Goal: Contribute content: Contribute content

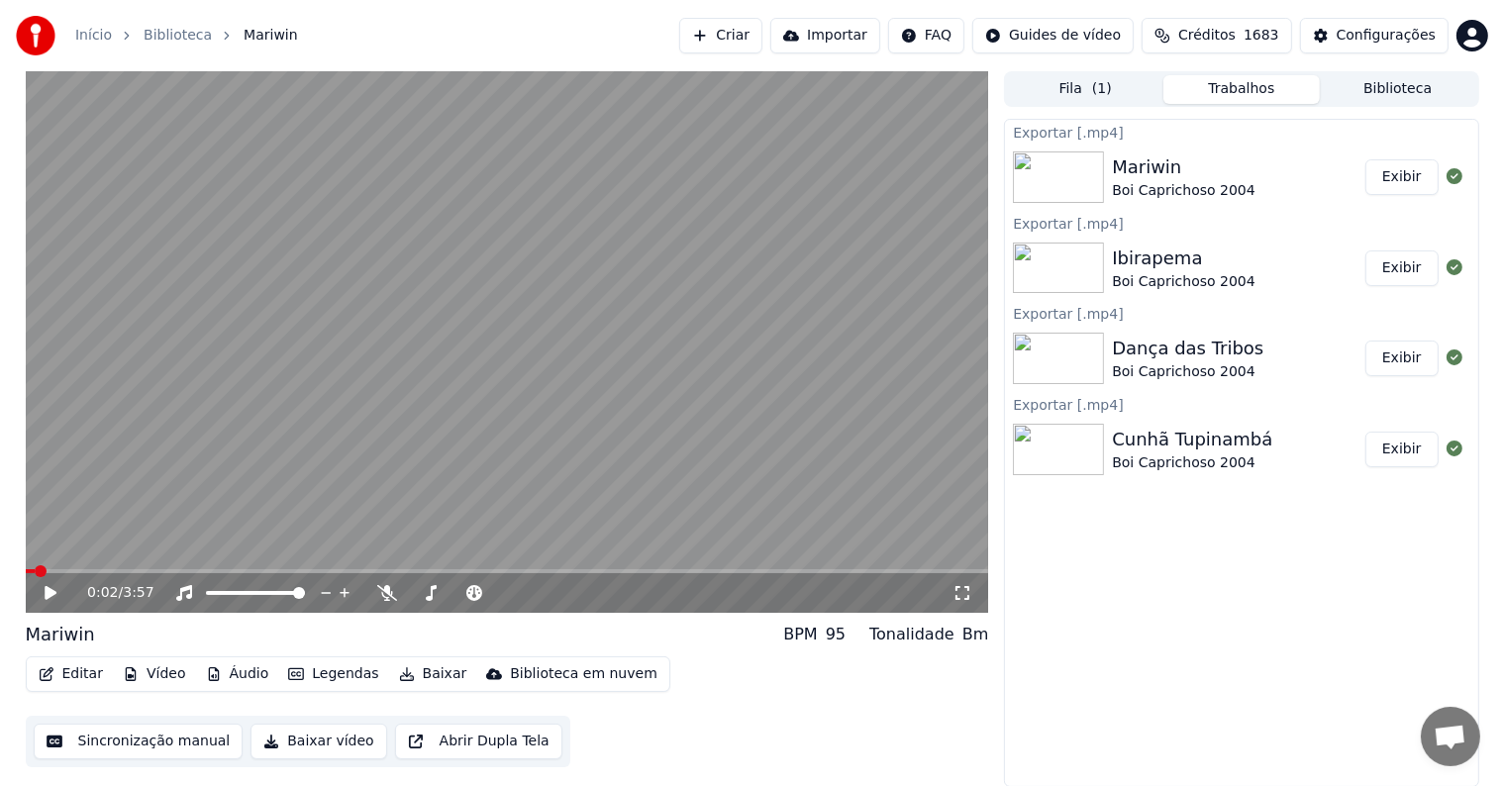
click at [1402, 190] on button "Exibir" at bounding box center [1401, 177] width 73 height 36
click at [762, 37] on button "Criar" at bounding box center [720, 36] width 83 height 36
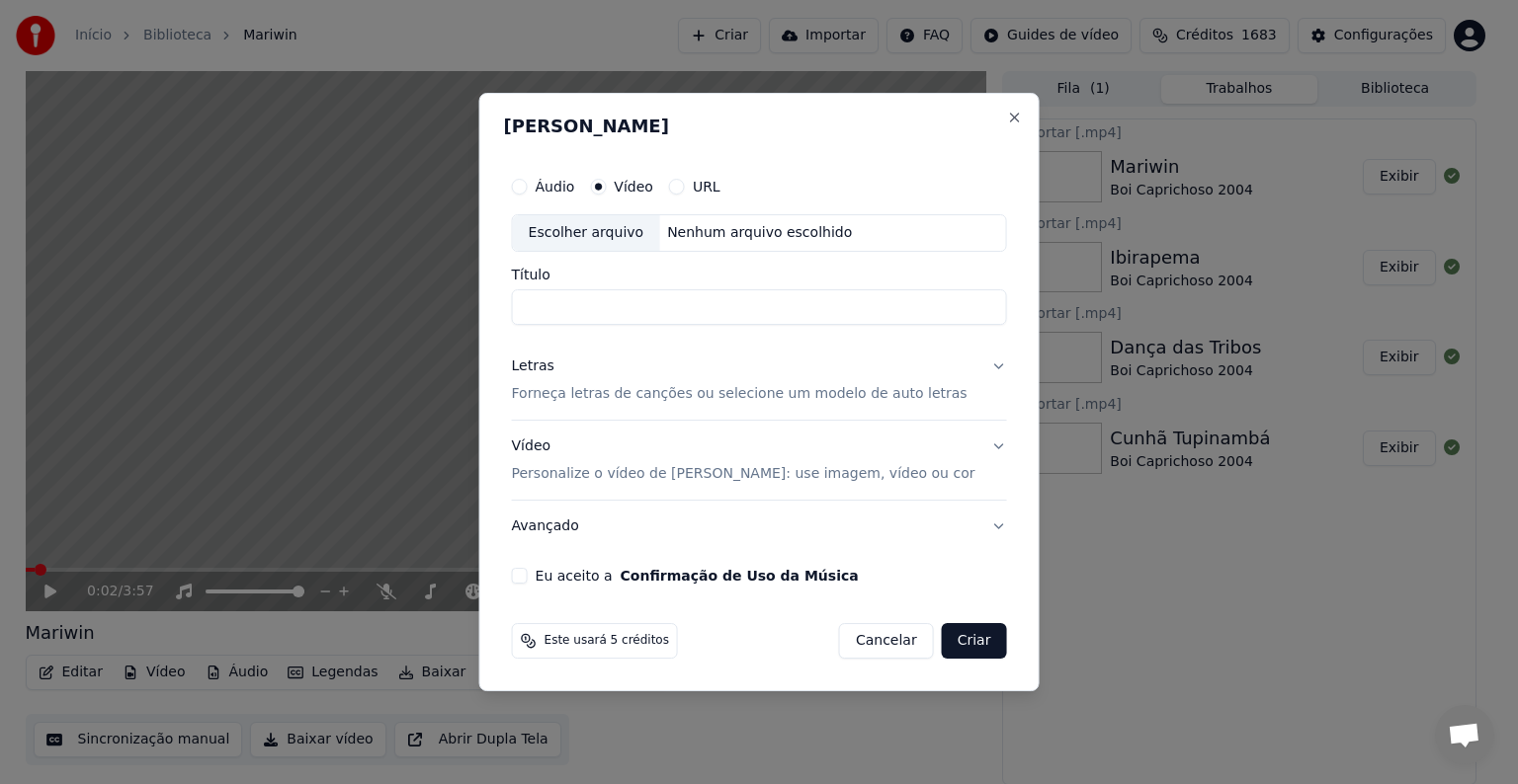
click at [585, 231] on div "Escolher arquivo" at bounding box center [587, 233] width 148 height 36
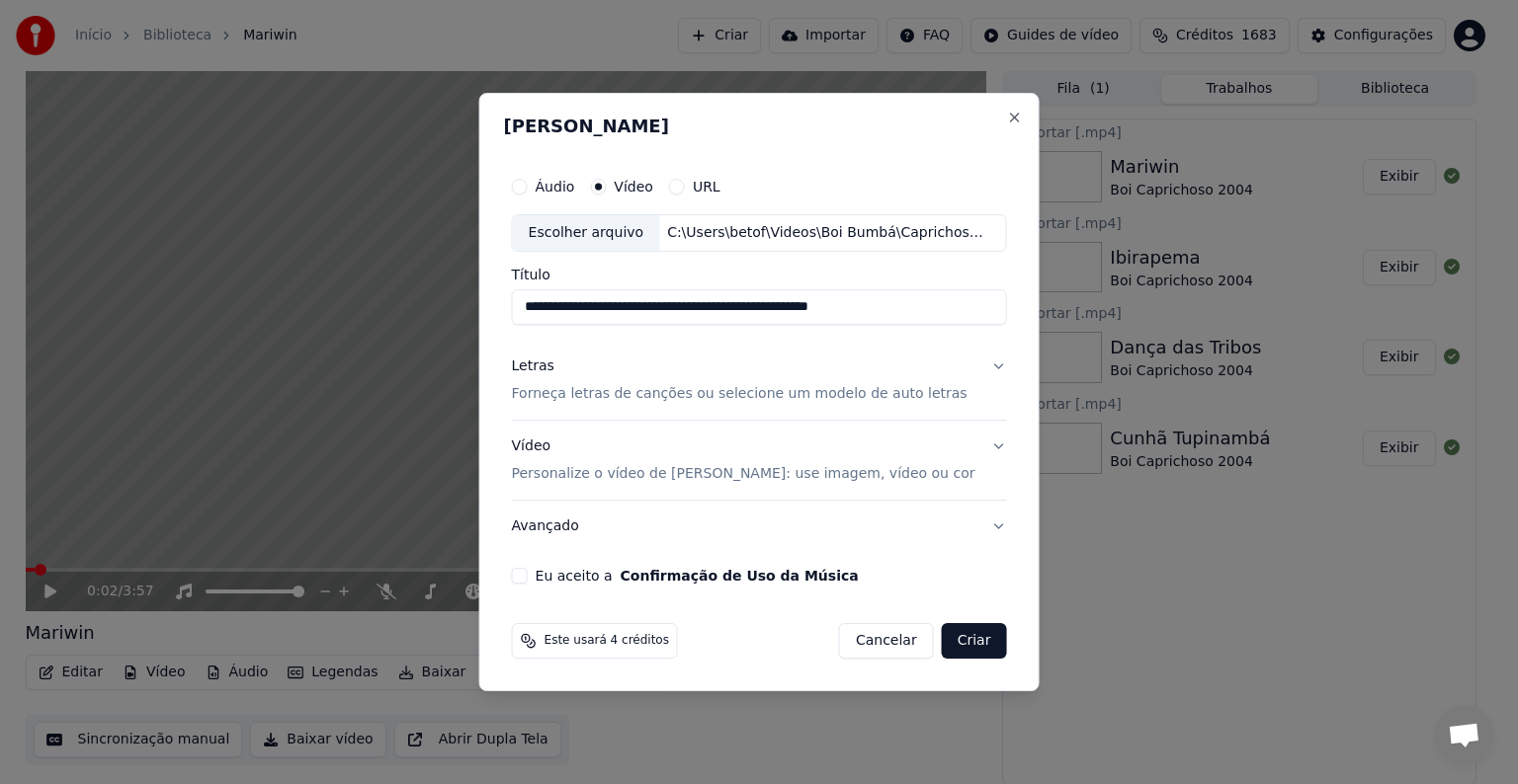
drag, startPoint x: 626, startPoint y: 310, endPoint x: 952, endPoint y: 304, distance: 326.1
click at [952, 304] on input "**********" at bounding box center [759, 307] width 495 height 36
type input "**********"
click at [593, 395] on p "Forneça letras de canções ou selecione um modelo de auto letras" at bounding box center [740, 394] width 455 height 20
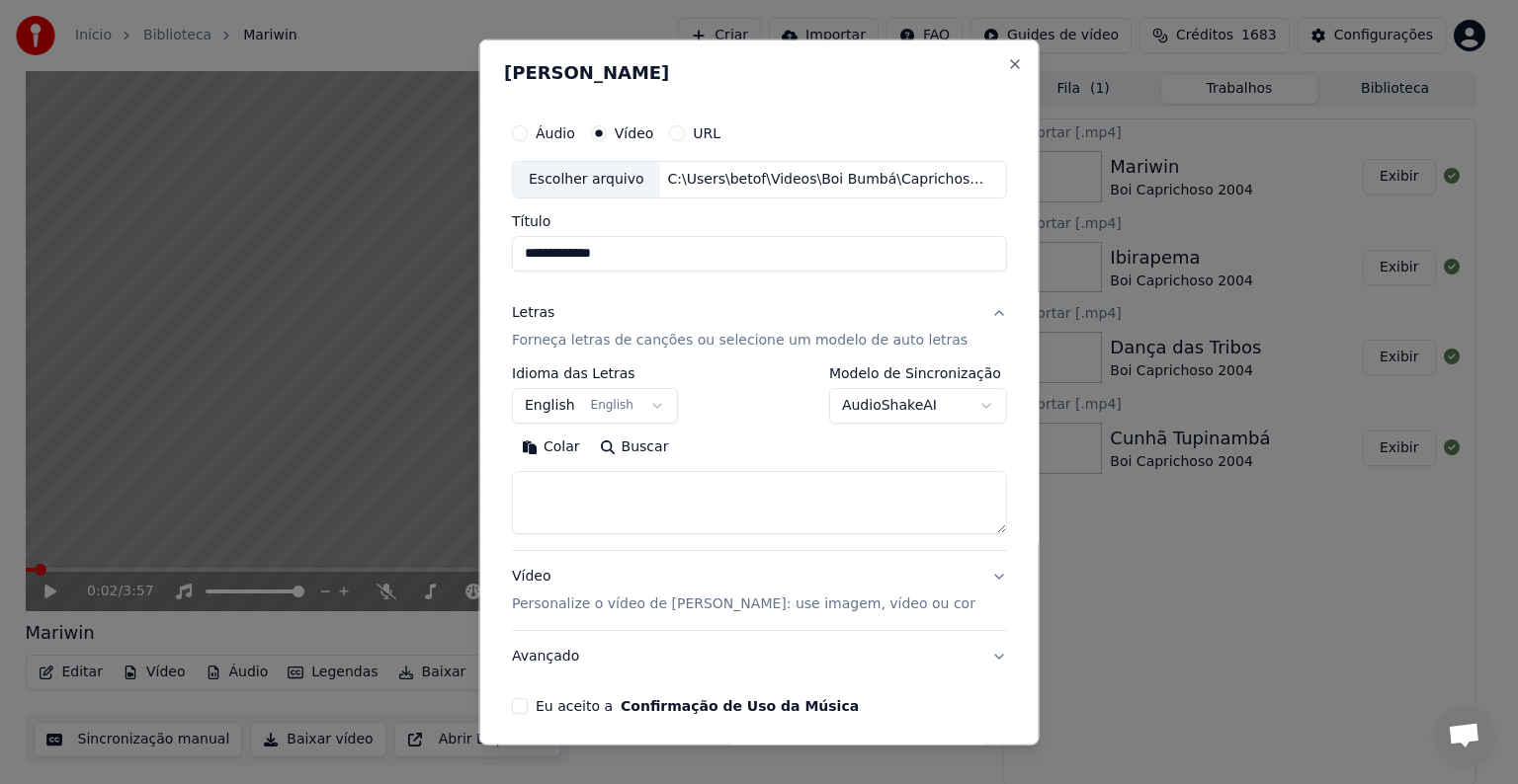
click at [570, 415] on button "English English" at bounding box center [595, 406] width 166 height 36
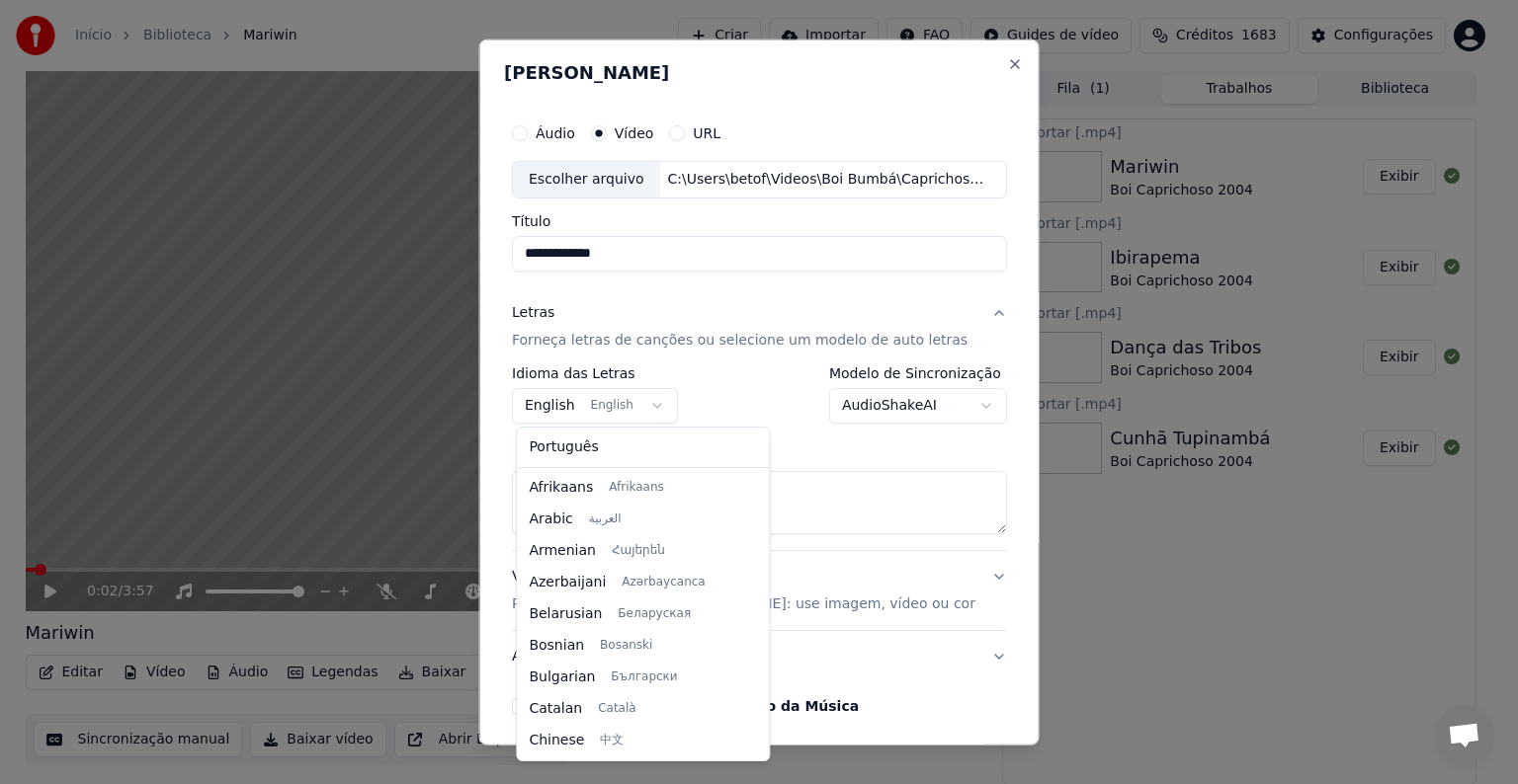
scroll to position [158, 0]
select select "**"
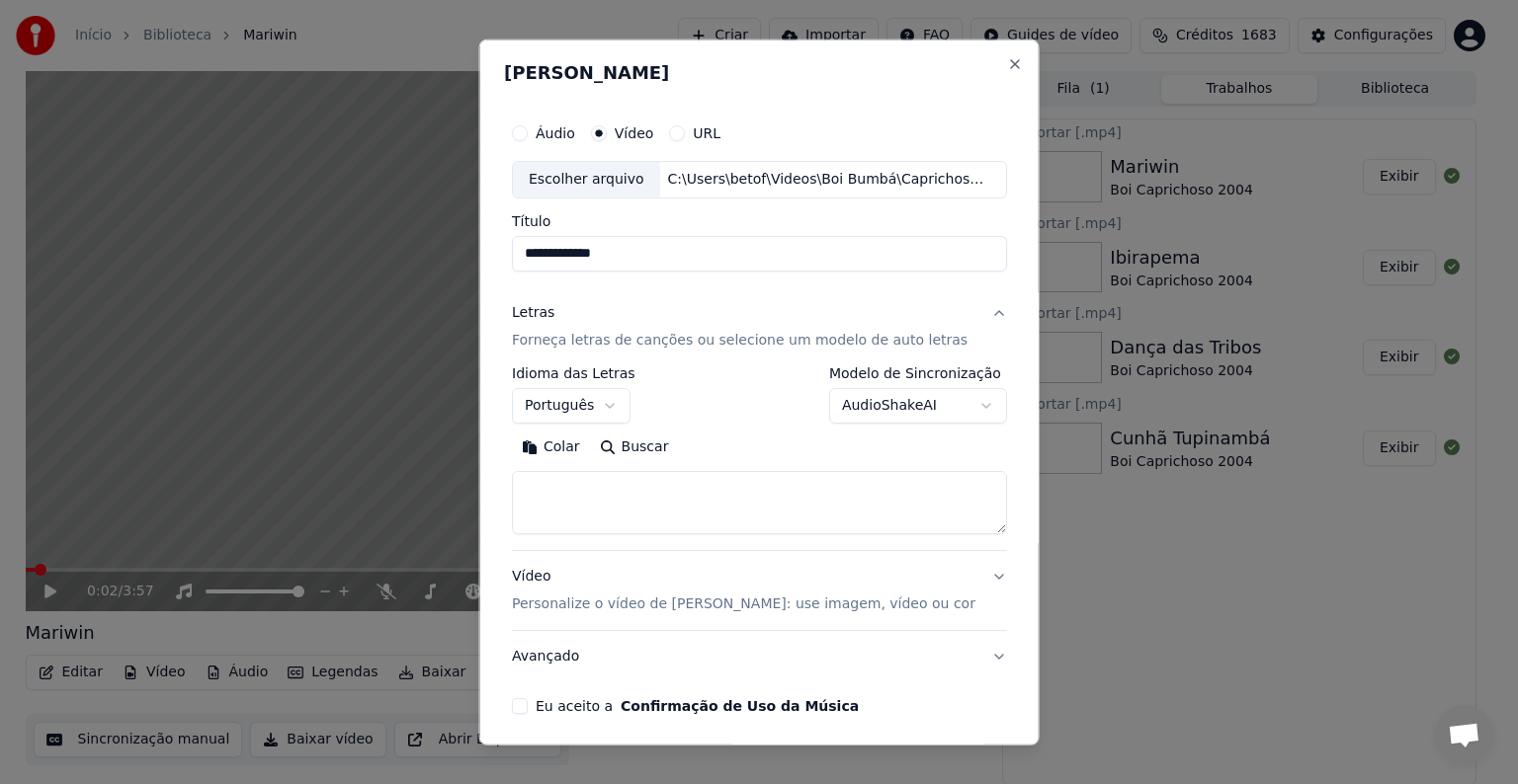
click at [568, 449] on button "Colar" at bounding box center [551, 448] width 78 height 32
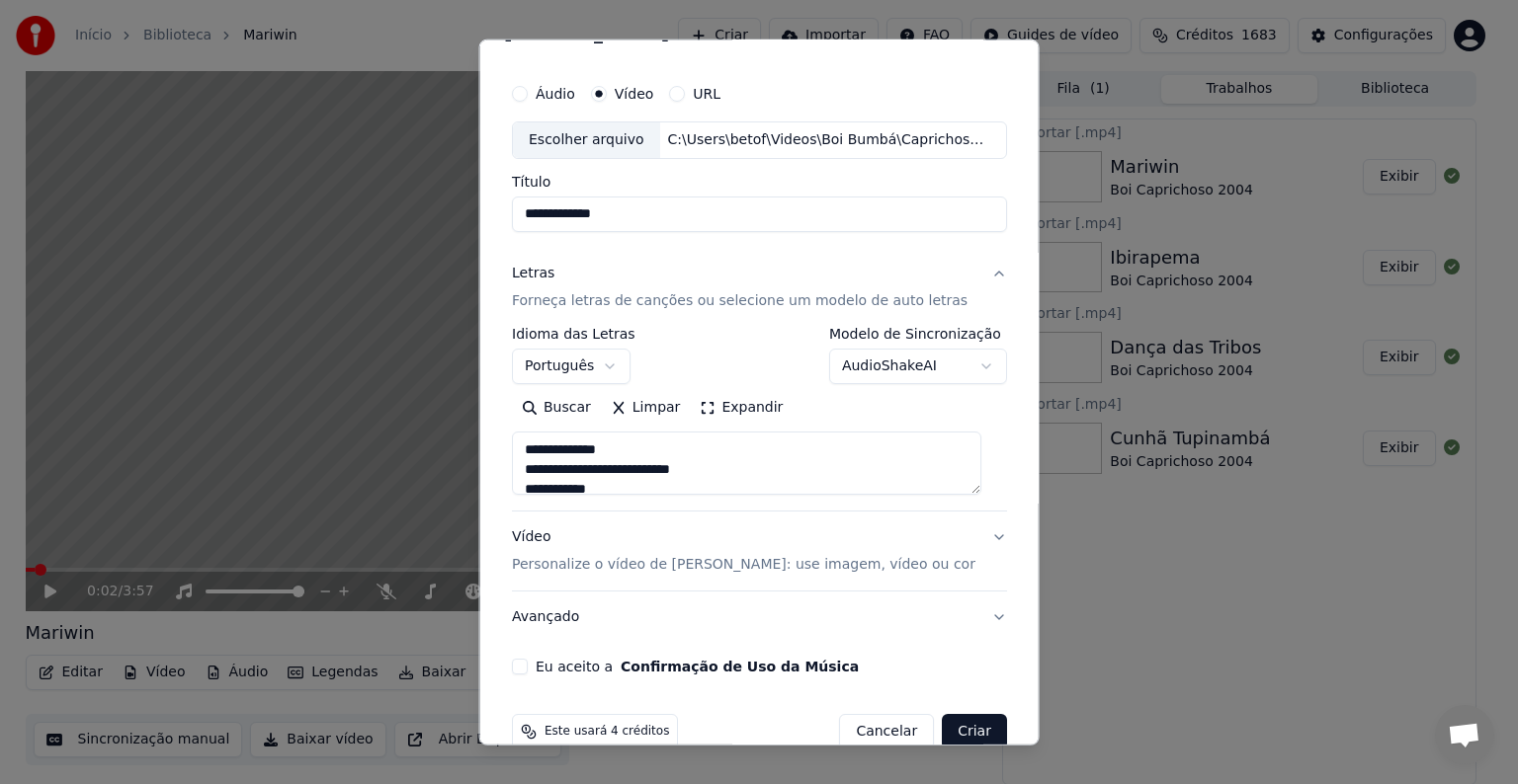
scroll to position [75, 0]
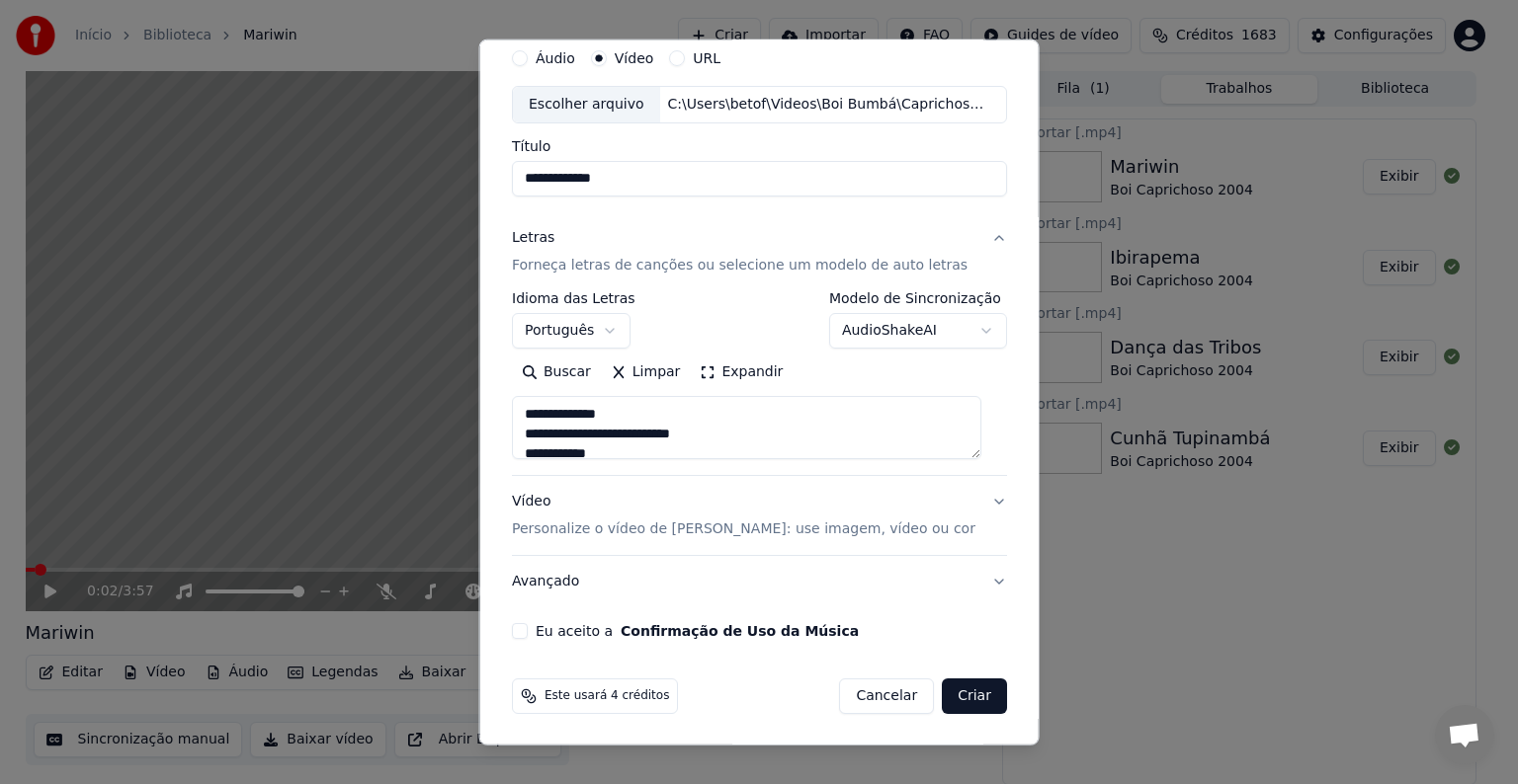
click at [561, 628] on label "Eu aceito a Confirmação de Uso da Música" at bounding box center [698, 631] width 323 height 14
click at [528, 628] on button "Eu aceito a Confirmação de Uso da Música" at bounding box center [520, 631] width 16 height 16
click at [966, 699] on button "Criar" at bounding box center [974, 696] width 65 height 36
type textarea "**********"
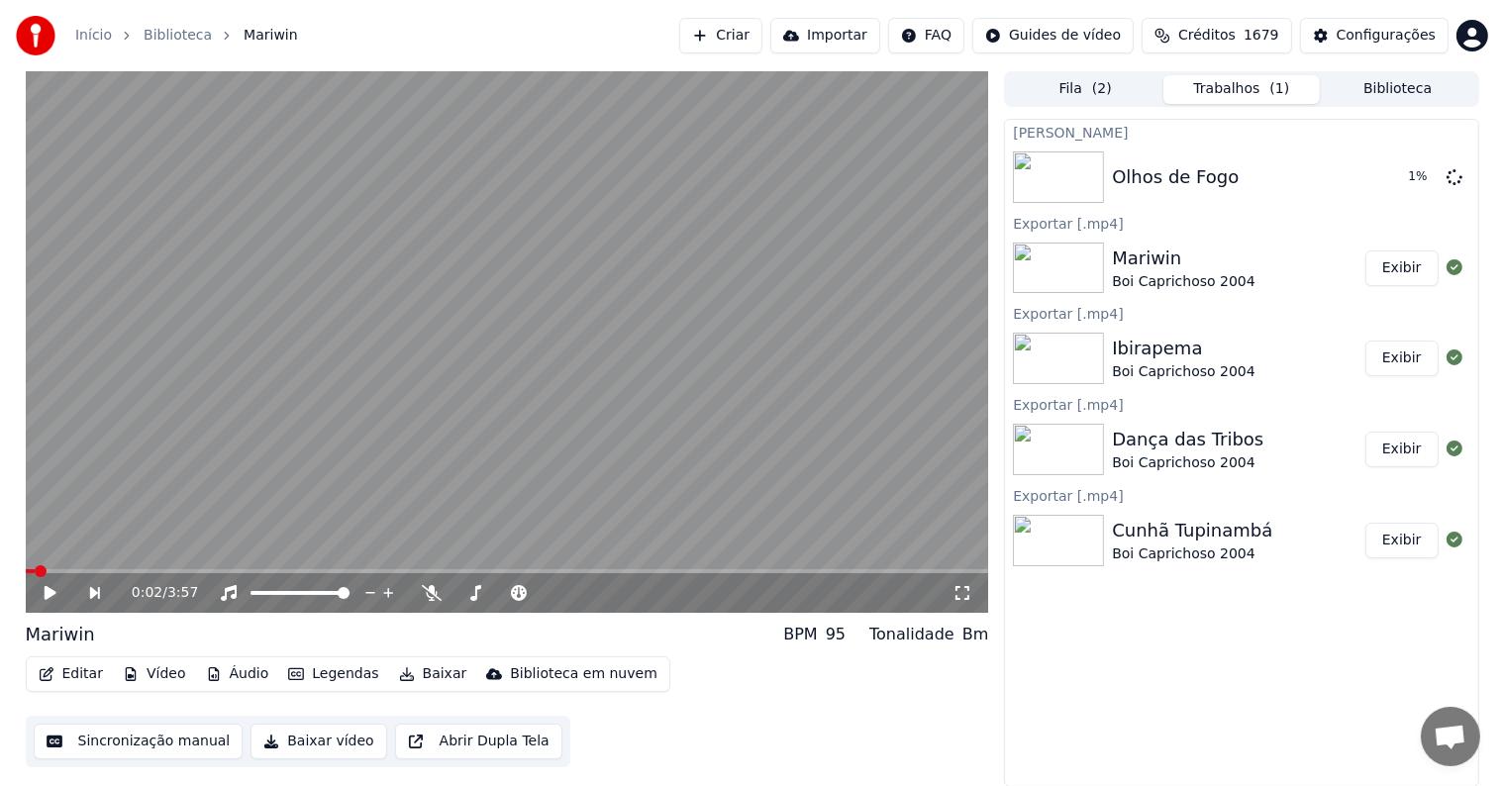
click at [762, 37] on button "Criar" at bounding box center [720, 36] width 83 height 36
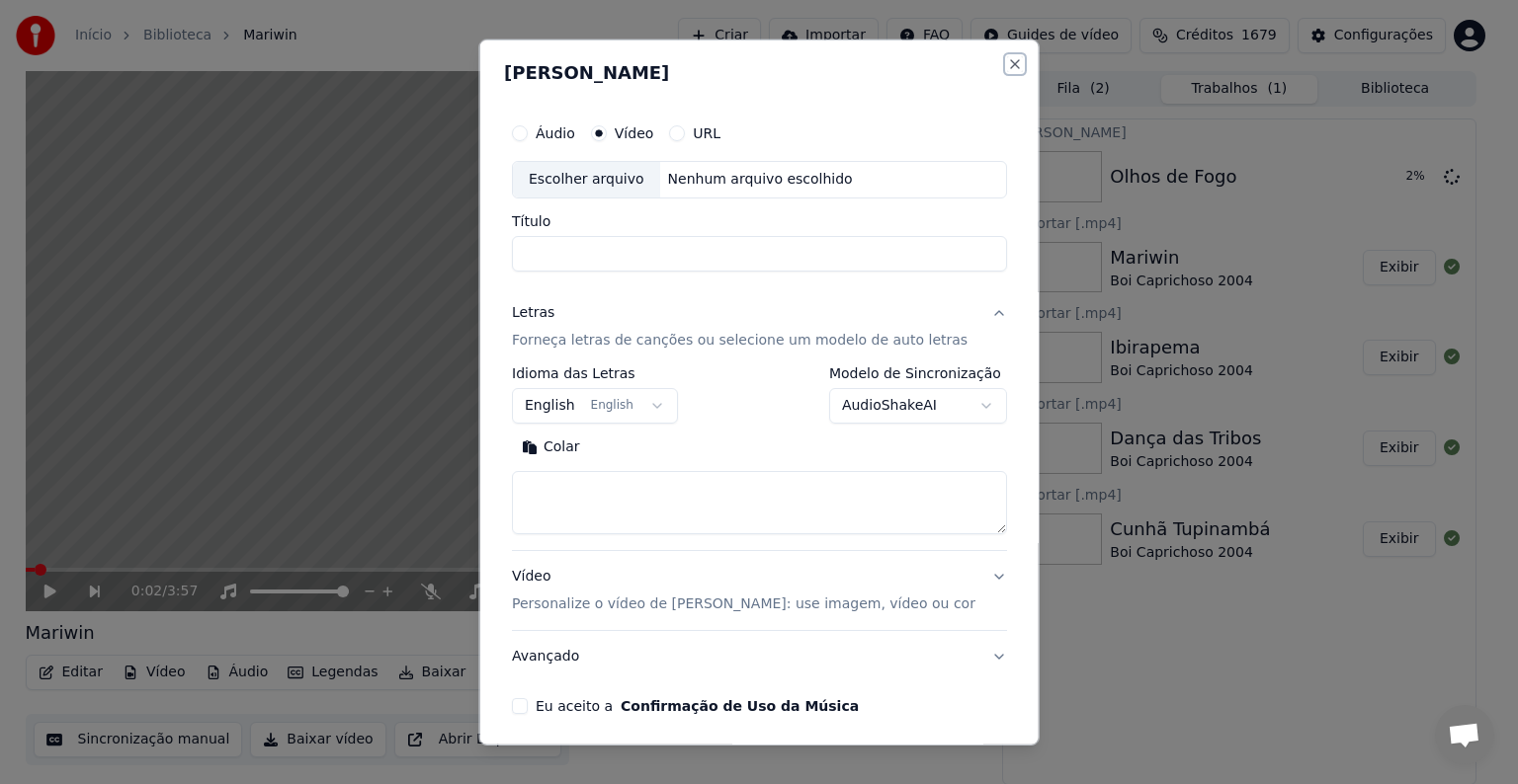
click at [1006, 67] on button "Close" at bounding box center [1014, 64] width 16 height 16
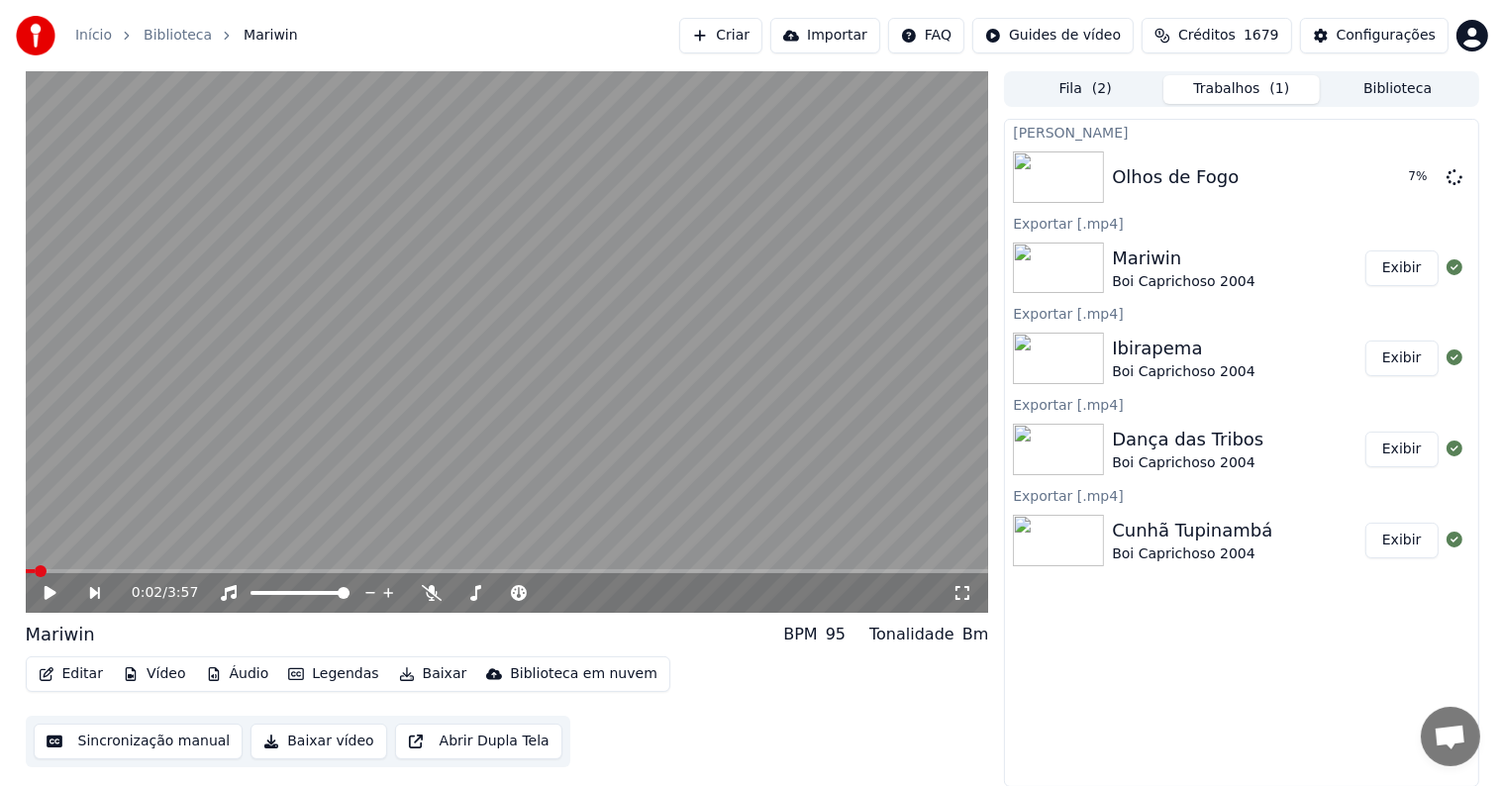
click at [762, 37] on button "Criar" at bounding box center [720, 36] width 83 height 36
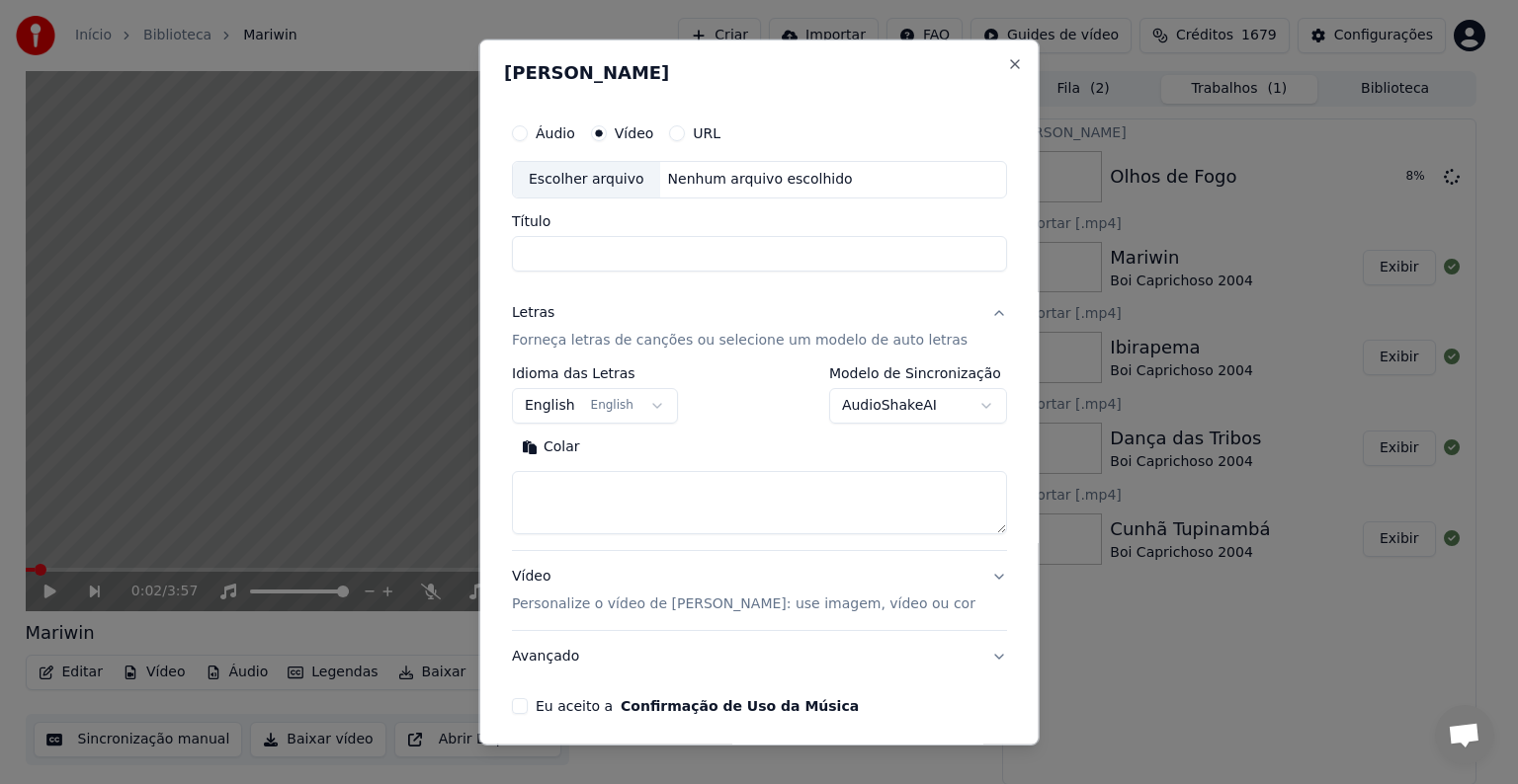
click at [606, 179] on div "Escolher arquivo" at bounding box center [587, 180] width 148 height 36
drag, startPoint x: 616, startPoint y: 253, endPoint x: 948, endPoint y: 277, distance: 332.9
click at [948, 277] on div "**********" at bounding box center [759, 414] width 511 height 616
type input "**********"
click at [566, 402] on button "English English" at bounding box center [595, 406] width 166 height 36
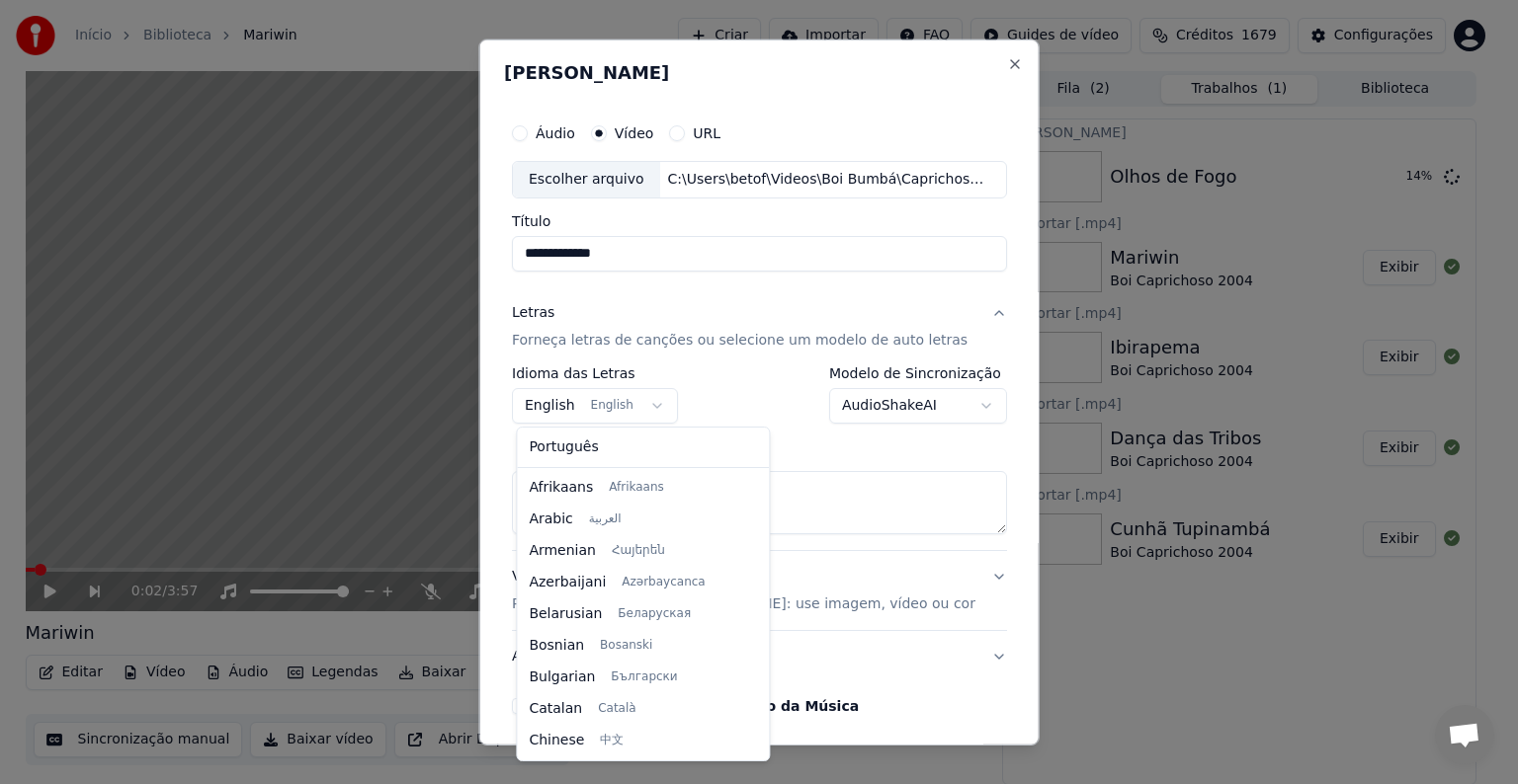
scroll to position [158, 0]
select select "**"
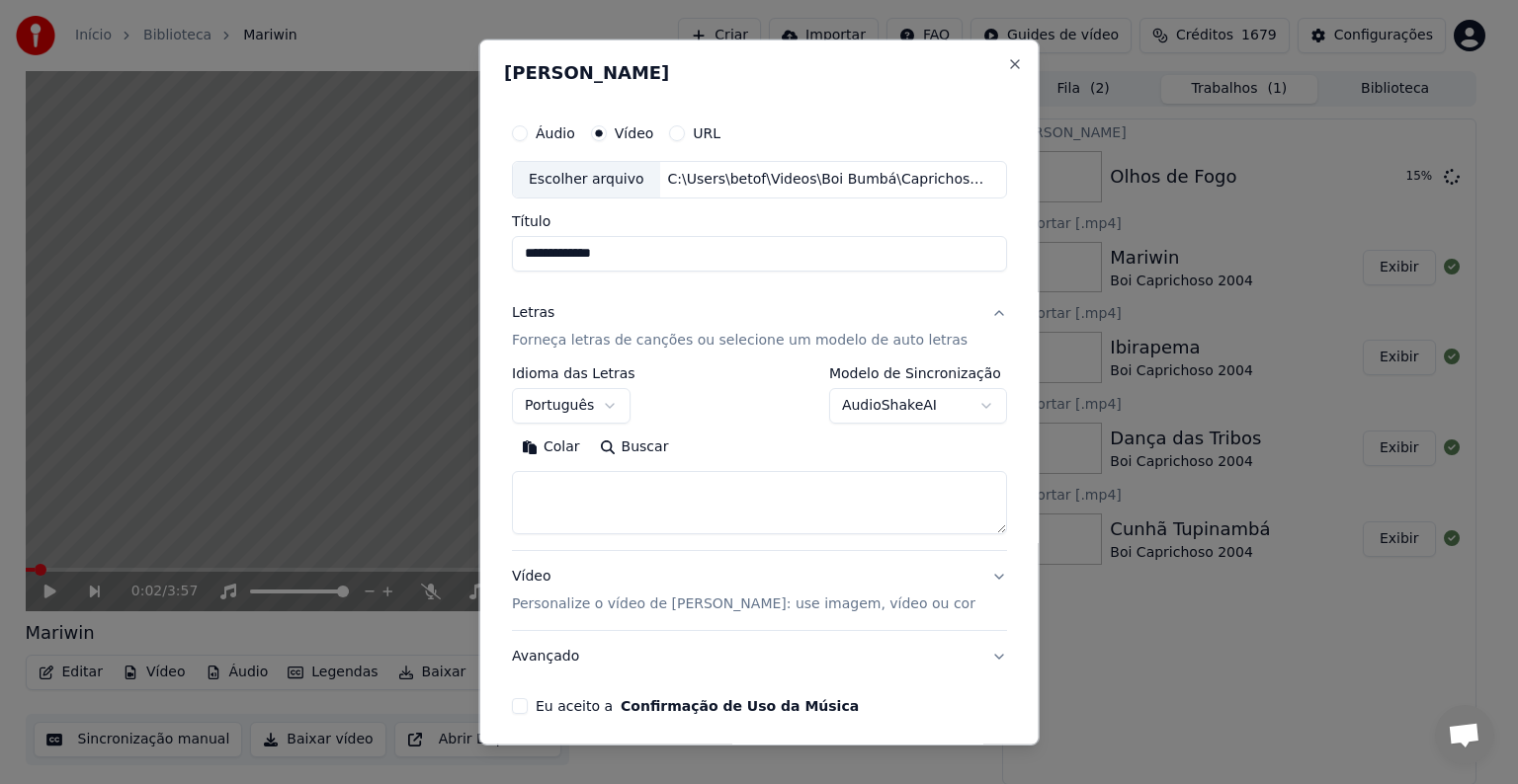
click at [562, 447] on button "Colar" at bounding box center [551, 448] width 78 height 32
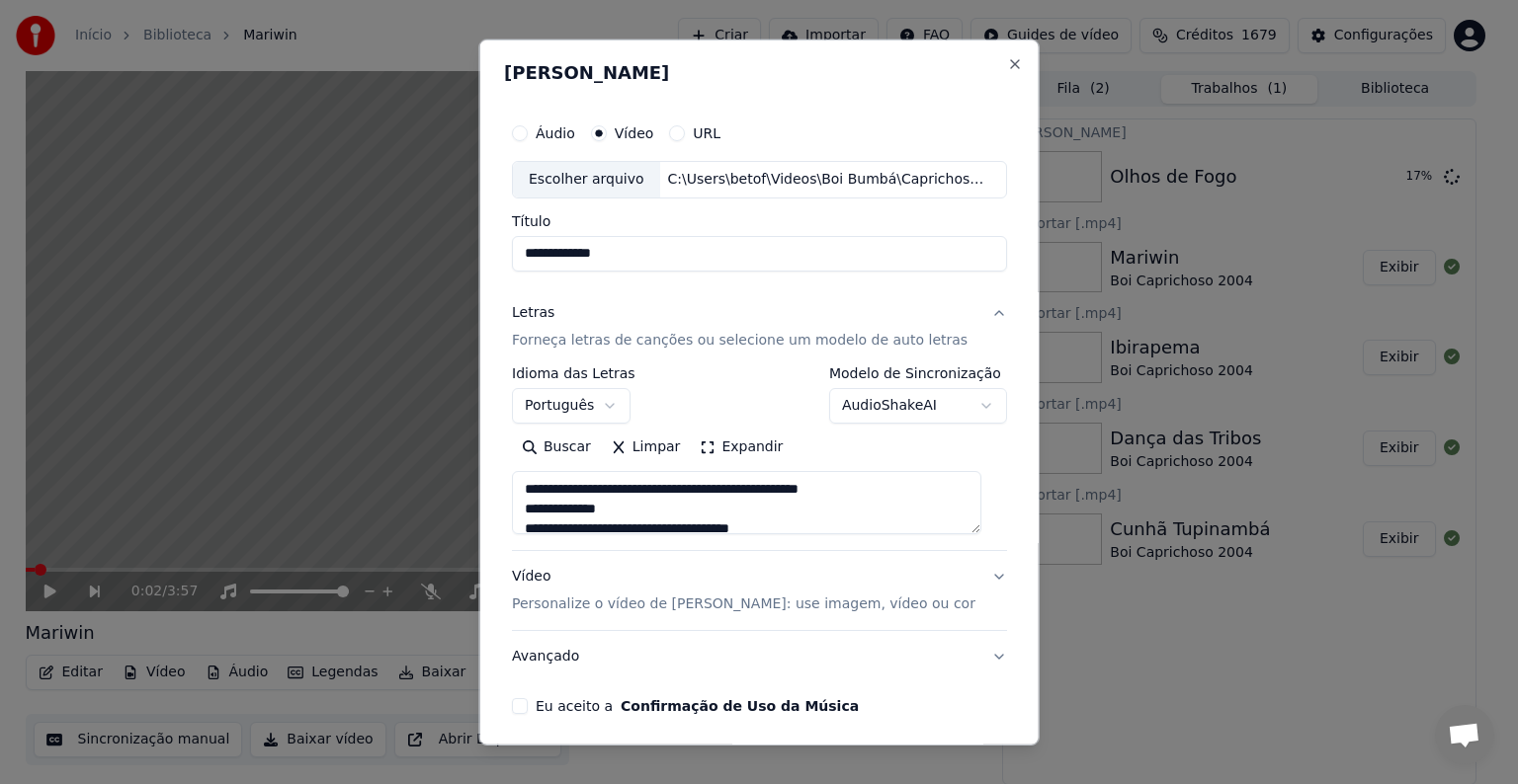
scroll to position [75, 0]
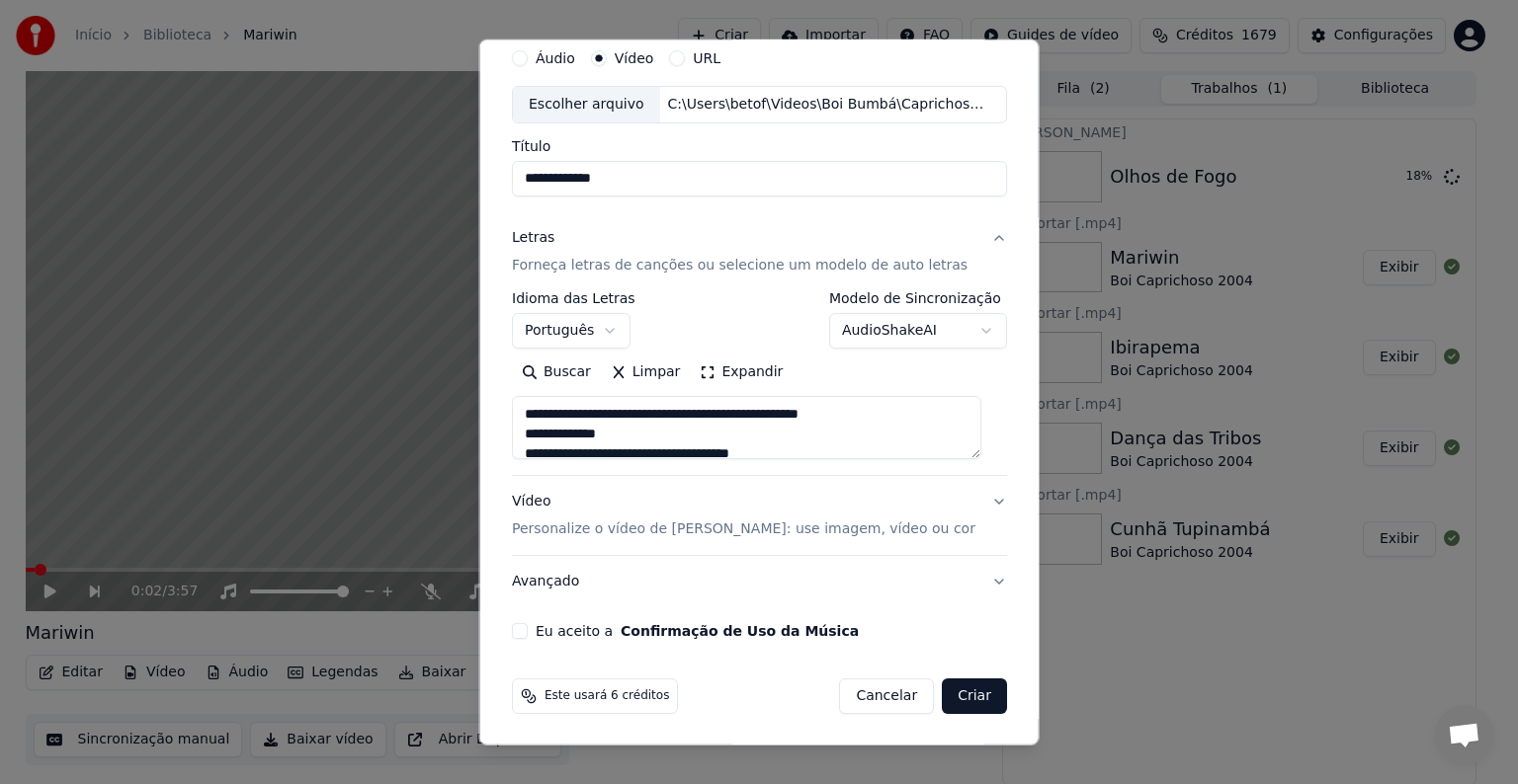
click at [523, 627] on button "Eu aceito a Confirmação de Uso da Música" at bounding box center [520, 631] width 16 height 16
click at [949, 694] on button "Criar" at bounding box center [974, 696] width 65 height 36
type textarea "**********"
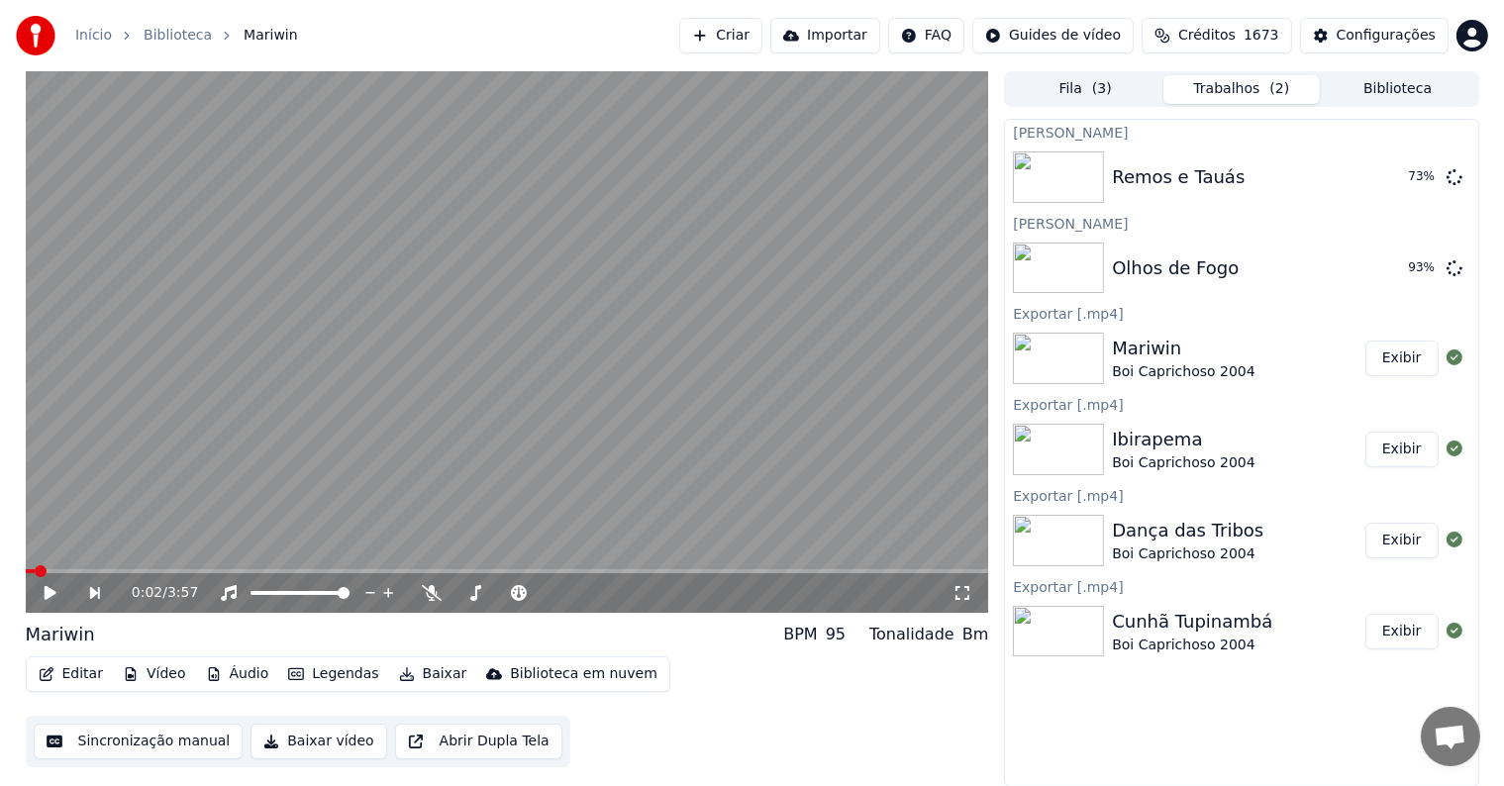
click at [759, 35] on button "Criar" at bounding box center [720, 36] width 83 height 36
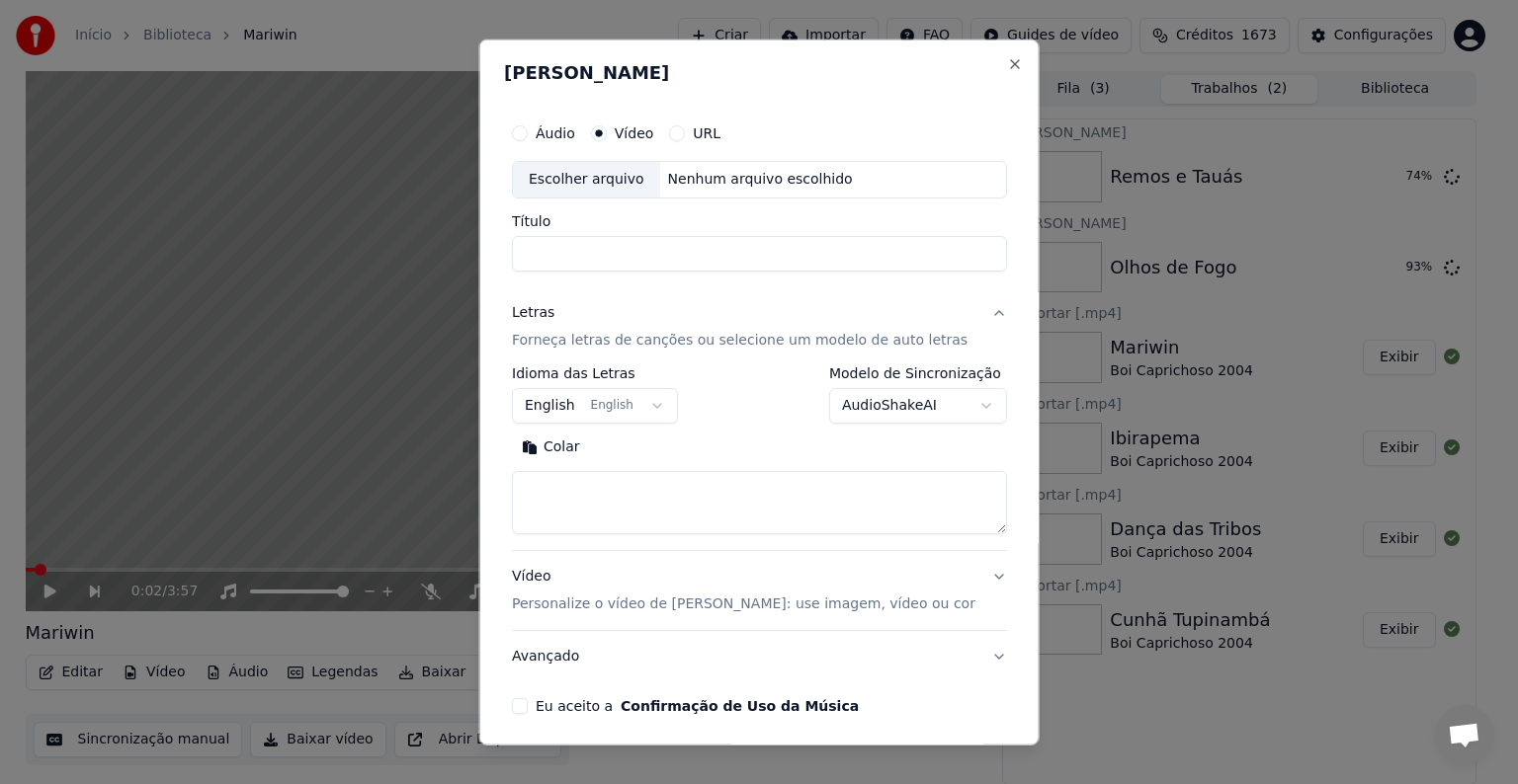
click at [564, 182] on div "Escolher arquivo" at bounding box center [587, 180] width 148 height 36
drag, startPoint x: 625, startPoint y: 252, endPoint x: 906, endPoint y: 253, distance: 281.0
click at [906, 253] on input "**********" at bounding box center [759, 254] width 495 height 36
type input "**********"
click at [591, 399] on button "English English" at bounding box center [595, 406] width 166 height 36
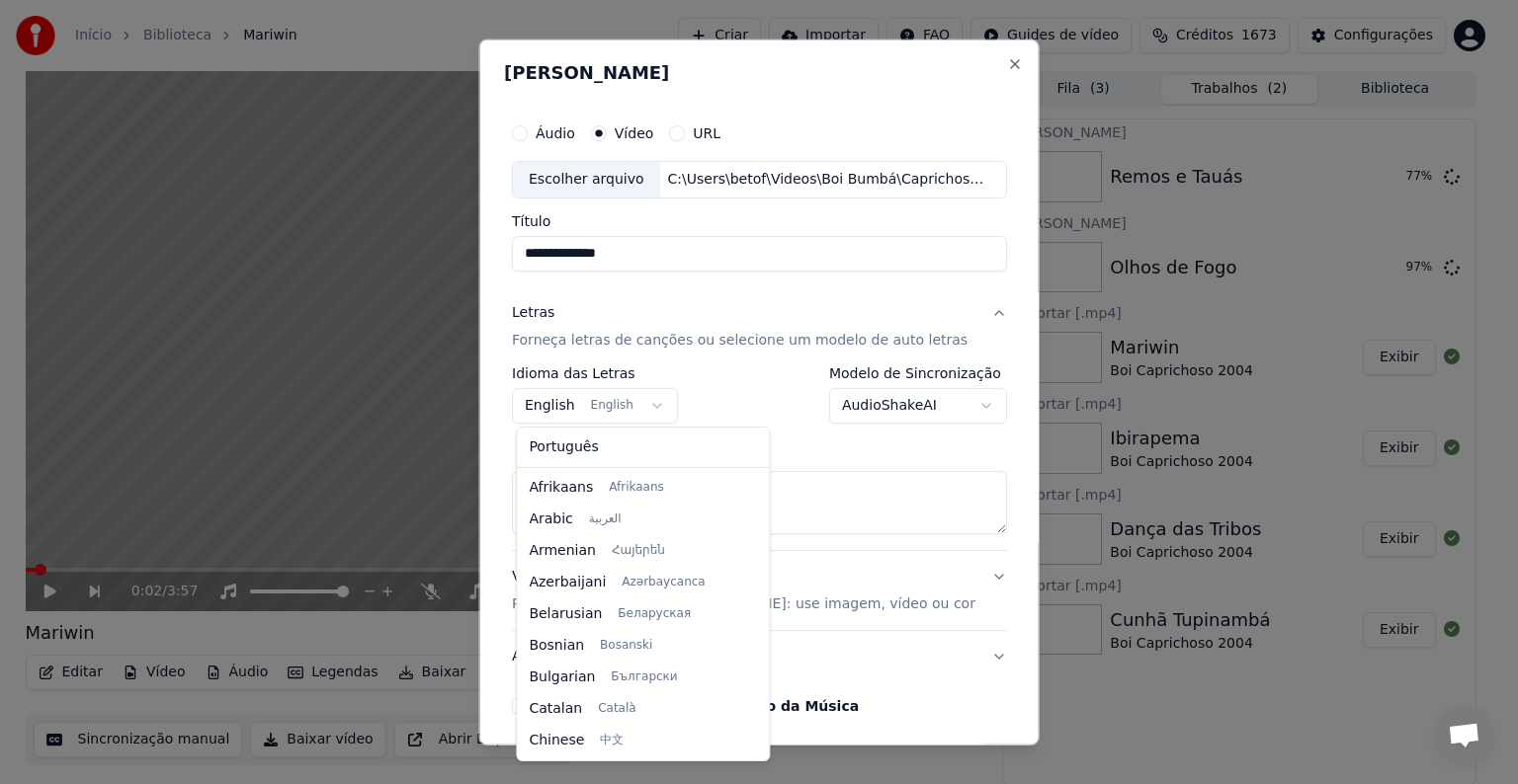
scroll to position [158, 0]
select select "**"
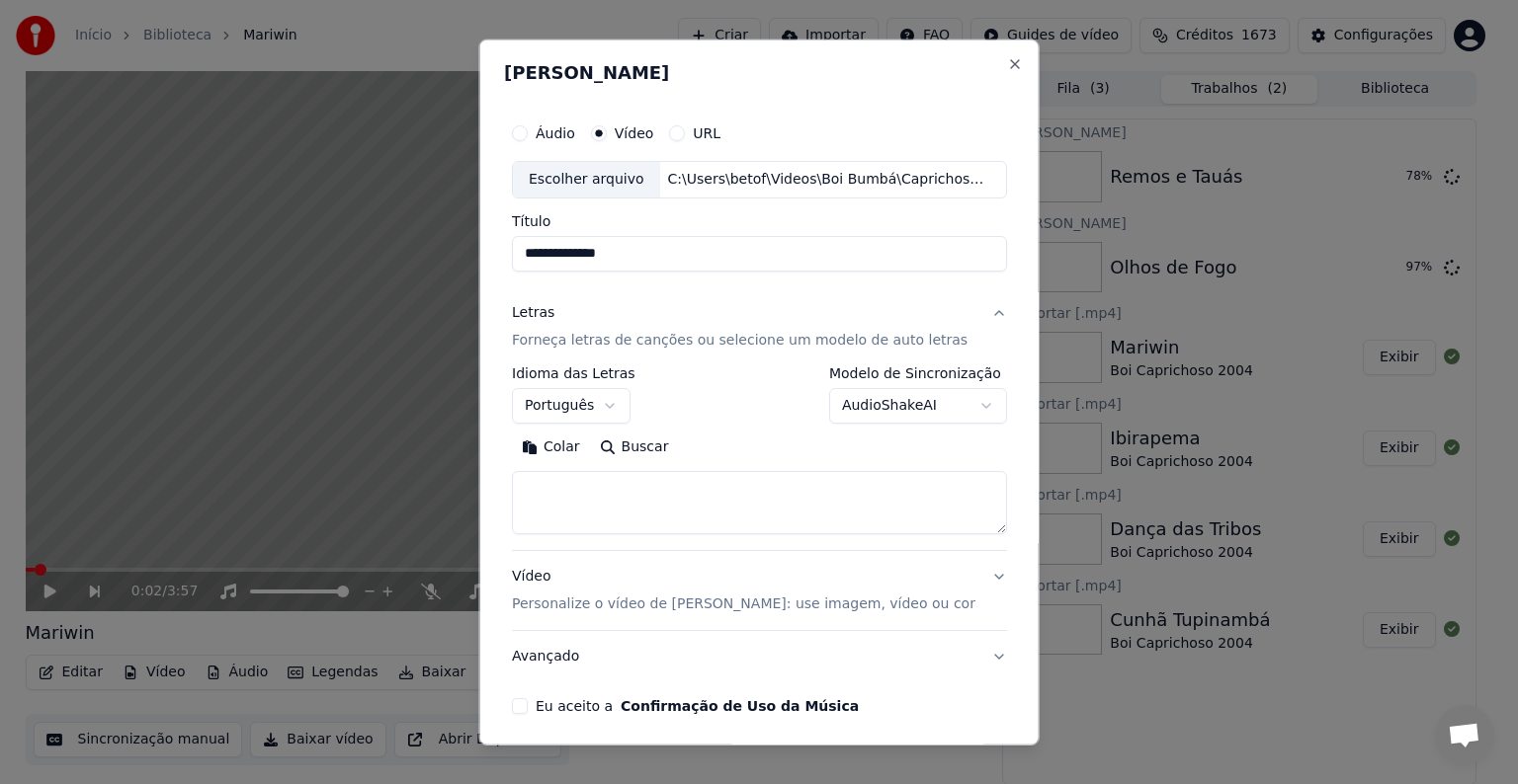
click at [565, 448] on button "Colar" at bounding box center [551, 448] width 78 height 32
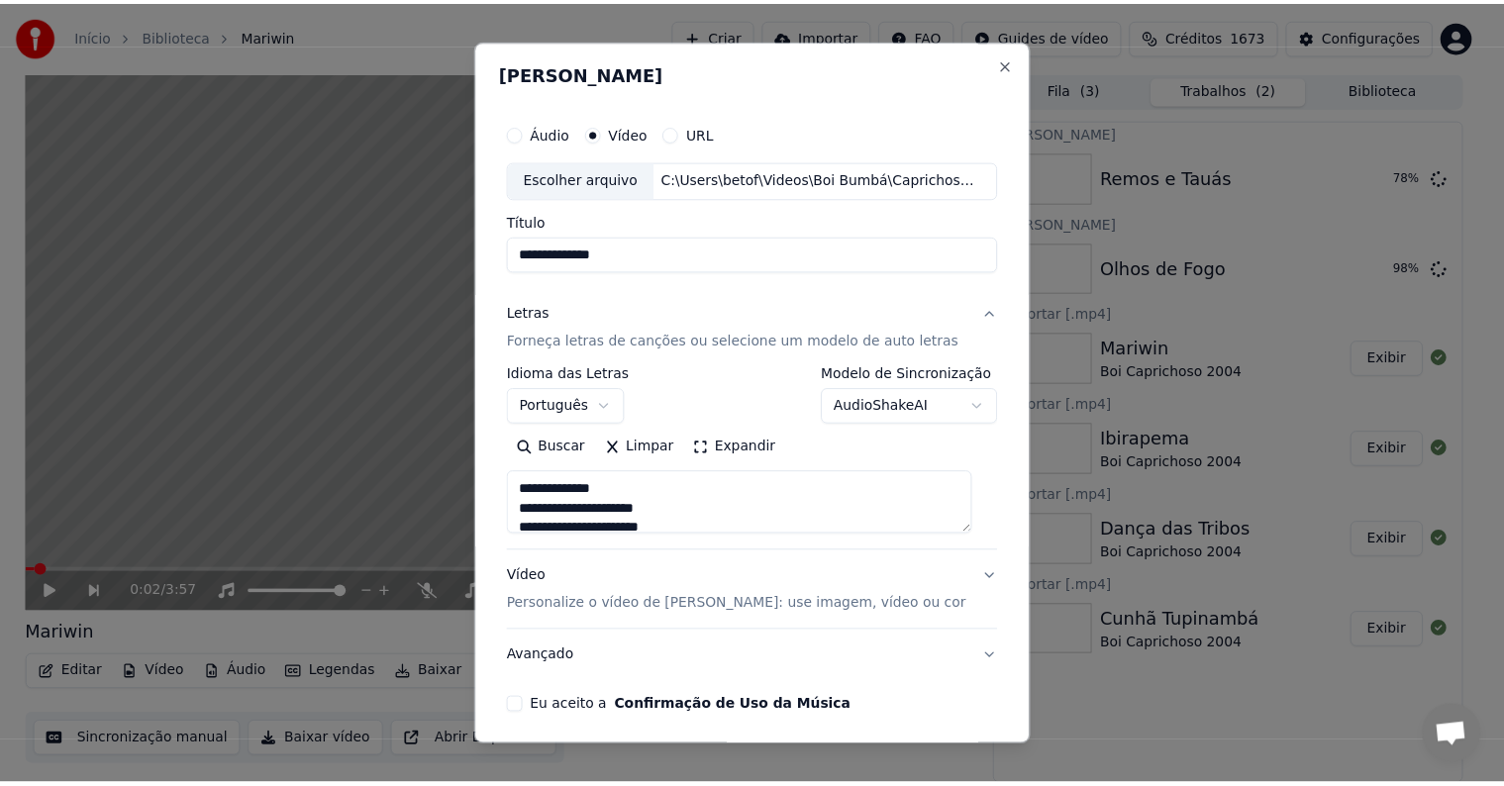
scroll to position [75, 0]
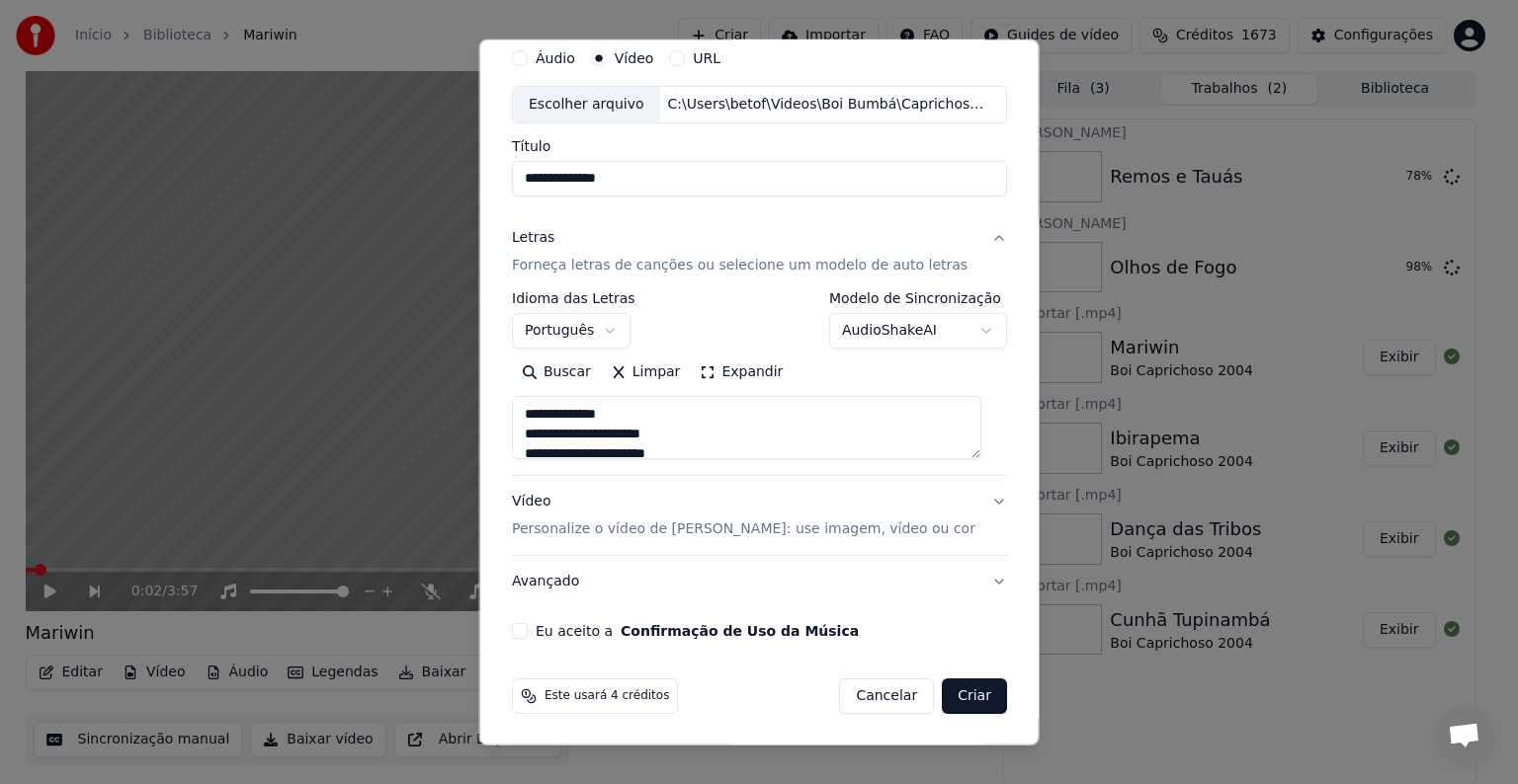
click at [557, 628] on label "Eu aceito a Confirmação de Uso da Música" at bounding box center [698, 631] width 323 height 14
click at [528, 628] on button "Eu aceito a Confirmação de Uso da Música" at bounding box center [520, 631] width 16 height 16
click at [942, 693] on button "Criar" at bounding box center [974, 696] width 65 height 36
type textarea "**********"
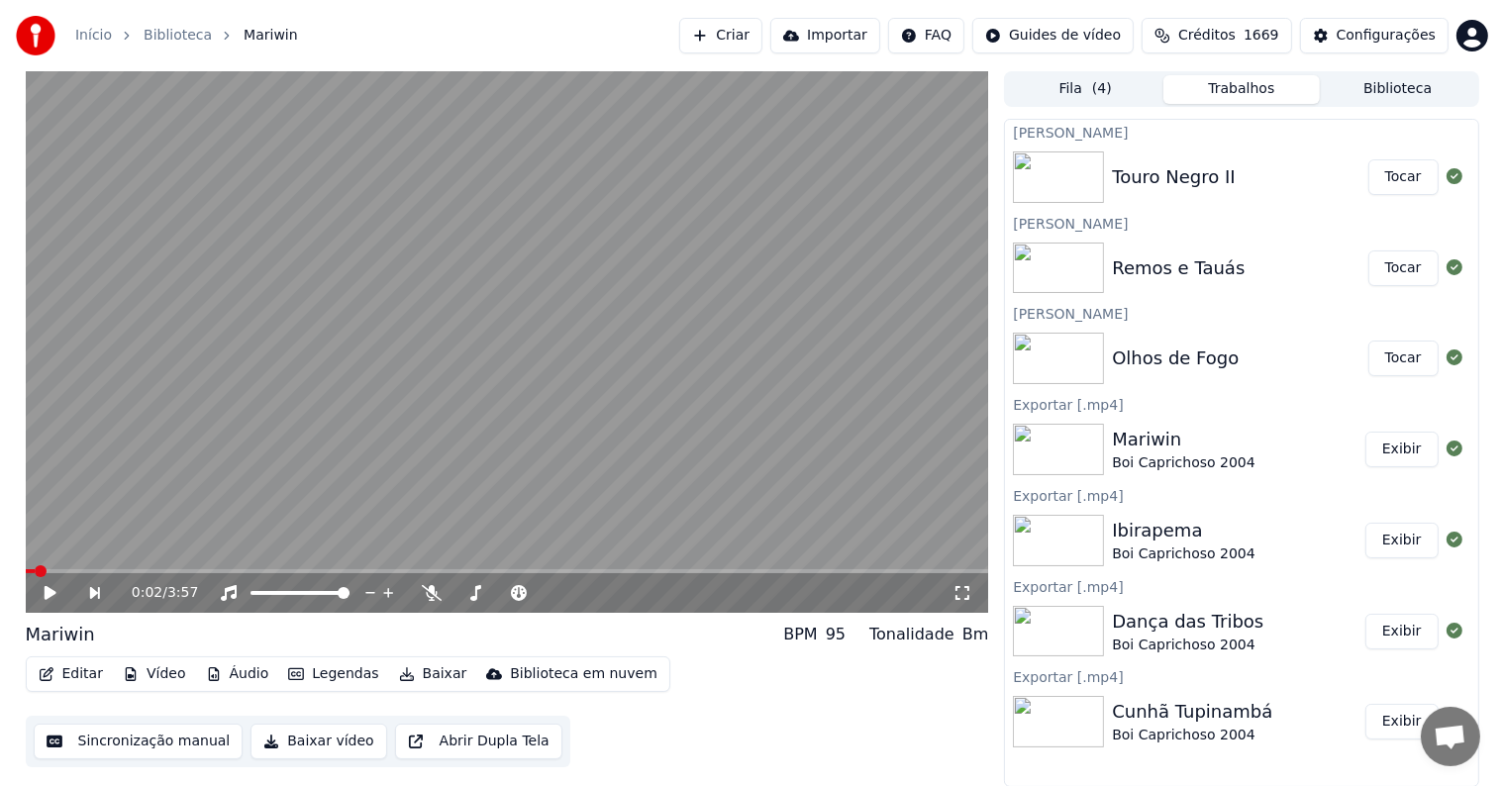
click at [1402, 359] on button "Tocar" at bounding box center [1403, 359] width 70 height 36
click at [372, 415] on video at bounding box center [507, 342] width 963 height 542
click at [64, 667] on button "Editar" at bounding box center [71, 674] width 80 height 28
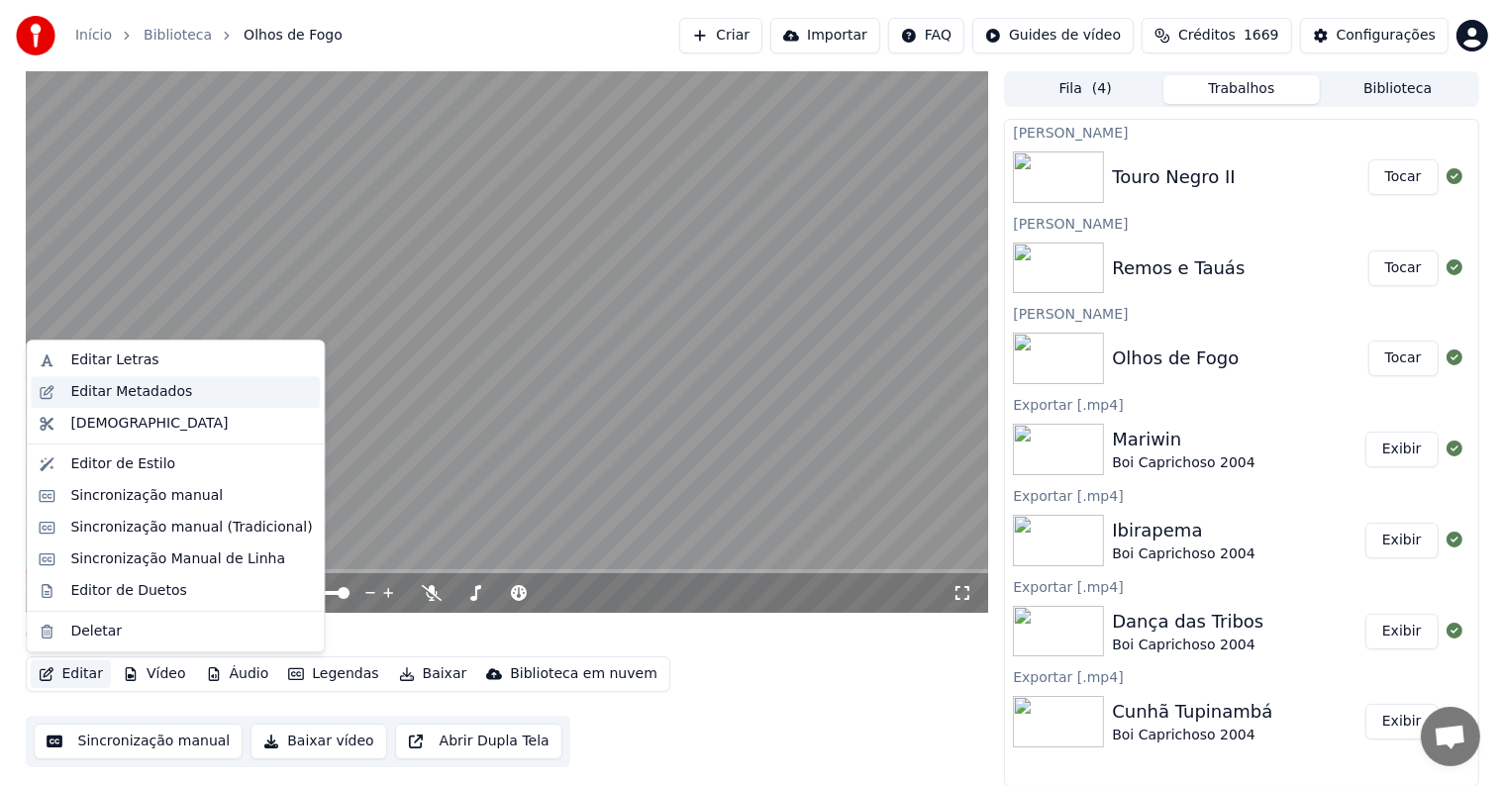
click at [97, 392] on div "Editar Metadados" at bounding box center [131, 392] width 122 height 20
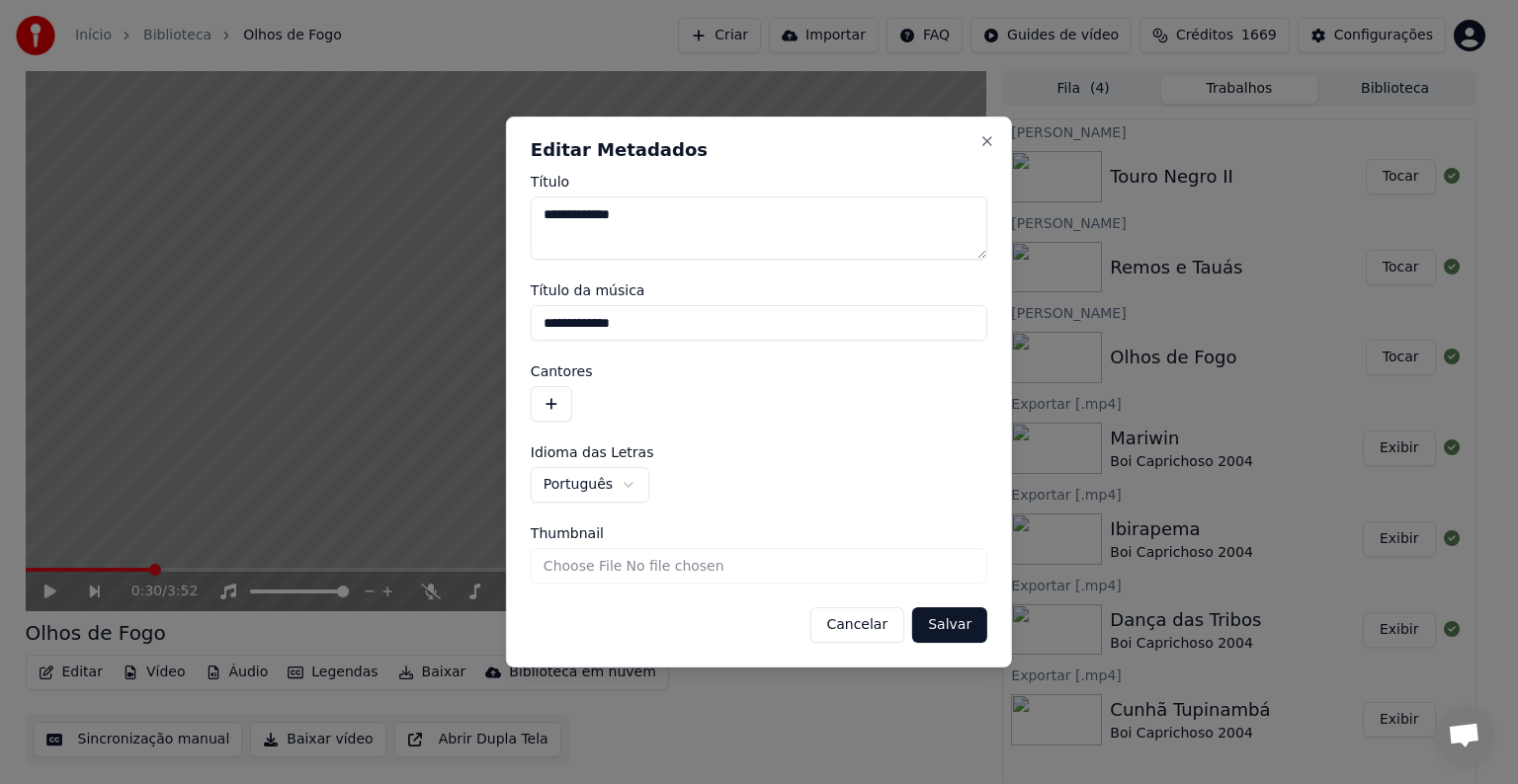
drag, startPoint x: 650, startPoint y: 315, endPoint x: 553, endPoint y: 316, distance: 97.0
click at [553, 316] on input "**********" at bounding box center [759, 323] width 456 height 36
type input "*"
click at [547, 399] on button "button" at bounding box center [552, 404] width 42 height 36
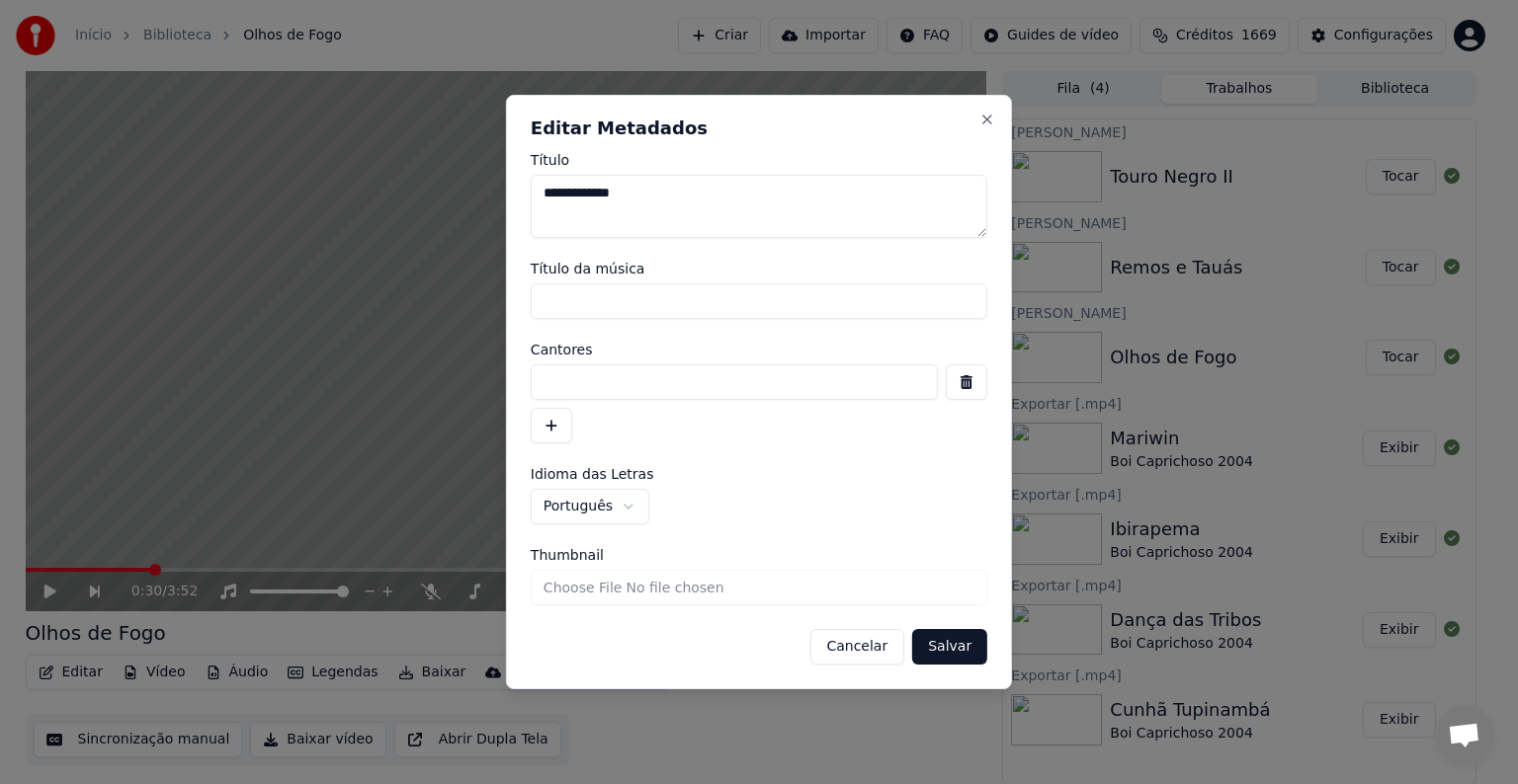
click at [546, 387] on input at bounding box center [735, 382] width 407 height 36
paste input "**********"
type input "**********"
click at [927, 648] on button "Salvar" at bounding box center [949, 647] width 75 height 36
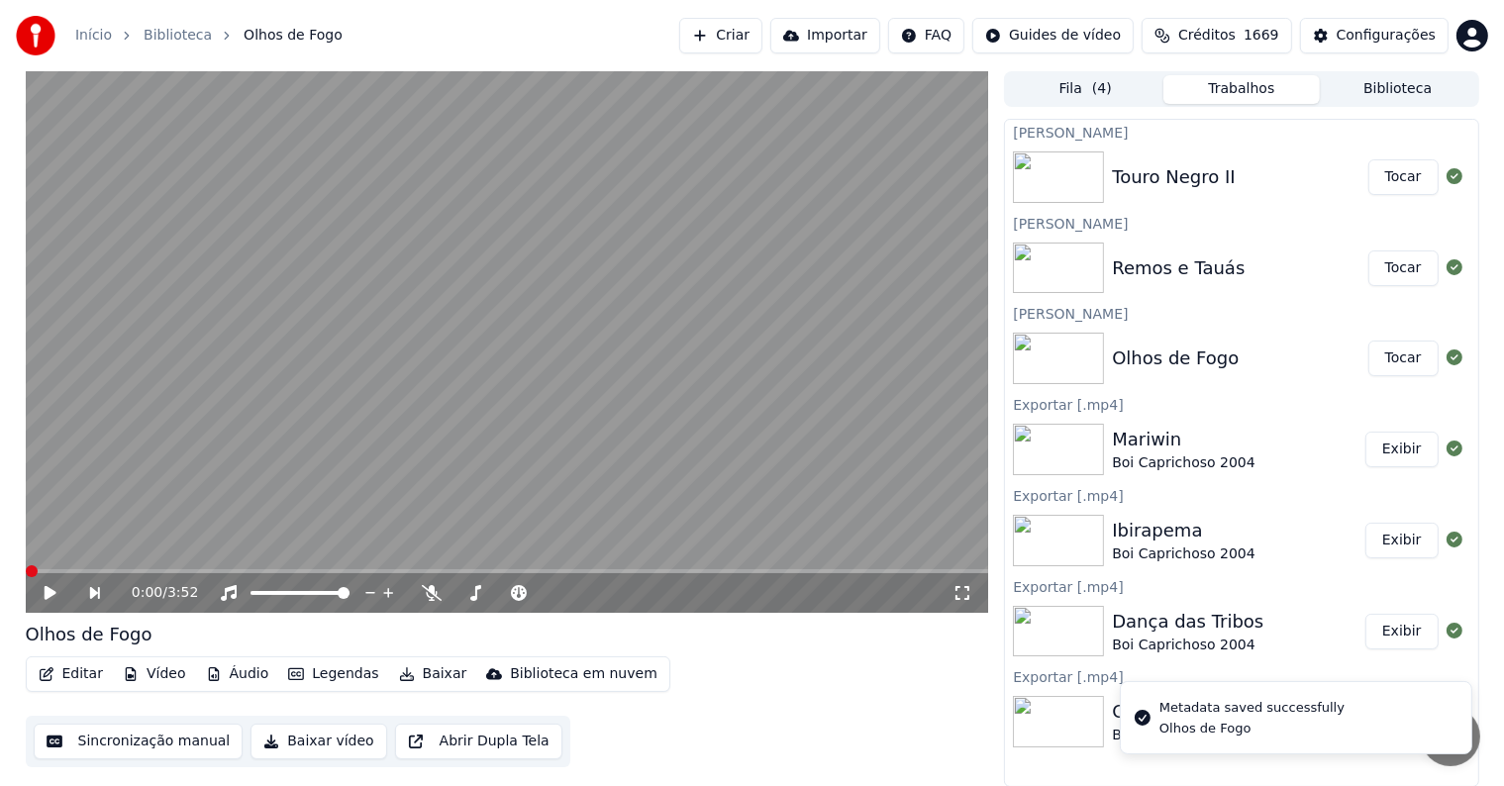
click at [97, 233] on video at bounding box center [507, 342] width 963 height 542
click at [98, 220] on video at bounding box center [507, 342] width 963 height 542
click at [157, 742] on button "Sincronização manual" at bounding box center [139, 742] width 210 height 36
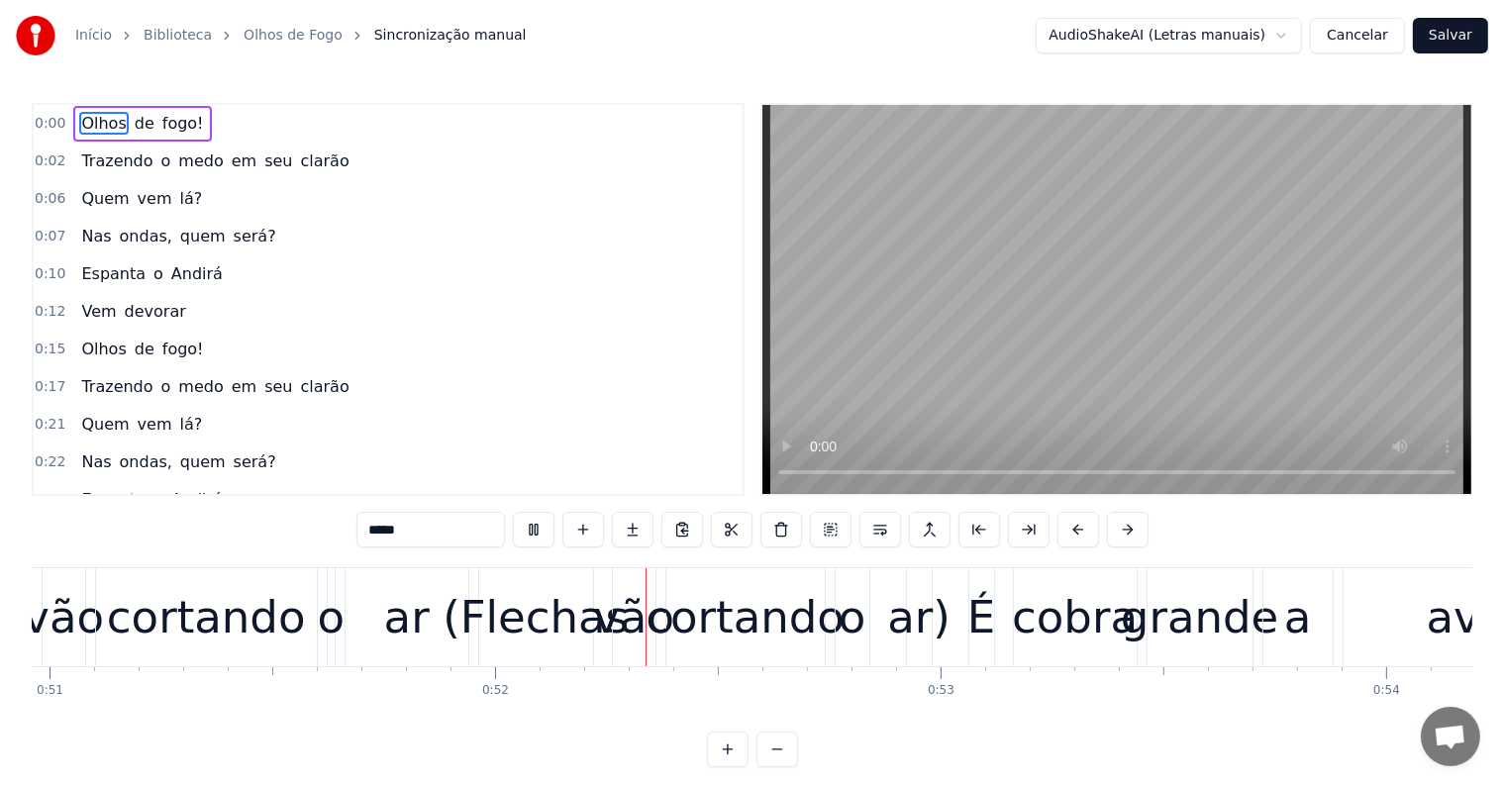
scroll to position [0, 22837]
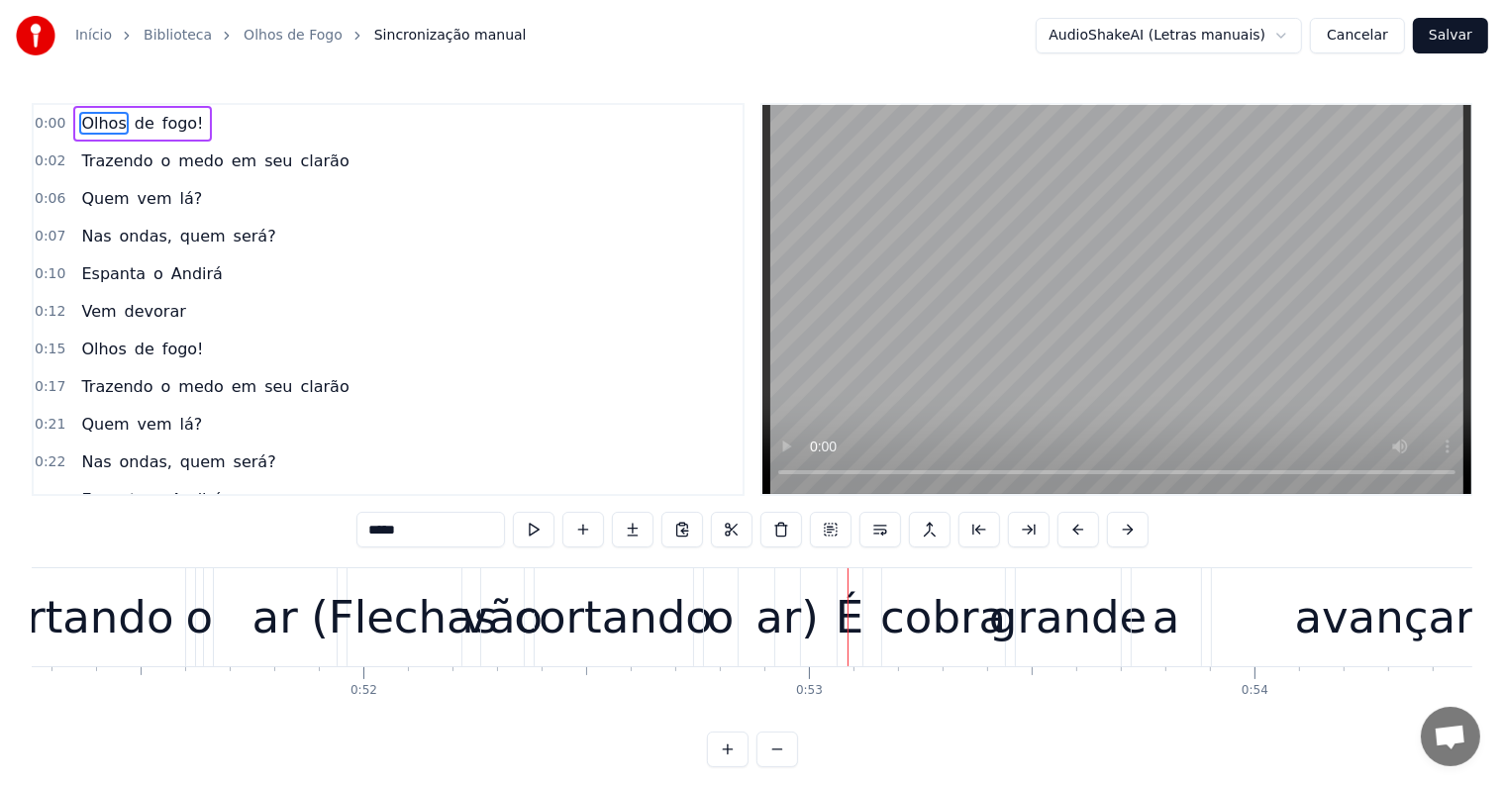
click at [338, 634] on div "(Flechas" at bounding box center [404, 617] width 186 height 67
type input "********"
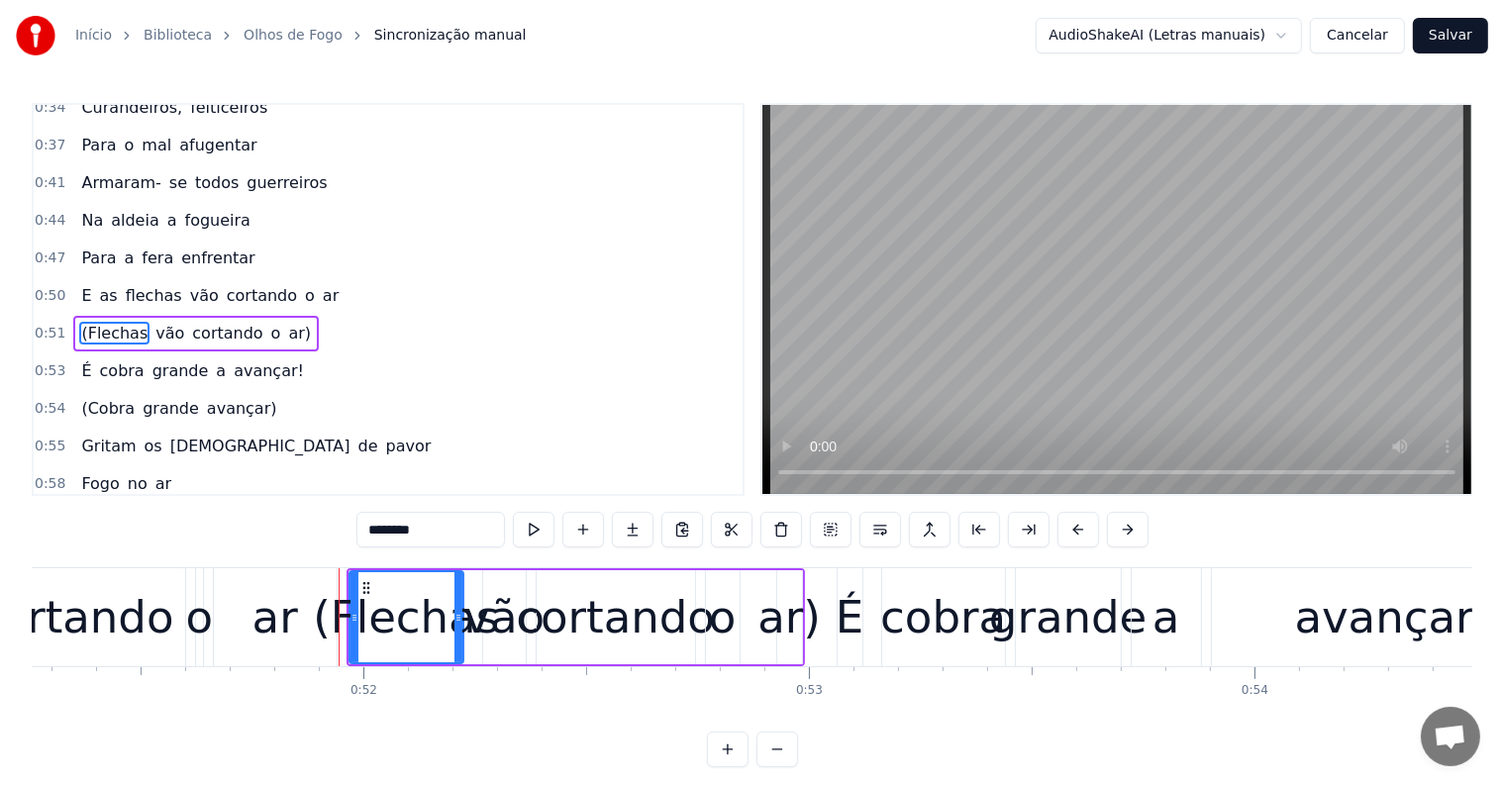
scroll to position [515, 0]
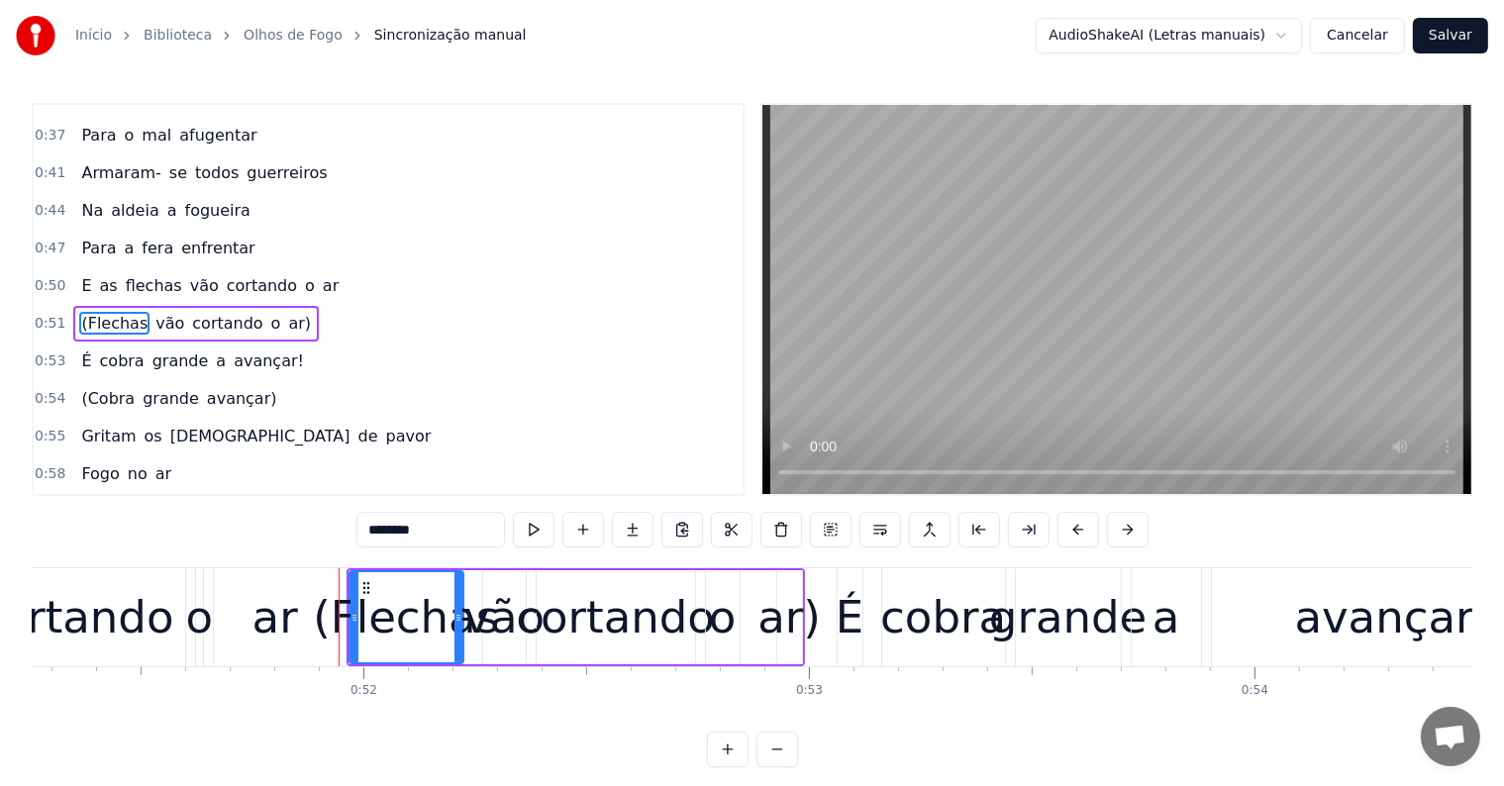
click at [162, 313] on div "(Flechas vão cortando o ar)" at bounding box center [196, 324] width 246 height 36
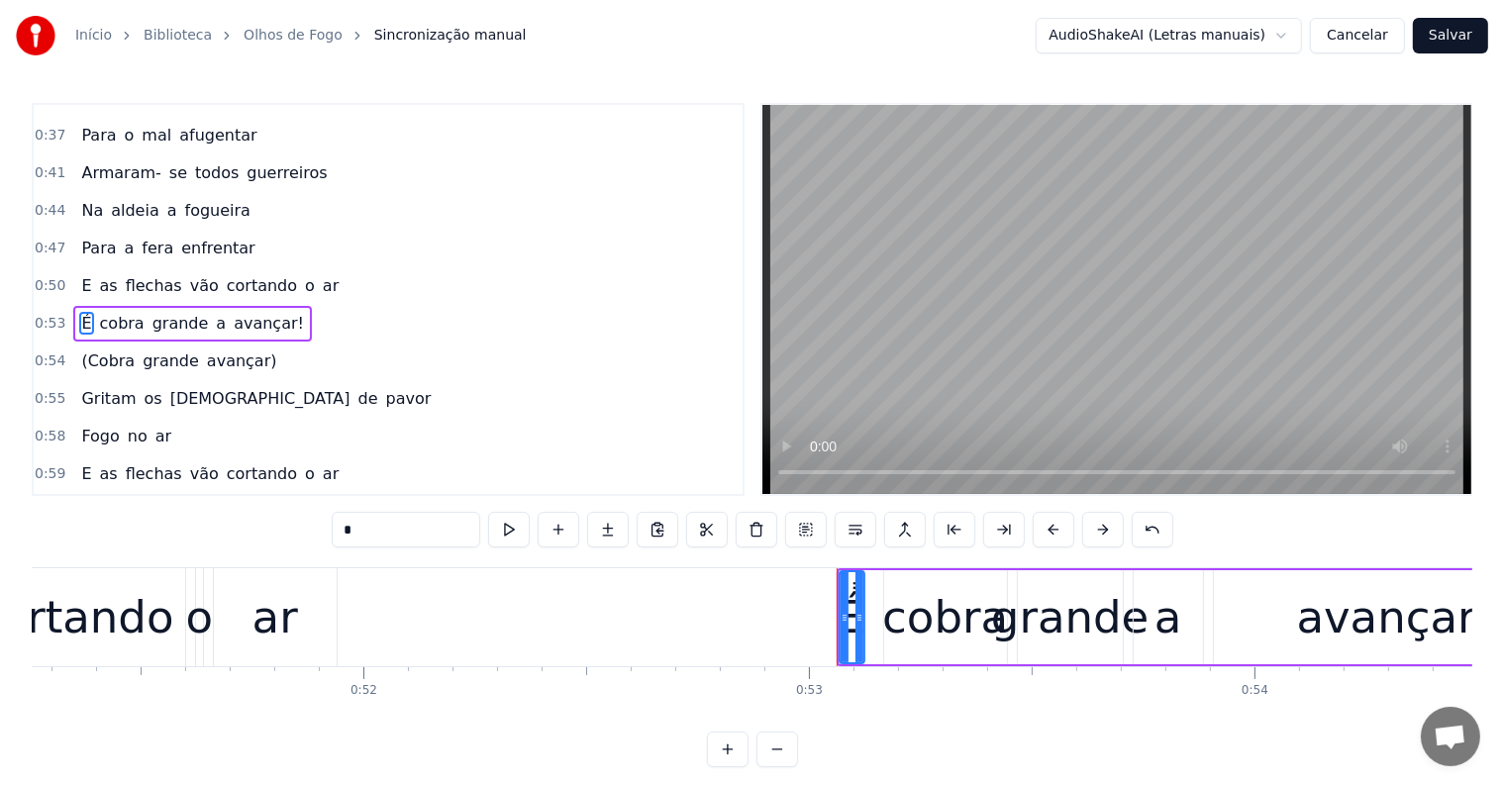
click at [183, 349] on div "(Cobra grande avançar)" at bounding box center [178, 362] width 211 height 36
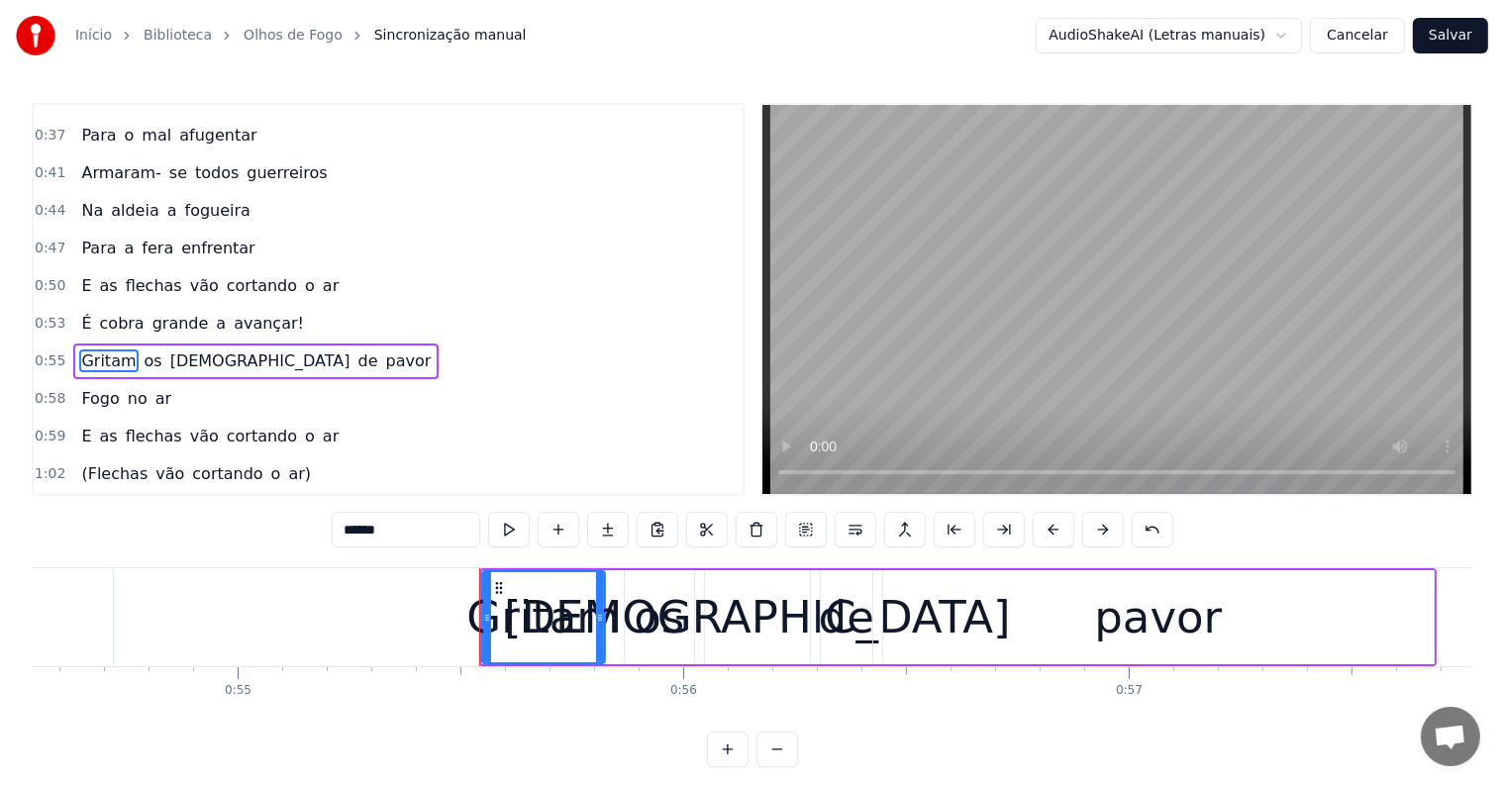
scroll to position [551, 0]
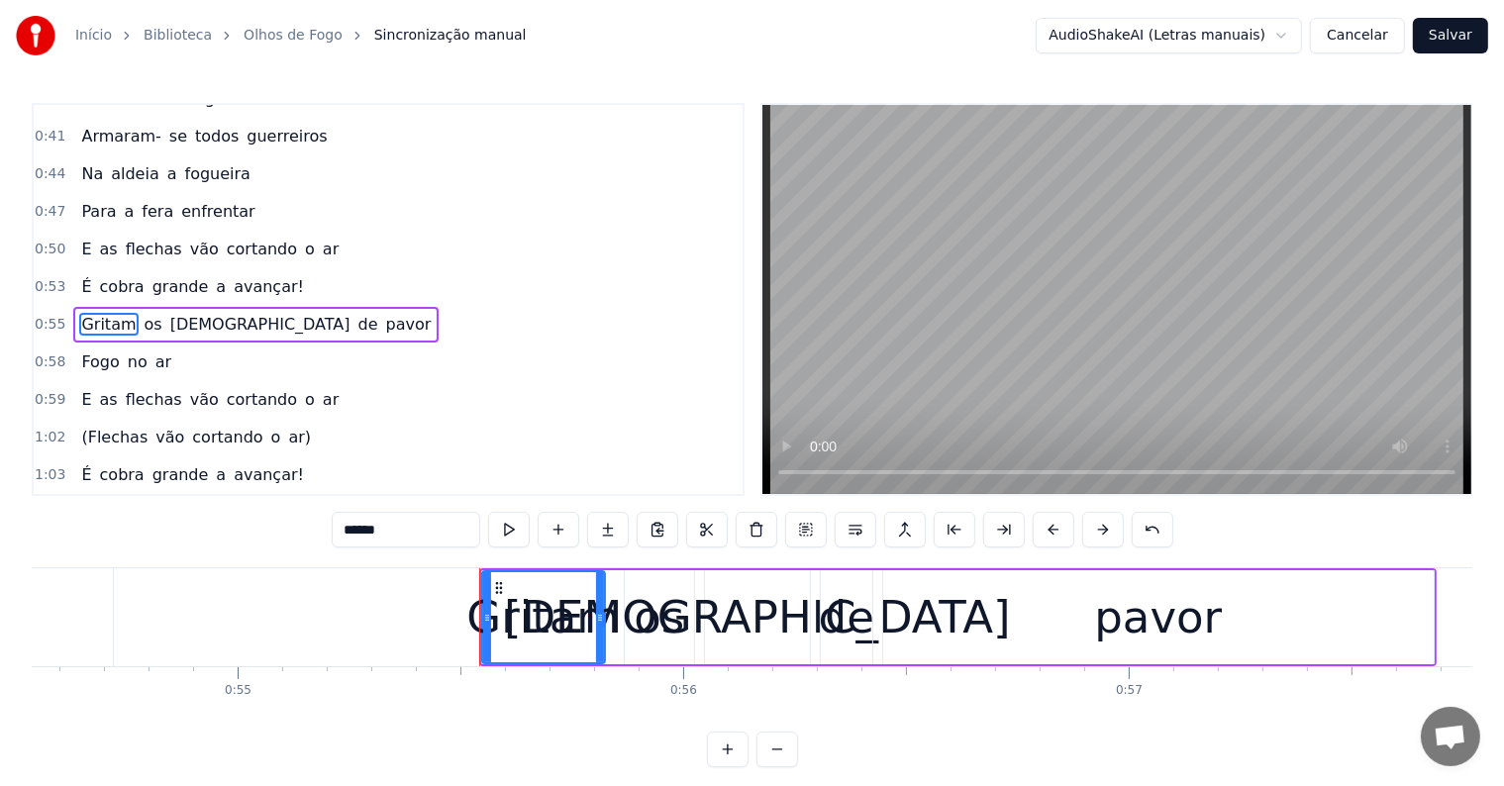
click at [162, 422] on div "(Flechas vão cortando o ar)" at bounding box center [196, 438] width 246 height 36
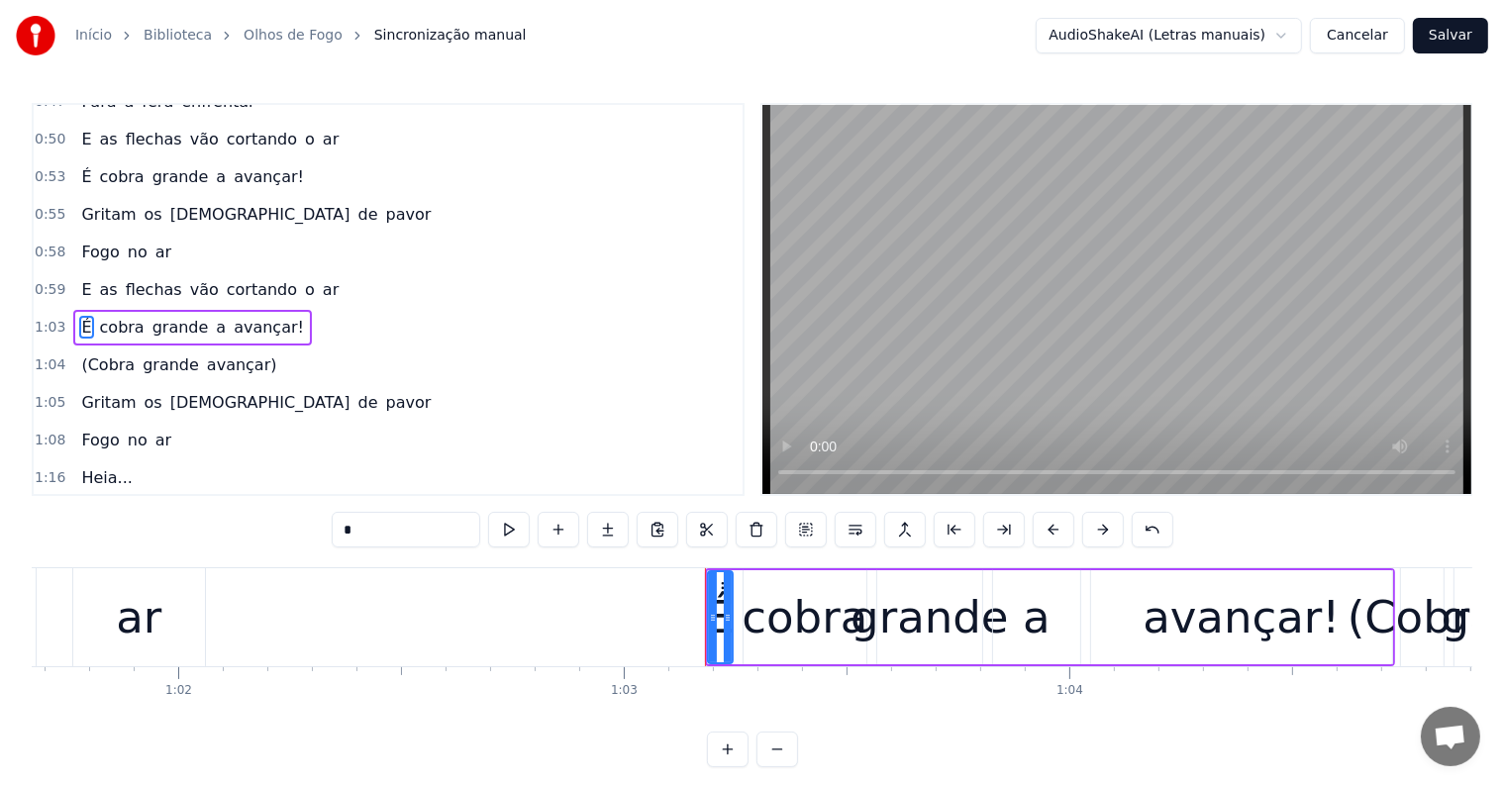
scroll to position [0, 27561]
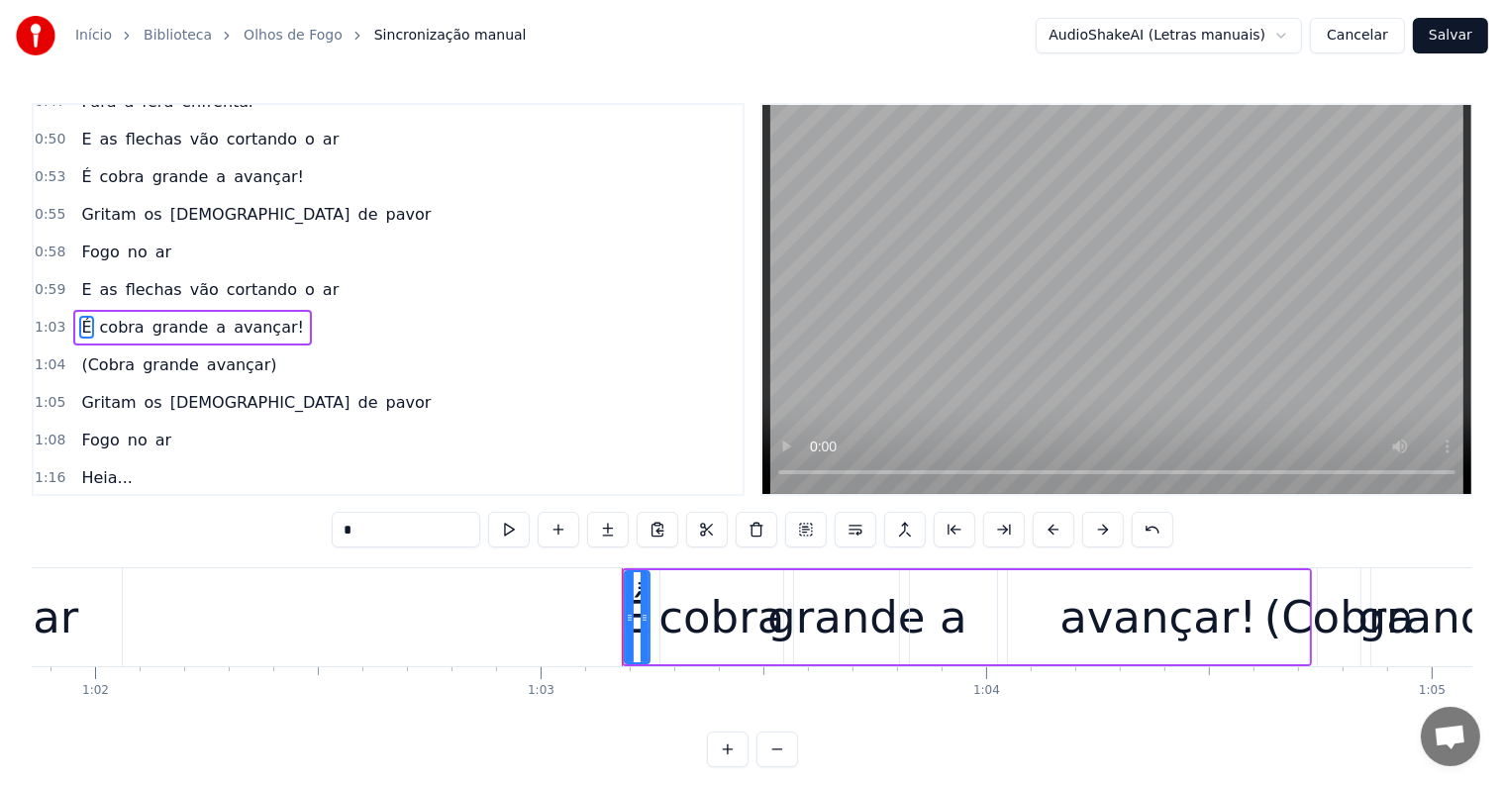
click at [198, 349] on div "(Cobra grande avançar)" at bounding box center [178, 366] width 211 height 36
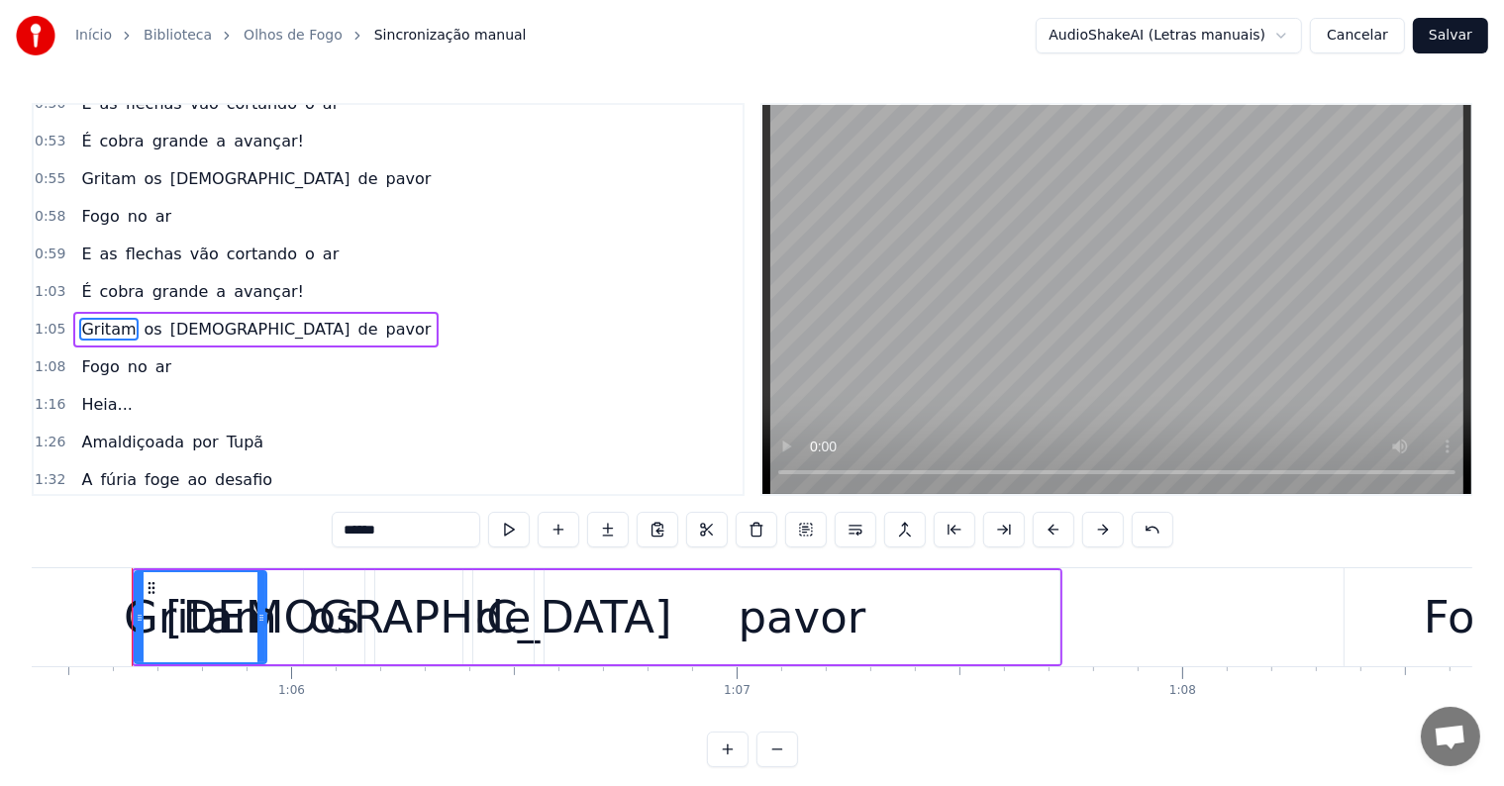
scroll to position [202, 0]
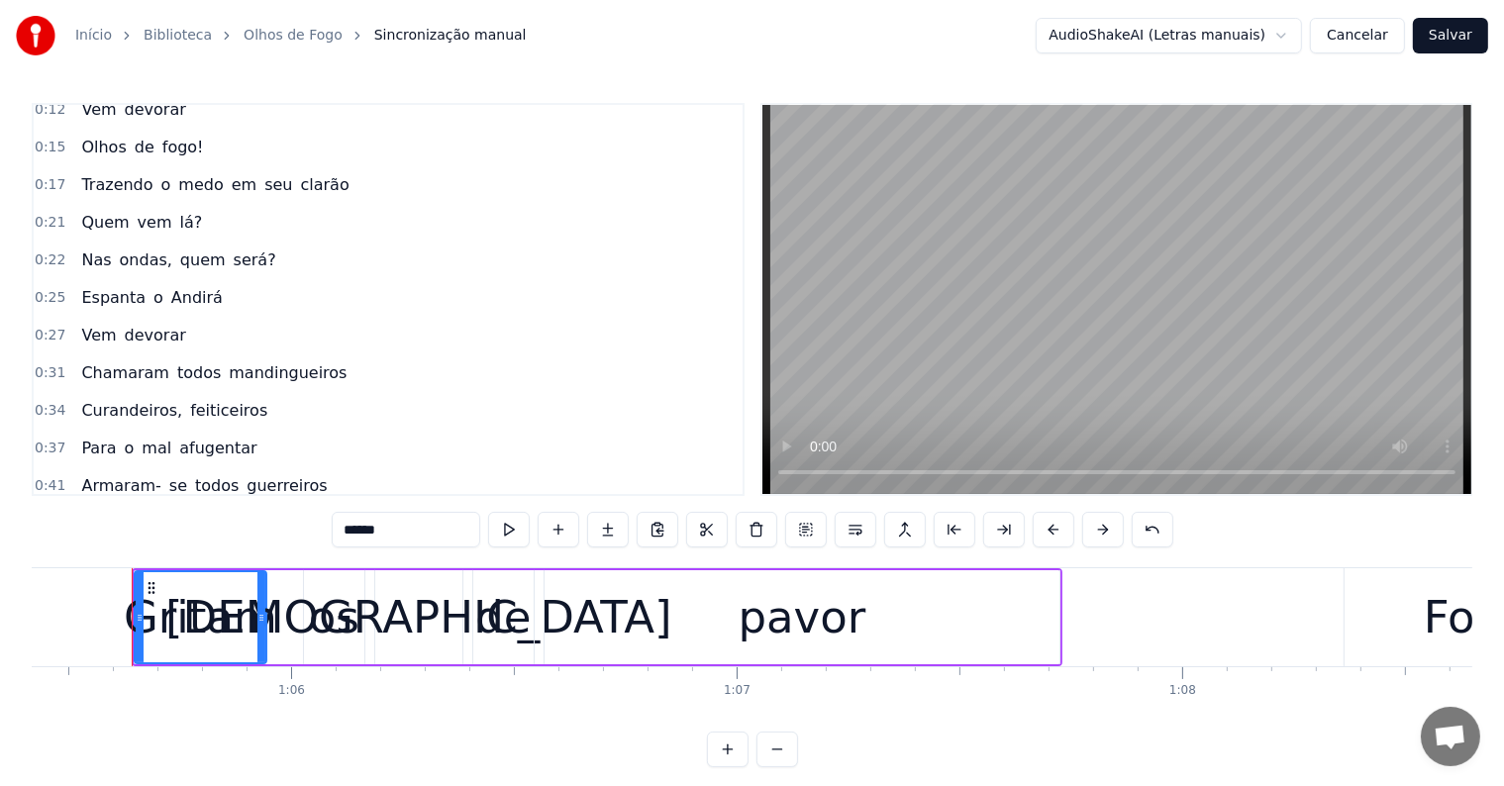
click at [203, 440] on span "afugentar" at bounding box center [217, 448] width 81 height 23
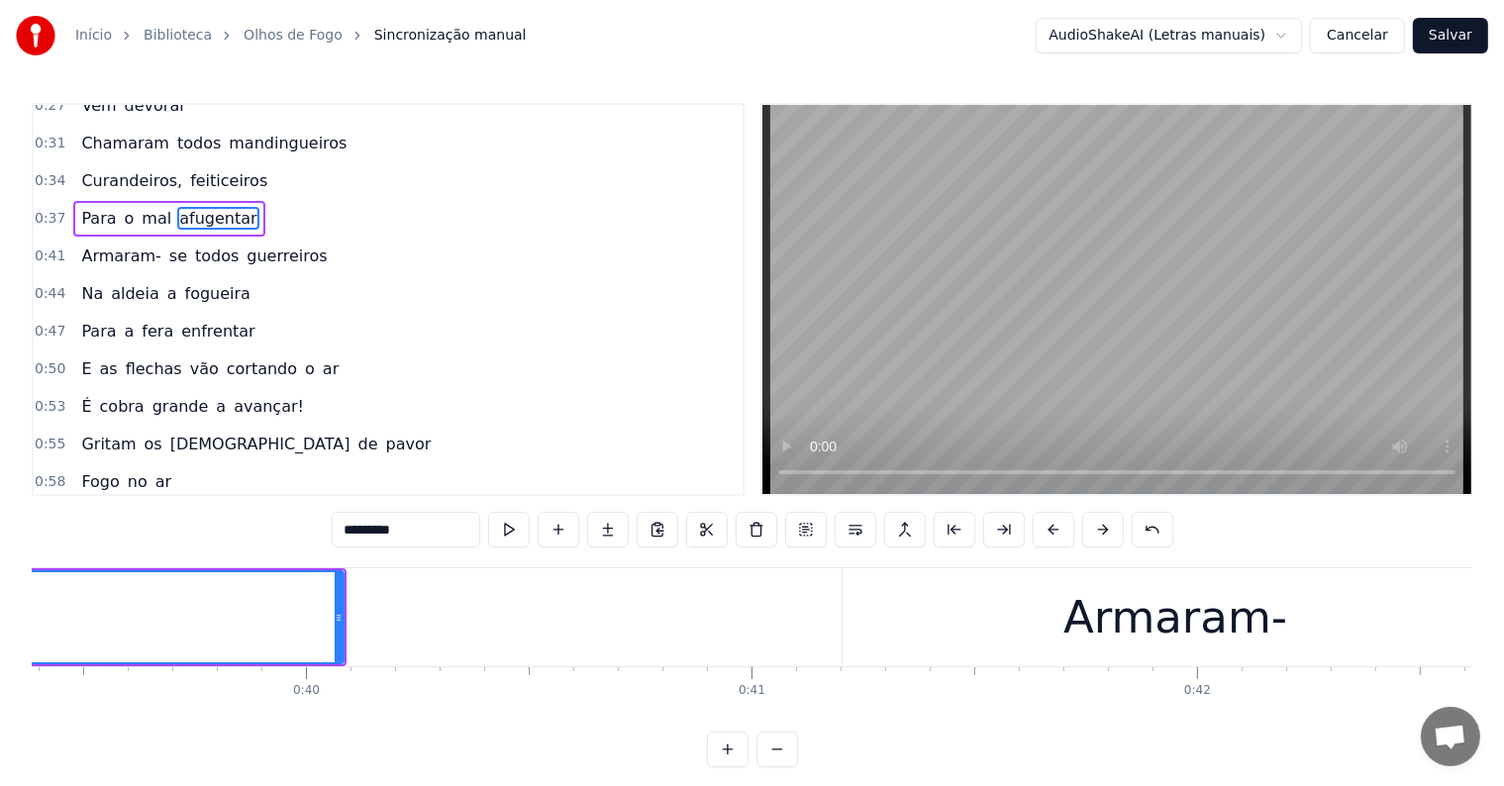
scroll to position [0, 16859]
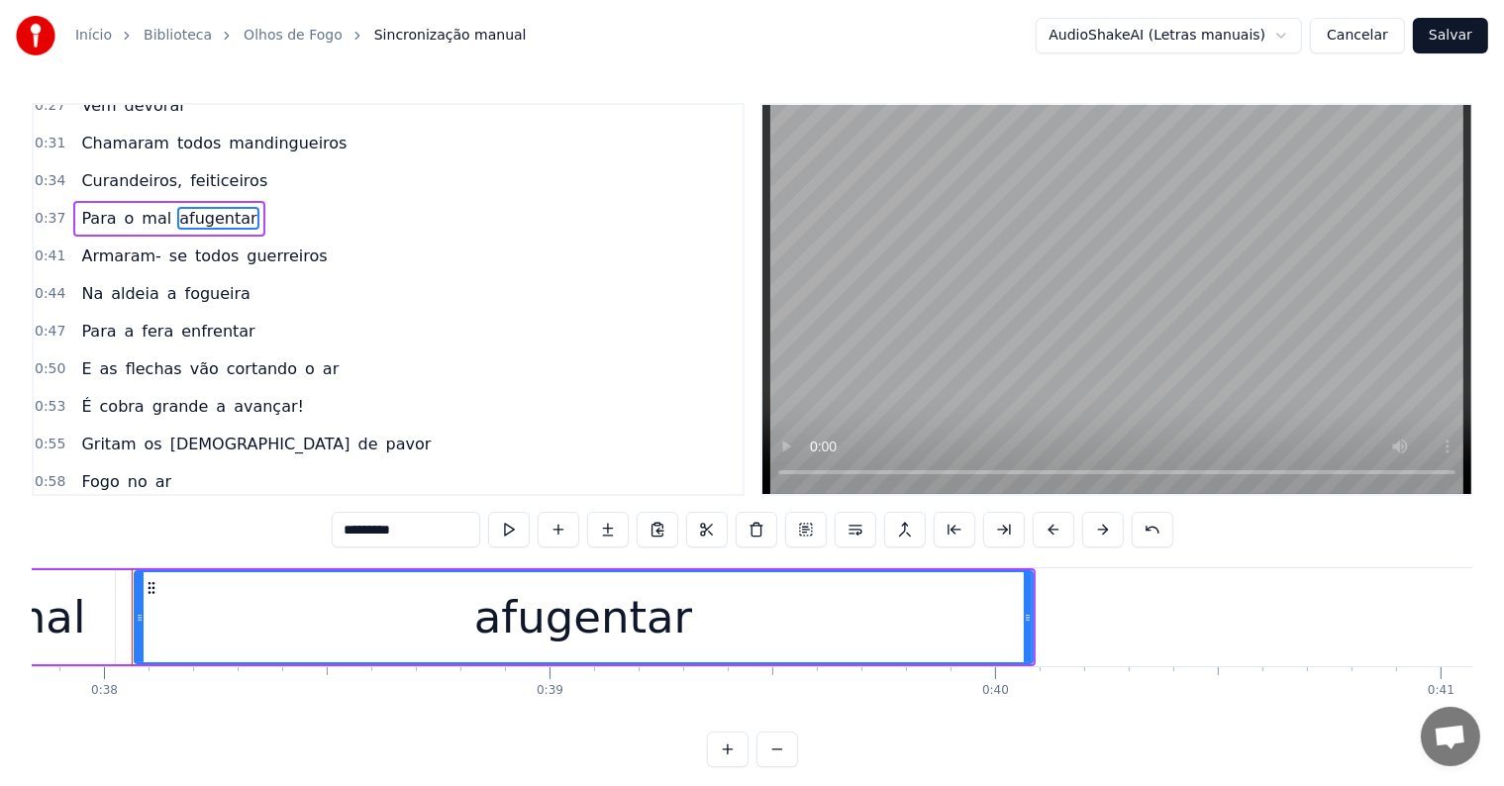
click at [185, 320] on span "enfrentar" at bounding box center [217, 331] width 77 height 23
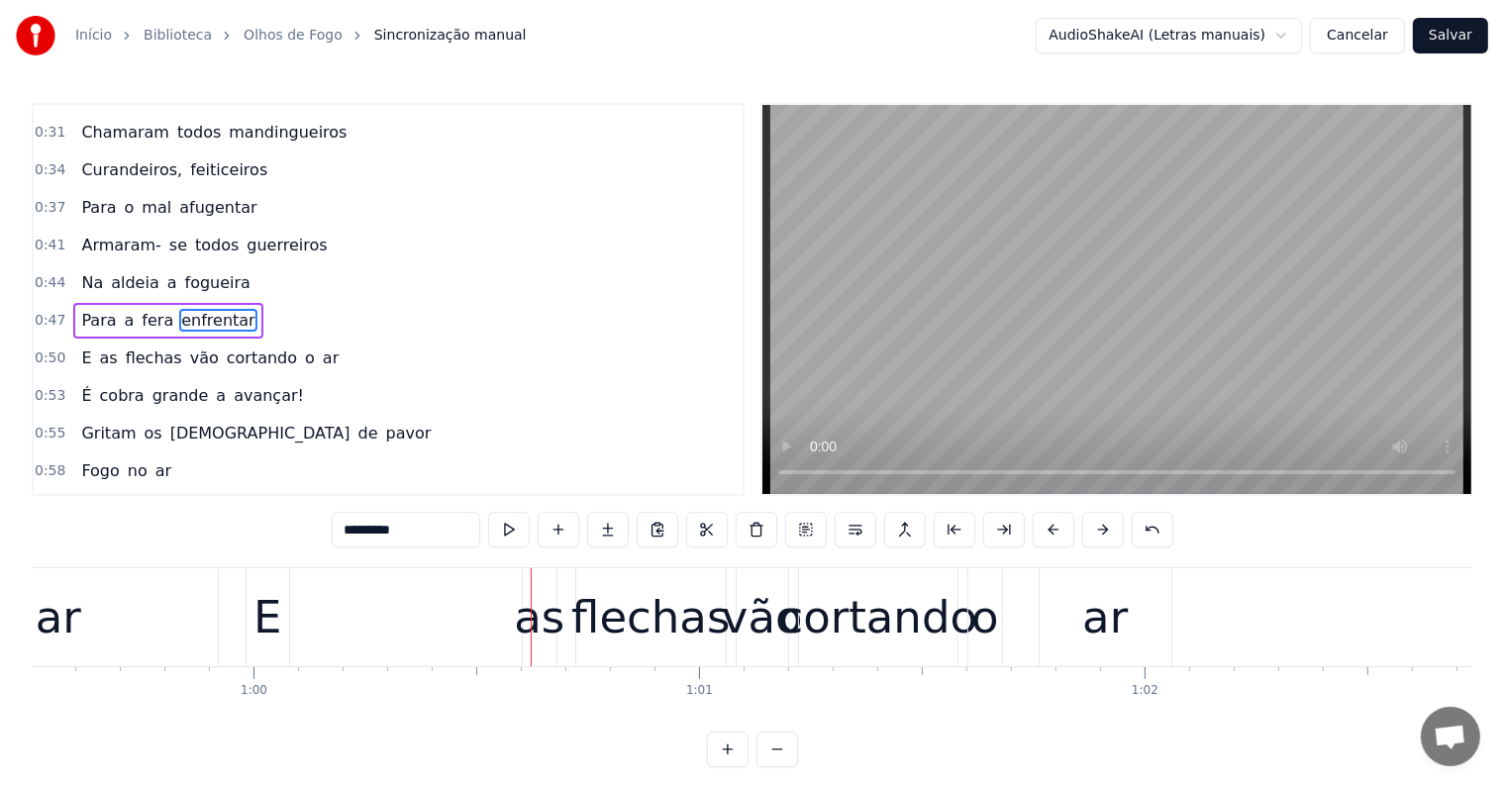
scroll to position [0, 26476]
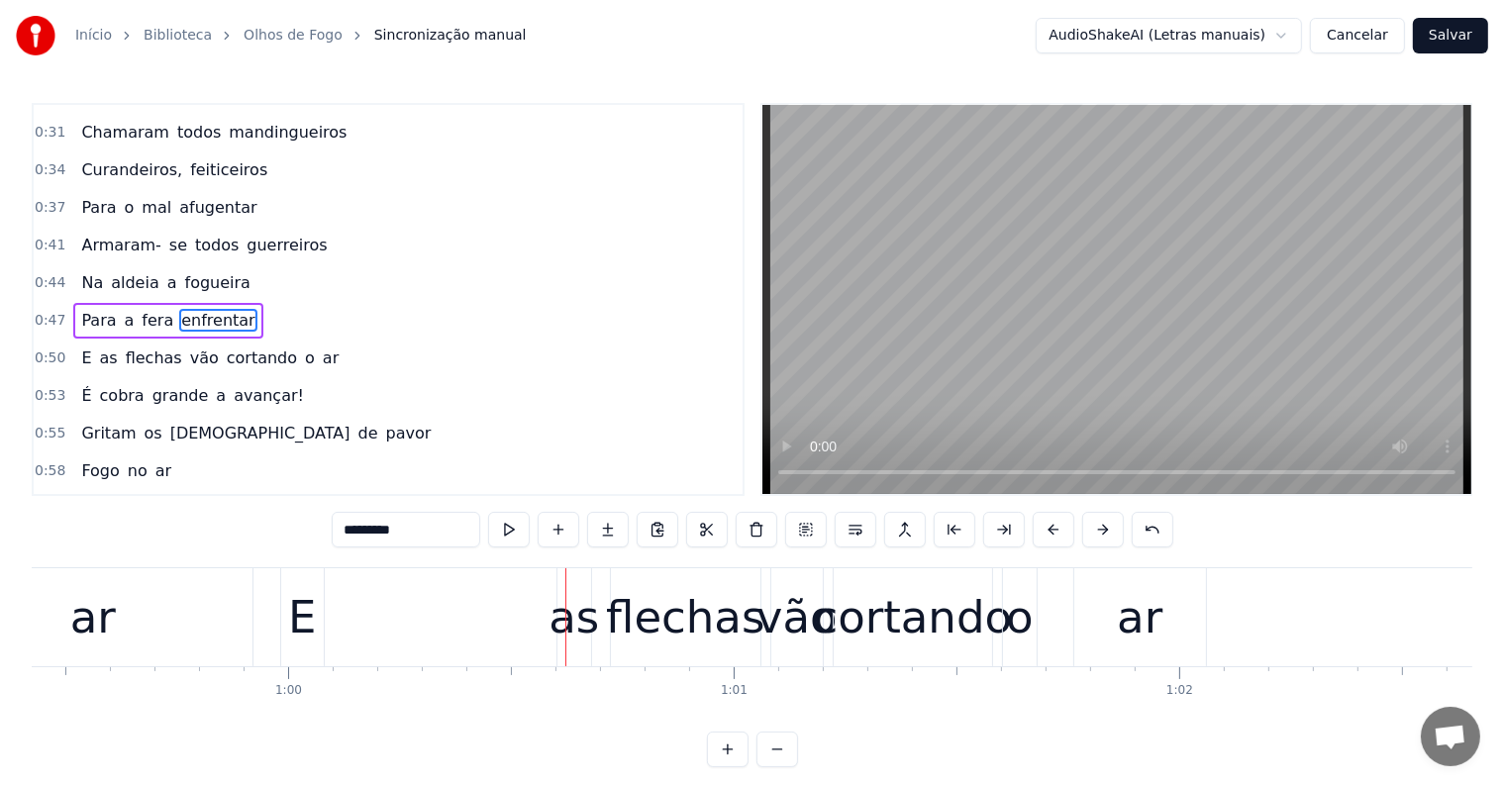
click at [302, 626] on div "E" at bounding box center [302, 617] width 28 height 67
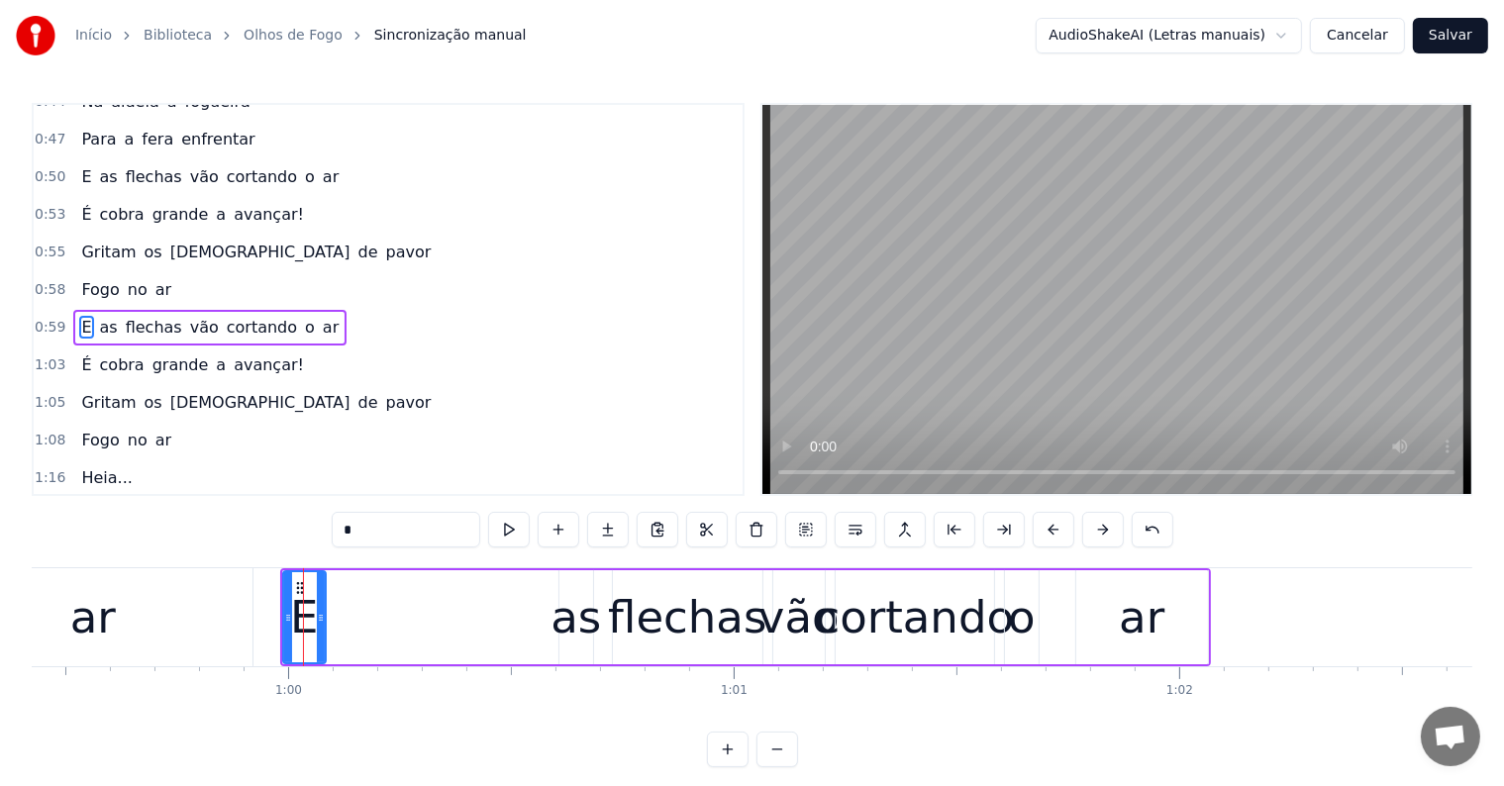
scroll to position [625, 0]
drag, startPoint x: 297, startPoint y: 586, endPoint x: 535, endPoint y: 589, distance: 237.6
click at [529, 589] on icon at bounding box center [531, 588] width 16 height 16
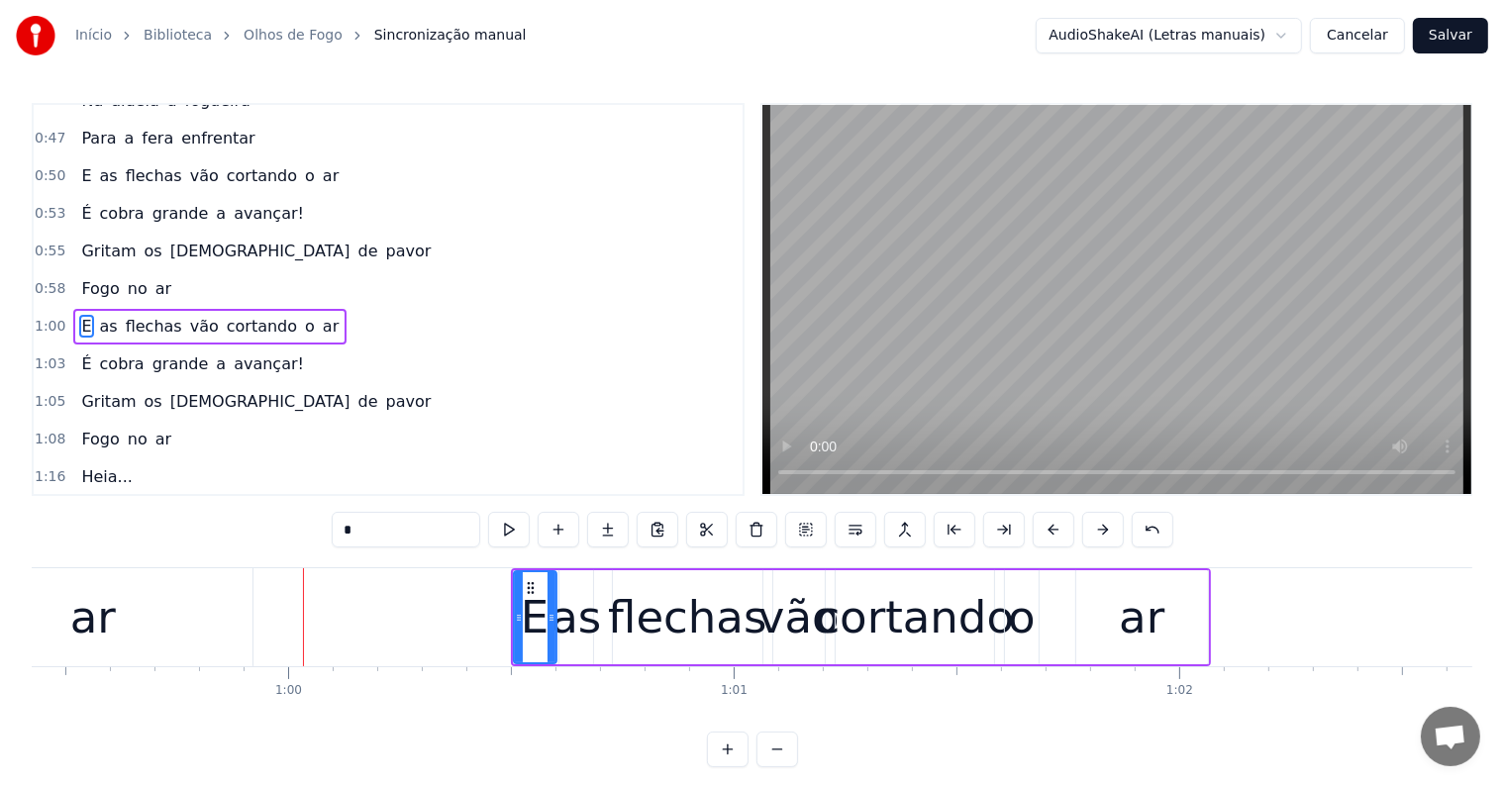
click at [159, 602] on div "ar" at bounding box center [93, 617] width 319 height 98
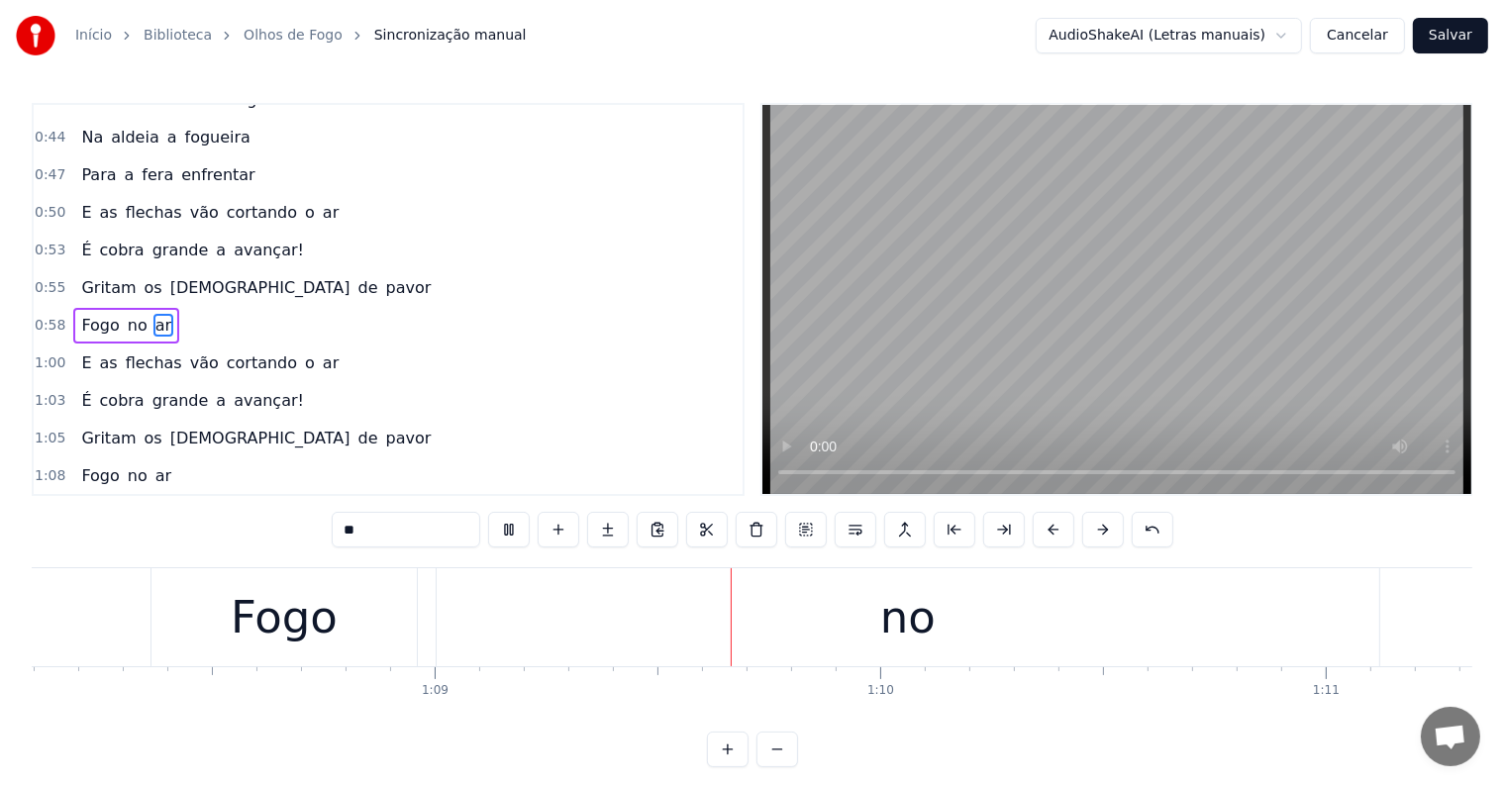
scroll to position [0, 30635]
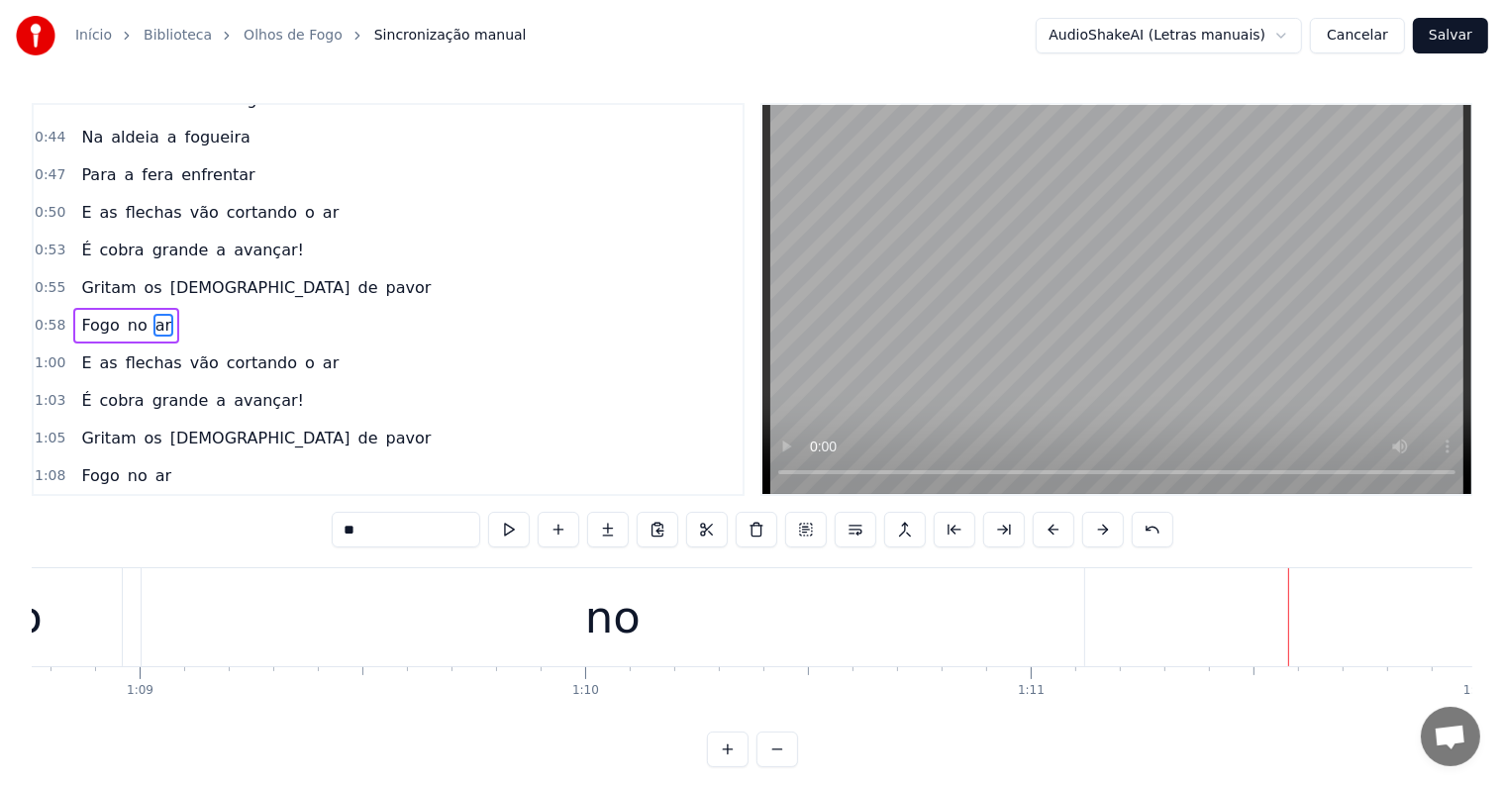
click at [342, 627] on div "no" at bounding box center [613, 617] width 943 height 98
type input "**"
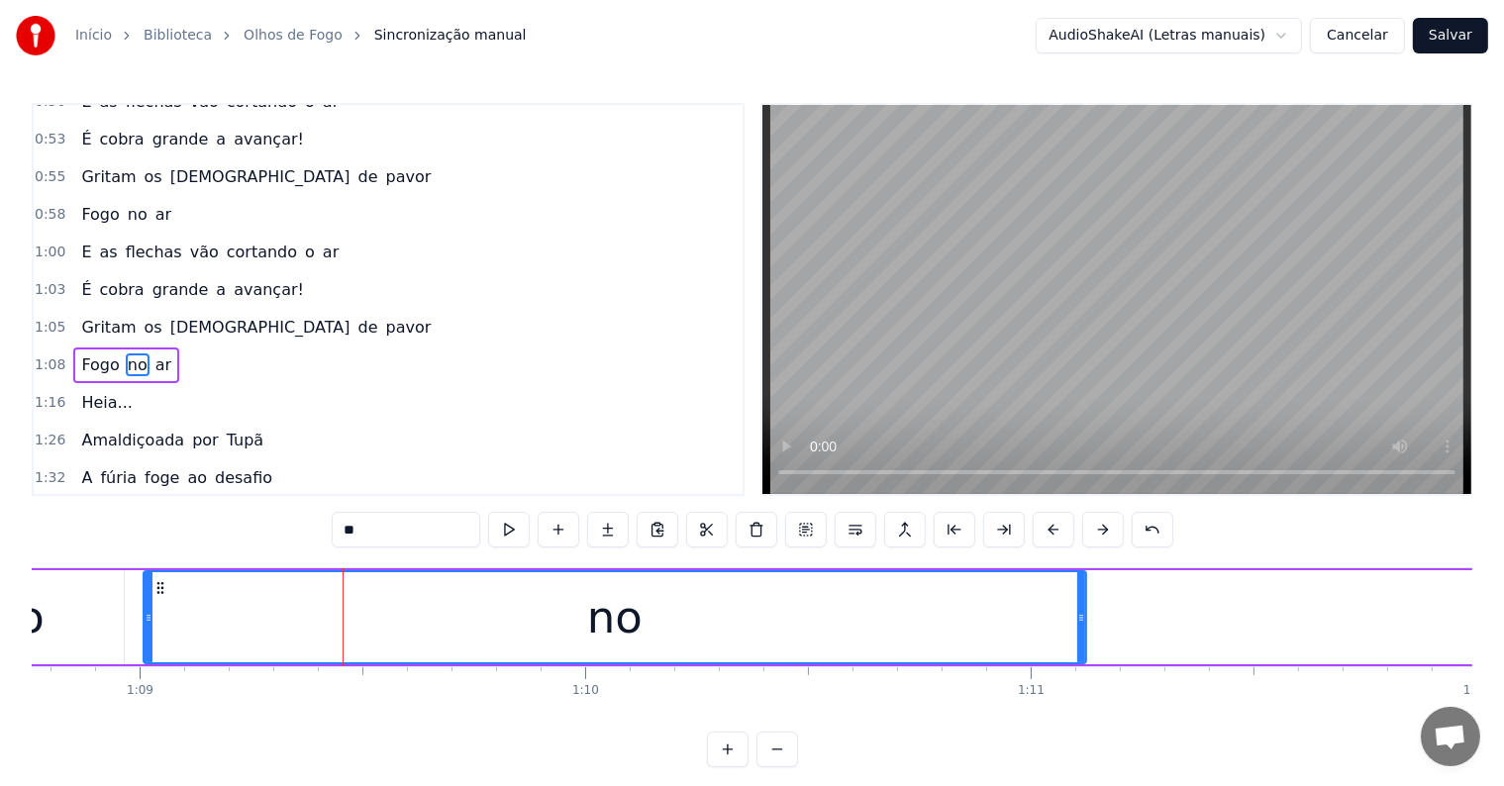
scroll to position [734, 0]
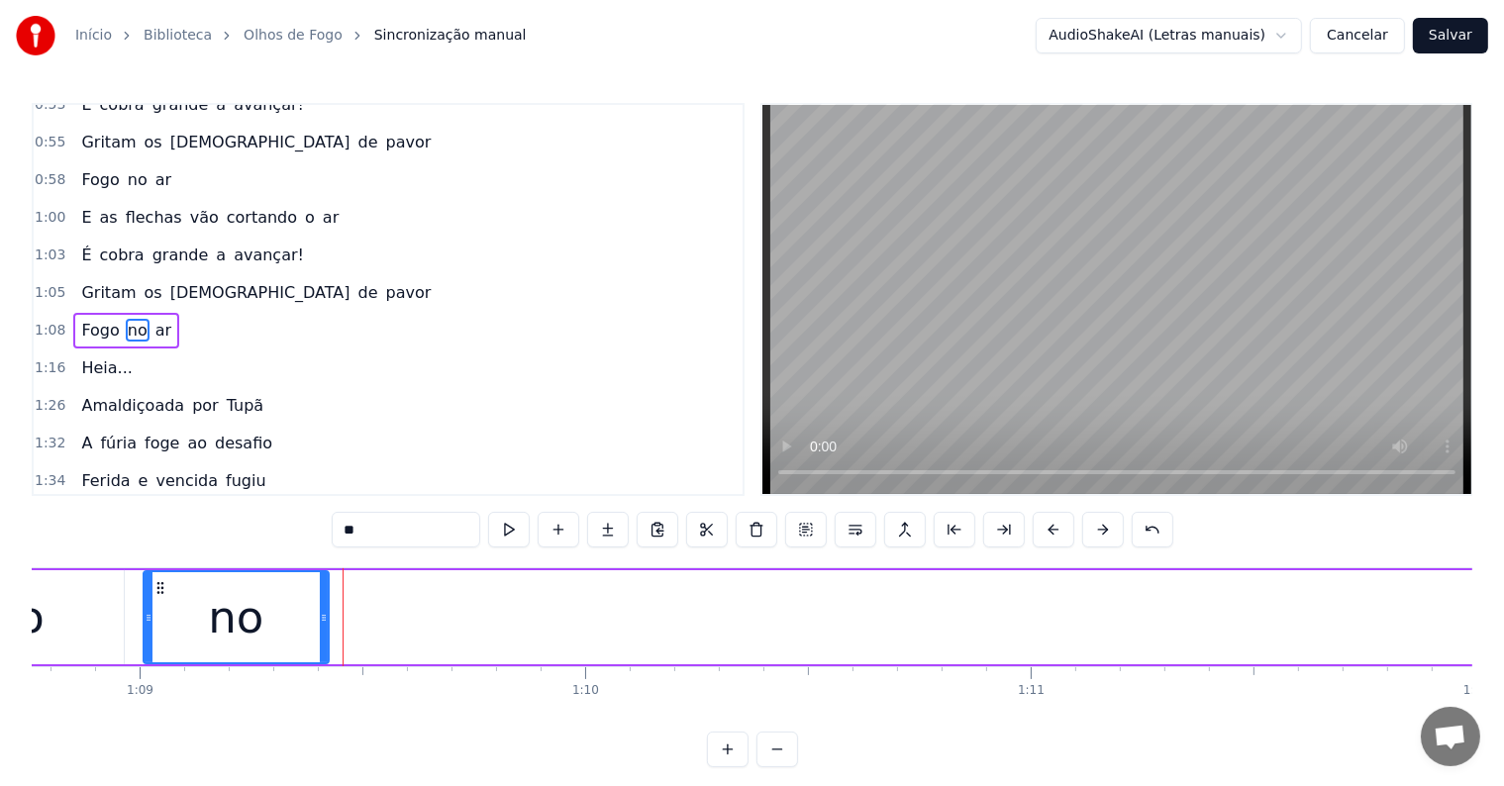
drag, startPoint x: 1081, startPoint y: 615, endPoint x: 316, endPoint y: 634, distance: 765.6
click at [320, 634] on div at bounding box center [324, 617] width 8 height 90
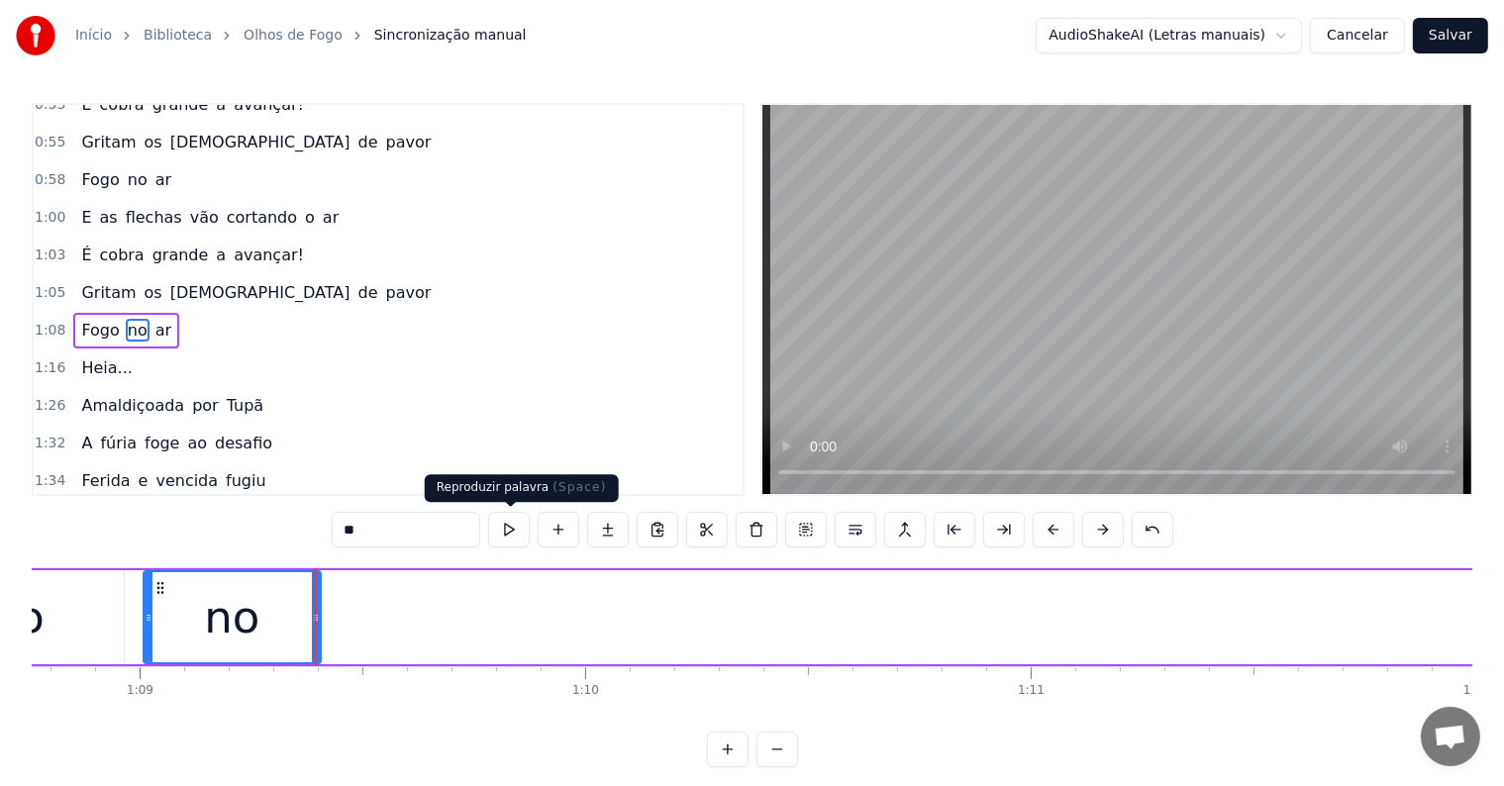
click at [506, 531] on button at bounding box center [509, 530] width 42 height 36
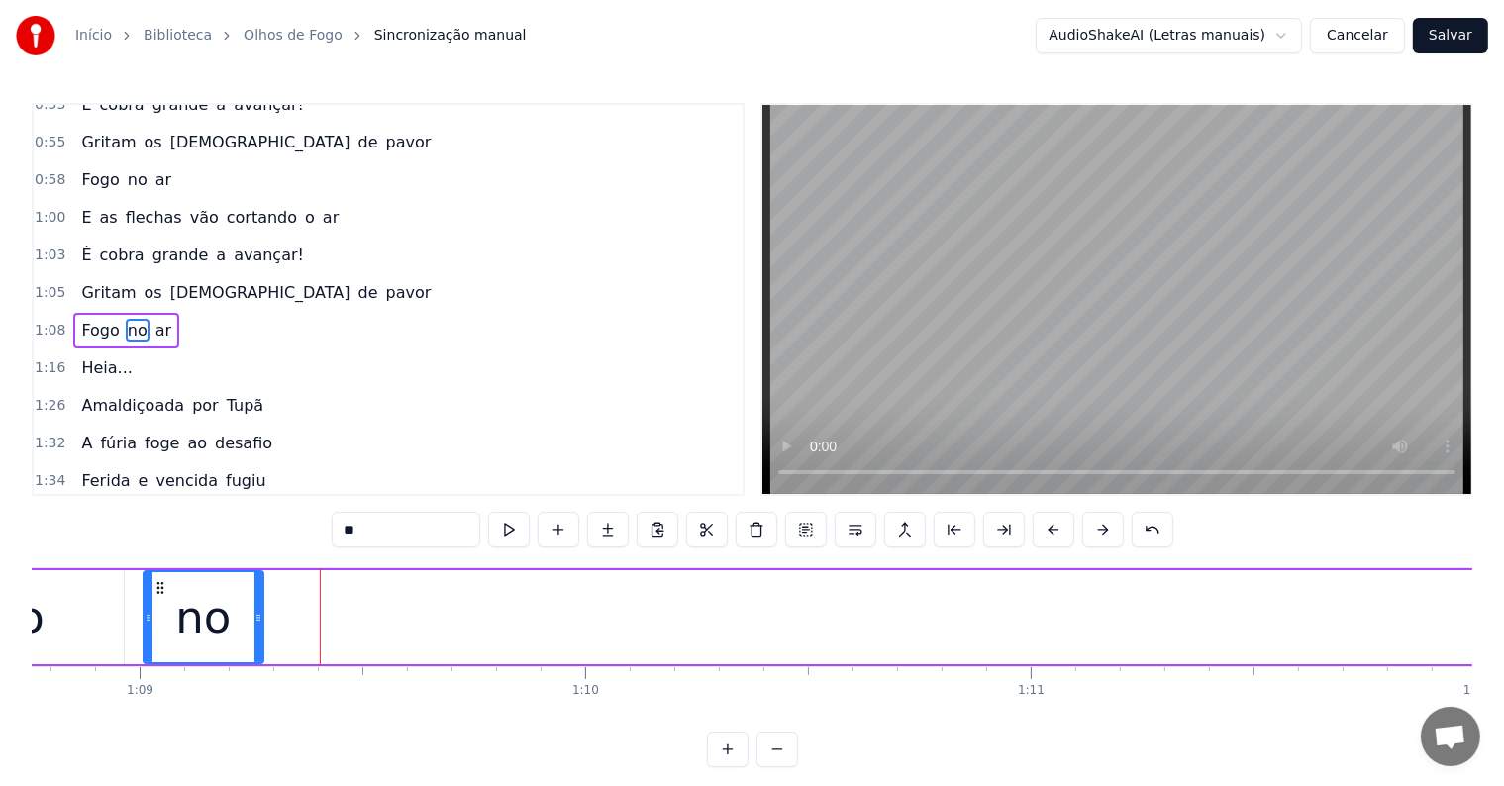
drag, startPoint x: 313, startPoint y: 619, endPoint x: 255, endPoint y: 619, distance: 57.4
click at [255, 619] on icon at bounding box center [258, 618] width 8 height 16
click at [518, 535] on button at bounding box center [509, 530] width 42 height 36
drag, startPoint x: 255, startPoint y: 618, endPoint x: 233, endPoint y: 616, distance: 22.9
click at [233, 616] on icon at bounding box center [236, 618] width 8 height 16
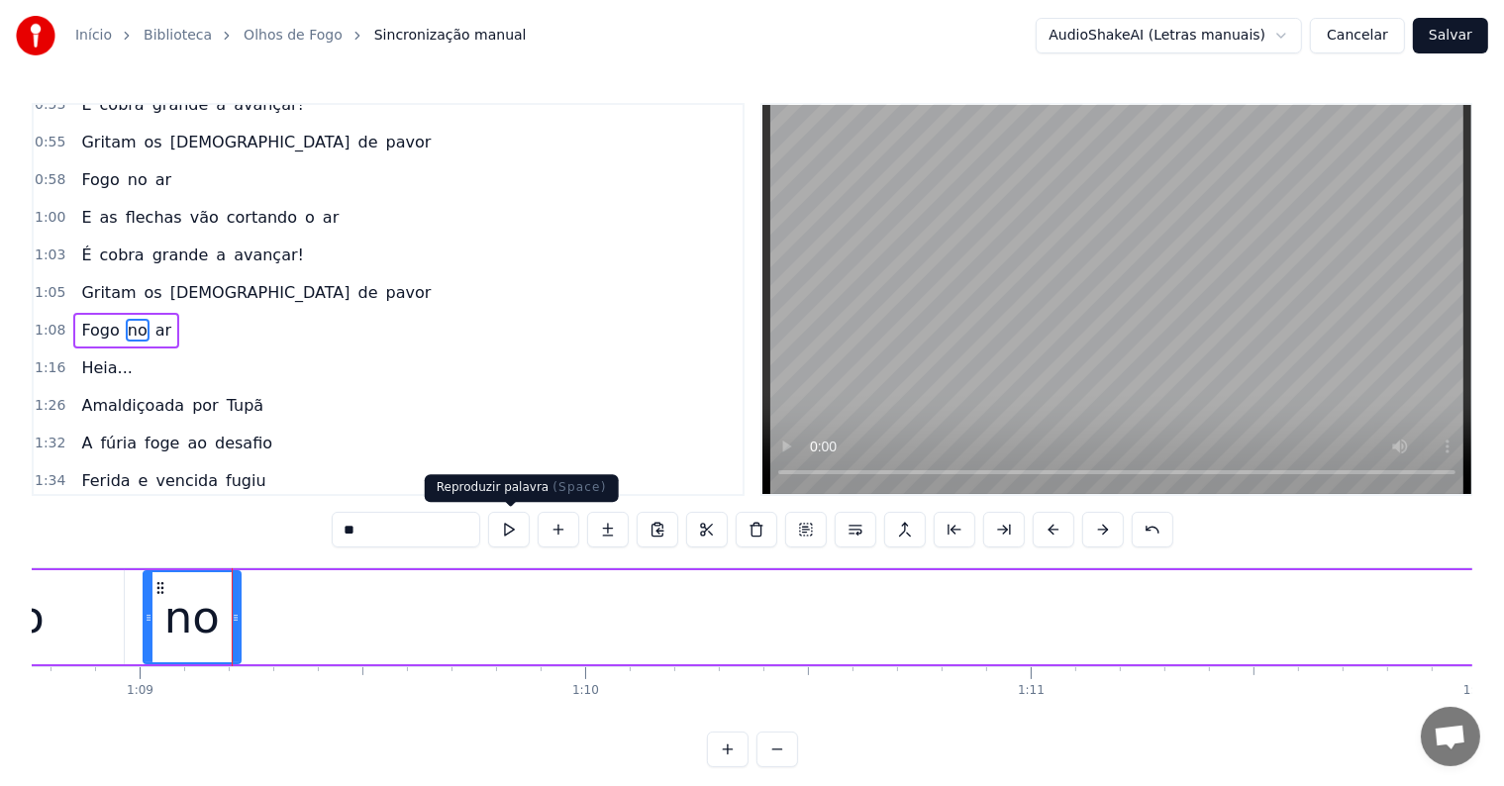
click at [507, 532] on button at bounding box center [509, 530] width 42 height 36
click at [267, 617] on div "Fogo no ar" at bounding box center [1421, 617] width 3132 height 98
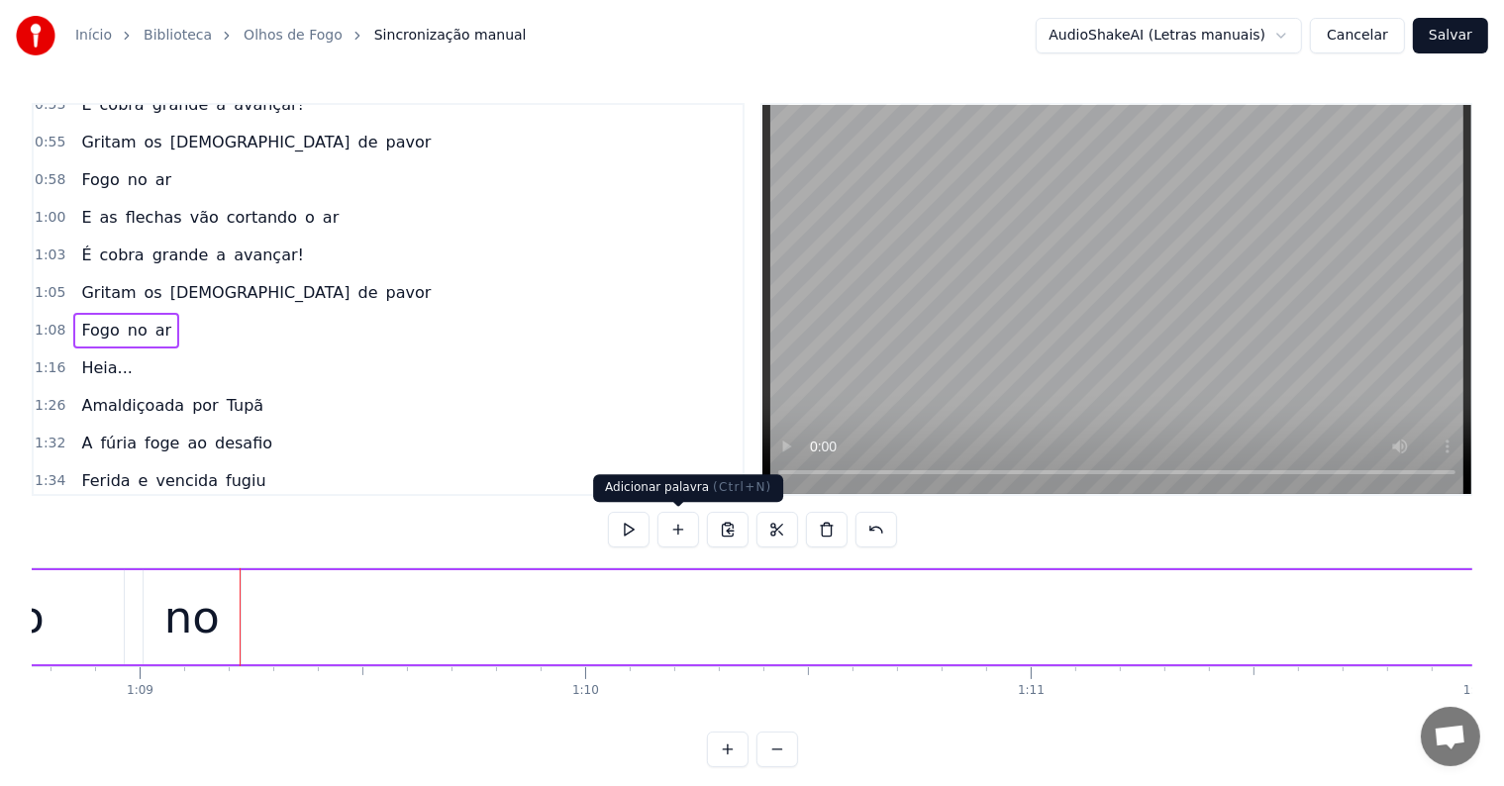
click at [679, 523] on button at bounding box center [678, 530] width 42 height 36
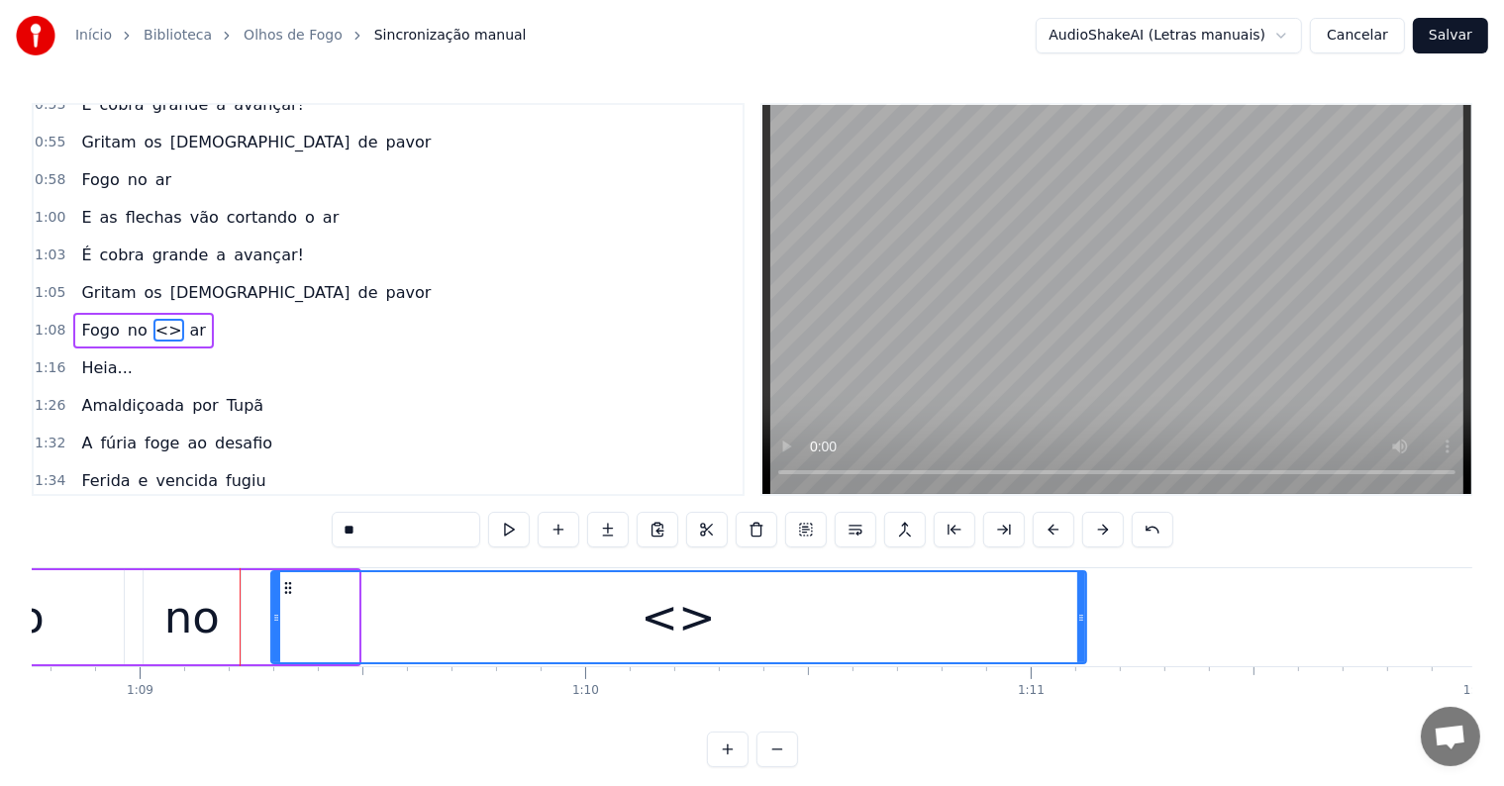
drag, startPoint x: 354, startPoint y: 613, endPoint x: 1079, endPoint y: 599, distance: 724.9
click at [1079, 599] on div at bounding box center [1081, 617] width 8 height 90
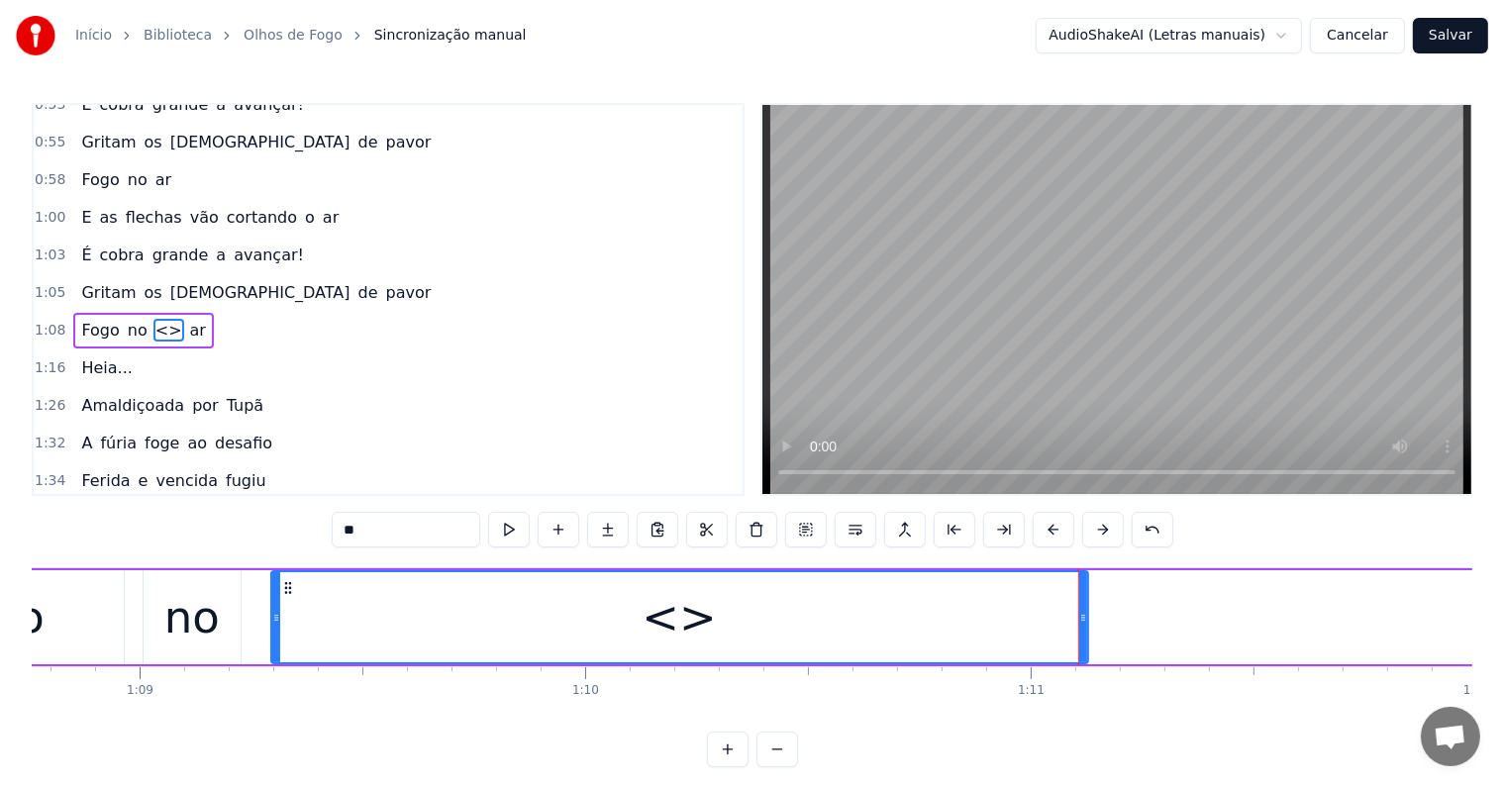
drag, startPoint x: 389, startPoint y: 530, endPoint x: 290, endPoint y: 535, distance: 99.1
click at [290, 535] on div "0:00 Olhos de fogo! 0:02 Trazendo o medo em seu clarão 0:06 Quem vem lá? 0:07 N…" at bounding box center [752, 435] width 1441 height 664
click at [200, 607] on div "no" at bounding box center [191, 617] width 55 height 67
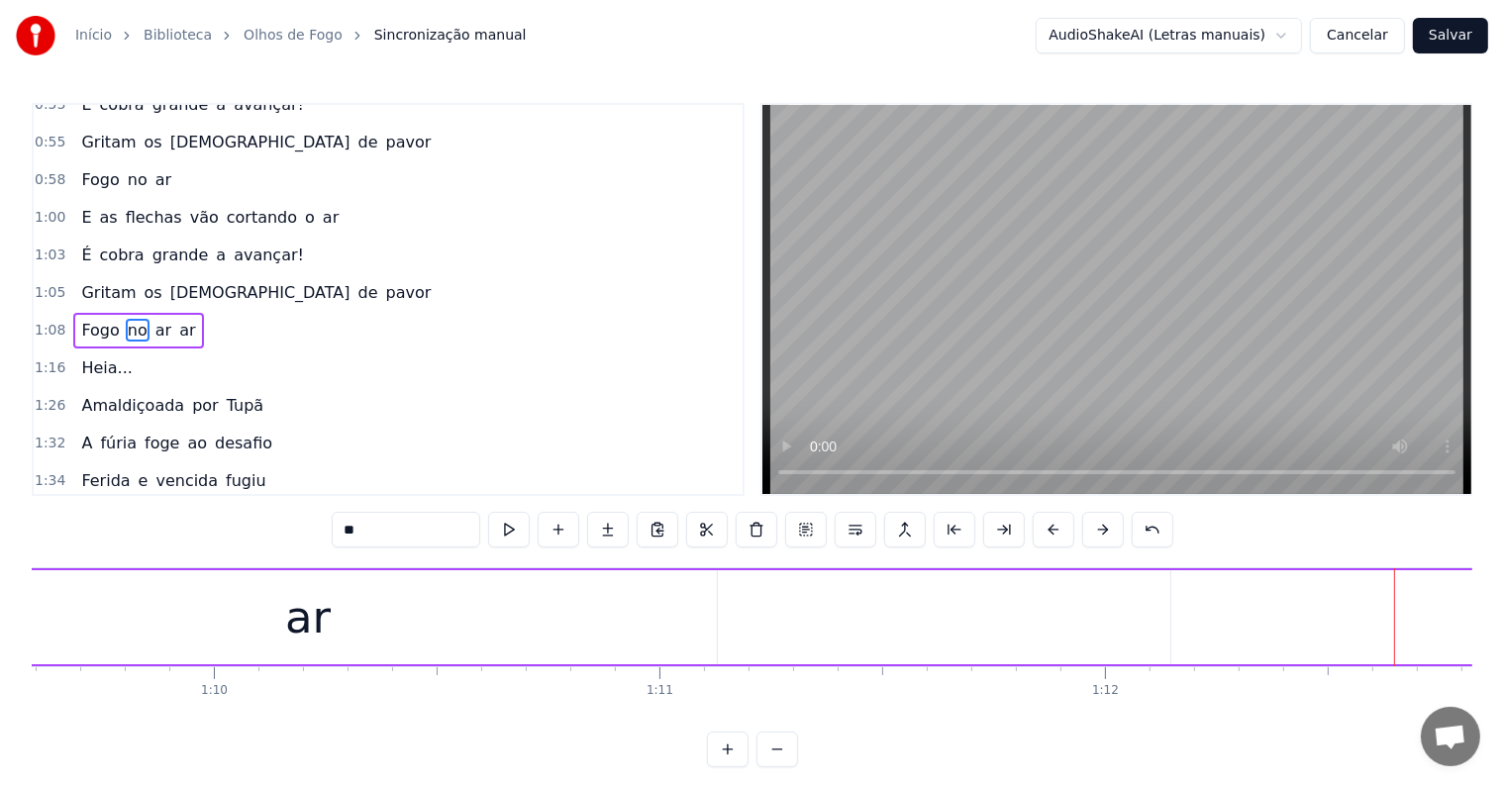
scroll to position [0, 32000]
click at [879, 626] on div "ar" at bounding box center [898, 617] width 46 height 67
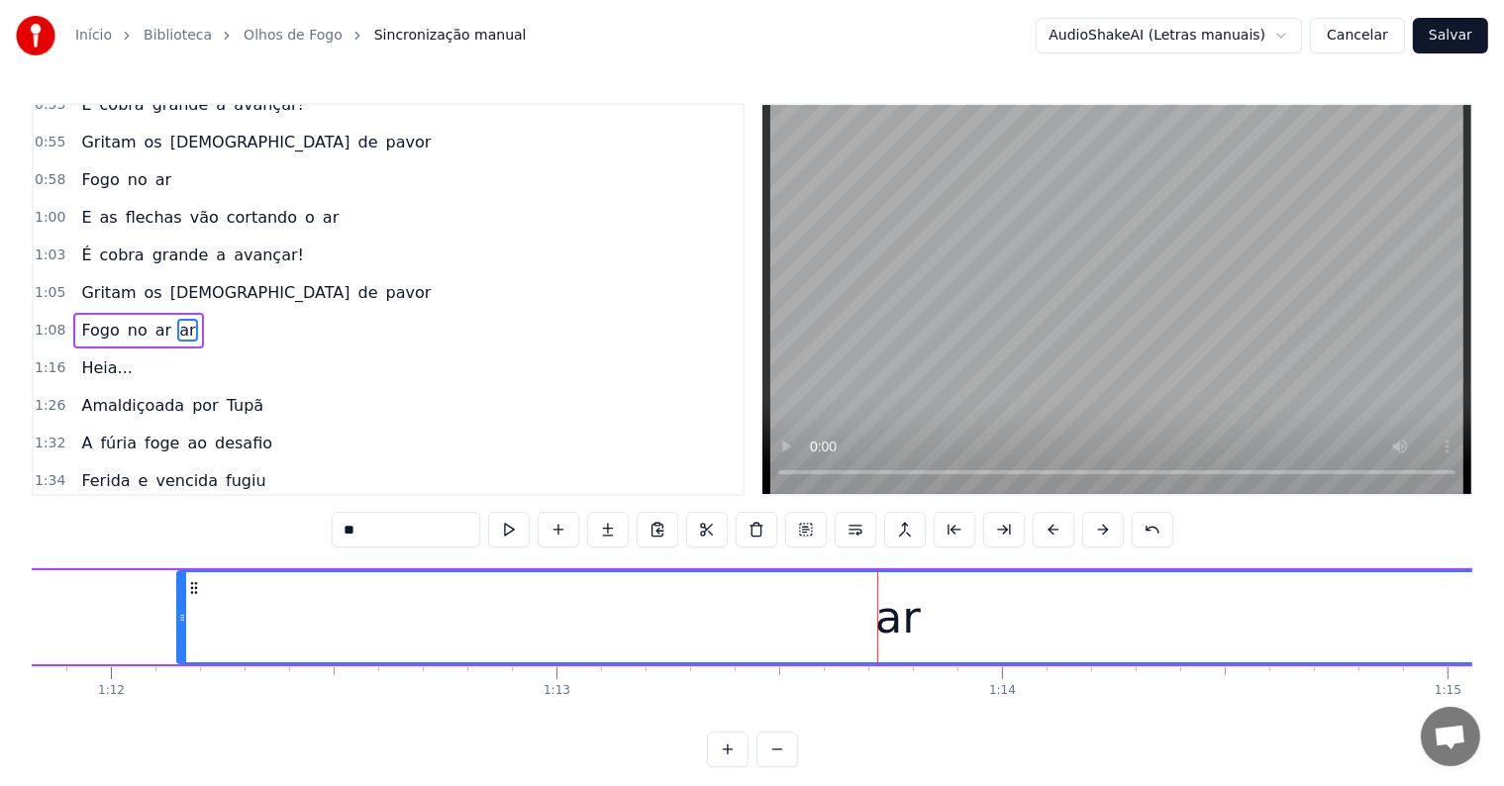
type input "*******"
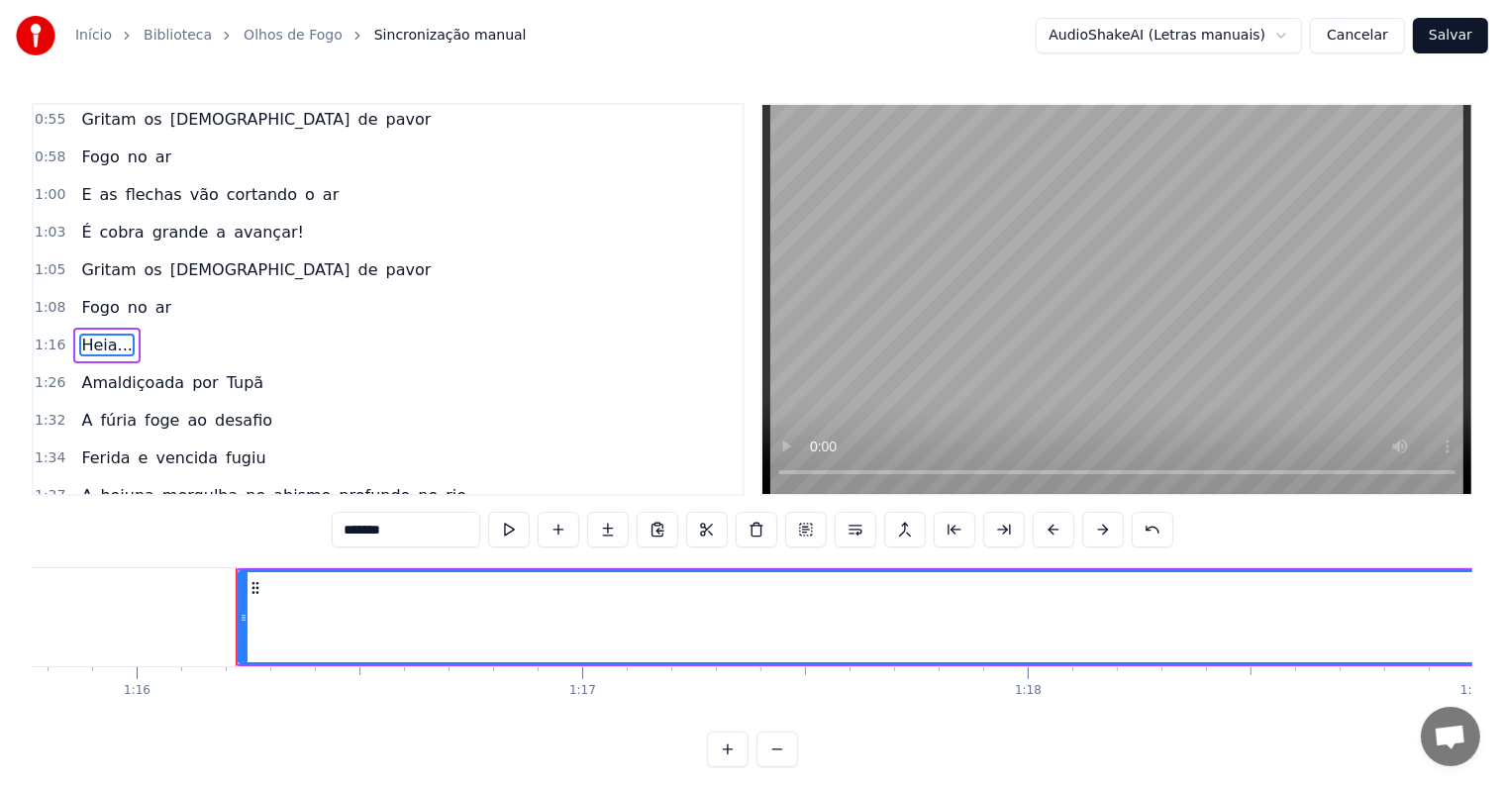
scroll to position [0, 33862]
click at [109, 328] on div "Heia..." at bounding box center [106, 346] width 66 height 36
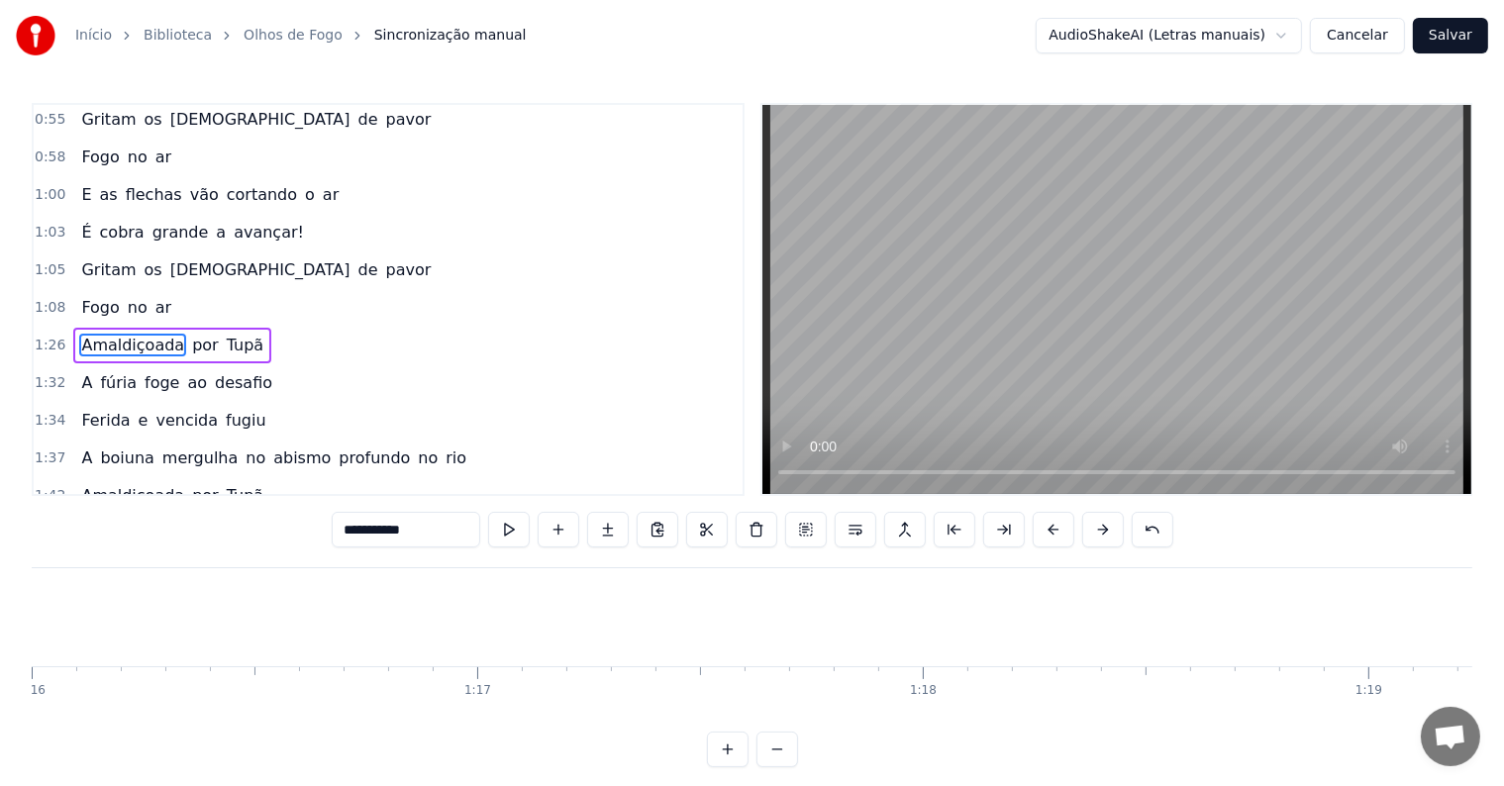
scroll to position [770, 0]
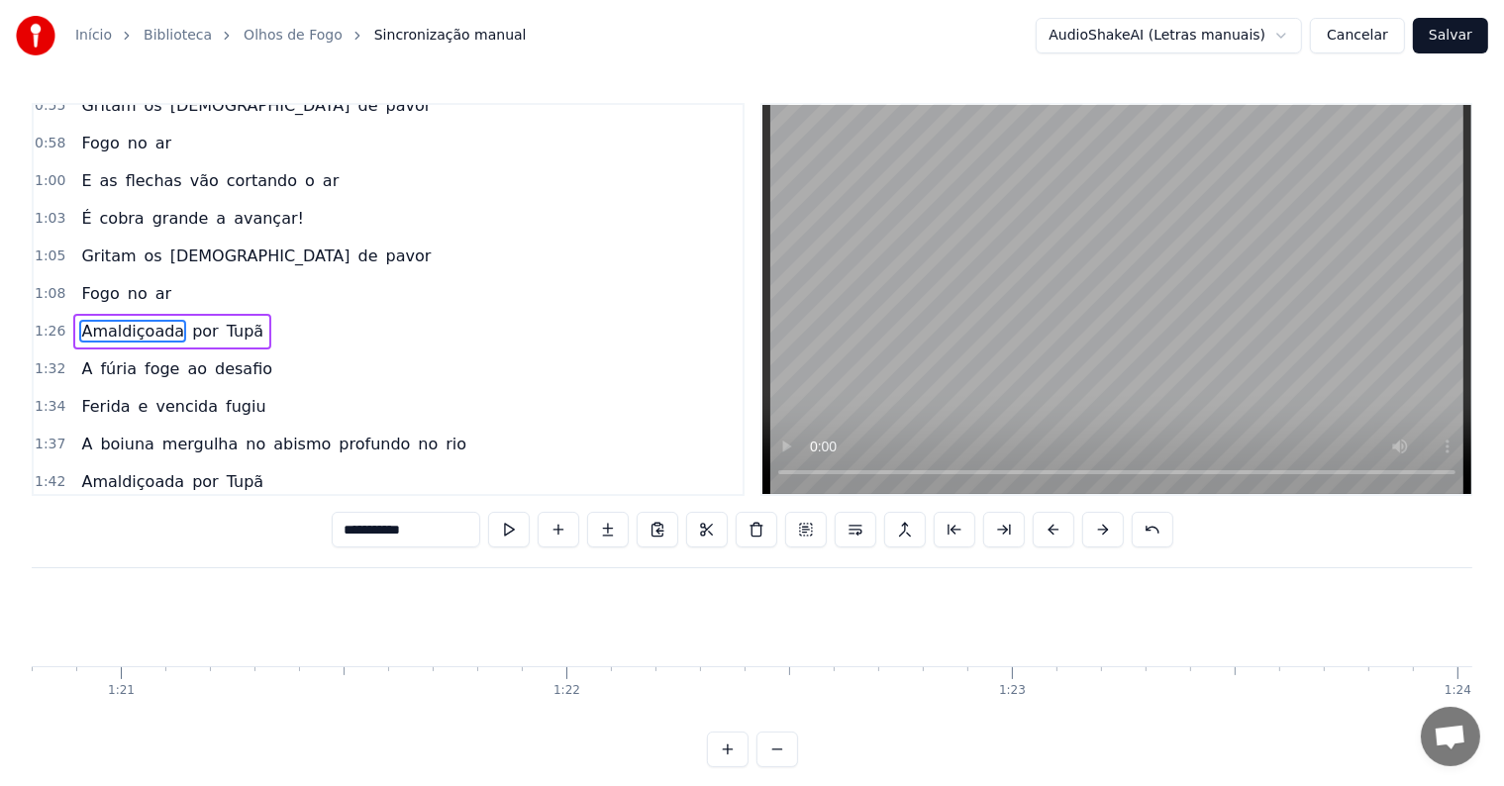
click at [88, 282] on span "Fogo" at bounding box center [100, 293] width 42 height 23
type input "****"
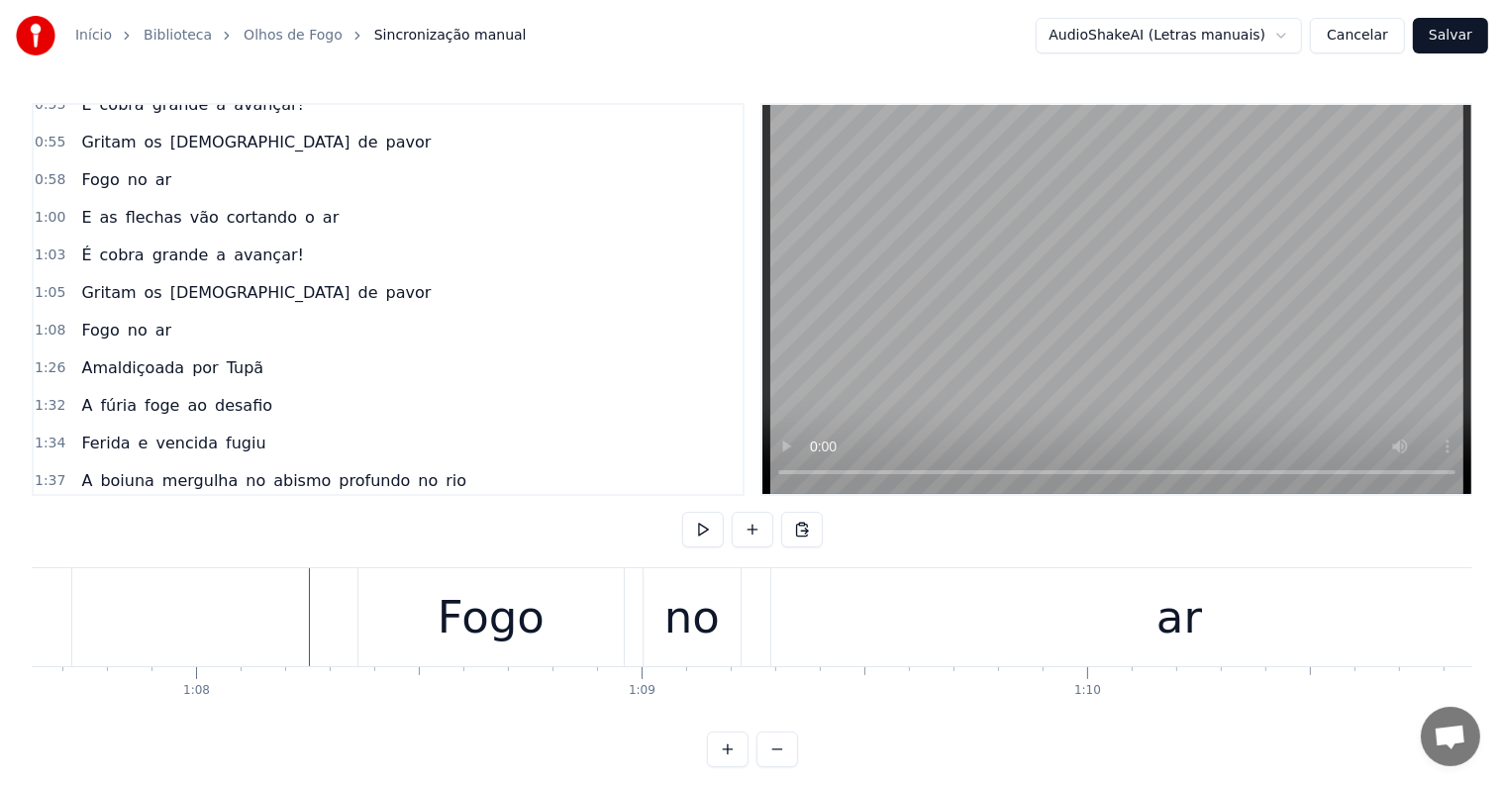
scroll to position [0, 28872]
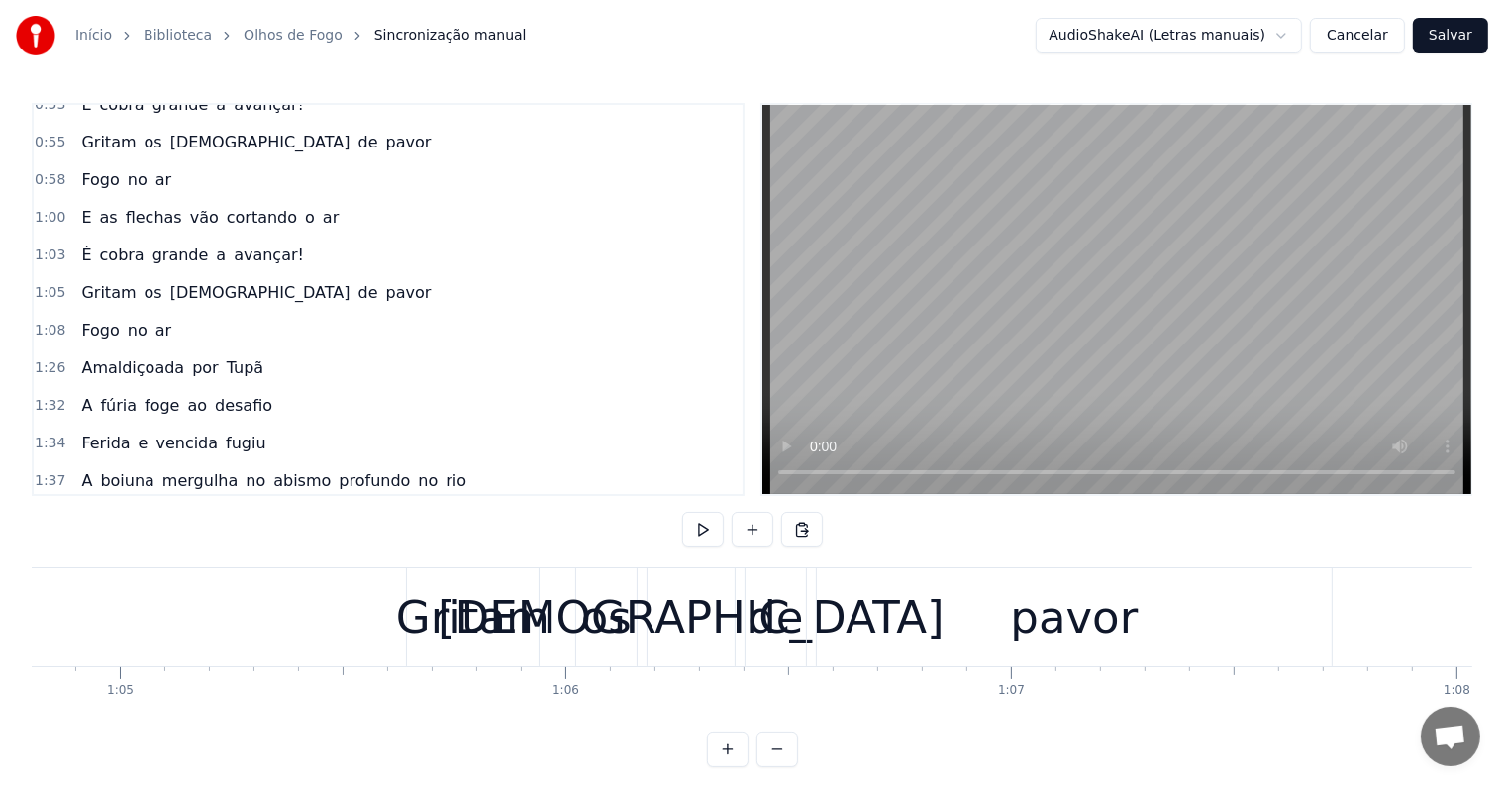
click at [153, 319] on span "ar" at bounding box center [163, 330] width 20 height 23
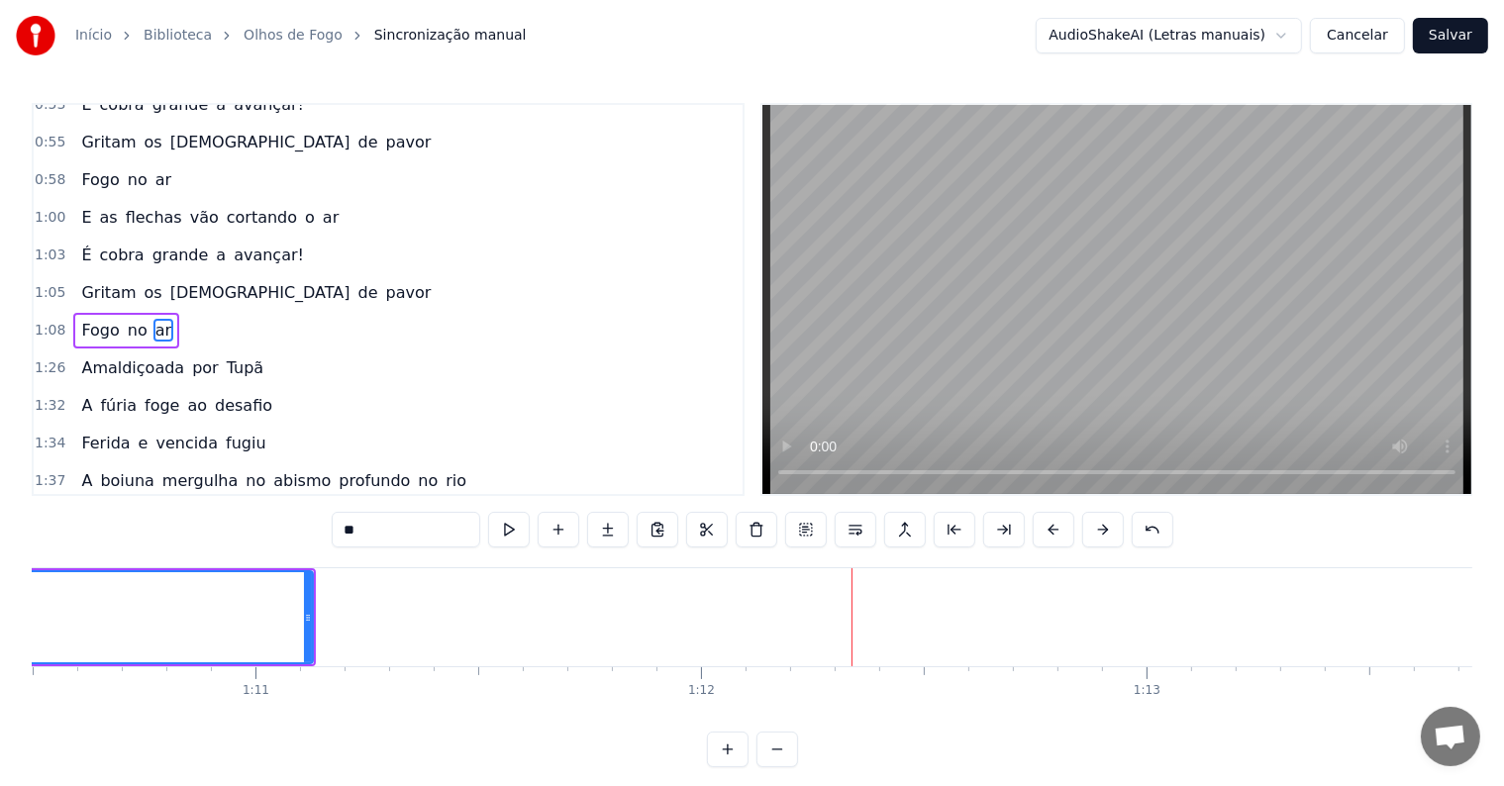
scroll to position [0, 31378]
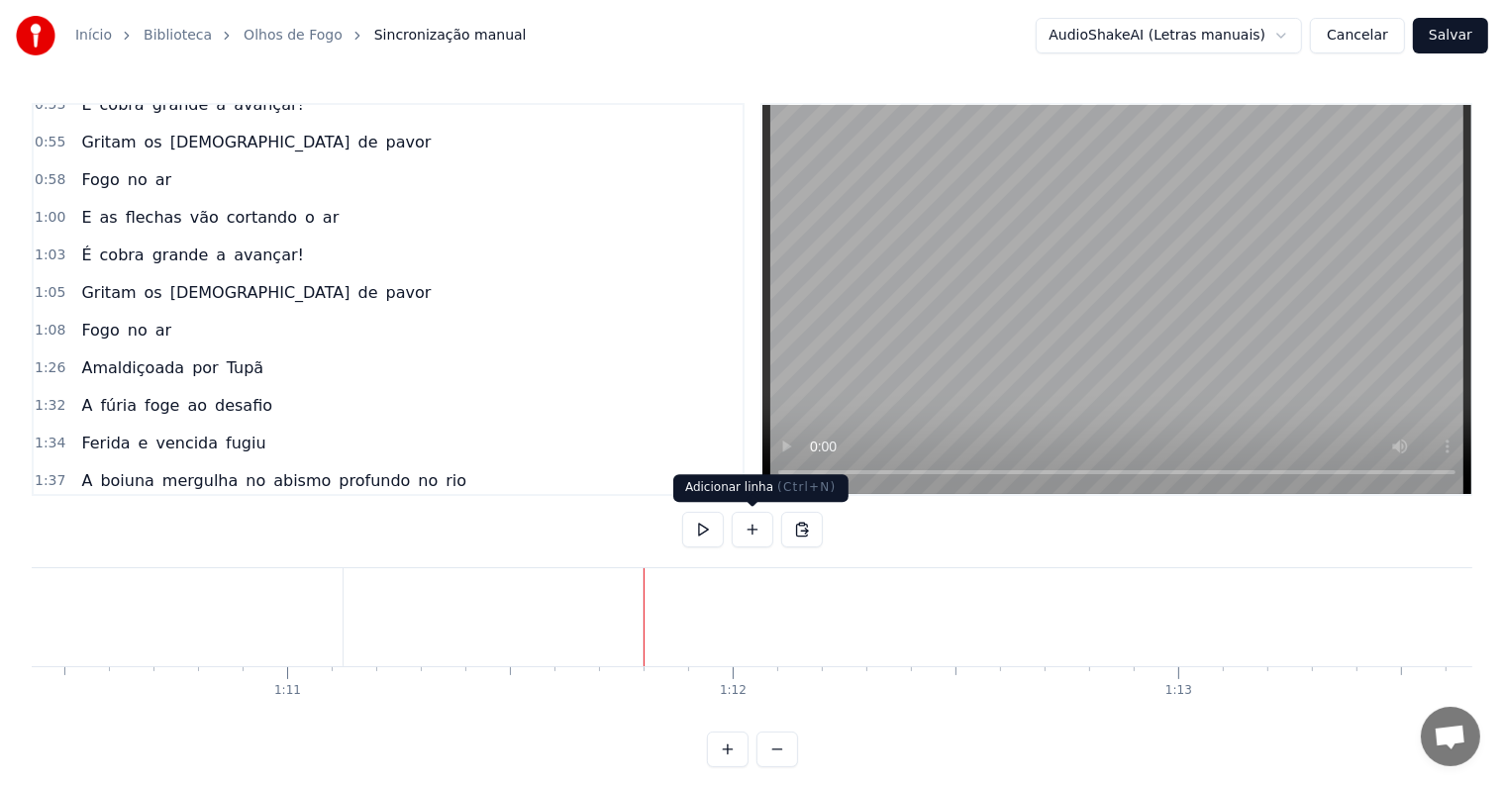
click at [750, 532] on button at bounding box center [753, 530] width 42 height 36
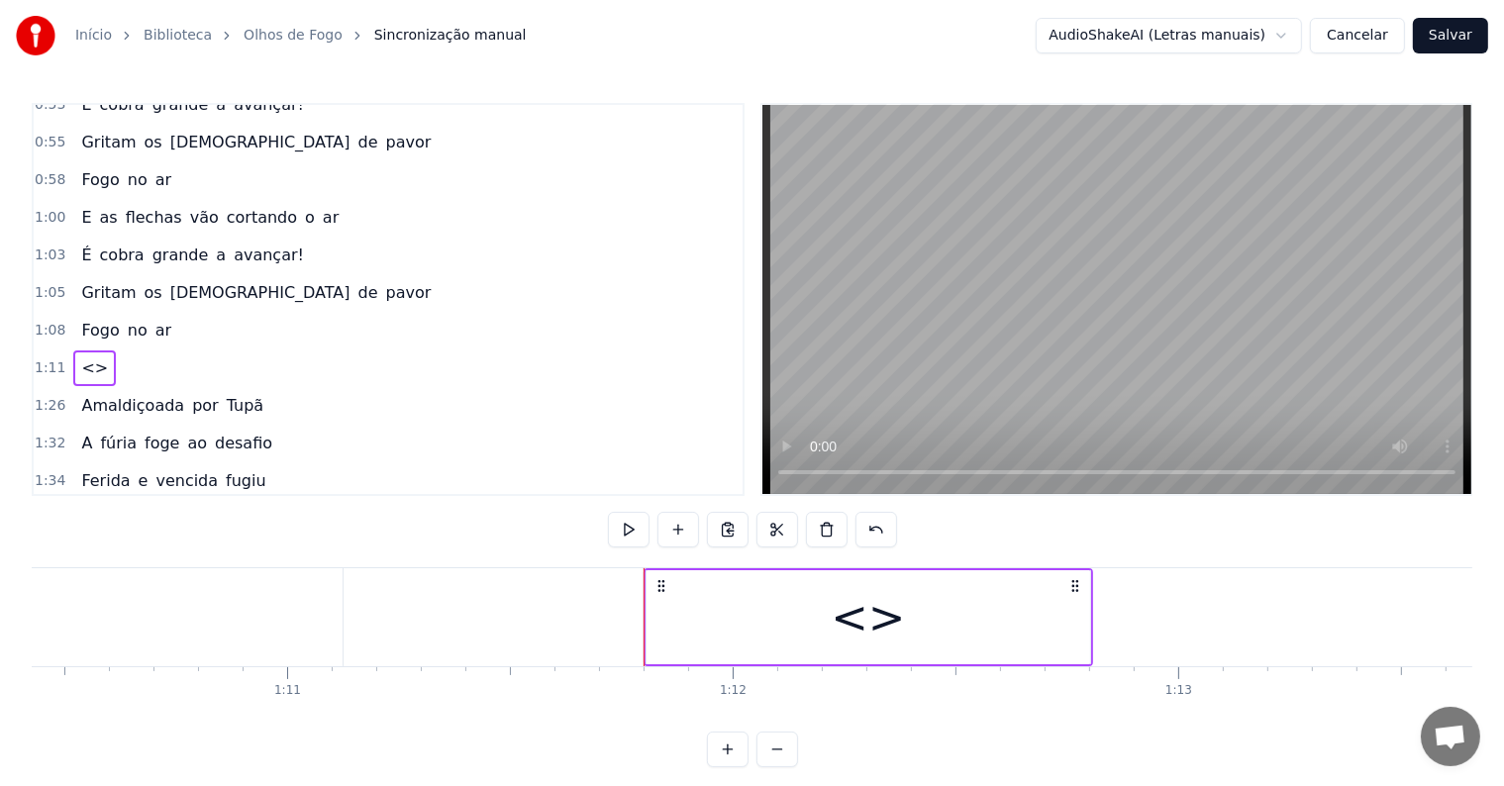
click at [729, 664] on div "<>" at bounding box center [869, 617] width 450 height 98
click at [725, 645] on div "<>" at bounding box center [869, 617] width 444 height 94
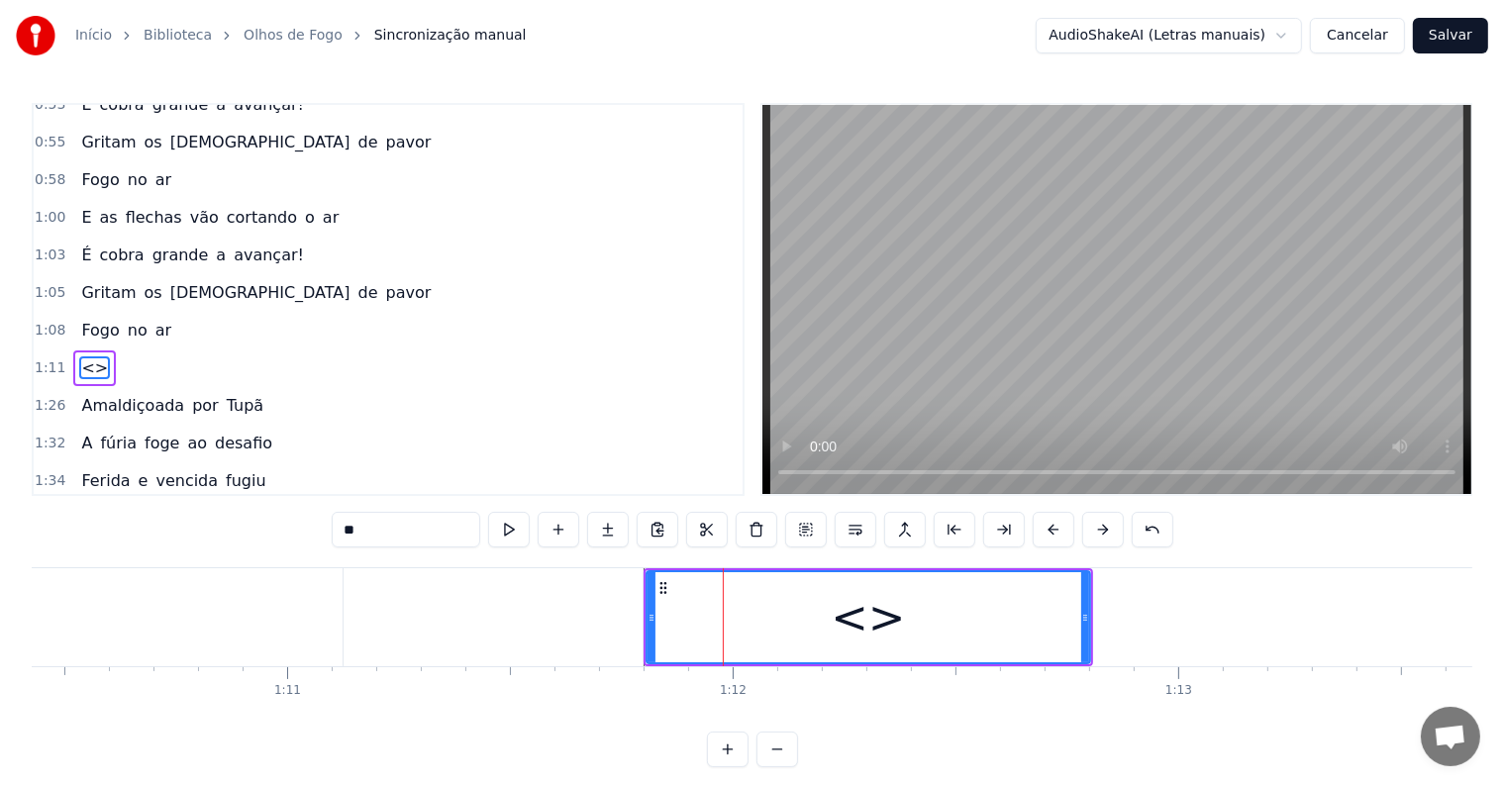
scroll to position [770, 0]
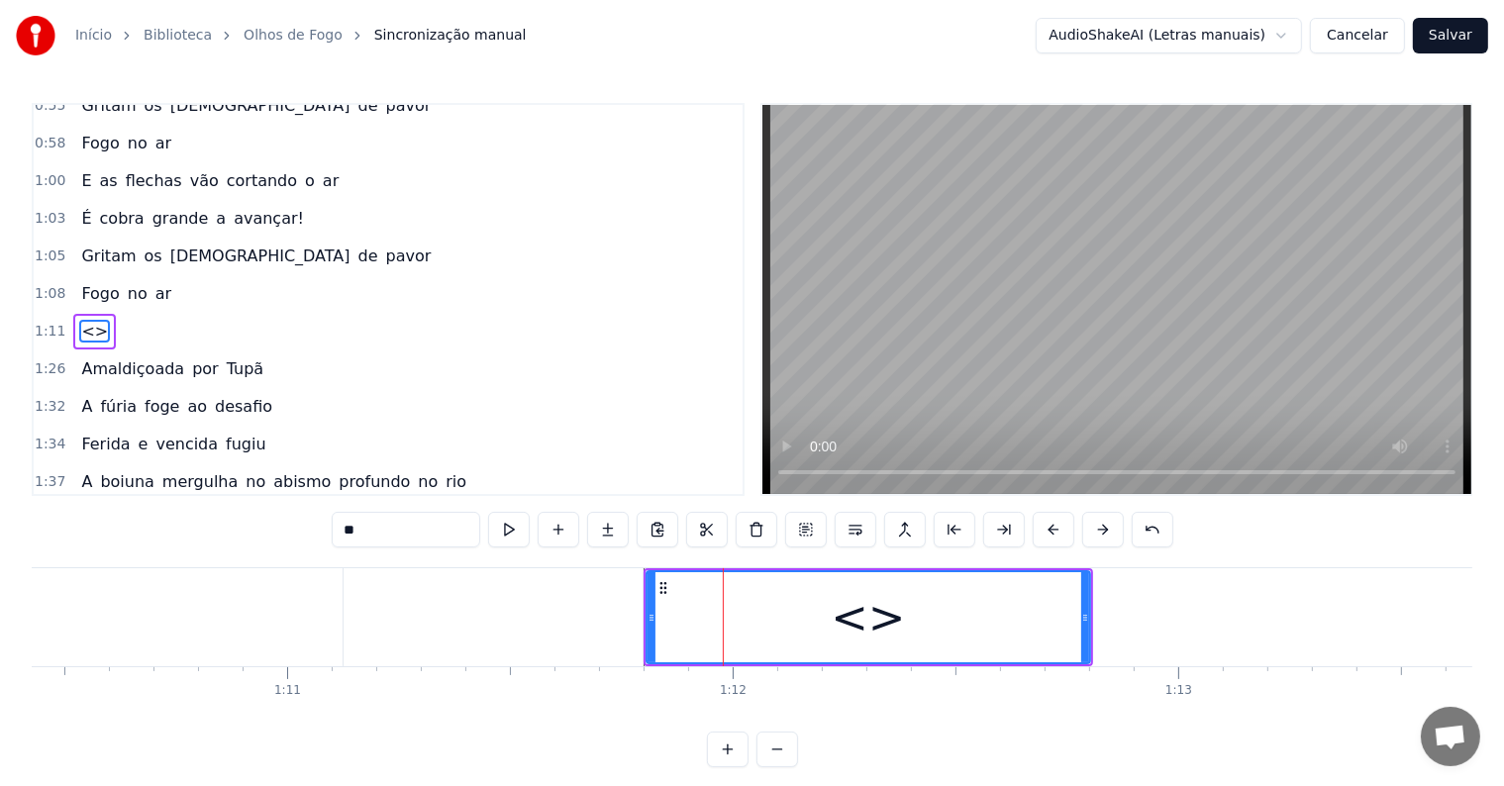
drag, startPoint x: 386, startPoint y: 528, endPoint x: 189, endPoint y: 499, distance: 199.1
click at [189, 499] on div "0:00 Olhos de fogo! 0:02 Trazendo o medo em seu clarão 0:06 Quem vem lá? 0:07 N…" at bounding box center [752, 435] width 1441 height 664
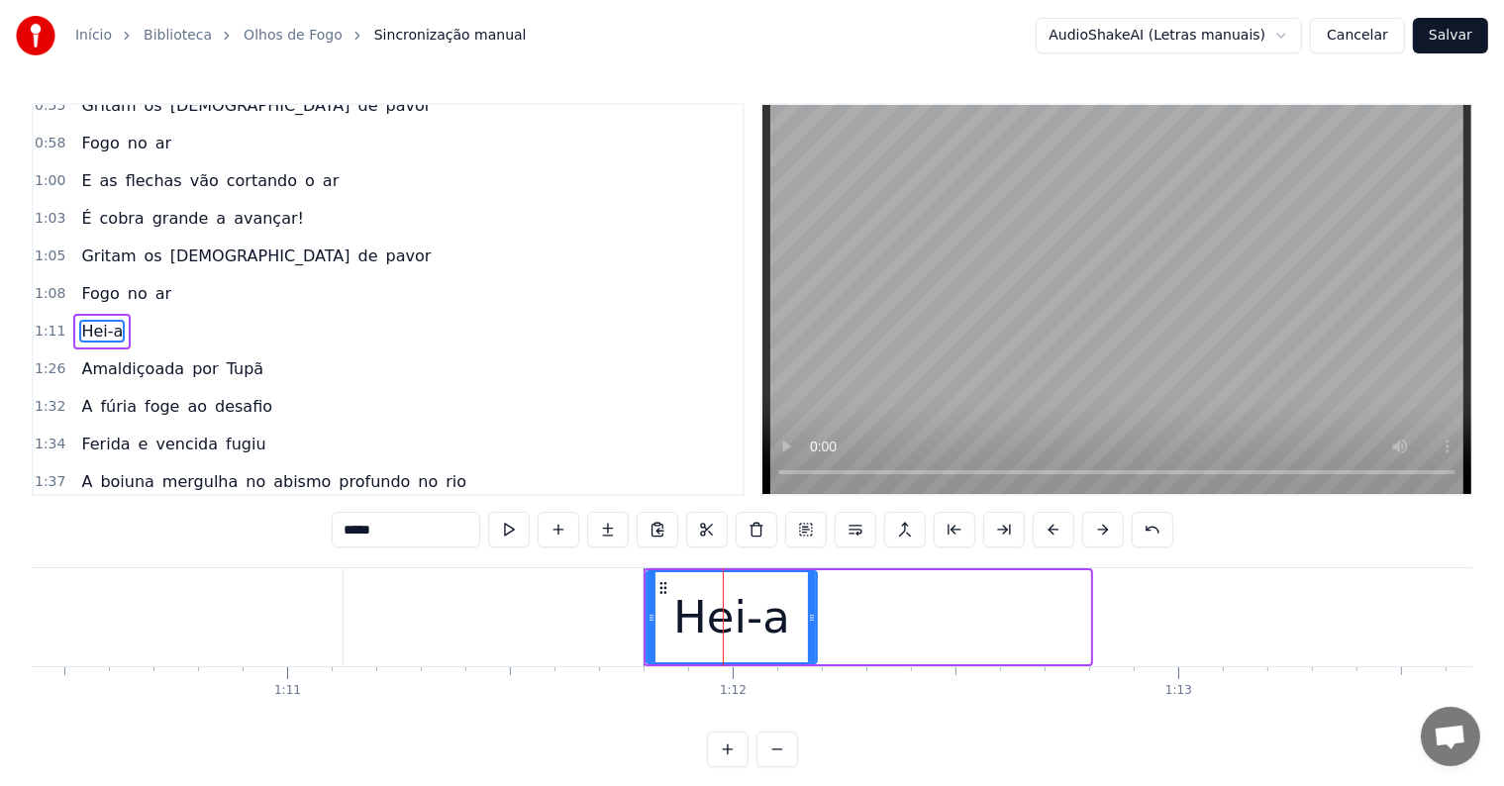
drag, startPoint x: 1087, startPoint y: 613, endPoint x: 816, endPoint y: 614, distance: 271.3
click at [816, 614] on icon at bounding box center [812, 618] width 8 height 16
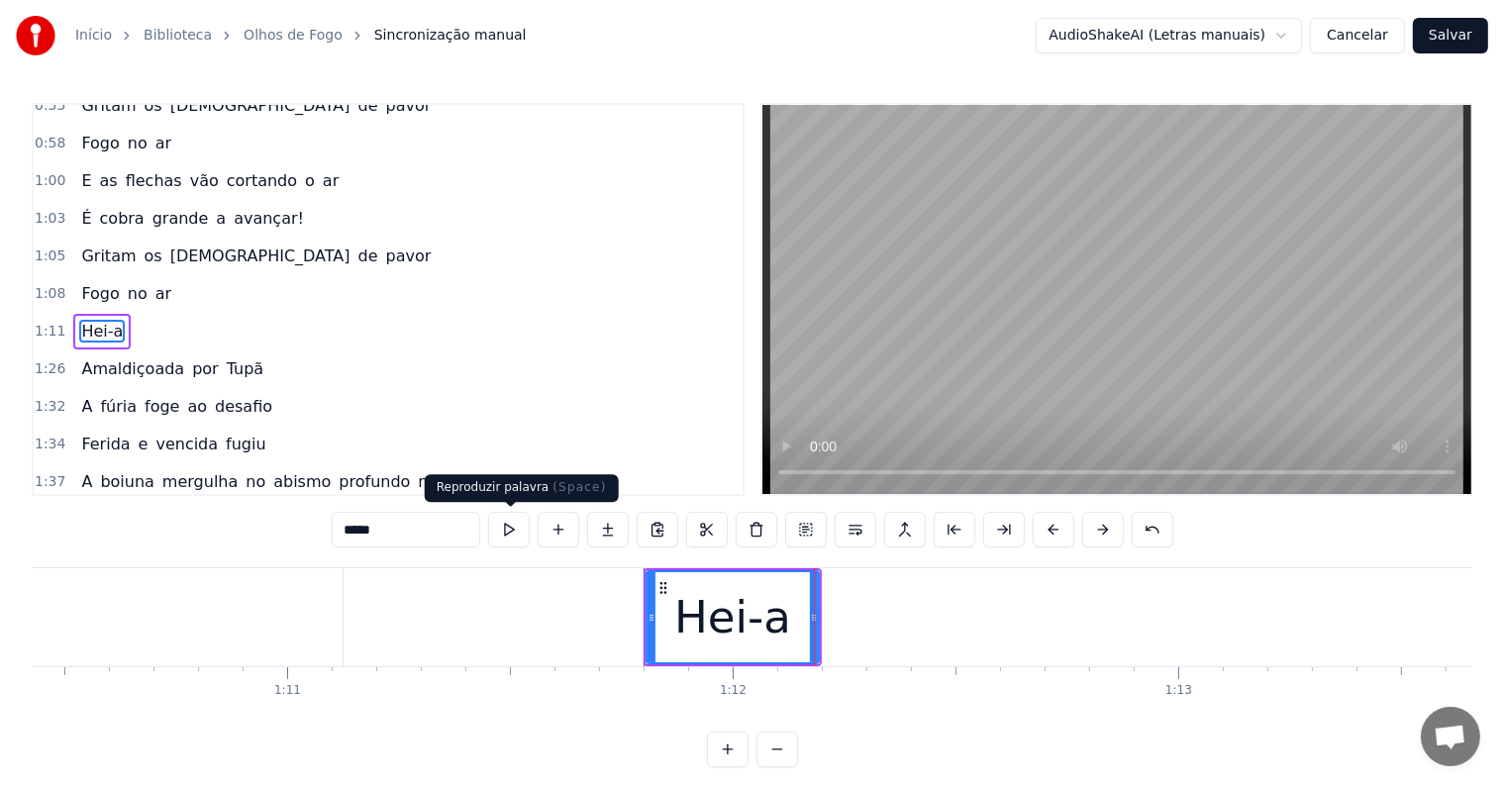
click at [506, 535] on button at bounding box center [509, 530] width 42 height 36
click at [399, 533] on input "*****" at bounding box center [406, 530] width 149 height 36
type input "******"
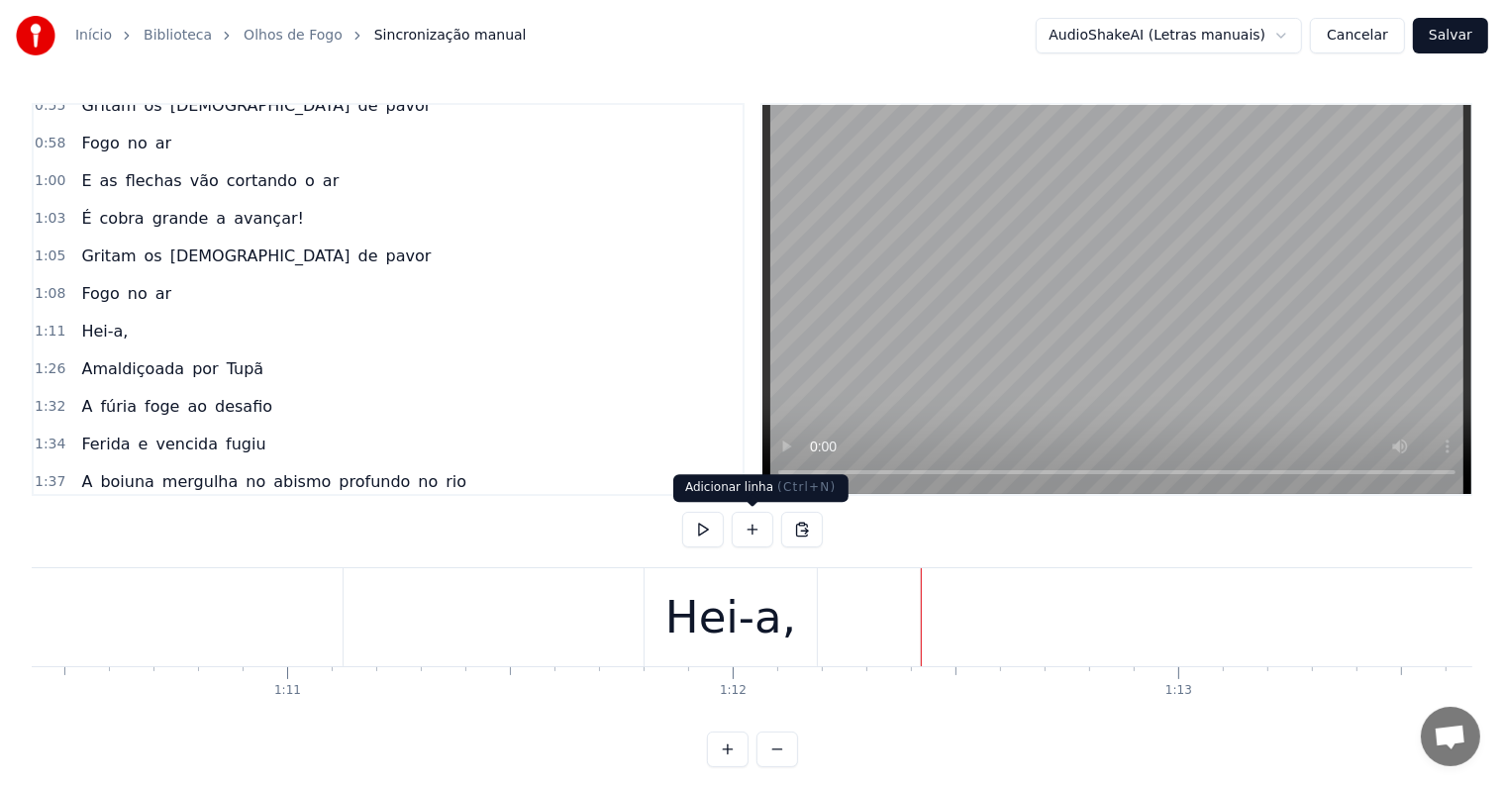
click at [745, 527] on button at bounding box center [753, 530] width 42 height 36
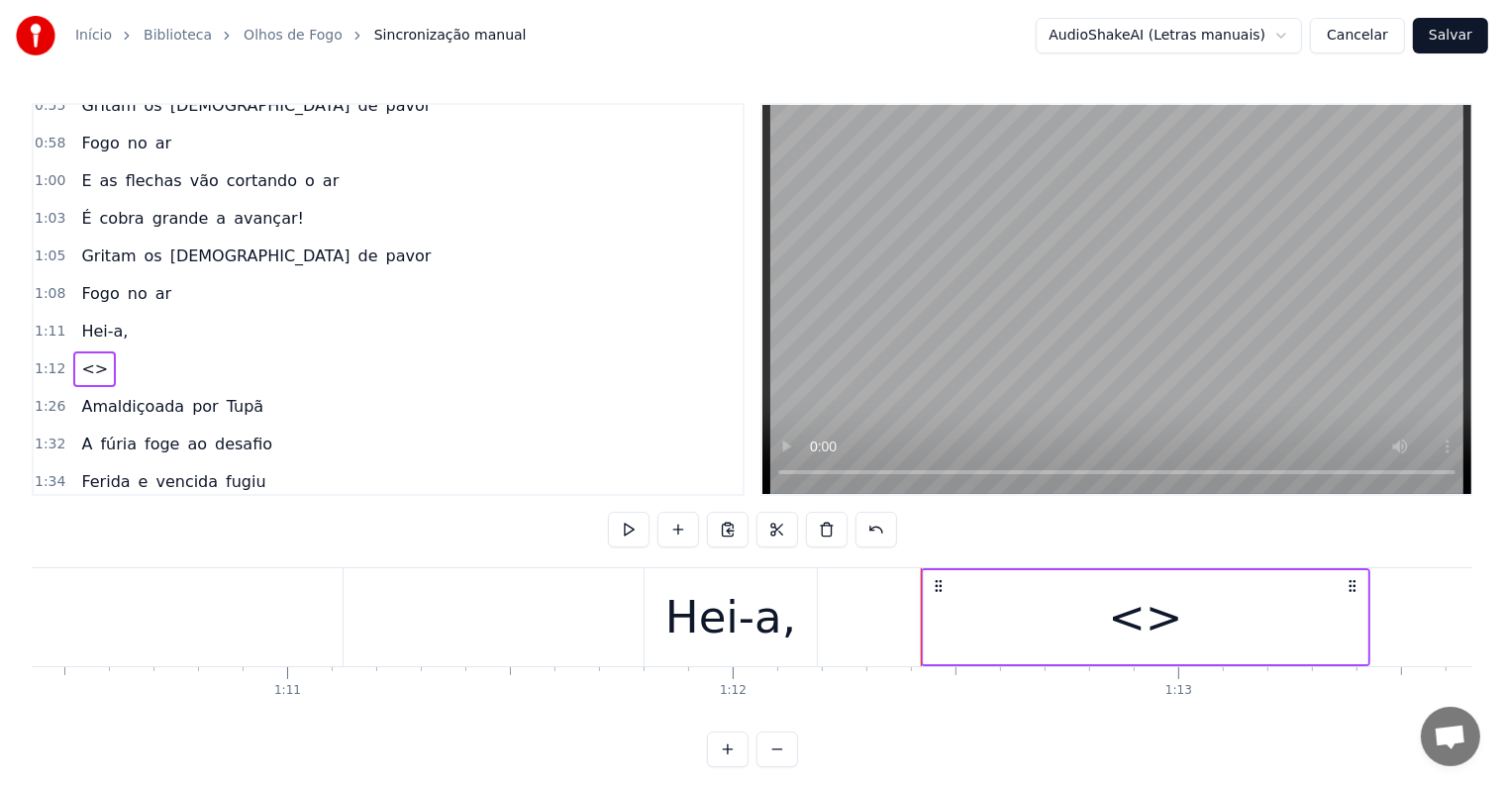
click at [1013, 607] on div "<>" at bounding box center [1146, 617] width 444 height 94
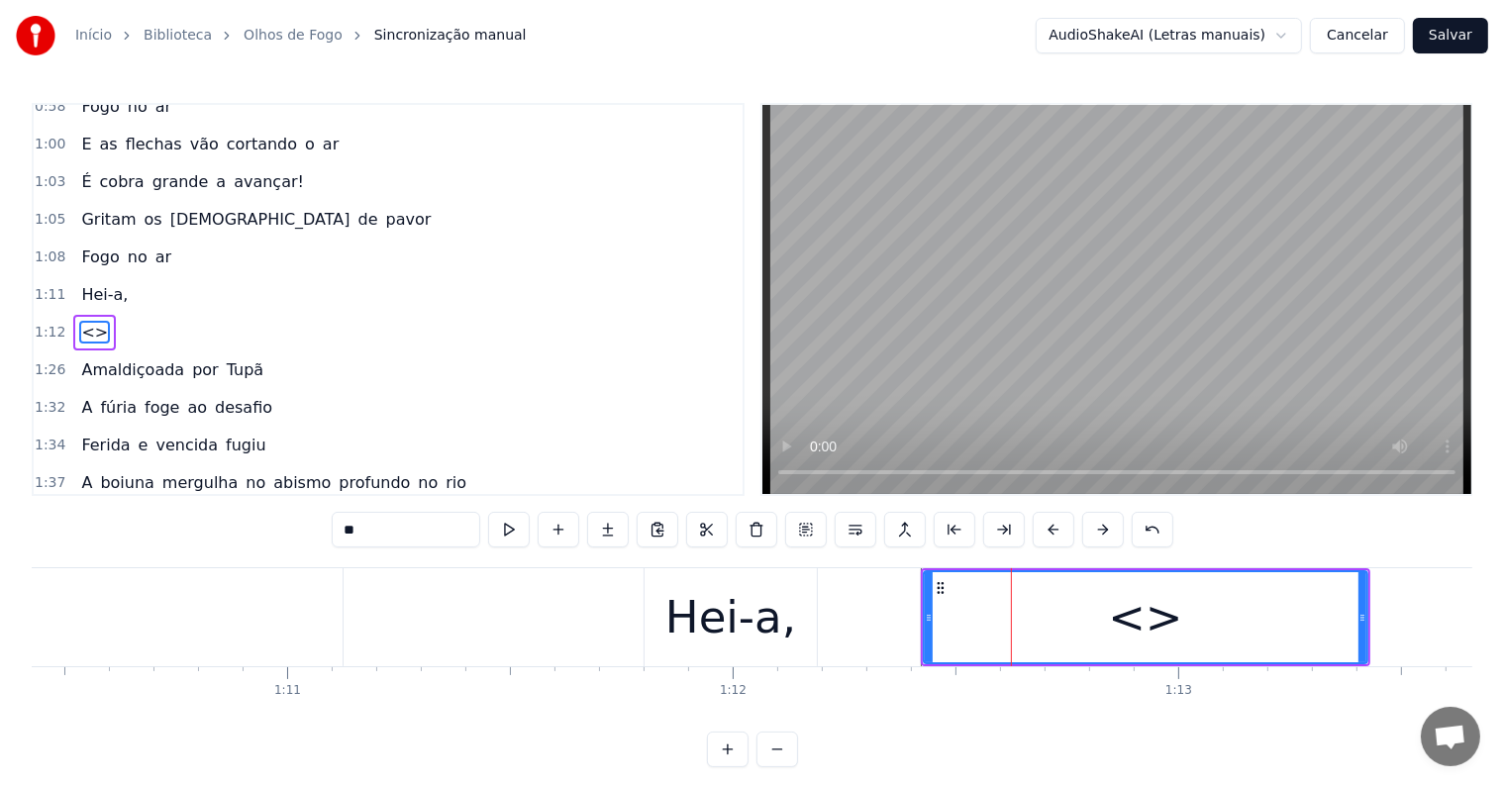
drag, startPoint x: 430, startPoint y: 526, endPoint x: 213, endPoint y: 519, distance: 216.9
click at [213, 519] on div "0:00 Olhos de fogo! 0:02 Trazendo o medo em seu clarão 0:06 Quem vem lá? 0:07 N…" at bounding box center [752, 435] width 1441 height 664
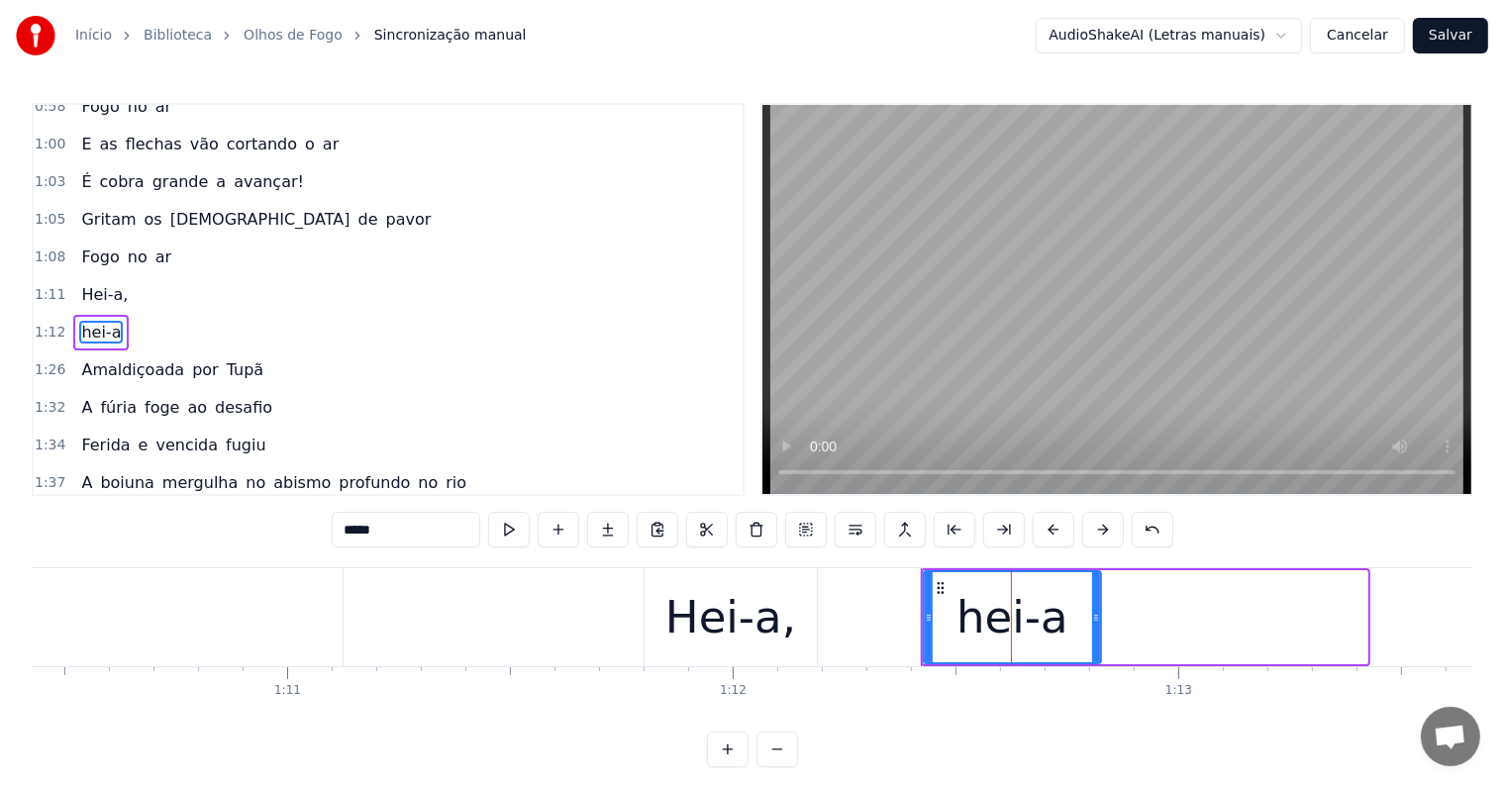
drag, startPoint x: 1359, startPoint y: 619, endPoint x: 1093, endPoint y: 617, distance: 266.3
click at [1093, 617] on icon at bounding box center [1096, 618] width 8 height 16
type input "*****"
click at [594, 351] on div "1:26 Amaldiçoada por Tupã" at bounding box center [388, 370] width 709 height 38
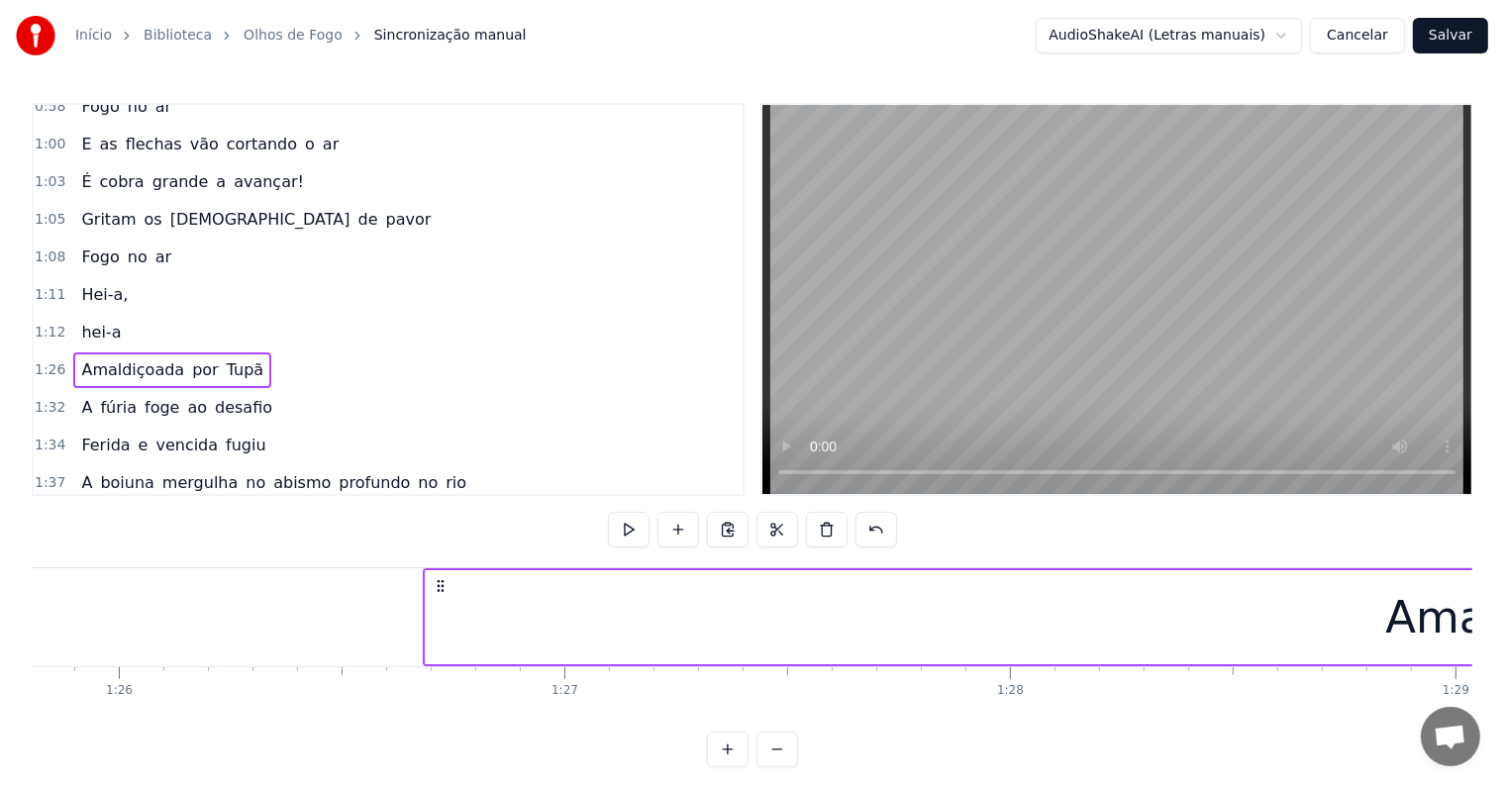
scroll to position [0, 38521]
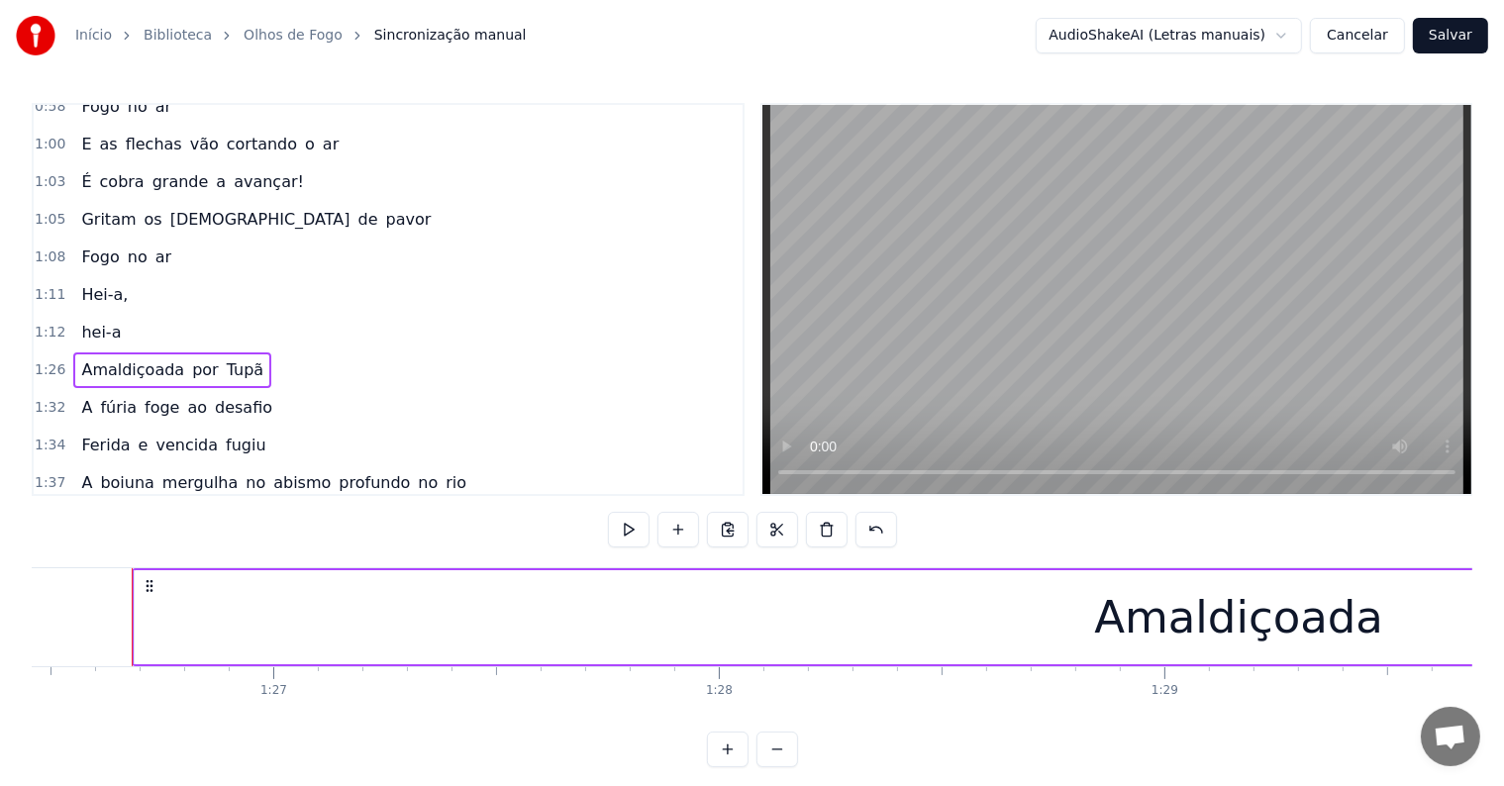
click at [95, 321] on span "hei-a" at bounding box center [101, 332] width 44 height 23
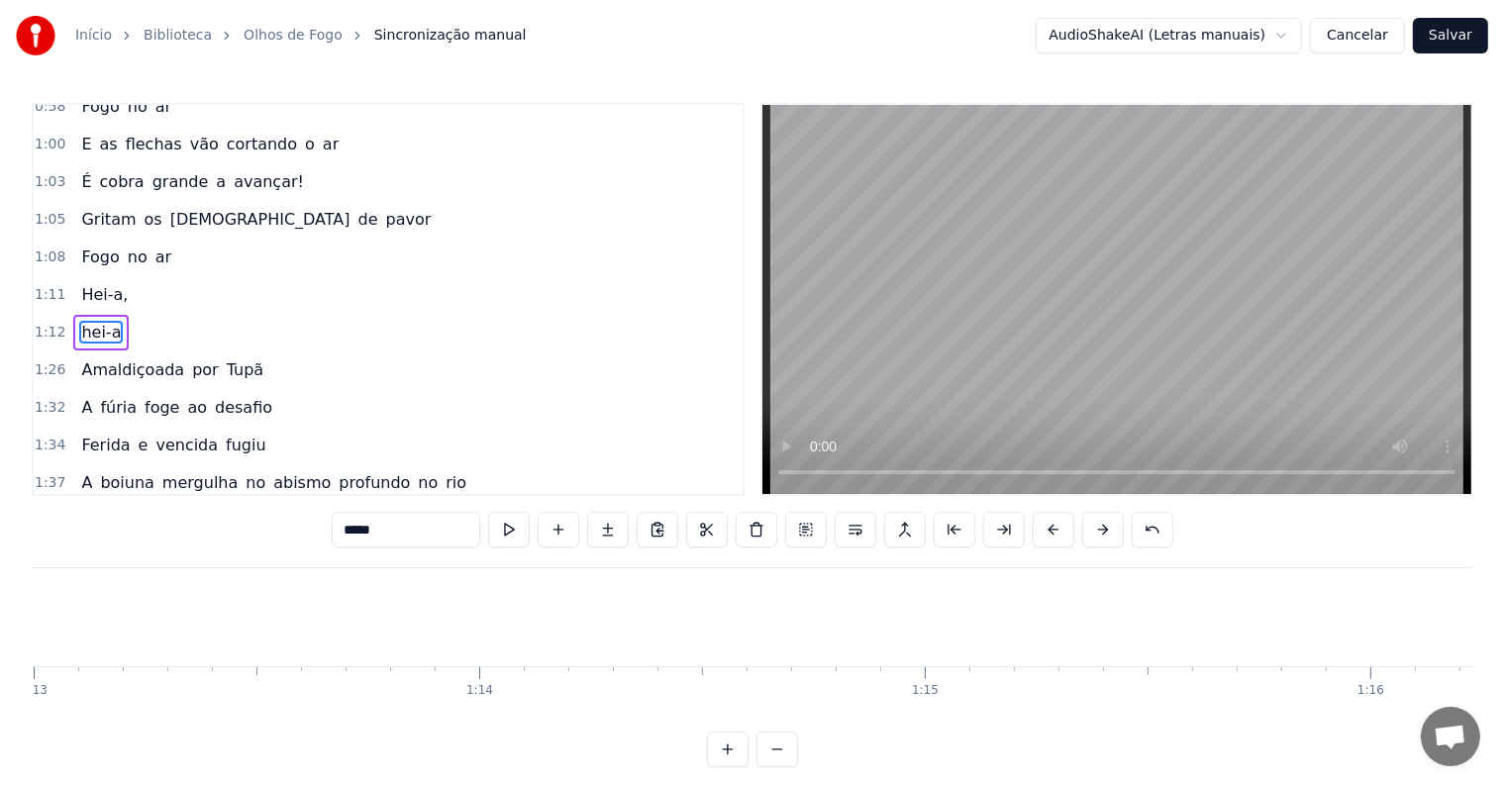
scroll to position [0, 32168]
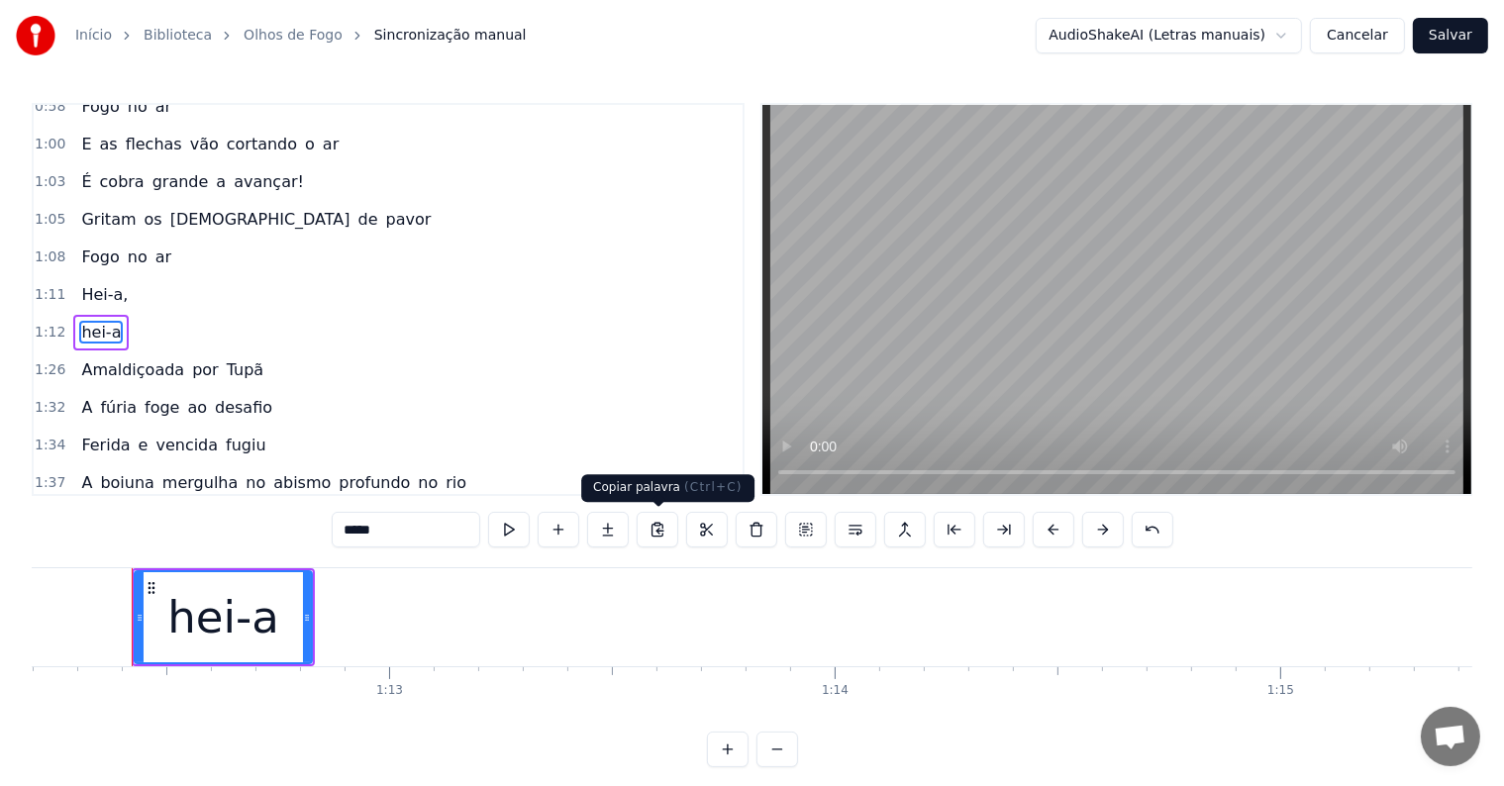
click at [657, 530] on button at bounding box center [658, 530] width 42 height 36
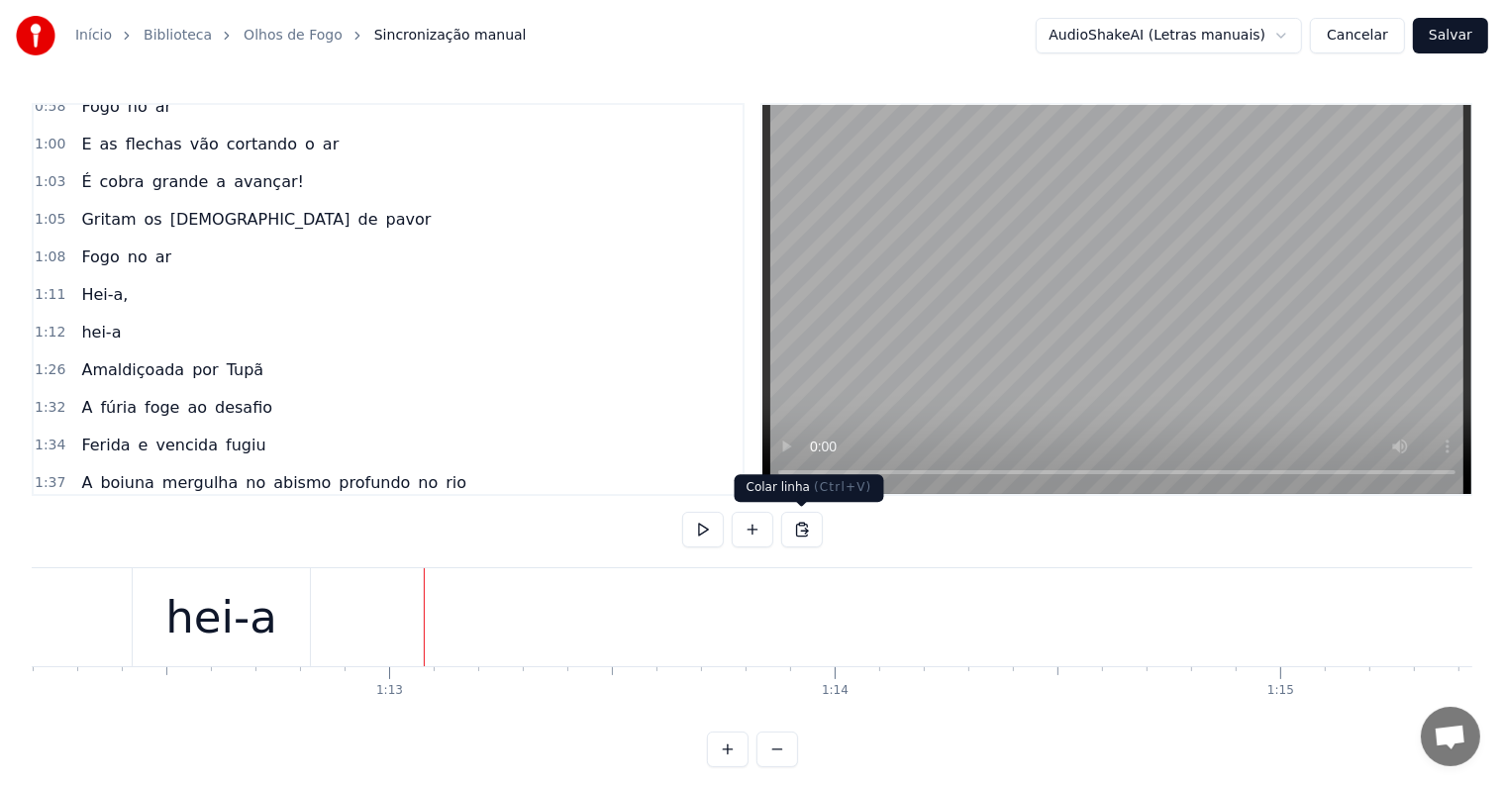
click at [804, 532] on button at bounding box center [802, 530] width 42 height 36
click at [95, 321] on span "hei-a" at bounding box center [101, 332] width 44 height 23
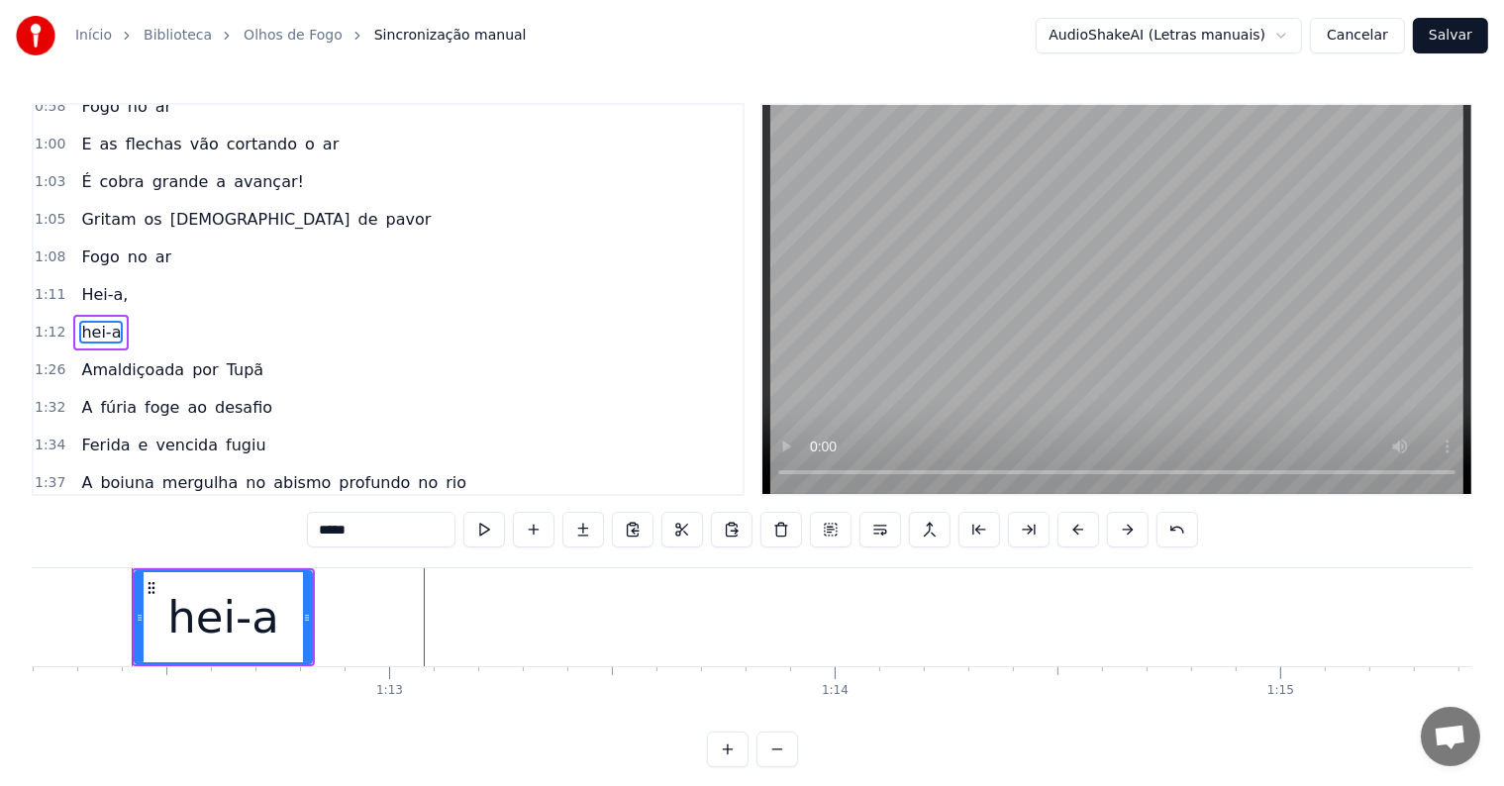
click at [96, 315] on div "hei-a" at bounding box center [100, 333] width 55 height 36
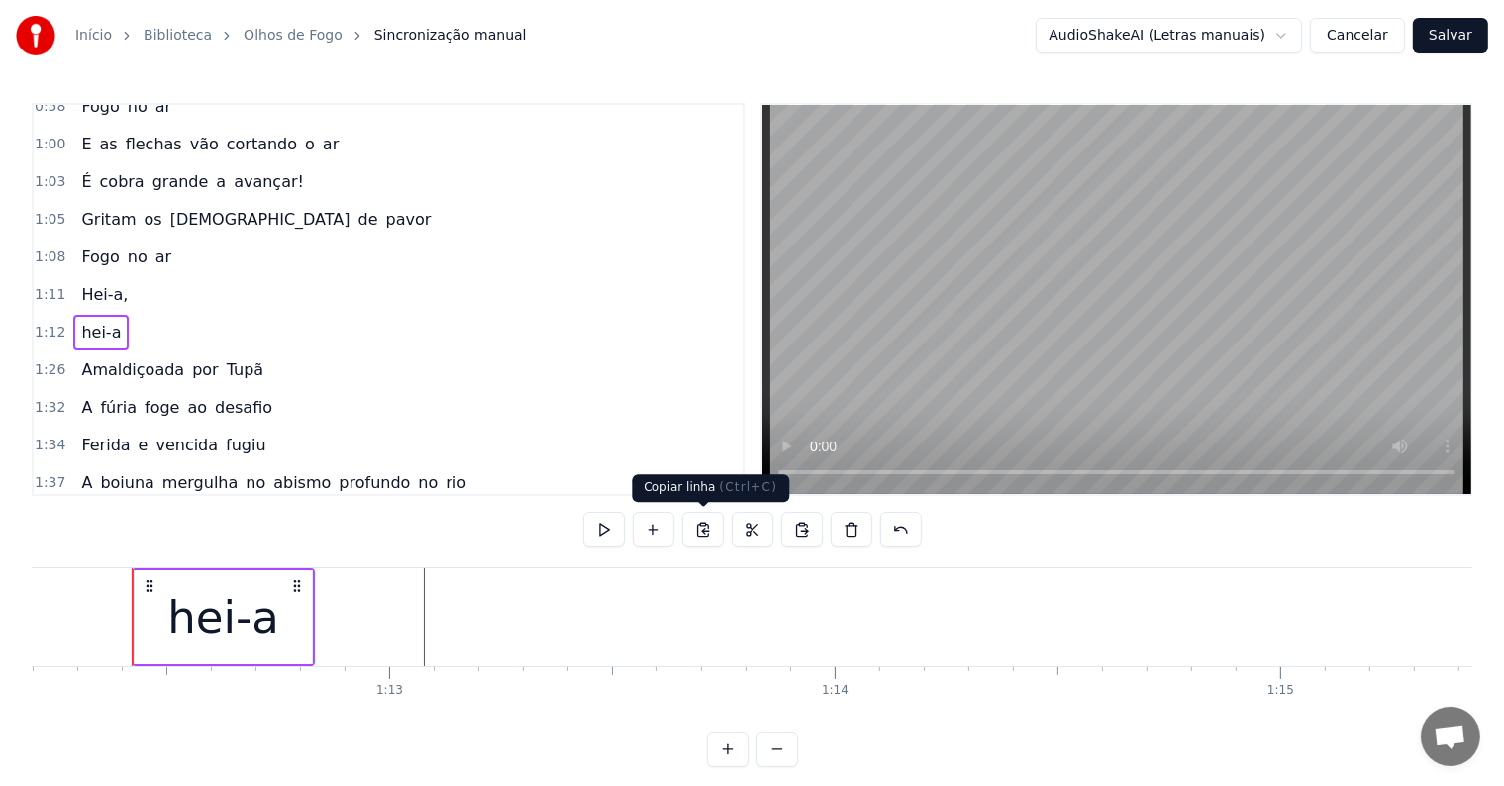
click at [697, 528] on button at bounding box center [703, 530] width 42 height 36
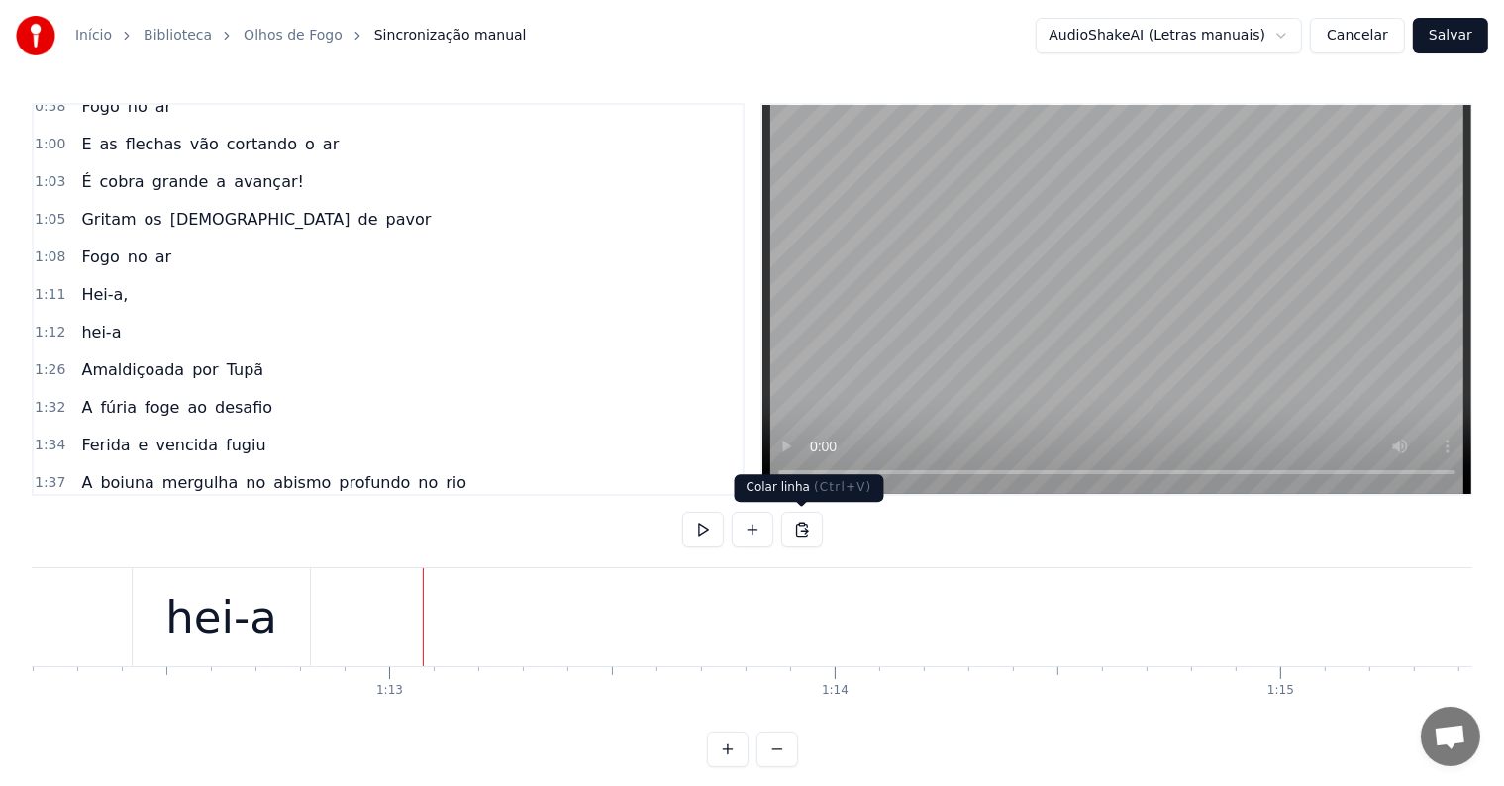
click at [797, 531] on button at bounding box center [802, 530] width 42 height 36
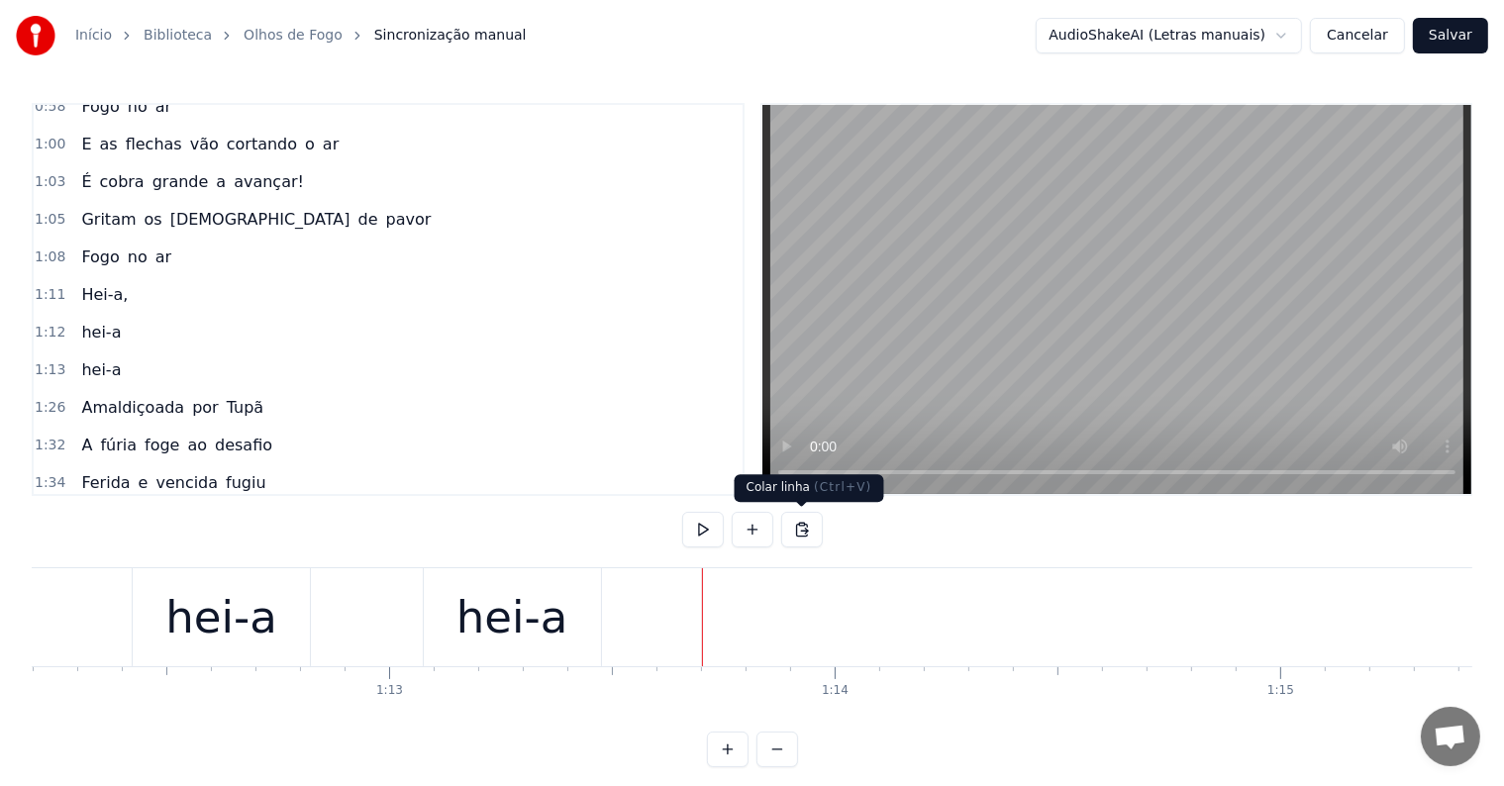
click at [804, 525] on button at bounding box center [802, 530] width 42 height 36
click at [797, 531] on button at bounding box center [802, 530] width 42 height 36
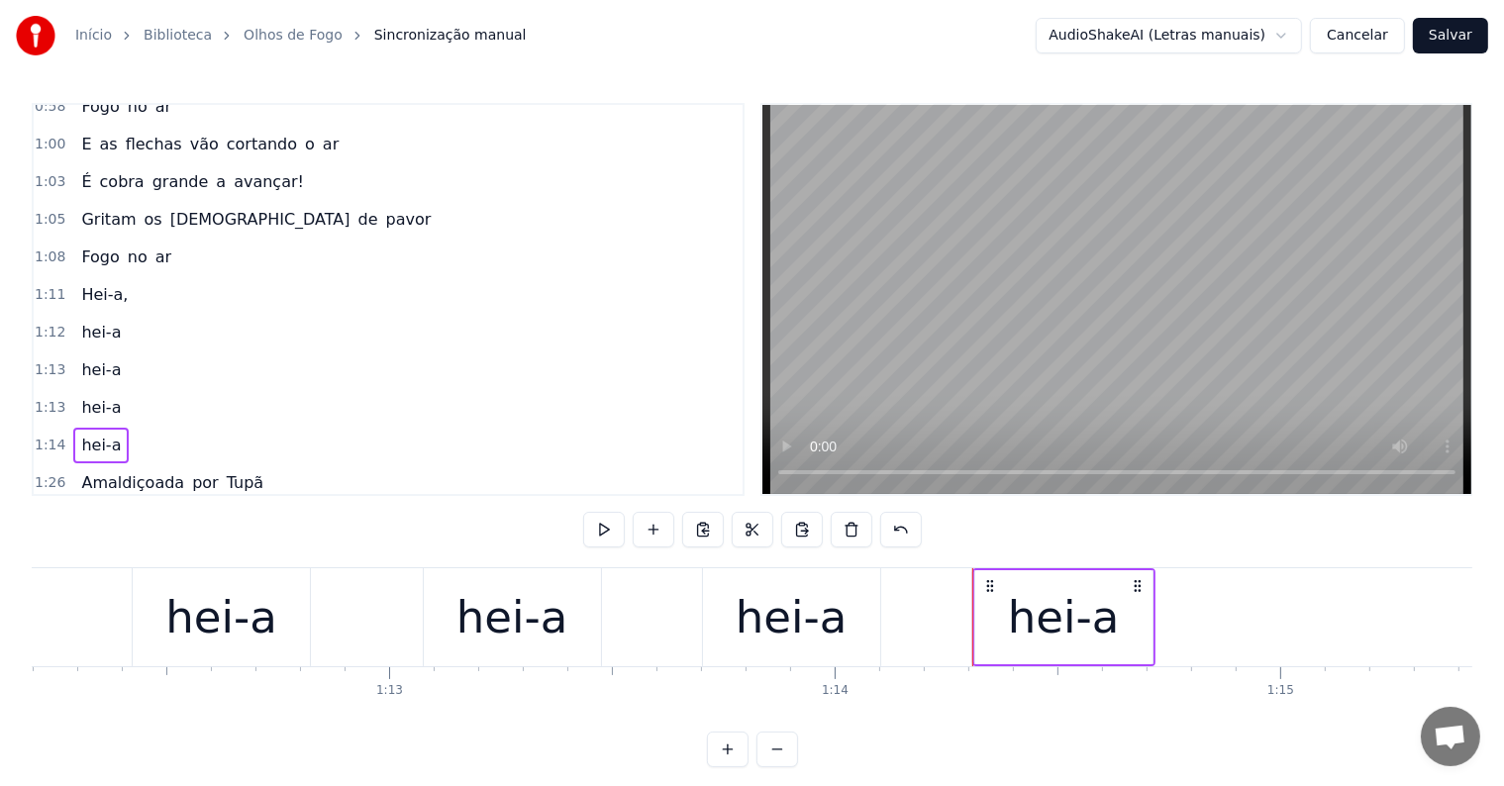
click at [85, 283] on span "Hei-a," at bounding box center [104, 294] width 50 height 23
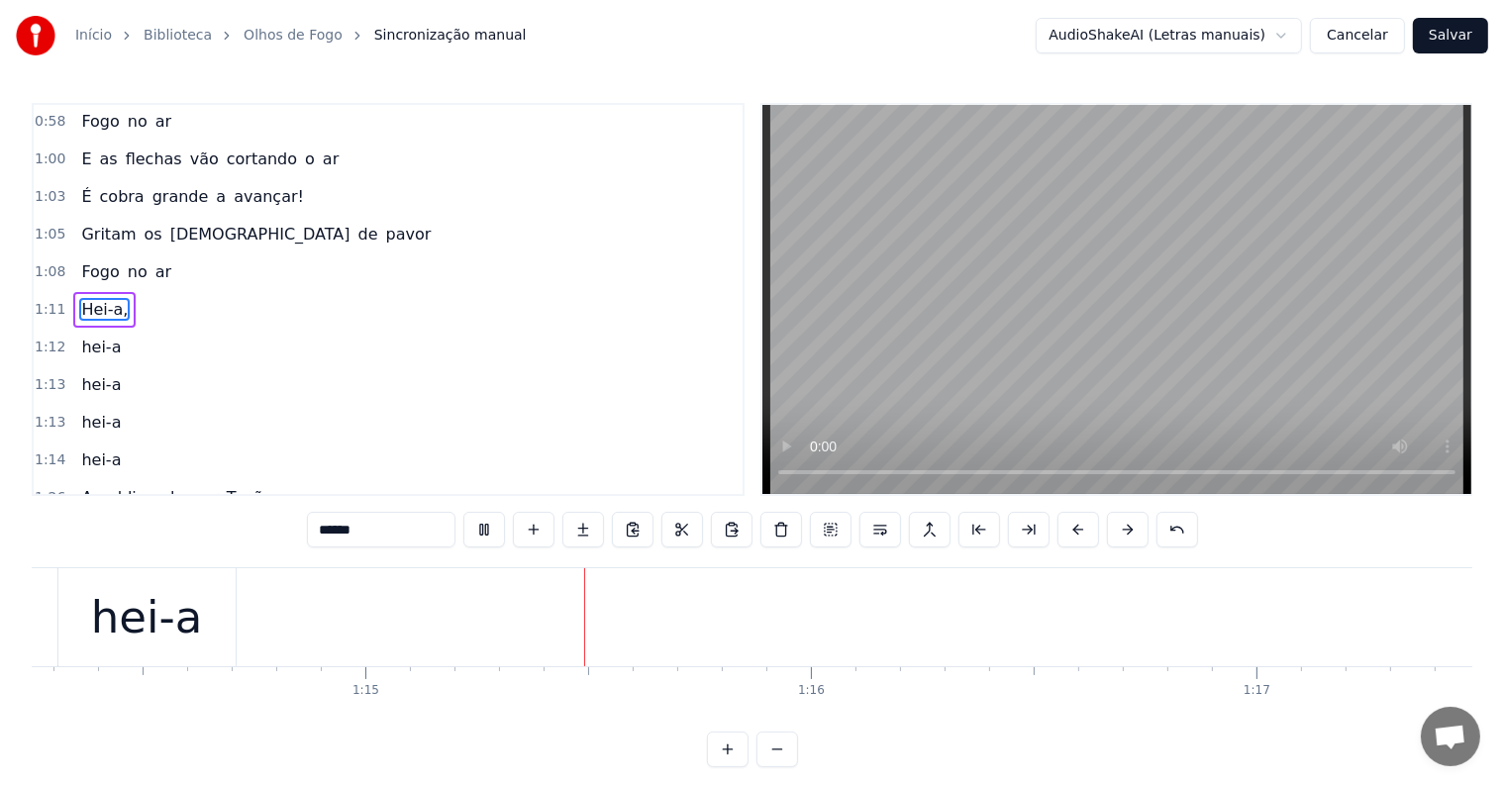
scroll to position [0, 33208]
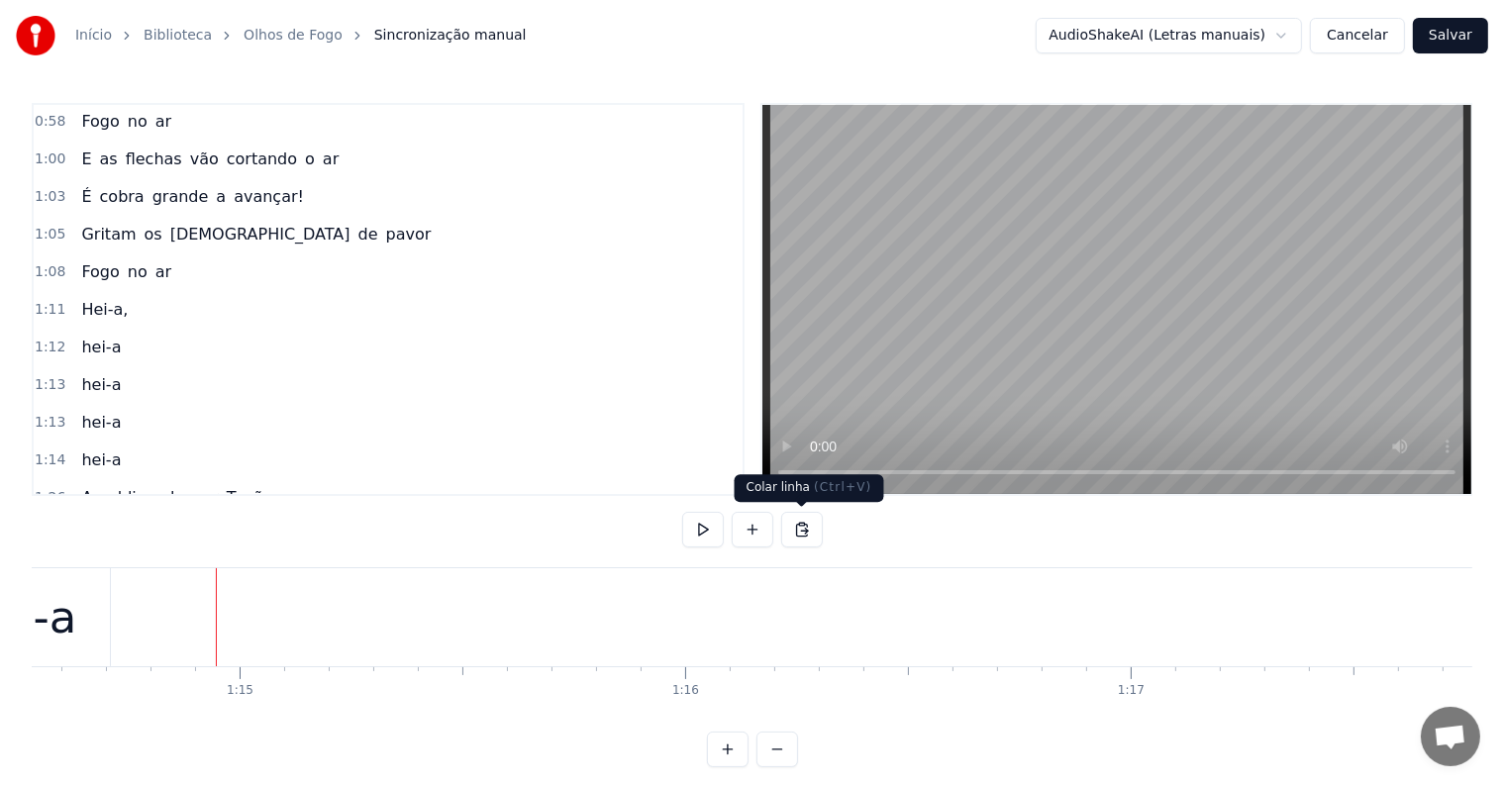
click at [804, 527] on button at bounding box center [802, 530] width 42 height 36
click at [798, 529] on button at bounding box center [802, 530] width 42 height 36
click at [804, 529] on button at bounding box center [802, 530] width 42 height 36
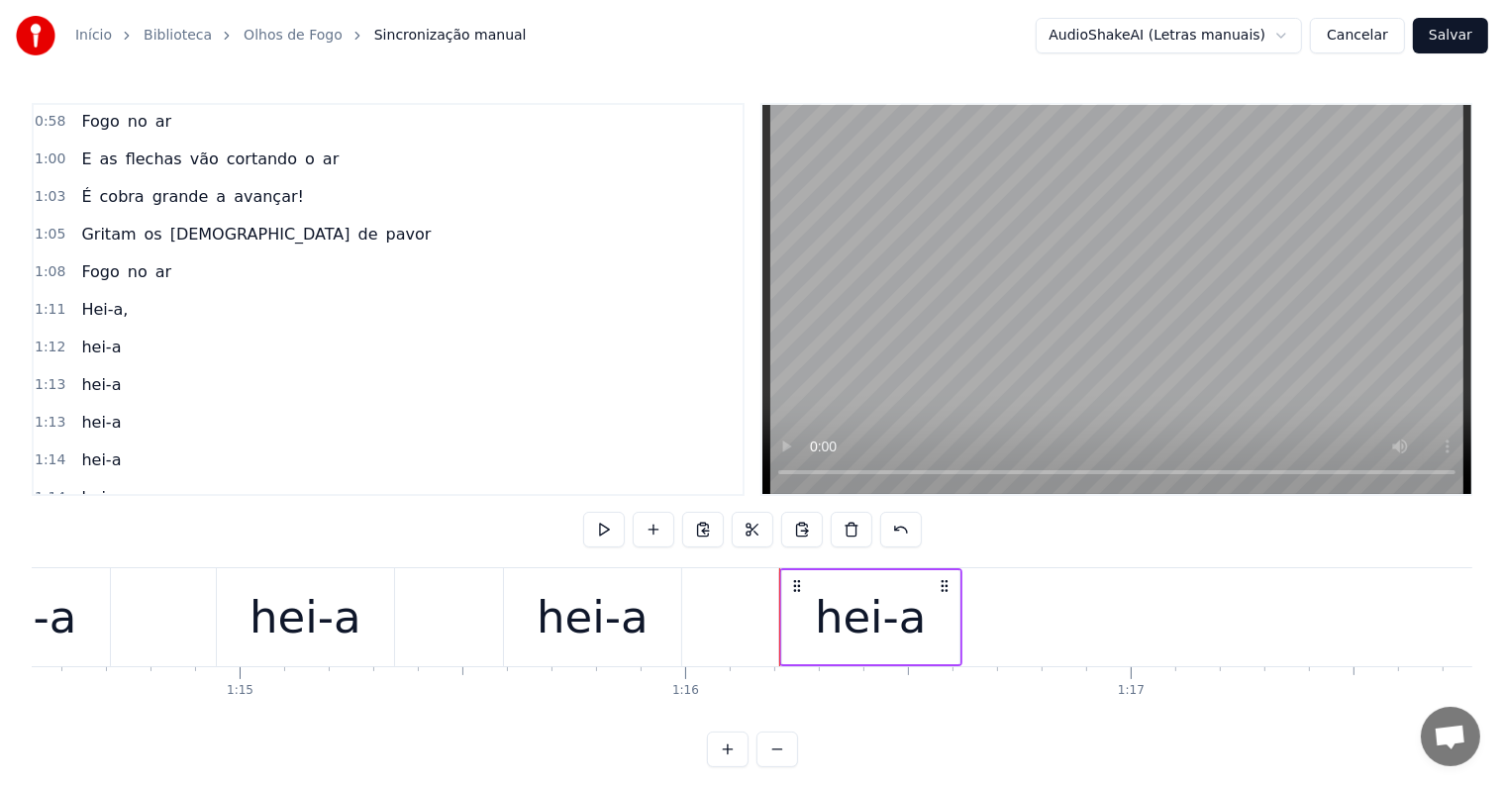
click at [64, 635] on div "hei-a" at bounding box center [21, 617] width 112 height 67
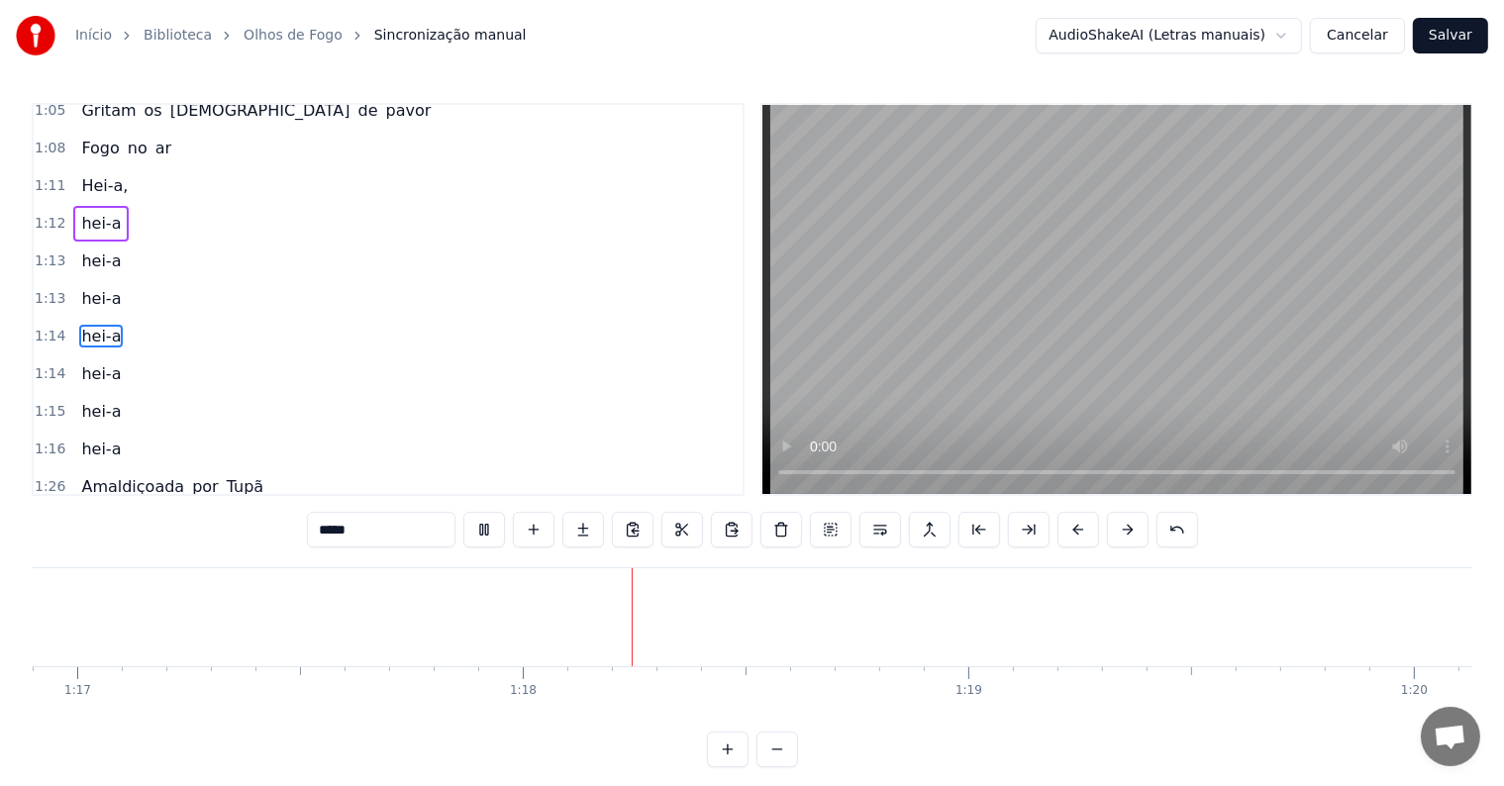
scroll to position [0, 34446]
click at [97, 174] on span "Hei-a," at bounding box center [104, 185] width 50 height 23
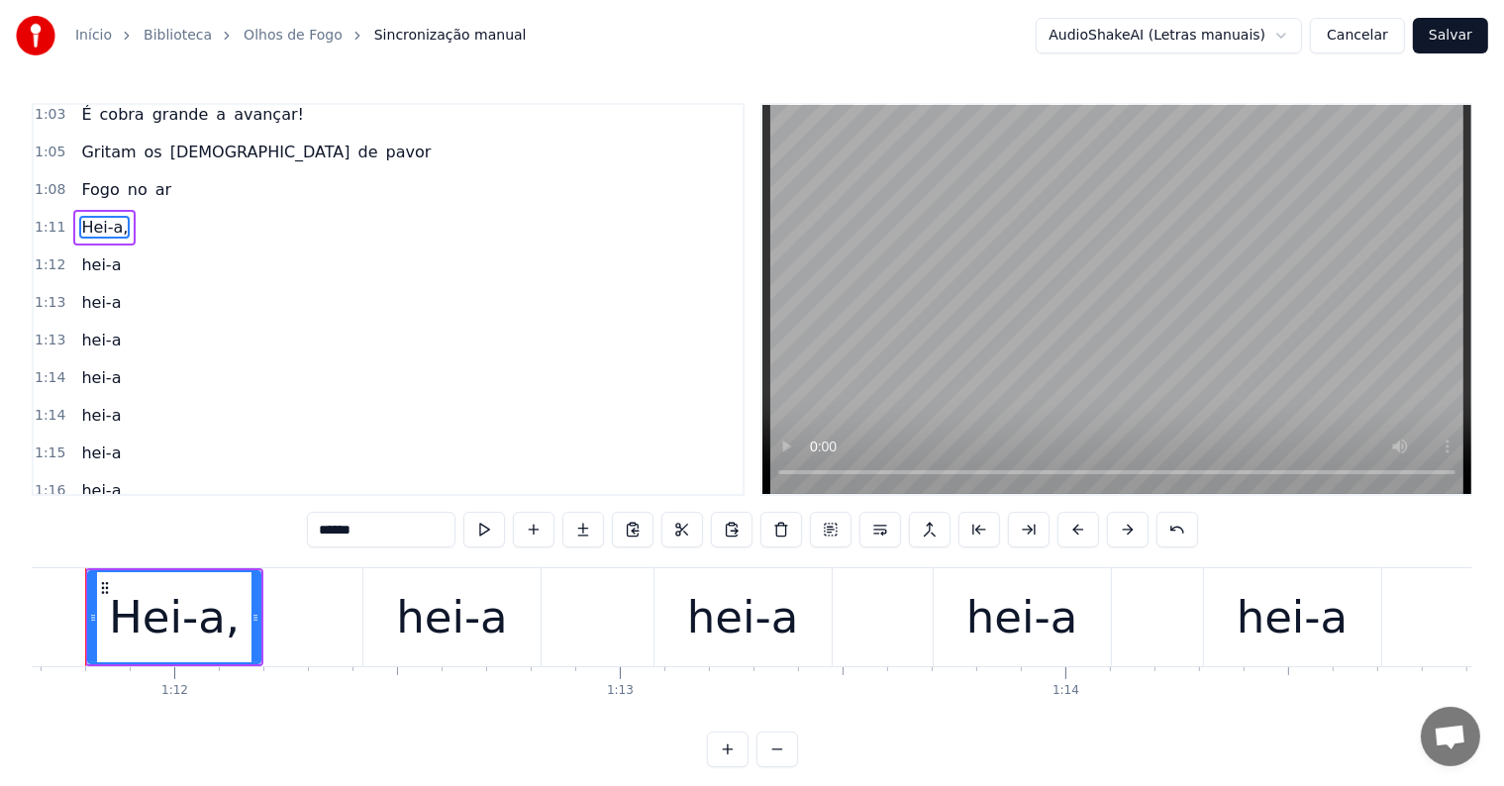
scroll to position [0, 31890]
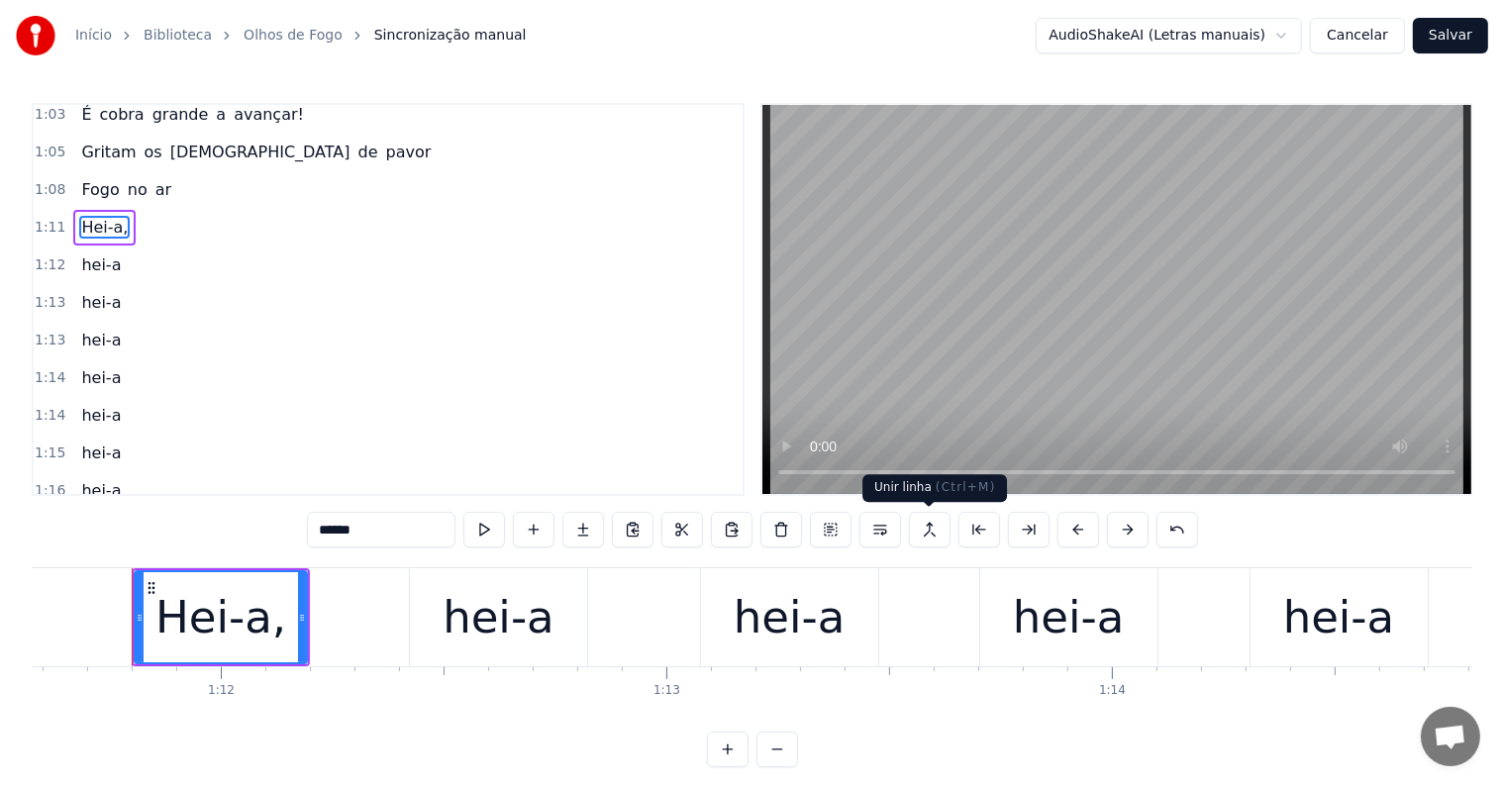
click at [927, 535] on button at bounding box center [930, 530] width 42 height 36
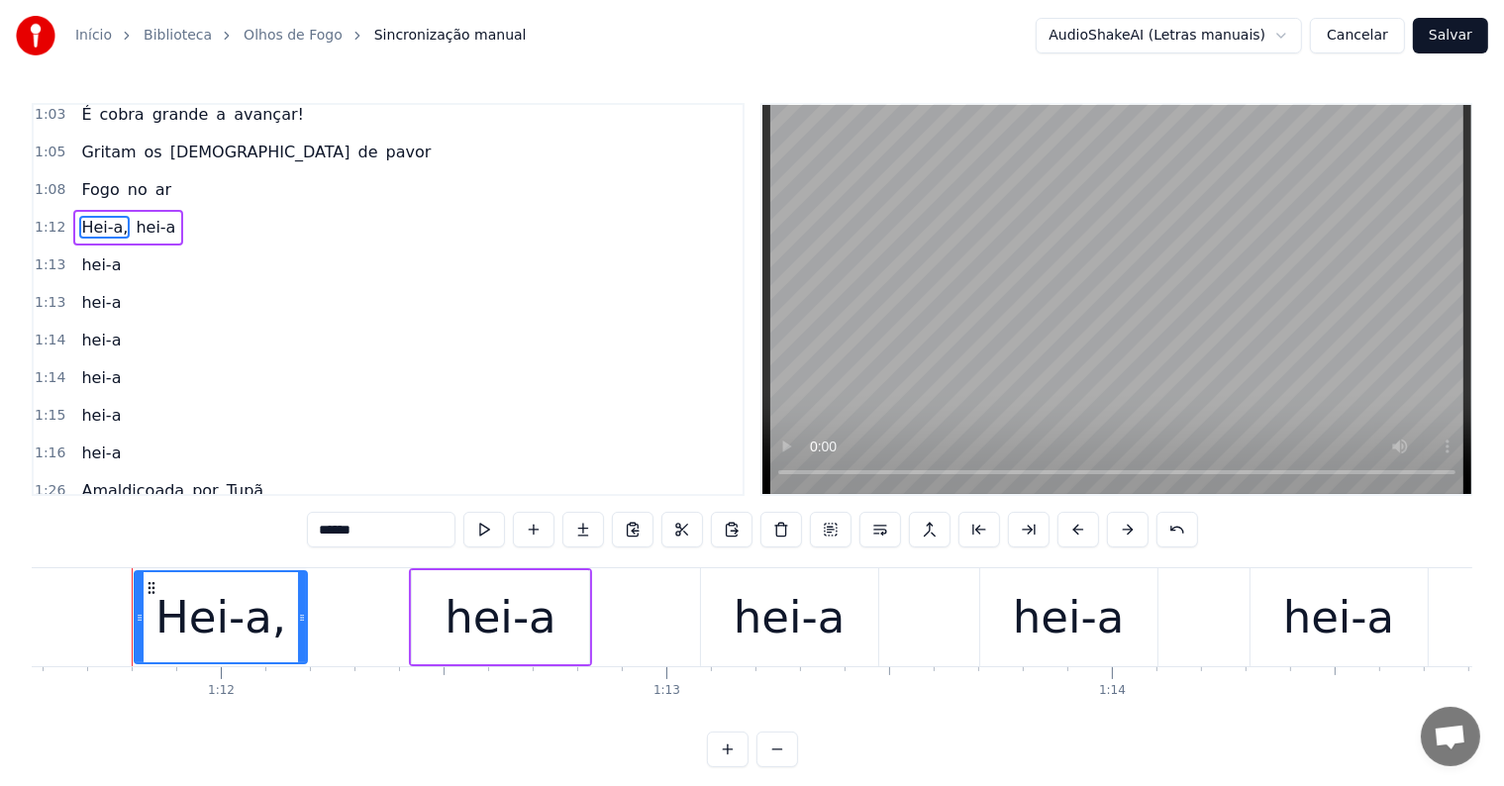
click at [142, 216] on span "hei-a" at bounding box center [156, 227] width 44 height 23
type input "*****"
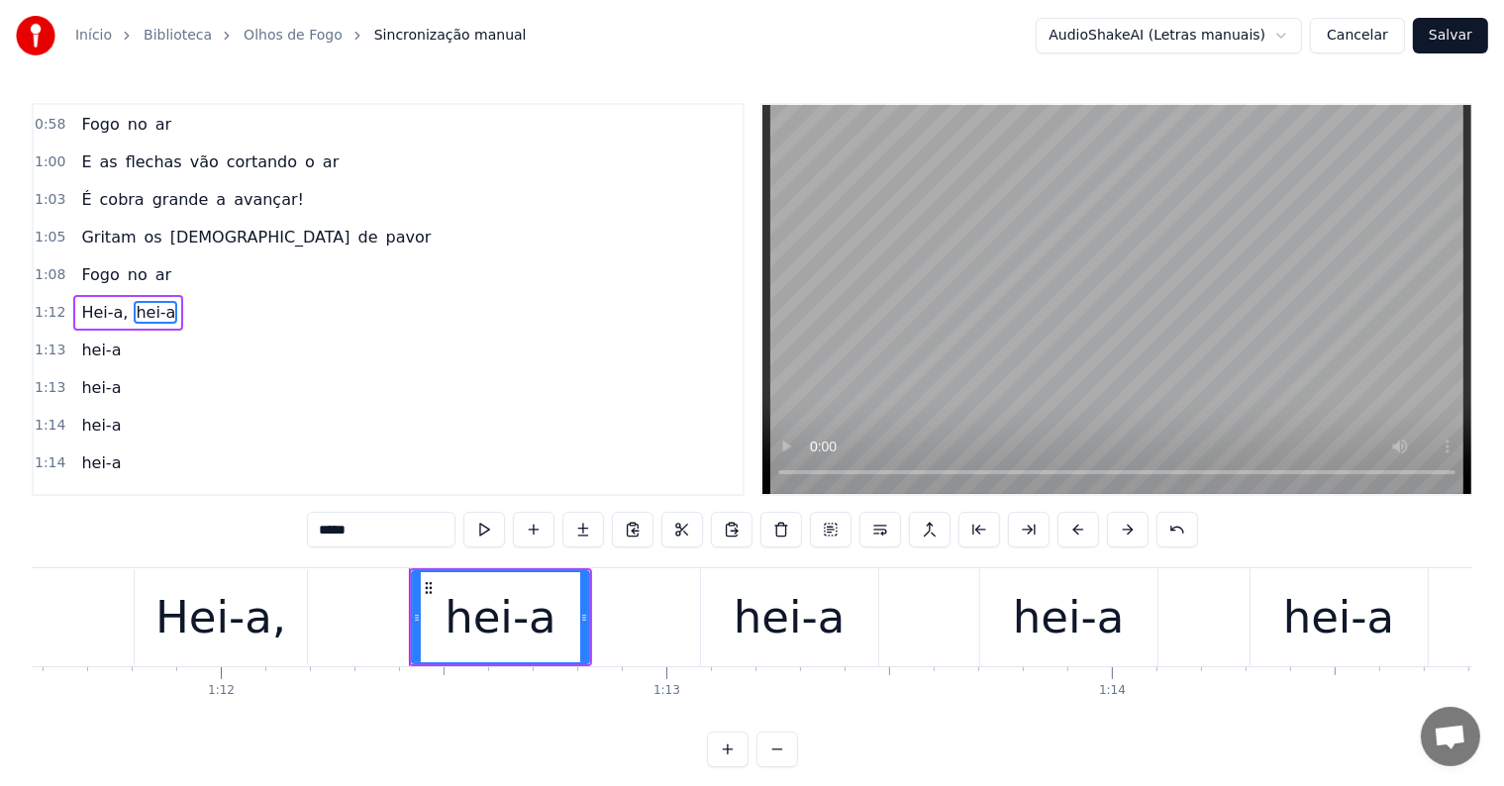
scroll to position [770, 0]
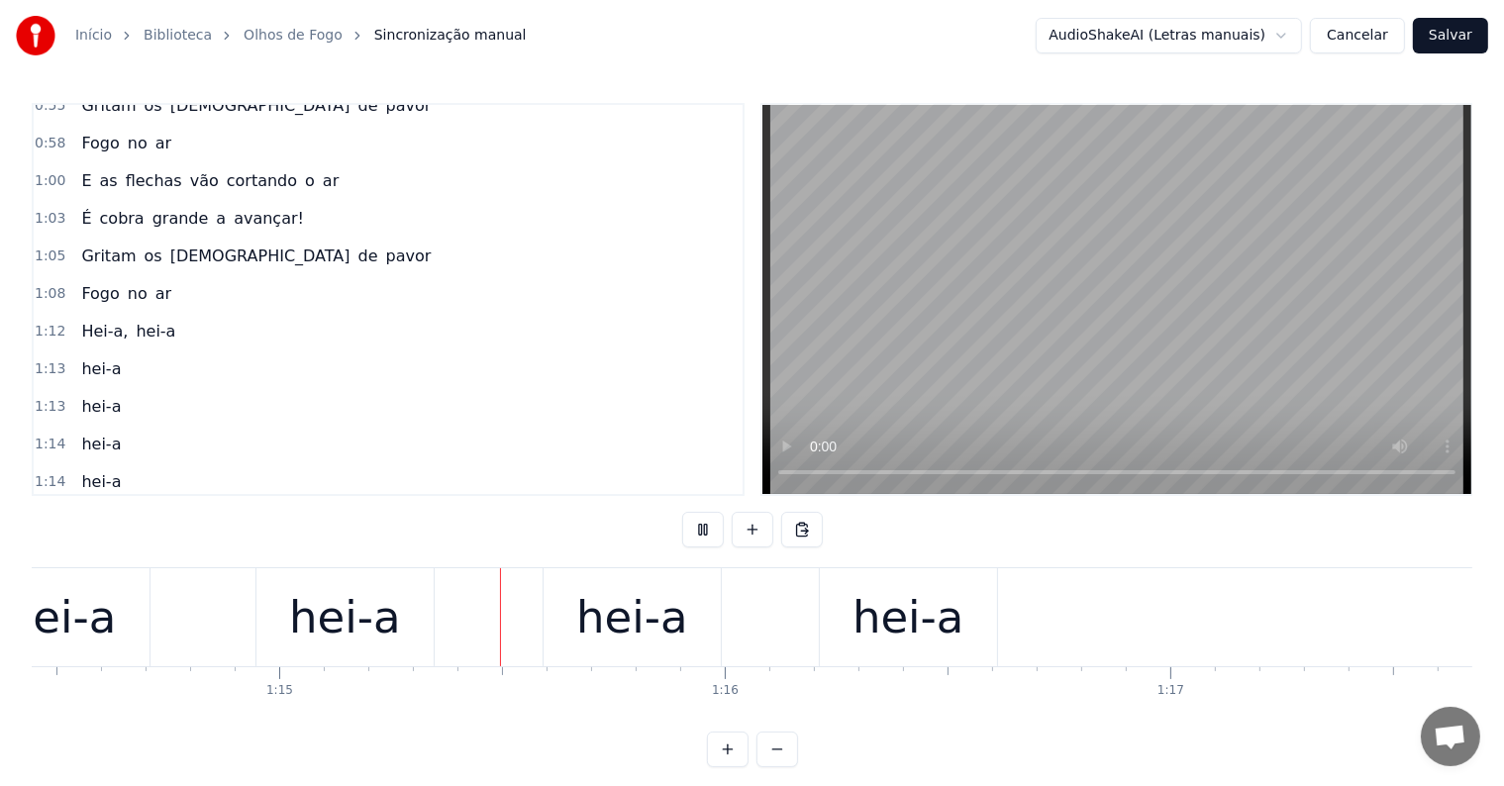
scroll to position [0, 33173]
click at [153, 320] on span "hei-a" at bounding box center [156, 331] width 44 height 23
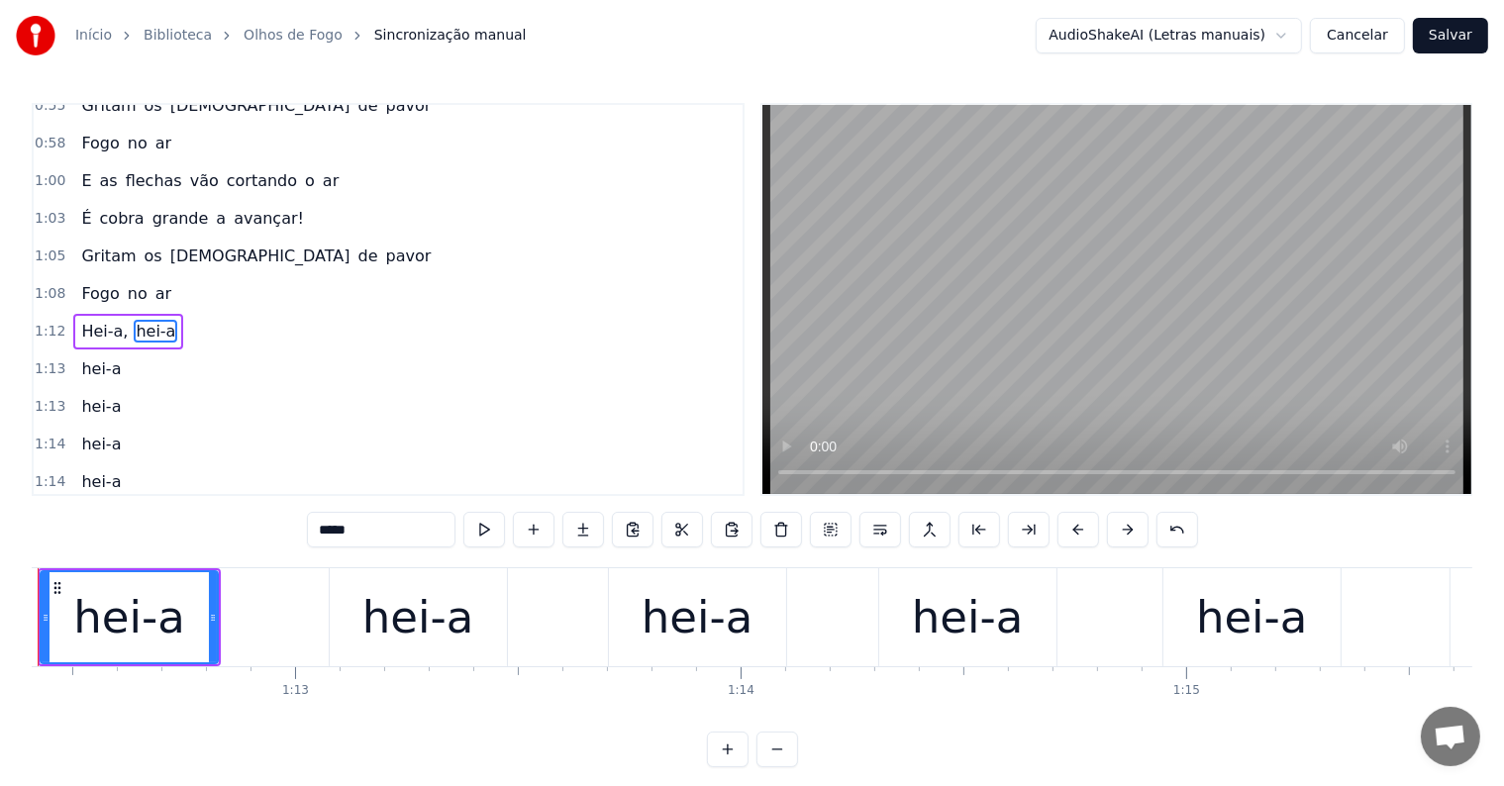
scroll to position [0, 32168]
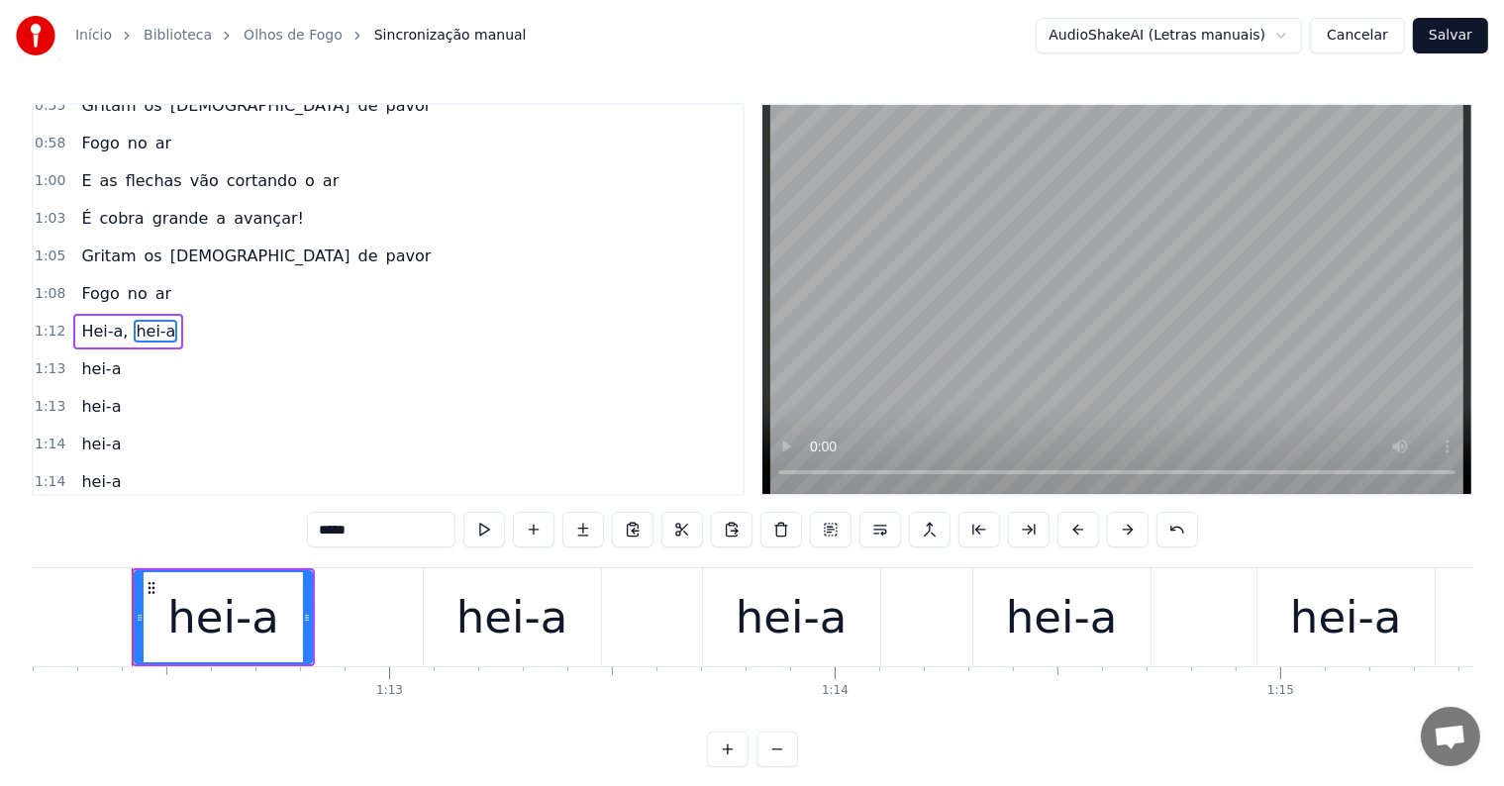
click at [392, 537] on input "*****" at bounding box center [381, 530] width 149 height 36
click at [95, 357] on span "hei-a" at bounding box center [101, 368] width 44 height 23
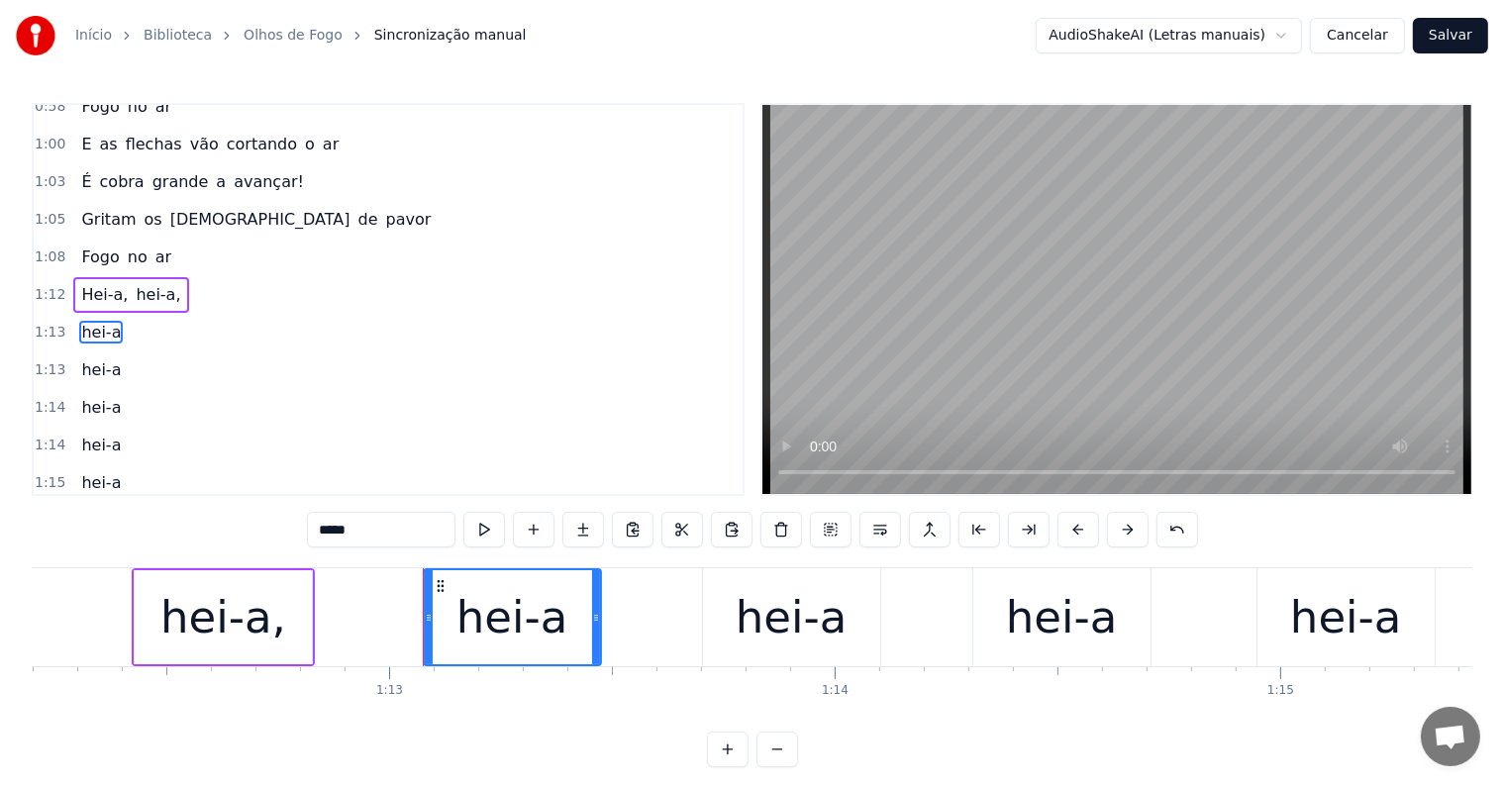
click at [379, 533] on input "*****" at bounding box center [381, 530] width 149 height 36
click at [94, 358] on span "hei-a" at bounding box center [101, 369] width 44 height 23
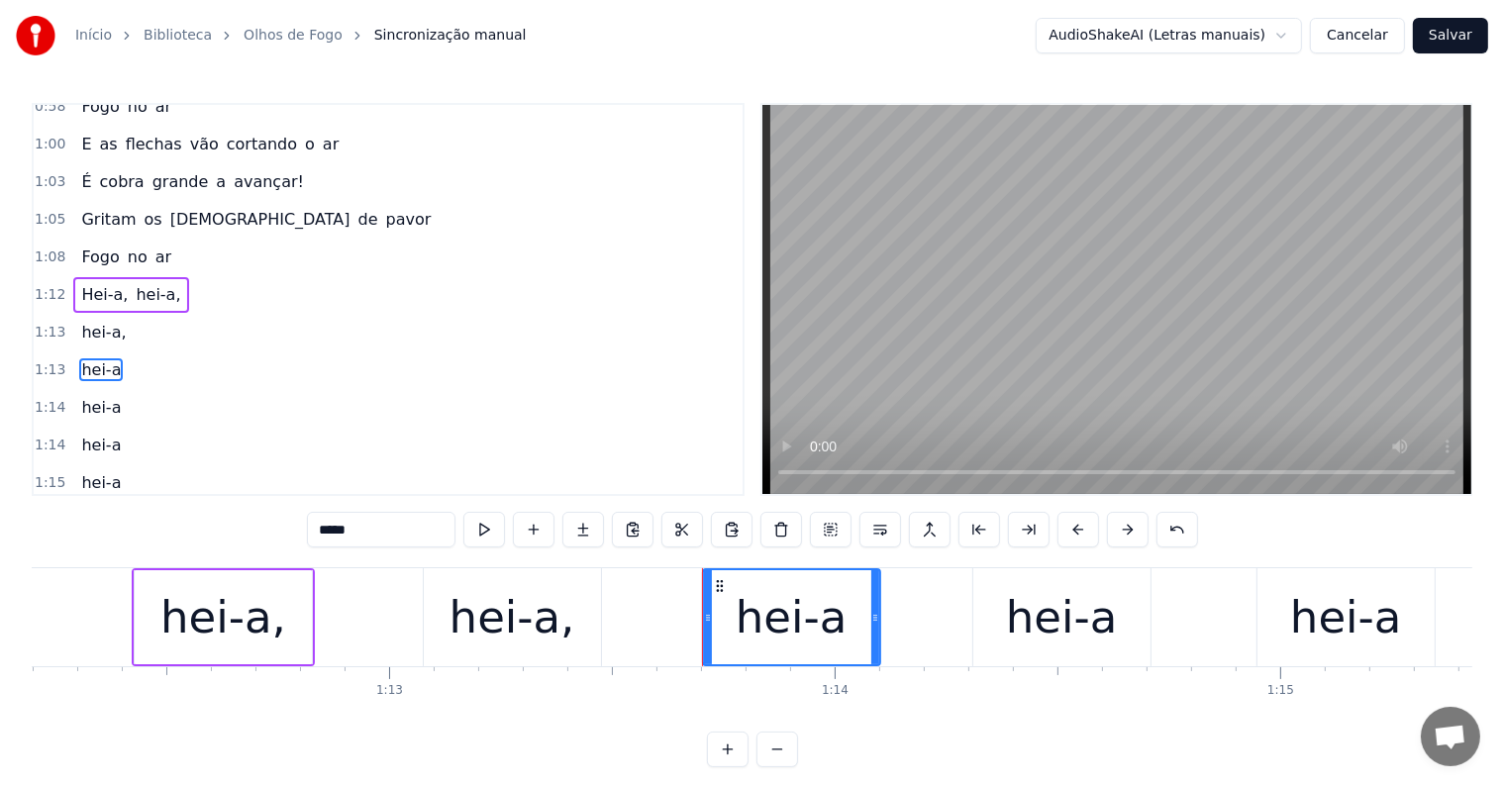
scroll to position [844, 0]
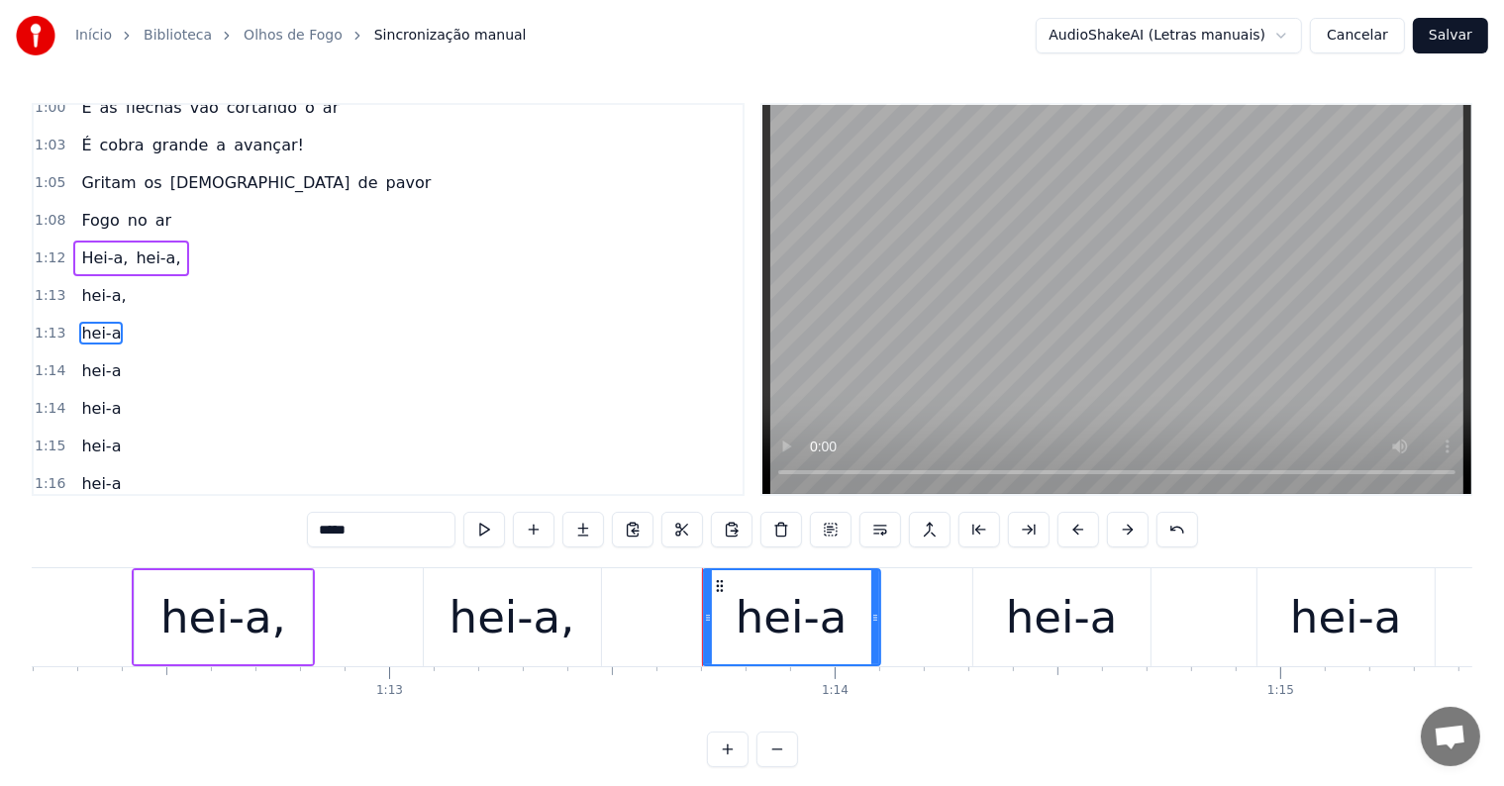
click at [408, 533] on input "*****" at bounding box center [381, 530] width 149 height 36
click at [1041, 618] on div "hei-a" at bounding box center [1062, 617] width 112 height 67
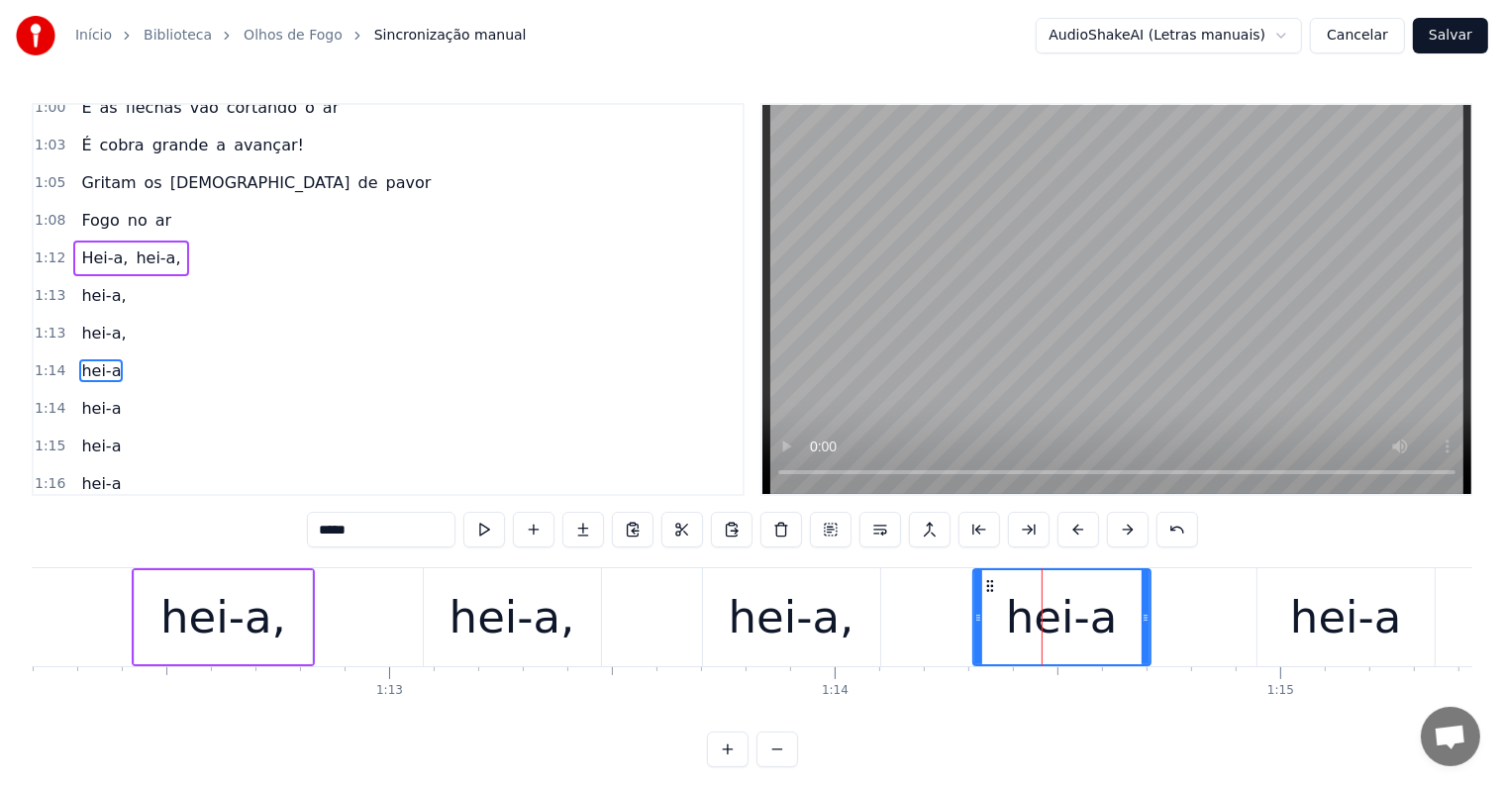
scroll to position [879, 0]
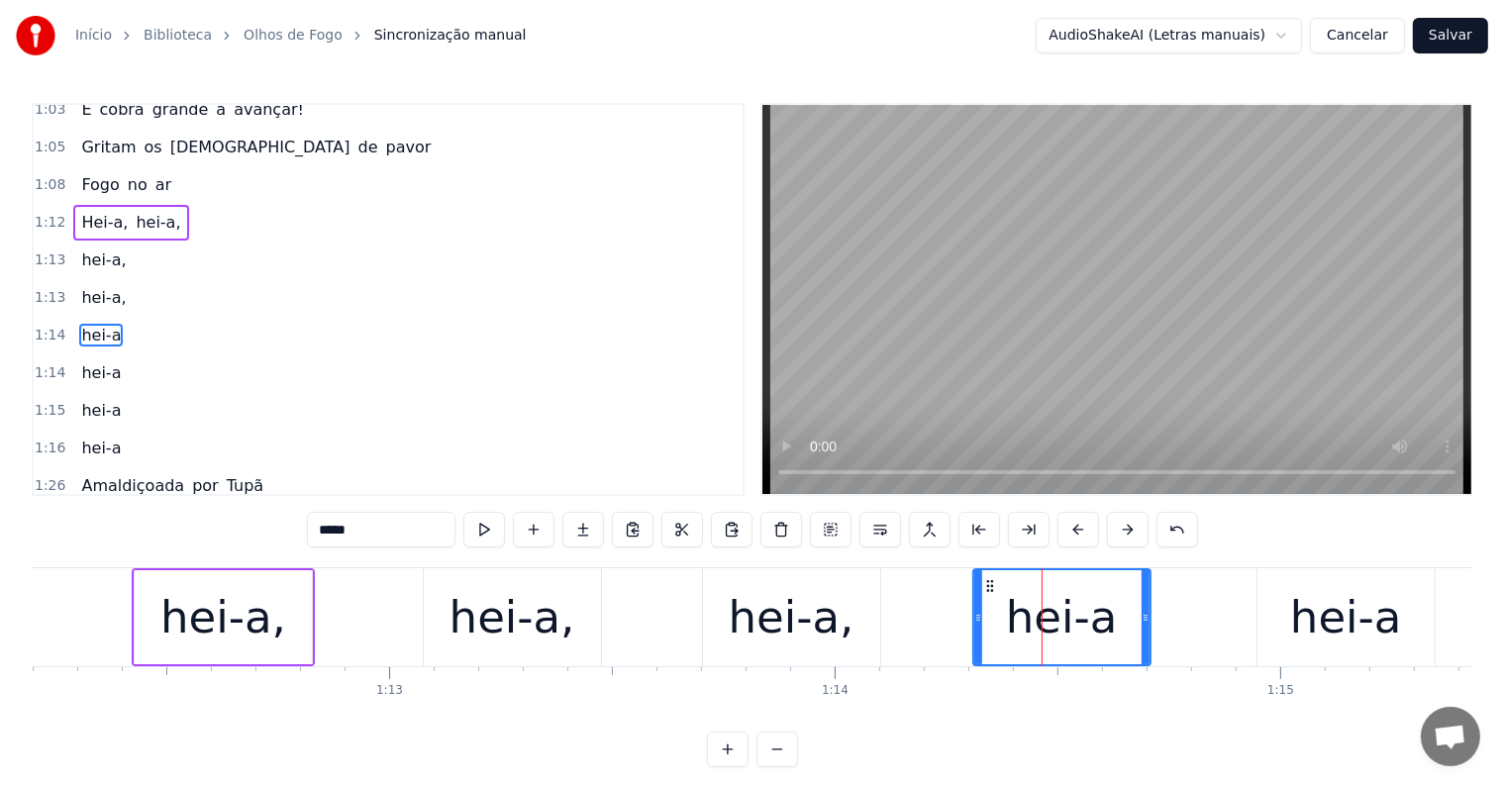
click at [436, 531] on input "*****" at bounding box center [381, 530] width 149 height 36
click at [1339, 626] on div "hei-a" at bounding box center [1346, 617] width 112 height 67
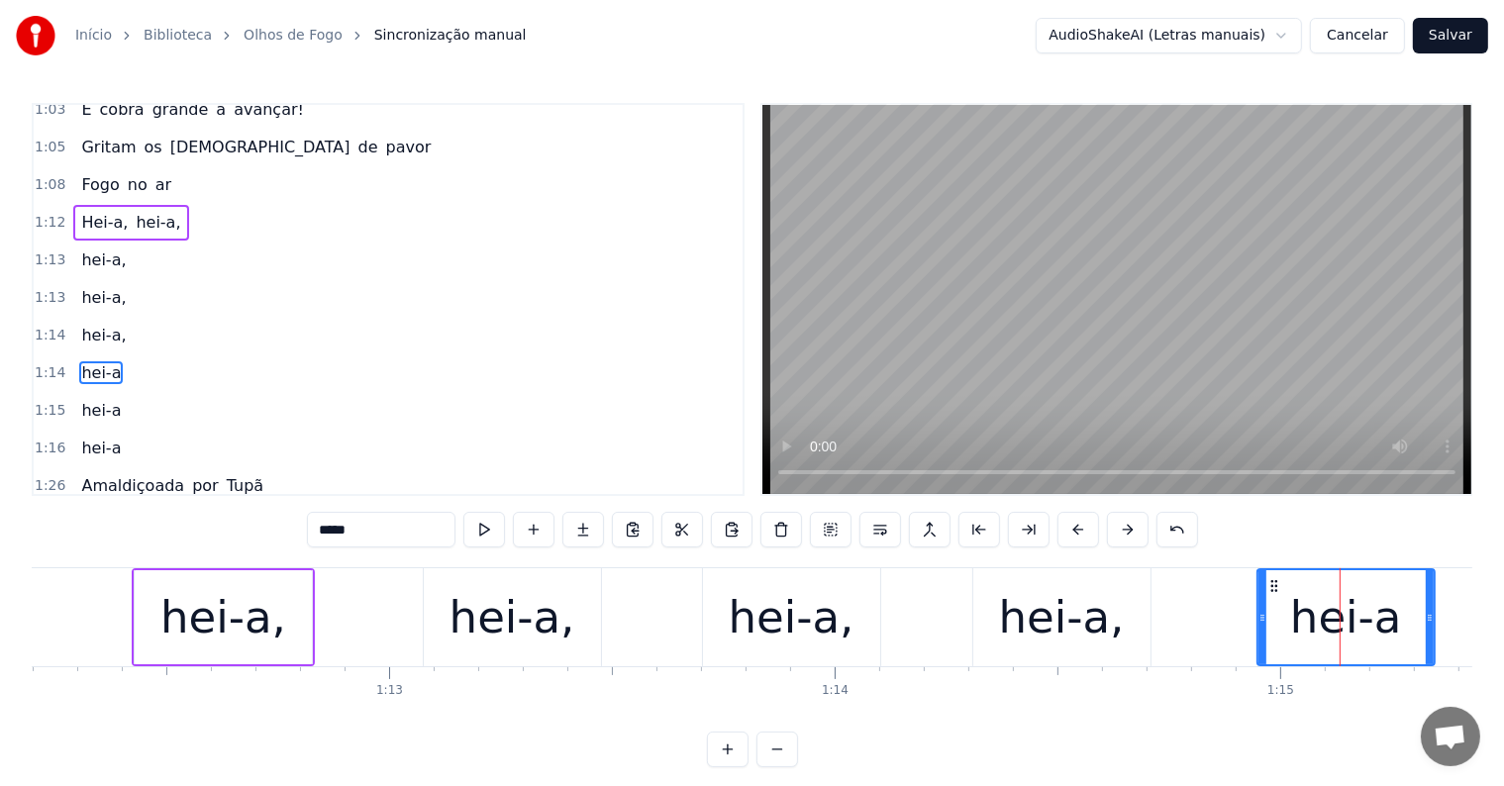
scroll to position [916, 0]
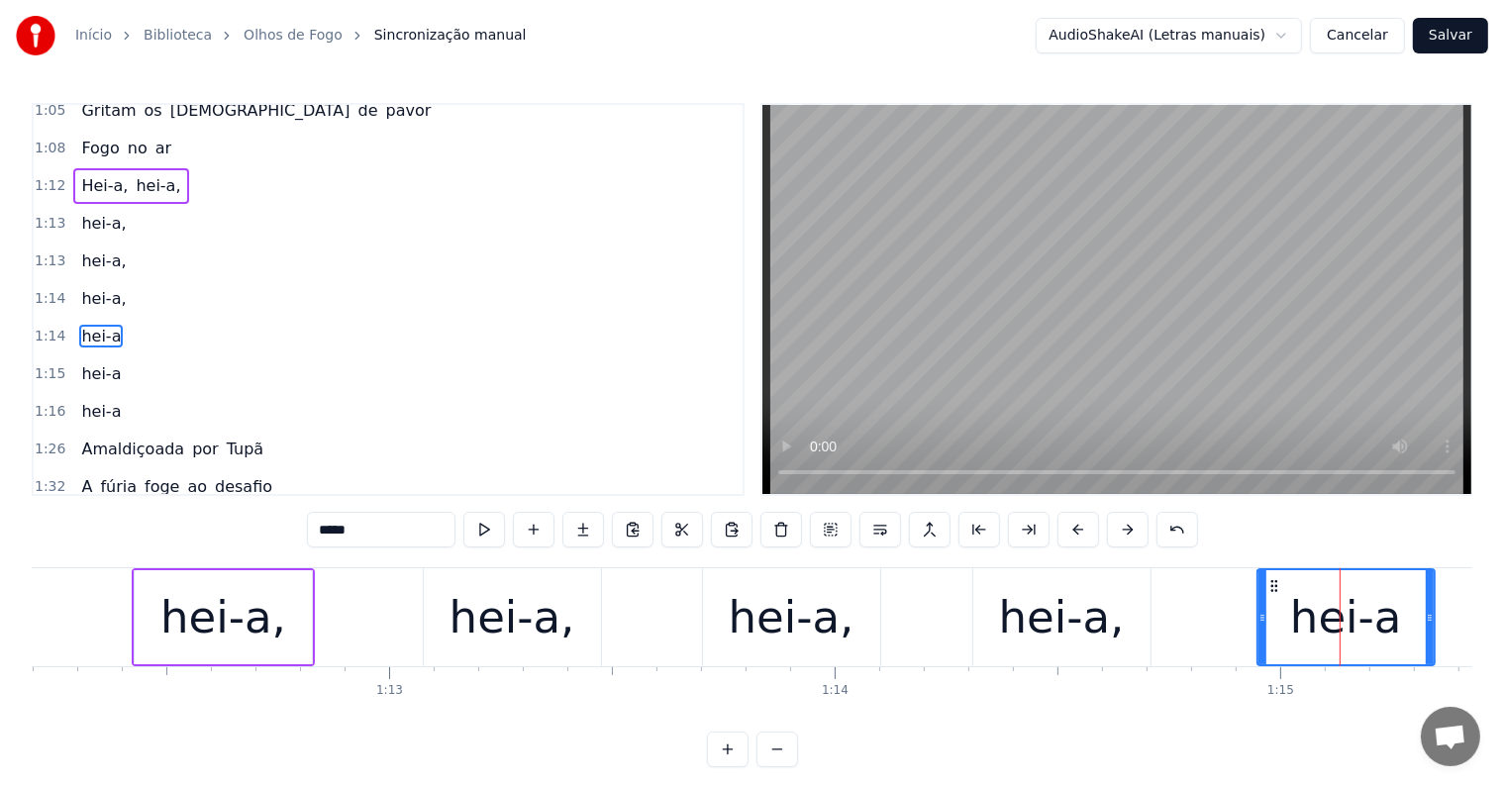
click at [427, 531] on input "*****" at bounding box center [381, 530] width 149 height 36
click at [96, 362] on span "hei-a" at bounding box center [101, 373] width 44 height 23
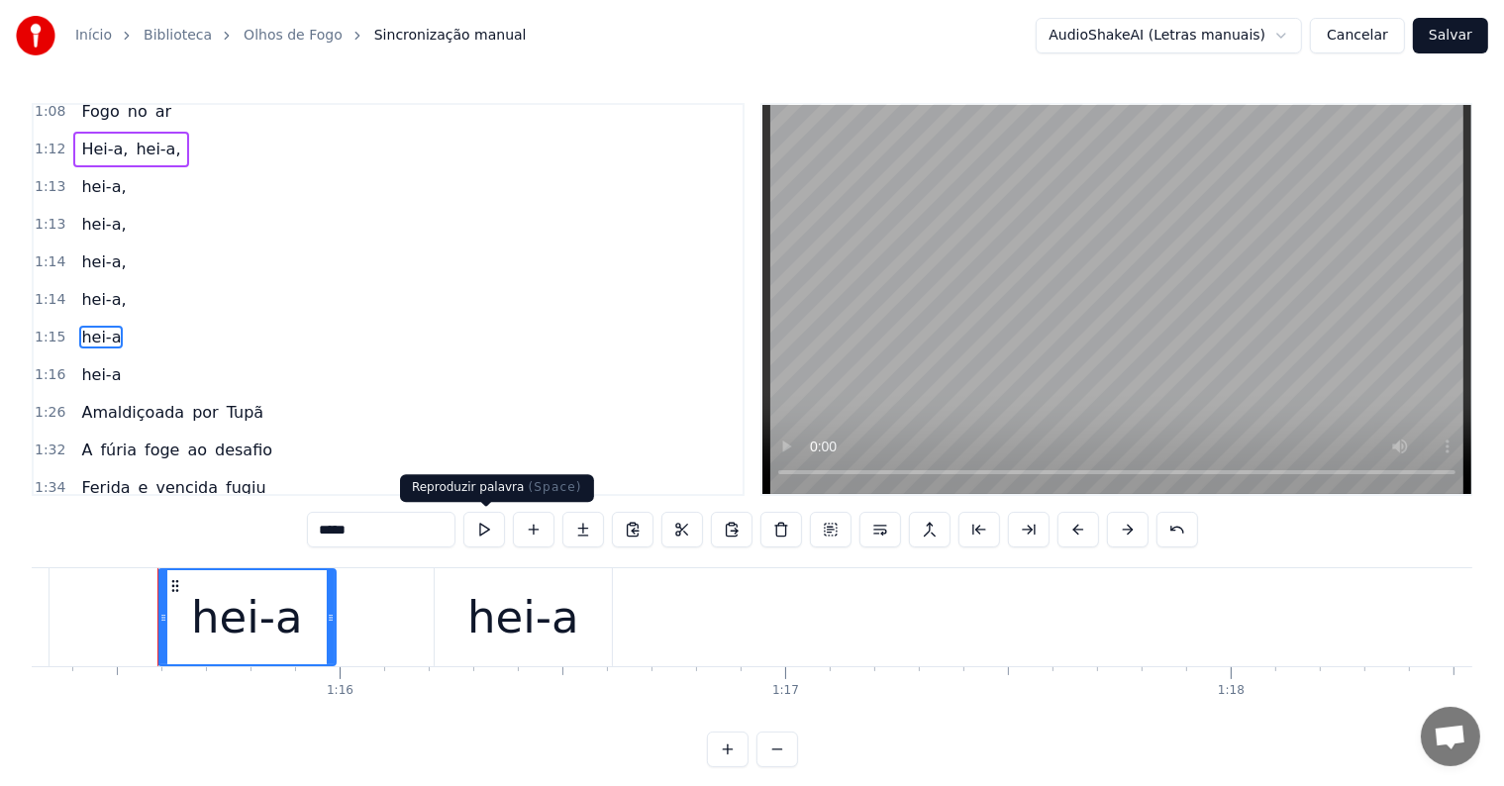
scroll to position [0, 33579]
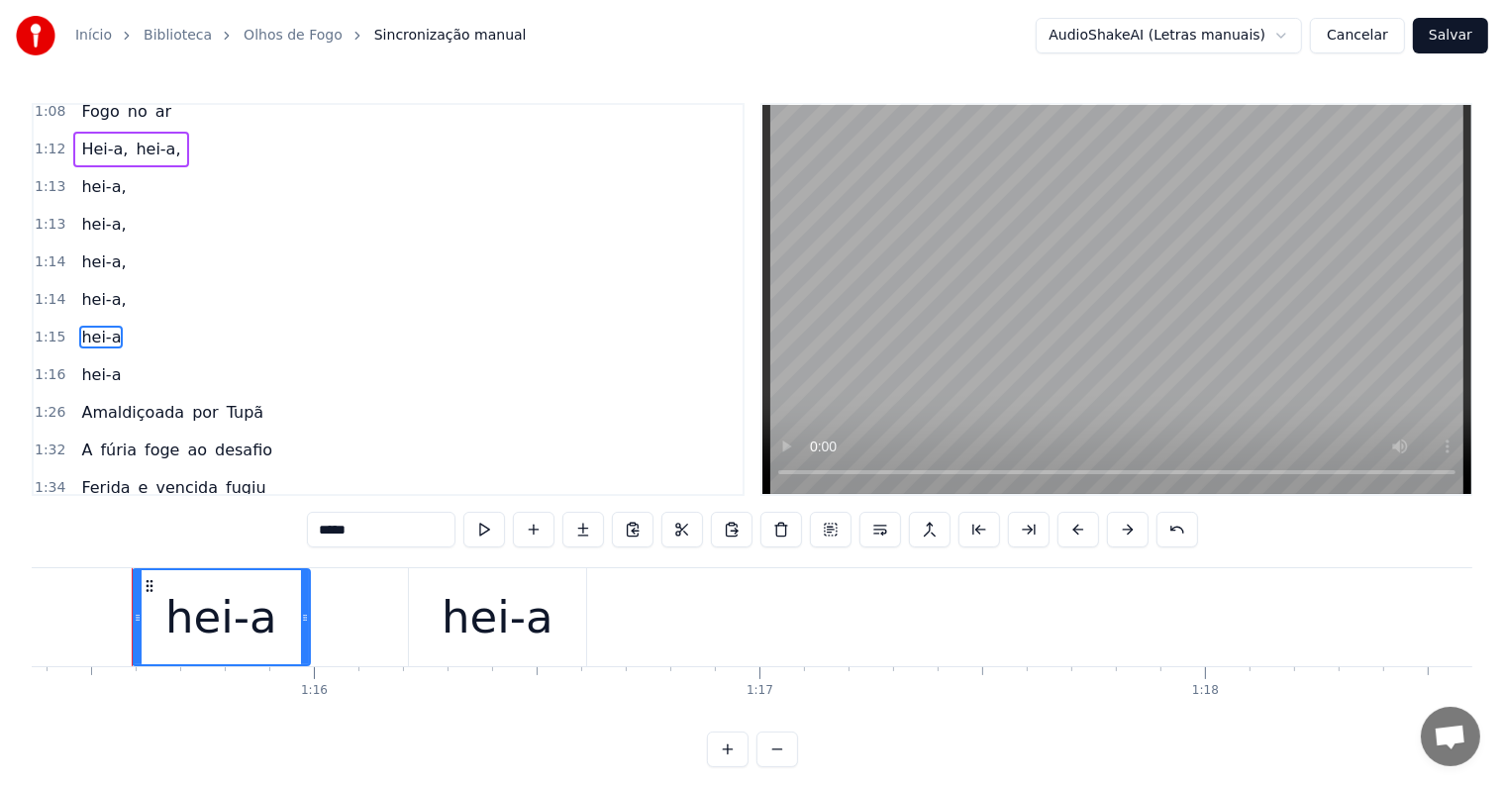
click at [415, 535] on input "*****" at bounding box center [381, 530] width 149 height 36
type input "******"
click at [73, 132] on div "Hei-a, hei-a," at bounding box center [130, 150] width 115 height 36
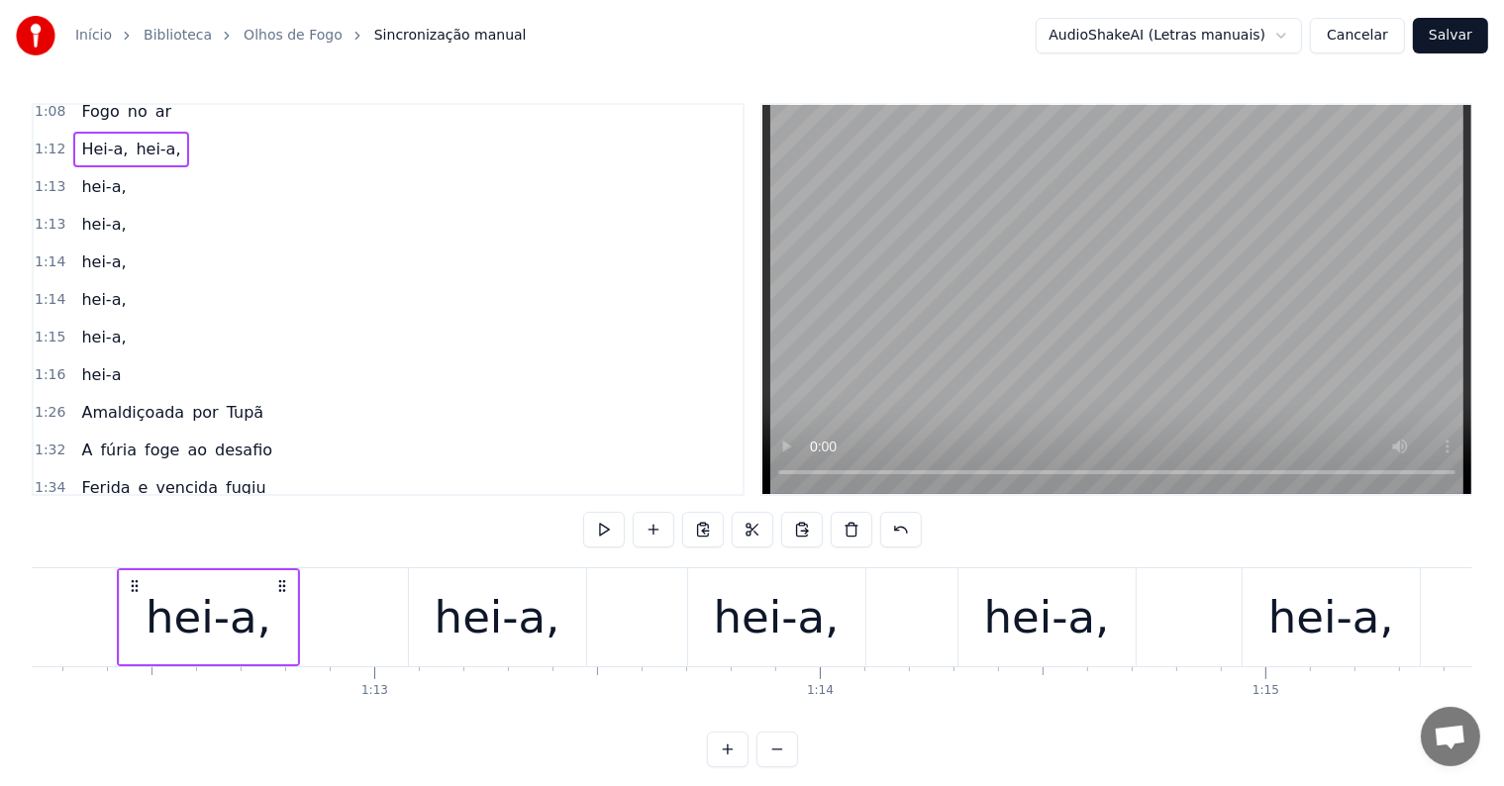
scroll to position [0, 32168]
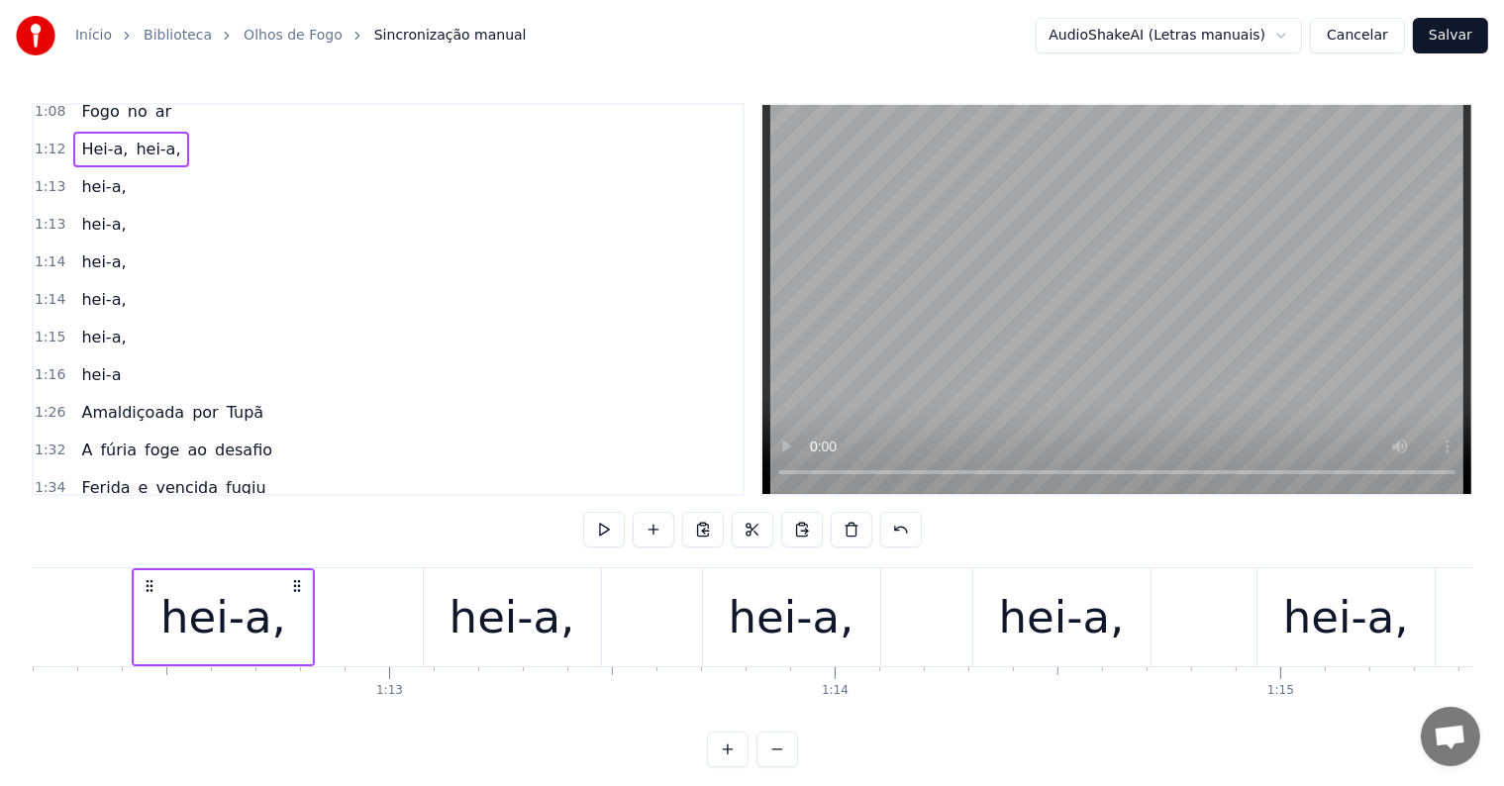
click at [79, 138] on span "Hei-a," at bounding box center [104, 149] width 50 height 23
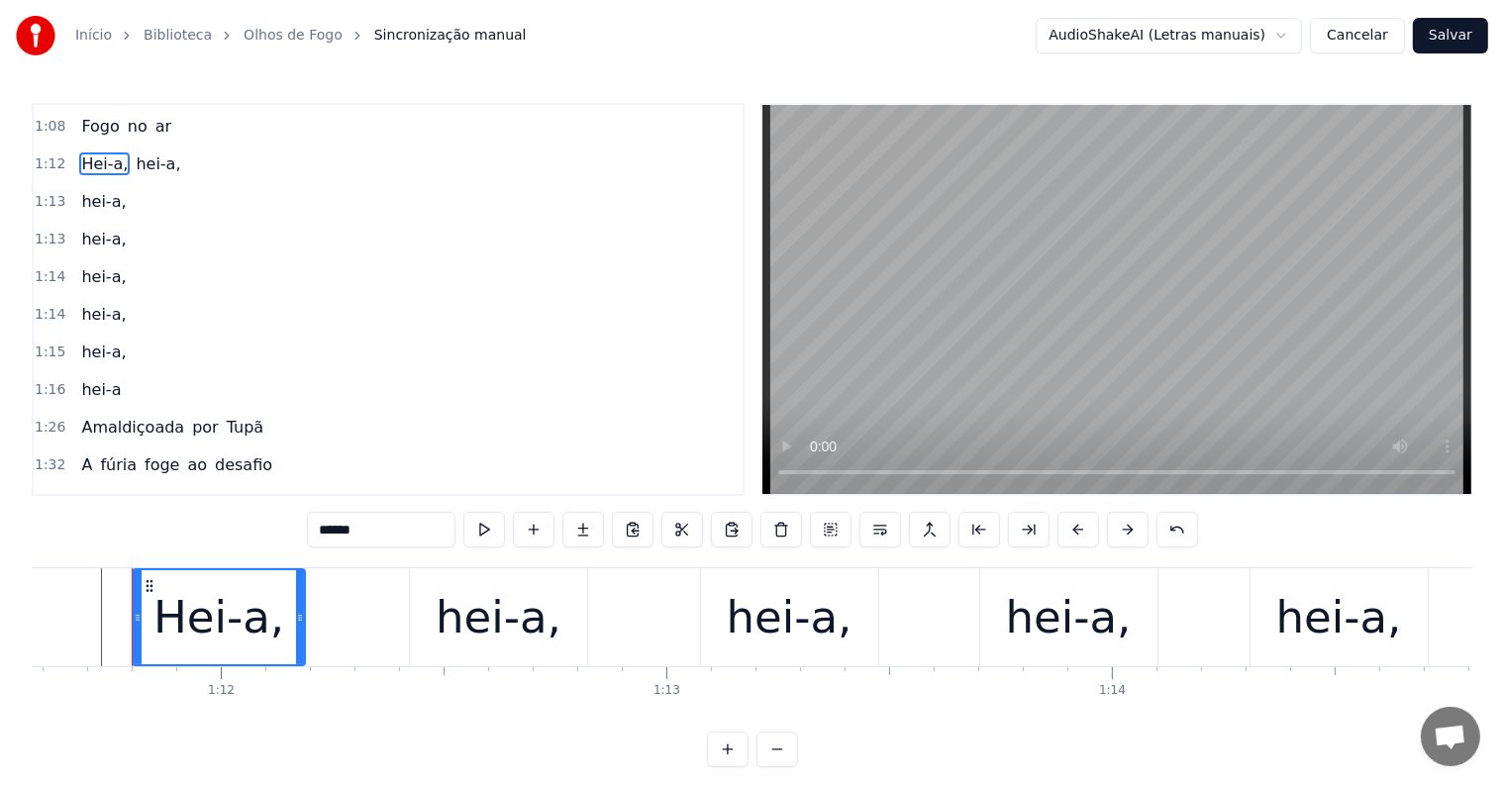
scroll to position [839, 0]
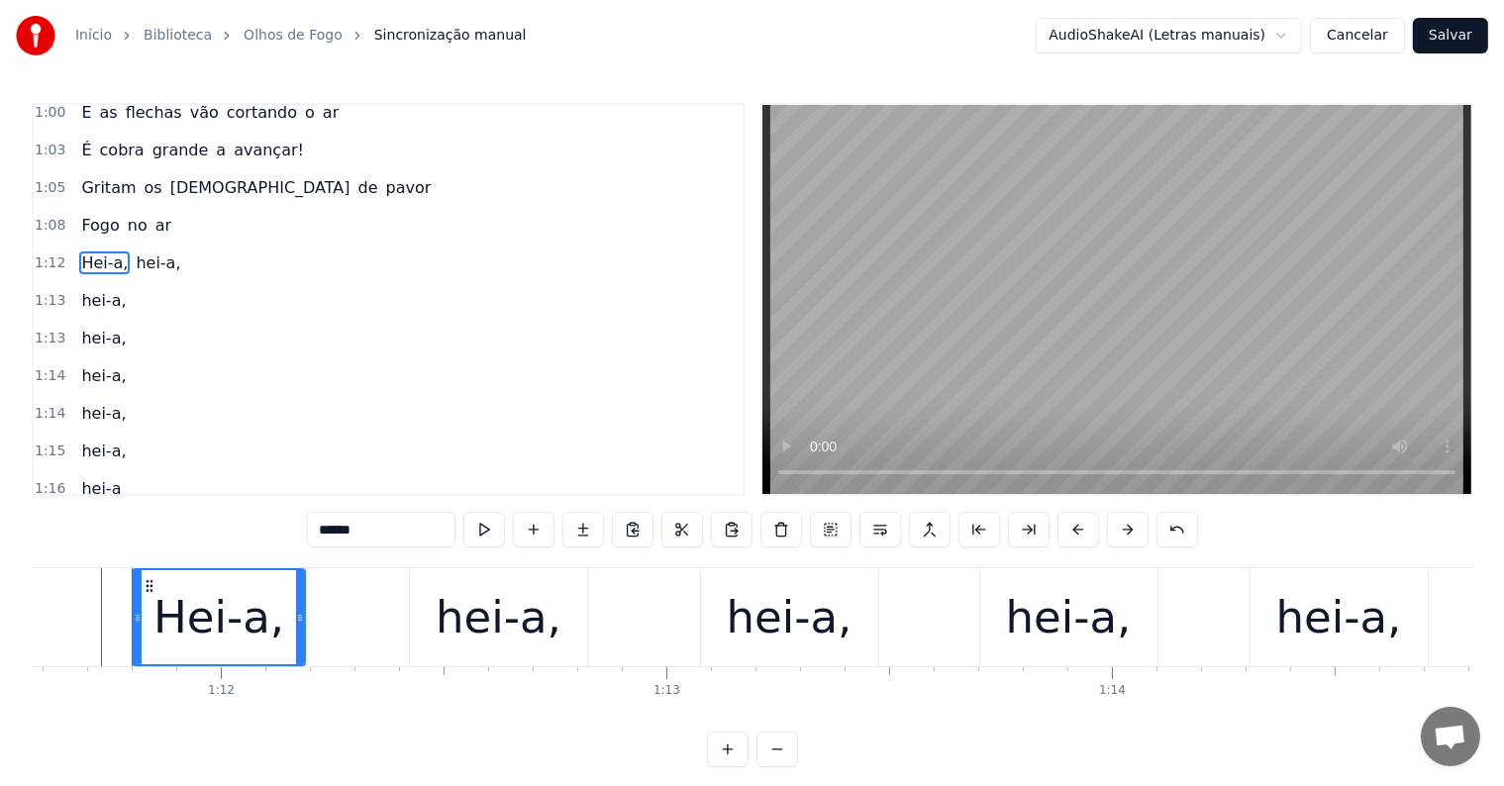
click at [96, 289] on span "hei-a," at bounding box center [103, 300] width 49 height 23
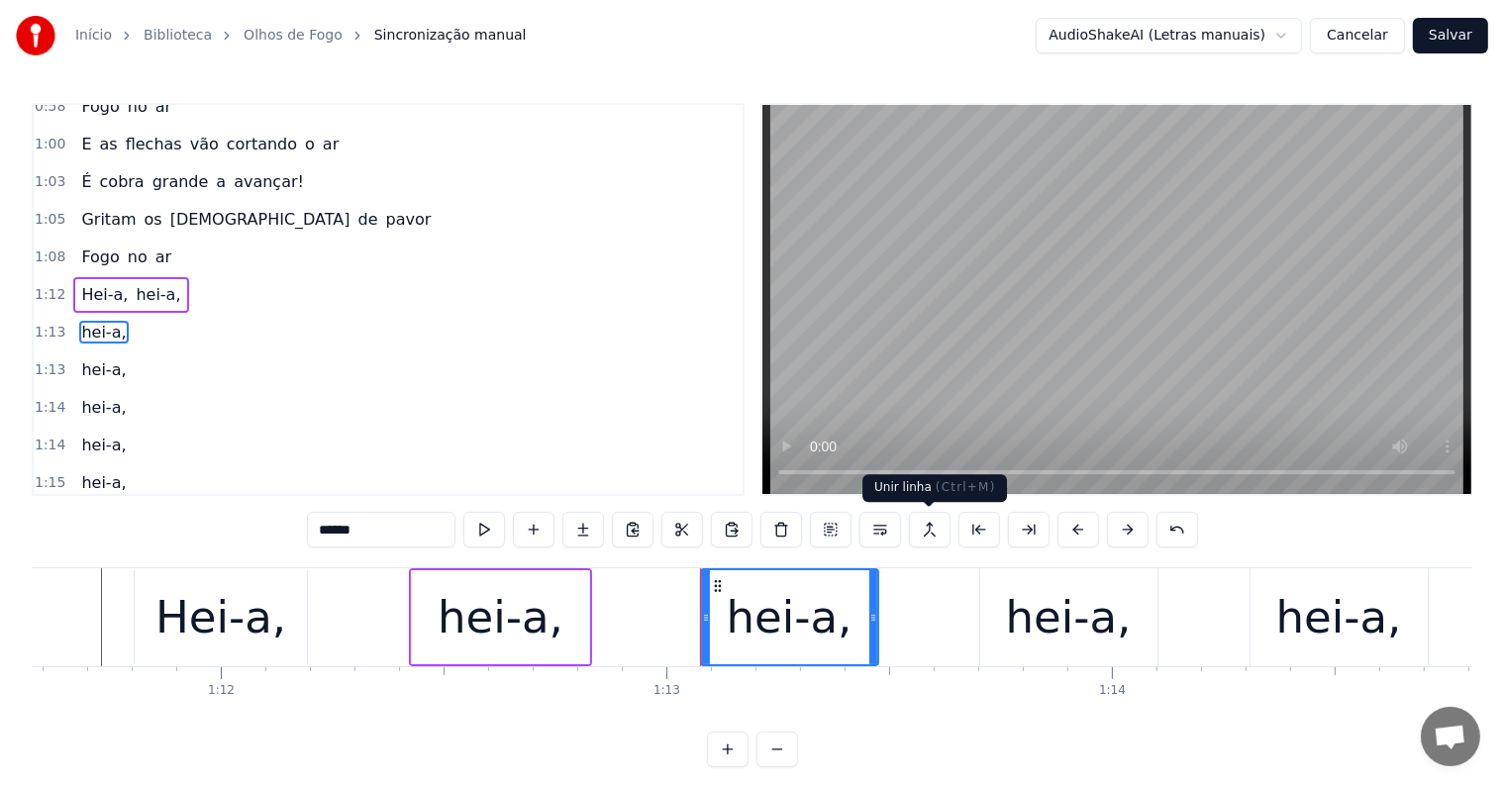
click at [927, 530] on button at bounding box center [930, 530] width 42 height 36
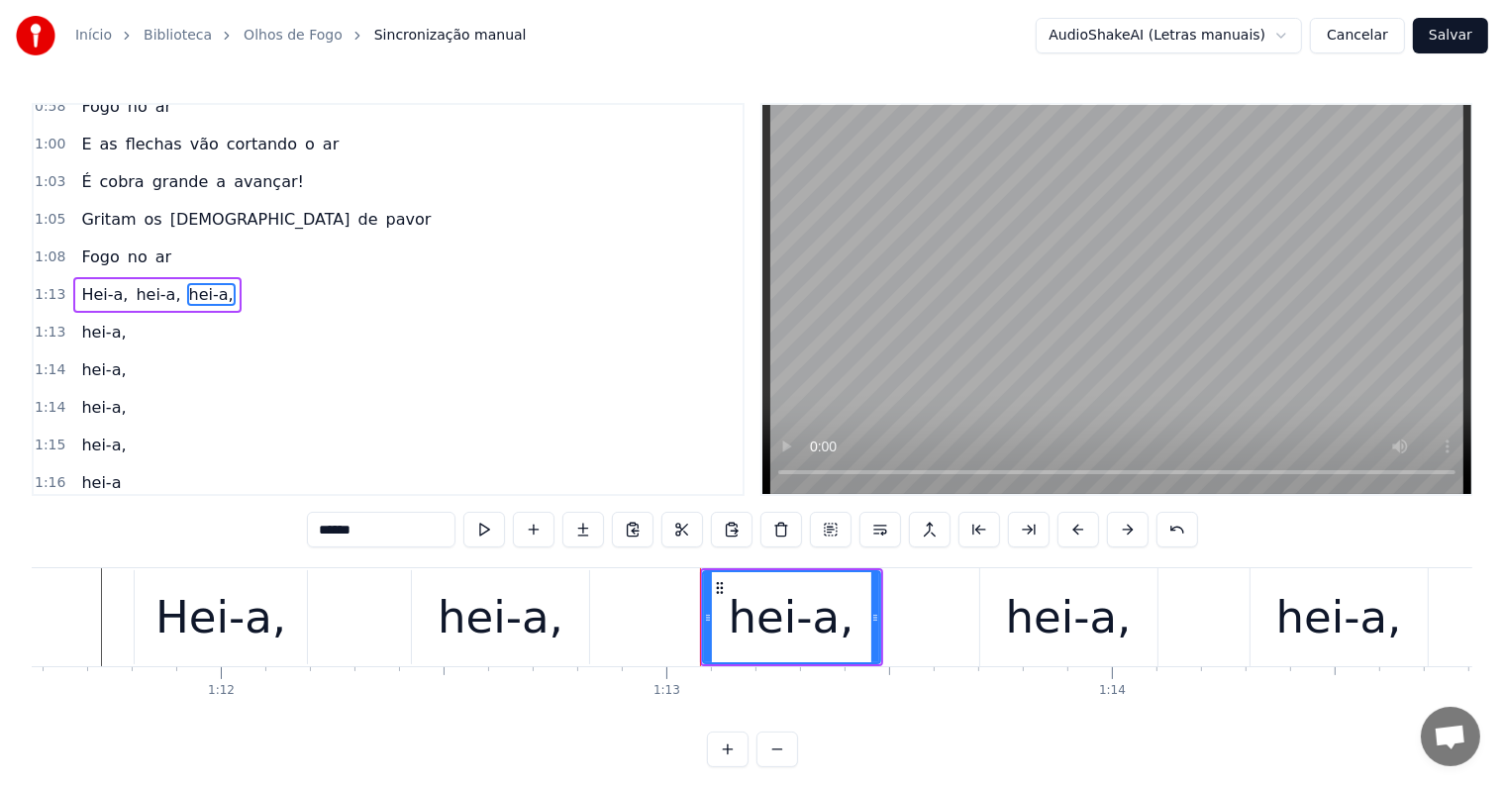
click at [134, 283] on span "hei-a," at bounding box center [158, 294] width 49 height 23
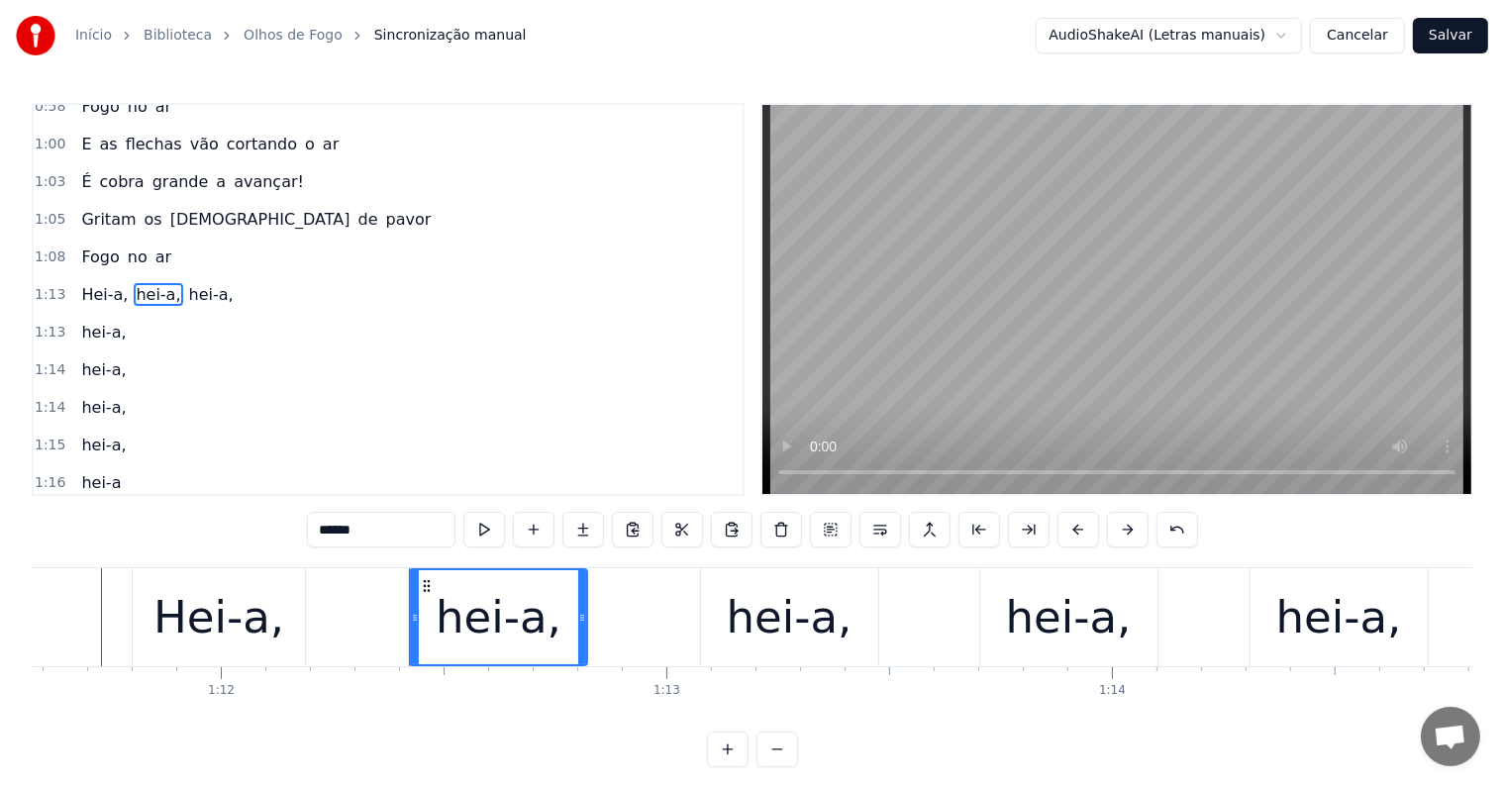
scroll to position [770, 0]
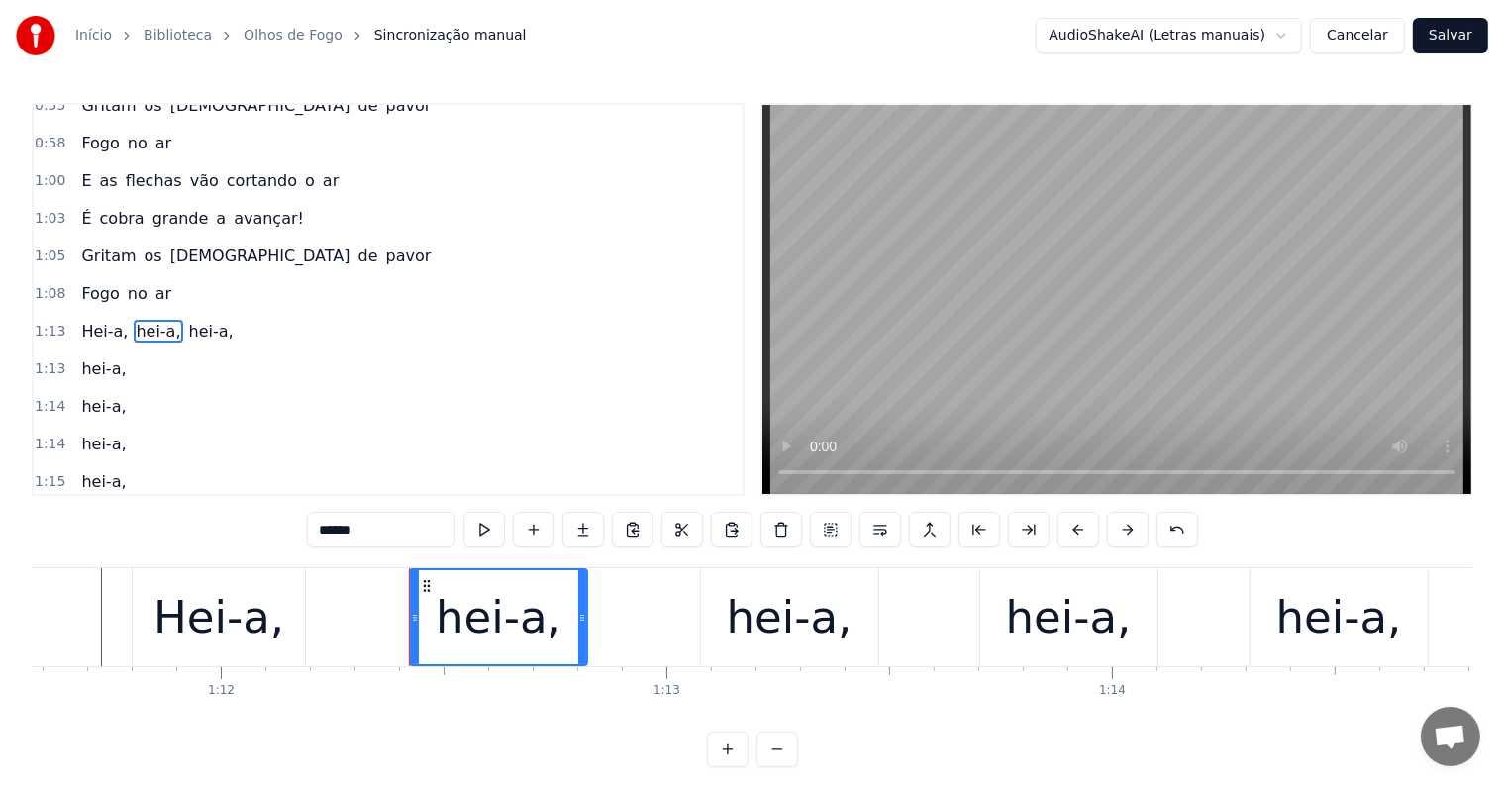
click at [97, 470] on span "hei-a," at bounding box center [103, 481] width 49 height 23
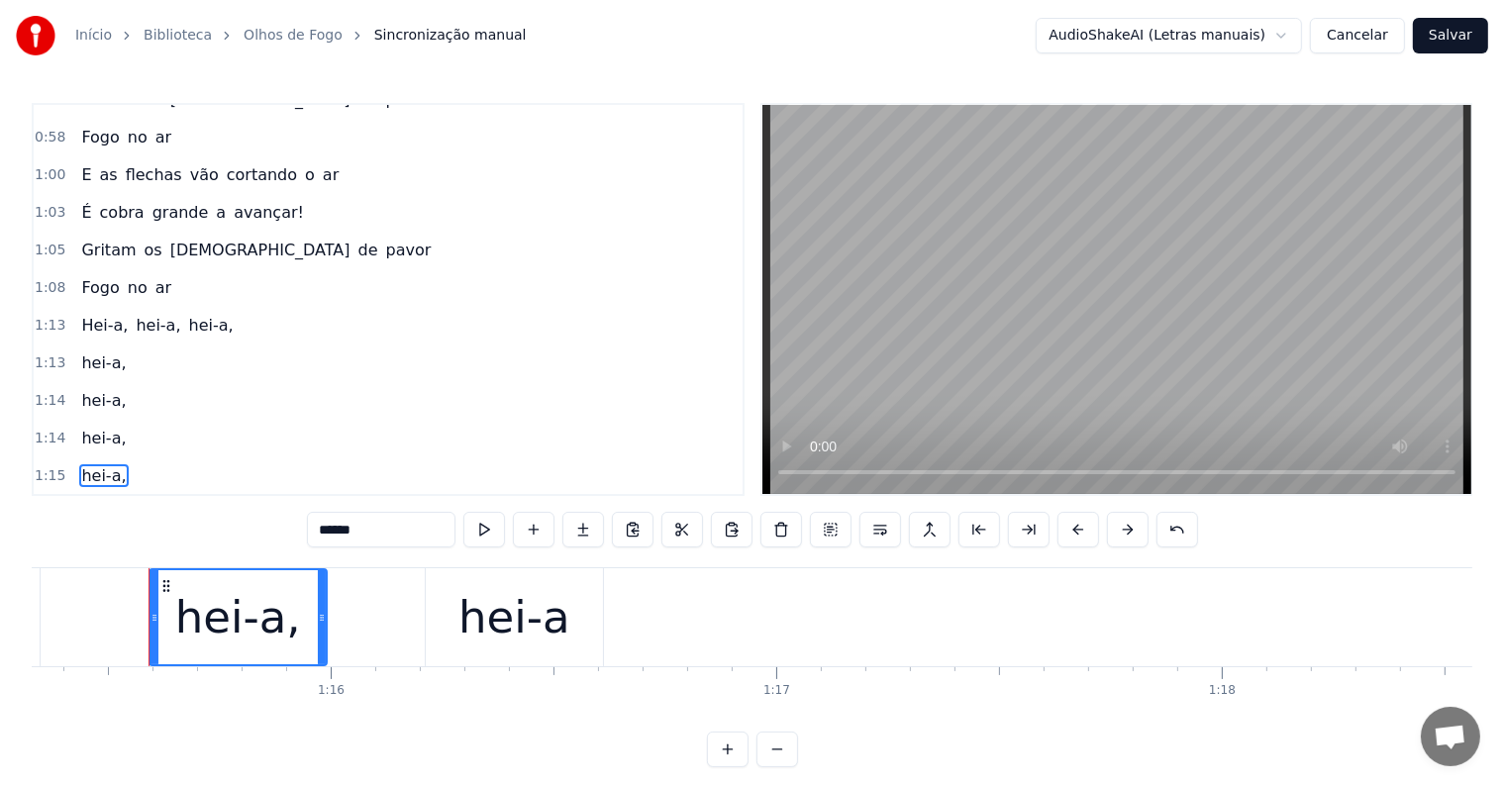
scroll to position [0, 33579]
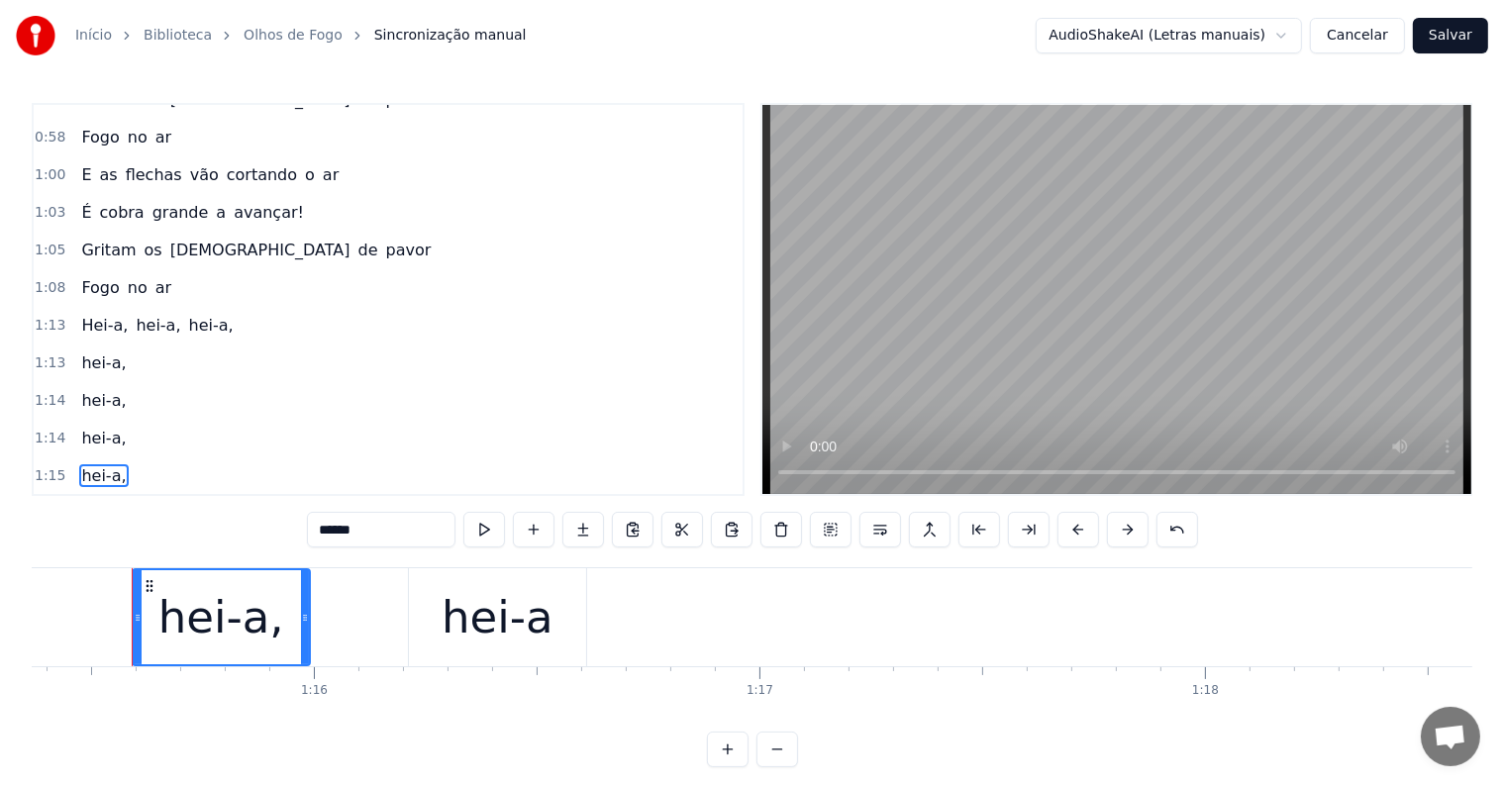
click at [380, 535] on input "******" at bounding box center [381, 530] width 149 height 36
click at [86, 427] on span "hei-a," at bounding box center [103, 438] width 49 height 23
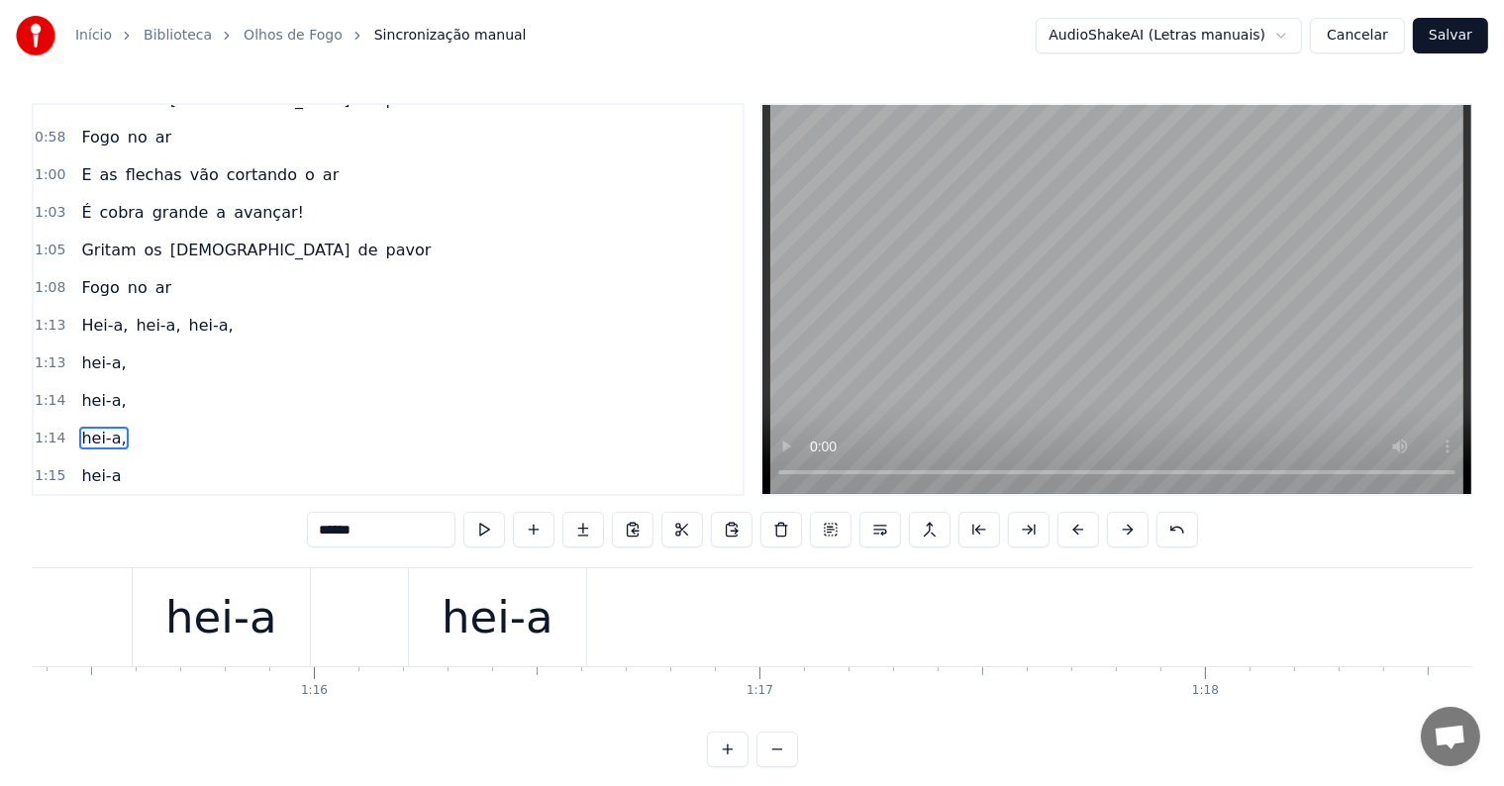
scroll to position [879, 0]
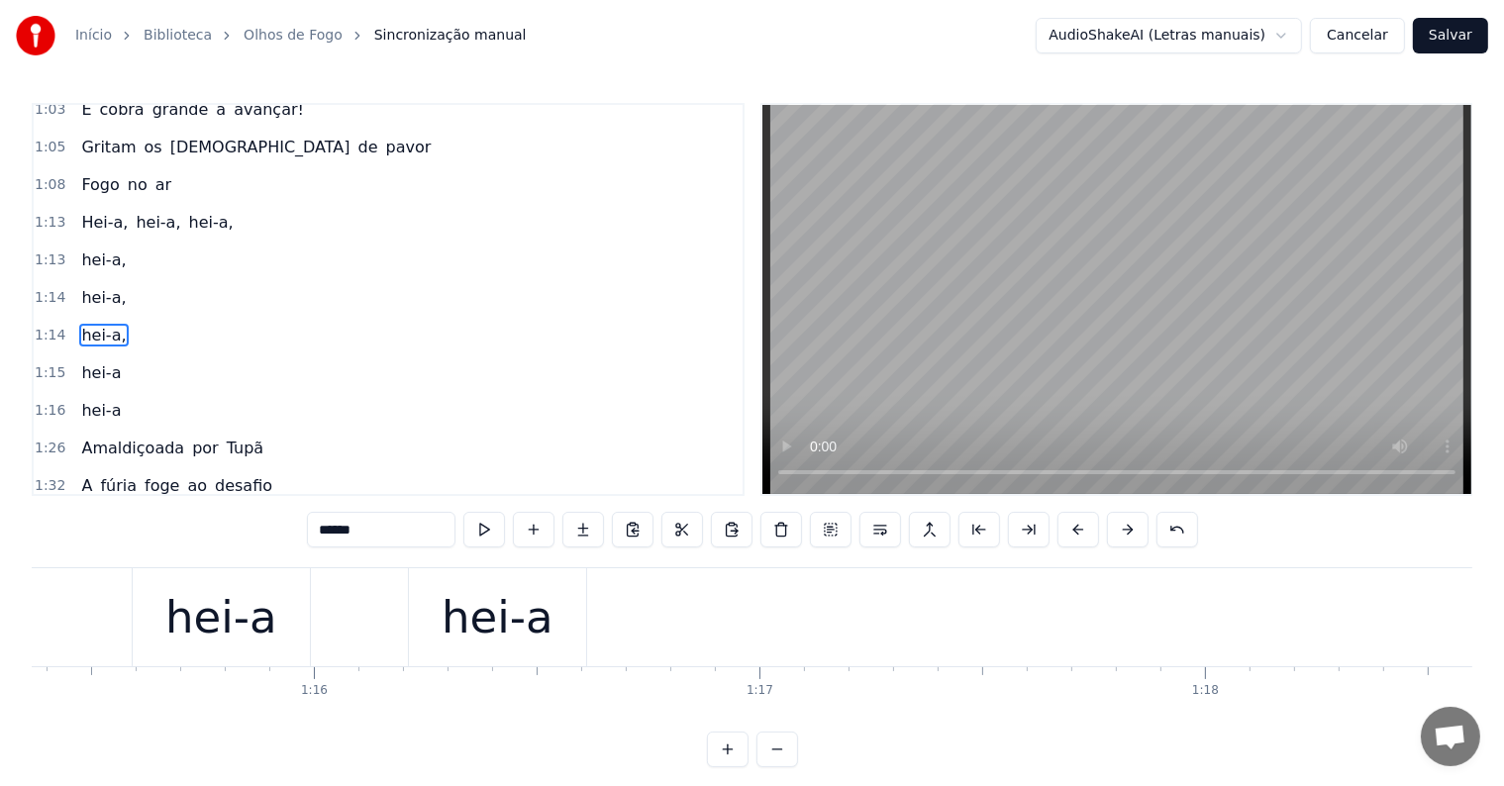
click at [369, 532] on input "******" at bounding box center [381, 530] width 149 height 36
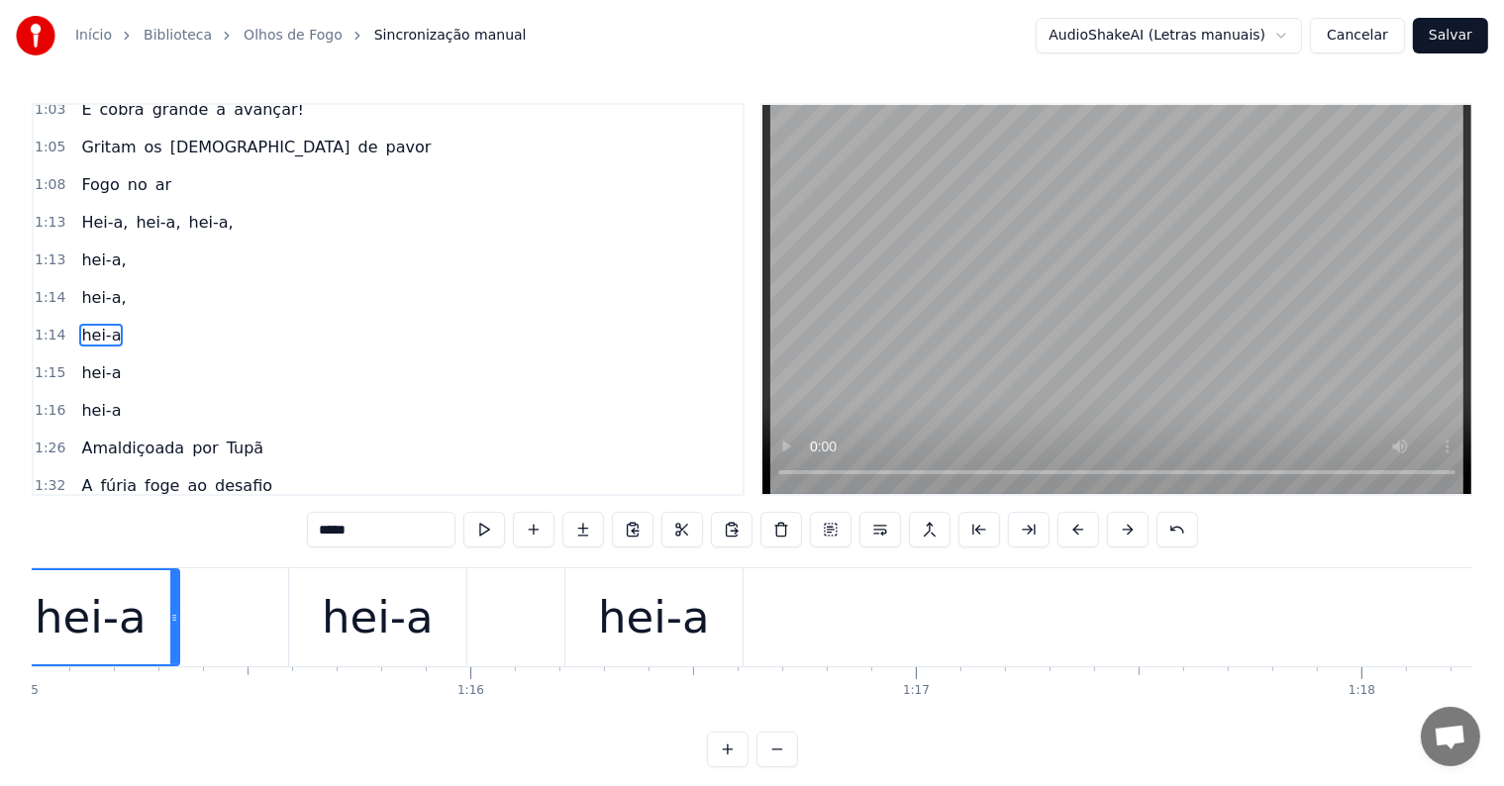
scroll to position [0, 33292]
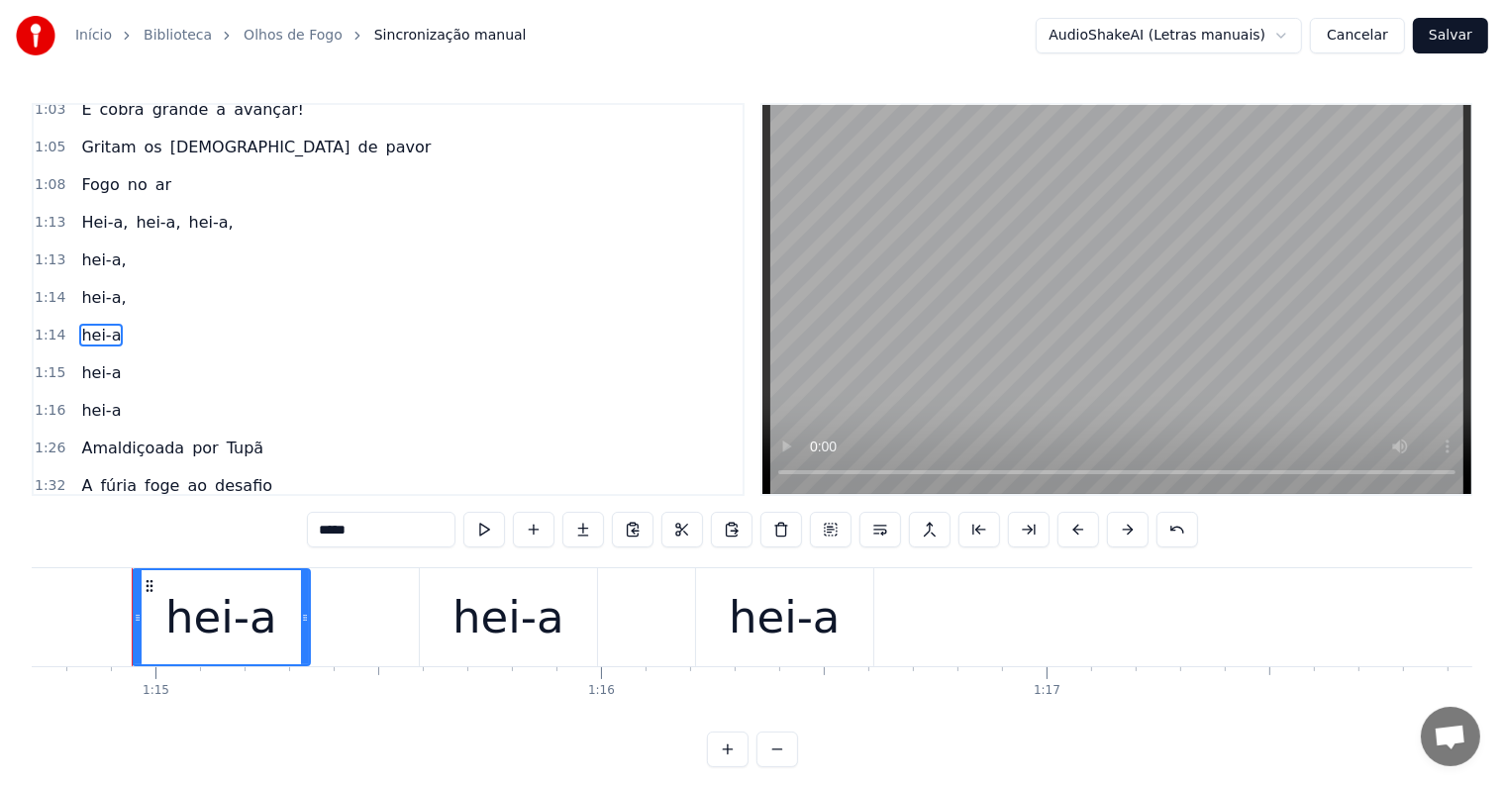
click at [103, 286] on span "hei-a," at bounding box center [103, 297] width 49 height 23
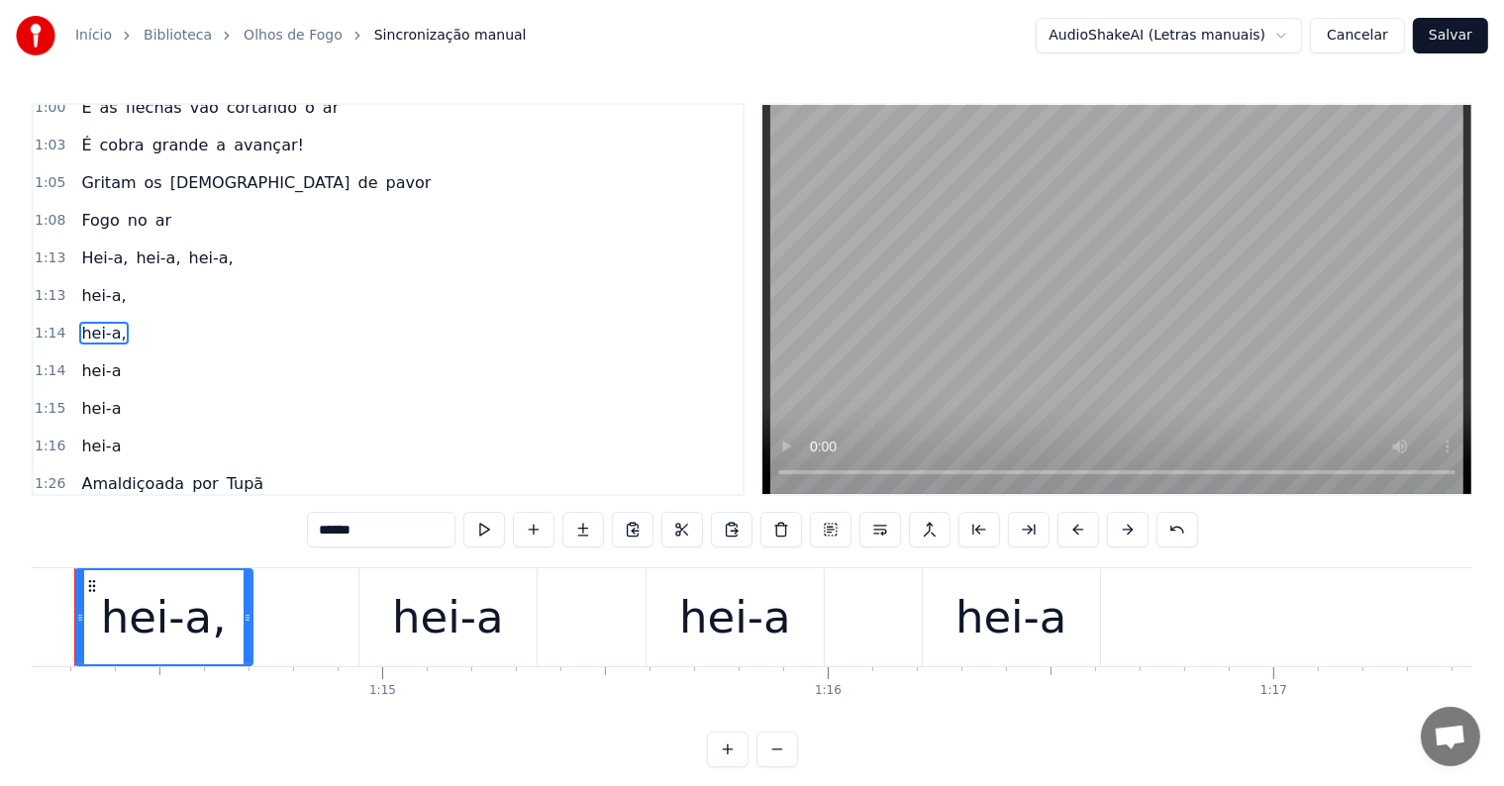
scroll to position [0, 33008]
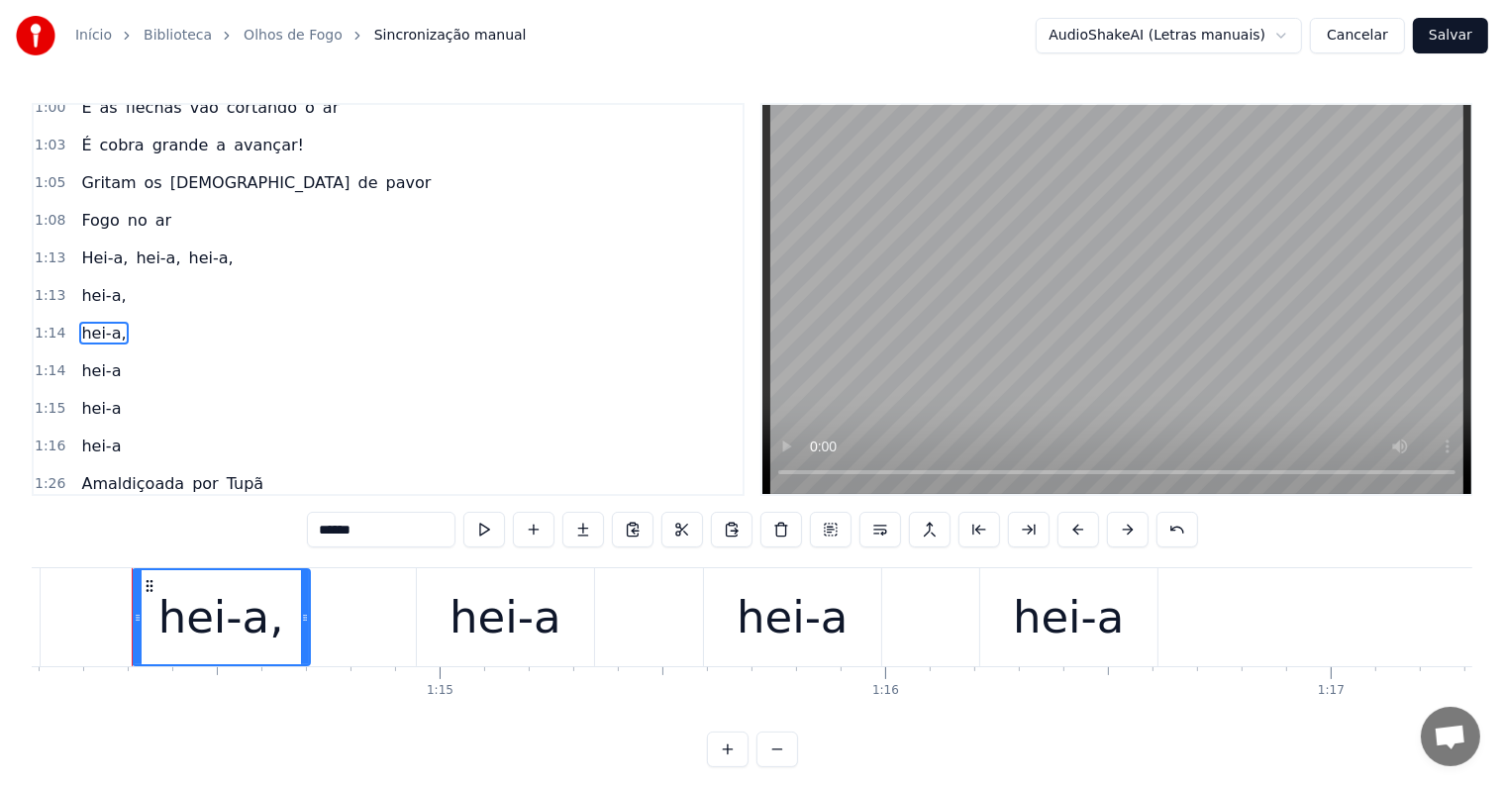
click at [408, 526] on input "******" at bounding box center [381, 530] width 149 height 36
click at [102, 284] on span "hei-a," at bounding box center [103, 295] width 49 height 23
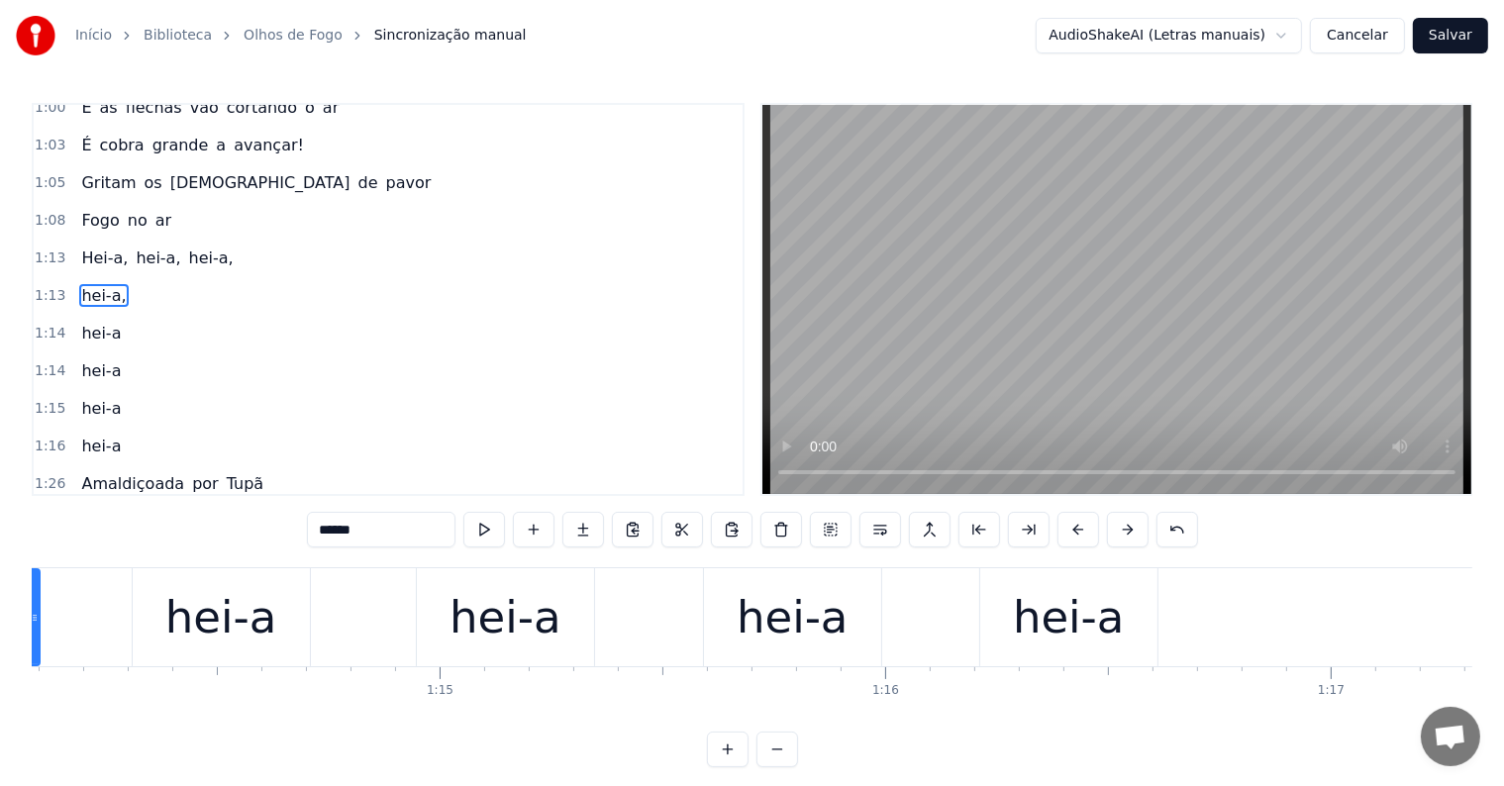
scroll to position [807, 0]
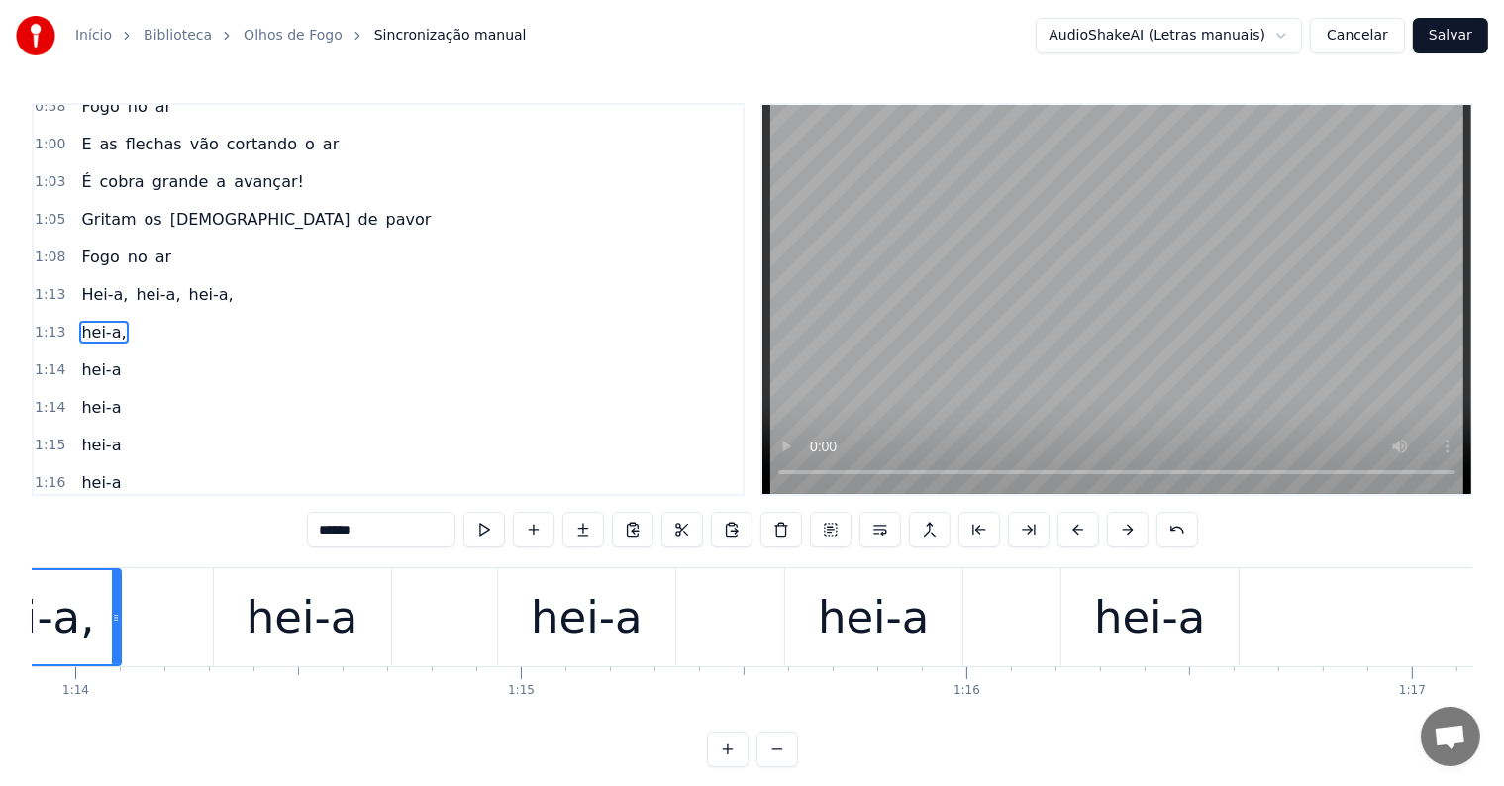
click at [389, 534] on input "******" at bounding box center [381, 530] width 149 height 36
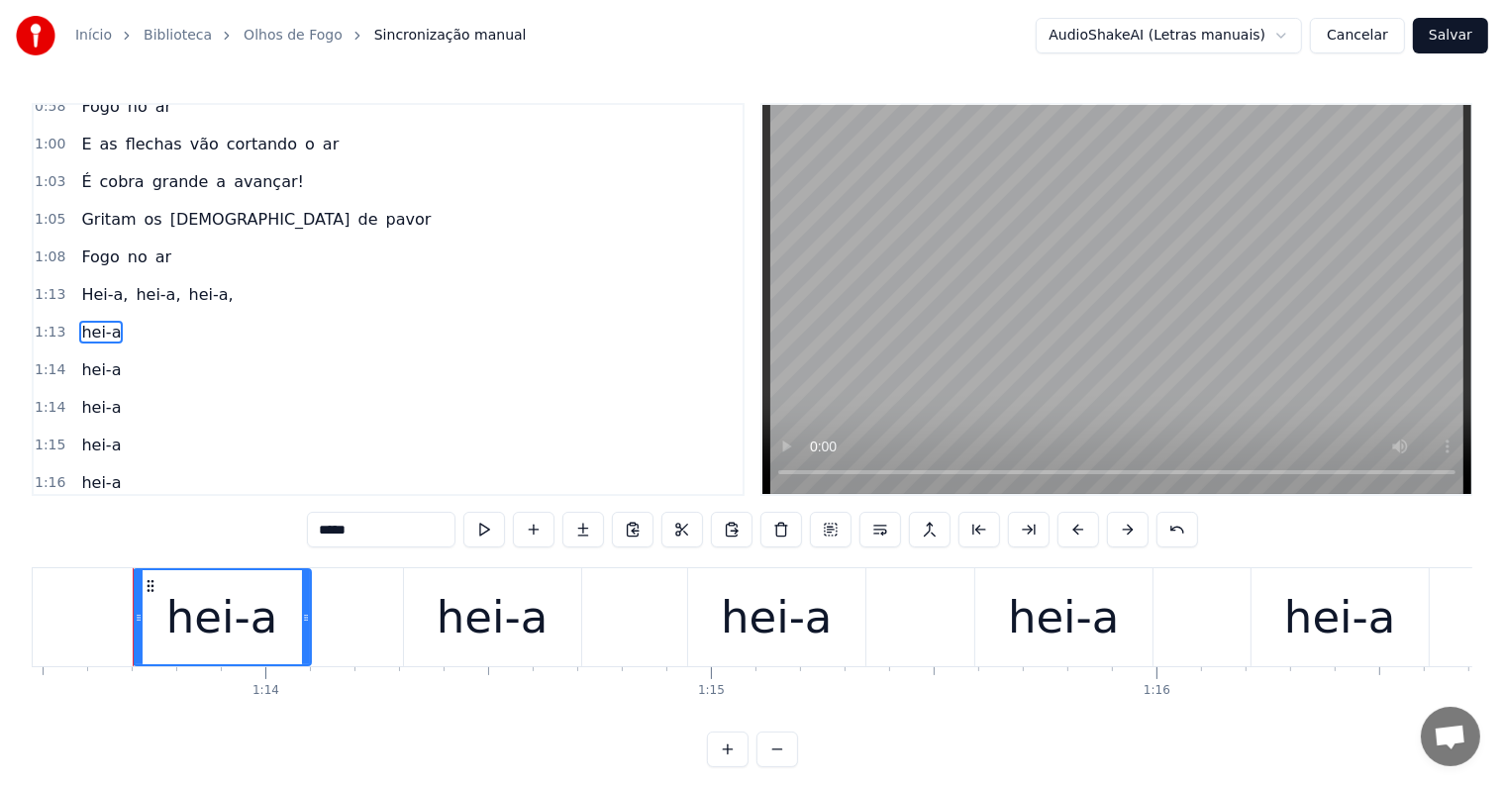
click at [198, 283] on span "hei-a," at bounding box center [211, 294] width 49 height 23
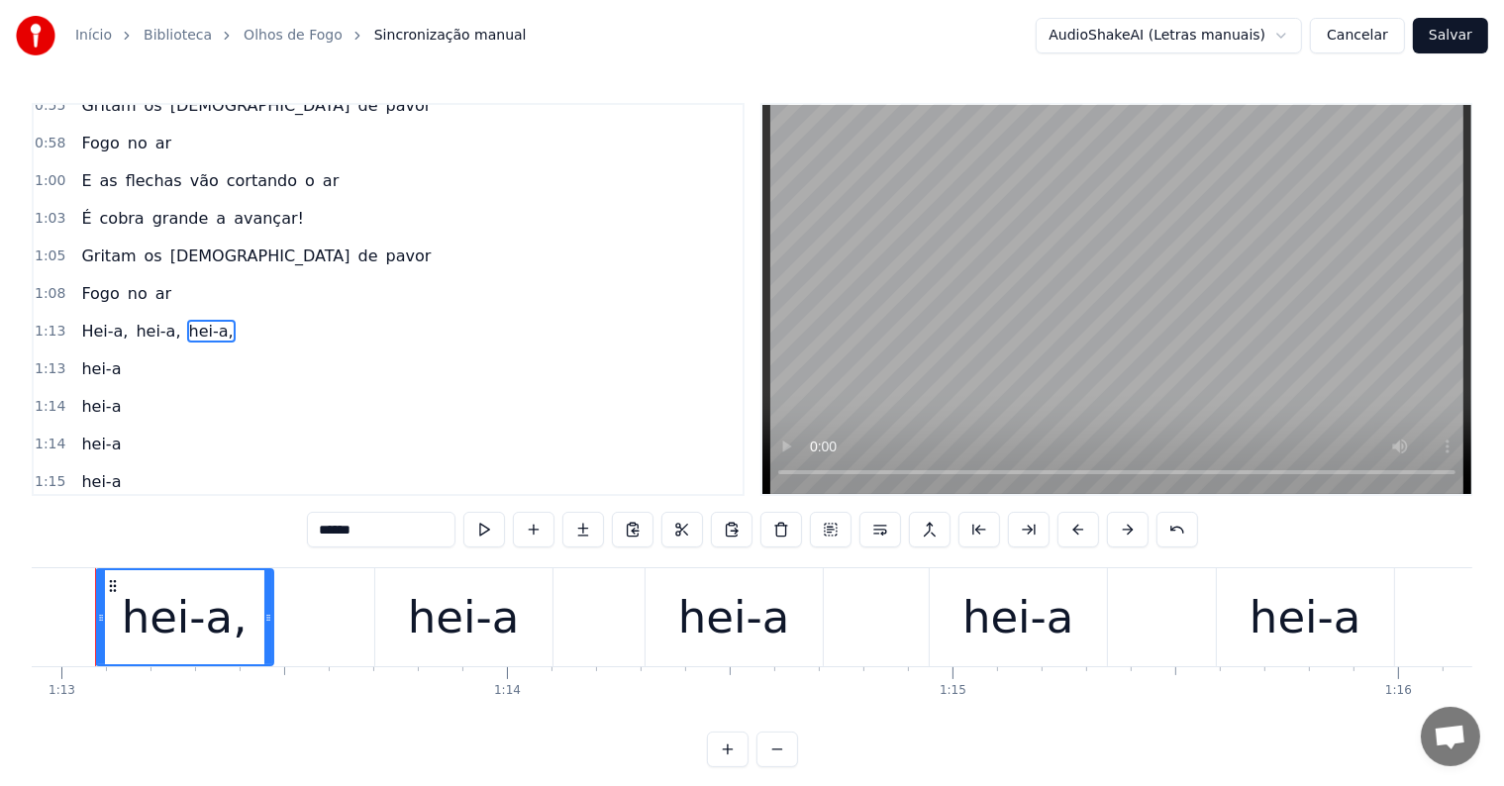
scroll to position [0, 32459]
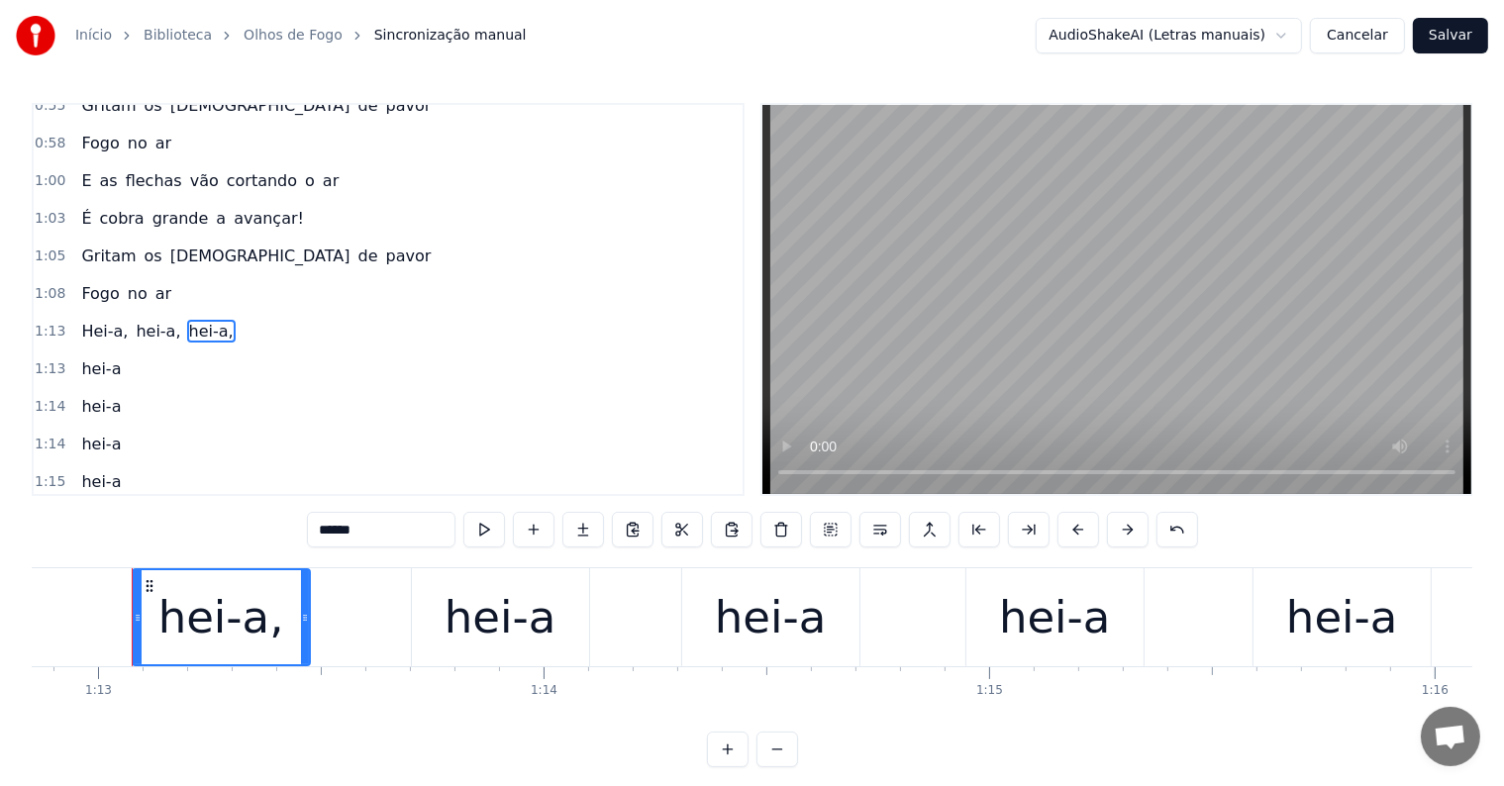
click at [446, 528] on input "******" at bounding box center [381, 530] width 149 height 36
click at [140, 320] on span "hei-a," at bounding box center [158, 331] width 49 height 23
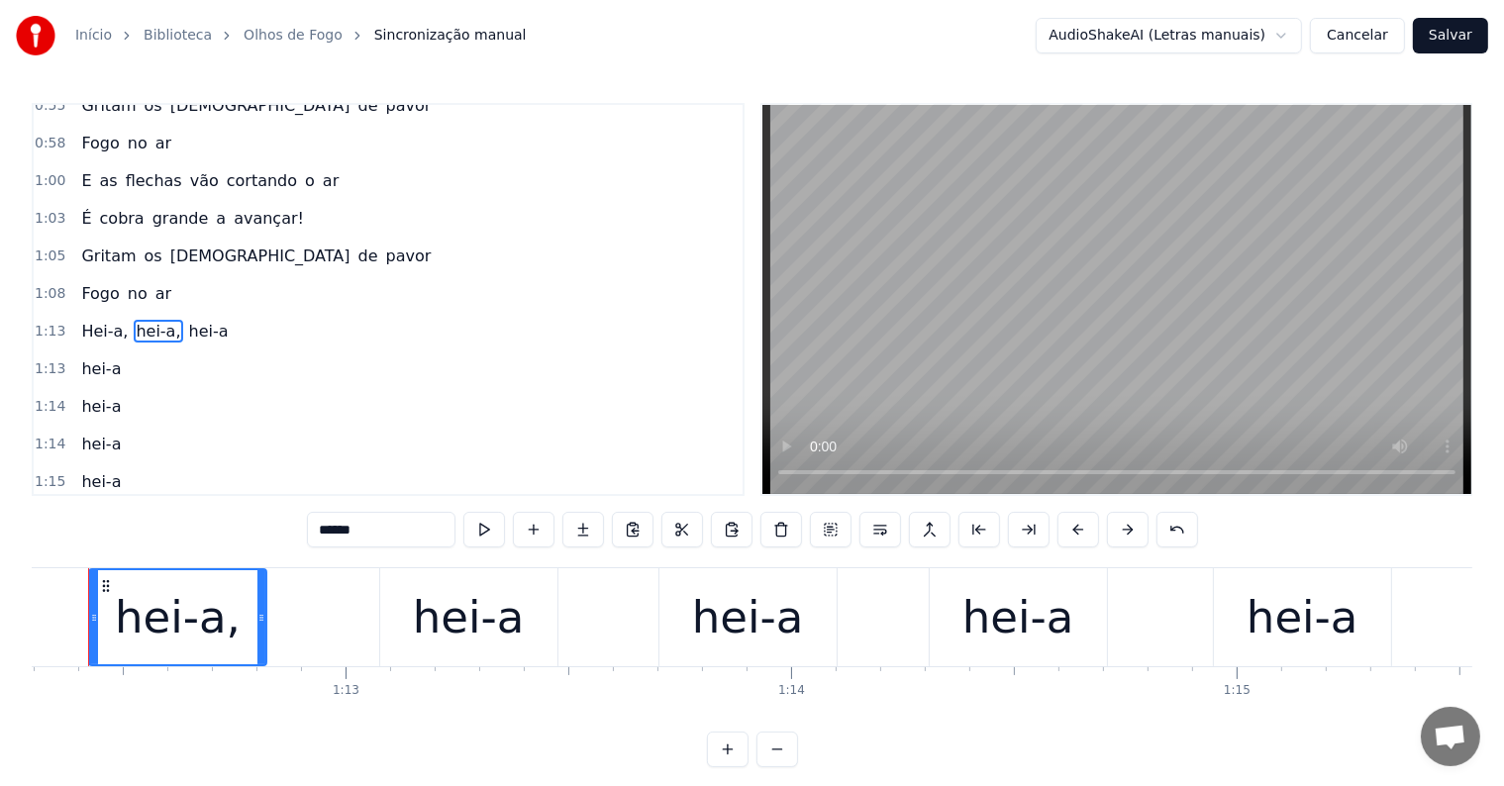
scroll to position [0, 32168]
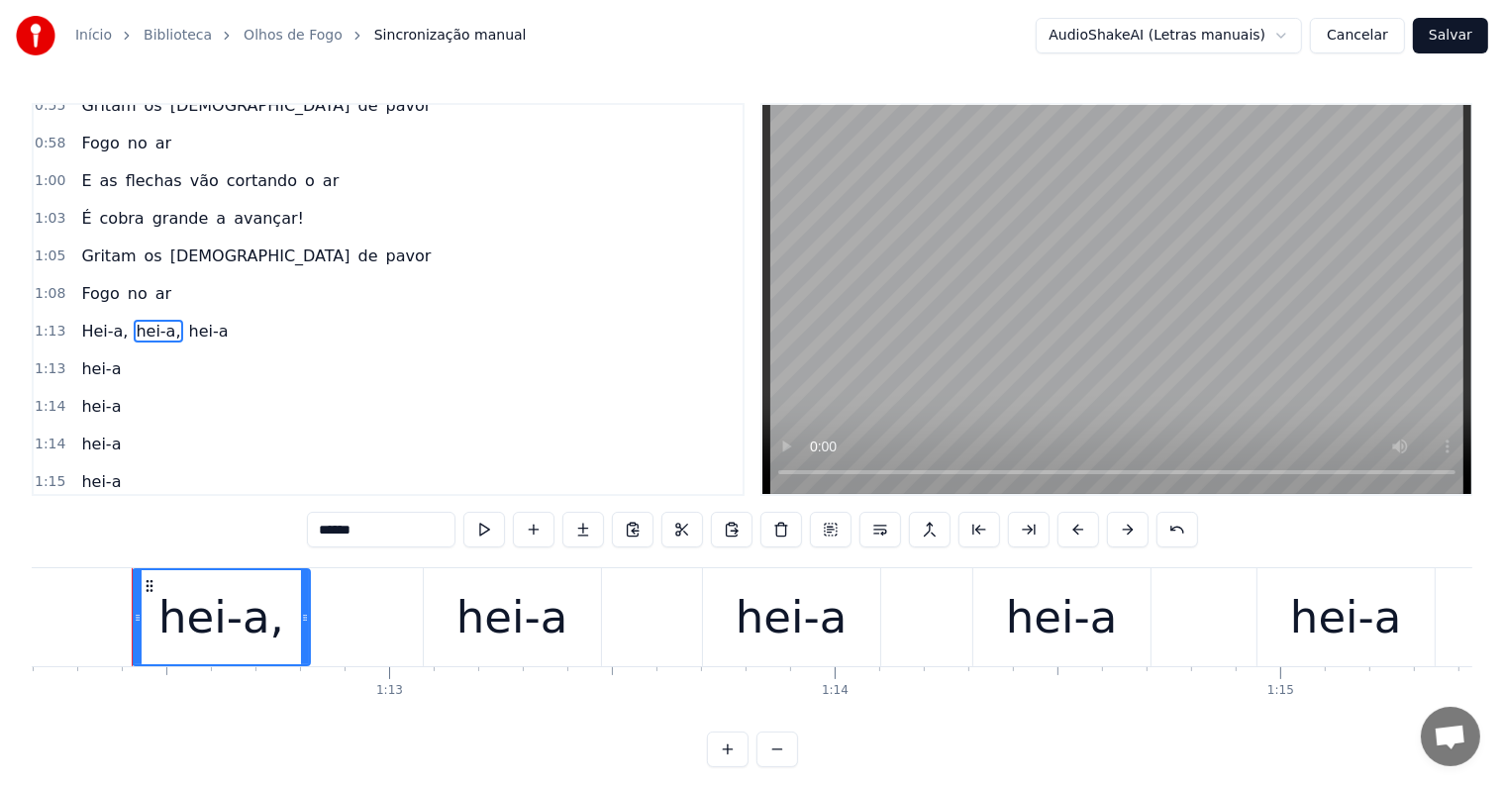
click at [392, 525] on input "******" at bounding box center [381, 530] width 149 height 36
click at [95, 320] on span "Hei-a," at bounding box center [104, 331] width 50 height 23
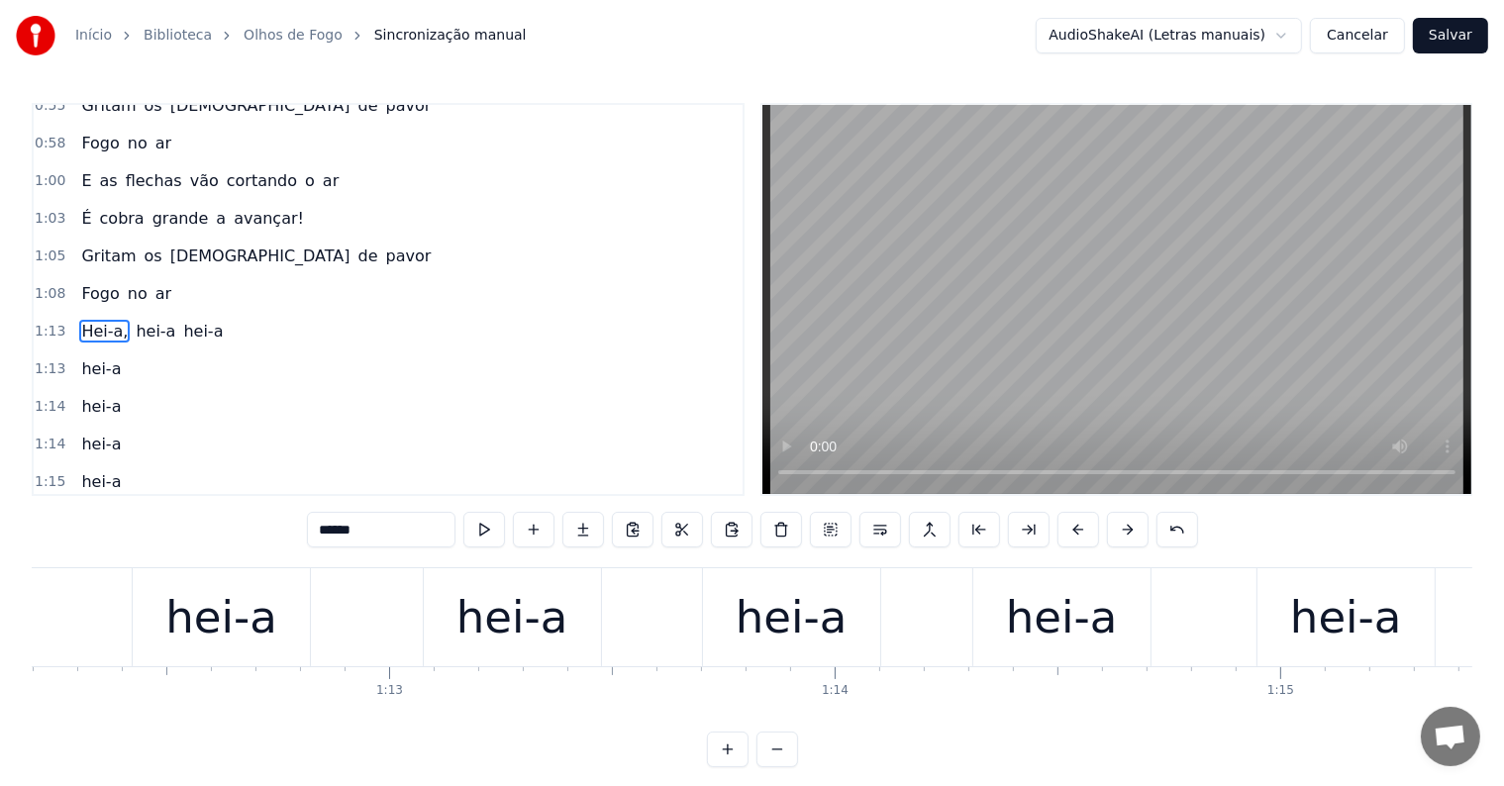
scroll to position [0, 31890]
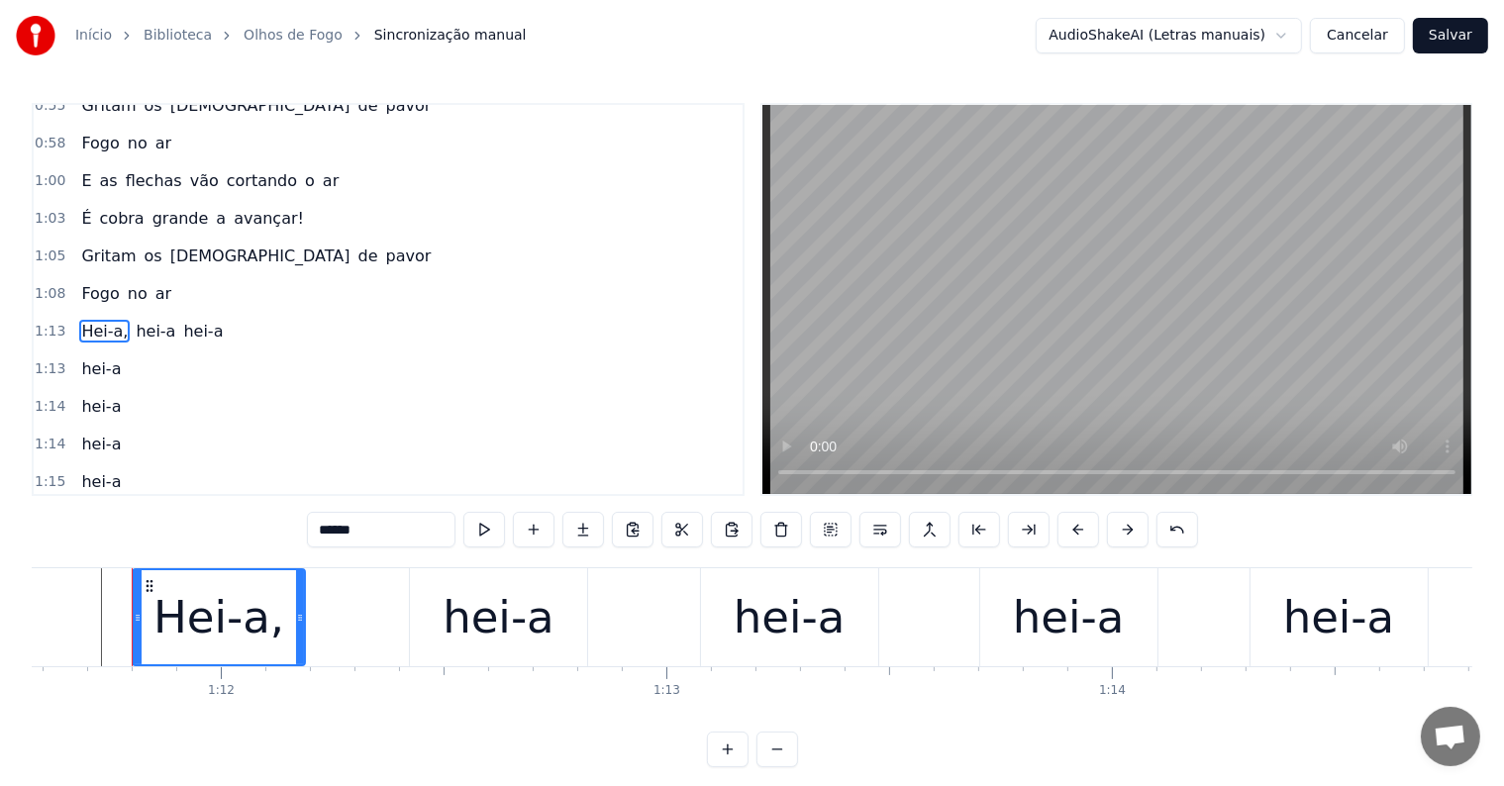
click at [404, 527] on input "******" at bounding box center [381, 530] width 149 height 36
click at [240, 613] on div "Hei-a" at bounding box center [218, 617] width 117 height 67
click at [153, 282] on span "ar" at bounding box center [163, 293] width 20 height 23
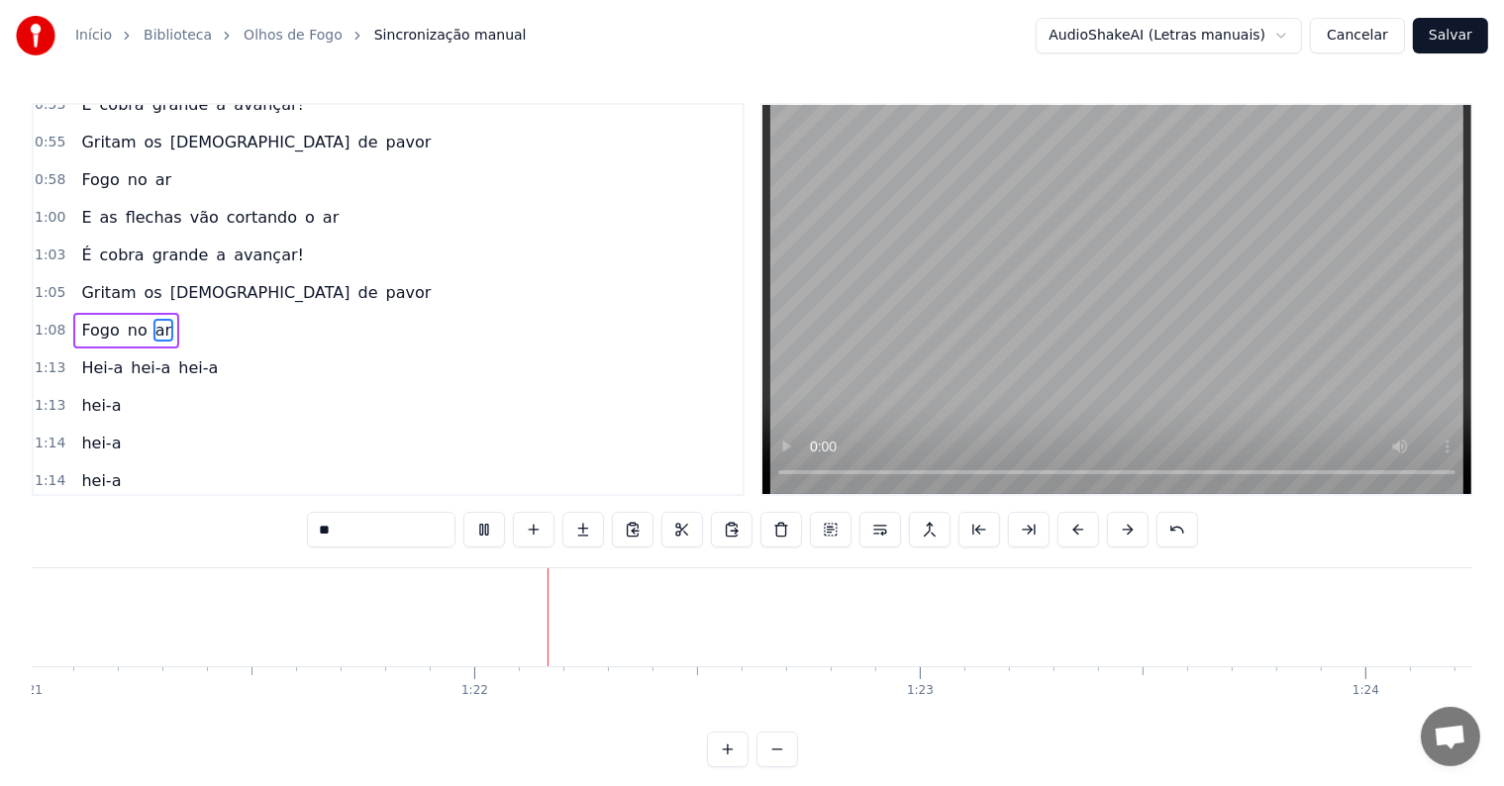
scroll to position [0, 36241]
click at [91, 356] on span "Hei-a" at bounding box center [102, 367] width 46 height 23
type input "*****"
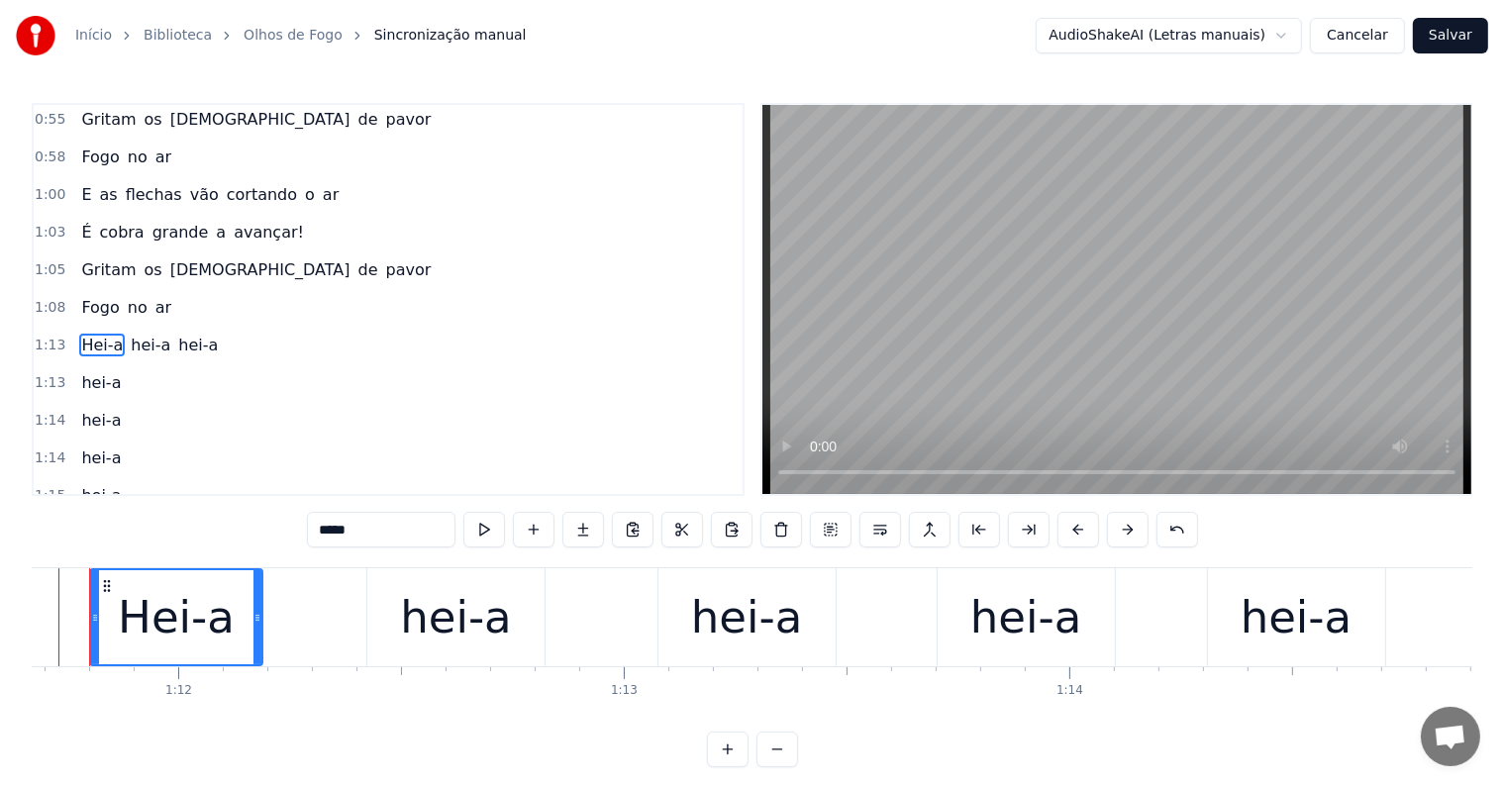
scroll to position [0, 31890]
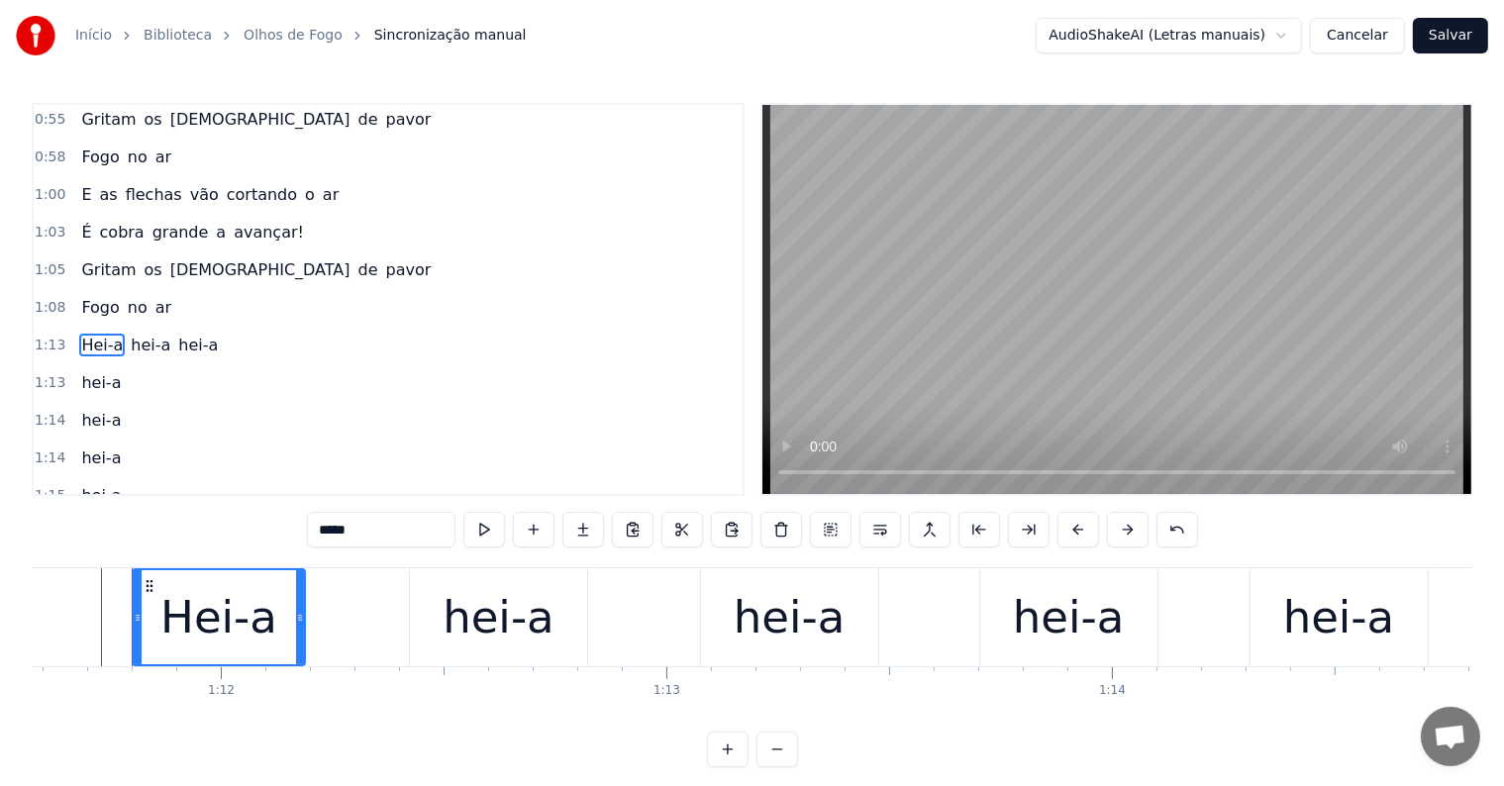
click at [123, 328] on div "Hei-a hei-a hei-a" at bounding box center [149, 346] width 152 height 36
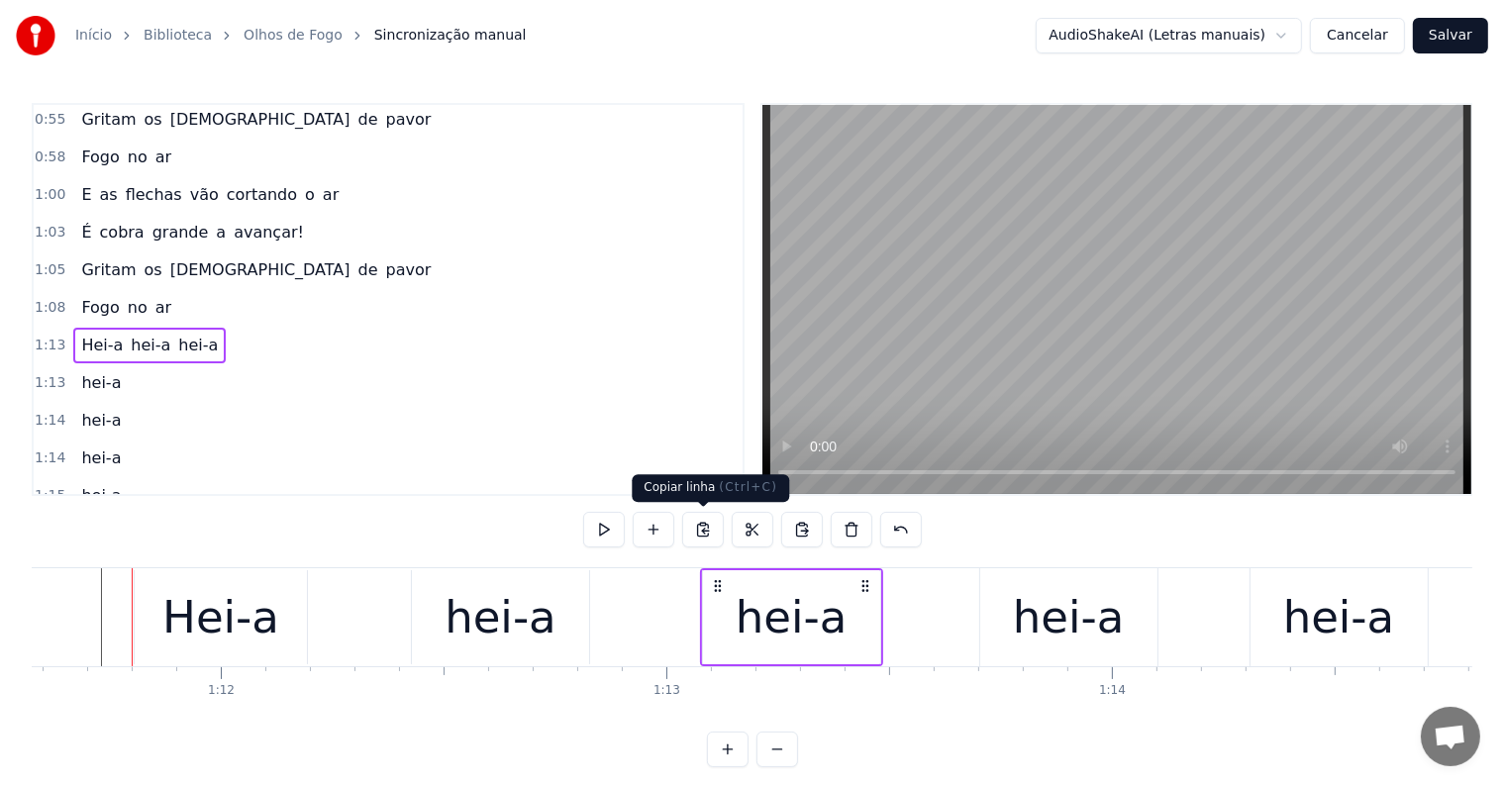
click at [704, 527] on button at bounding box center [703, 530] width 42 height 36
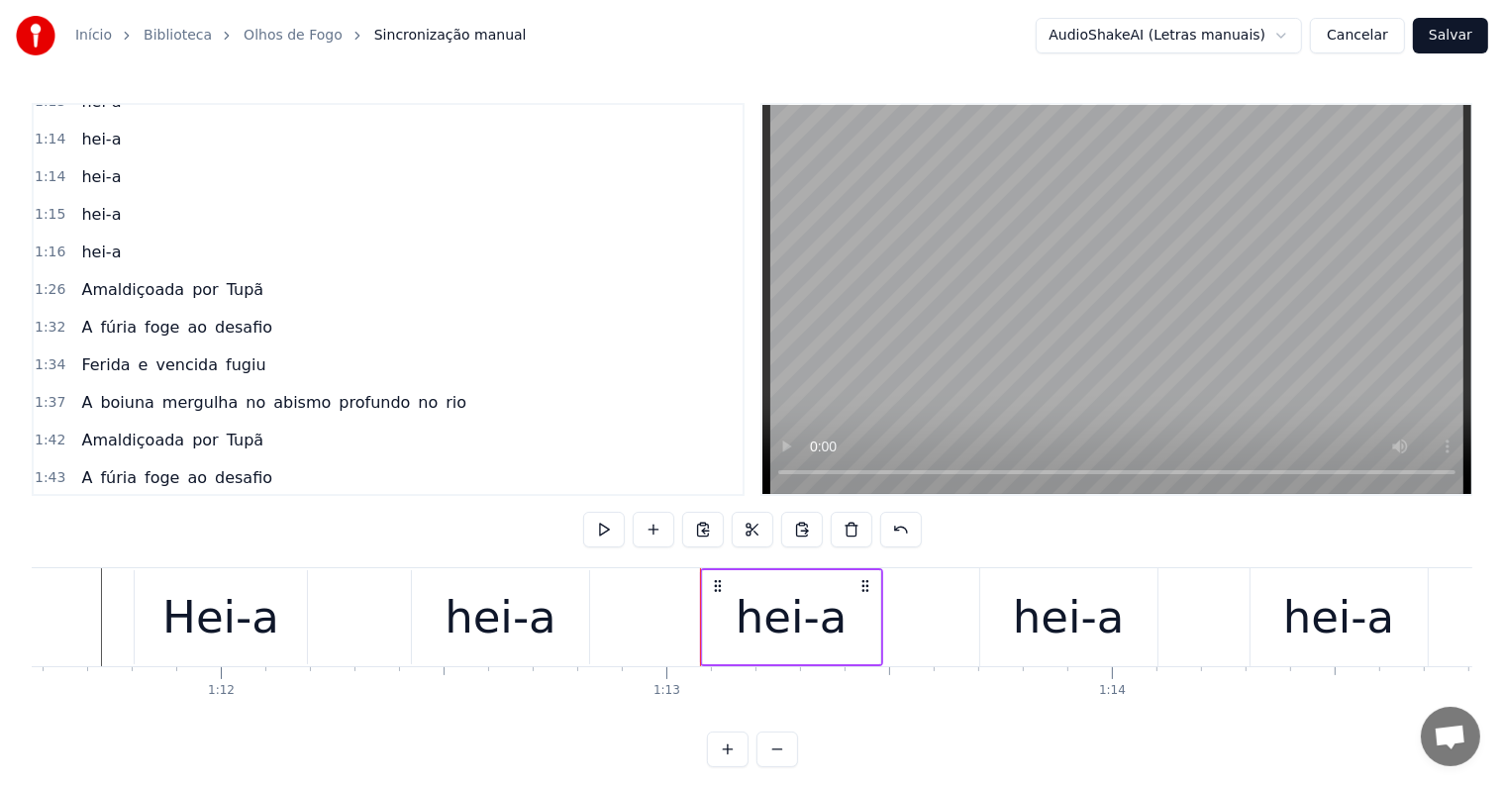
scroll to position [954, 0]
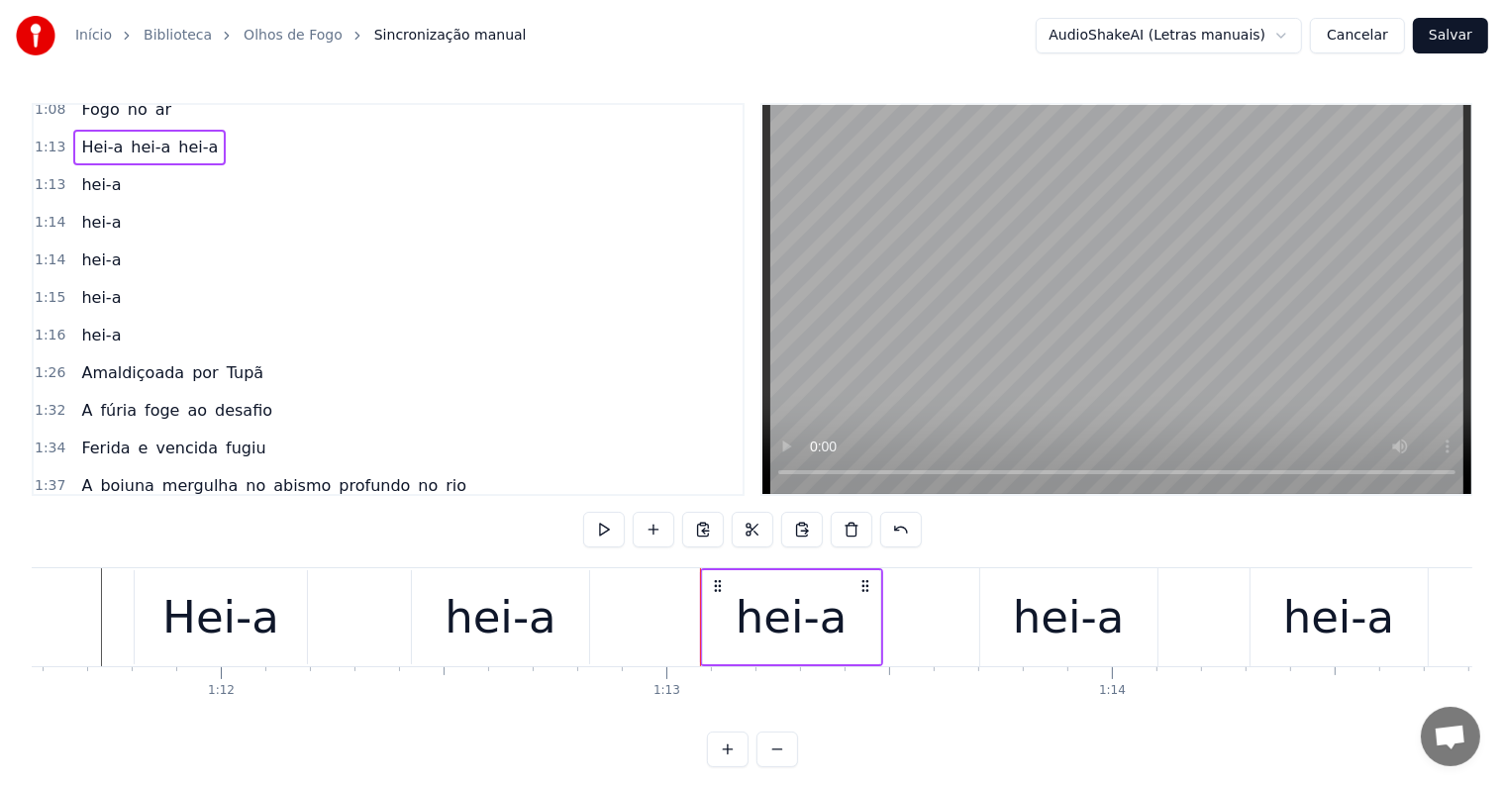
click at [109, 324] on span "hei-a" at bounding box center [101, 335] width 44 height 23
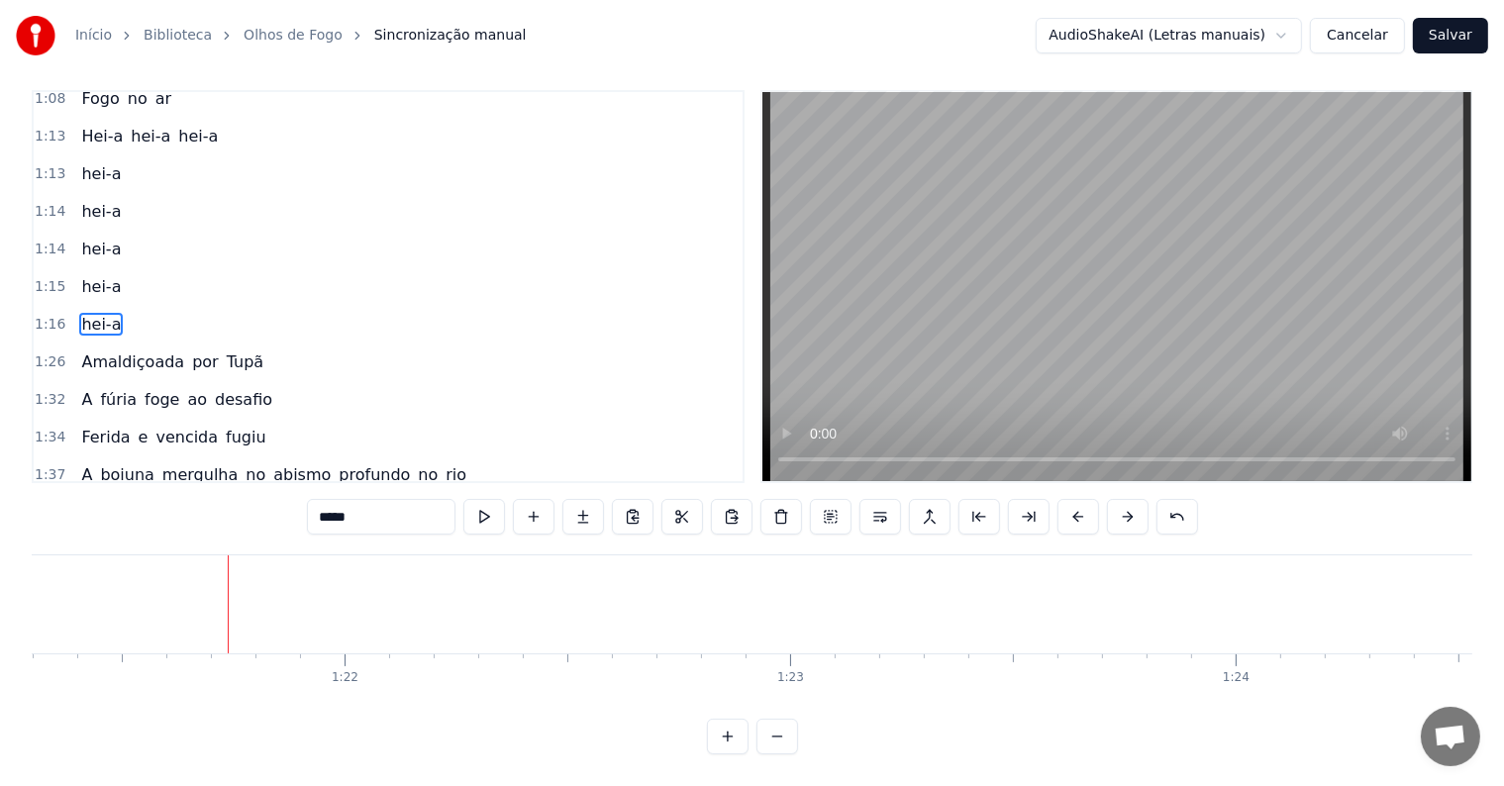
scroll to position [0, 36248]
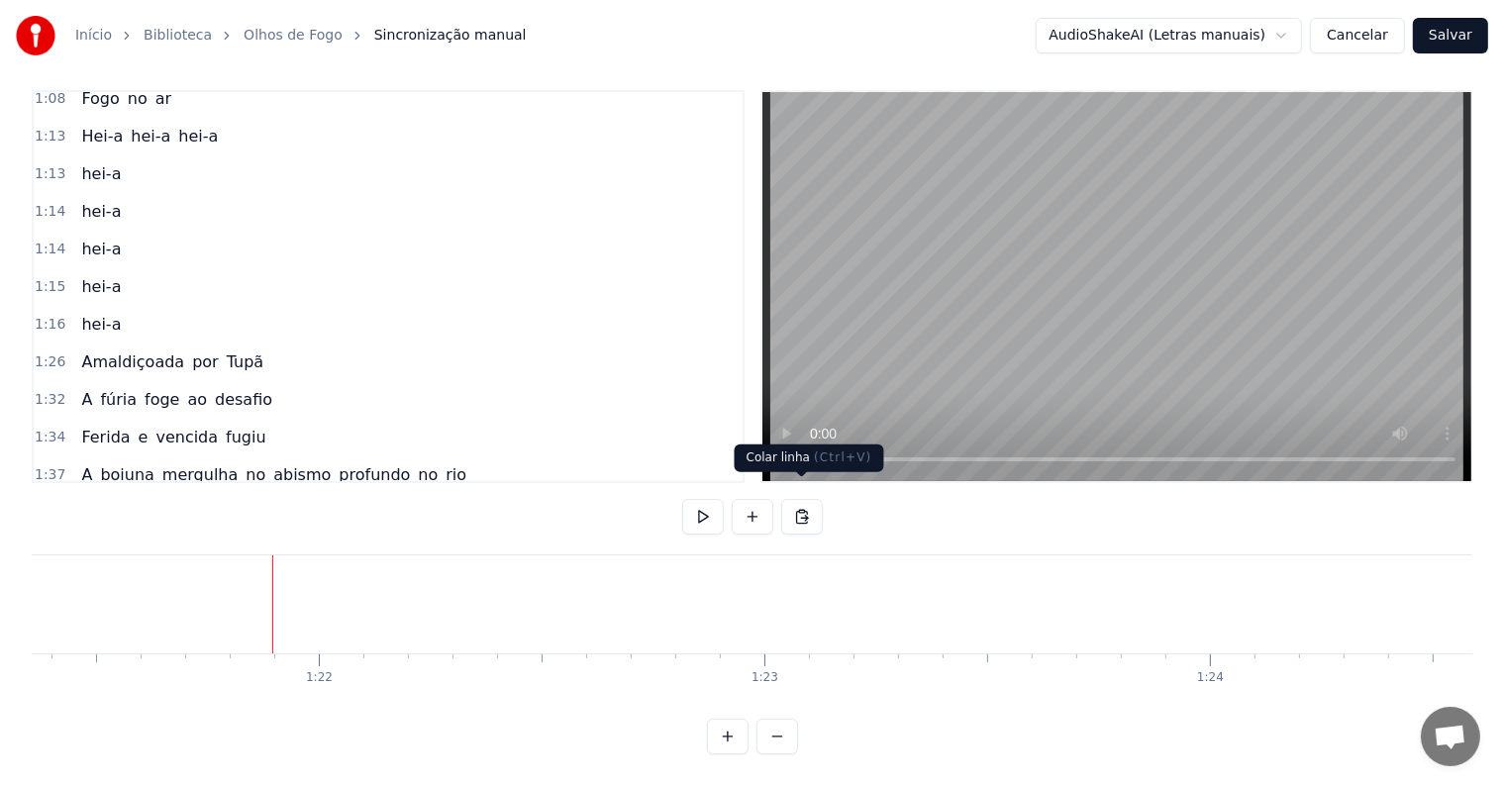
click at [803, 499] on button at bounding box center [802, 517] width 42 height 36
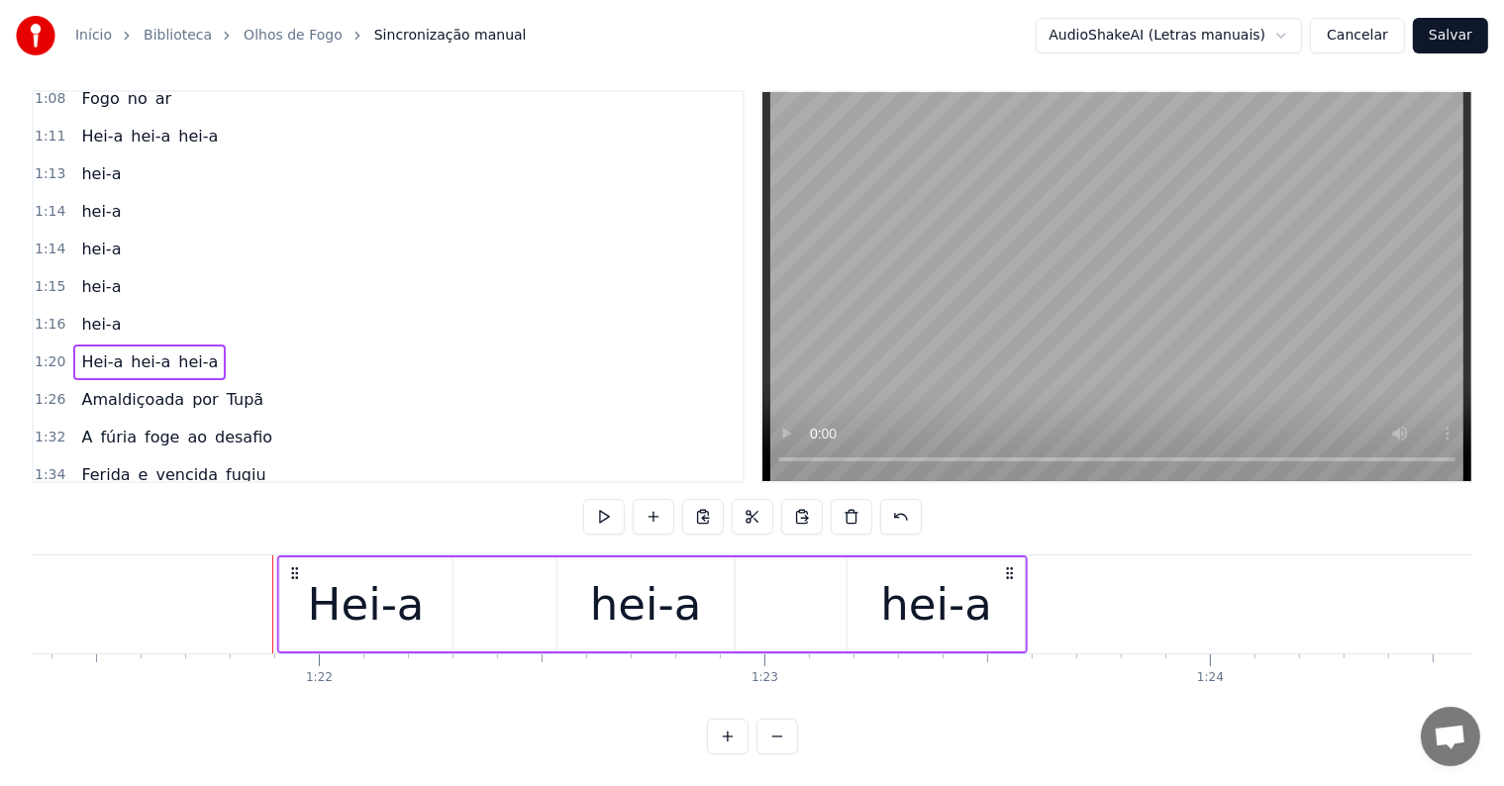
drag, startPoint x: 439, startPoint y: 550, endPoint x: 1010, endPoint y: 553, distance: 571.3
click at [1010, 565] on icon at bounding box center [1010, 573] width 16 height 16
click at [346, 590] on div "Hei-a" at bounding box center [365, 604] width 117 height 67
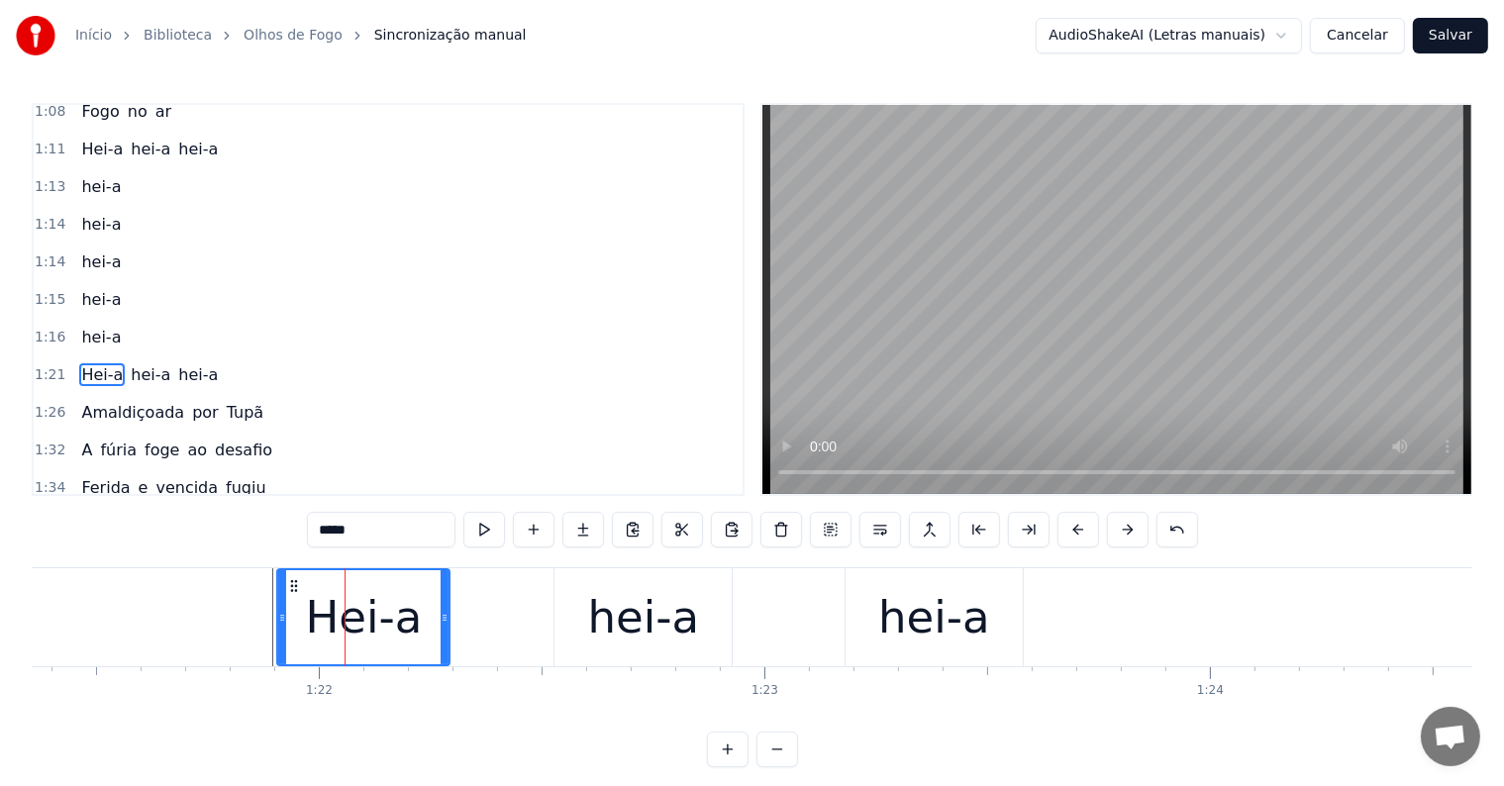
scroll to position [989, 0]
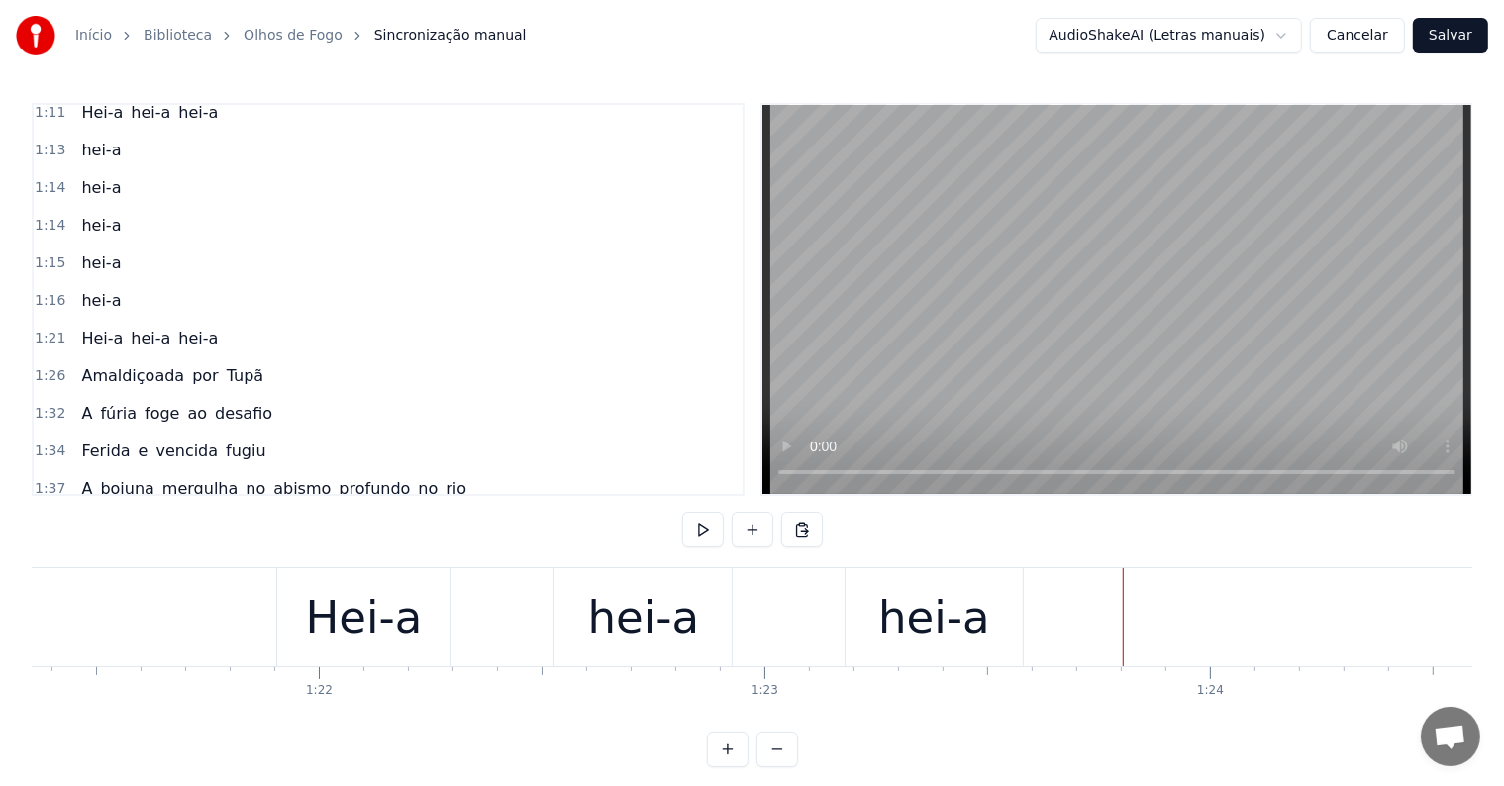
click at [902, 610] on div "hei-a" at bounding box center [934, 617] width 112 height 67
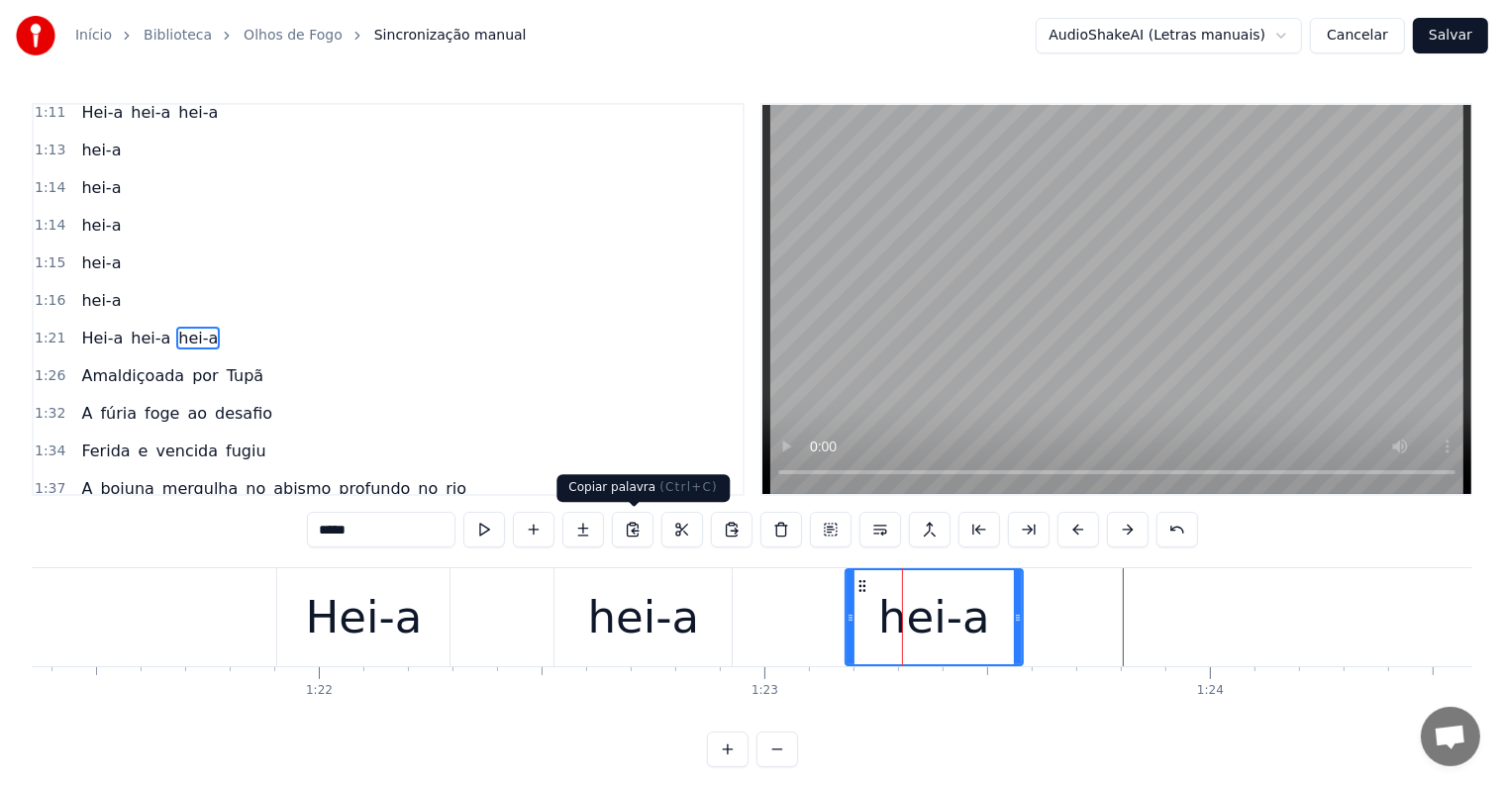
click at [630, 530] on button at bounding box center [633, 530] width 42 height 36
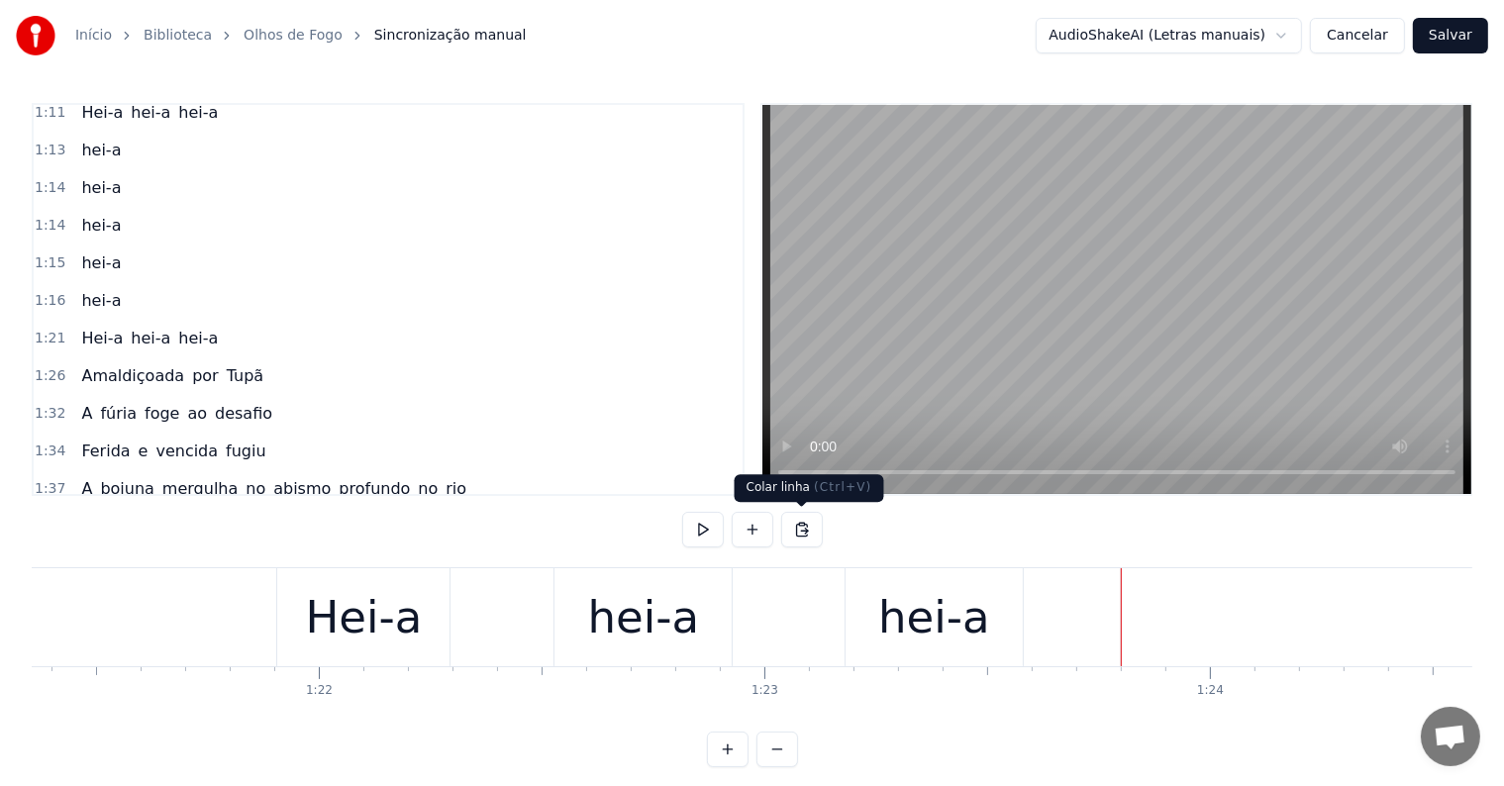
click at [807, 526] on button at bounding box center [802, 530] width 42 height 36
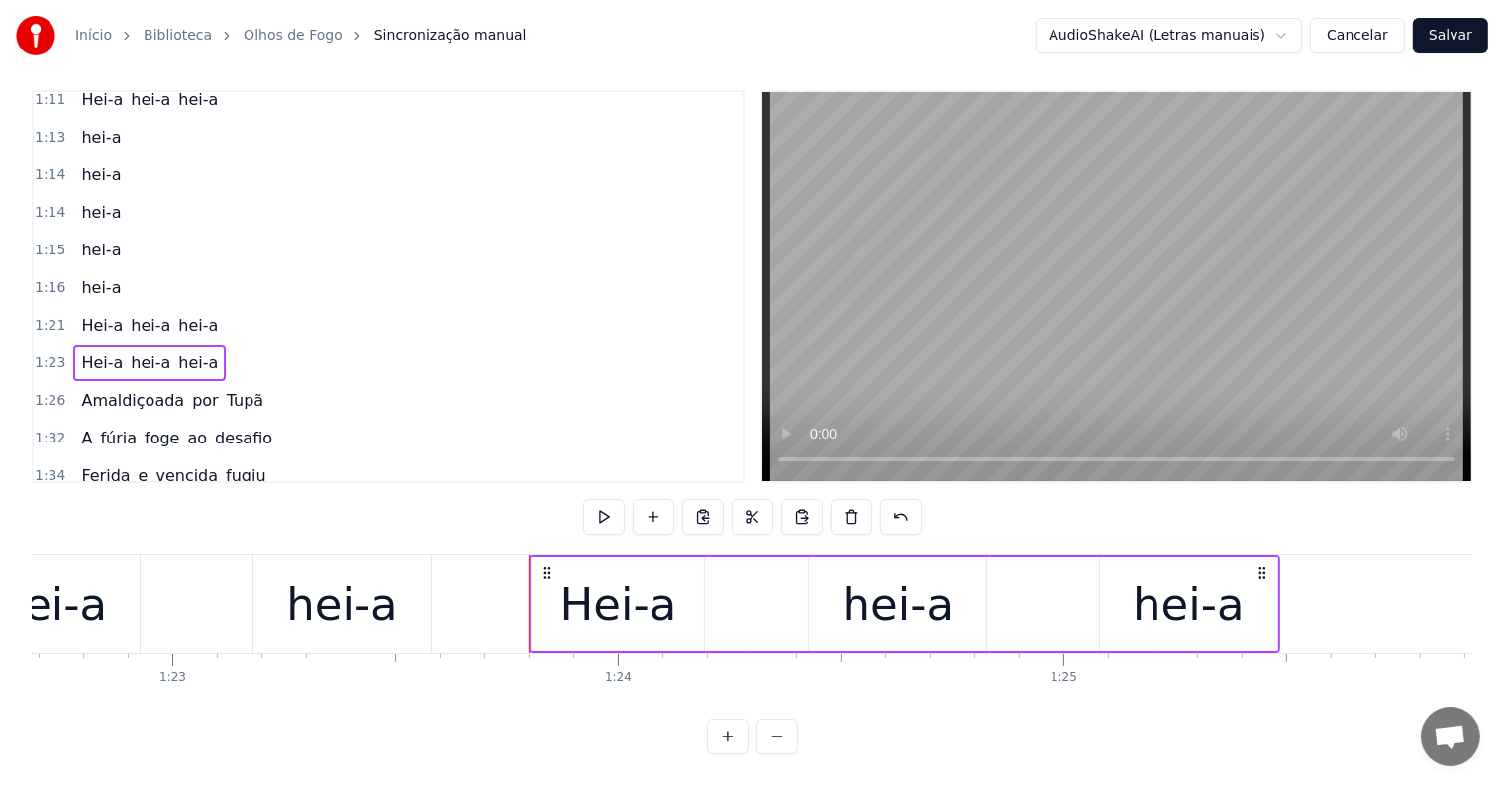
scroll to position [0, 36842]
click at [554, 586] on div "Hei-a" at bounding box center [616, 604] width 172 height 94
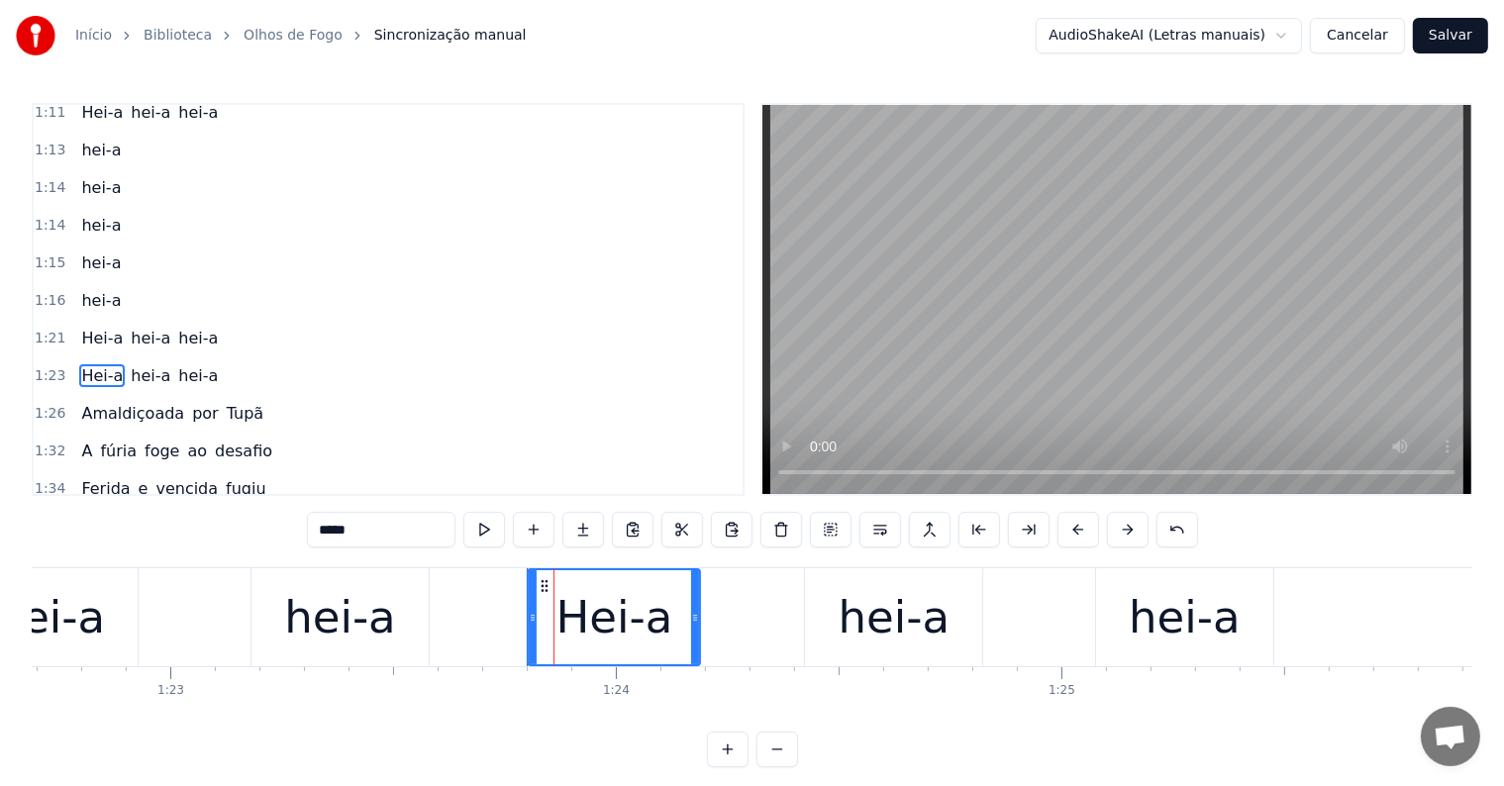
scroll to position [1026, 0]
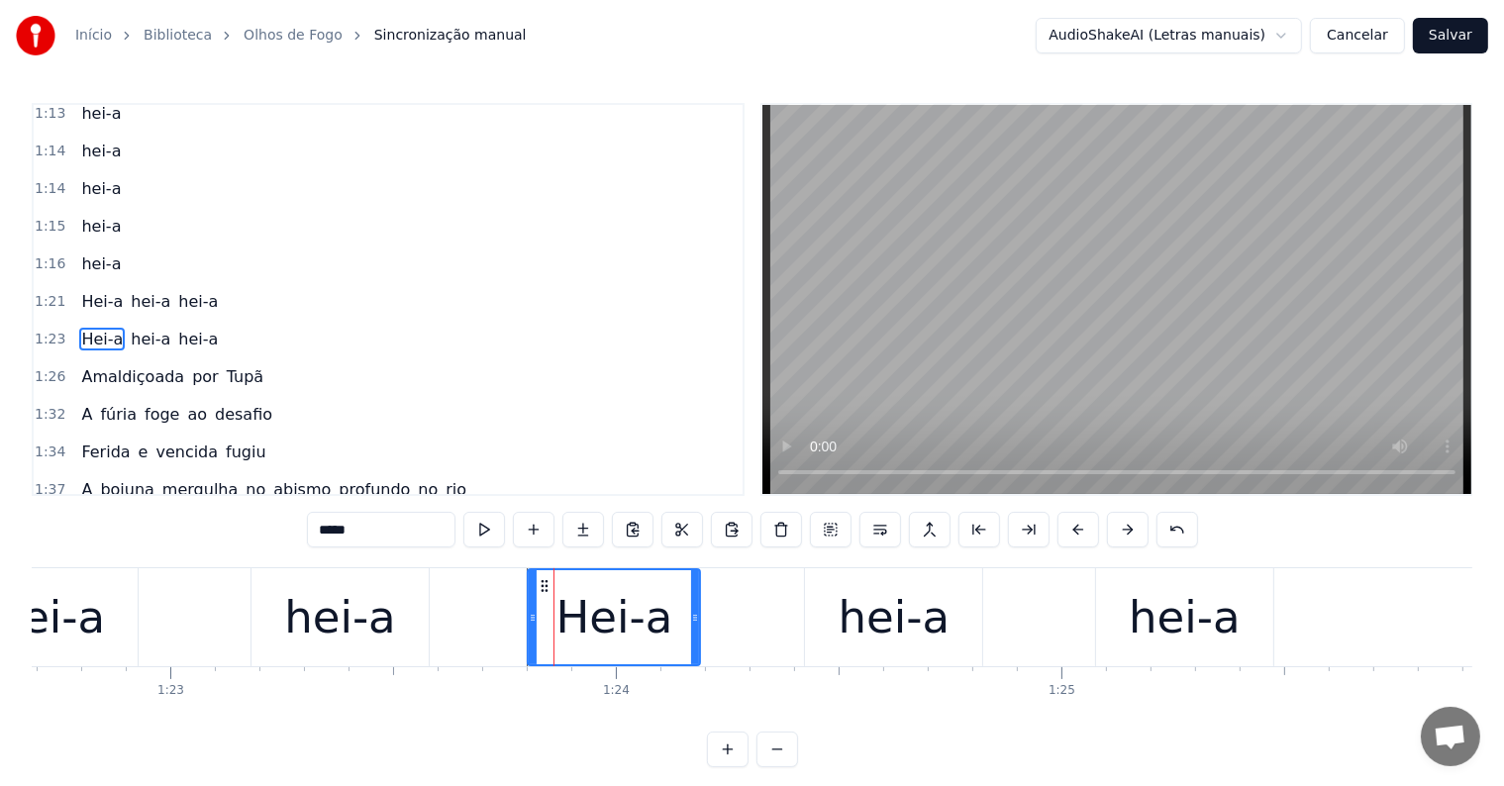
drag, startPoint x: 333, startPoint y: 530, endPoint x: 317, endPoint y: 528, distance: 16.0
click at [317, 528] on input "*****" at bounding box center [381, 530] width 149 height 36
click at [80, 290] on span "Hei-a" at bounding box center [102, 301] width 46 height 23
type input "*****"
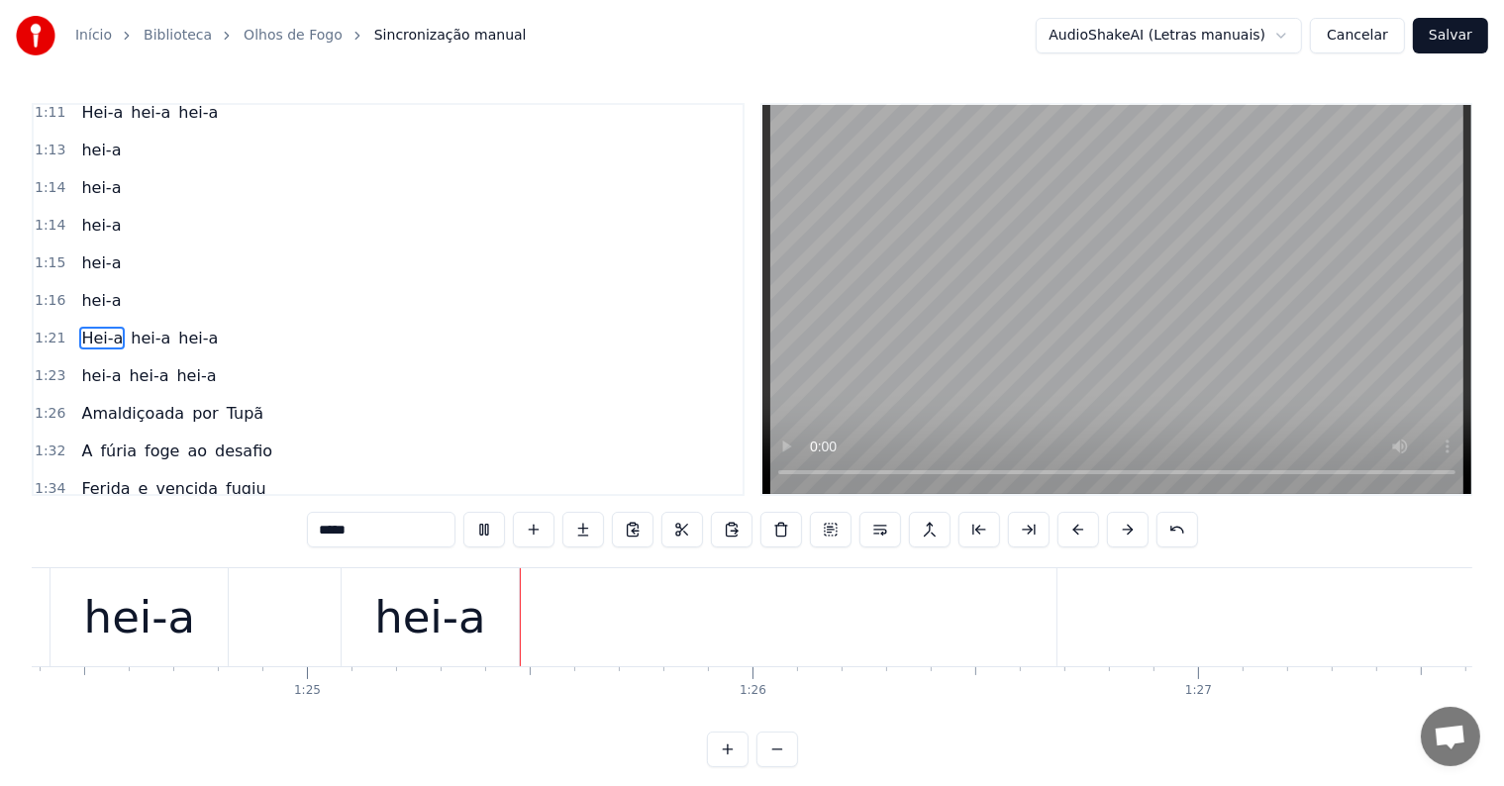
scroll to position [0, 37652]
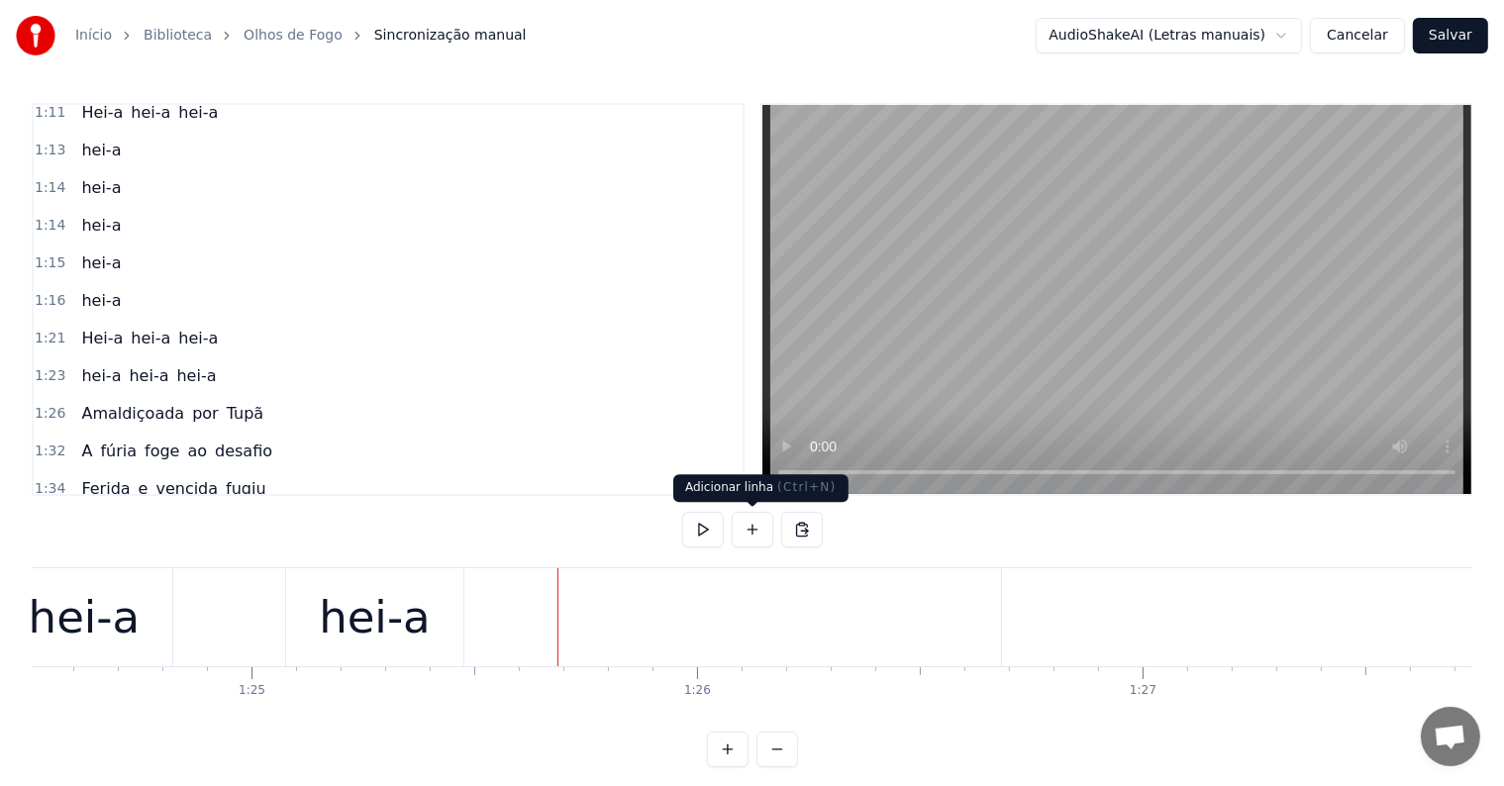
click at [752, 529] on button at bounding box center [753, 530] width 42 height 36
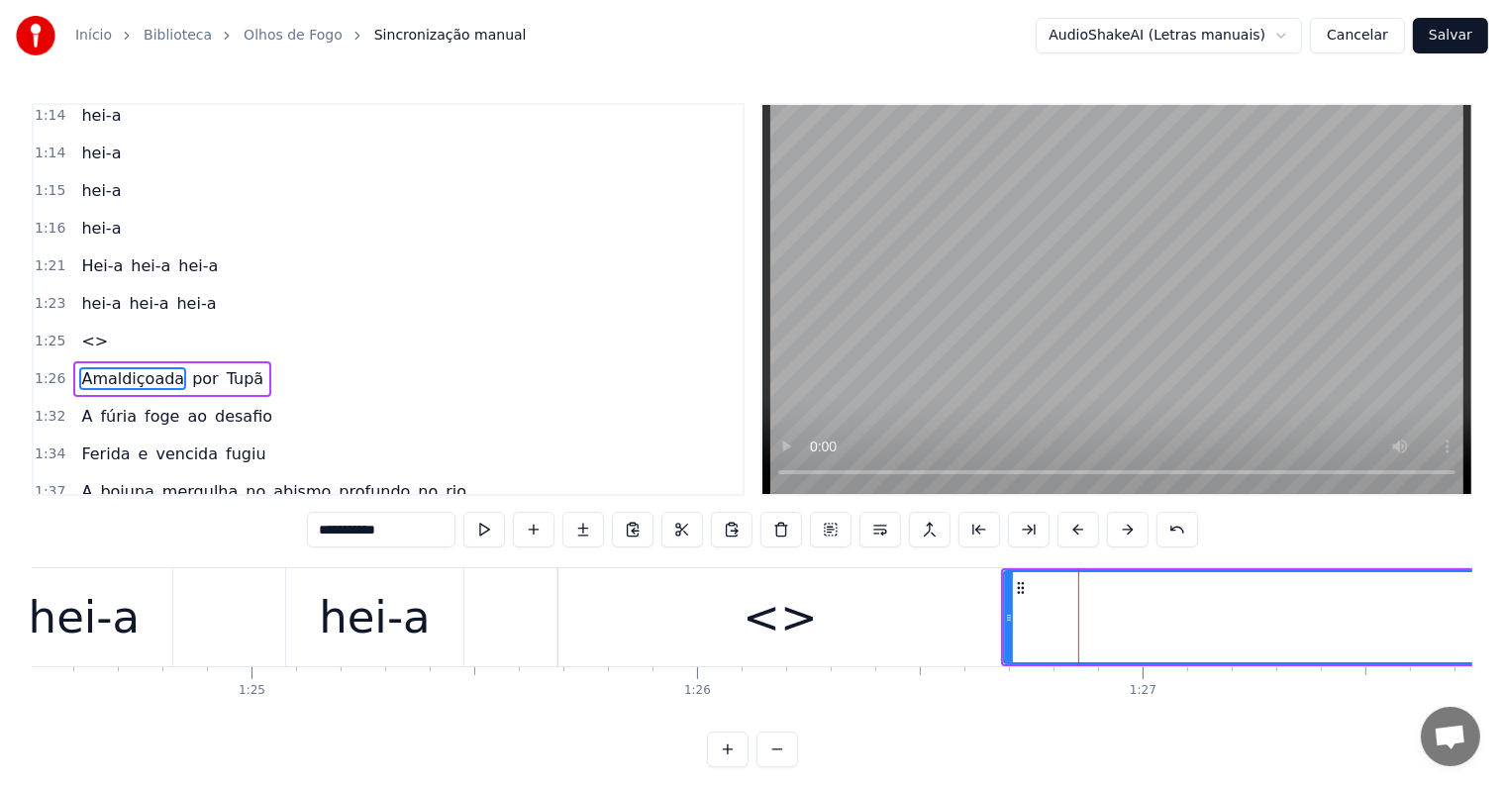
scroll to position [1098, 0]
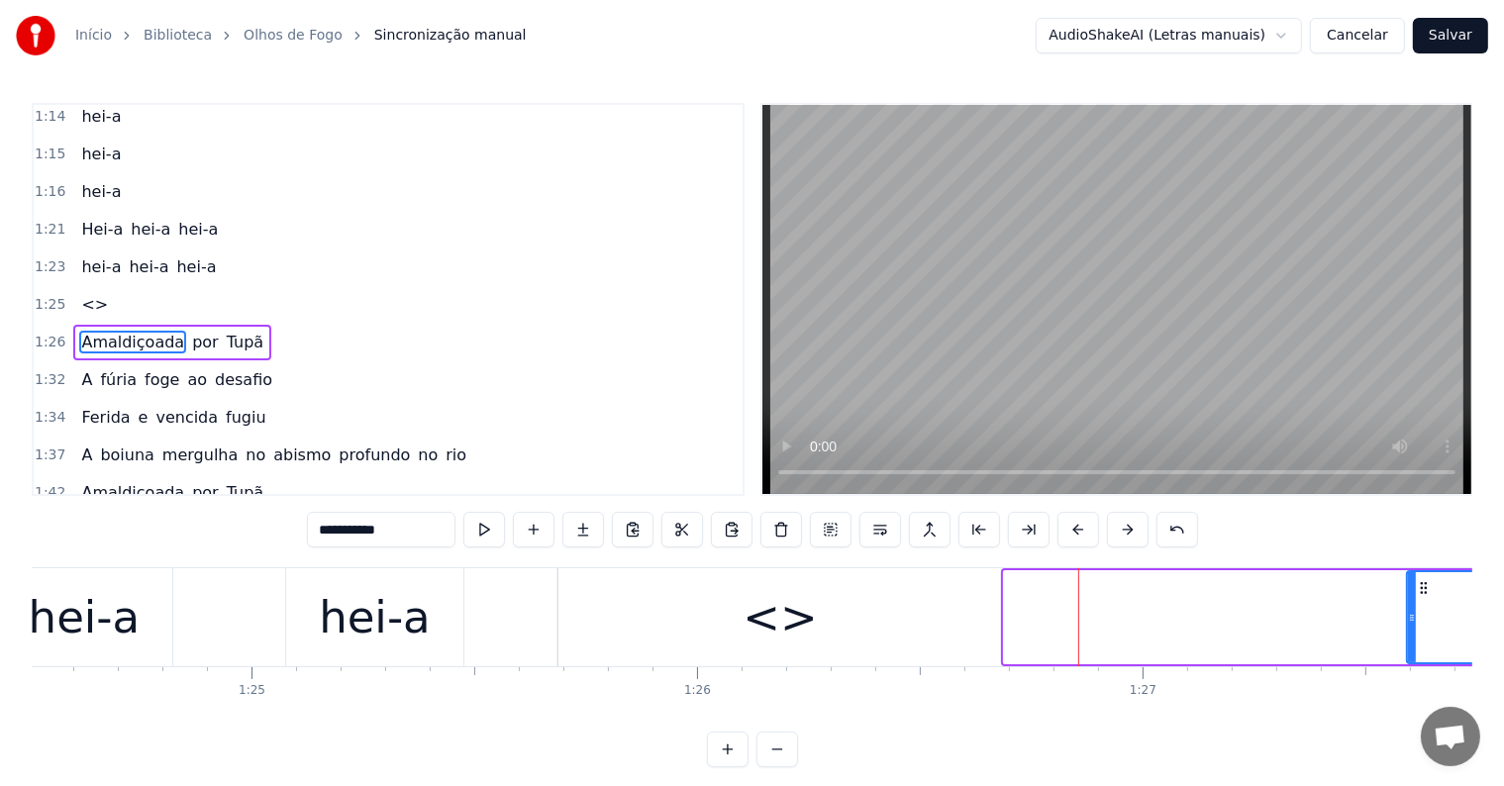
drag, startPoint x: 1005, startPoint y: 612, endPoint x: 1415, endPoint y: 616, distance: 409.9
click at [1415, 616] on icon at bounding box center [1412, 618] width 8 height 16
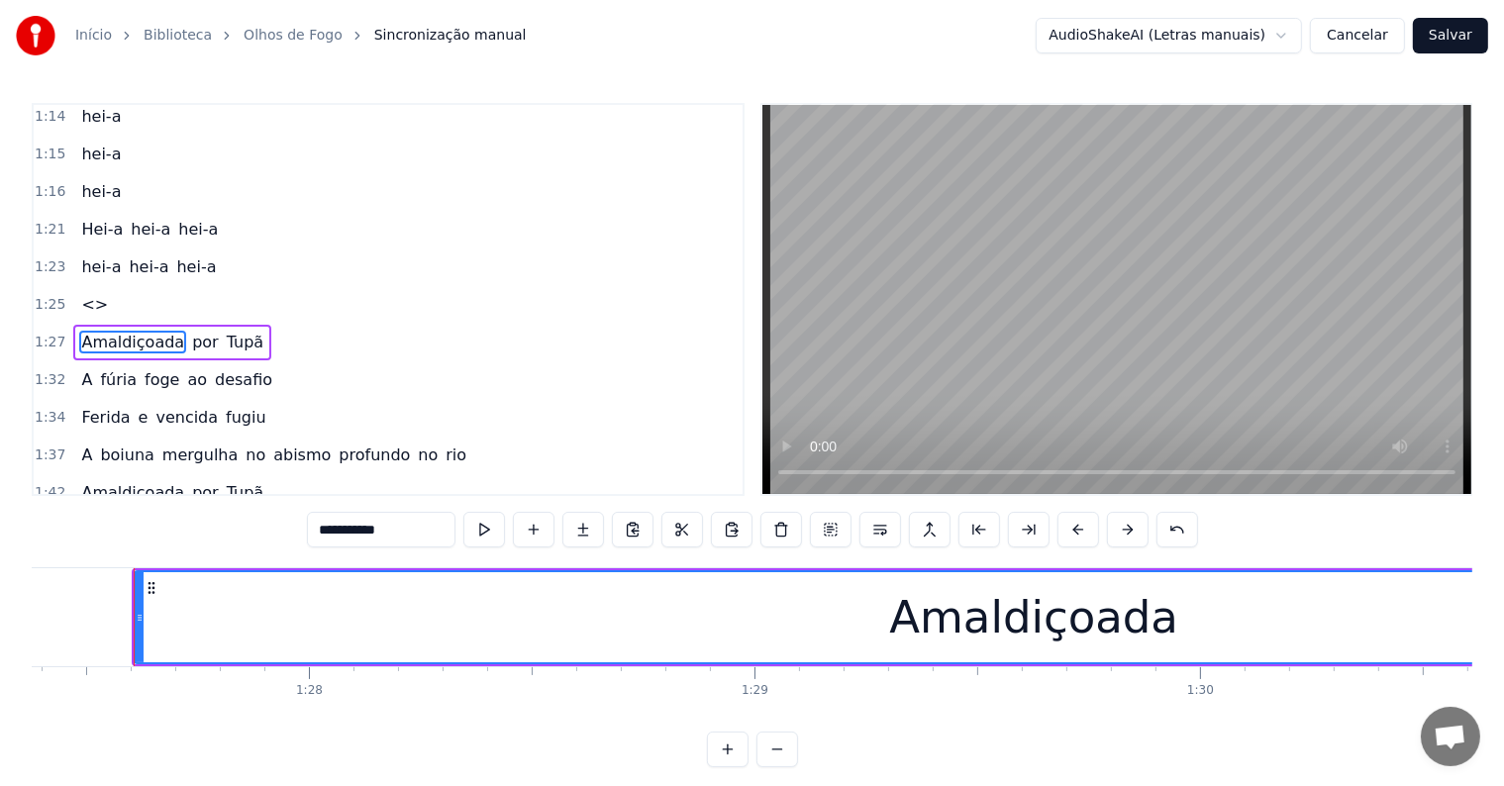
scroll to position [0, 38934]
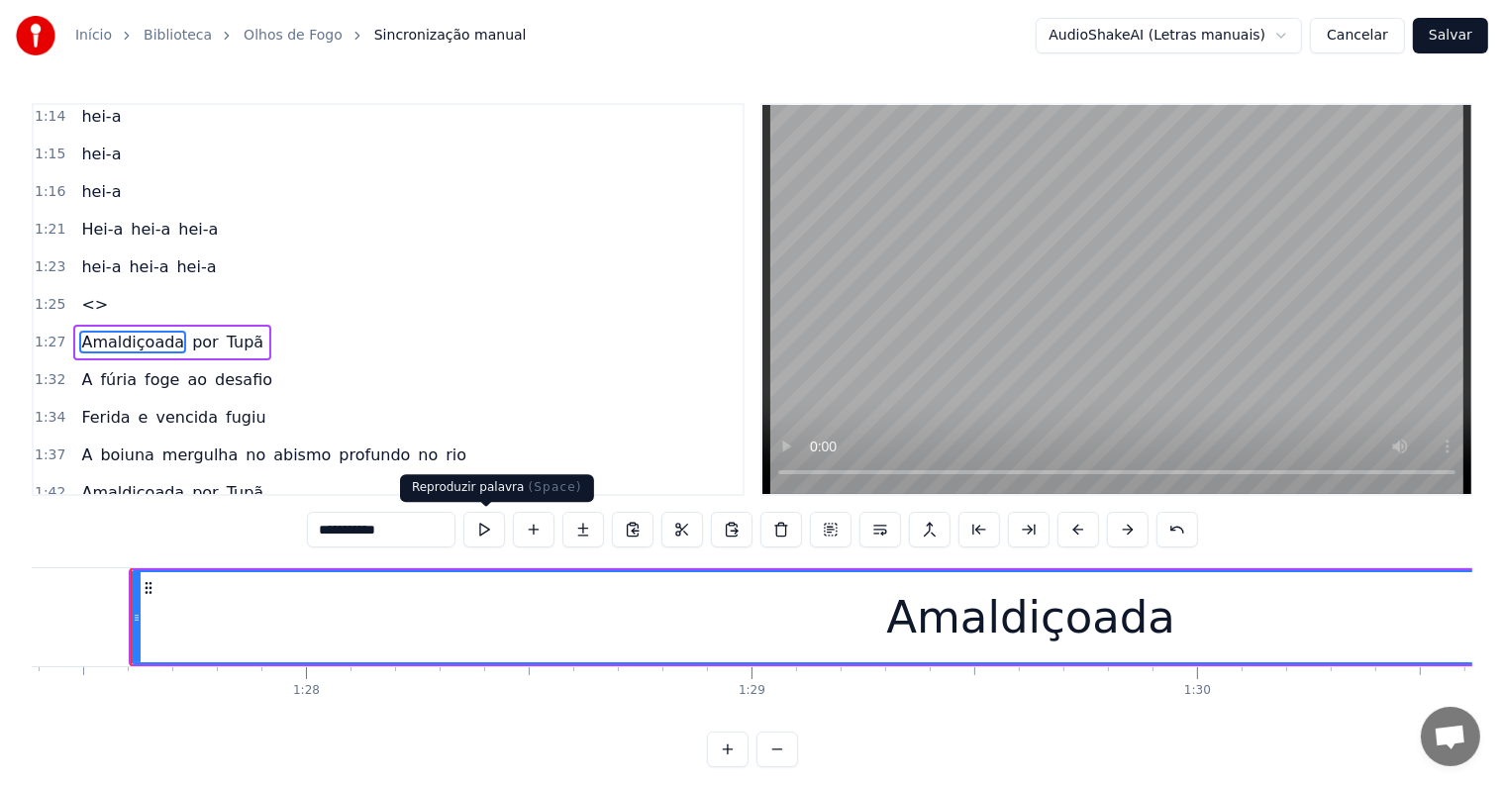
click at [484, 531] on button at bounding box center [484, 530] width 42 height 36
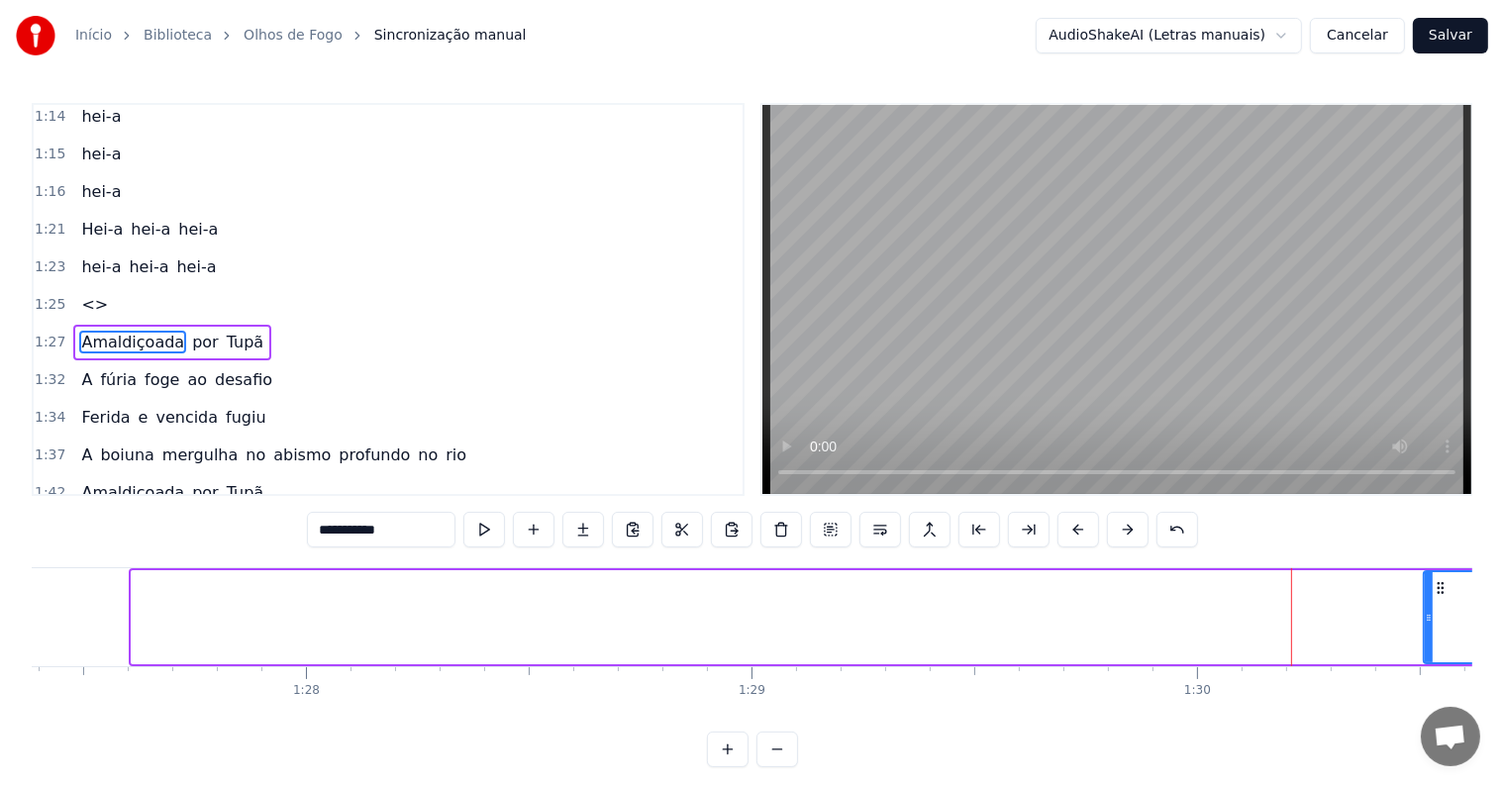
drag, startPoint x: 138, startPoint y: 616, endPoint x: 1430, endPoint y: 643, distance: 1292.4
click at [1430, 643] on div at bounding box center [1429, 617] width 8 height 90
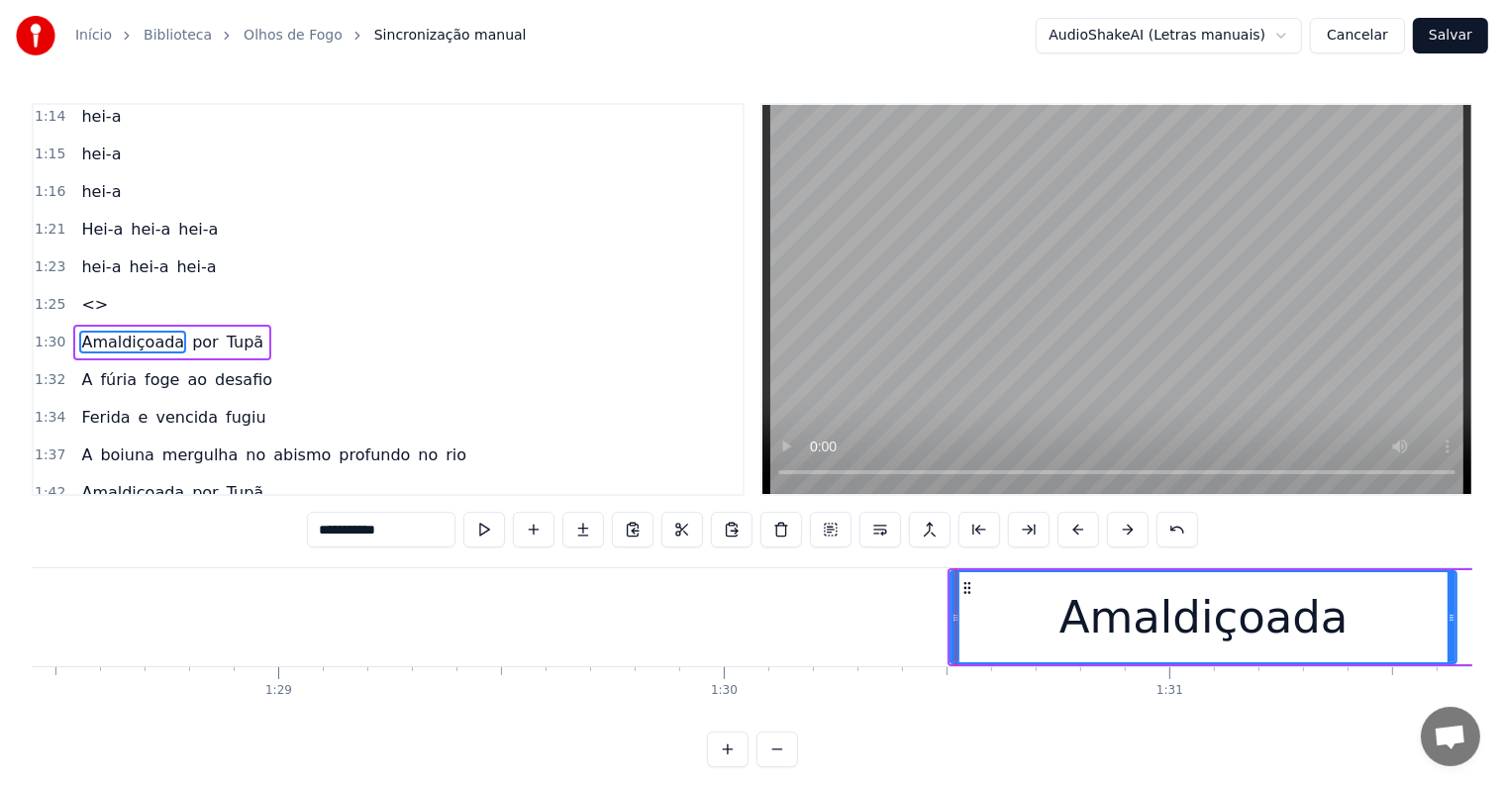
scroll to position [0, 39398]
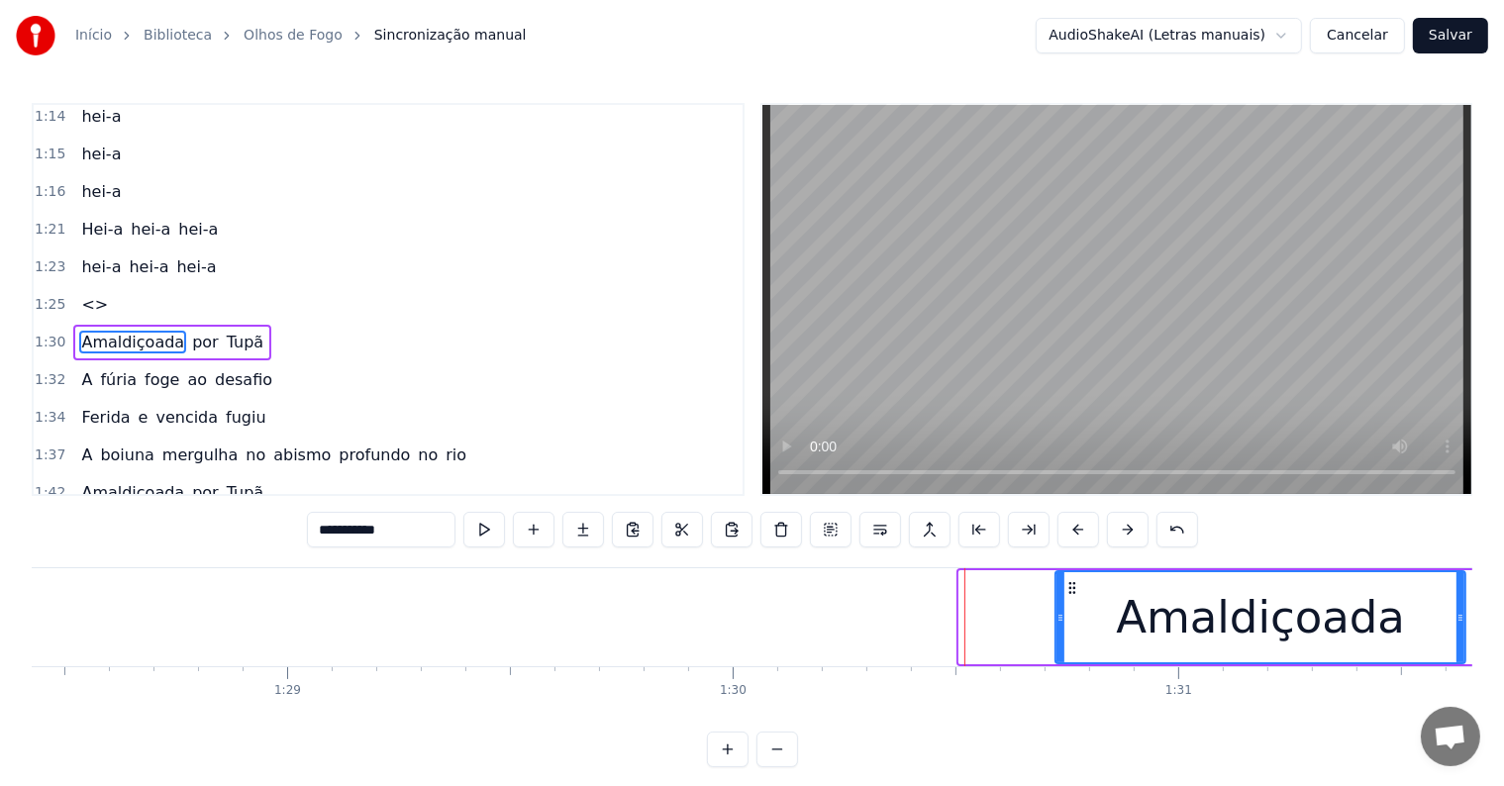
drag, startPoint x: 961, startPoint y: 614, endPoint x: 1057, endPoint y: 614, distance: 96.0
click at [1057, 614] on icon at bounding box center [1060, 618] width 8 height 16
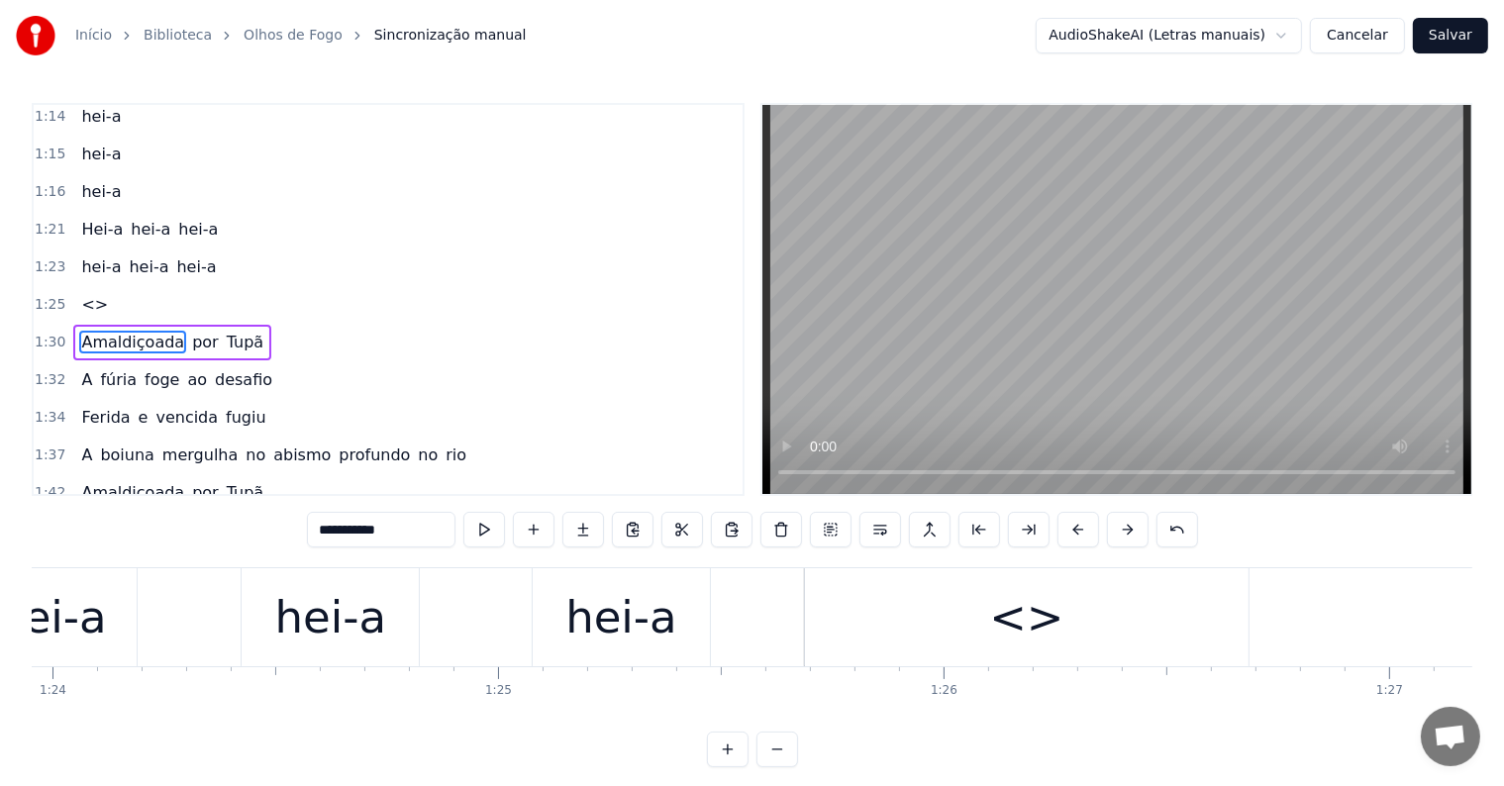
scroll to position [0, 37378]
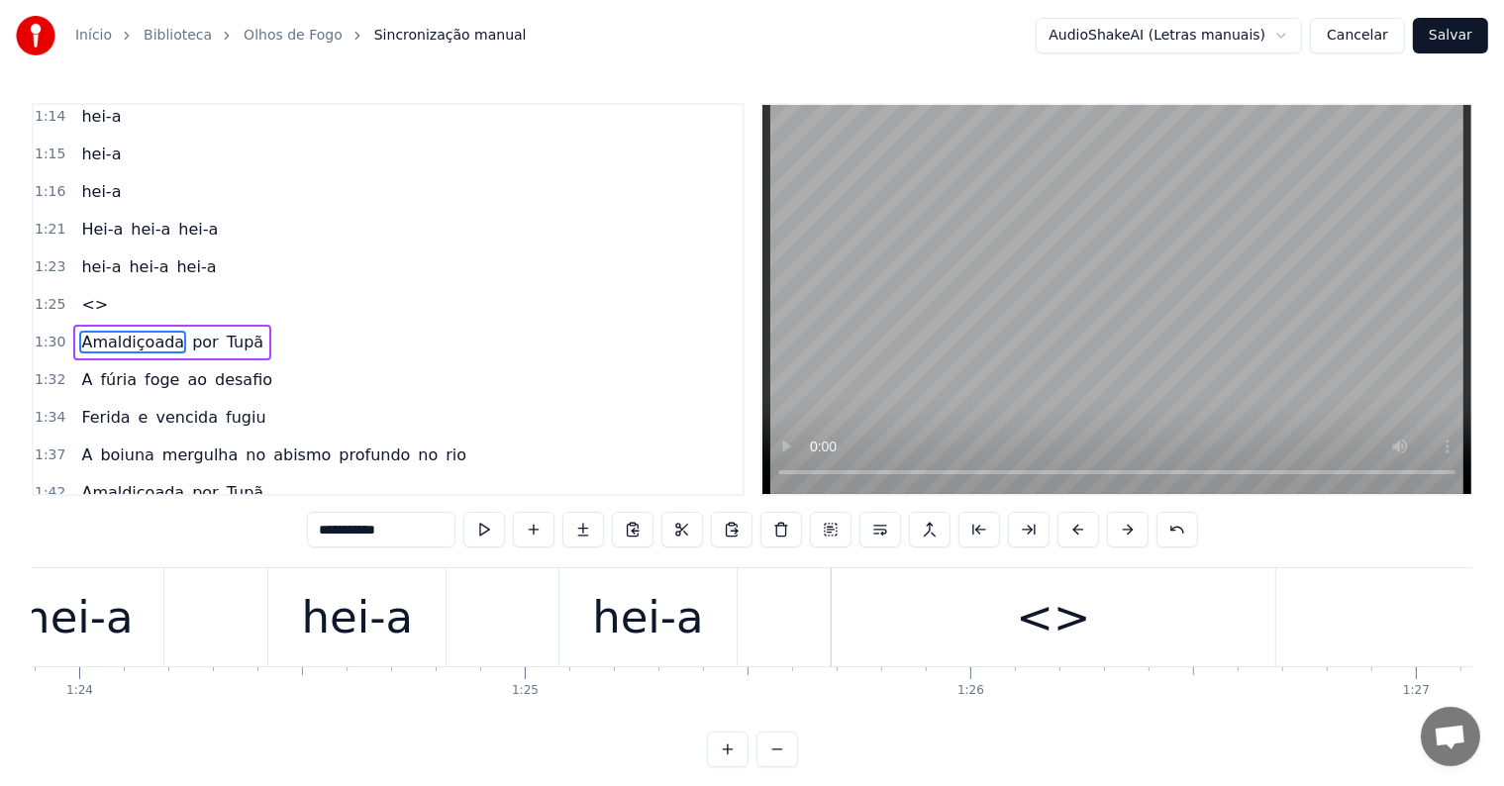
click at [1007, 627] on div "<>" at bounding box center [1054, 617] width 444 height 98
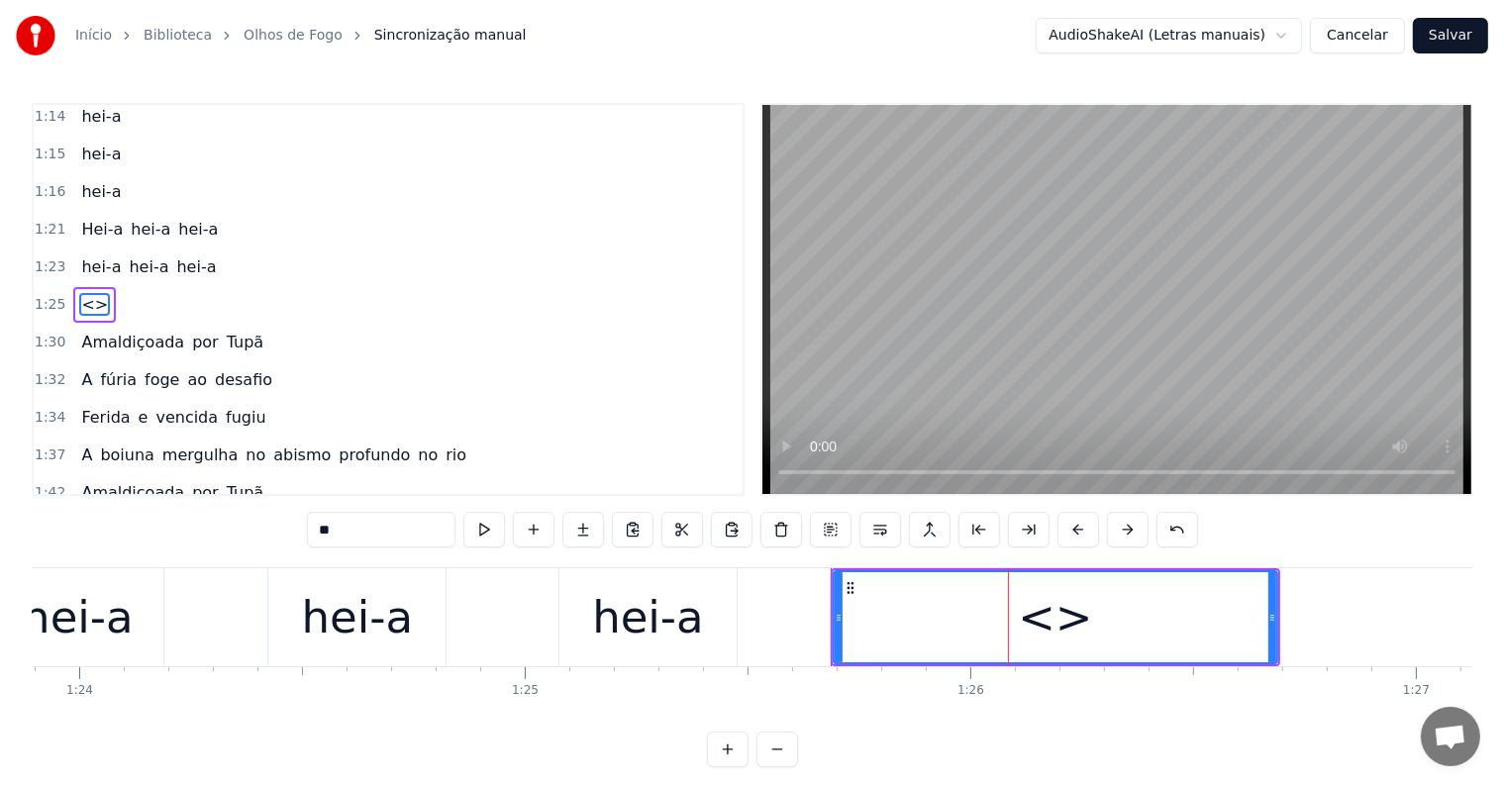
scroll to position [1061, 0]
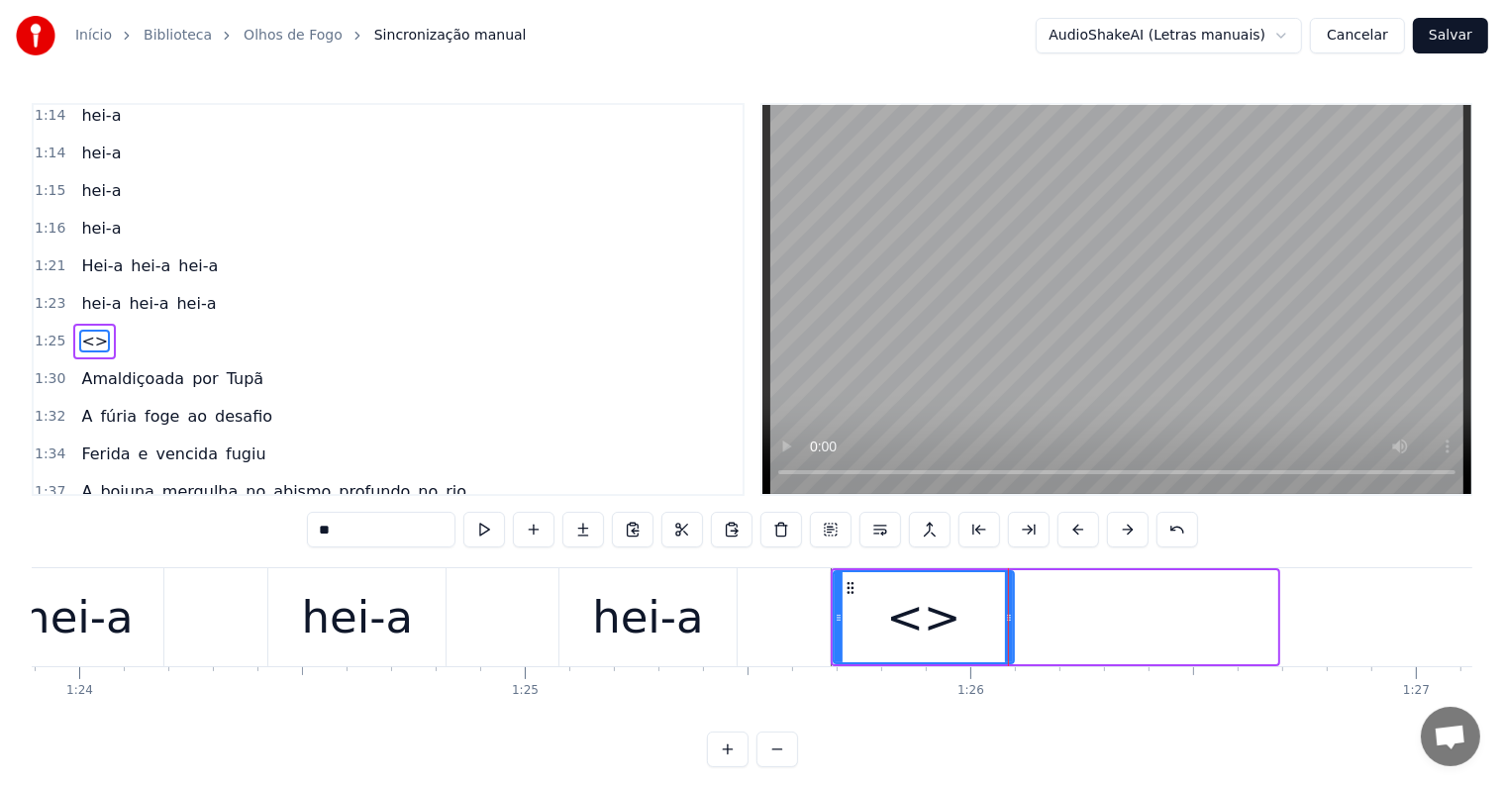
drag, startPoint x: 1271, startPoint y: 614, endPoint x: 1008, endPoint y: 614, distance: 263.4
click at [1008, 614] on icon at bounding box center [1009, 618] width 8 height 16
click at [643, 613] on div "hei-a" at bounding box center [648, 617] width 112 height 67
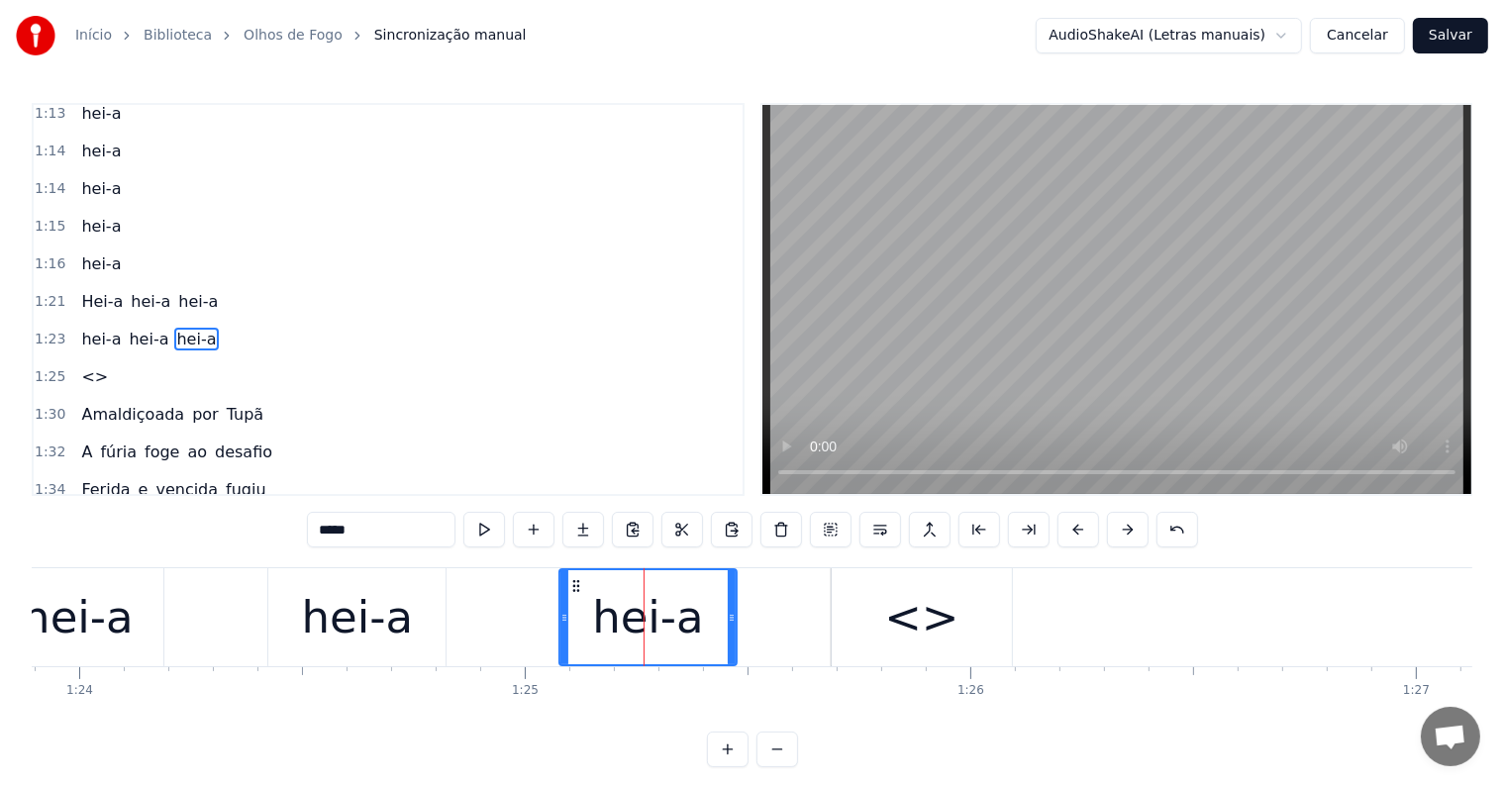
drag, startPoint x: 376, startPoint y: 535, endPoint x: 190, endPoint y: 527, distance: 186.3
click at [190, 527] on div "0:00 Olhos de fogo! 0:02 Trazendo o medo em seu clarão 0:06 Quem vem lá? 0:07 N…" at bounding box center [752, 435] width 1441 height 664
click at [863, 617] on div "<>" at bounding box center [922, 617] width 180 height 98
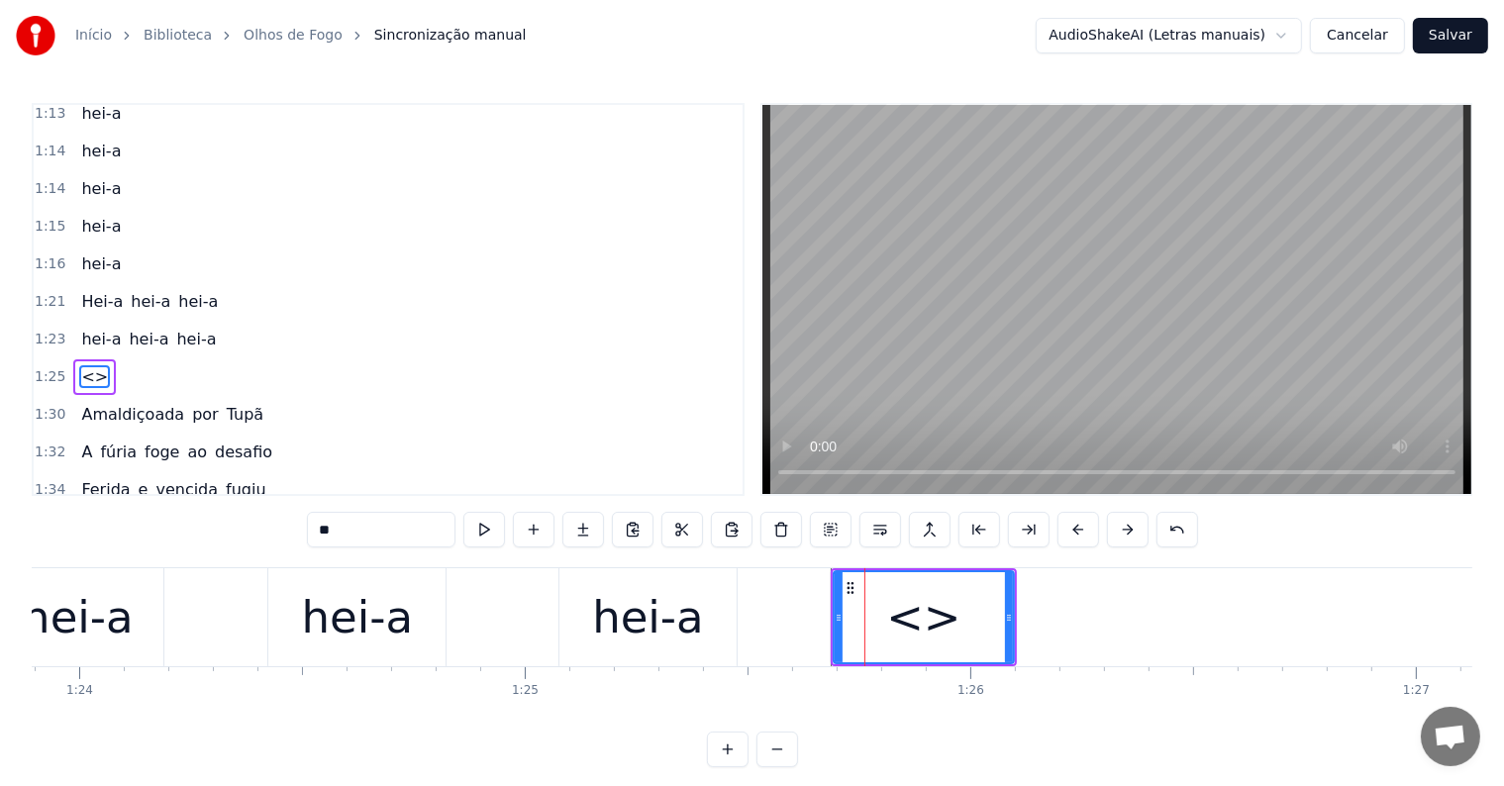
scroll to position [1061, 0]
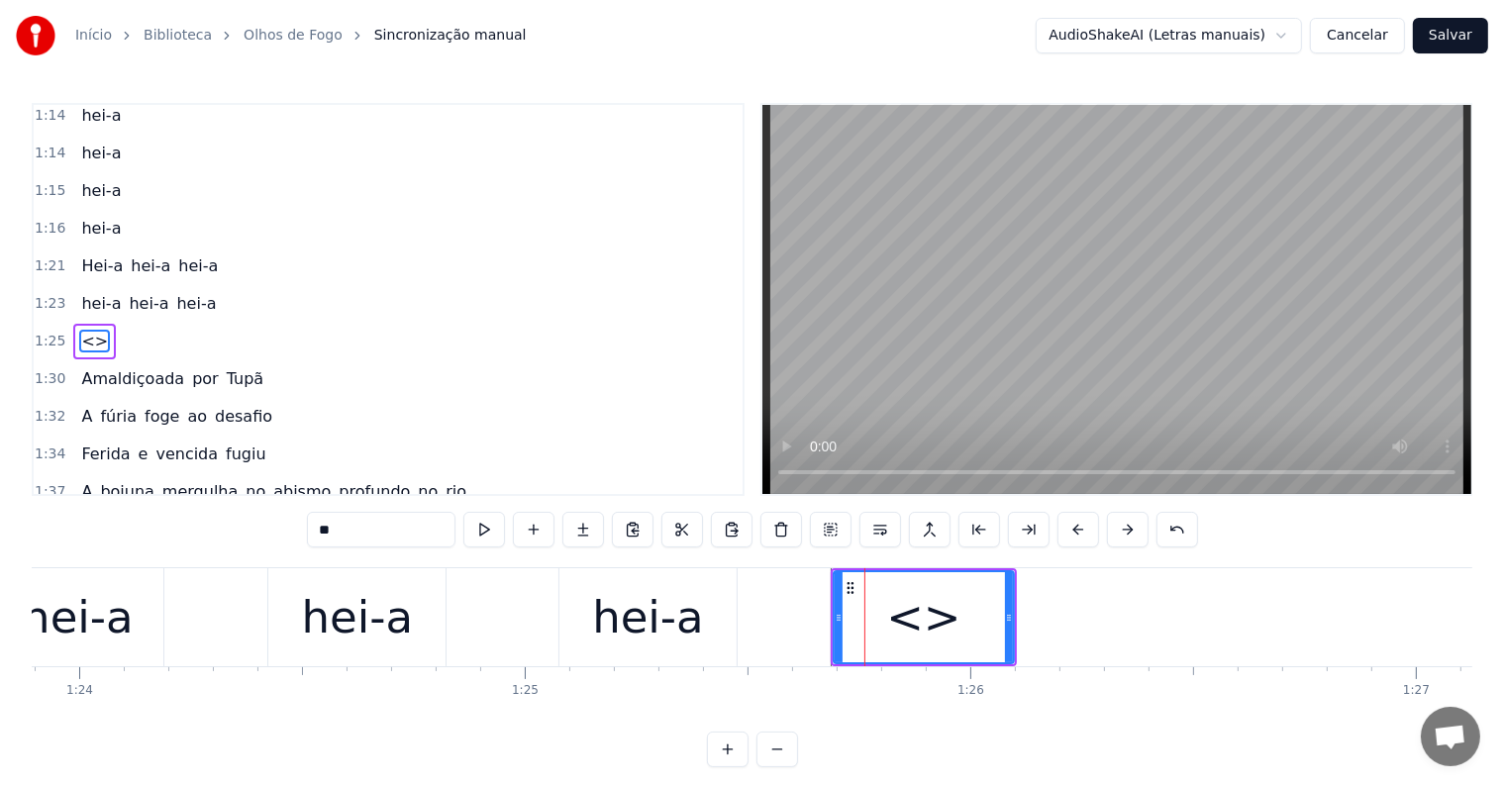
drag, startPoint x: 406, startPoint y: 531, endPoint x: 201, endPoint y: 511, distance: 205.9
click at [201, 511] on div "0:00 Olhos de fogo! 0:02 Trazendo o medo em seu clarão 0:06 Quem vem lá? 0:07 N…" at bounding box center [752, 435] width 1441 height 664
paste input "***"
type input "*****"
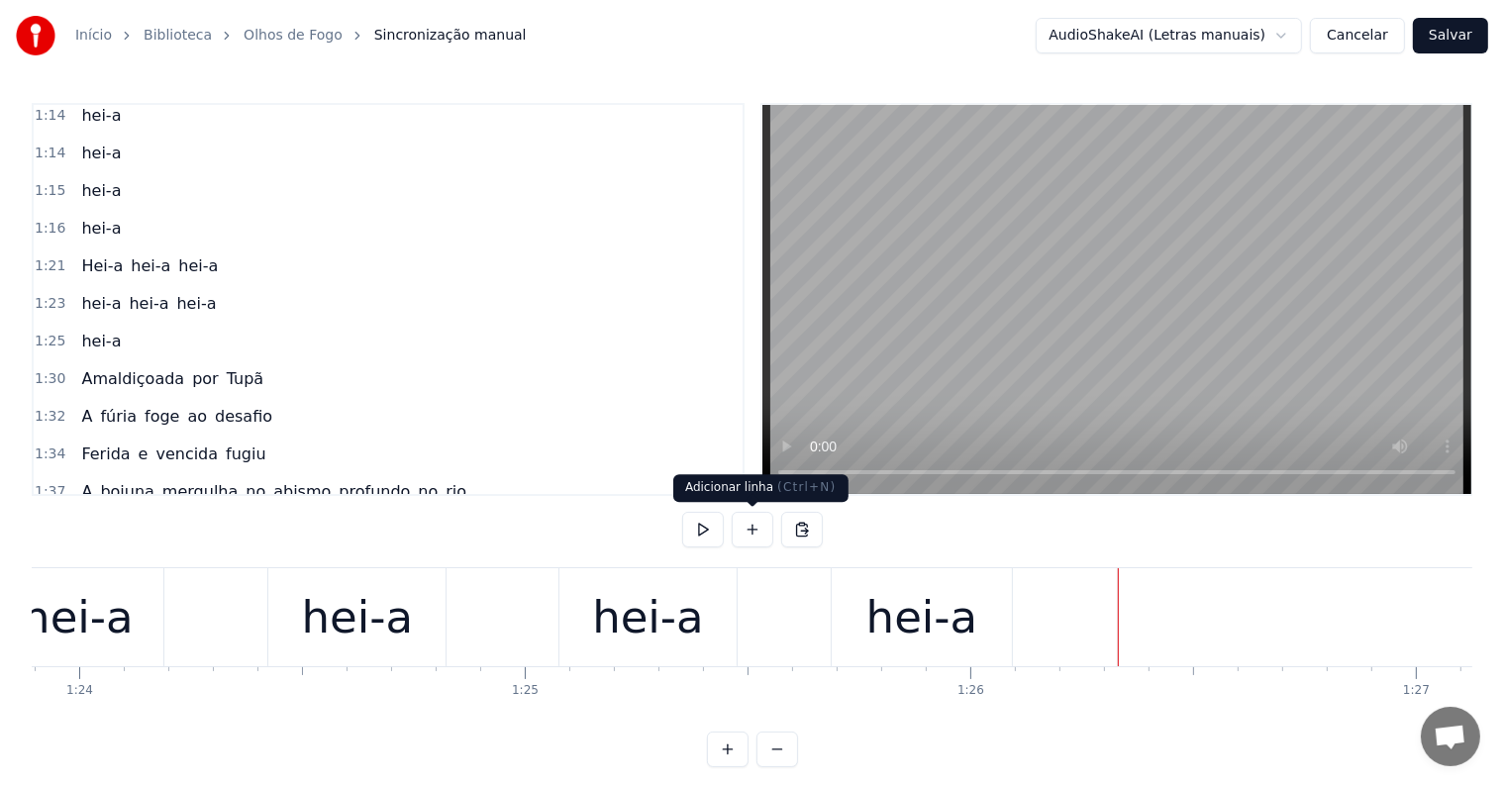
click at [752, 525] on button at bounding box center [753, 530] width 42 height 36
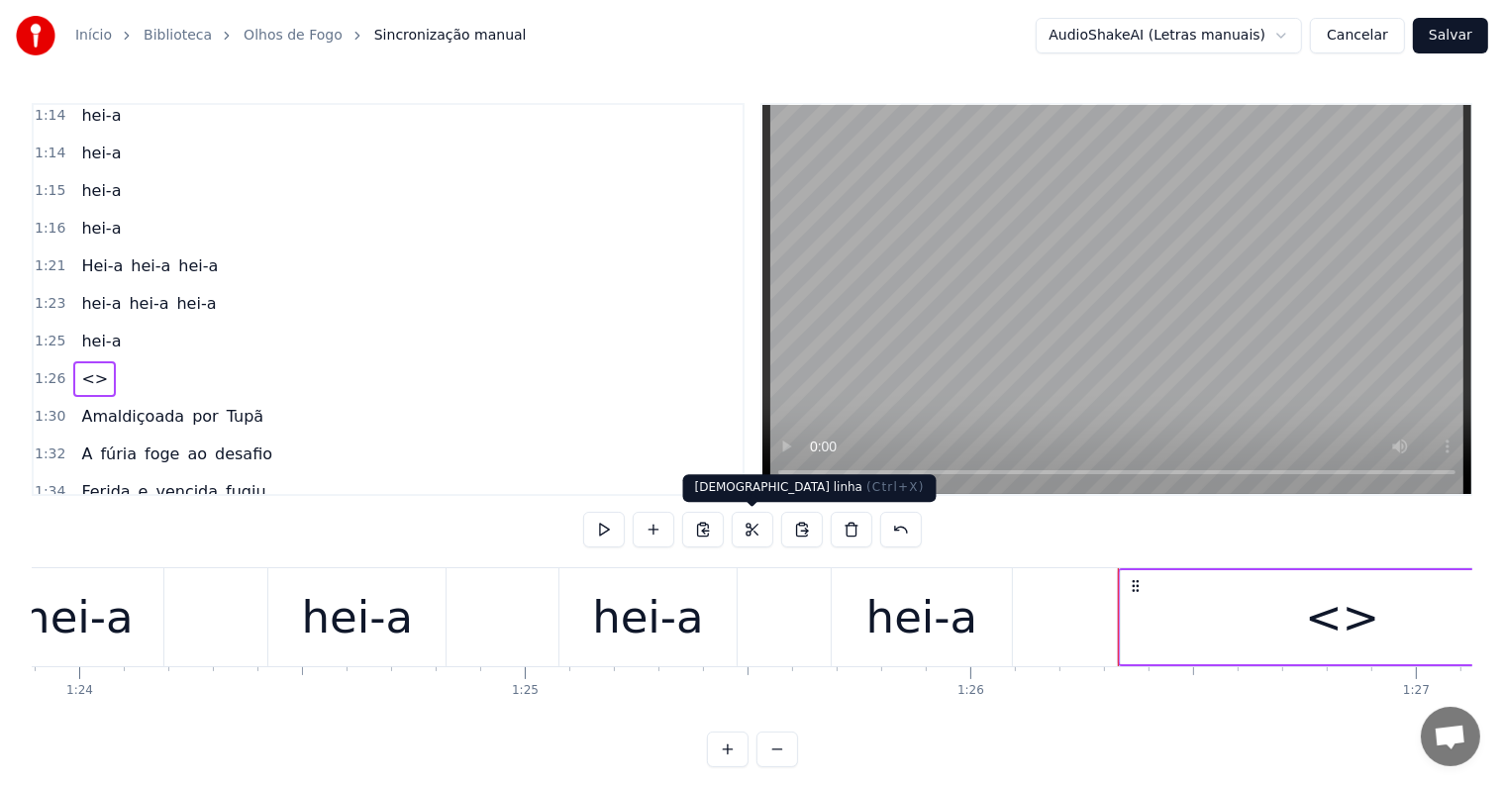
click at [1191, 618] on div "<>" at bounding box center [1343, 617] width 444 height 94
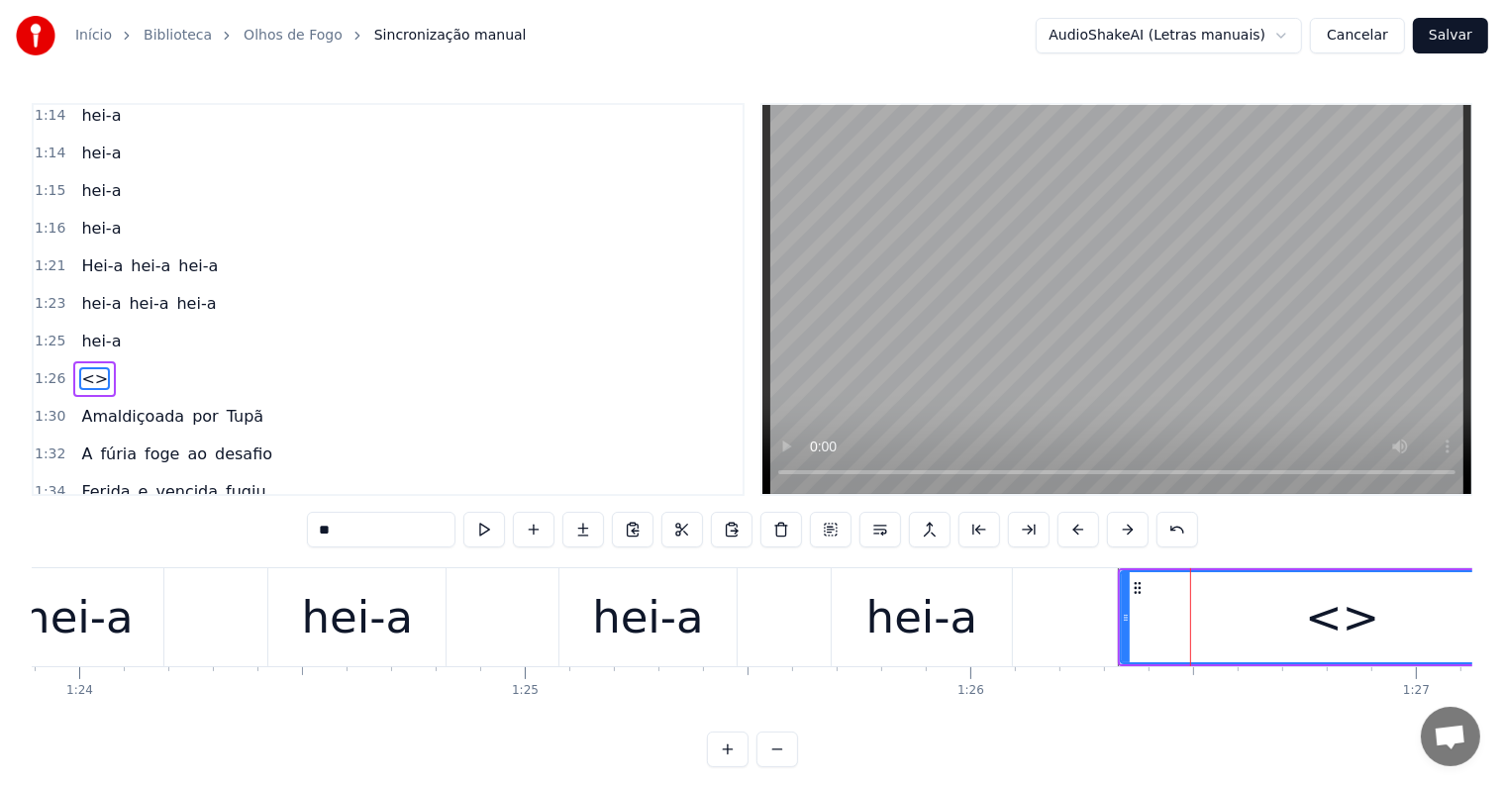
scroll to position [1098, 0]
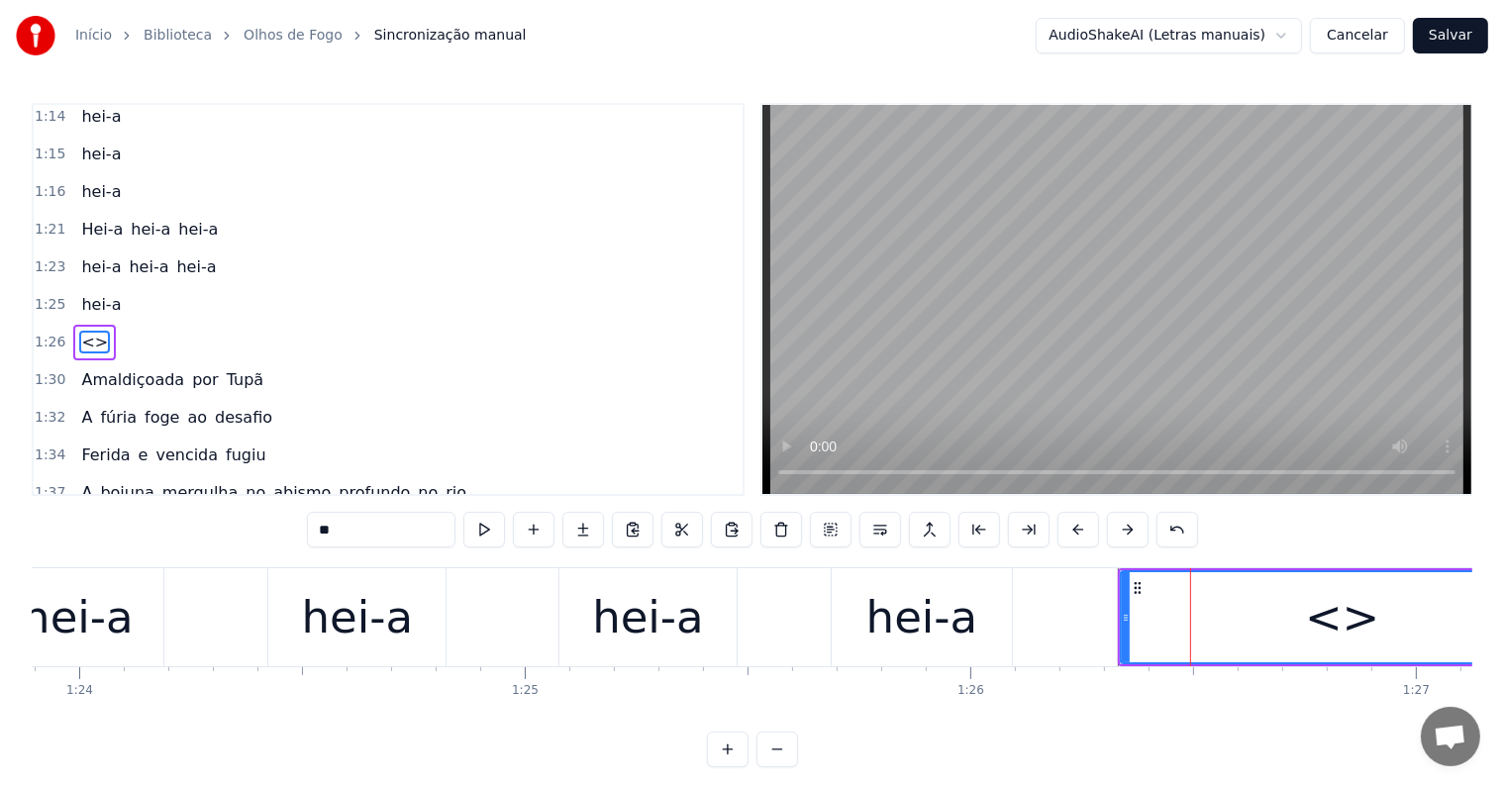
drag, startPoint x: 340, startPoint y: 525, endPoint x: 238, endPoint y: 521, distance: 102.1
click at [238, 521] on div "0:00 Olhos de fogo! 0:02 Trazendo o medo em seu clarão 0:06 Quem vem lá? 0:07 N…" at bounding box center [752, 435] width 1441 height 664
paste input "***"
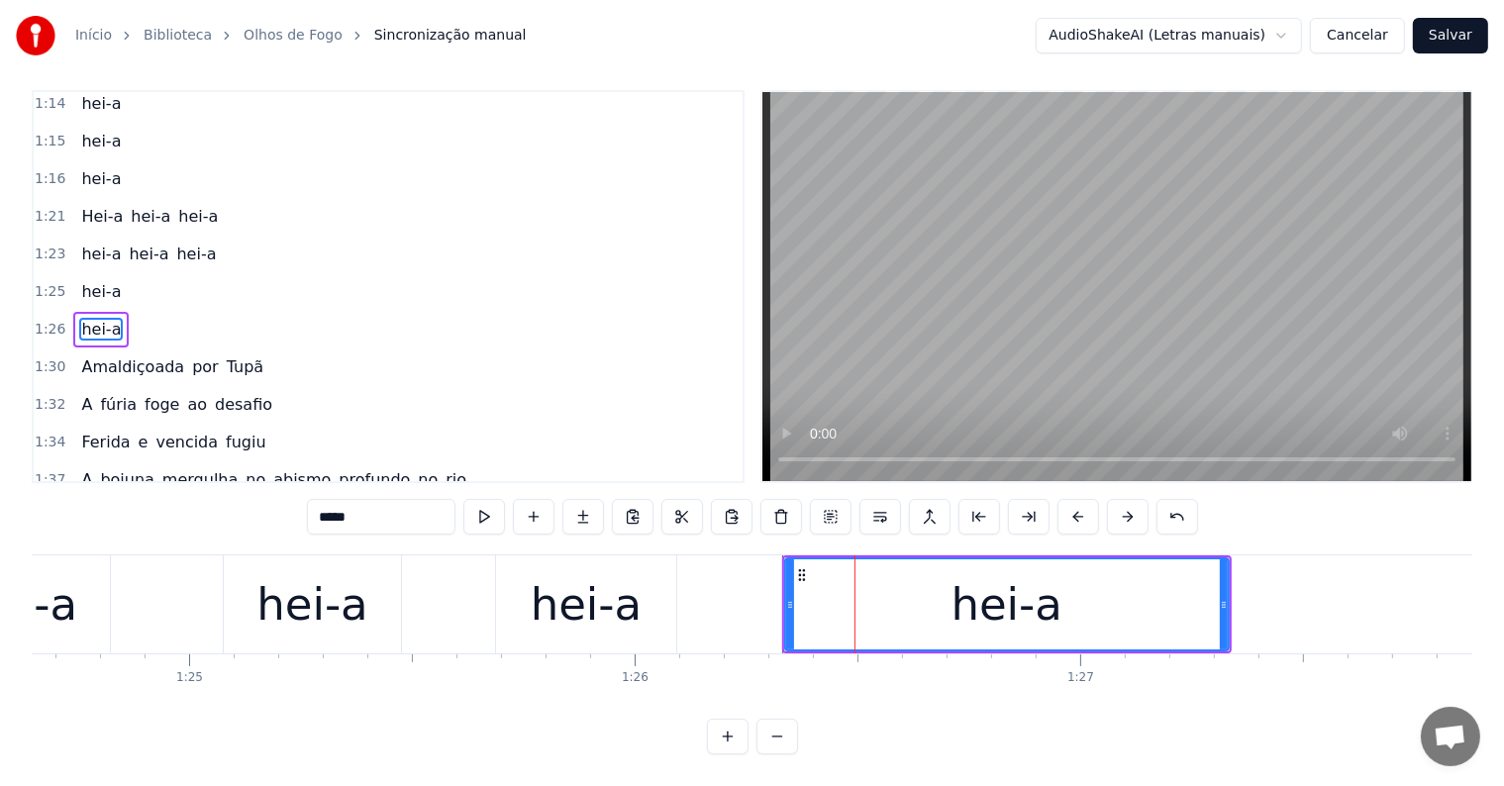
scroll to position [0, 37735]
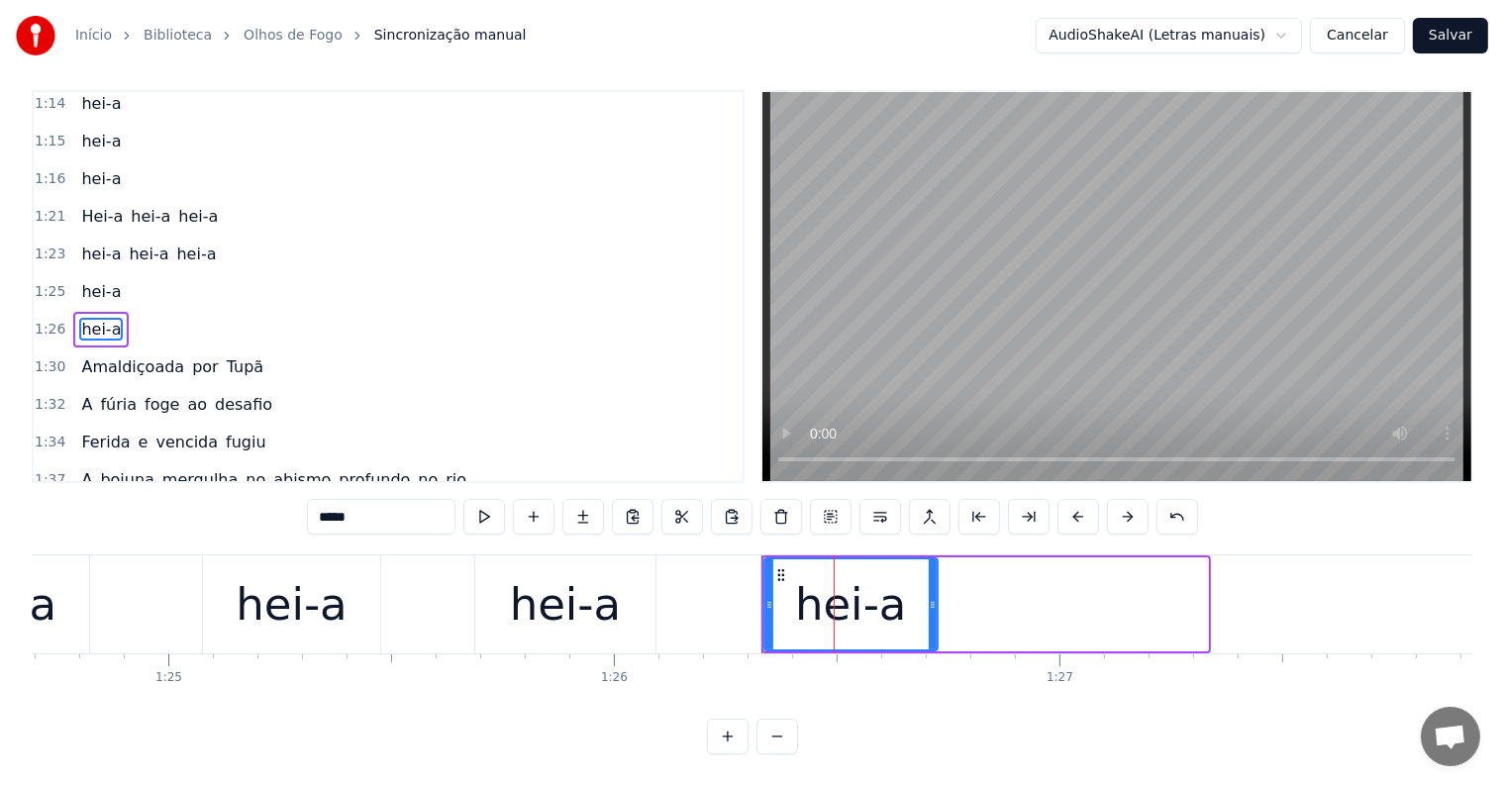
drag, startPoint x: 1201, startPoint y: 585, endPoint x: 931, endPoint y: 594, distance: 270.4
click at [931, 594] on div at bounding box center [933, 604] width 8 height 90
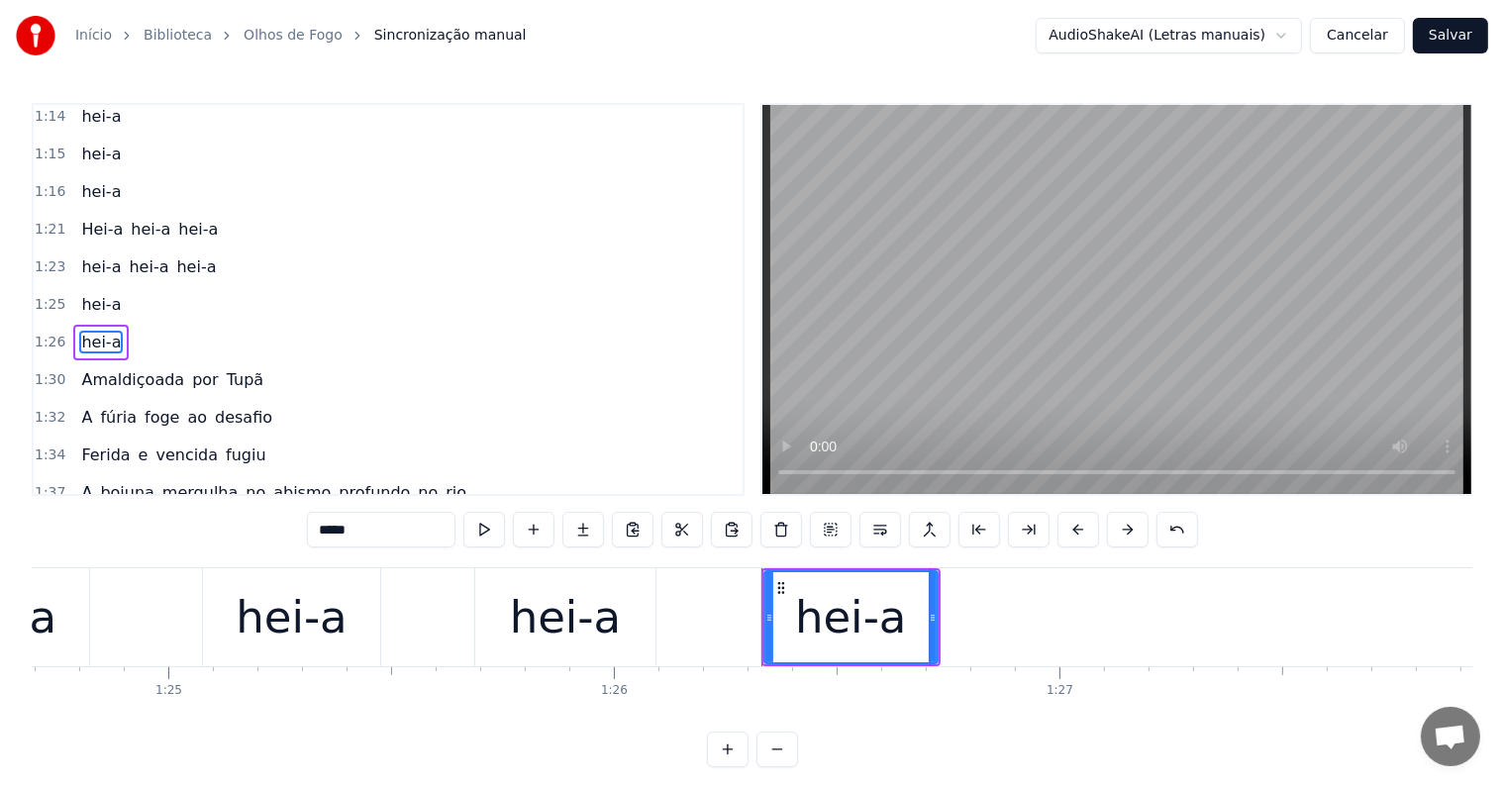
click at [536, 635] on div "hei-a" at bounding box center [566, 617] width 112 height 67
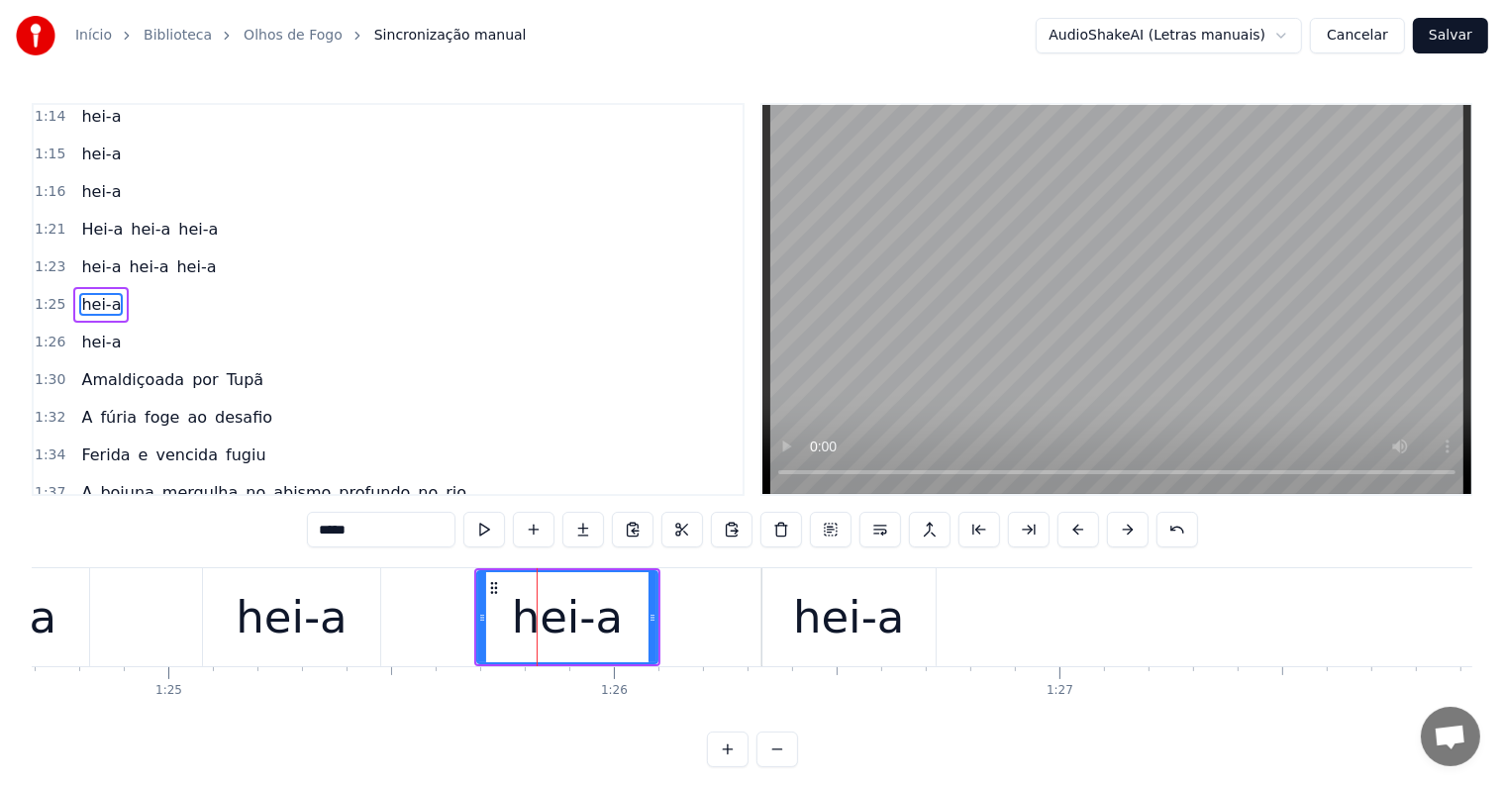
scroll to position [1061, 0]
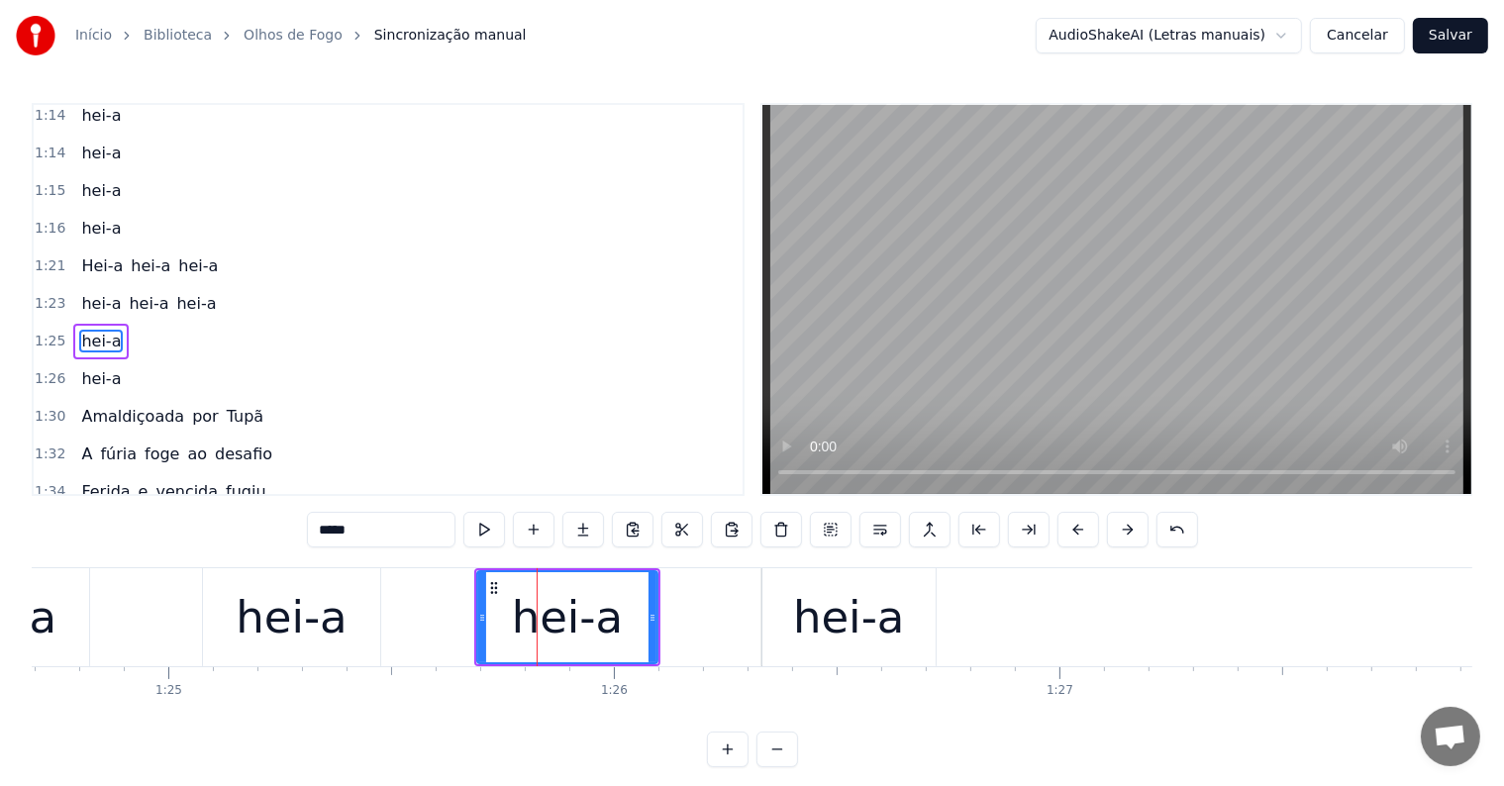
click at [79, 254] on span "Hei-a" at bounding box center [102, 265] width 46 height 23
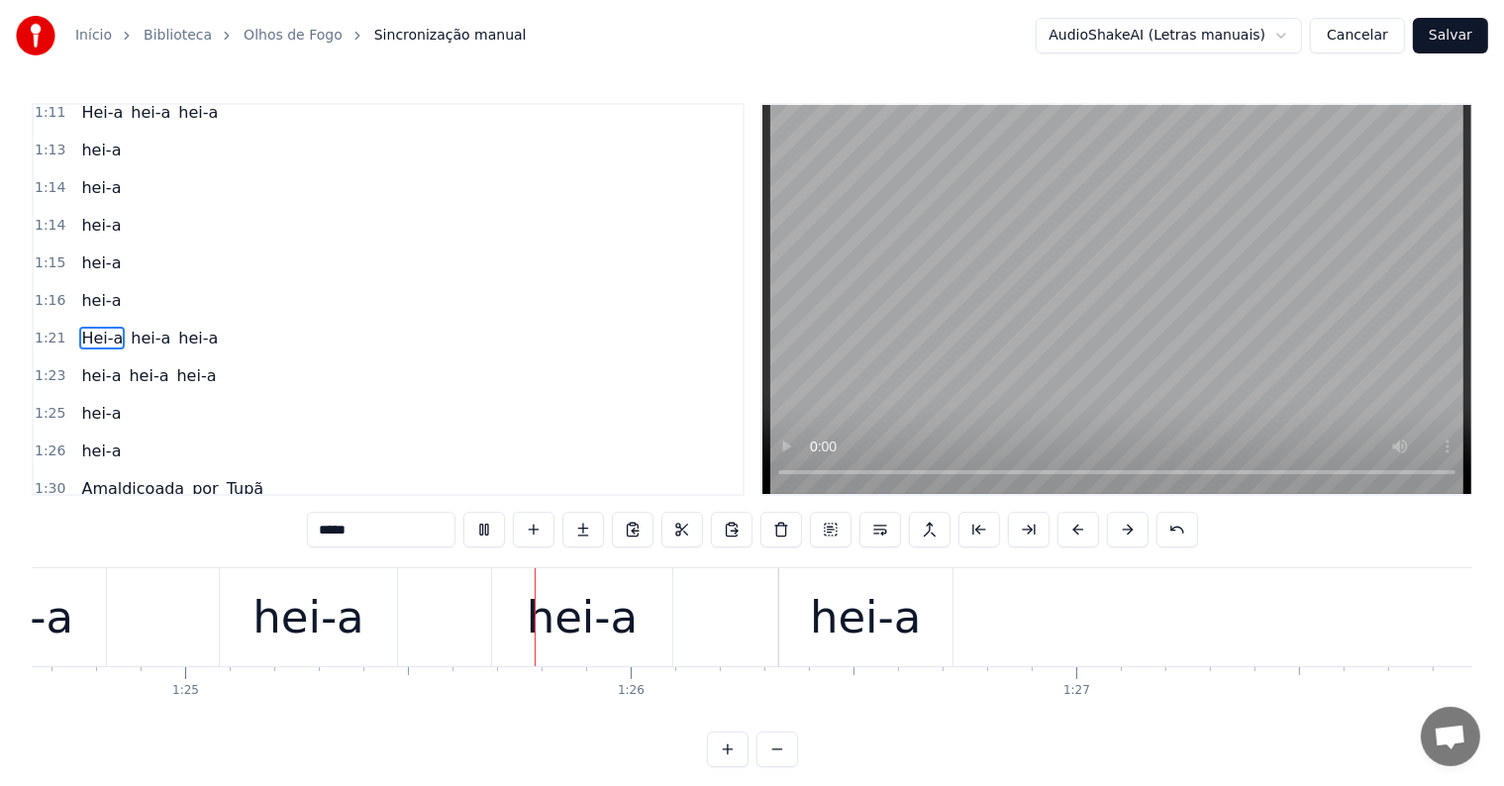
scroll to position [0, 37724]
click at [851, 623] on div "hei-a" at bounding box center [860, 617] width 112 height 67
type input "*****"
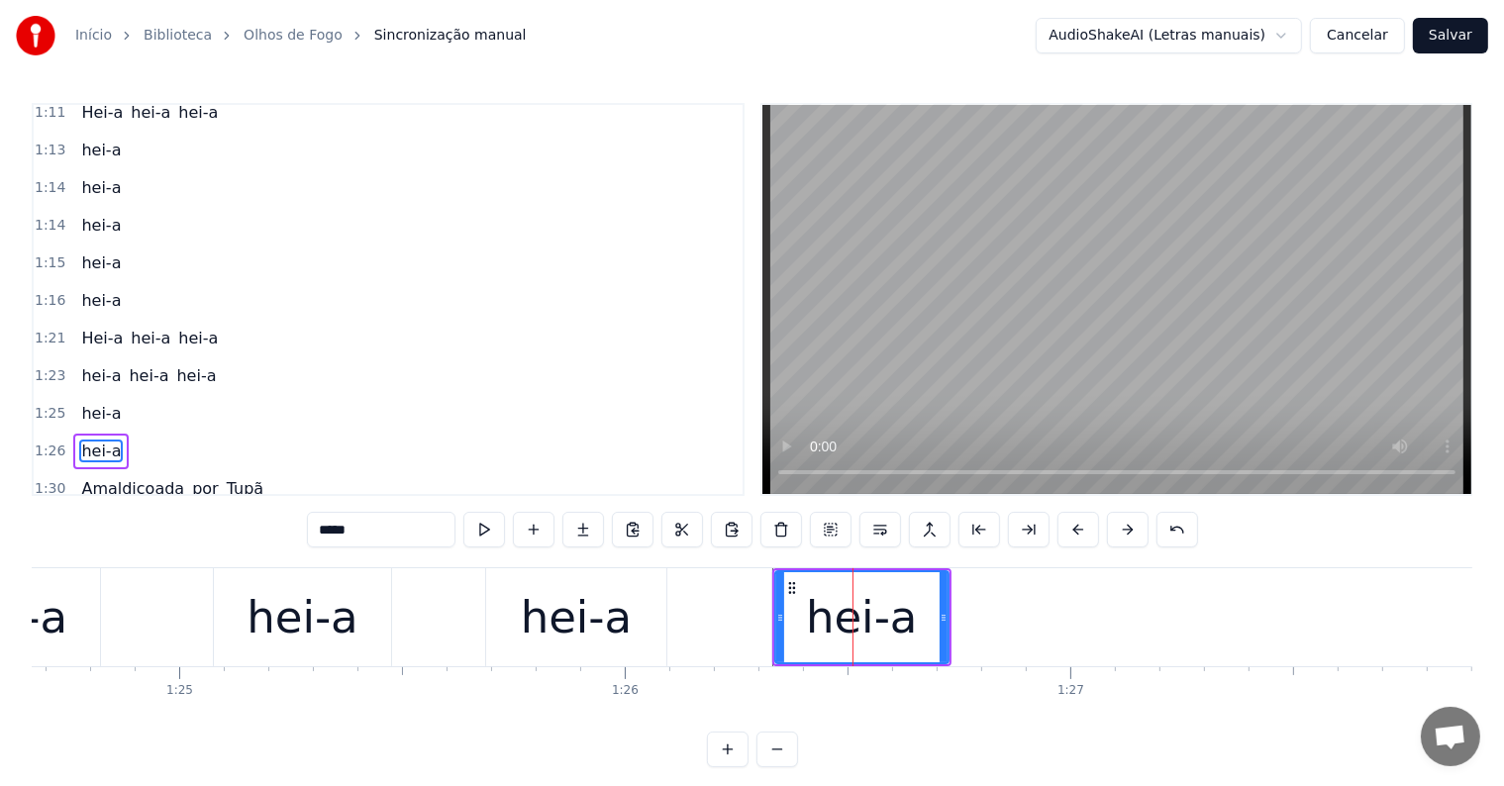
scroll to position [1098, 0]
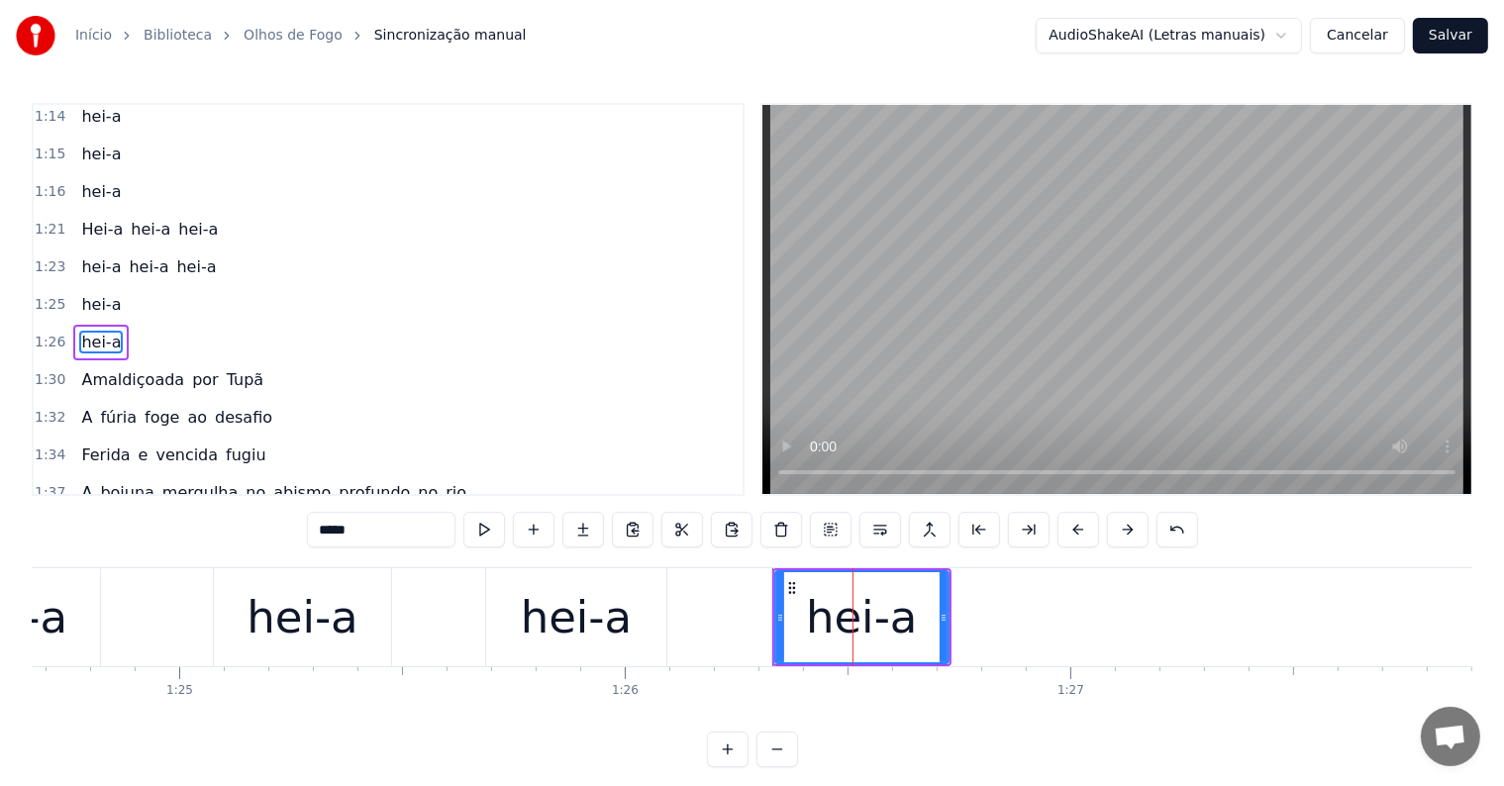
click at [666, 622] on div "hei-a" at bounding box center [578, 617] width 186 height 98
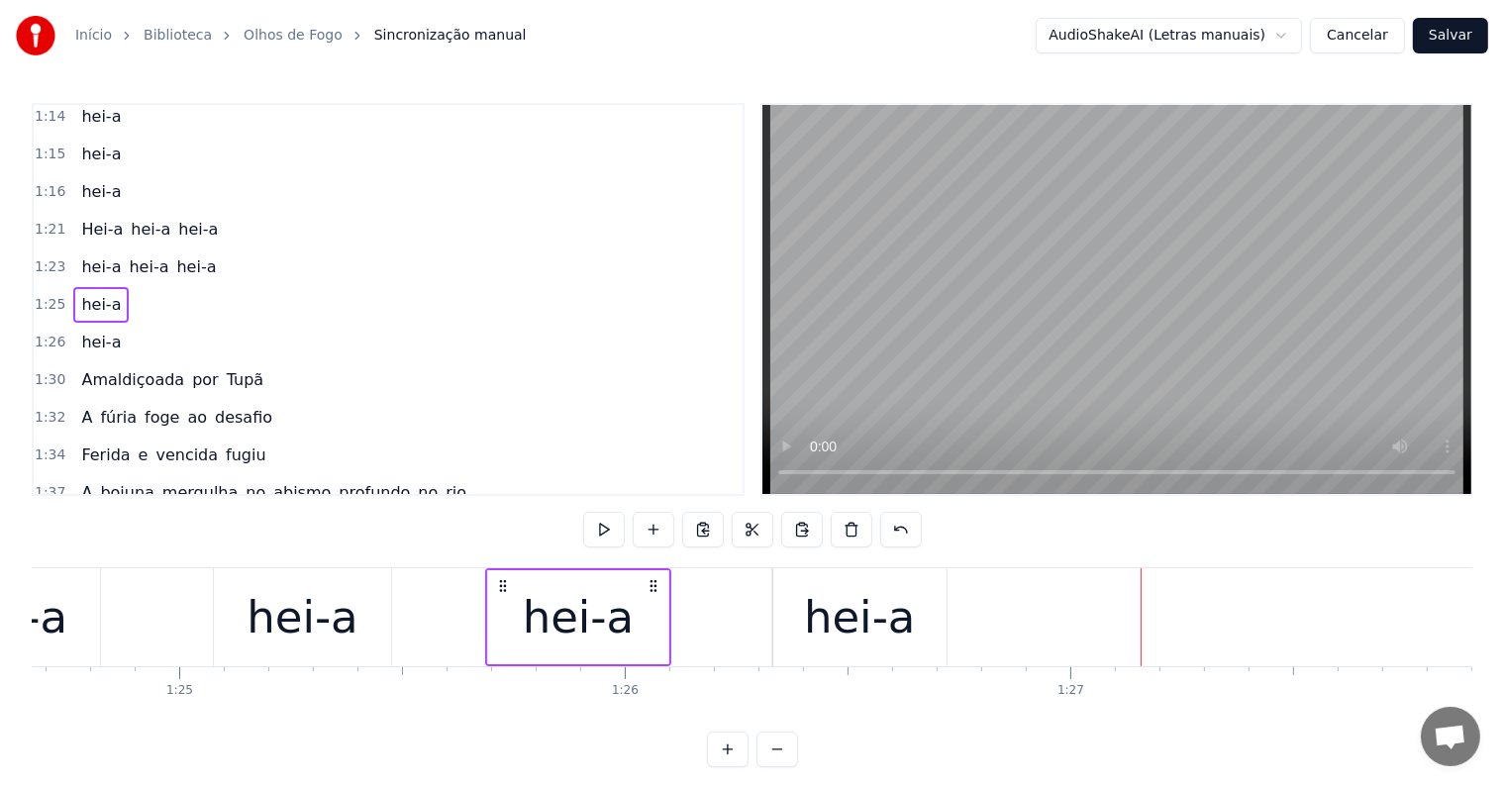
click at [832, 617] on div "hei-a" at bounding box center [860, 617] width 112 height 67
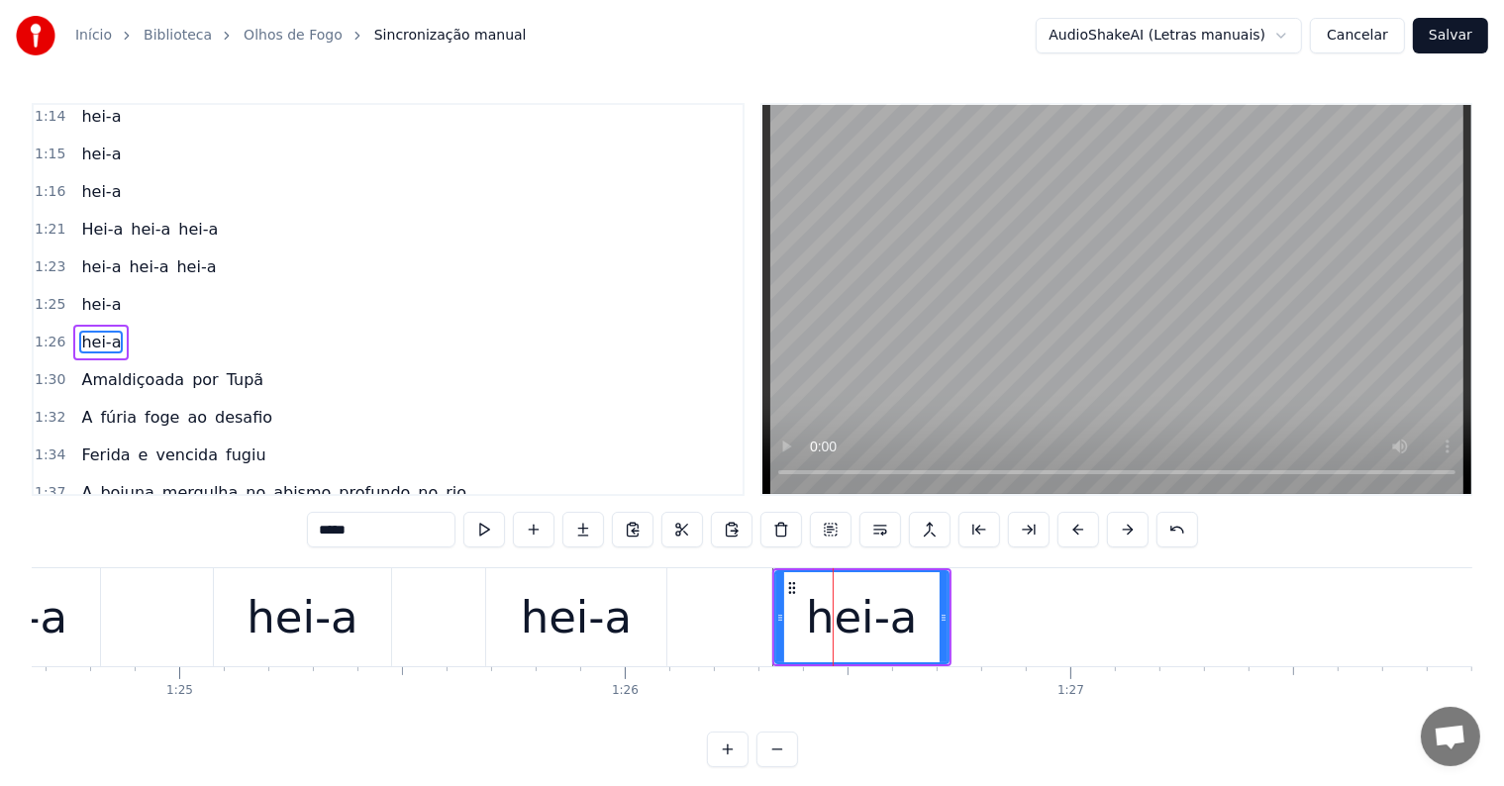
click at [554, 617] on div "hei-a" at bounding box center [577, 617] width 112 height 67
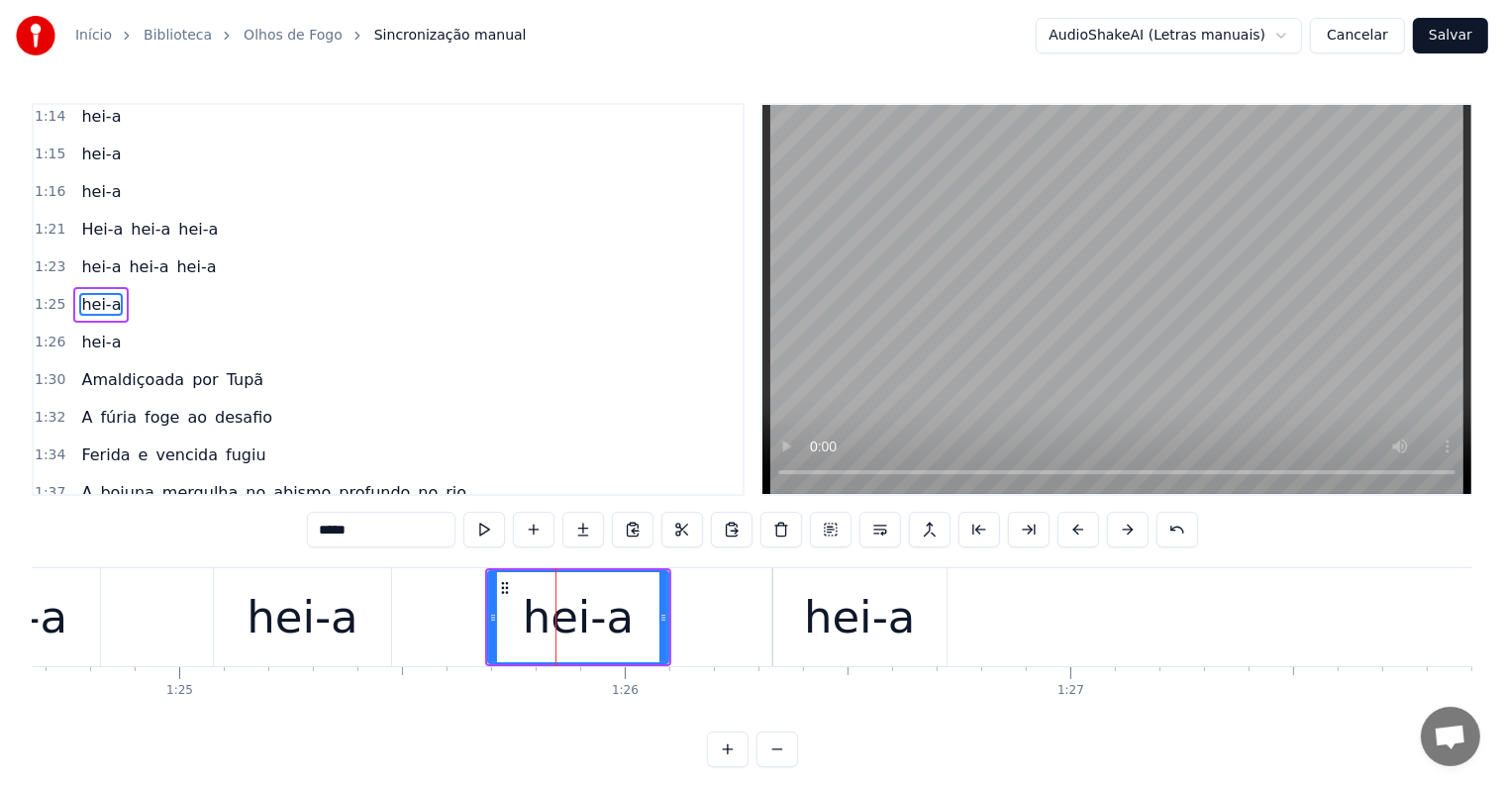
scroll to position [1061, 0]
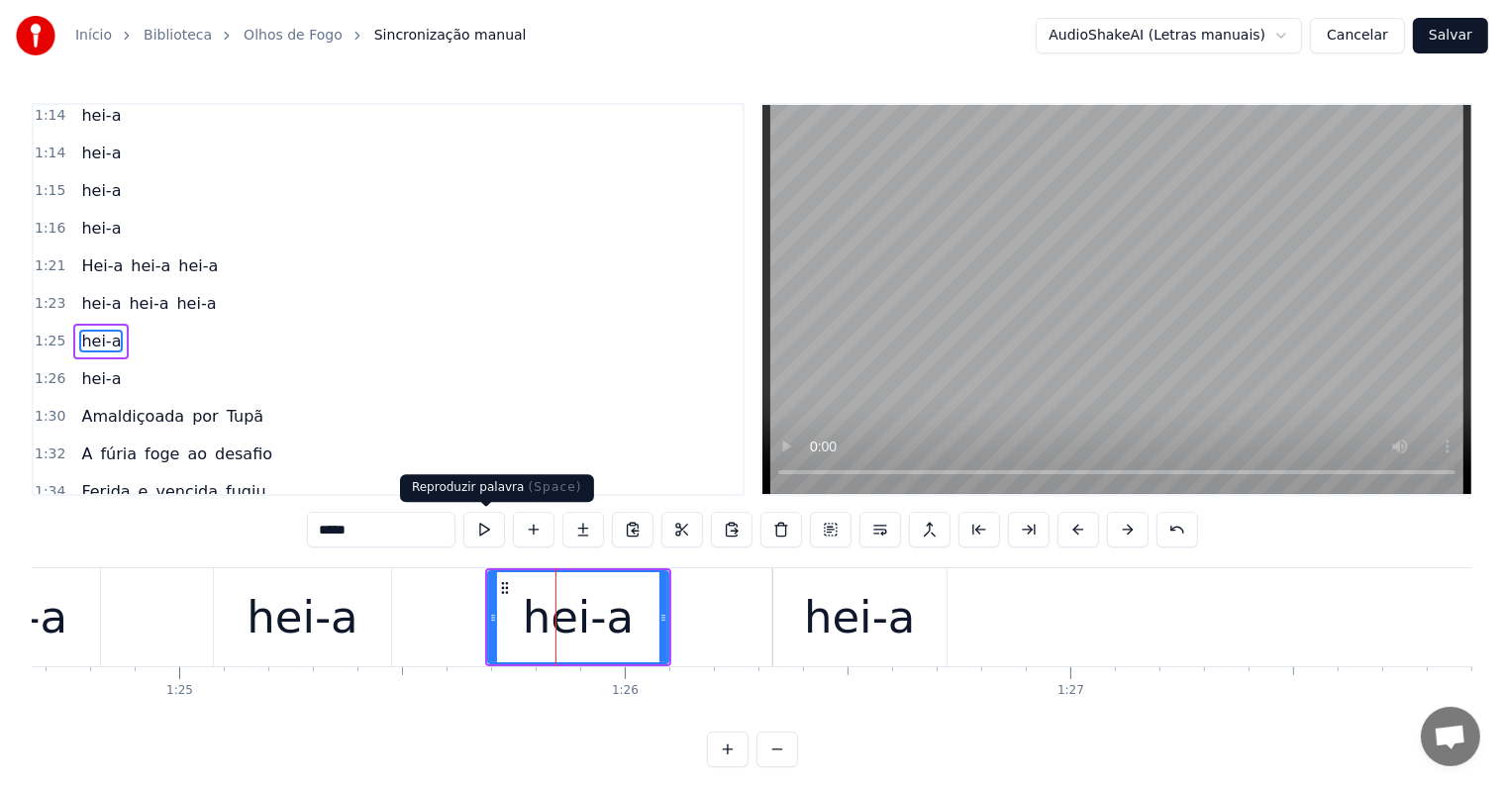
click at [481, 531] on button at bounding box center [484, 530] width 42 height 36
click at [792, 622] on div "hei-a" at bounding box center [859, 617] width 173 height 98
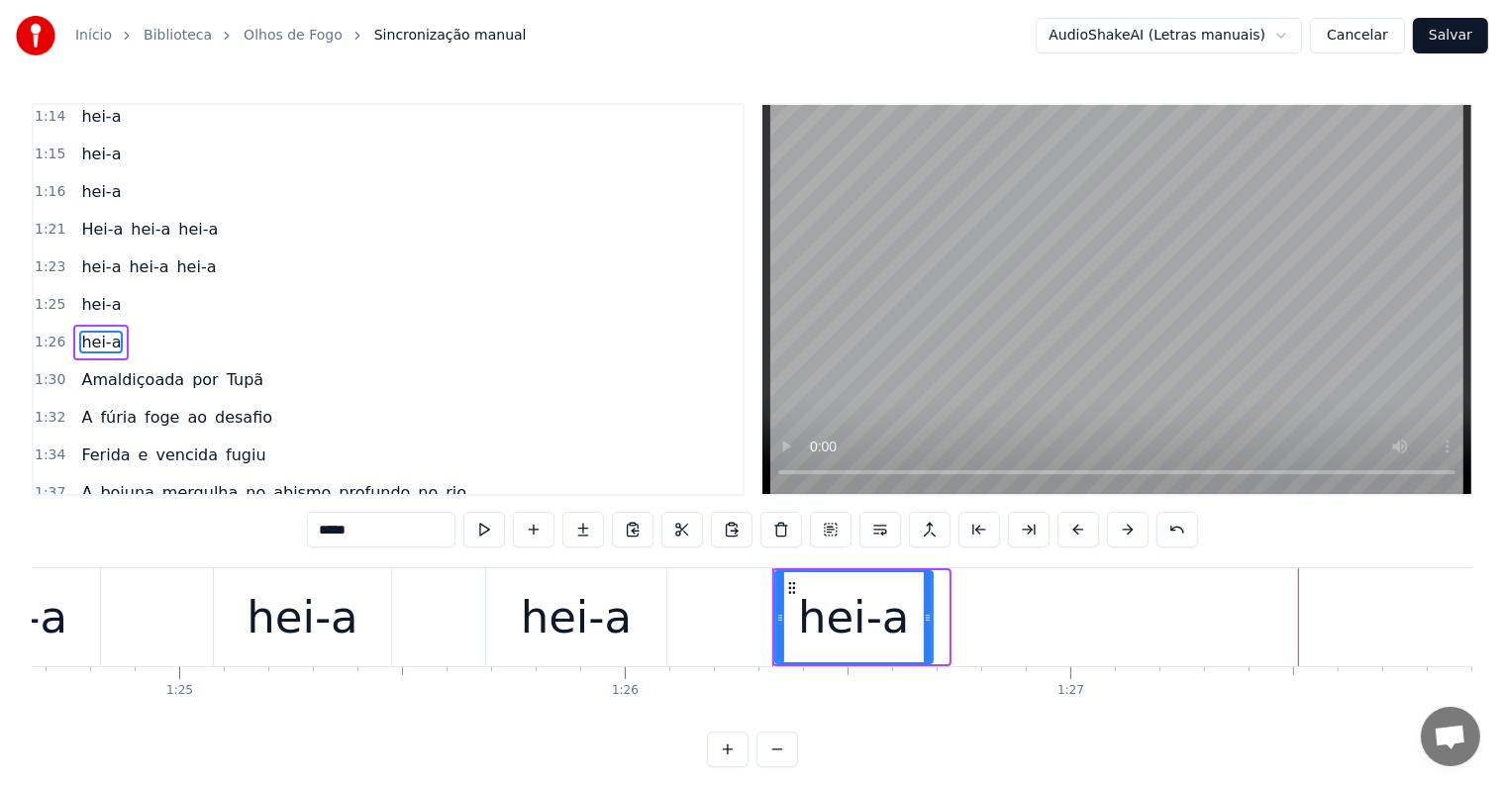
drag, startPoint x: 943, startPoint y: 614, endPoint x: 927, endPoint y: 614, distance: 15.8
click at [927, 614] on icon at bounding box center [928, 618] width 8 height 16
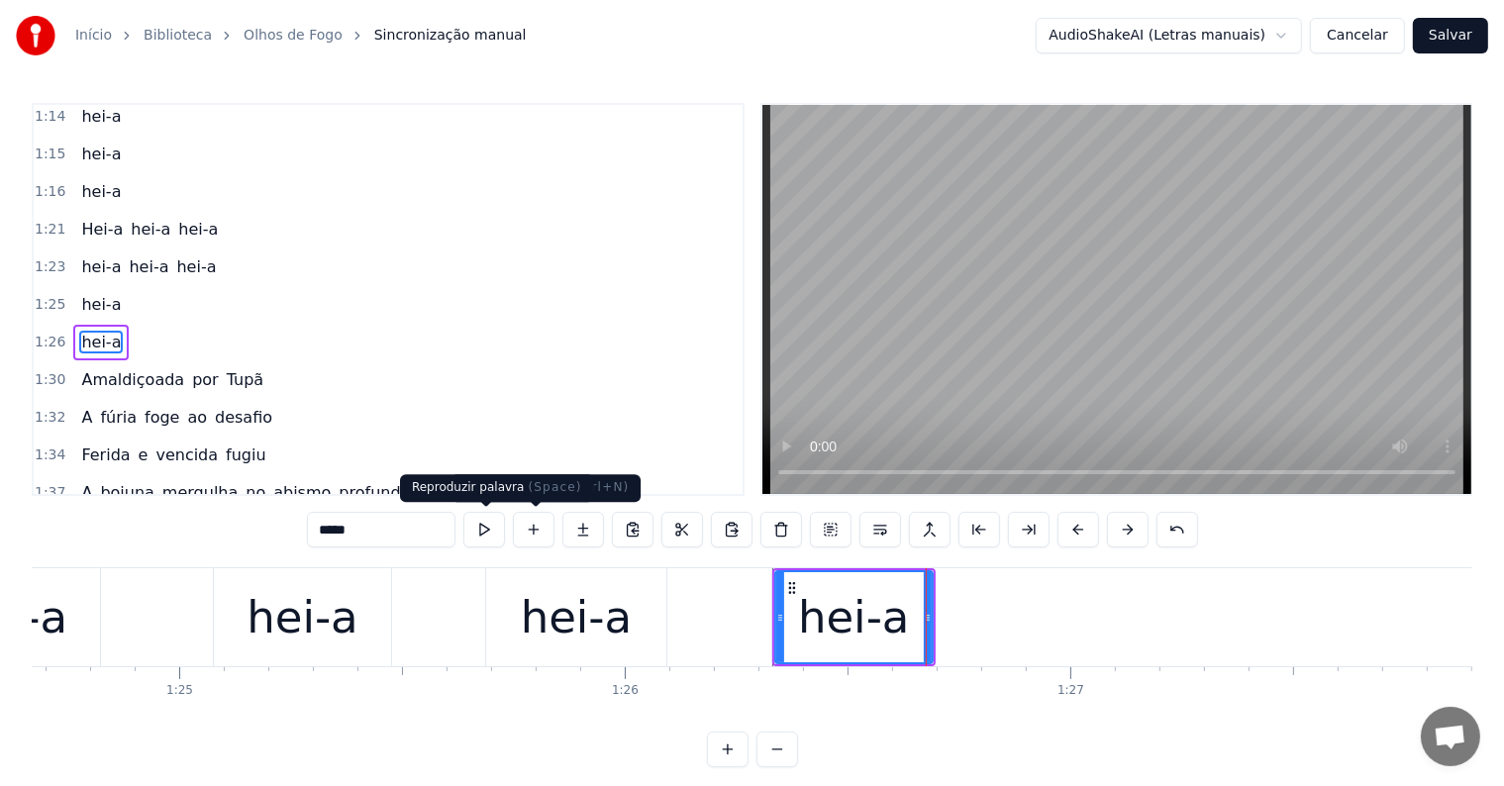
click at [483, 532] on button at bounding box center [484, 530] width 42 height 36
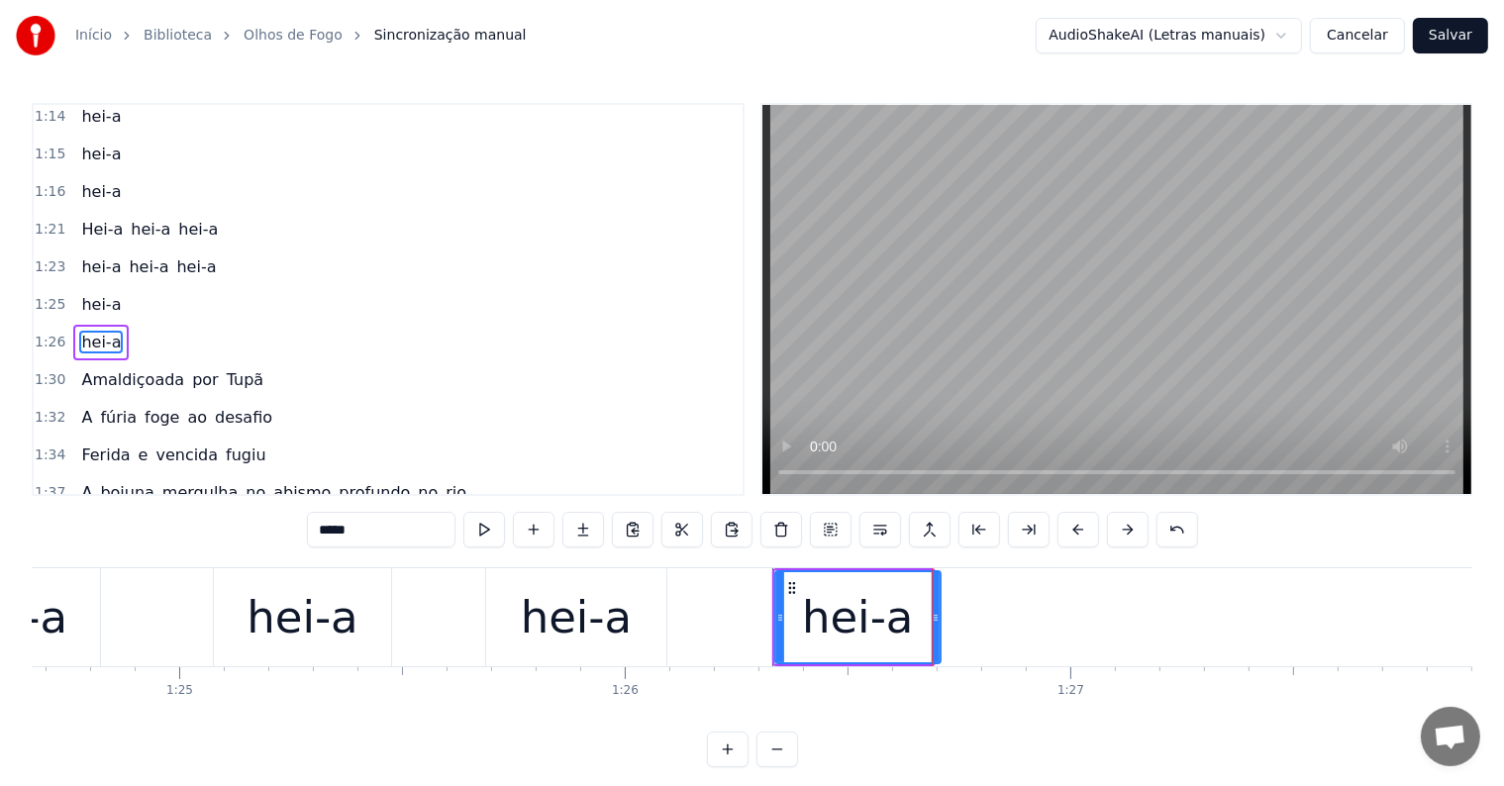
click at [935, 614] on icon at bounding box center [936, 618] width 8 height 16
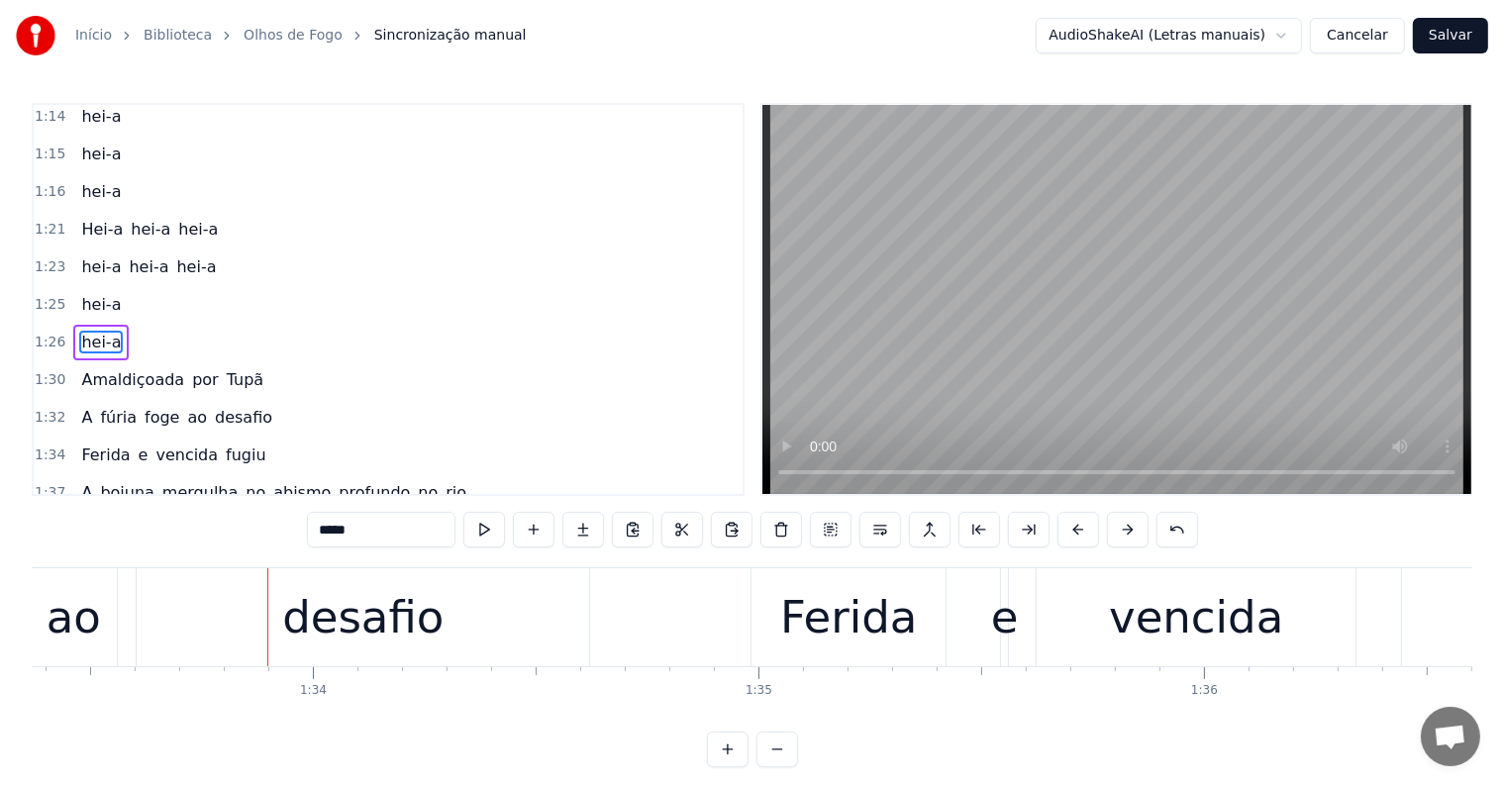
scroll to position [0, 41736]
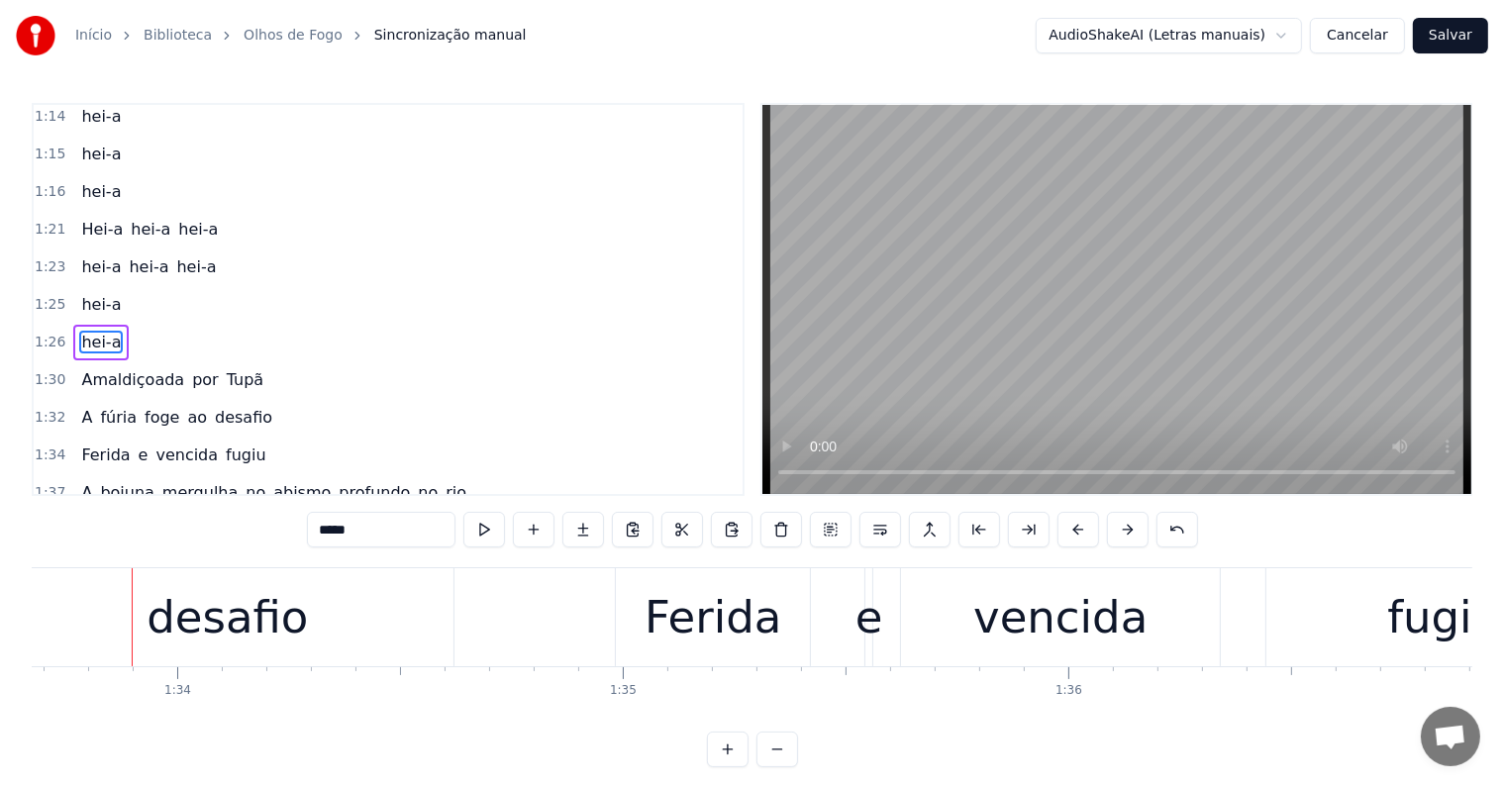
click at [87, 368] on span "Amaldiçoada" at bounding box center [132, 379] width 107 height 23
type input "**********"
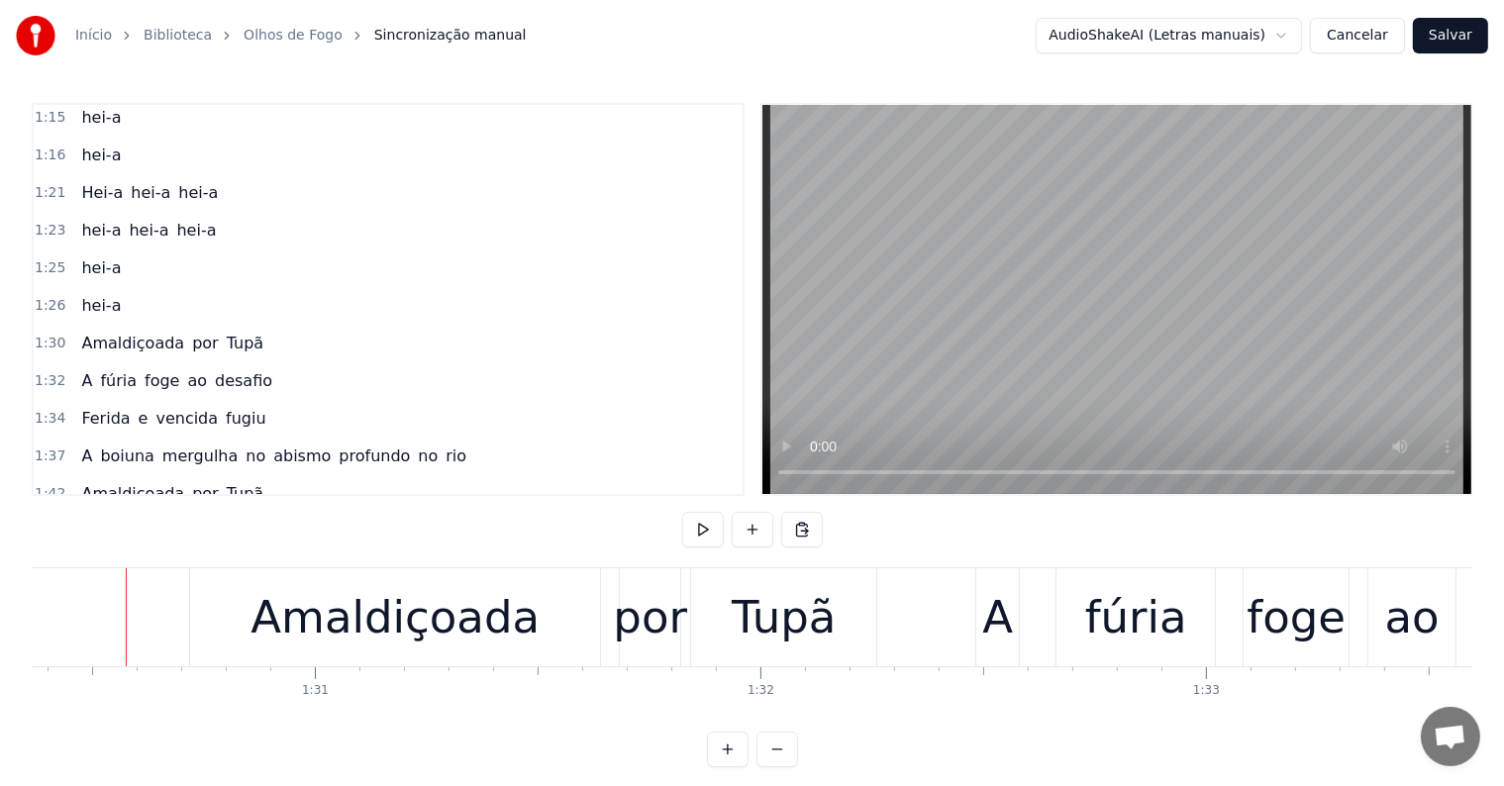
scroll to position [0, 40257]
click at [360, 618] on div "Amaldiçoada" at bounding box center [399, 617] width 289 height 67
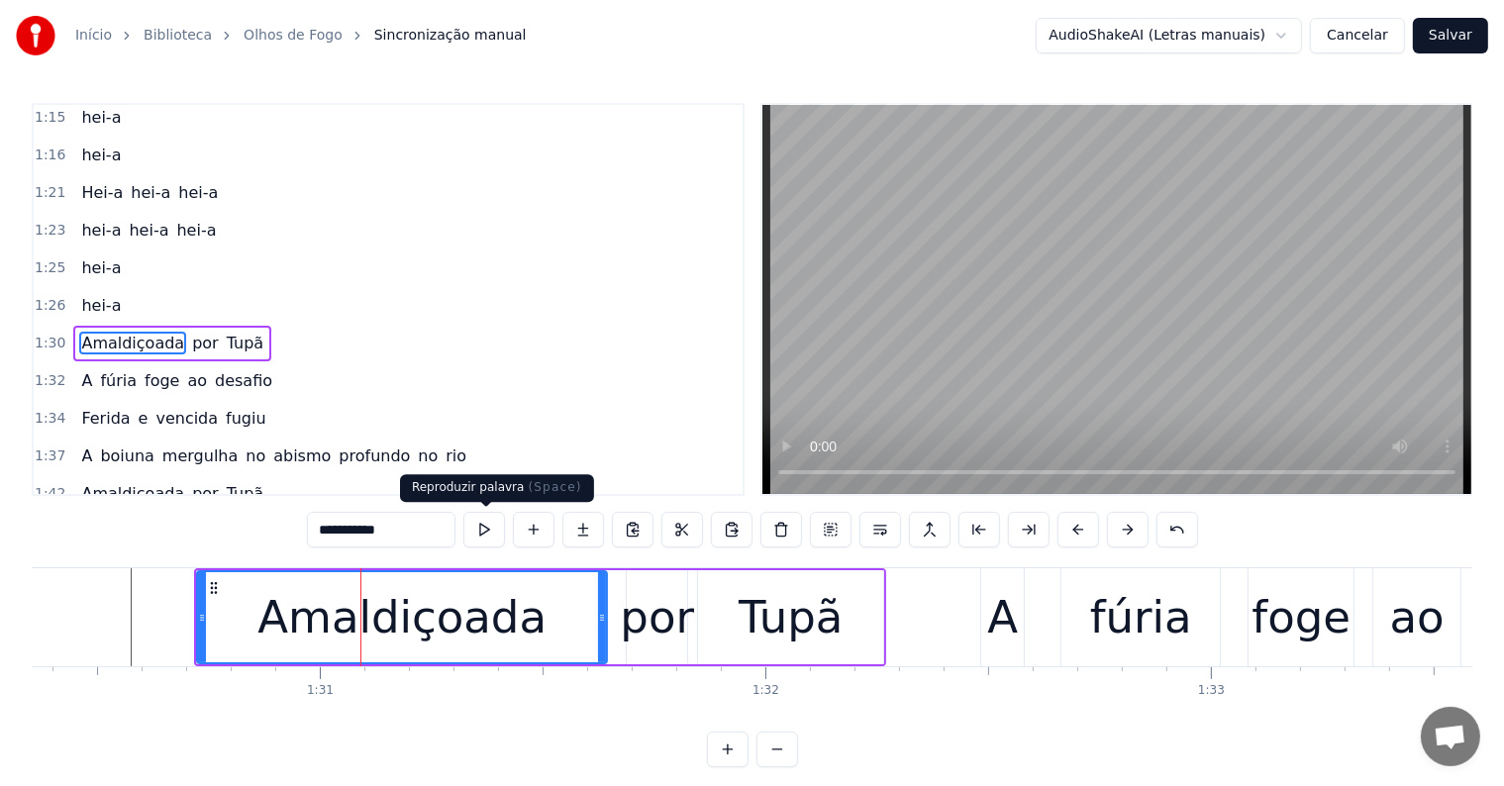
click at [477, 531] on button at bounding box center [484, 530] width 42 height 36
click at [488, 529] on button at bounding box center [484, 530] width 42 height 36
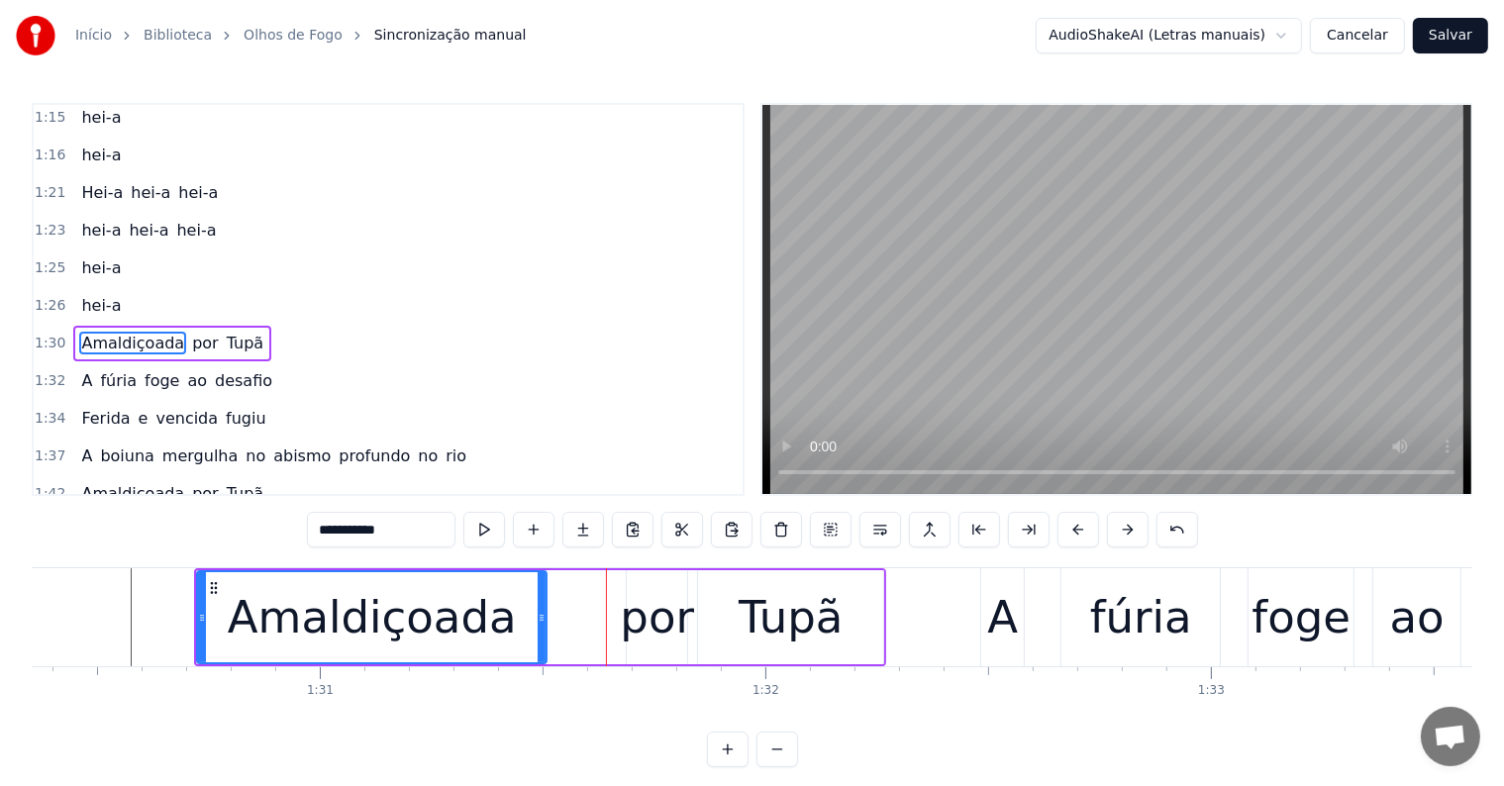
drag, startPoint x: 602, startPoint y: 615, endPoint x: 542, endPoint y: 617, distance: 60.4
click at [542, 617] on icon at bounding box center [542, 618] width 8 height 16
click at [640, 621] on div "por" at bounding box center [657, 617] width 74 height 67
type input "***"
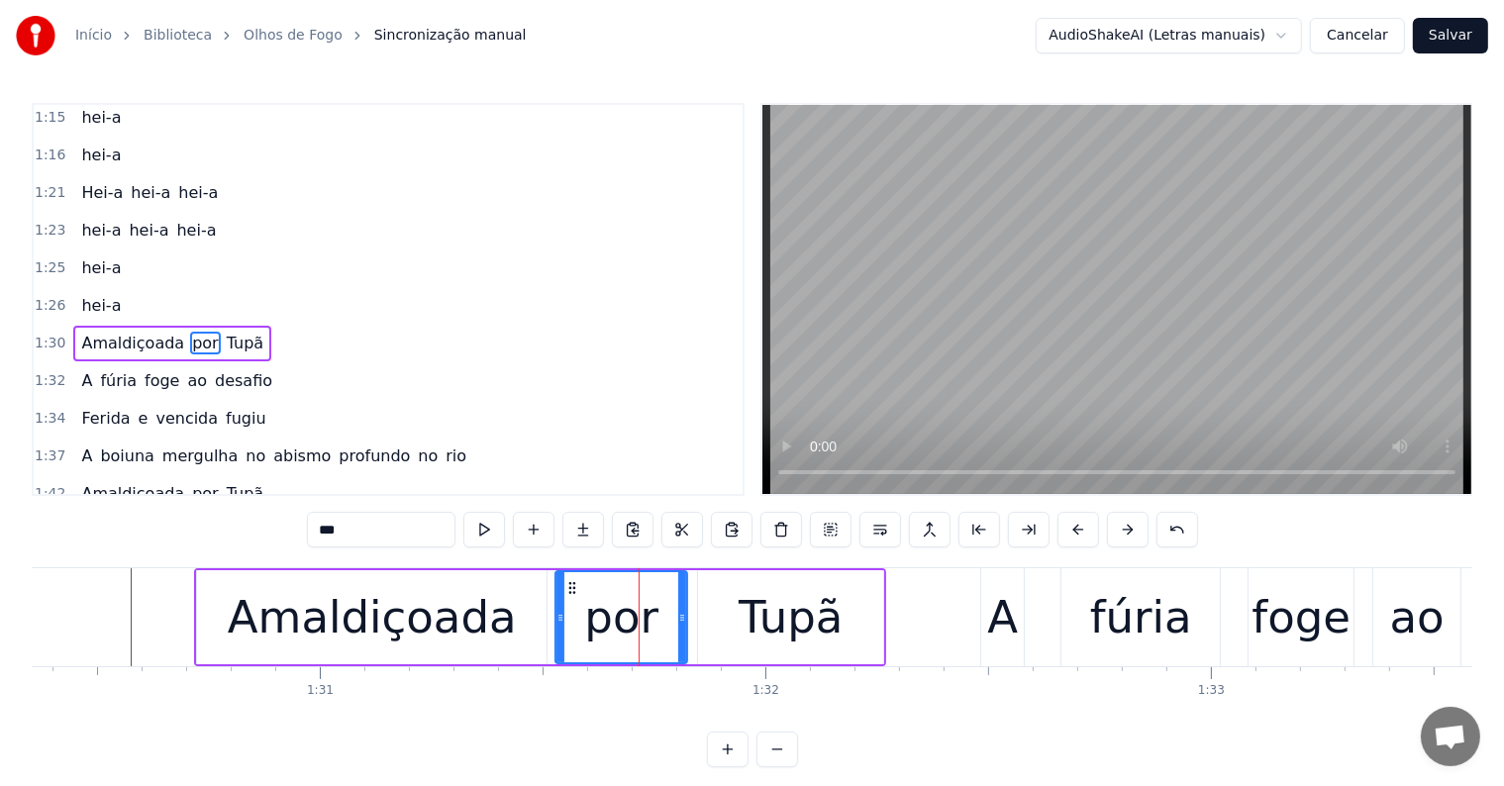
drag, startPoint x: 633, startPoint y: 616, endPoint x: 561, endPoint y: 615, distance: 71.3
click at [561, 615] on icon at bounding box center [560, 618] width 8 height 16
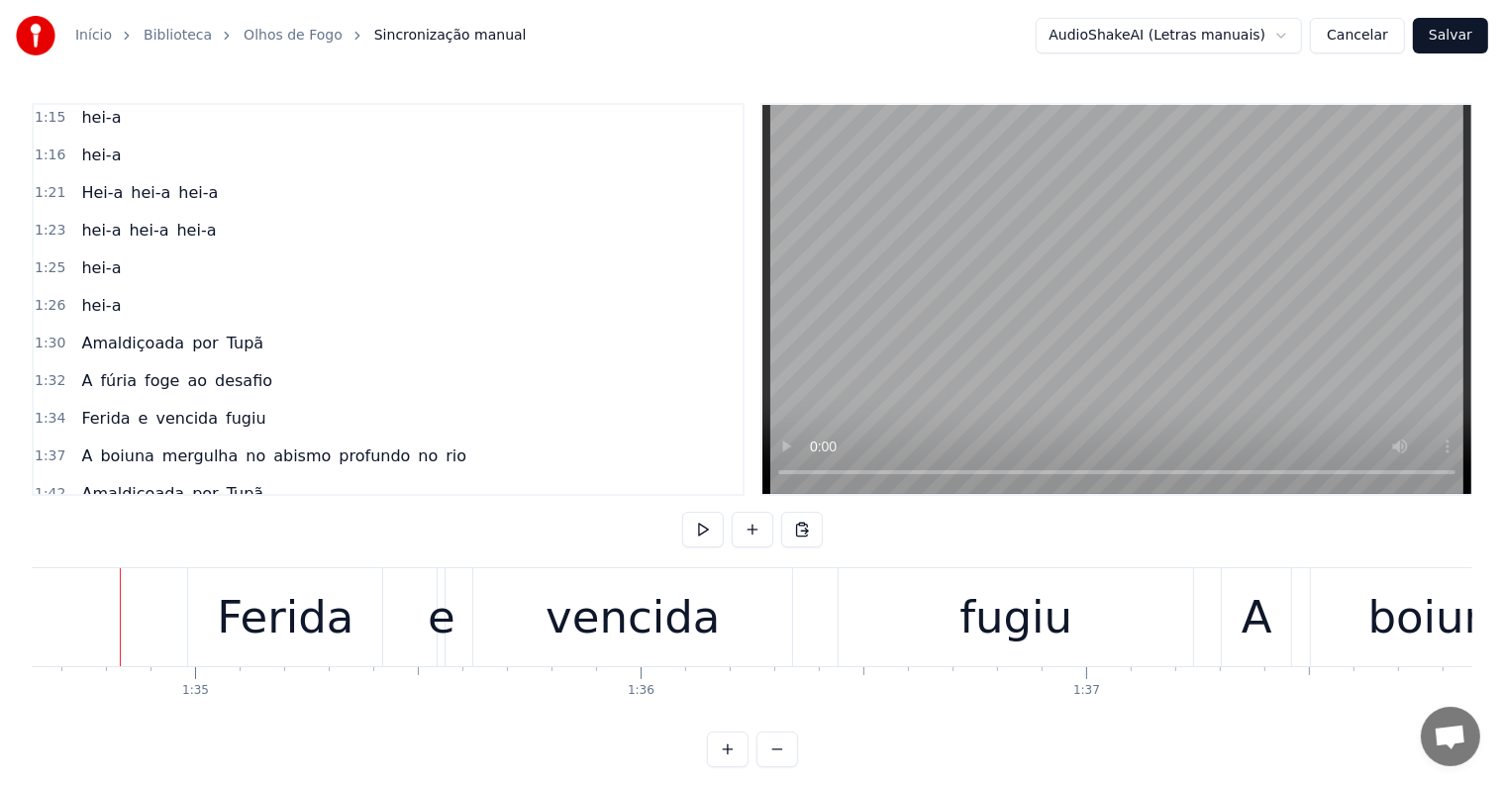
scroll to position [0, 42152]
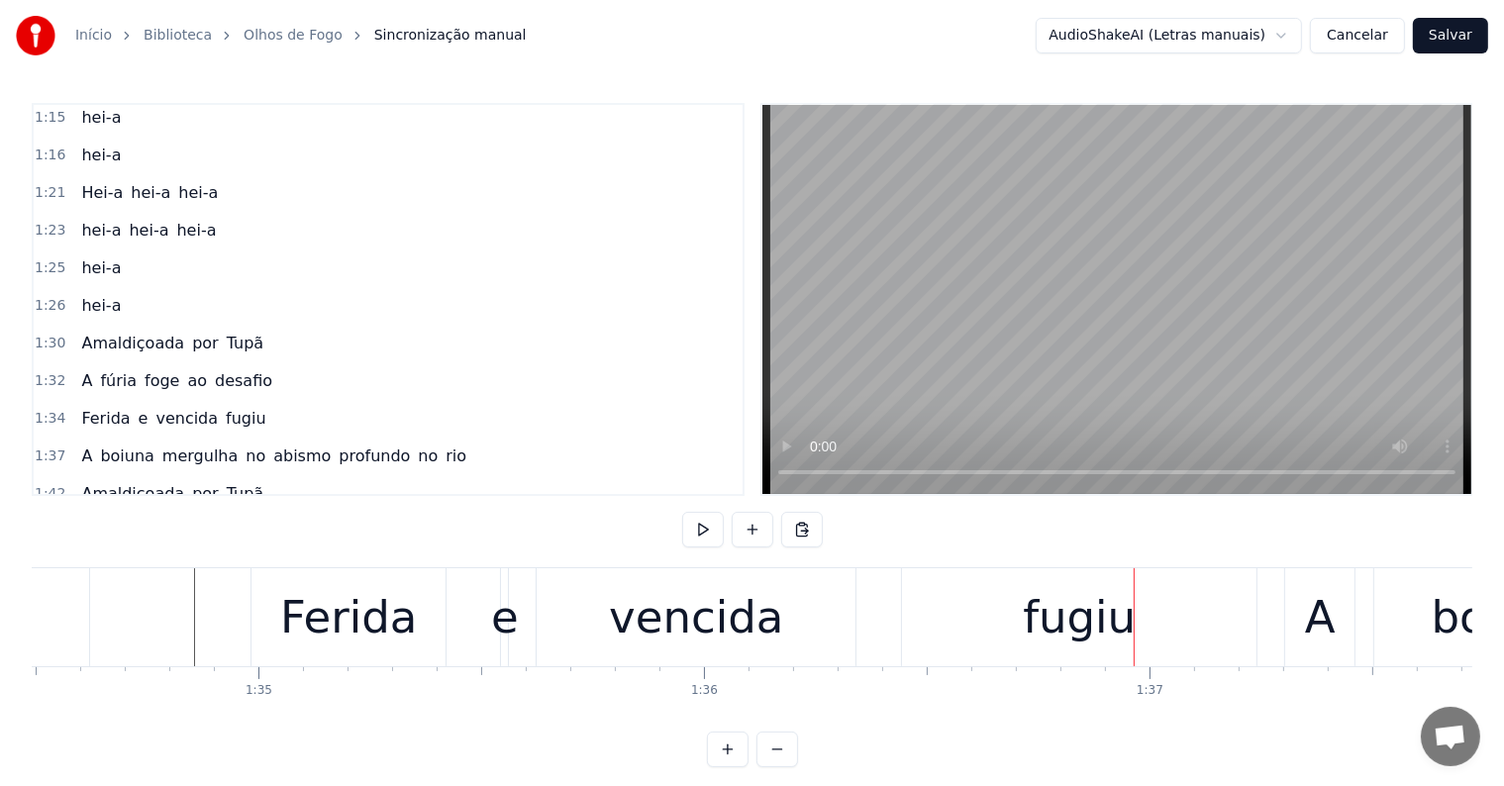
click at [324, 614] on div "Ferida" at bounding box center [348, 617] width 137 height 67
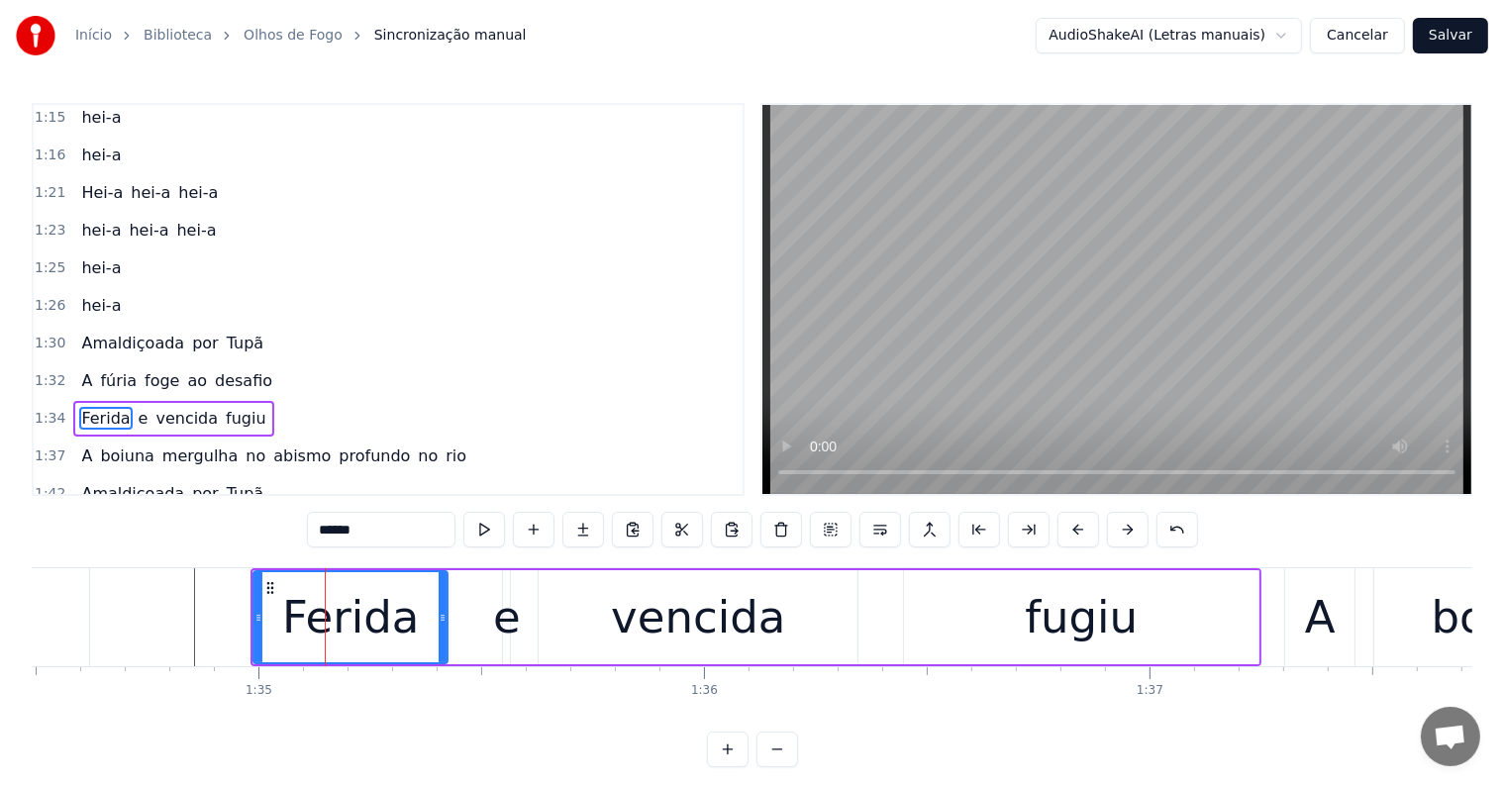
scroll to position [1208, 0]
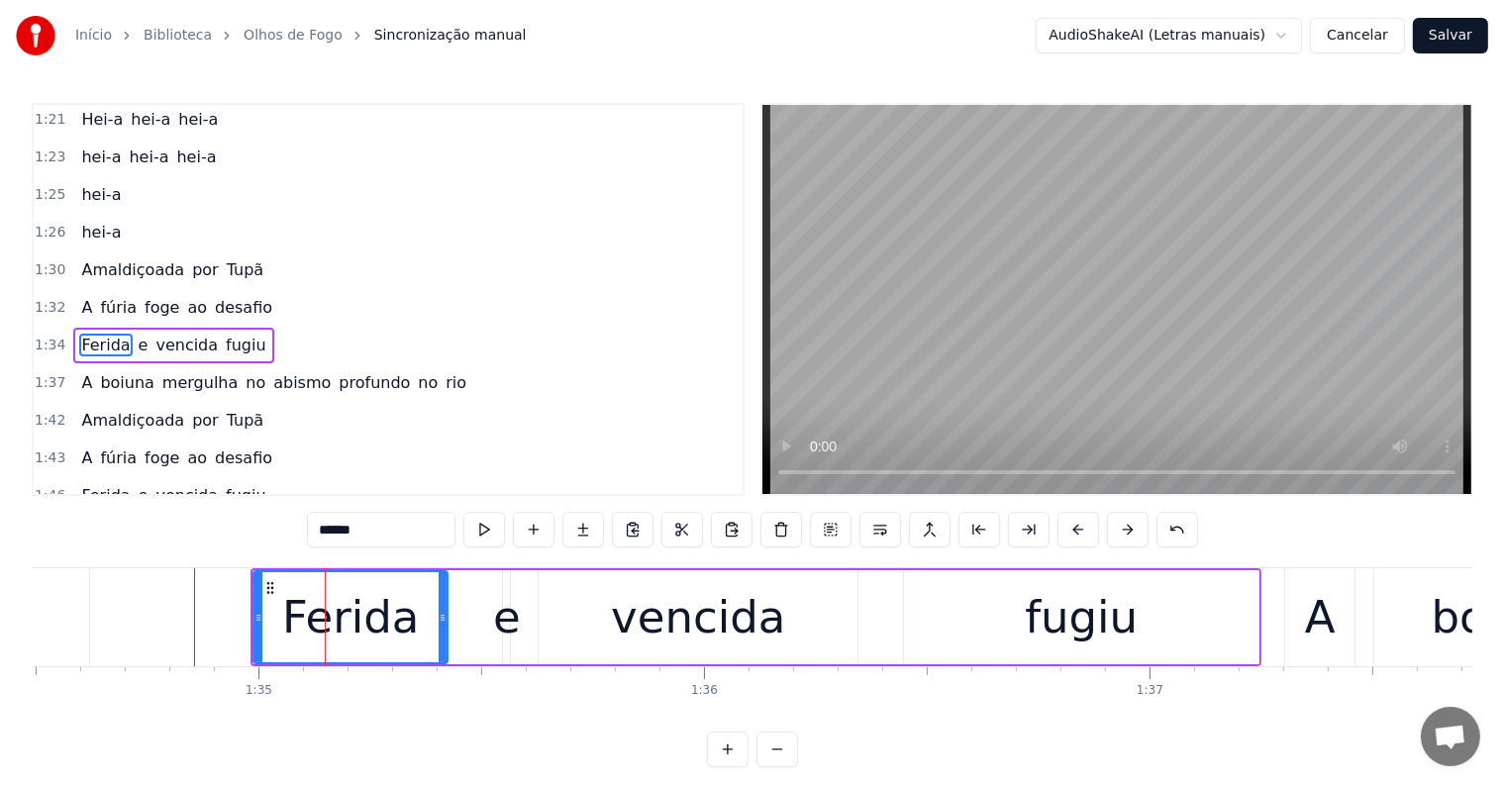
drag, startPoint x: 389, startPoint y: 533, endPoint x: 182, endPoint y: 519, distance: 207.4
click at [182, 519] on div "0:00 Olhos de fogo! 0:02 Trazendo o medo em seu clarão 0:06 Quem vem lá? 0:07 N…" at bounding box center [752, 435] width 1441 height 664
click at [500, 618] on div "e" at bounding box center [507, 617] width 28 height 67
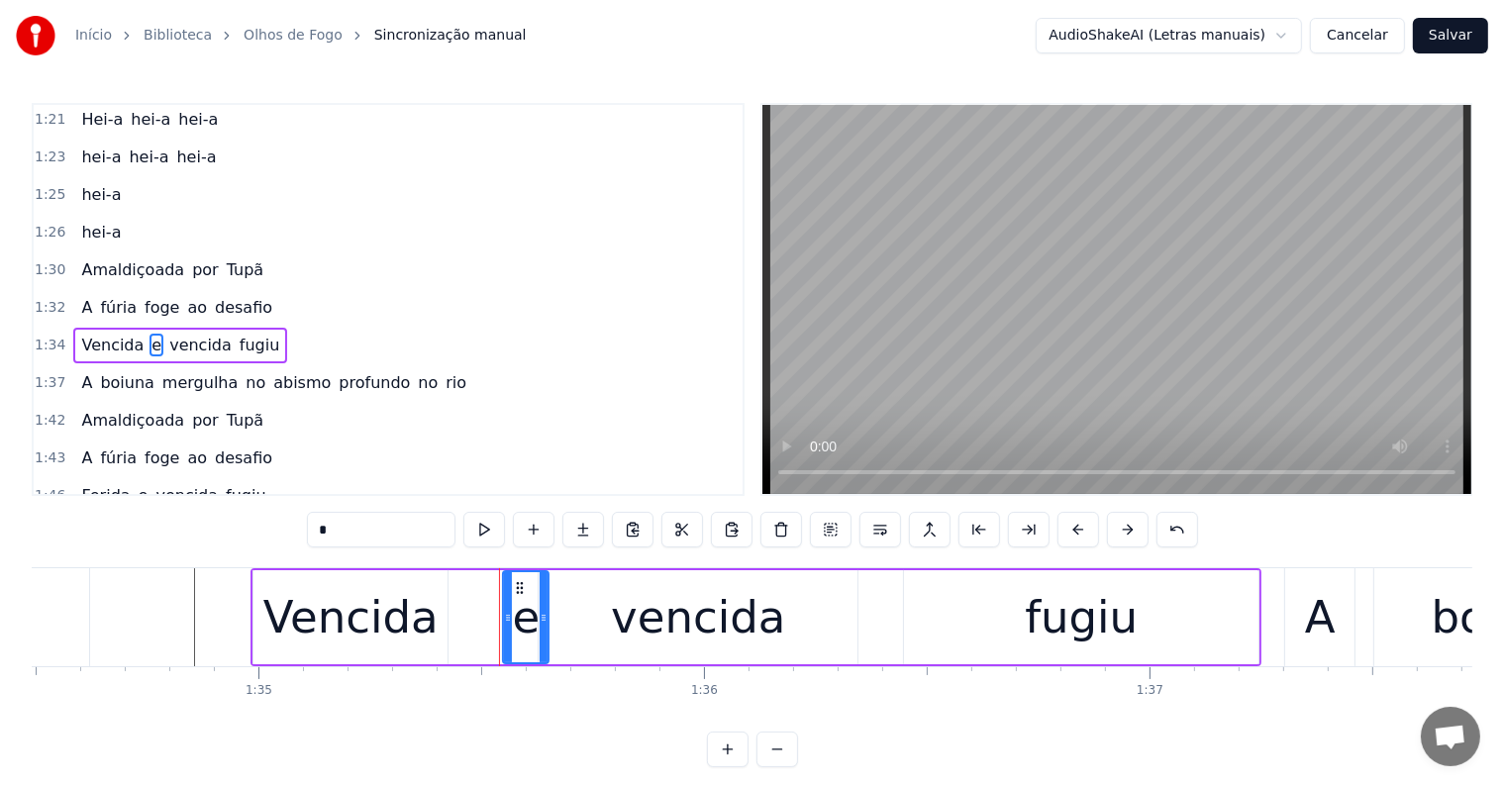
drag, startPoint x: 508, startPoint y: 621, endPoint x: 547, endPoint y: 624, distance: 38.7
click at [547, 624] on icon at bounding box center [544, 618] width 8 height 16
drag, startPoint x: 368, startPoint y: 535, endPoint x: 256, endPoint y: 522, distance: 112.6
click at [256, 522] on div "0:00 Olhos de fogo! 0:02 Trazendo o medo em seu clarão 0:06 Quem vem lá? 0:07 N…" at bounding box center [752, 435] width 1441 height 664
click at [674, 649] on div "vencida" at bounding box center [698, 617] width 174 height 67
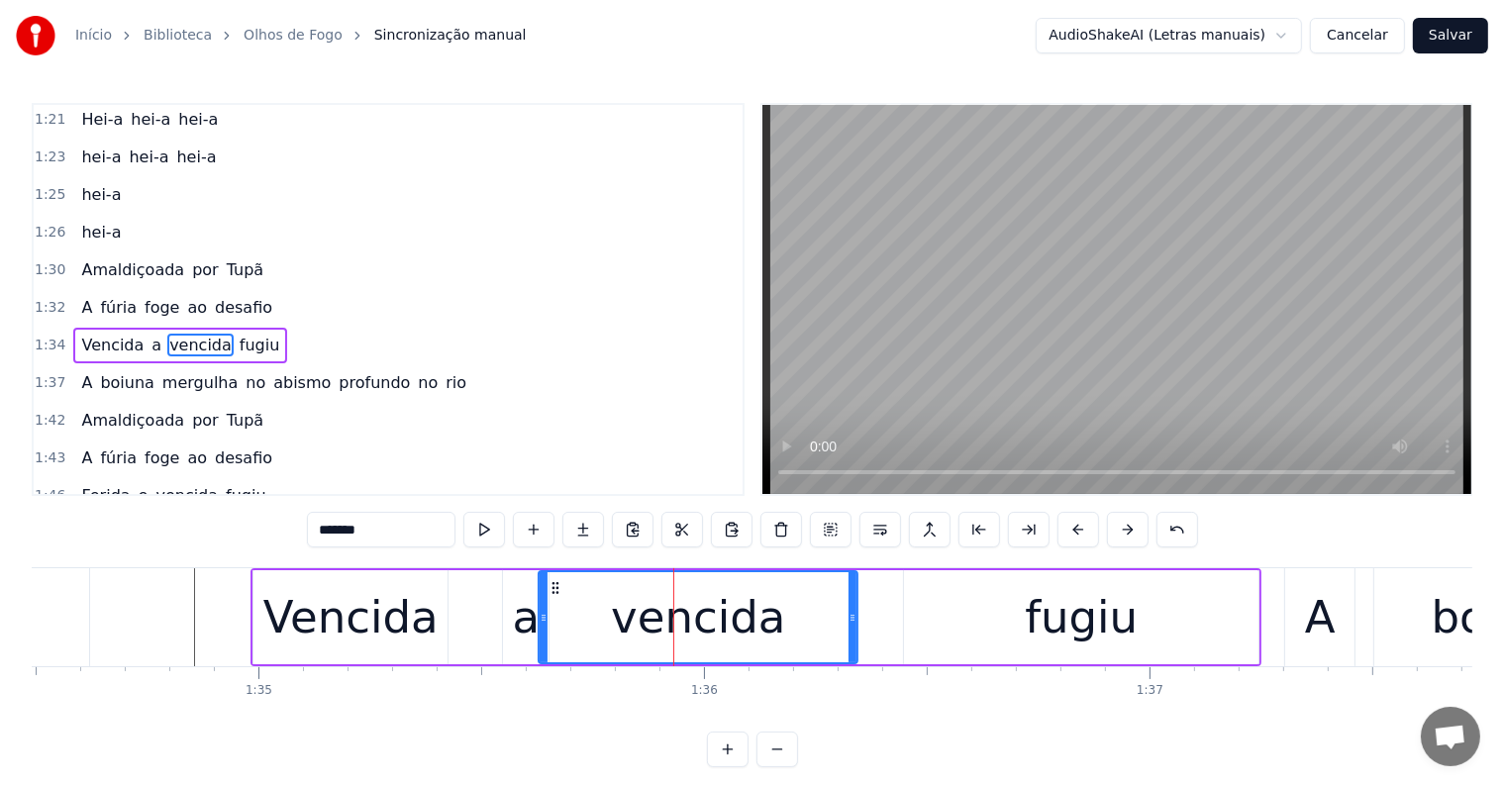
drag, startPoint x: 428, startPoint y: 531, endPoint x: 242, endPoint y: 525, distance: 186.2
click at [242, 525] on div "0:00 Olhos de fogo! 0:02 Trazendo o medo em seu clarão 0:06 Quem vem lá? 0:07 N…" at bounding box center [752, 435] width 1441 height 664
type input "******"
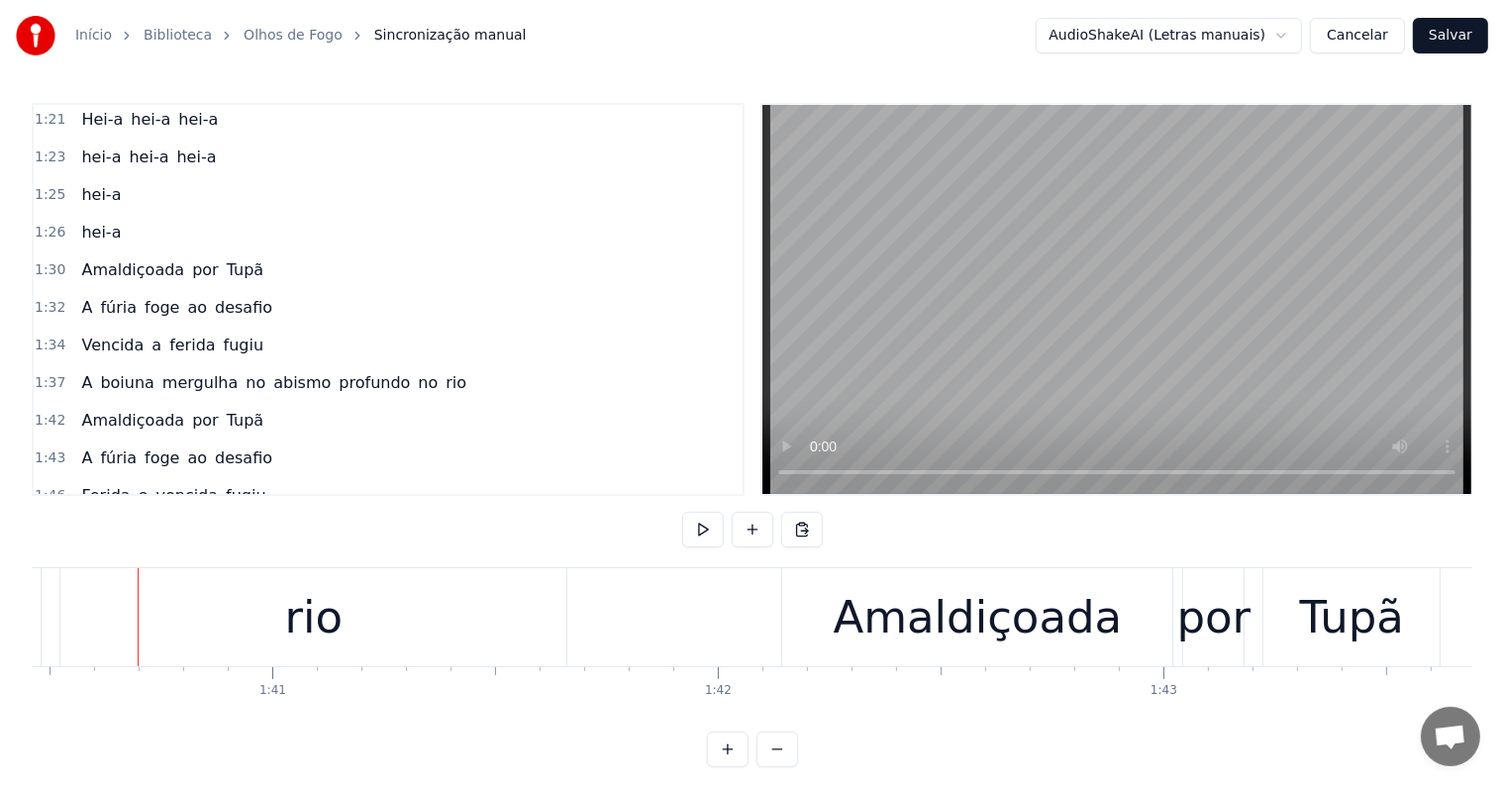
scroll to position [0, 44765]
click at [250, 645] on div "rio" at bounding box center [308, 617] width 506 height 98
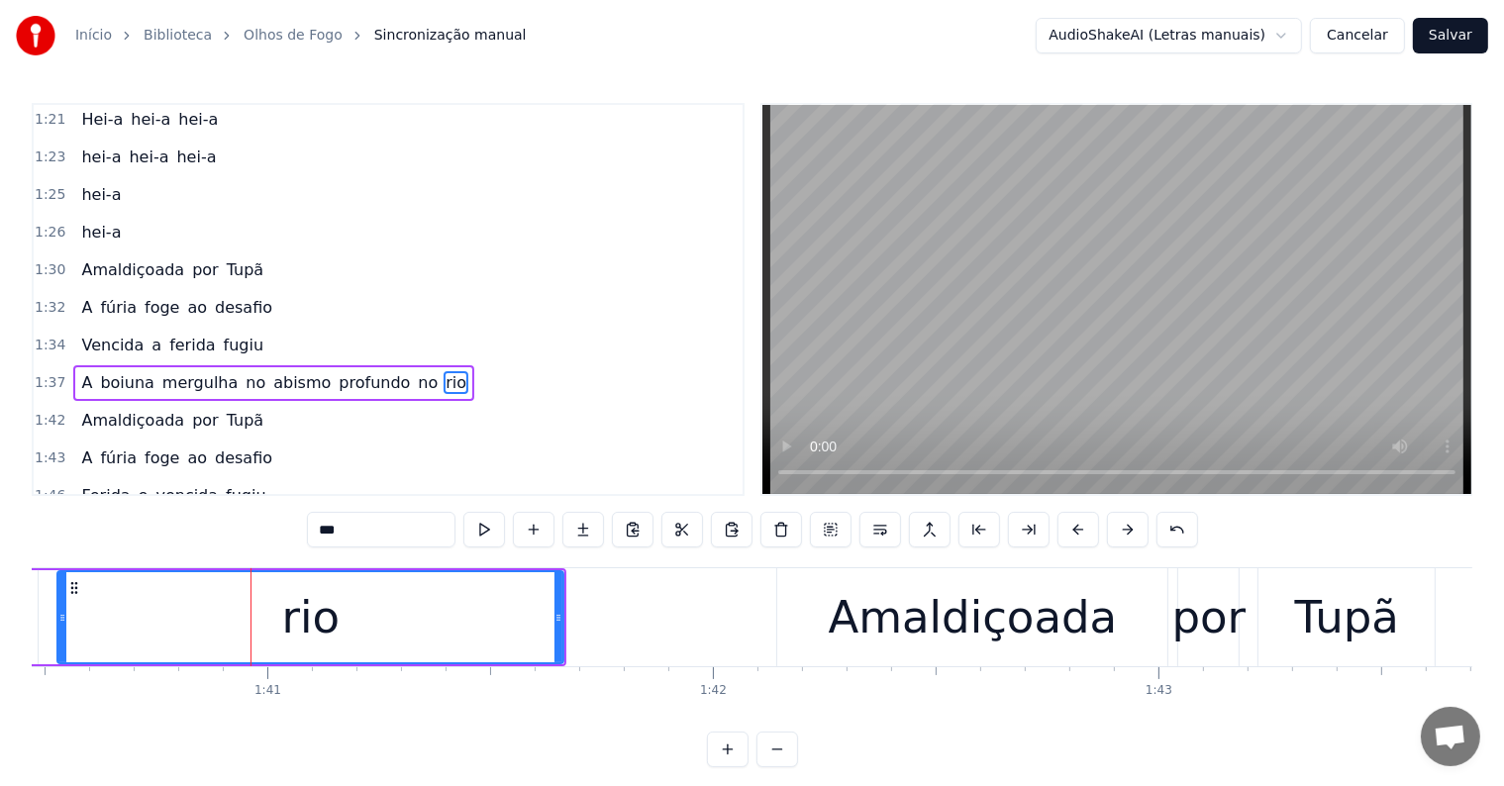
scroll to position [1244, 0]
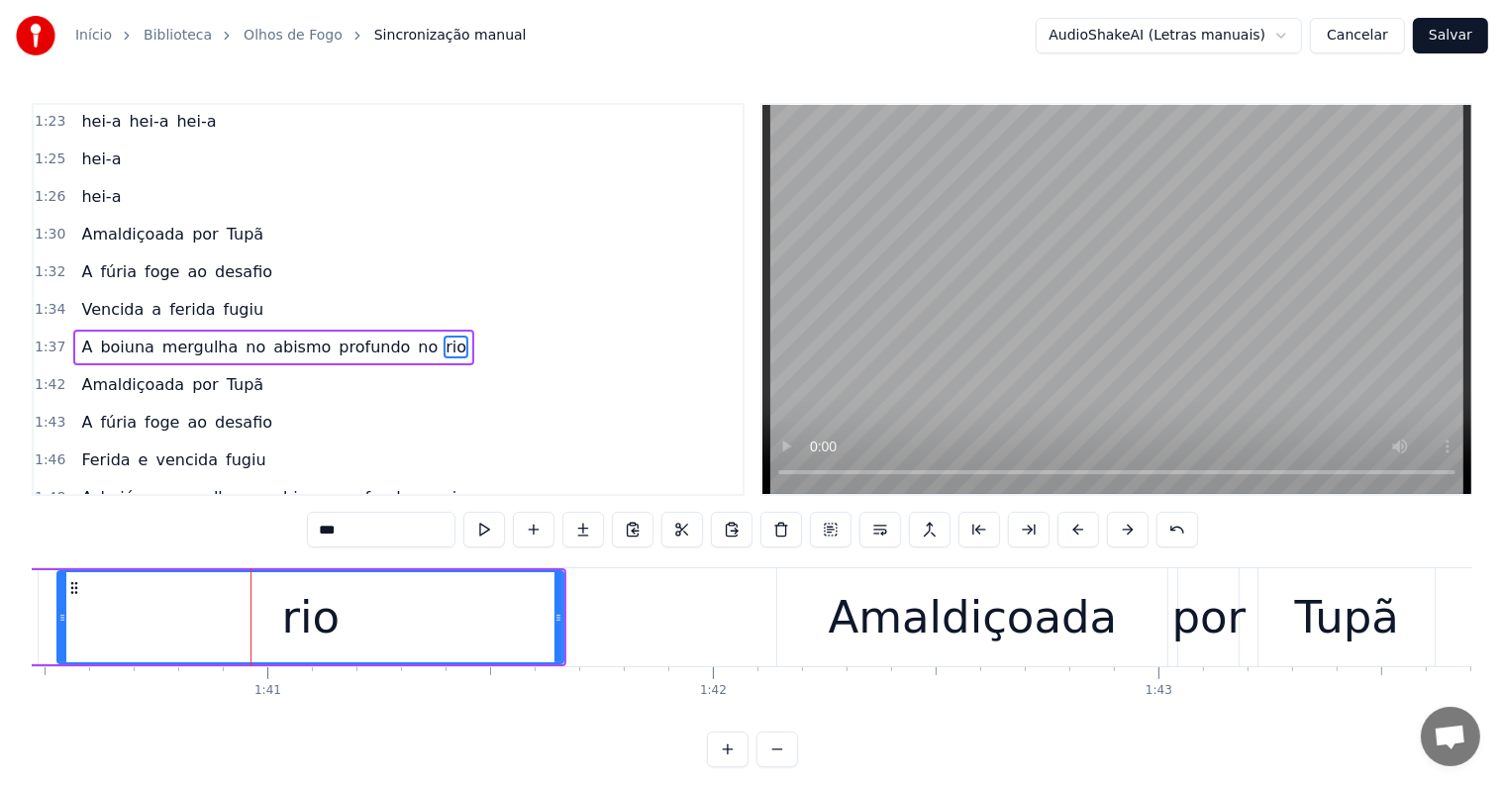
click at [337, 336] on span "profundo" at bounding box center [374, 347] width 75 height 23
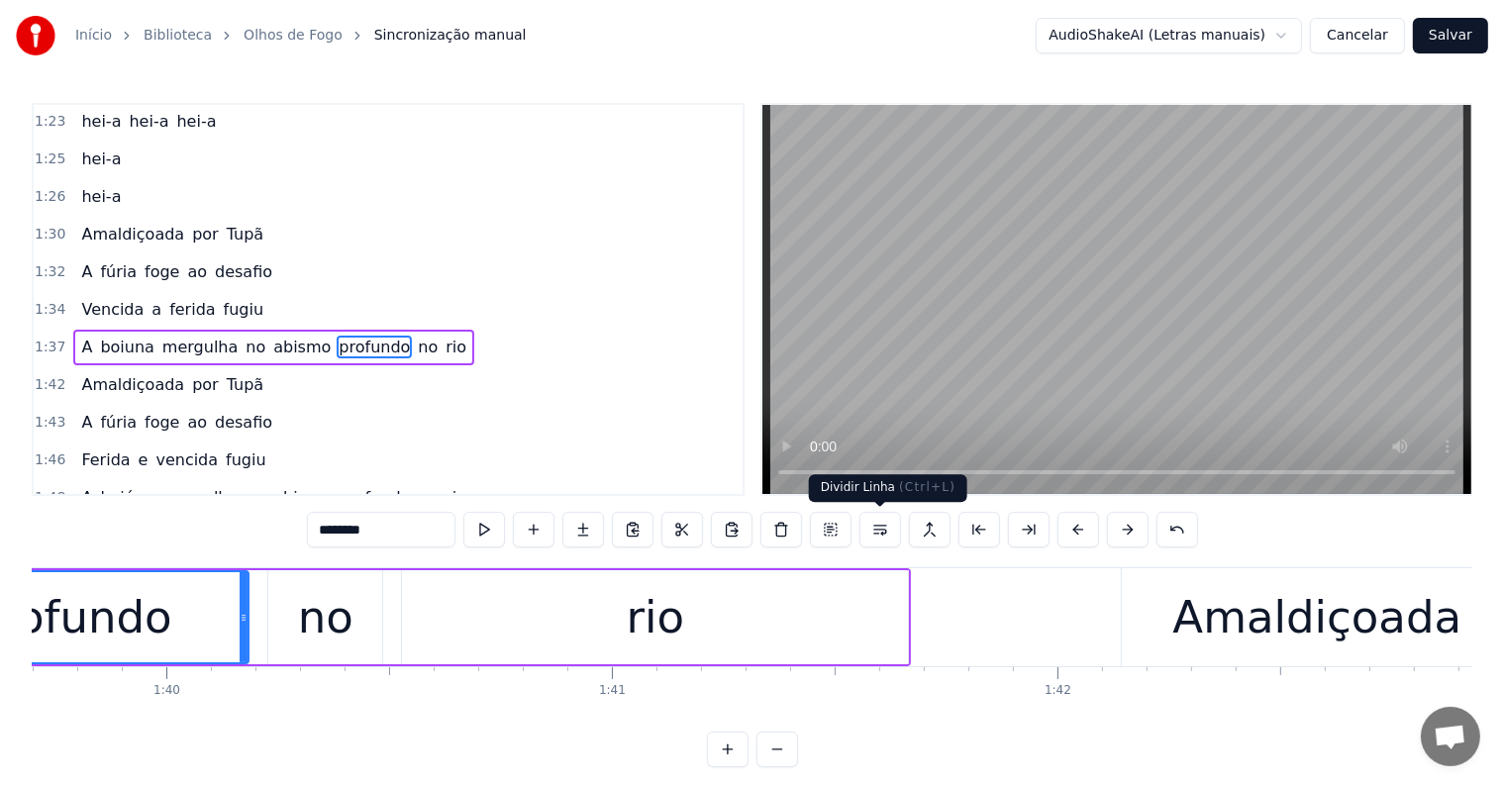
scroll to position [0, 44179]
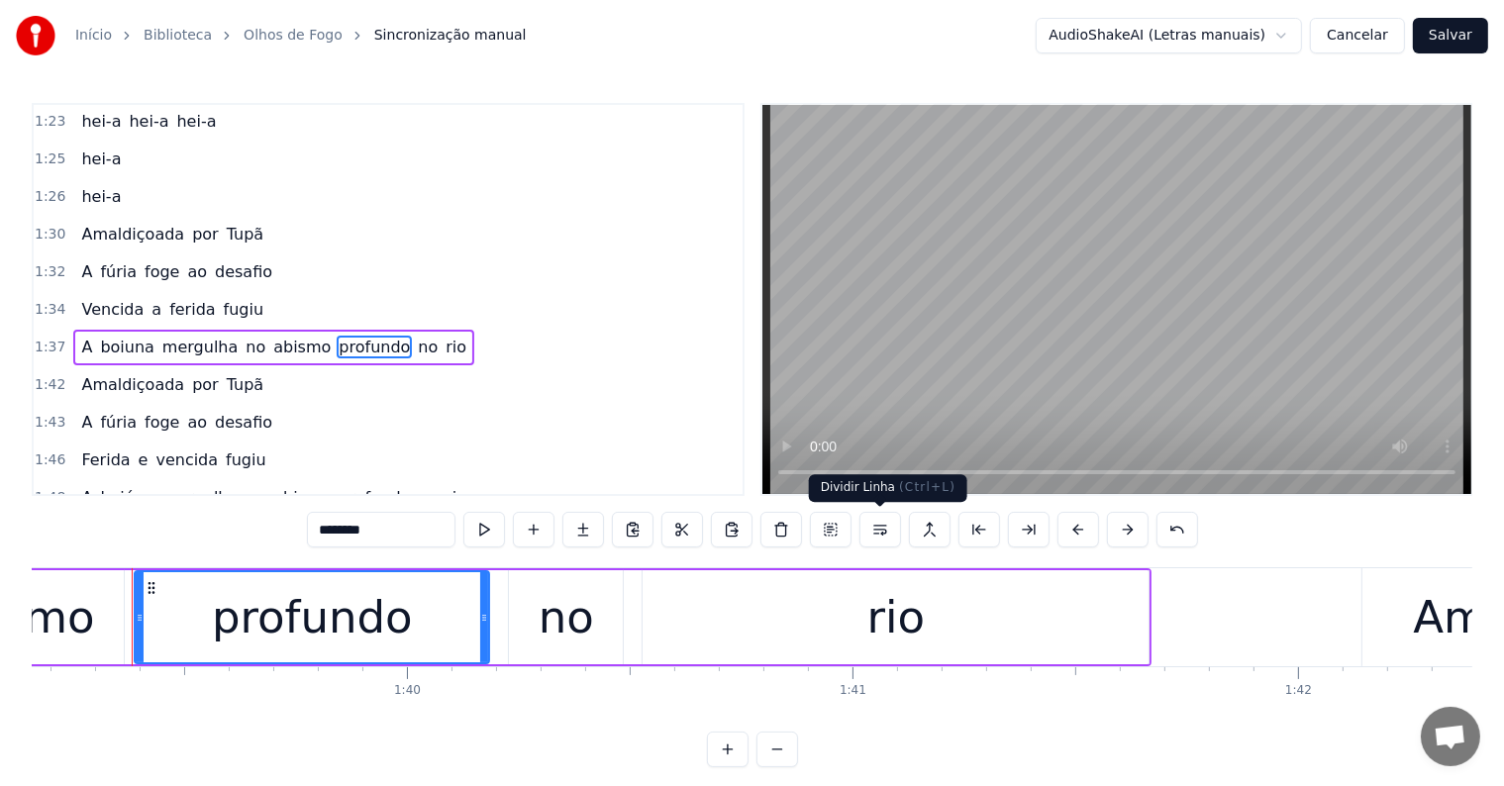
click at [881, 530] on button at bounding box center [880, 530] width 42 height 36
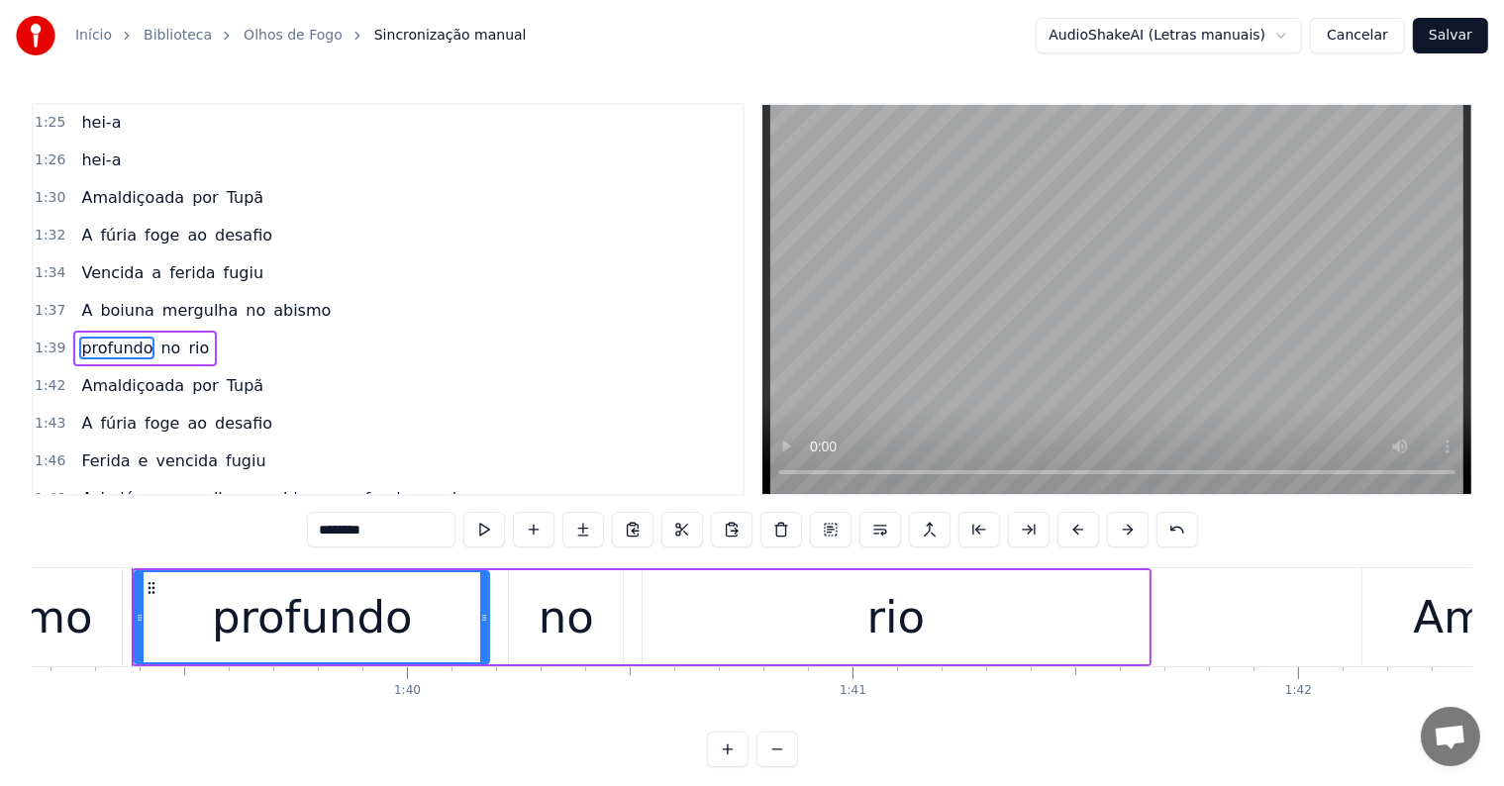
click at [271, 299] on span "abismo" at bounding box center [301, 310] width 61 height 23
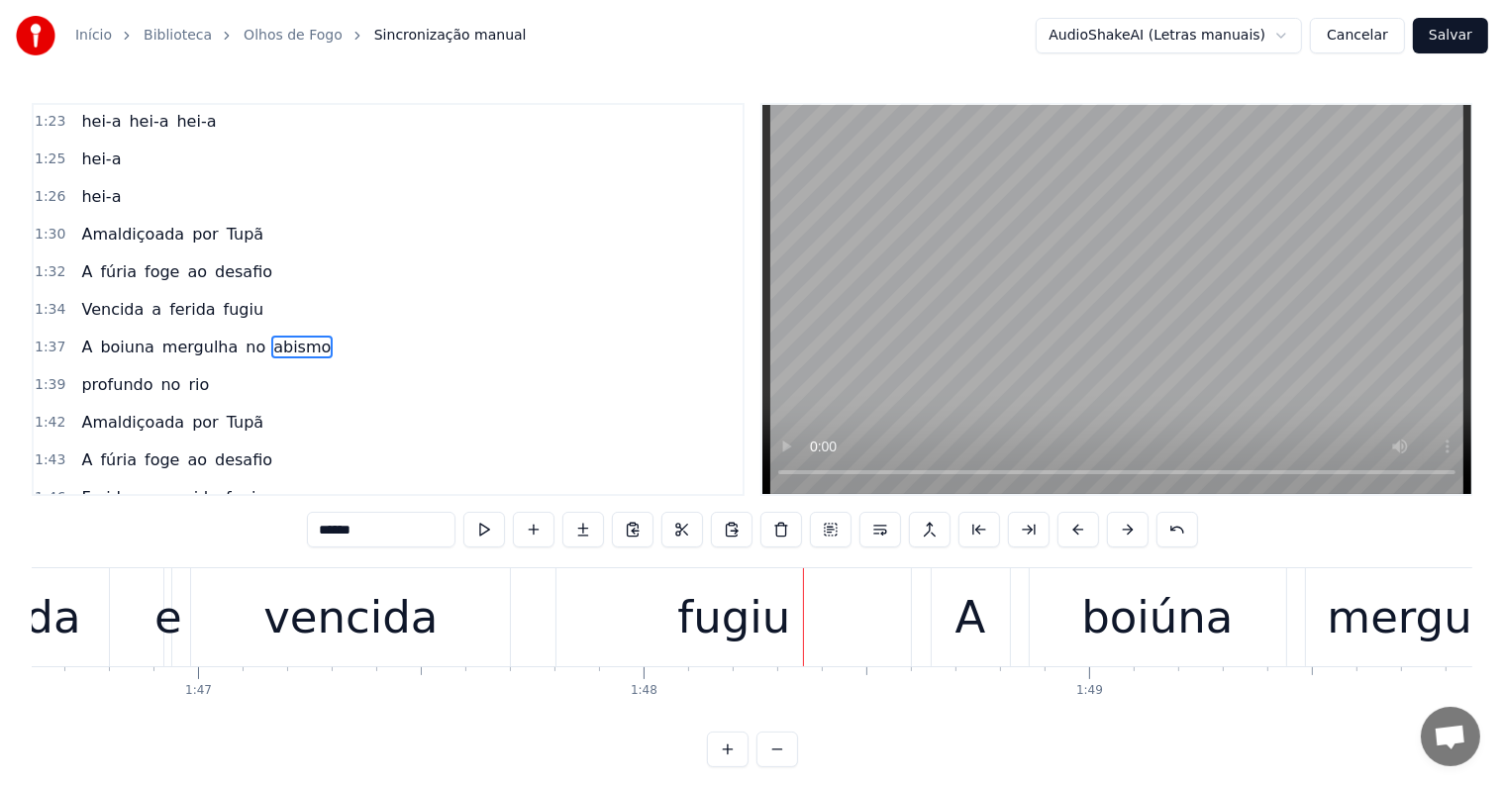
scroll to position [0, 47495]
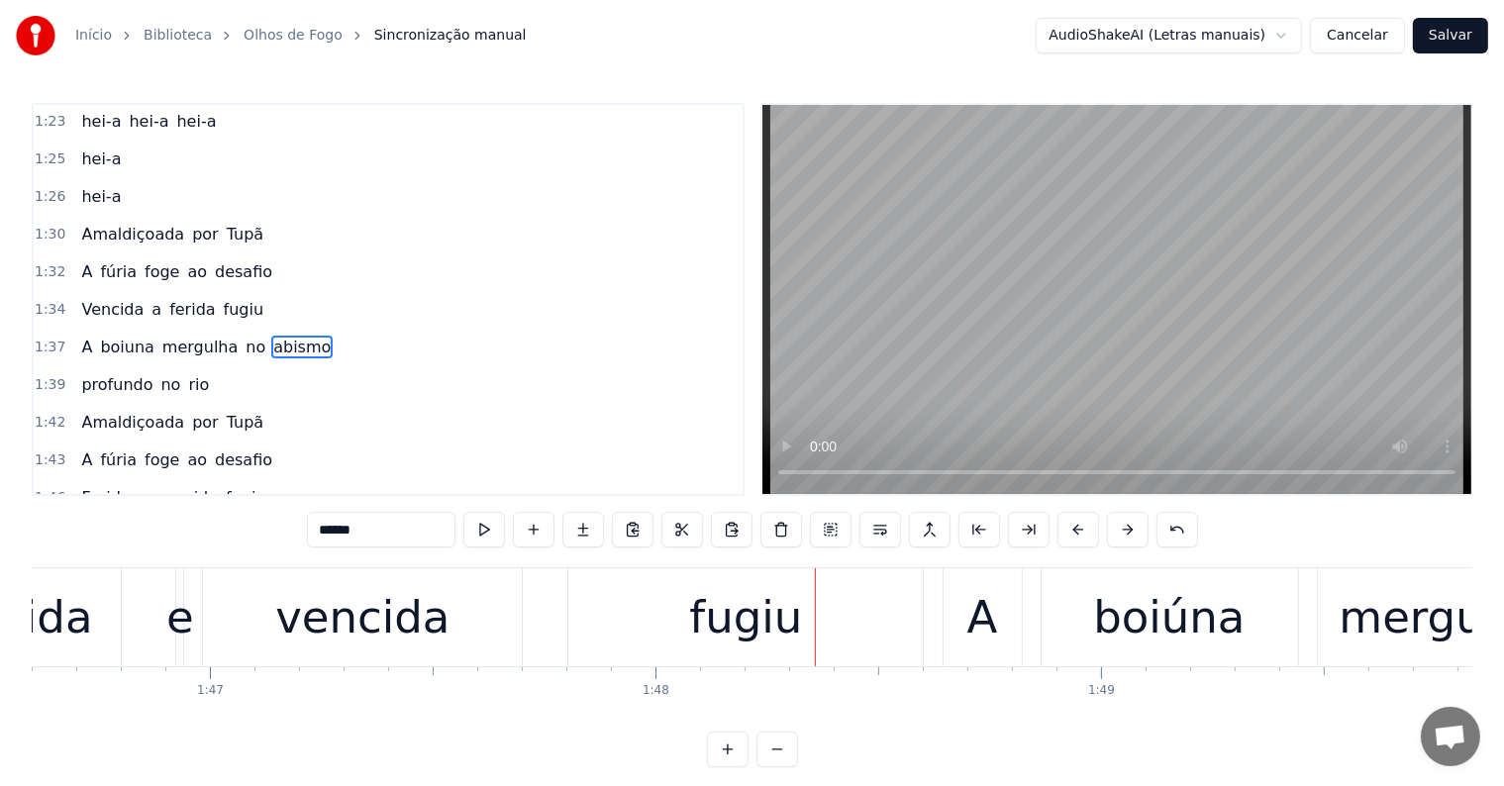
click at [64, 626] on div "Ferida" at bounding box center [23, 617] width 137 height 67
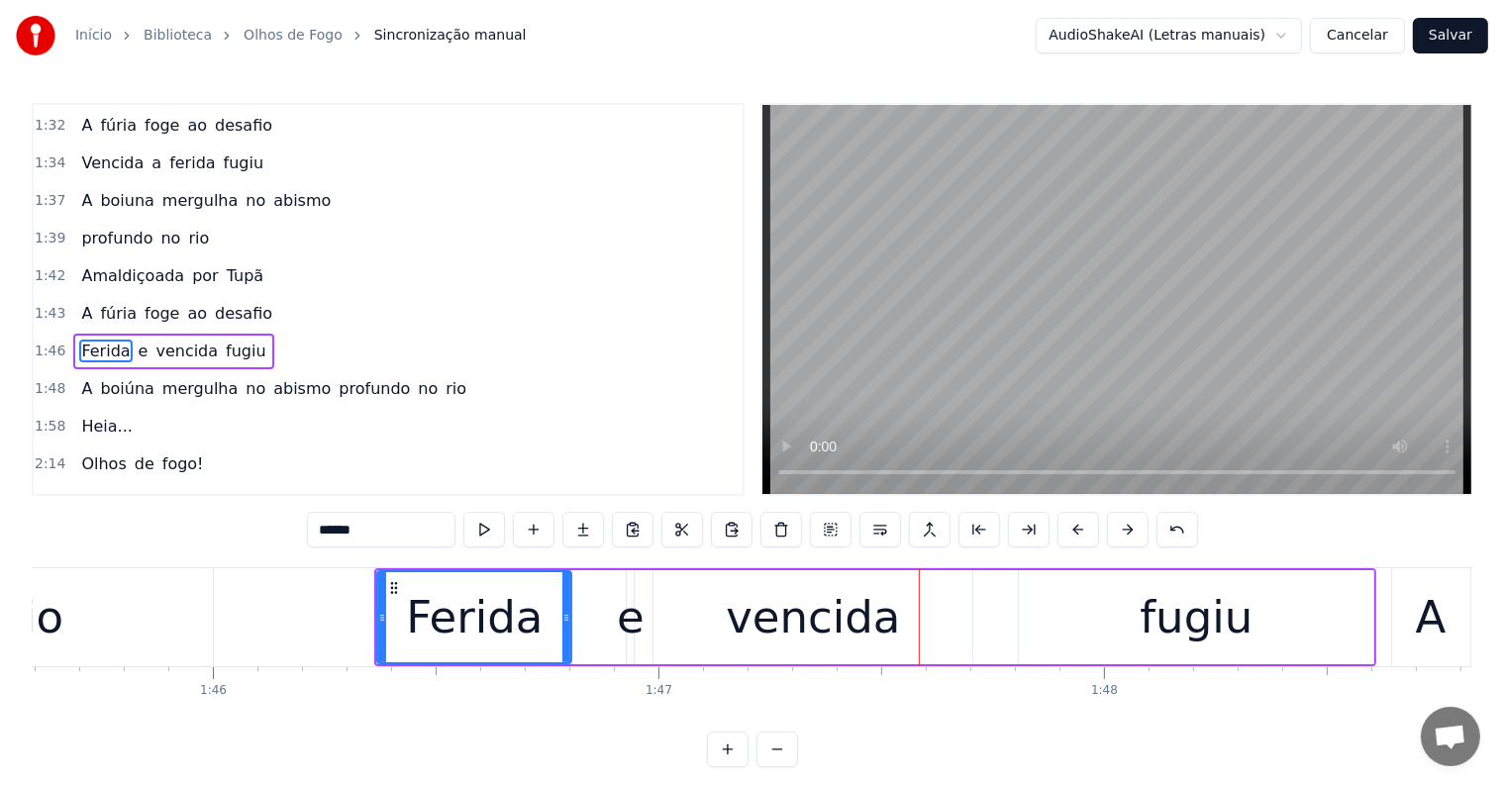
scroll to position [0, 47033]
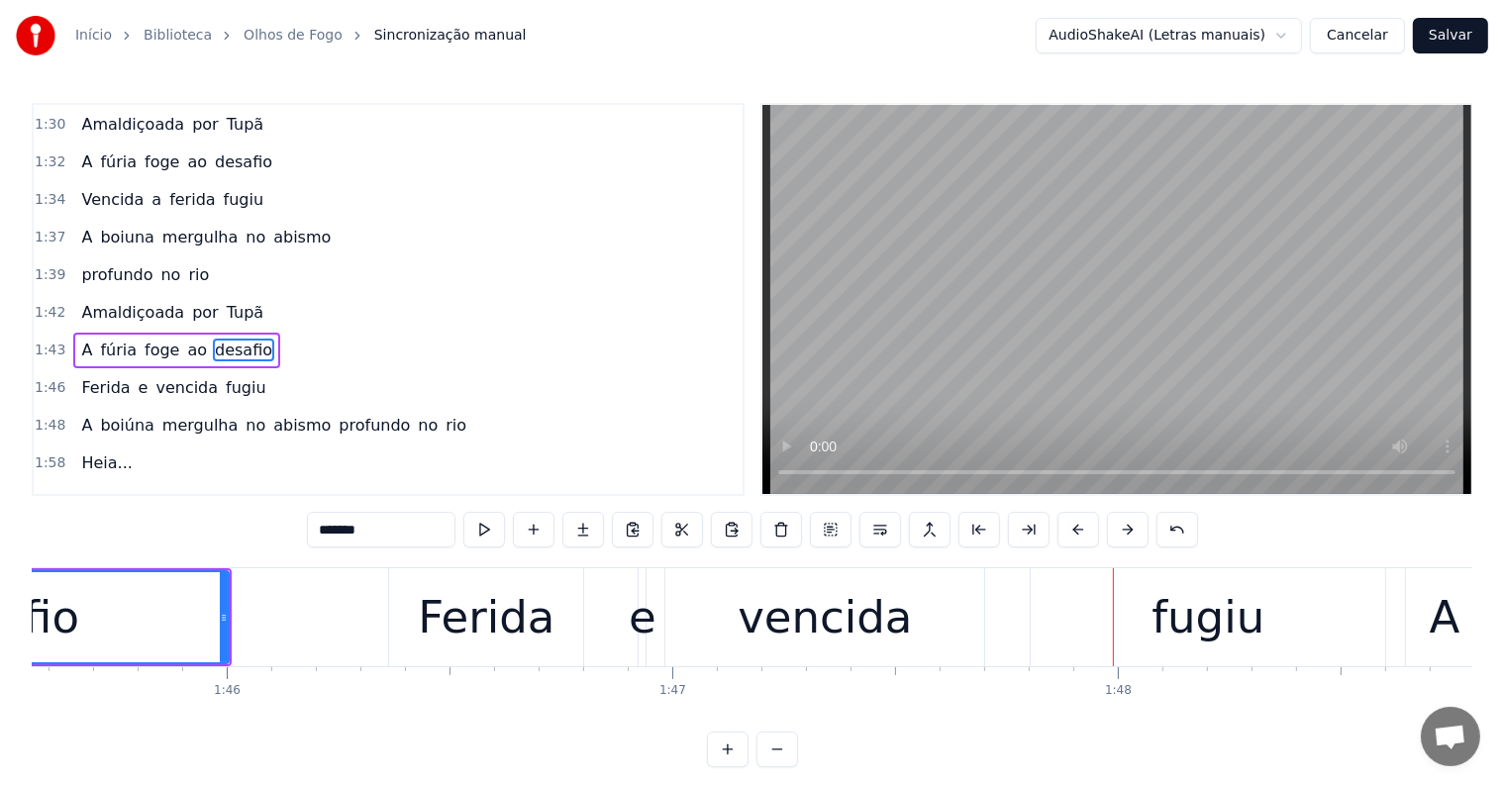
click at [646, 618] on div "e" at bounding box center [643, 617] width 28 height 67
type input "*"
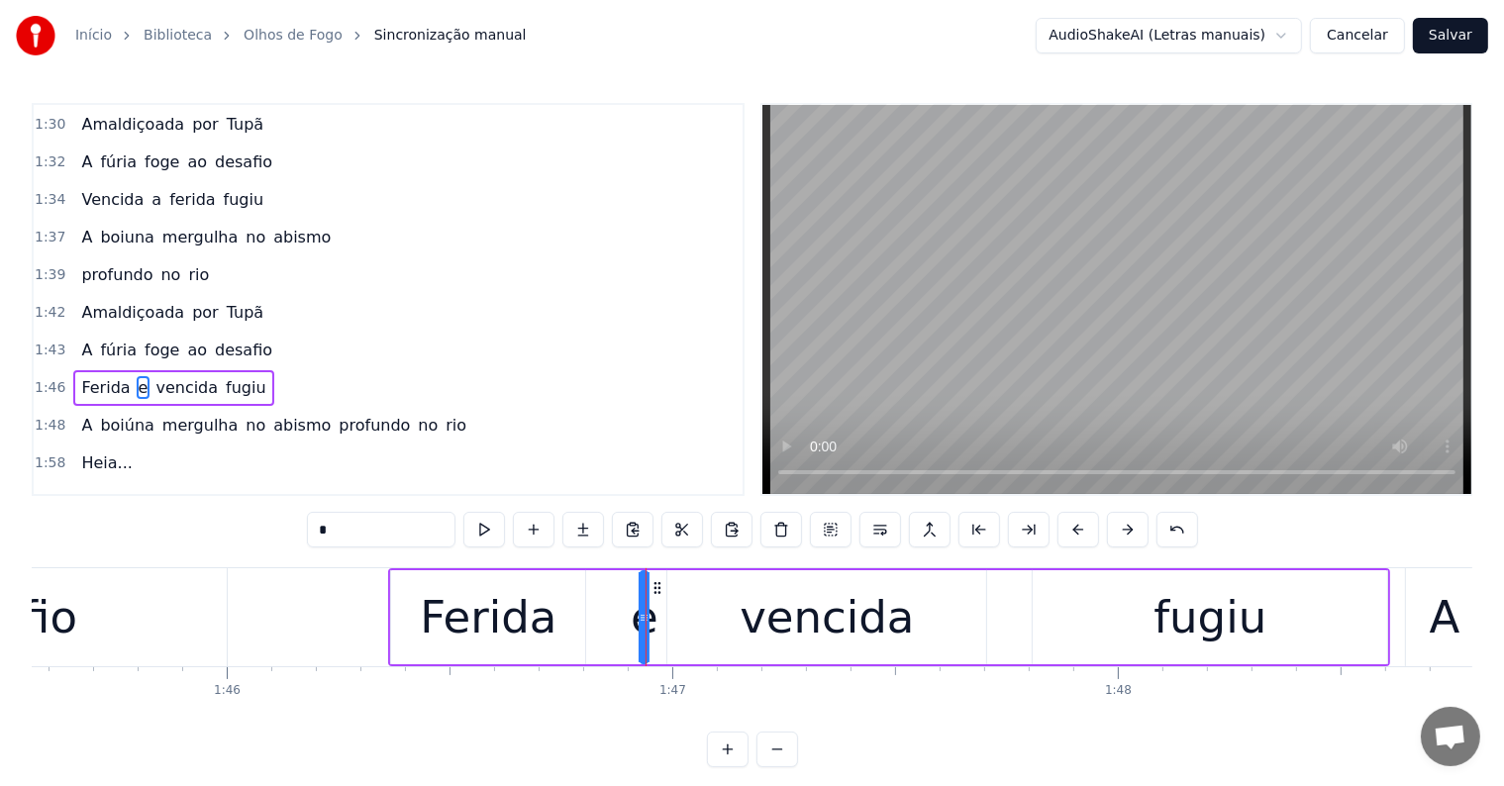
scroll to position [1390, 0]
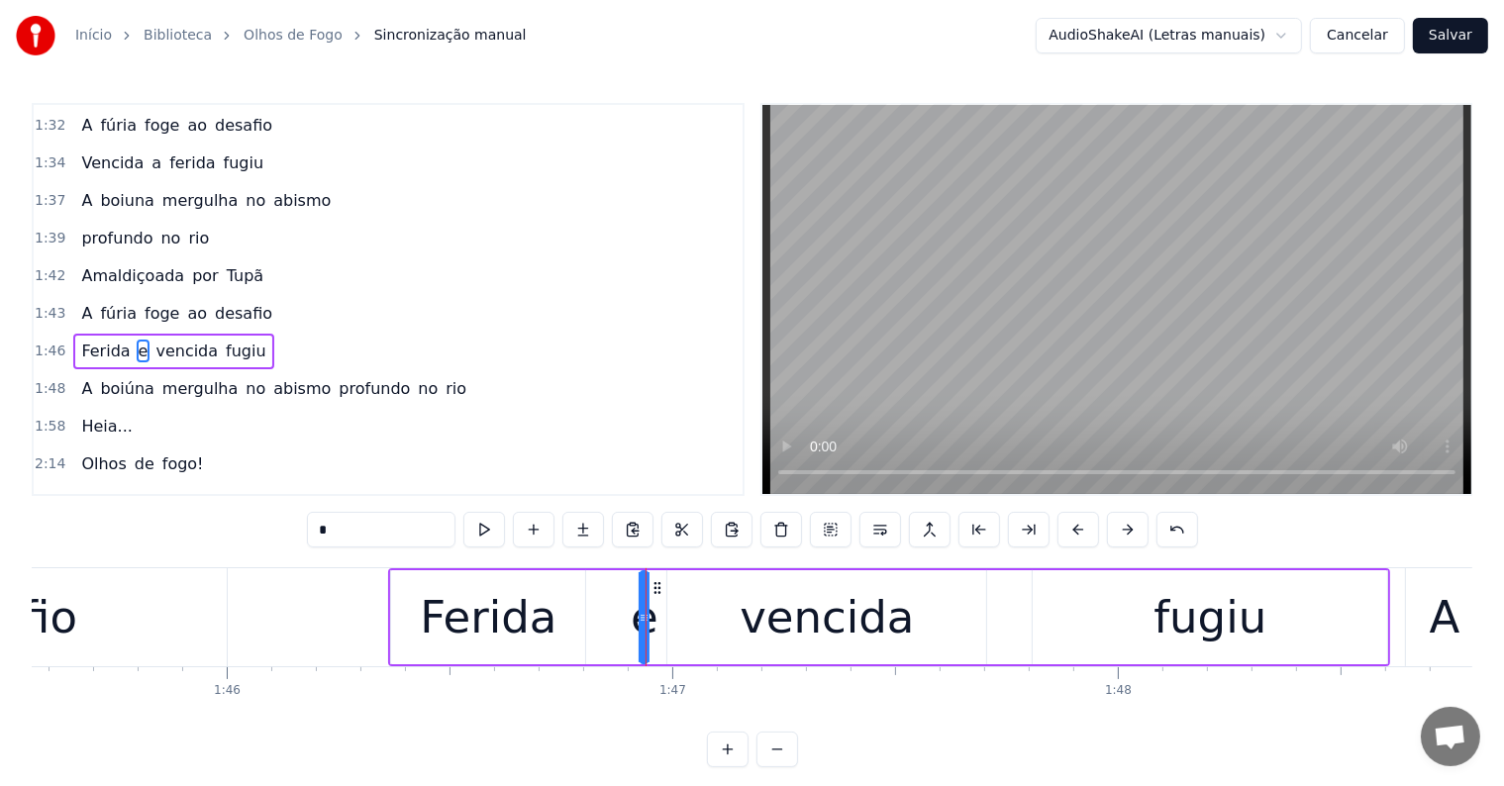
drag, startPoint x: 646, startPoint y: 614, endPoint x: 657, endPoint y: 614, distance: 11.9
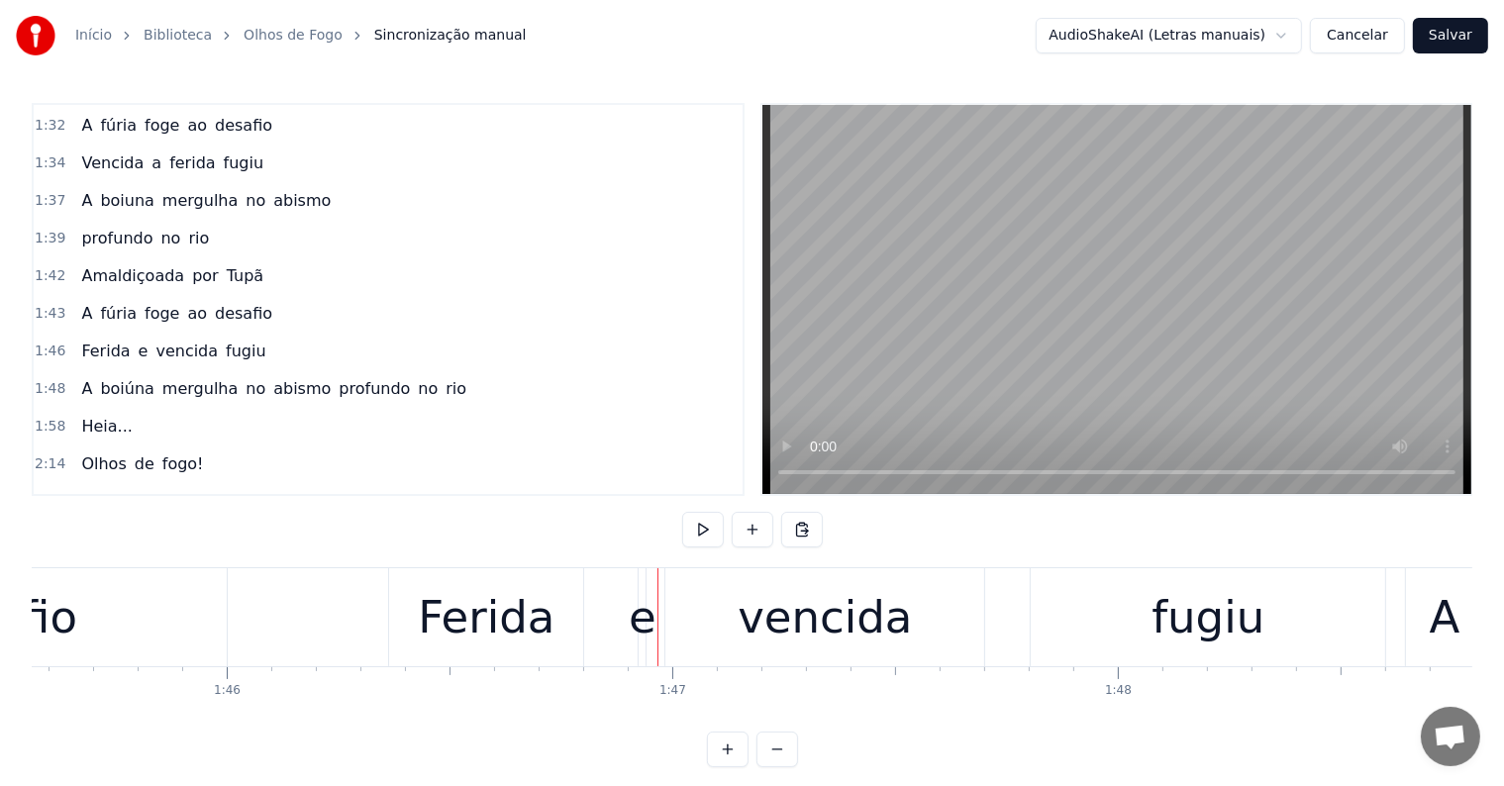
click at [638, 622] on div "e" at bounding box center [643, 617] width 28 height 67
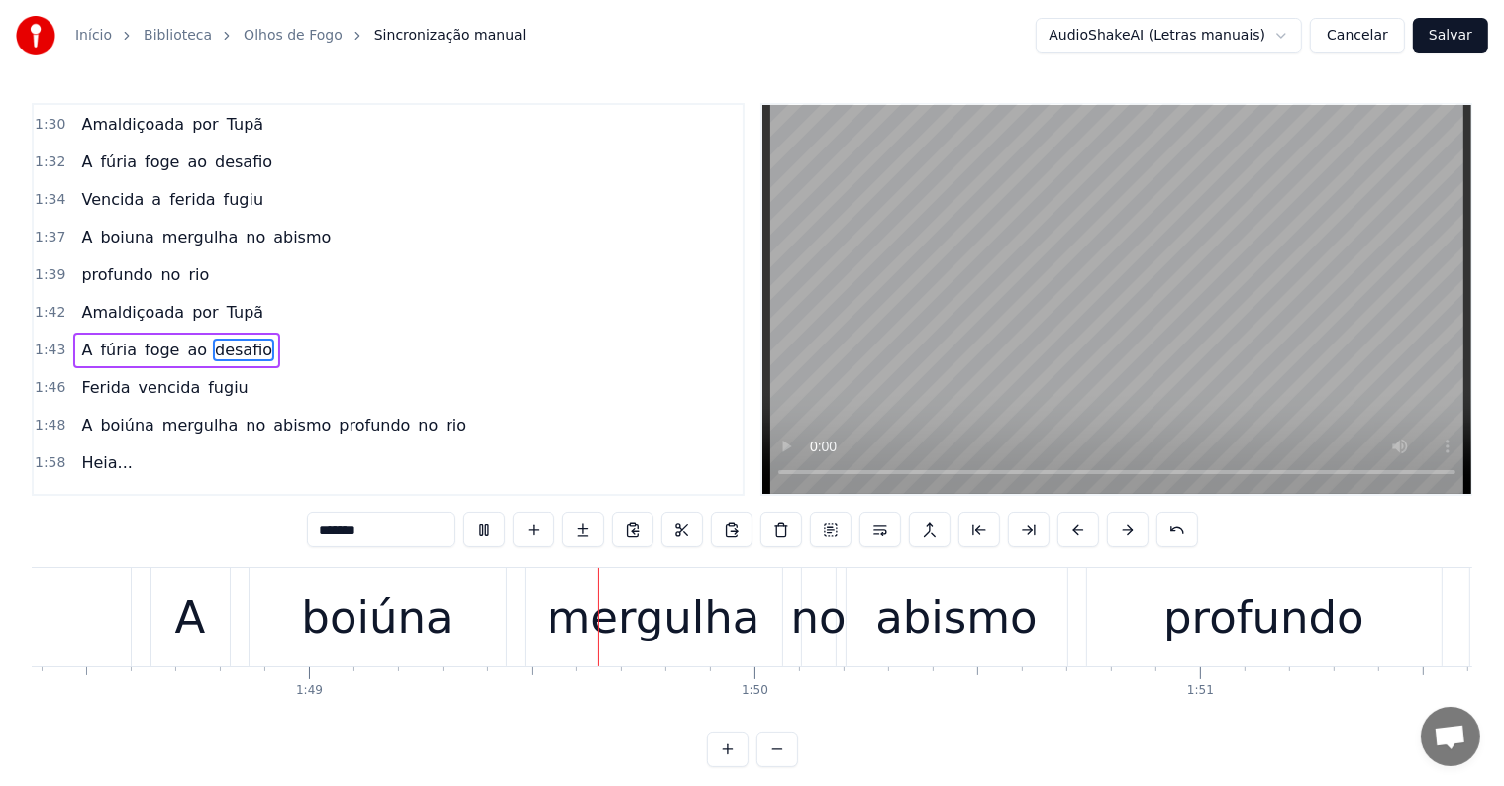
scroll to position [0, 48376]
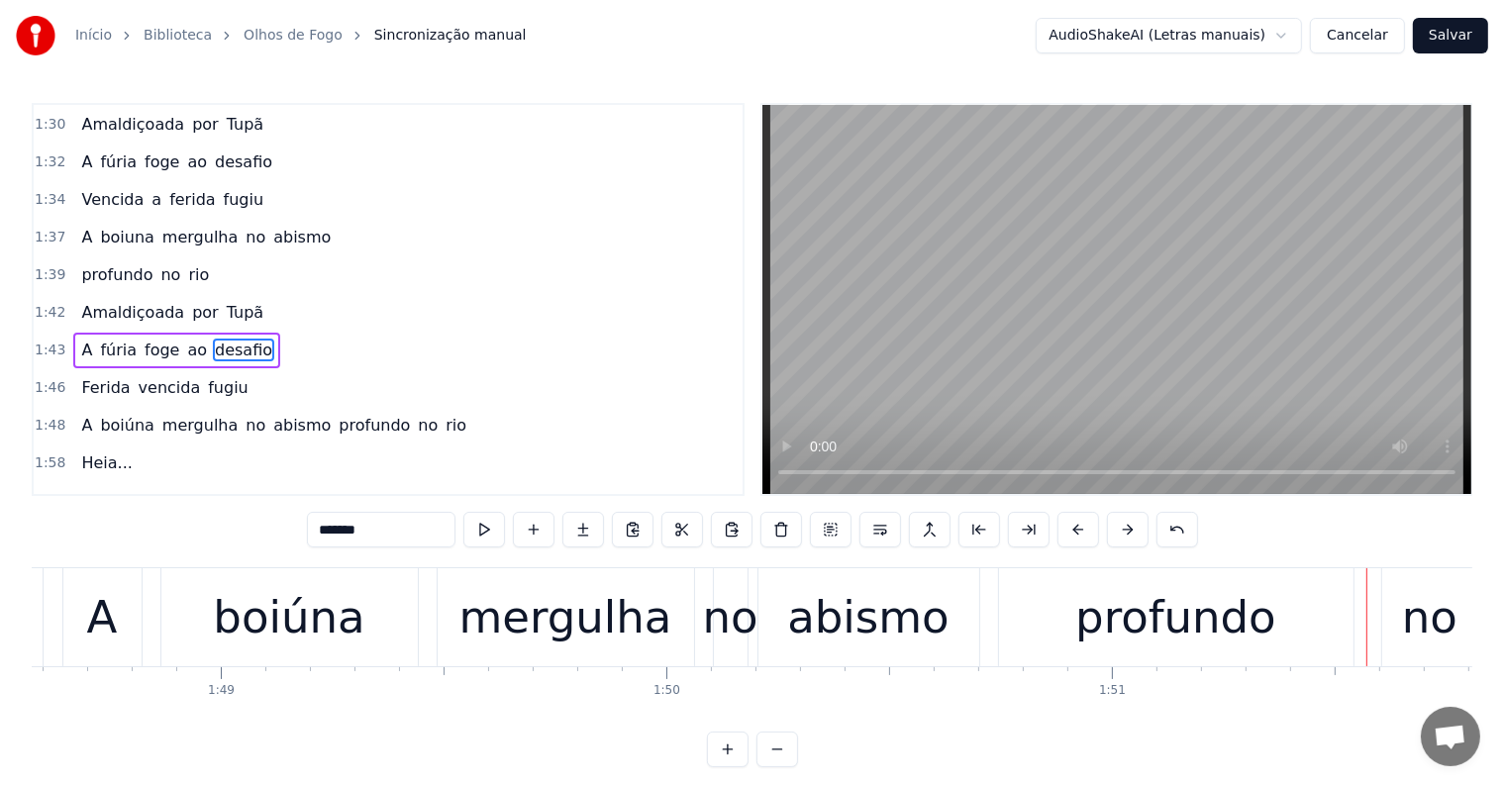
click at [507, 631] on div "mergulha" at bounding box center [565, 617] width 213 height 67
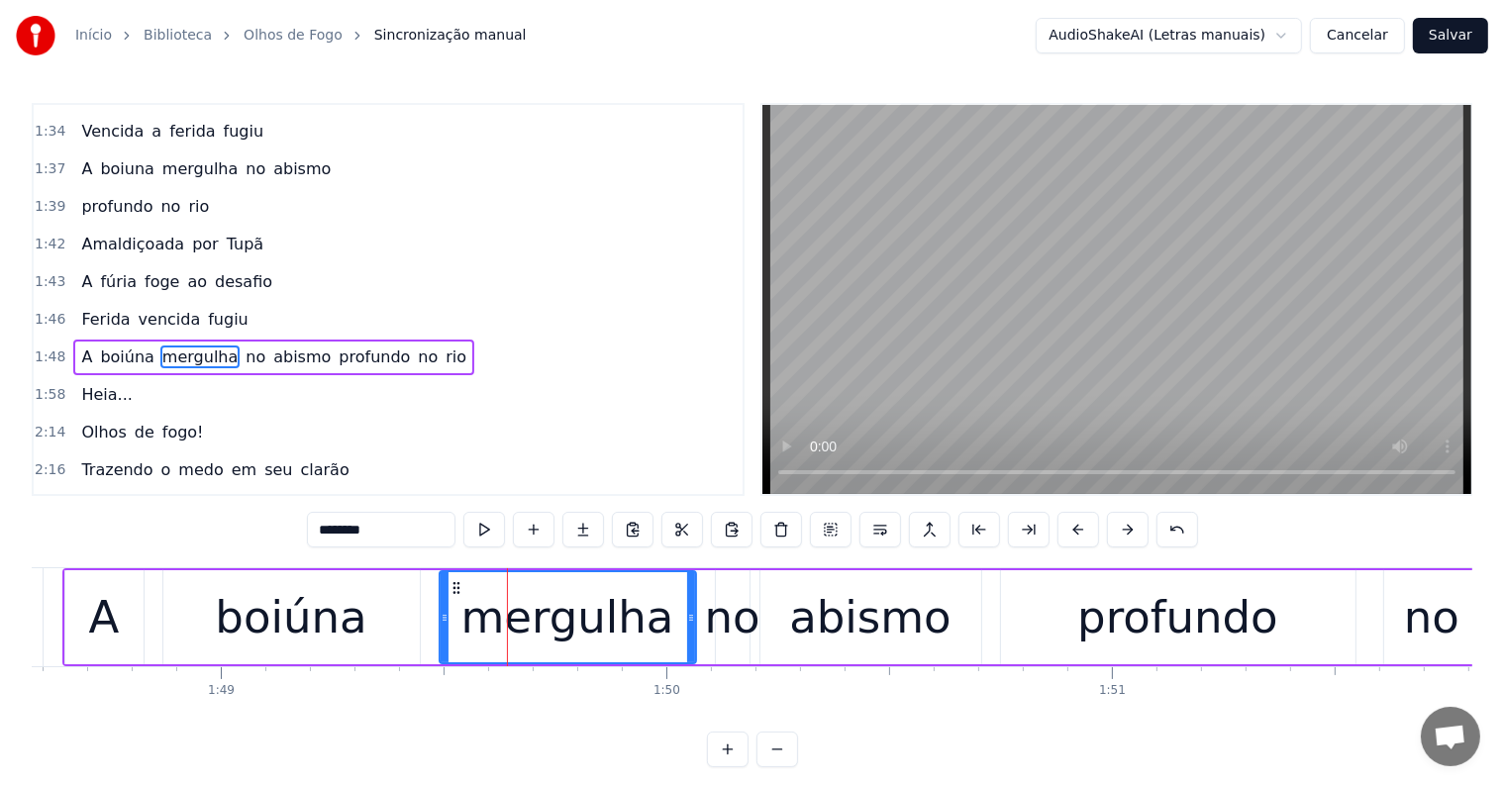
scroll to position [1426, 0]
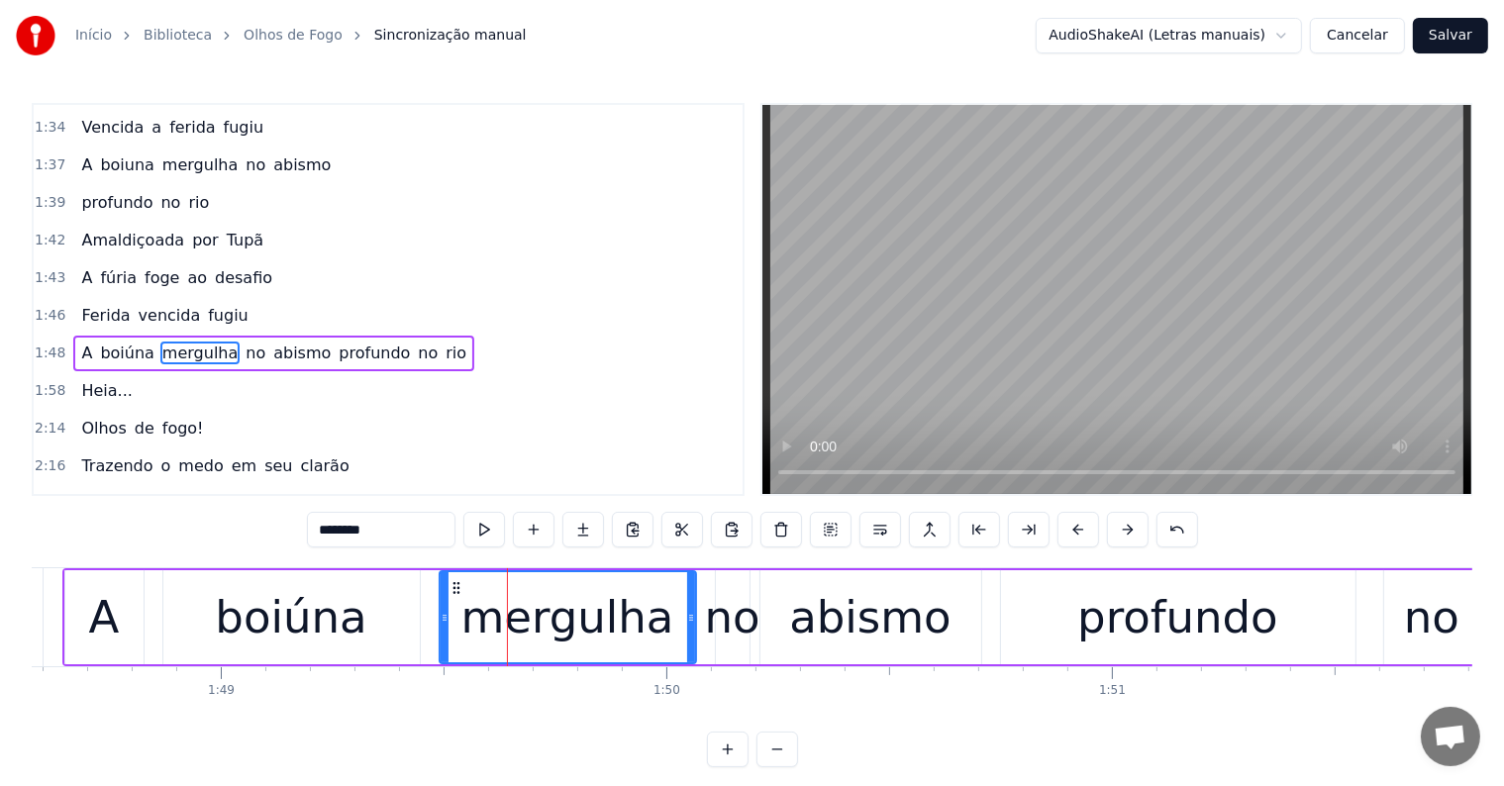
click at [337, 342] on span "profundo" at bounding box center [374, 353] width 75 height 23
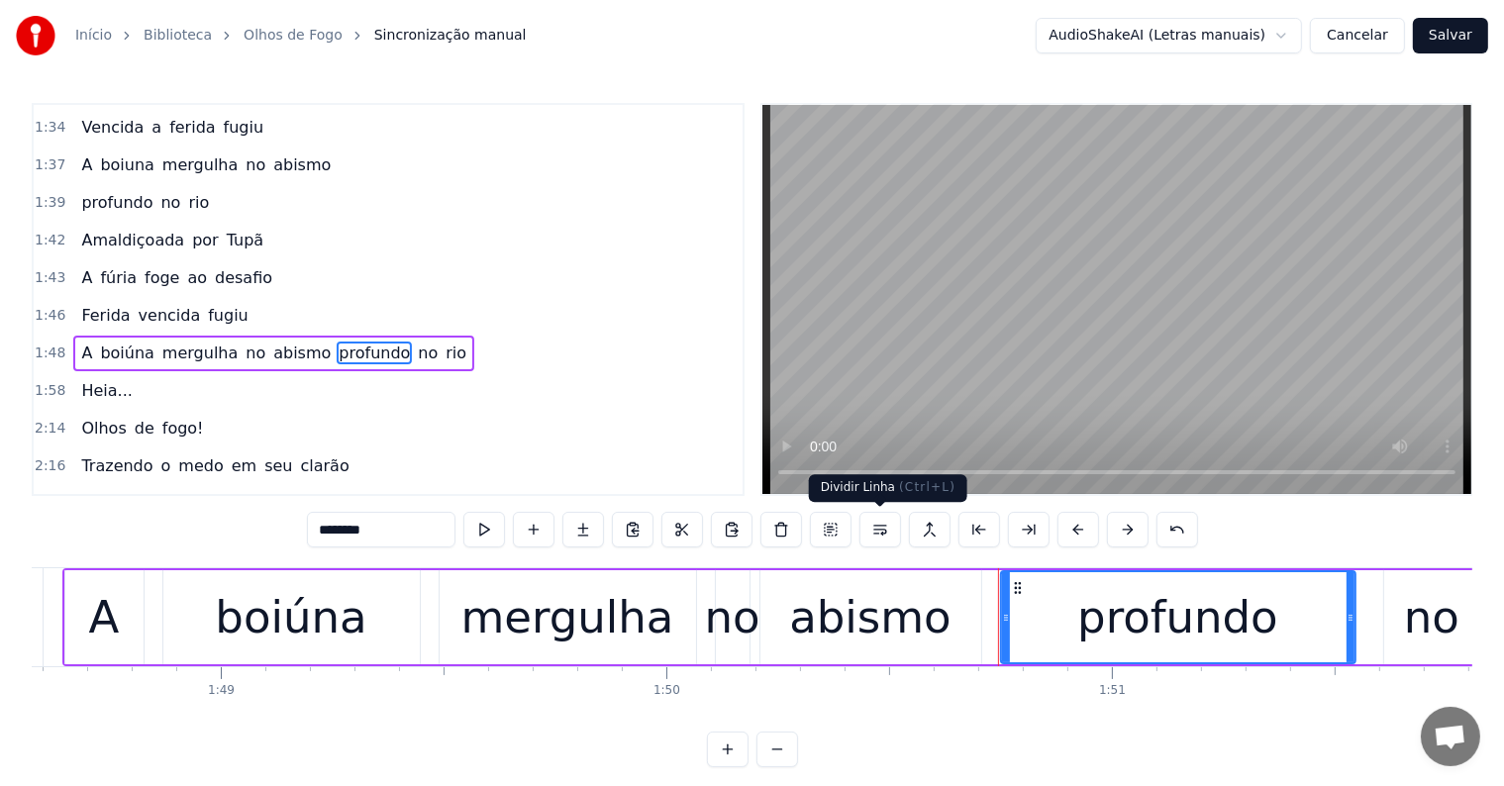
click at [879, 528] on button at bounding box center [880, 530] width 42 height 36
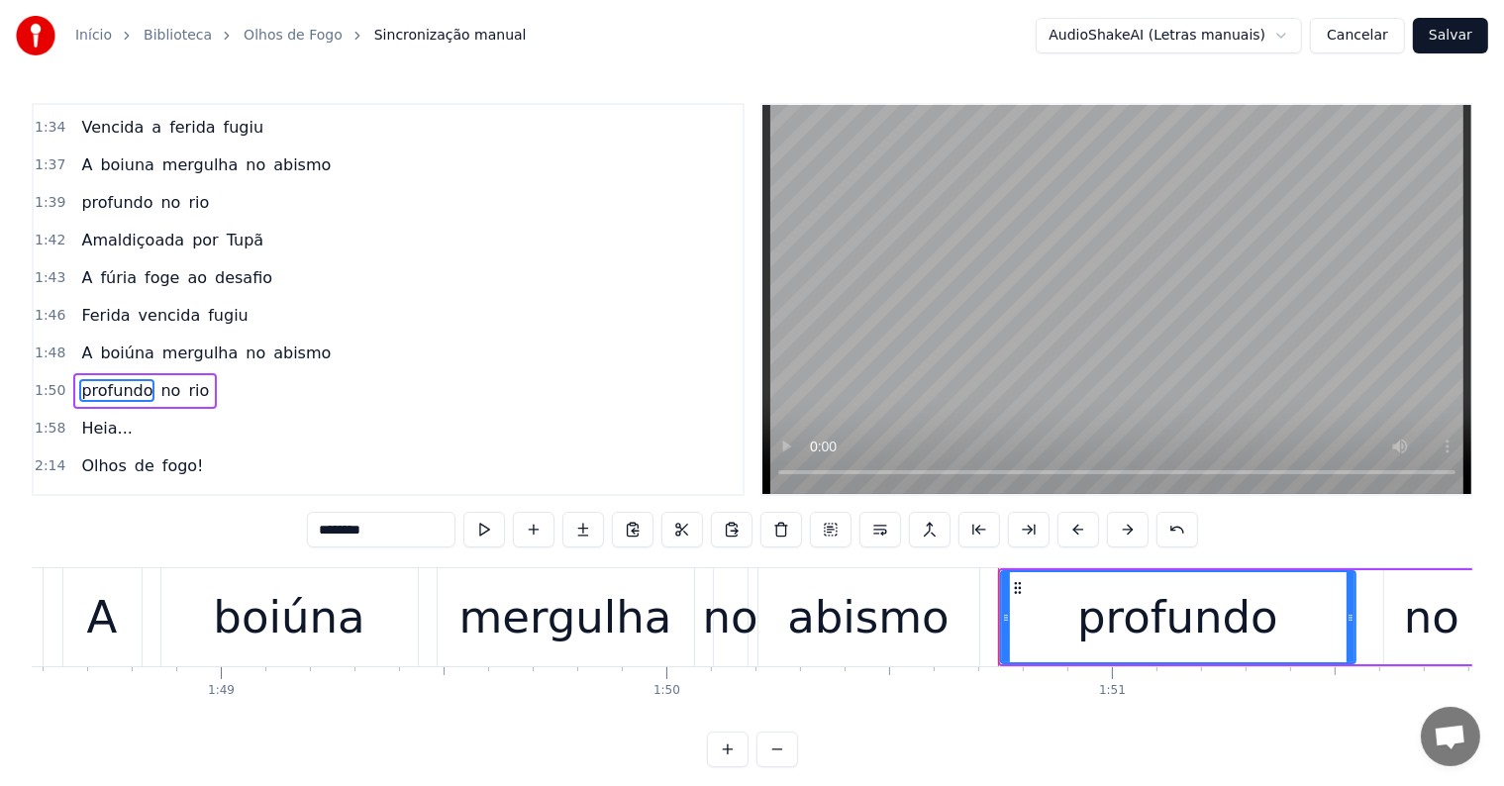
scroll to position [1462, 0]
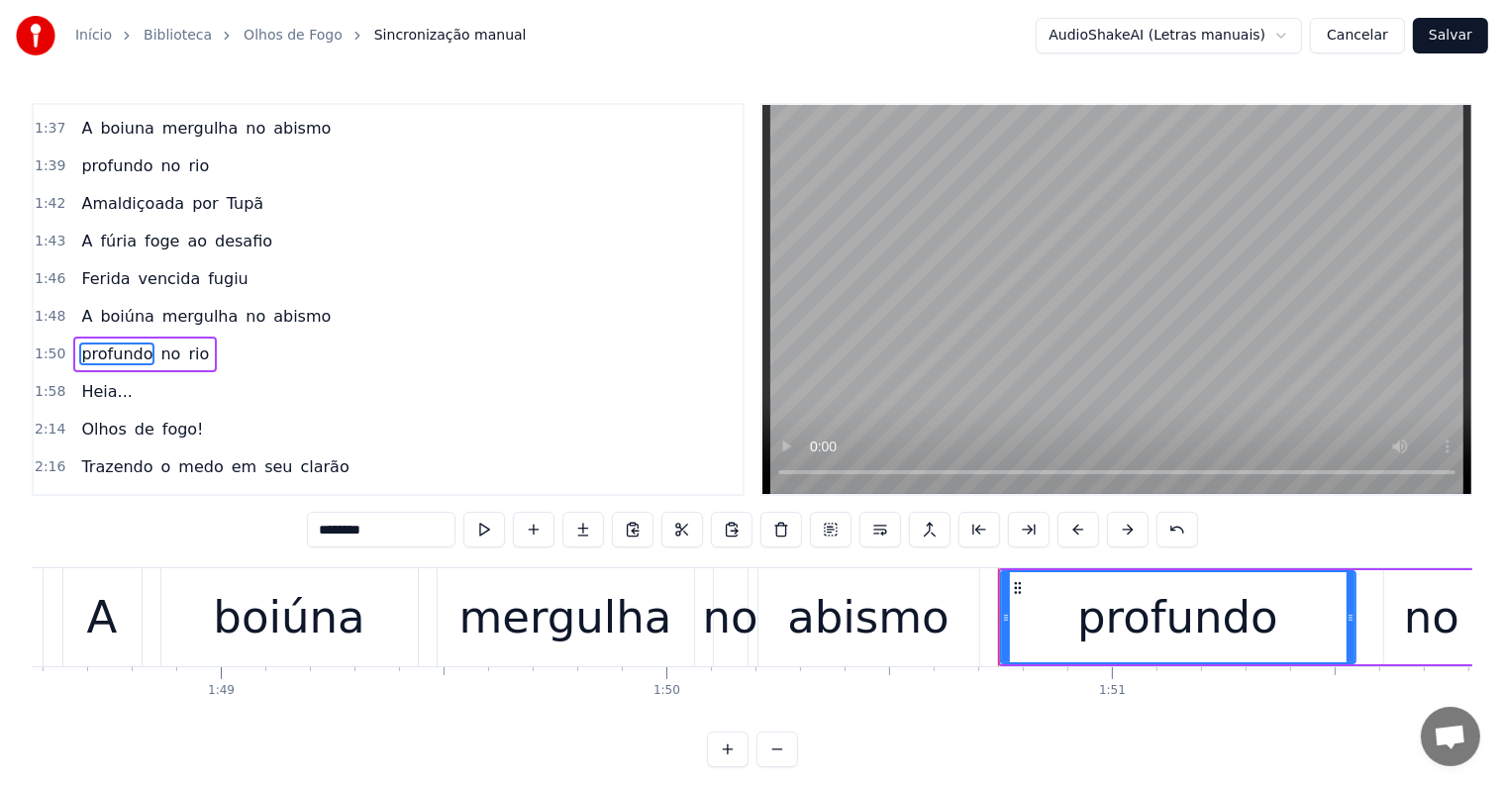
click at [273, 305] on span "abismo" at bounding box center [301, 316] width 61 height 23
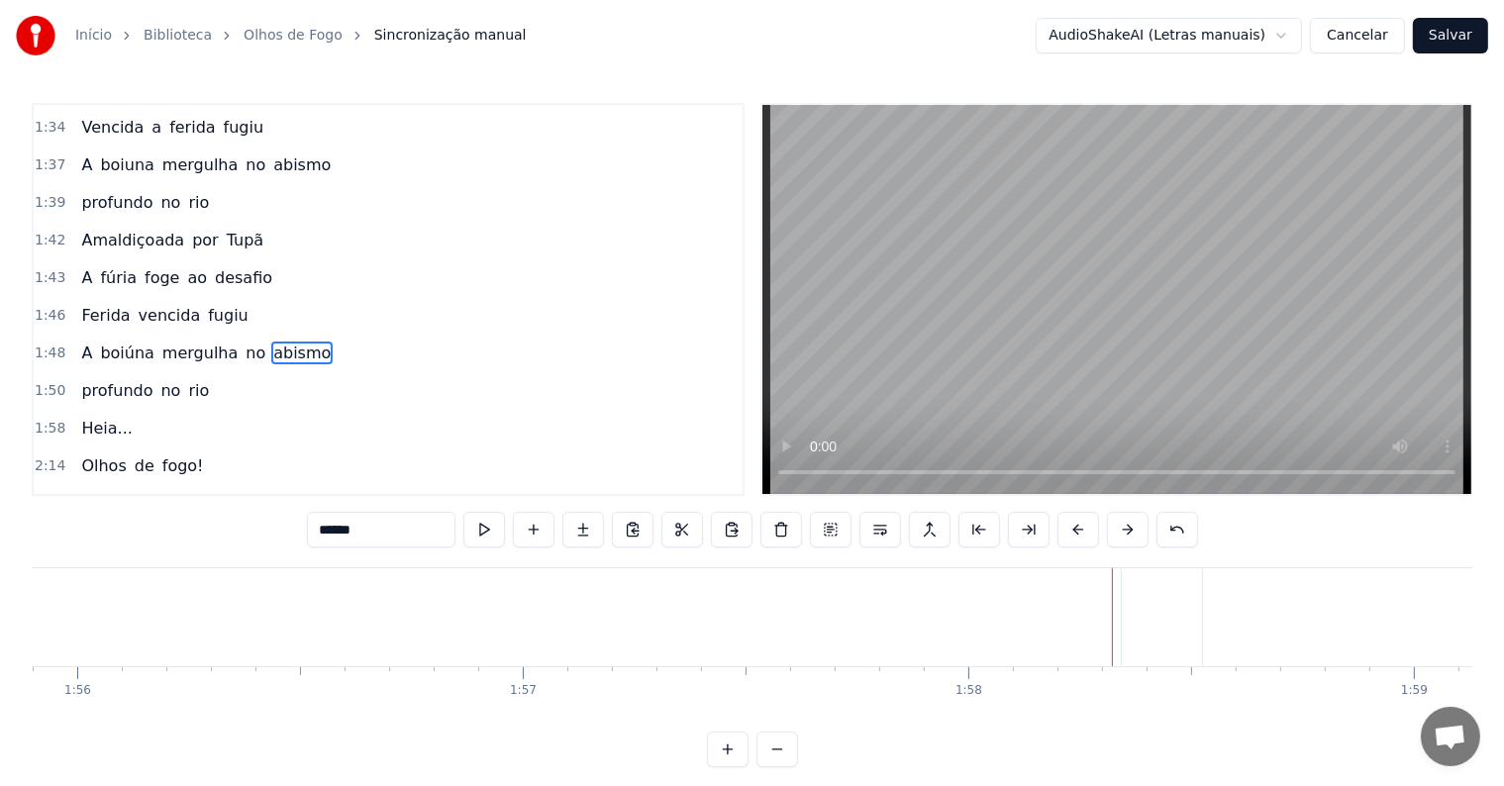
scroll to position [0, 52341]
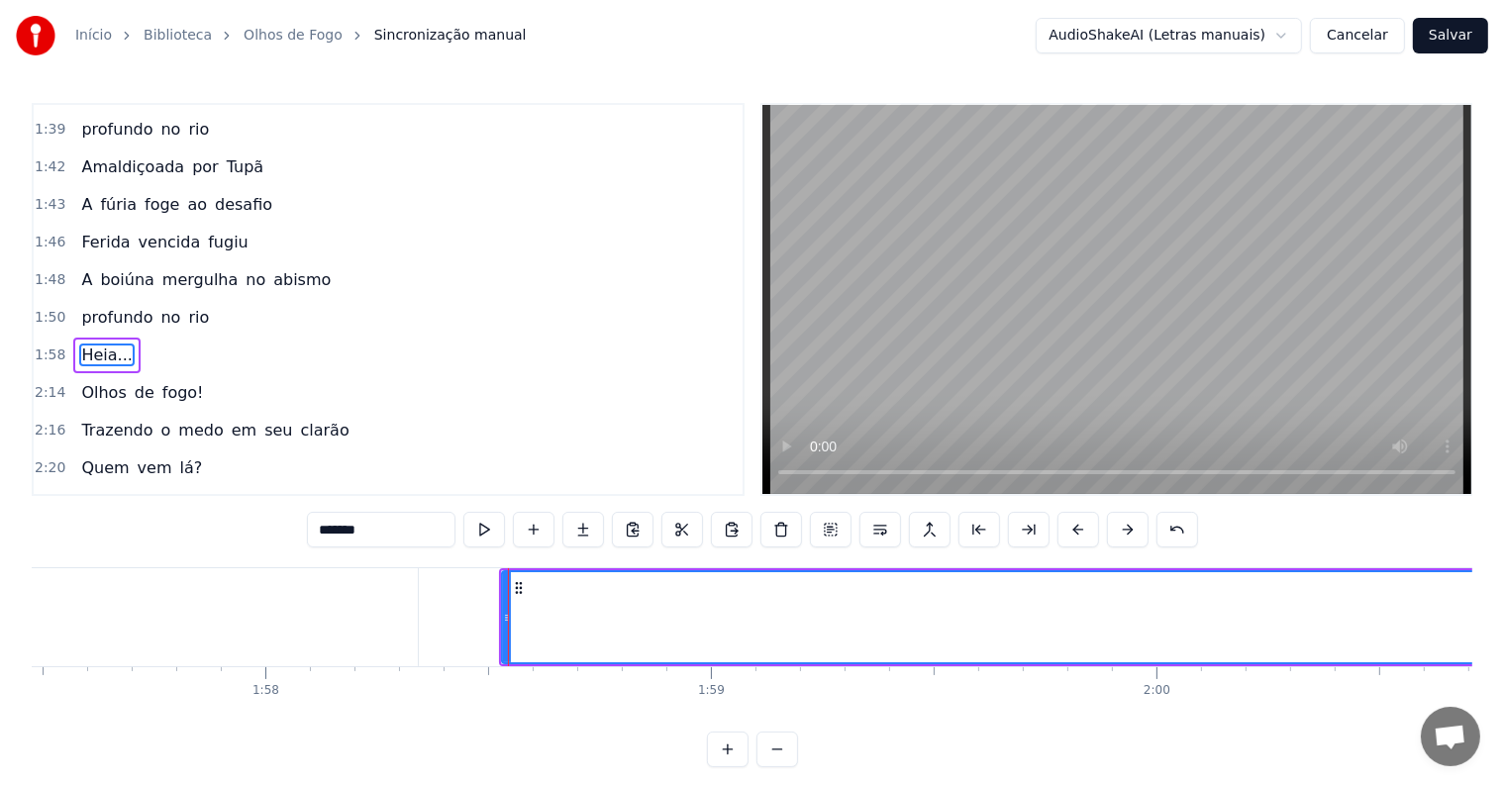
type input "***"
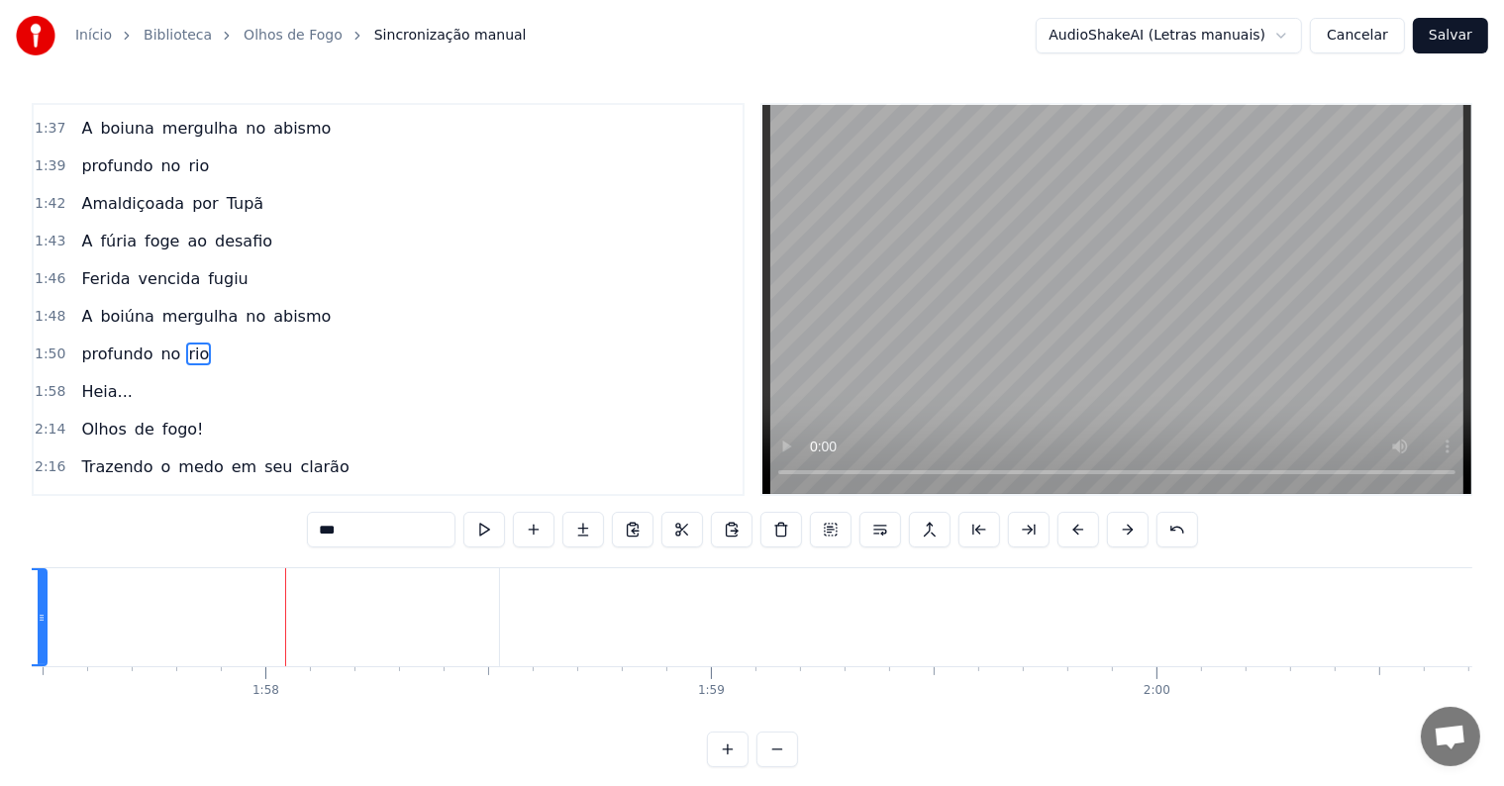
drag, startPoint x: 415, startPoint y: 618, endPoint x: 46, endPoint y: 618, distance: 369.3
click at [46, 618] on icon at bounding box center [42, 618] width 8 height 16
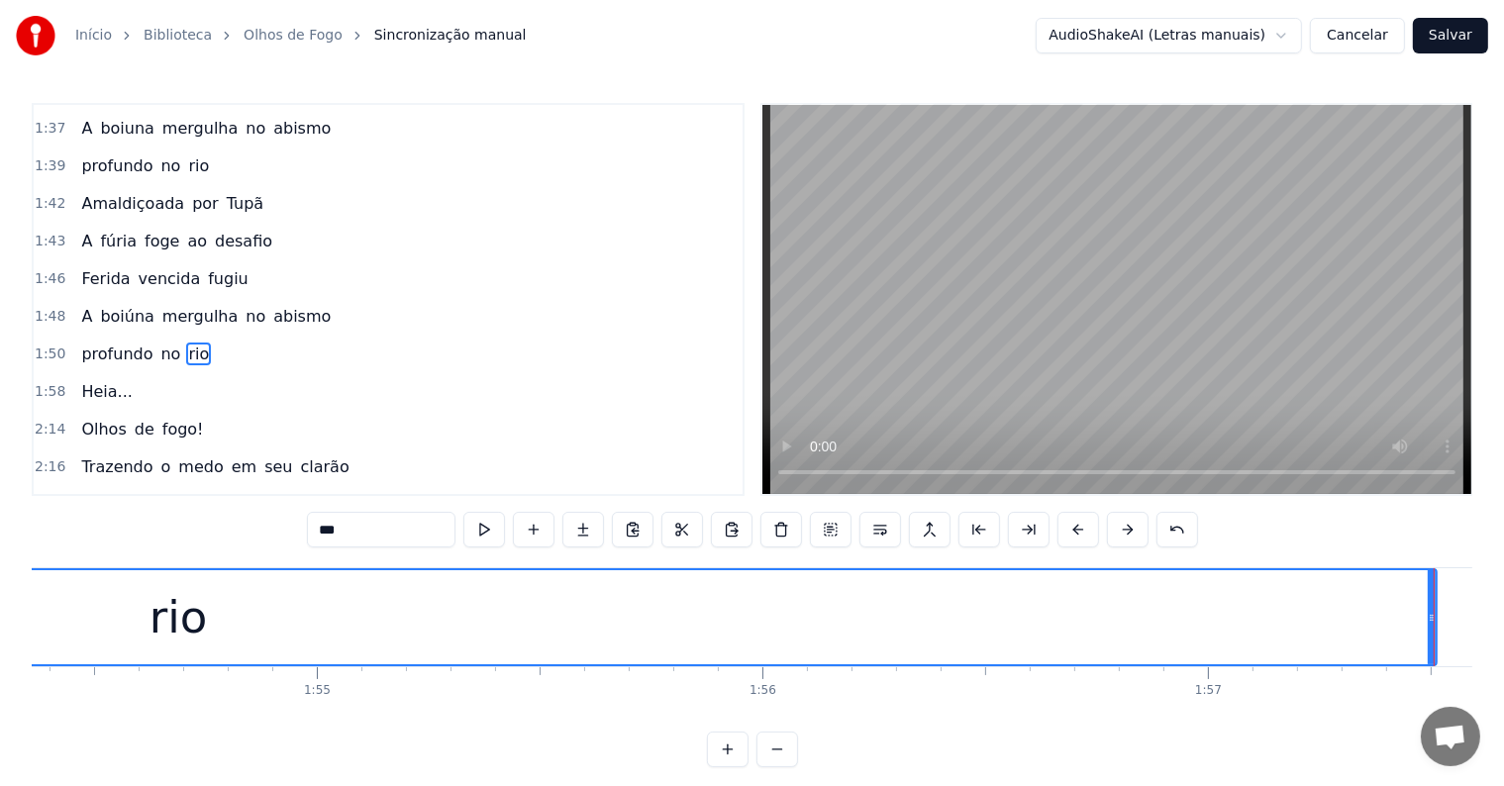
scroll to position [0, 50948]
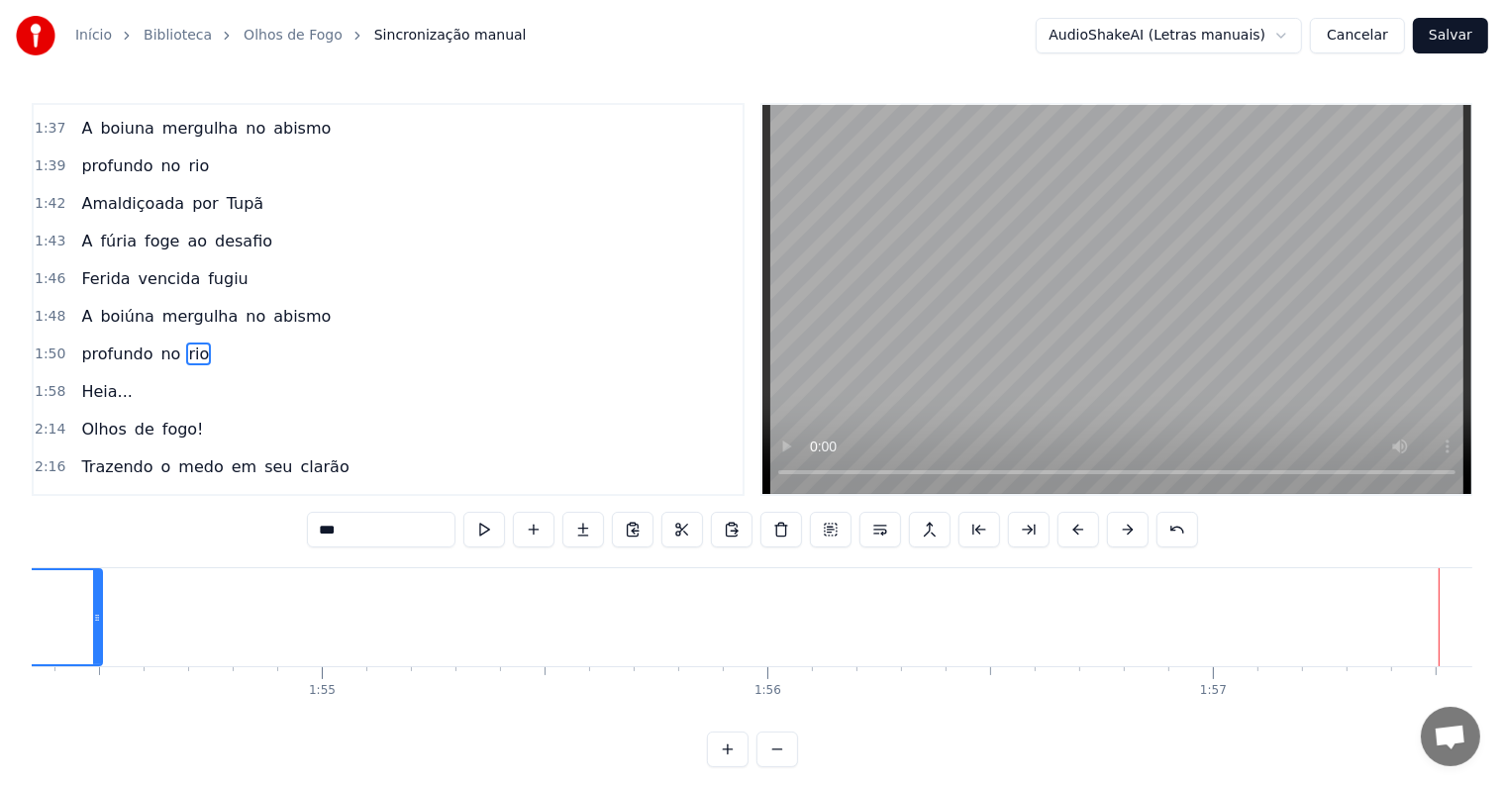
drag, startPoint x: 1435, startPoint y: 615, endPoint x: 57, endPoint y: 578, distance: 1377.7
click at [93, 578] on div at bounding box center [97, 617] width 8 height 94
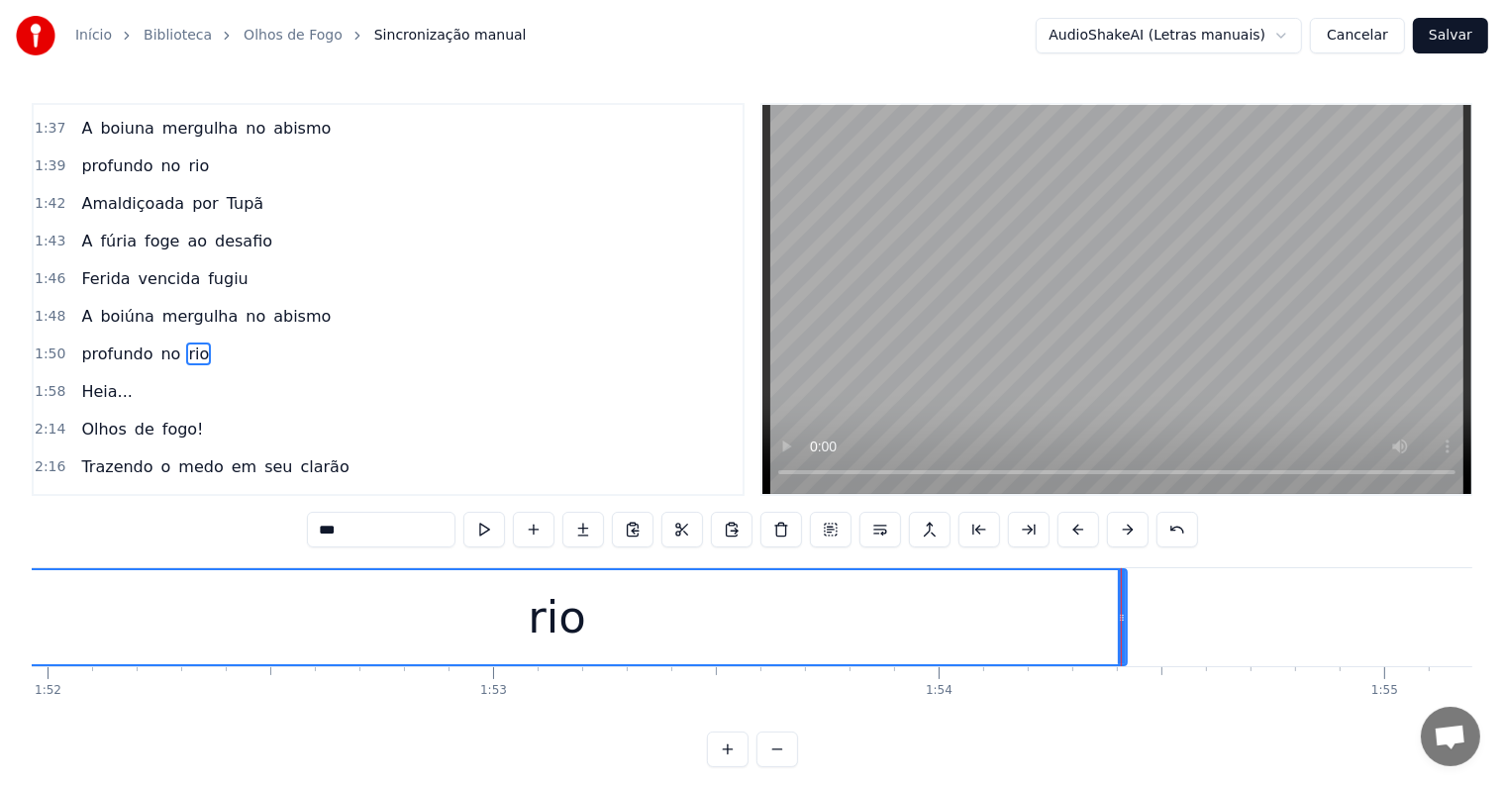
scroll to position [0, 49884]
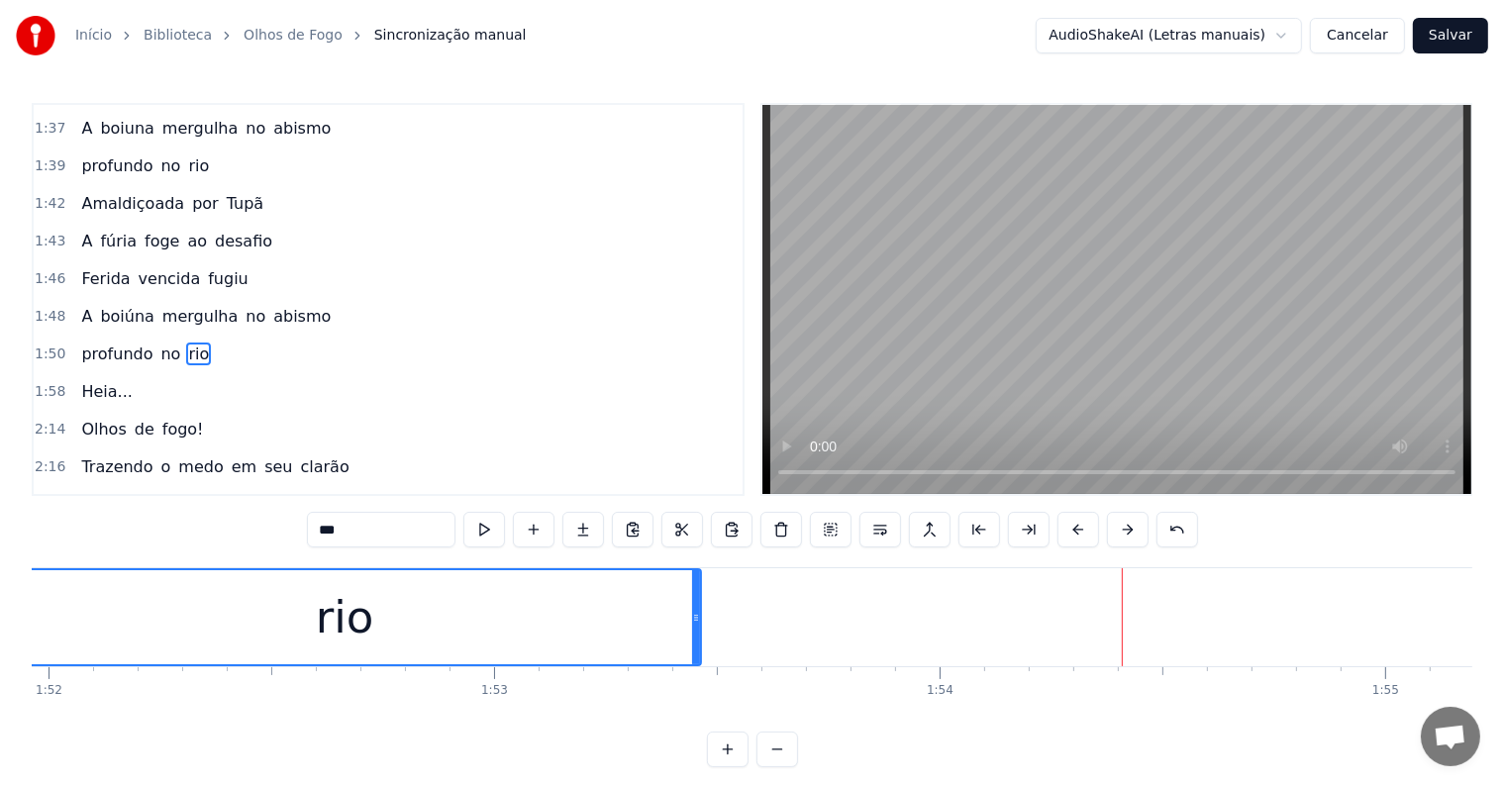
drag, startPoint x: 1124, startPoint y: 609, endPoint x: 697, endPoint y: 642, distance: 428.0
click at [697, 642] on div at bounding box center [696, 617] width 8 height 94
click at [333, 617] on div "rio" at bounding box center [345, 617] width 58 height 67
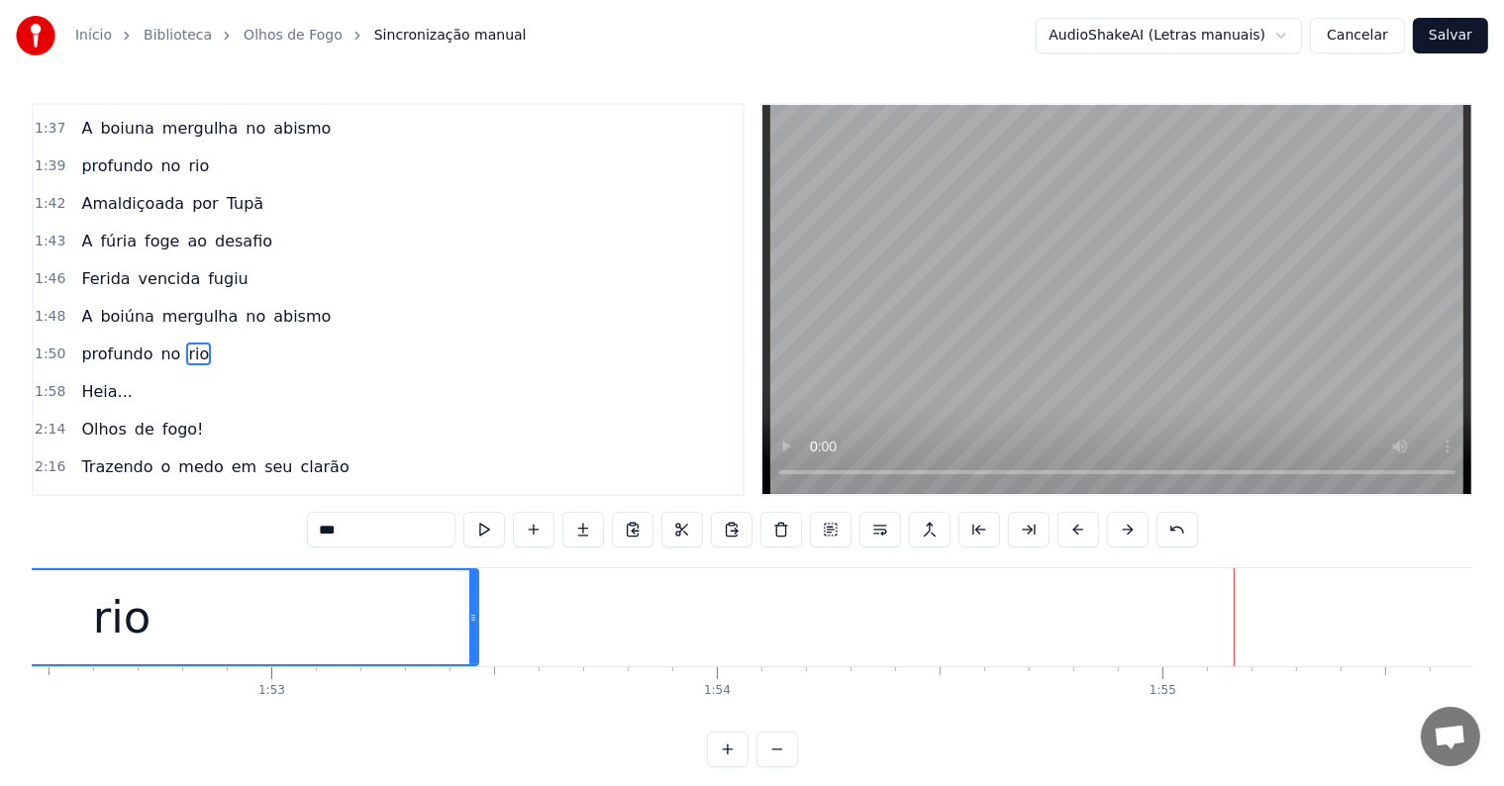
scroll to position [0, 50061]
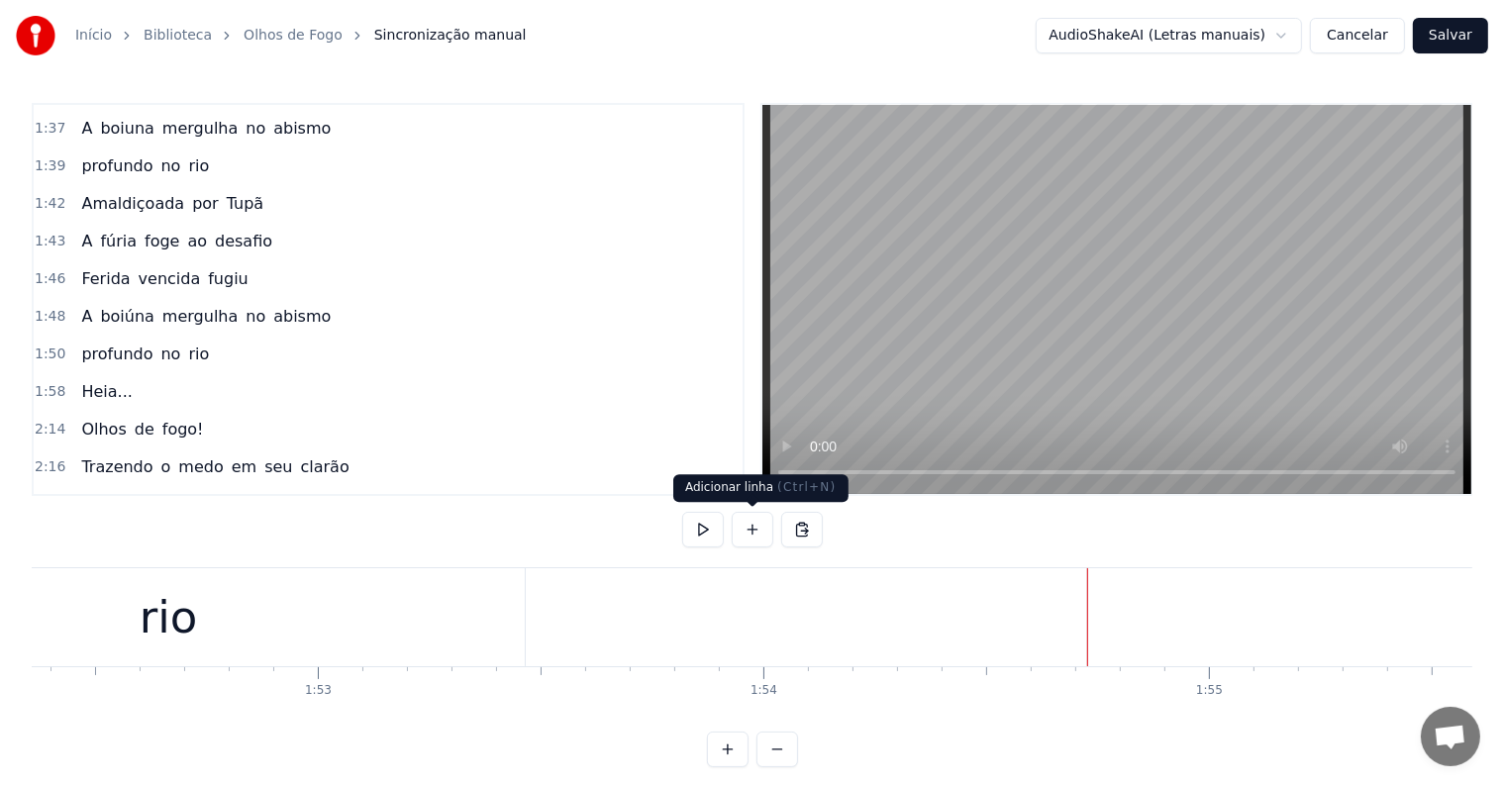
click at [744, 532] on button at bounding box center [753, 530] width 42 height 36
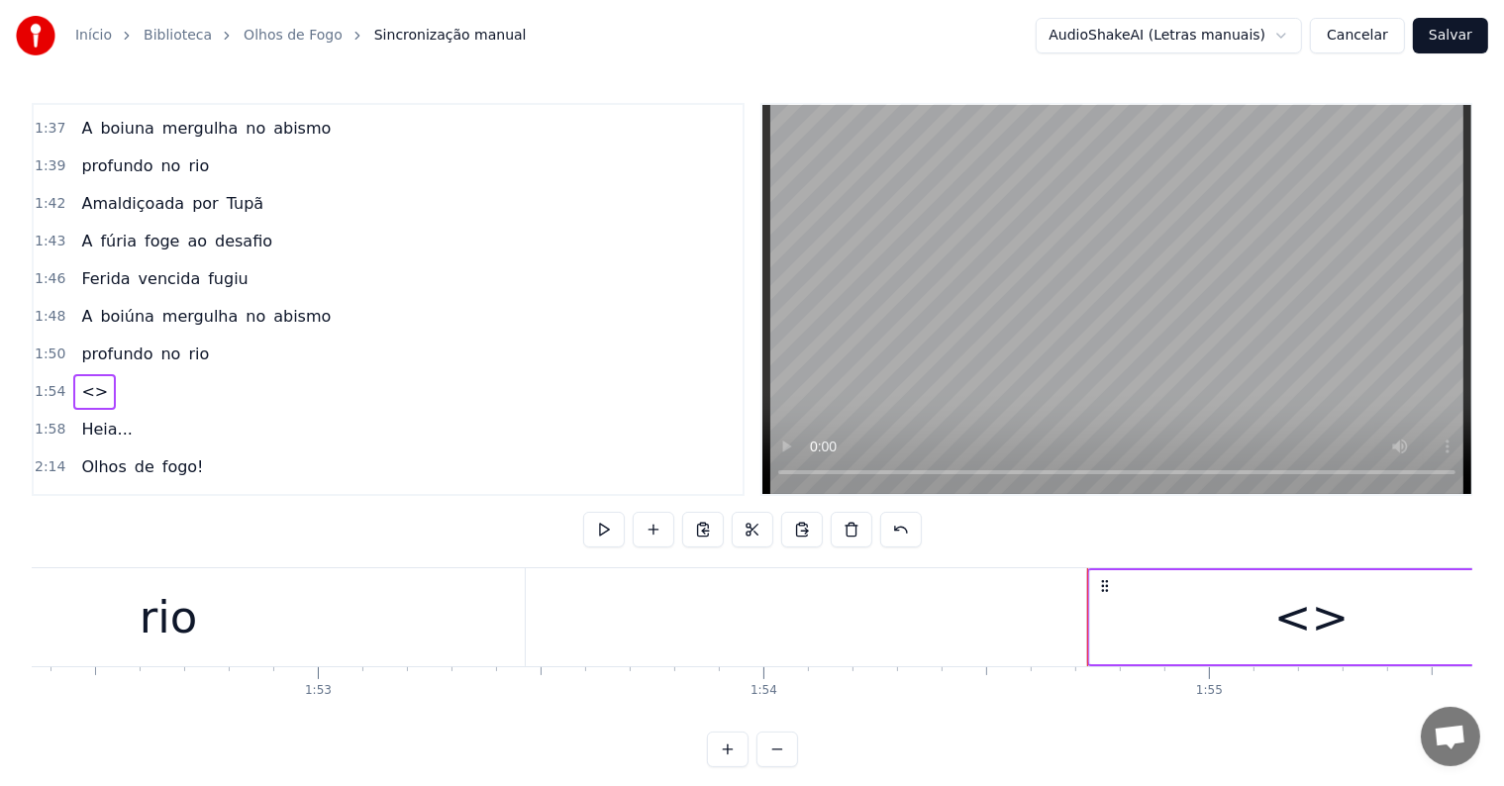
click at [1121, 613] on div "<>" at bounding box center [1312, 617] width 444 height 94
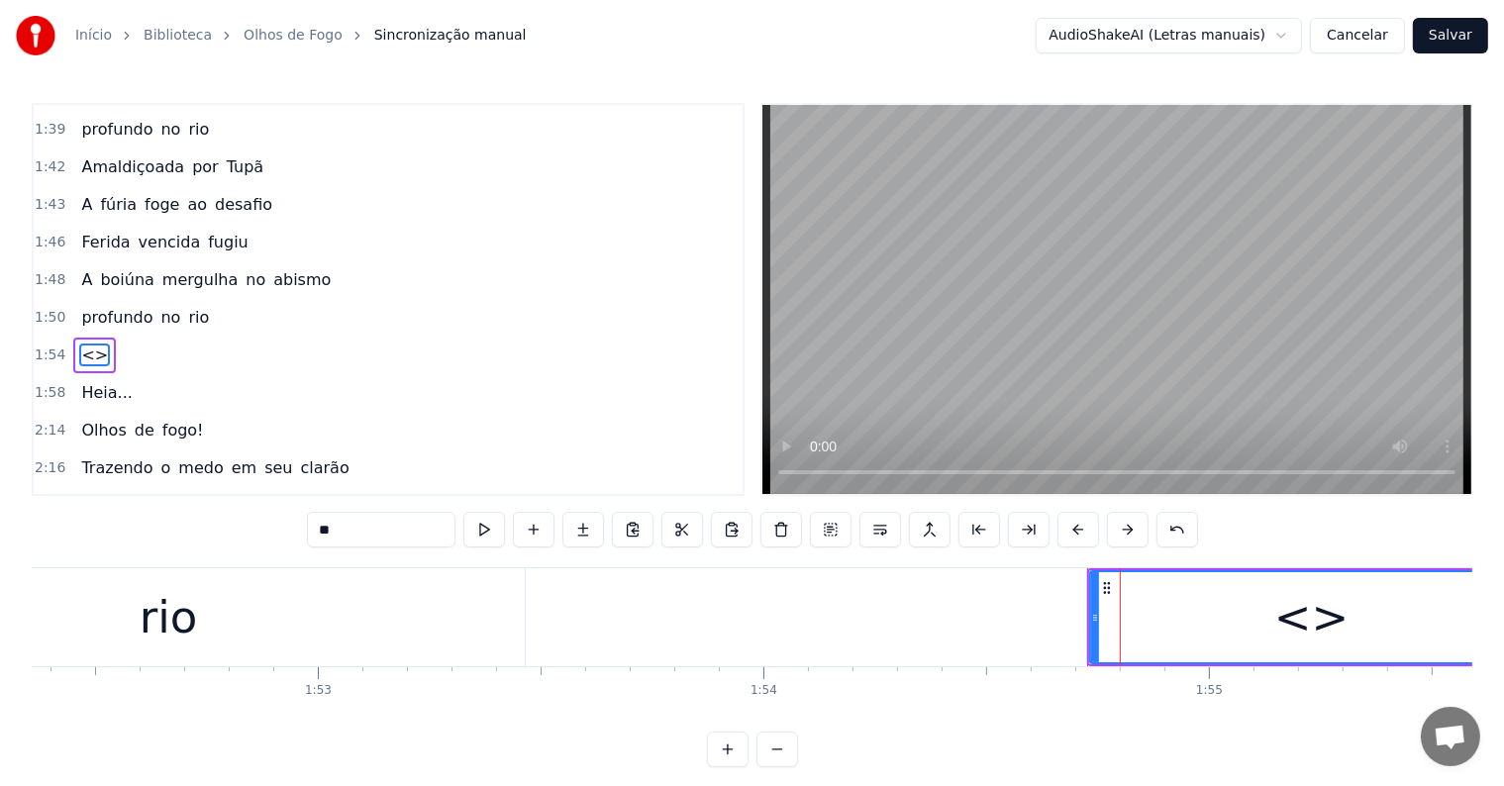
drag, startPoint x: 239, startPoint y: 511, endPoint x: 165, endPoint y: 507, distance: 73.4
click at [165, 507] on div "0:00 Olhos de fogo! 0:02 Trazendo o medo em seu clarão 0:06 Quem vem lá? 0:07 N…" at bounding box center [752, 435] width 1441 height 664
type input "*****"
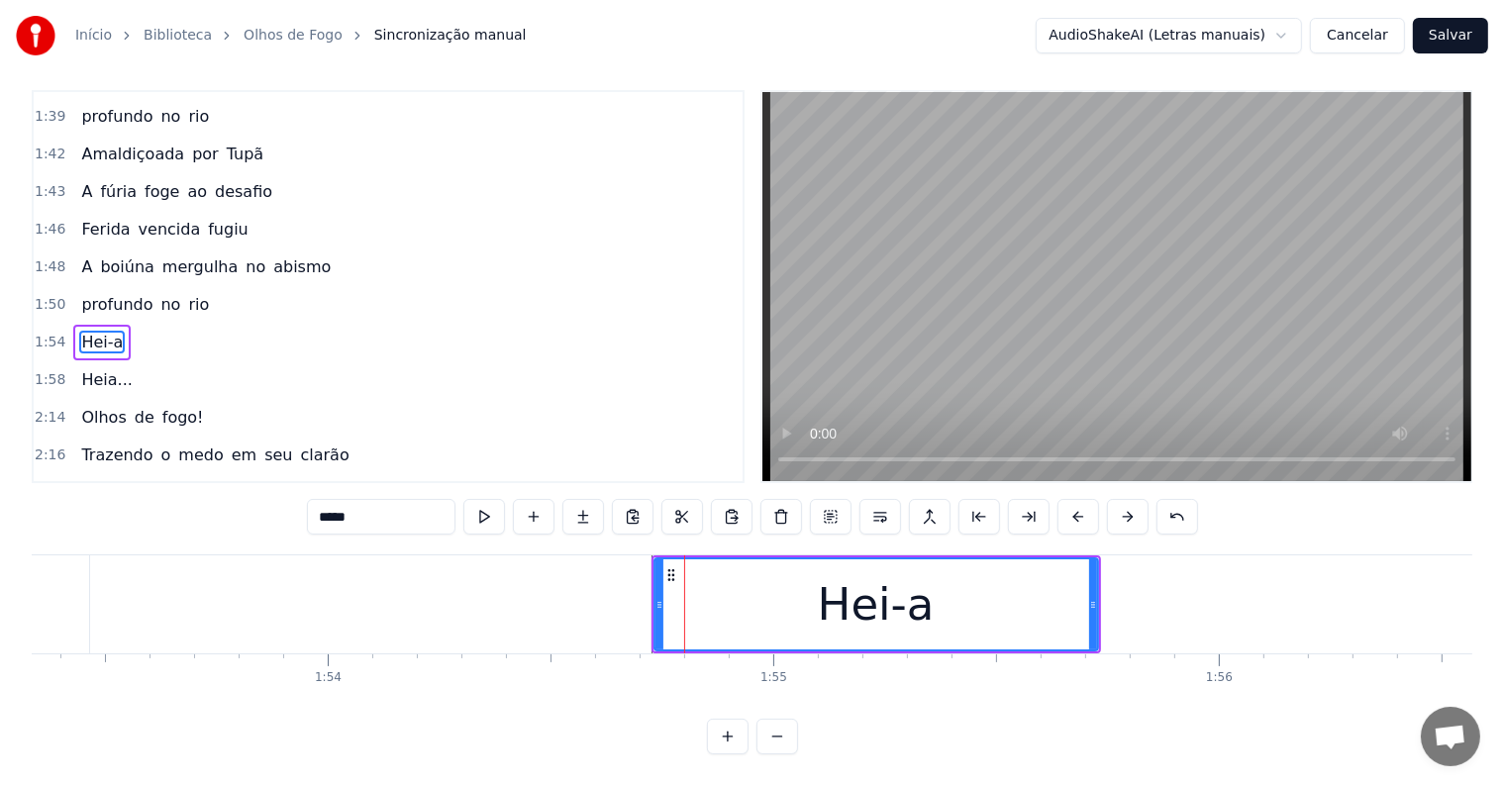
scroll to position [0, 50536]
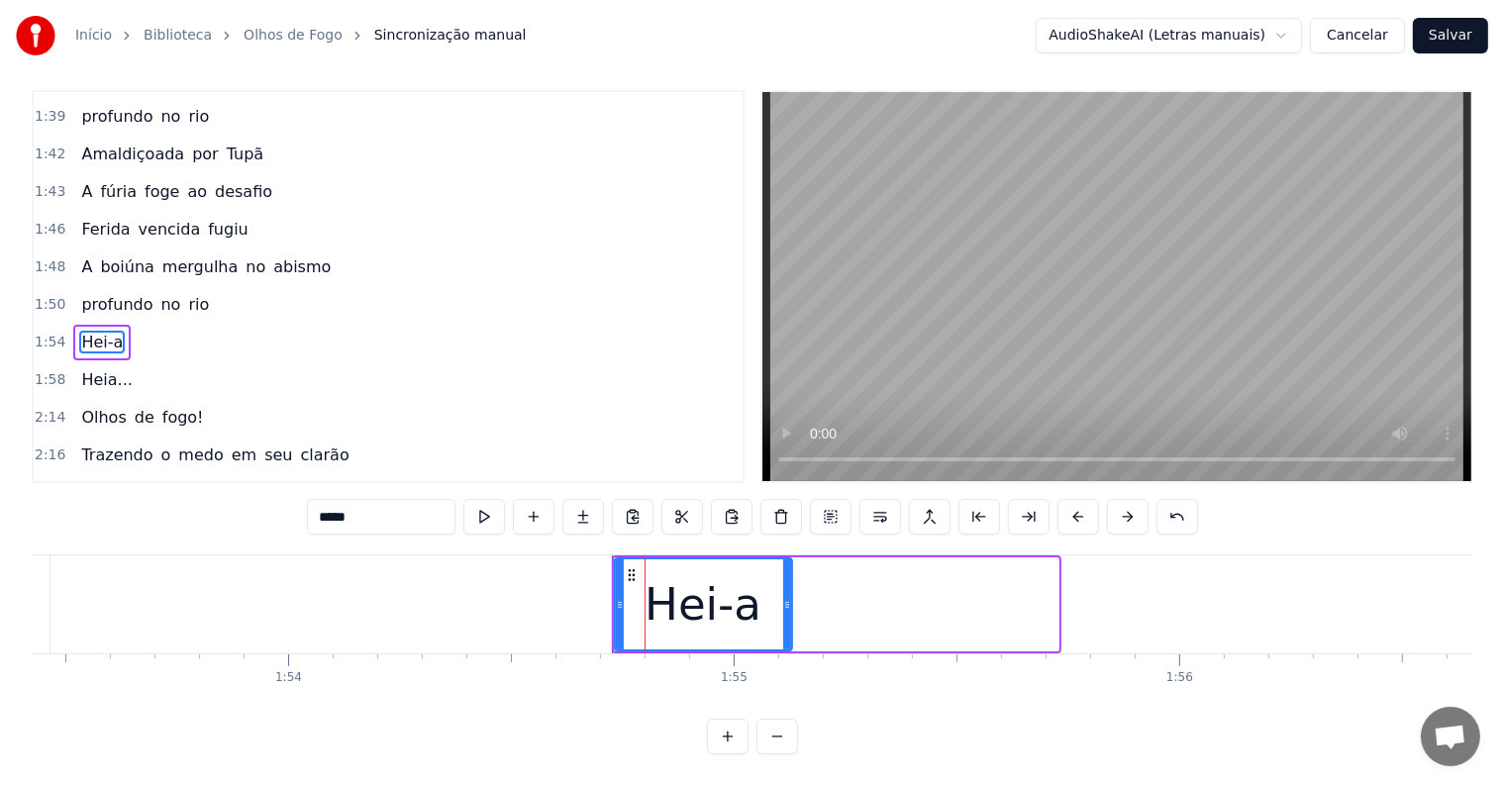
drag, startPoint x: 1051, startPoint y: 583, endPoint x: 784, endPoint y: 583, distance: 266.3
click at [784, 597] on icon at bounding box center [787, 605] width 8 height 16
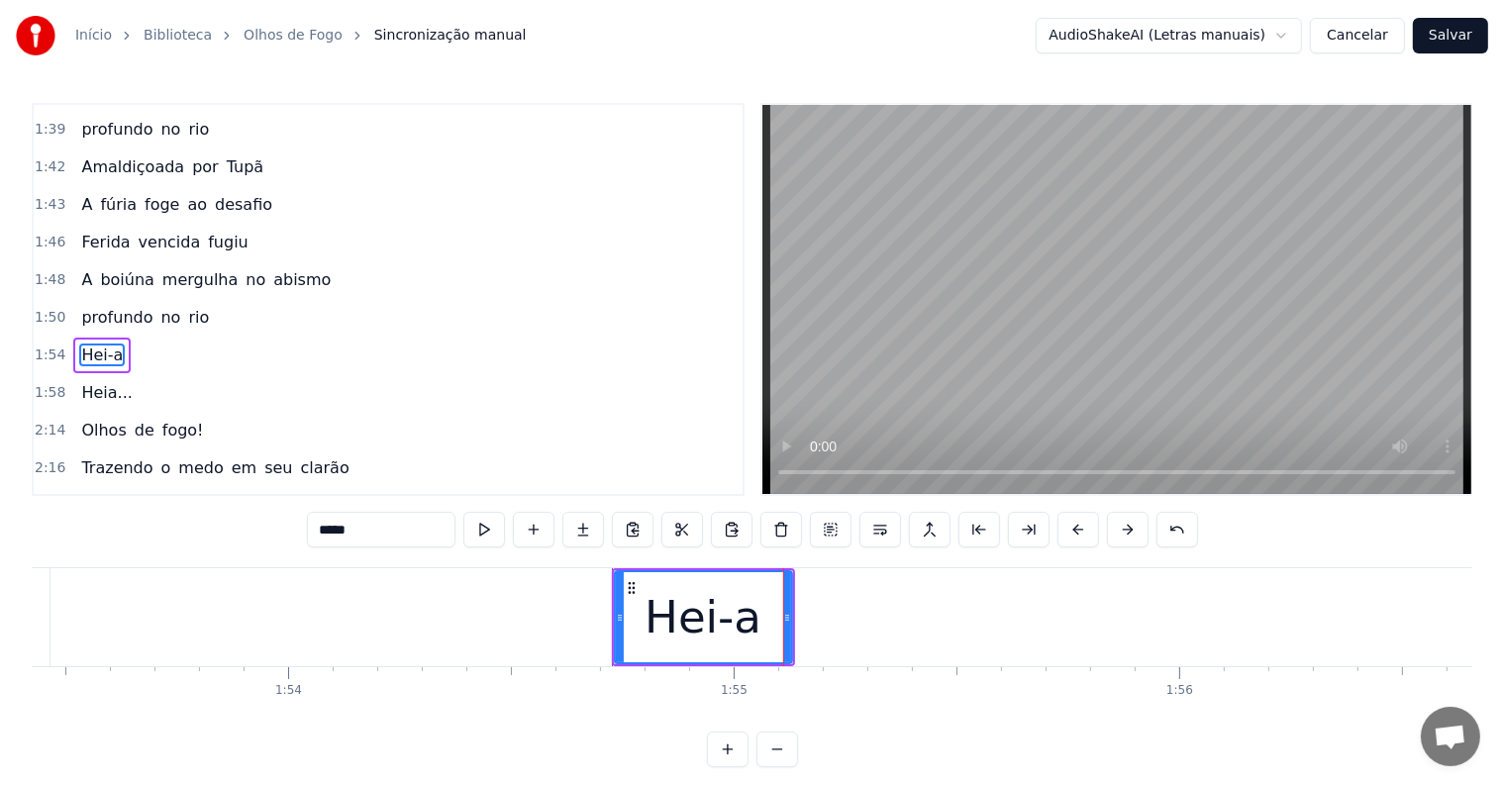
click at [487, 613] on div at bounding box center [1332, 617] width 103673 height 98
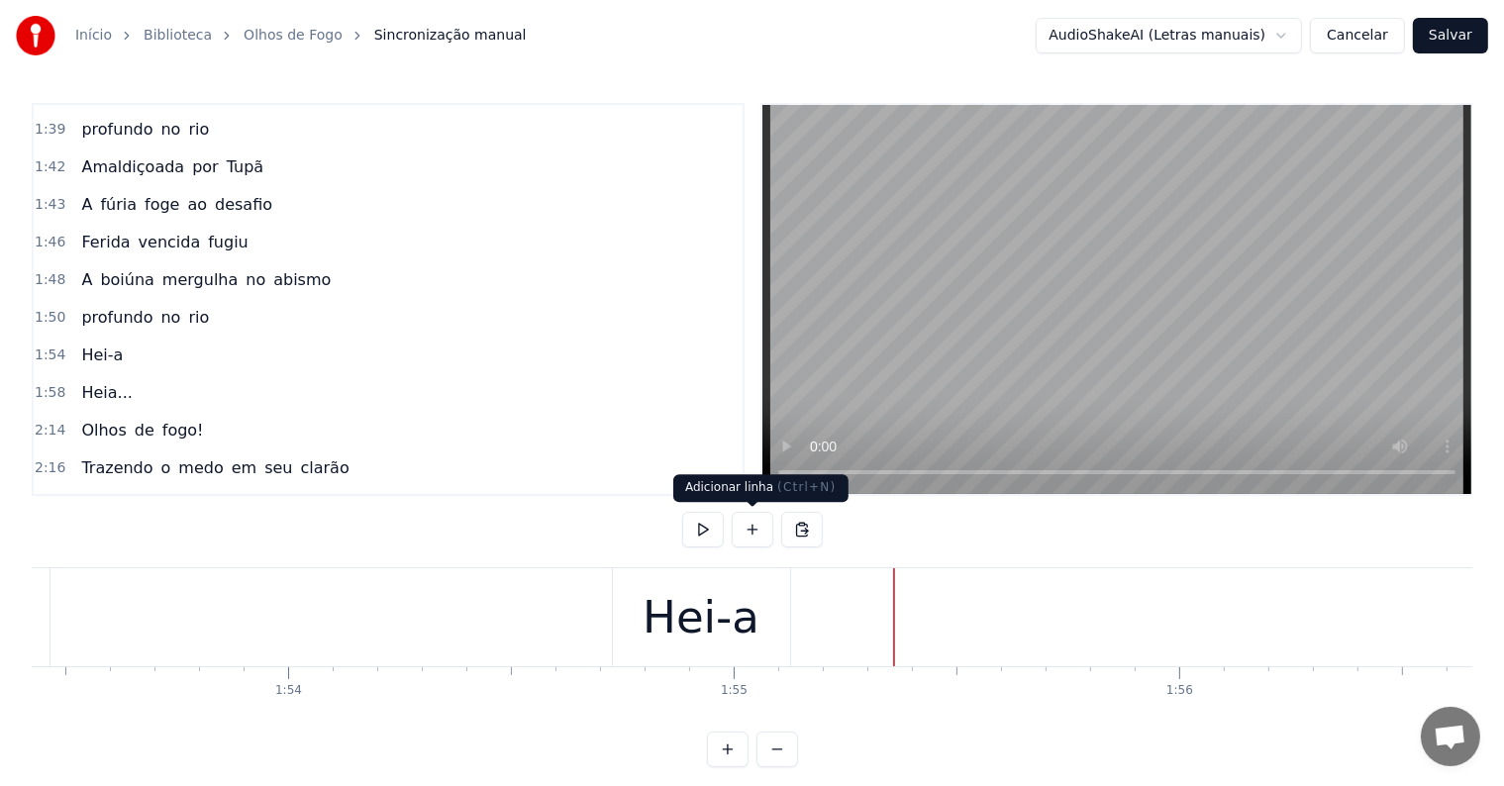
click at [737, 527] on button at bounding box center [753, 530] width 42 height 36
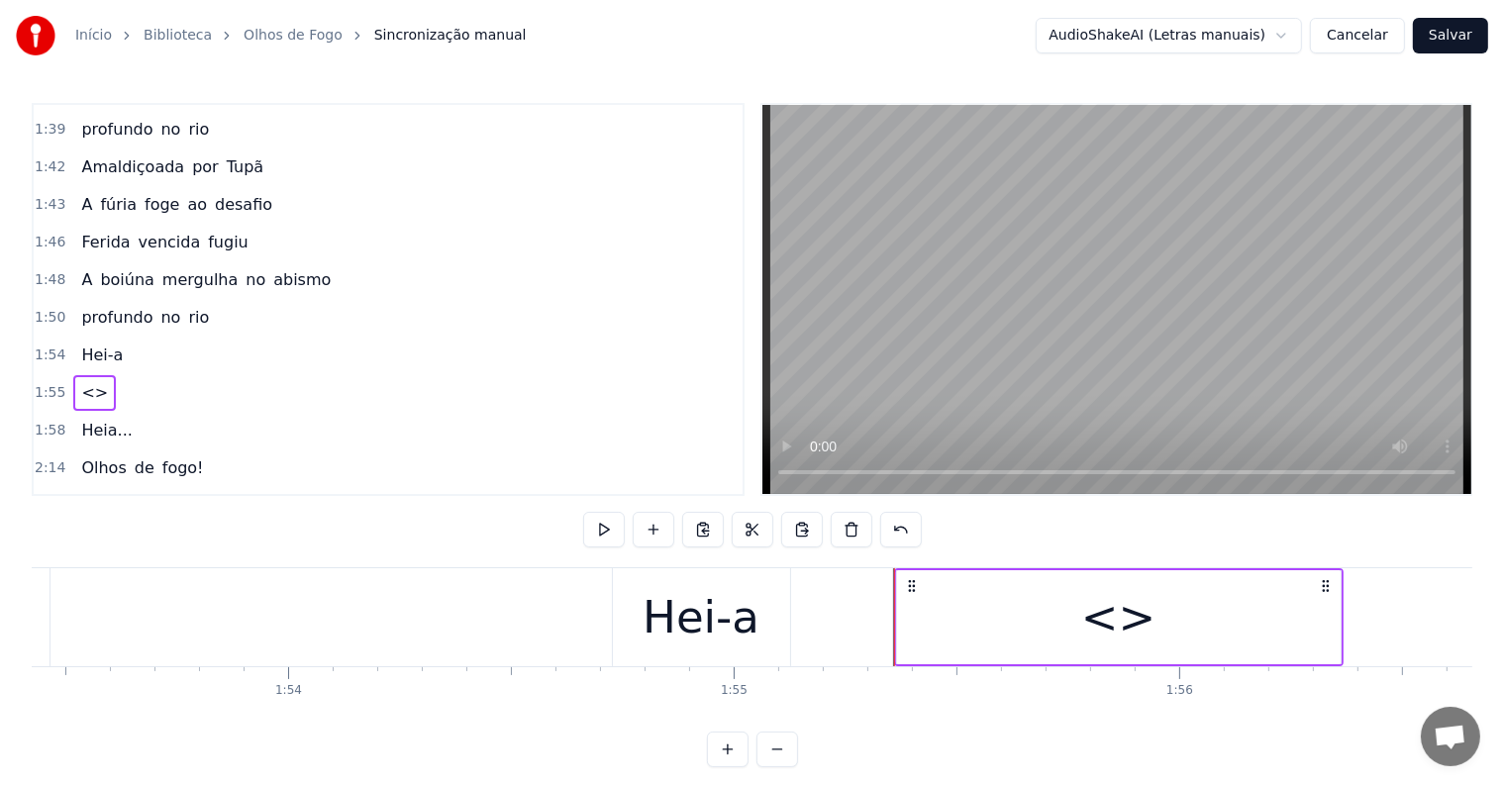
click at [1256, 619] on div "<>" at bounding box center [1119, 617] width 444 height 94
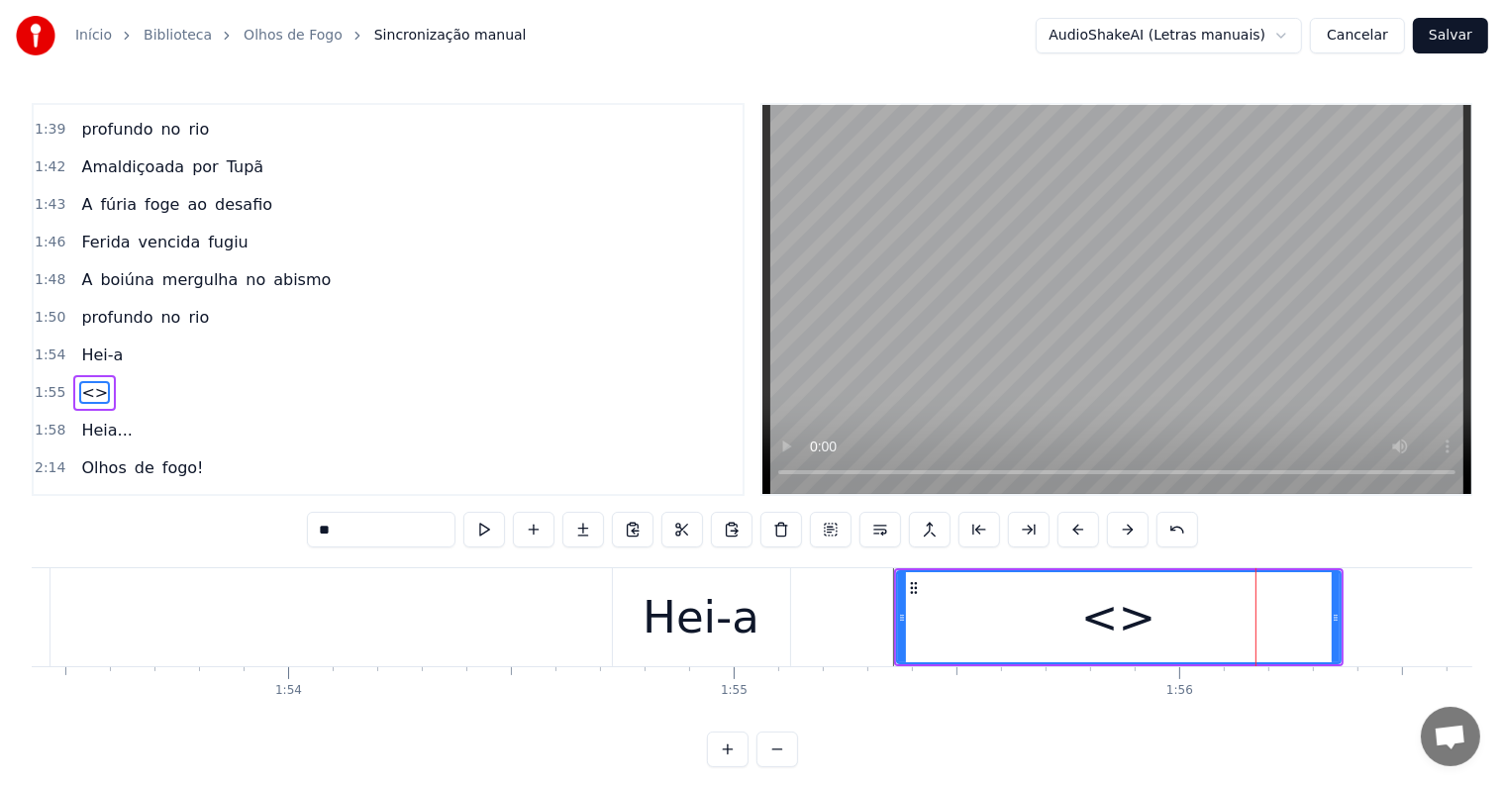
scroll to position [1536, 0]
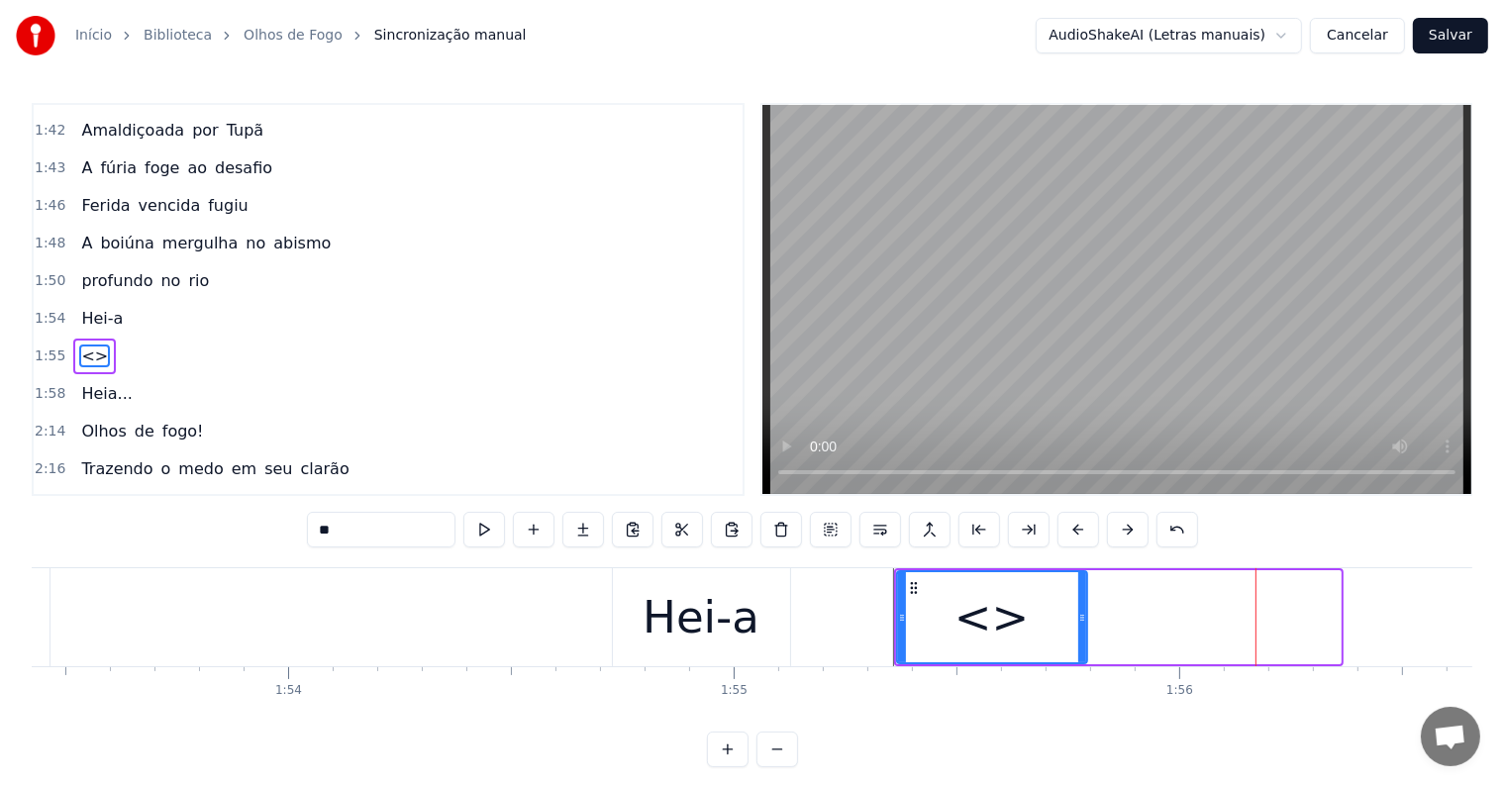
drag, startPoint x: 1334, startPoint y: 618, endPoint x: 1080, endPoint y: 611, distance: 253.6
click at [1080, 611] on icon at bounding box center [1082, 618] width 8 height 16
drag, startPoint x: 372, startPoint y: 533, endPoint x: 162, endPoint y: 507, distance: 211.5
click at [162, 507] on div "0:00 Olhos de fogo! 0:02 Trazendo o medo em seu clarão 0:06 Quem vem lá? 0:07 N…" at bounding box center [752, 435] width 1441 height 664
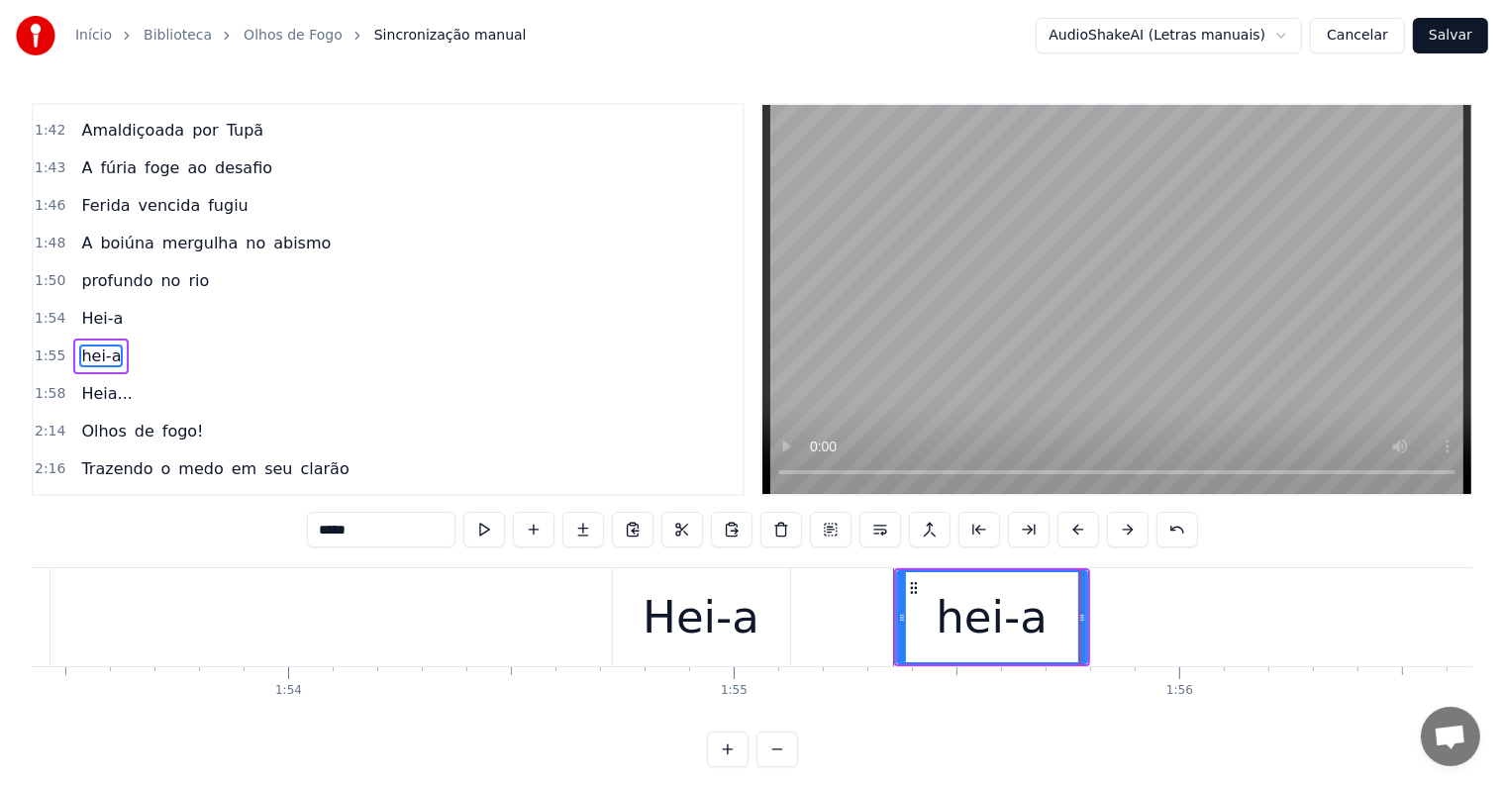
type input "*****"
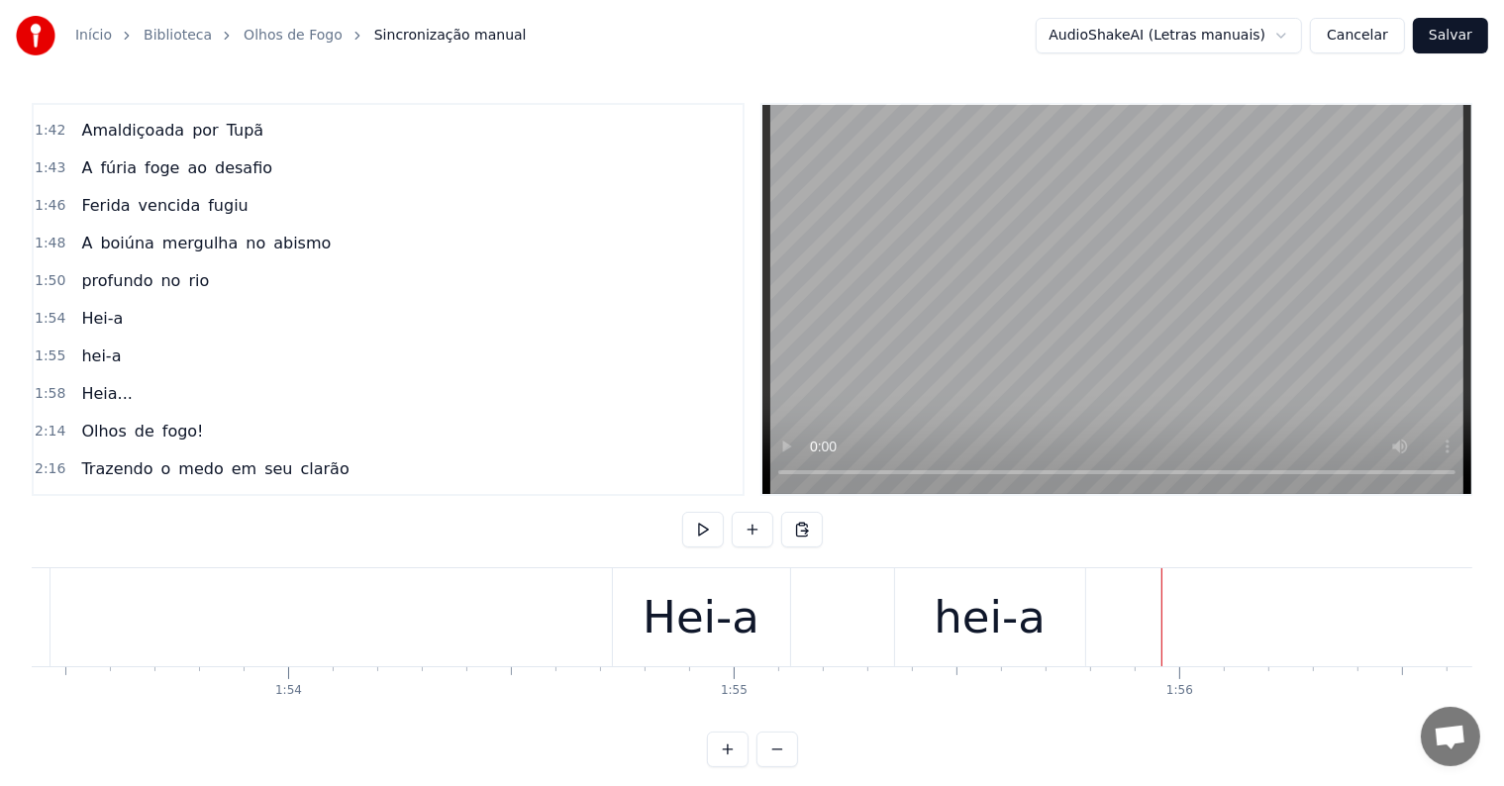
click at [944, 655] on div "hei-a" at bounding box center [990, 617] width 190 height 98
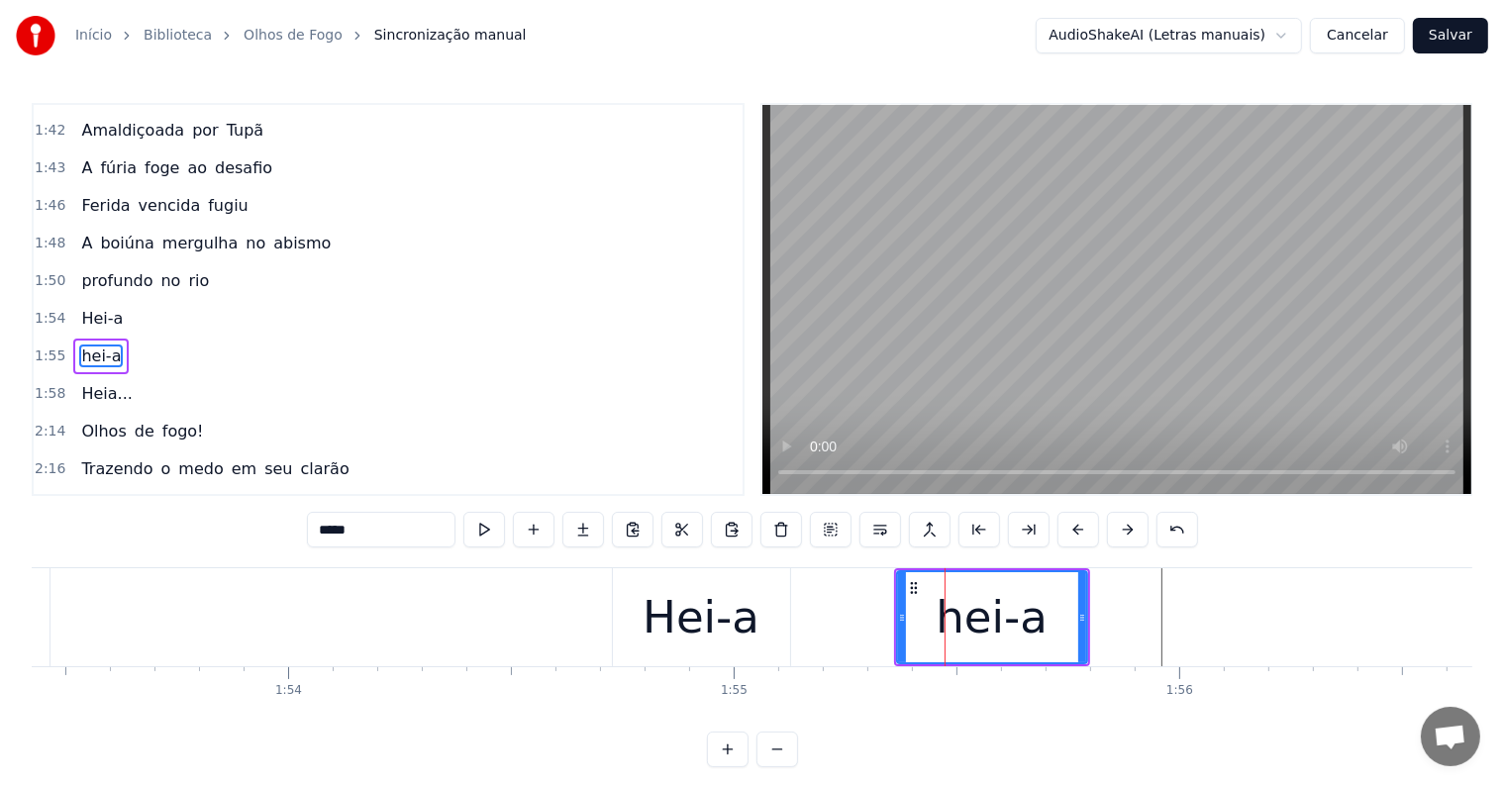
click at [94, 339] on div "hei-a" at bounding box center [100, 357] width 55 height 36
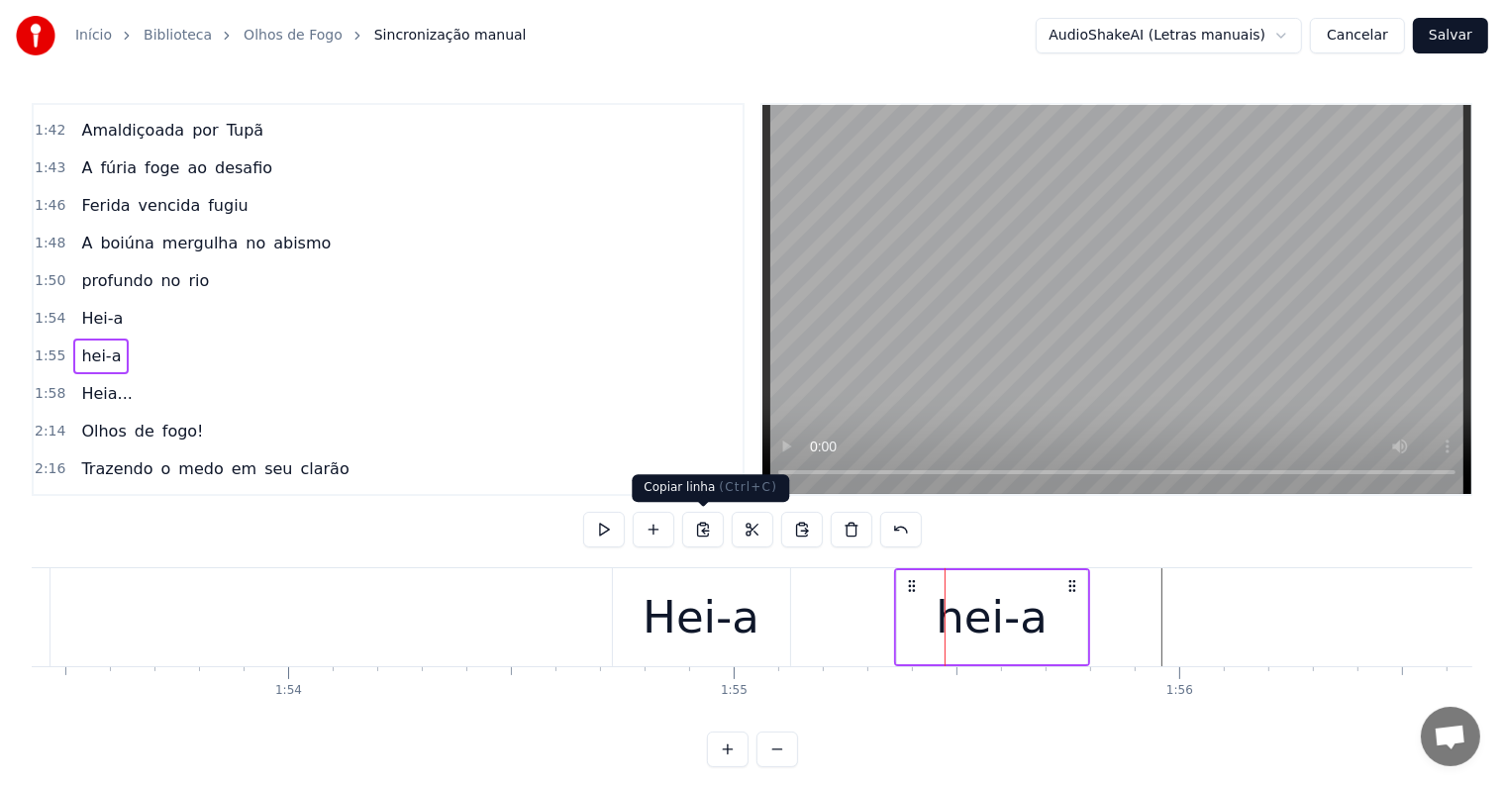
click at [698, 527] on button at bounding box center [703, 530] width 42 height 36
click at [788, 614] on div "Hei-a" at bounding box center [701, 617] width 179 height 98
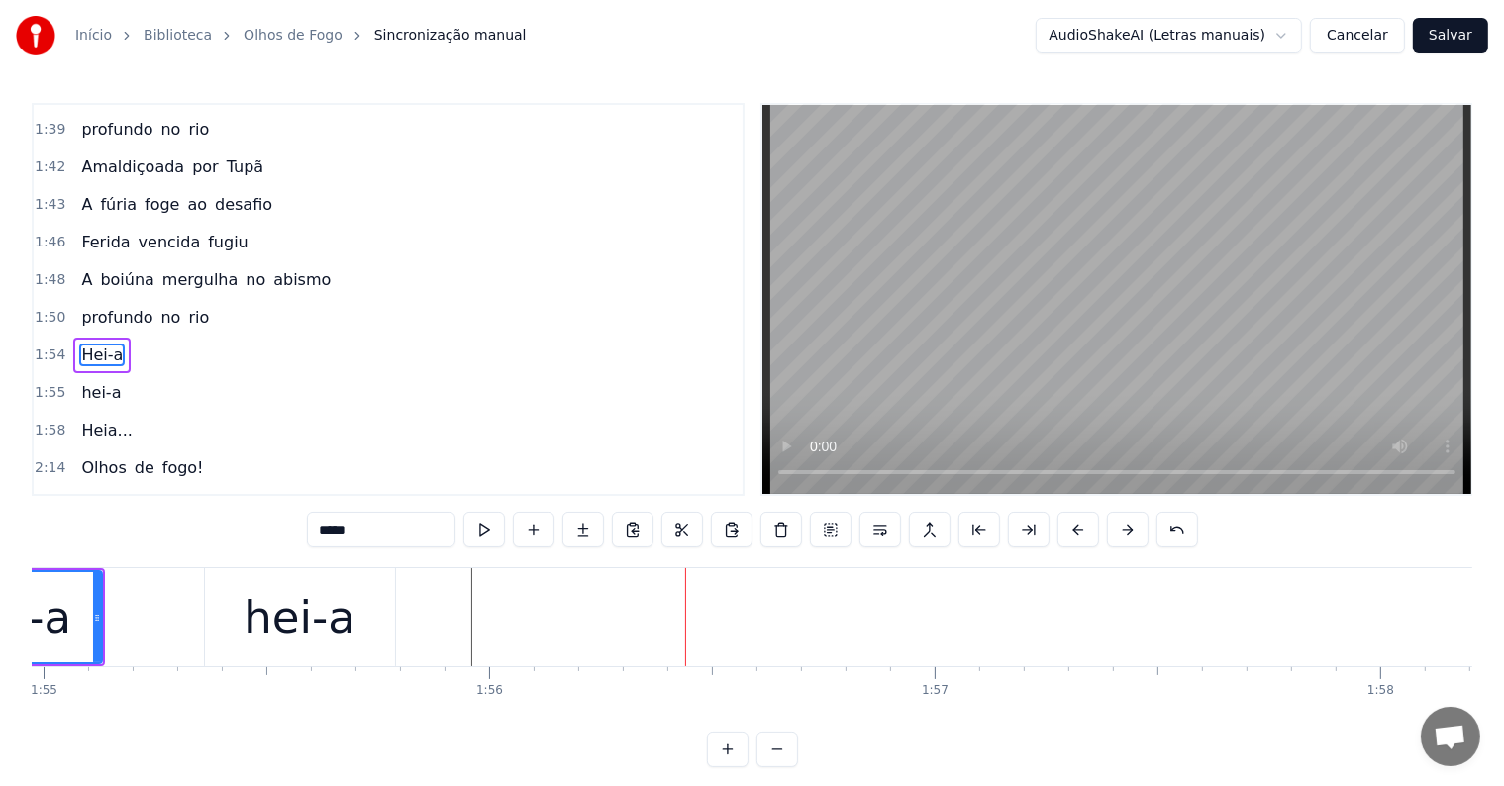
scroll to position [0, 51225]
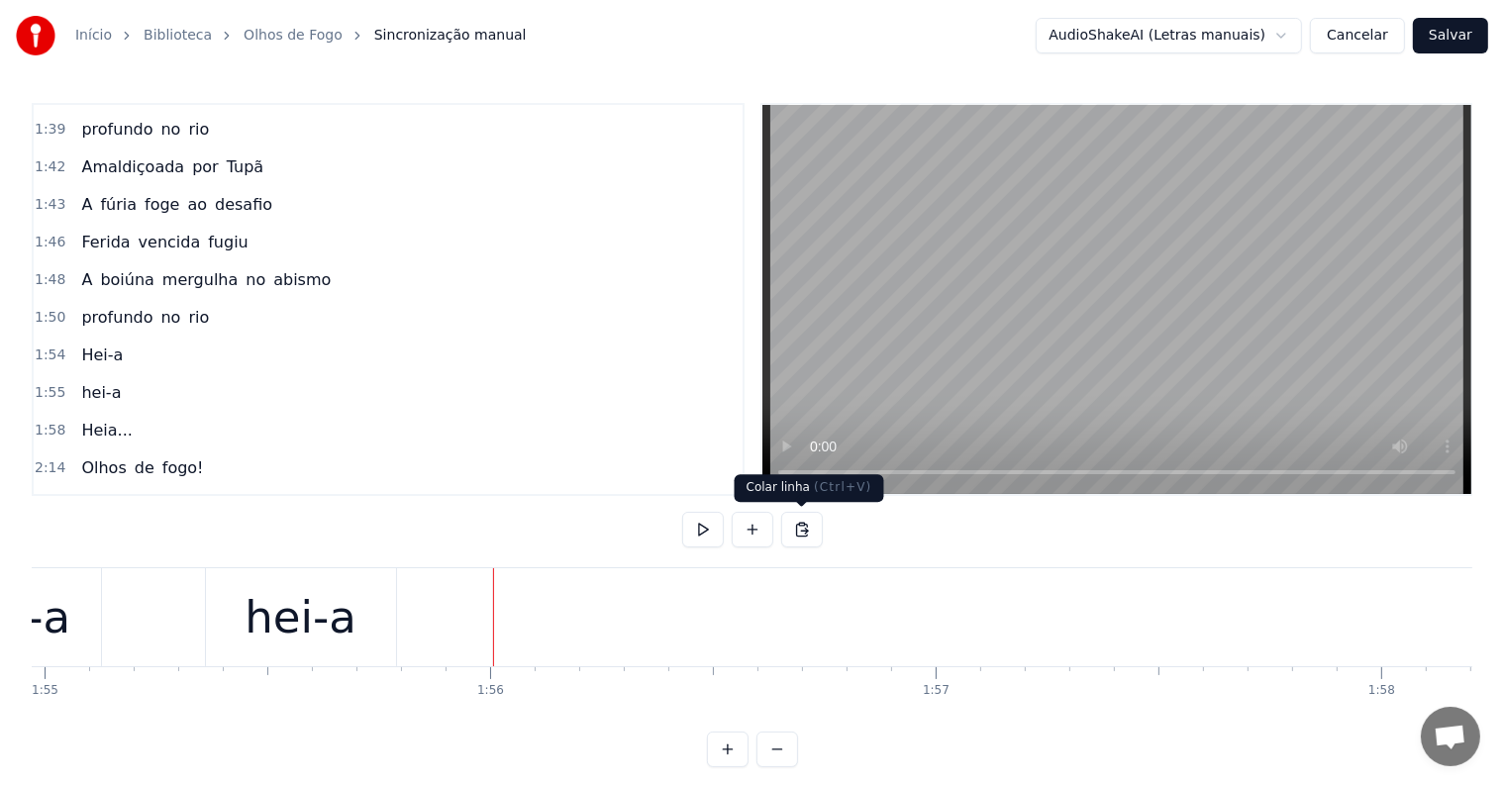
click at [794, 528] on button at bounding box center [802, 530] width 42 height 36
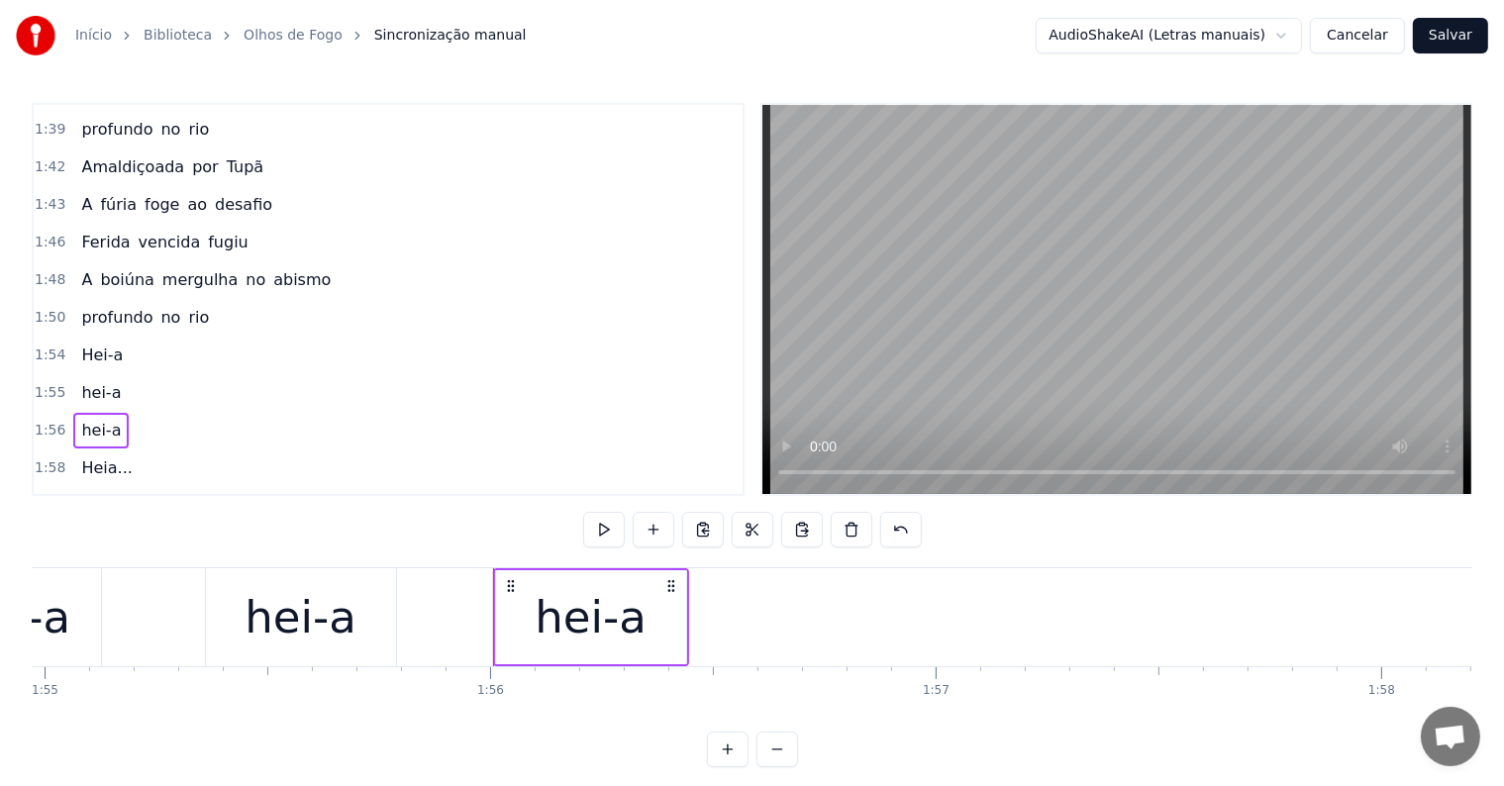
click at [556, 611] on div "hei-a" at bounding box center [591, 617] width 112 height 67
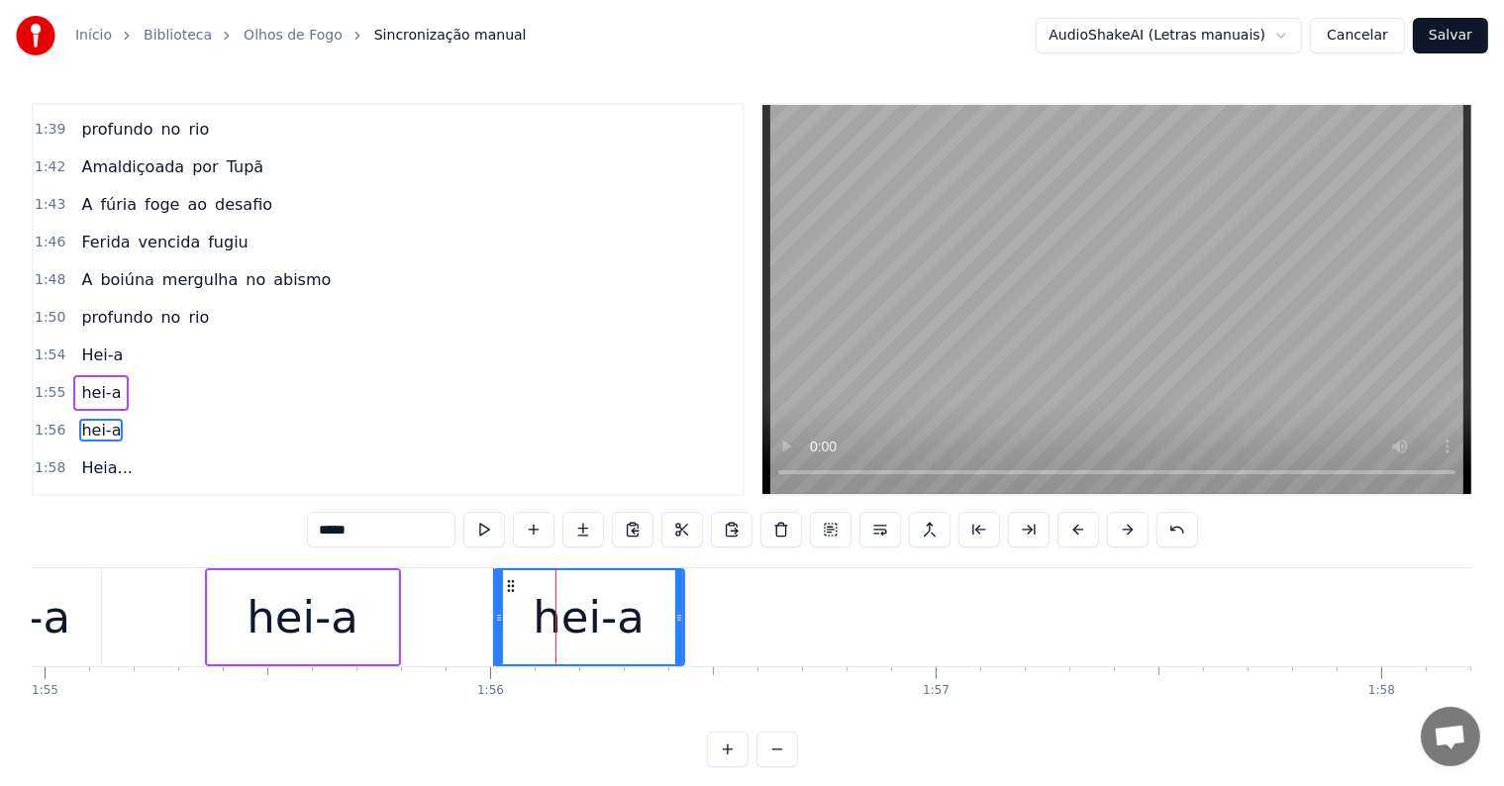
scroll to position [1572, 0]
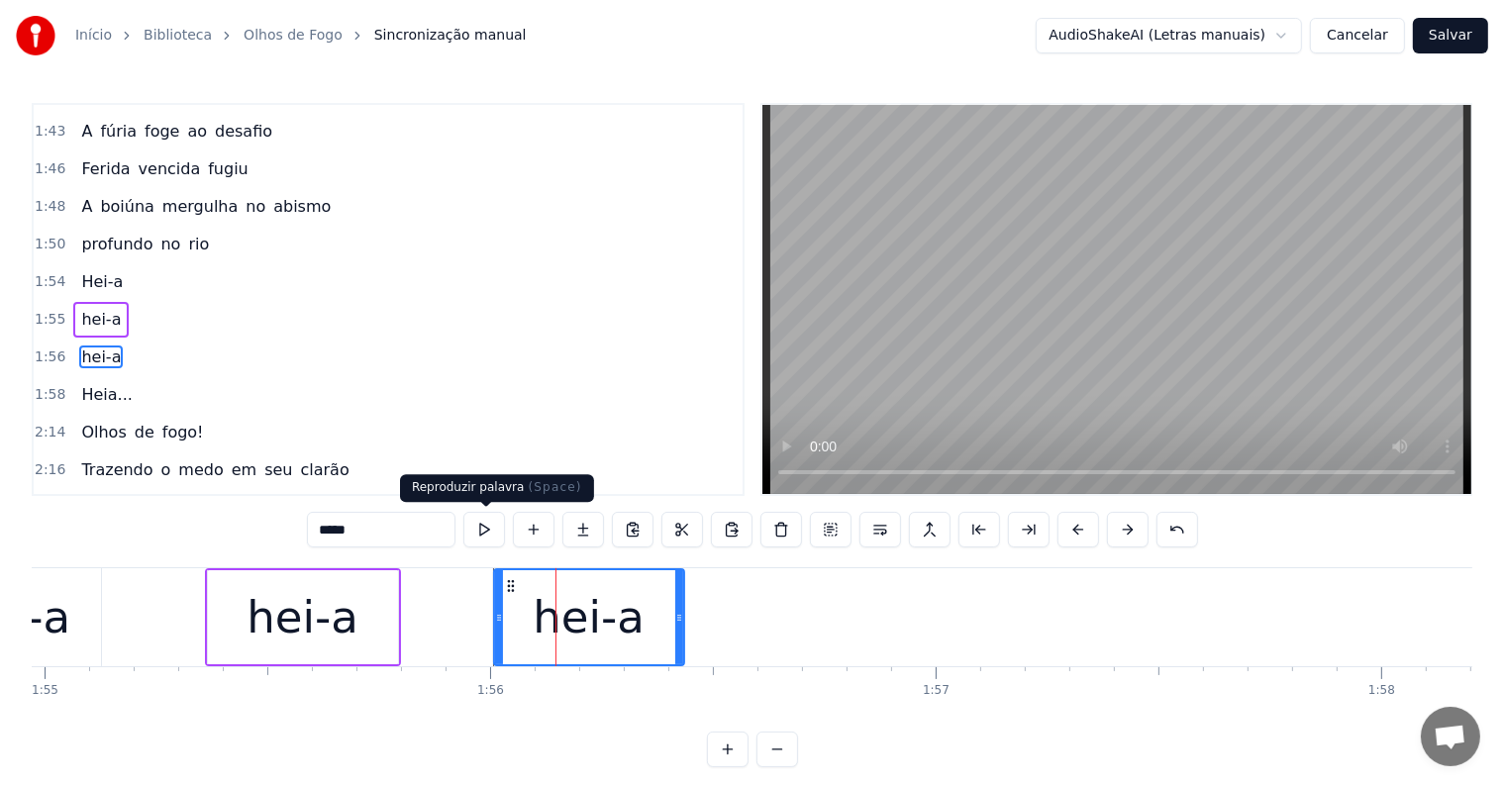
click at [489, 527] on button at bounding box center [484, 530] width 42 height 36
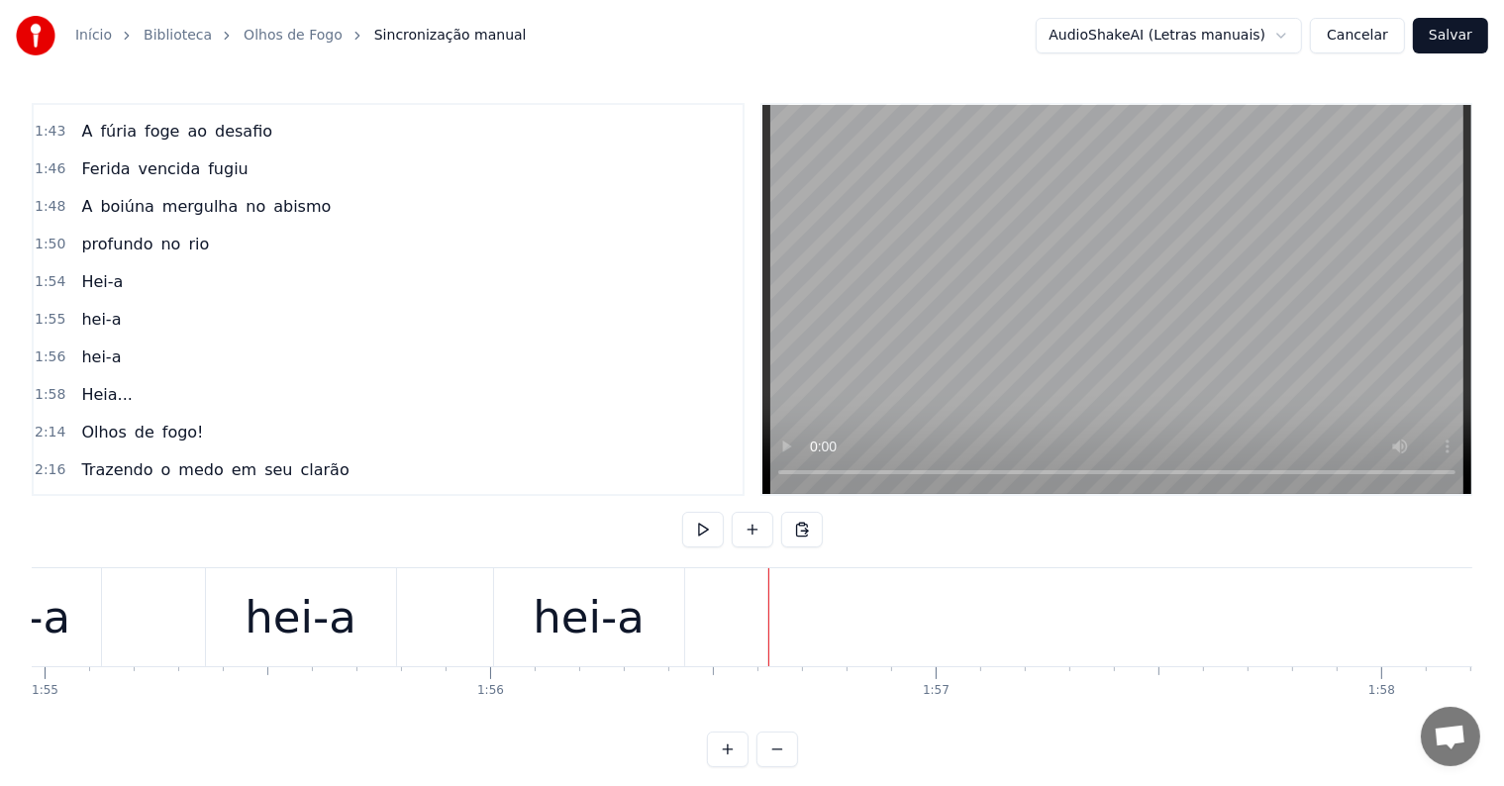
click at [768, 620] on div at bounding box center [768, 617] width 1 height 98
click at [799, 527] on button at bounding box center [802, 530] width 42 height 36
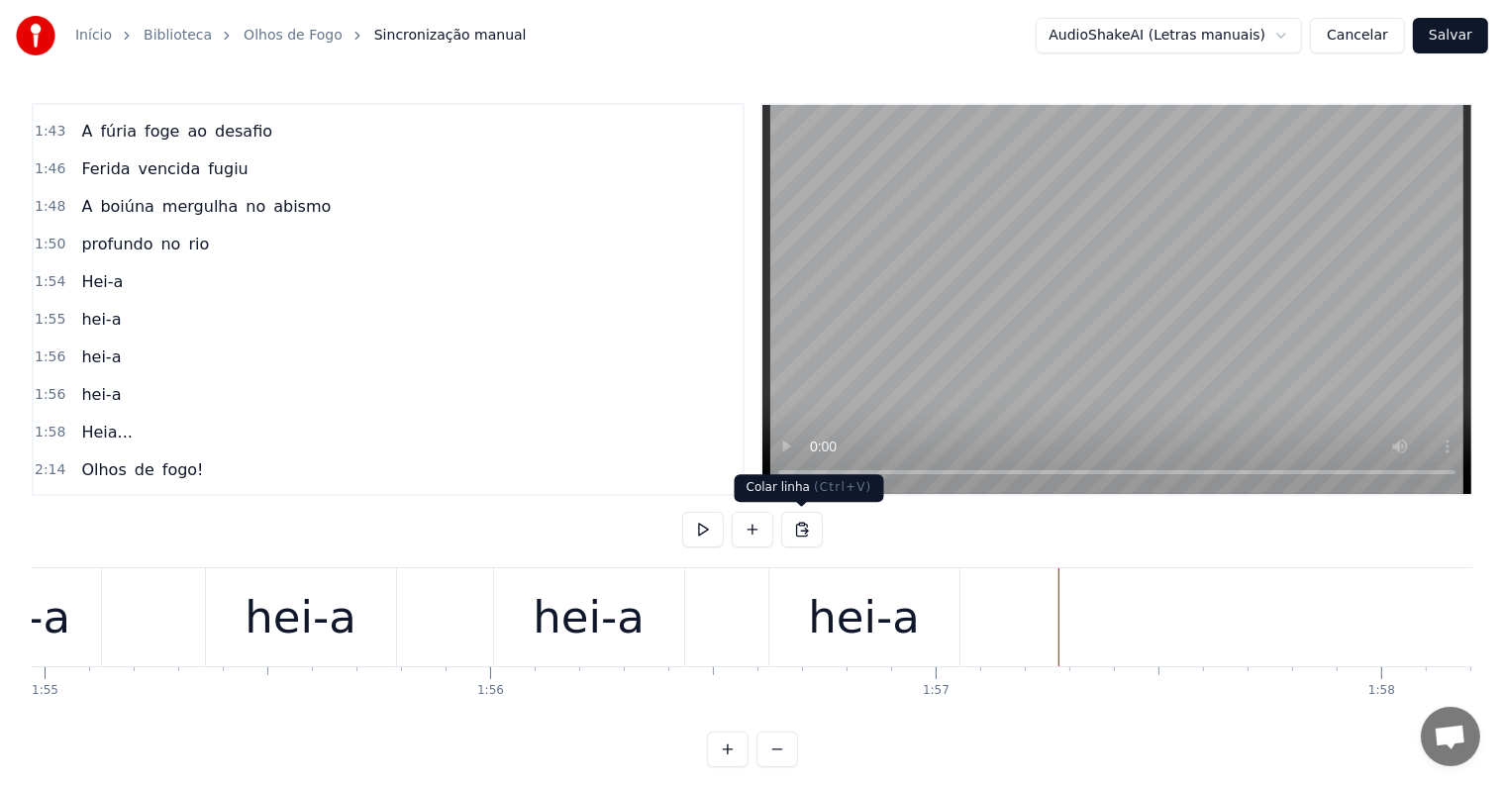
click at [802, 530] on button at bounding box center [802, 530] width 42 height 36
click at [803, 531] on button at bounding box center [802, 530] width 42 height 36
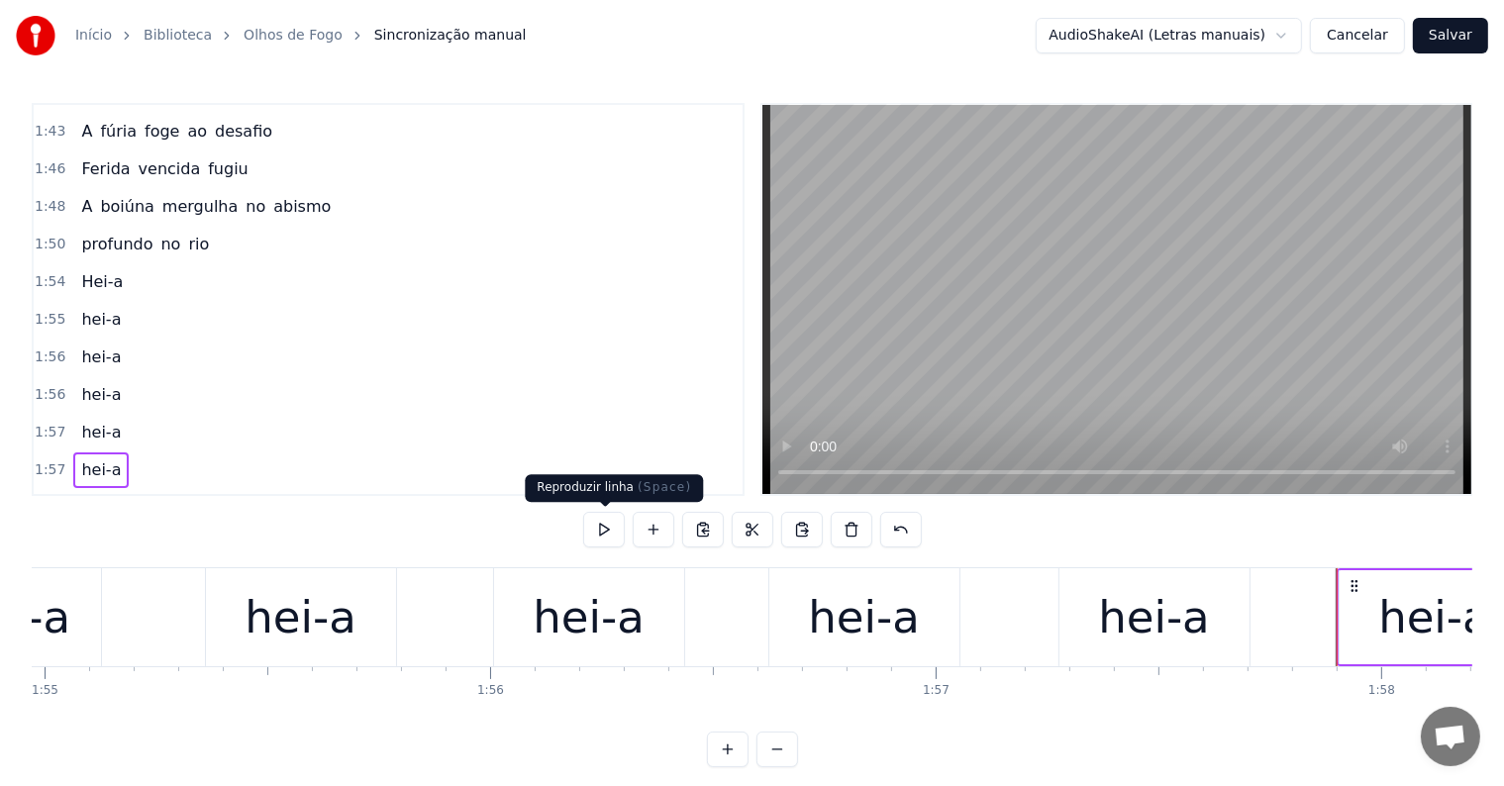
click at [89, 603] on div "Hei-a" at bounding box center [12, 617] width 177 height 98
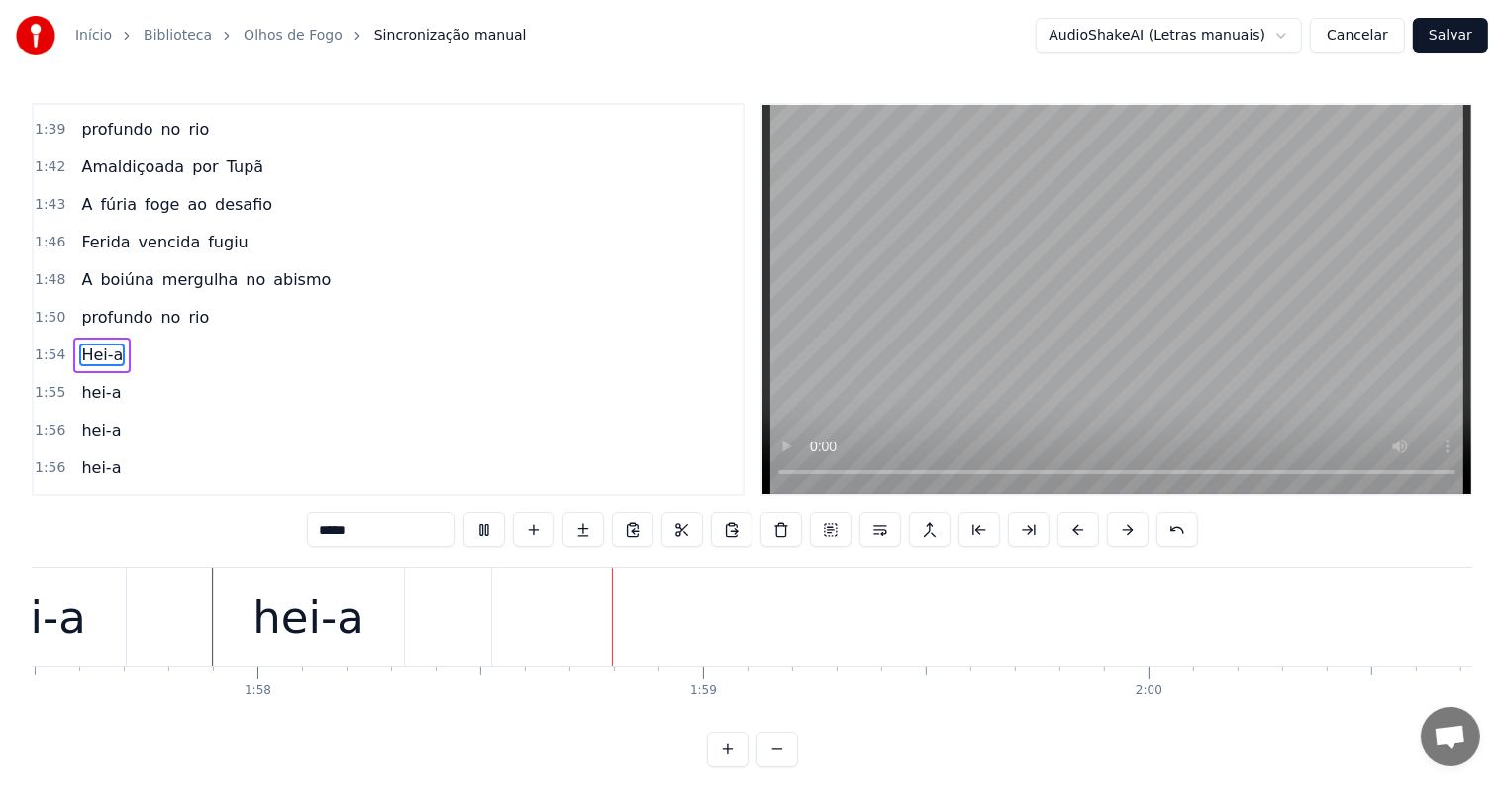
scroll to position [0, 52511]
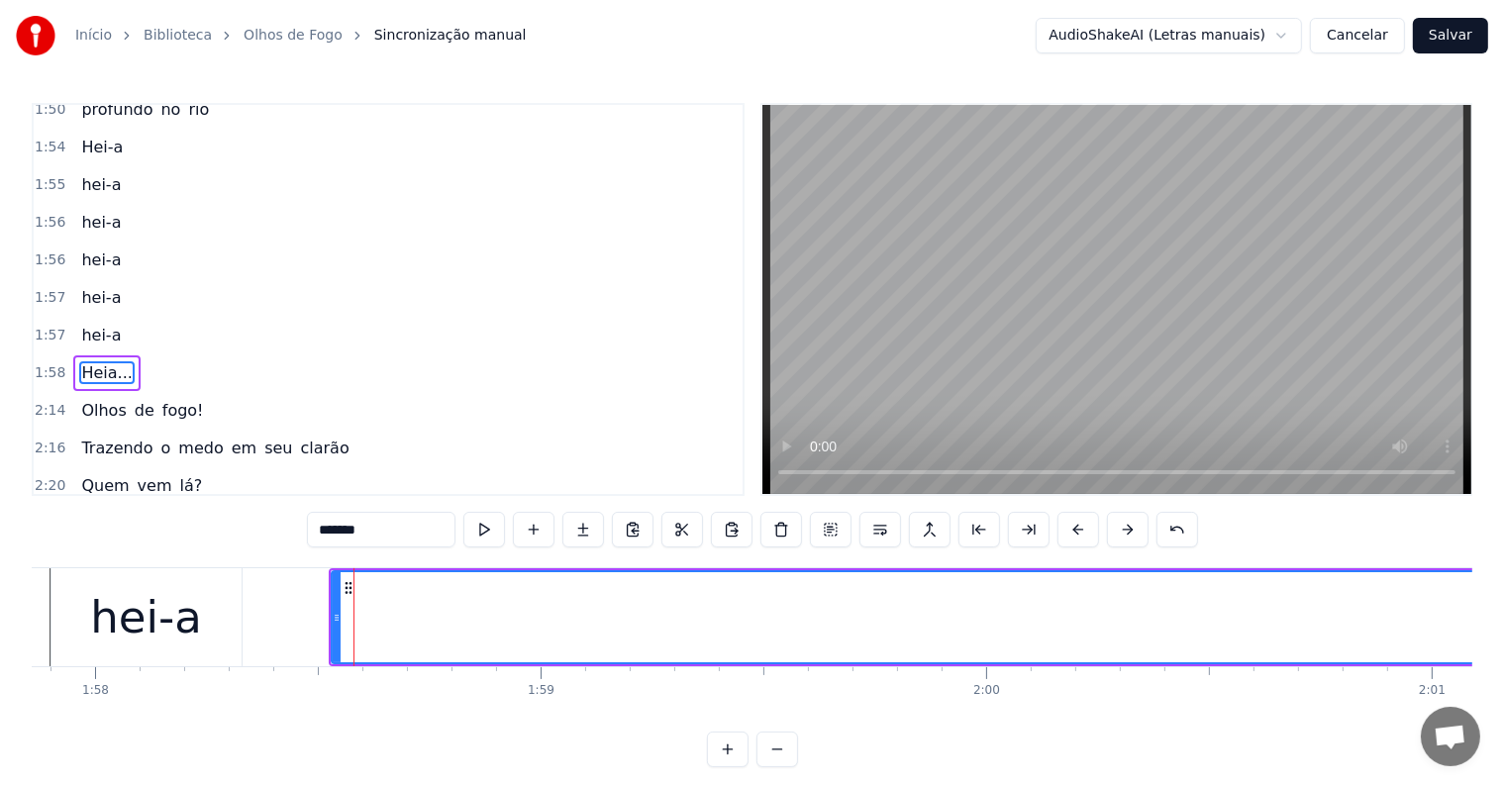
scroll to position [1718, 0]
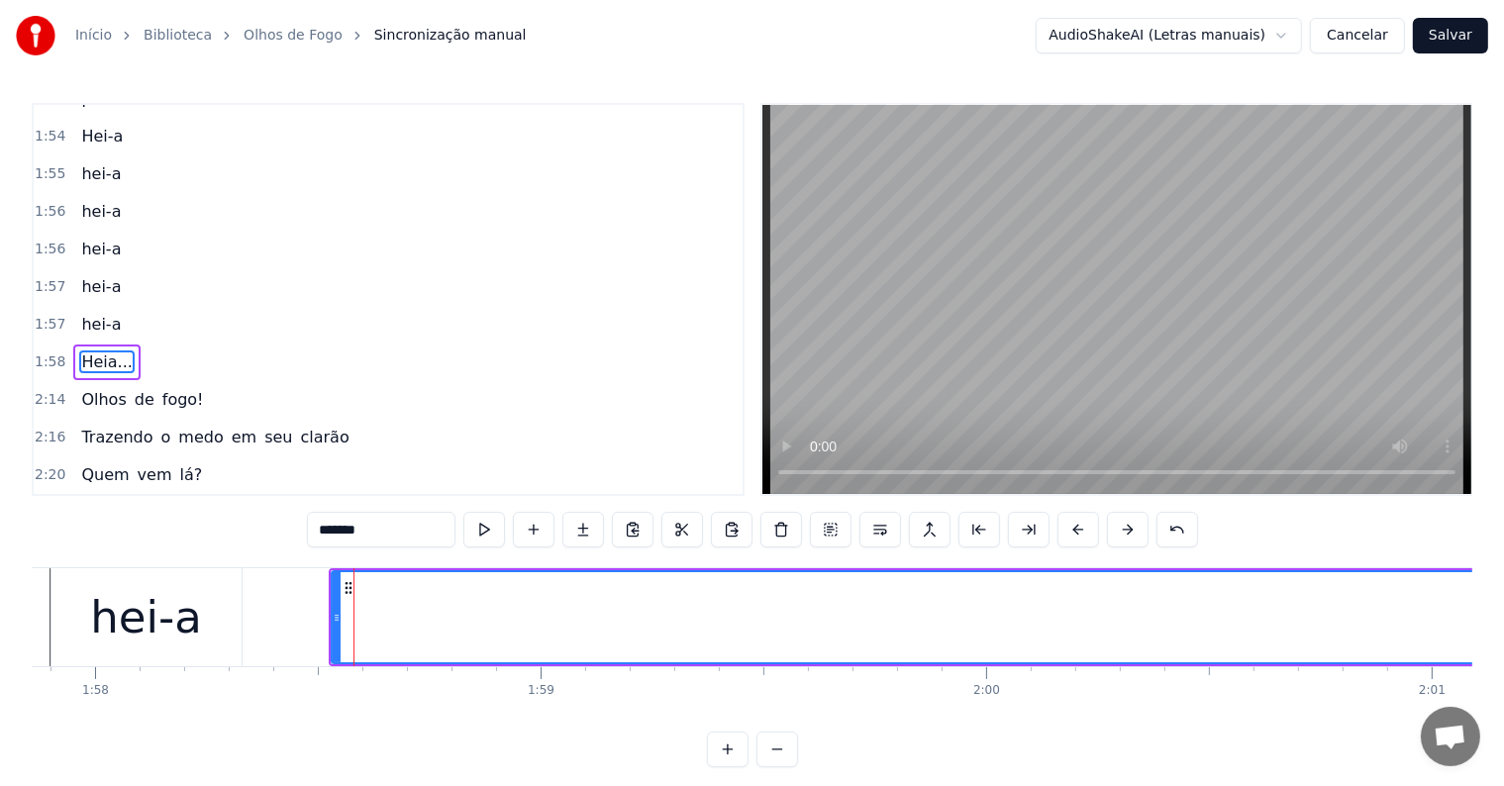
click at [211, 619] on div "hei-a" at bounding box center [146, 617] width 190 height 98
type input "*****"
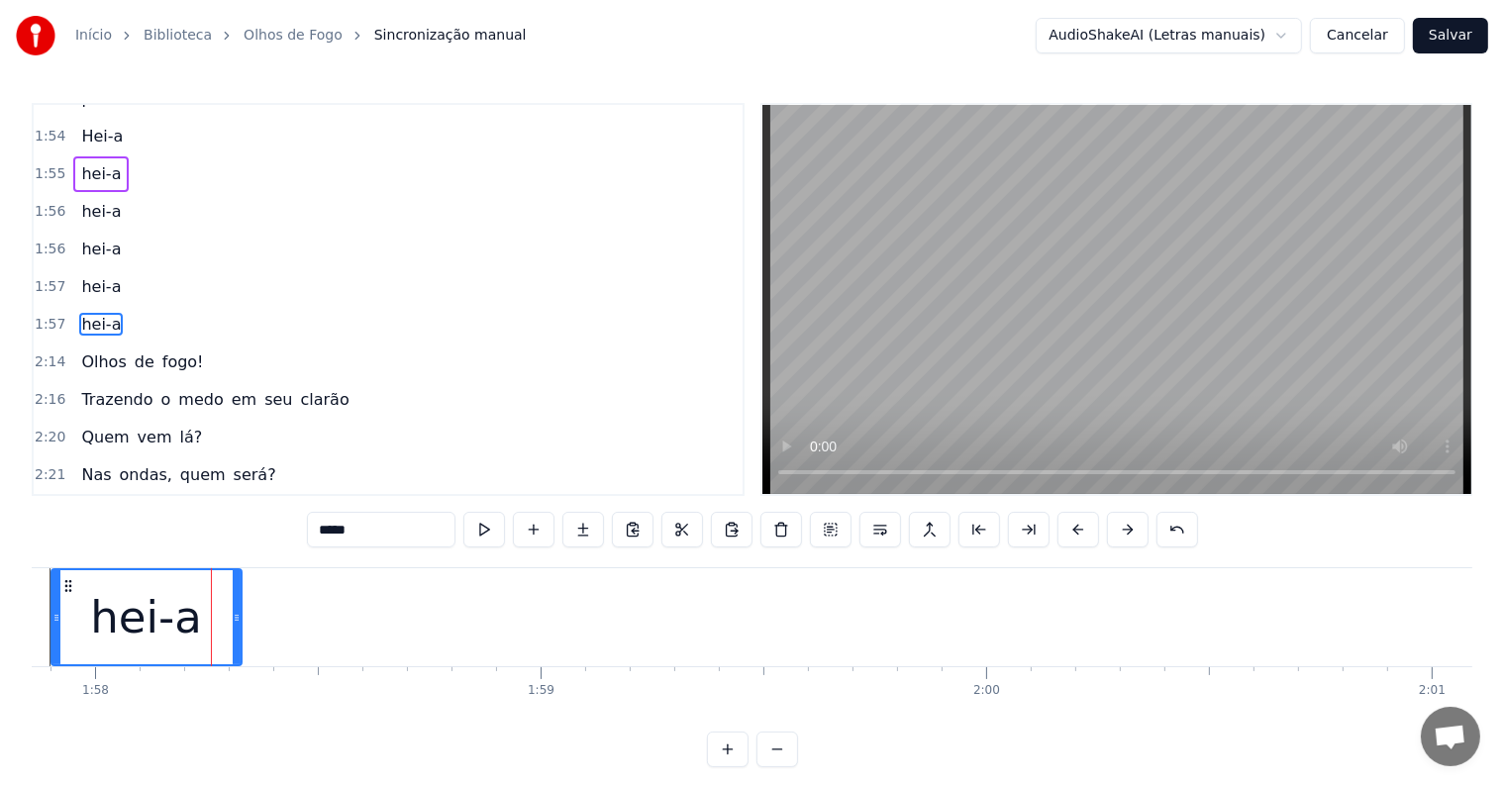
scroll to position [1681, 0]
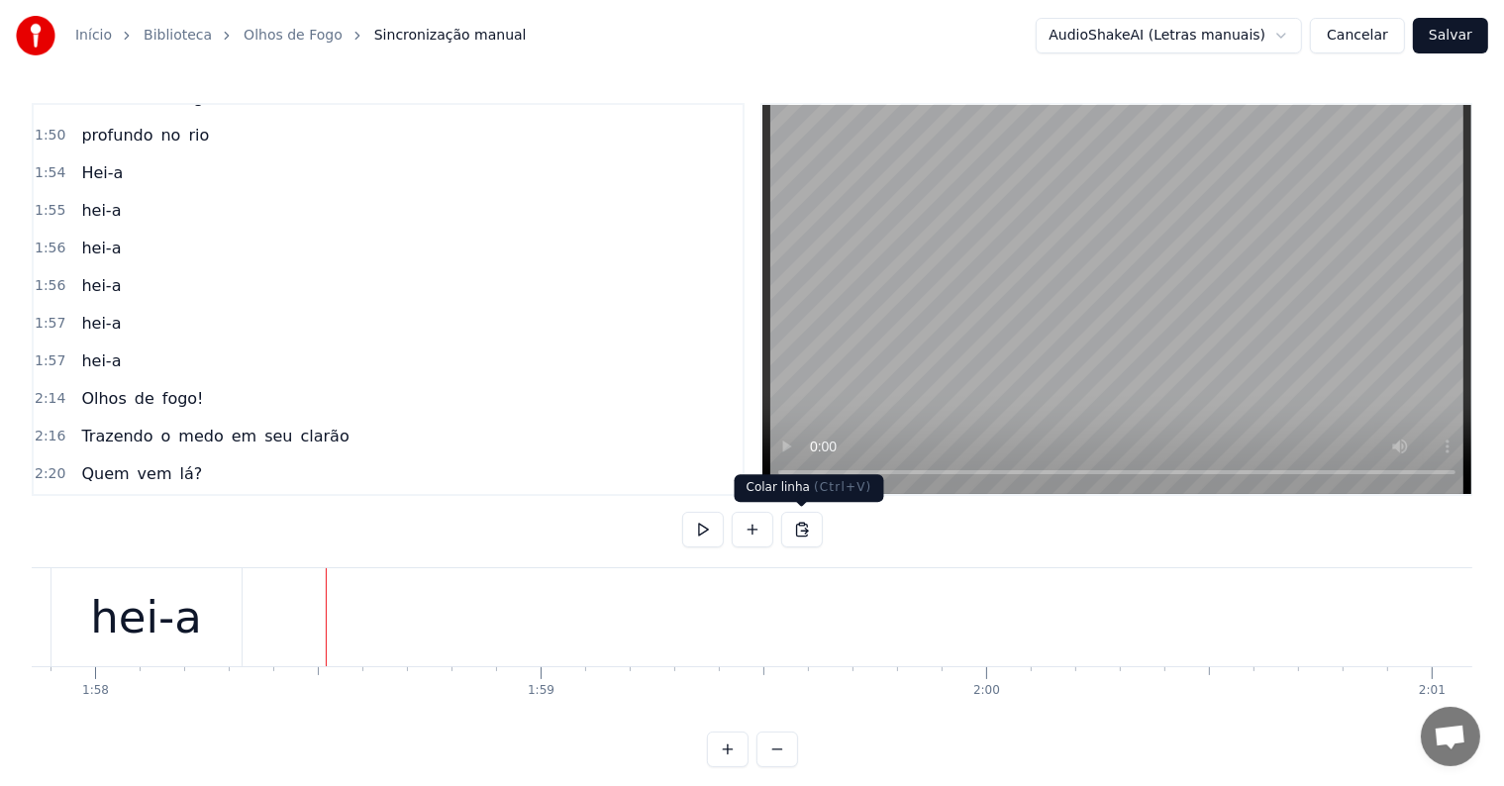
click at [804, 530] on button at bounding box center [802, 530] width 42 height 36
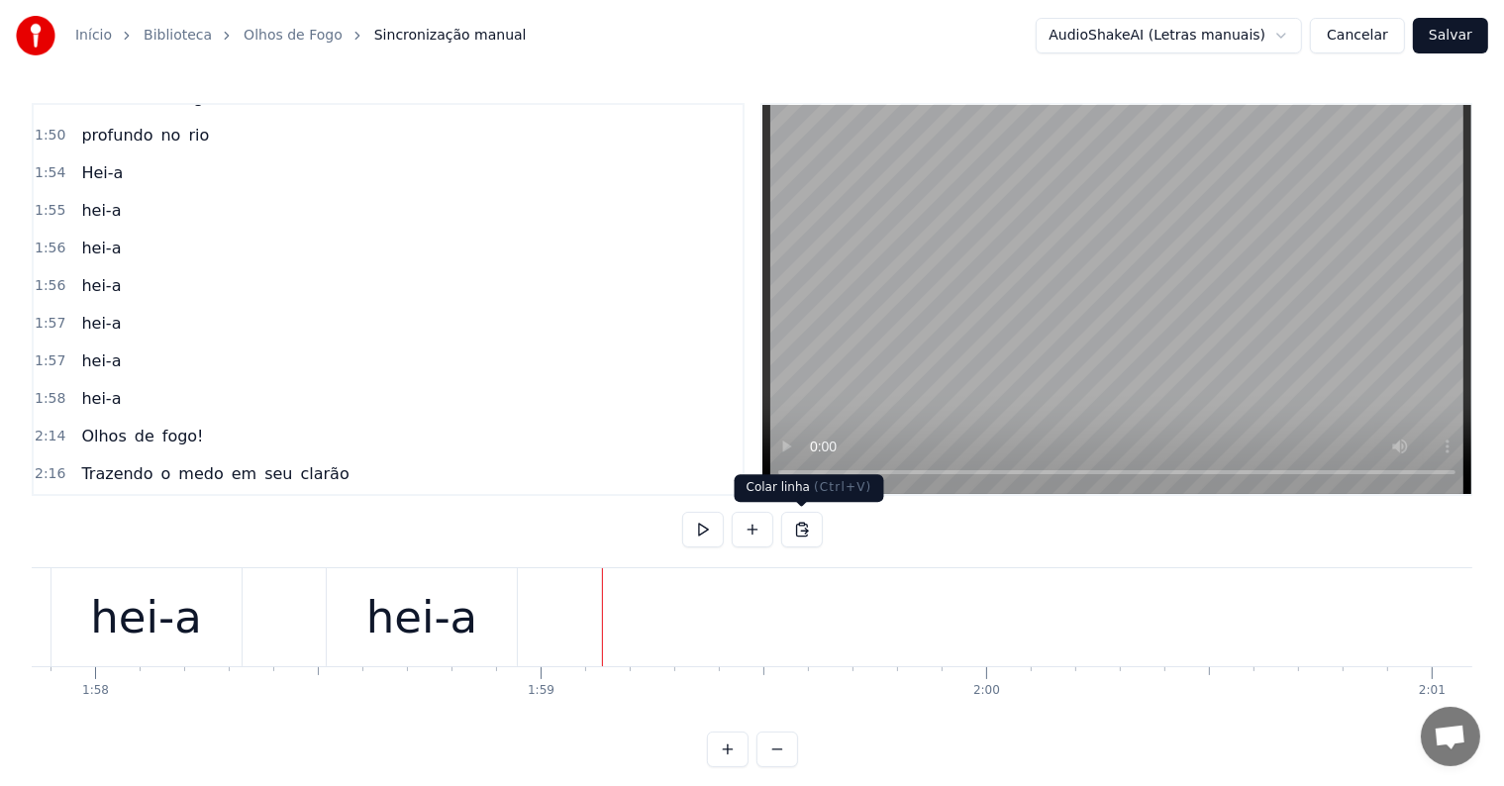
click at [804, 533] on button at bounding box center [802, 530] width 42 height 36
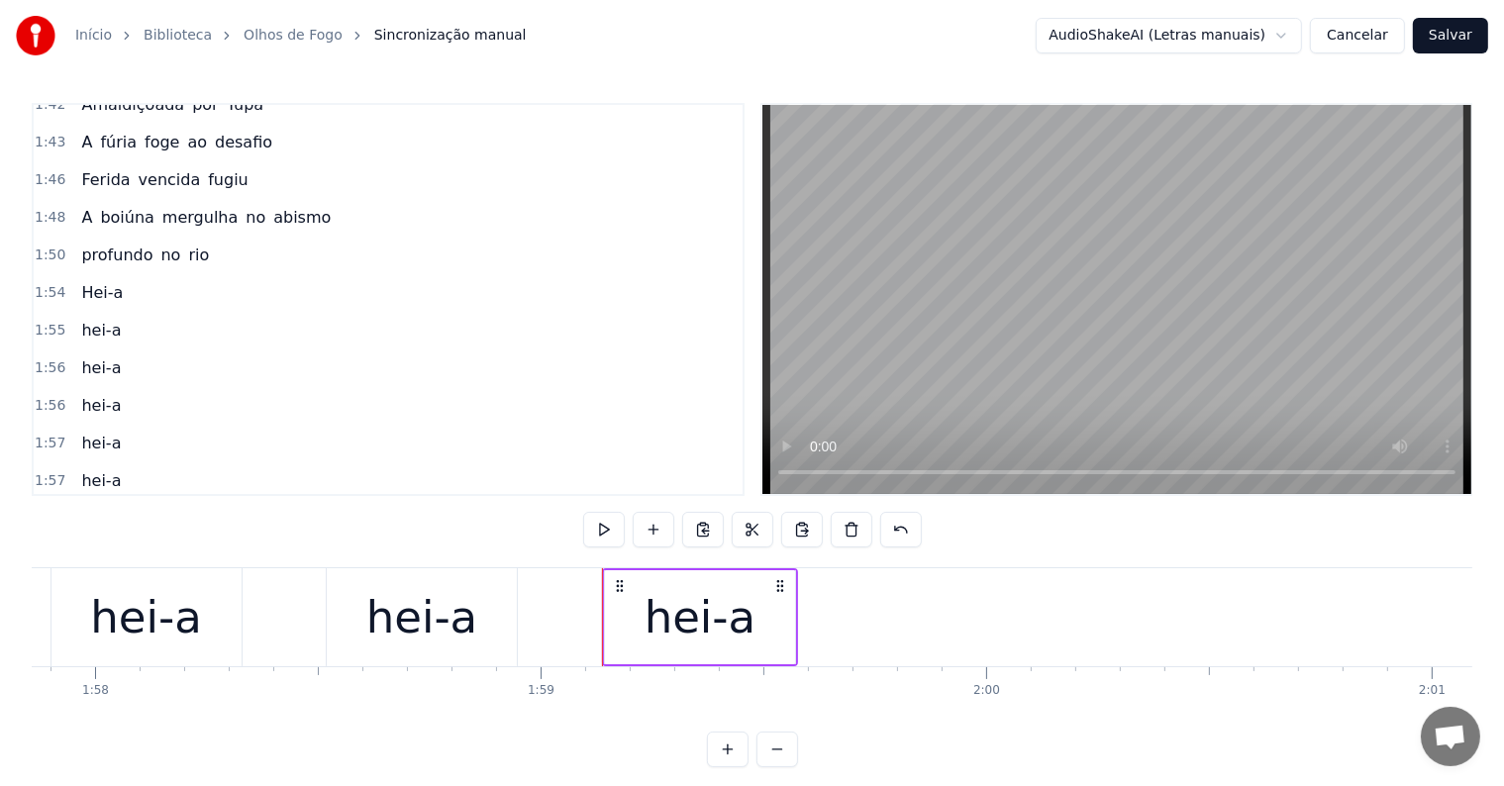
scroll to position [1582, 0]
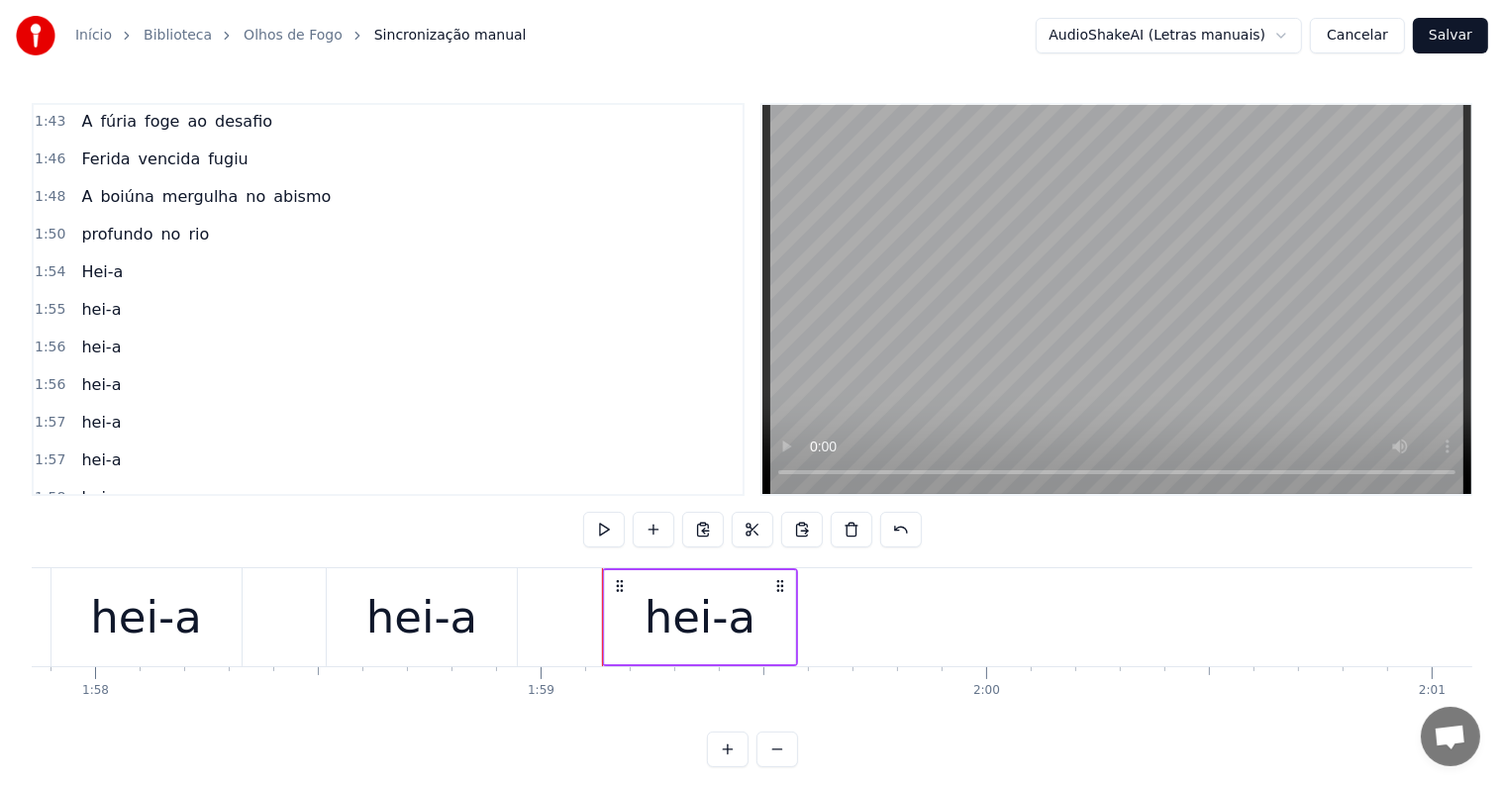
click at [106, 260] on span "Hei-a" at bounding box center [102, 271] width 46 height 23
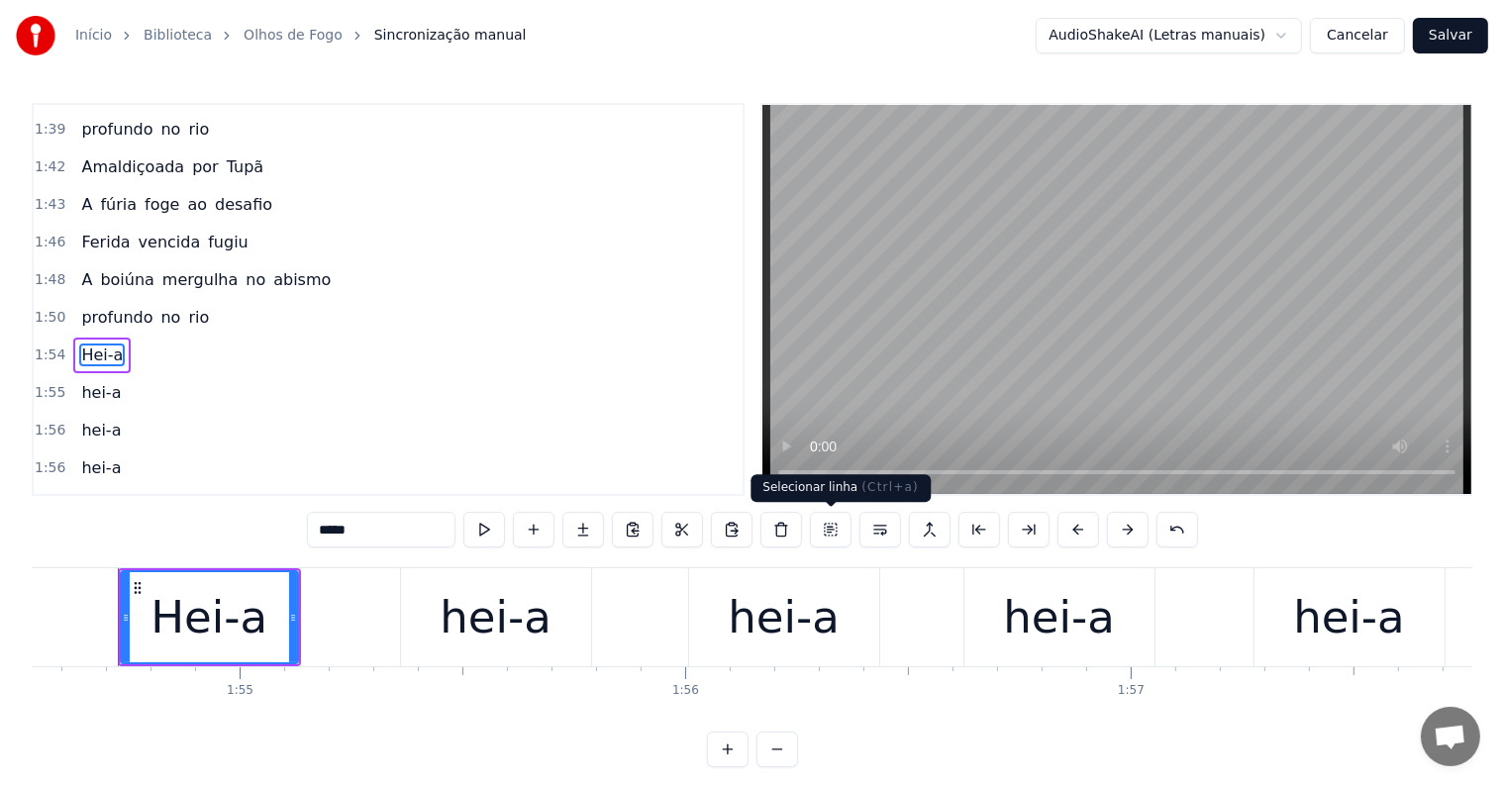
scroll to position [0, 51016]
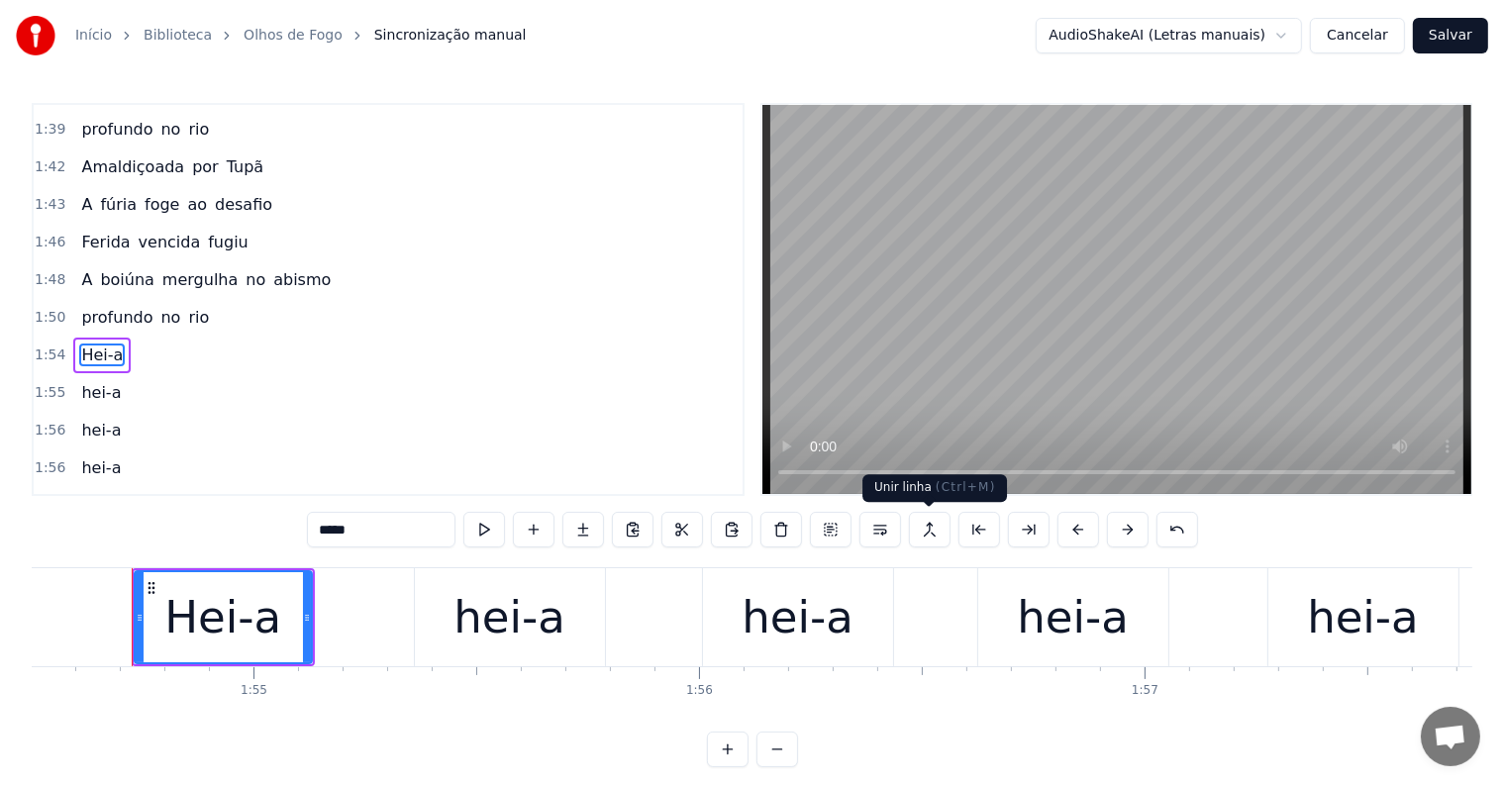
click at [930, 532] on button at bounding box center [930, 530] width 42 height 36
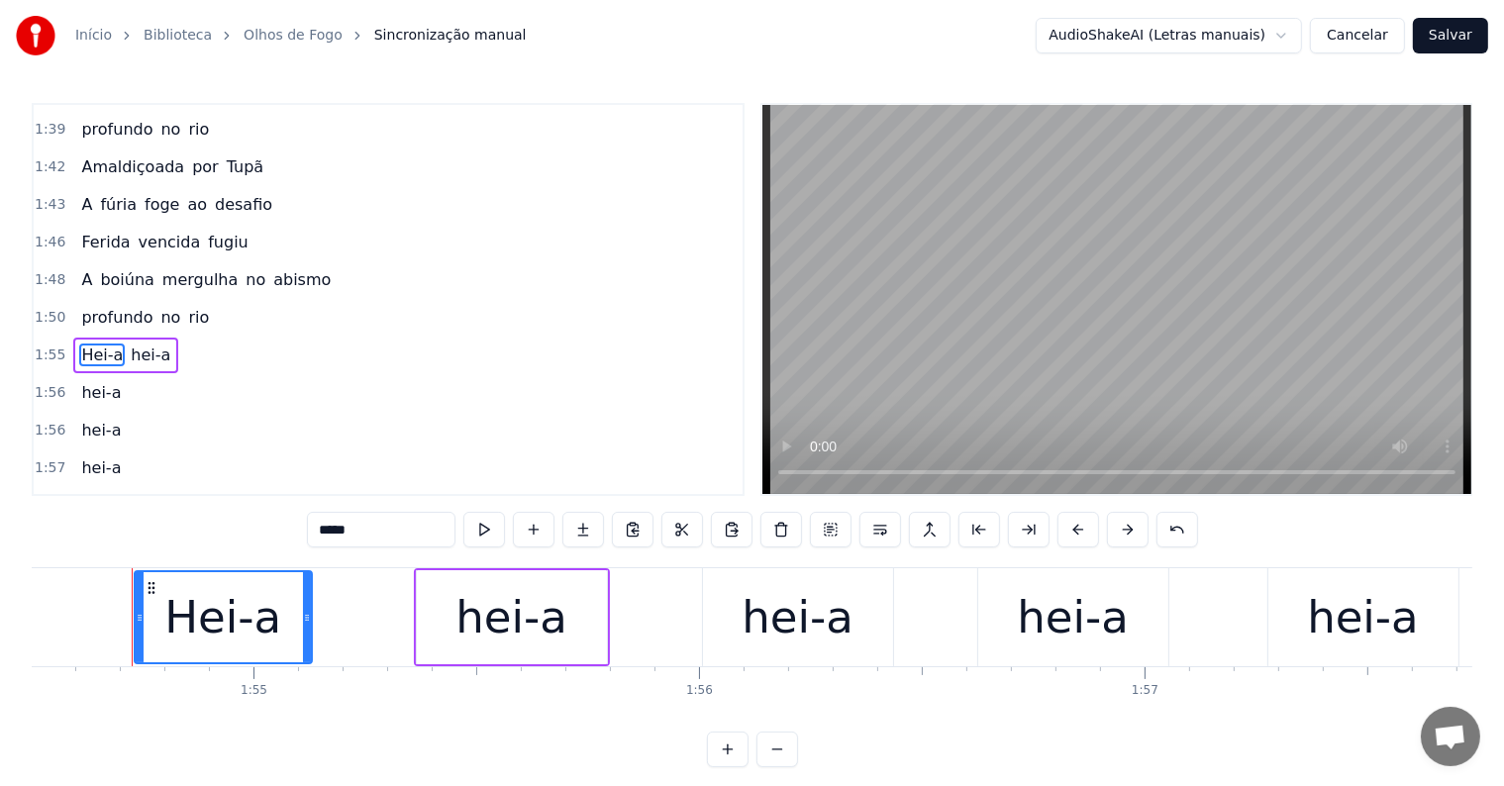
click at [143, 344] on span "hei-a" at bounding box center [151, 355] width 44 height 23
type input "*****"
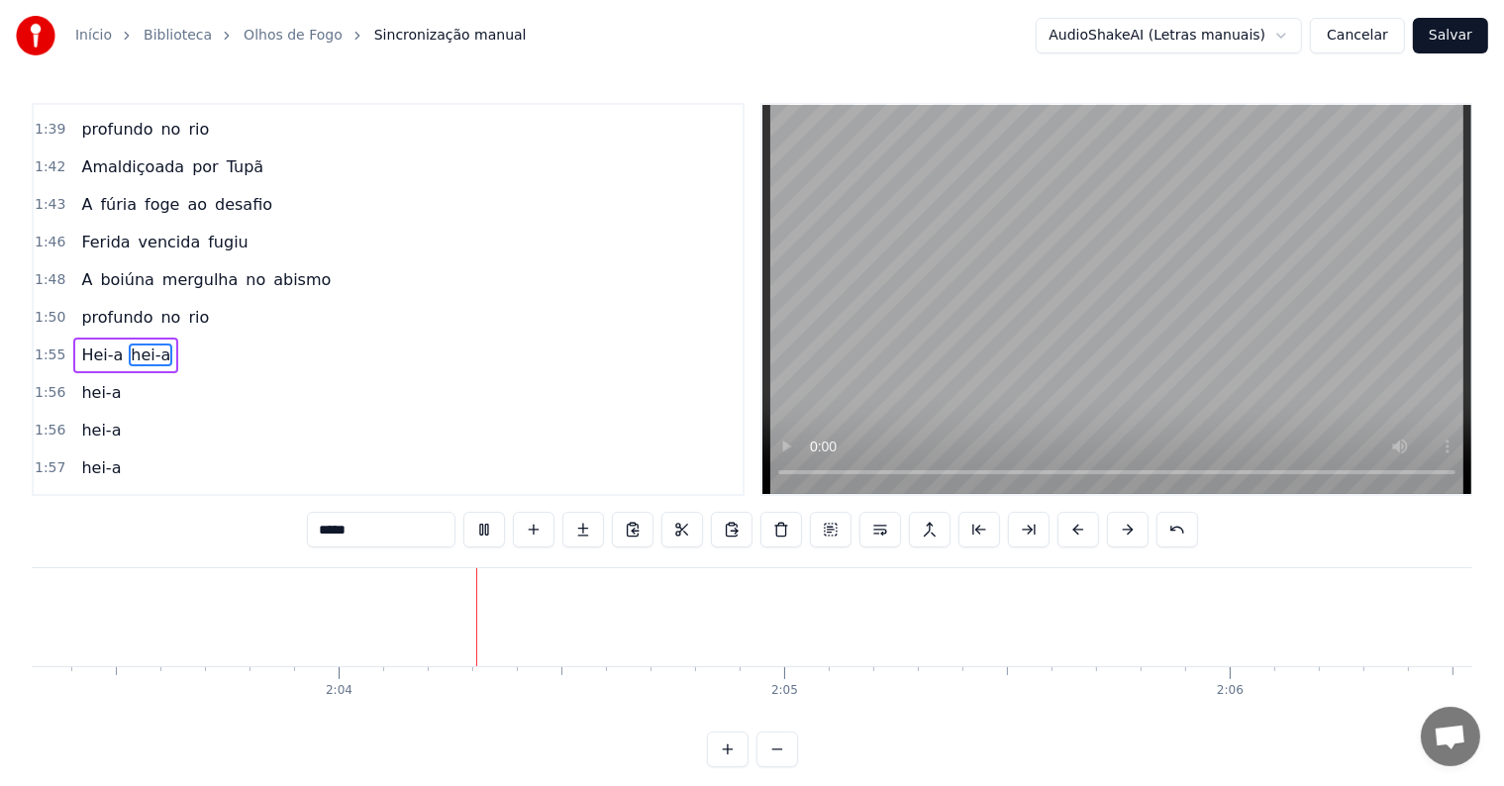
scroll to position [0, 54964]
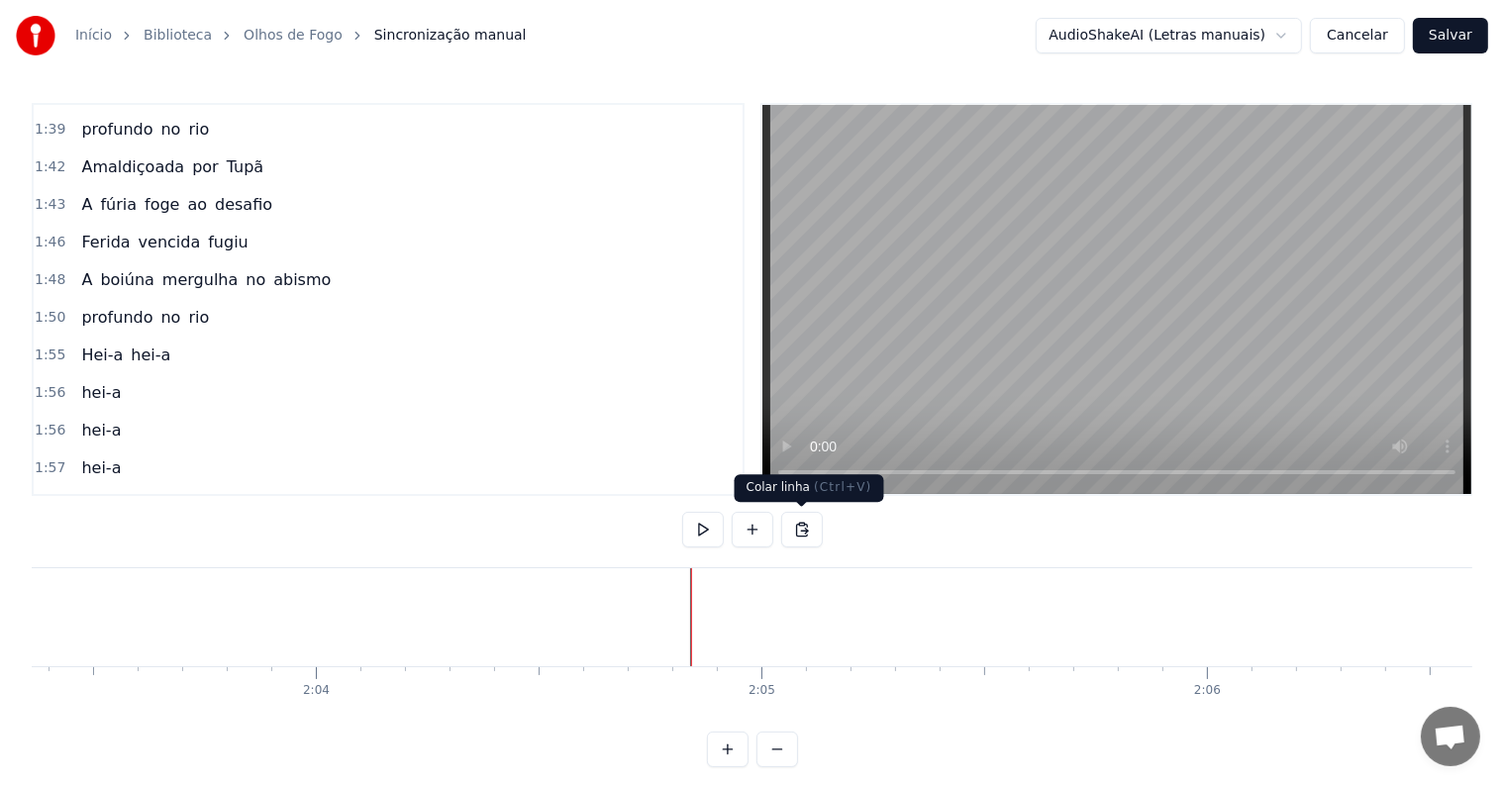
click at [800, 528] on button at bounding box center [802, 530] width 42 height 36
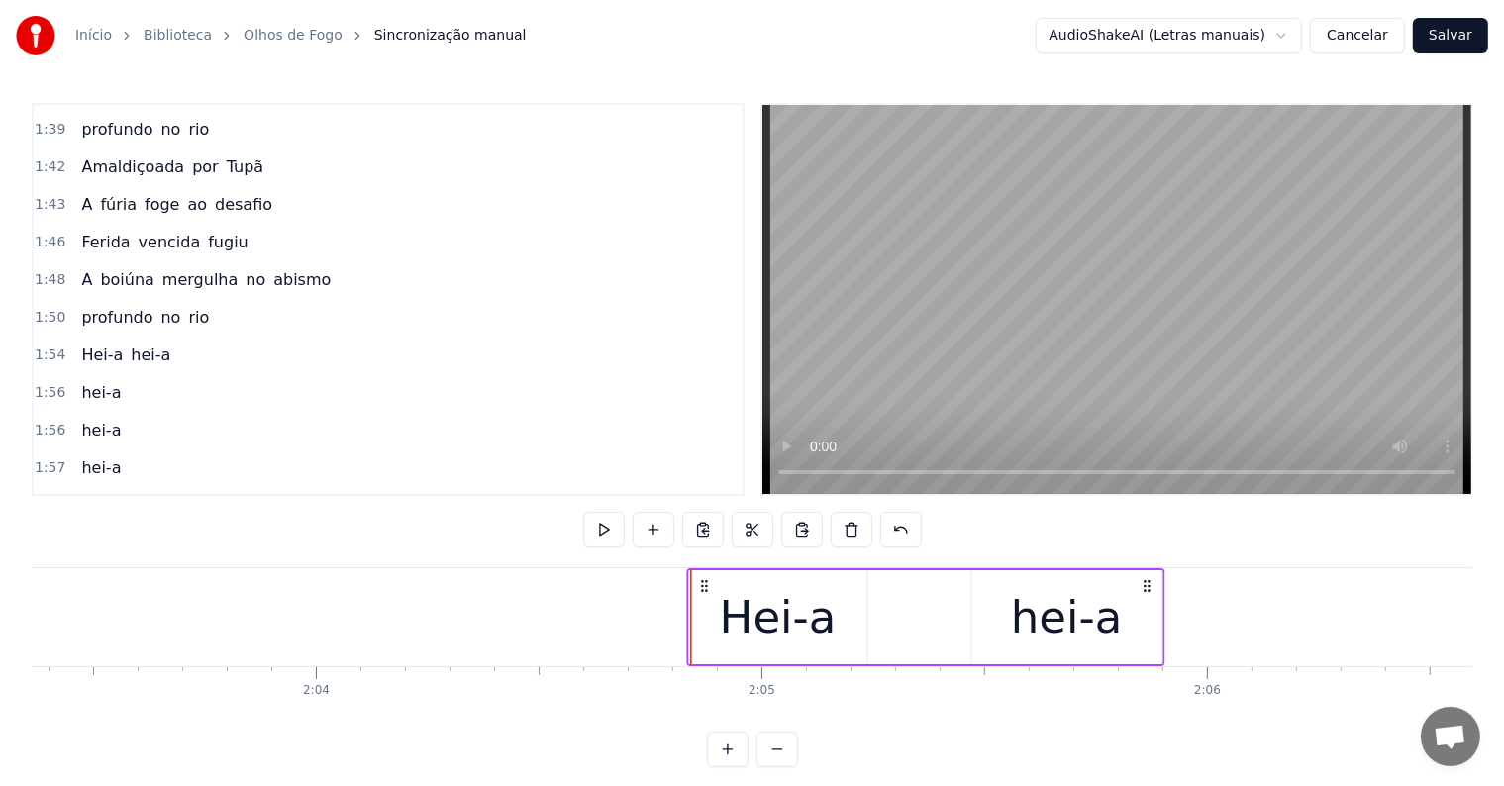
drag, startPoint x: 423, startPoint y: 582, endPoint x: 701, endPoint y: 589, distance: 278.3
click at [701, 589] on icon at bounding box center [704, 586] width 16 height 16
click at [883, 661] on div "Hei-a hei-a" at bounding box center [925, 617] width 478 height 98
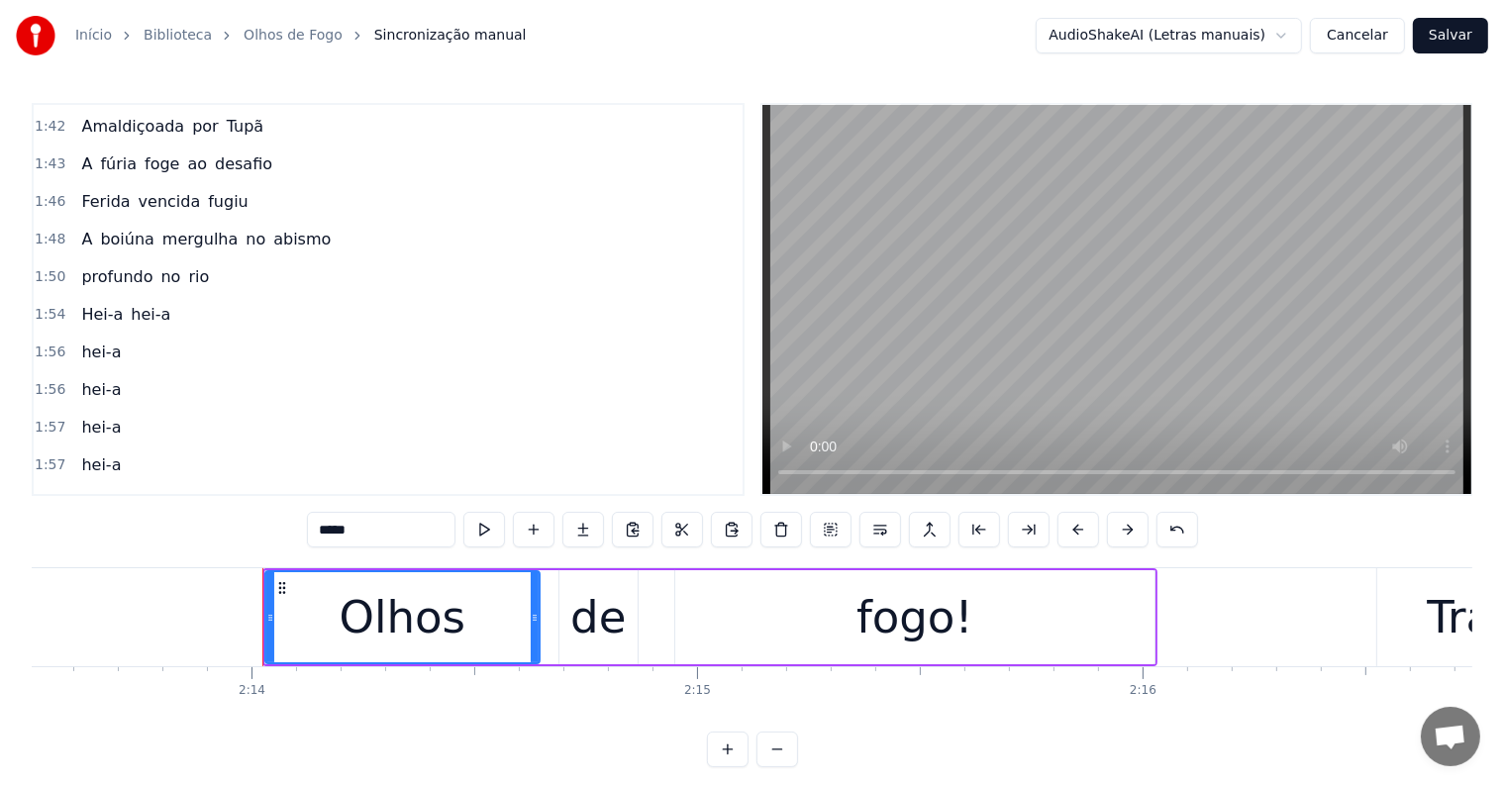
scroll to position [0, 59614]
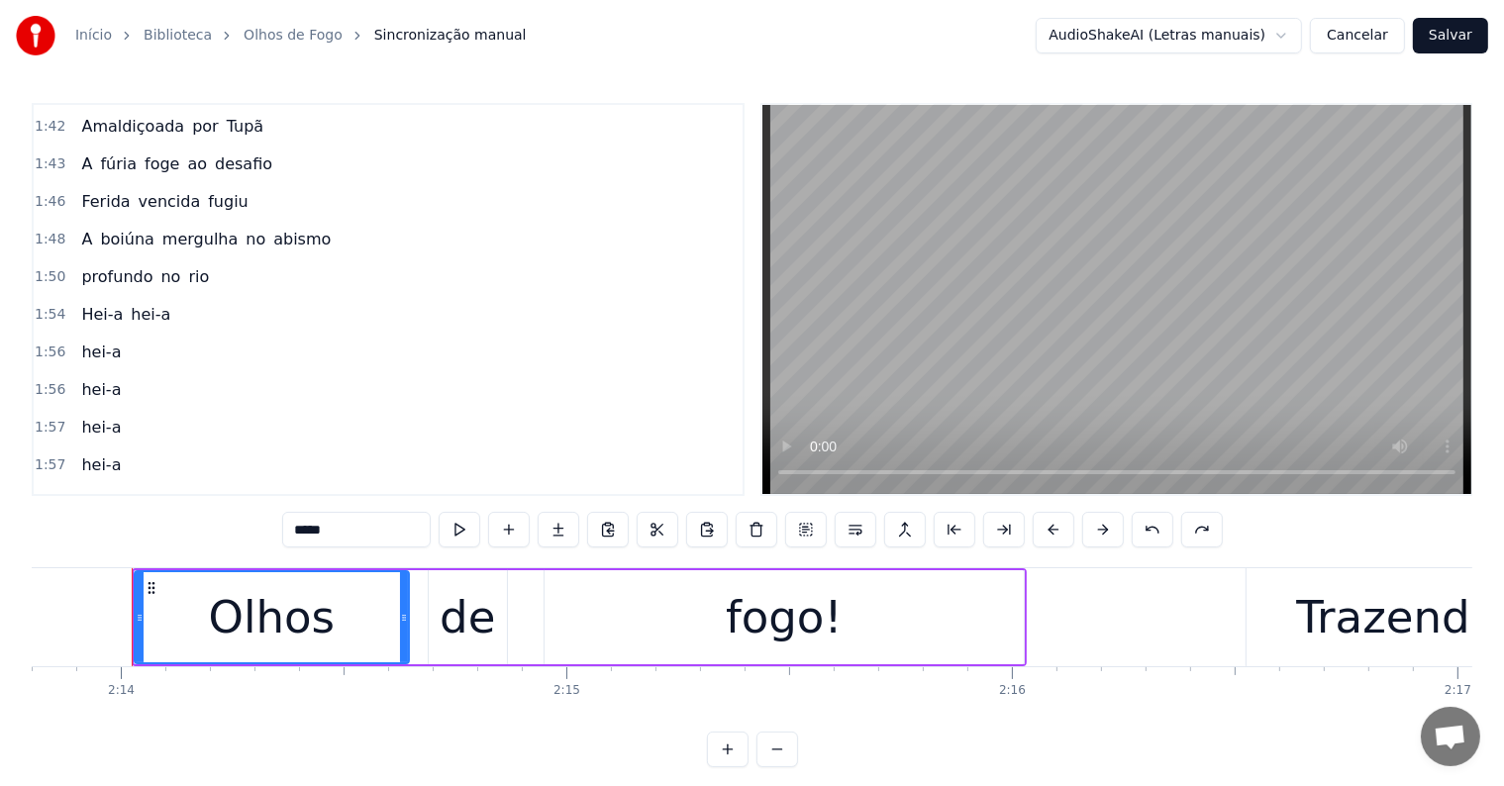
click at [91, 303] on span "Hei-a" at bounding box center [102, 314] width 46 height 23
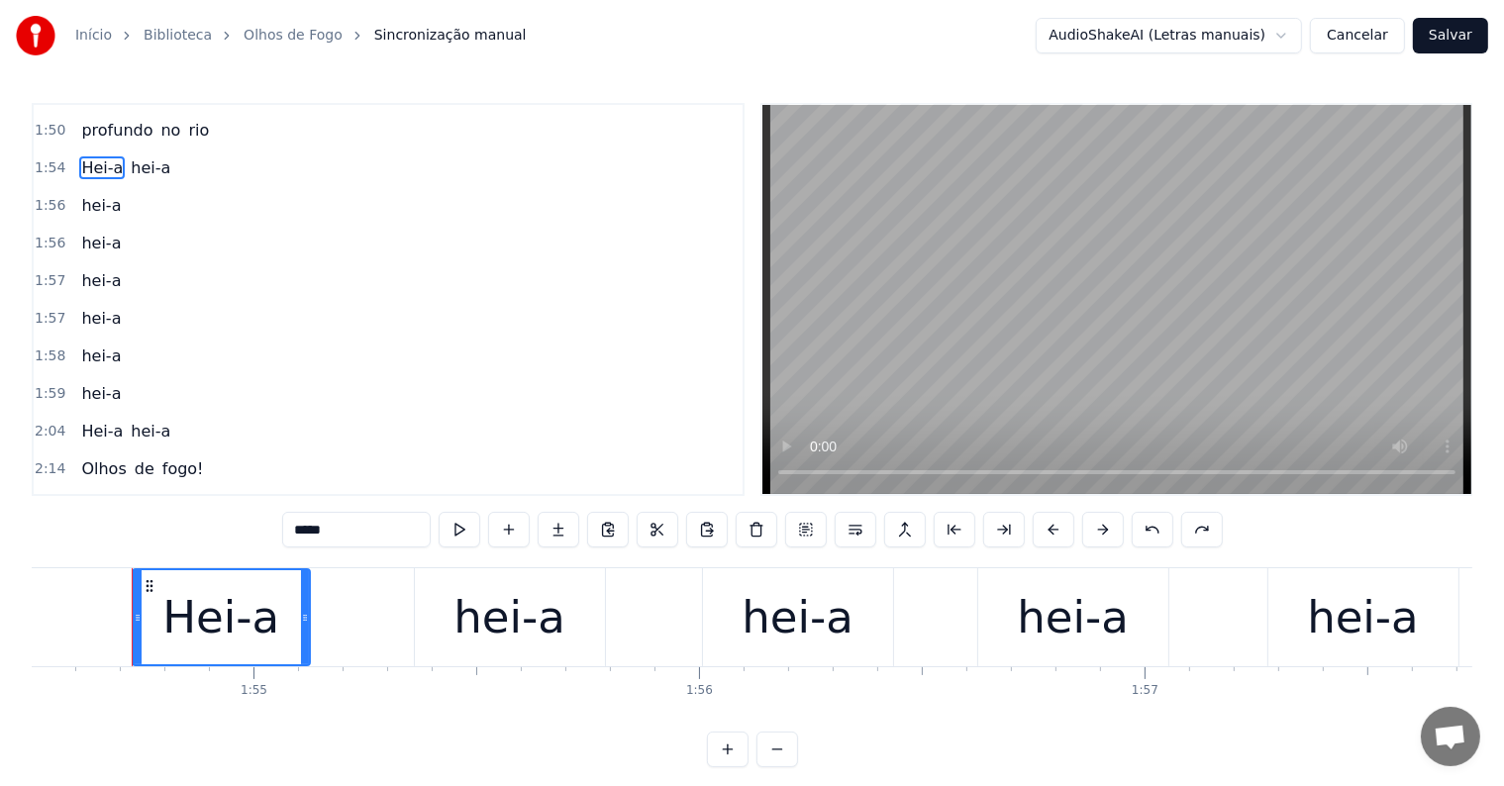
scroll to position [1796, 0]
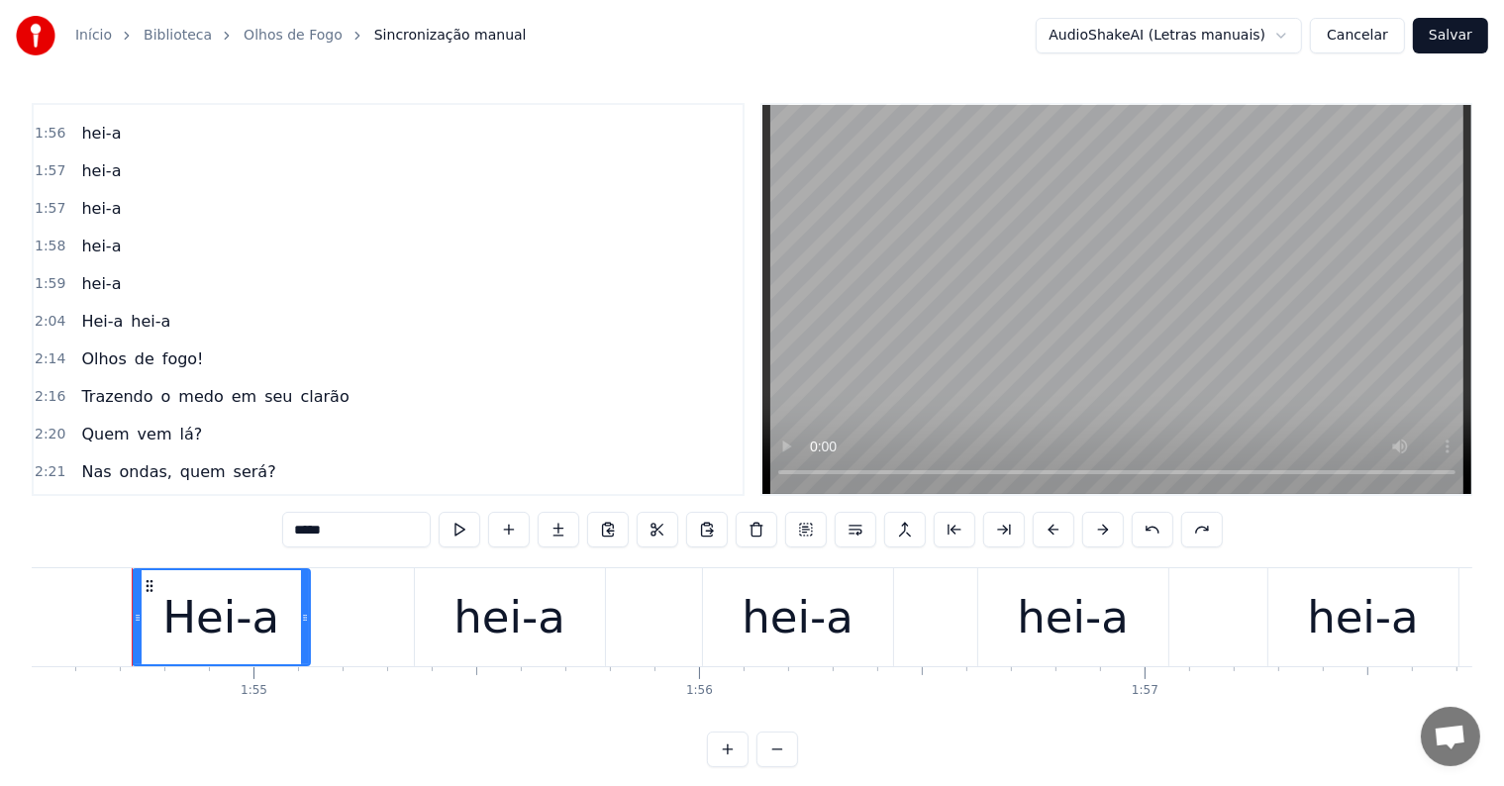
click at [142, 310] on span "hei-a" at bounding box center [151, 321] width 44 height 23
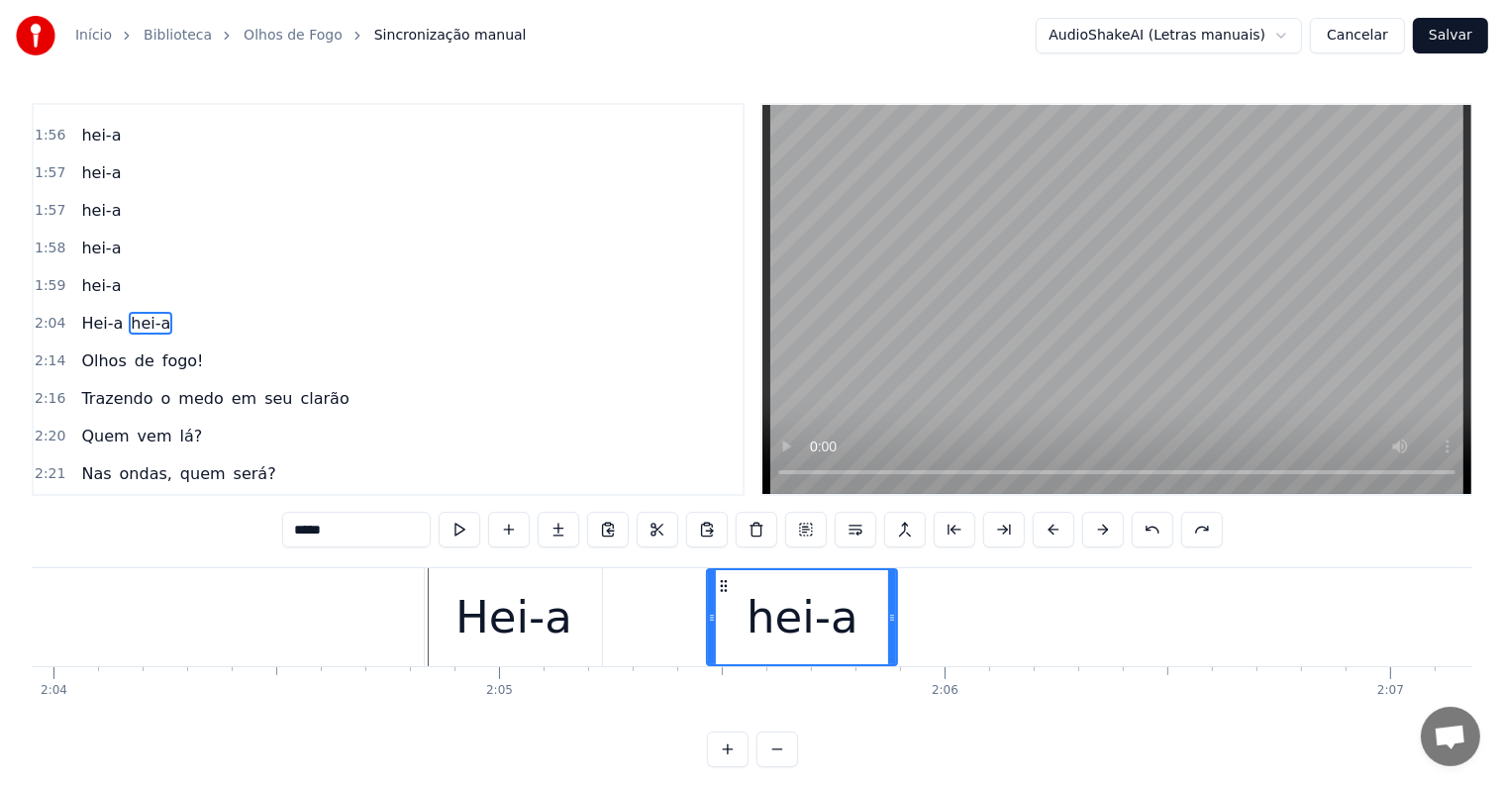
scroll to position [0, 55168]
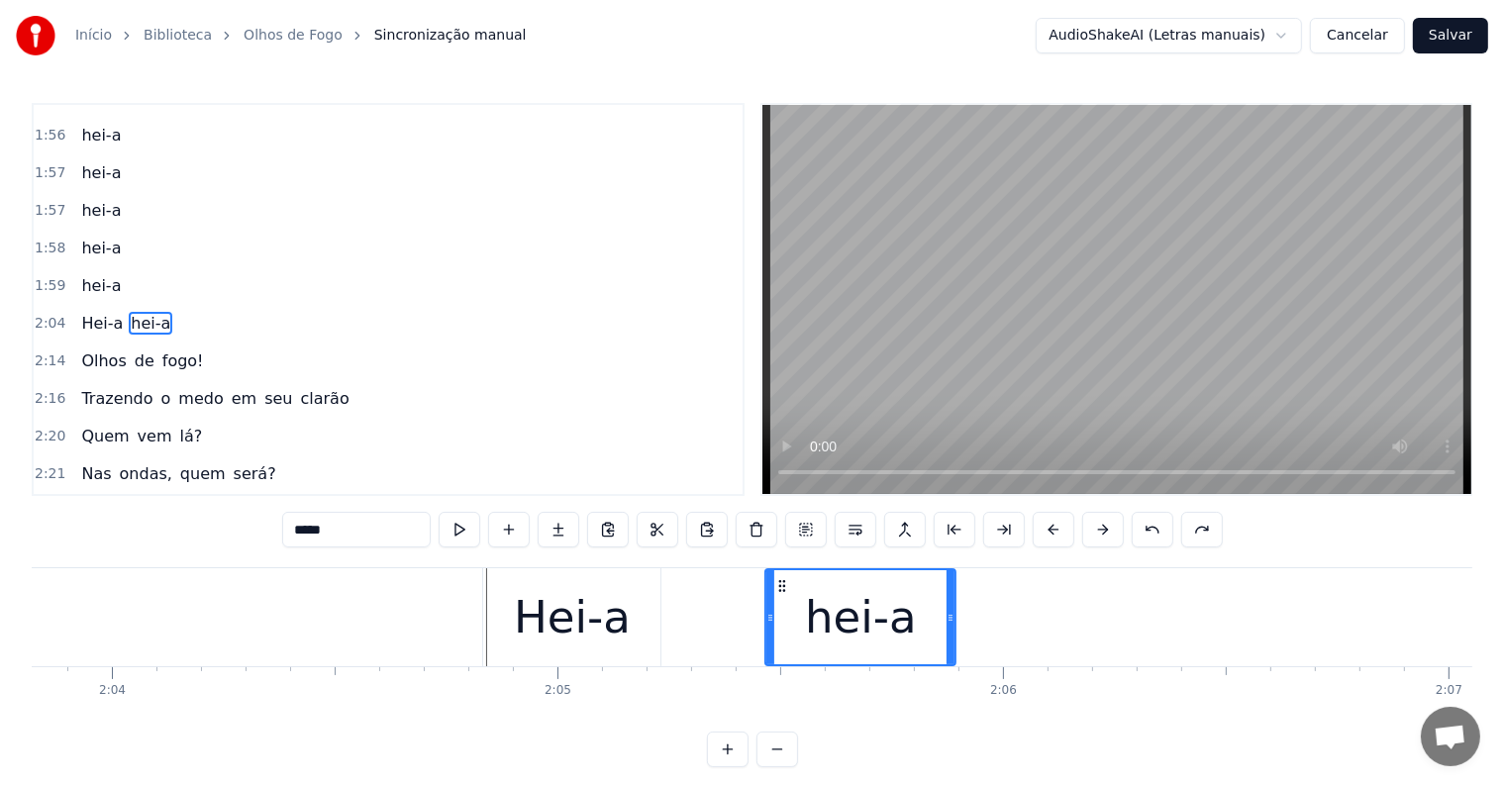
click at [88, 312] on span "Hei-a" at bounding box center [102, 323] width 46 height 23
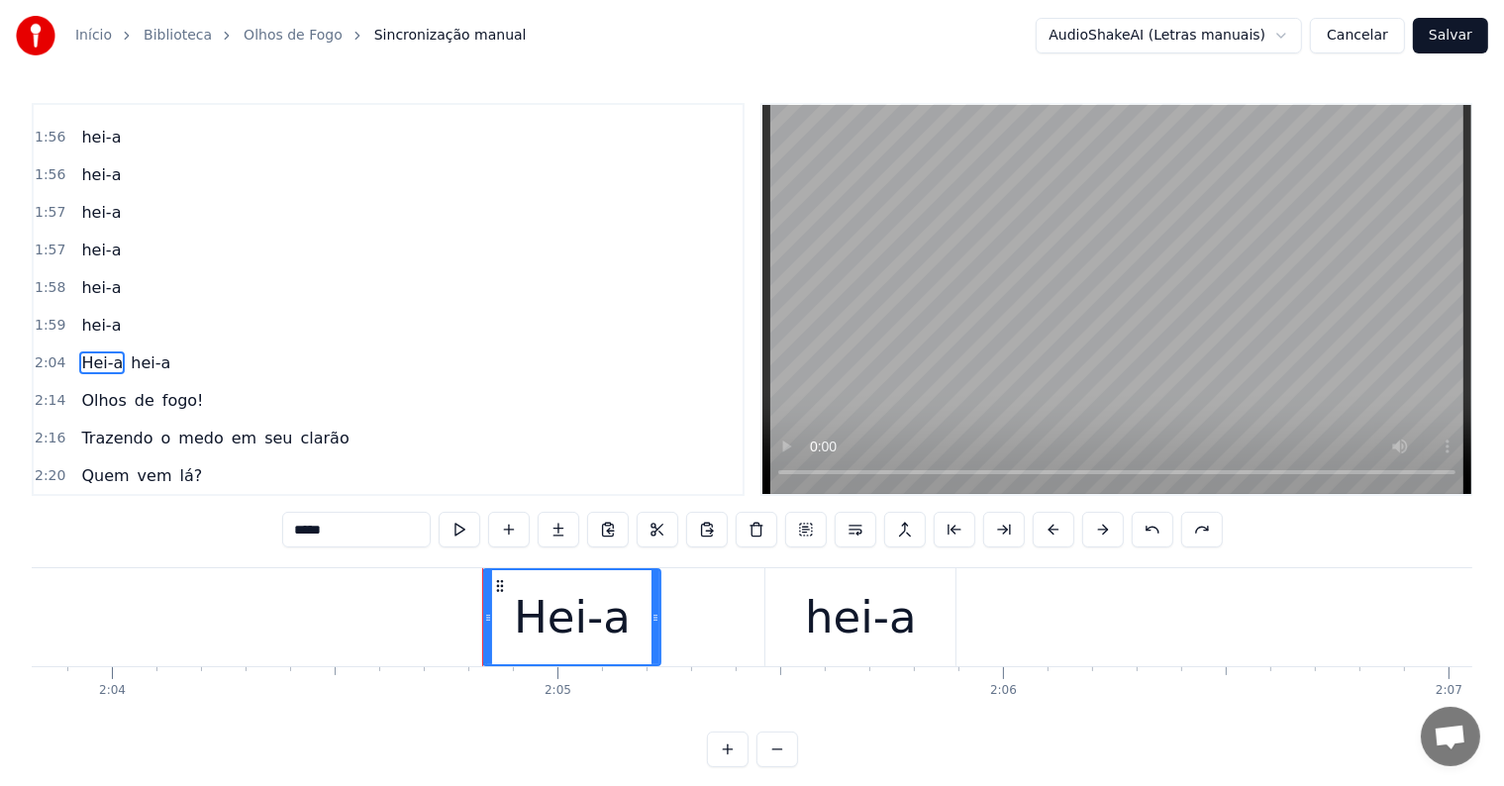
click at [88, 314] on span "hei-a" at bounding box center [101, 325] width 44 height 23
type input "*****"
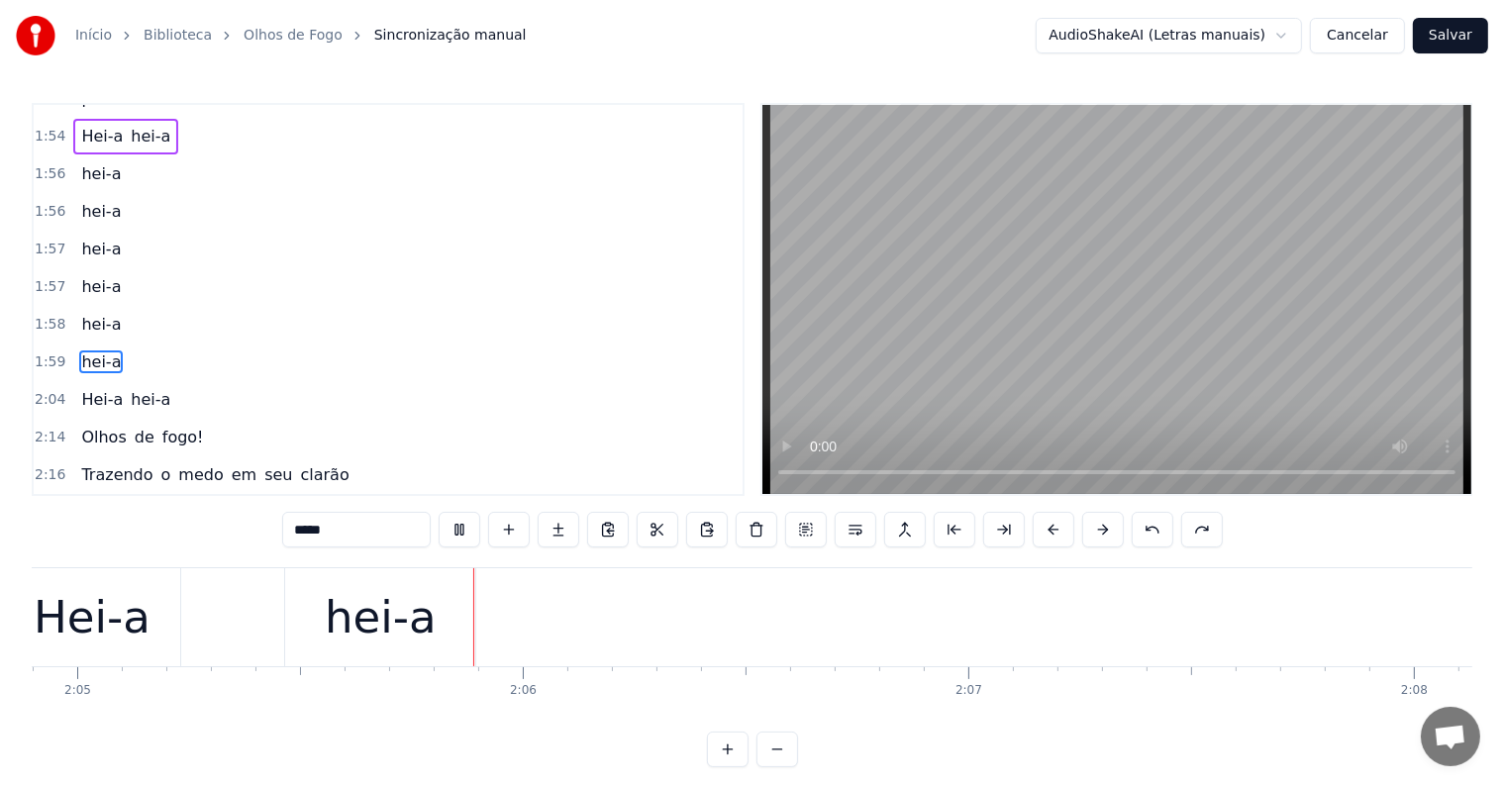
scroll to position [0, 55653]
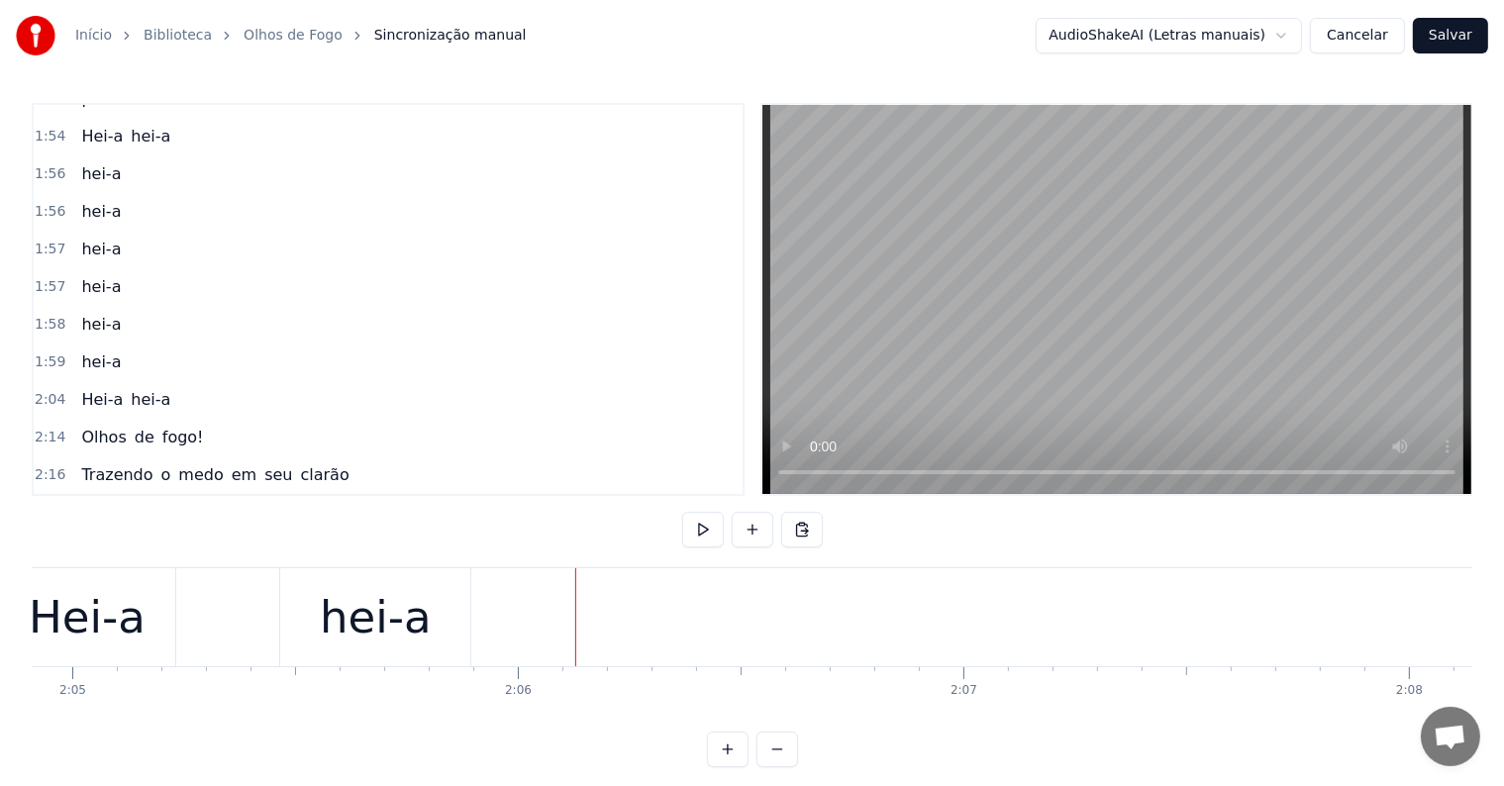
click at [360, 638] on div "hei-a" at bounding box center [376, 617] width 112 height 67
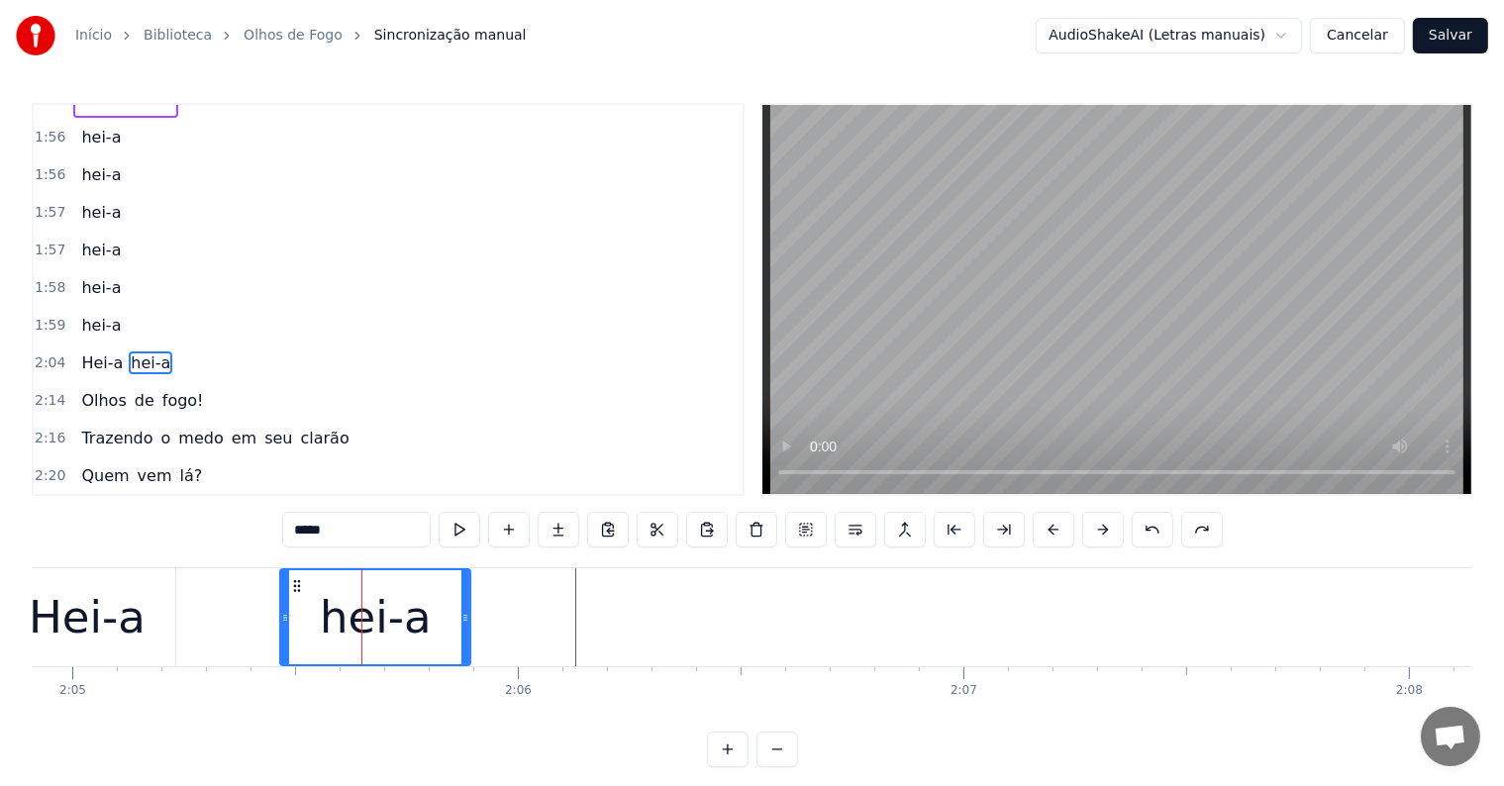
click at [139, 351] on span "hei-a" at bounding box center [151, 362] width 44 height 23
click at [368, 644] on div "hei-a" at bounding box center [376, 617] width 112 height 67
click at [610, 531] on button at bounding box center [608, 530] width 42 height 36
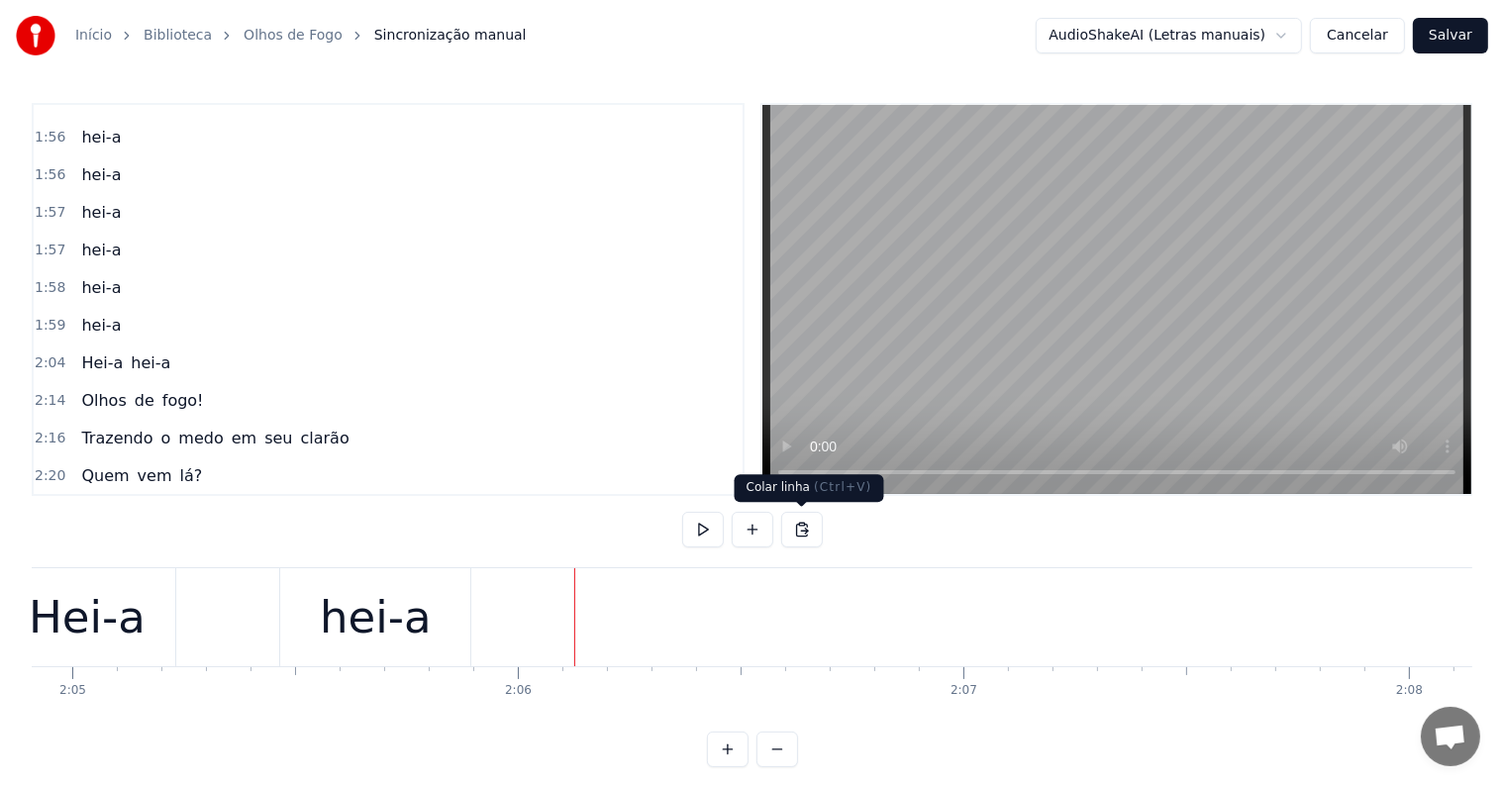
click at [799, 532] on button at bounding box center [802, 530] width 42 height 36
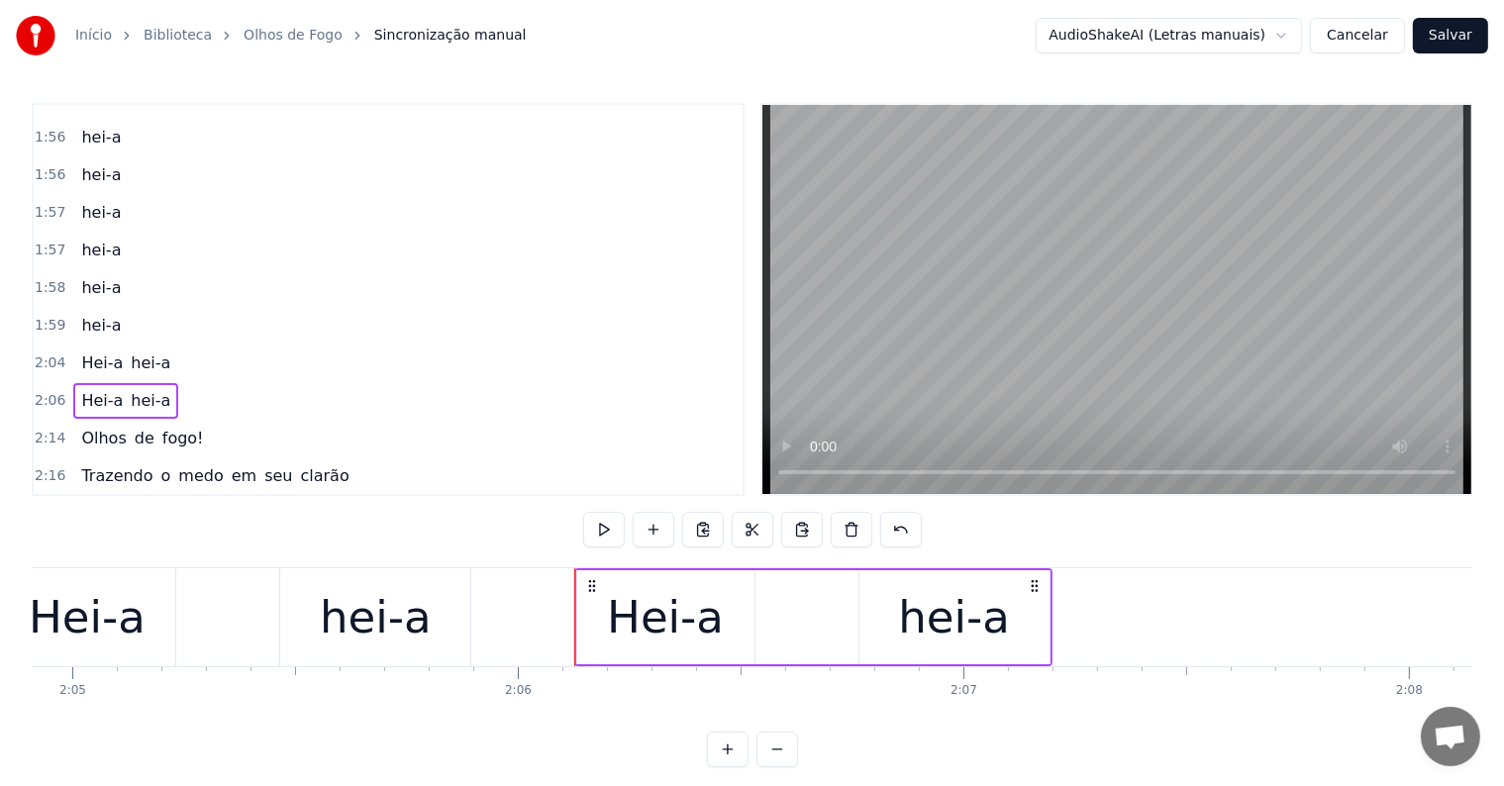
click at [680, 618] on div "Hei-a" at bounding box center [665, 617] width 117 height 67
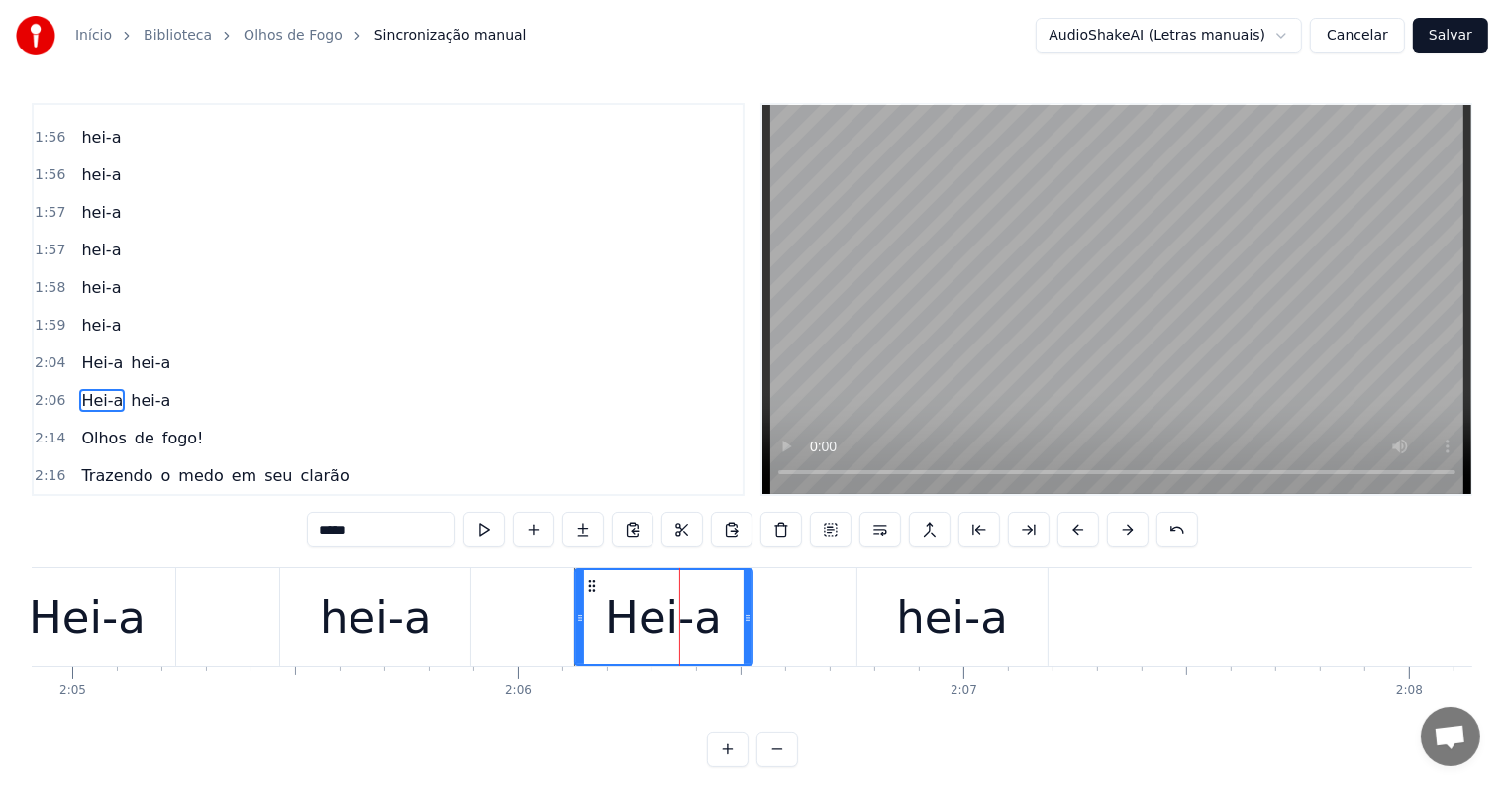
scroll to position [1790, 0]
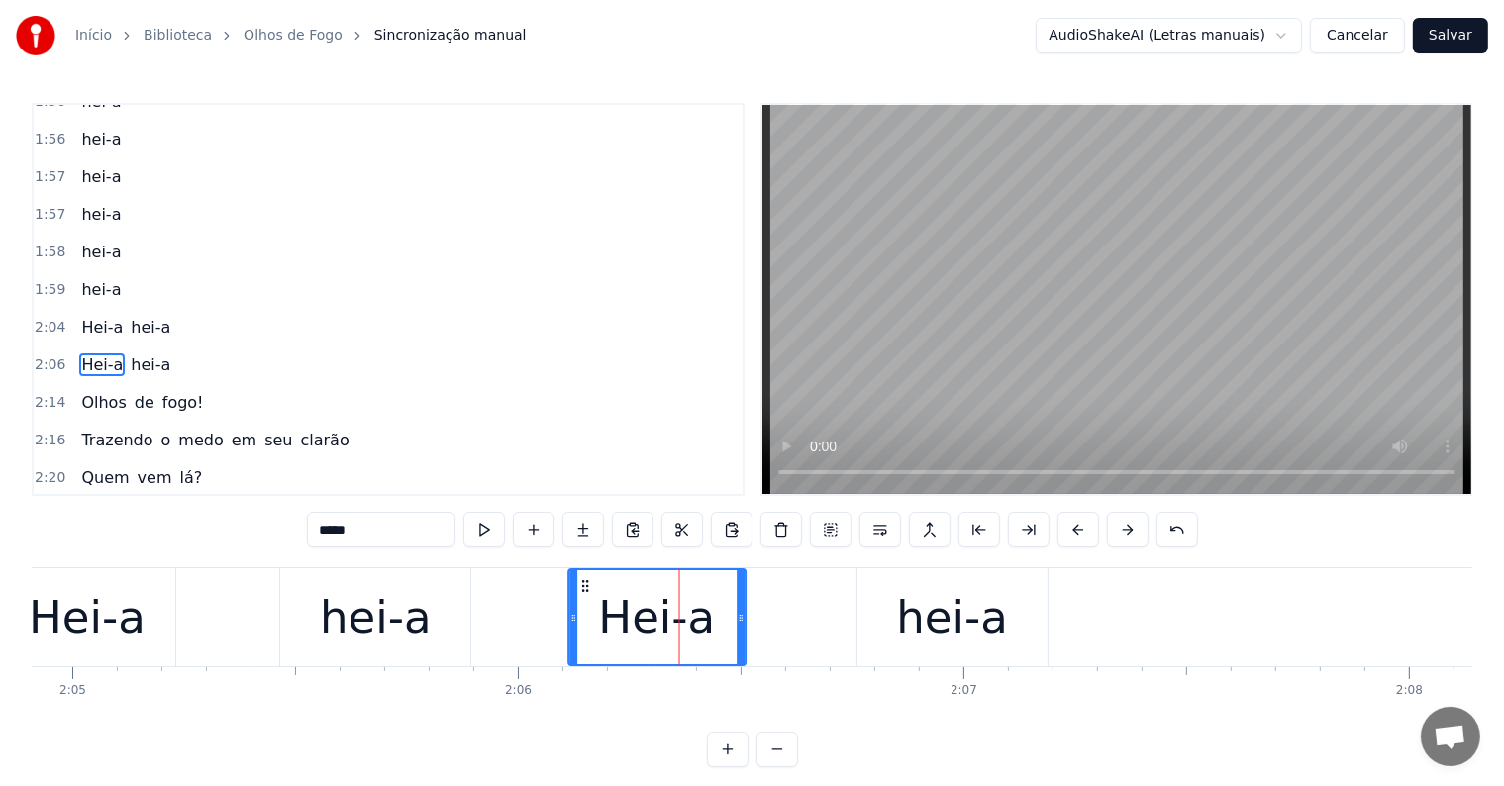
click at [581, 579] on icon at bounding box center [585, 586] width 16 height 16
drag, startPoint x: 330, startPoint y: 527, endPoint x: 318, endPoint y: 527, distance: 11.9
click at [318, 527] on input "*****" at bounding box center [381, 530] width 149 height 36
type input "*****"
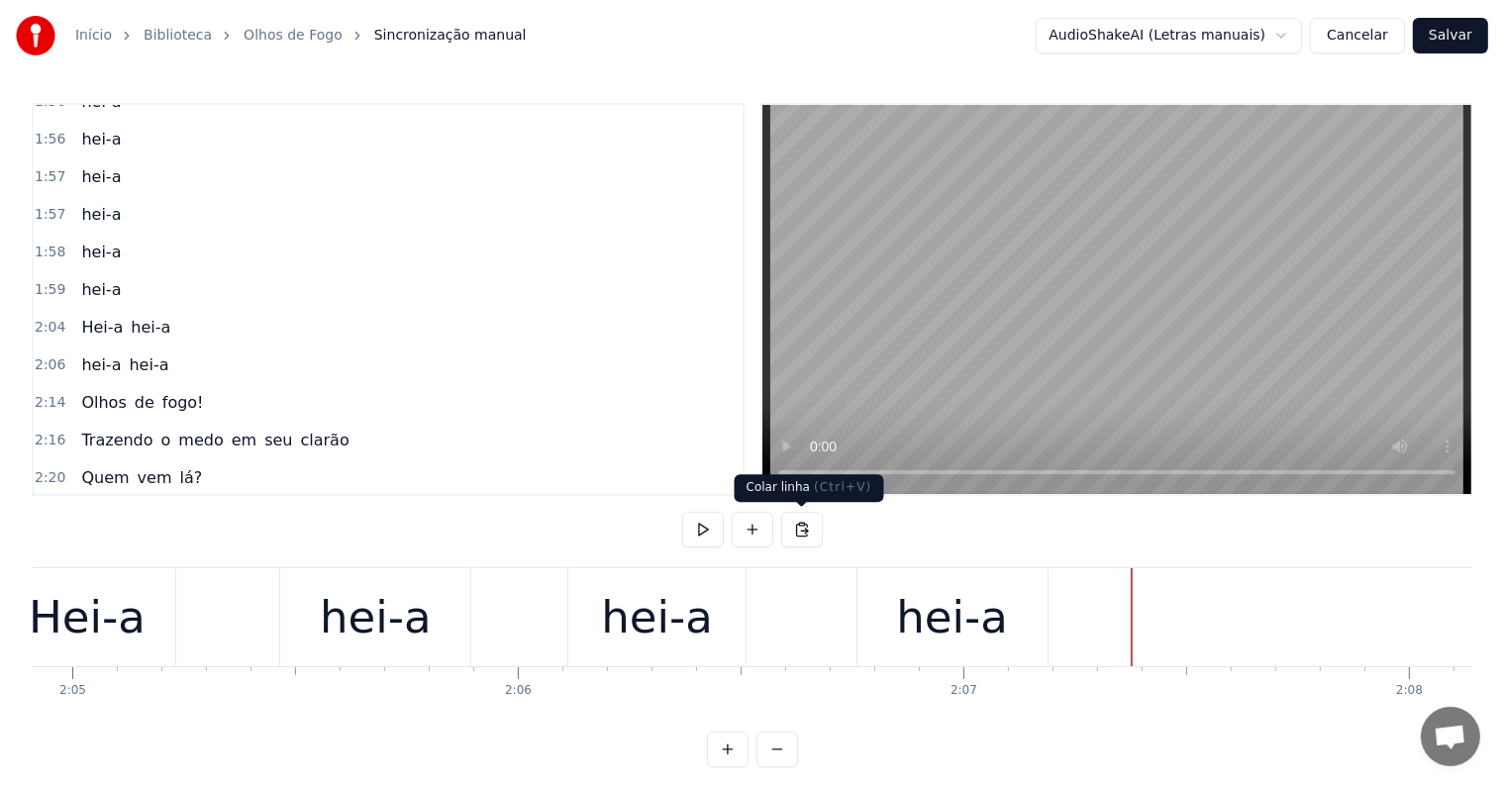
click at [804, 530] on button at bounding box center [802, 530] width 42 height 36
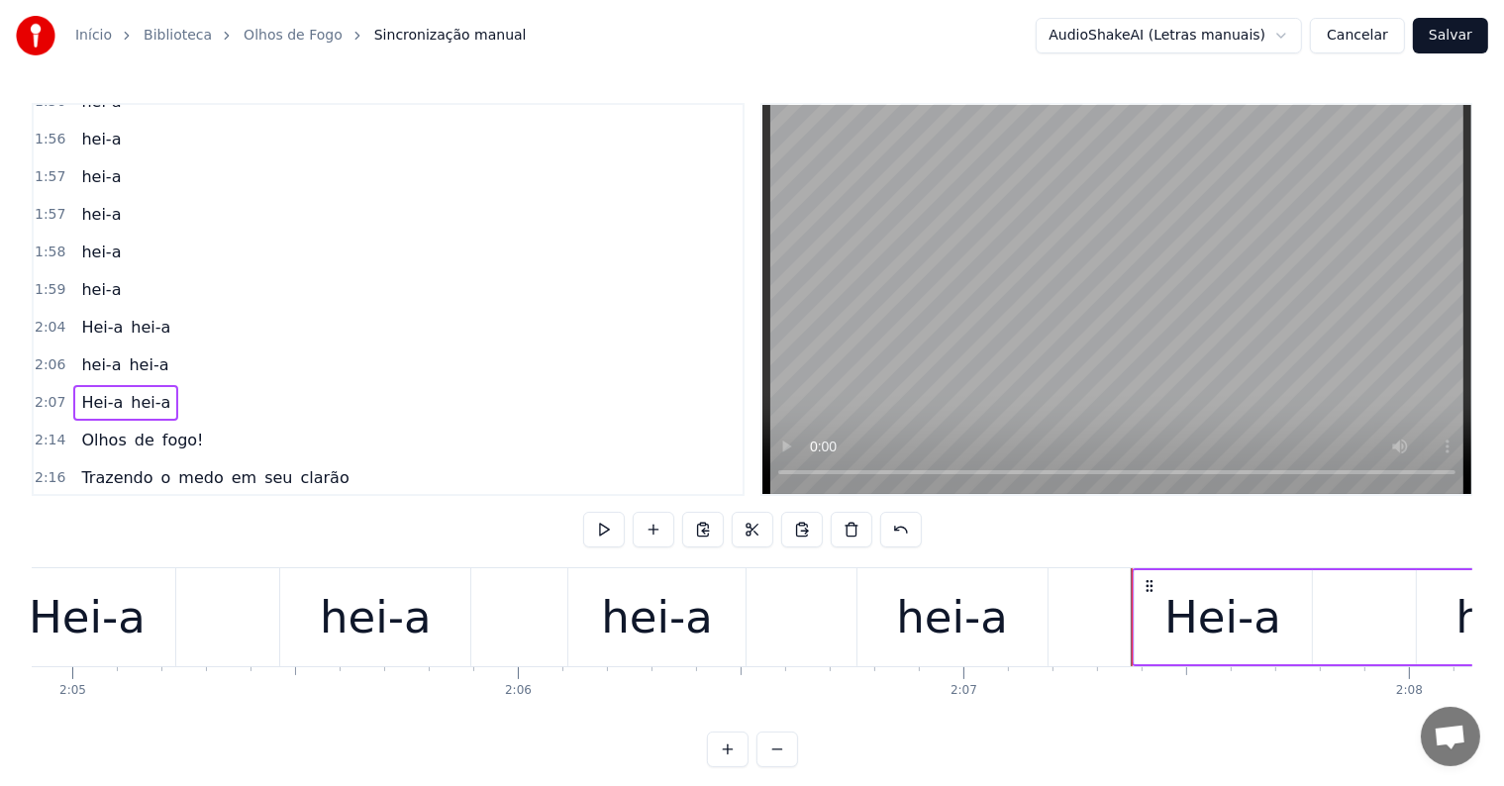
click at [1210, 614] on div "Hei-a" at bounding box center [1222, 617] width 117 height 67
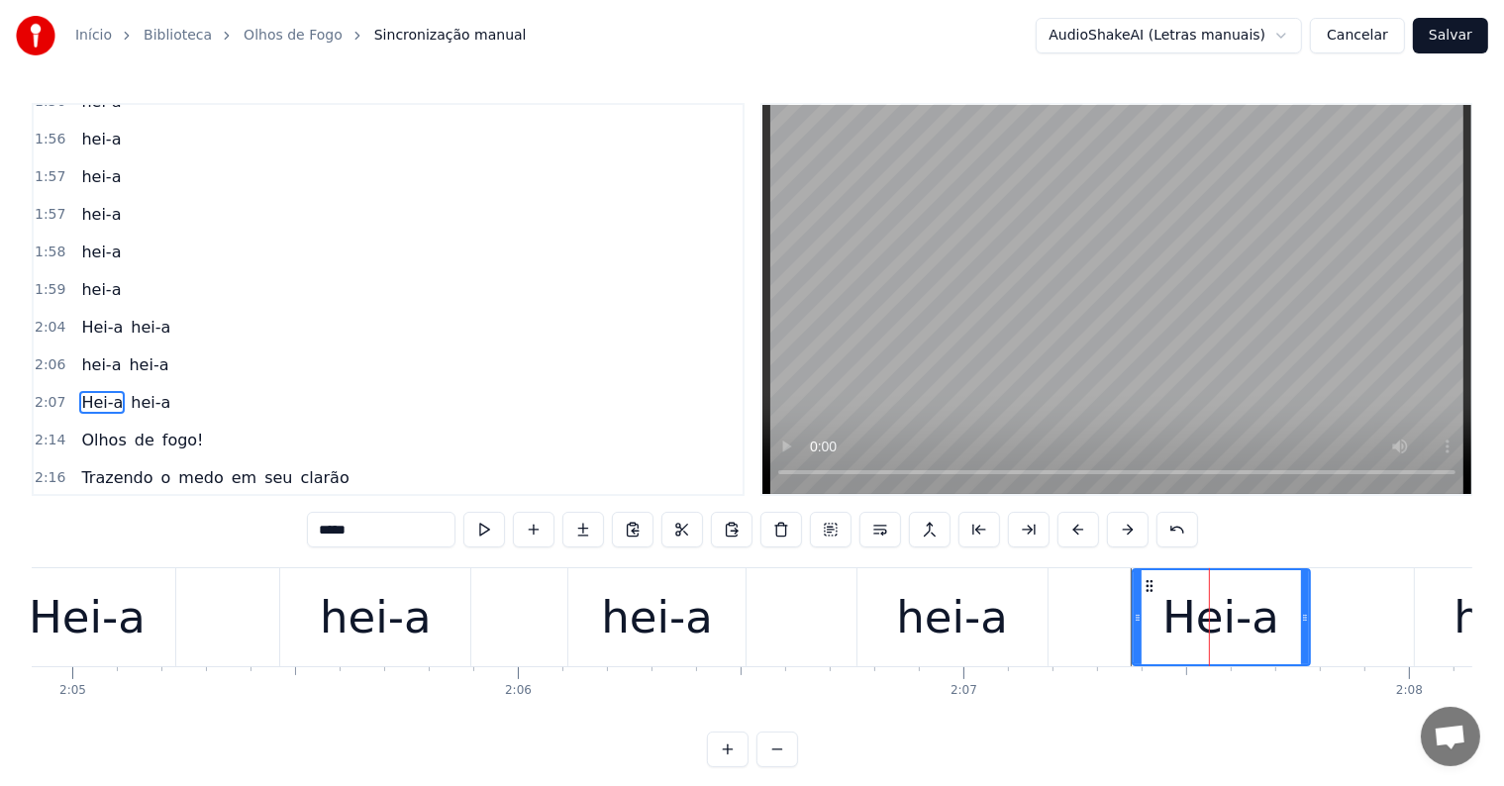
scroll to position [1827, 0]
drag, startPoint x: 331, startPoint y: 524, endPoint x: 292, endPoint y: 524, distance: 38.6
click at [292, 524] on div "0:00 Olhos de fogo! 0:02 Trazendo o medo em seu clarão 0:06 Quem vem lá? 0:07 N…" at bounding box center [752, 435] width 1441 height 664
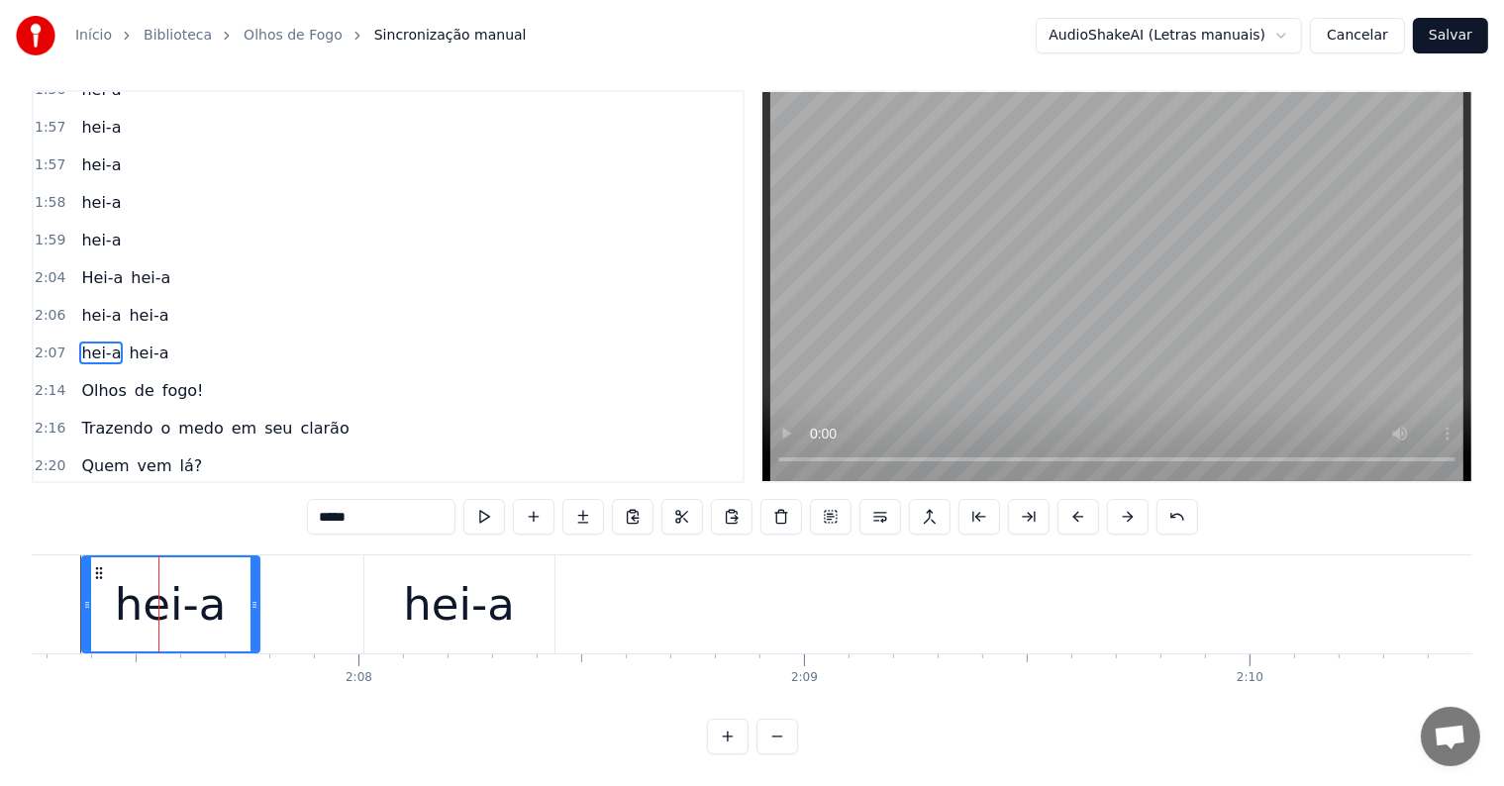
scroll to position [0, 56722]
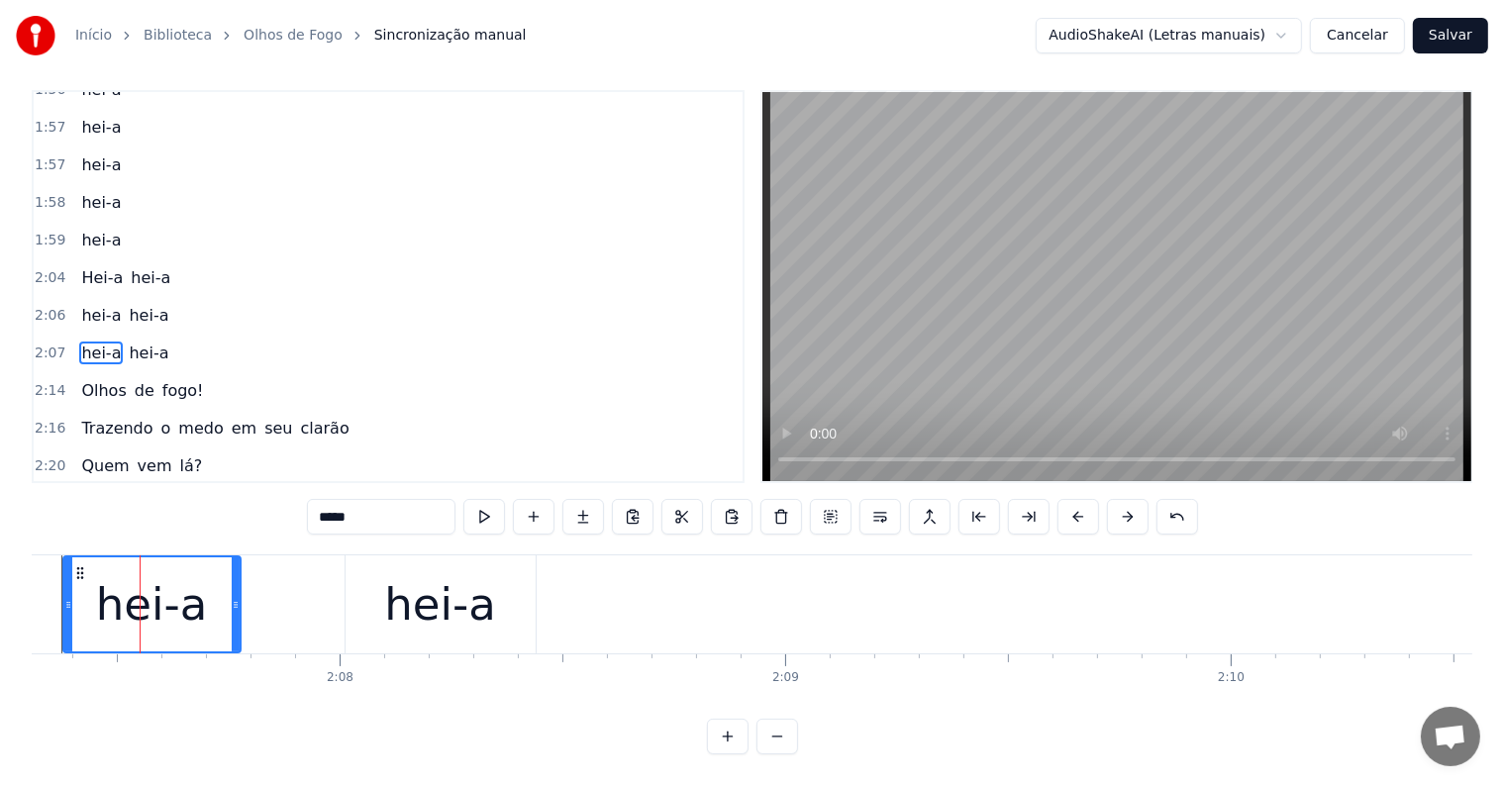
type input "*****"
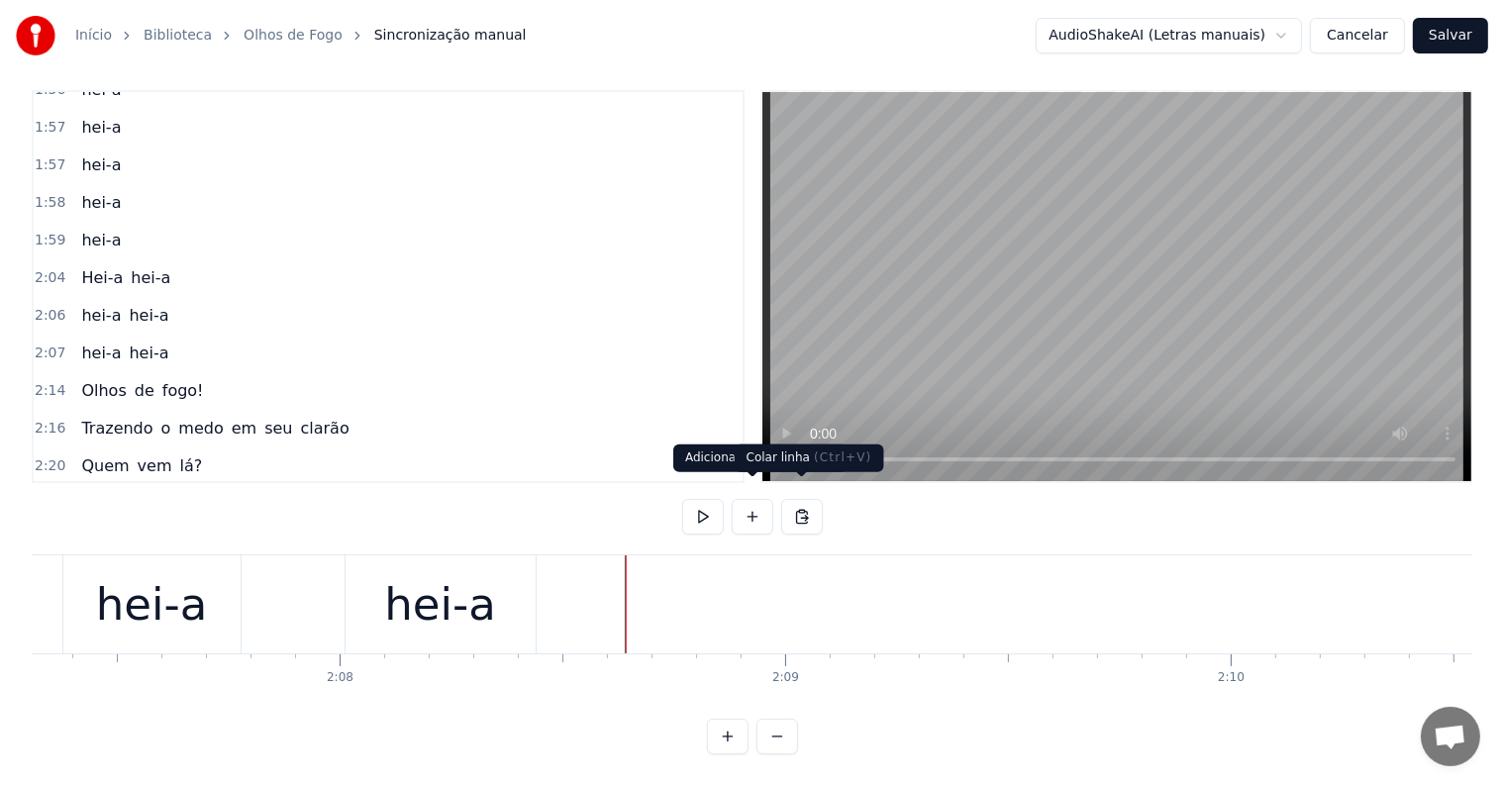
click at [796, 499] on button at bounding box center [802, 517] width 42 height 36
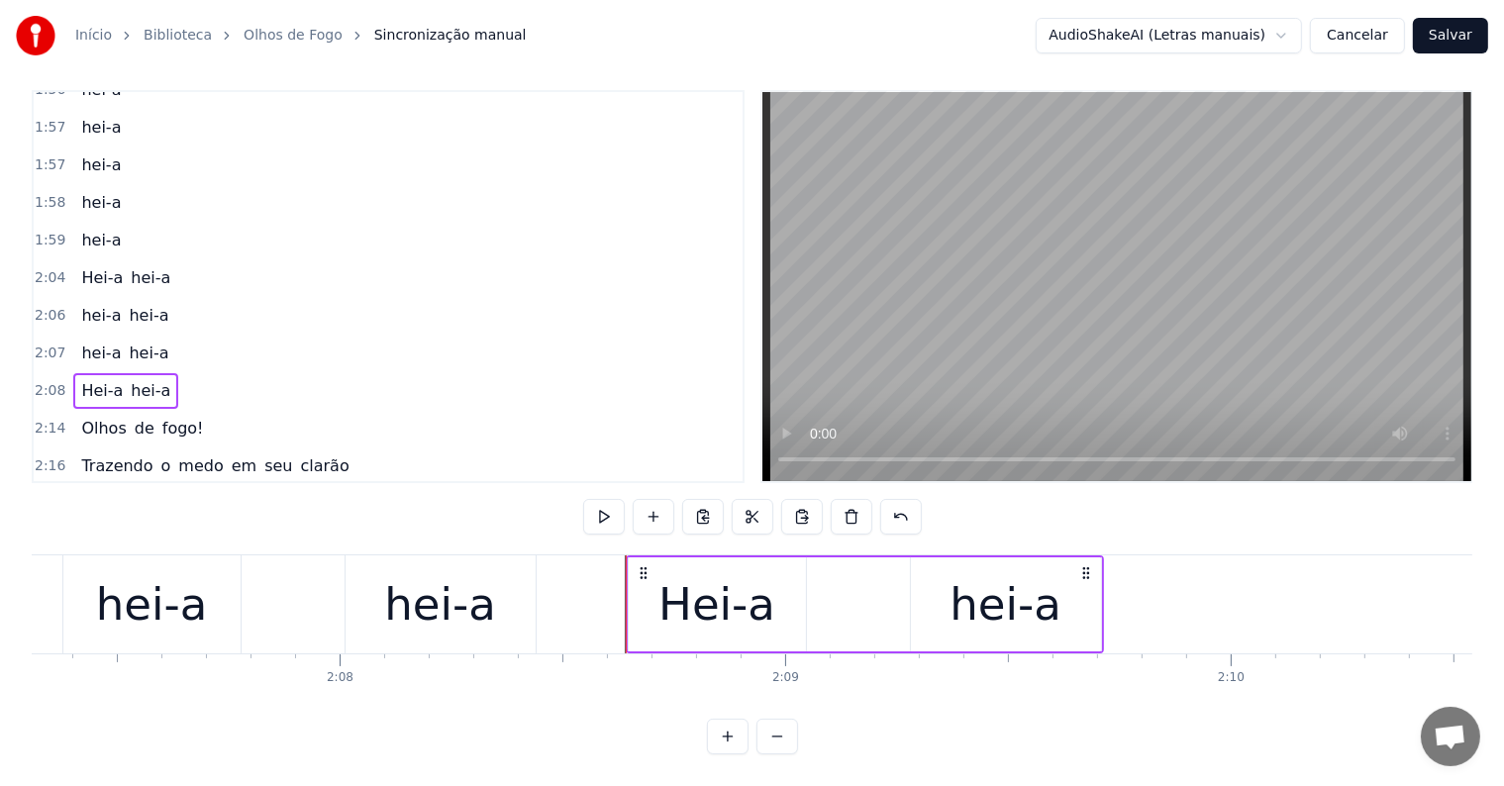
click at [685, 598] on div "Hei-a" at bounding box center [716, 604] width 117 height 67
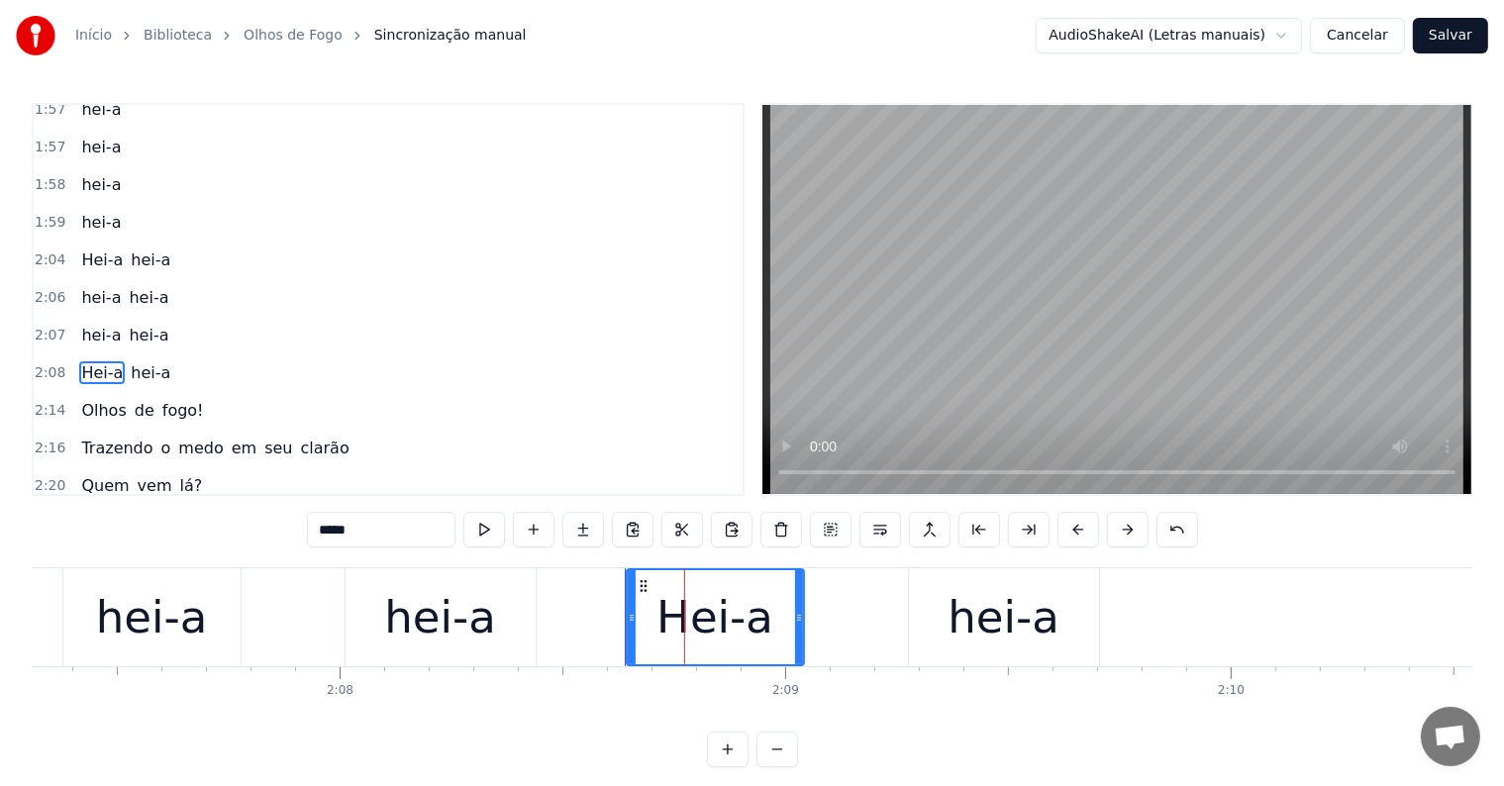
scroll to position [1863, 0]
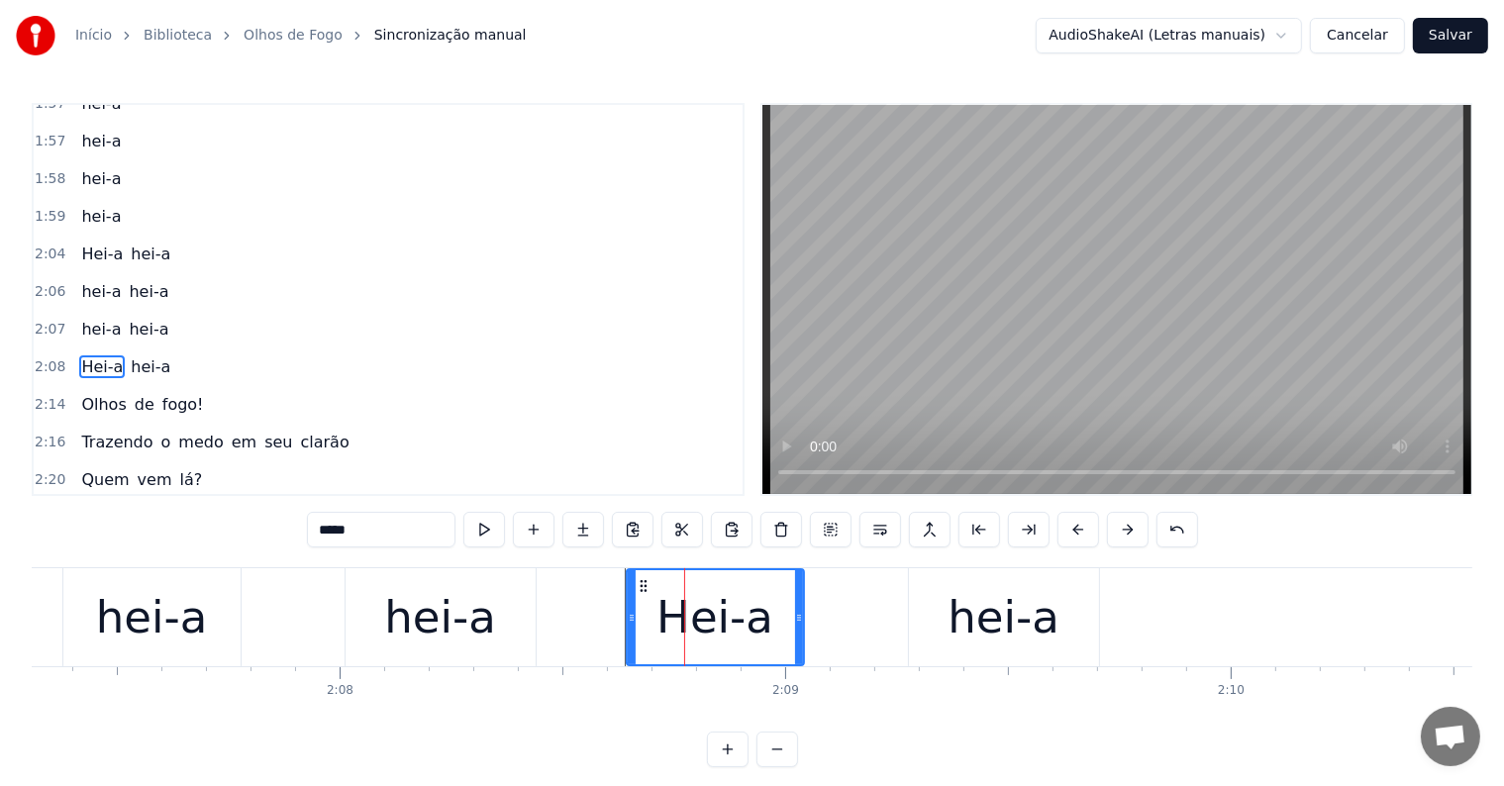
drag, startPoint x: 333, startPoint y: 531, endPoint x: 310, endPoint y: 531, distance: 22.8
click at [310, 531] on input "*****" at bounding box center [381, 530] width 149 height 36
click at [79, 243] on span "Hei-a" at bounding box center [102, 254] width 46 height 23
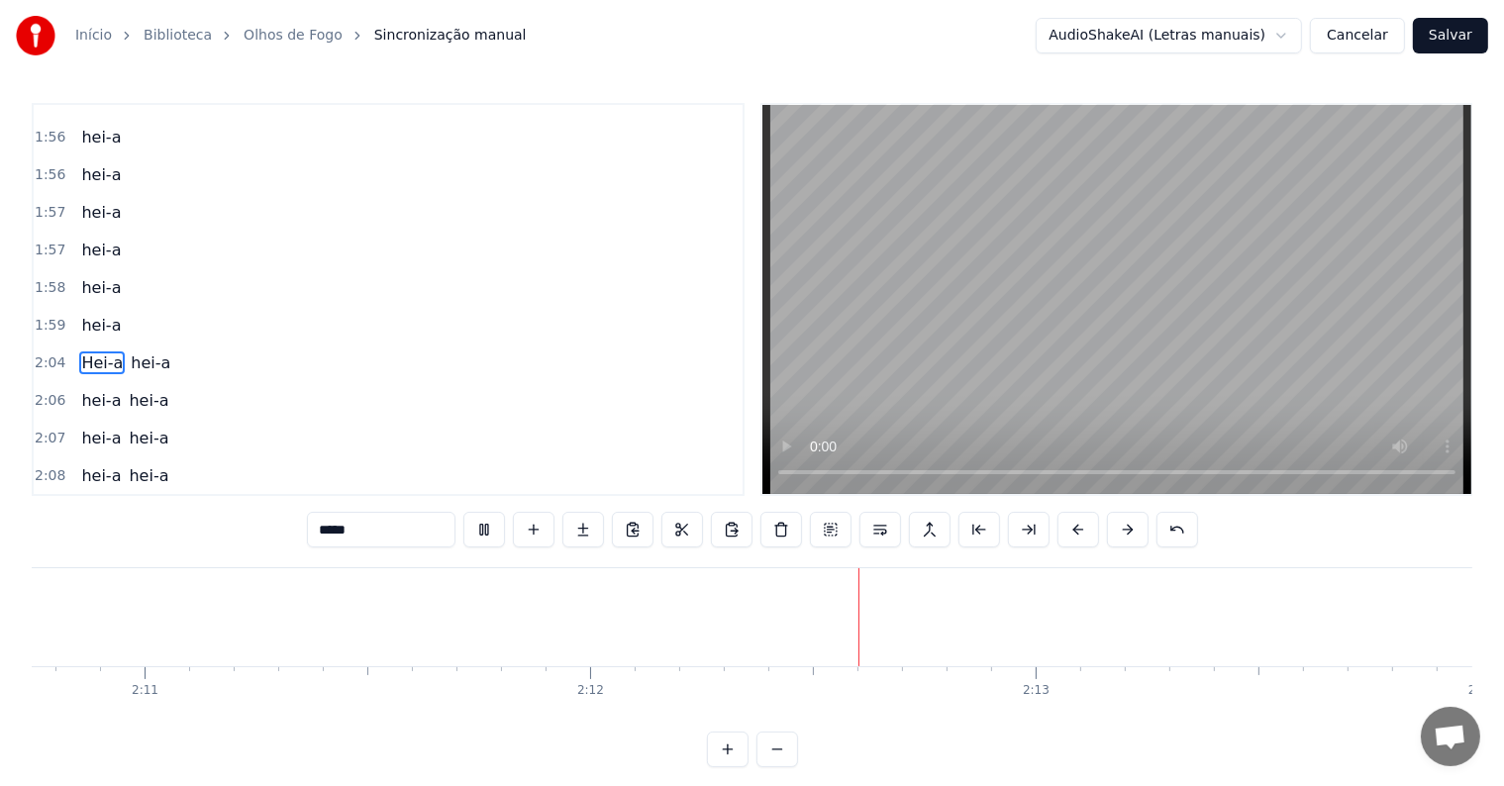
scroll to position [0, 58618]
click at [147, 351] on span "hei-a" at bounding box center [151, 362] width 44 height 23
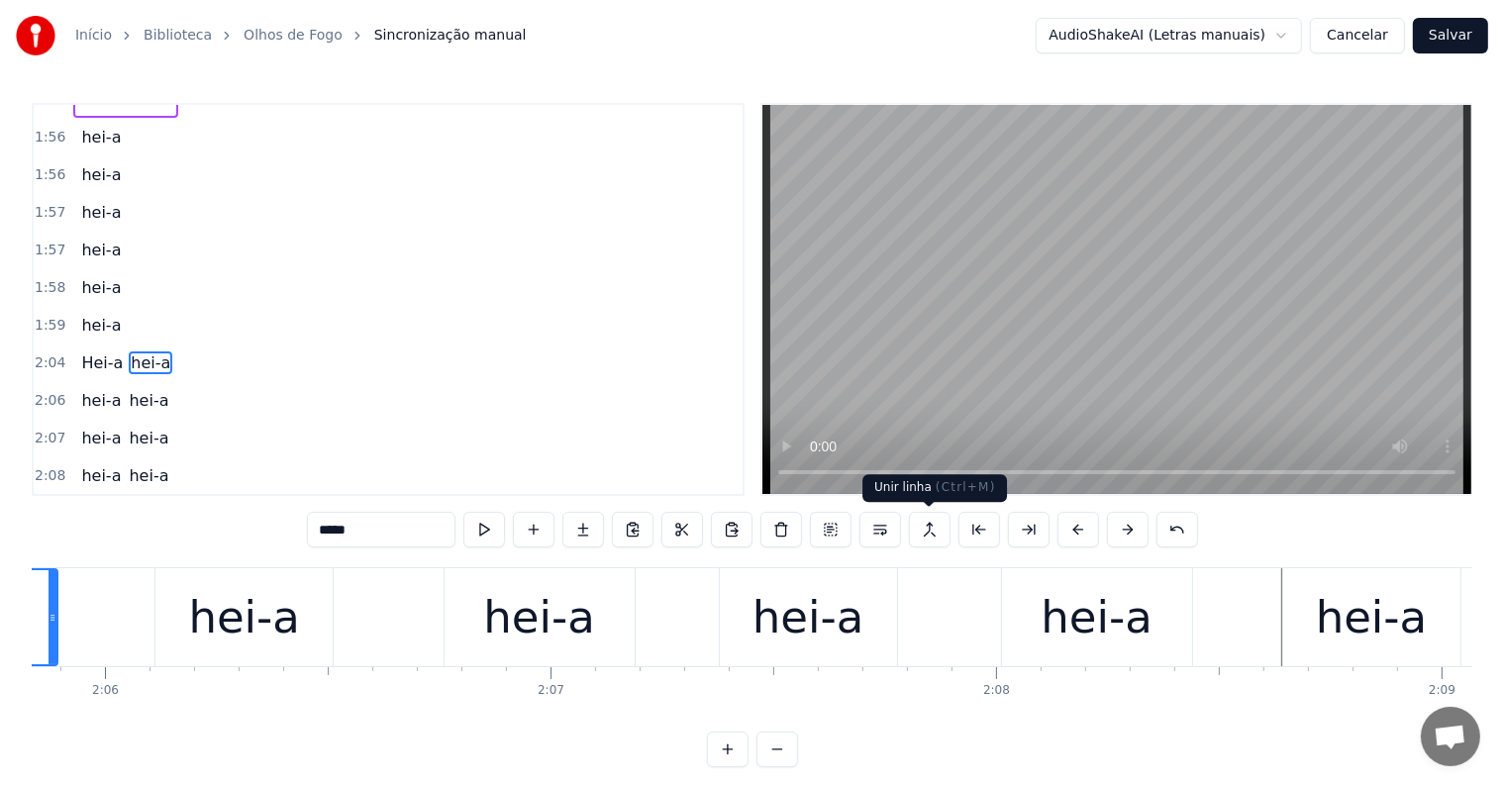
scroll to position [0, 55801]
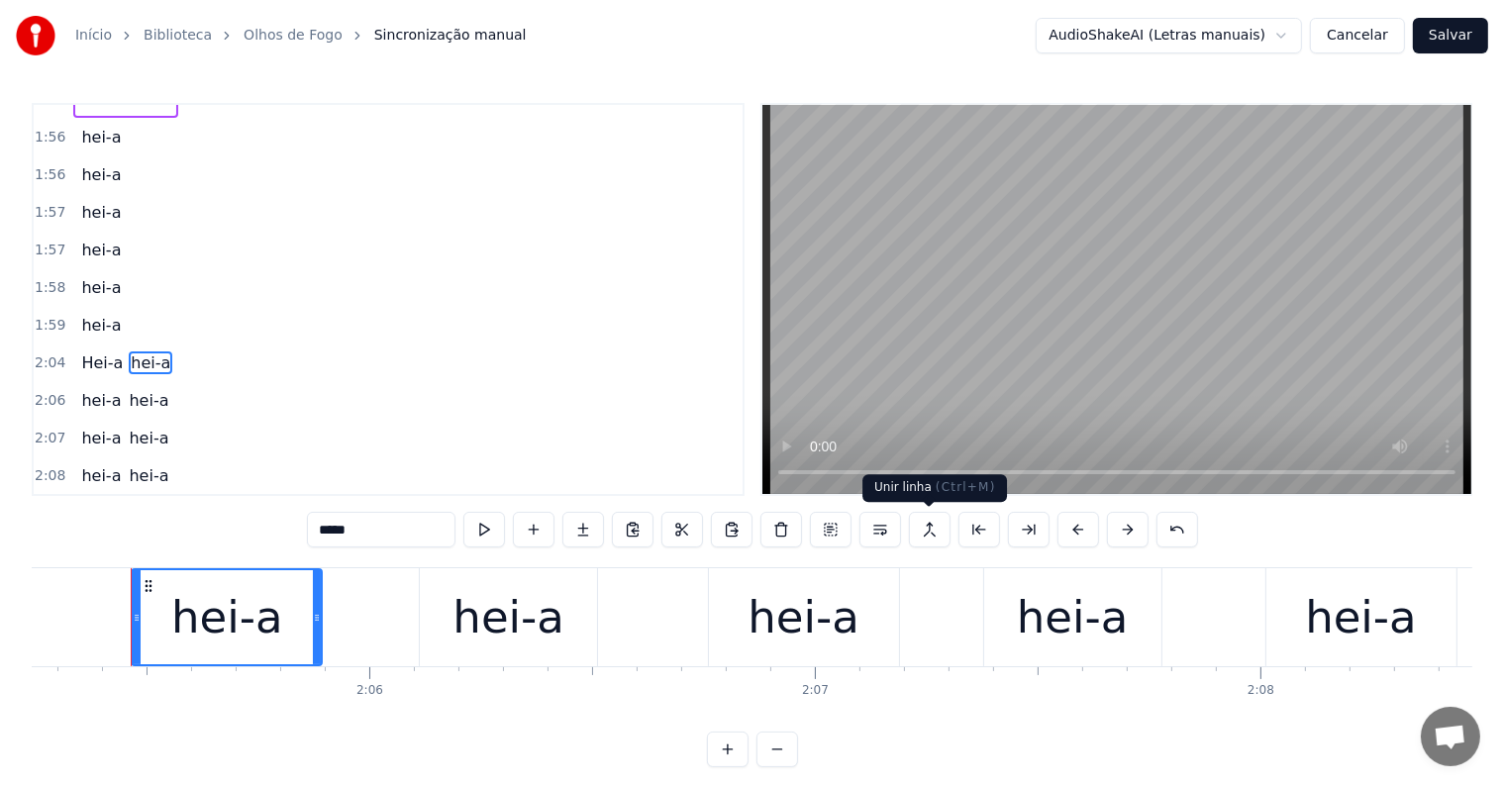
click at [929, 522] on button at bounding box center [930, 530] width 42 height 36
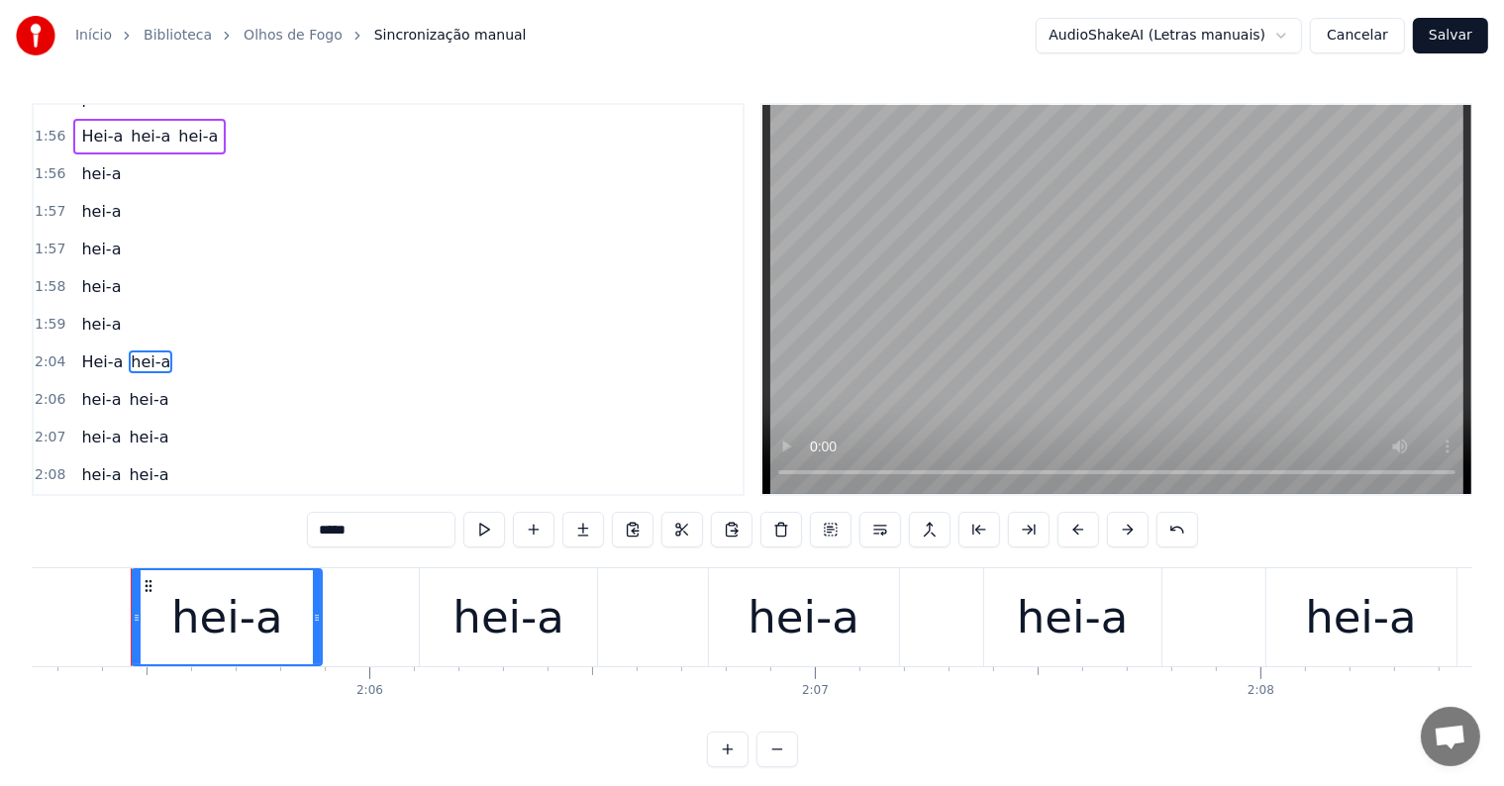
click at [83, 350] on span "Hei-a" at bounding box center [102, 361] width 46 height 23
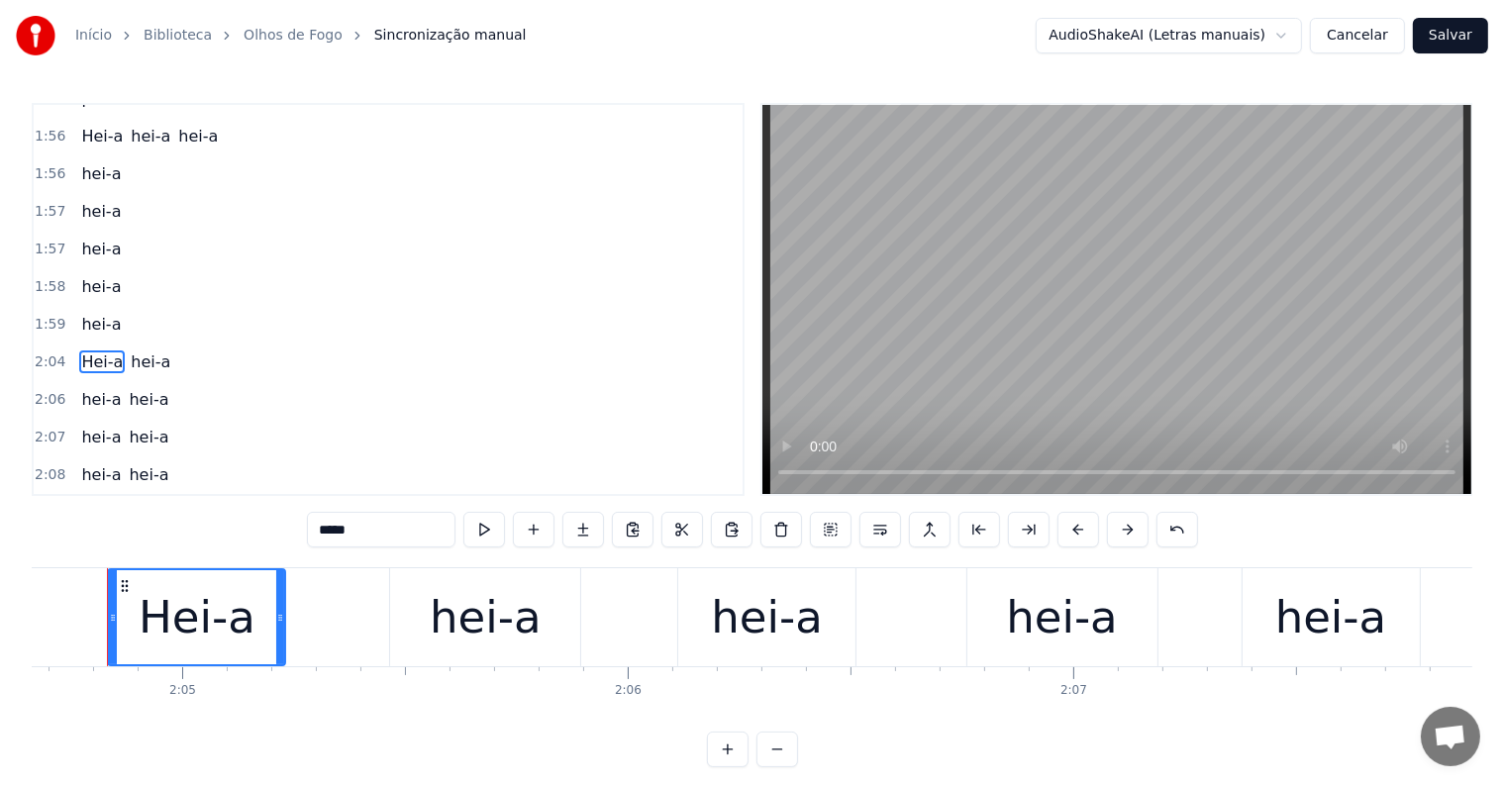
scroll to position [0, 55519]
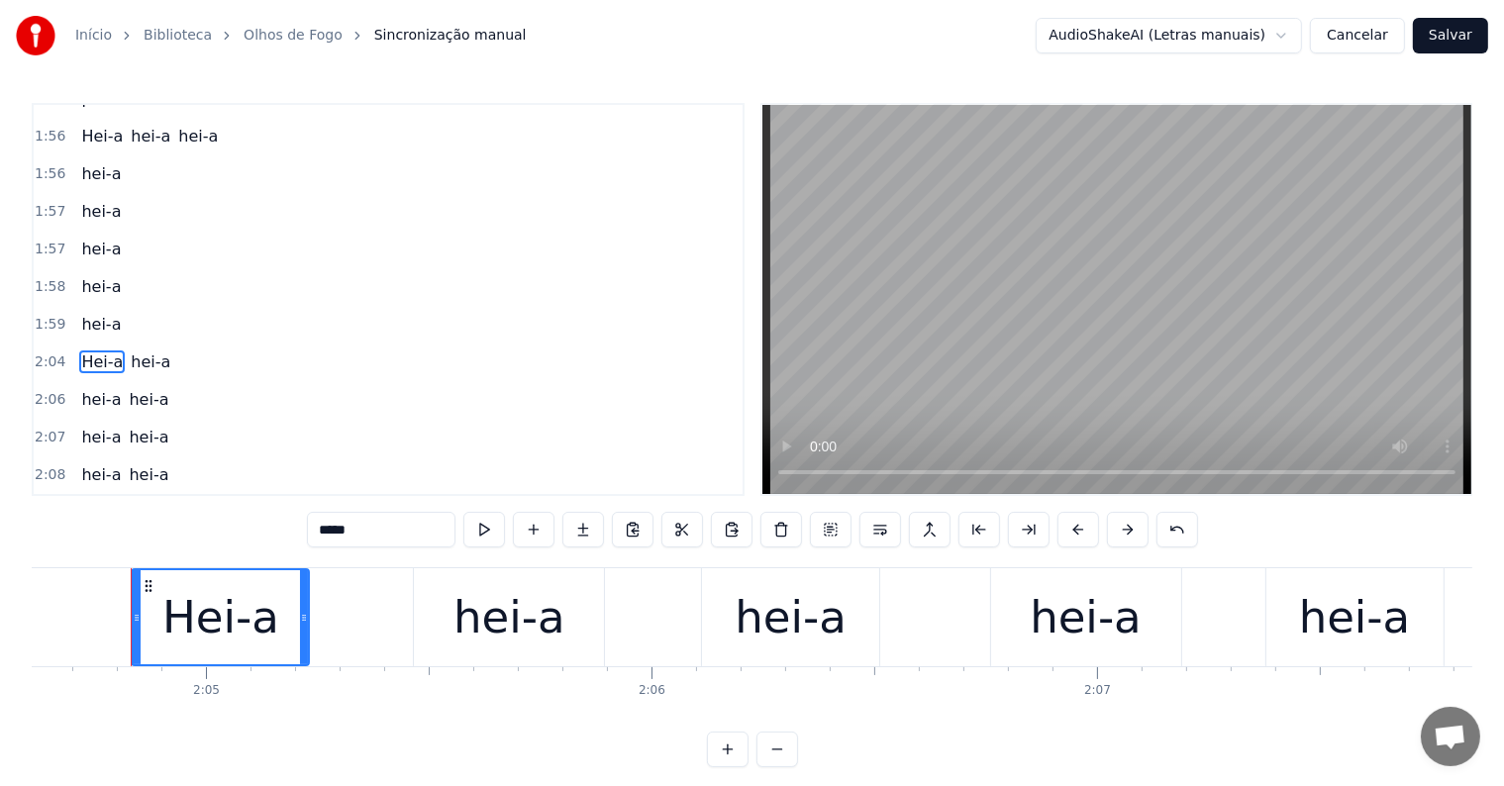
click at [148, 350] on span "hei-a" at bounding box center [151, 361] width 44 height 23
type input "*****"
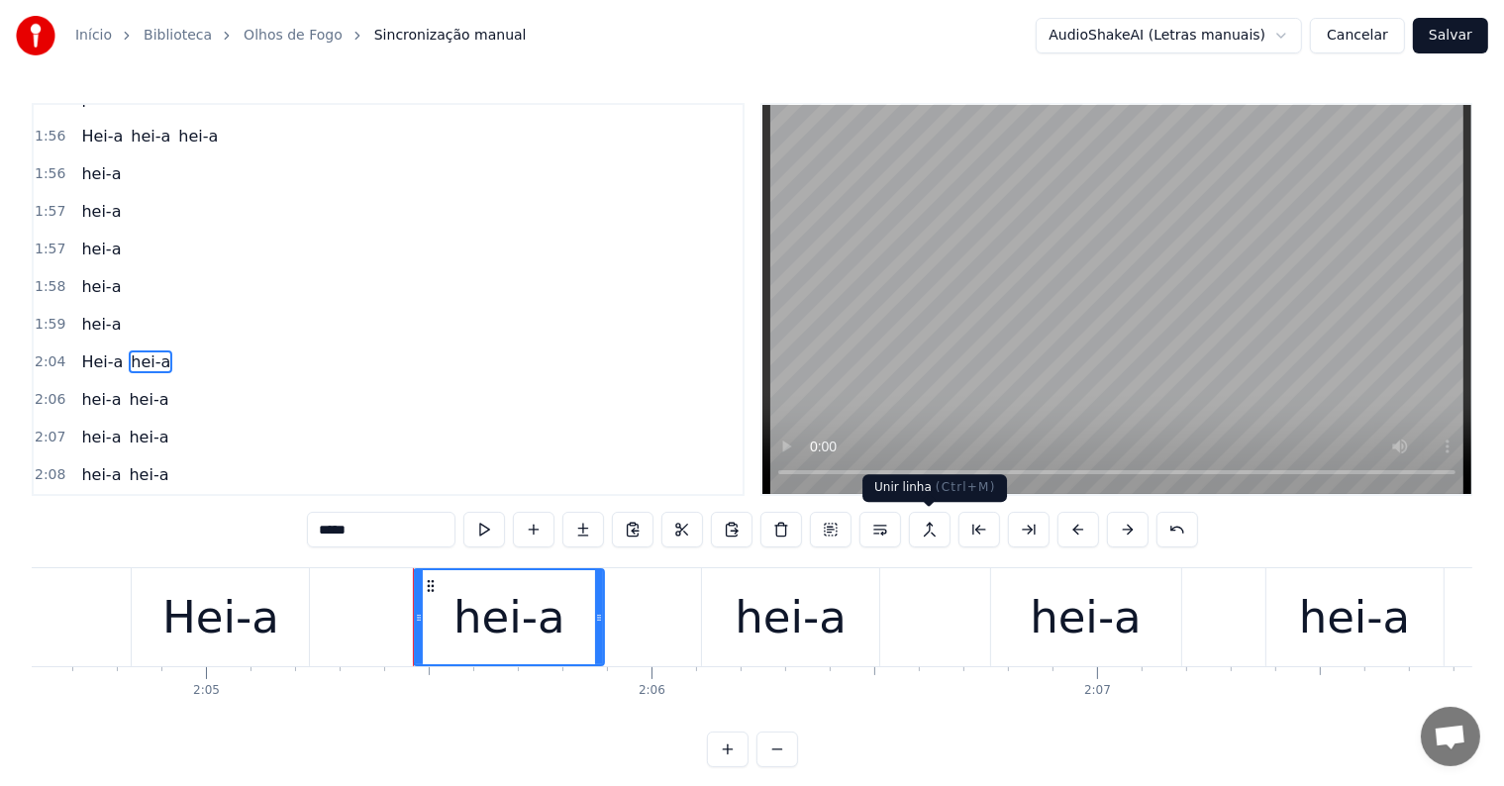
click at [929, 527] on button at bounding box center [930, 530] width 42 height 36
click at [149, 345] on div "Hei-a hei-a" at bounding box center [125, 363] width 105 height 36
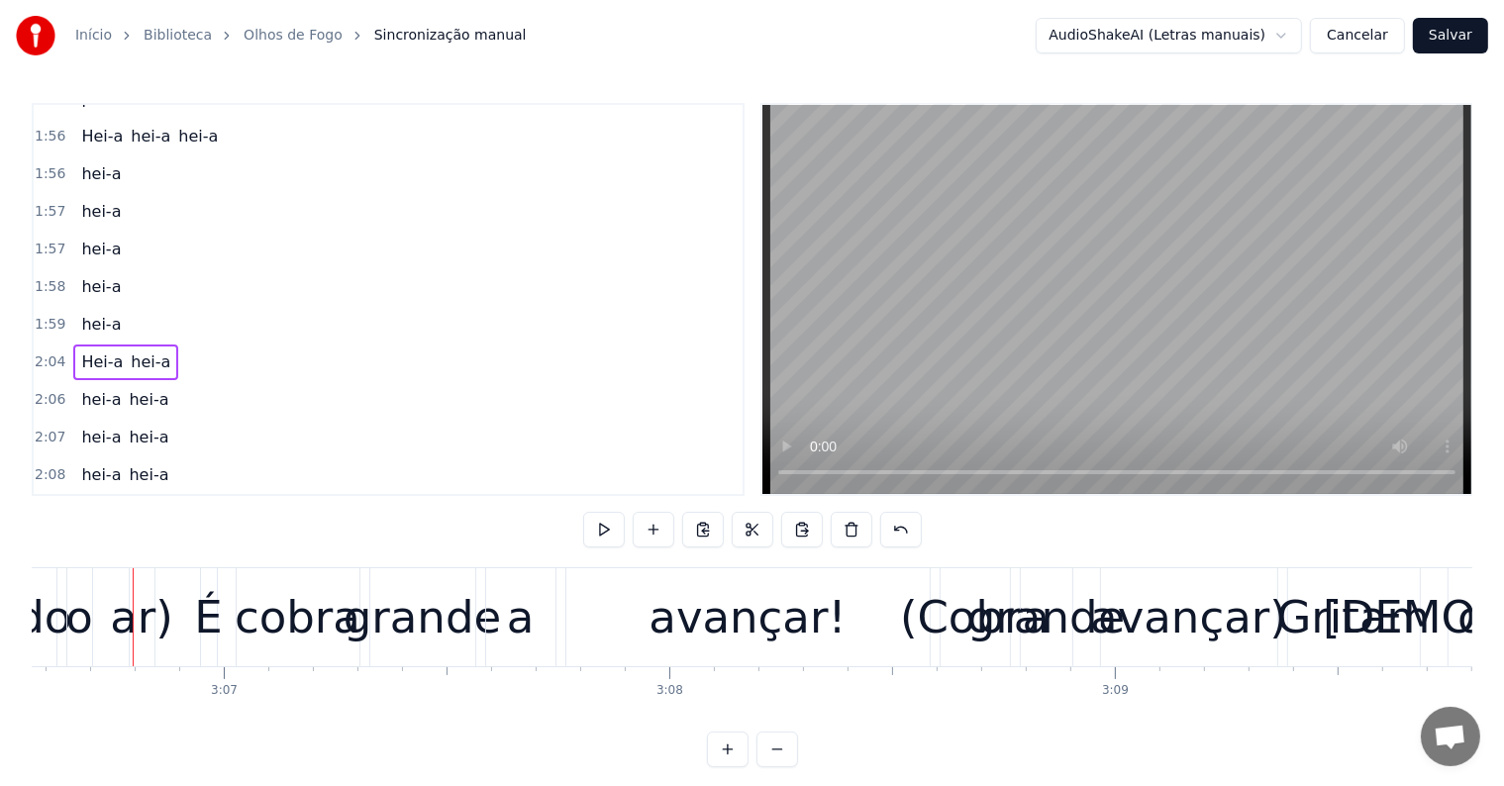
scroll to position [0, 83126]
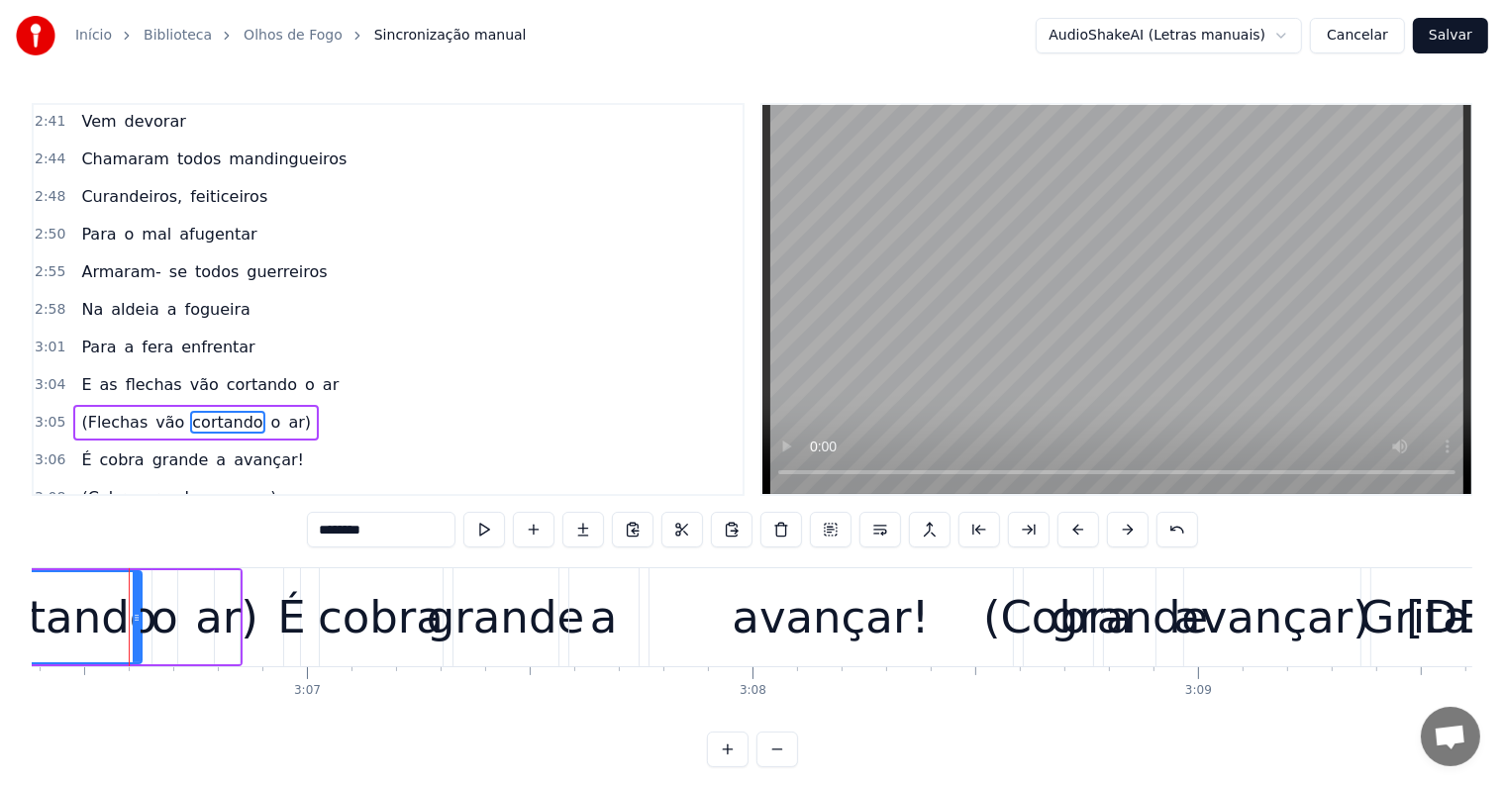
scroll to position [0, 83039]
click at [98, 404] on div "3:05 (Flechas vão cortando o ar)" at bounding box center [388, 423] width 709 height 38
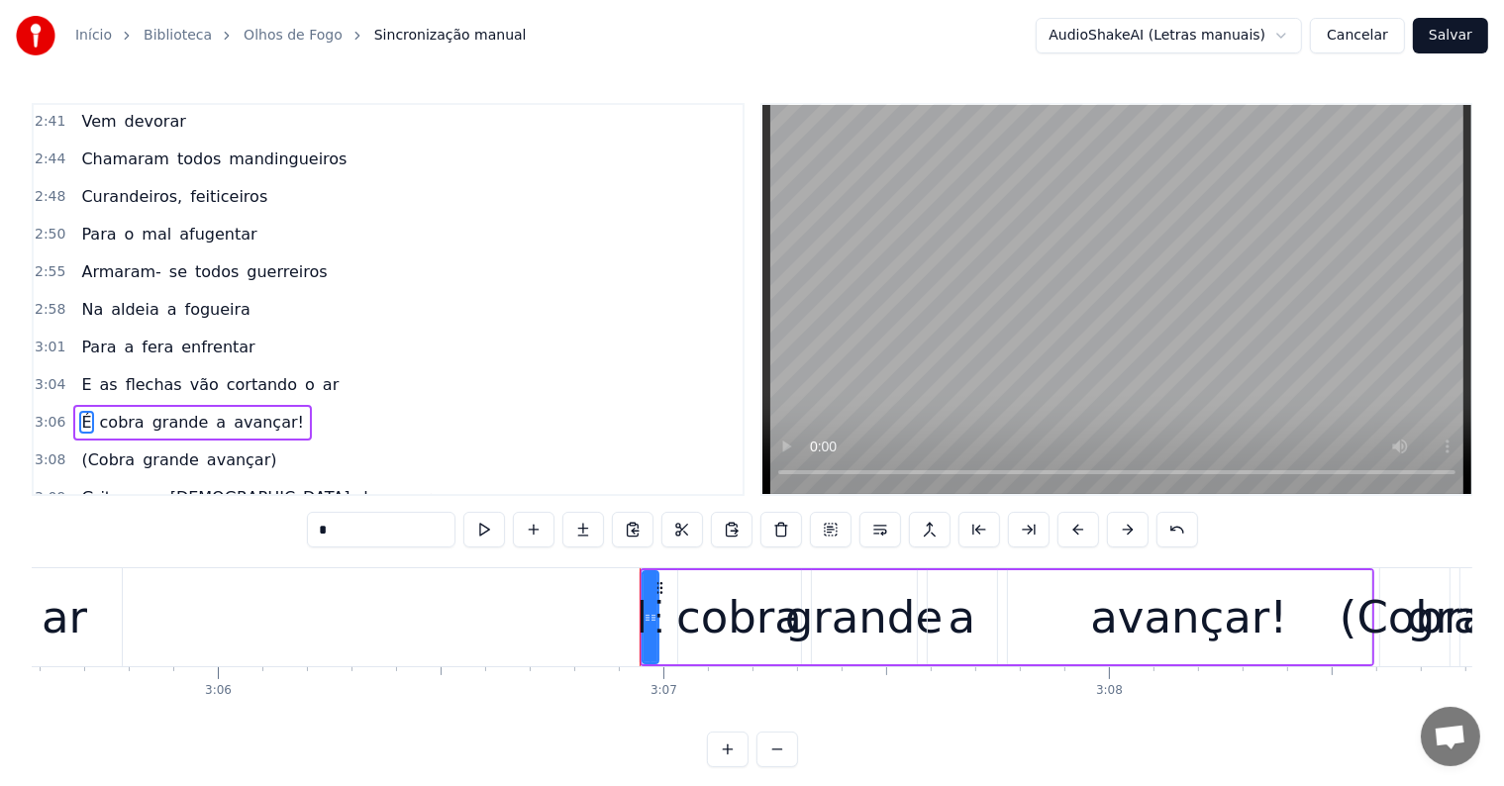
scroll to position [2555, 0]
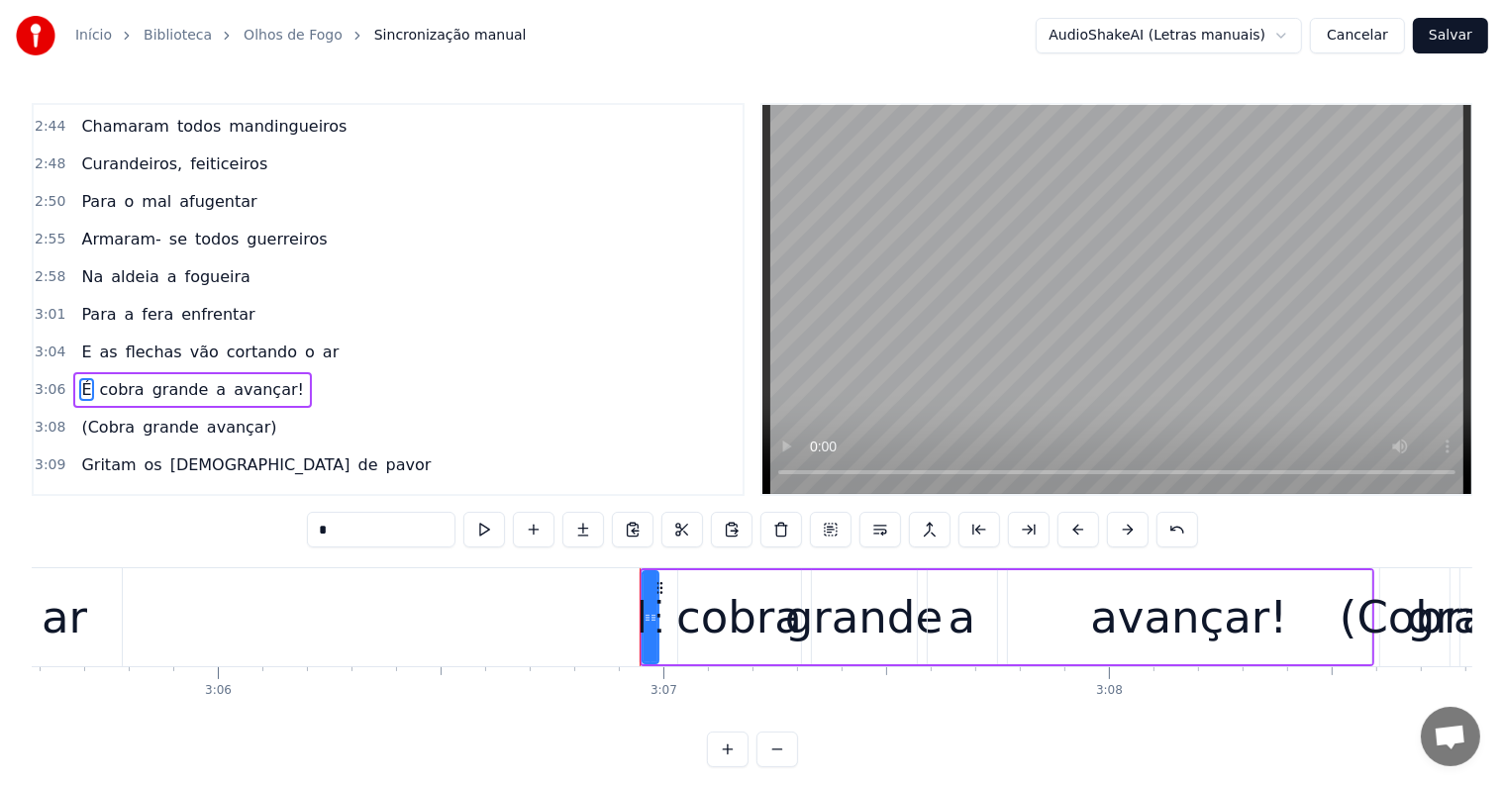
click at [209, 410] on div "(Cobra grande avançar)" at bounding box center [178, 428] width 211 height 36
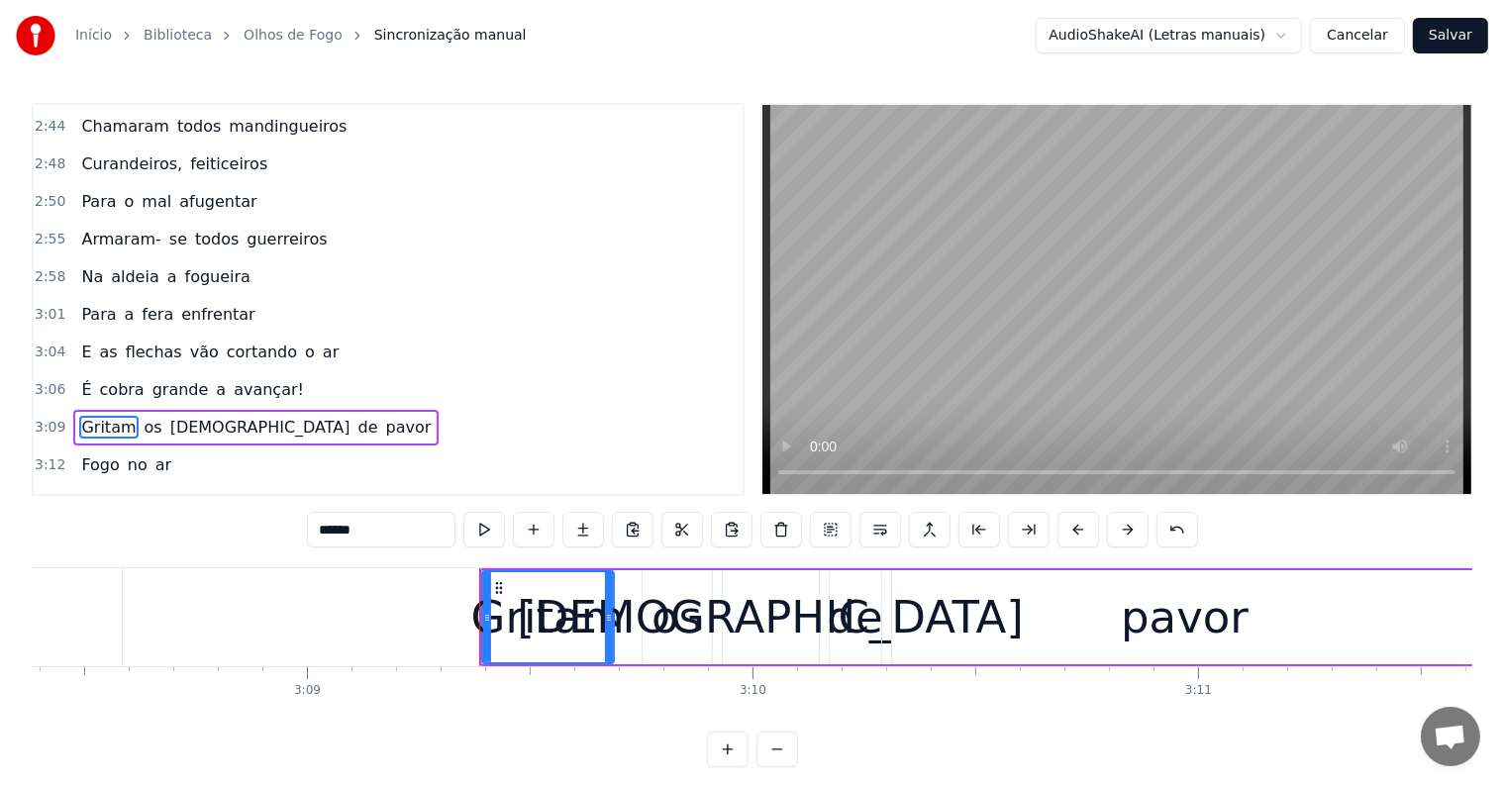
scroll to position [2592, 0]
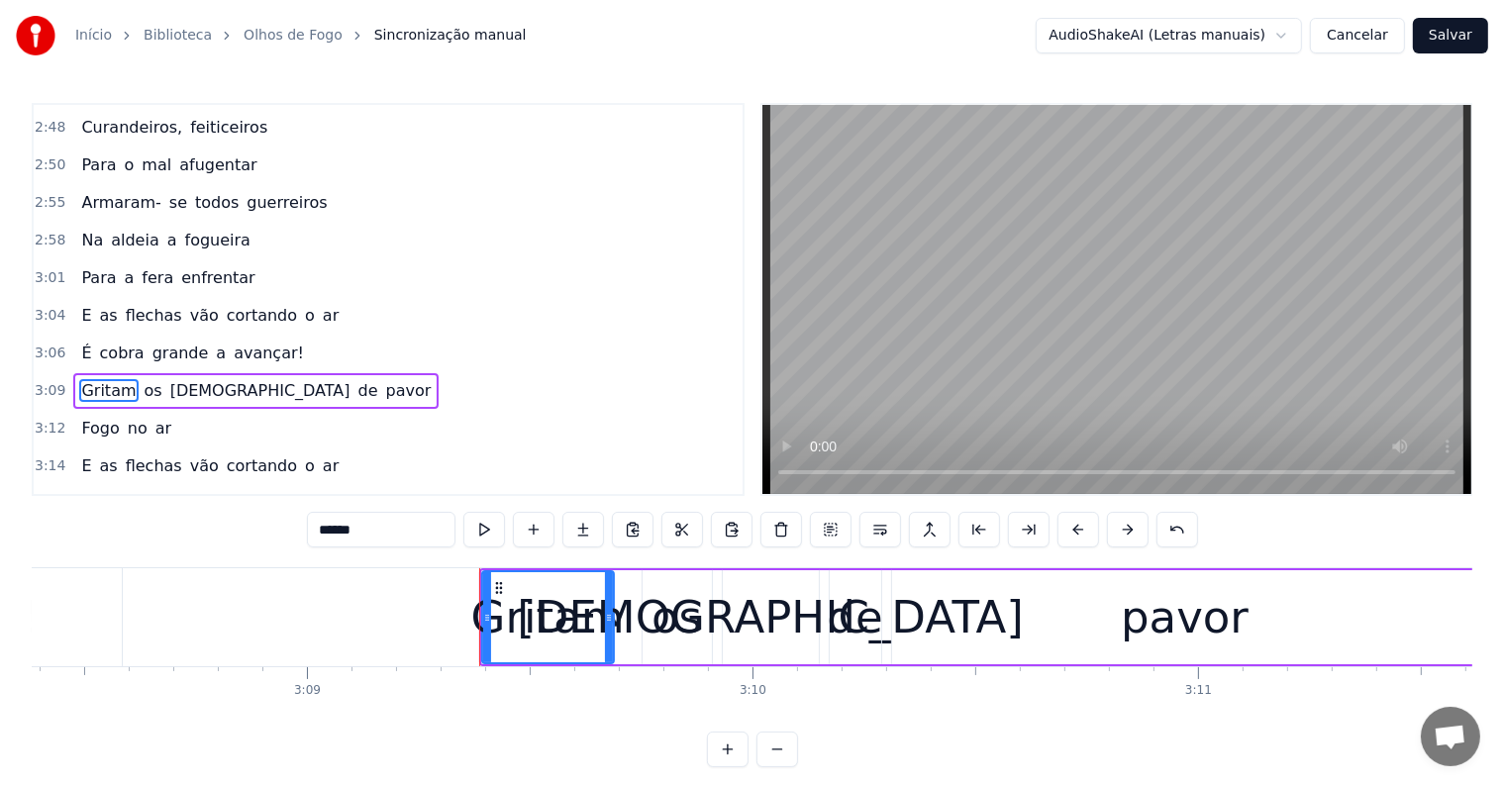
click at [213, 486] on div "(Flechas vão cortando o ar)" at bounding box center [196, 504] width 246 height 36
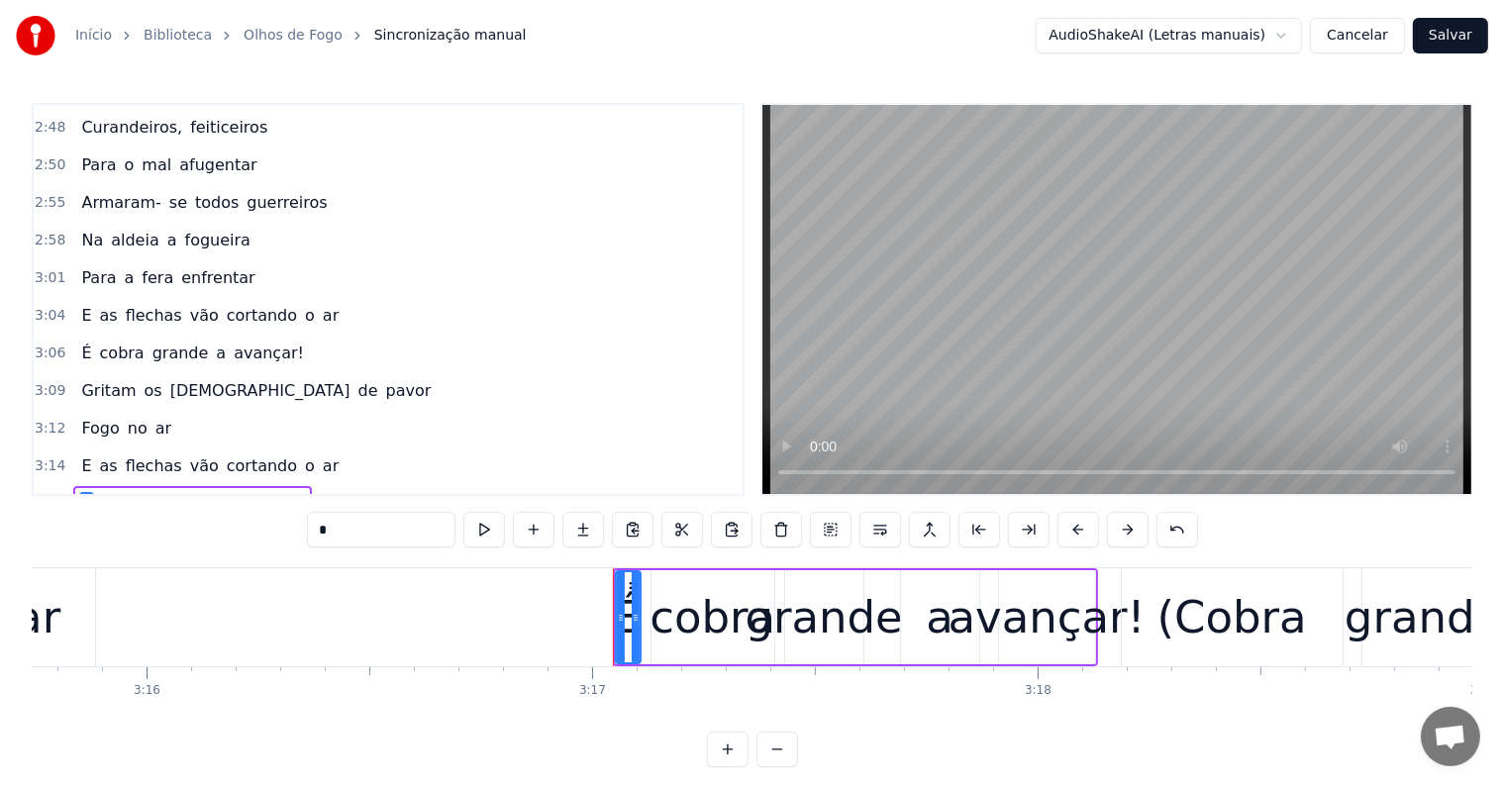
scroll to position [2701, 0]
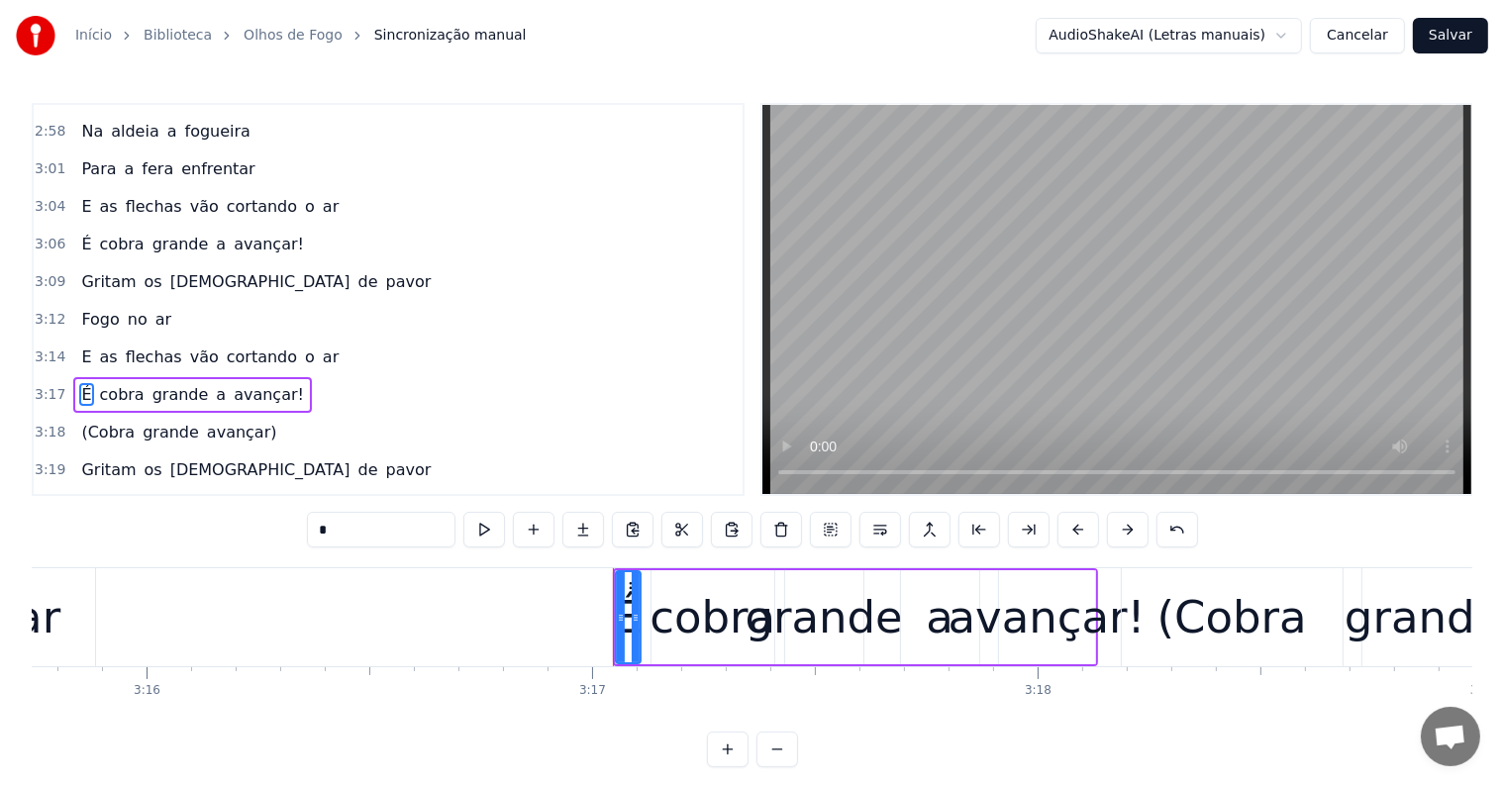
click at [209, 415] on div "(Cobra grande avançar)" at bounding box center [178, 433] width 211 height 36
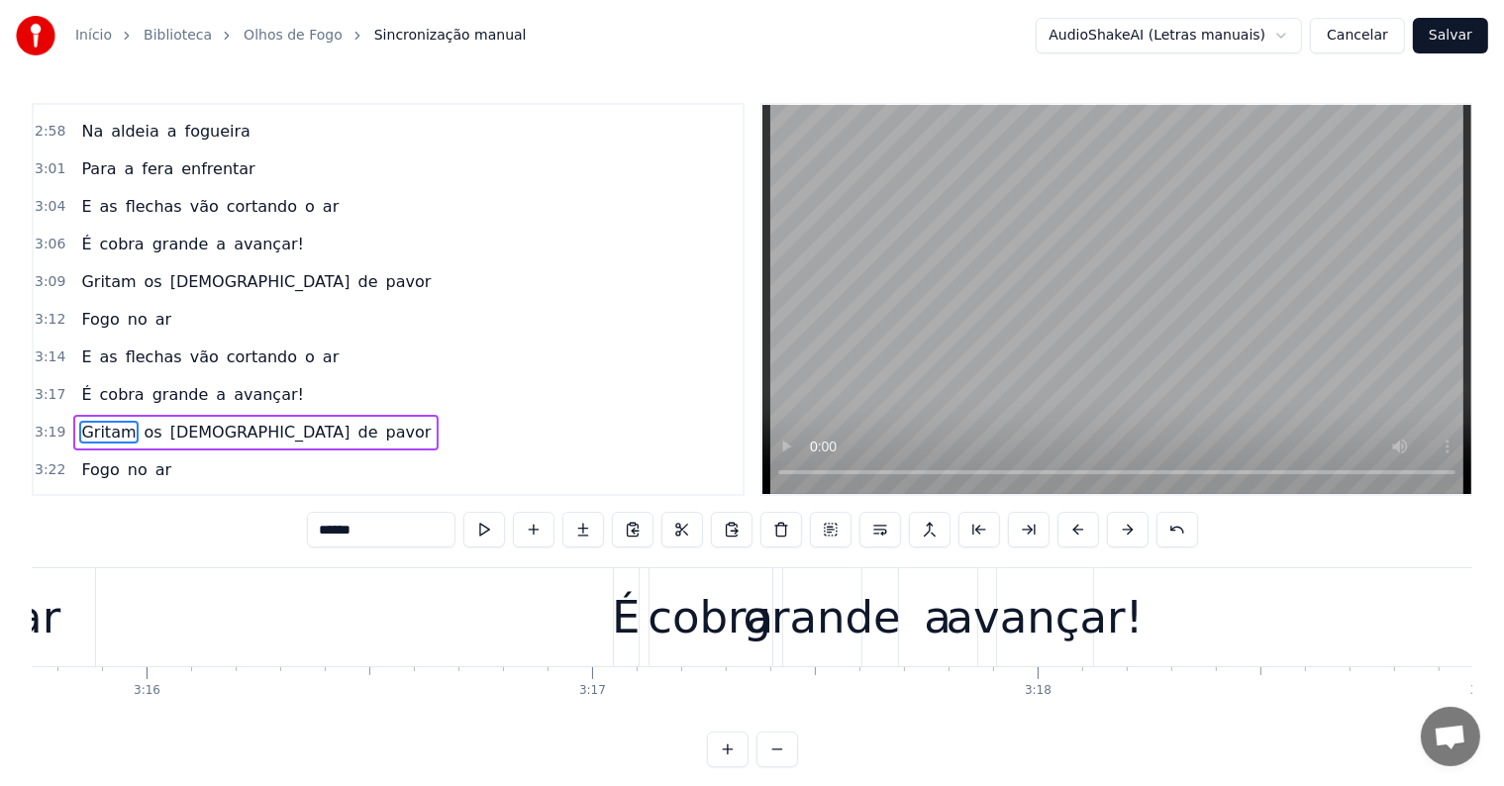
scroll to position [2670, 0]
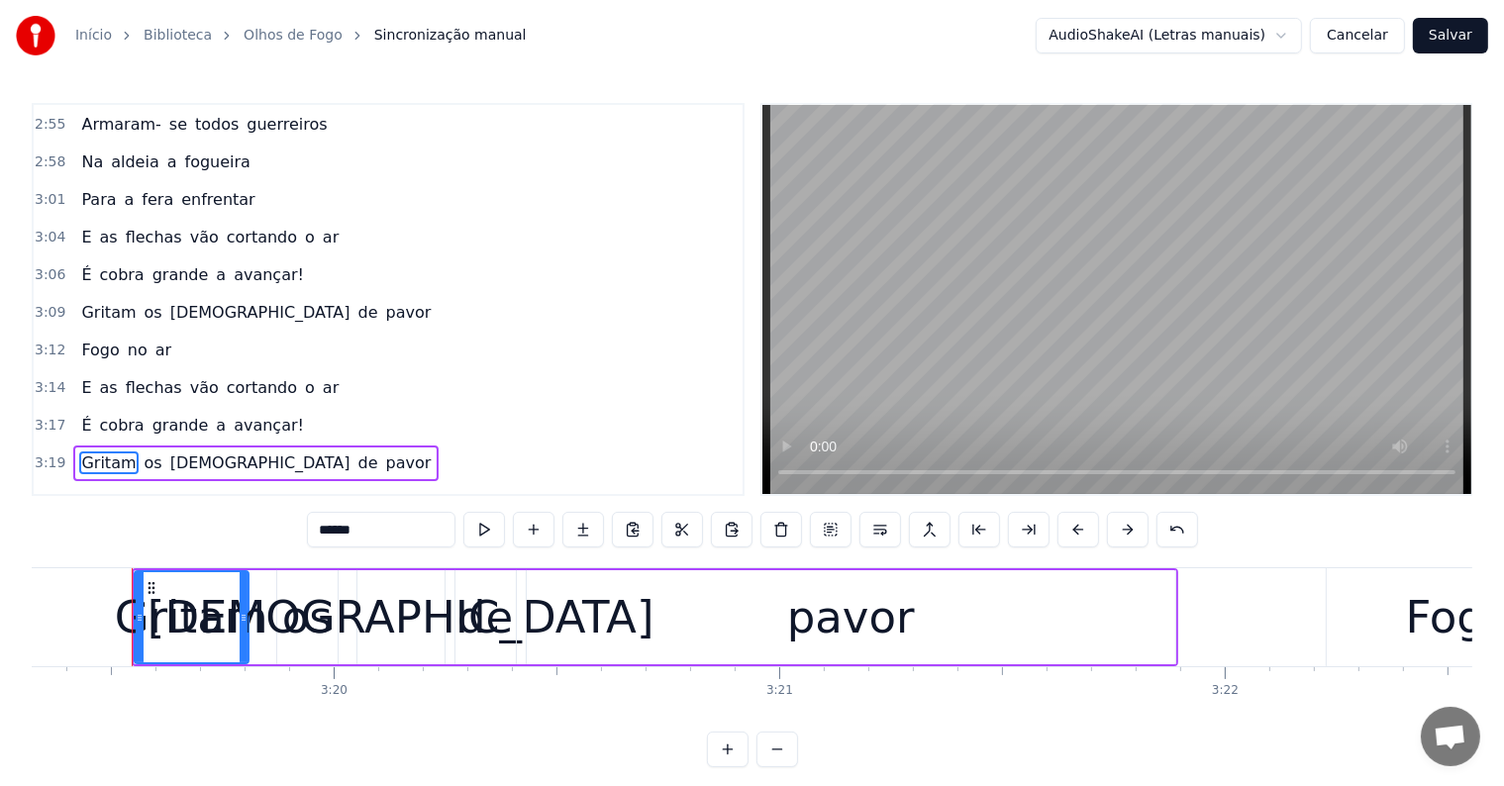
click at [95, 220] on div "E as flechas vão cortando o ar" at bounding box center [209, 238] width 273 height 36
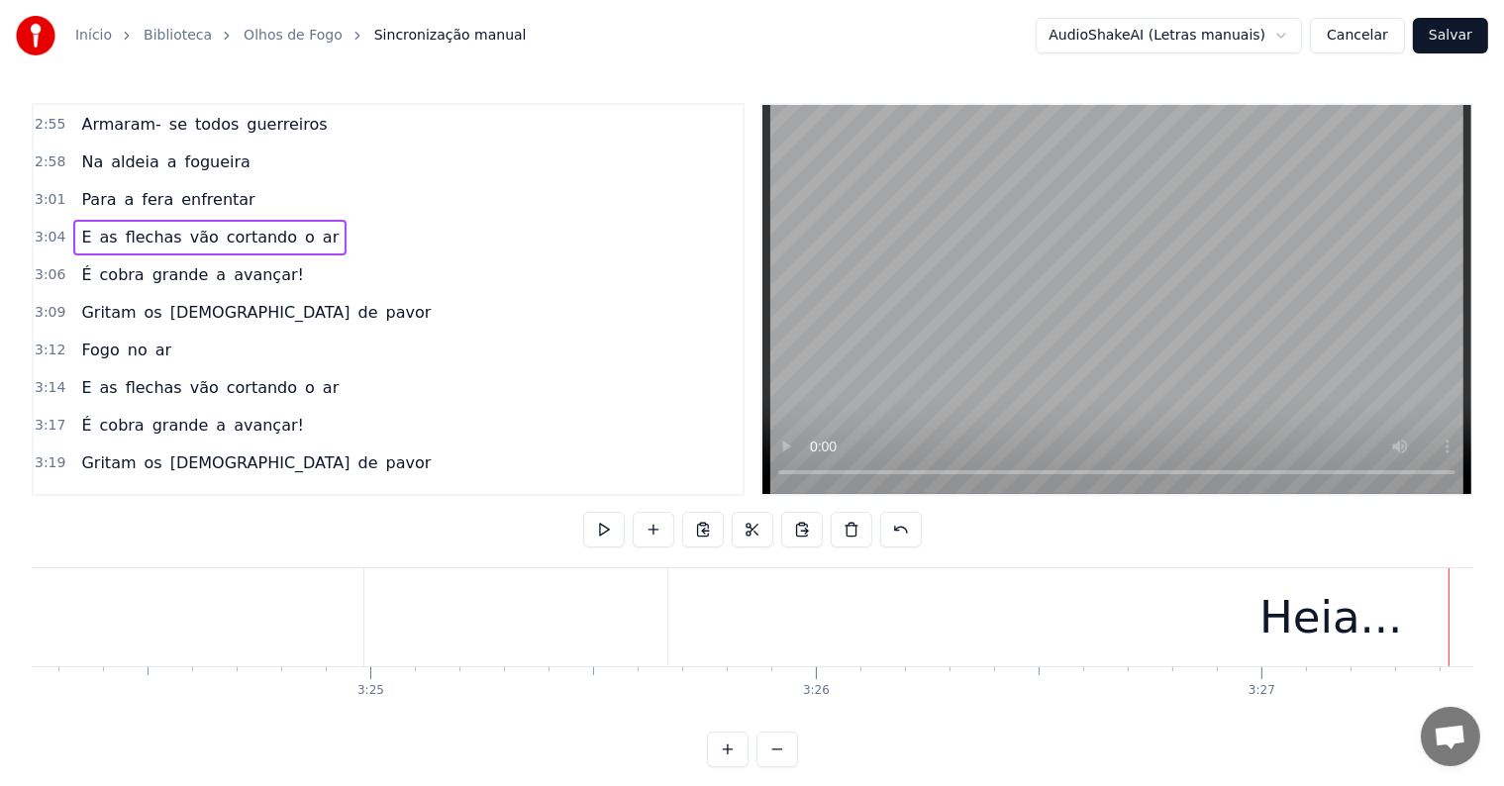
scroll to position [0, 90956]
click at [772, 591] on div "Heia..." at bounding box center [1374, 617] width 1326 height 98
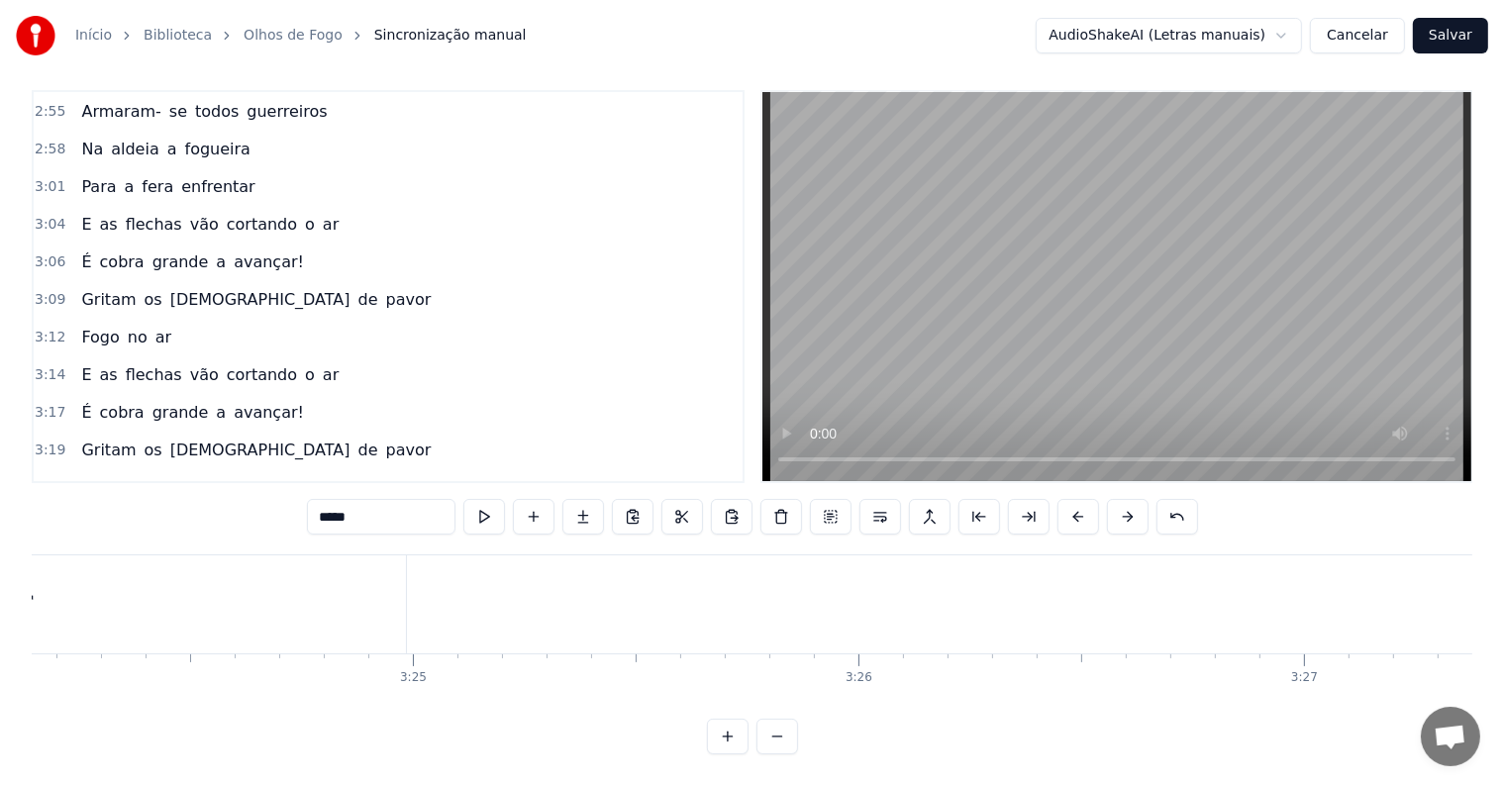
scroll to position [2634, 0]
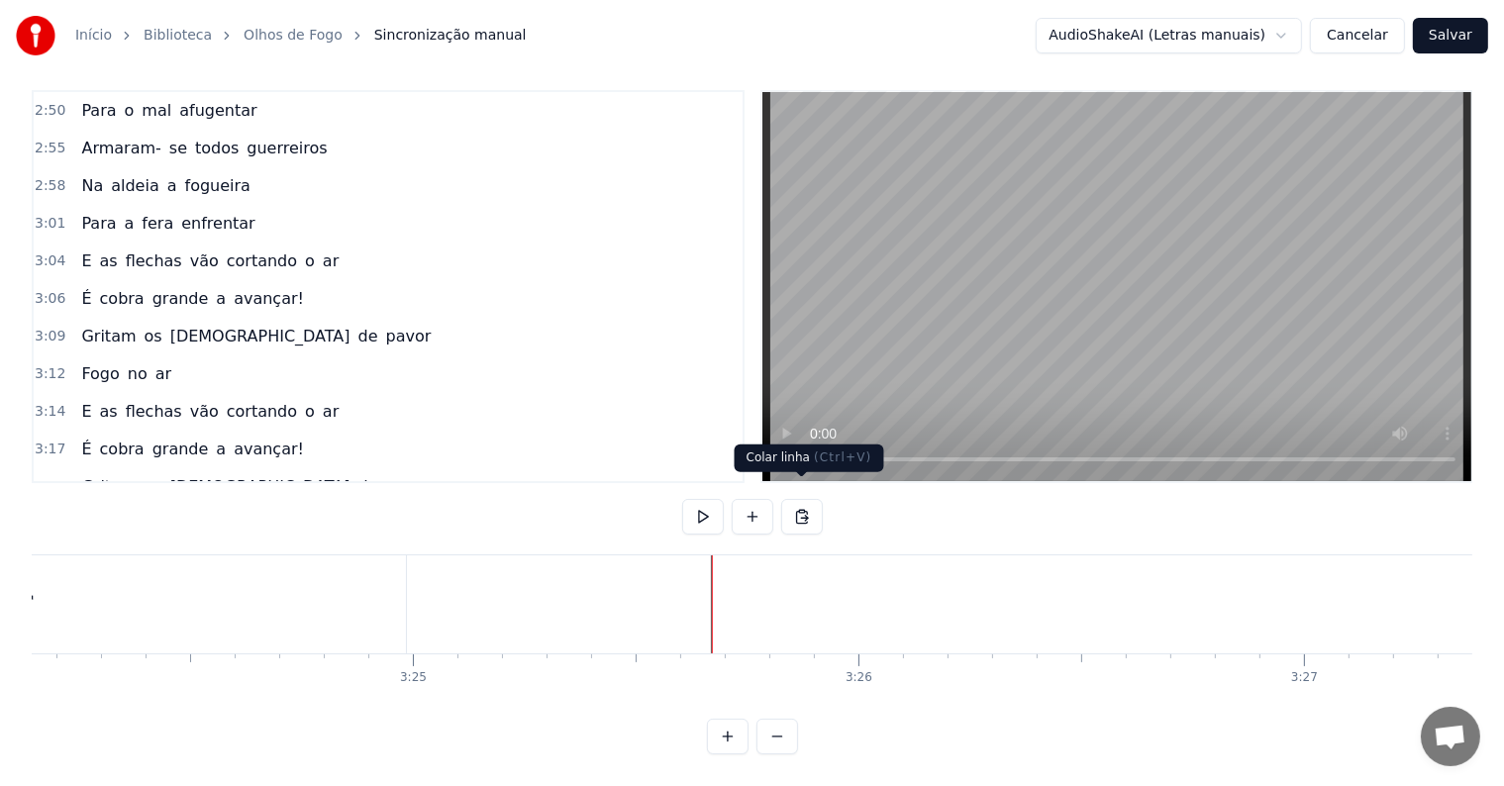
click at [800, 499] on button at bounding box center [802, 517] width 42 height 36
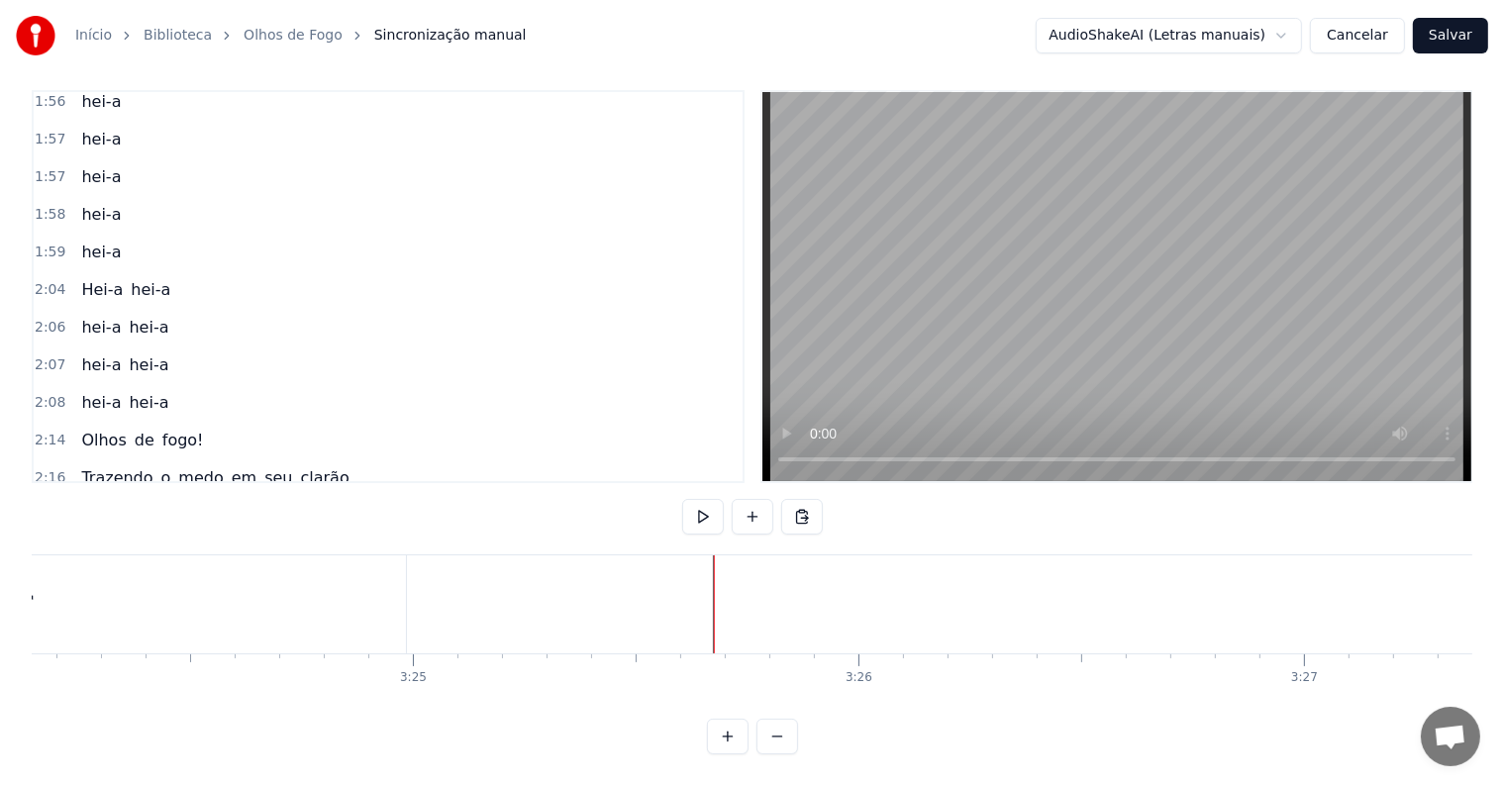
scroll to position [1743, 0]
click at [94, 345] on div "hei-a hei-a" at bounding box center [124, 363] width 103 height 36
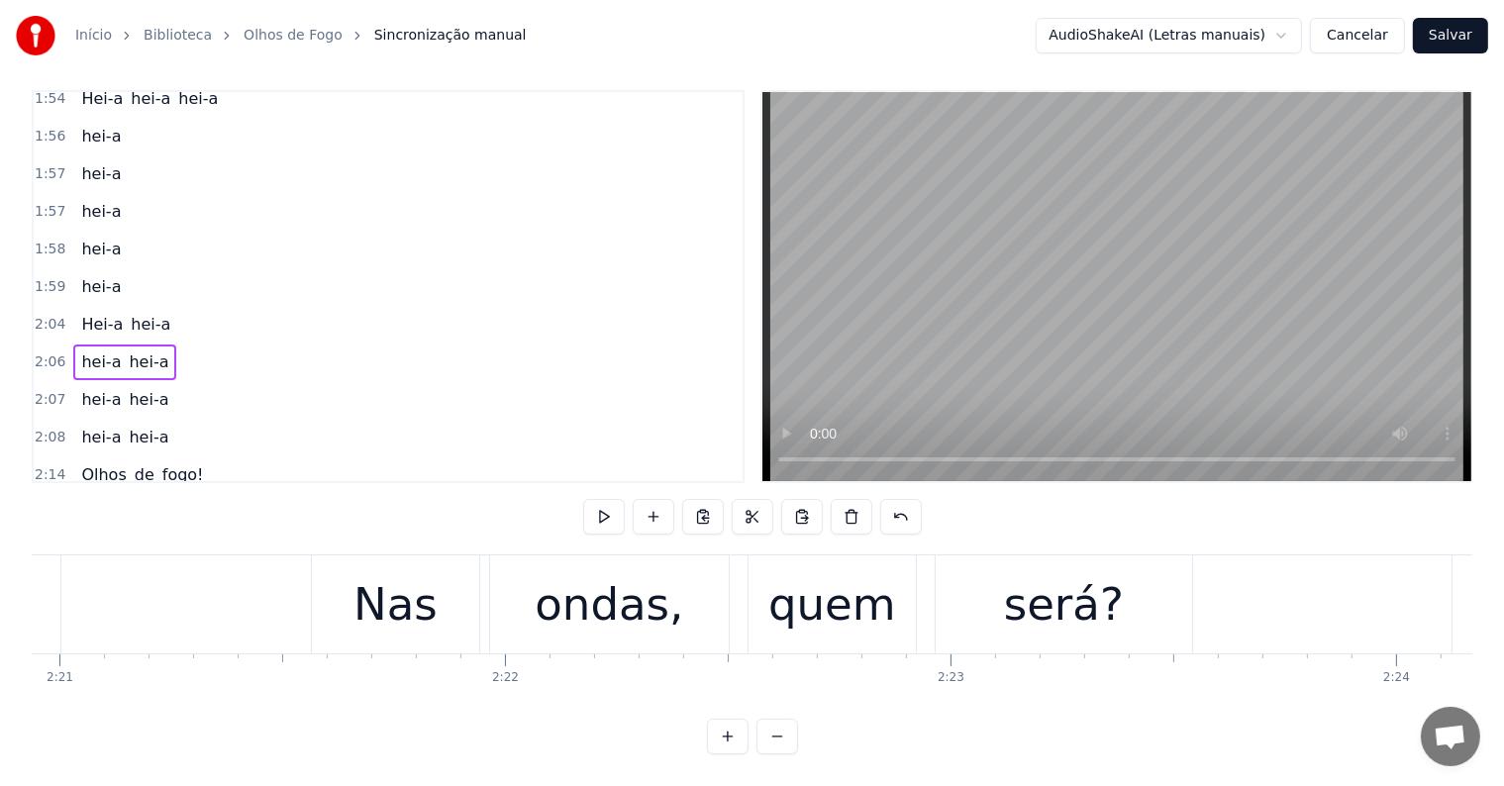
scroll to position [0, 56088]
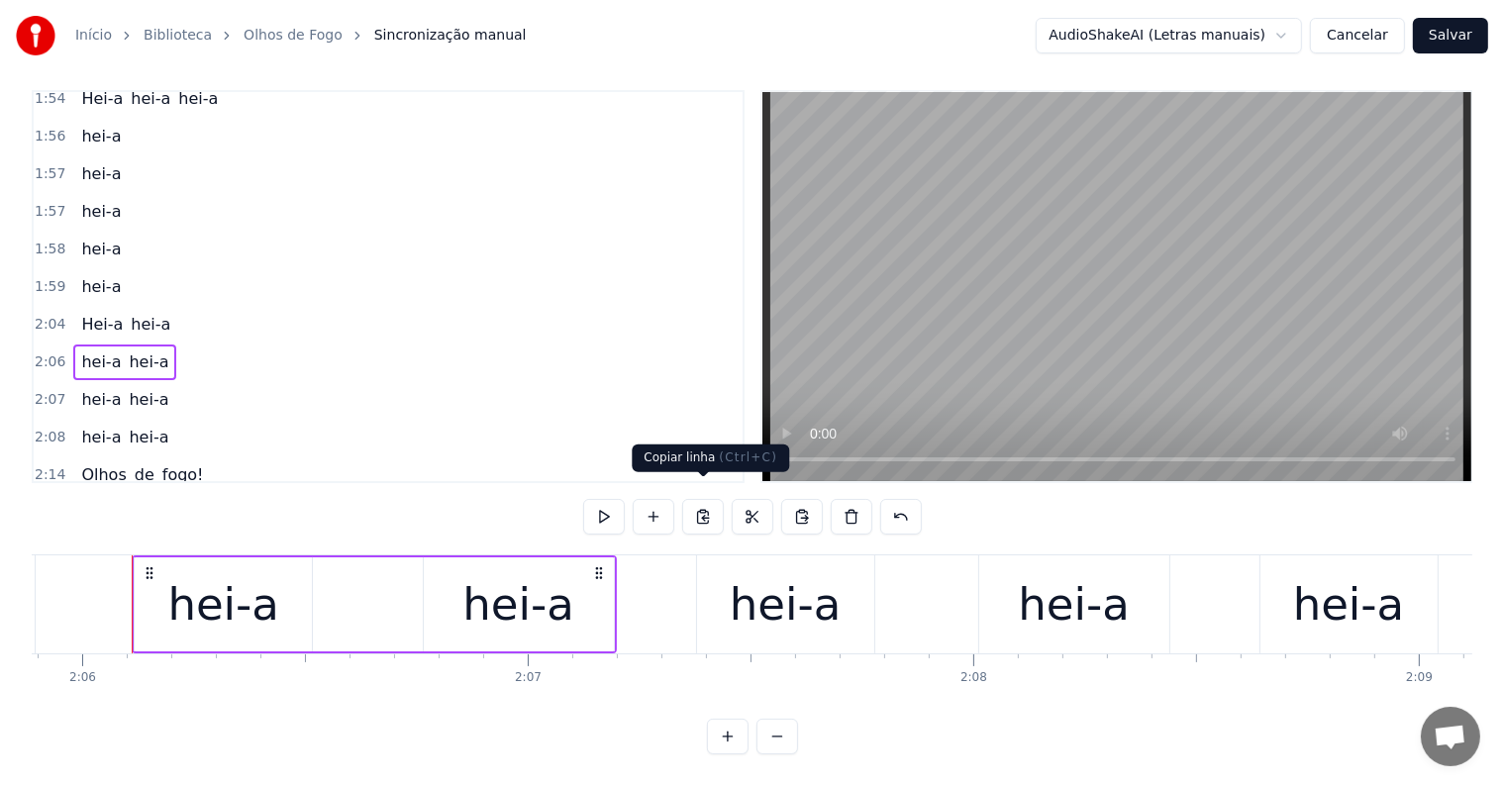
click at [701, 500] on button at bounding box center [703, 517] width 42 height 36
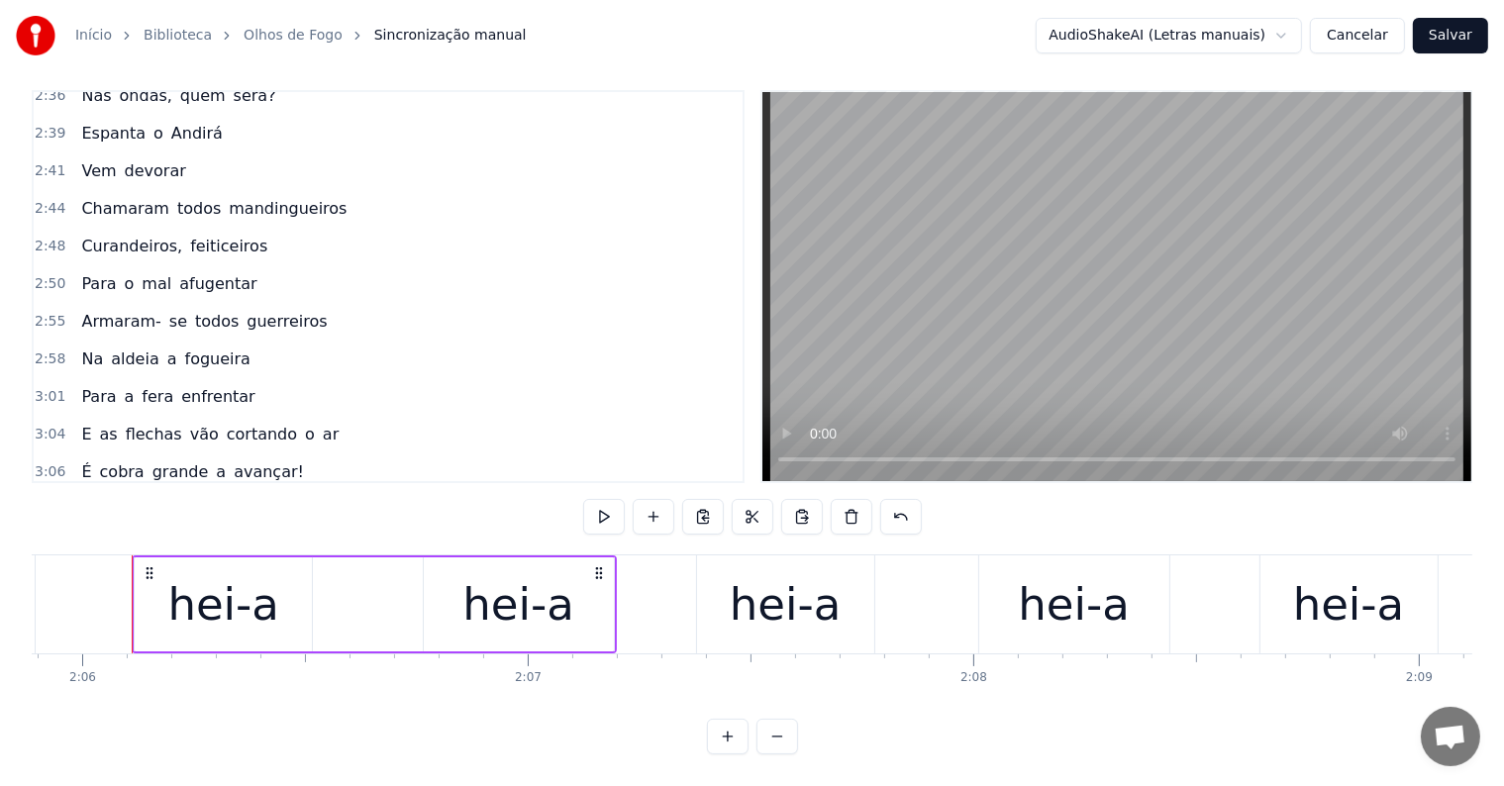
scroll to position [2634, 0]
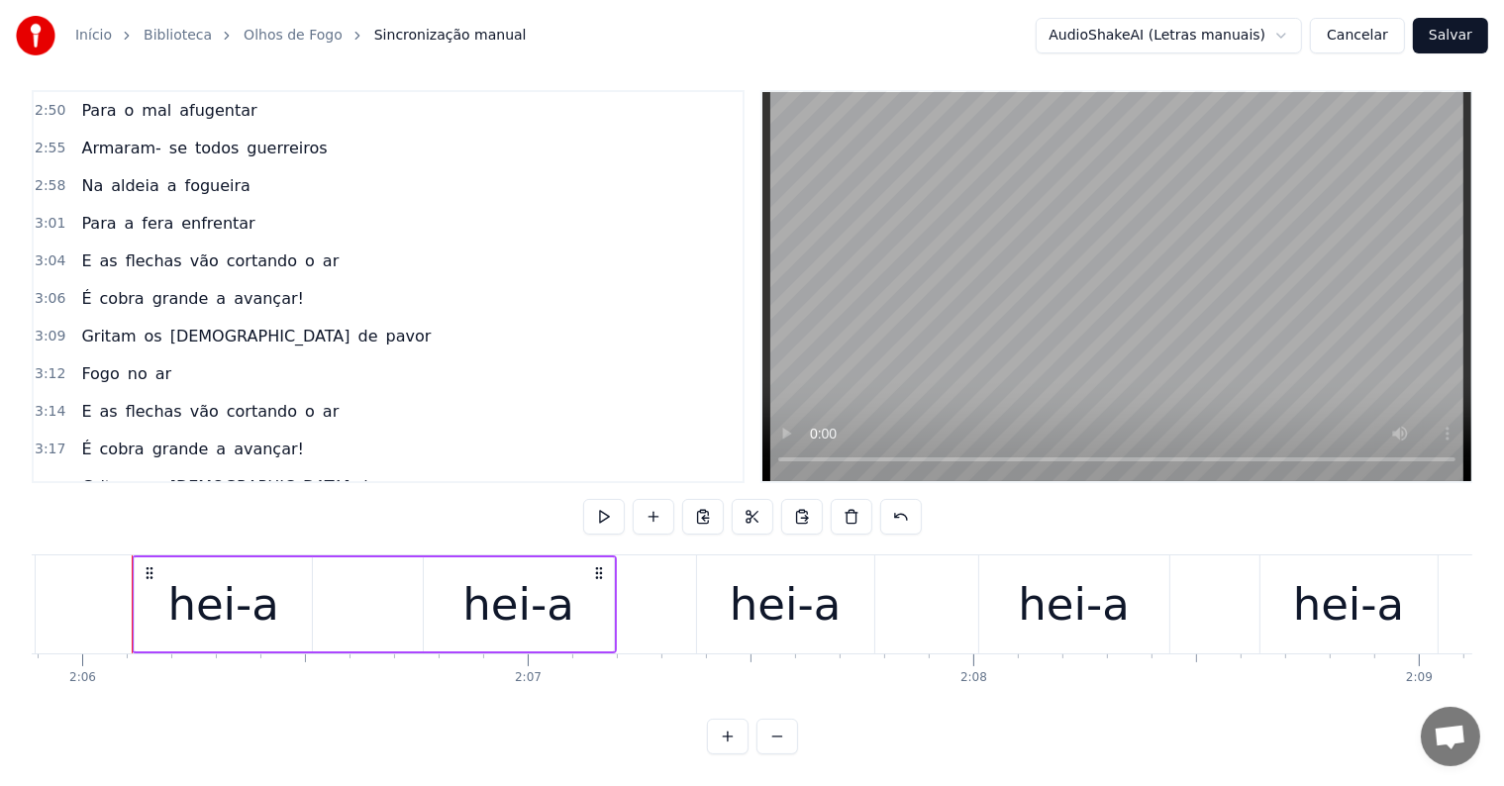
click at [153, 513] on span "ar" at bounding box center [163, 524] width 20 height 23
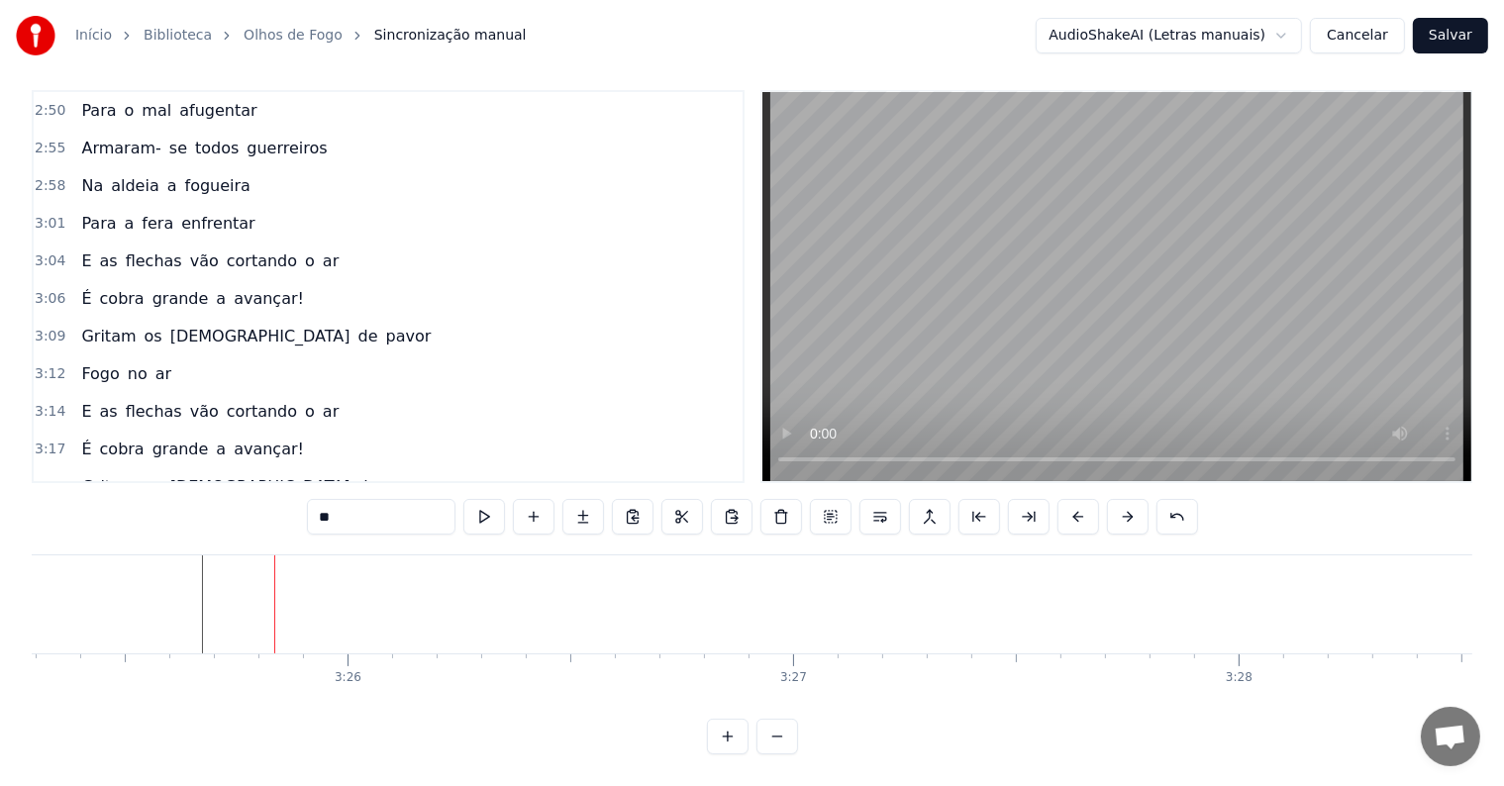
scroll to position [0, 91468]
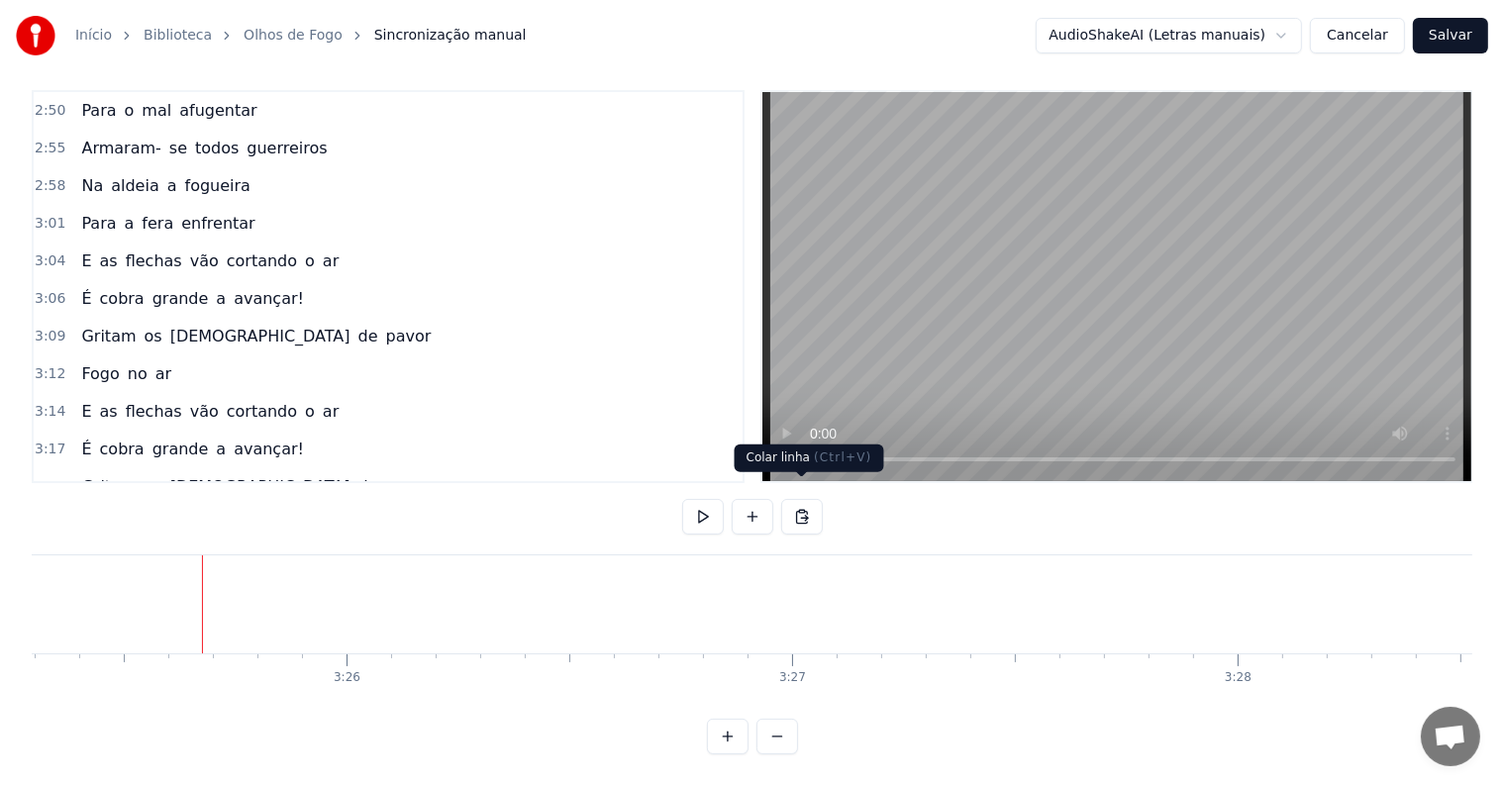
click at [801, 502] on button at bounding box center [802, 517] width 42 height 36
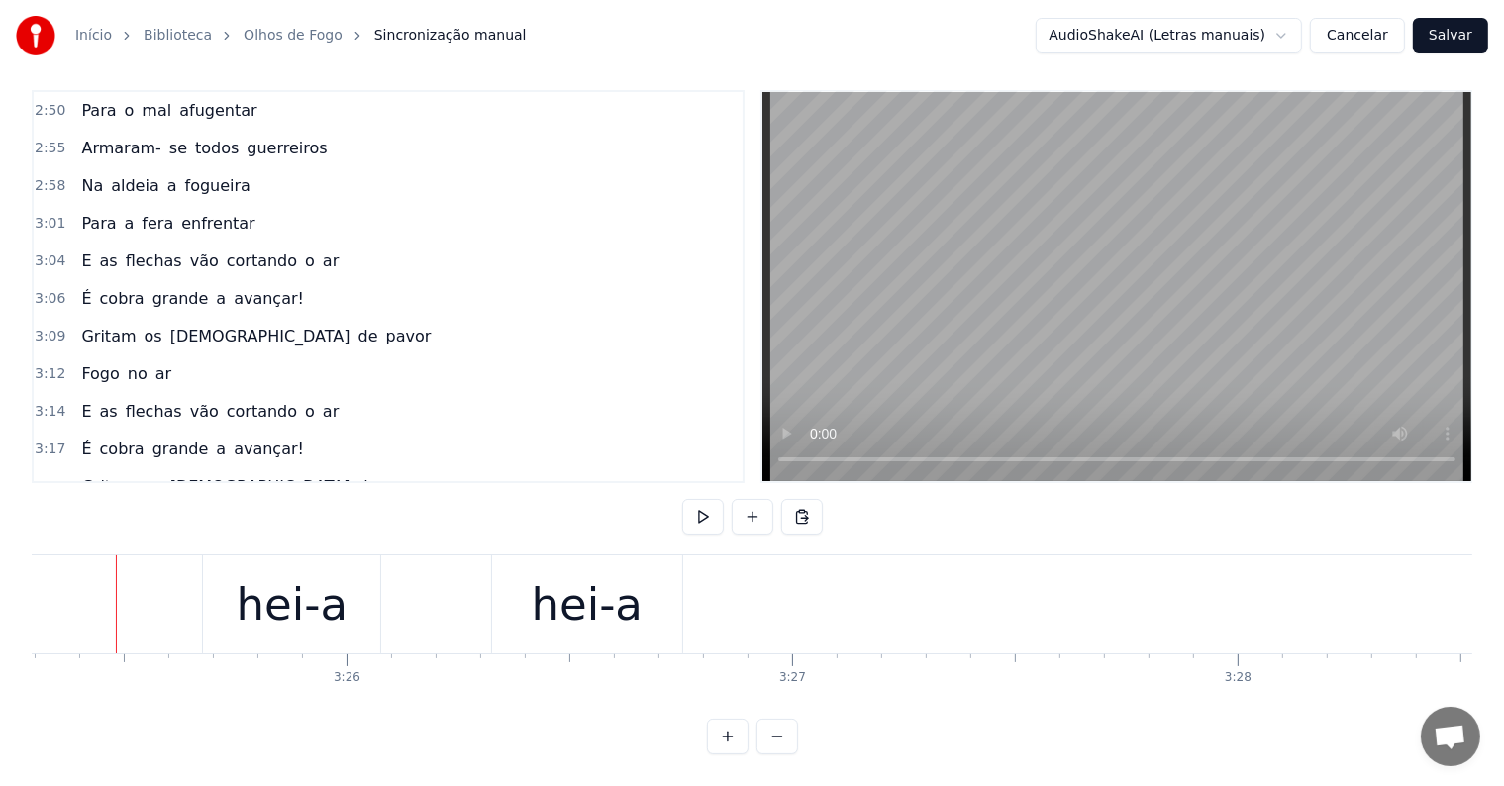
scroll to position [0, 91453]
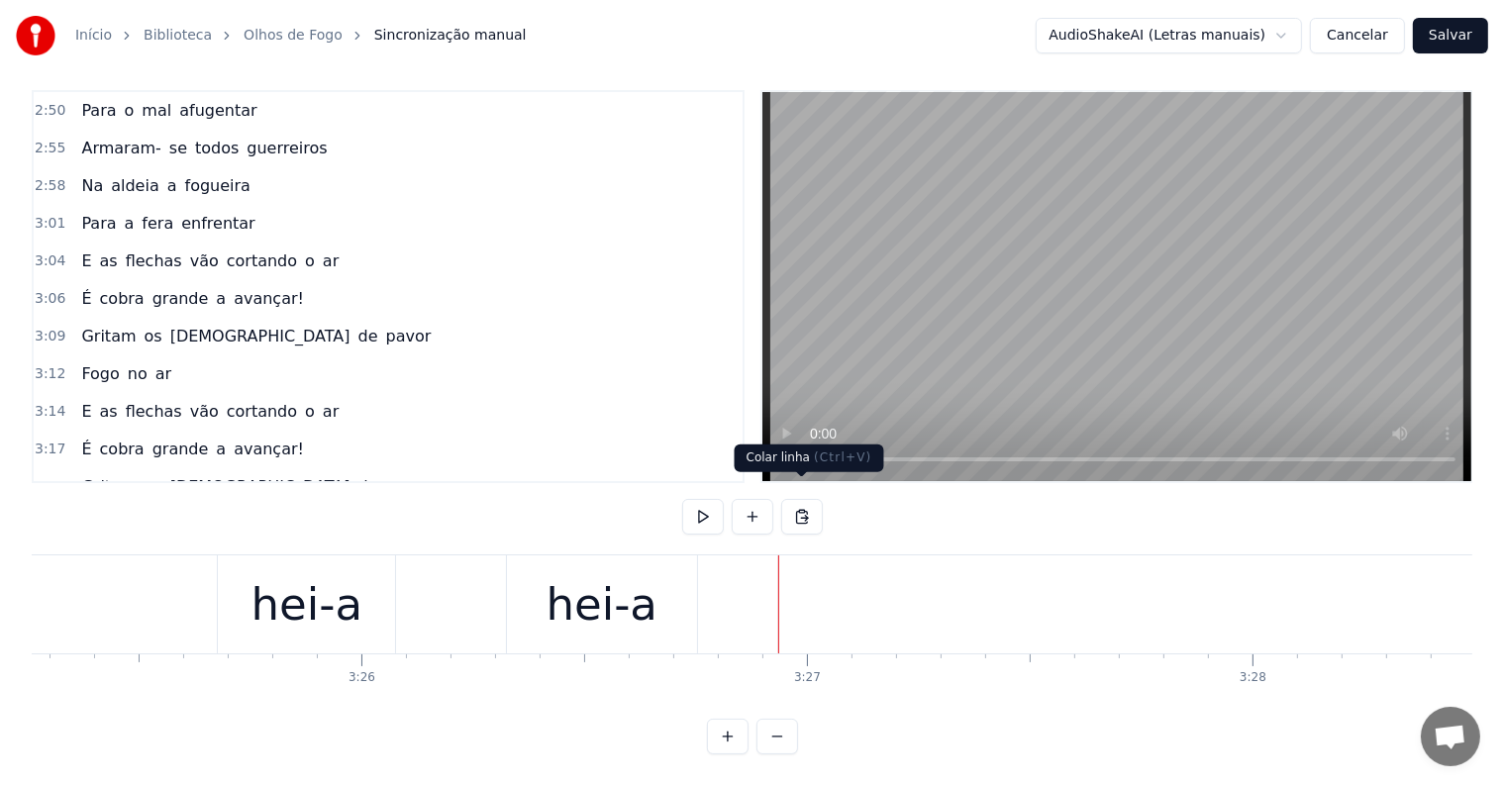
click at [797, 499] on button at bounding box center [802, 517] width 42 height 36
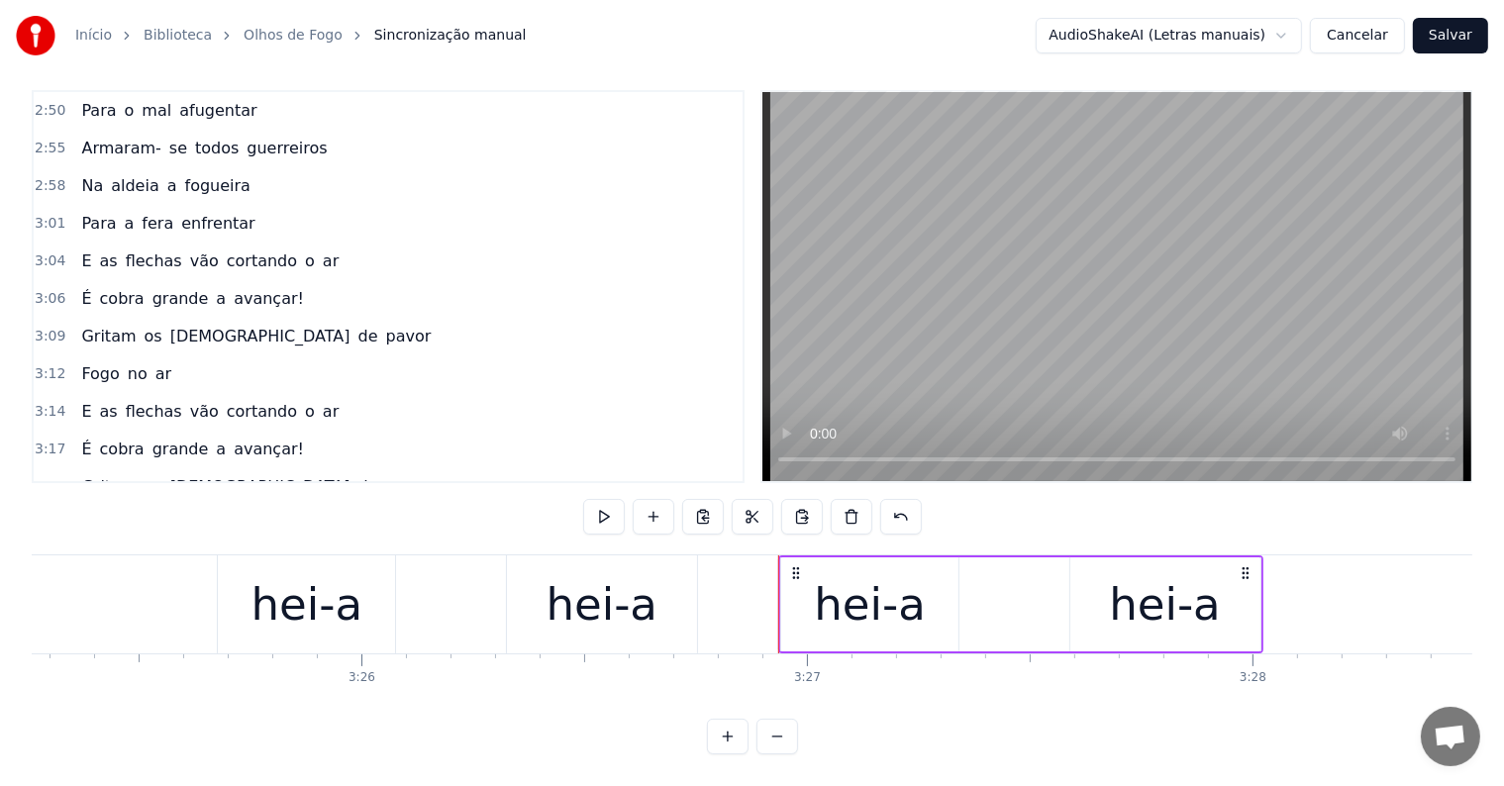
click at [263, 596] on div "hei-a" at bounding box center [307, 604] width 112 height 67
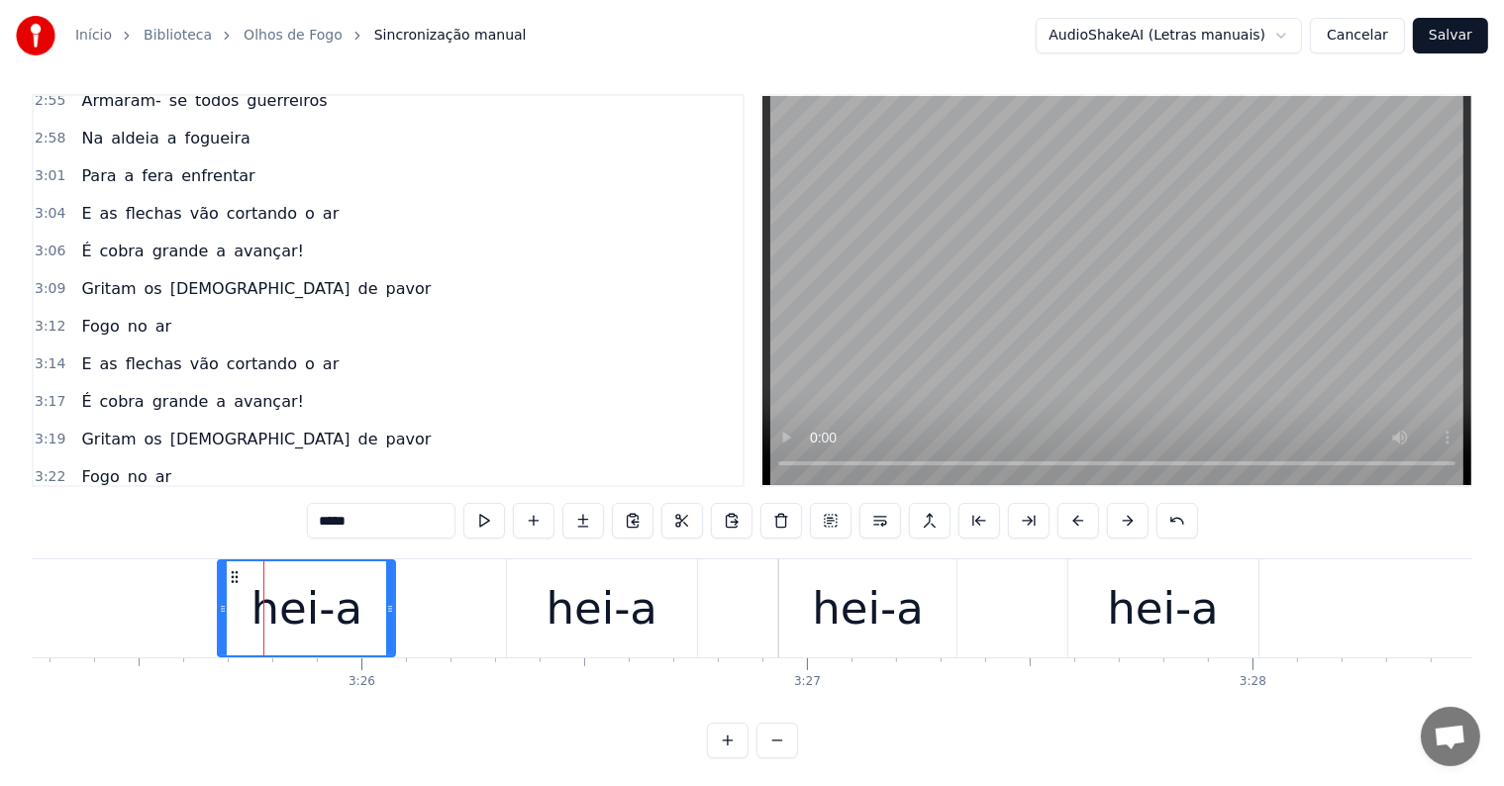
scroll to position [2707, 0]
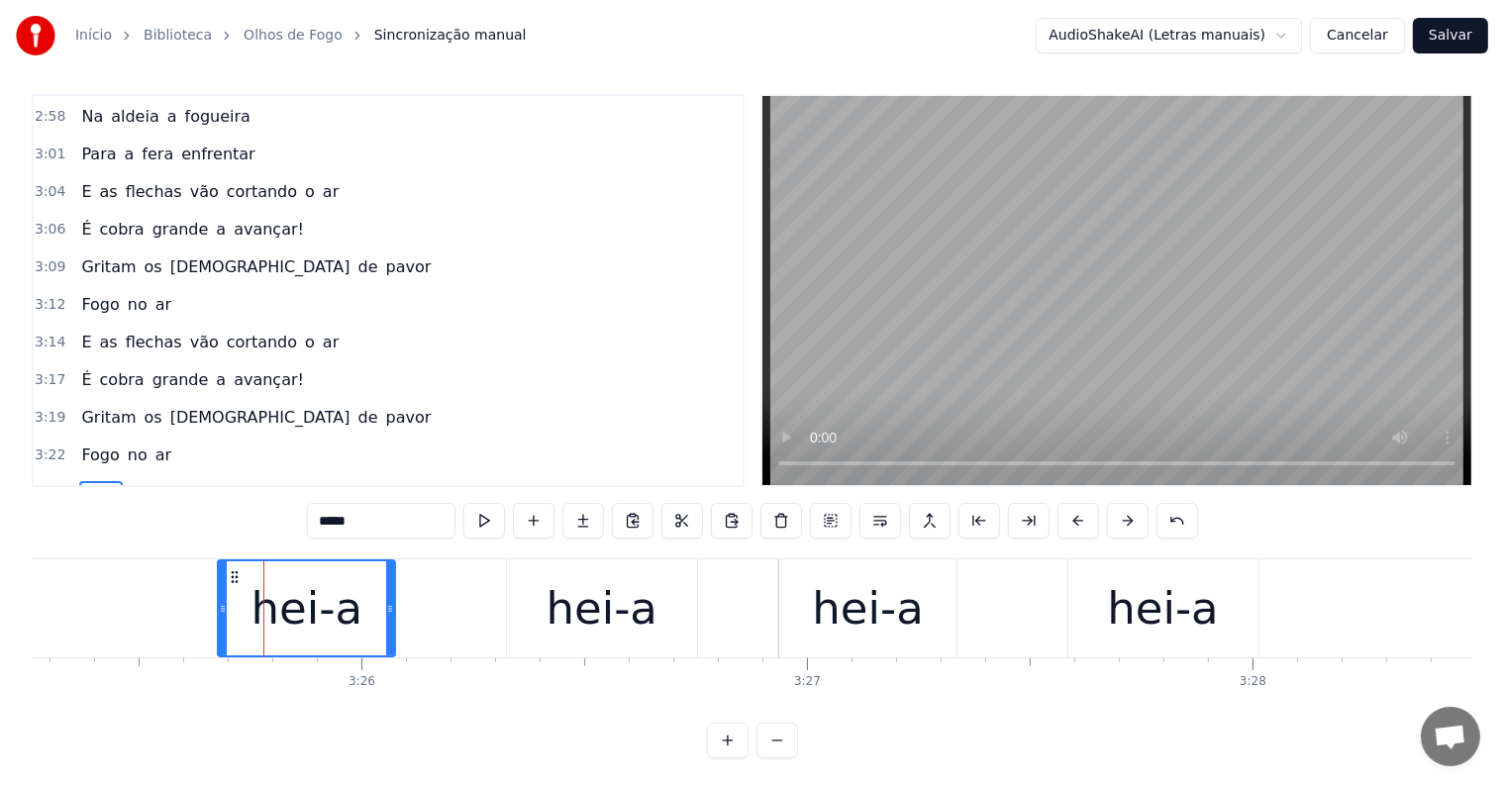
drag, startPoint x: 331, startPoint y: 516, endPoint x: 274, endPoint y: 511, distance: 56.7
click at [274, 511] on div "0:00 Olhos de fogo! 0:02 Trazendo o medo em seu clarão 0:06 Quem vem lá? 0:07 N…" at bounding box center [752, 426] width 1441 height 664
type input "*****"
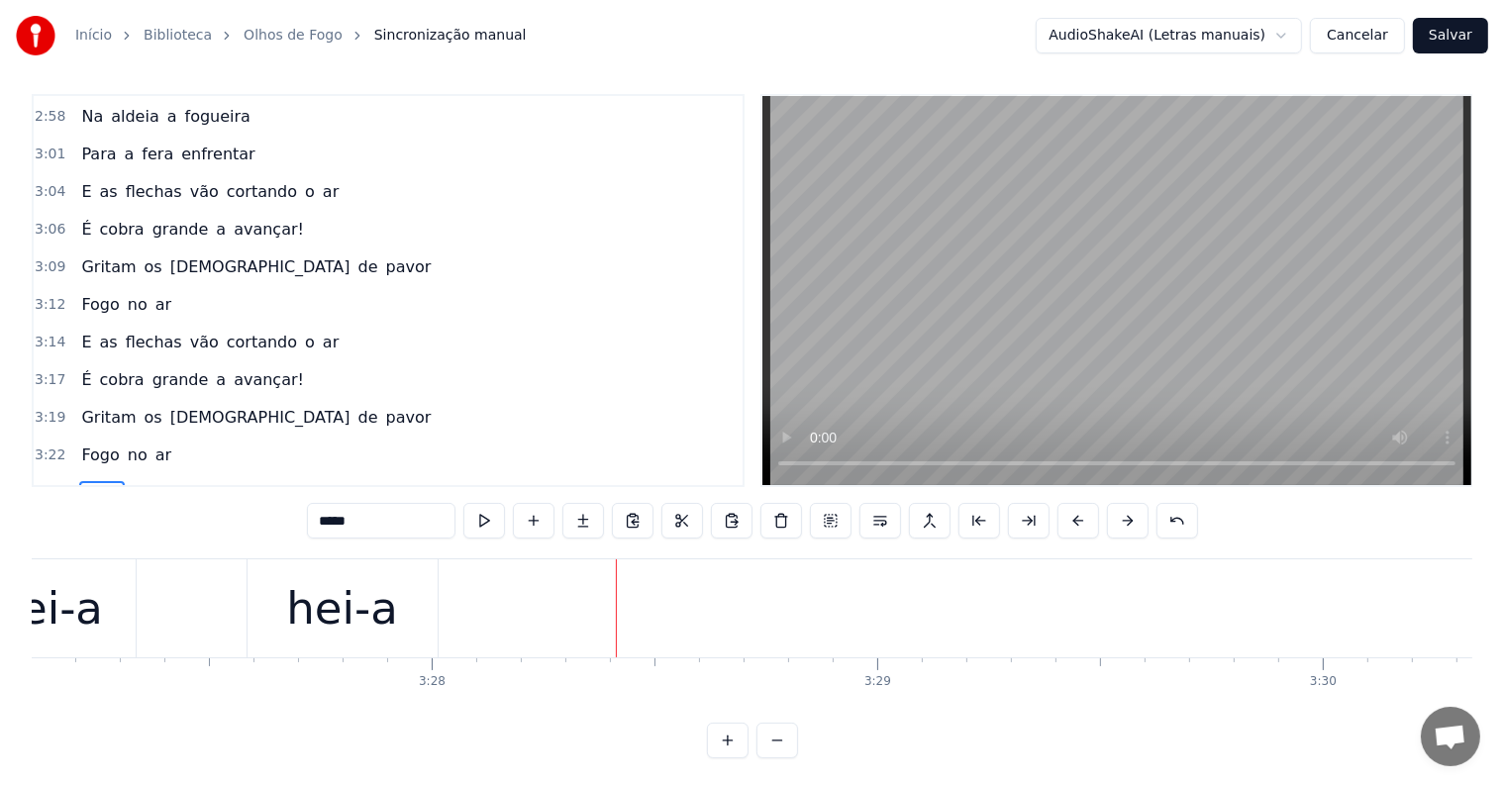
scroll to position [0, 92243]
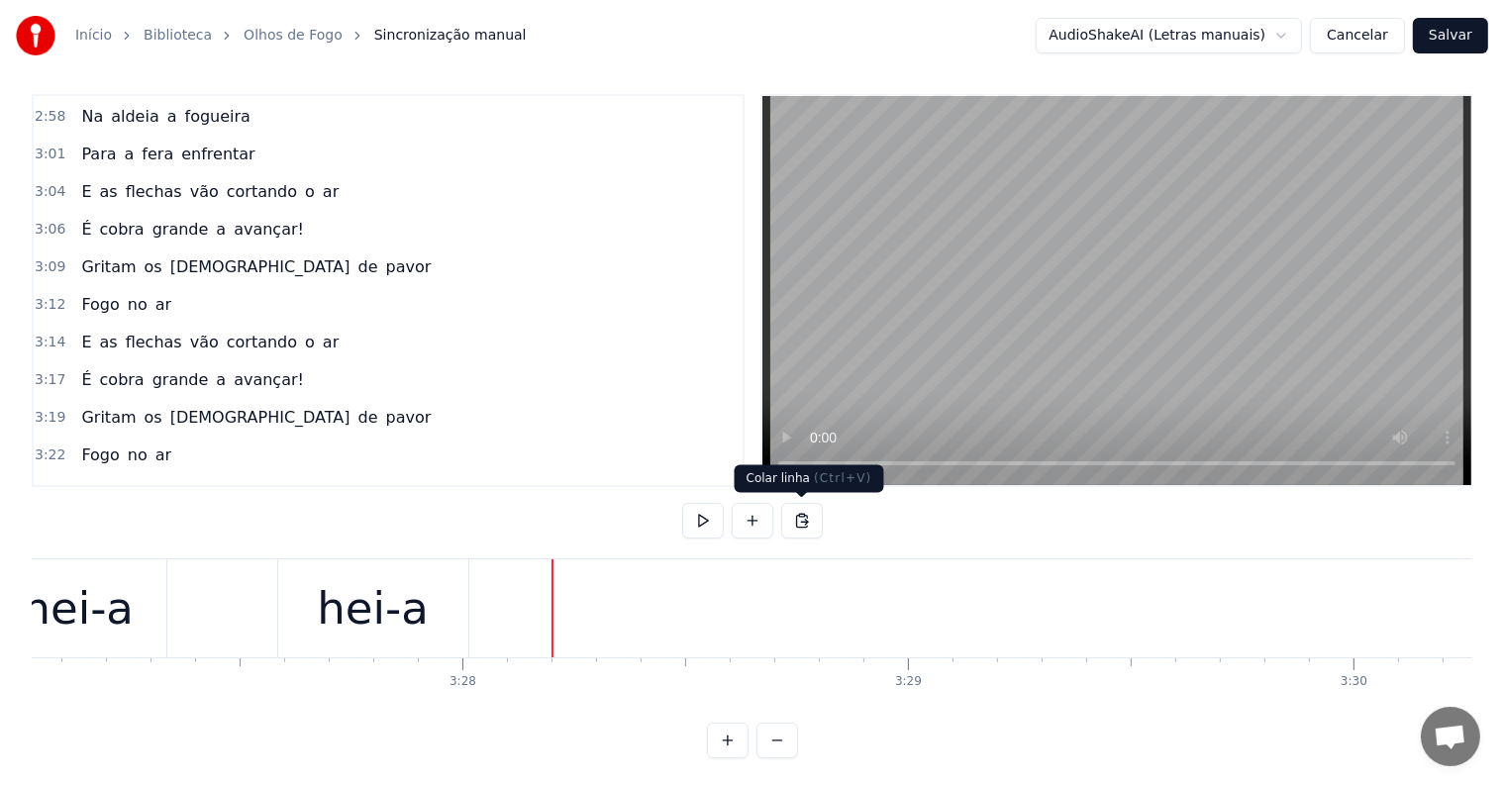
click at [804, 517] on button at bounding box center [802, 521] width 42 height 36
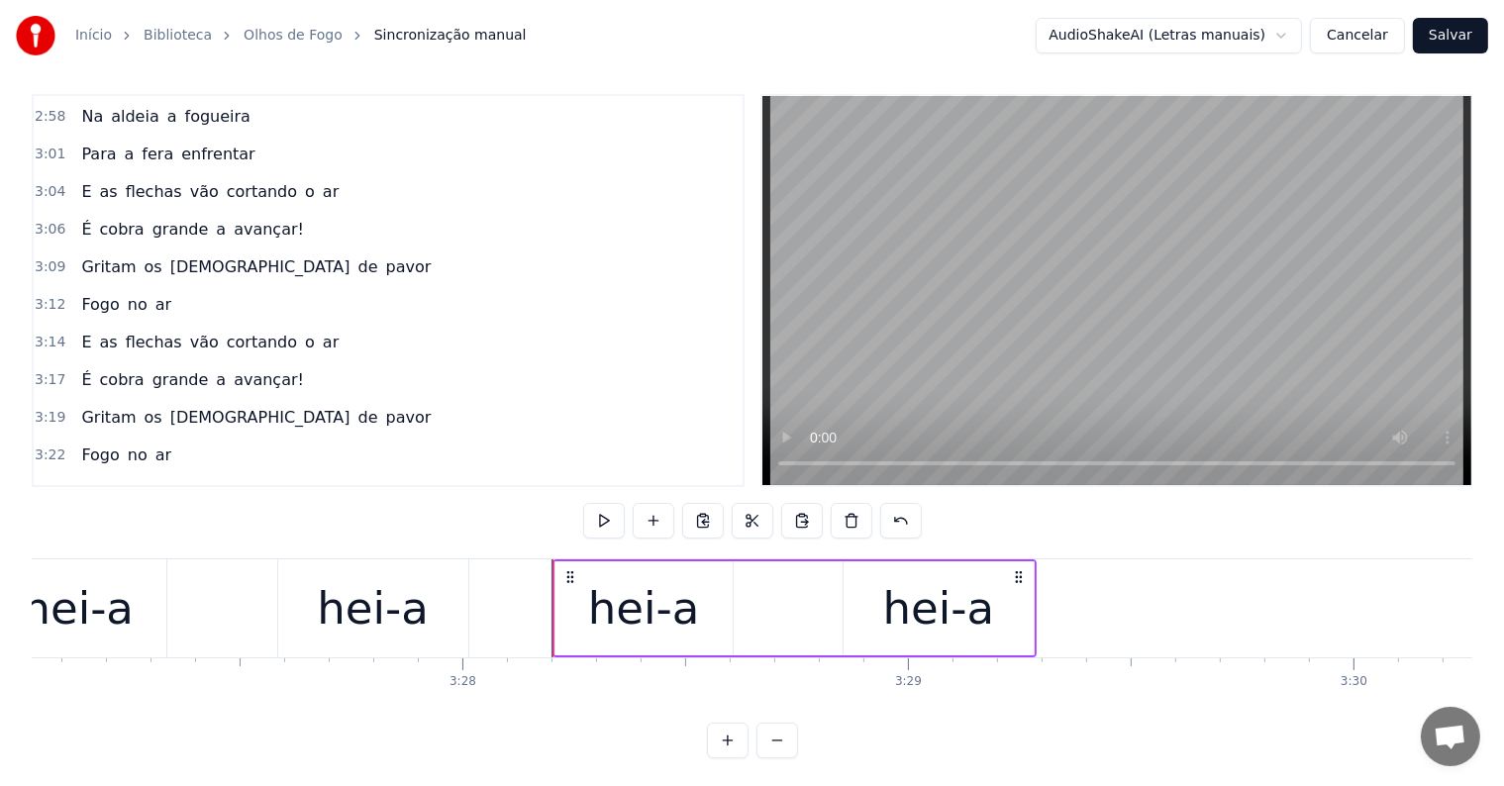
click at [594, 600] on div "hei-a" at bounding box center [644, 608] width 112 height 67
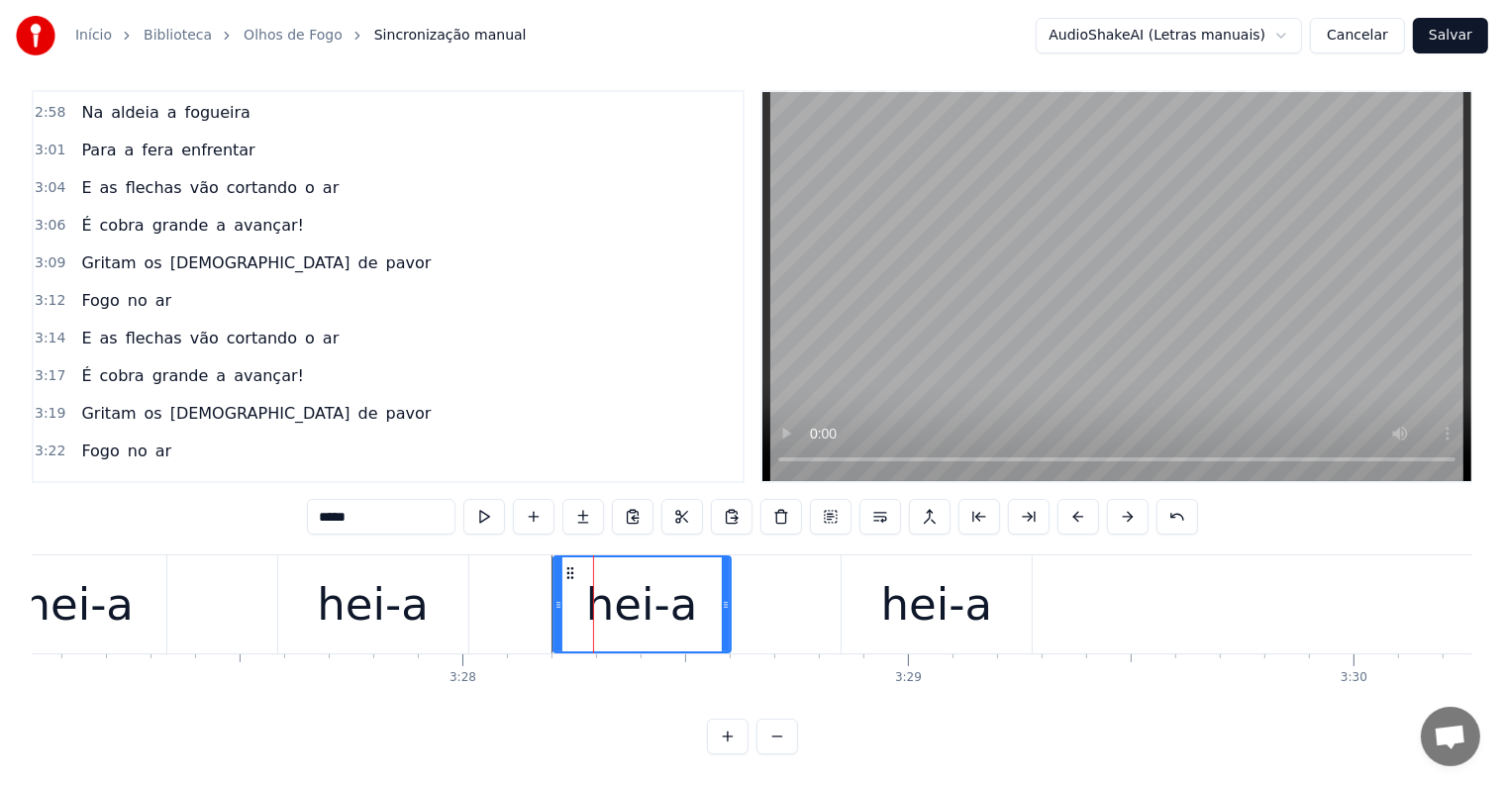
scroll to position [2744, 0]
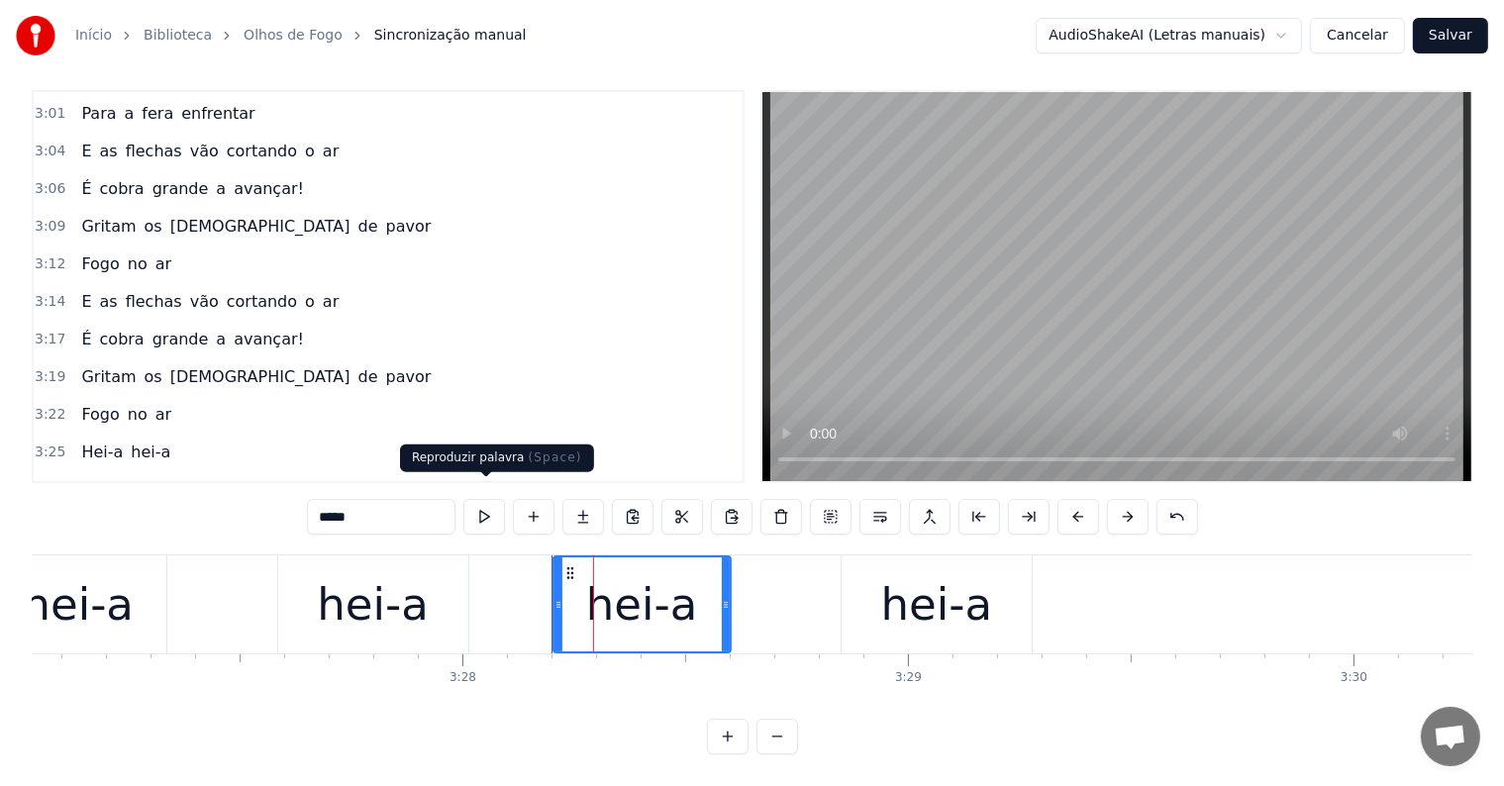
click at [480, 499] on button at bounding box center [484, 517] width 42 height 36
click at [759, 622] on div "hei-a hei-a" at bounding box center [794, 604] width 484 height 98
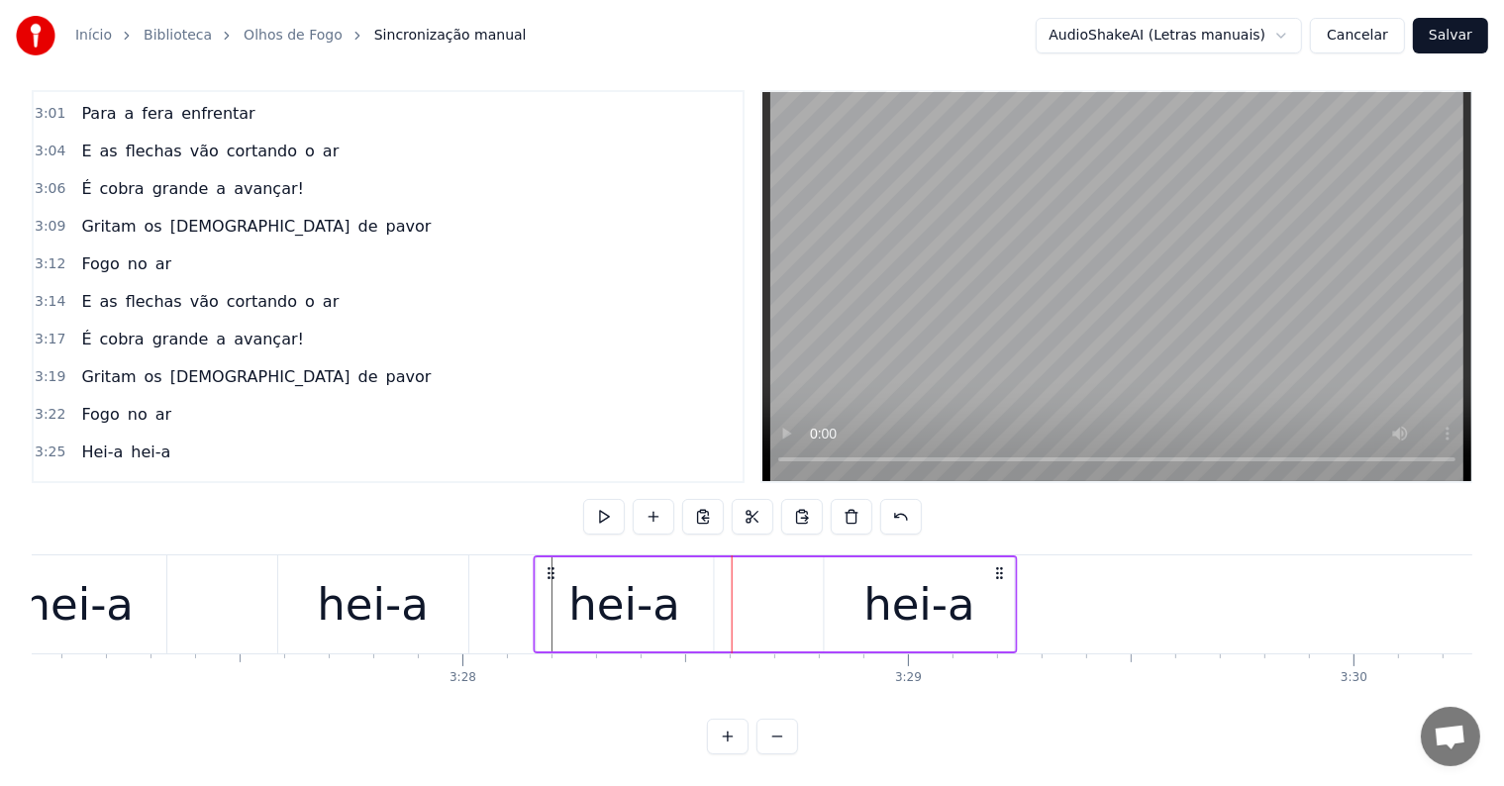
drag, startPoint x: 568, startPoint y: 551, endPoint x: 550, endPoint y: 551, distance: 18.8
click at [550, 565] on icon at bounding box center [551, 573] width 16 height 16
click at [566, 581] on div "hei-a" at bounding box center [624, 604] width 177 height 94
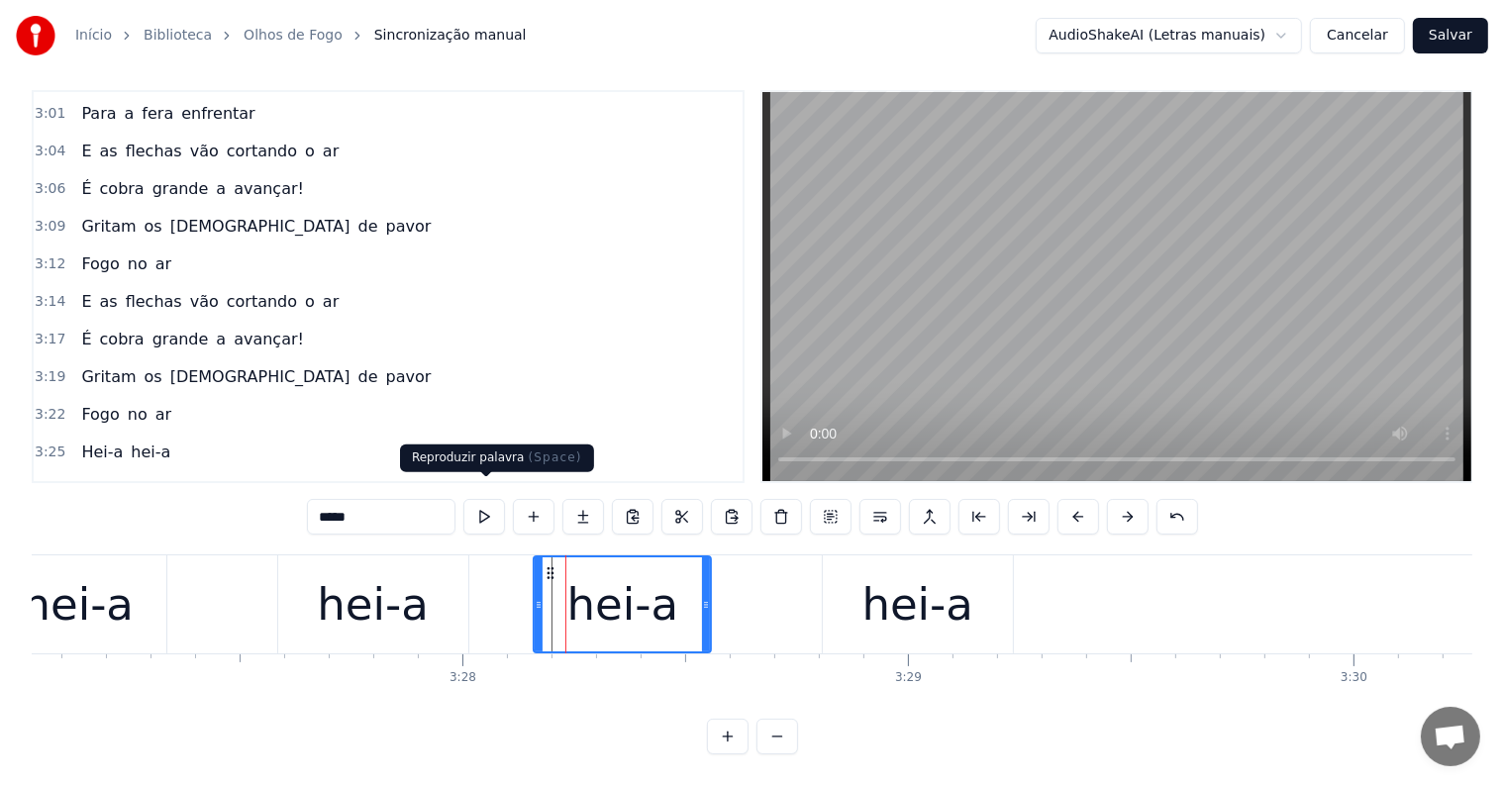
click at [485, 499] on button at bounding box center [484, 517] width 42 height 36
drag, startPoint x: 479, startPoint y: 552, endPoint x: 582, endPoint y: 531, distance: 105.2
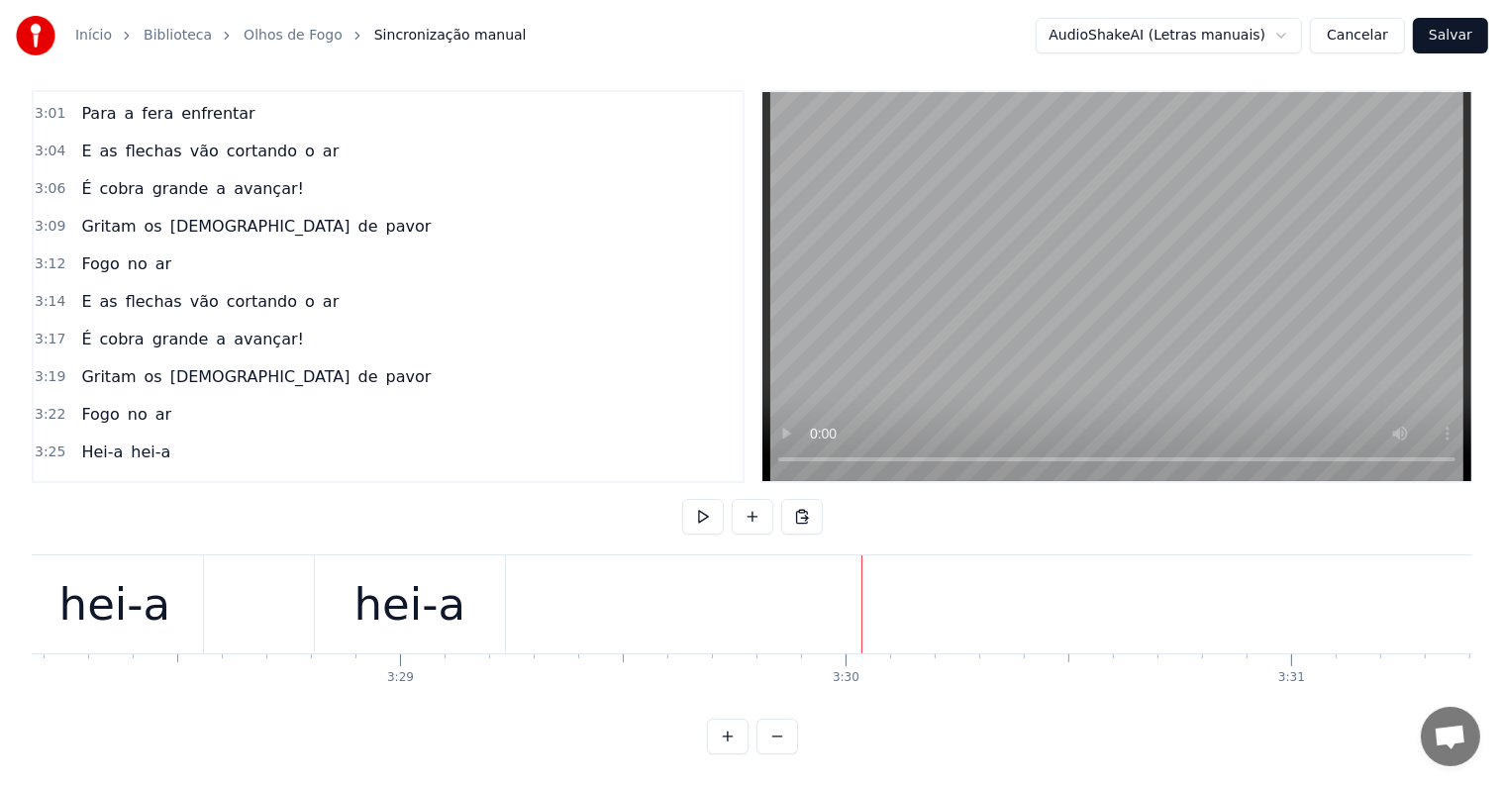
scroll to position [0, 92837]
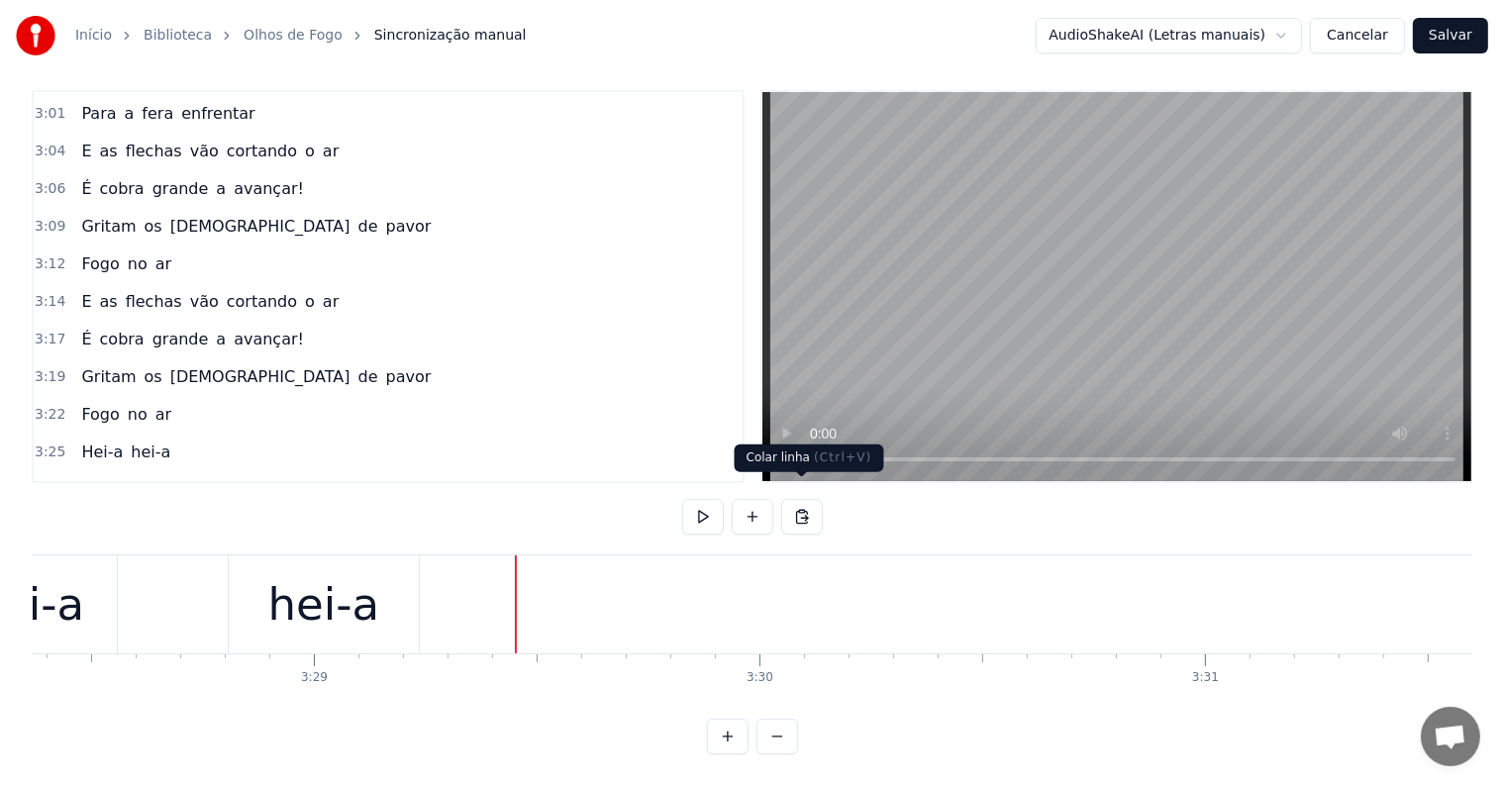
click at [800, 499] on button at bounding box center [802, 517] width 42 height 36
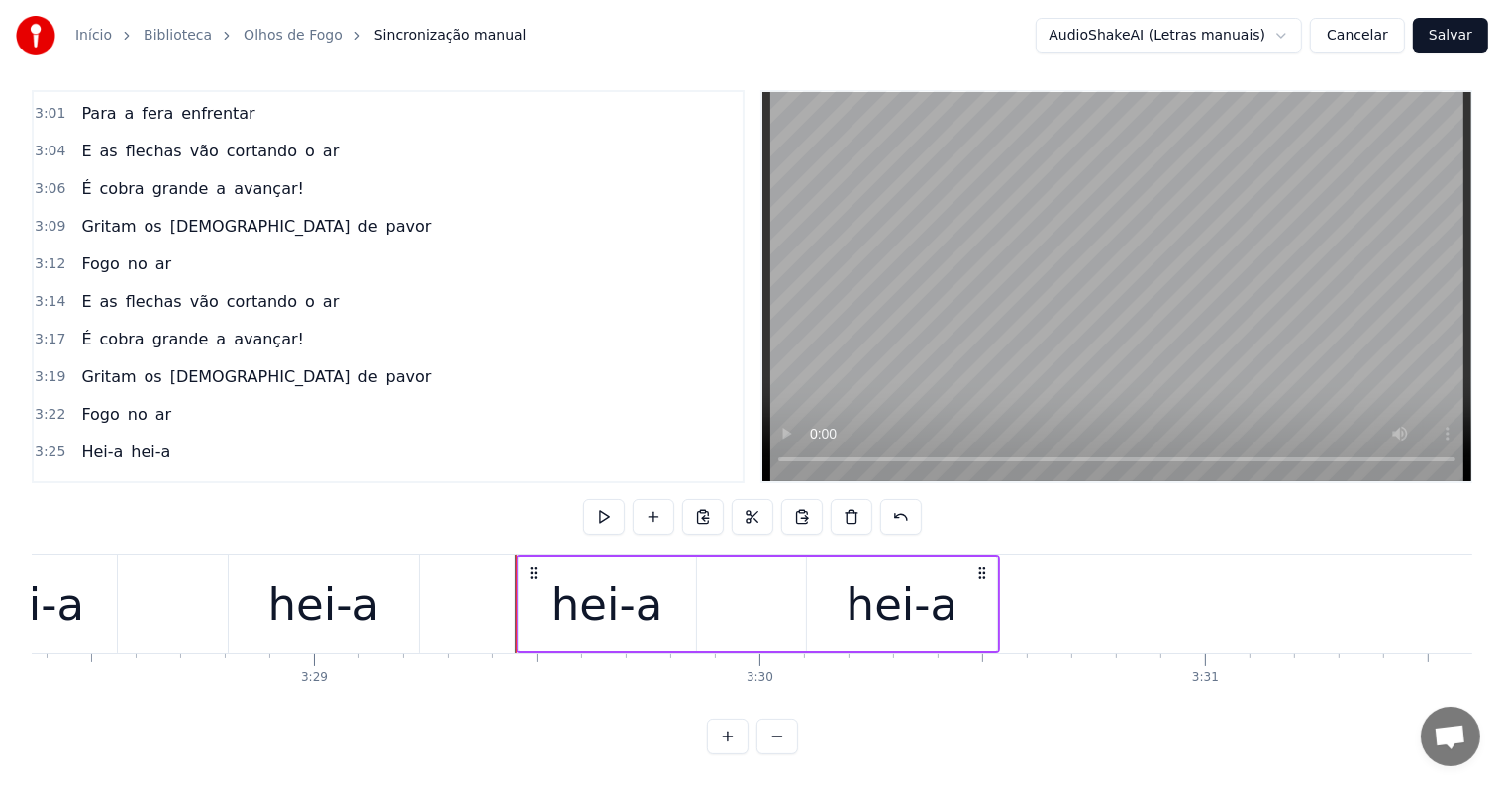
click at [225, 613] on div "hei-a hei-a" at bounding box center [181, 604] width 484 height 98
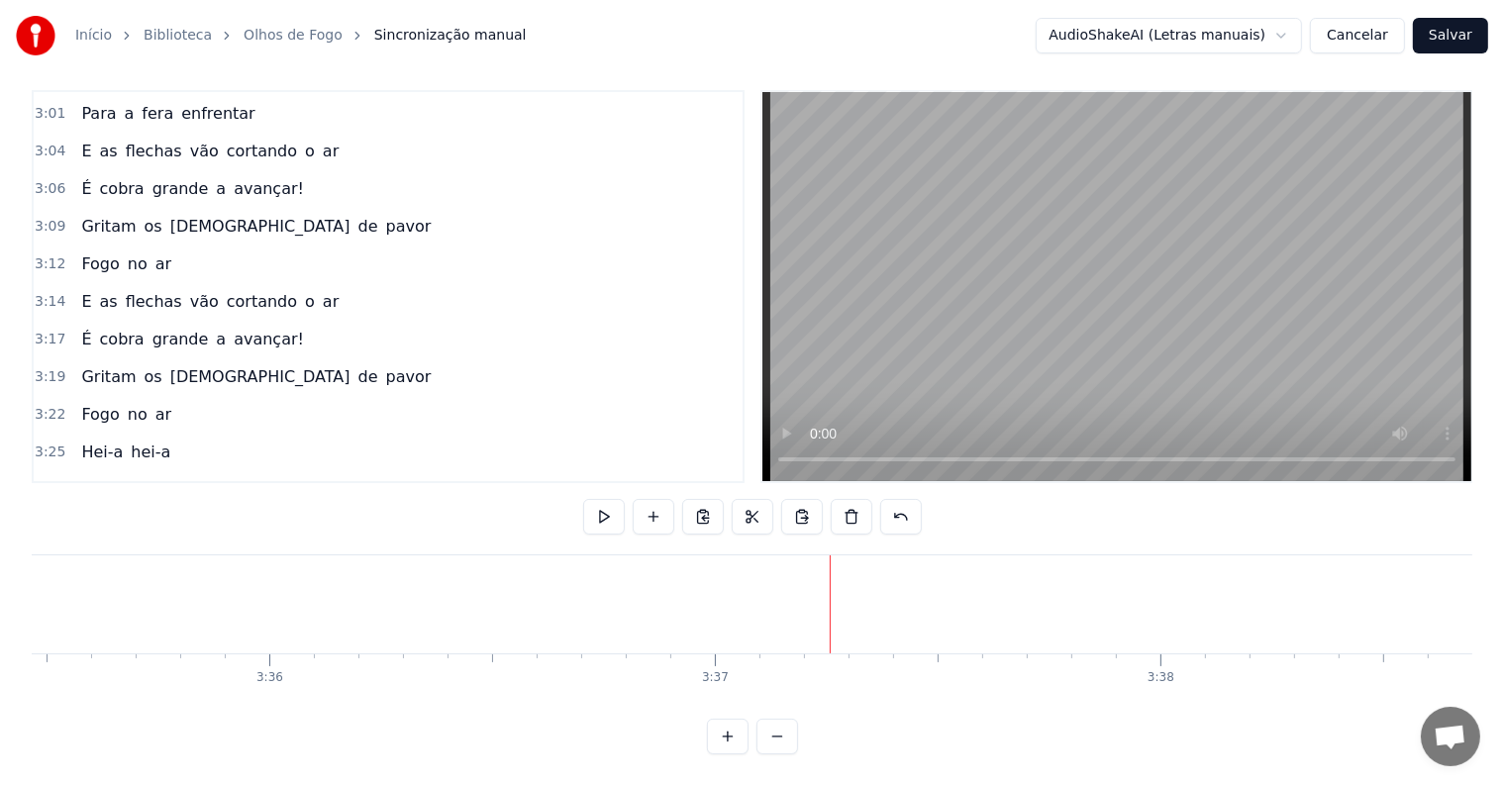
scroll to position [0, 95986]
click at [801, 499] on button at bounding box center [802, 517] width 42 height 36
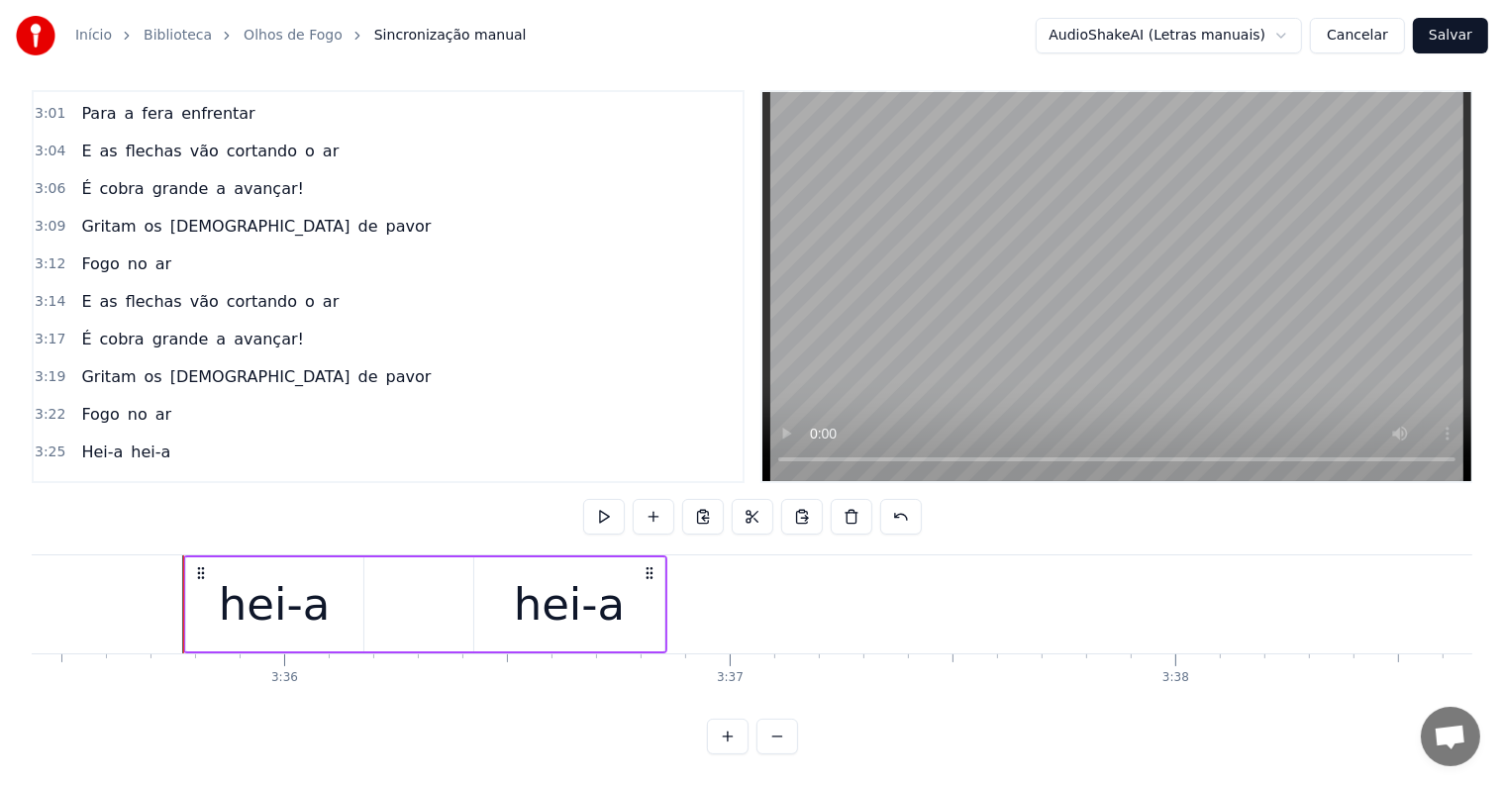
click at [218, 581] on div "hei-a" at bounding box center [274, 604] width 177 height 94
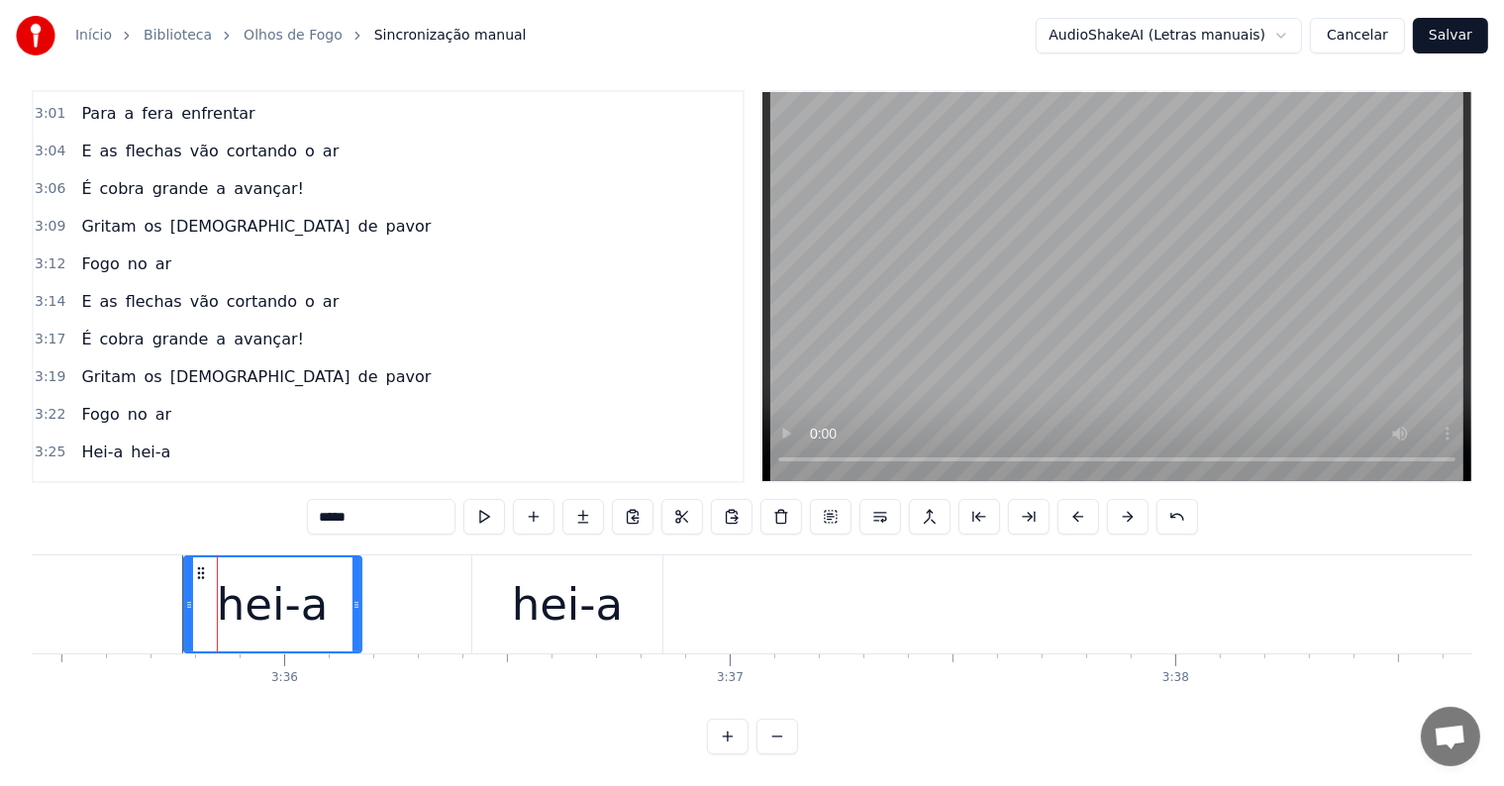
scroll to position [2816, 0]
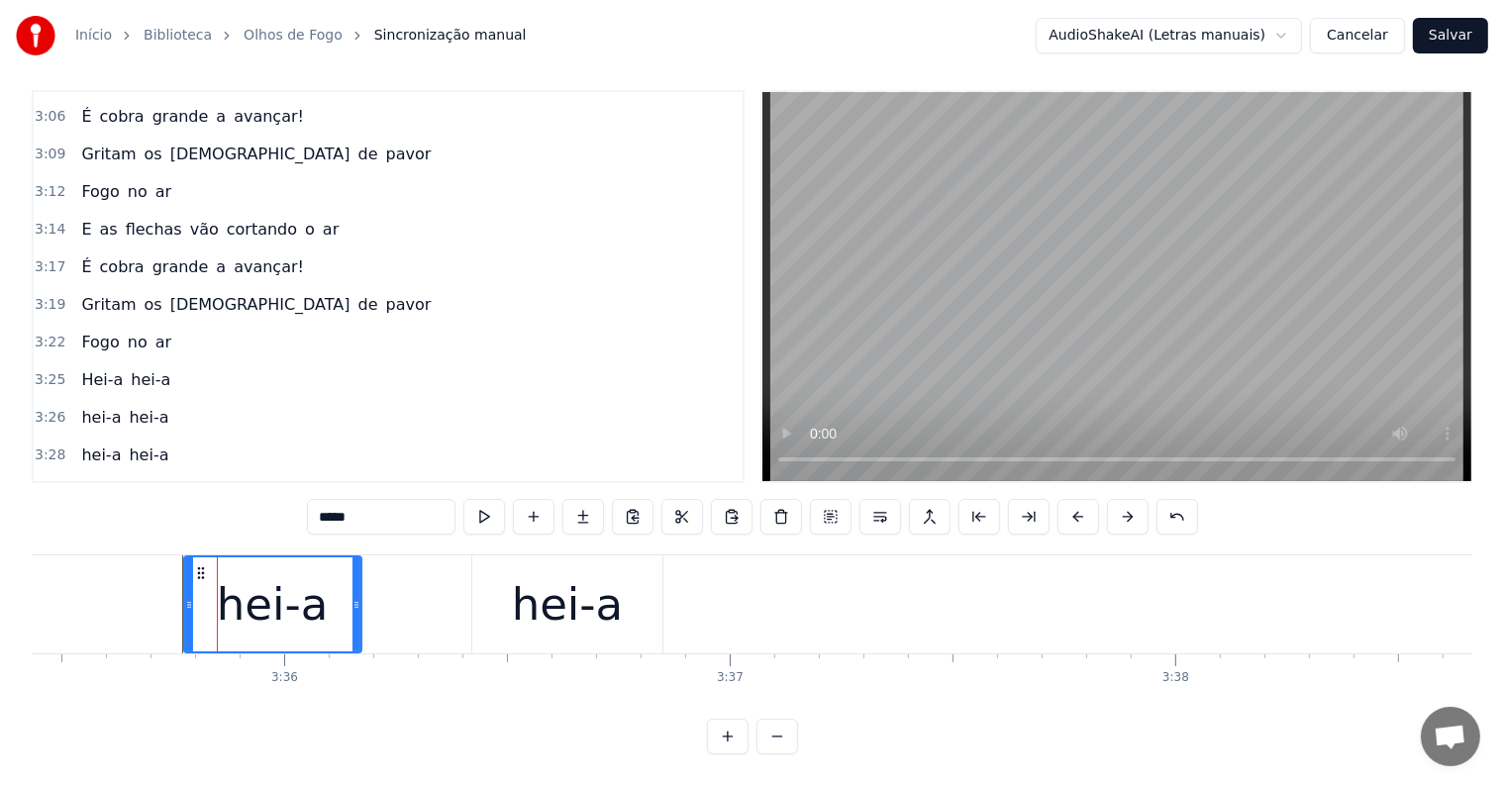
drag, startPoint x: 333, startPoint y: 493, endPoint x: 306, endPoint y: 493, distance: 26.7
click at [306, 493] on div "0:00 Olhos de fogo! 0:02 Trazendo o medo em seu clarão 0:06 Quem vem lá? 0:07 N…" at bounding box center [752, 422] width 1441 height 664
type input "*****"
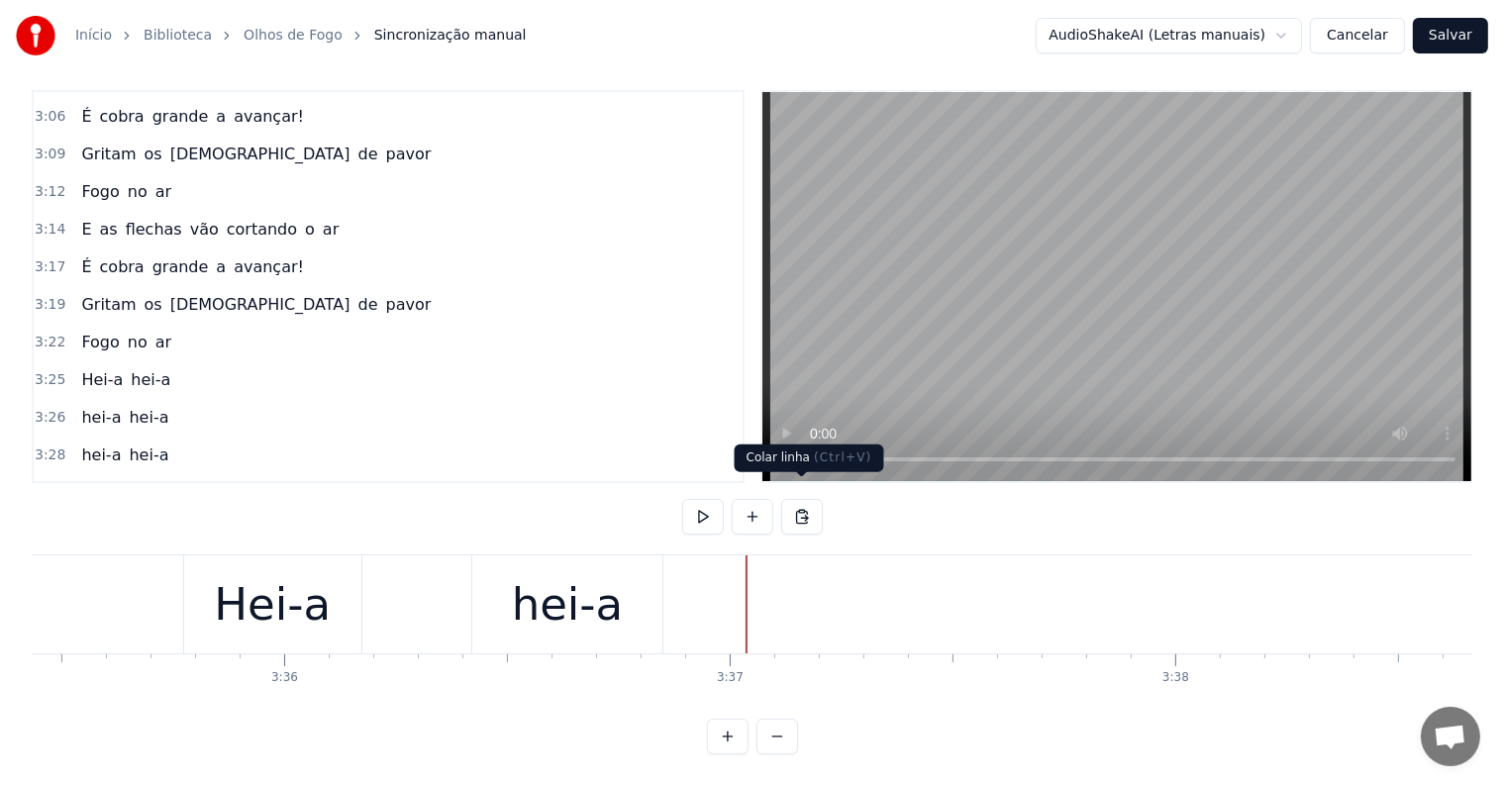
click at [810, 499] on button at bounding box center [802, 517] width 42 height 36
click at [802, 499] on button at bounding box center [802, 517] width 42 height 36
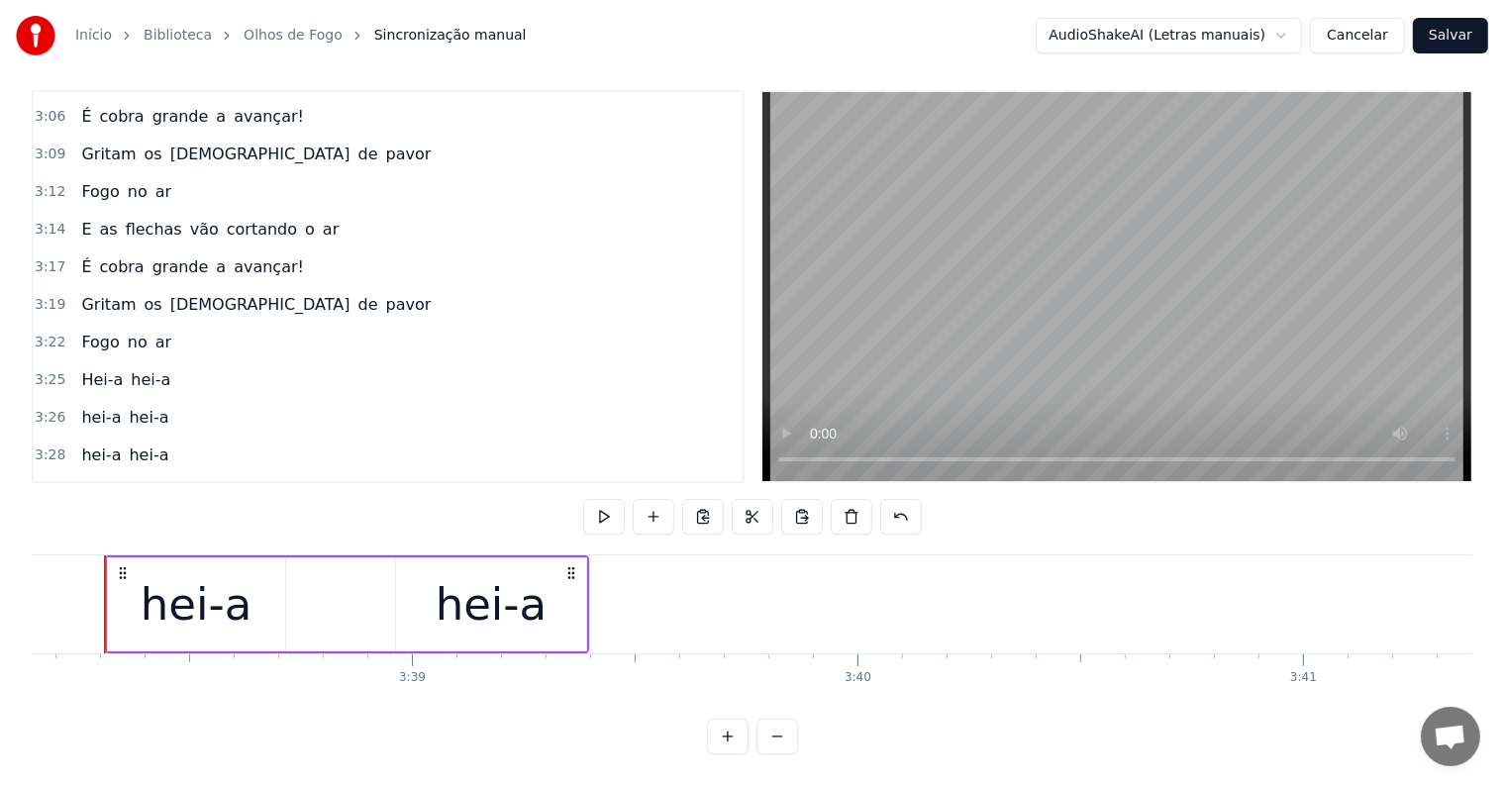
scroll to position [0, 97213]
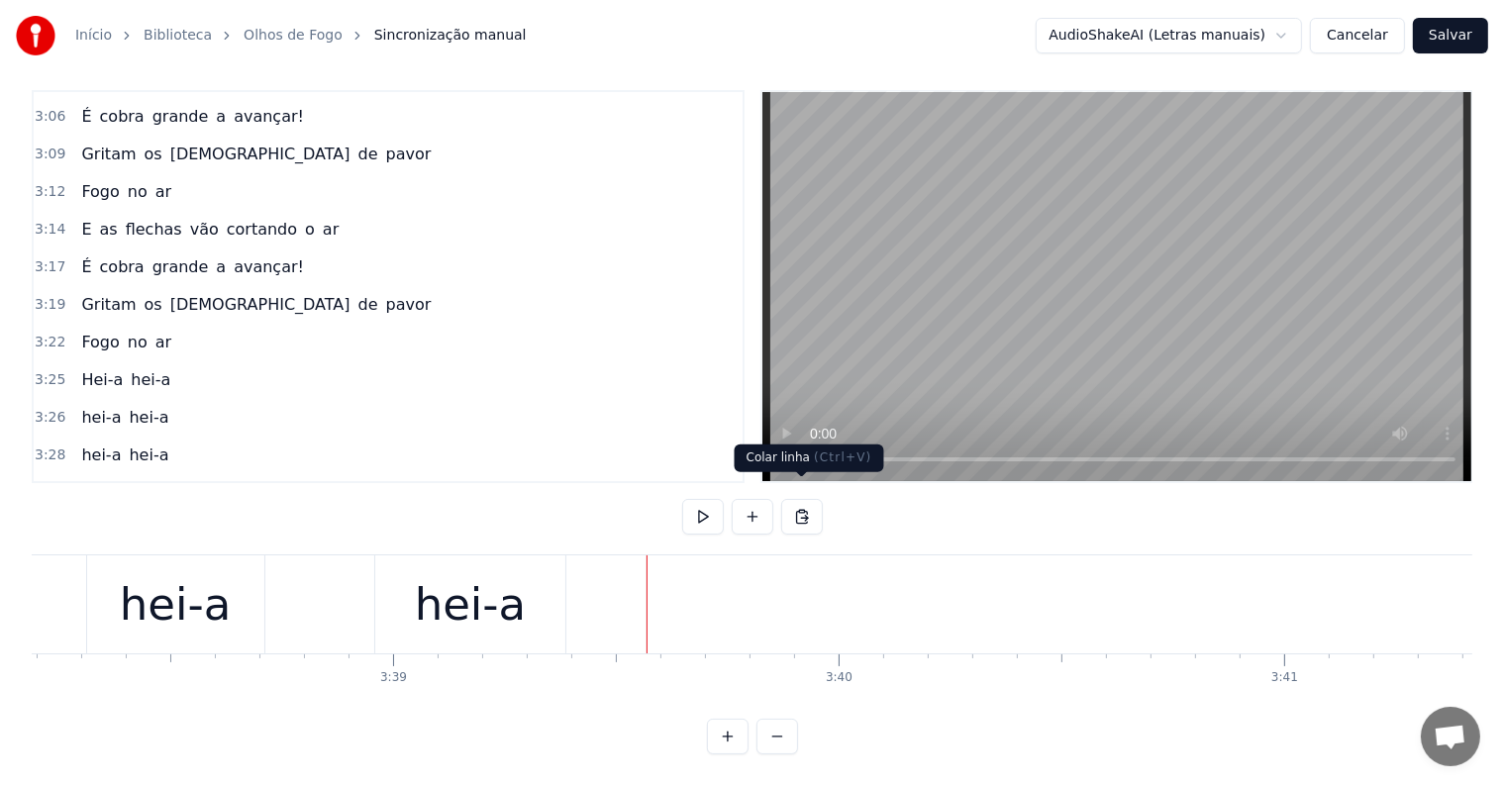
click at [805, 500] on button at bounding box center [802, 517] width 42 height 36
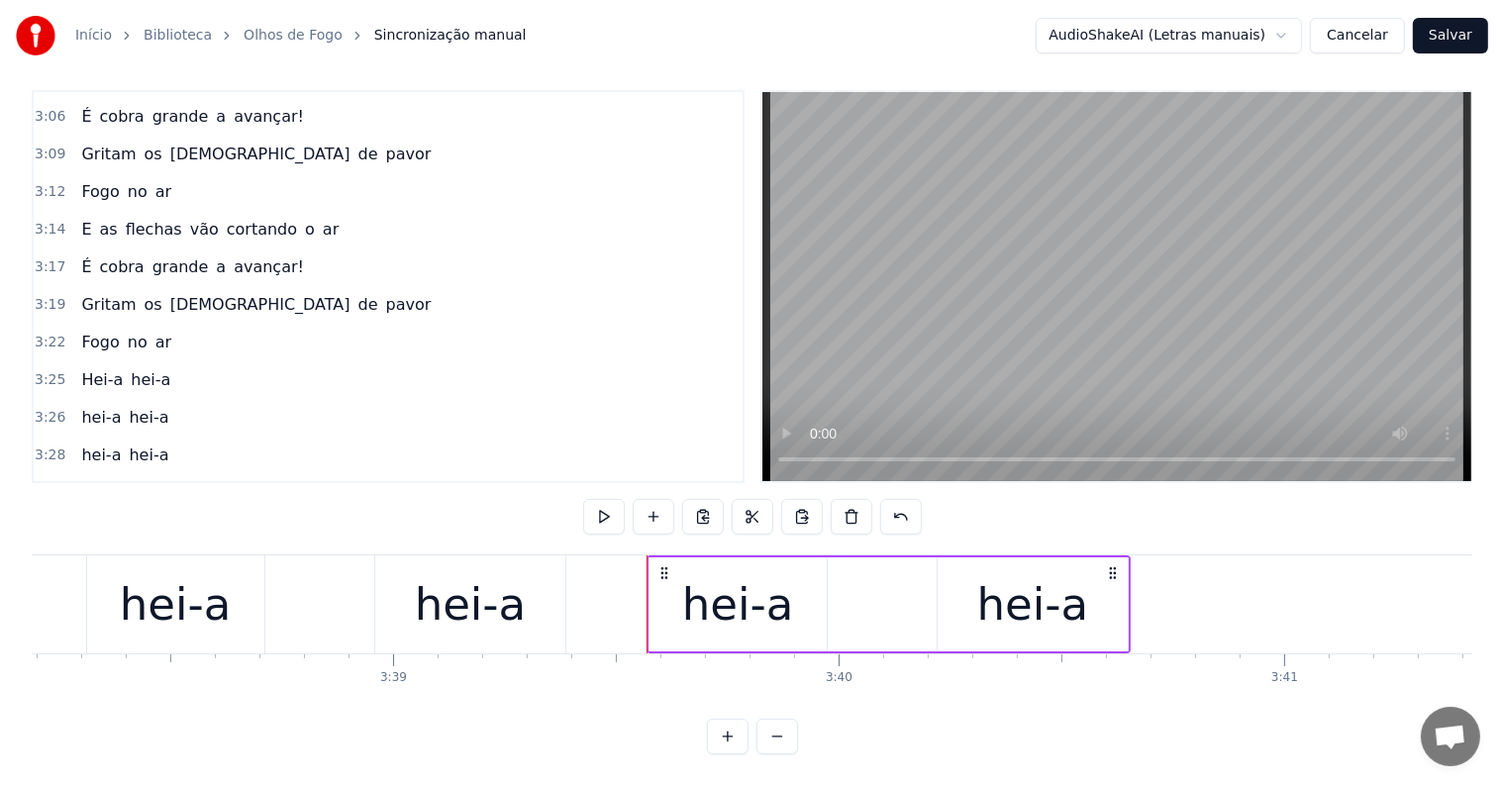
click at [511, 598] on div "hei-a" at bounding box center [471, 604] width 112 height 67
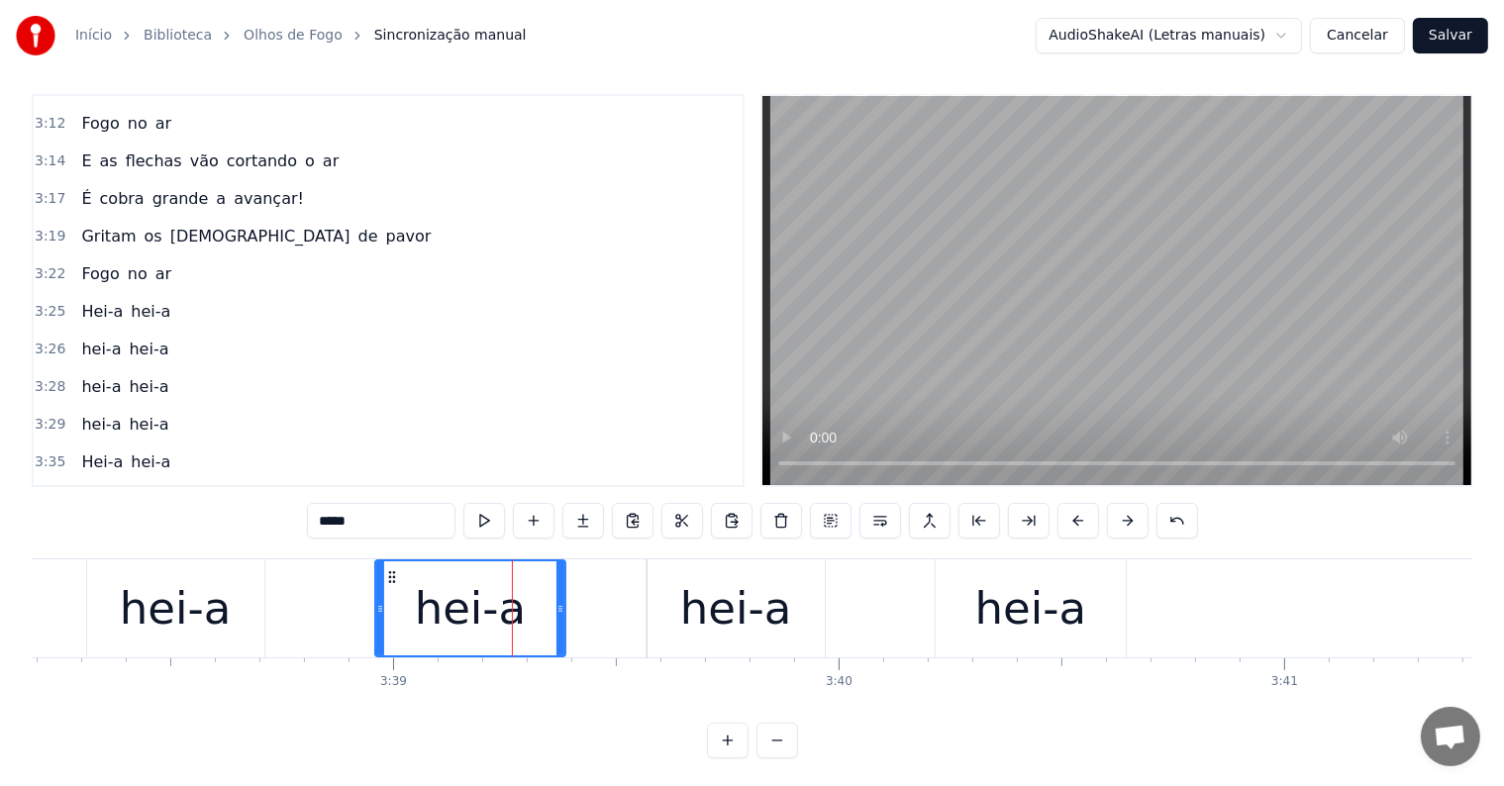
scroll to position [2926, 0]
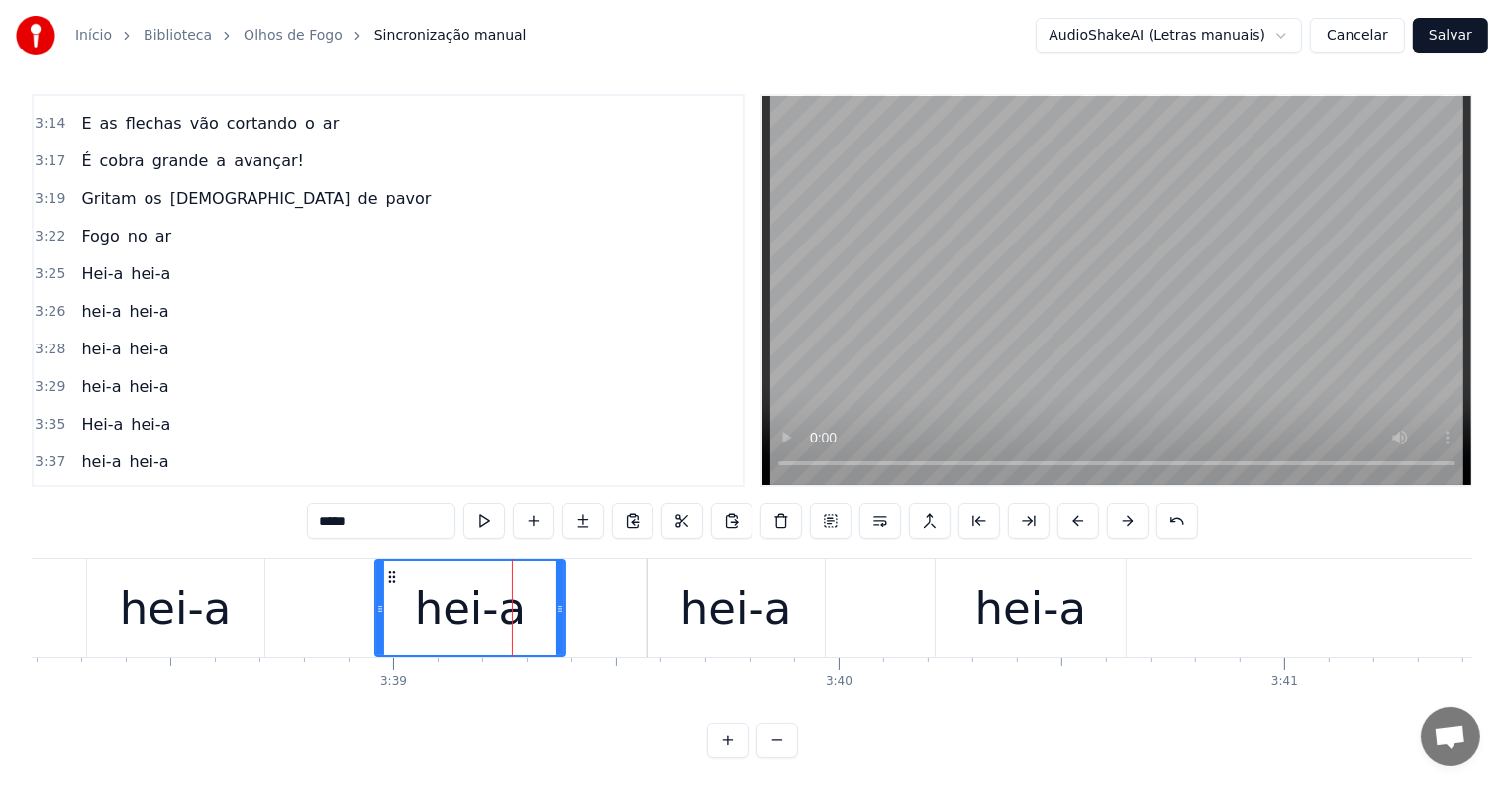
click at [81, 413] on span "Hei-a" at bounding box center [102, 424] width 46 height 23
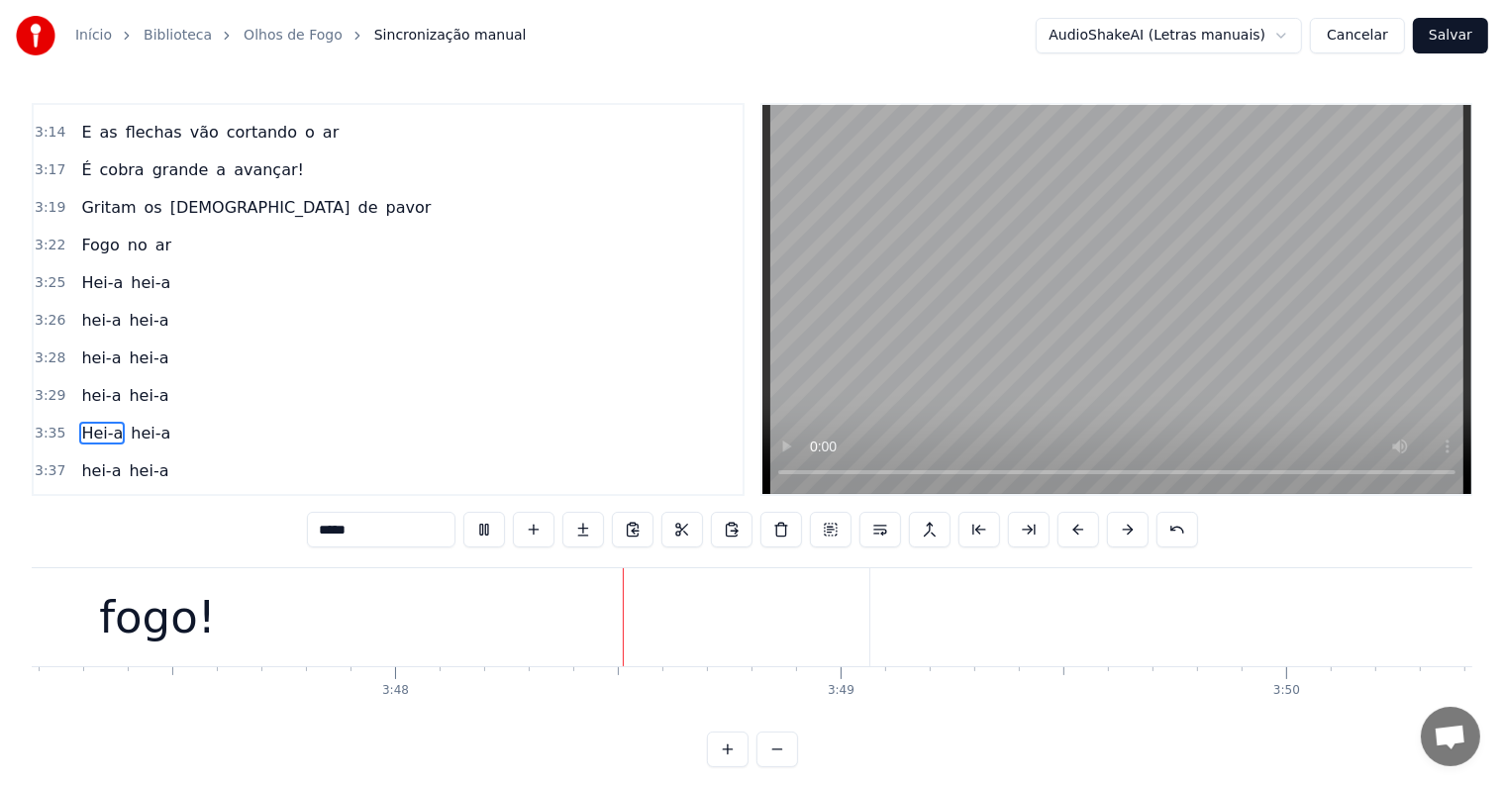
scroll to position [0, 101343]
click at [718, 630] on div "fogo!" at bounding box center [36, 617] width 1424 height 98
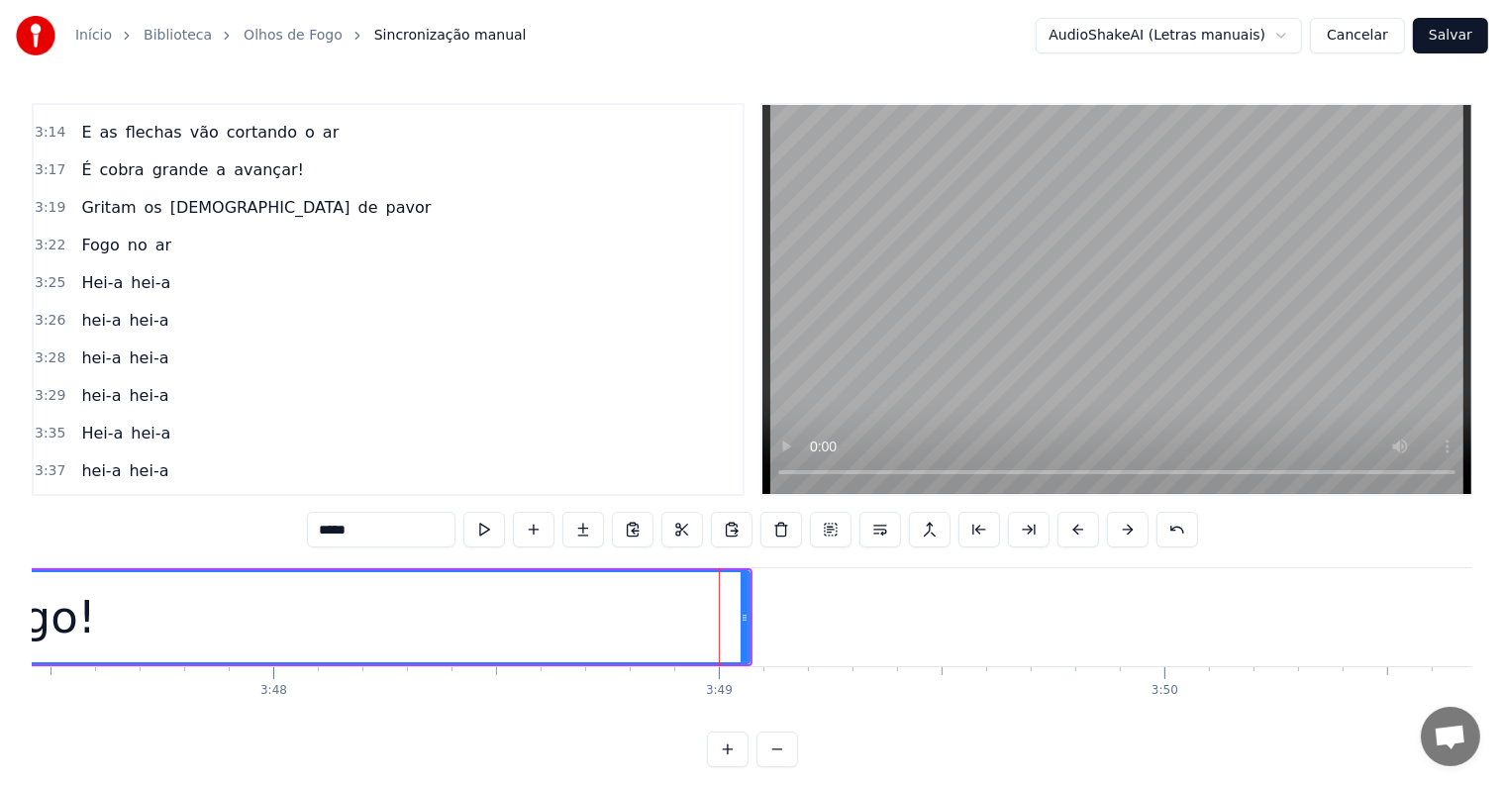
scroll to position [30, 0]
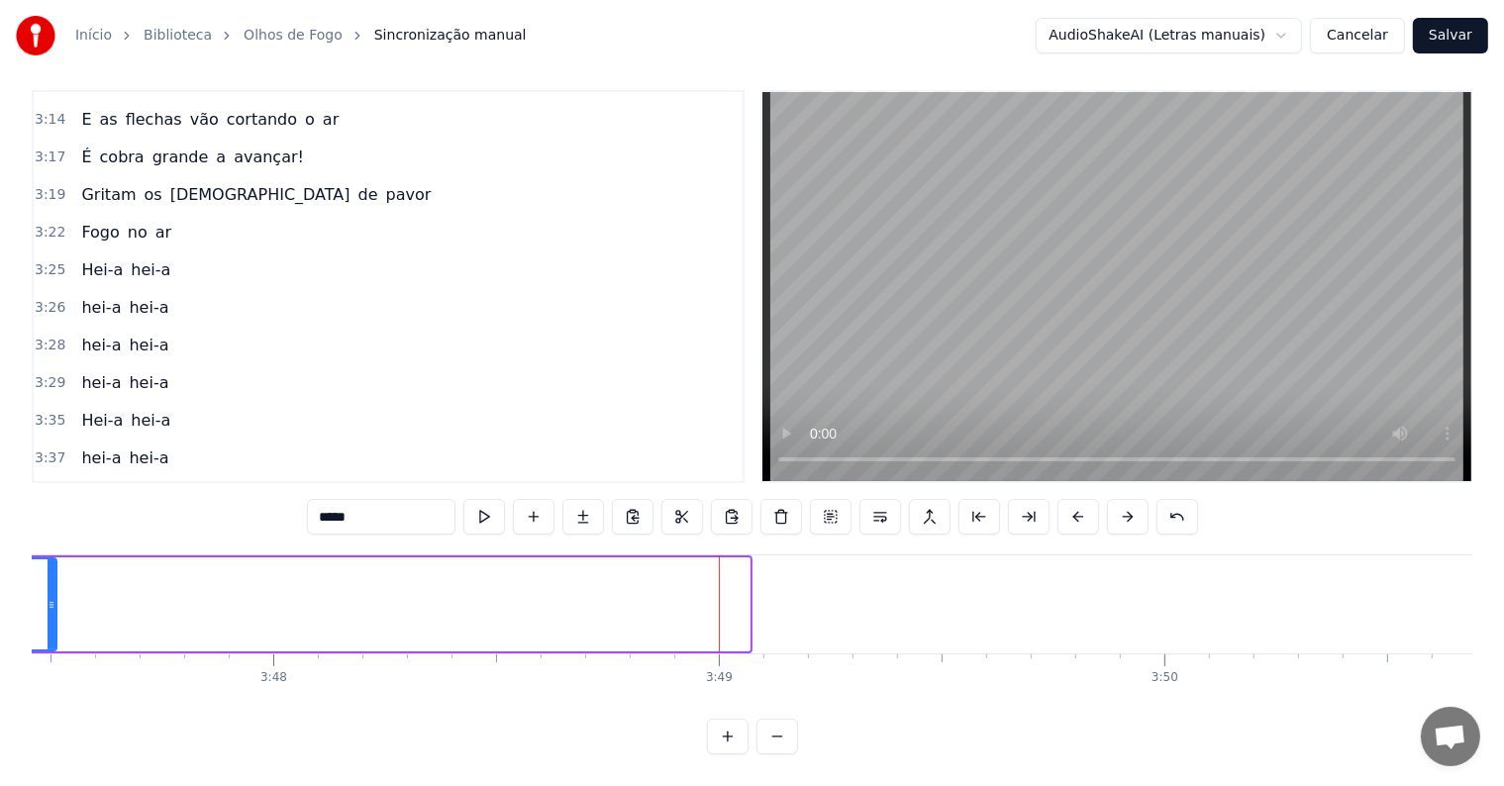
drag, startPoint x: 744, startPoint y: 586, endPoint x: 50, endPoint y: 601, distance: 693.2
click at [50, 601] on div at bounding box center [52, 604] width 8 height 90
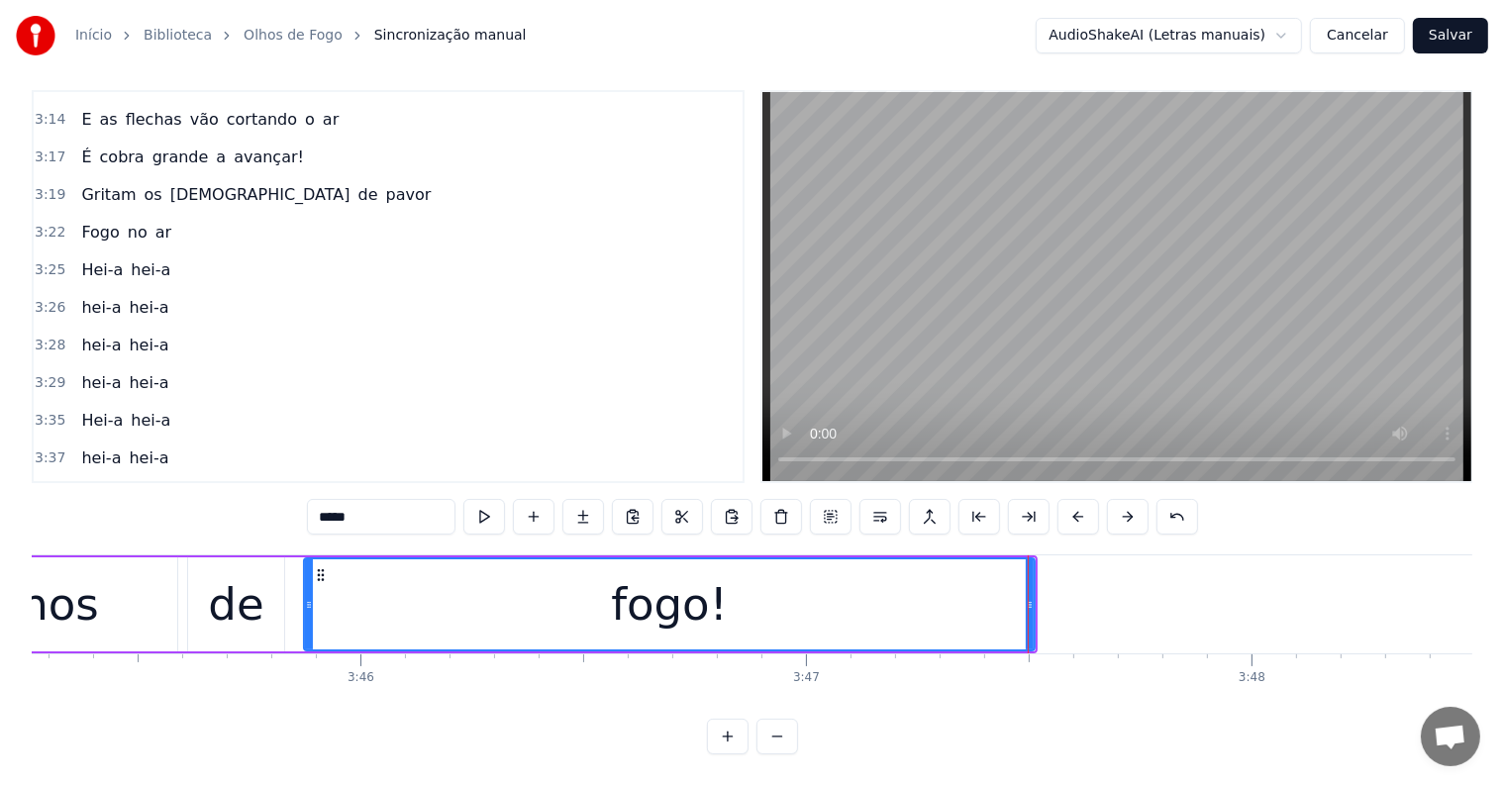
scroll to position [0, 100350]
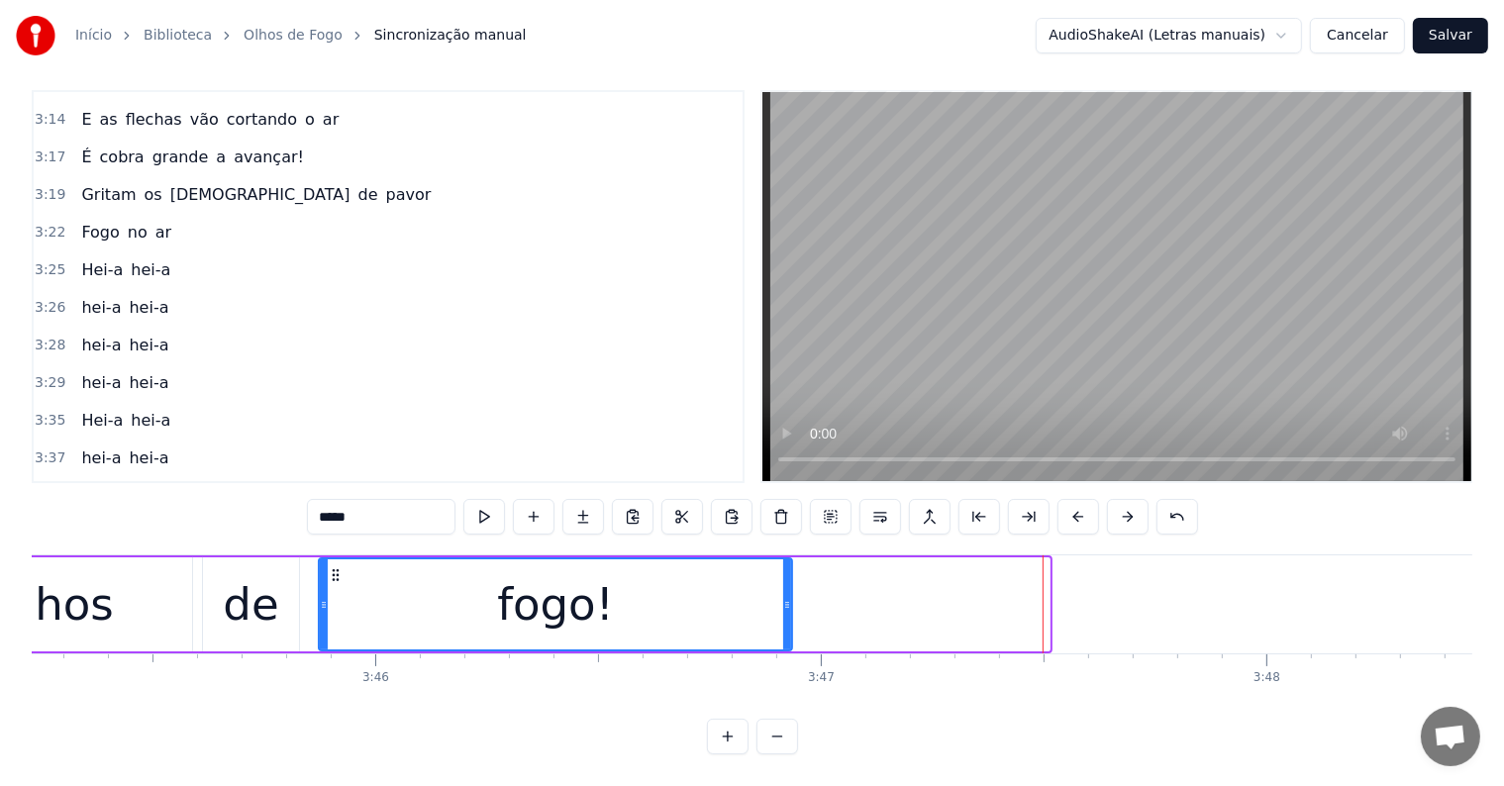
drag, startPoint x: 1046, startPoint y: 587, endPoint x: 788, endPoint y: 586, distance: 257.4
click at [788, 597] on icon at bounding box center [787, 605] width 8 height 16
click at [702, 609] on div "fogo!" at bounding box center [555, 604] width 471 height 90
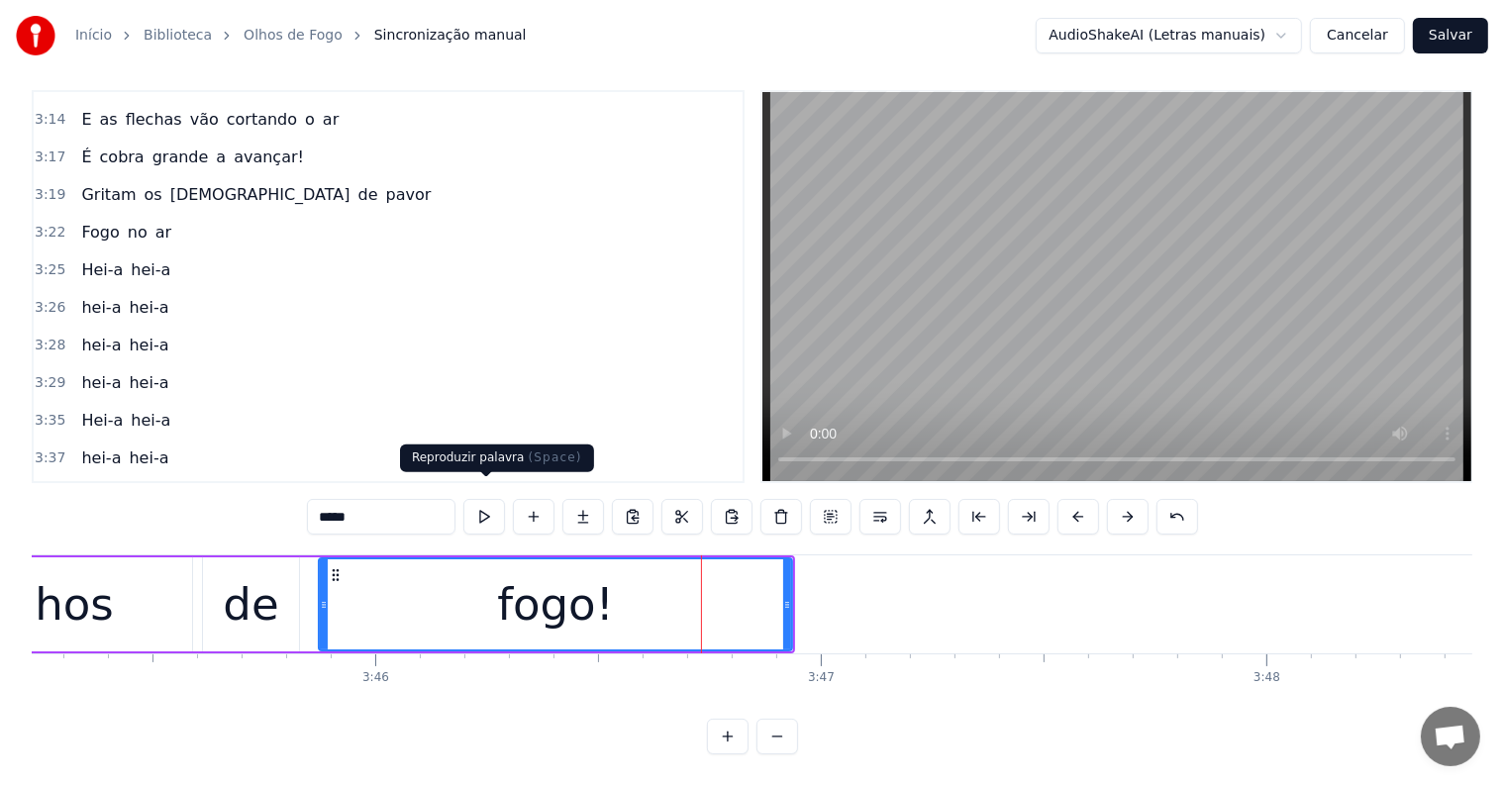
click at [443, 499] on input "*****" at bounding box center [381, 517] width 149 height 36
type input "*******"
click at [472, 582] on div "fogo!.." at bounding box center [555, 604] width 471 height 90
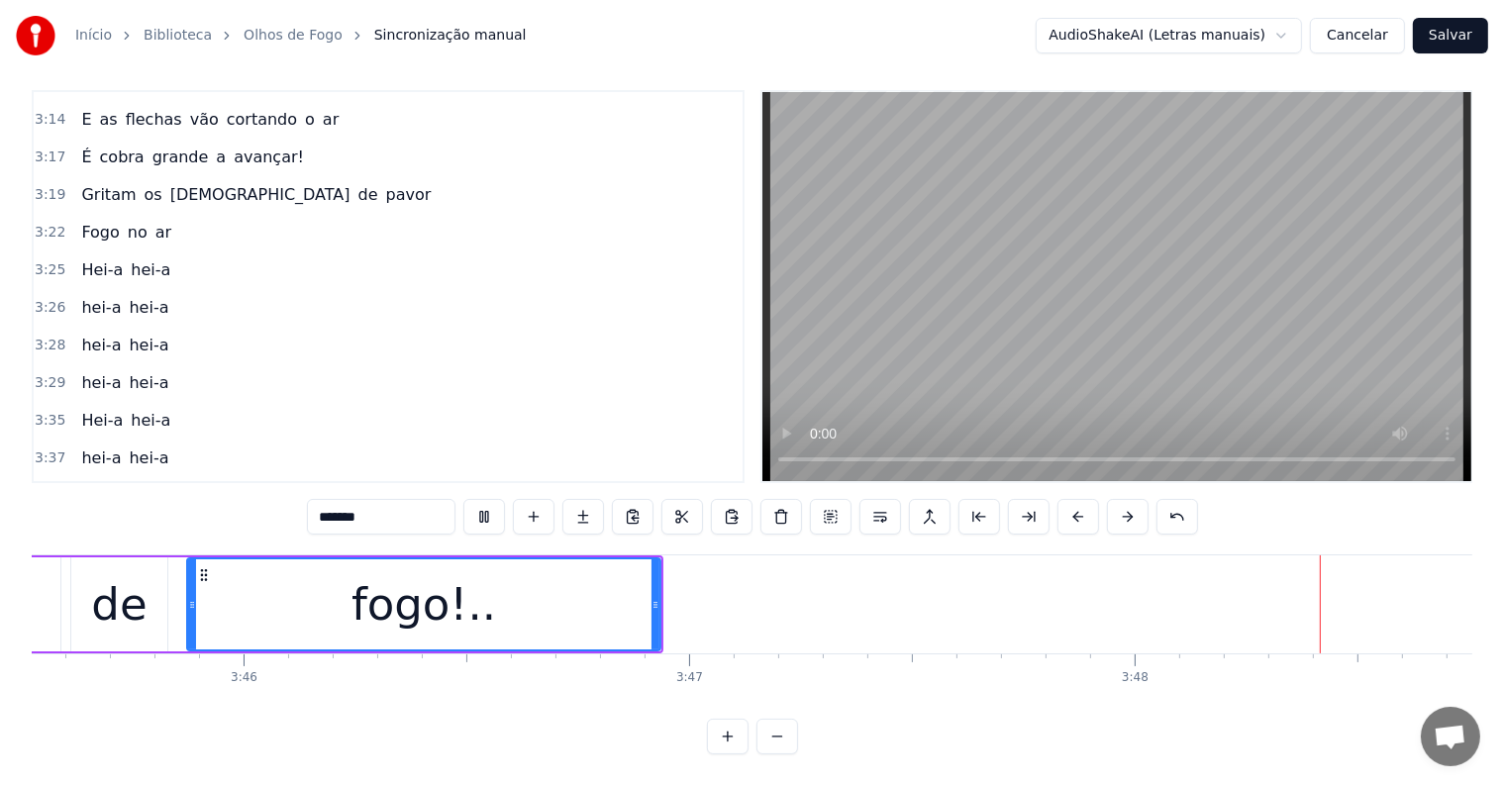
click at [1452, 36] on button "Salvar" at bounding box center [1450, 36] width 75 height 36
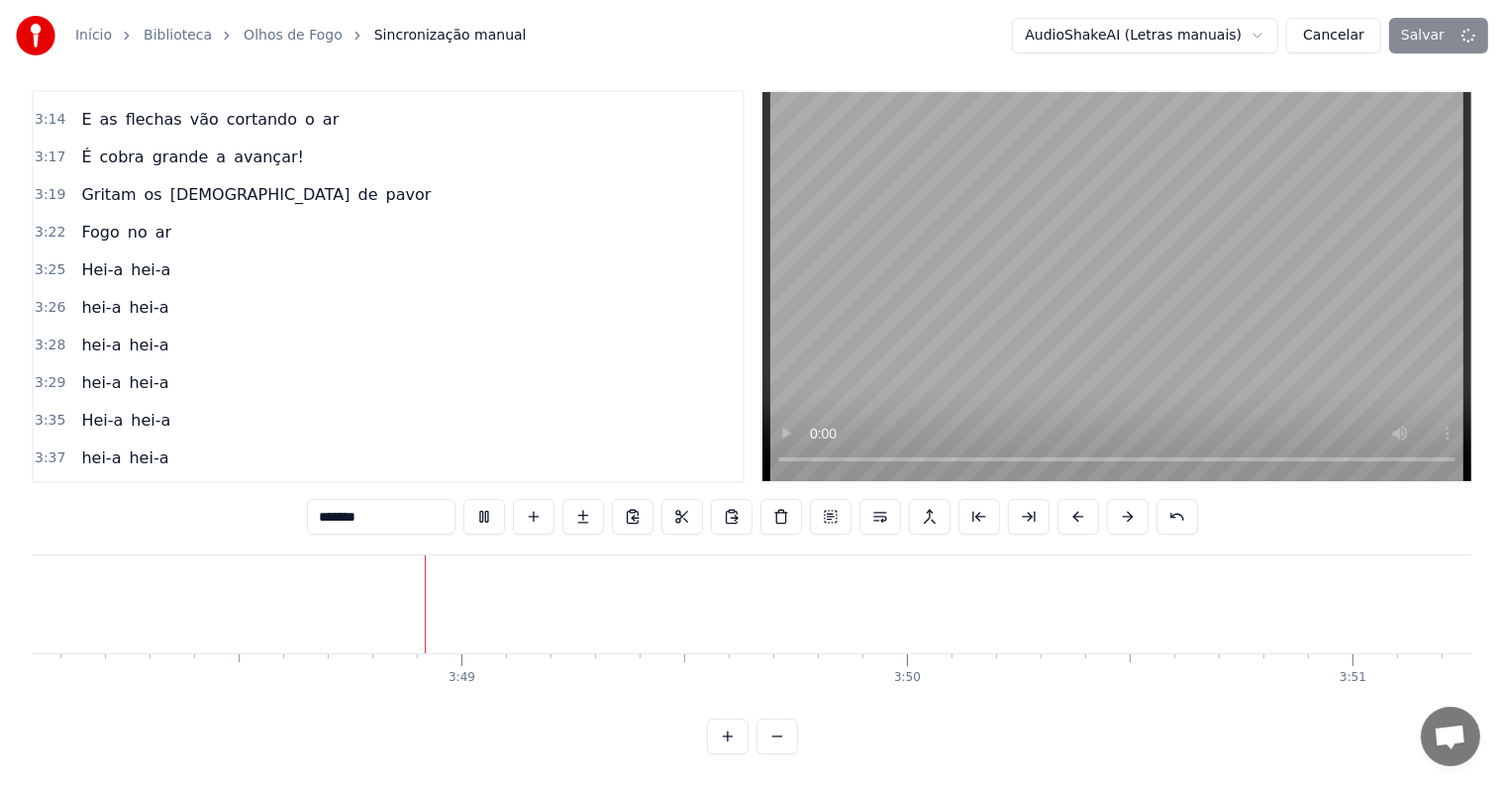
scroll to position [0, 101628]
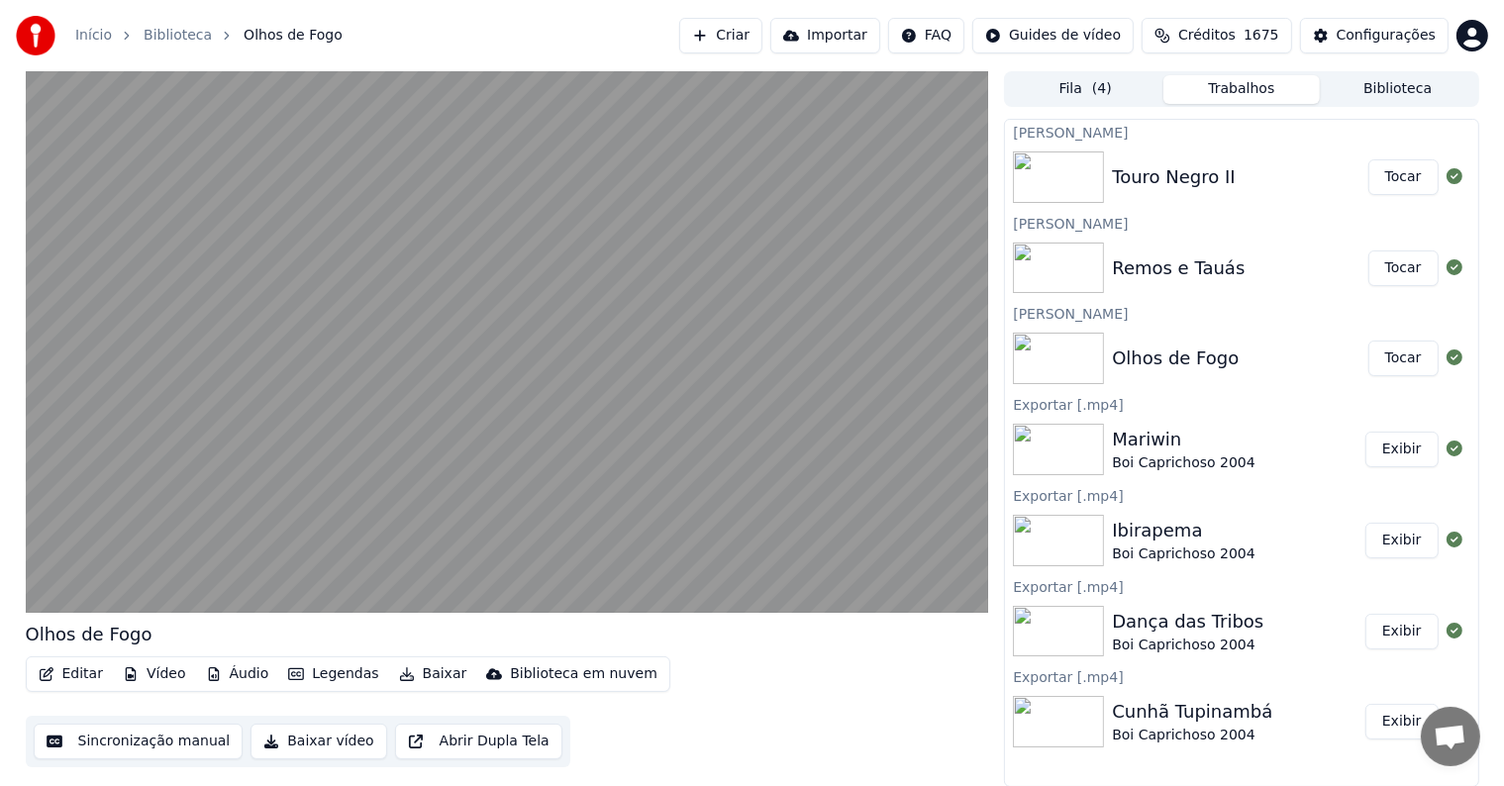
click at [1402, 269] on button "Tocar" at bounding box center [1403, 268] width 70 height 36
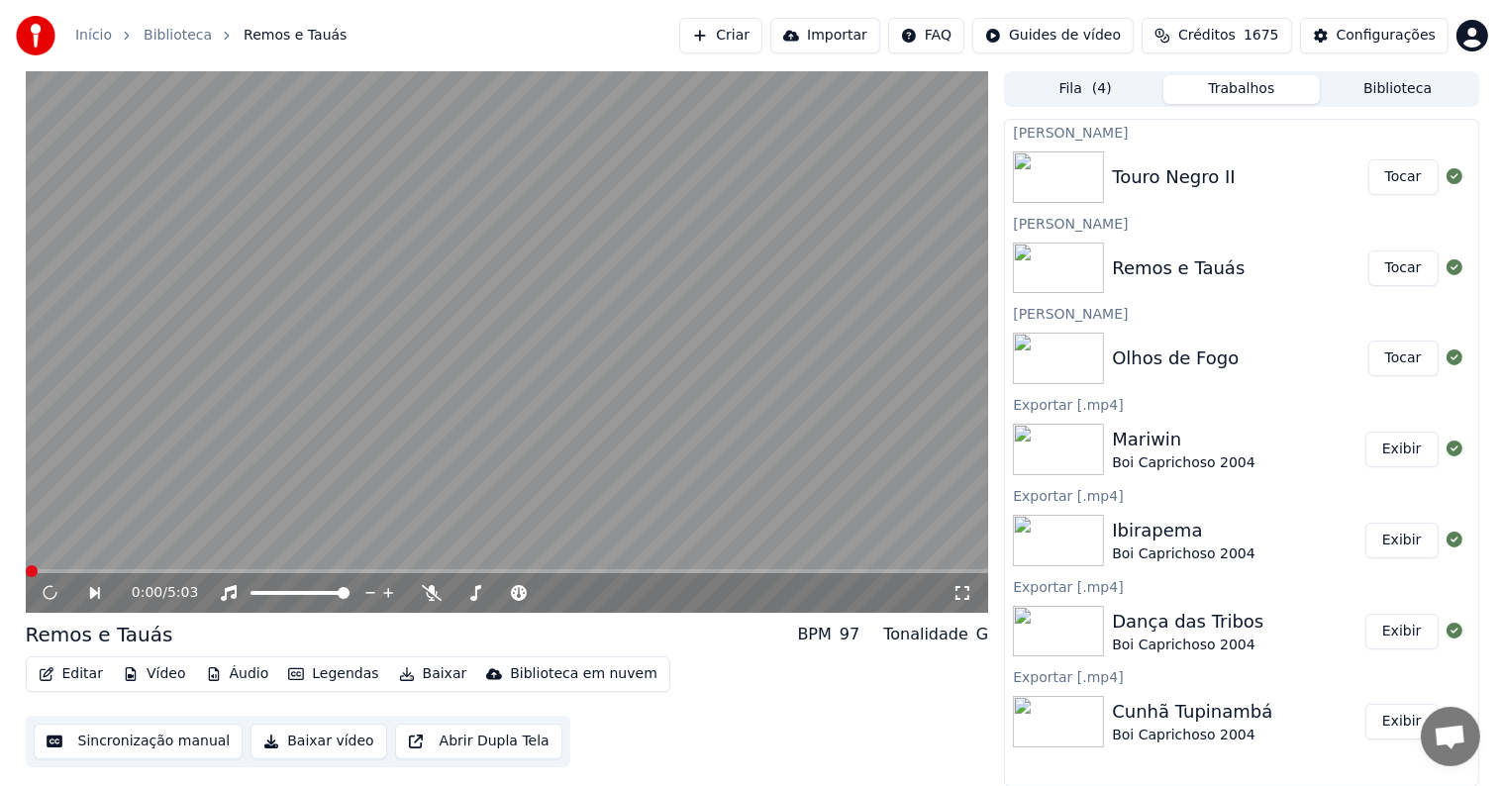
click at [1403, 360] on button "Tocar" at bounding box center [1403, 359] width 70 height 36
click at [867, 539] on video at bounding box center [507, 342] width 963 height 542
click at [879, 571] on span at bounding box center [507, 571] width 963 height 4
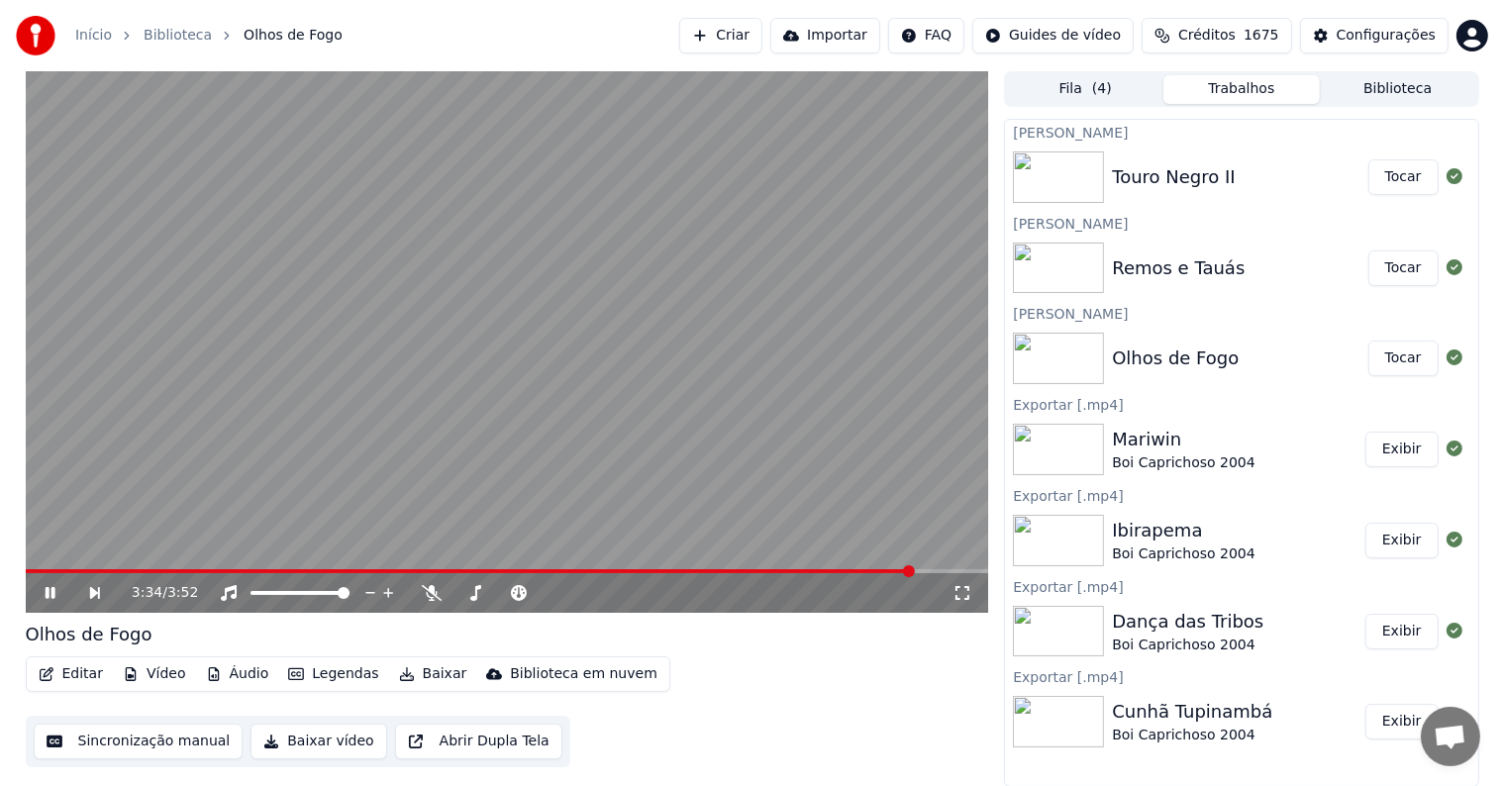
click at [823, 570] on span at bounding box center [470, 571] width 889 height 4
click at [229, 374] on video at bounding box center [507, 342] width 963 height 542
click at [47, 592] on icon at bounding box center [50, 593] width 12 height 14
click at [47, 592] on icon at bounding box center [50, 593] width 10 height 12
click at [833, 569] on span at bounding box center [460, 571] width 868 height 4
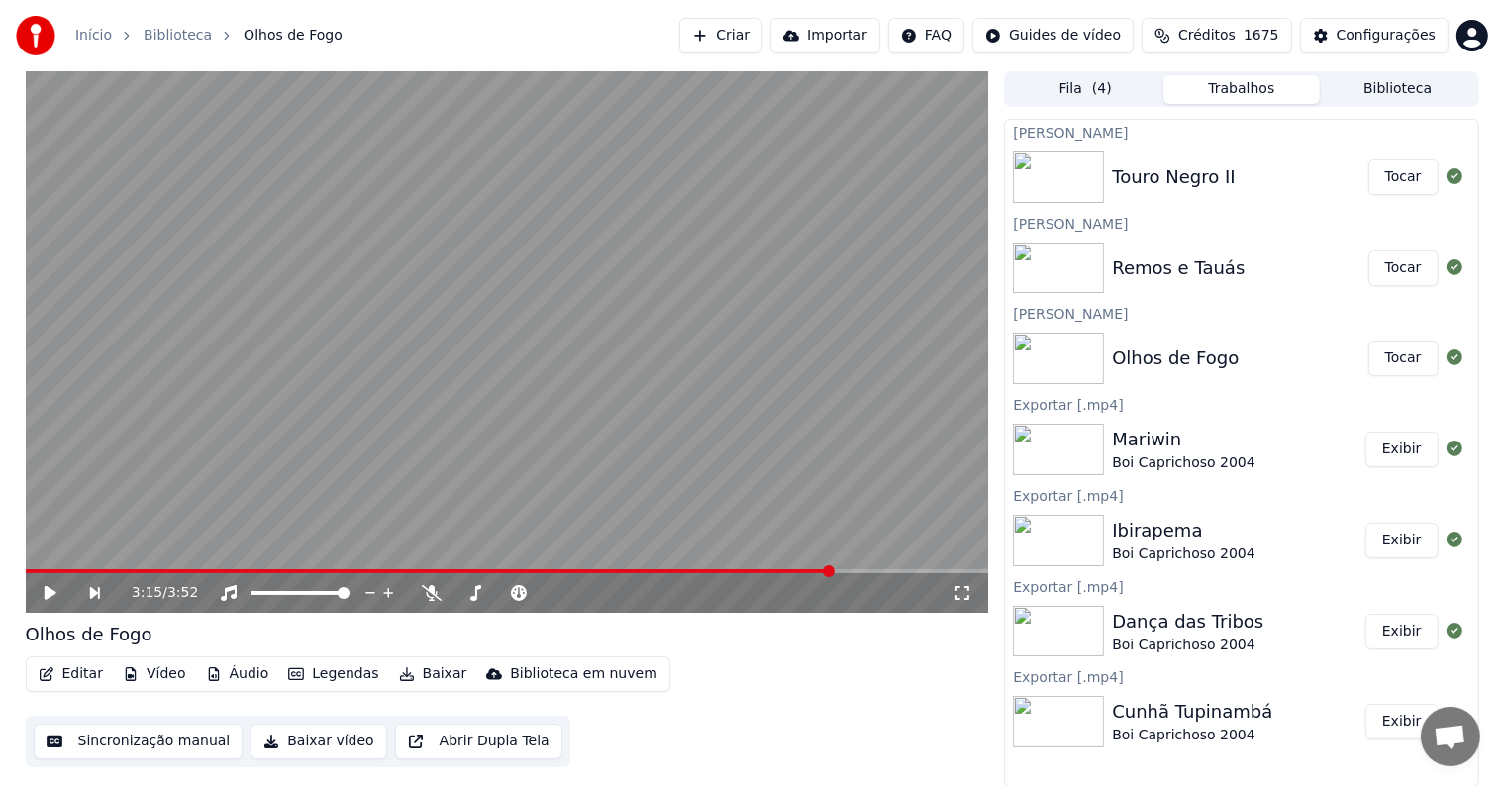
click at [49, 593] on icon at bounding box center [50, 593] width 12 height 14
click at [1399, 265] on button "Tocar" at bounding box center [1403, 268] width 70 height 36
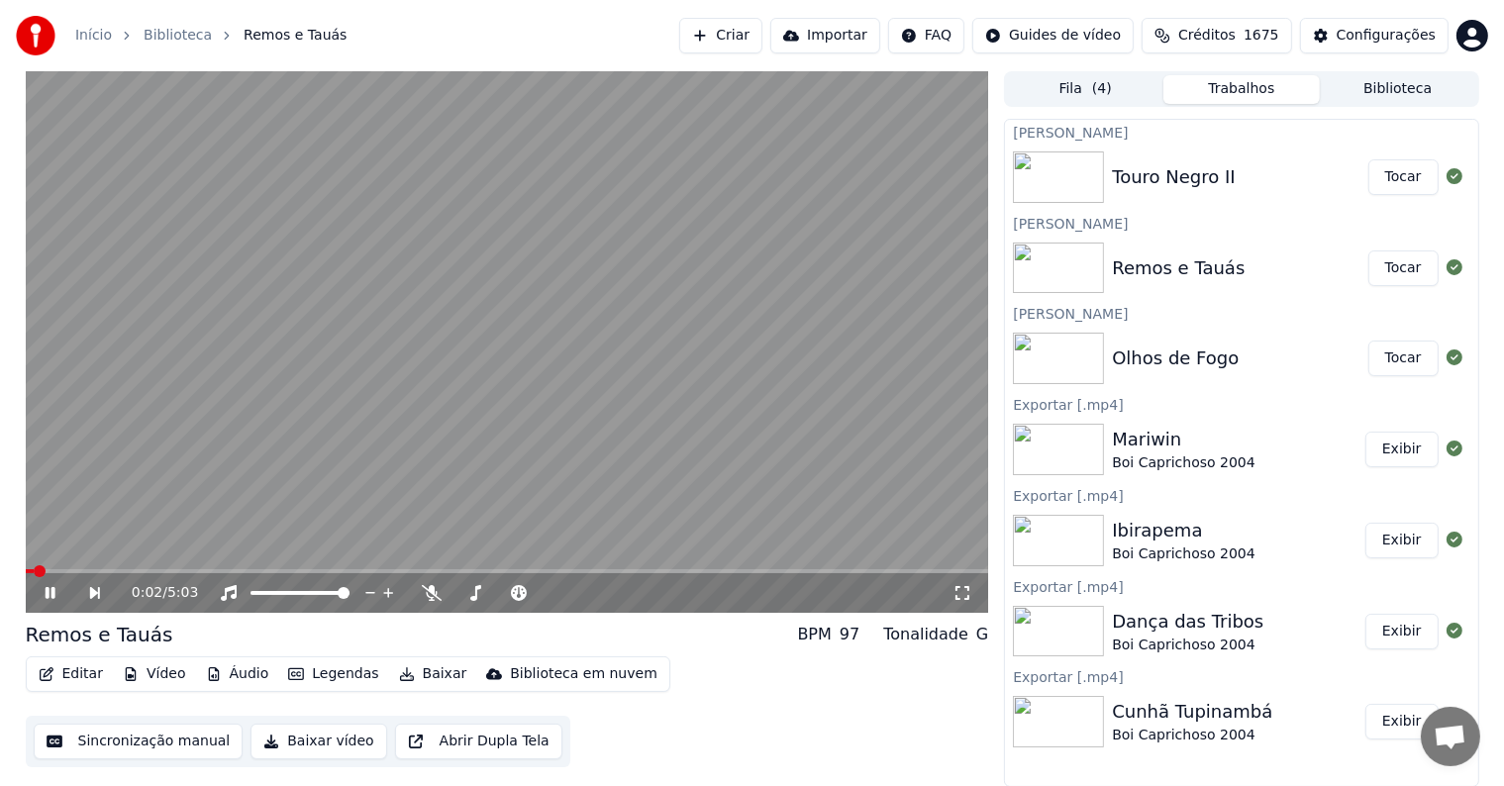
click at [414, 357] on video at bounding box center [507, 342] width 963 height 542
click at [83, 673] on button "Editar" at bounding box center [71, 674] width 80 height 28
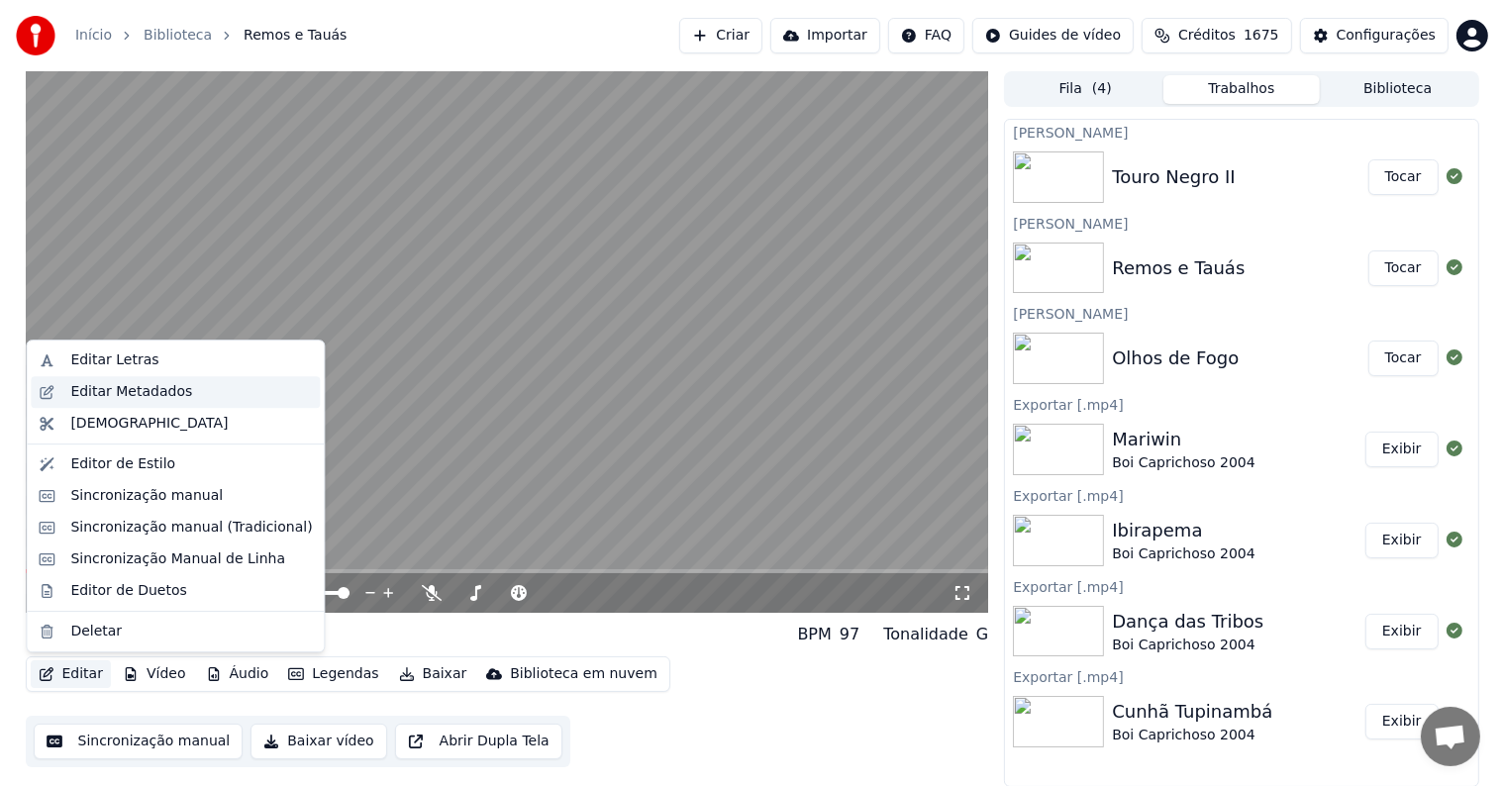
click at [102, 392] on div "Editar Metadados" at bounding box center [131, 392] width 122 height 20
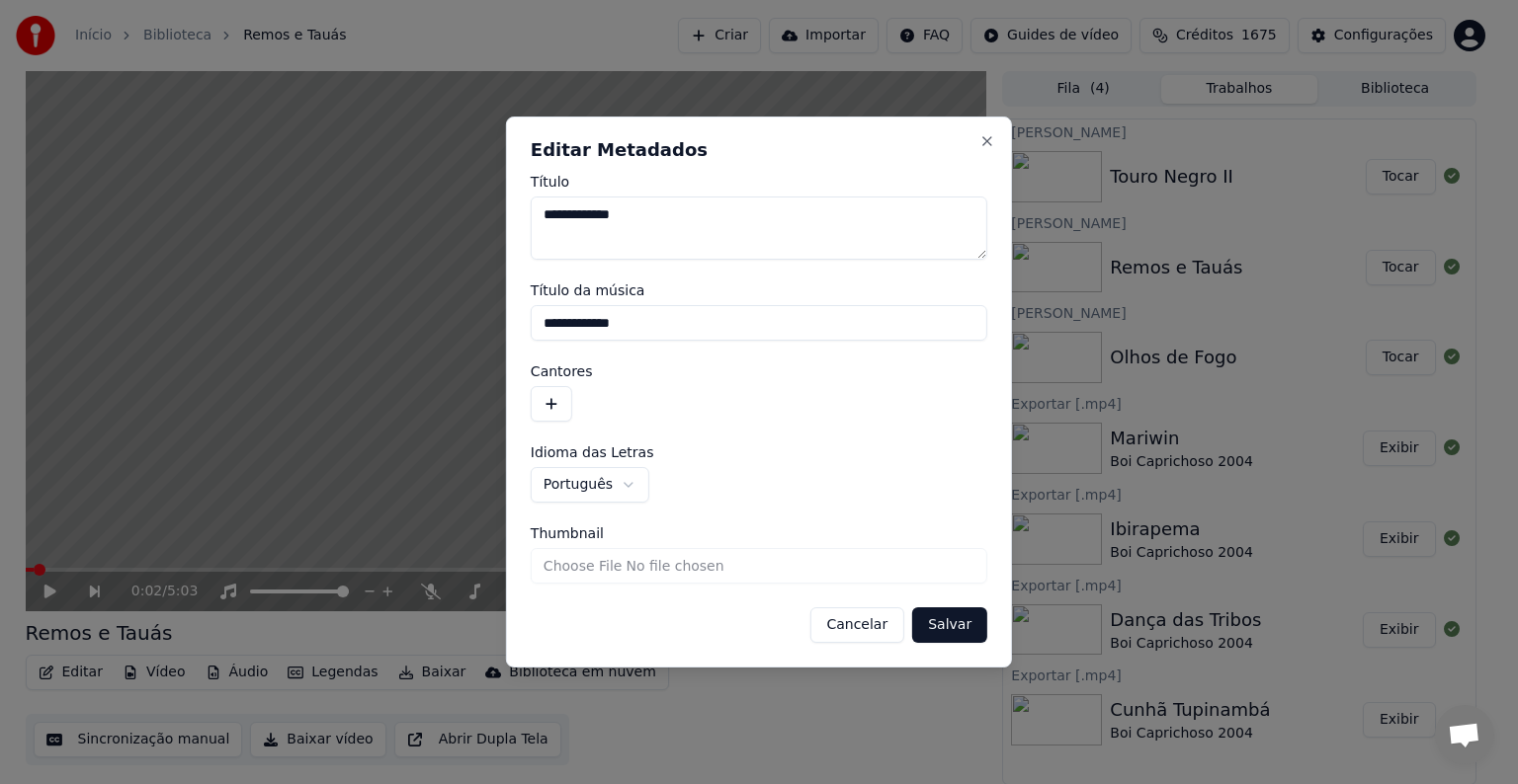
drag, startPoint x: 659, startPoint y: 328, endPoint x: 482, endPoint y: 299, distance: 179.4
click at [482, 299] on body "**********" at bounding box center [751, 392] width 1501 height 784
click at [549, 397] on button "button" at bounding box center [552, 404] width 42 height 36
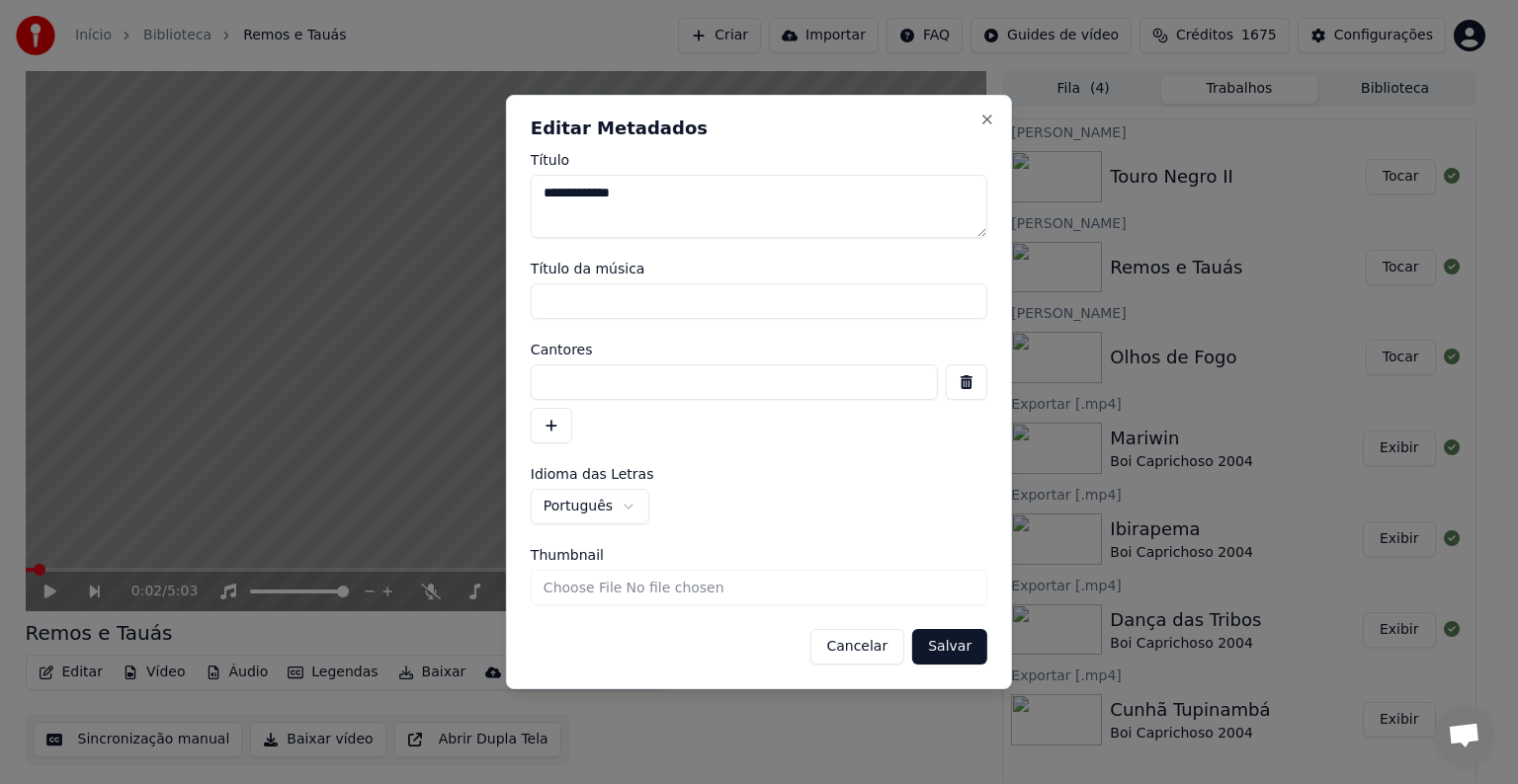
click at [561, 373] on input at bounding box center [735, 382] width 407 height 36
paste input "**********"
type input "**********"
click at [945, 646] on button "Salvar" at bounding box center [949, 647] width 75 height 36
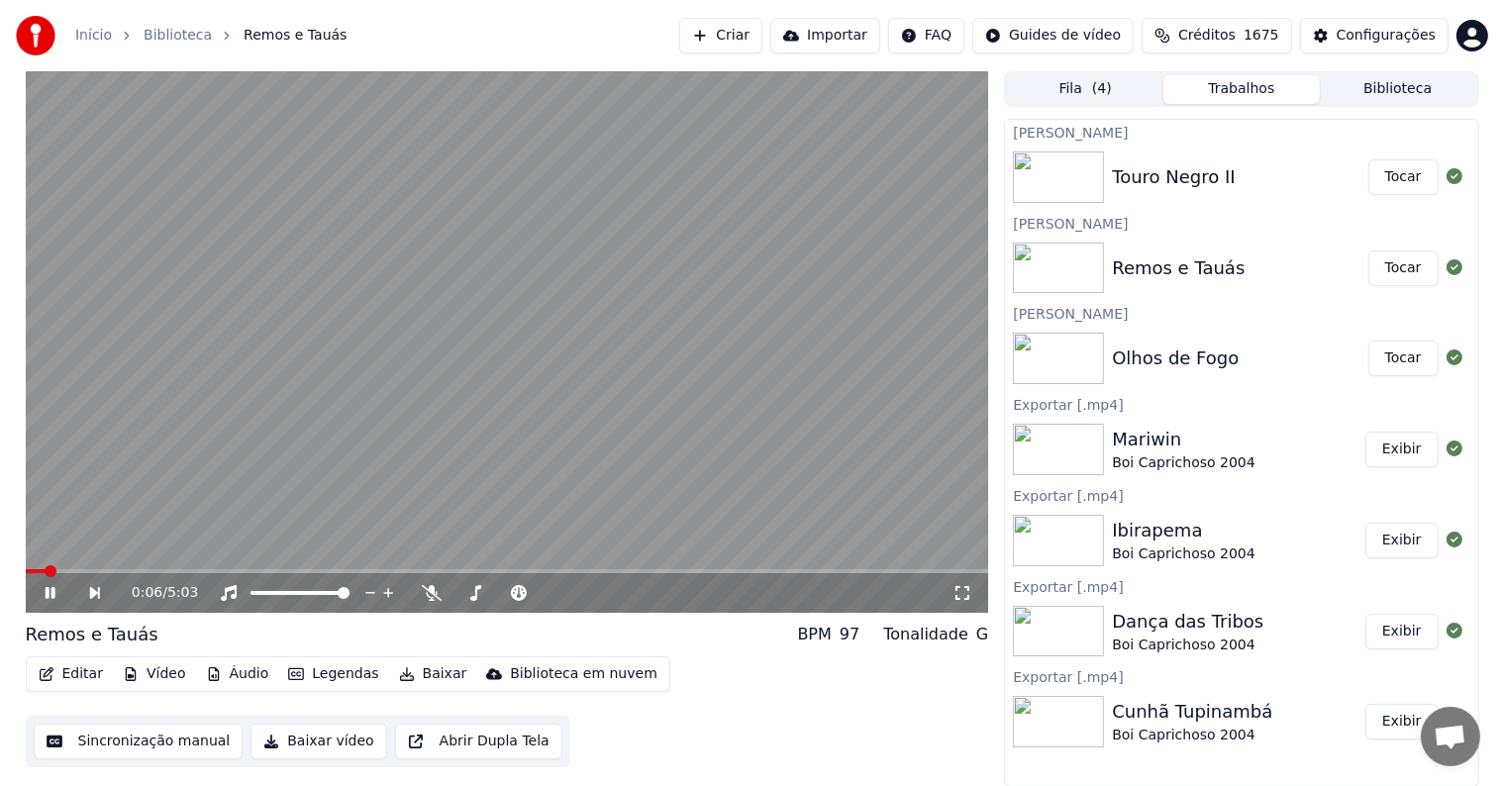
click at [250, 303] on video at bounding box center [507, 342] width 963 height 542
click at [112, 750] on button "Sincronização manual" at bounding box center [139, 742] width 210 height 36
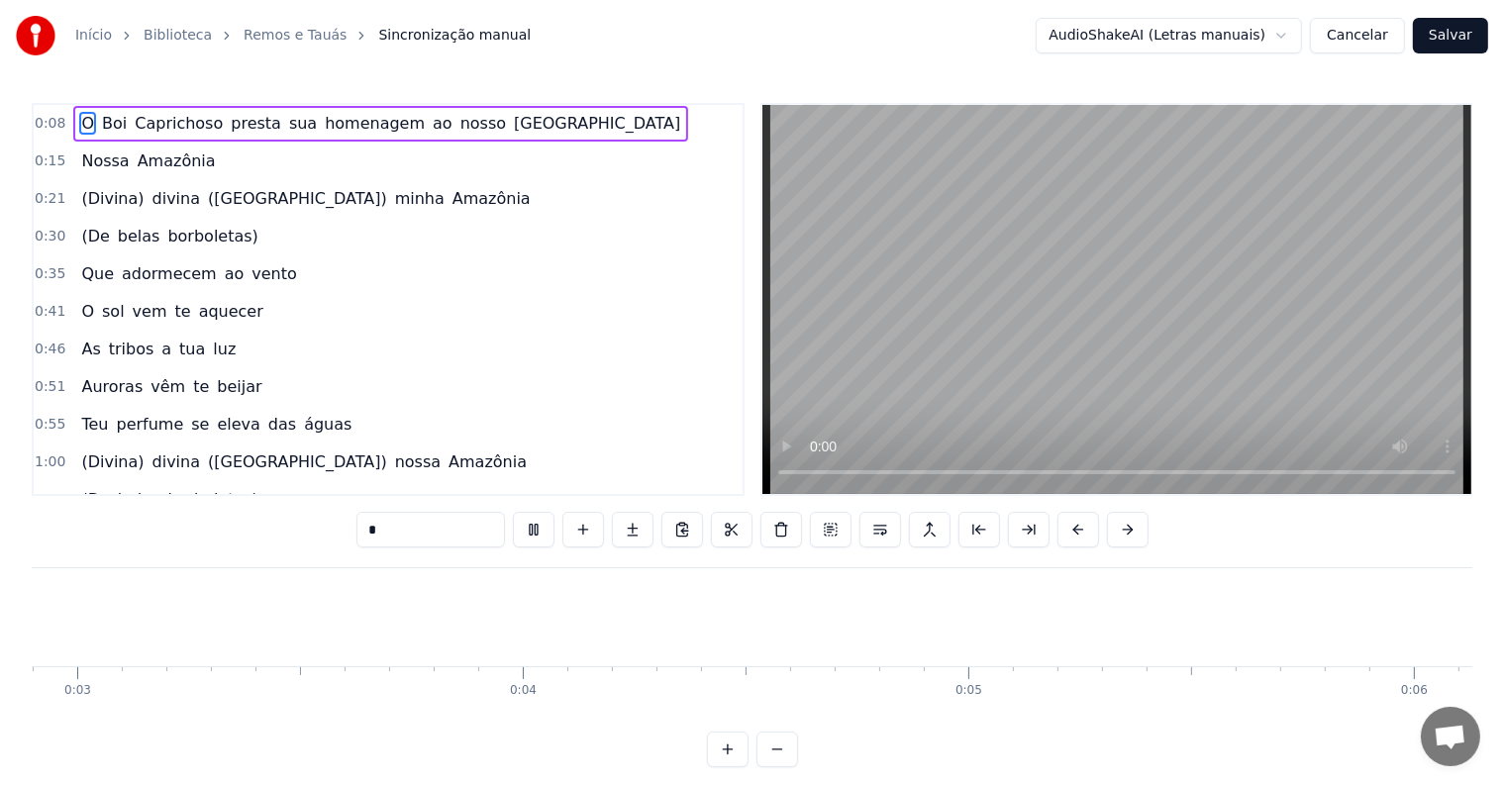
scroll to position [0, 860]
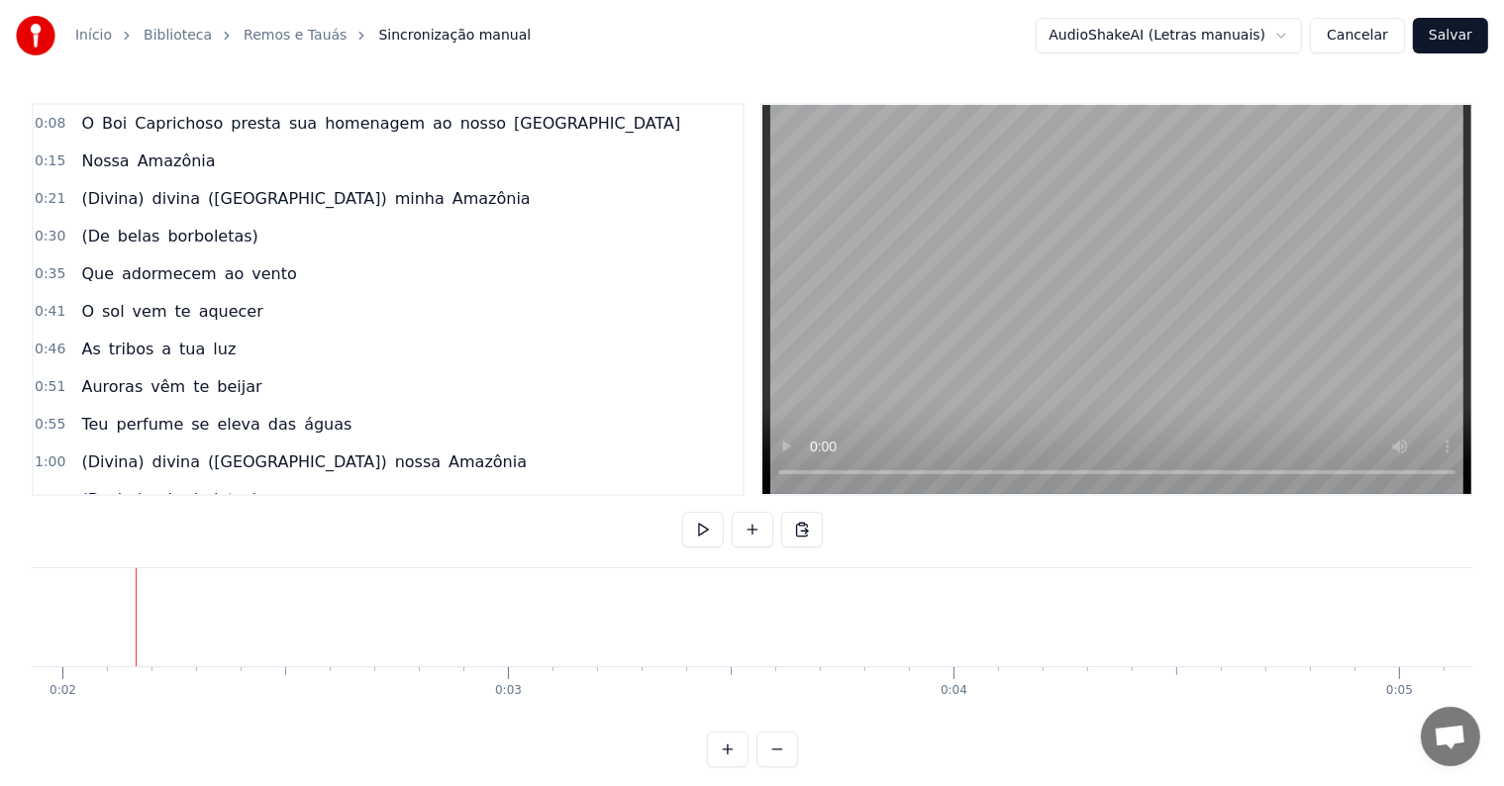
click at [748, 523] on button at bounding box center [753, 530] width 42 height 36
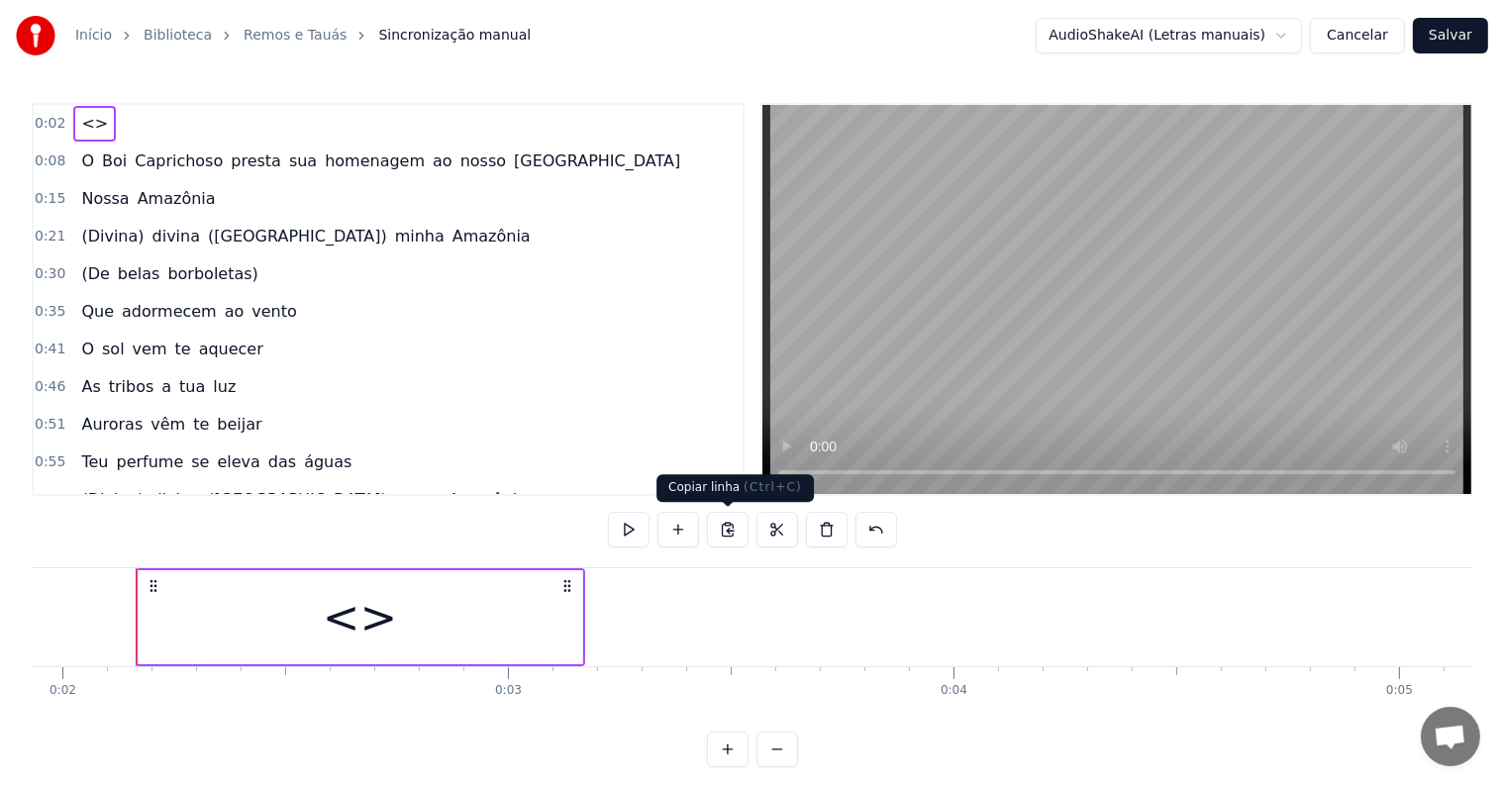
click at [515, 632] on div "<>" at bounding box center [361, 617] width 444 height 94
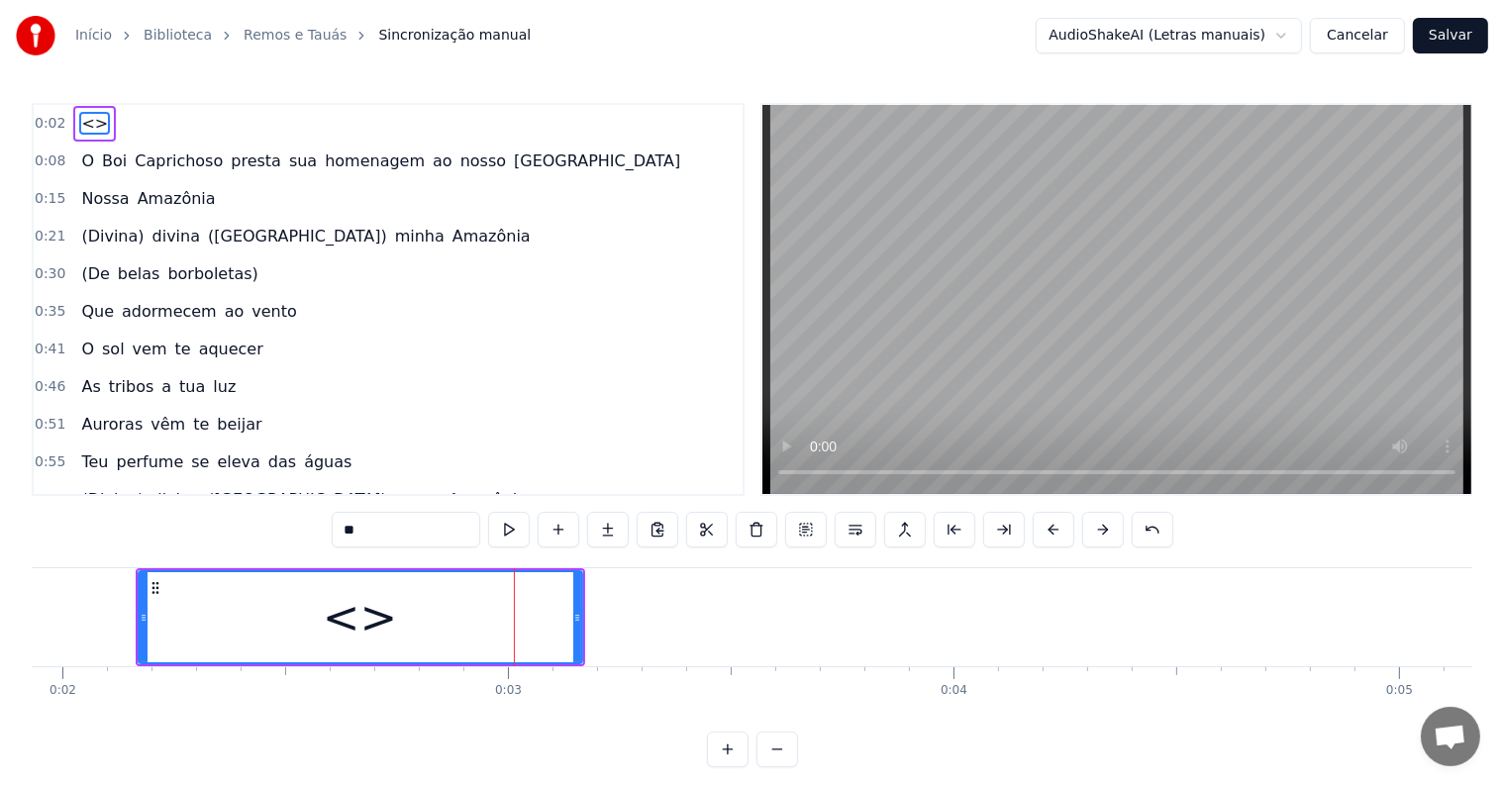
drag, startPoint x: 462, startPoint y: 531, endPoint x: 238, endPoint y: 522, distance: 224.9
click at [238, 522] on div "0:02 <> 0:08 O [PERSON_NAME] presta sua homenagem ao nosso Amazonas 0:15 Nossa …" at bounding box center [752, 435] width 1441 height 664
paste input "**********"
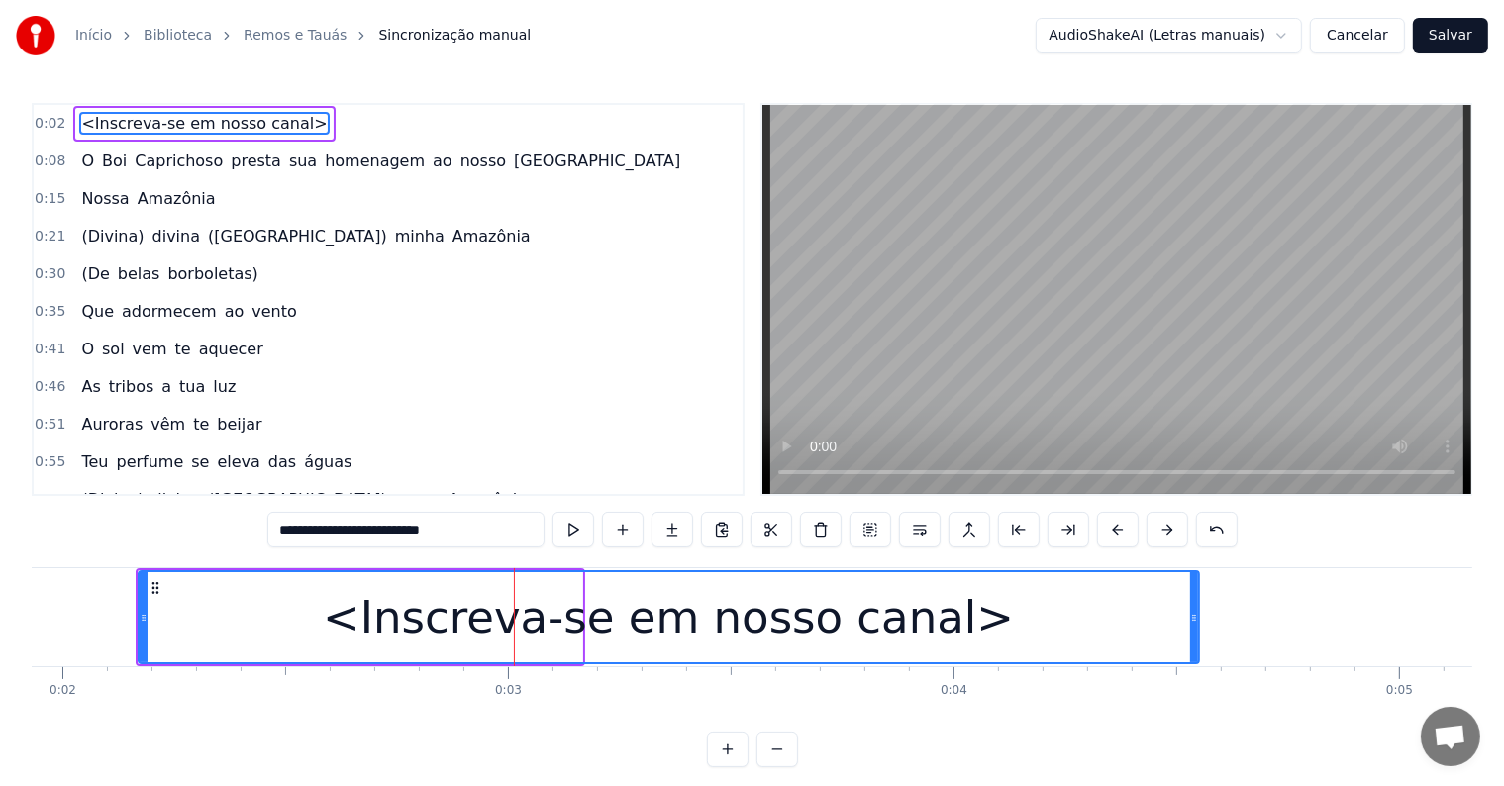
drag, startPoint x: 574, startPoint y: 616, endPoint x: 1194, endPoint y: 610, distance: 619.8
click at [1194, 610] on icon at bounding box center [1194, 618] width 8 height 16
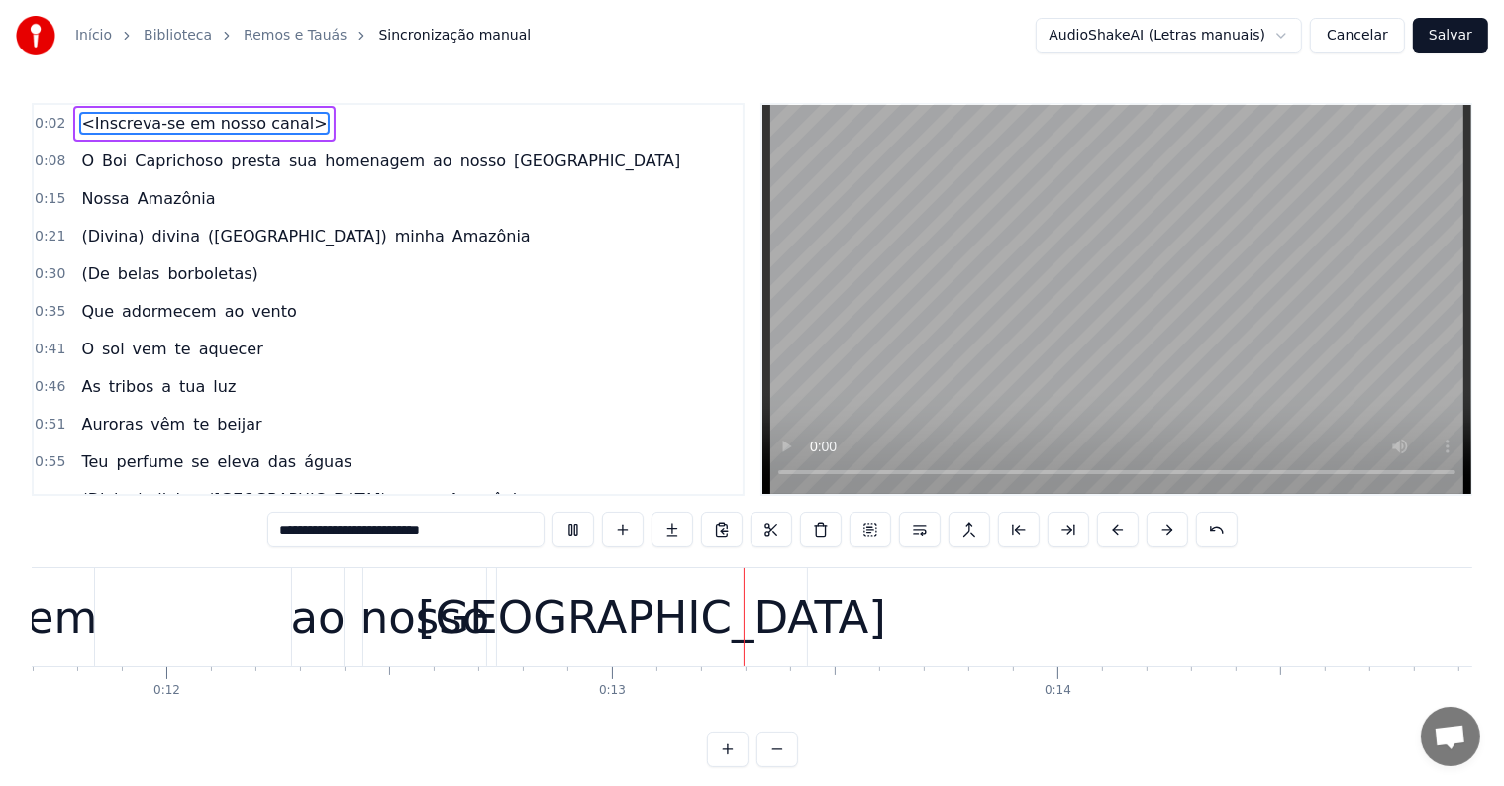
scroll to position [0, 5526]
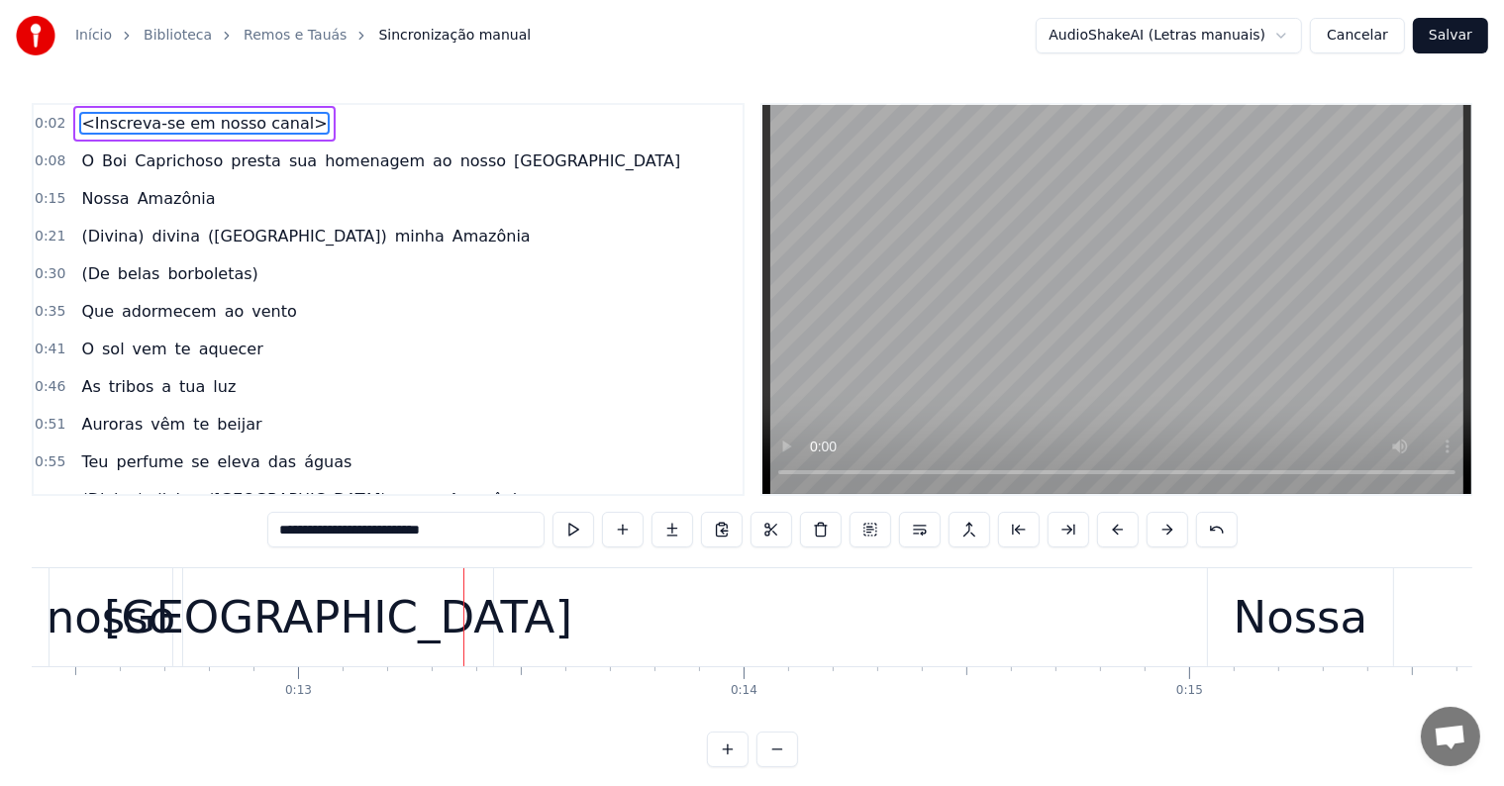
click at [416, 608] on div "[GEOGRAPHIC_DATA]" at bounding box center [338, 617] width 468 height 67
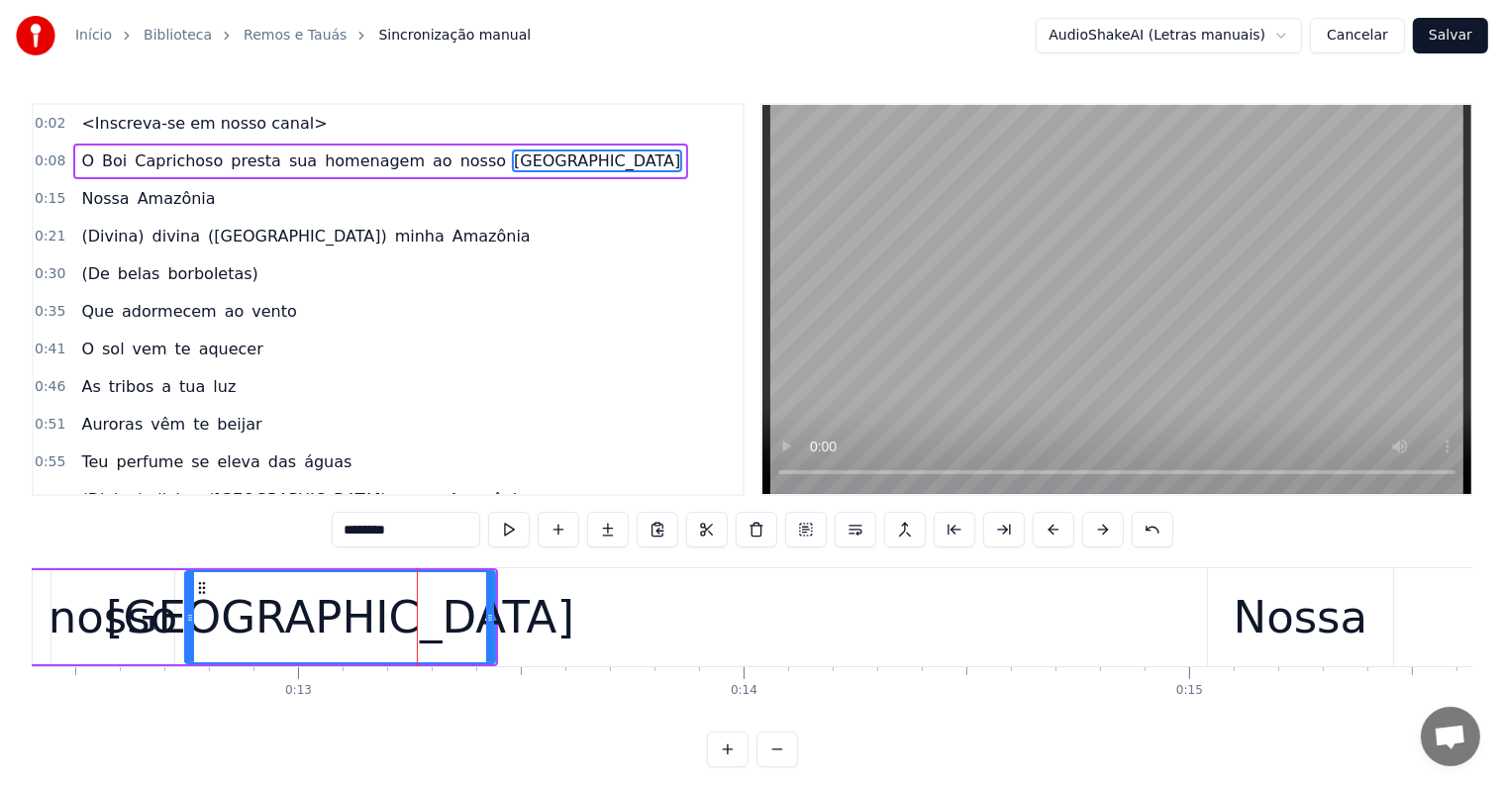
click at [229, 162] on span "presta" at bounding box center [256, 161] width 54 height 23
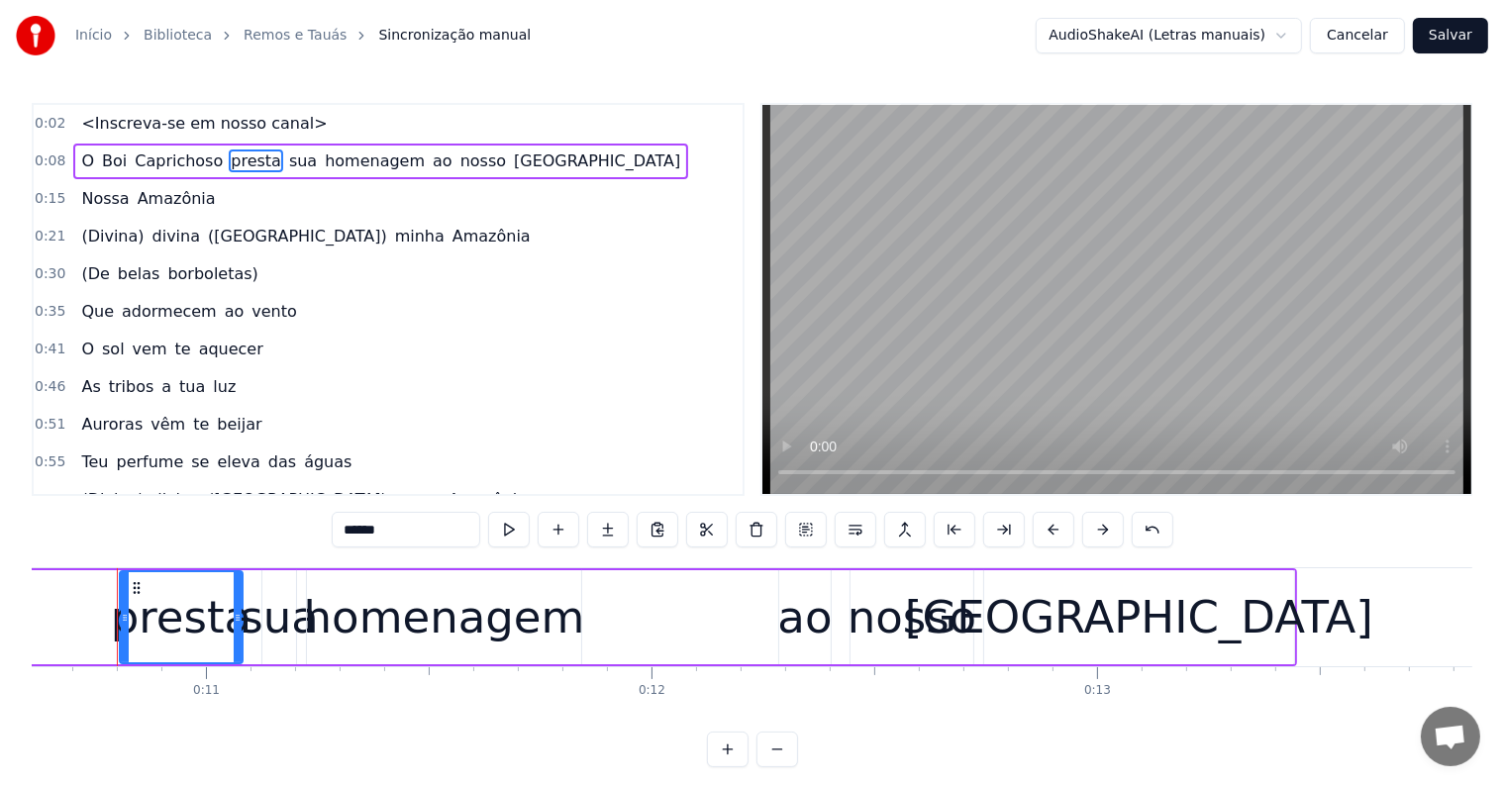
scroll to position [0, 4713]
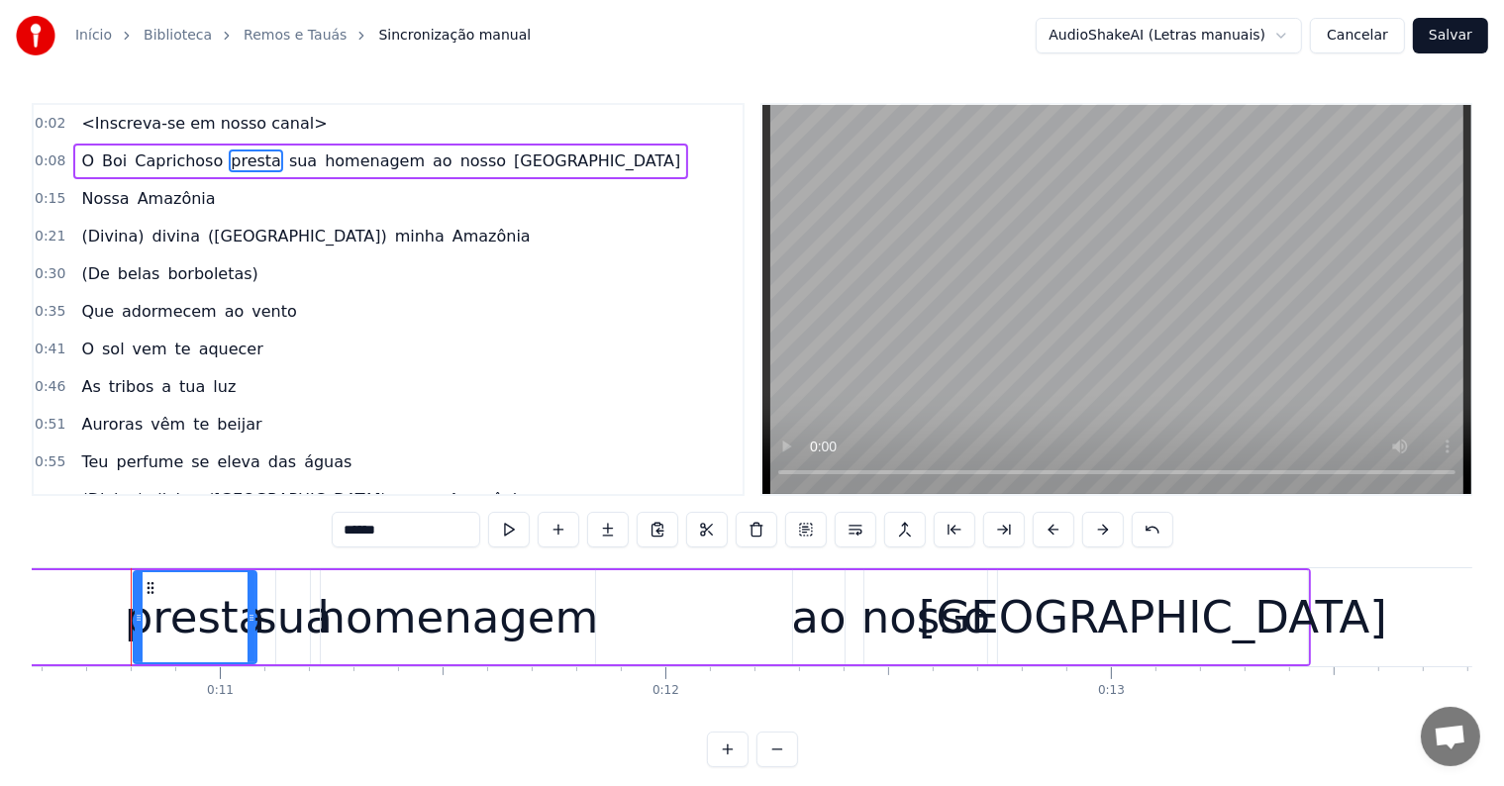
click at [431, 158] on span "ao" at bounding box center [443, 161] width 24 height 23
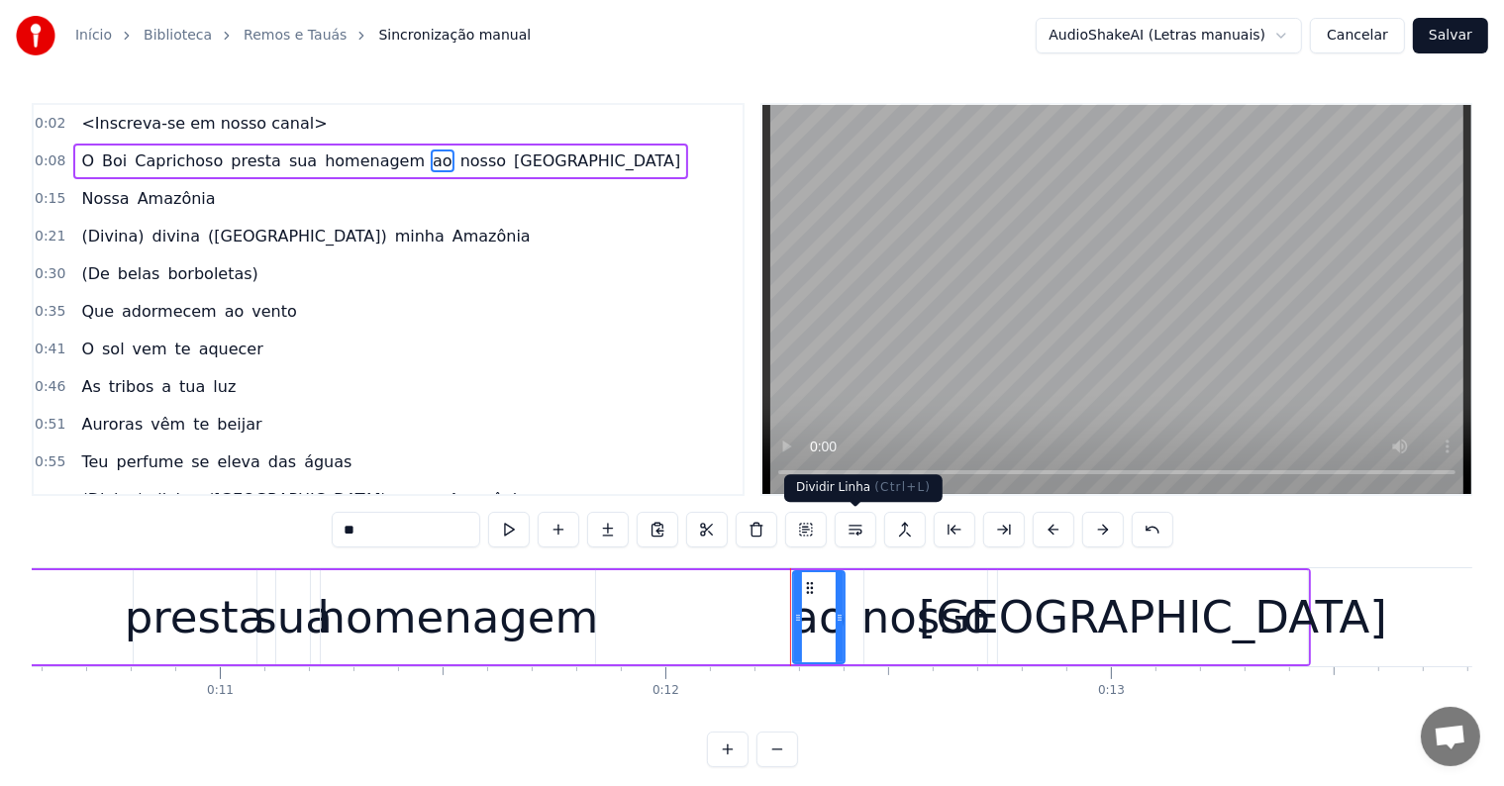
click at [848, 532] on button at bounding box center [856, 530] width 42 height 36
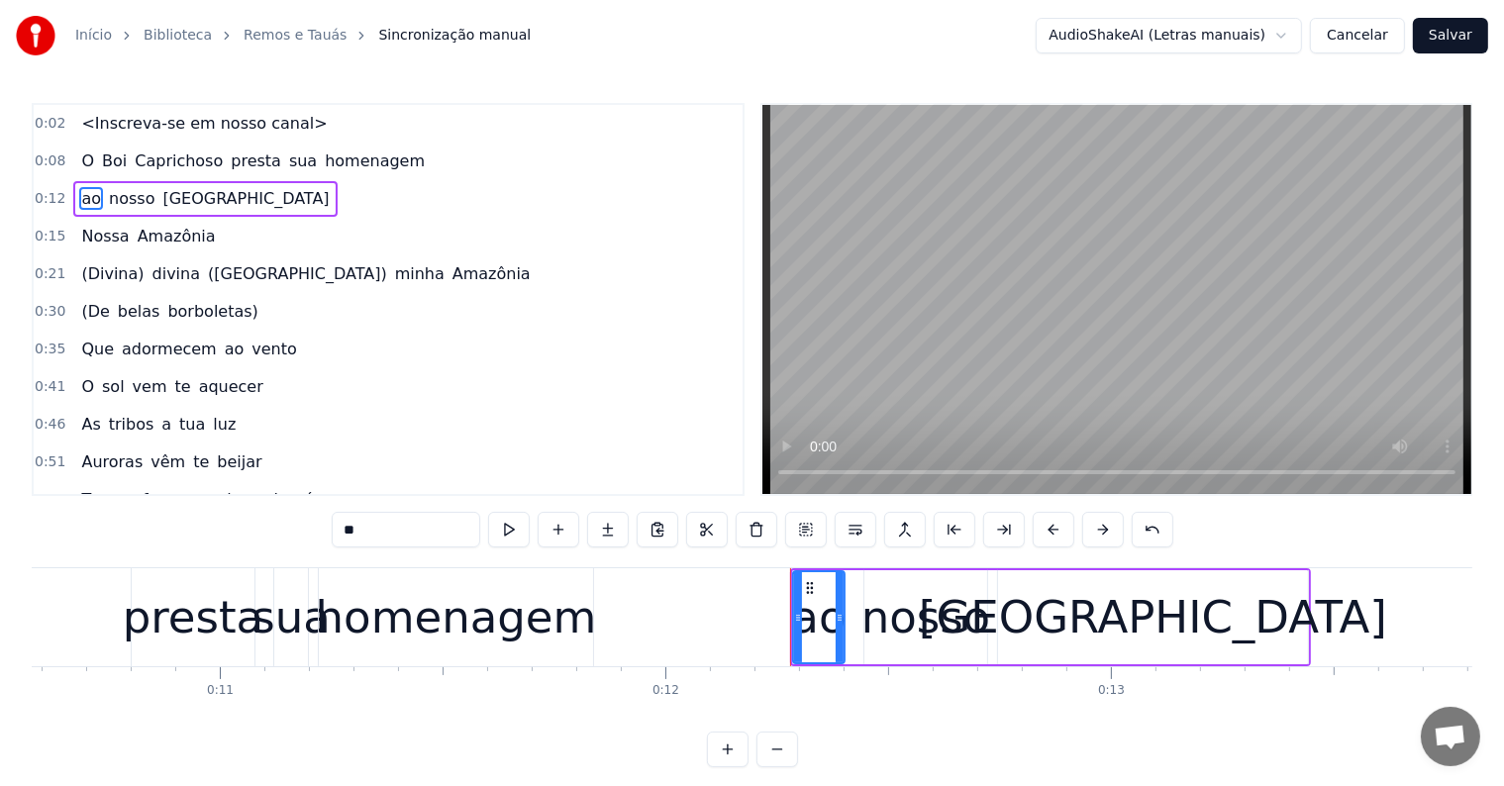
click at [345, 161] on span "homenagem" at bounding box center [375, 161] width 104 height 23
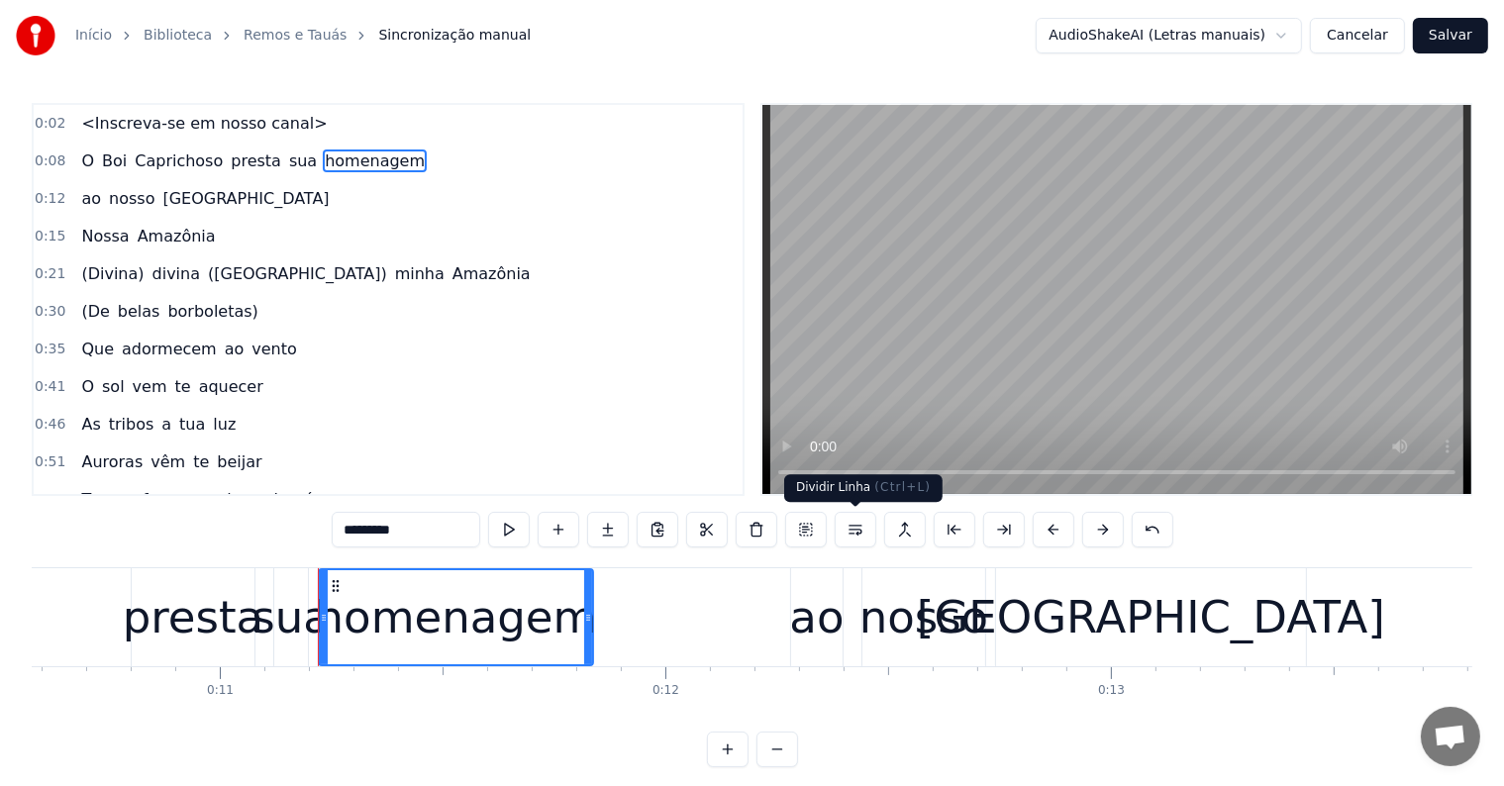
click at [852, 531] on button at bounding box center [856, 530] width 42 height 36
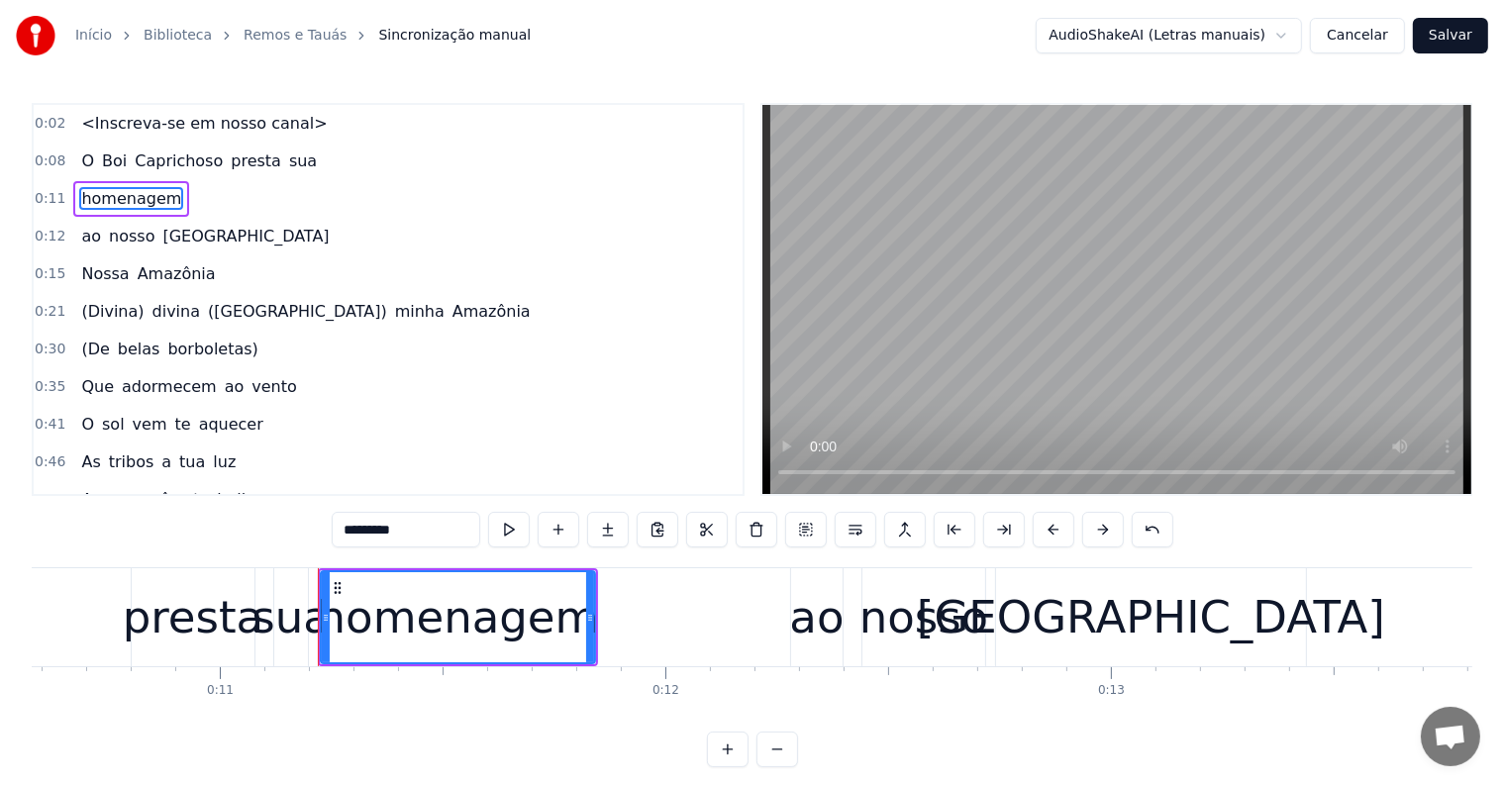
click at [287, 161] on span "sua" at bounding box center [303, 161] width 32 height 23
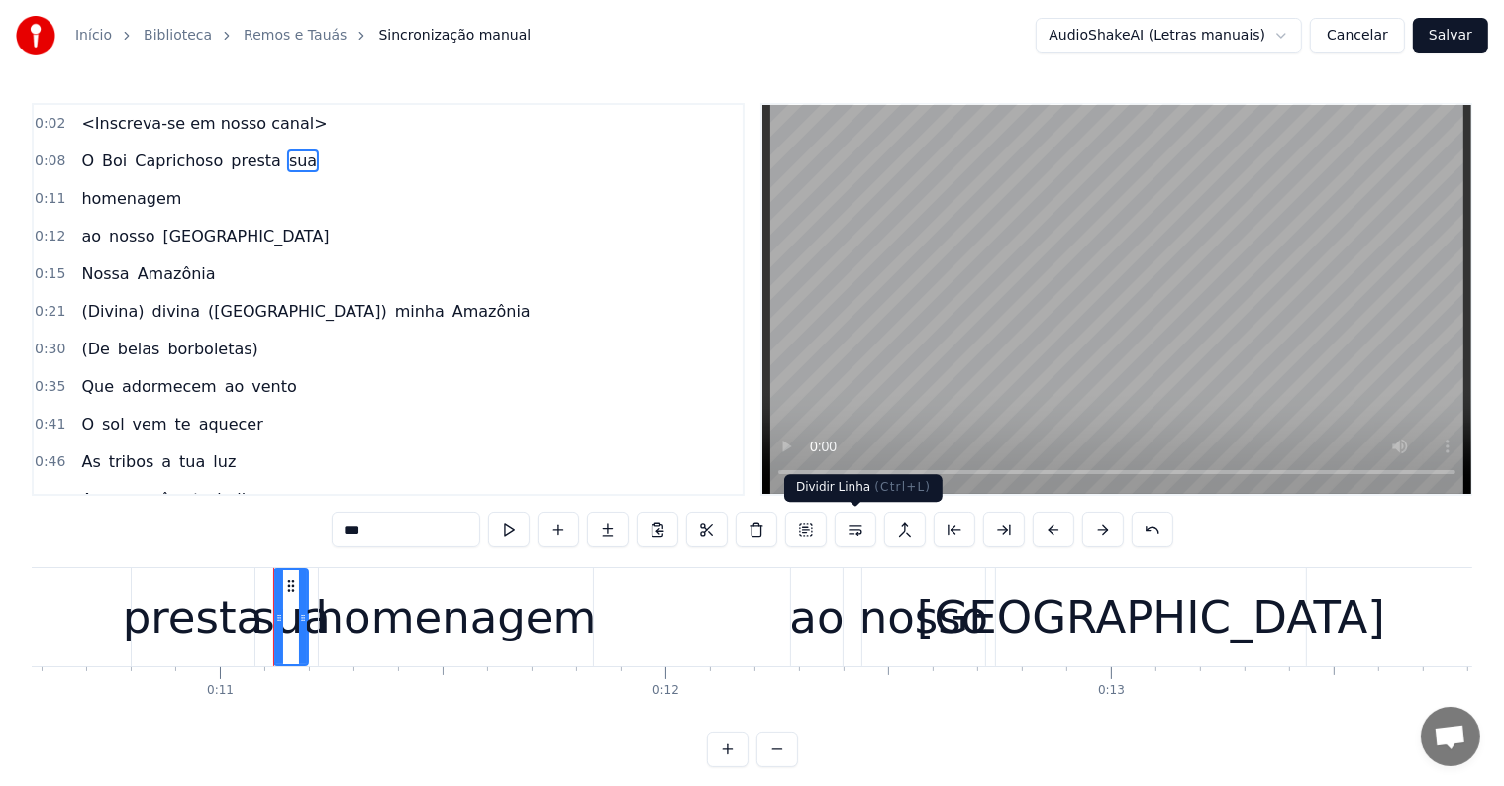
click at [854, 535] on button at bounding box center [856, 530] width 42 height 36
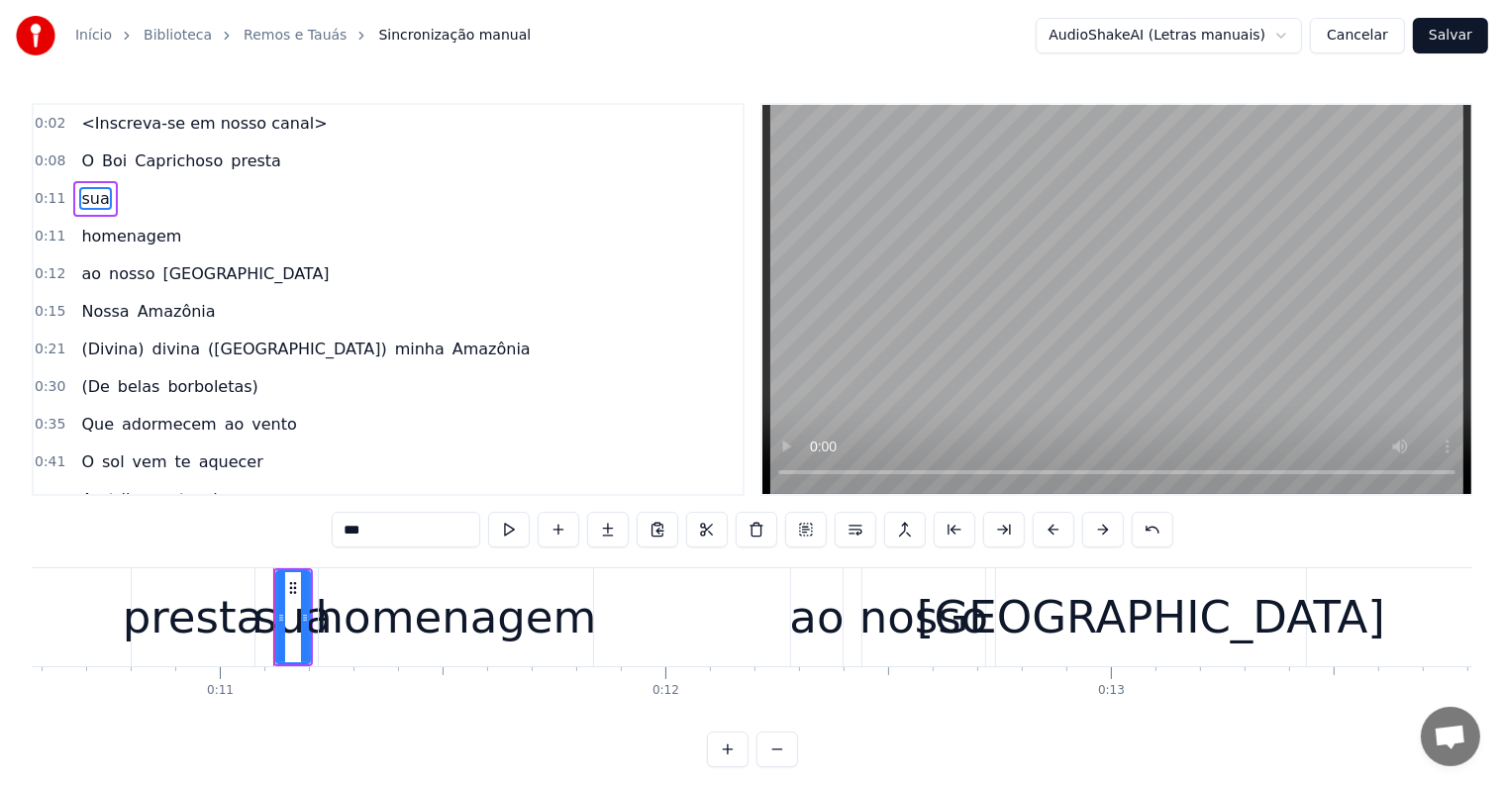
click at [237, 162] on span "presta" at bounding box center [256, 161] width 54 height 23
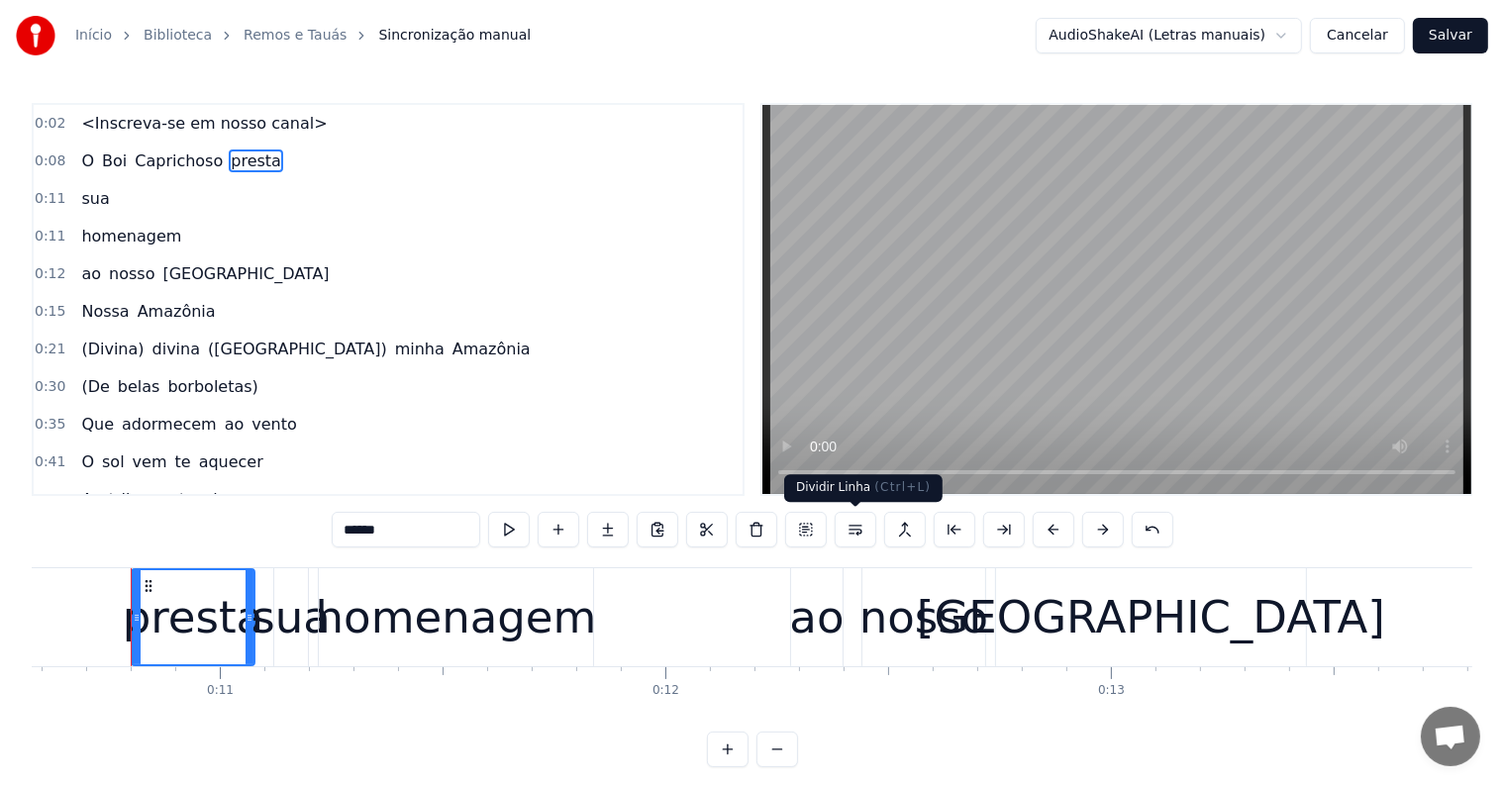
click at [850, 531] on button at bounding box center [856, 530] width 42 height 36
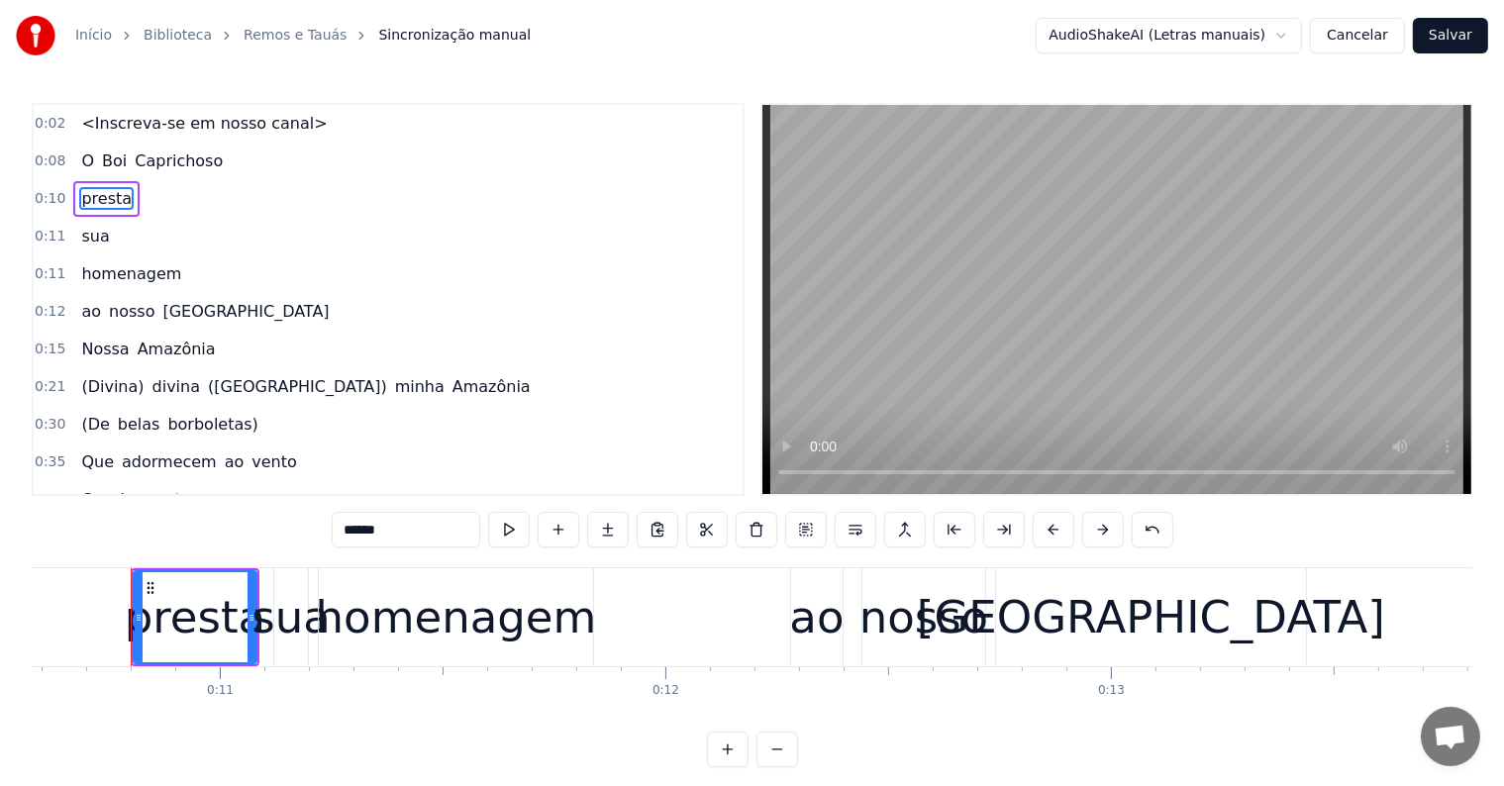
click at [184, 154] on span "Caprichoso" at bounding box center [179, 161] width 92 height 23
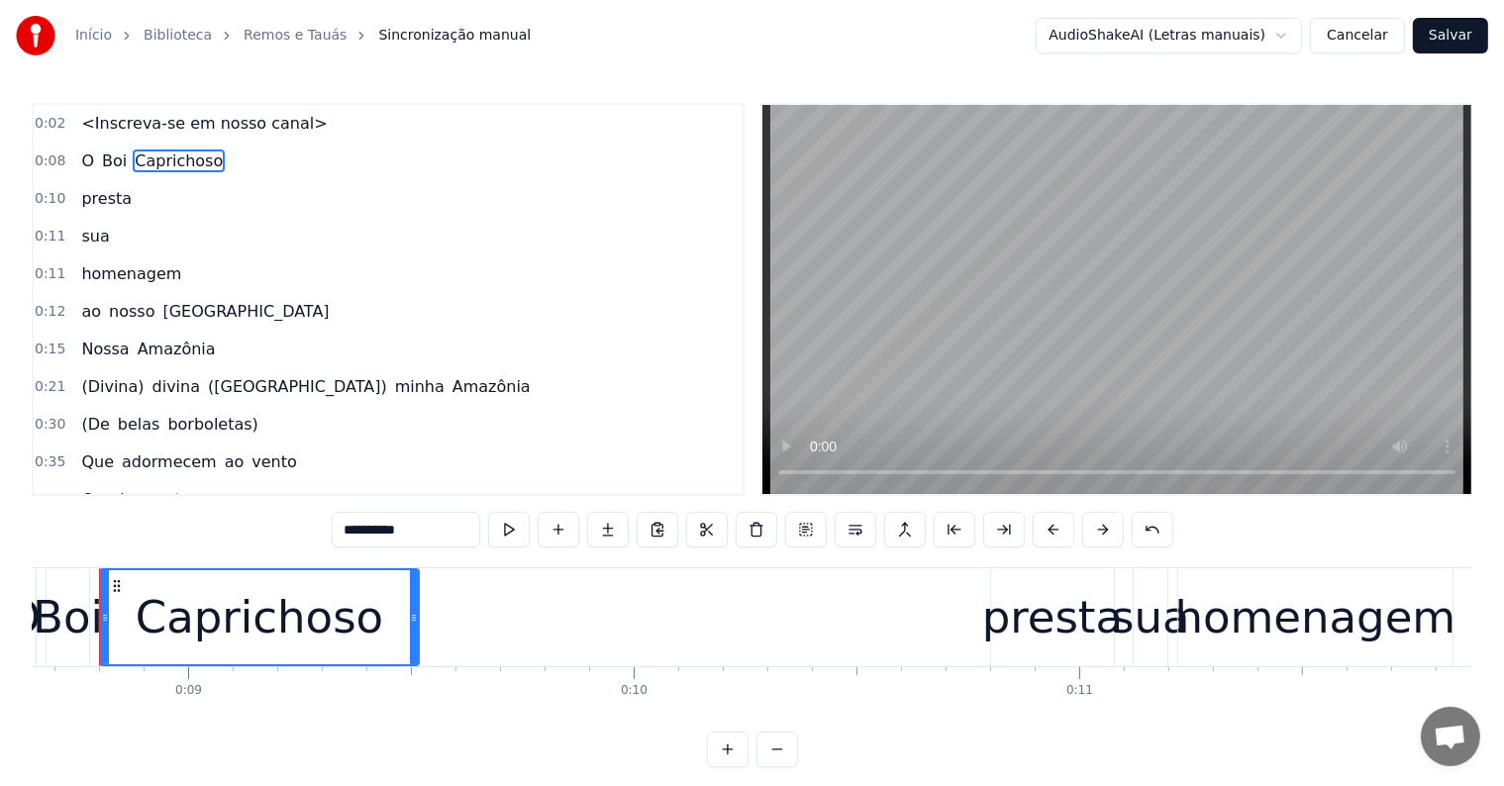
scroll to position [0, 3822]
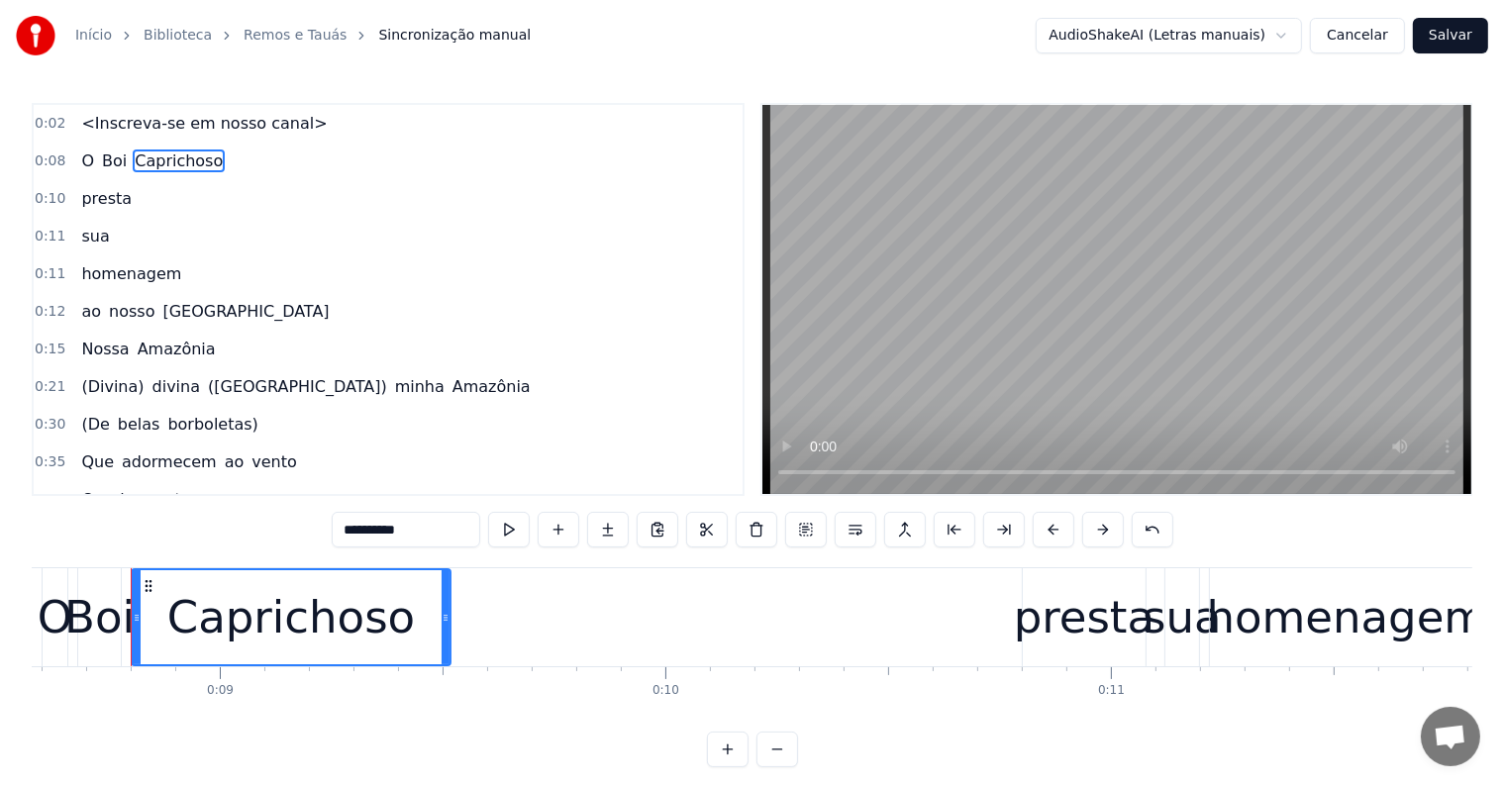
click at [103, 205] on span "presta" at bounding box center [106, 198] width 54 height 23
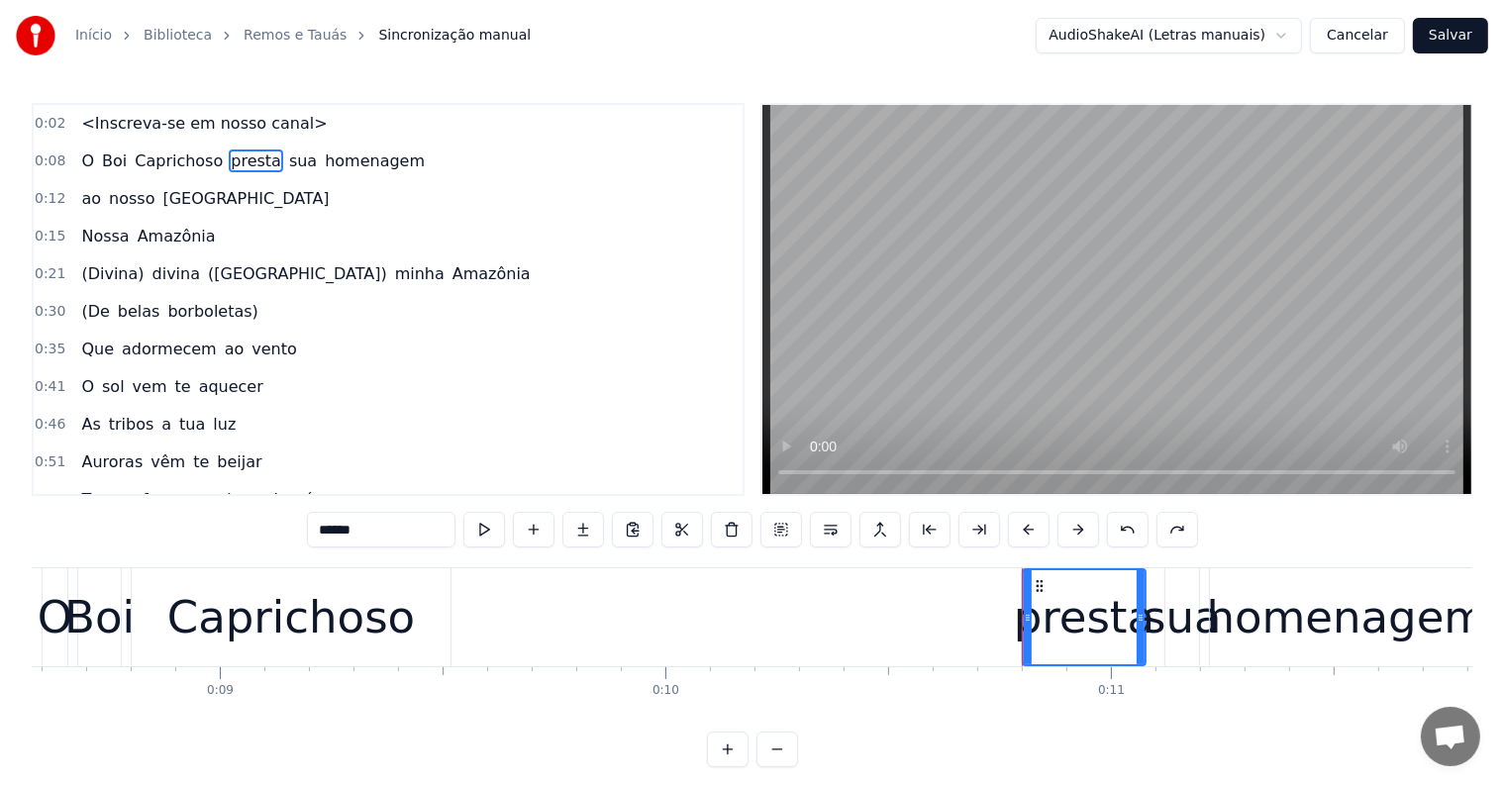
click at [229, 153] on span "presta" at bounding box center [256, 161] width 54 height 23
click at [137, 154] on span "Caprichoso" at bounding box center [179, 161] width 92 height 23
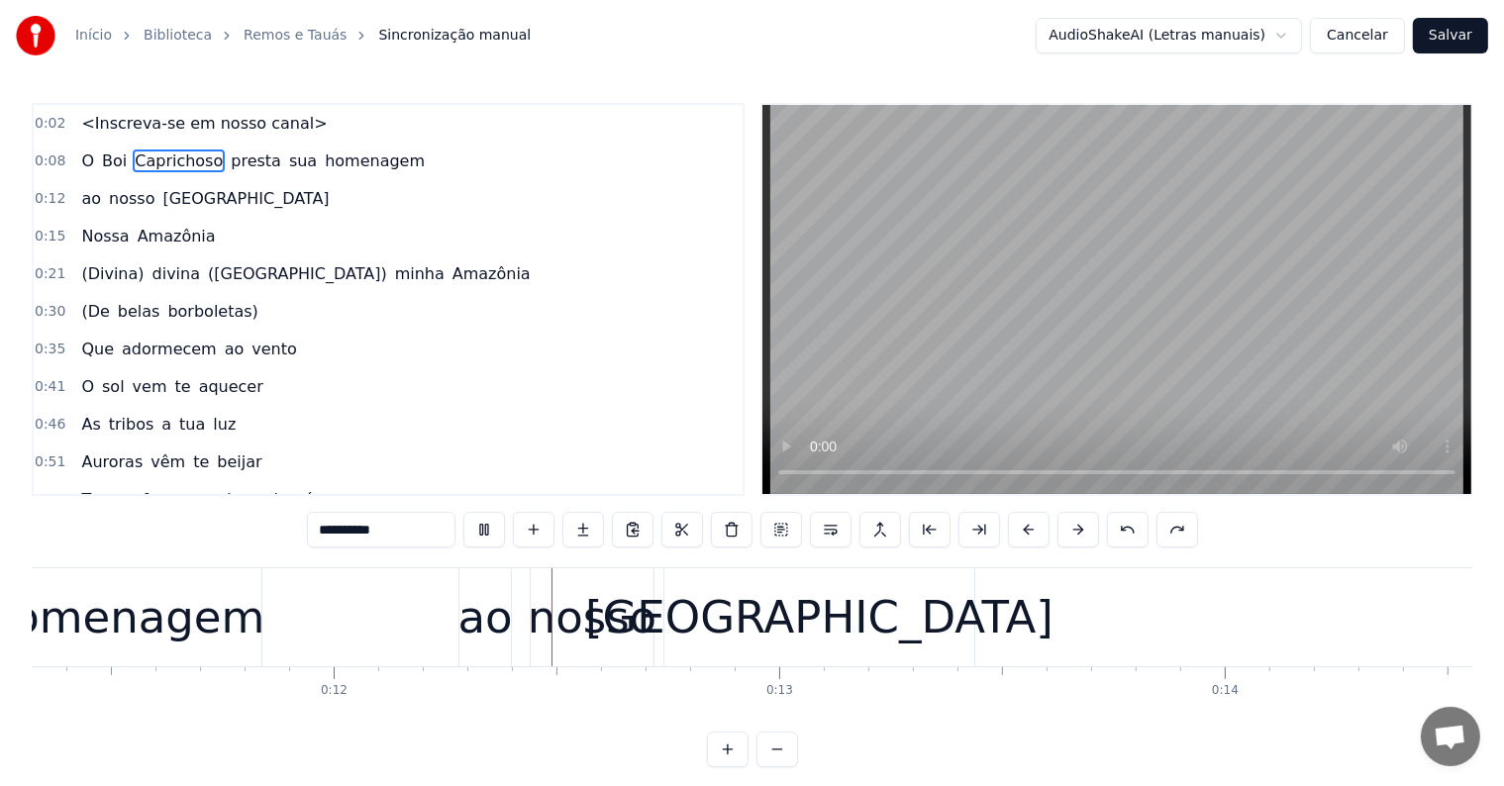
scroll to position [0, 5108]
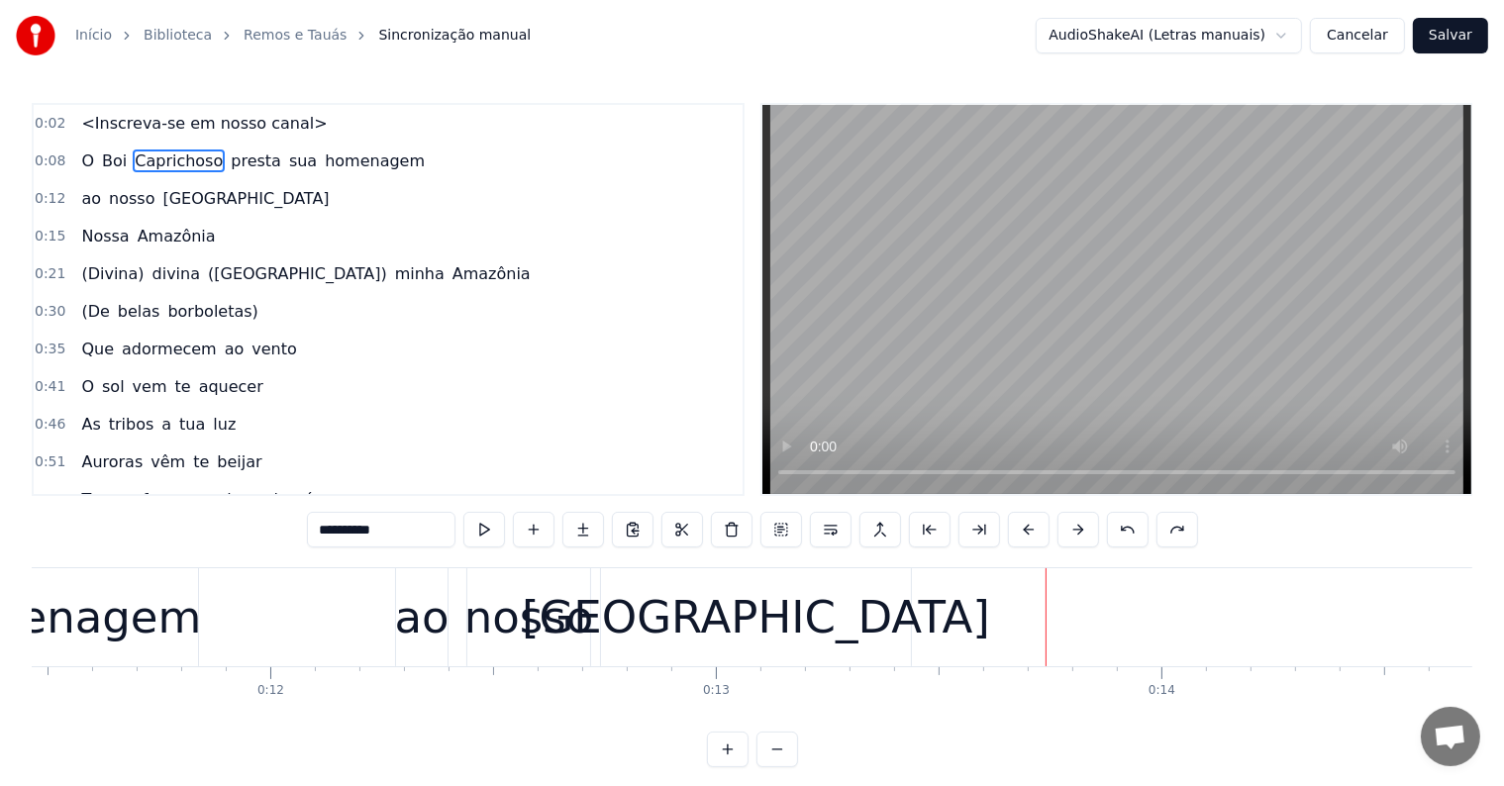
click at [79, 165] on span "O" at bounding box center [87, 161] width 17 height 23
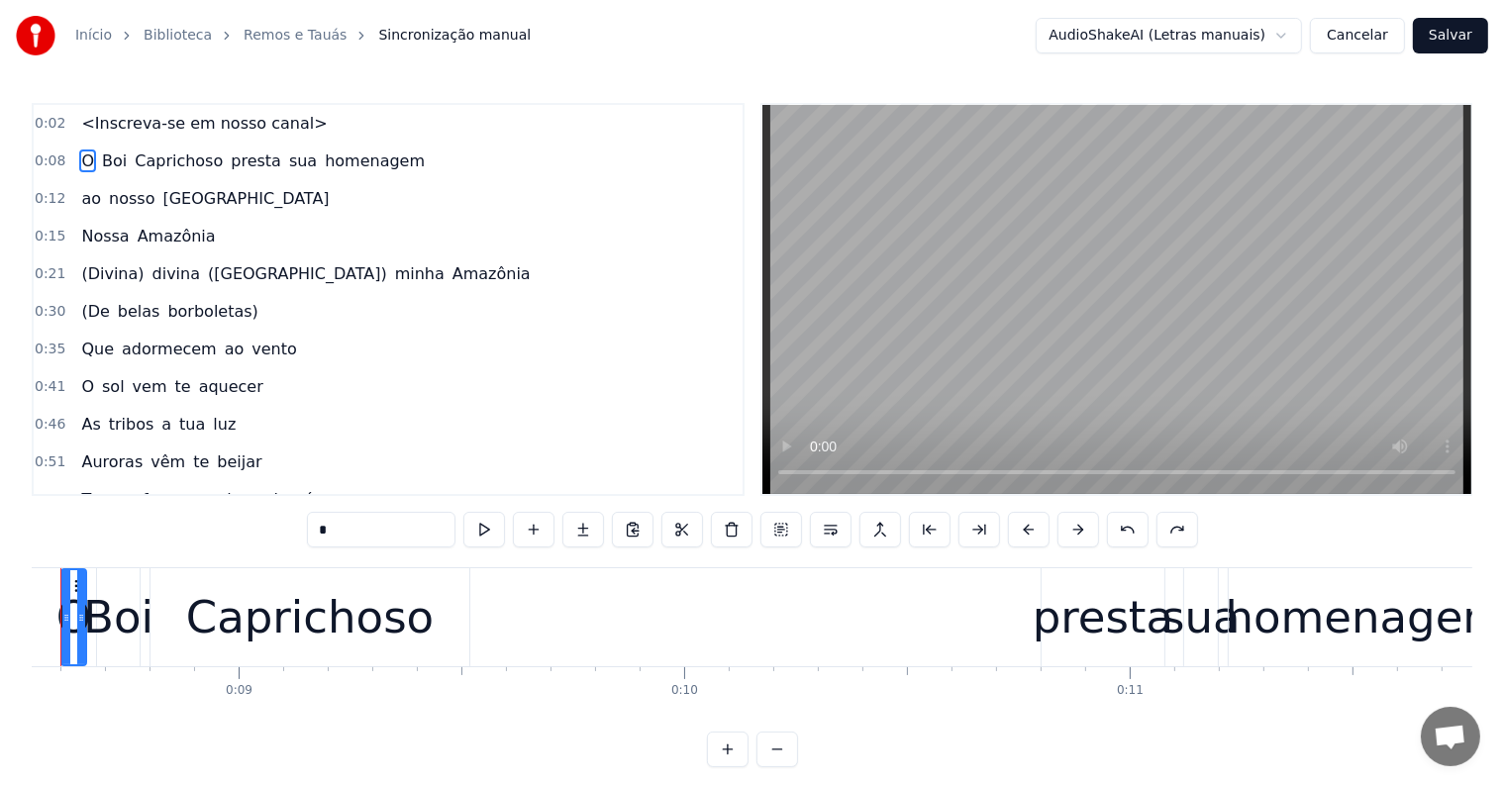
scroll to position [0, 3732]
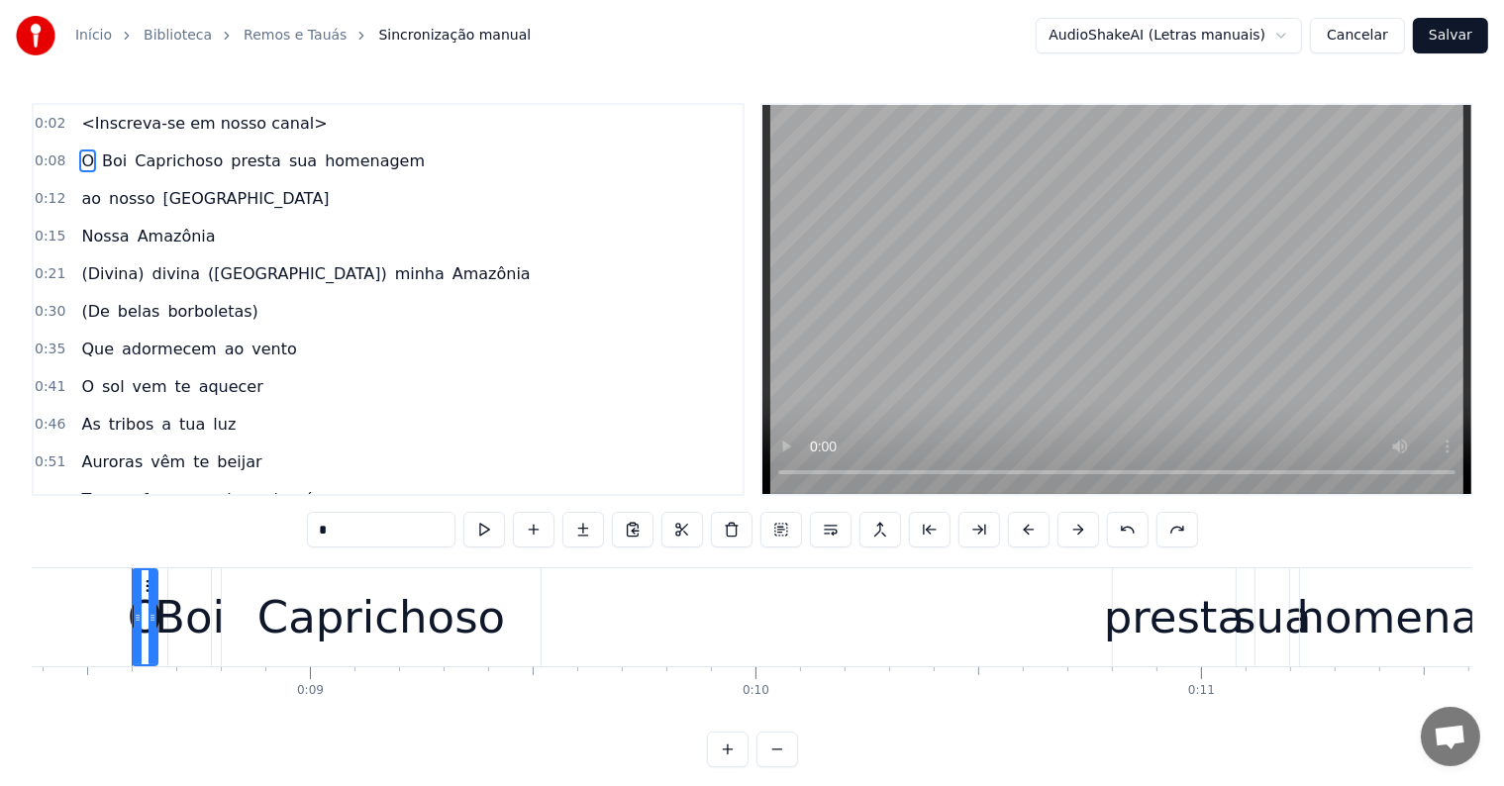
click at [313, 528] on input "*" at bounding box center [381, 530] width 149 height 36
click at [498, 613] on div "Caprichoso" at bounding box center [381, 617] width 319 height 98
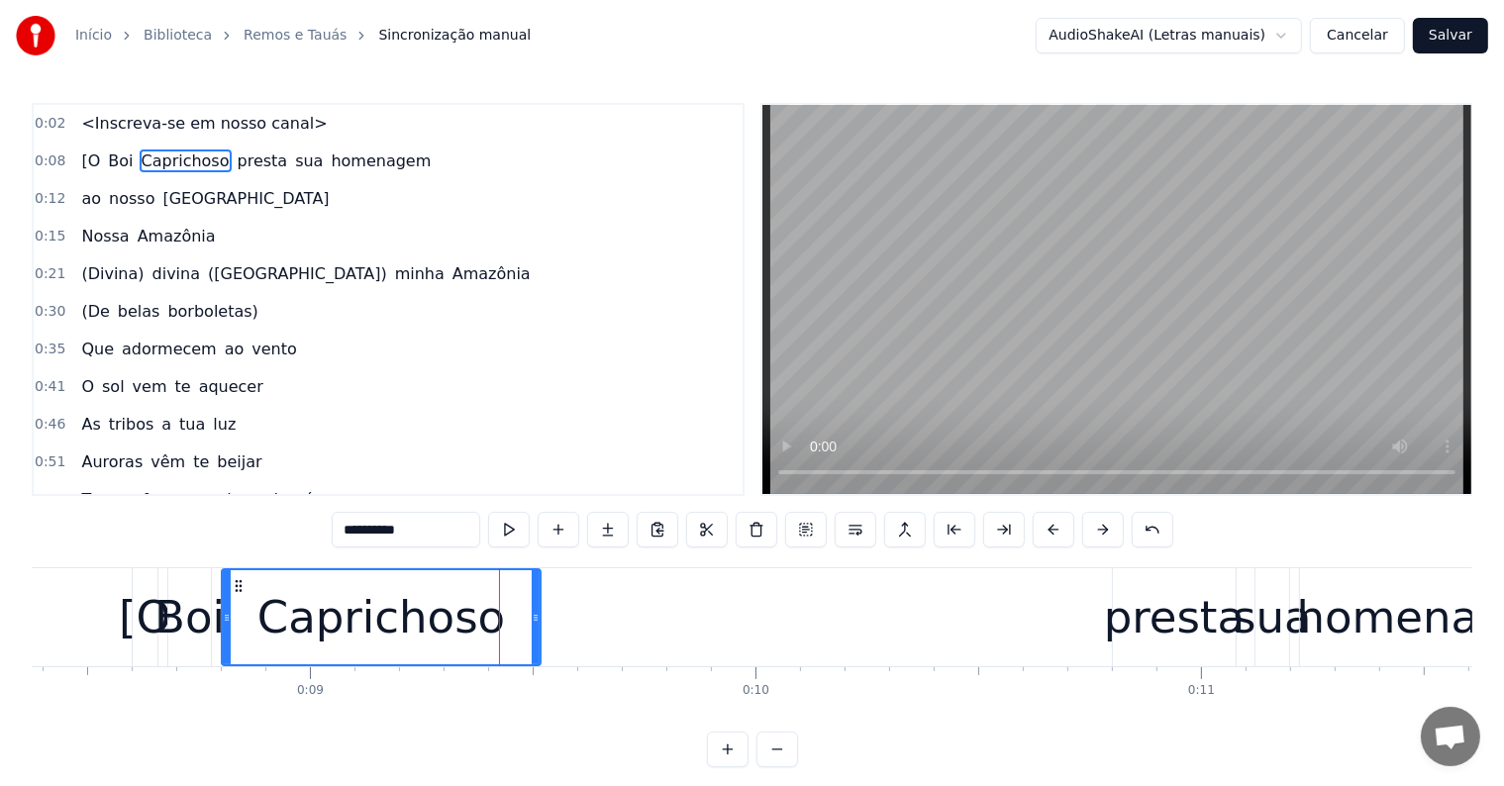
click at [436, 525] on input "**********" at bounding box center [406, 530] width 149 height 36
click at [1146, 635] on div "presta" at bounding box center [1174, 617] width 141 height 67
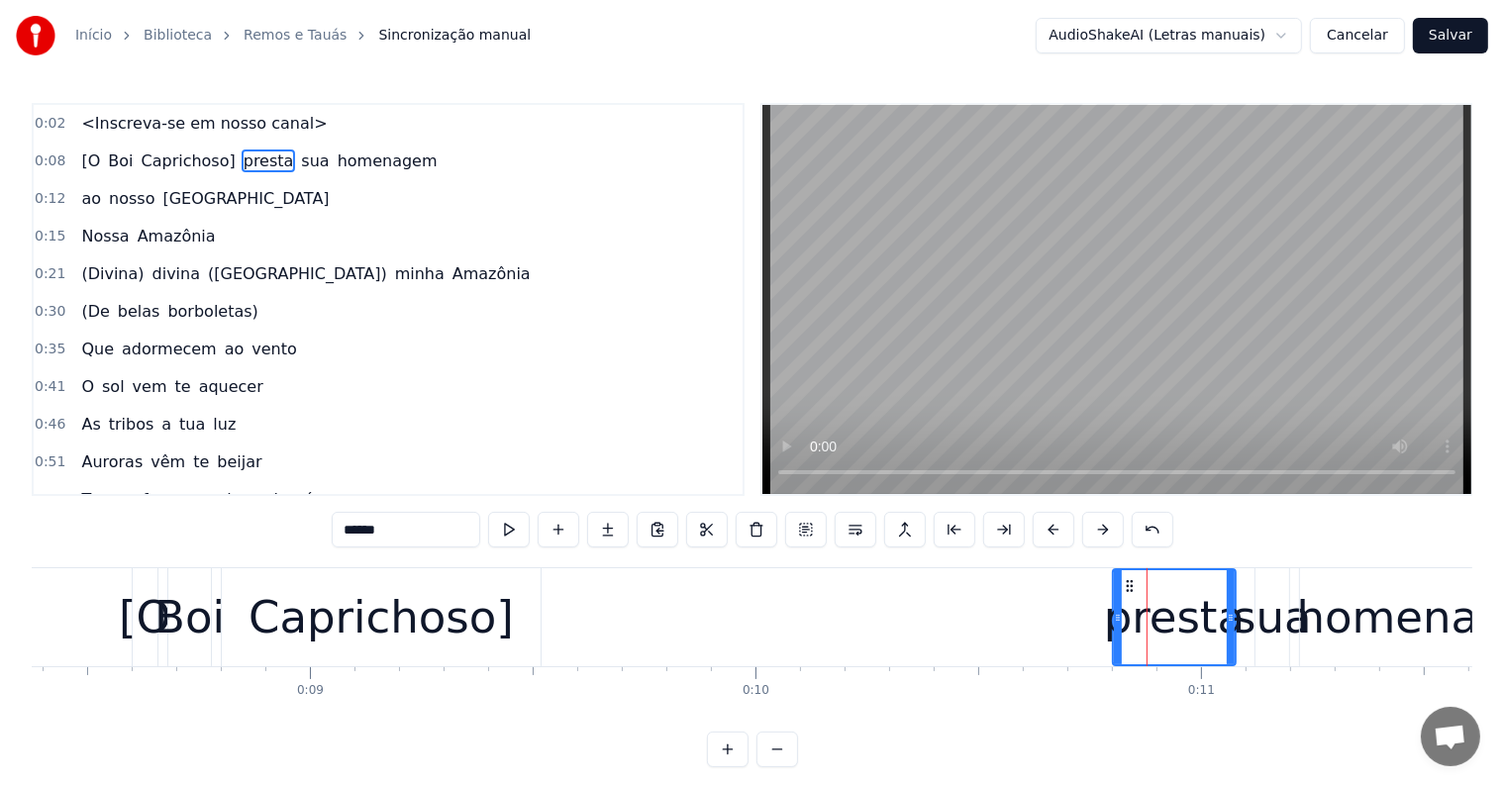
click at [346, 528] on input "******" at bounding box center [406, 530] width 149 height 36
click at [355, 158] on span "homenagem" at bounding box center [394, 161] width 104 height 23
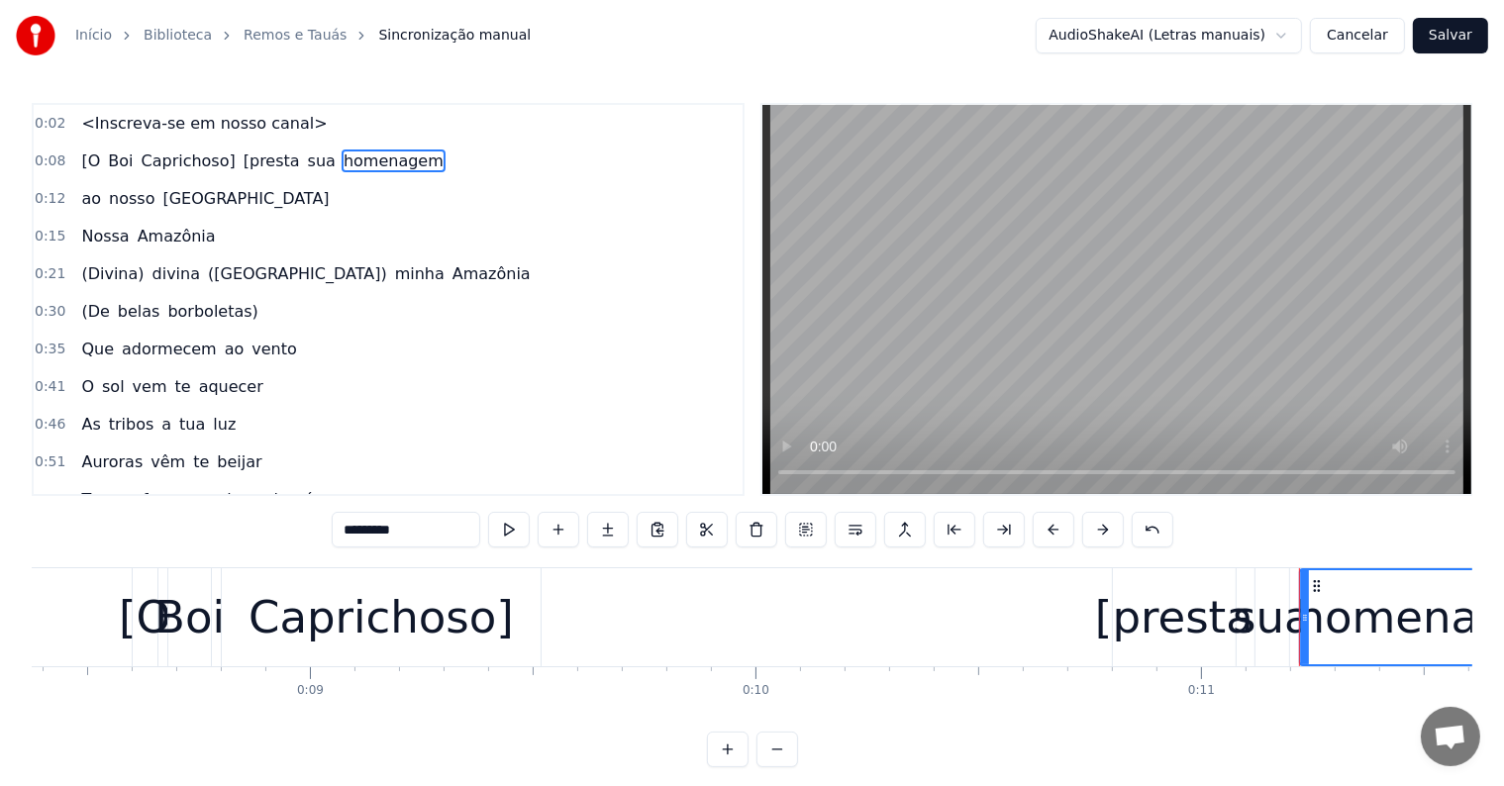
click at [443, 526] on input "*********" at bounding box center [406, 530] width 149 height 36
click at [86, 196] on span "ao" at bounding box center [91, 198] width 24 height 23
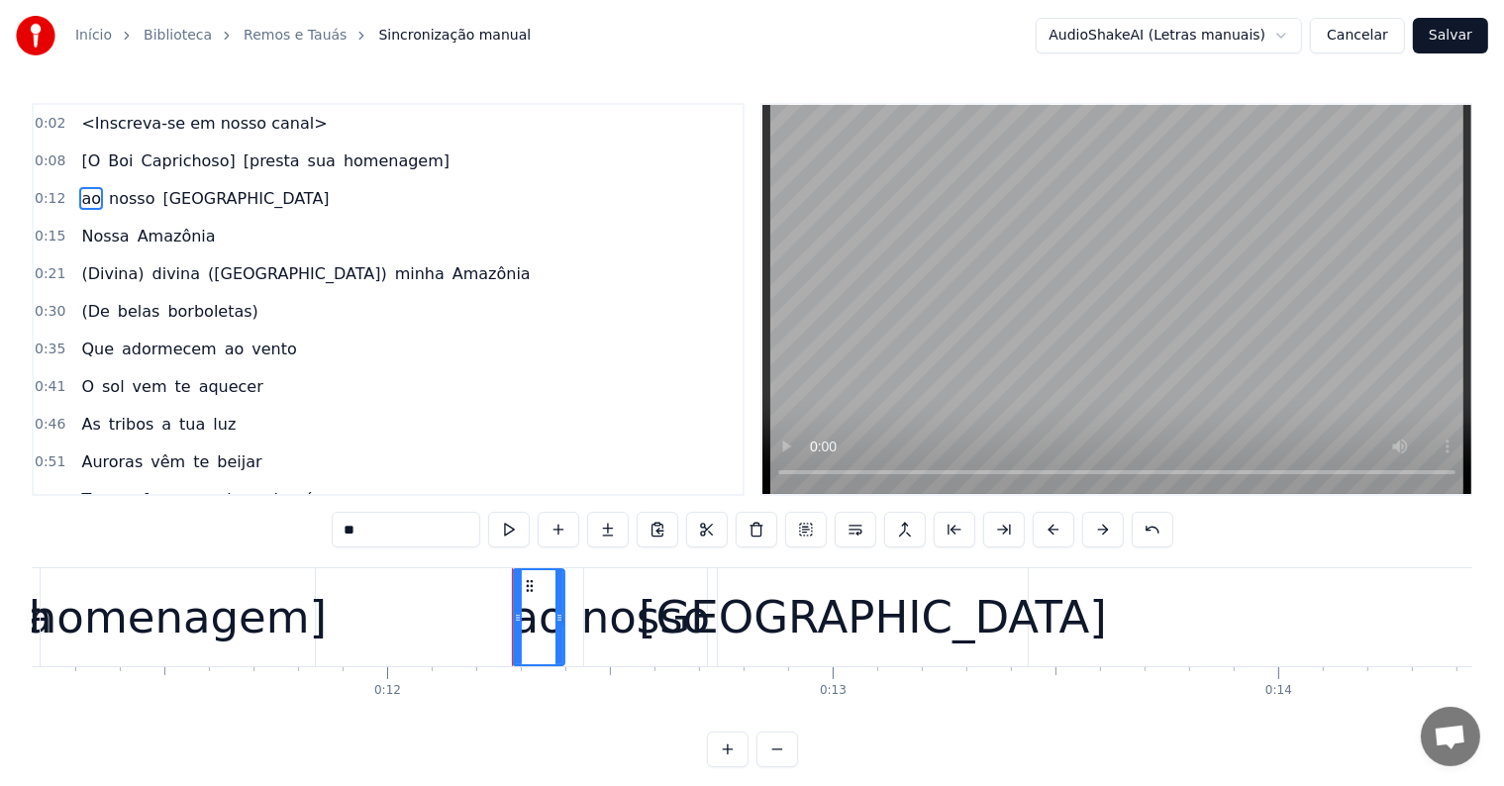
scroll to position [0, 5371]
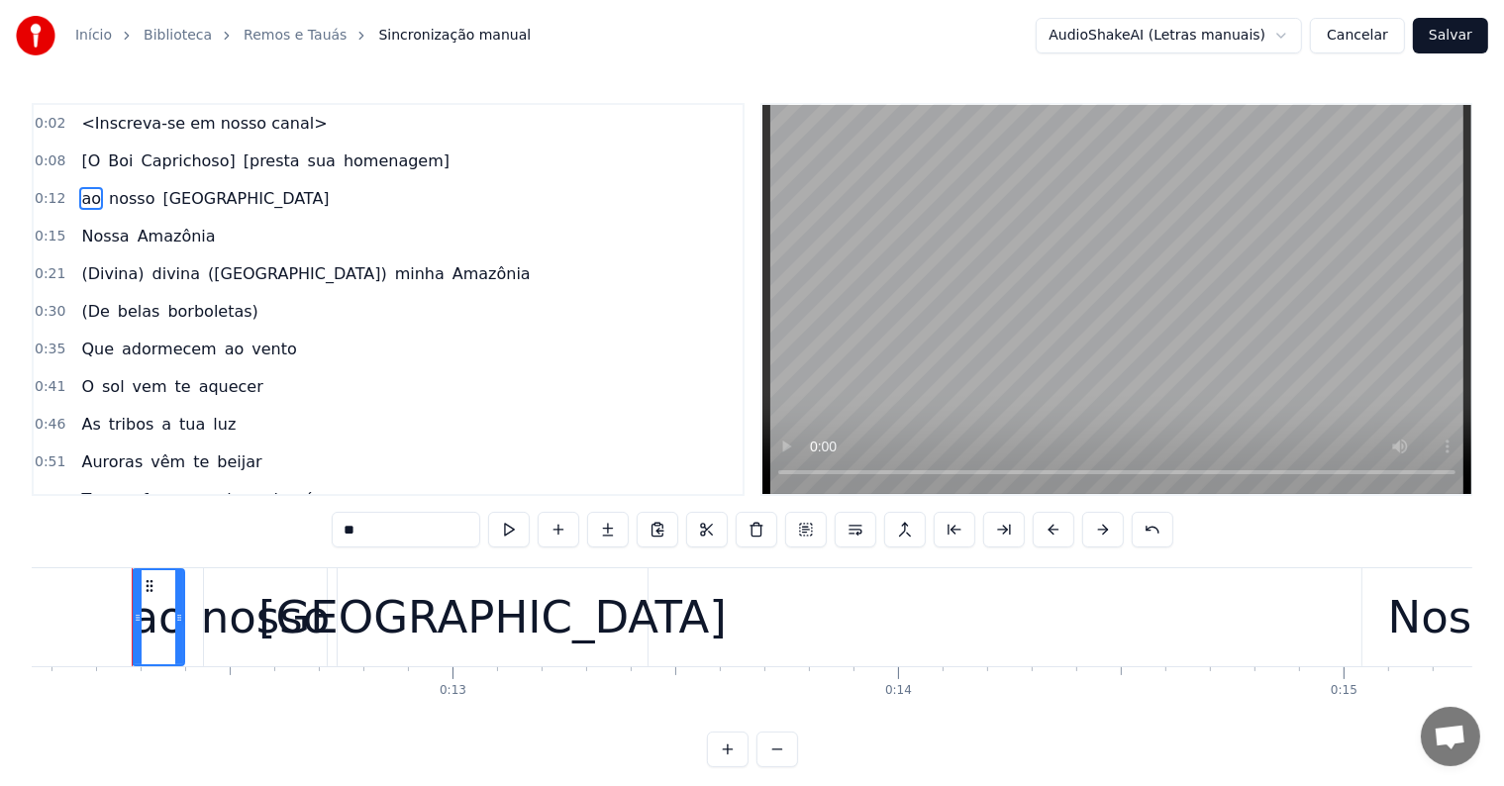
click at [343, 531] on input "**" at bounding box center [406, 530] width 149 height 36
click at [545, 638] on div "[GEOGRAPHIC_DATA]" at bounding box center [492, 617] width 468 height 67
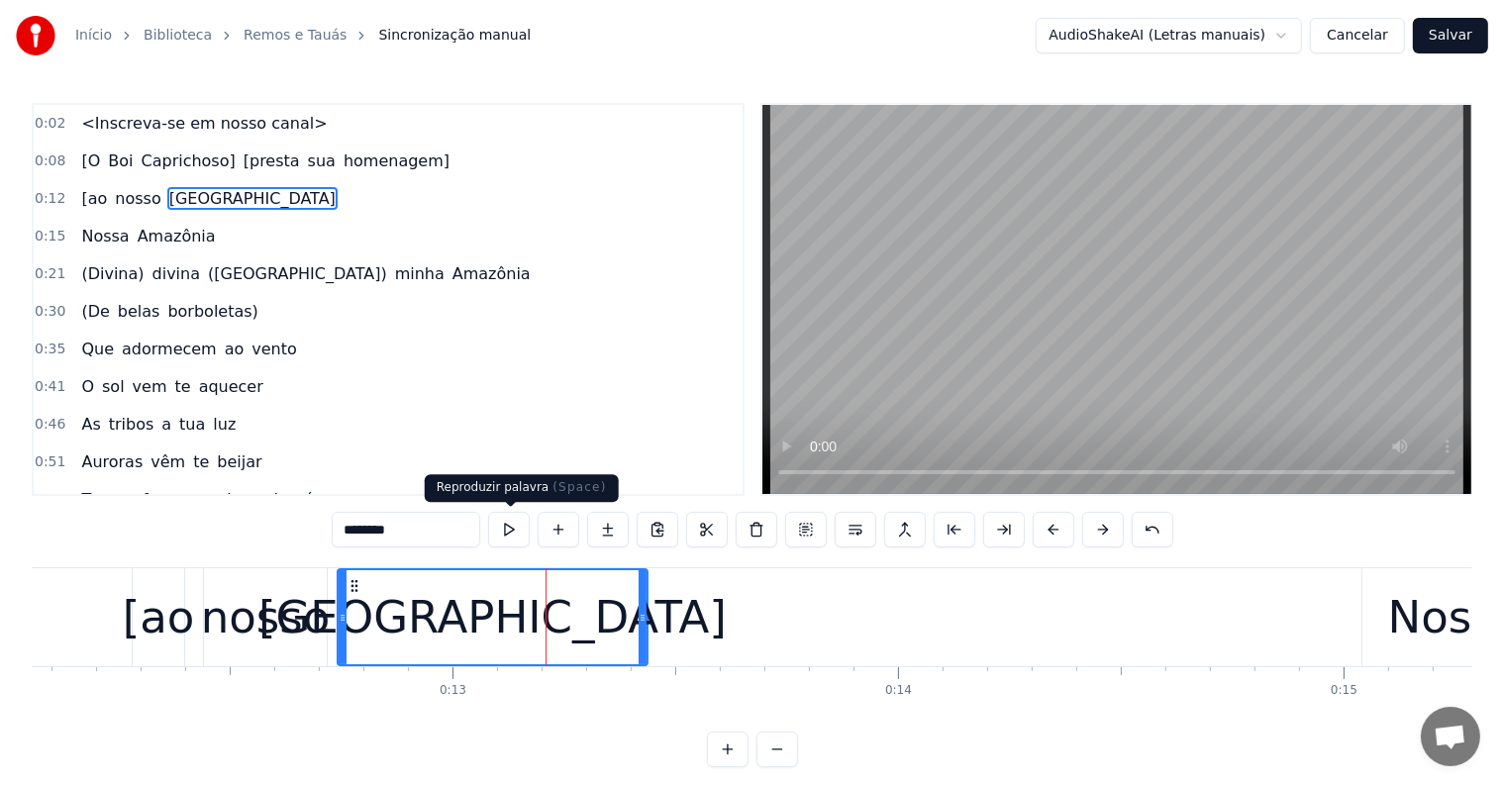
click at [462, 531] on input "********" at bounding box center [406, 530] width 149 height 36
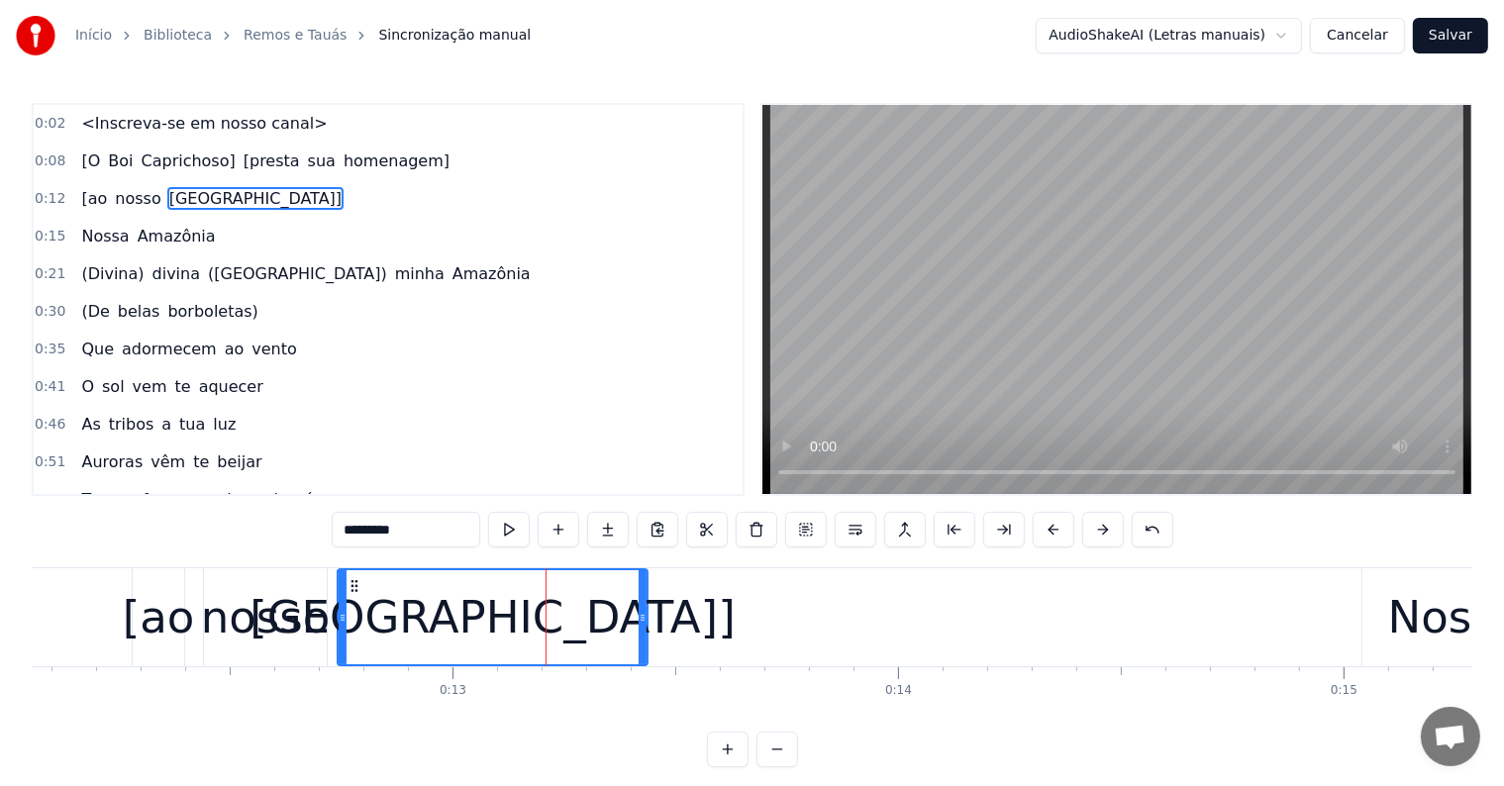
click at [137, 199] on span "nosso" at bounding box center [138, 198] width 50 height 23
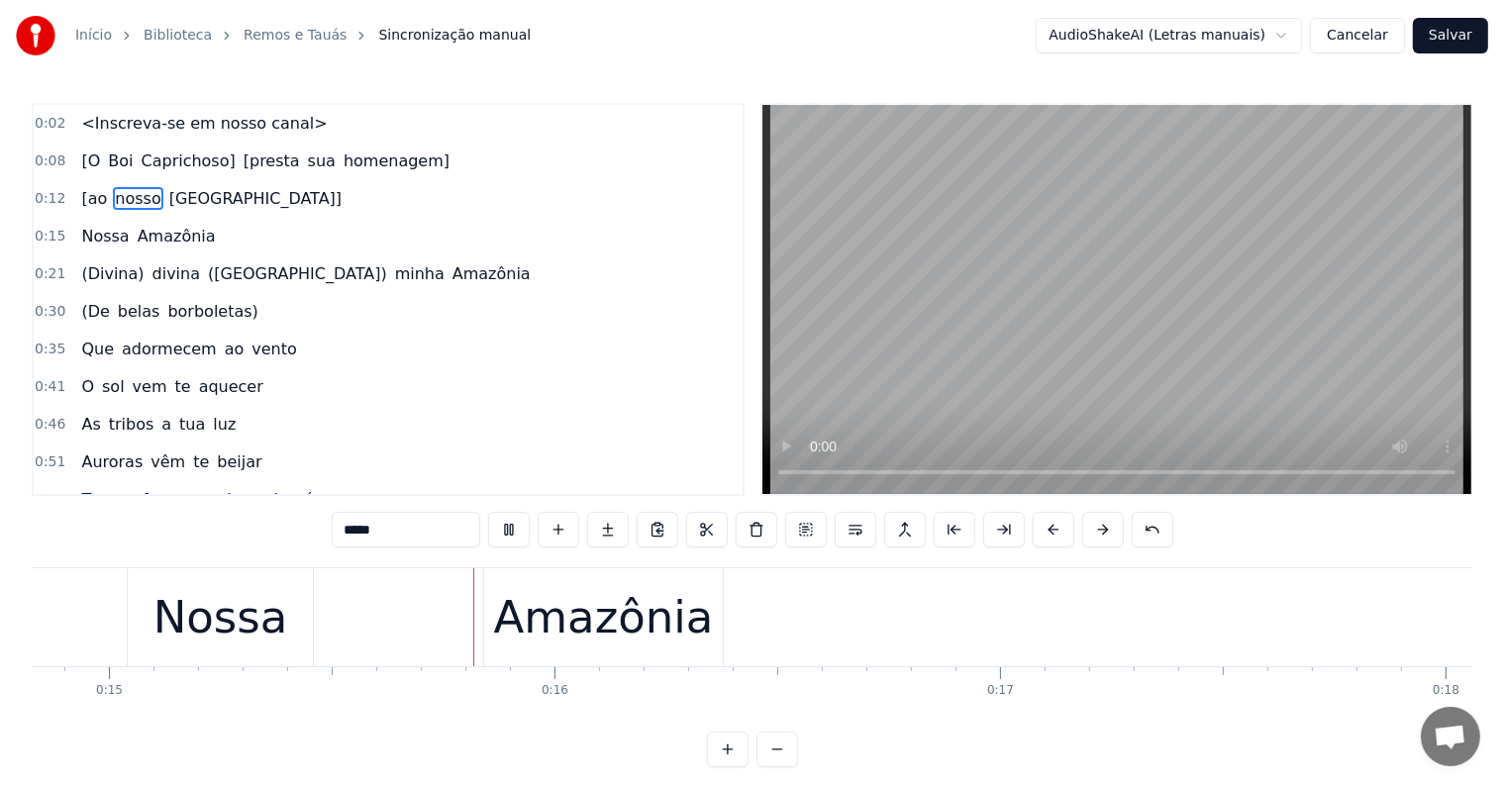
scroll to position [0, 6647]
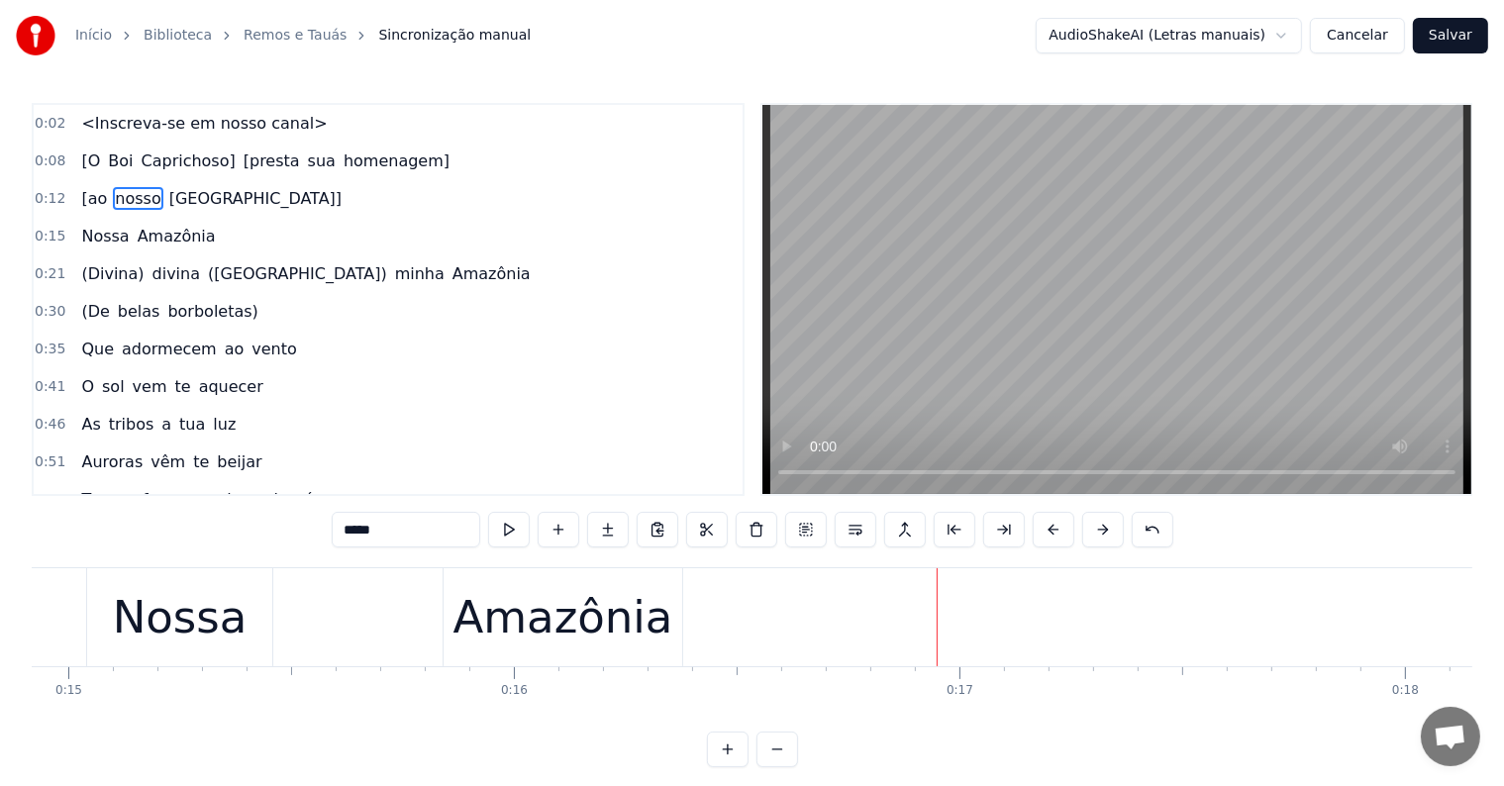
click at [91, 237] on span "Nossa" at bounding box center [104, 236] width 51 height 23
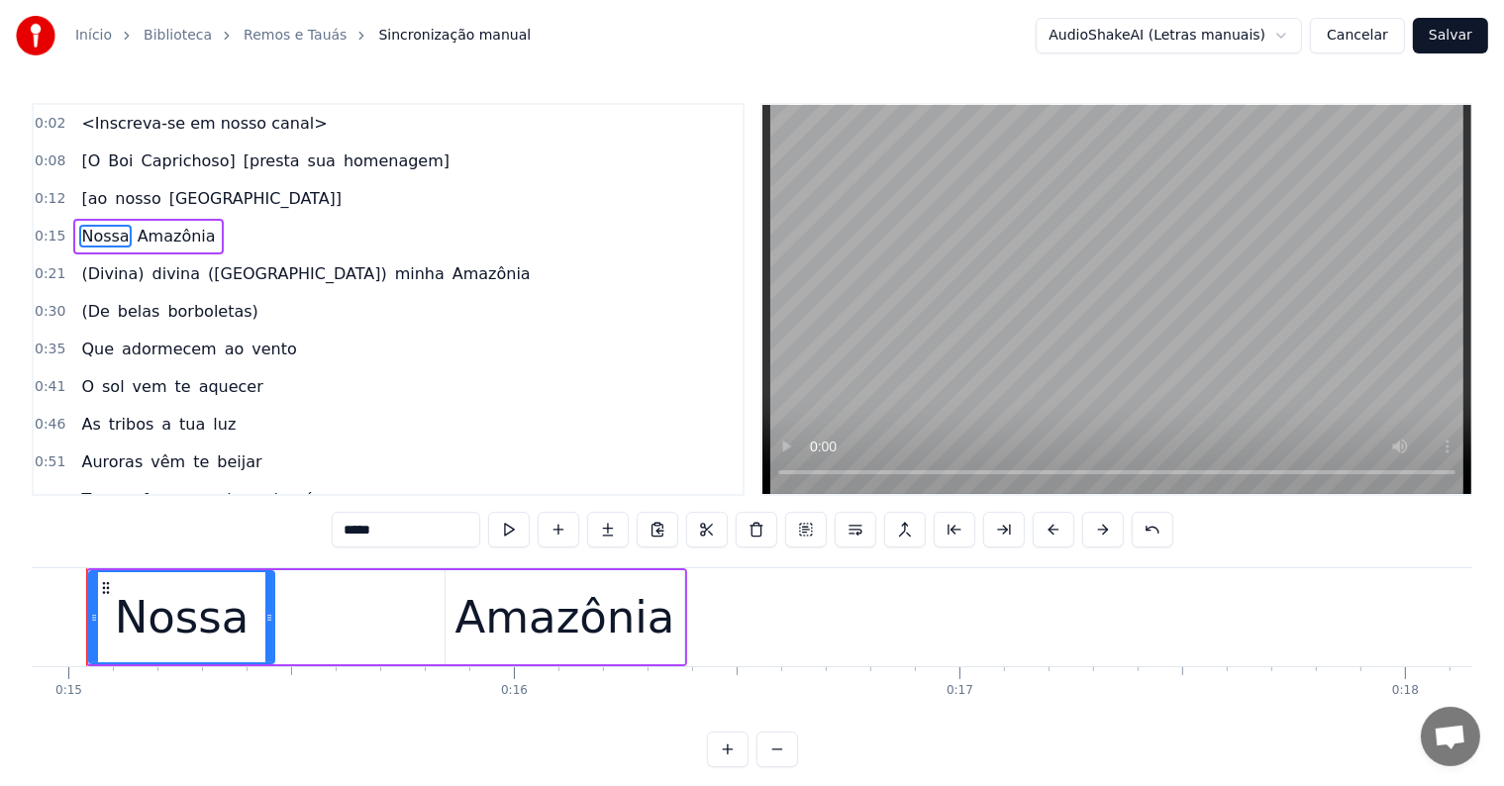
scroll to position [0, 6602]
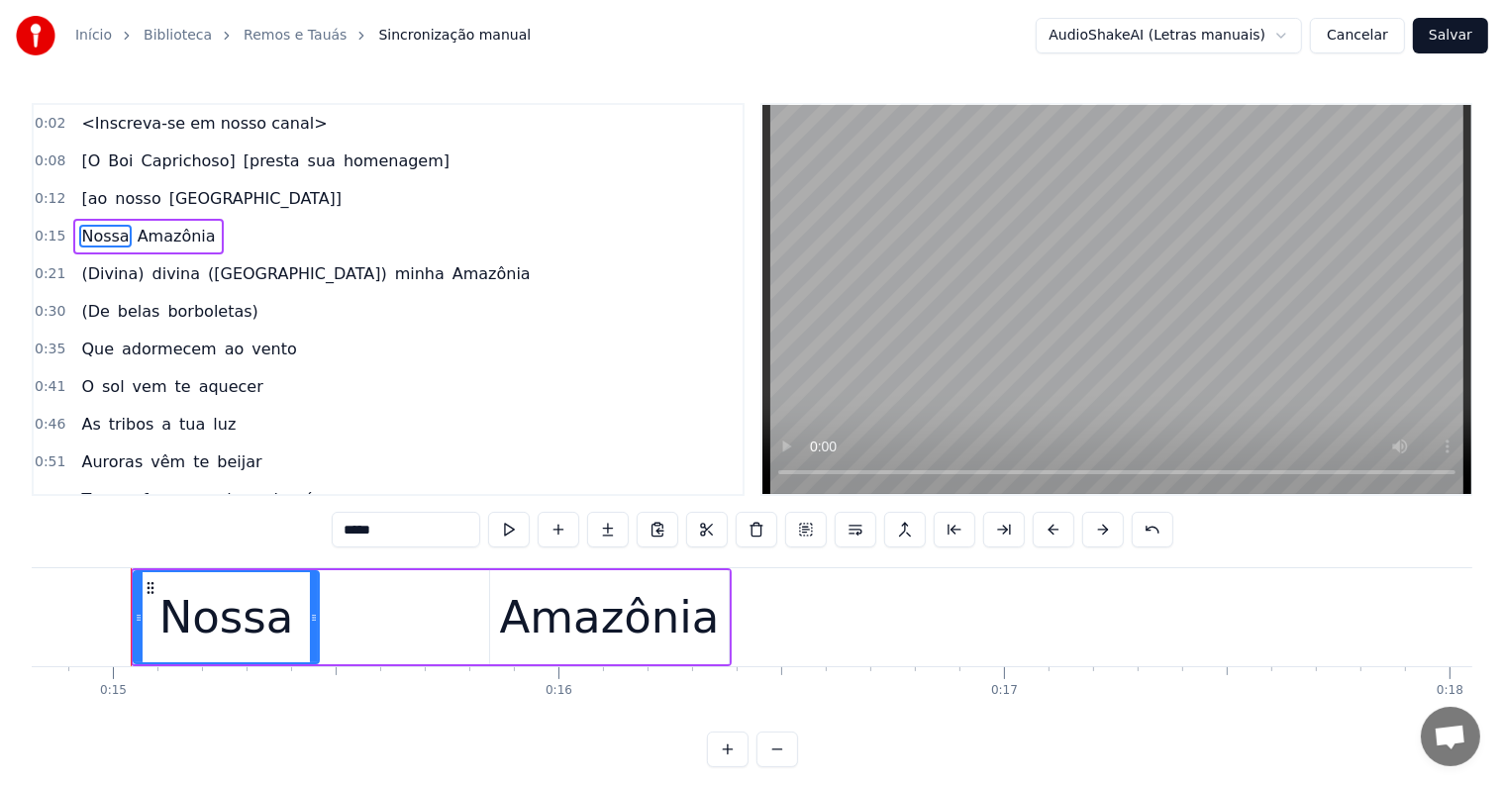
click at [341, 531] on input "*****" at bounding box center [406, 530] width 149 height 36
click at [609, 618] on div "Amazônia" at bounding box center [610, 617] width 220 height 67
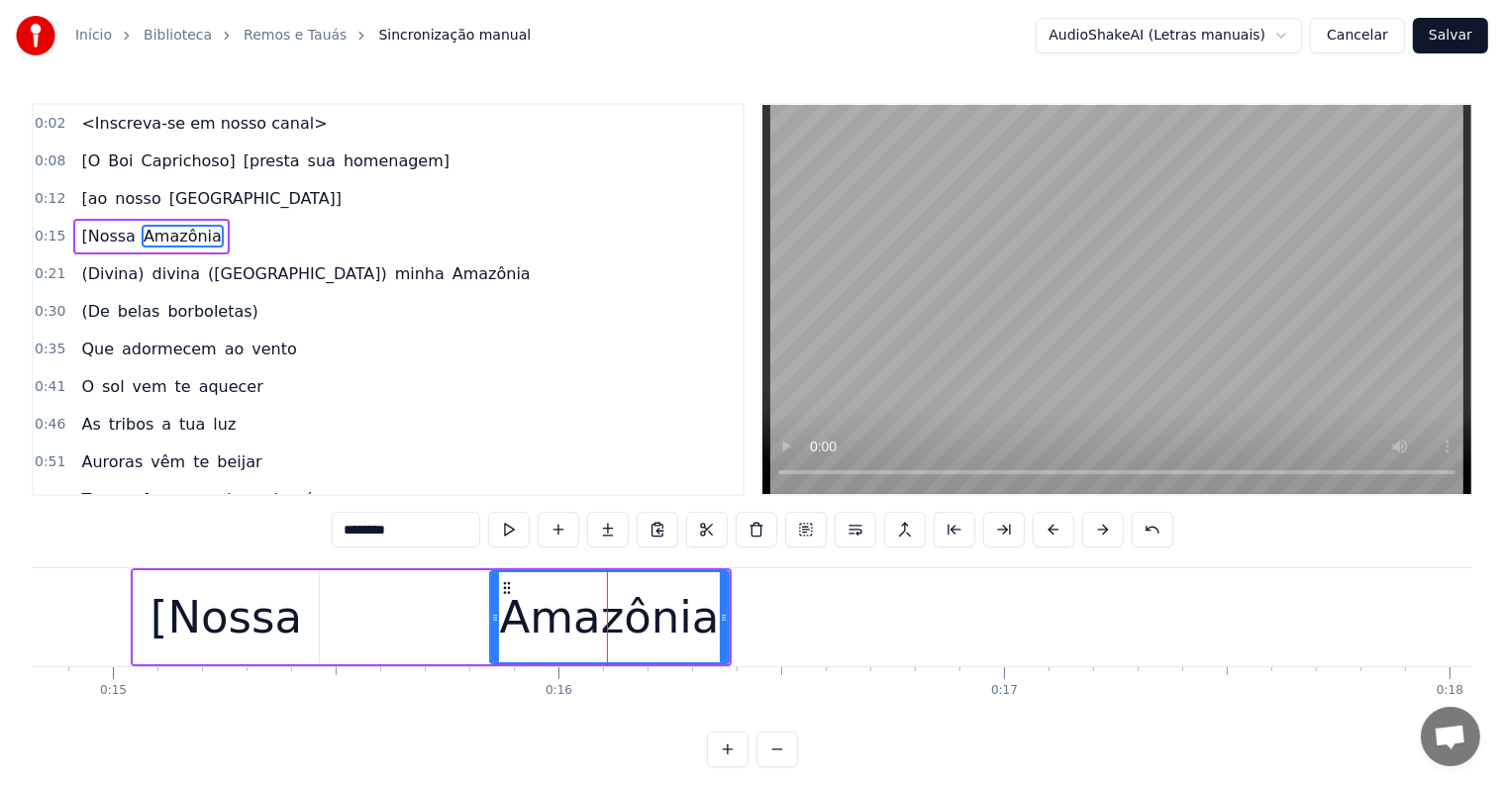
click at [442, 528] on input "********" at bounding box center [406, 530] width 149 height 36
click at [298, 606] on div "[Nossa" at bounding box center [226, 617] width 185 height 94
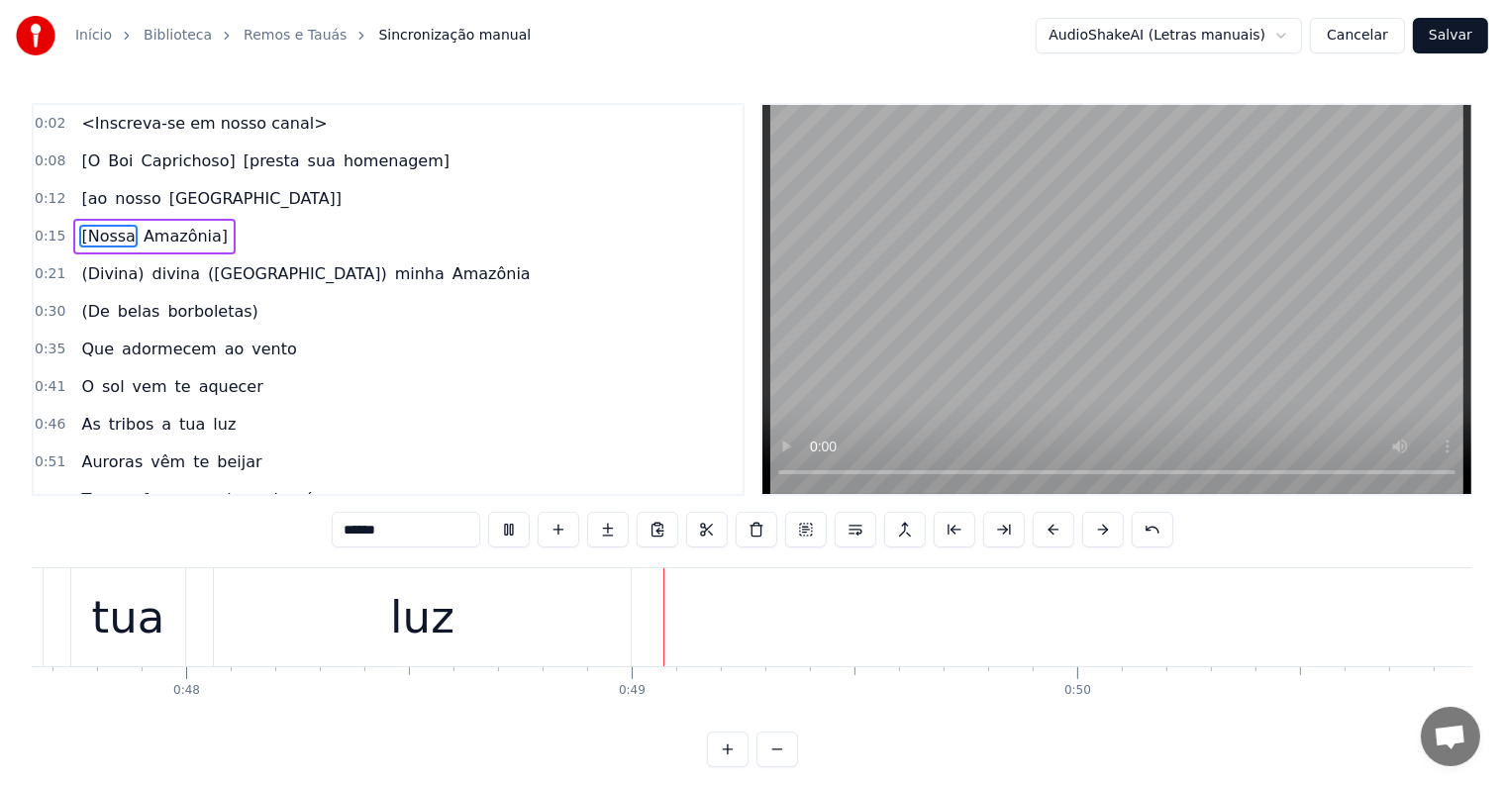
scroll to position [0, 21343]
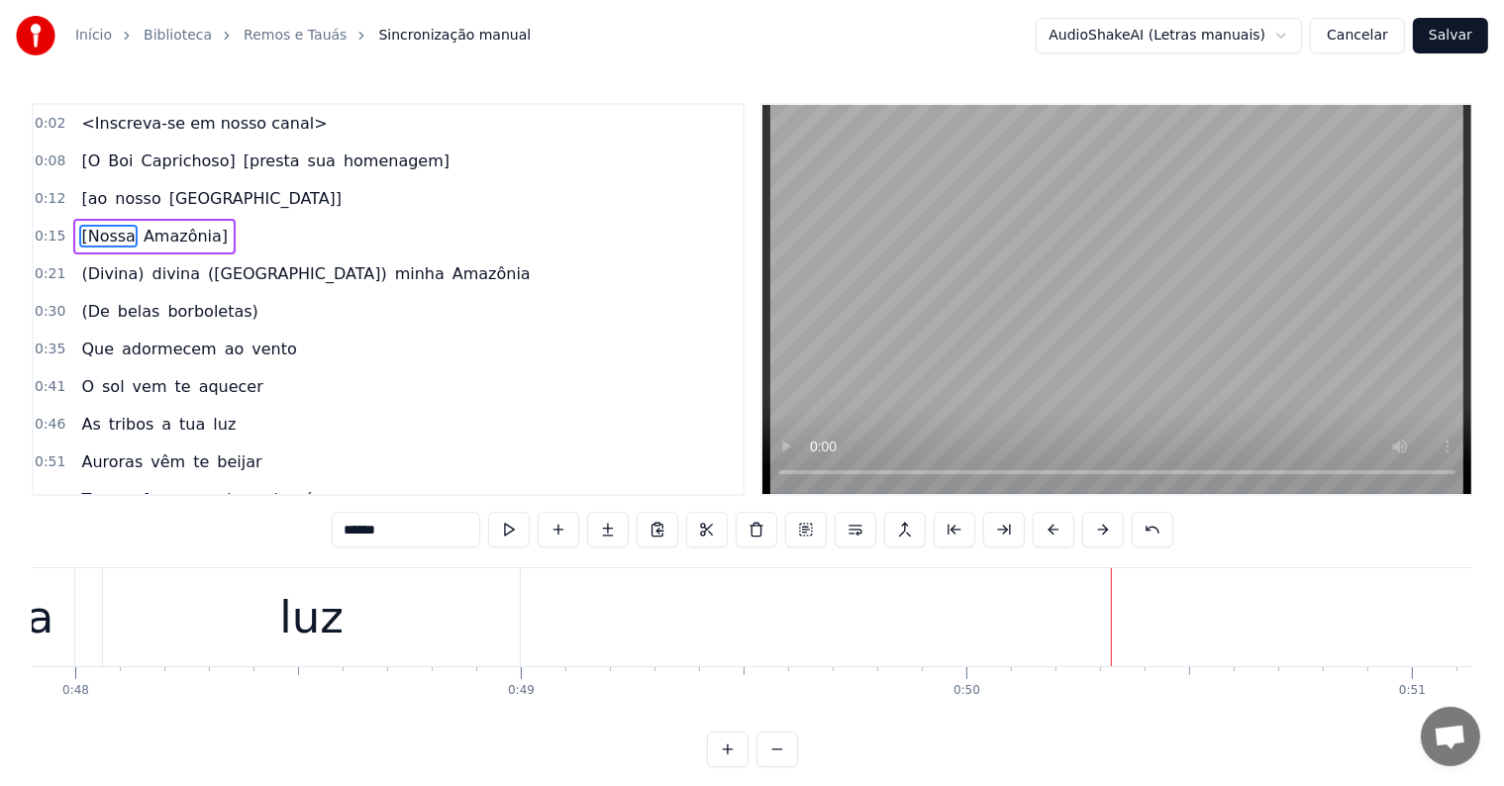
click at [193, 620] on div "luz" at bounding box center [311, 617] width 417 height 98
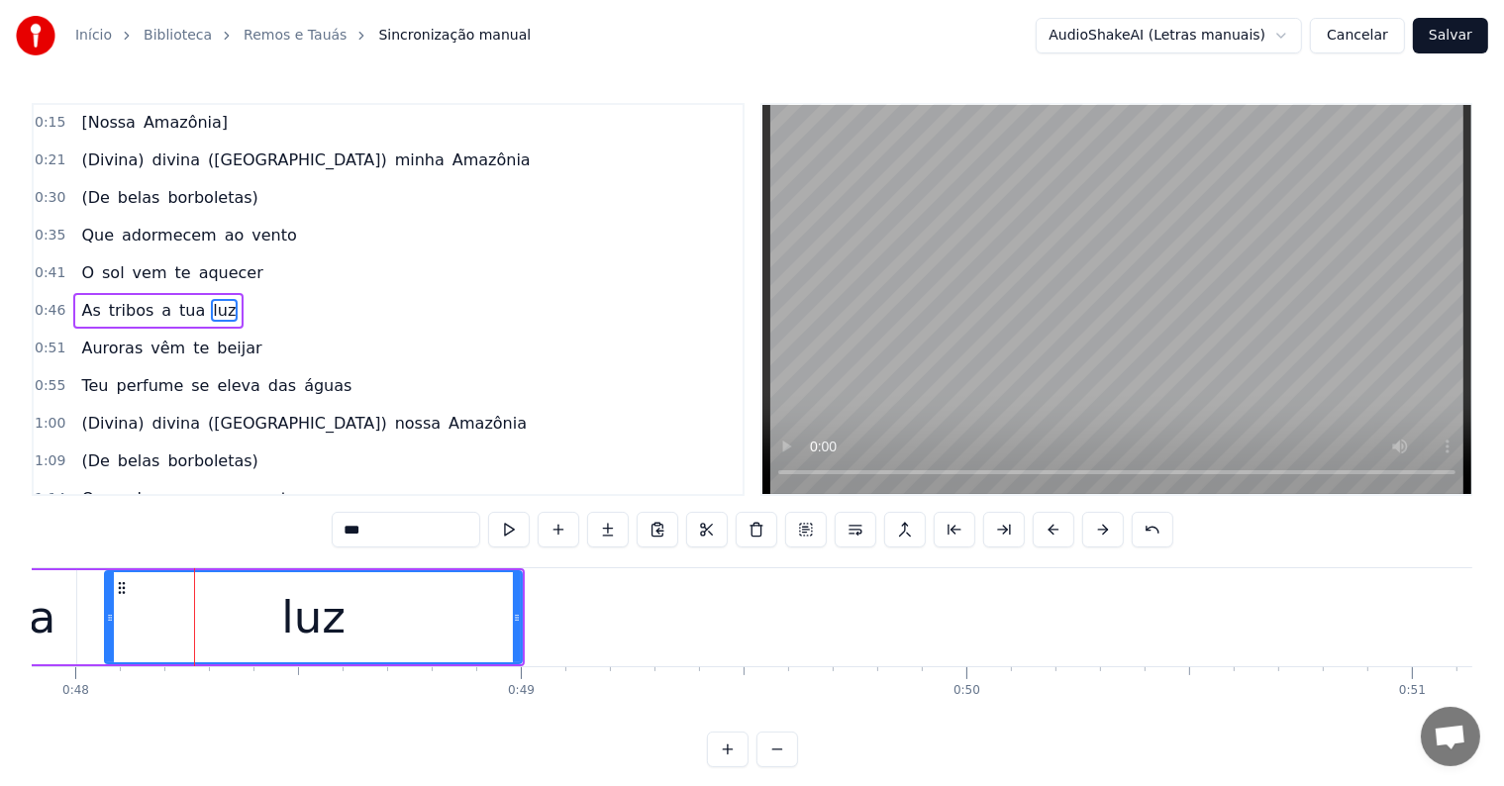
scroll to position [115, 0]
click at [159, 298] on span "a" at bounding box center [166, 309] width 14 height 23
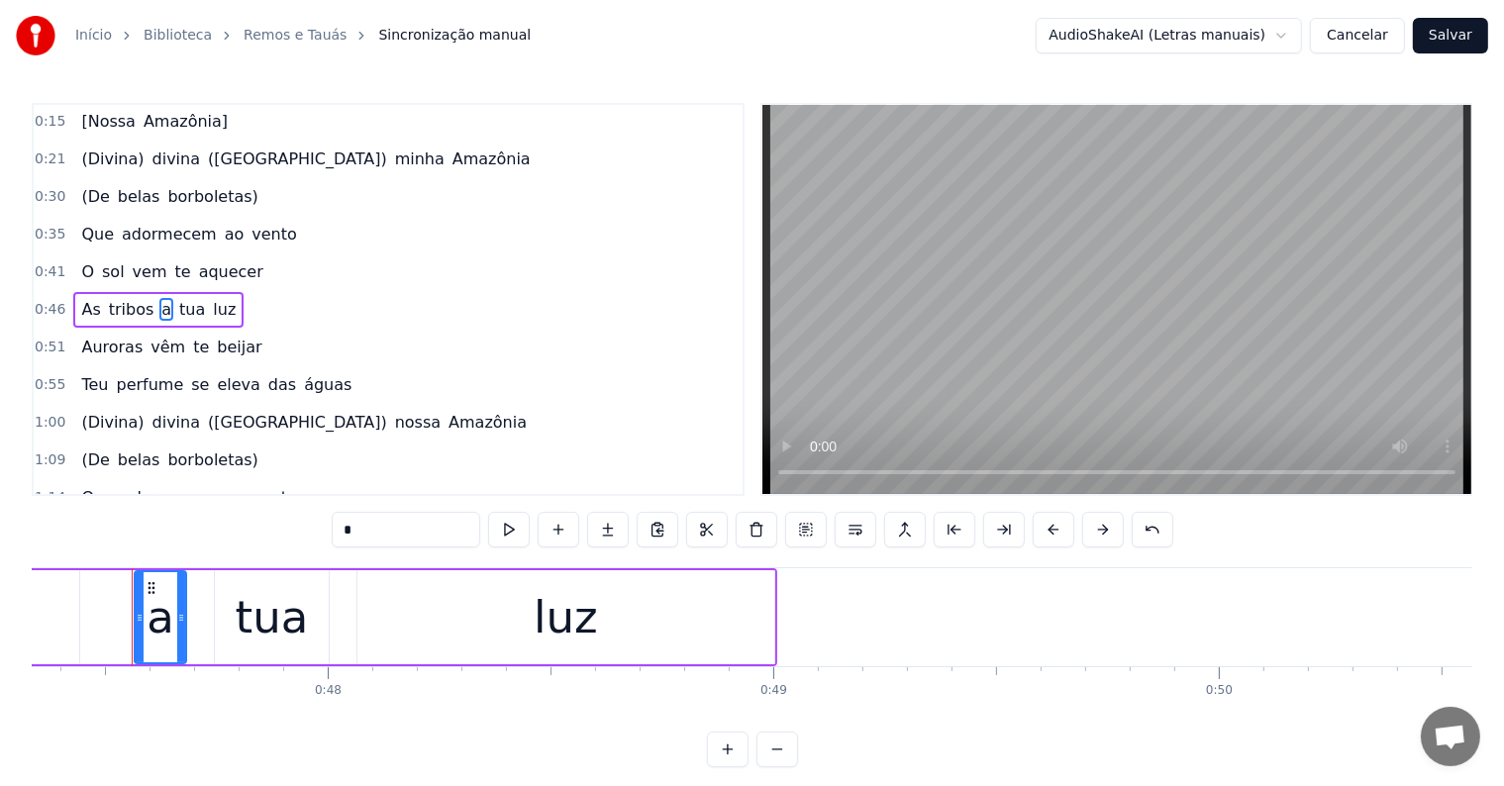
click at [128, 303] on span "tribos" at bounding box center [132, 309] width 50 height 23
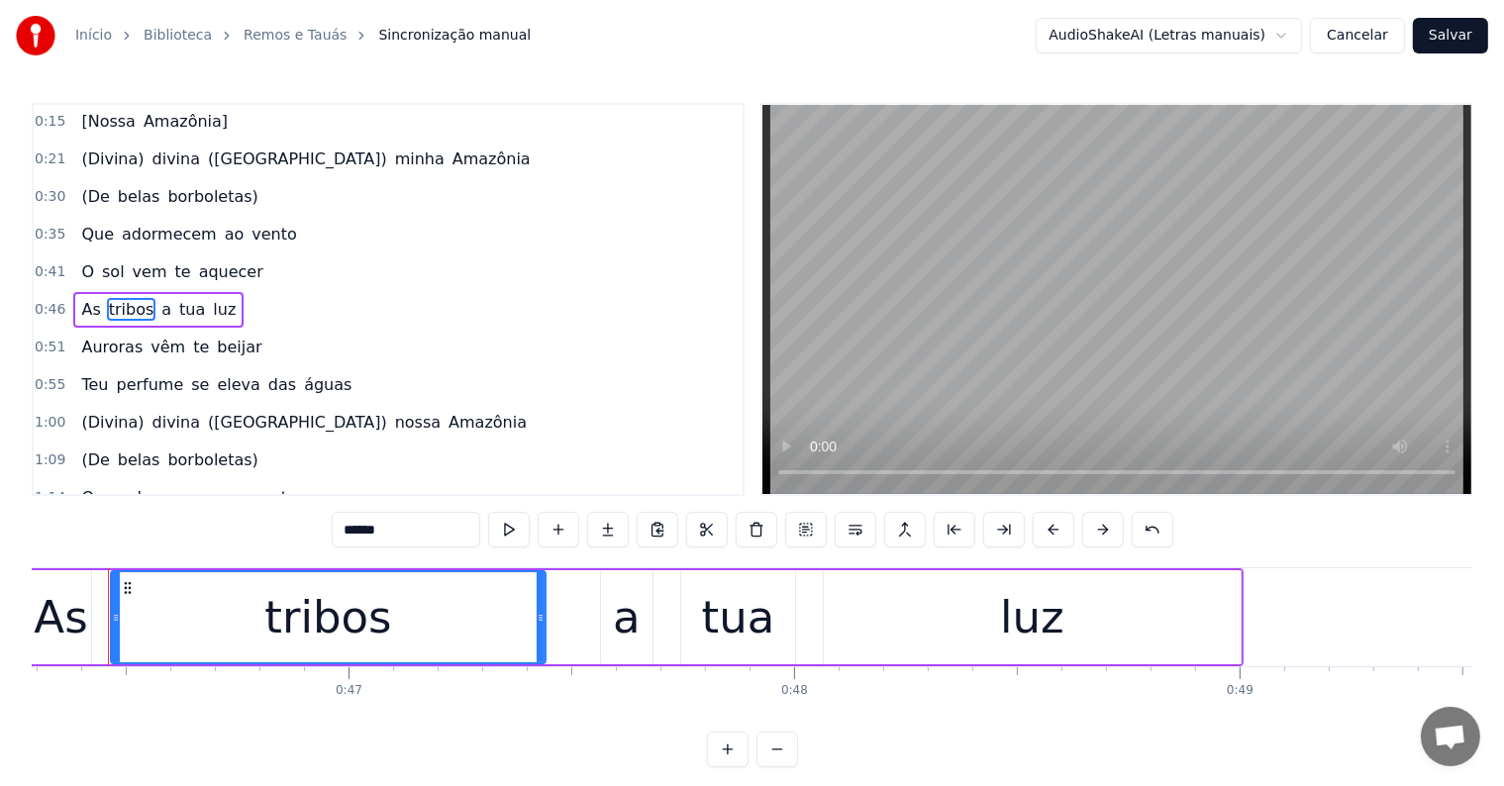
scroll to position [0, 20600]
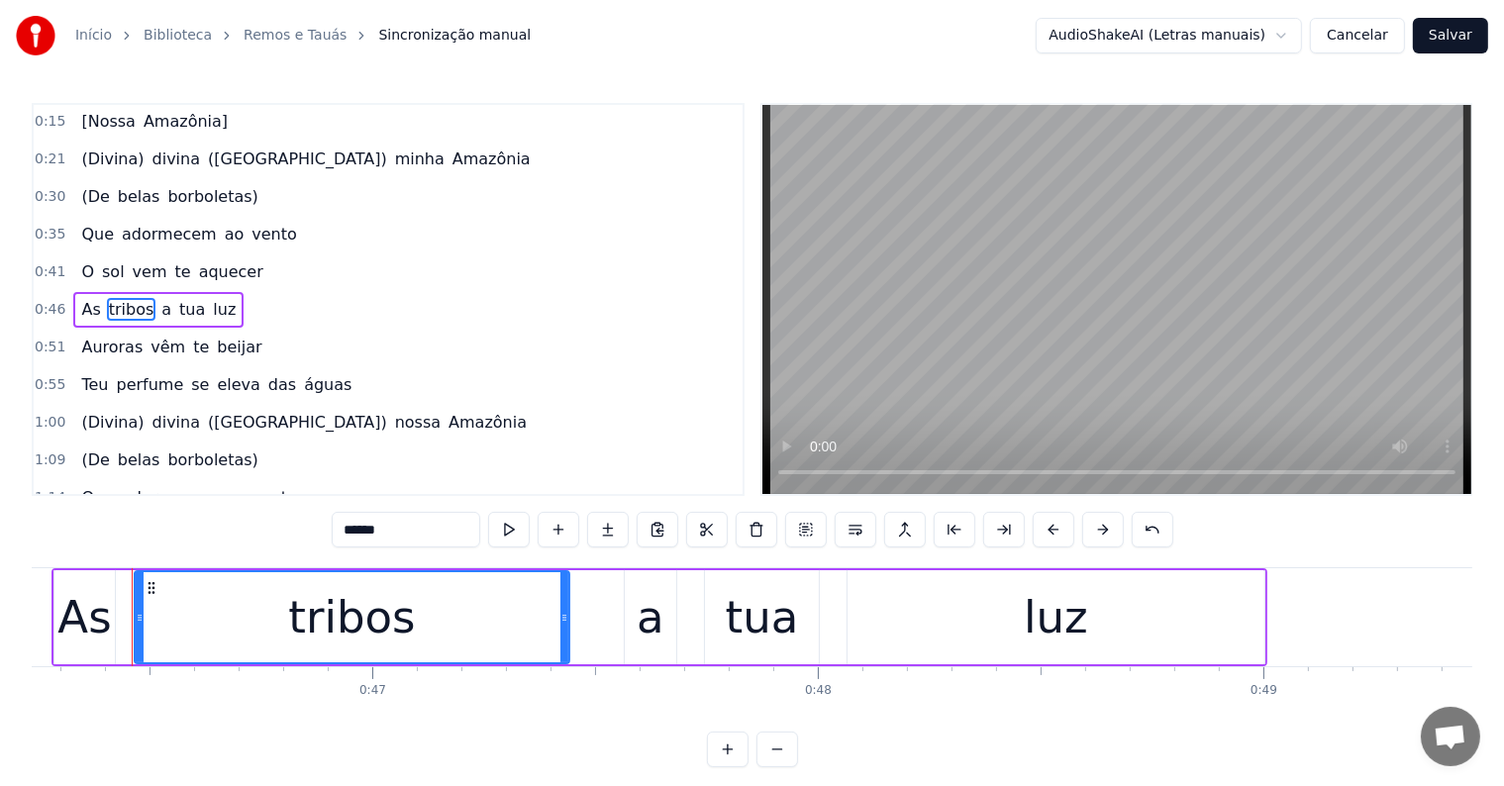
click at [390, 527] on input "******" at bounding box center [406, 530] width 149 height 36
click at [349, 603] on div "tribos," at bounding box center [352, 617] width 142 height 67
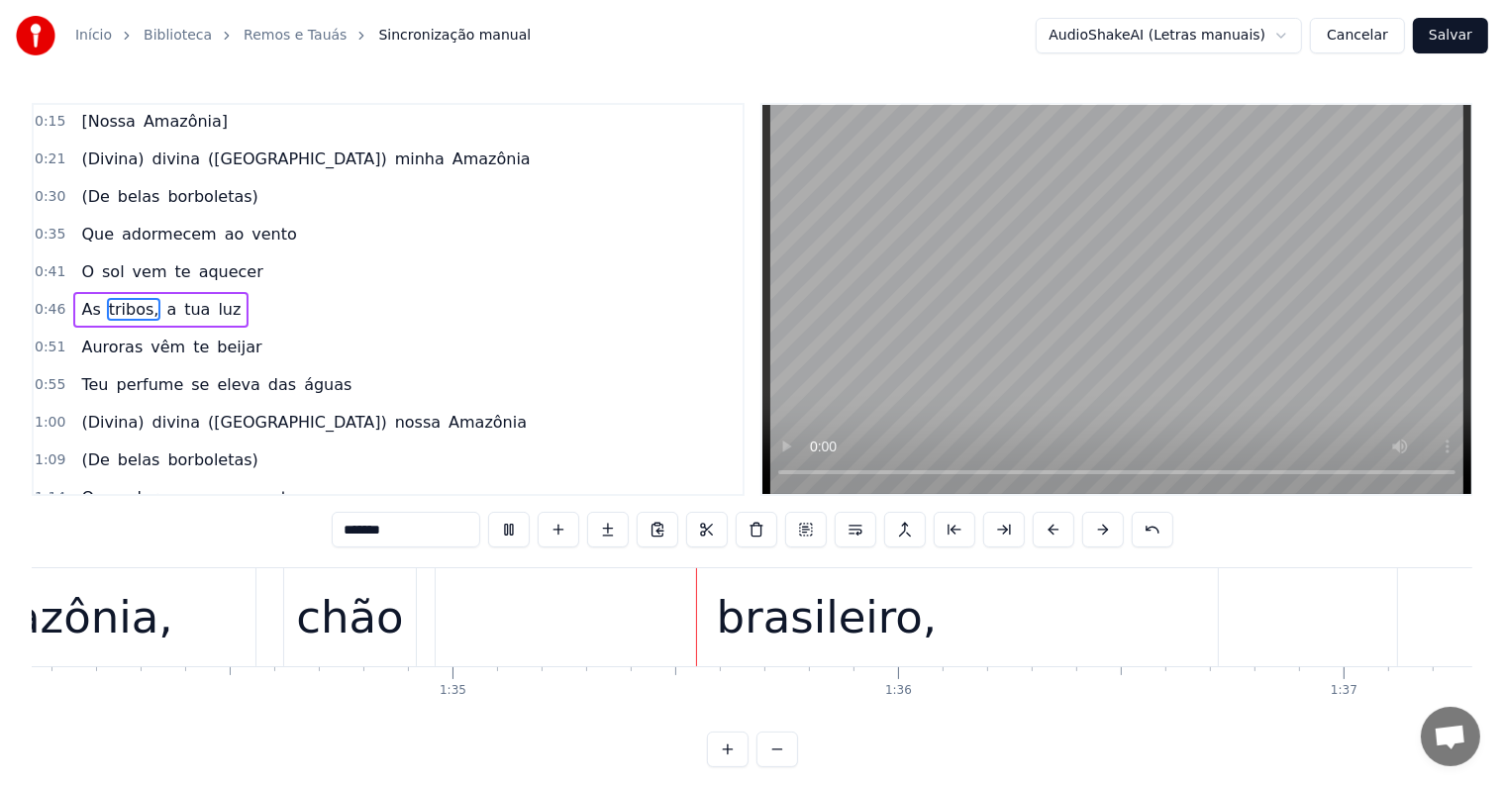
scroll to position [0, 42144]
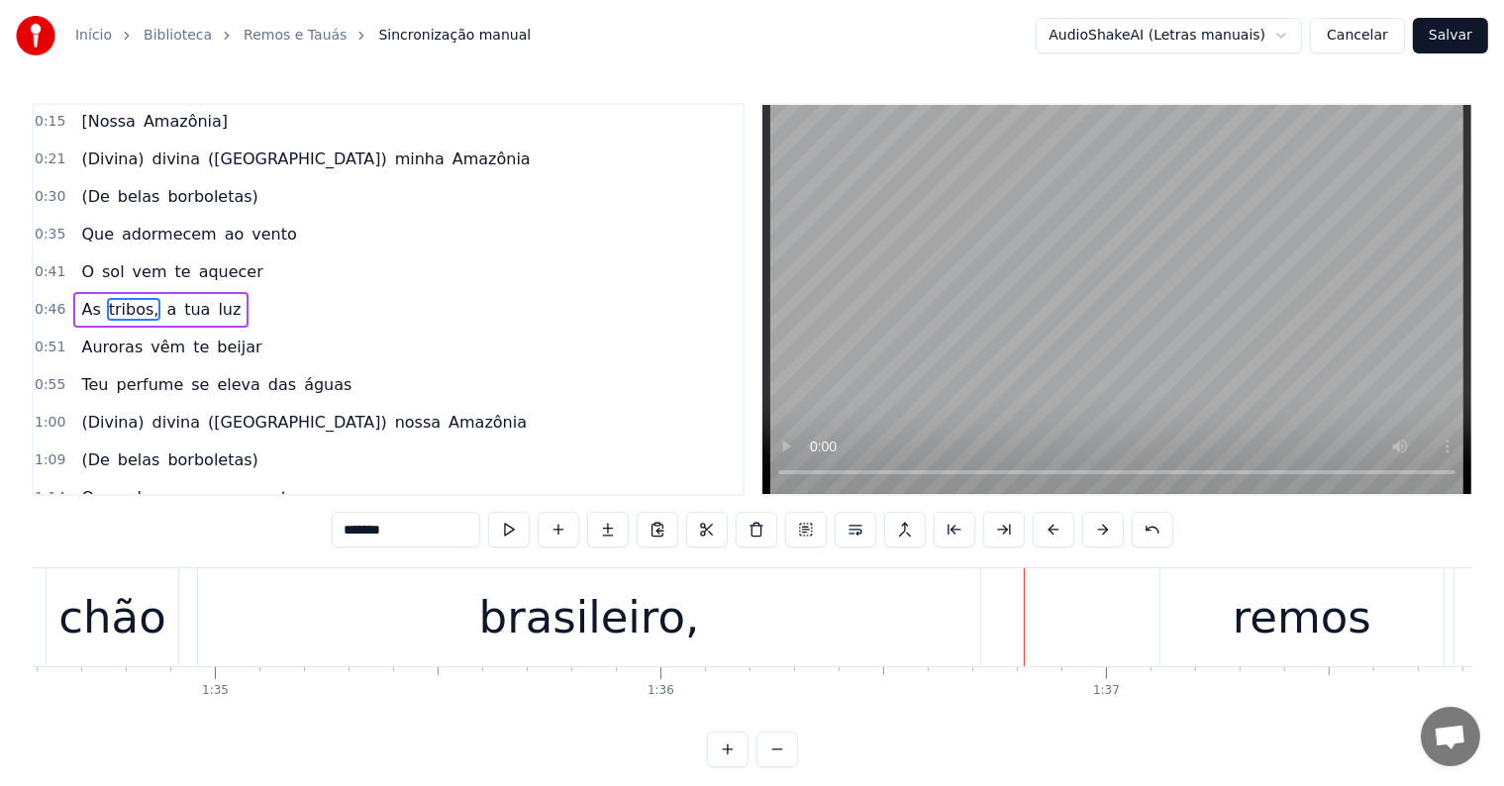
click at [591, 610] on div "brasileiro," at bounding box center [589, 617] width 221 height 67
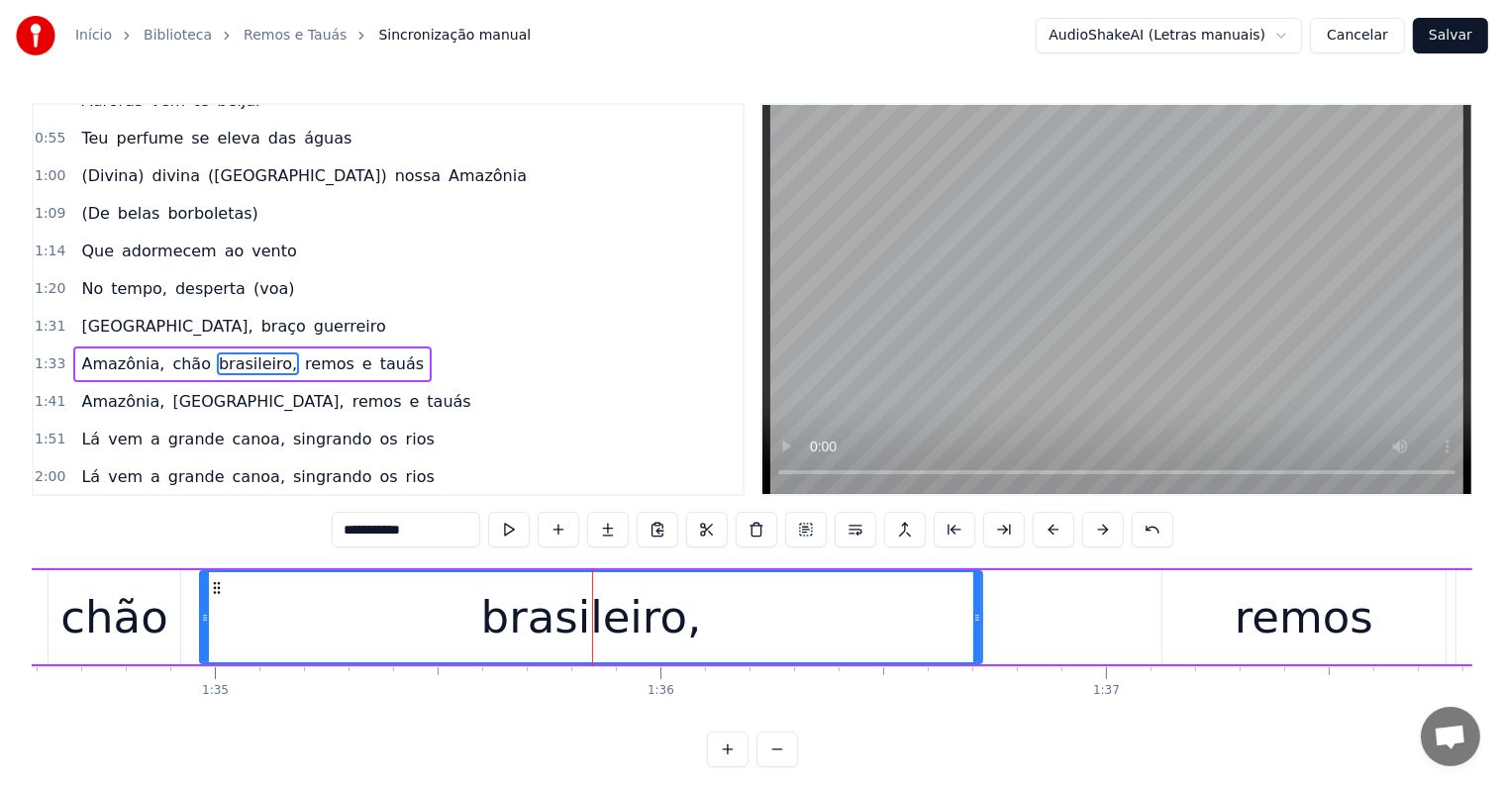
scroll to position [406, 0]
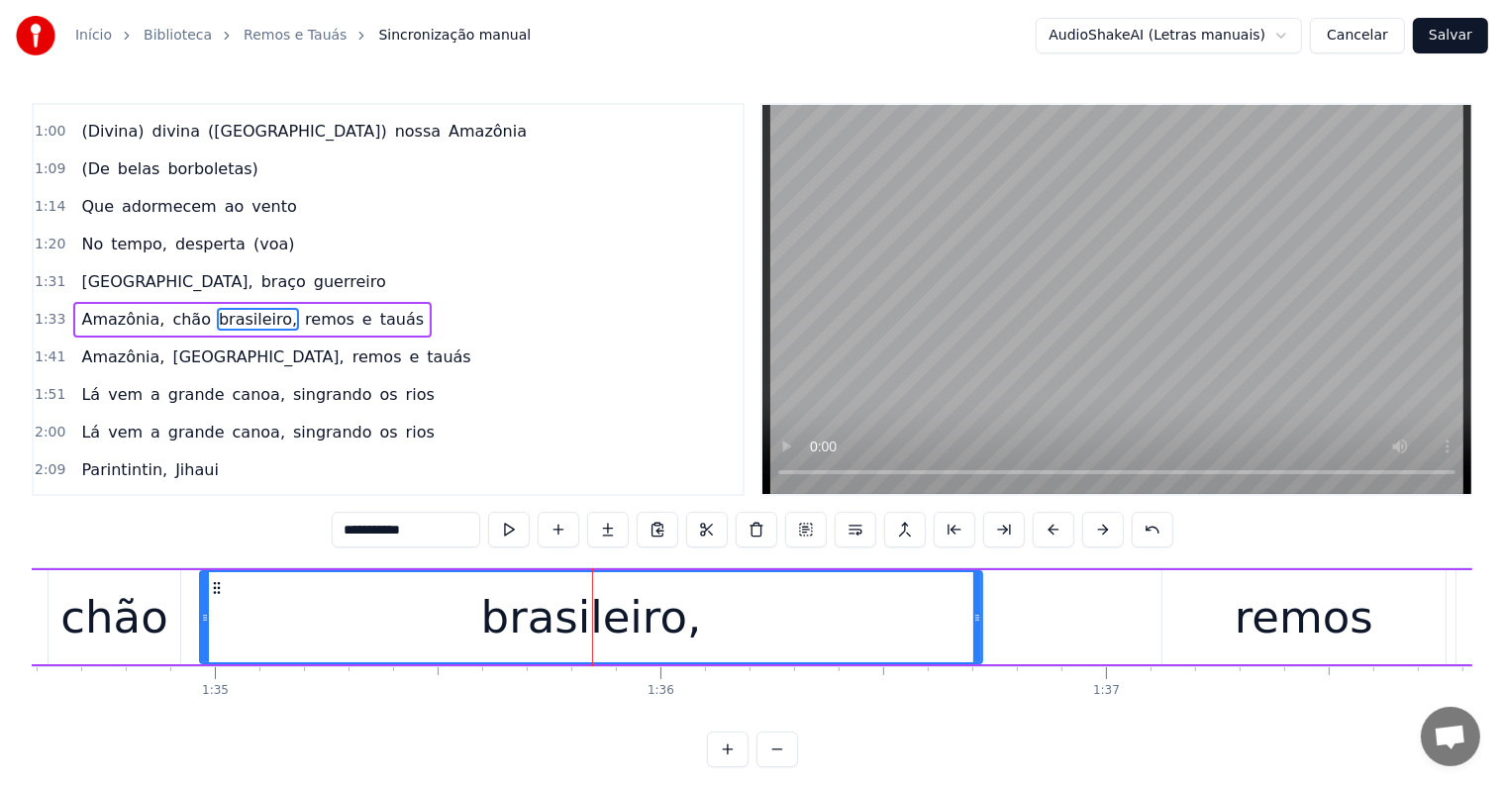
click at [303, 308] on span "remos" at bounding box center [329, 319] width 53 height 23
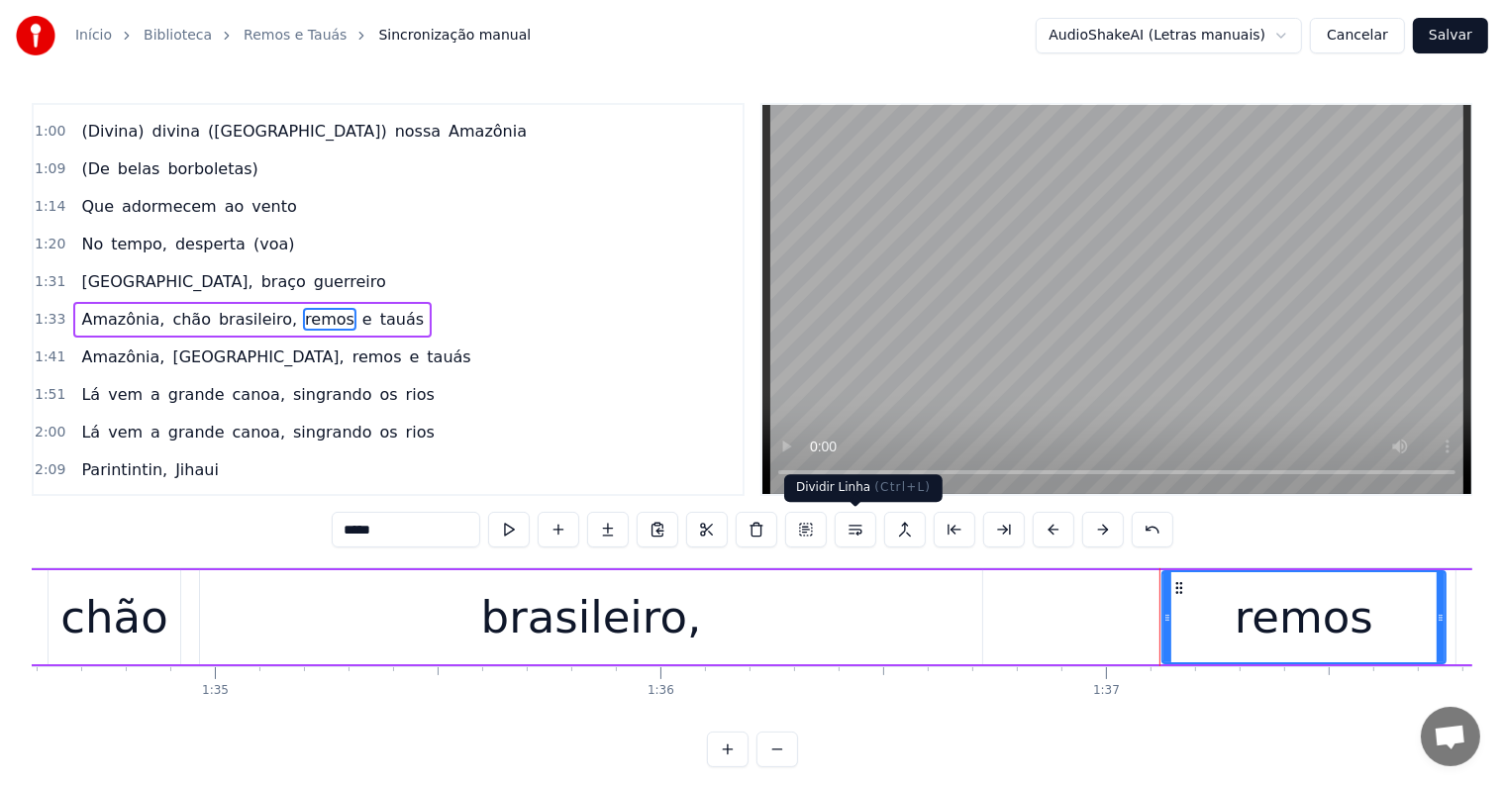
click at [853, 532] on button at bounding box center [856, 530] width 42 height 36
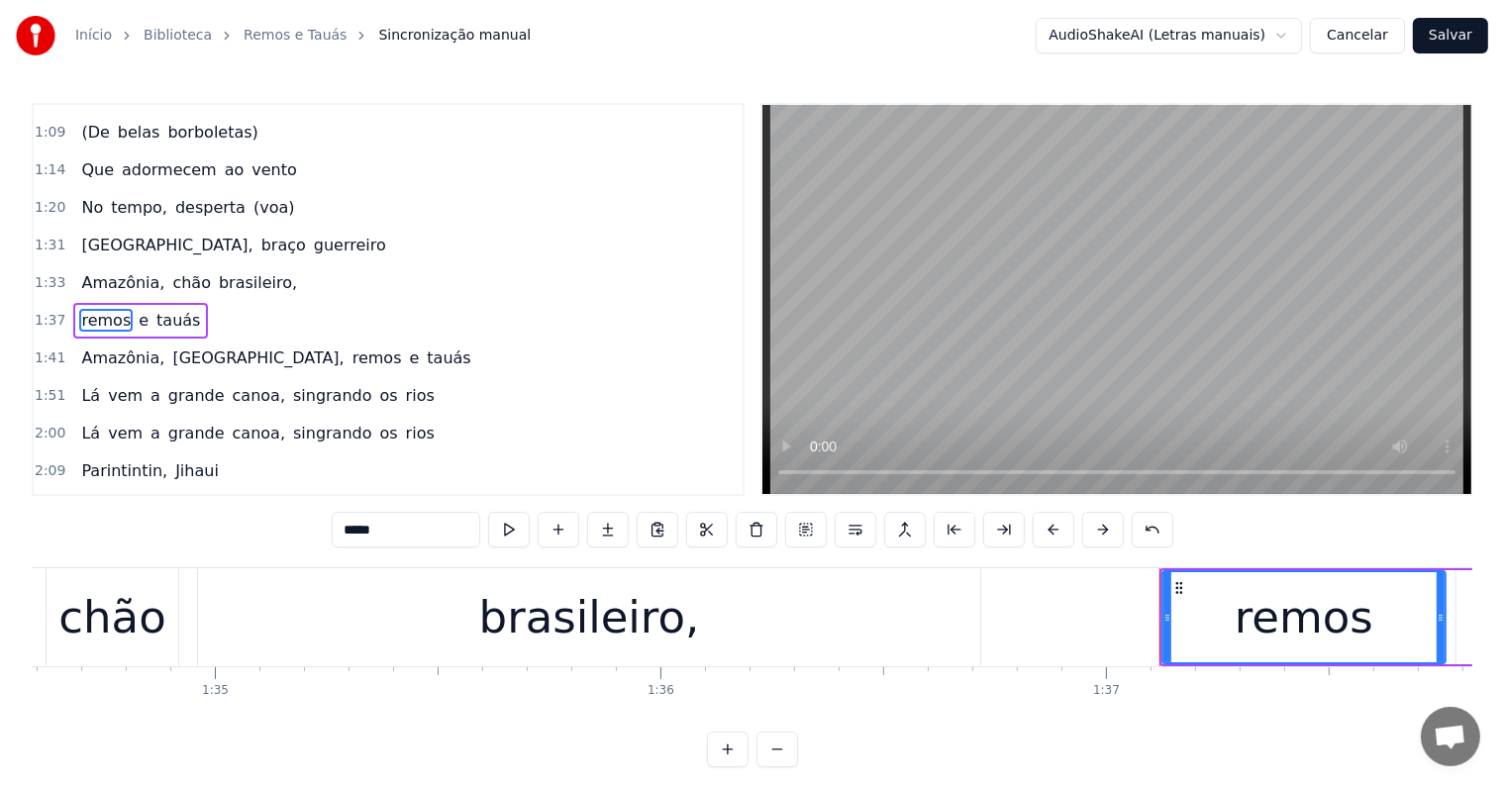
click at [234, 271] on span "brasileiro," at bounding box center [258, 282] width 82 height 23
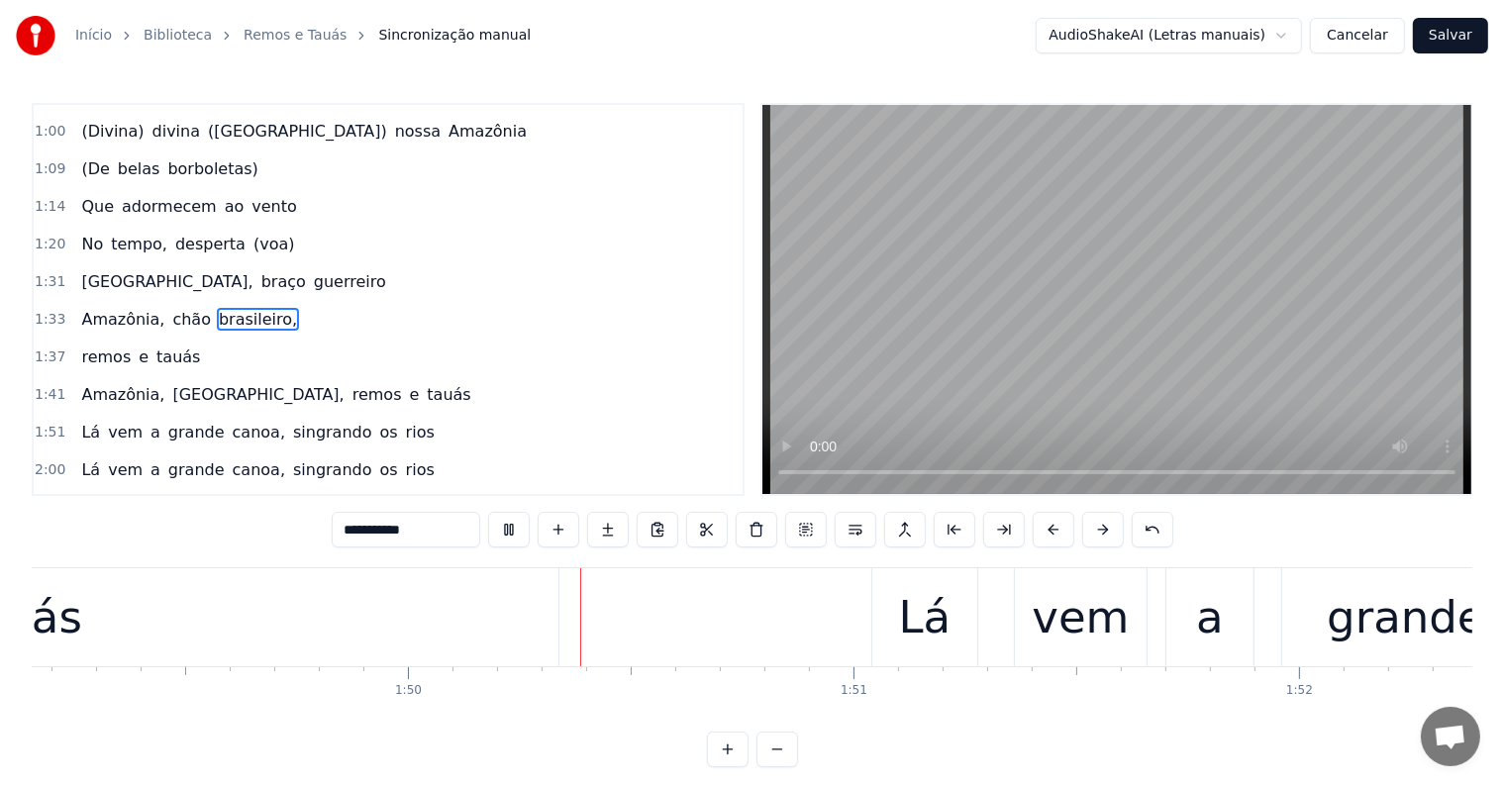
scroll to position [0, 48697]
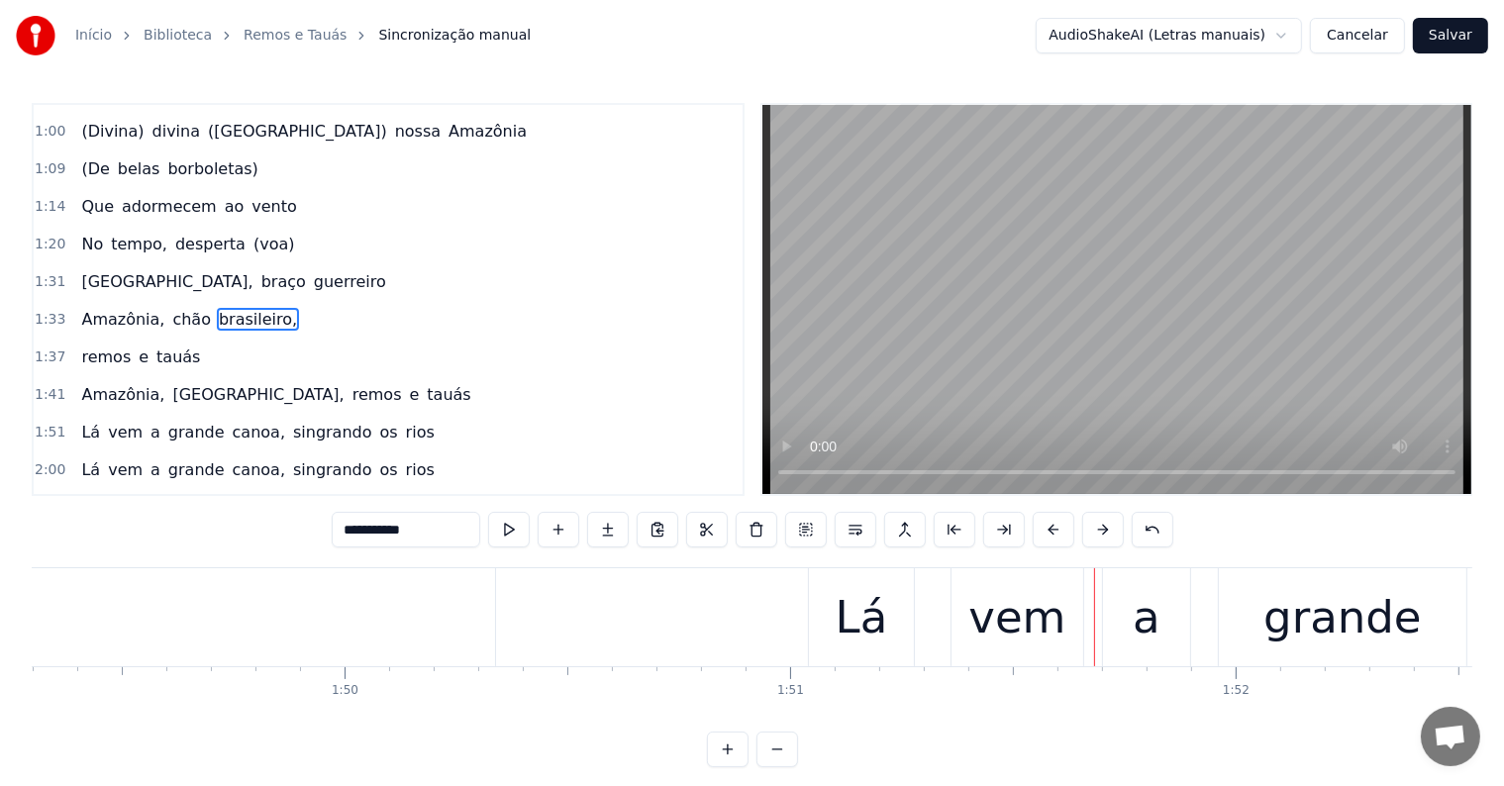
click at [217, 308] on span "brasileiro," at bounding box center [258, 319] width 82 height 23
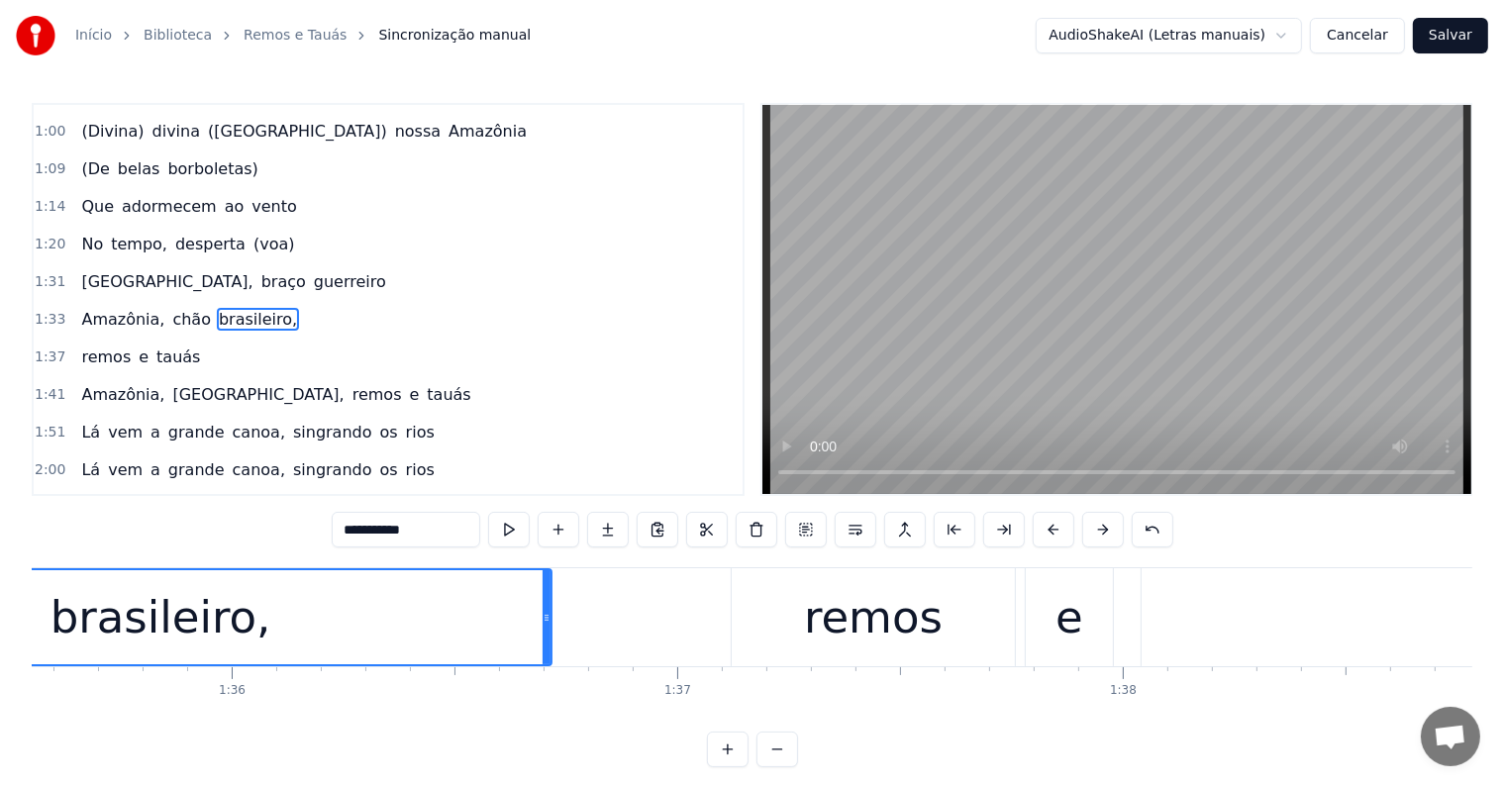
scroll to position [0, 42210]
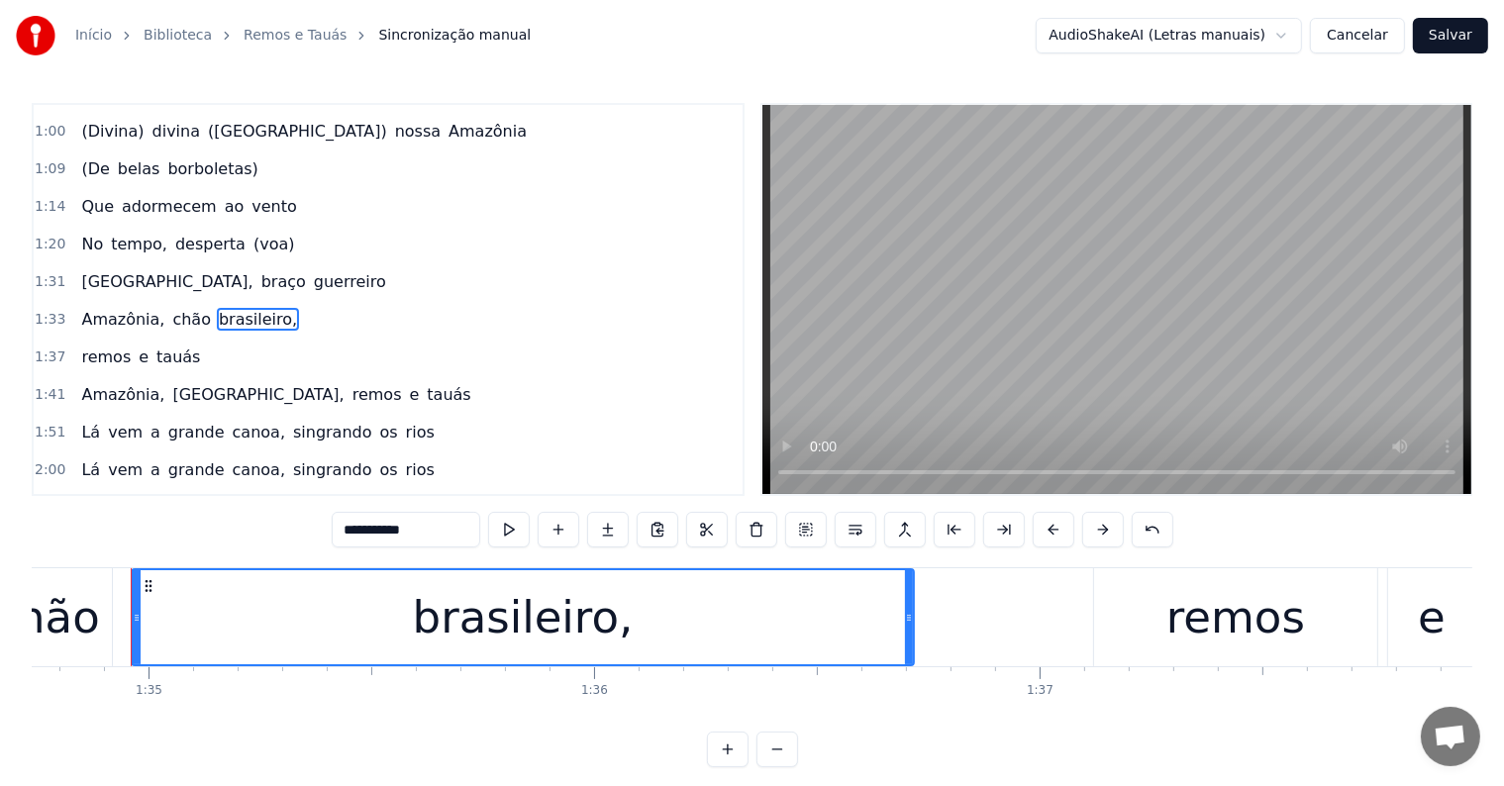
click at [80, 346] on span "remos" at bounding box center [105, 357] width 53 height 23
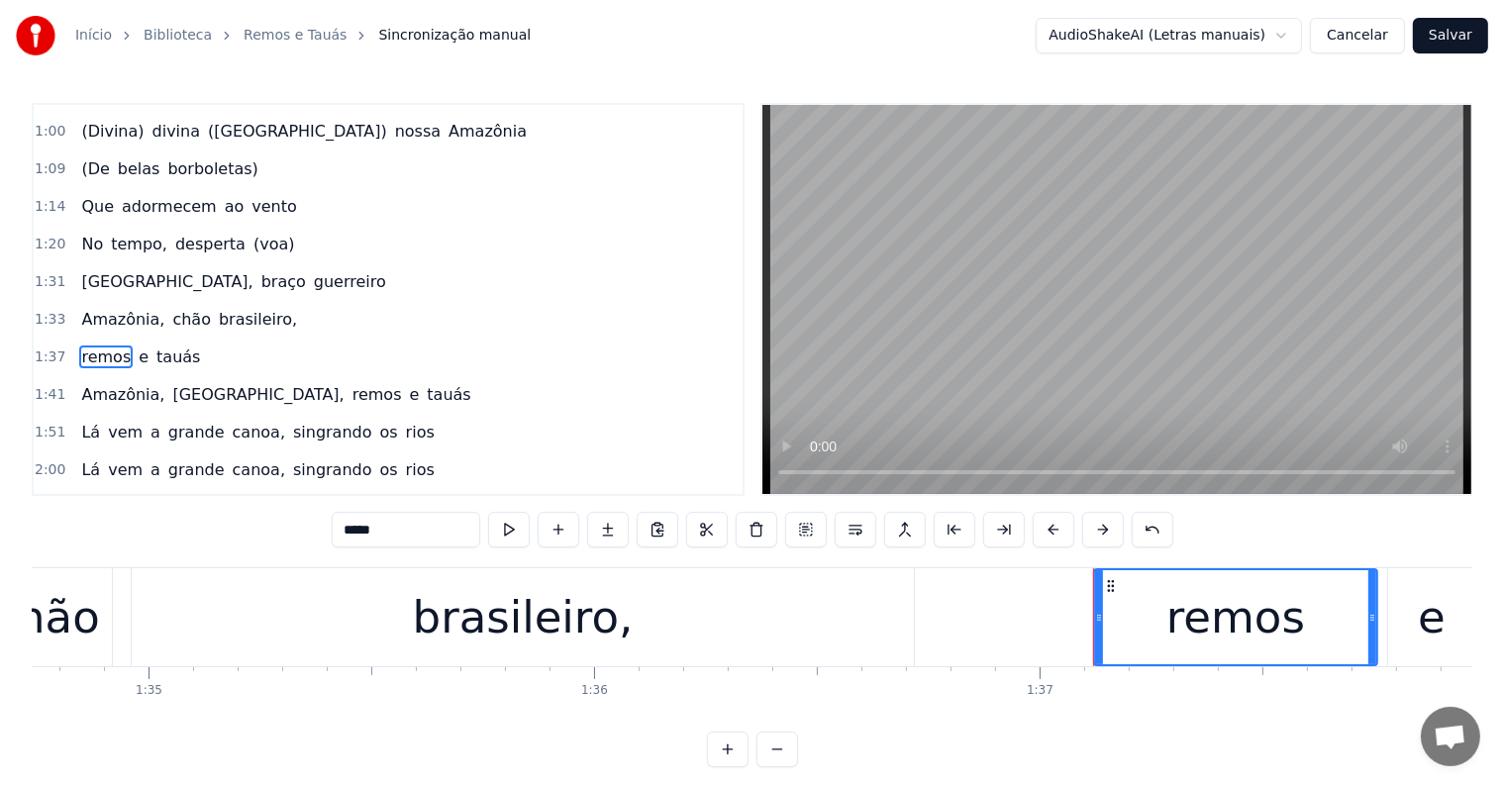
scroll to position [443, 0]
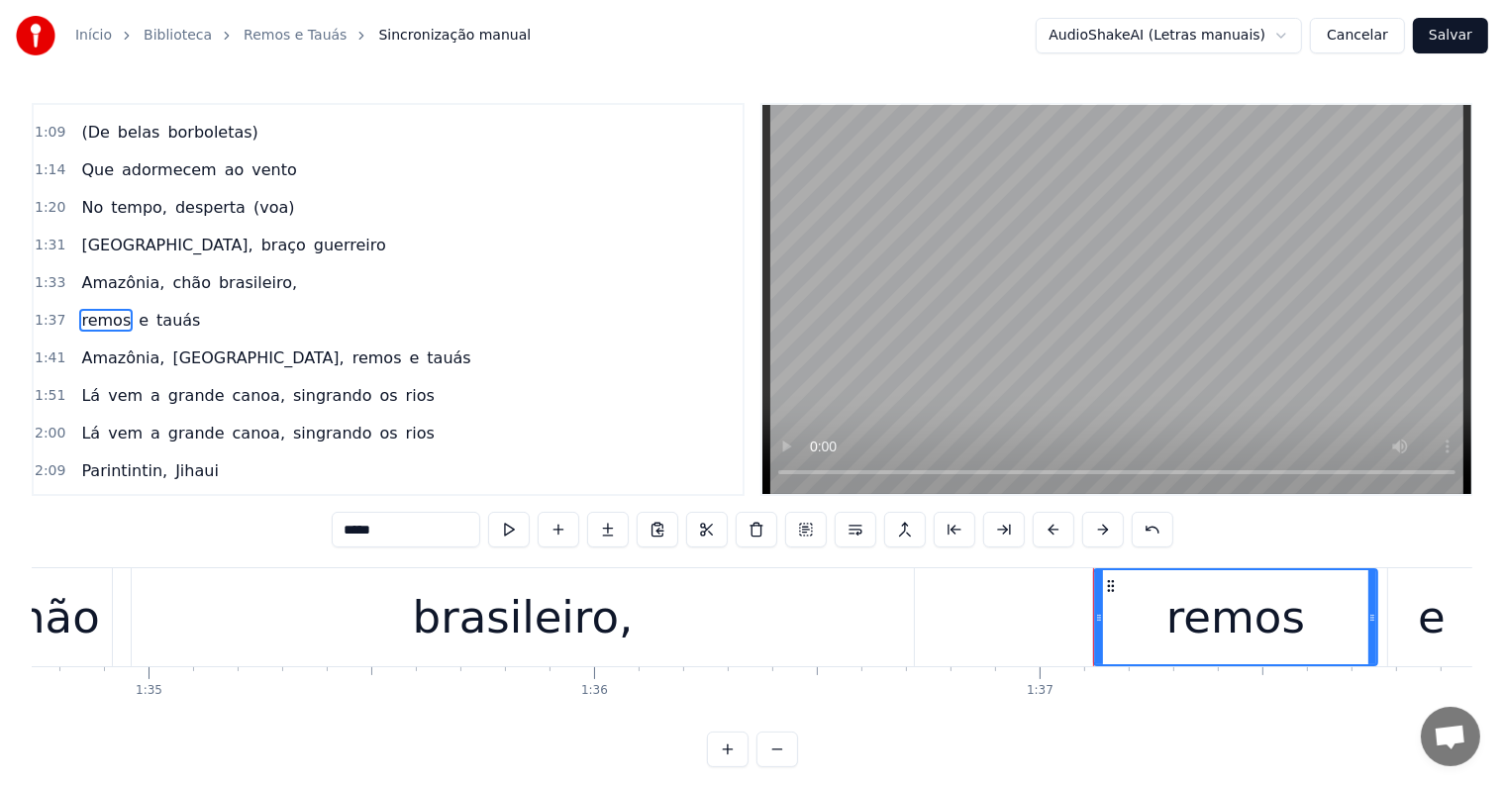
drag, startPoint x: 352, startPoint y: 531, endPoint x: 308, endPoint y: 531, distance: 44.6
click at [308, 531] on div "0:02 <Inscreva-se em nosso canal> 0:08 [O [PERSON_NAME]] [presta sua homenagem]…" at bounding box center [752, 435] width 1441 height 664
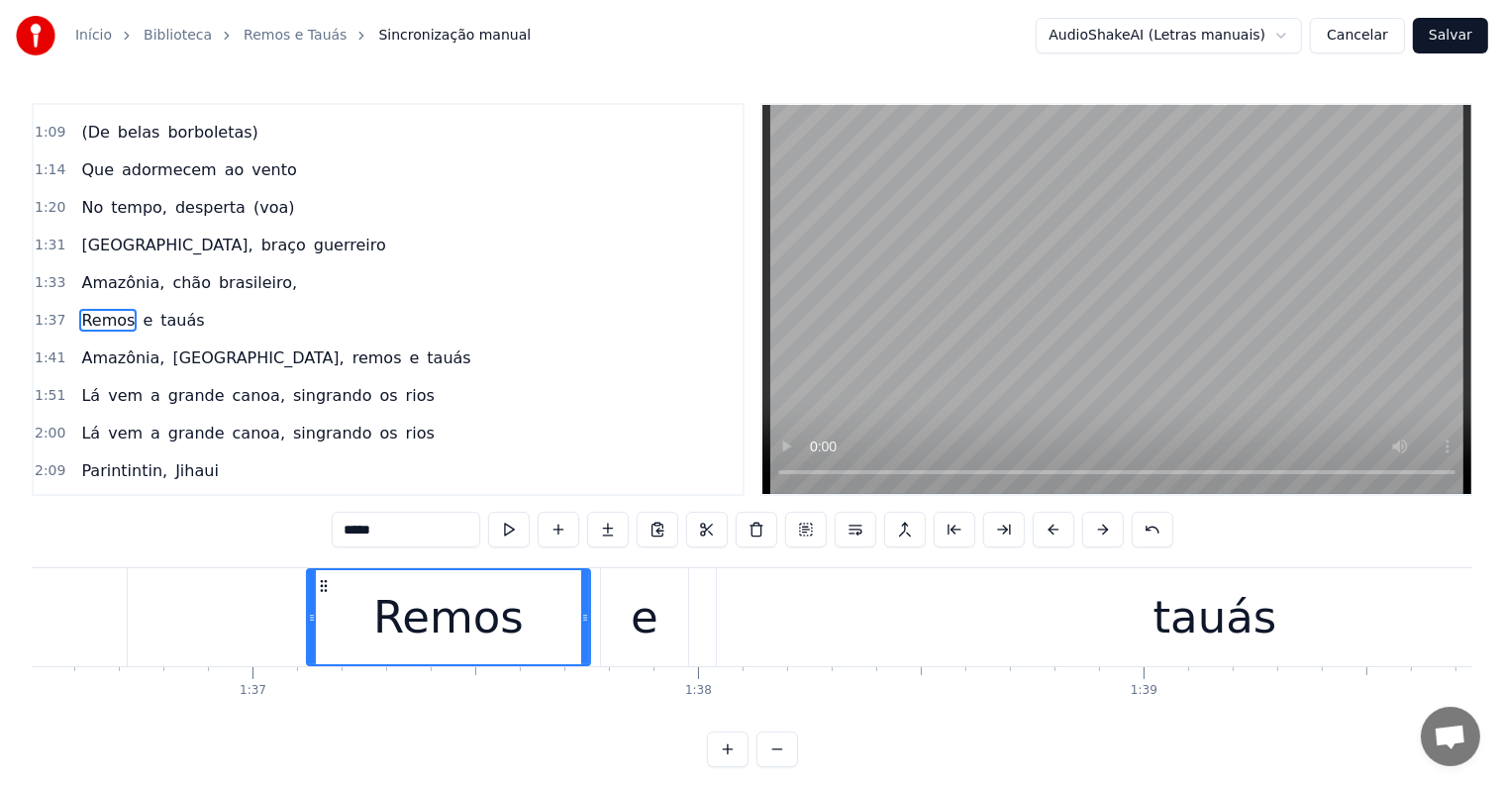
scroll to position [0, 42970]
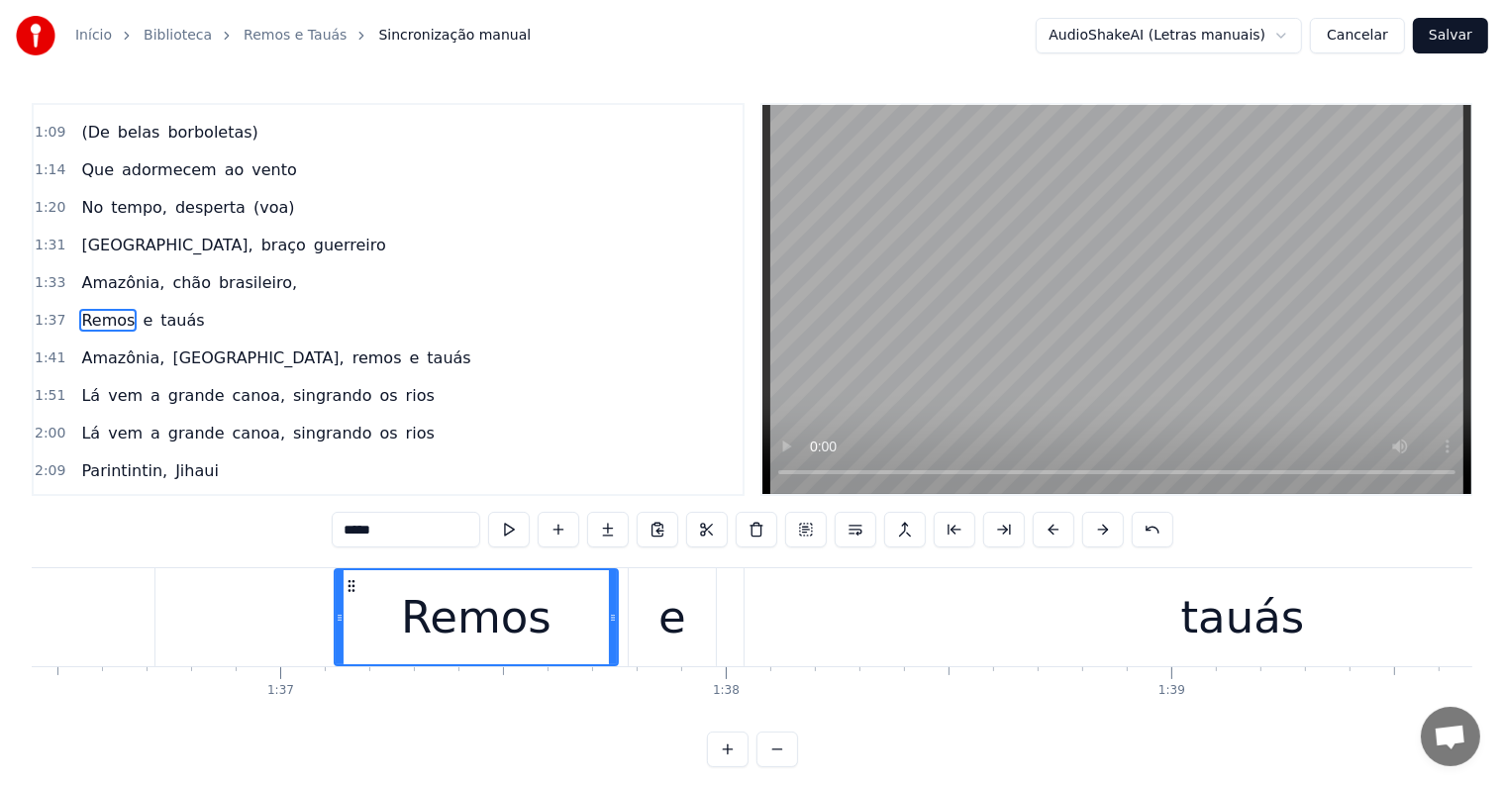
click at [667, 626] on div "e" at bounding box center [672, 617] width 28 height 67
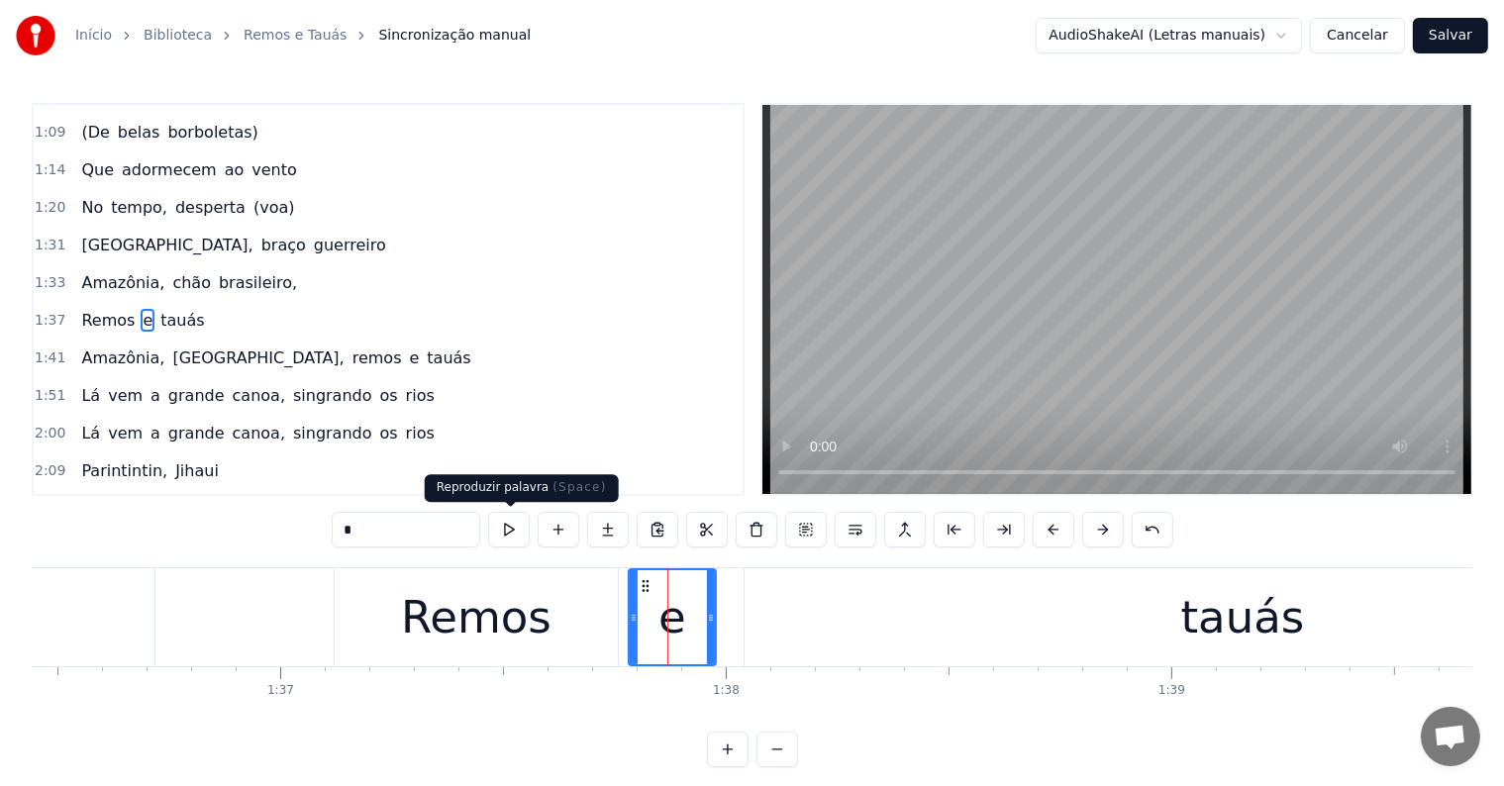
click at [493, 635] on div "Remos" at bounding box center [476, 617] width 150 height 67
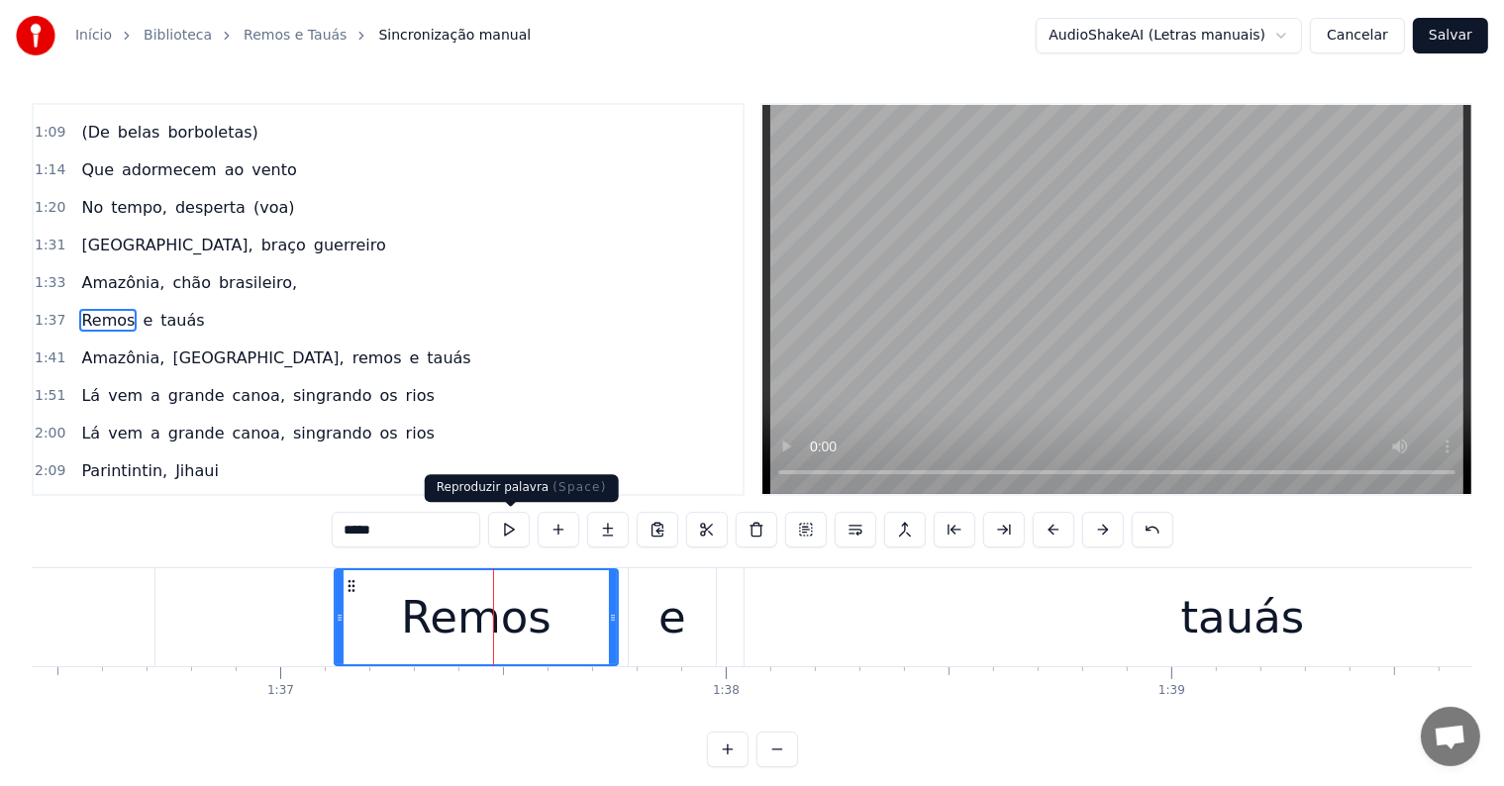
click at [506, 529] on button at bounding box center [509, 530] width 42 height 36
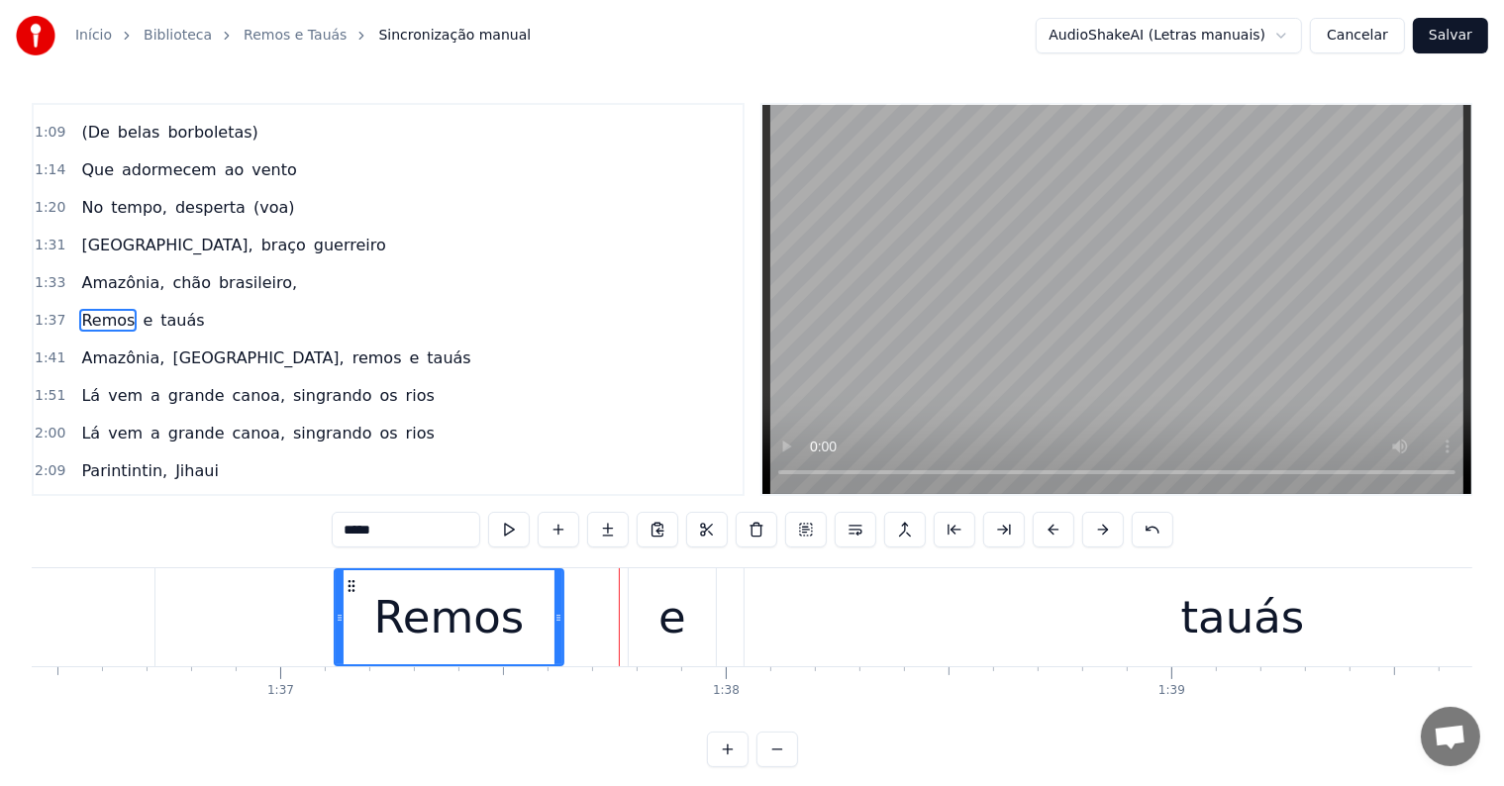
drag, startPoint x: 612, startPoint y: 614, endPoint x: 557, endPoint y: 614, distance: 54.5
click at [557, 615] on circle at bounding box center [557, 615] width 1 height 1
click at [636, 614] on div "e" at bounding box center [672, 617] width 87 height 98
type input "*"
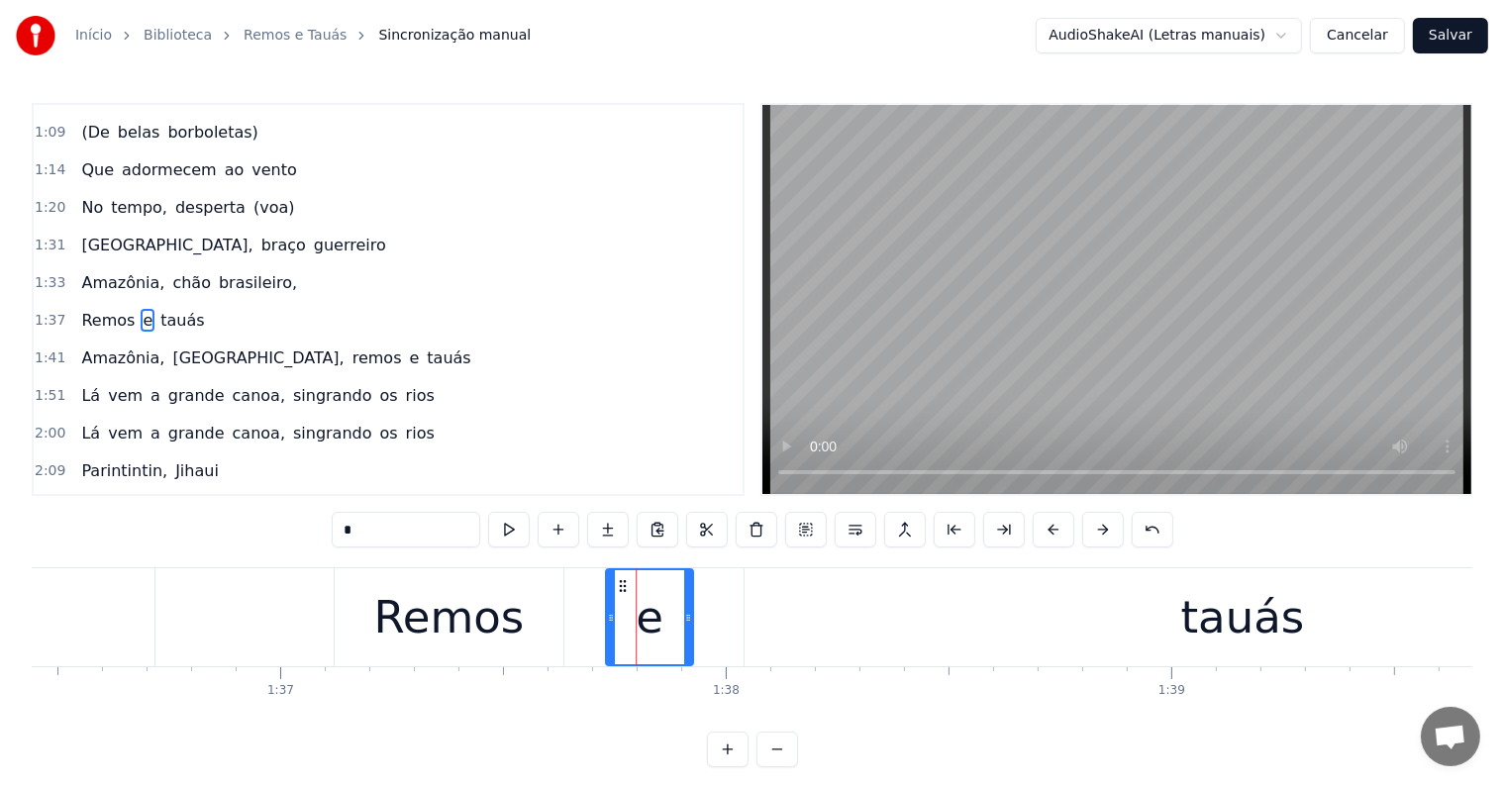
drag, startPoint x: 640, startPoint y: 584, endPoint x: 622, endPoint y: 583, distance: 17.8
click at [622, 583] on icon at bounding box center [623, 586] width 16 height 16
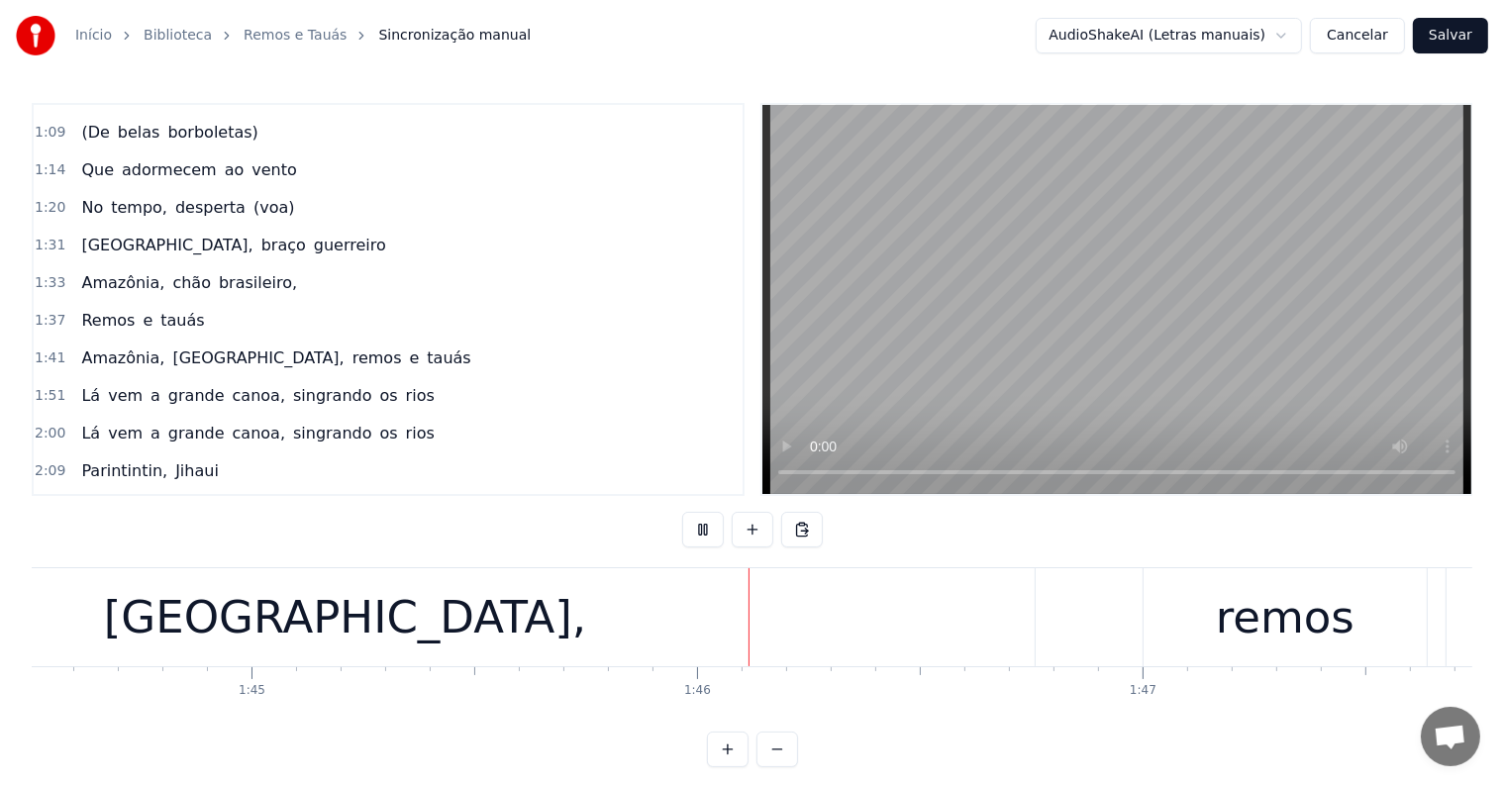
scroll to position [0, 46838]
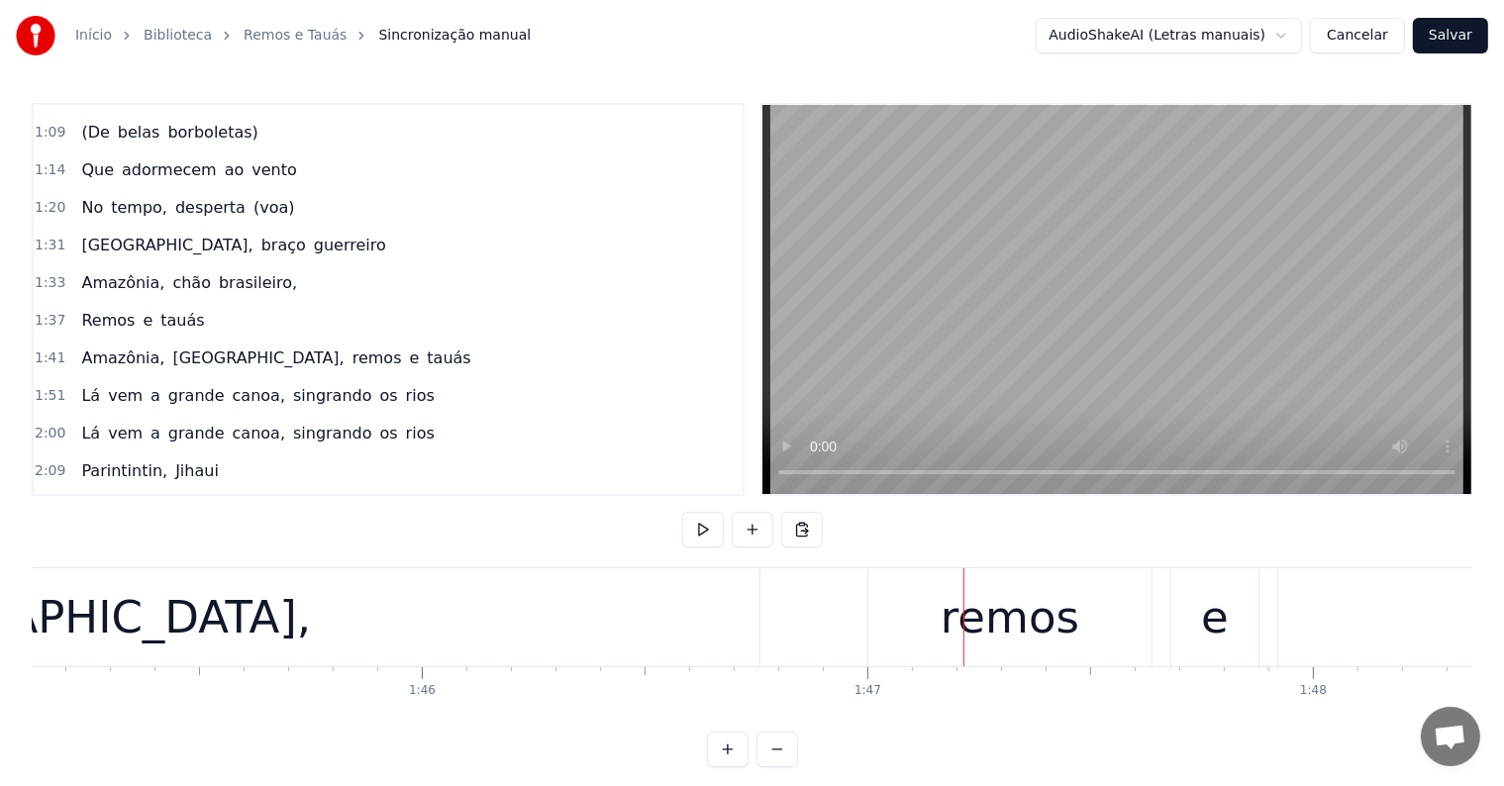
click at [950, 647] on div "remos" at bounding box center [1010, 617] width 139 height 67
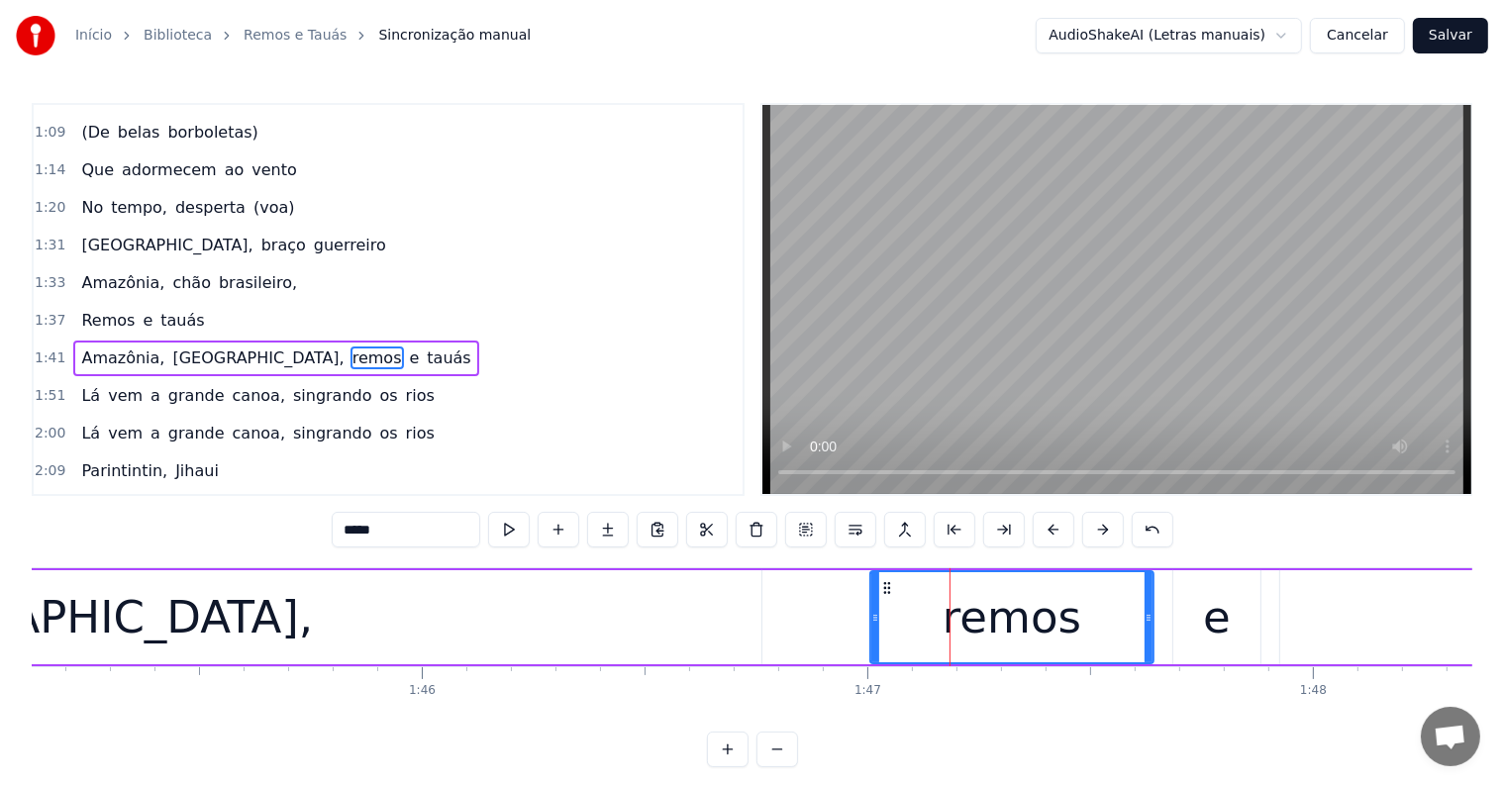
scroll to position [479, 0]
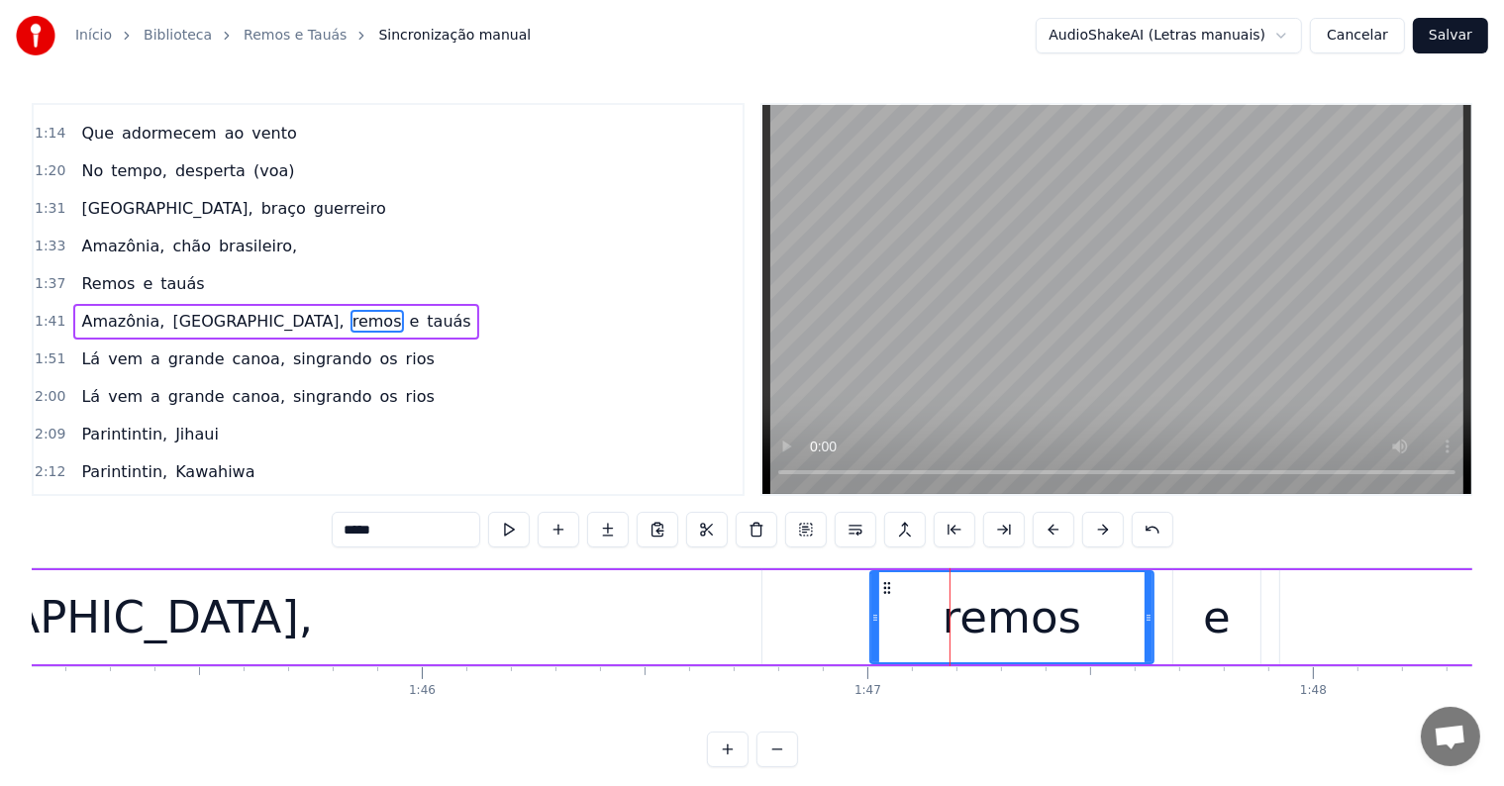
click at [341, 523] on input "*****" at bounding box center [406, 530] width 149 height 36
click at [1105, 615] on div "Remos" at bounding box center [1011, 617] width 281 height 90
drag, startPoint x: 1145, startPoint y: 615, endPoint x: 1095, endPoint y: 615, distance: 49.5
click at [1095, 615] on icon at bounding box center [1099, 618] width 8 height 16
click at [1181, 621] on div "e" at bounding box center [1216, 617] width 87 height 94
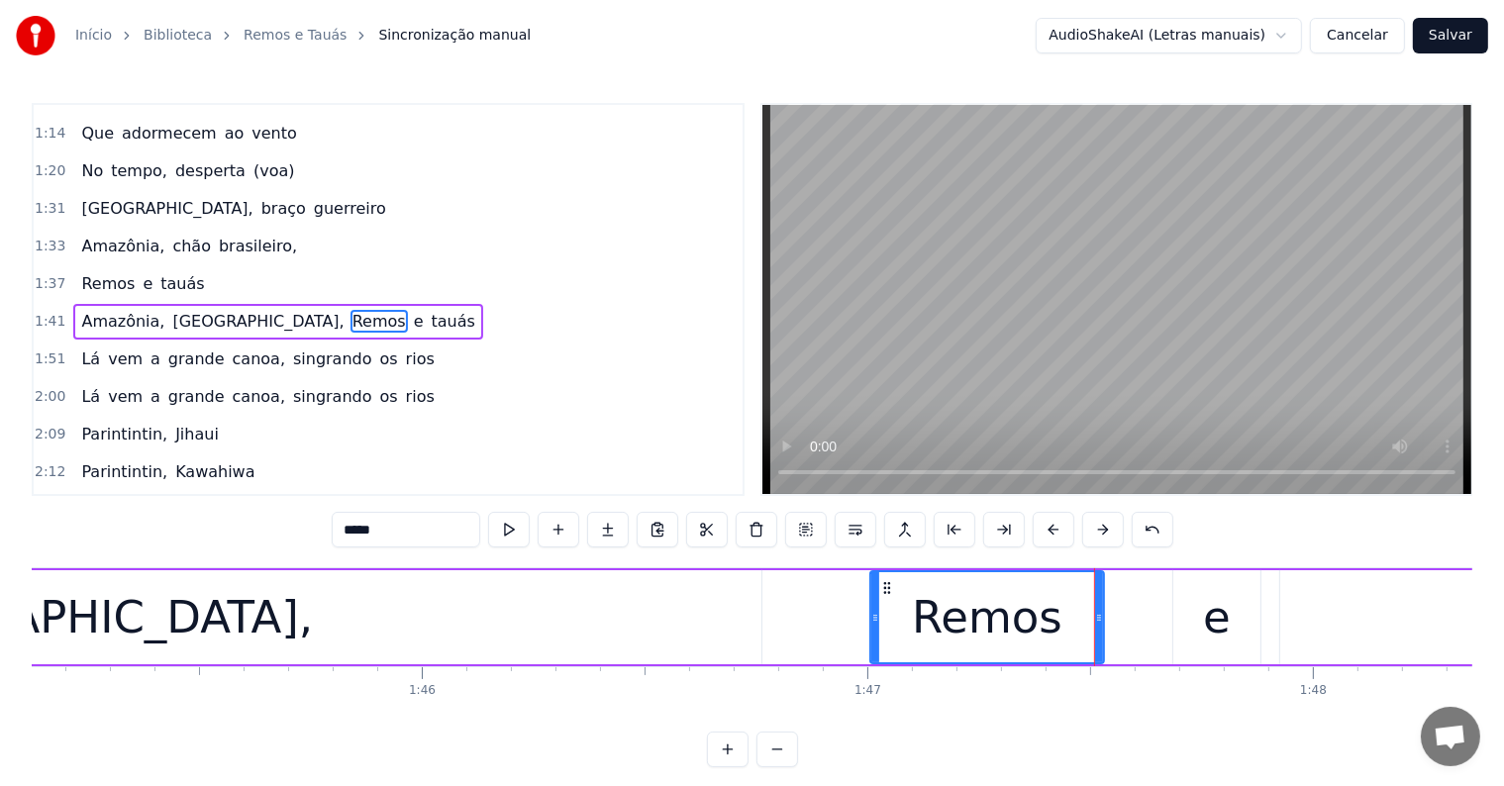
type input "*"
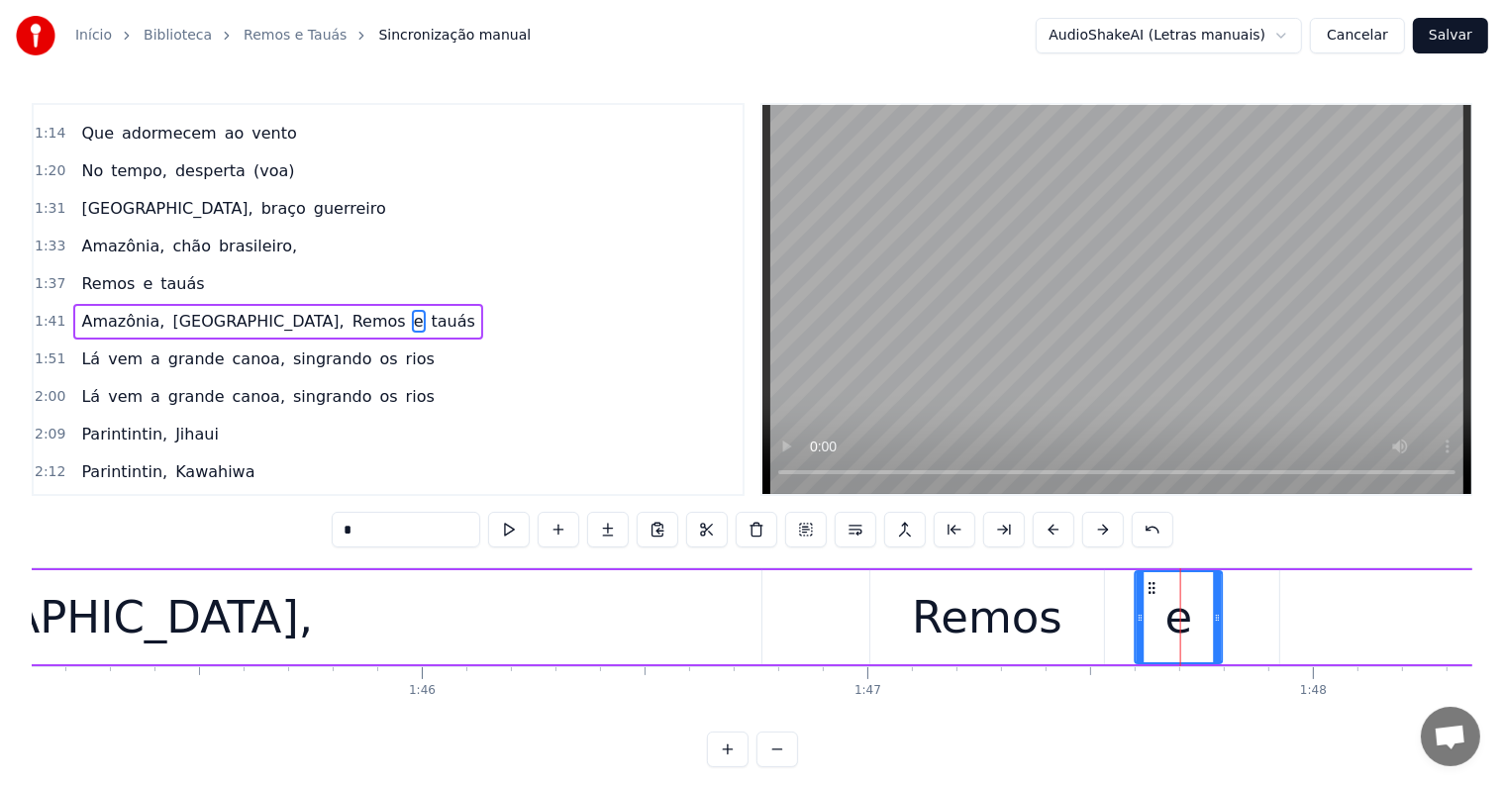
drag, startPoint x: 1187, startPoint y: 584, endPoint x: 1149, endPoint y: 586, distance: 38.7
click at [1149, 586] on icon at bounding box center [1153, 588] width 16 height 16
click at [821, 599] on div "[GEOGRAPHIC_DATA], [GEOGRAPHIC_DATA], Remos e tauás" at bounding box center [307, 617] width 4103 height 98
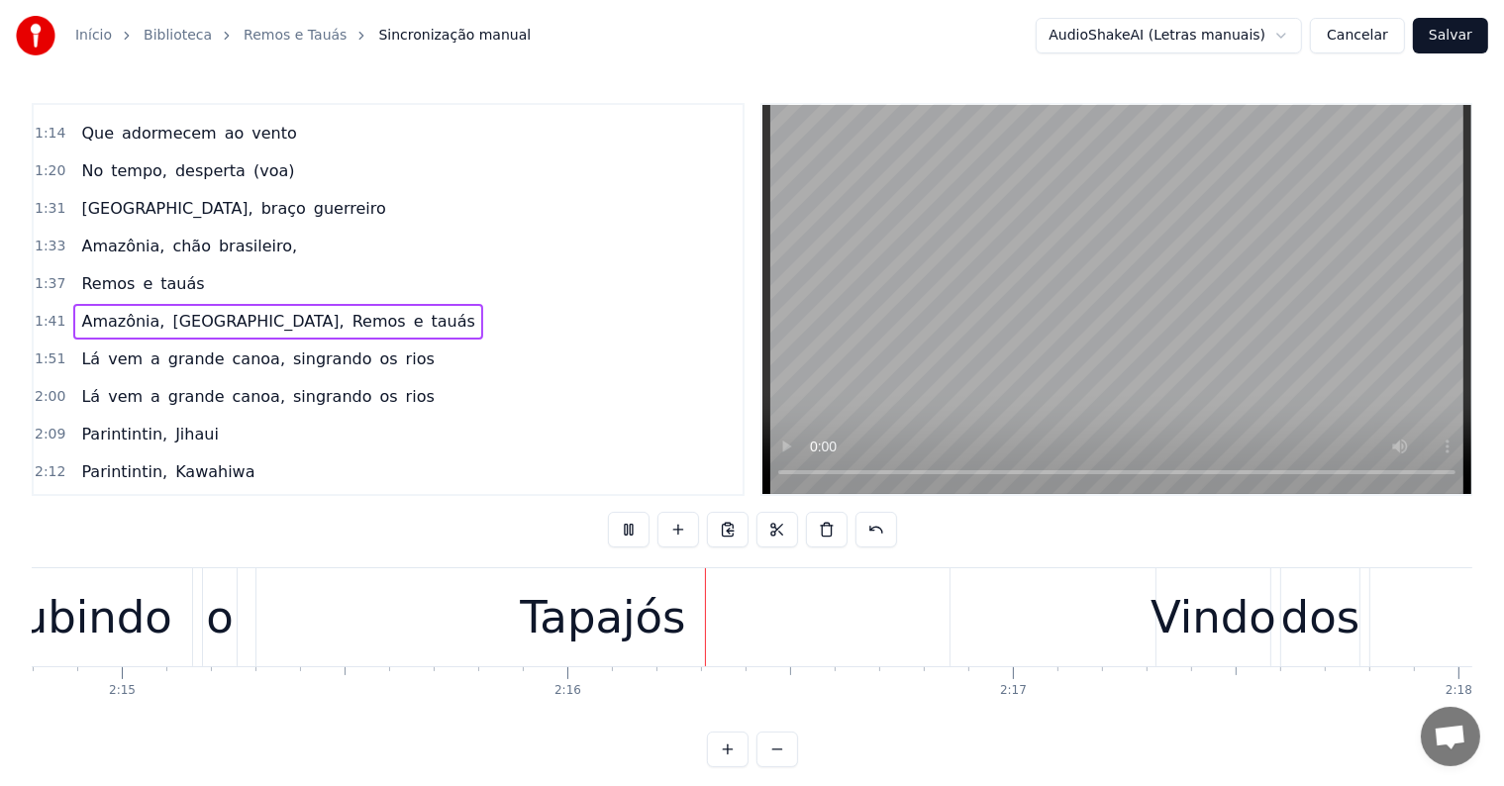
scroll to position [0, 60321]
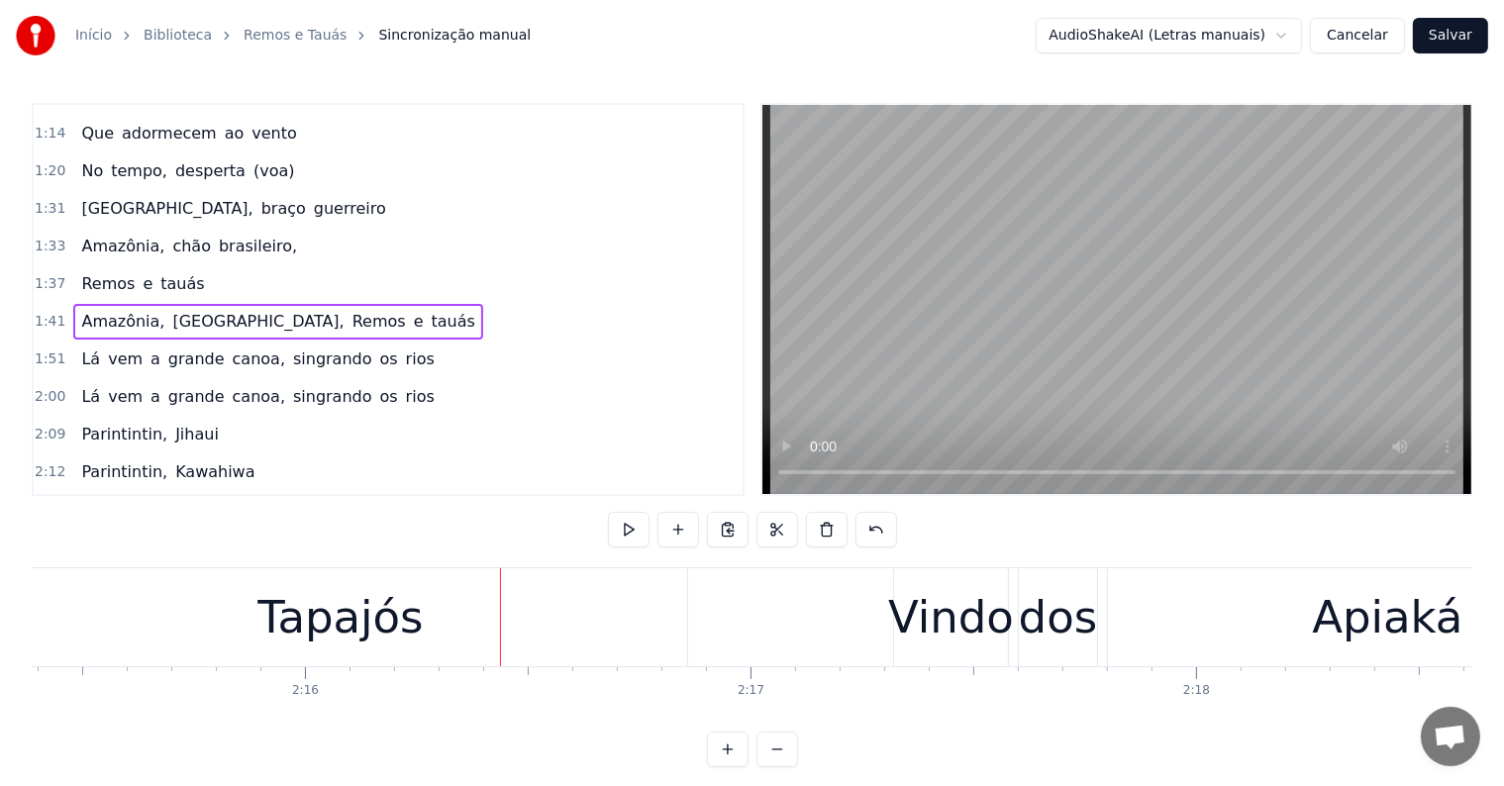
click at [281, 591] on div "Tapajós" at bounding box center [339, 617] width 165 height 67
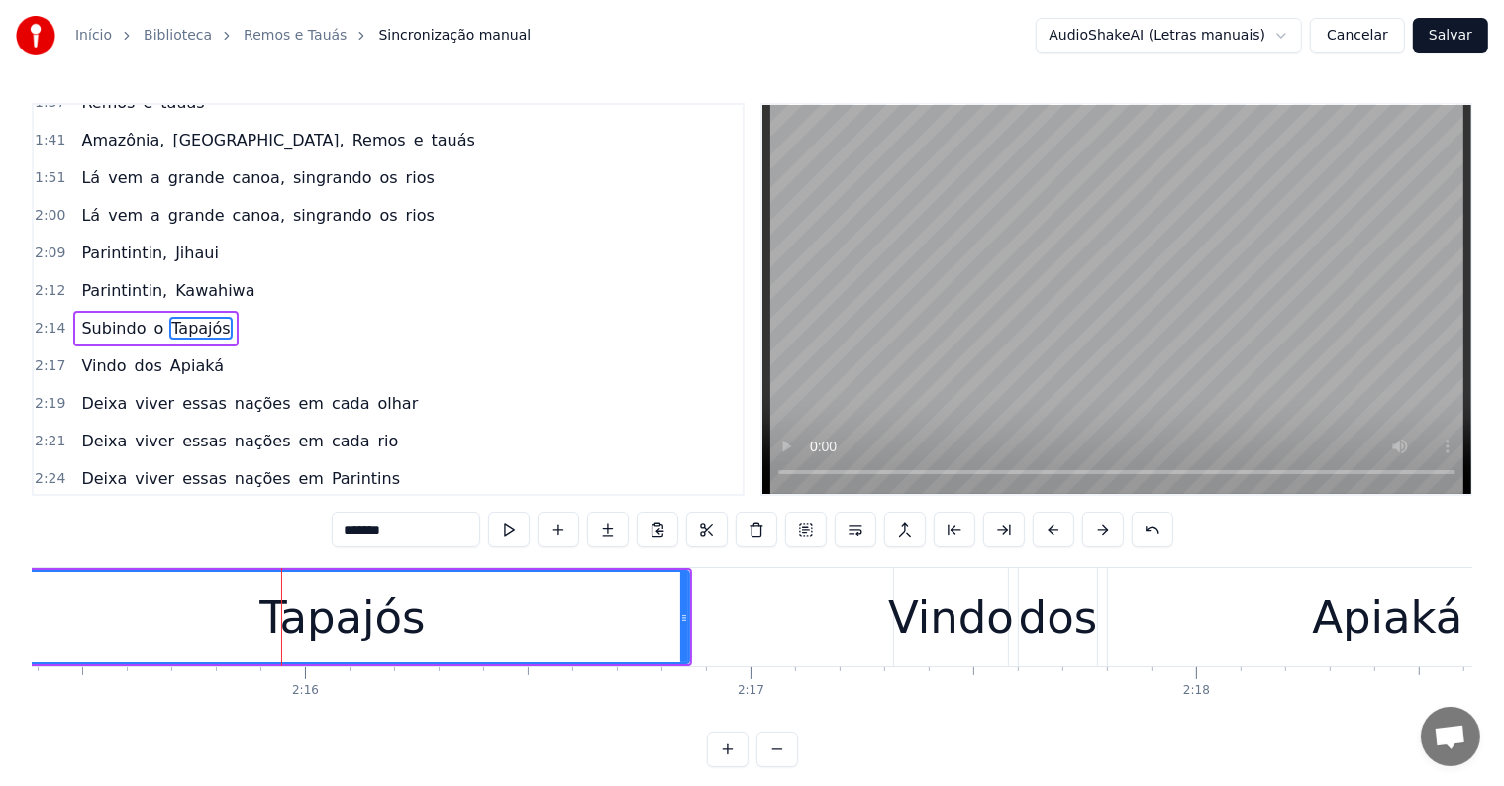
scroll to position [661, 0]
click at [173, 241] on span "Jihaui" at bounding box center [197, 252] width 48 height 23
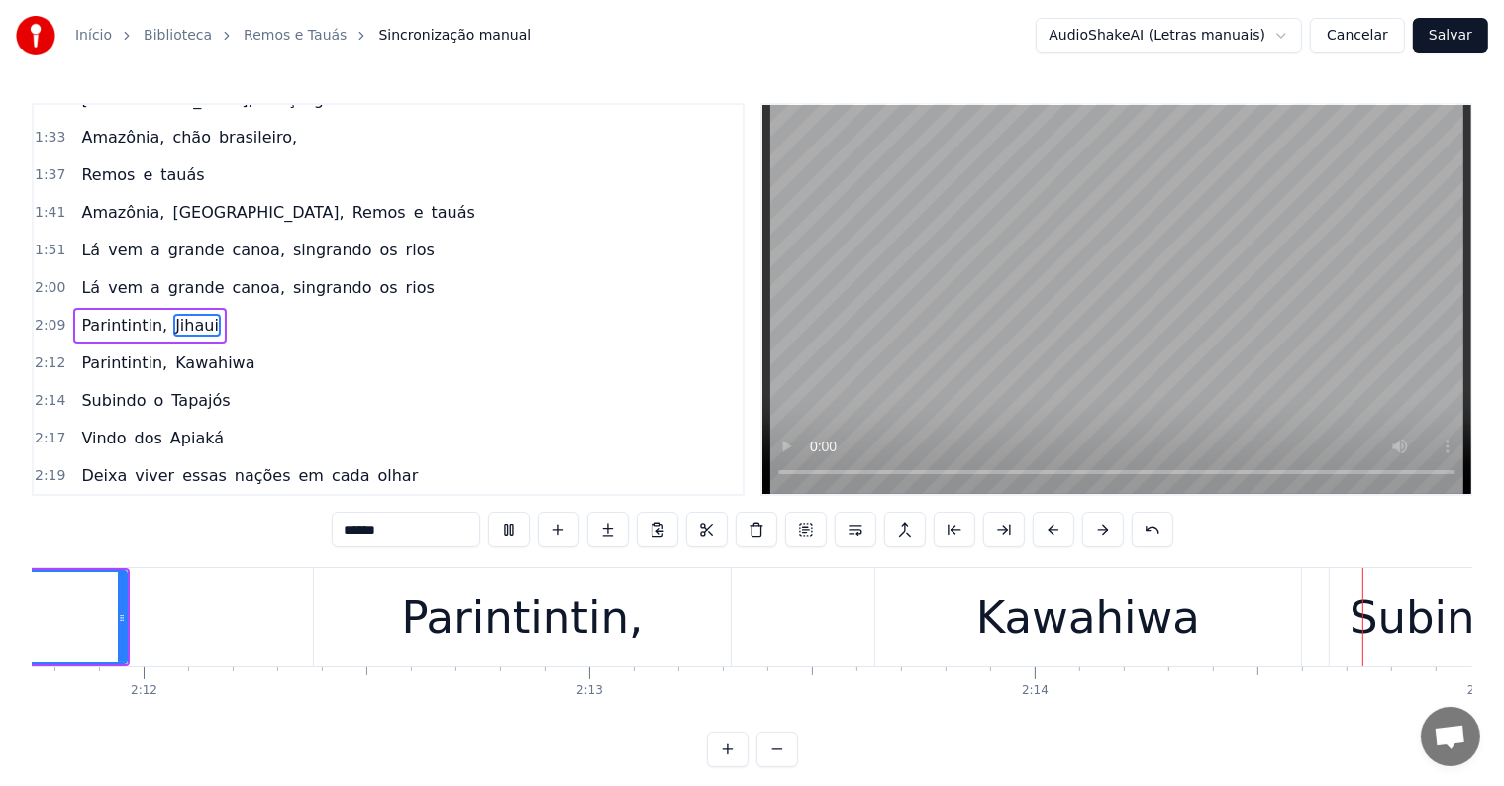
scroll to position [0, 59592]
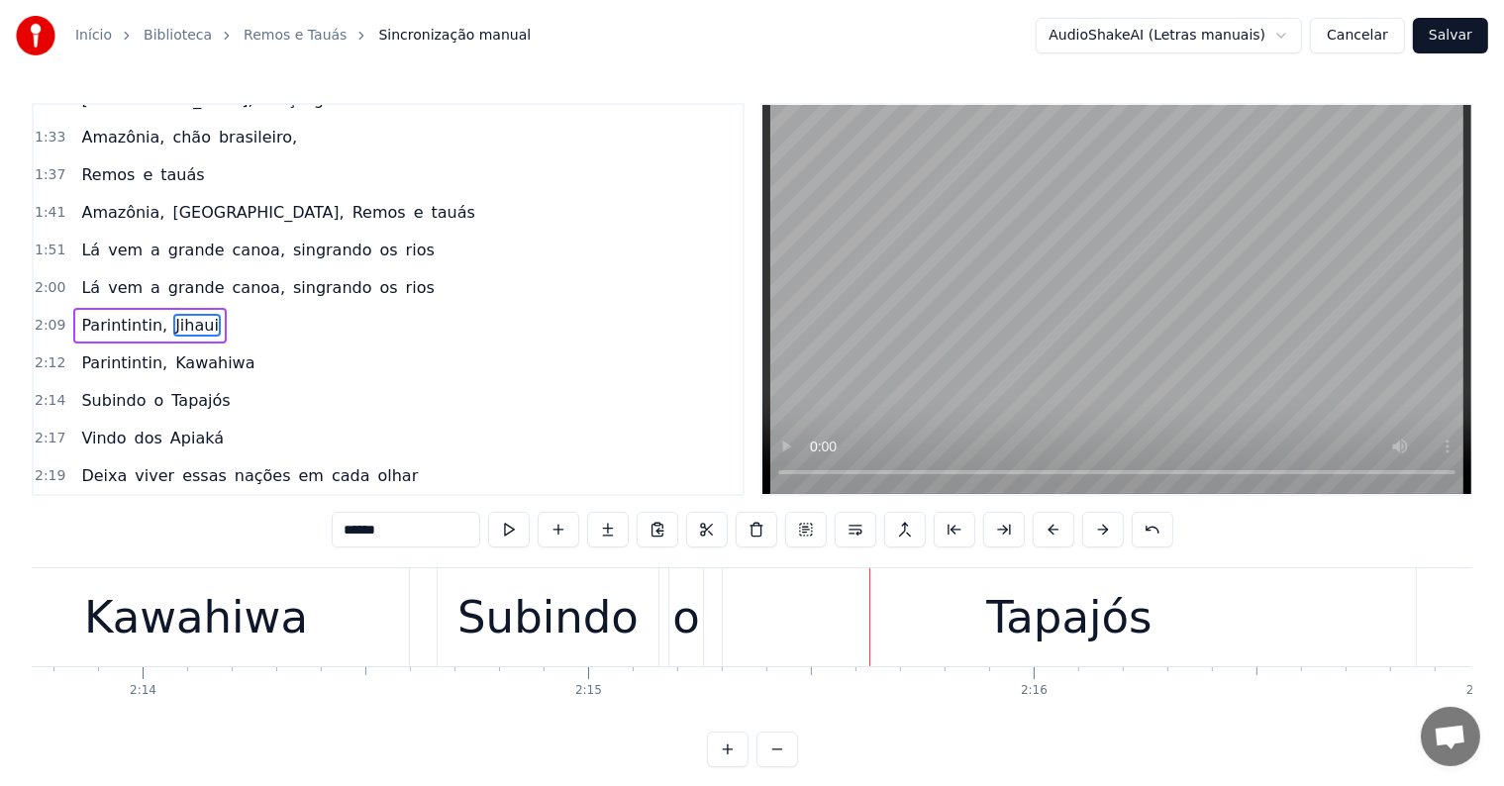
click at [228, 617] on div "Kawahiwa" at bounding box center [196, 617] width 224 height 67
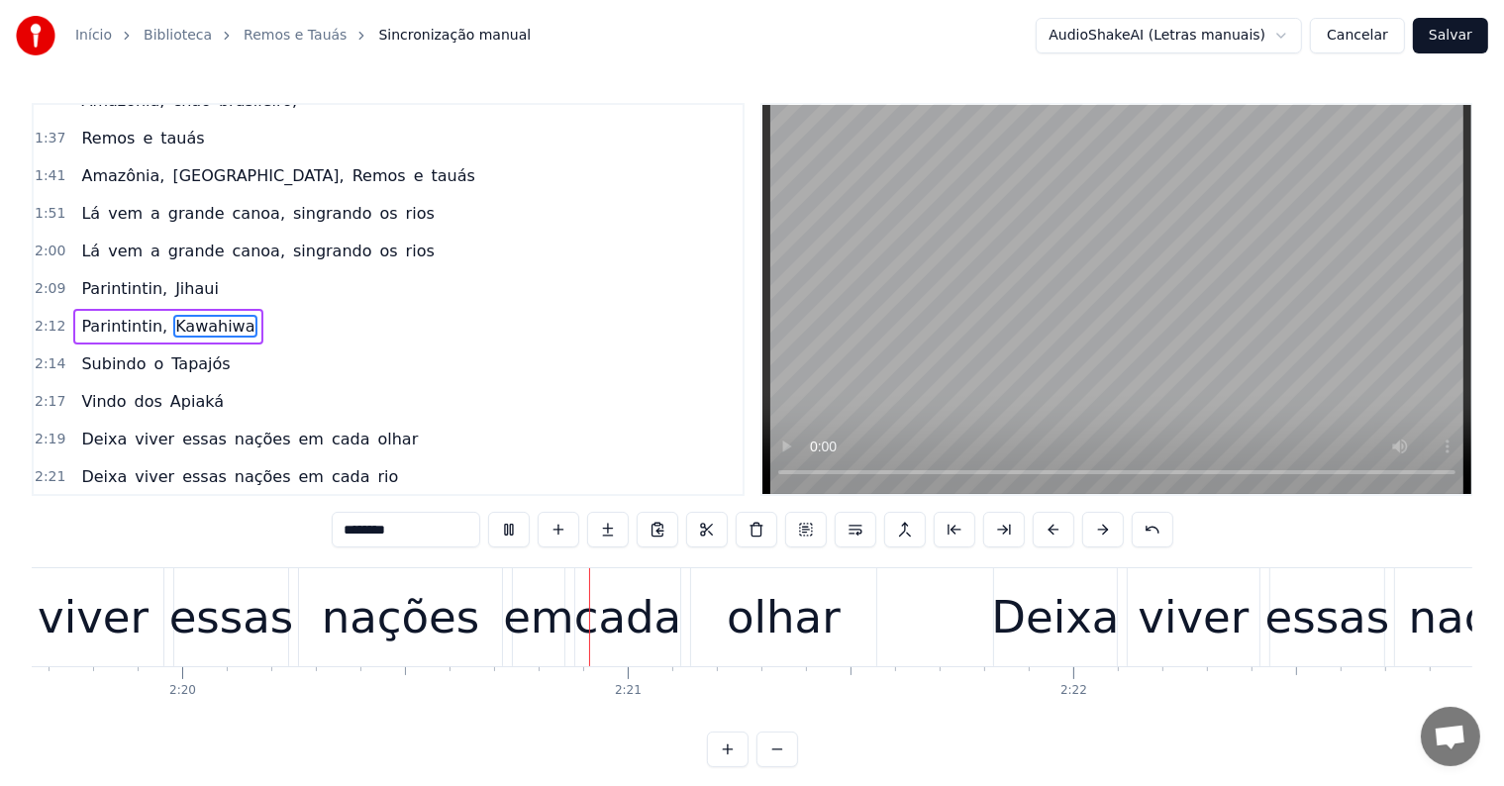
scroll to position [0, 62271]
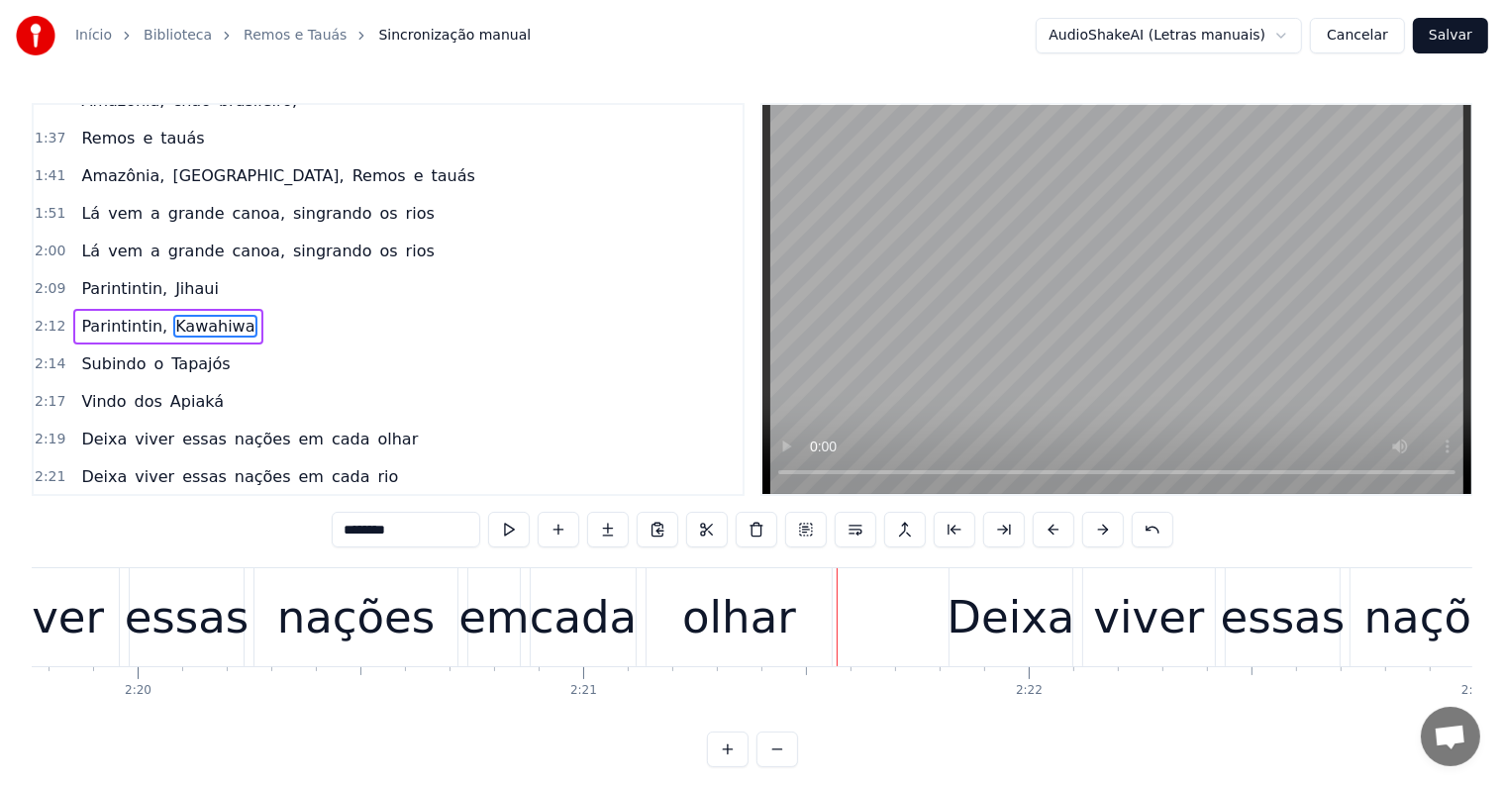
click at [731, 632] on div "olhar" at bounding box center [739, 617] width 114 height 67
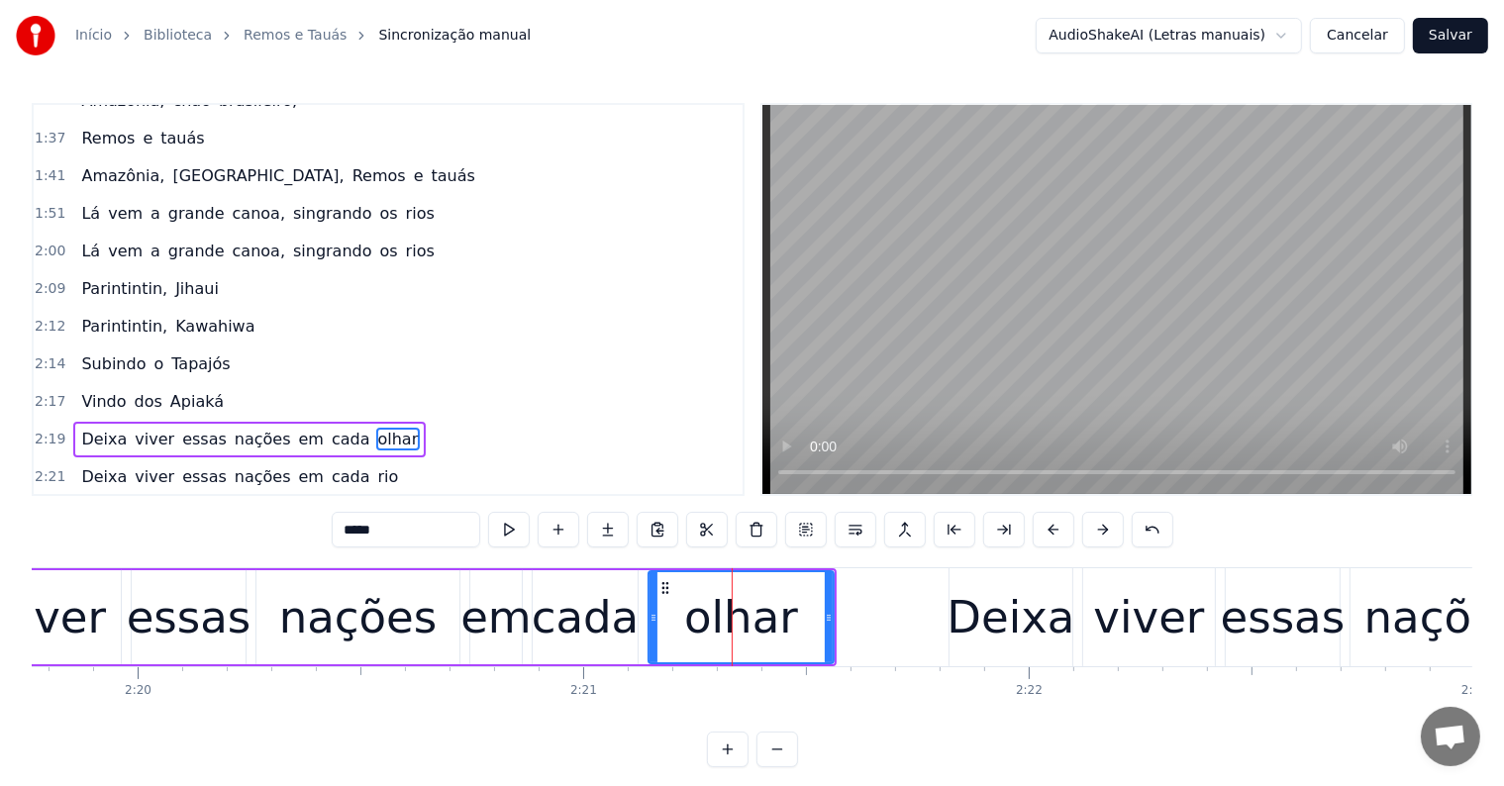
scroll to position [734, 0]
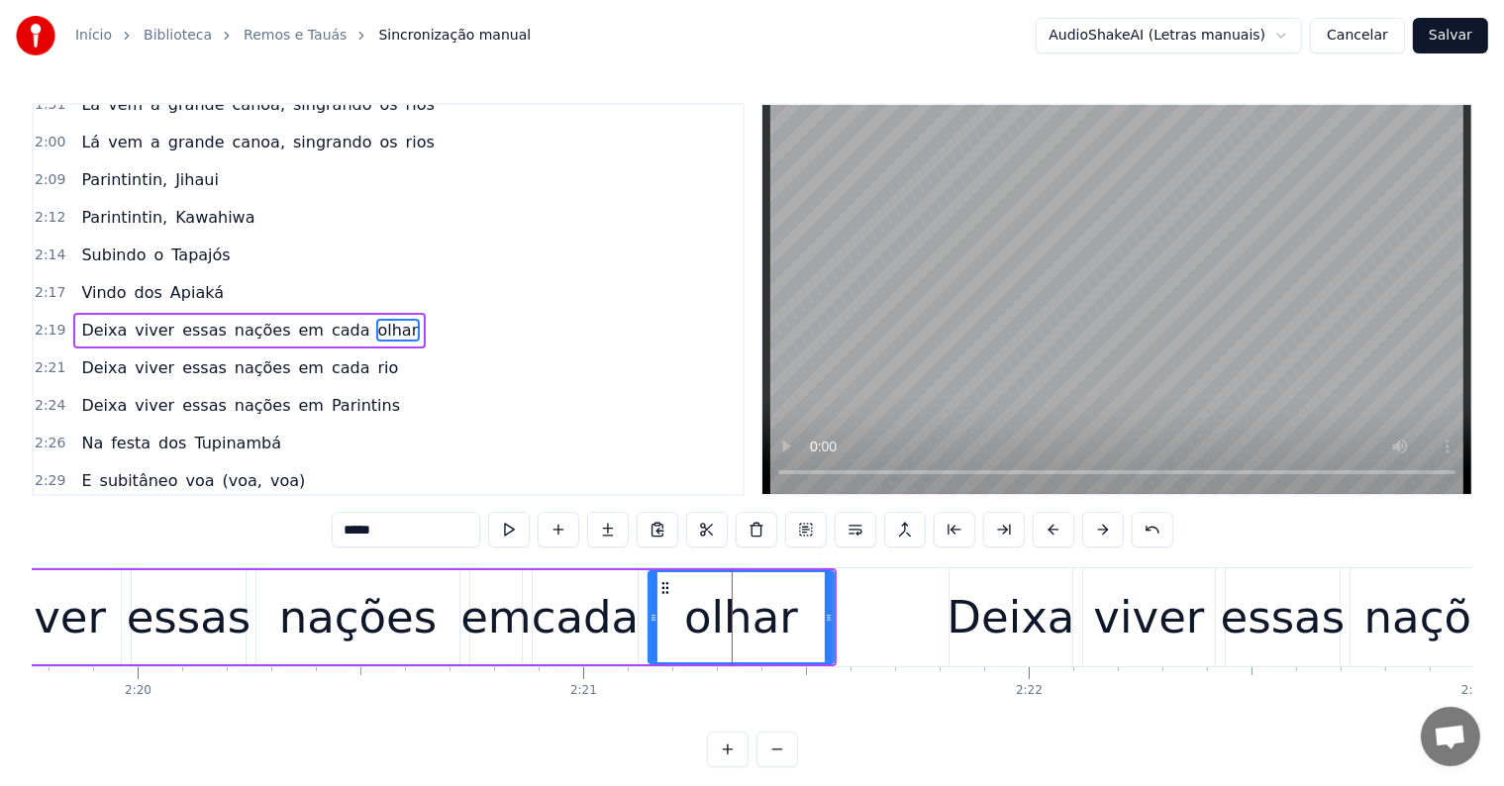
click at [297, 319] on span "em" at bounding box center [311, 330] width 29 height 23
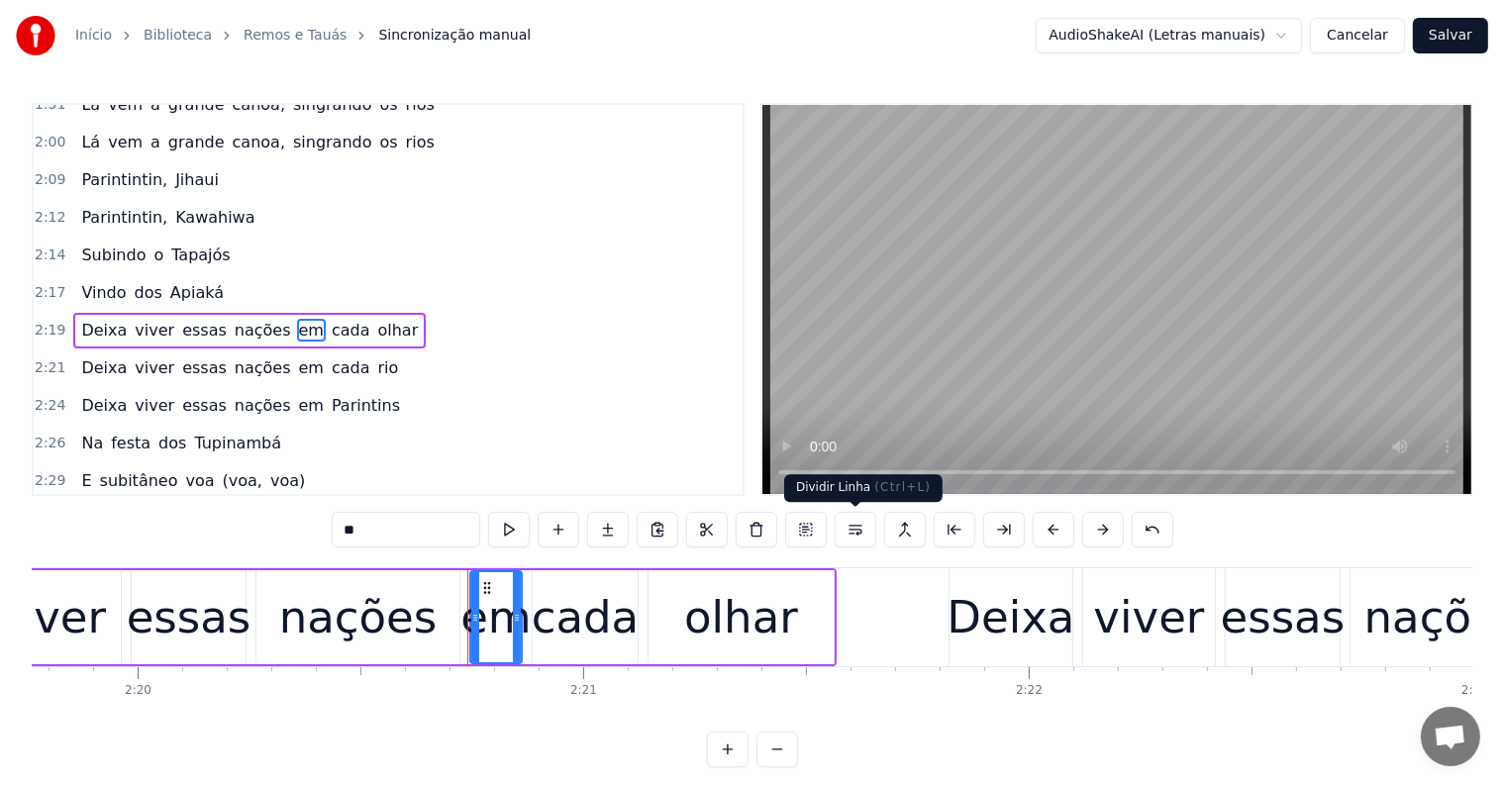
click at [853, 527] on button at bounding box center [856, 530] width 42 height 36
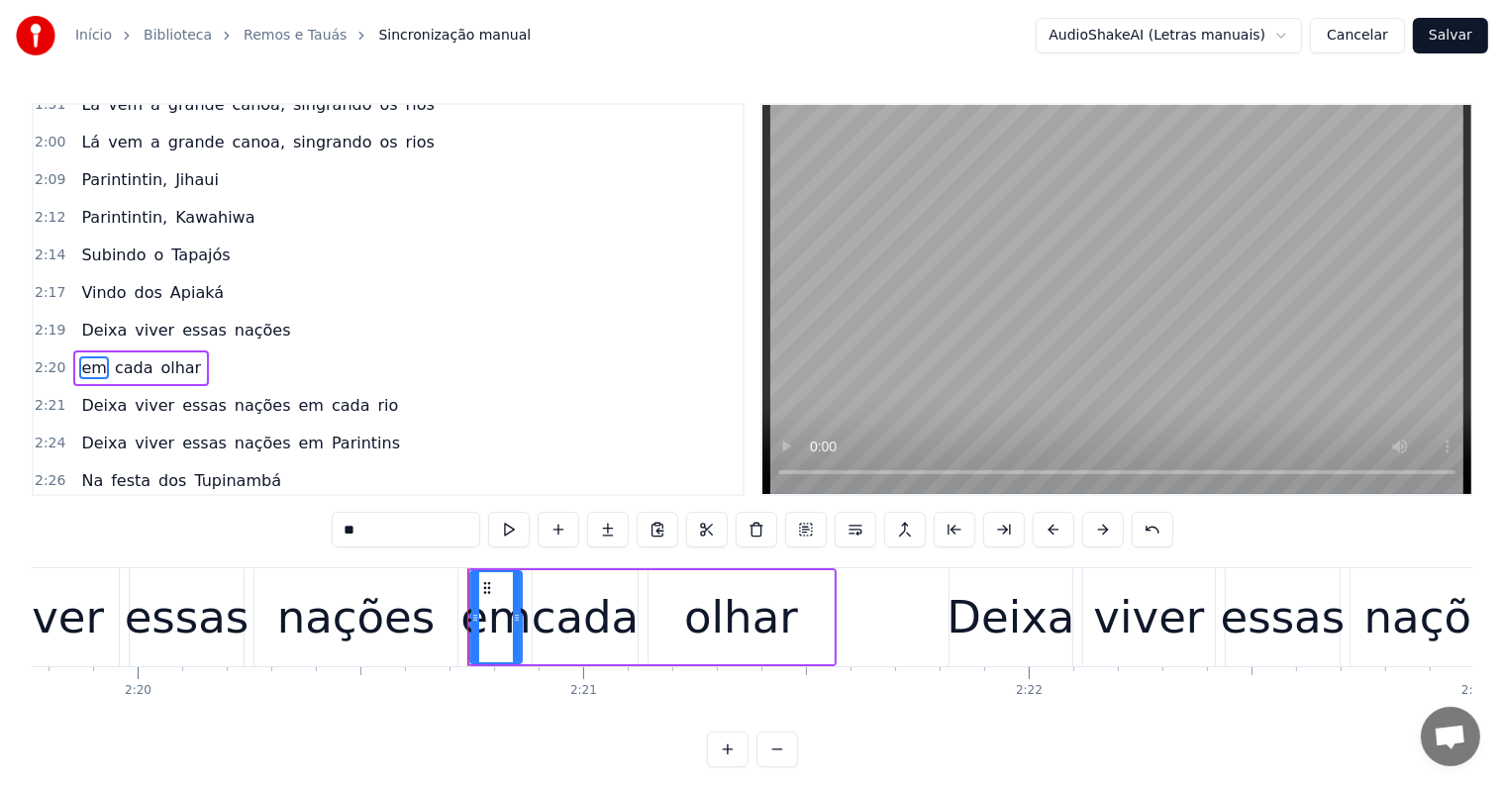
scroll to position [770, 0]
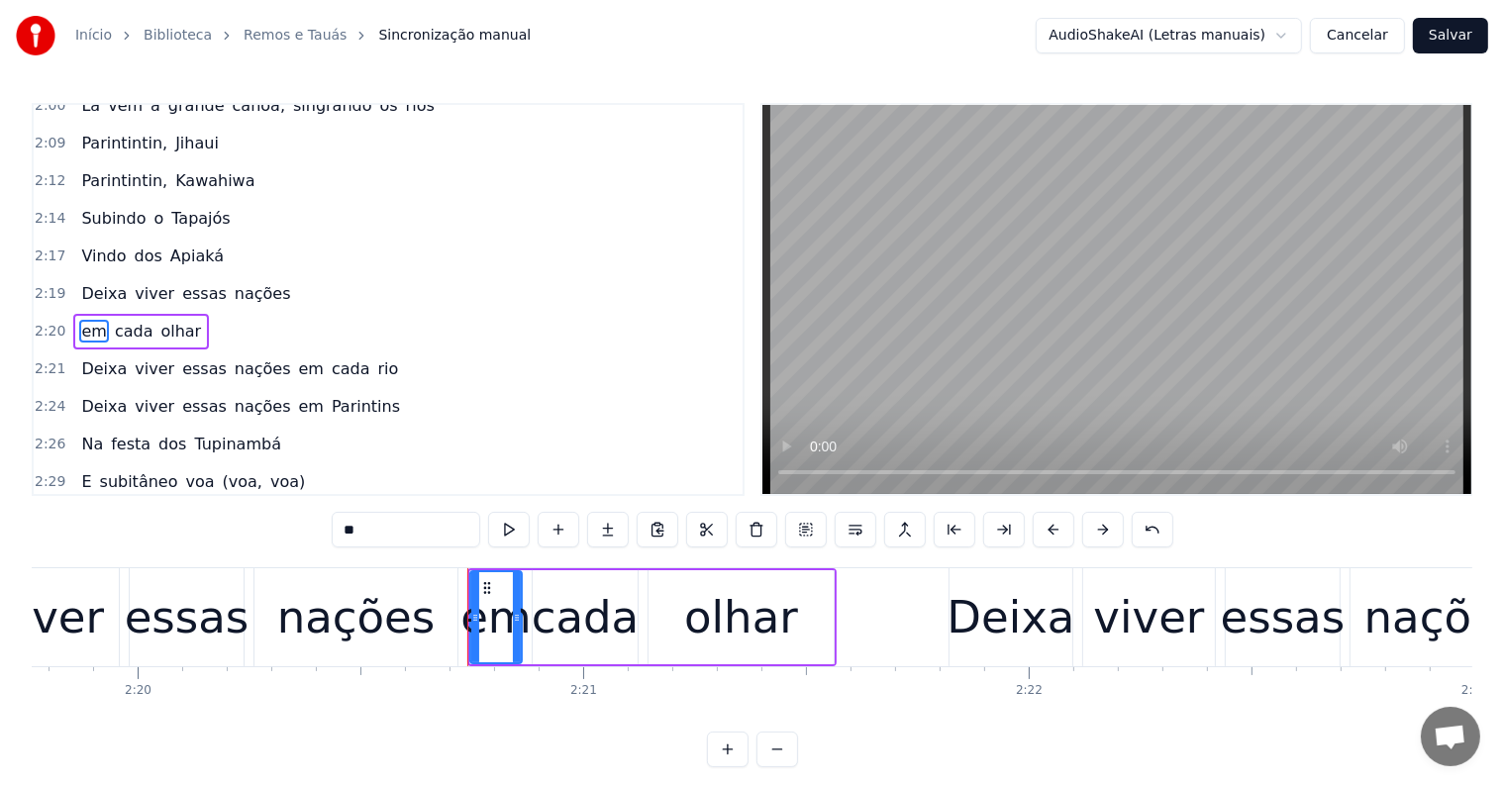
click at [234, 282] on span "nações" at bounding box center [263, 293] width 60 height 23
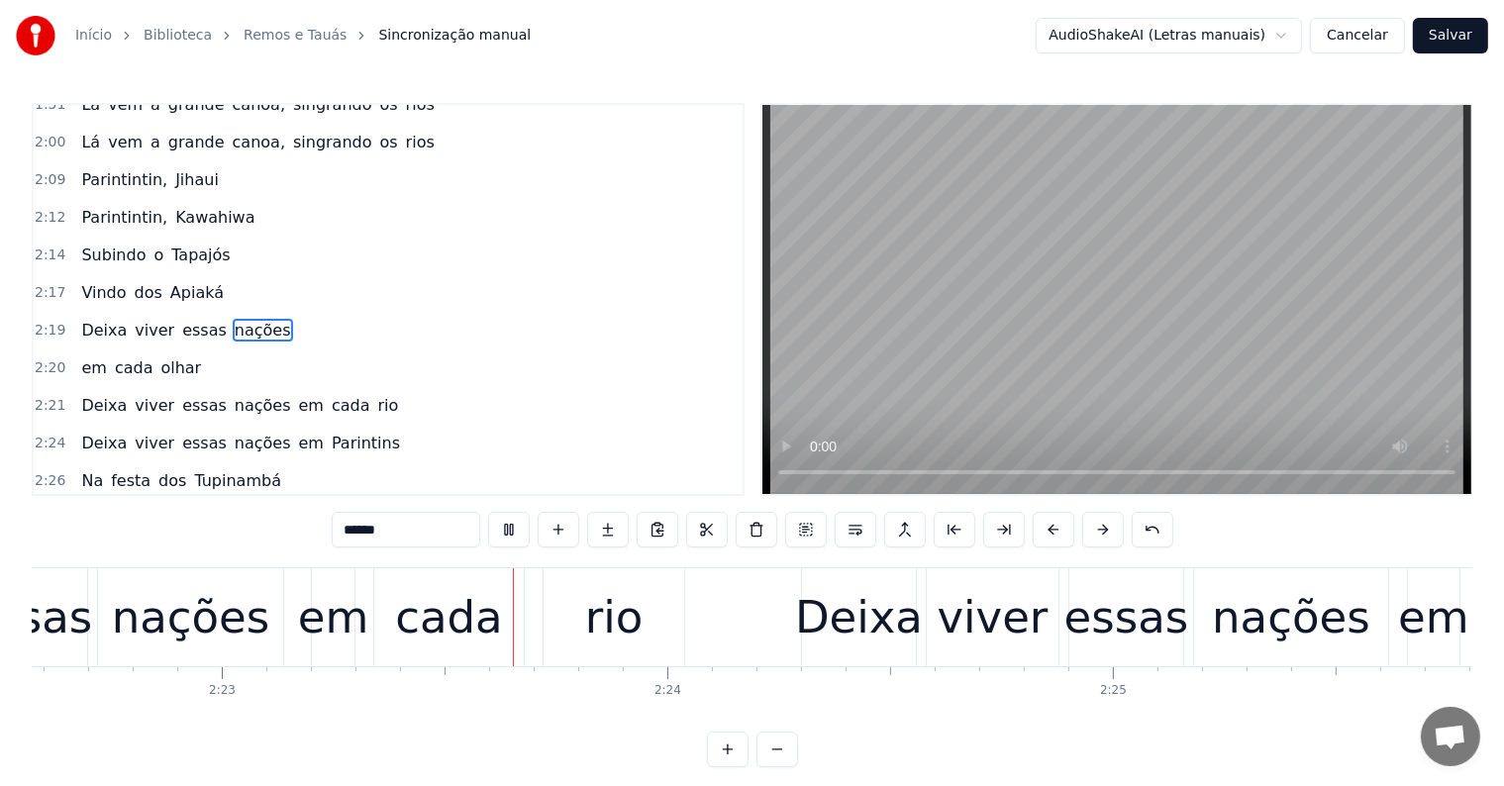
scroll to position [0, 63572]
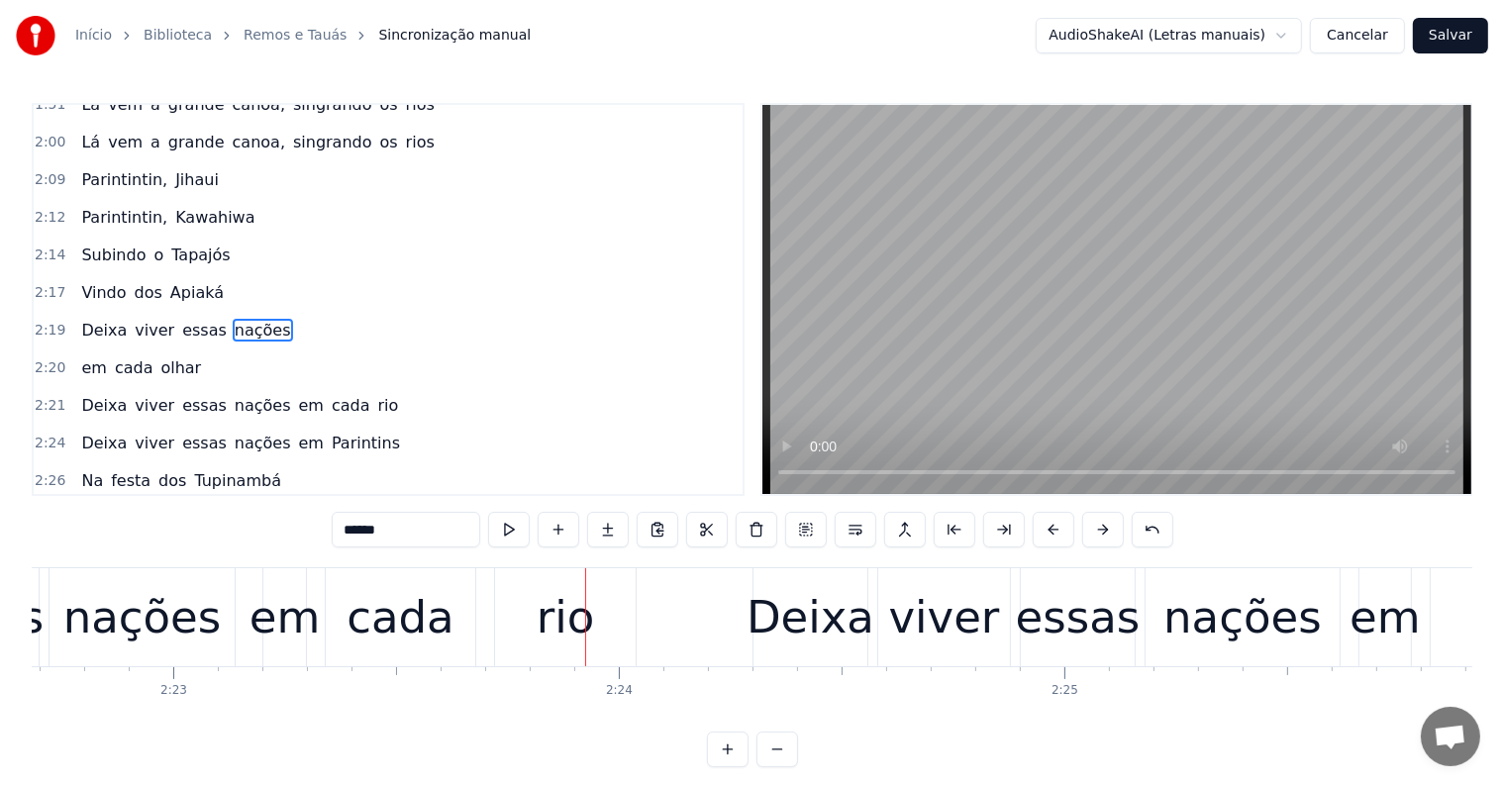
click at [523, 614] on div "rio" at bounding box center [565, 617] width 141 height 98
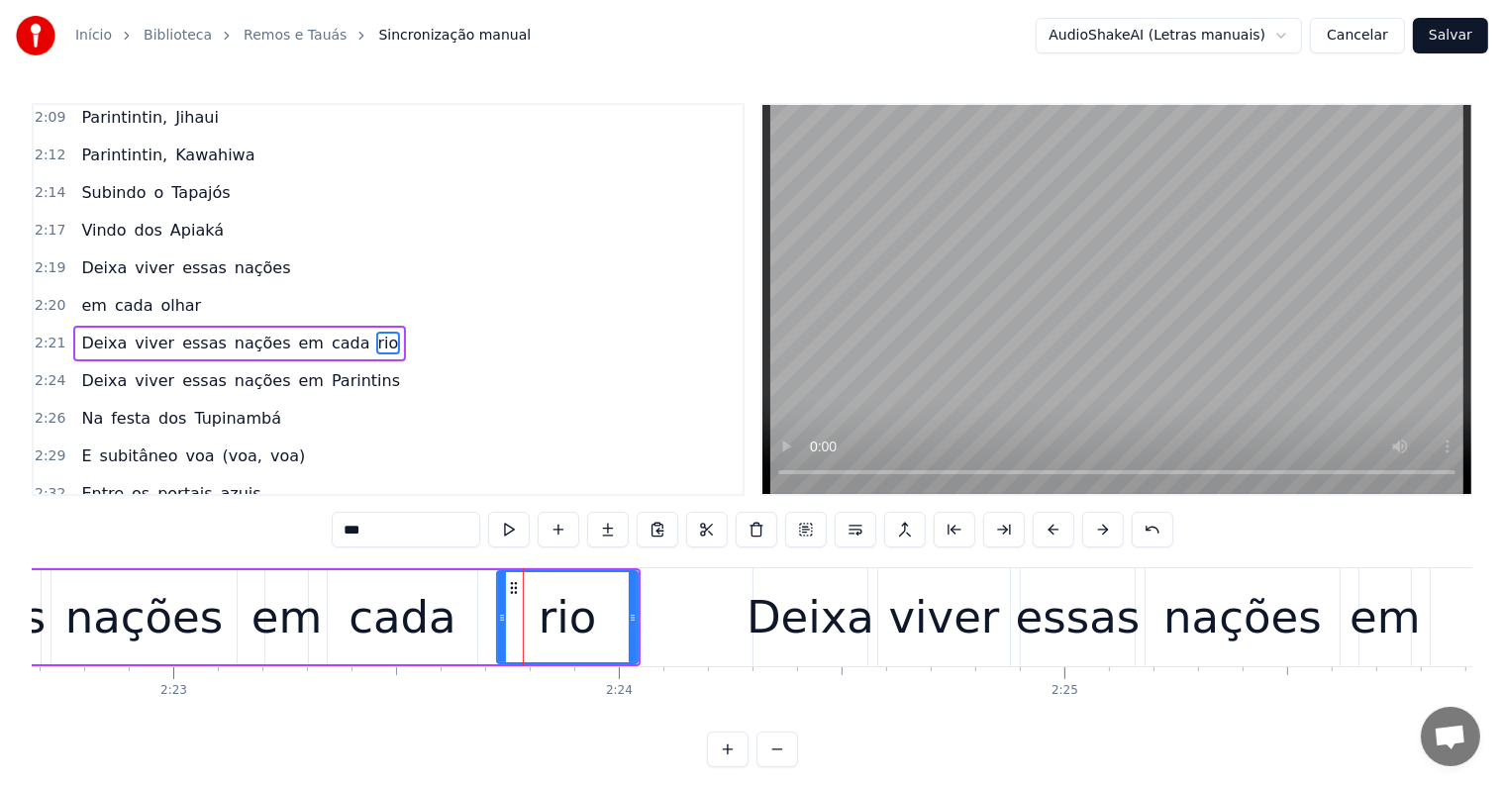
scroll to position [807, 0]
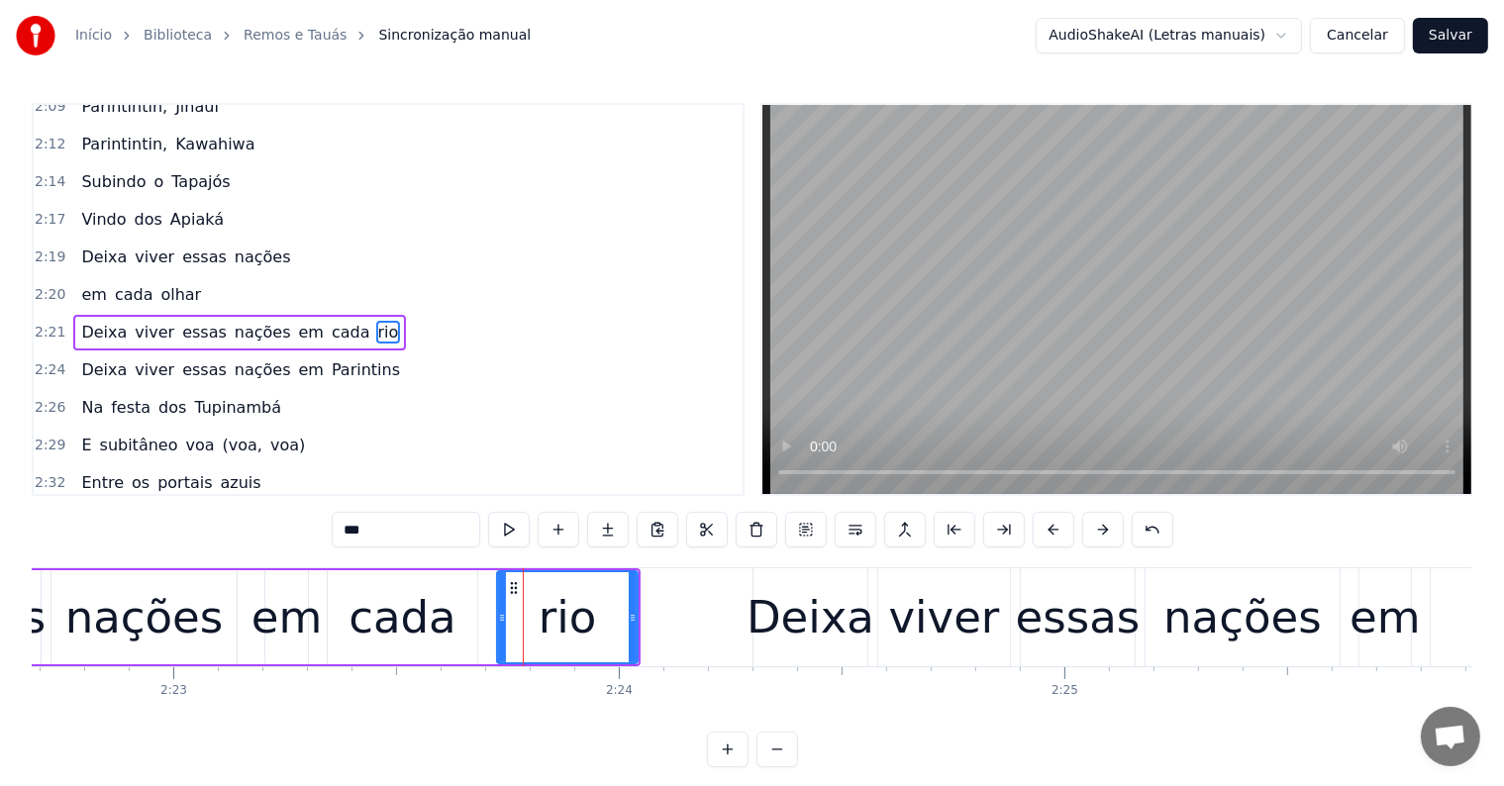
click at [297, 321] on span "em" at bounding box center [311, 332] width 29 height 23
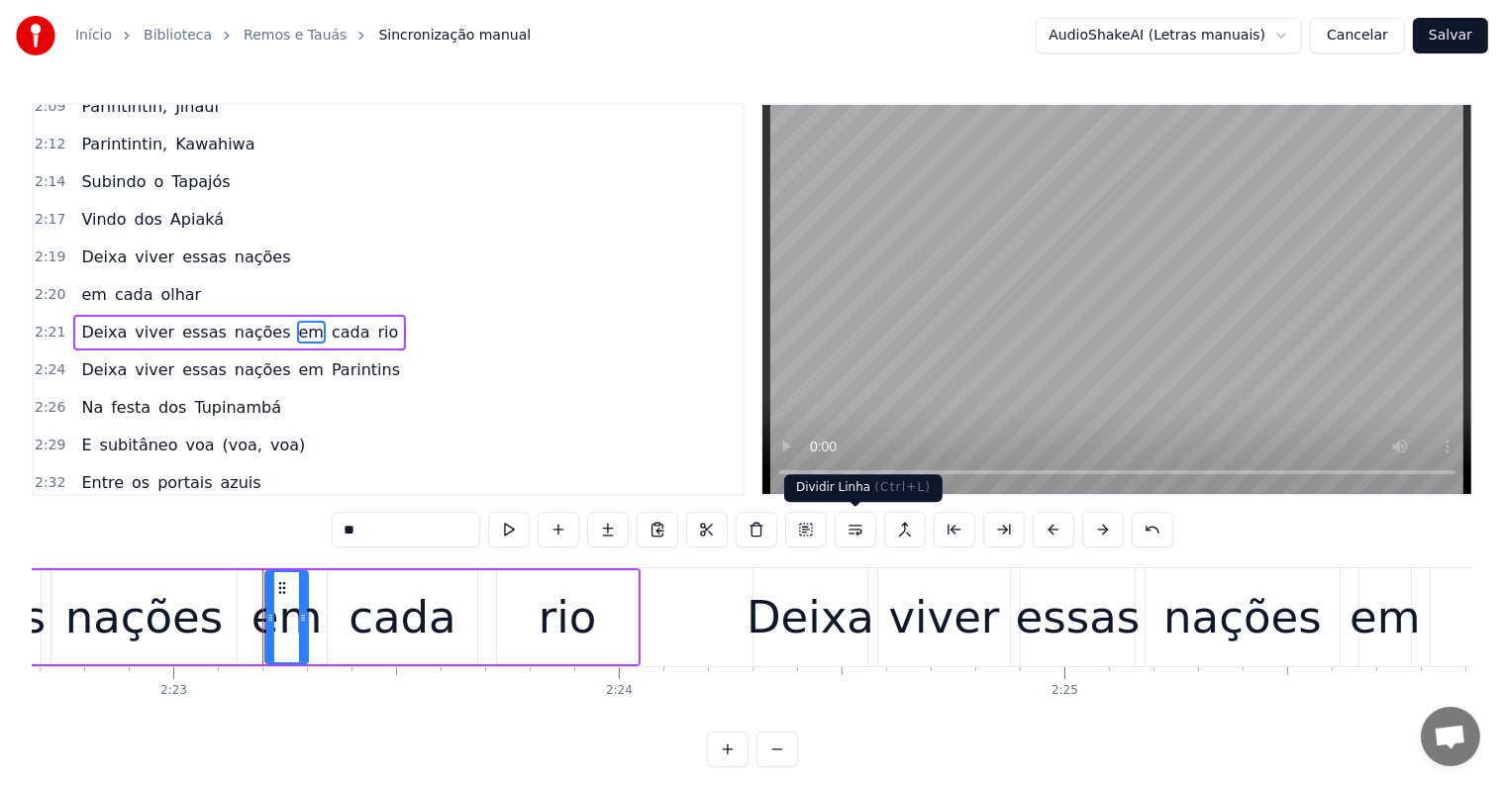
click at [853, 534] on button at bounding box center [856, 530] width 42 height 36
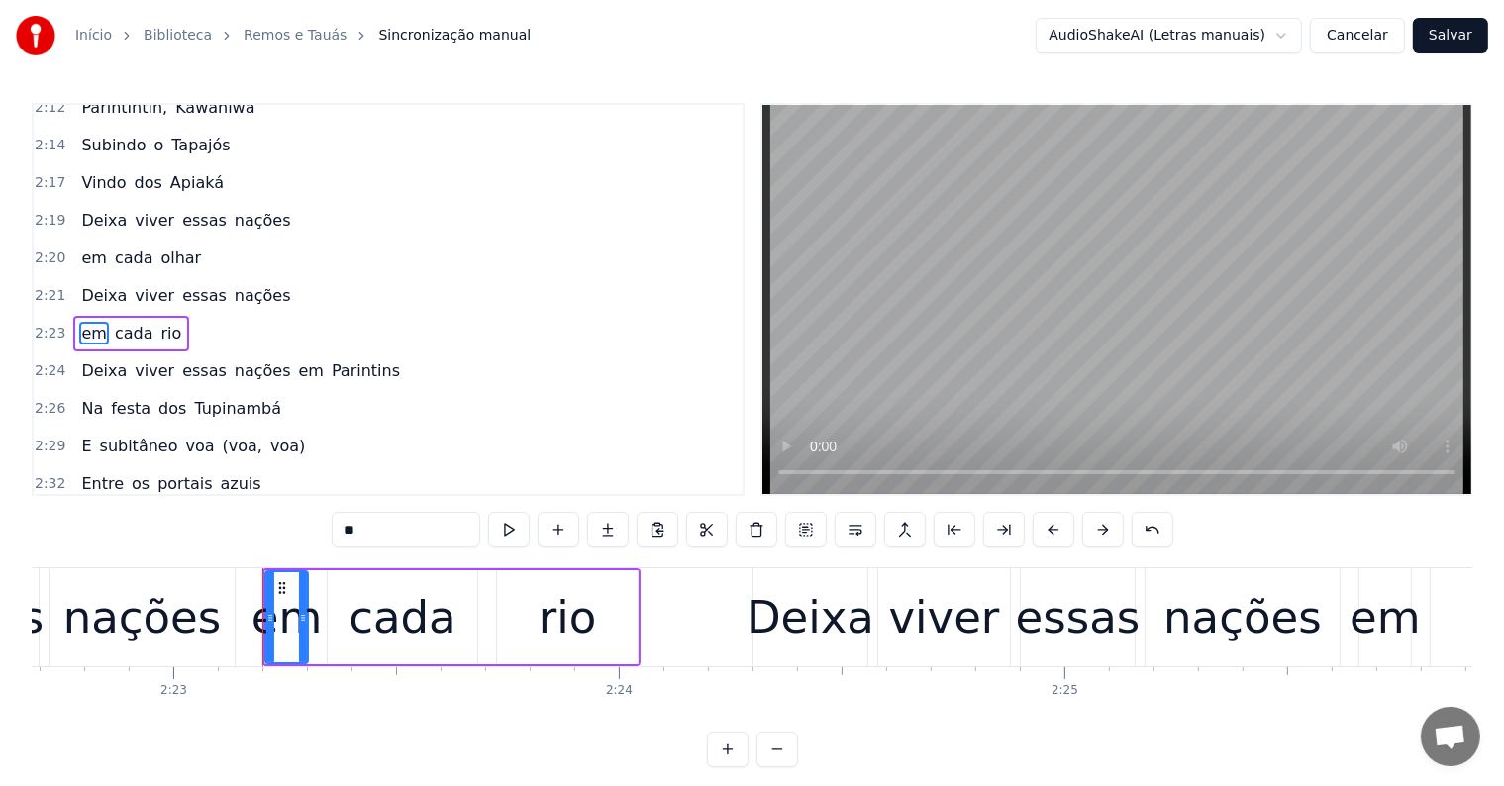
click at [235, 284] on span "nações" at bounding box center [263, 295] width 60 height 23
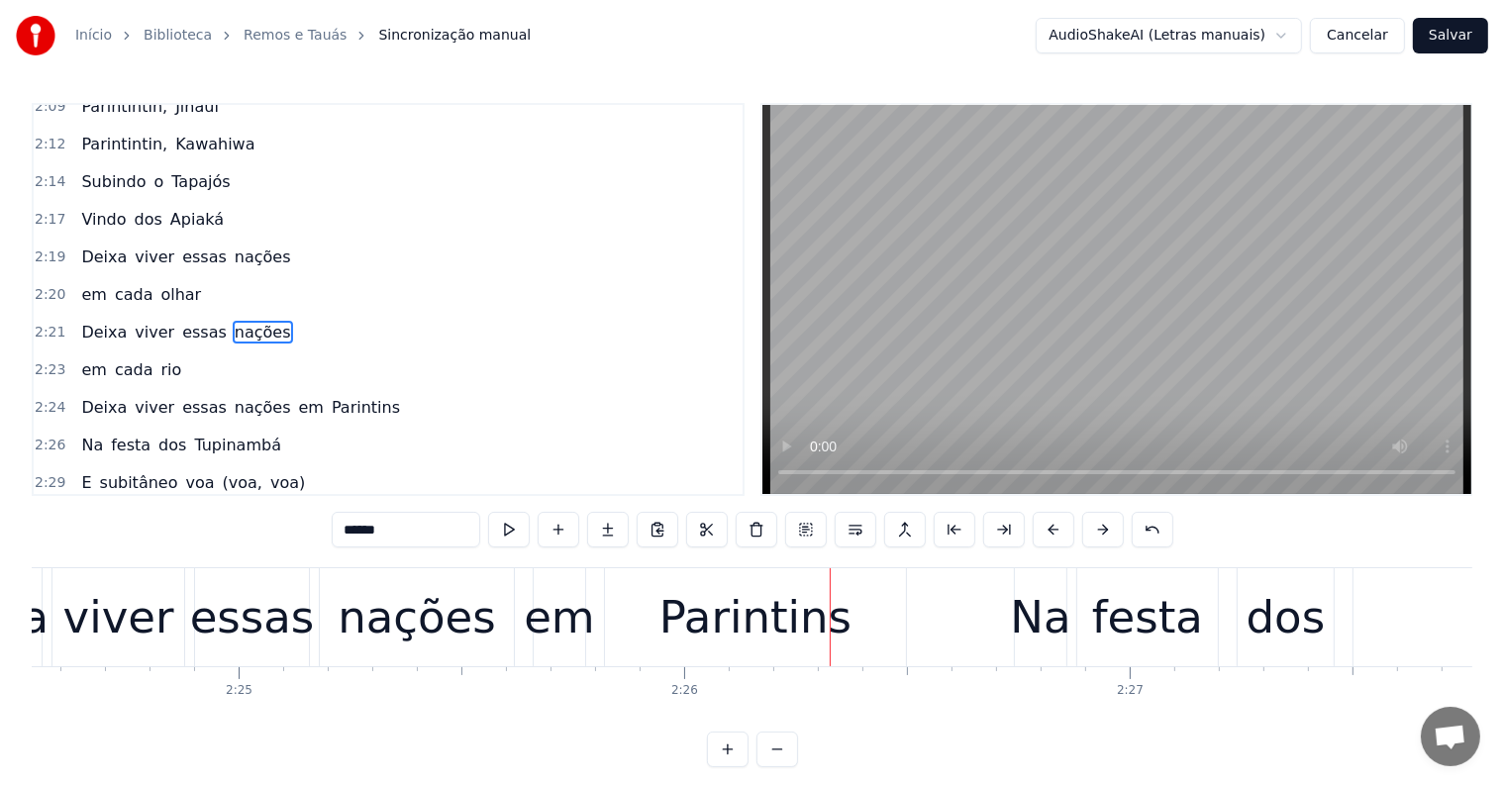
scroll to position [0, 64812]
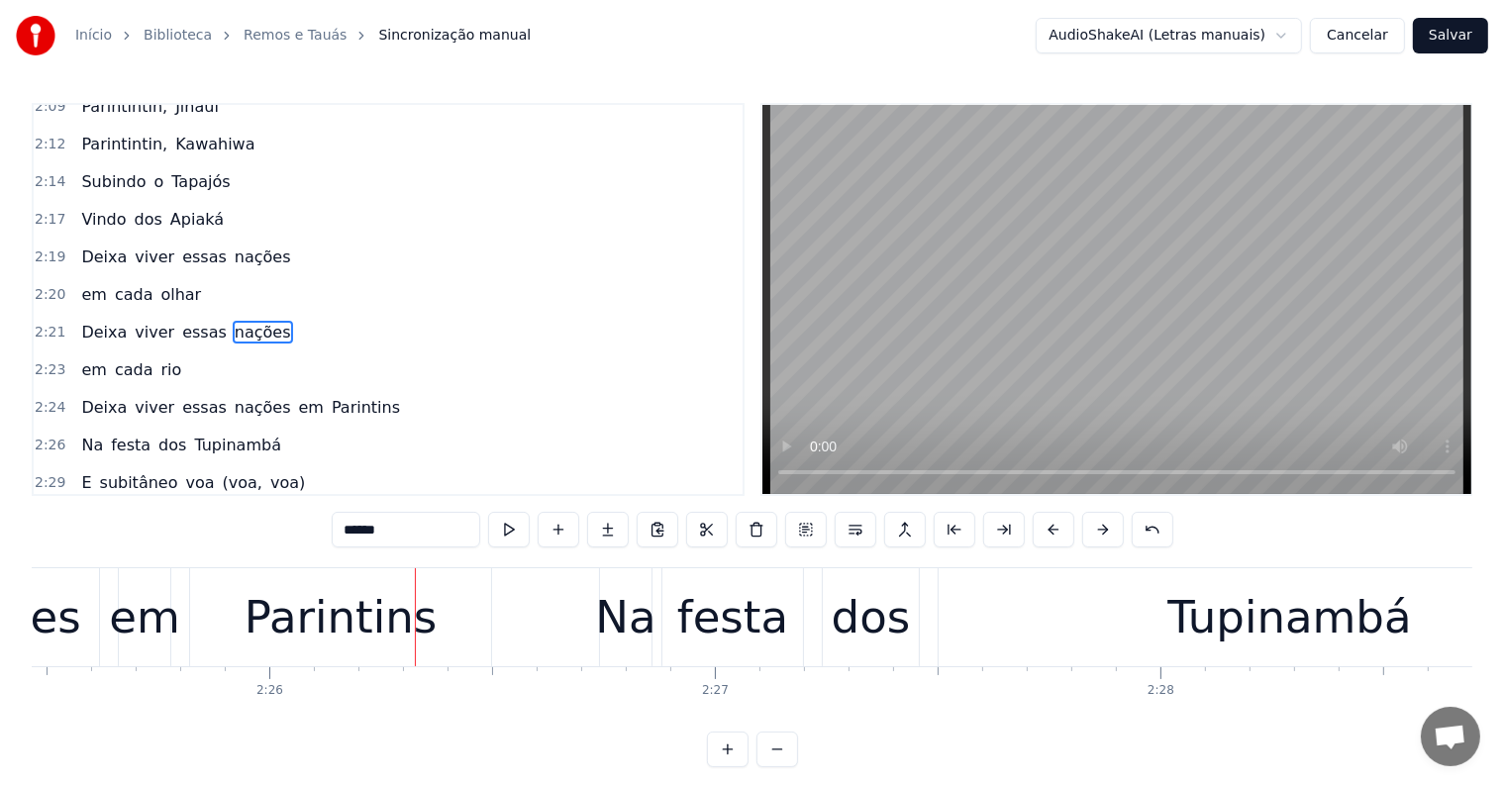
click at [349, 612] on div "Parintins" at bounding box center [341, 617] width 192 height 67
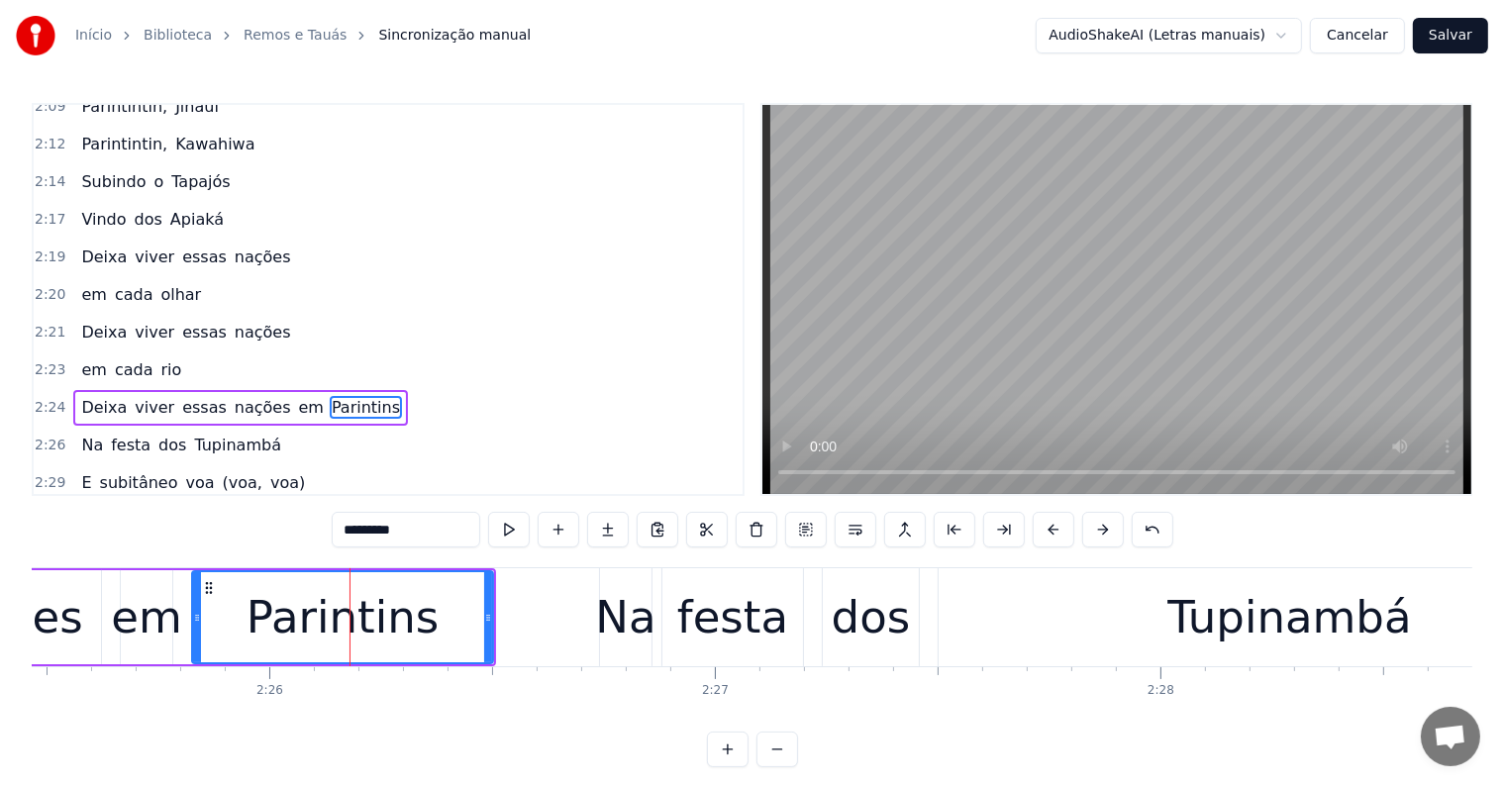
scroll to position [879, 0]
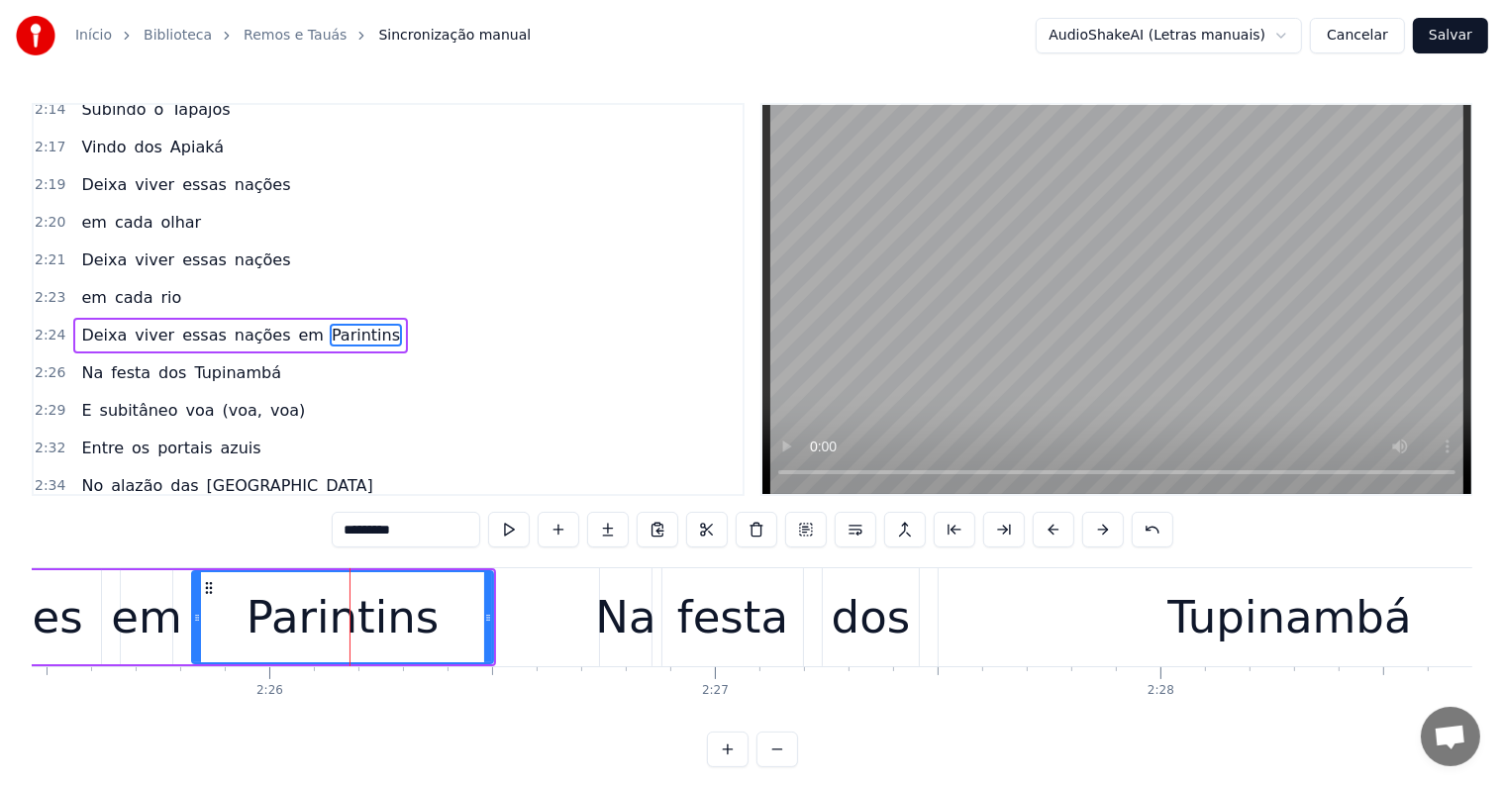
click at [297, 324] on span "em" at bounding box center [311, 335] width 29 height 23
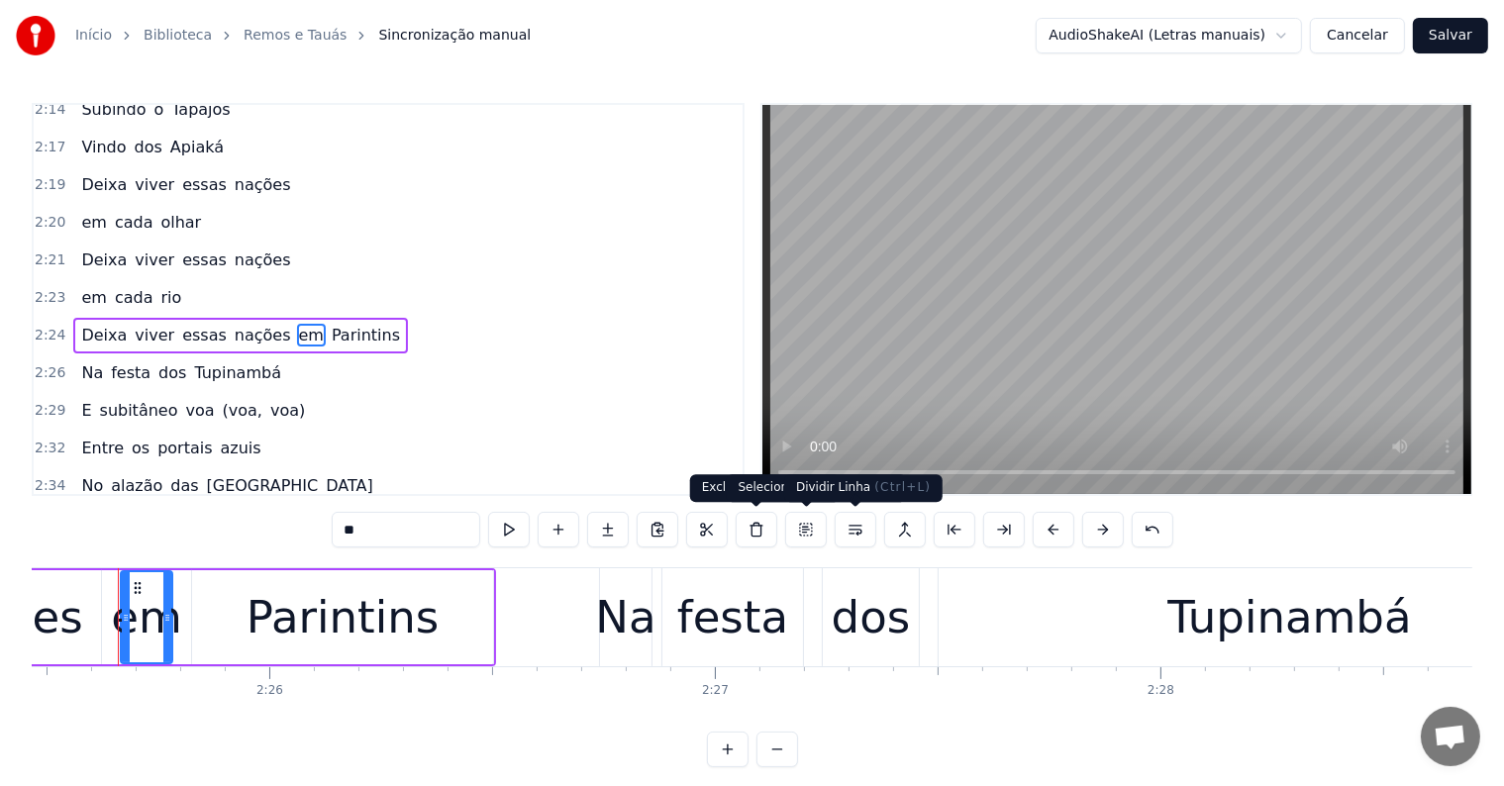
scroll to position [0, 64798]
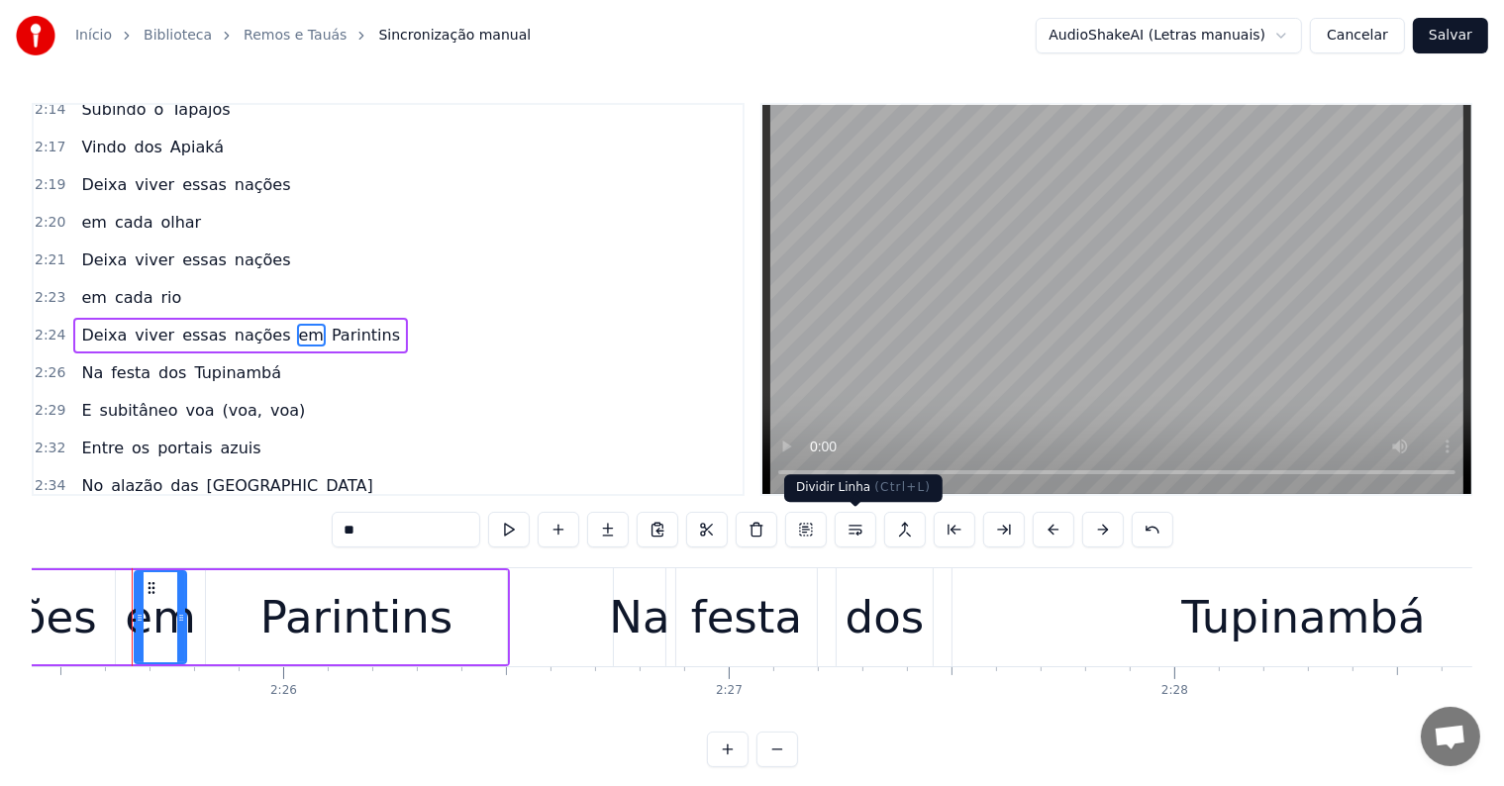
click at [851, 531] on button at bounding box center [856, 530] width 42 height 36
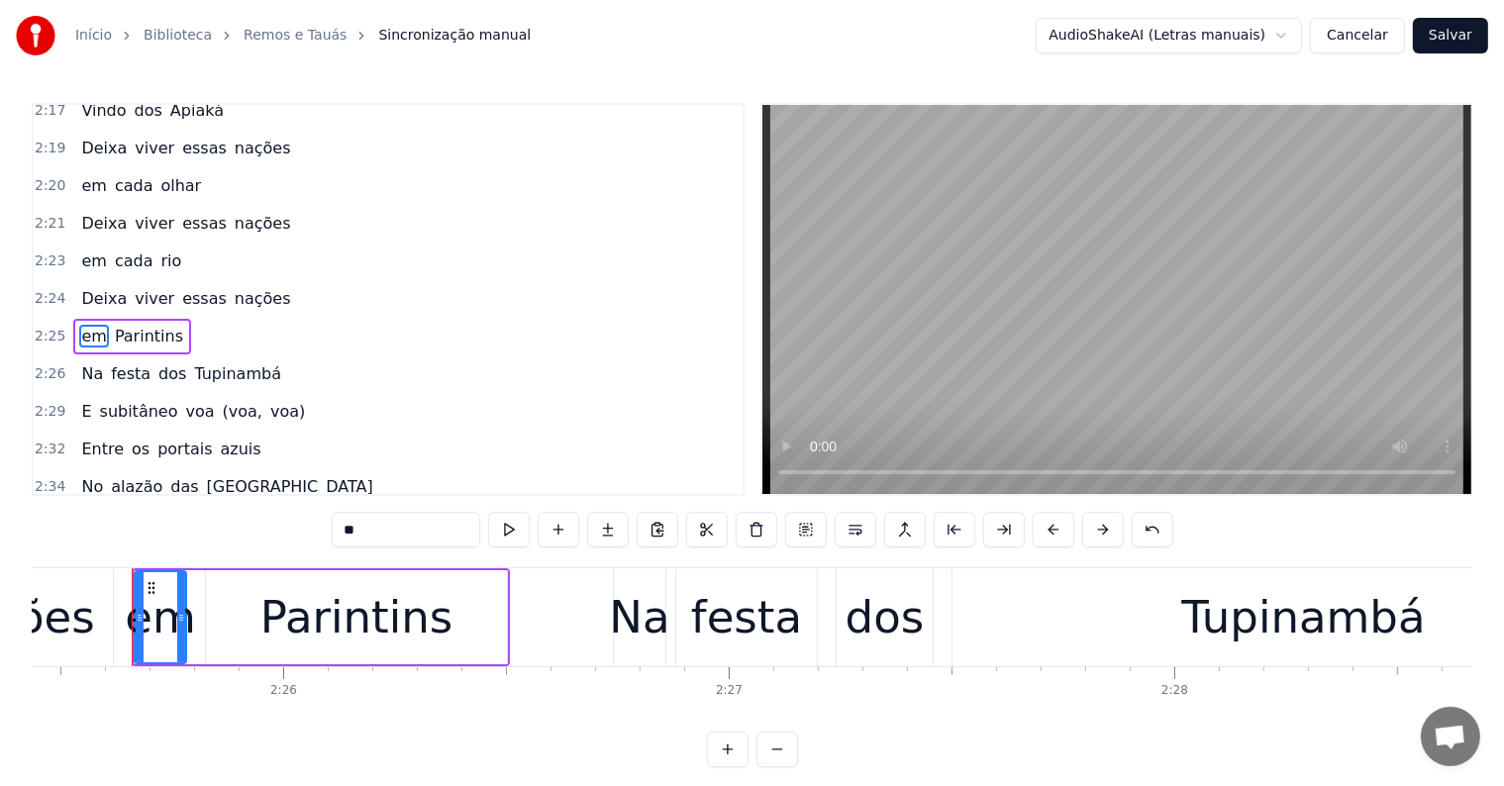
click at [235, 287] on span "nações" at bounding box center [263, 298] width 60 height 23
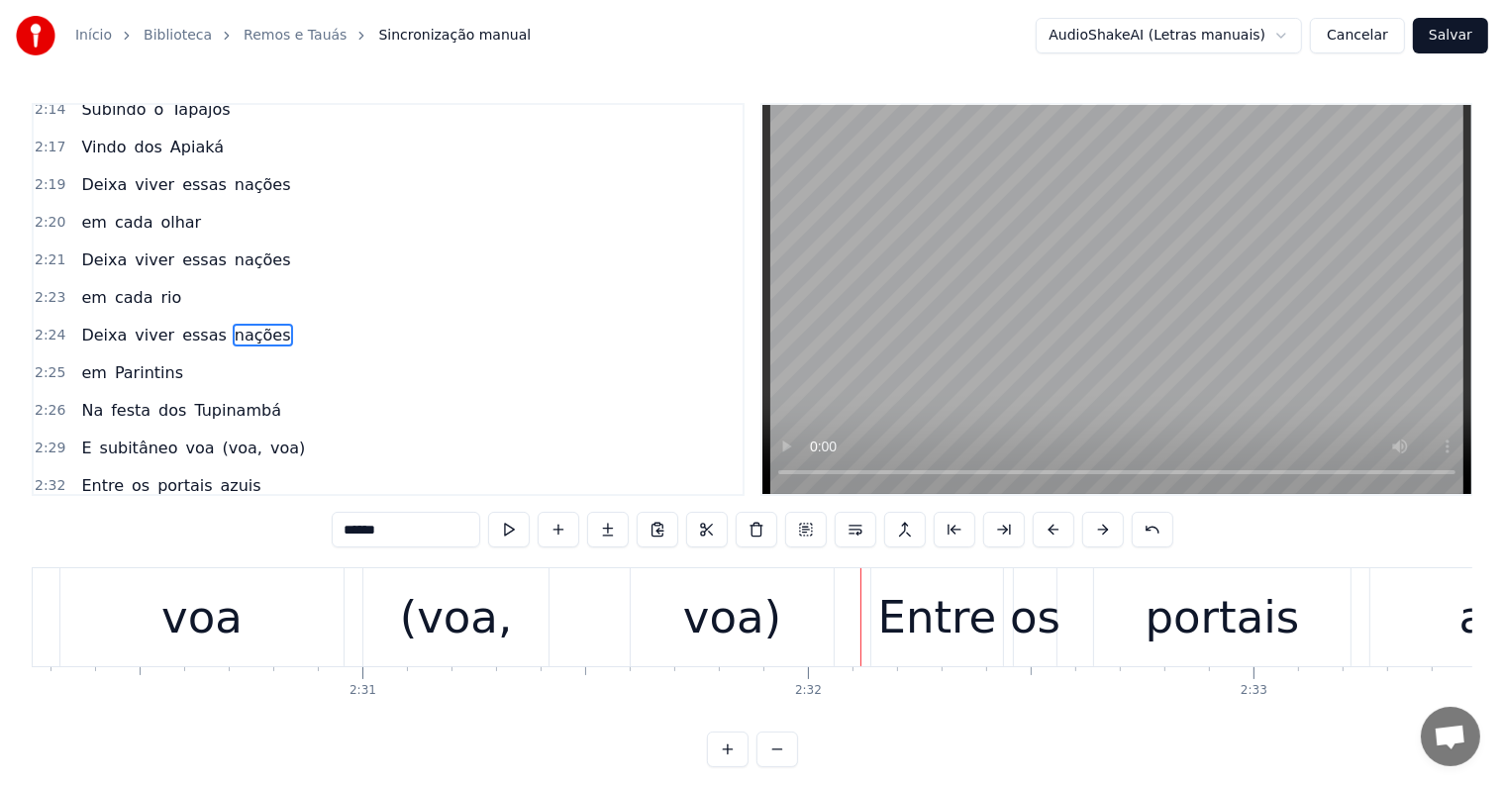
scroll to position [0, 66917]
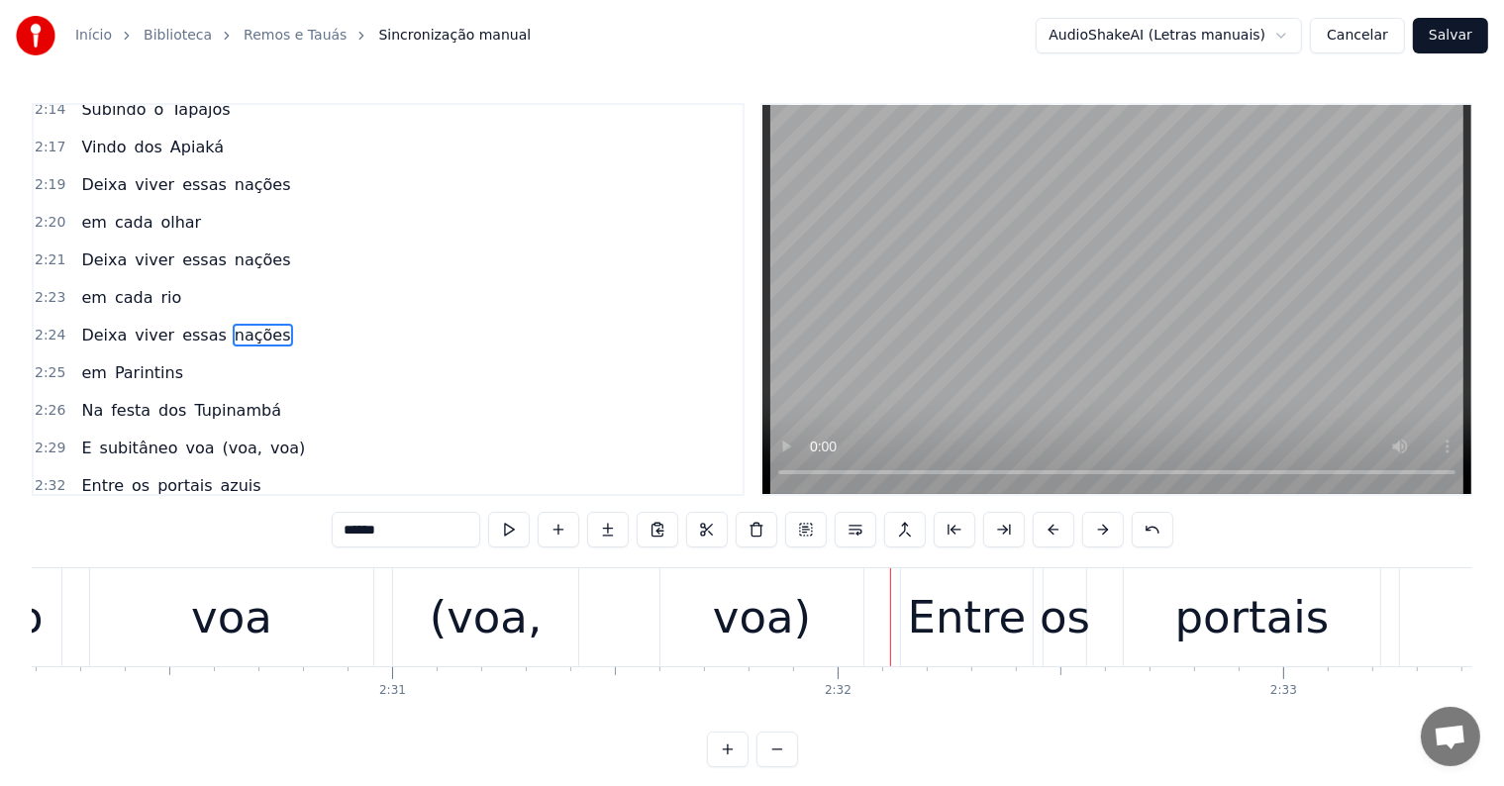
click at [296, 613] on div "voa" at bounding box center [231, 617] width 283 height 98
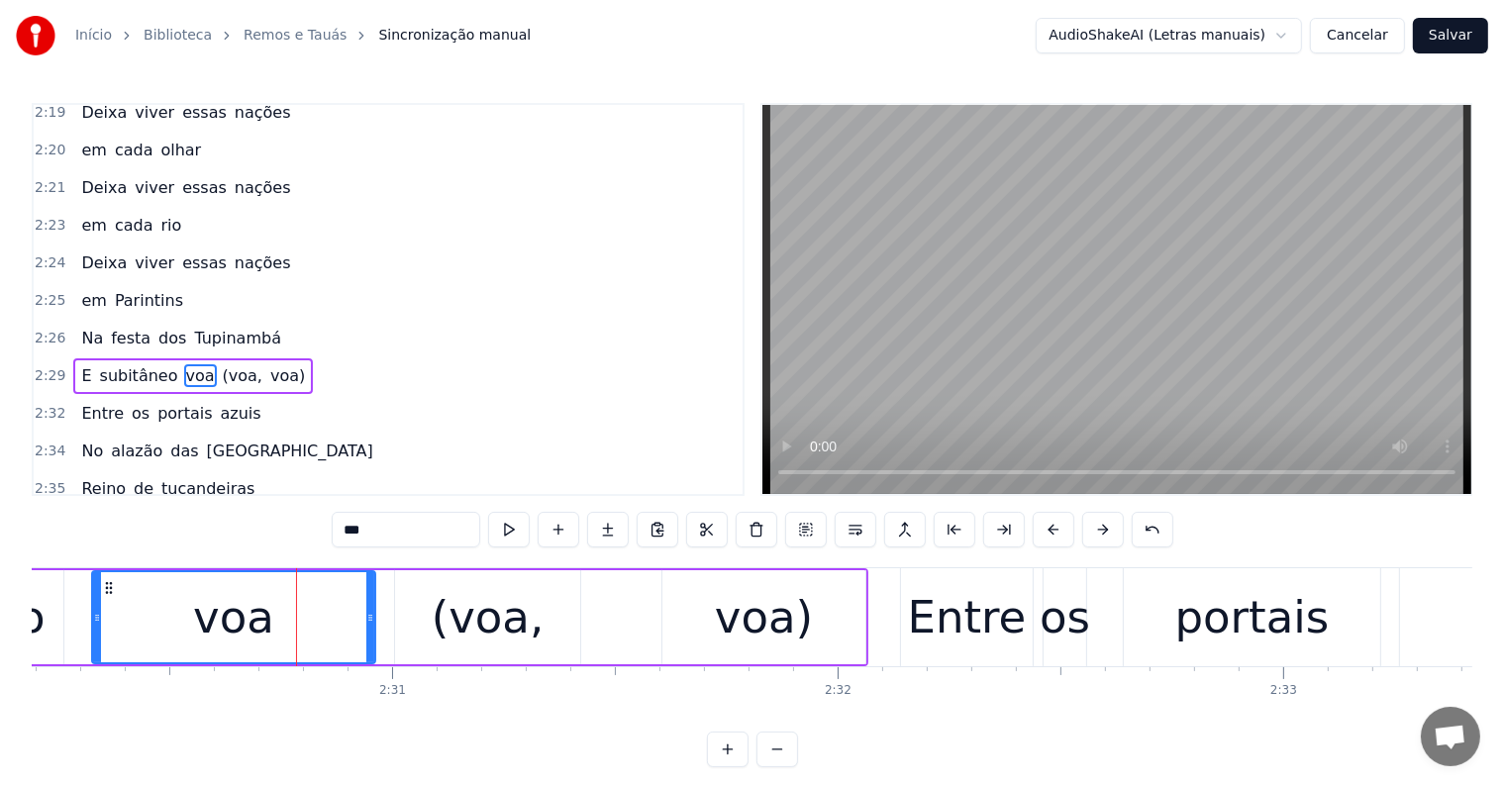
scroll to position [989, 0]
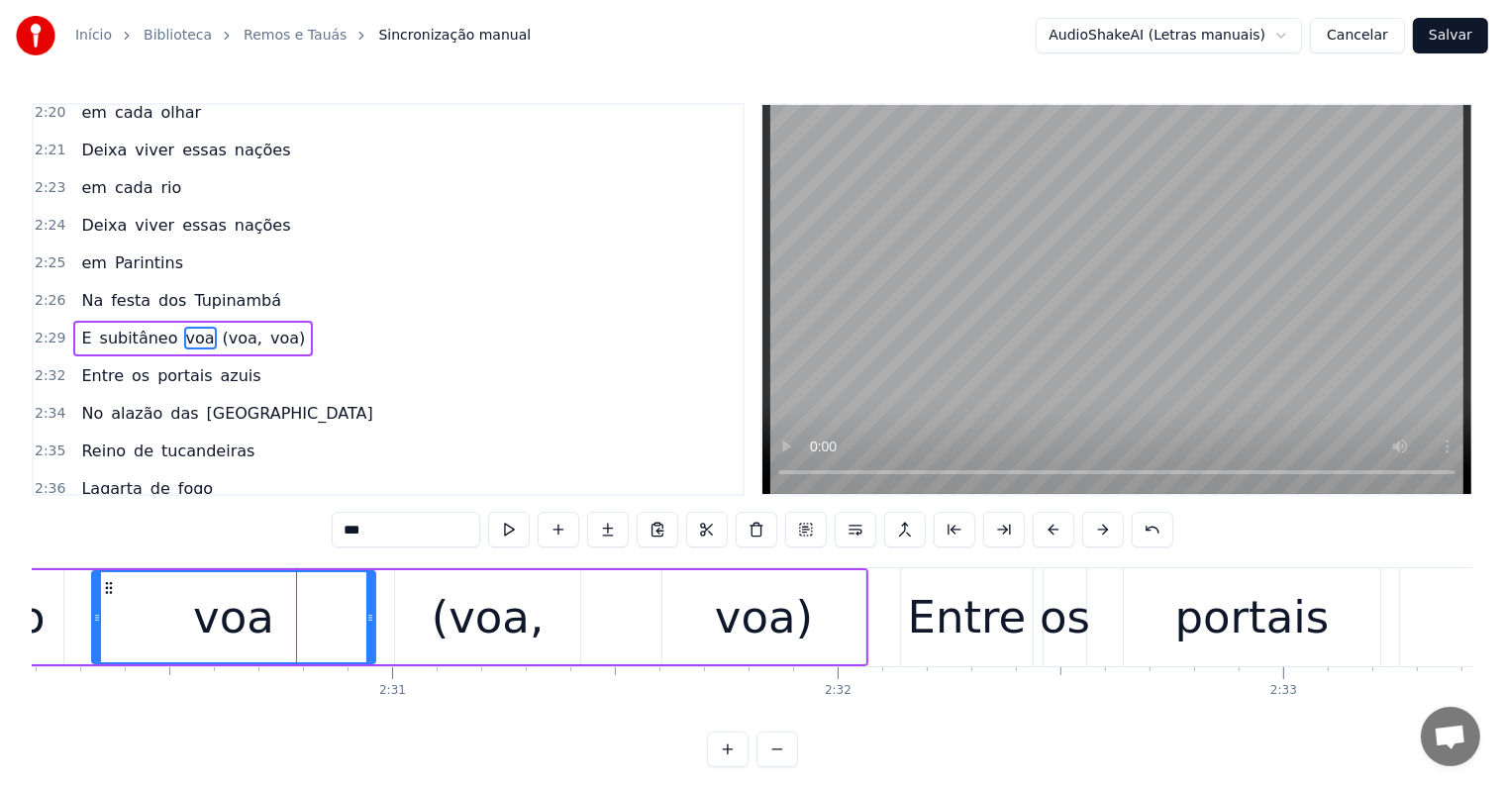
click at [506, 524] on button at bounding box center [509, 530] width 42 height 36
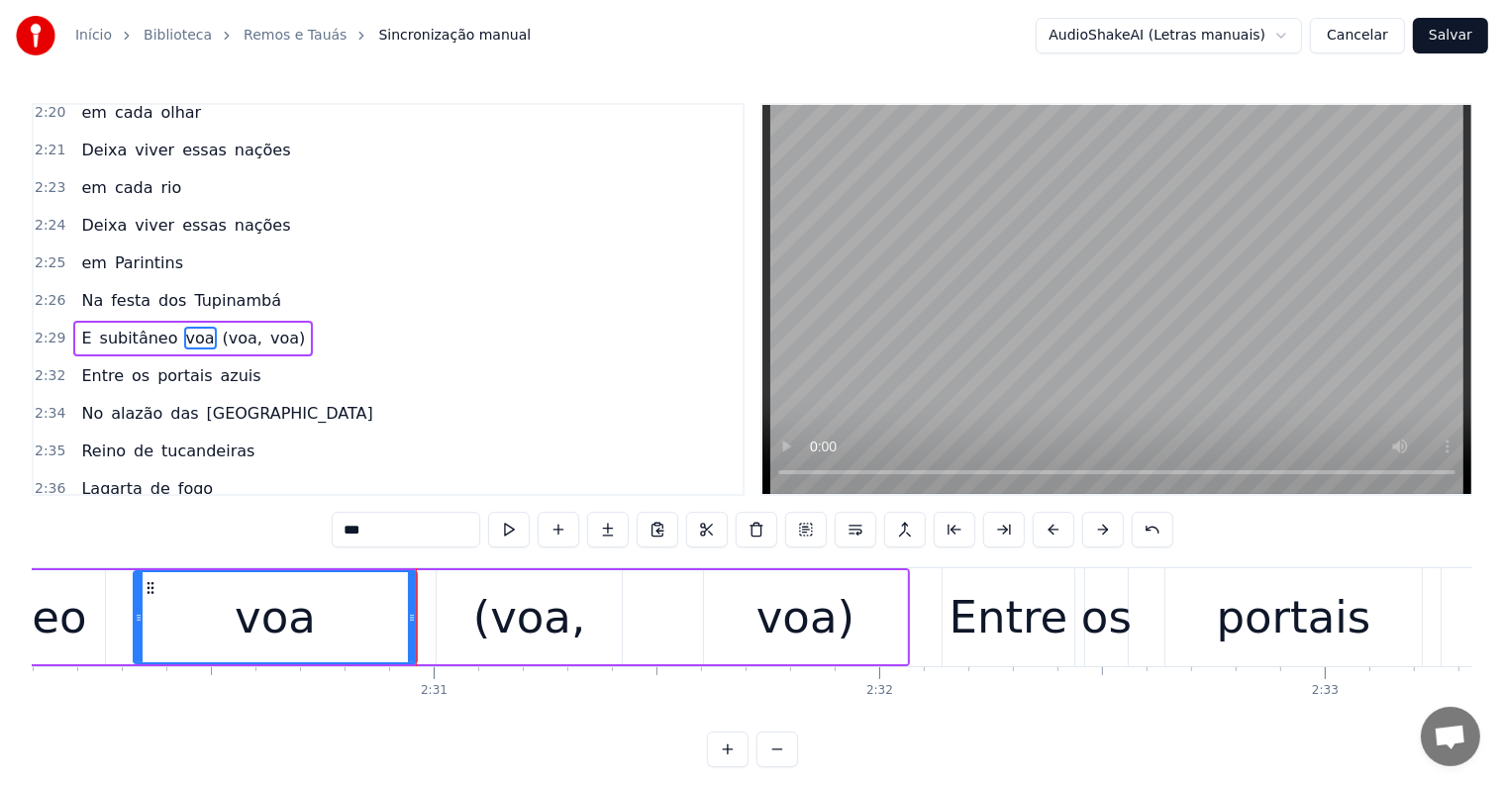
click at [506, 524] on button at bounding box center [509, 530] width 42 height 36
drag, startPoint x: 413, startPoint y: 618, endPoint x: 287, endPoint y: 616, distance: 125.8
click at [287, 616] on icon at bounding box center [286, 618] width 8 height 16
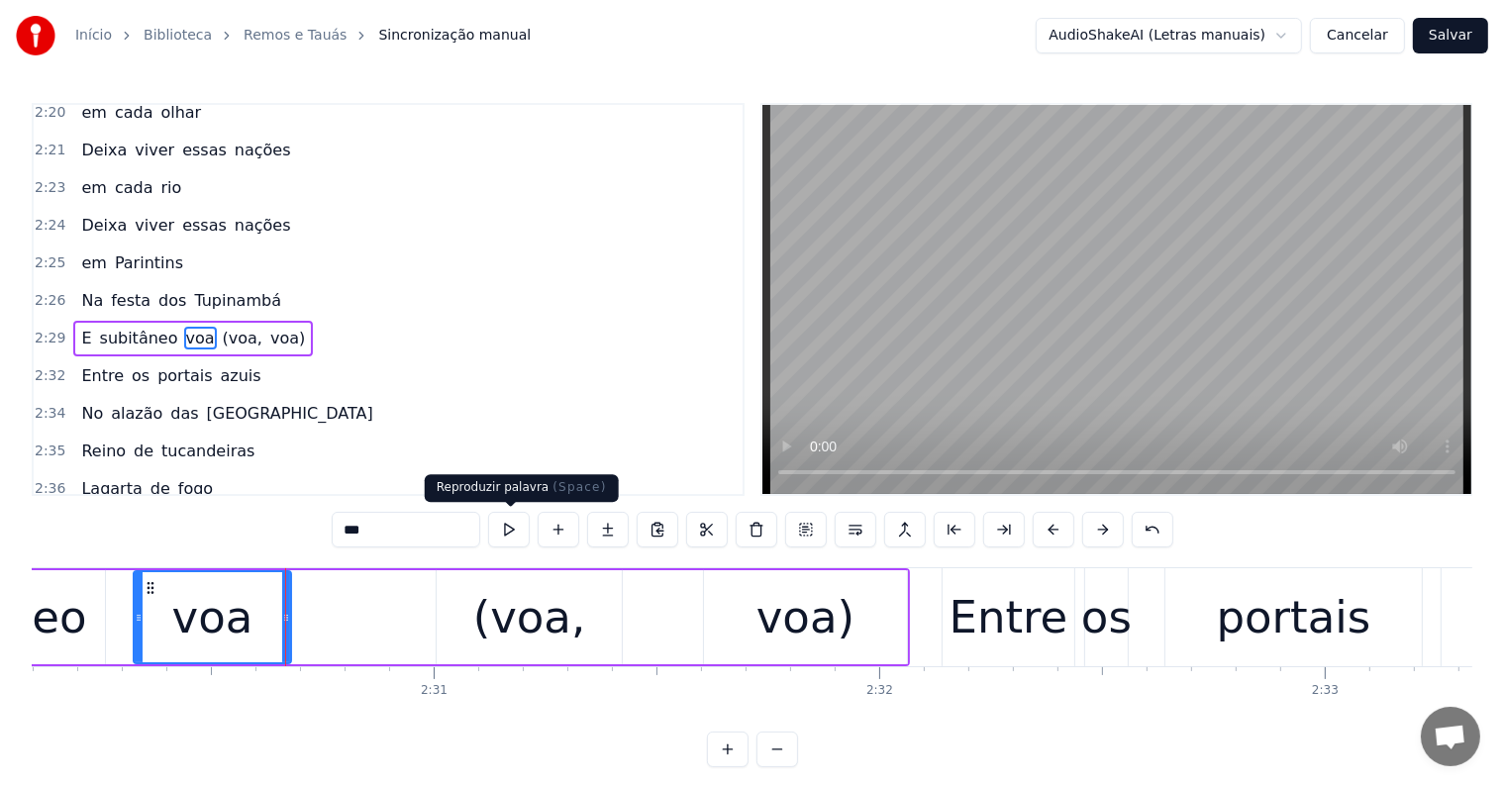
click at [511, 530] on button at bounding box center [509, 530] width 42 height 36
click at [237, 631] on div "voa" at bounding box center [212, 617] width 81 height 67
click at [727, 635] on div "voa)" at bounding box center [805, 617] width 203 height 94
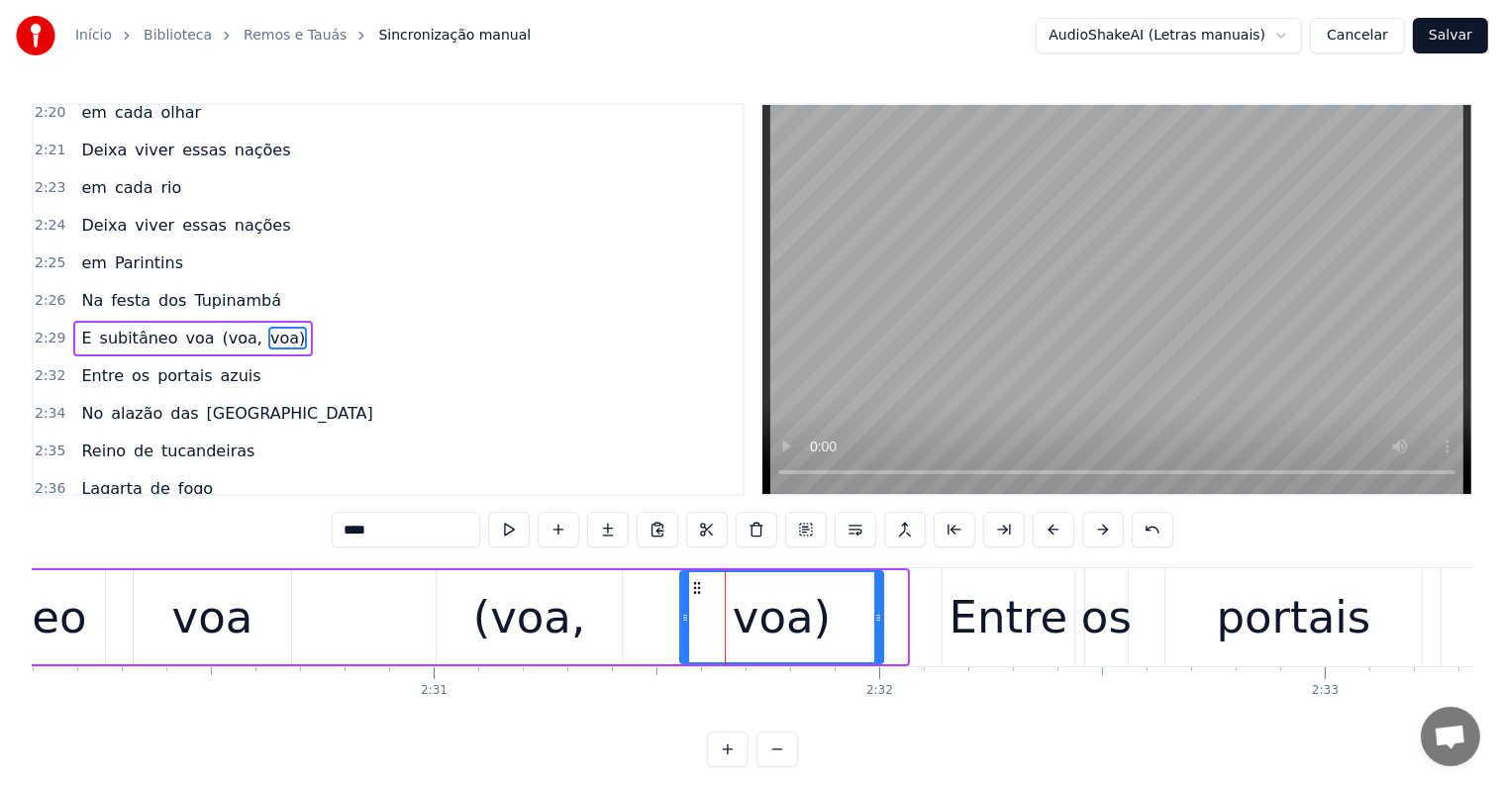
drag, startPoint x: 721, startPoint y: 583, endPoint x: 697, endPoint y: 583, distance: 23.8
click at [697, 583] on icon at bounding box center [697, 588] width 16 height 16
click at [507, 618] on div "(voa," at bounding box center [529, 617] width 113 height 67
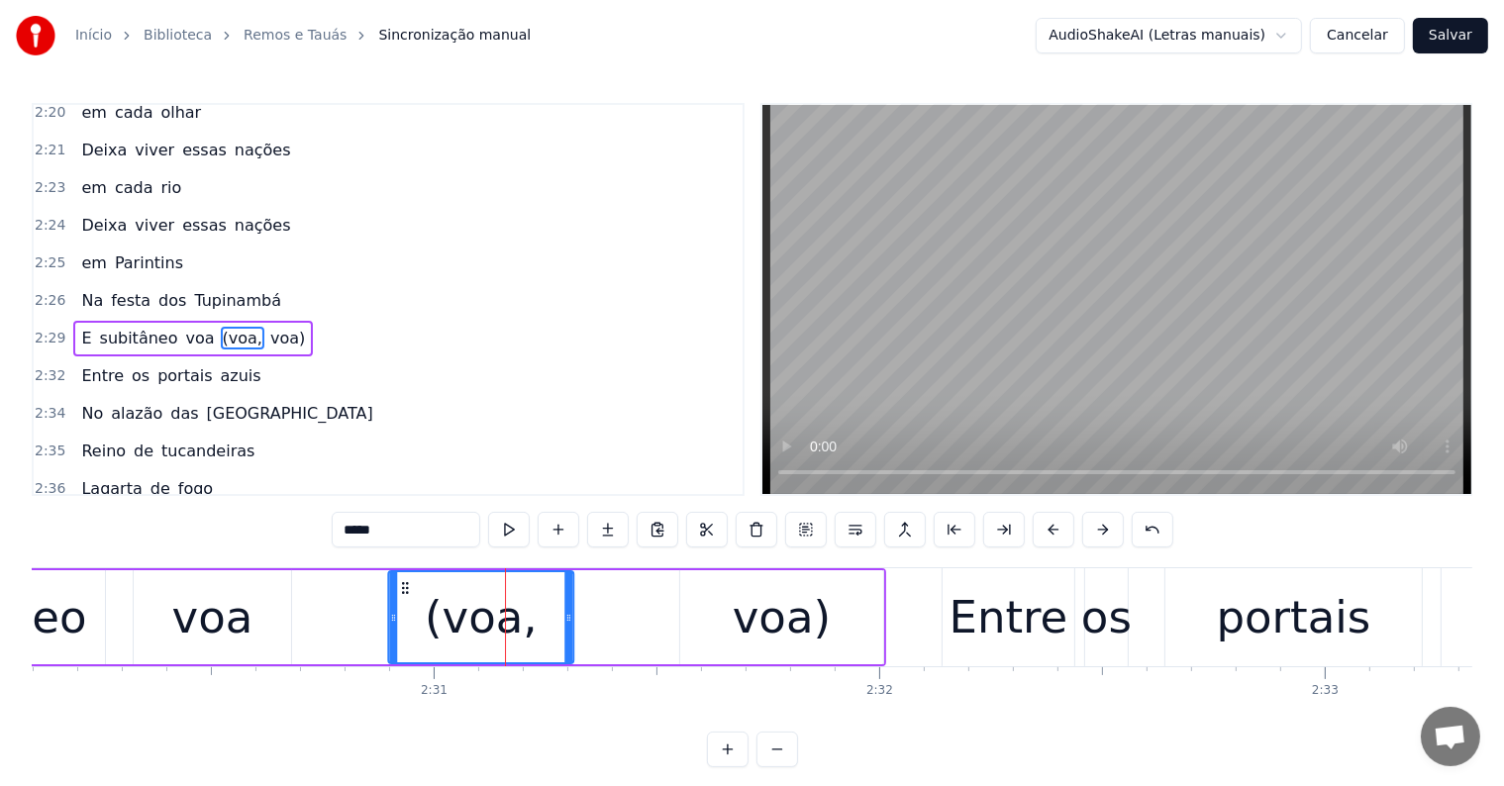
drag, startPoint x: 451, startPoint y: 589, endPoint x: 404, endPoint y: 589, distance: 47.5
click at [404, 589] on icon at bounding box center [405, 588] width 16 height 16
click at [141, 625] on div "voa" at bounding box center [212, 617] width 157 height 94
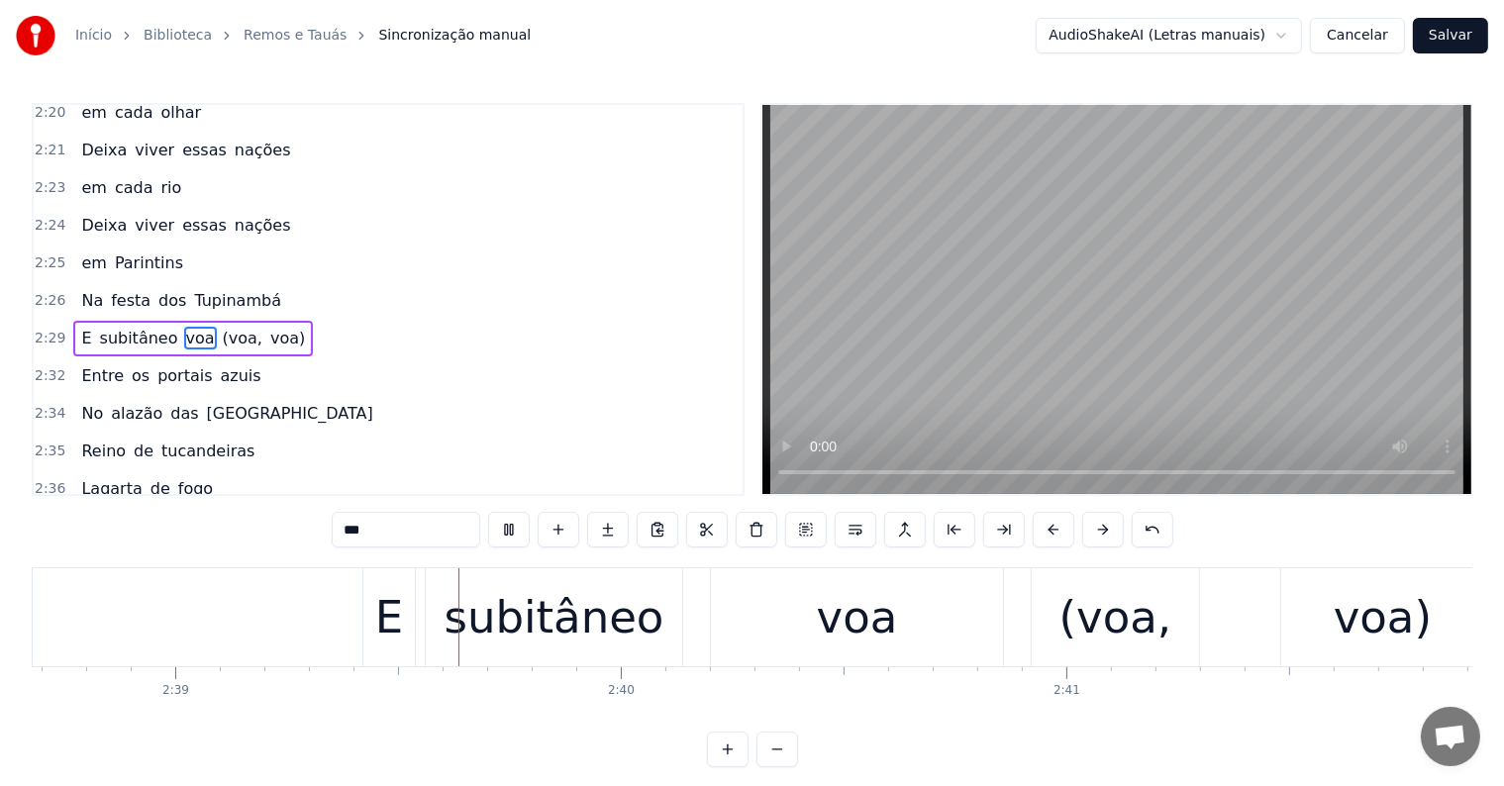
scroll to position [0, 70718]
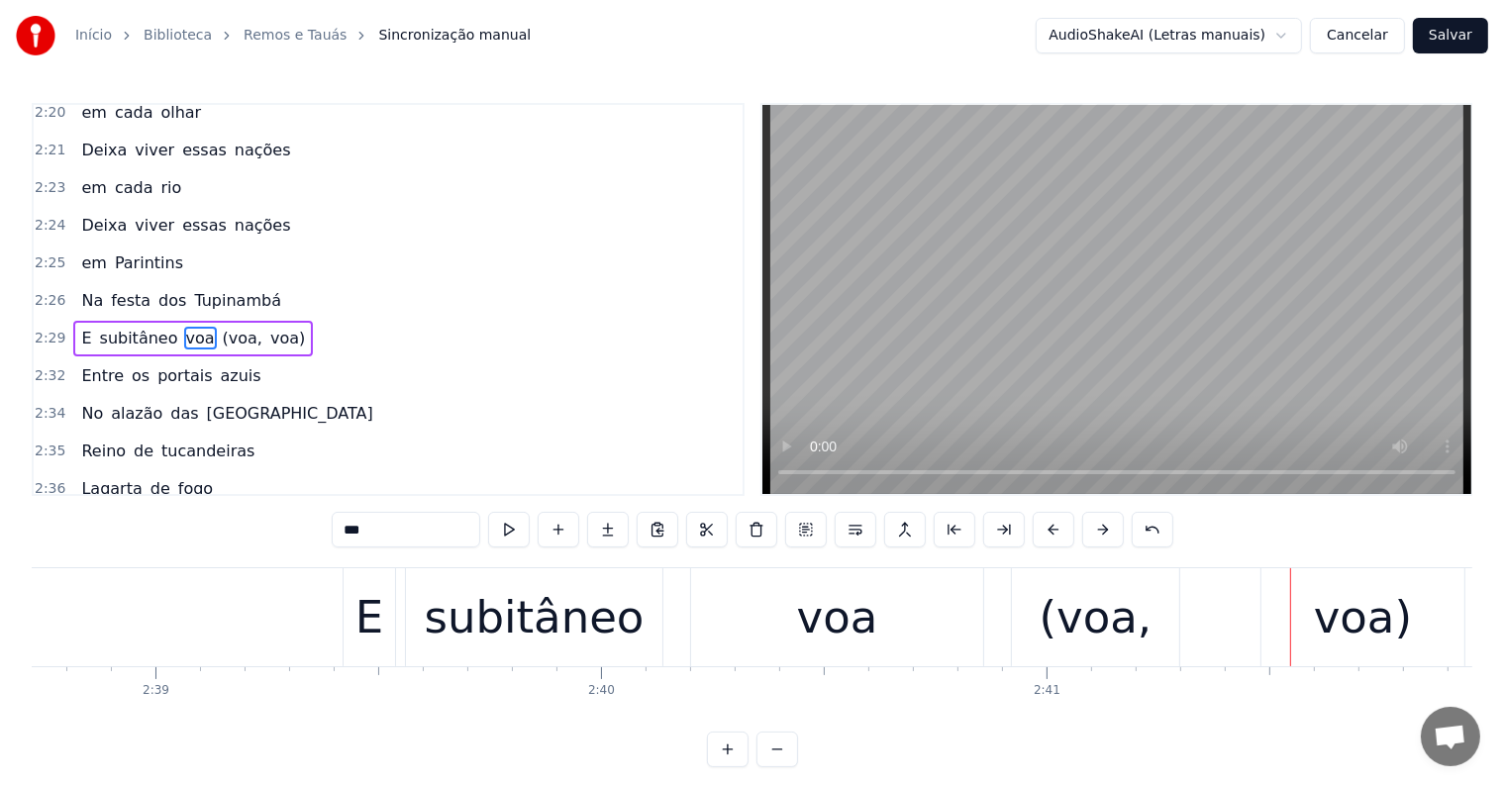
click at [573, 634] on div "subitâneo" at bounding box center [535, 617] width 220 height 67
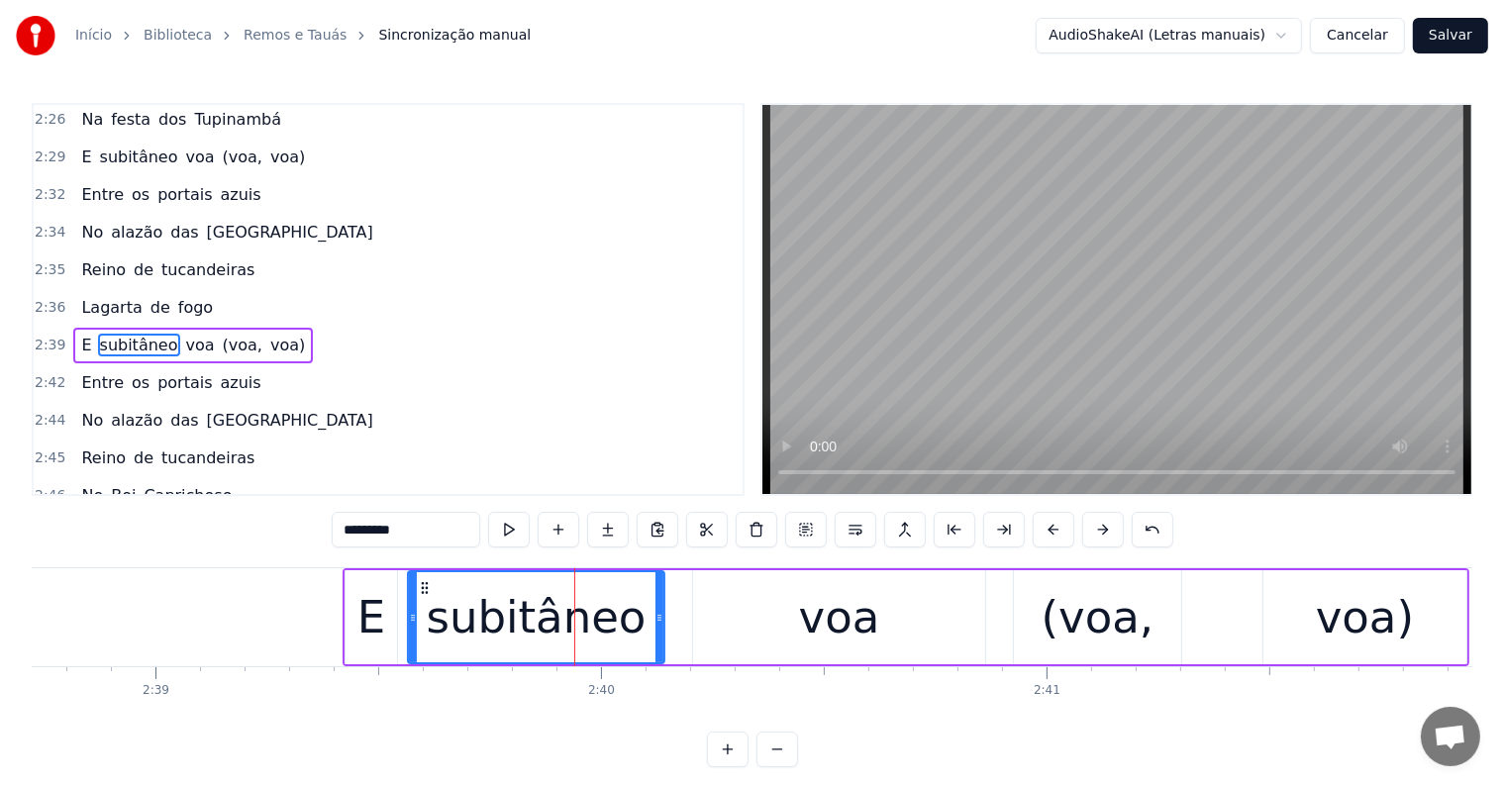
scroll to position [1171, 0]
click at [772, 630] on div "voa" at bounding box center [839, 617] width 292 height 94
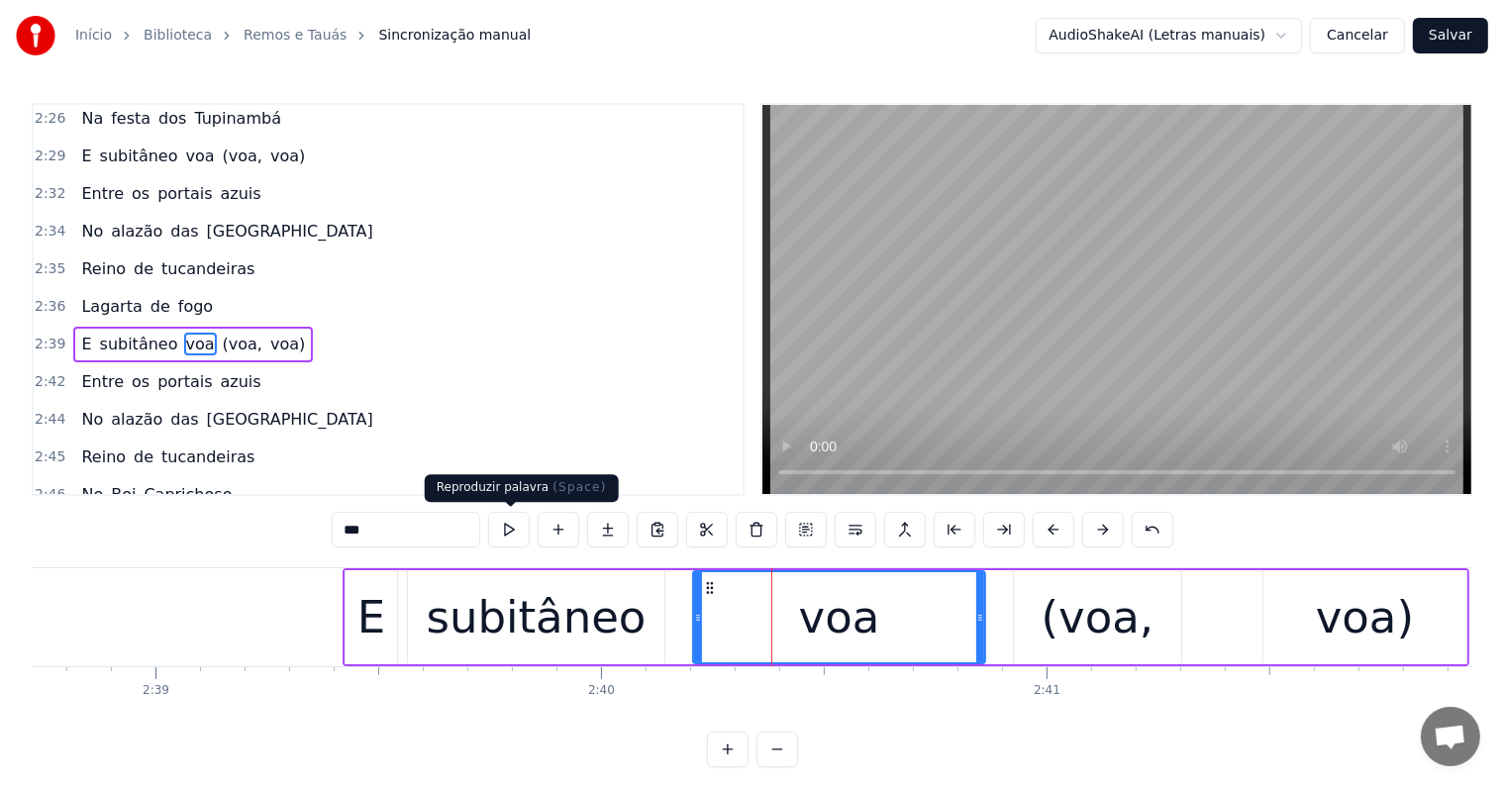
click at [513, 531] on button at bounding box center [509, 530] width 42 height 36
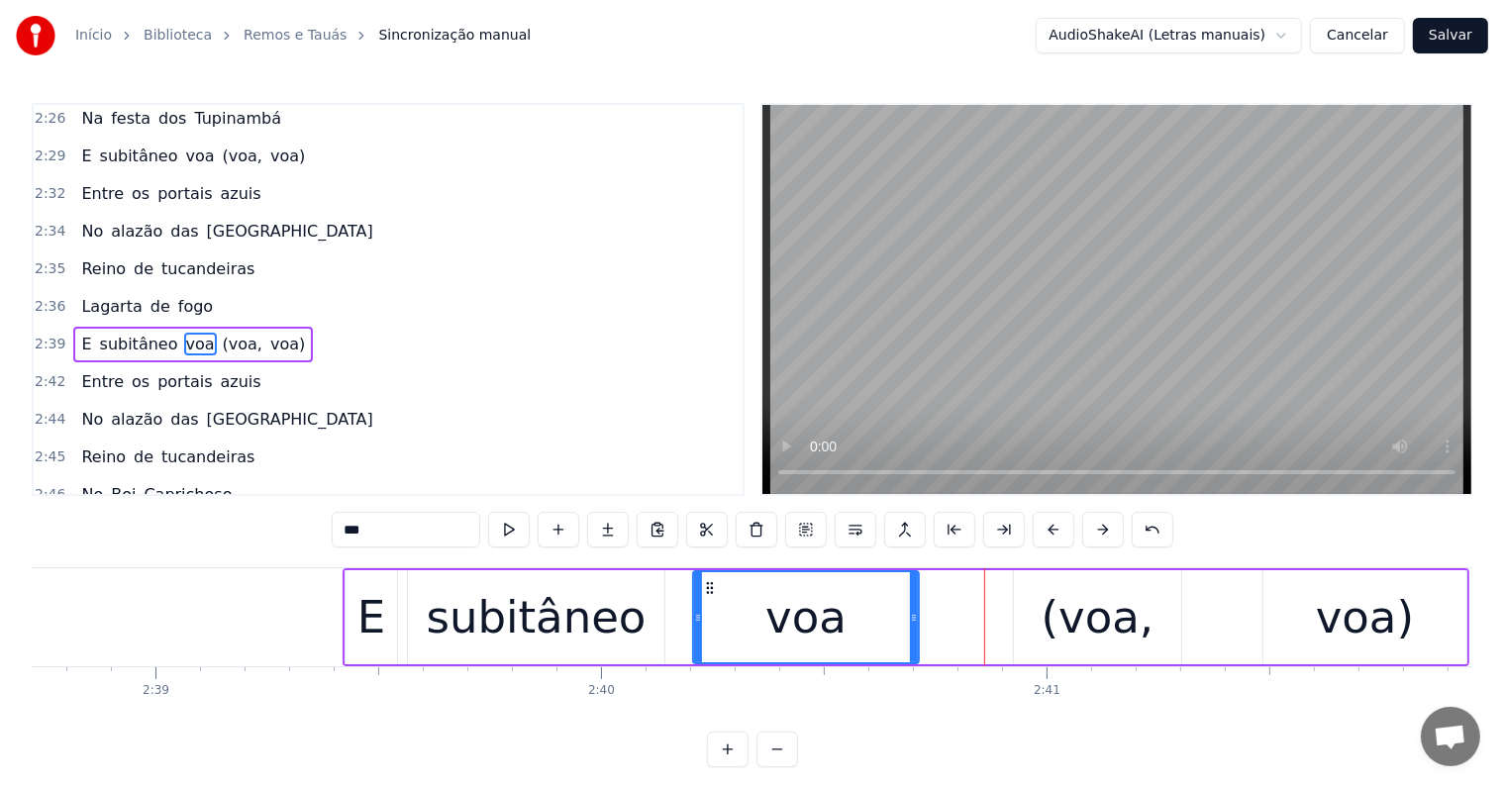
drag, startPoint x: 977, startPoint y: 615, endPoint x: 911, endPoint y: 615, distance: 66.3
click at [911, 615] on icon at bounding box center [914, 618] width 8 height 16
click at [1058, 620] on div "(voa," at bounding box center [1098, 617] width 113 height 67
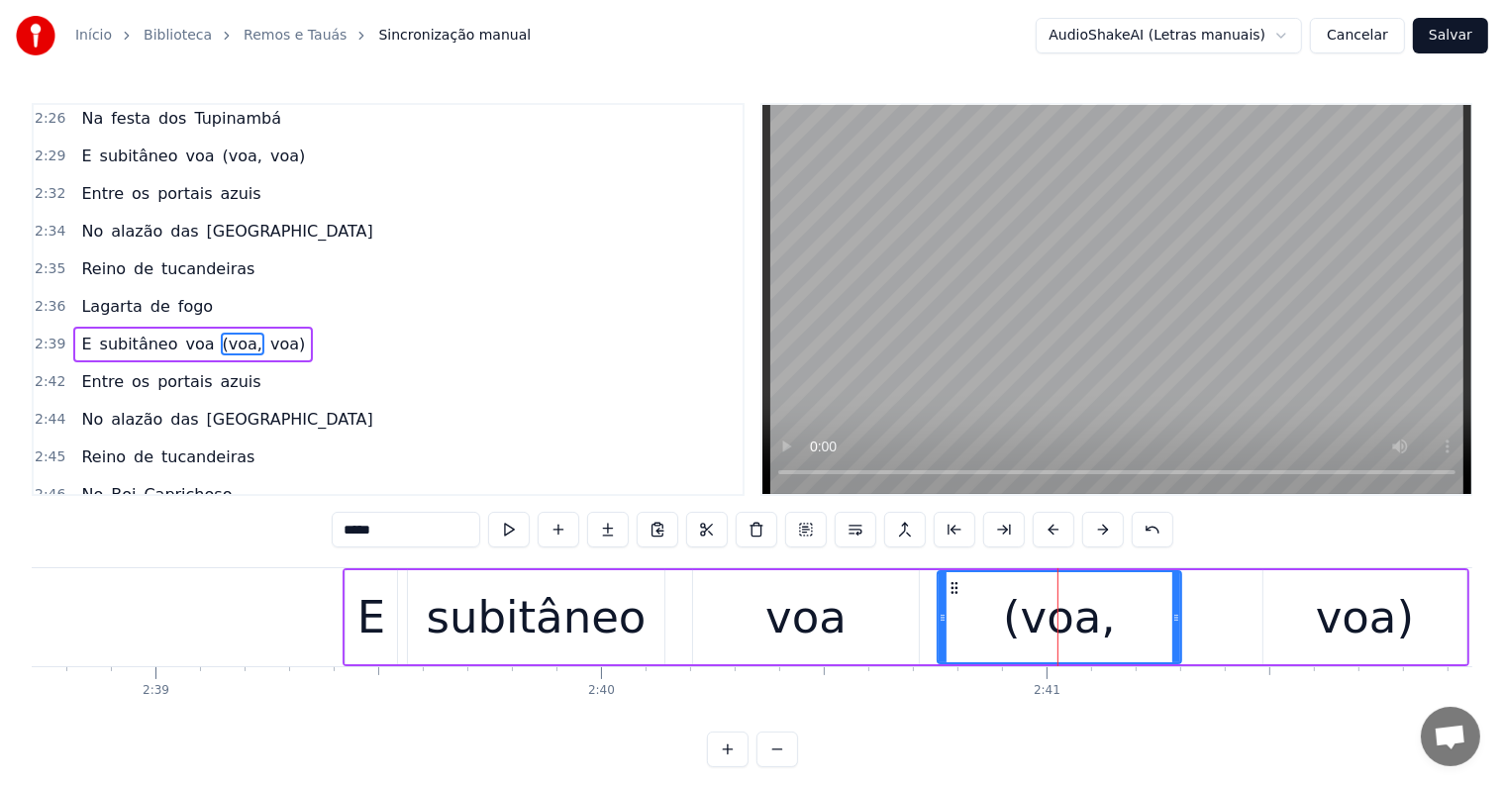
drag, startPoint x: 1018, startPoint y: 614, endPoint x: 942, endPoint y: 615, distance: 76.2
click at [942, 615] on icon at bounding box center [943, 618] width 8 height 16
click at [511, 523] on button at bounding box center [509, 530] width 42 height 36
click at [512, 523] on button at bounding box center [509, 530] width 42 height 36
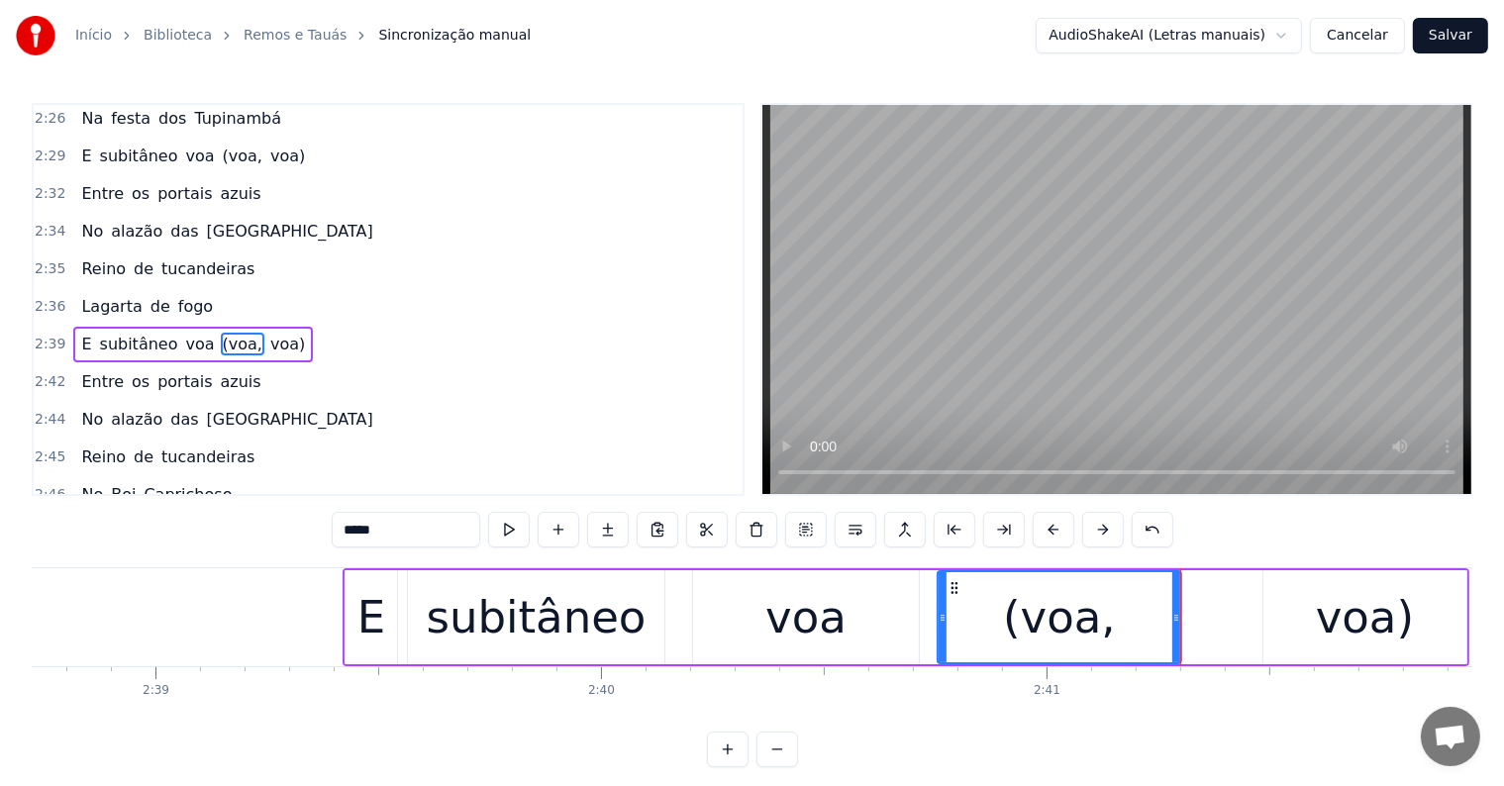
click at [1285, 635] on div "voa)" at bounding box center [1364, 617] width 203 height 94
type input "****"
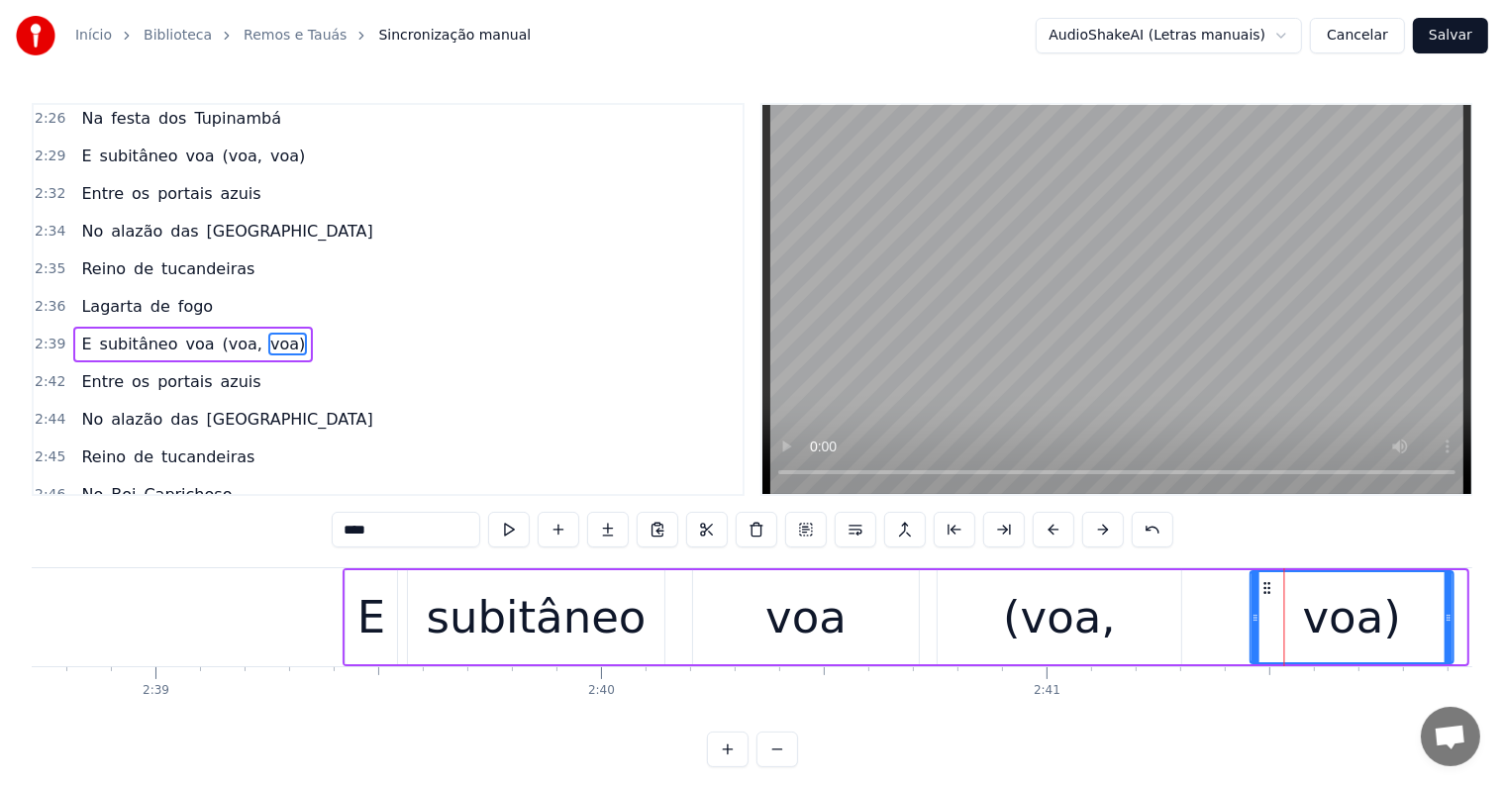
drag, startPoint x: 1277, startPoint y: 584, endPoint x: 1264, endPoint y: 584, distance: 12.9
click at [1264, 584] on icon at bounding box center [1267, 588] width 16 height 16
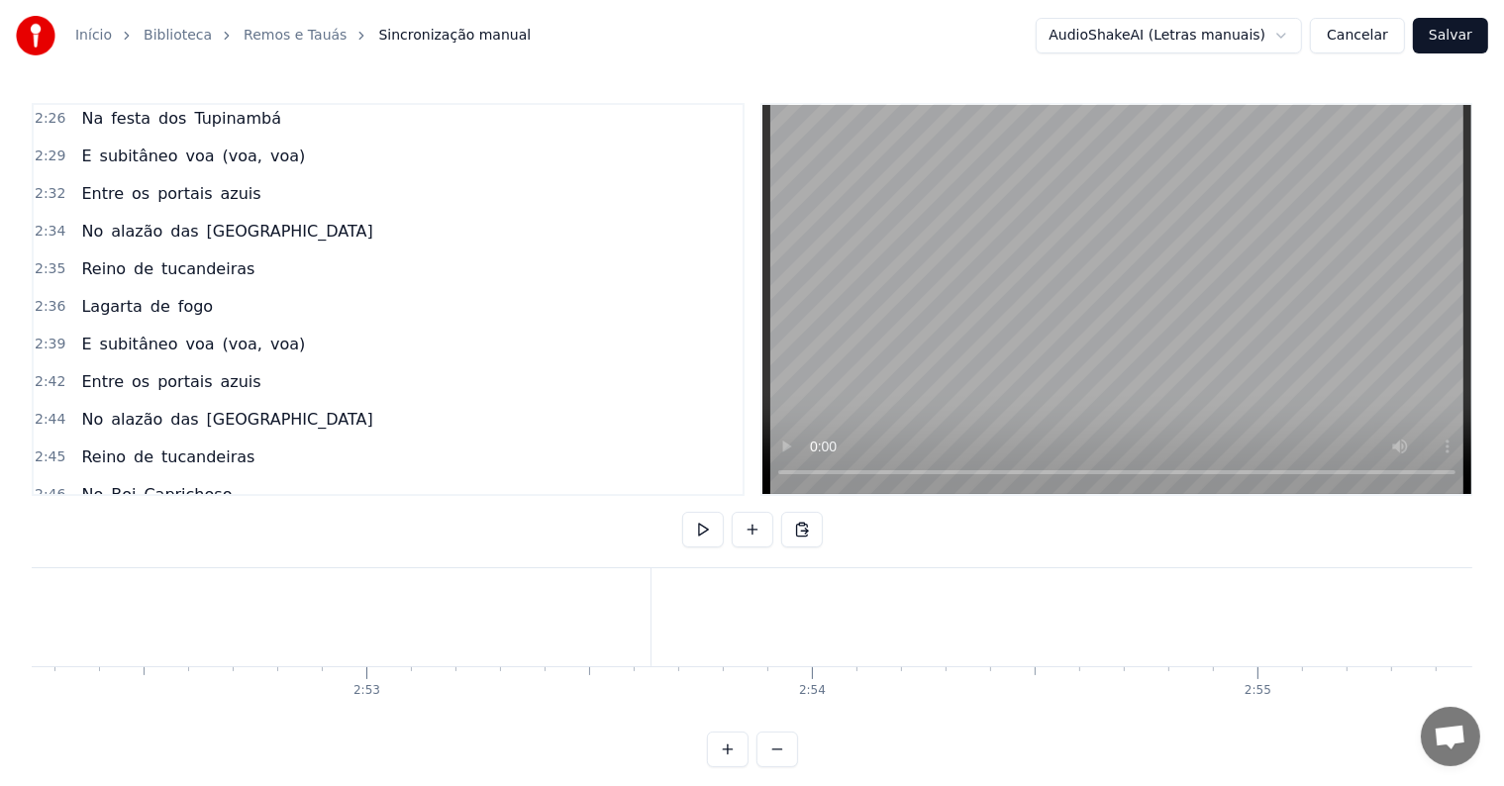
scroll to position [0, 76739]
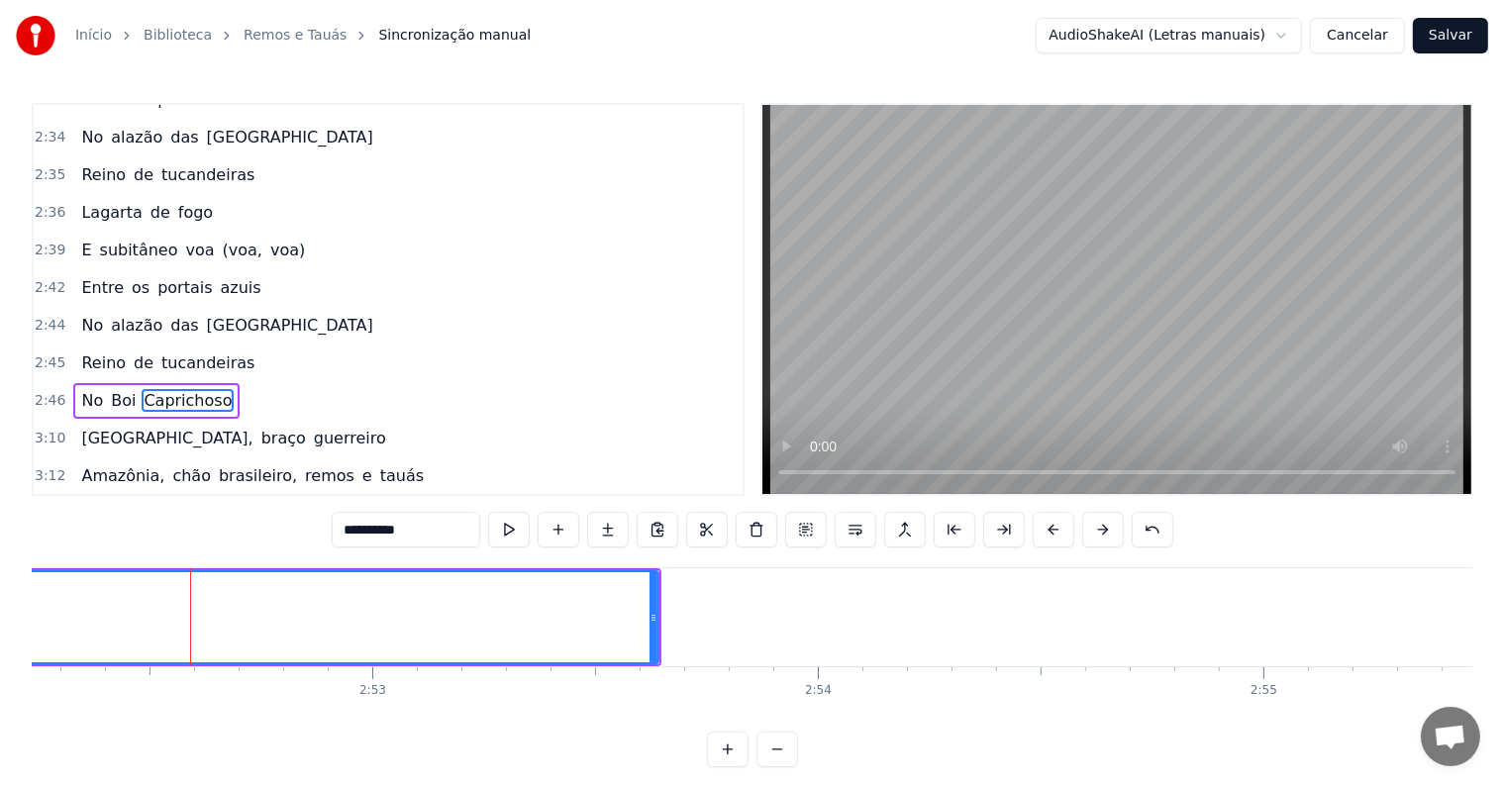
scroll to position [1317, 0]
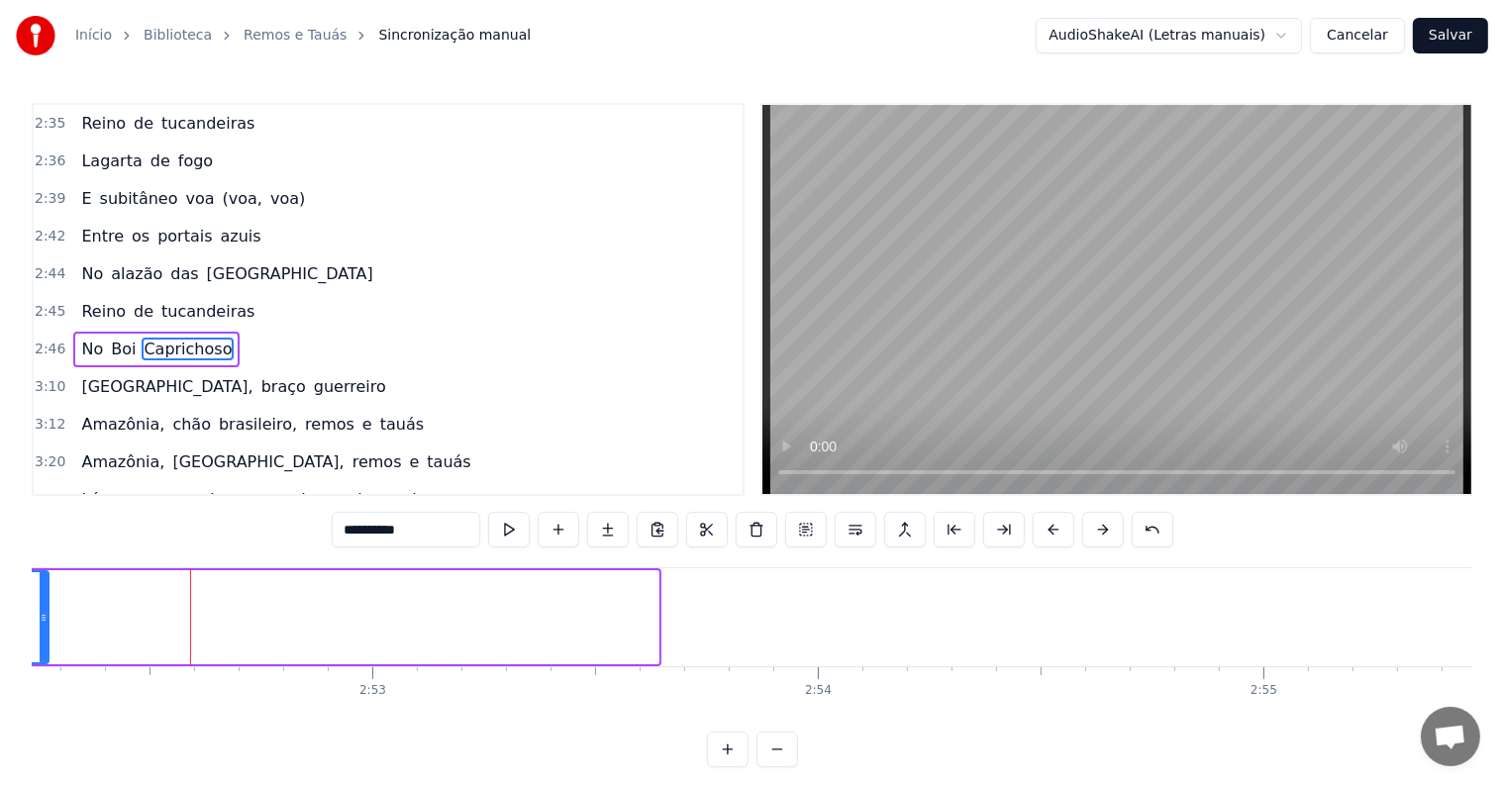
drag, startPoint x: 654, startPoint y: 611, endPoint x: 45, endPoint y: 622, distance: 610.0
click at [45, 622] on icon at bounding box center [44, 618] width 8 height 16
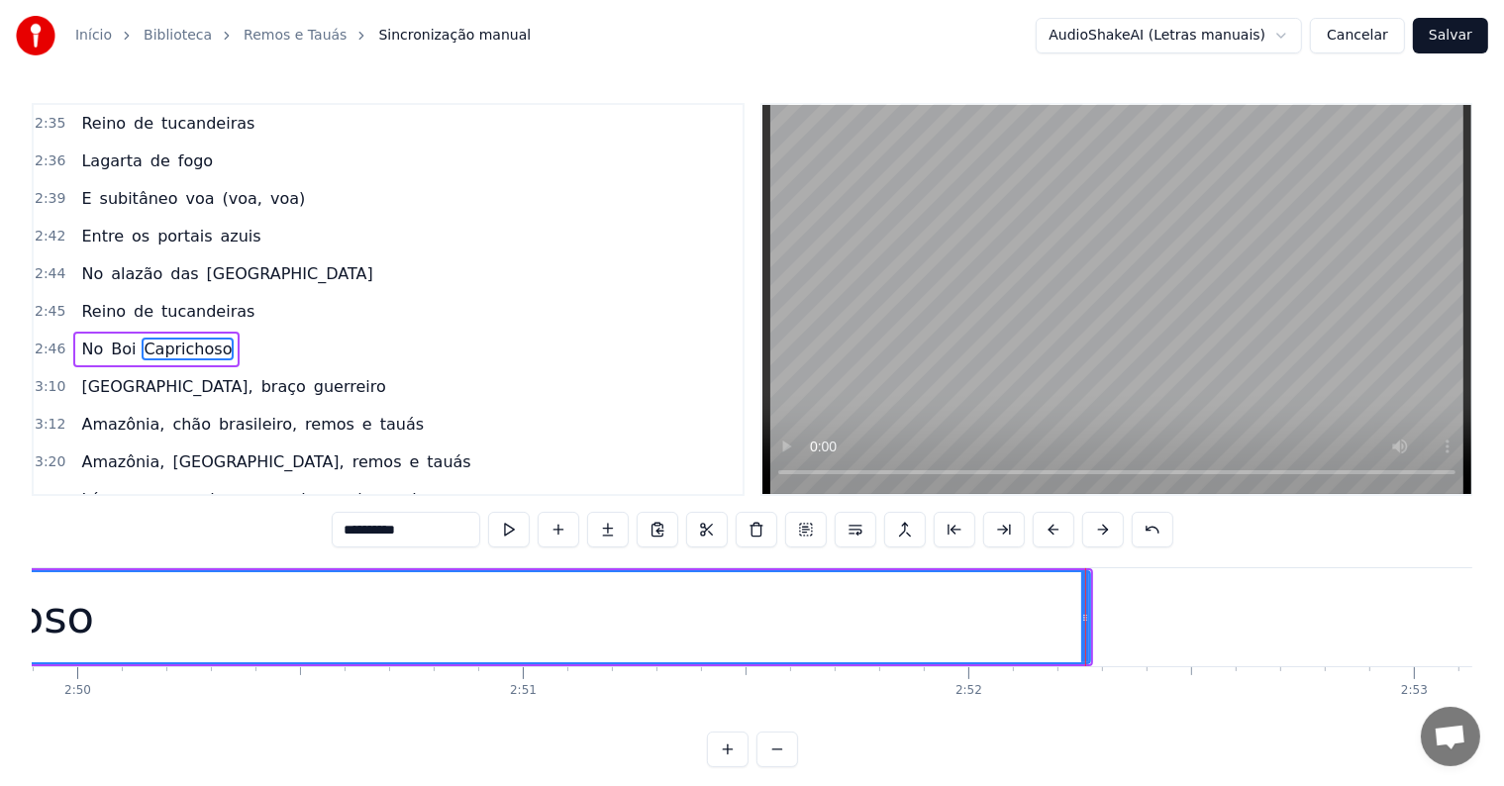
scroll to position [0, 75582]
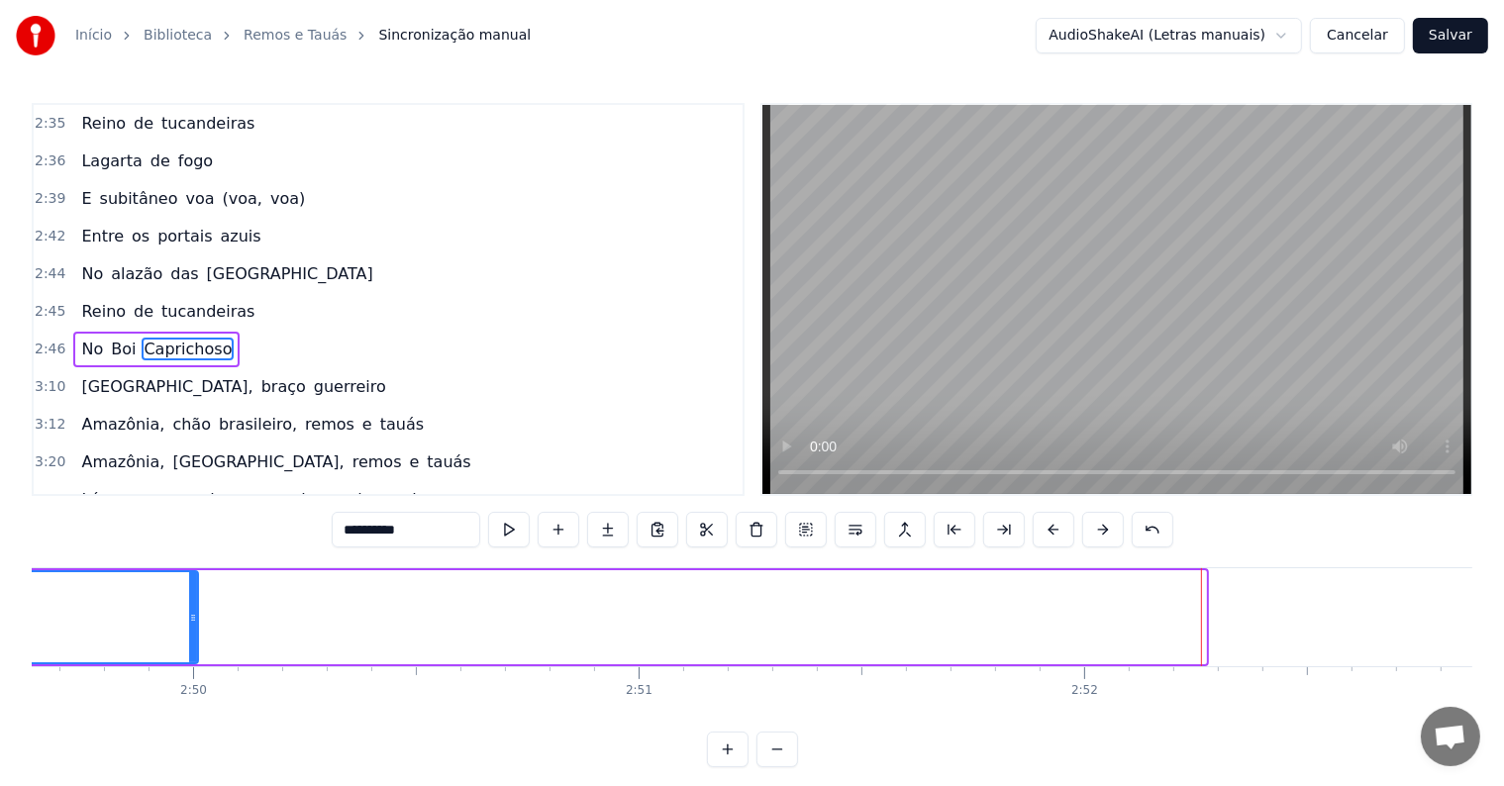
drag, startPoint x: 1197, startPoint y: 610, endPoint x: 189, endPoint y: 631, distance: 1008.1
click at [189, 631] on div at bounding box center [193, 617] width 8 height 90
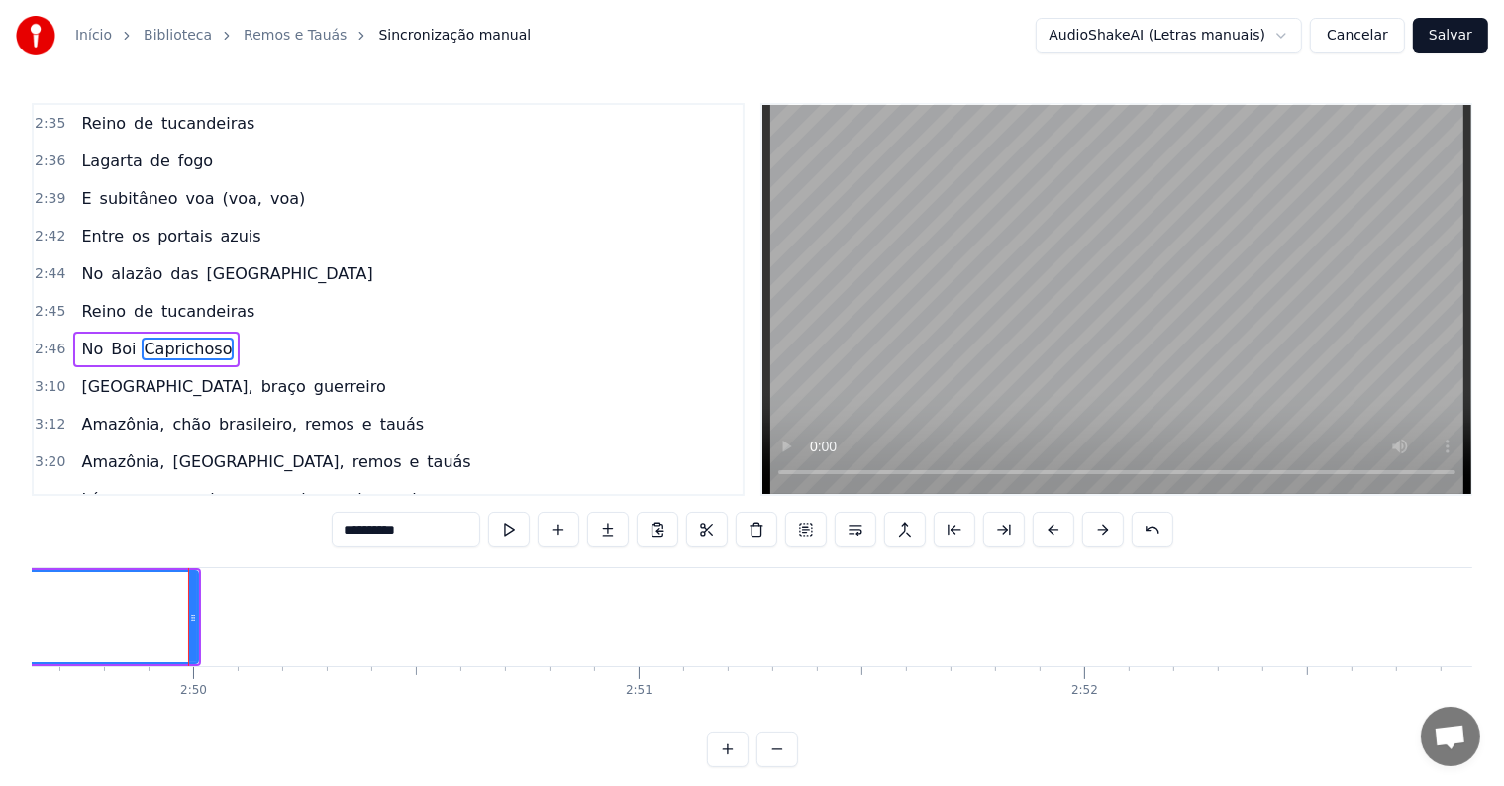
click at [508, 526] on button at bounding box center [509, 530] width 42 height 36
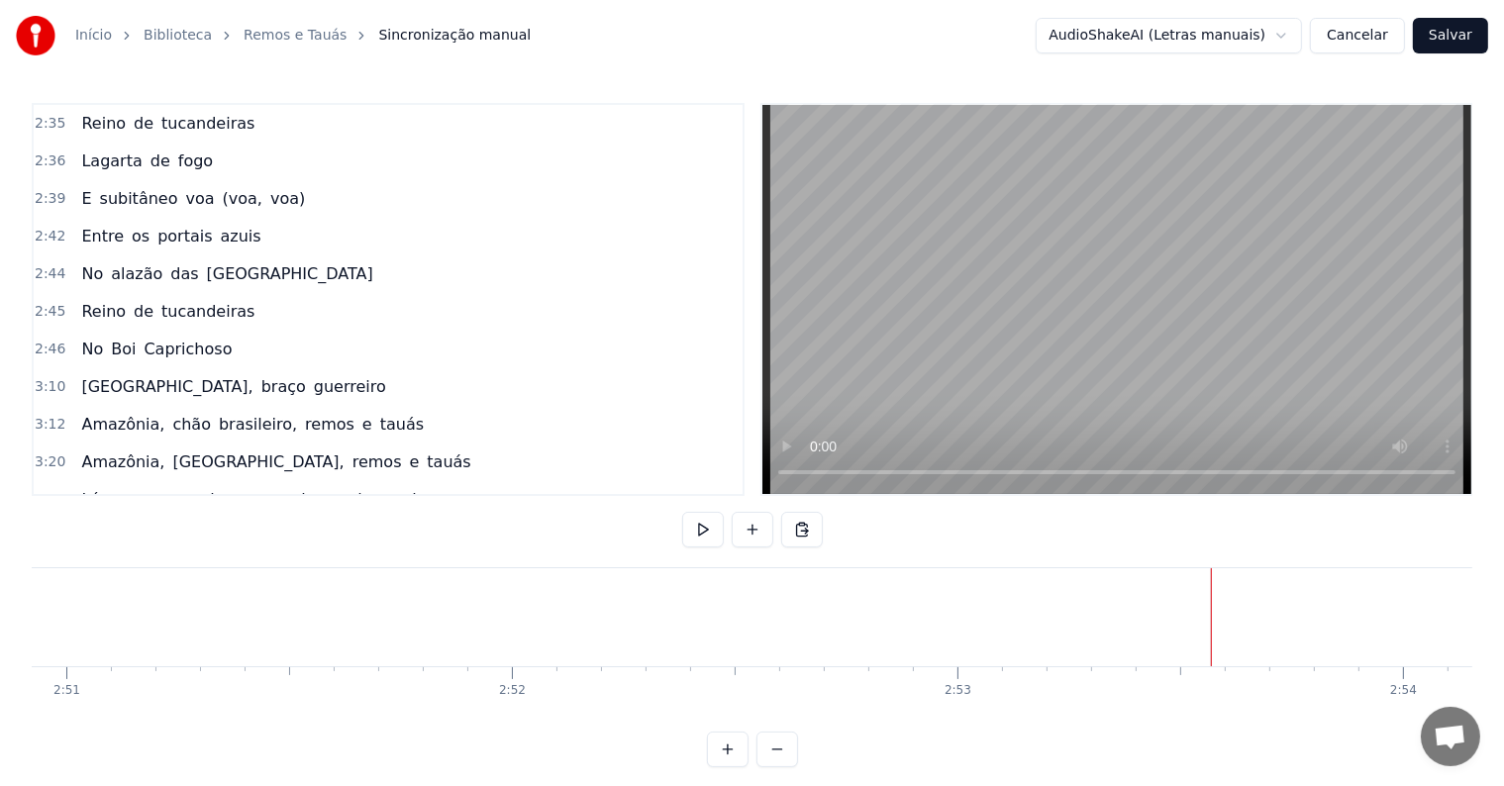
click at [751, 528] on button at bounding box center [753, 530] width 42 height 36
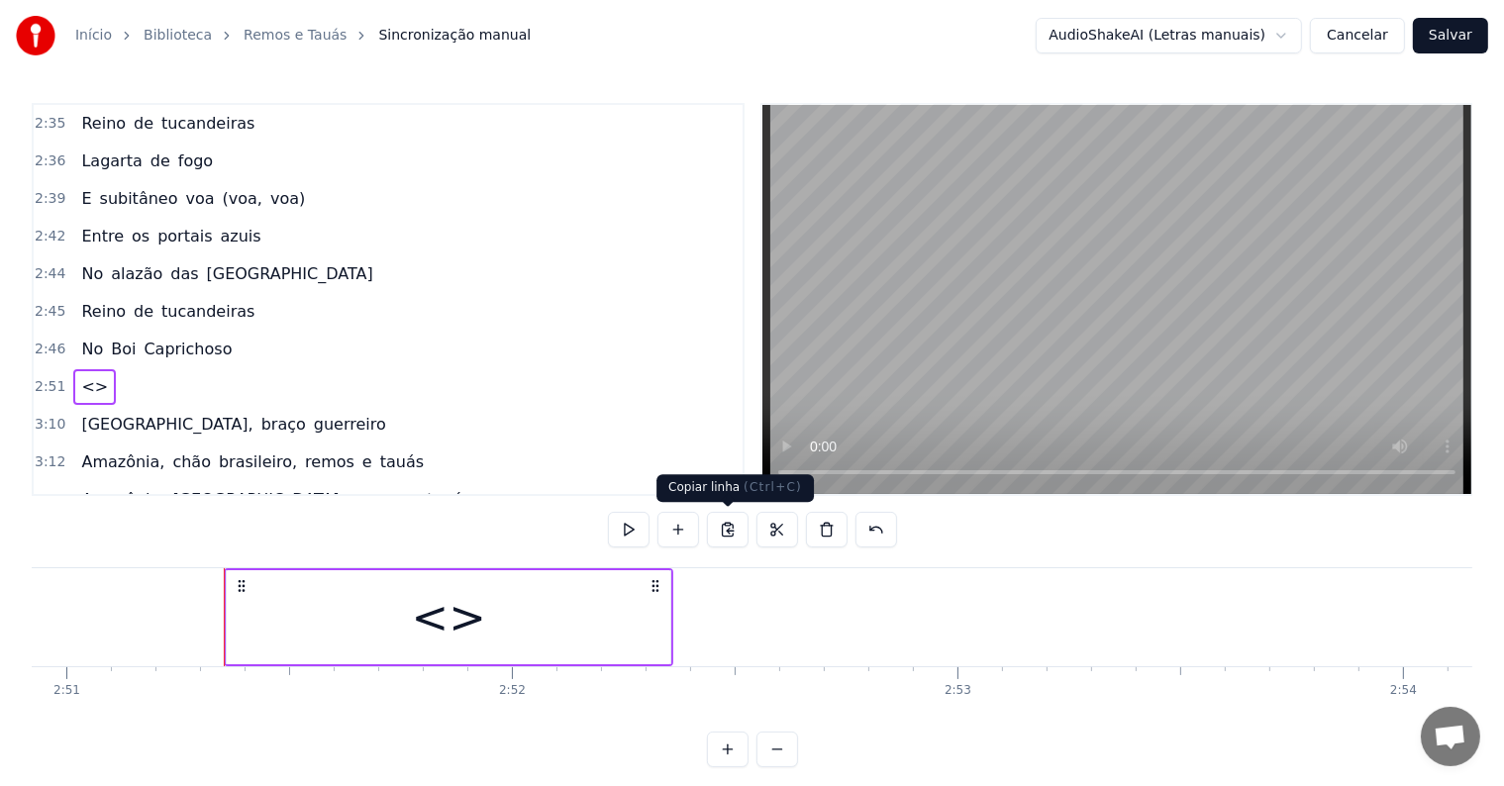
click at [554, 613] on div "<>" at bounding box center [449, 617] width 444 height 94
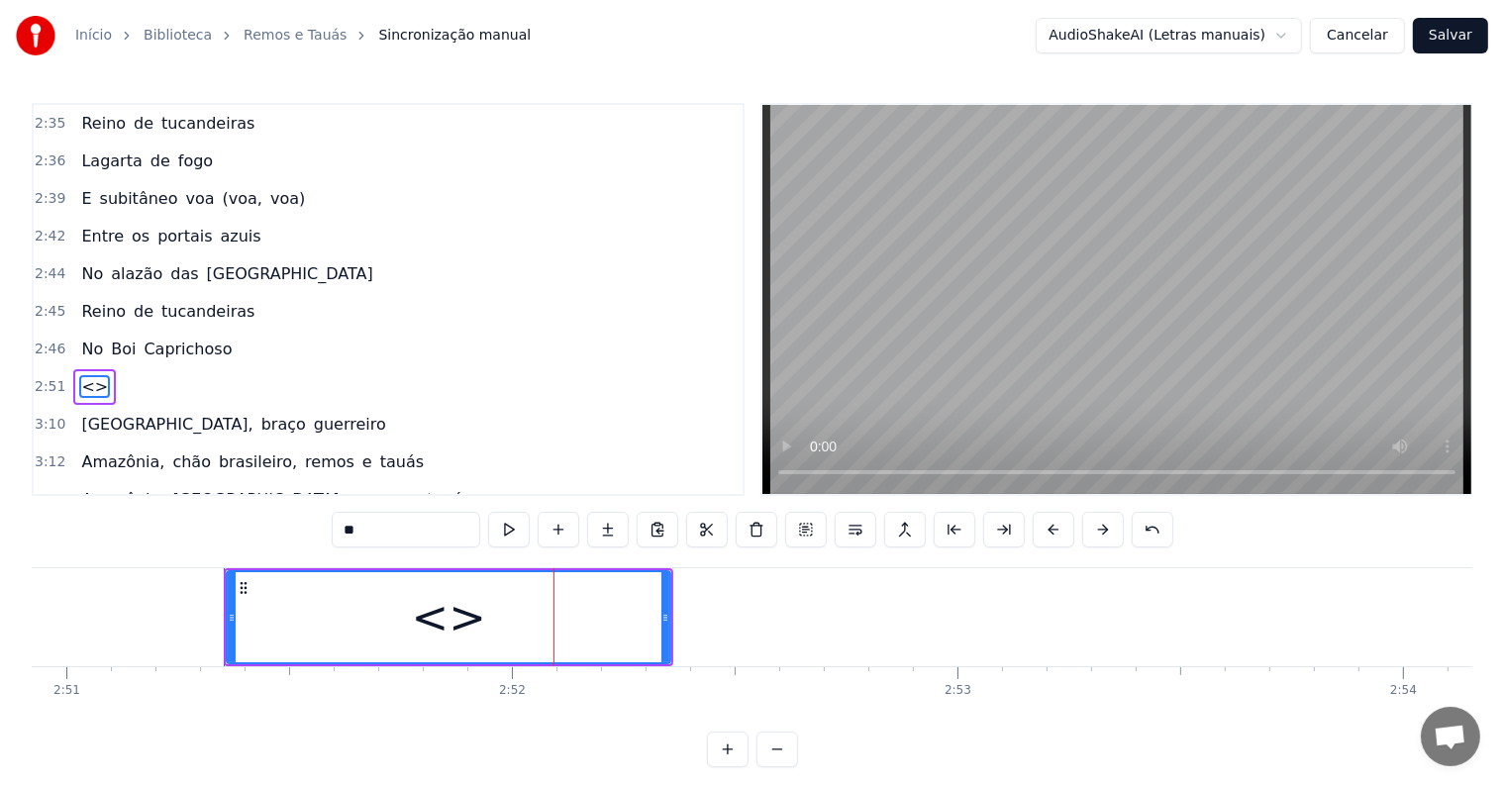
scroll to position [1353, 0]
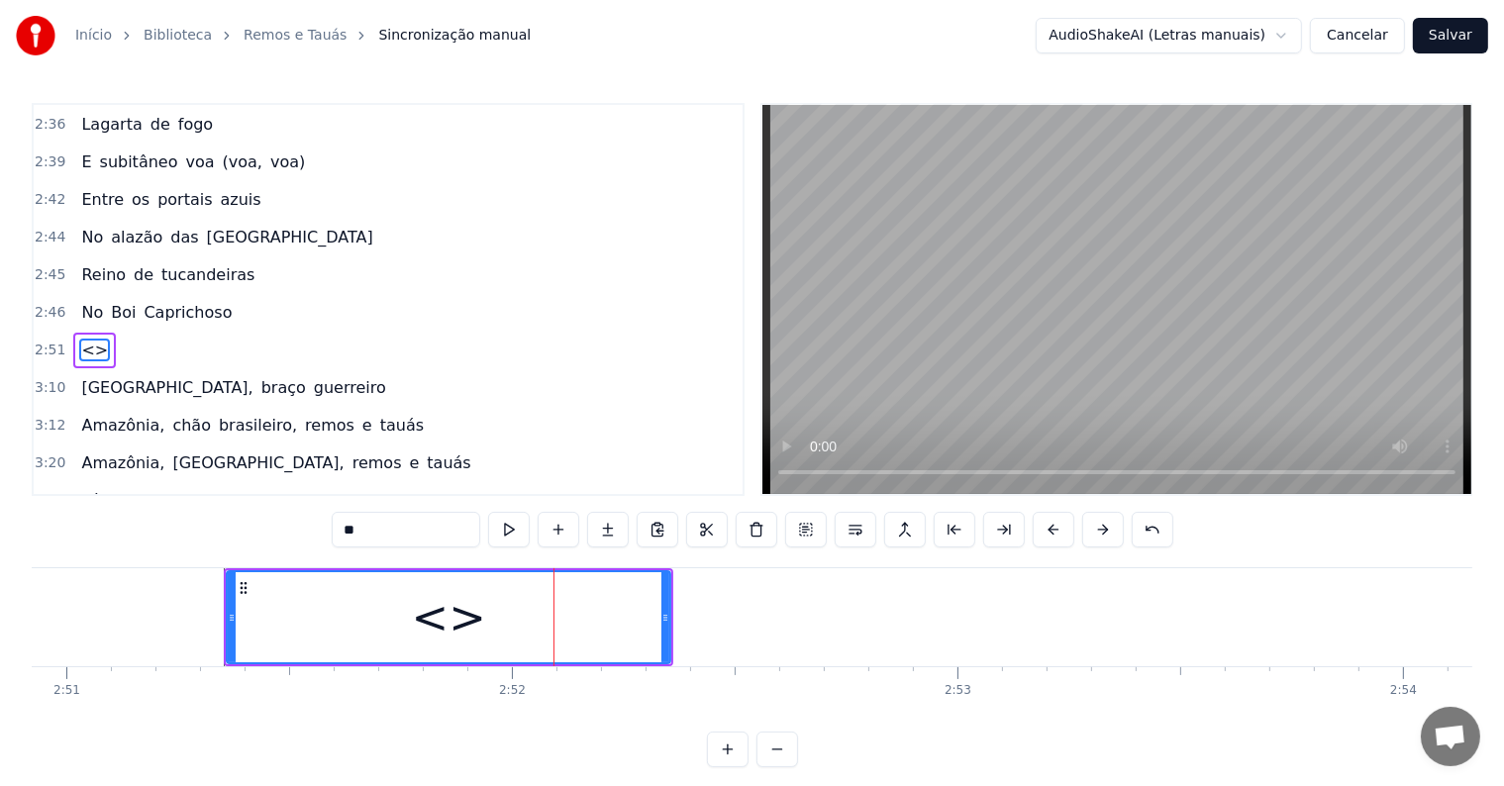
drag, startPoint x: 400, startPoint y: 537, endPoint x: 232, endPoint y: 534, distance: 168.3
click at [232, 534] on div "0:02 <Inscreva-se em nosso canal> 0:08 [O [PERSON_NAME]] [presta sua homenagem]…" at bounding box center [752, 435] width 1441 height 664
type input "*"
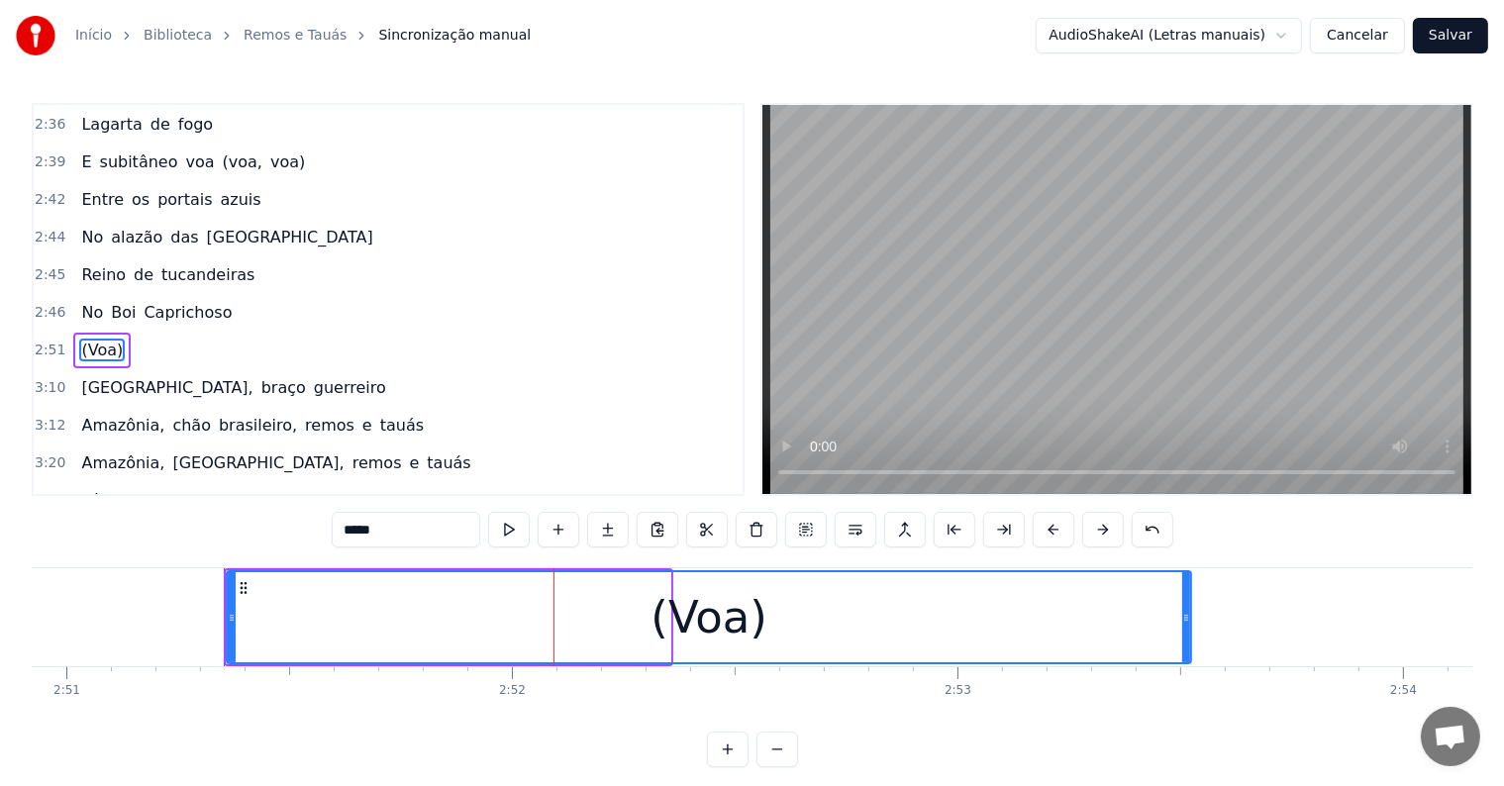
drag, startPoint x: 663, startPoint y: 618, endPoint x: 1184, endPoint y: 630, distance: 520.9
click at [1184, 630] on div at bounding box center [1186, 617] width 8 height 90
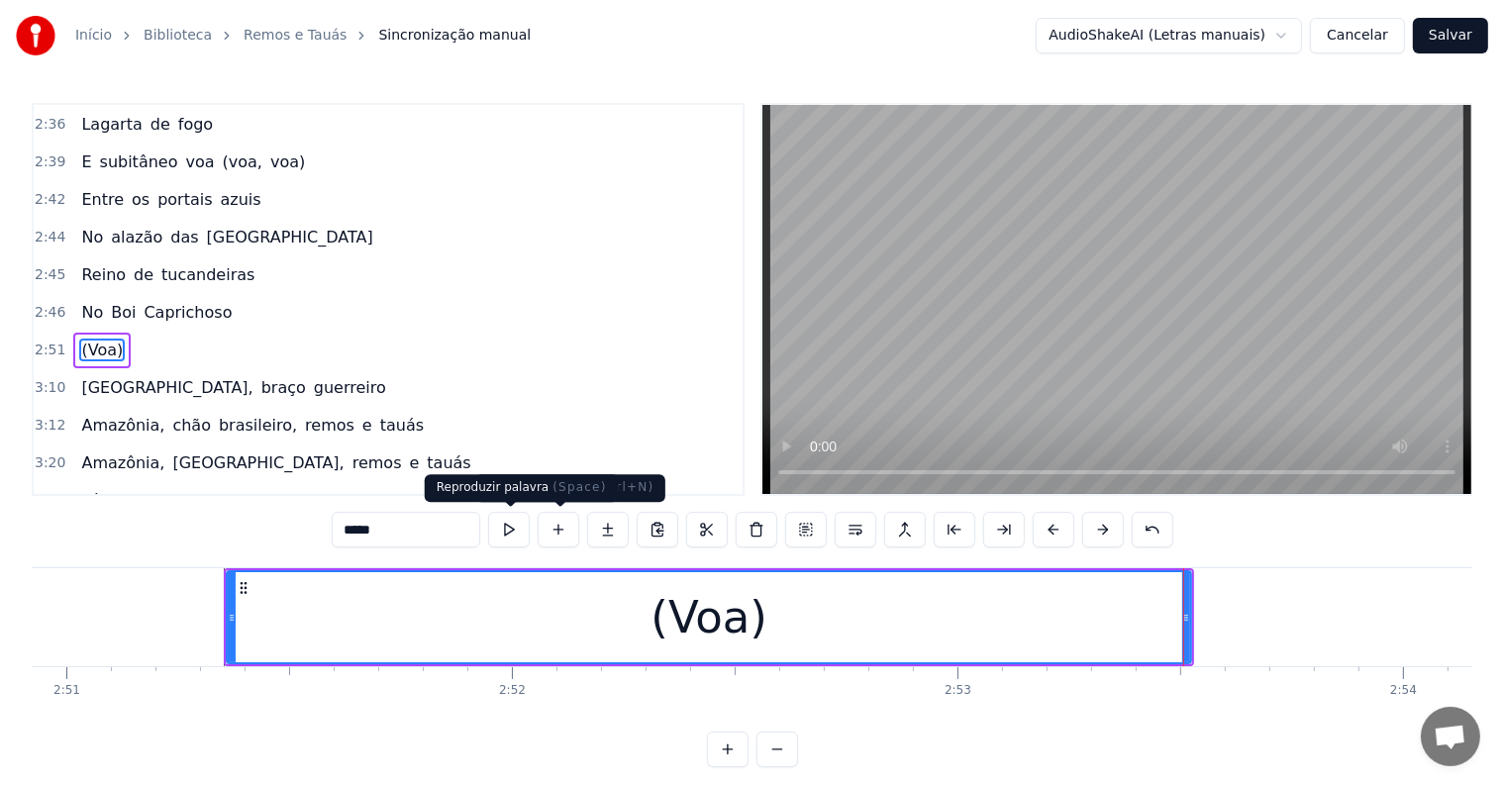
type input "*****"
click at [511, 528] on button at bounding box center [509, 530] width 42 height 36
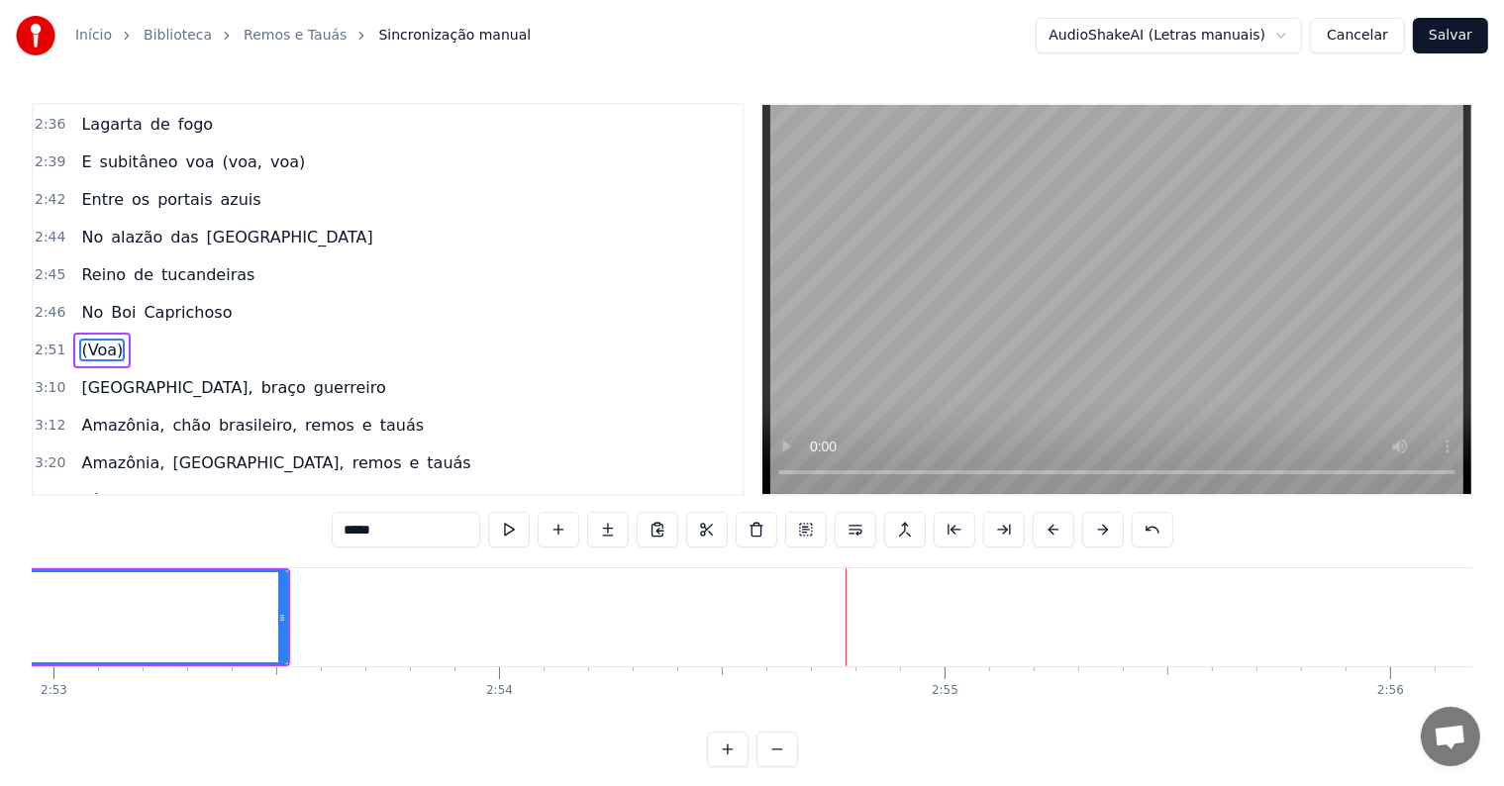
scroll to position [0, 77462]
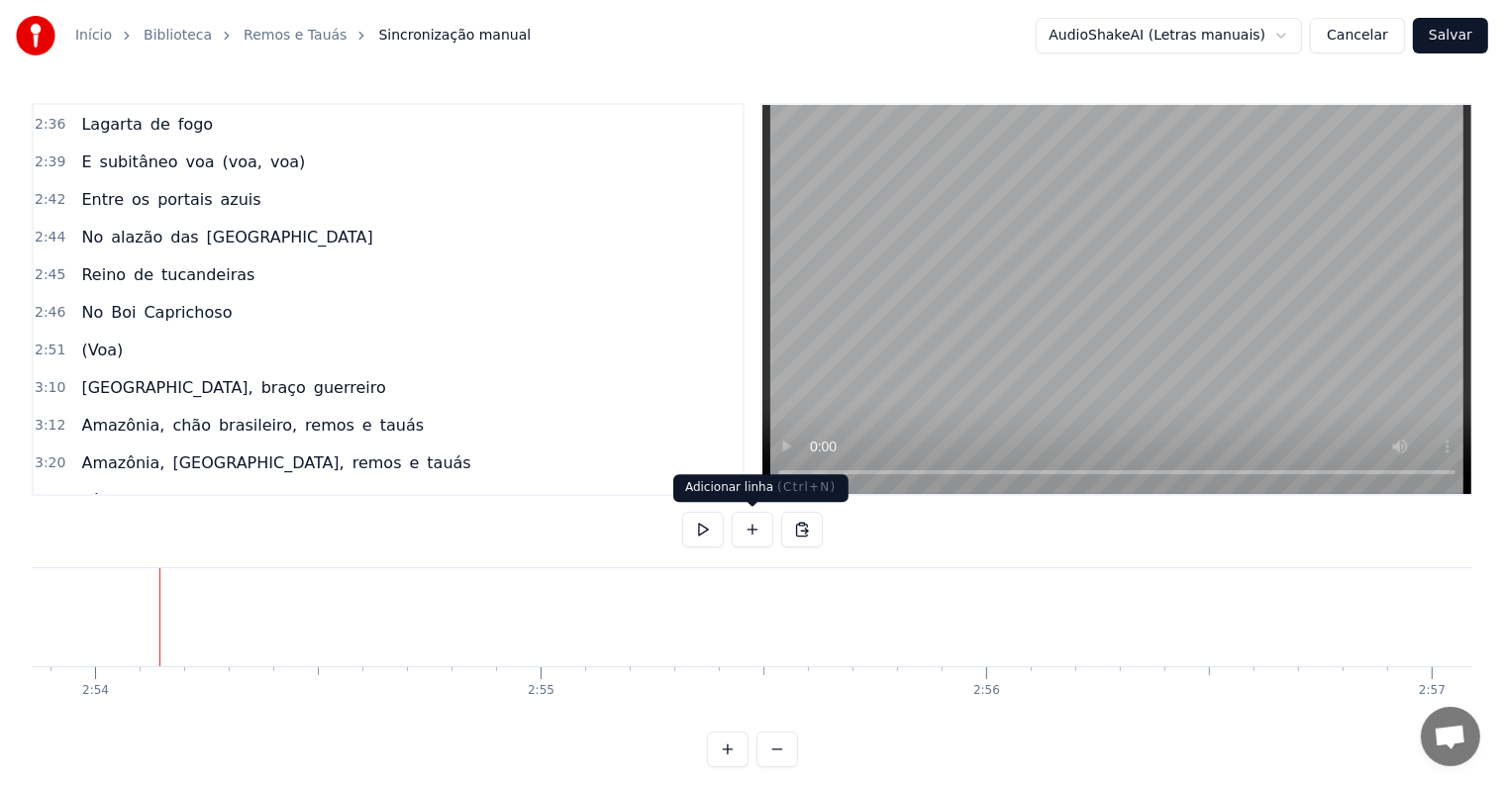
click at [750, 529] on button at bounding box center [753, 530] width 42 height 36
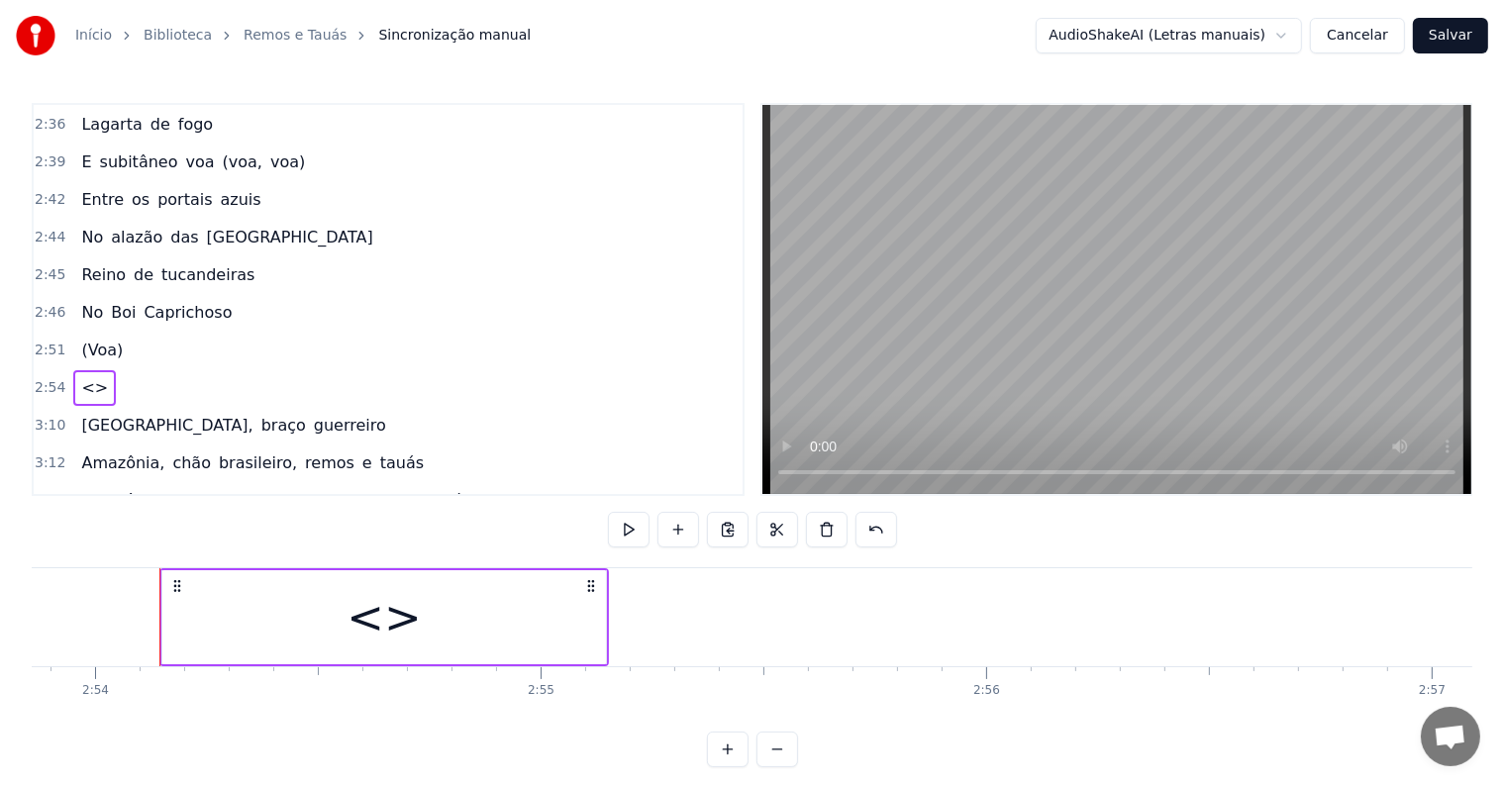
click at [426, 606] on div "<>" at bounding box center [384, 617] width 444 height 94
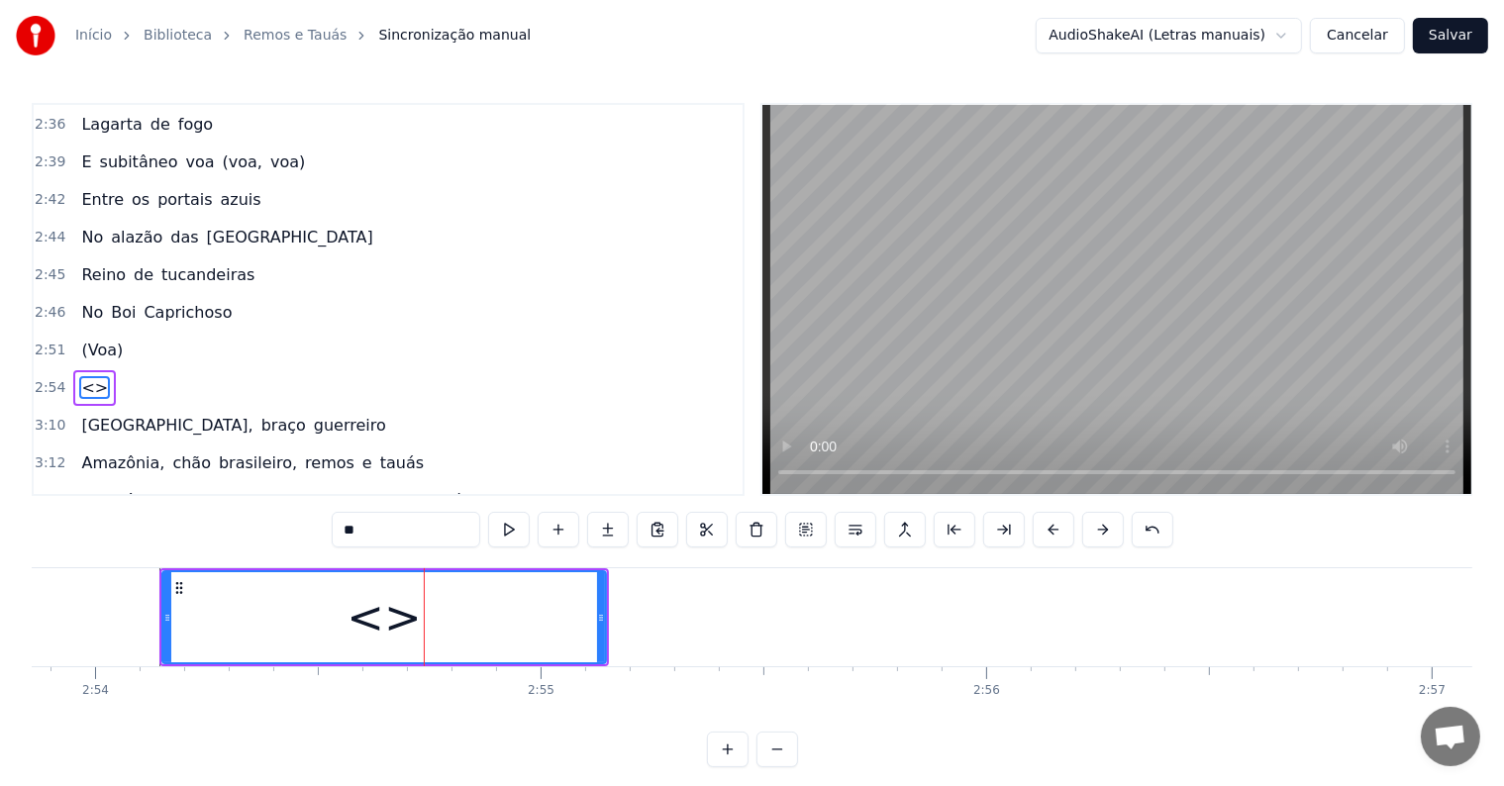
scroll to position [1390, 0]
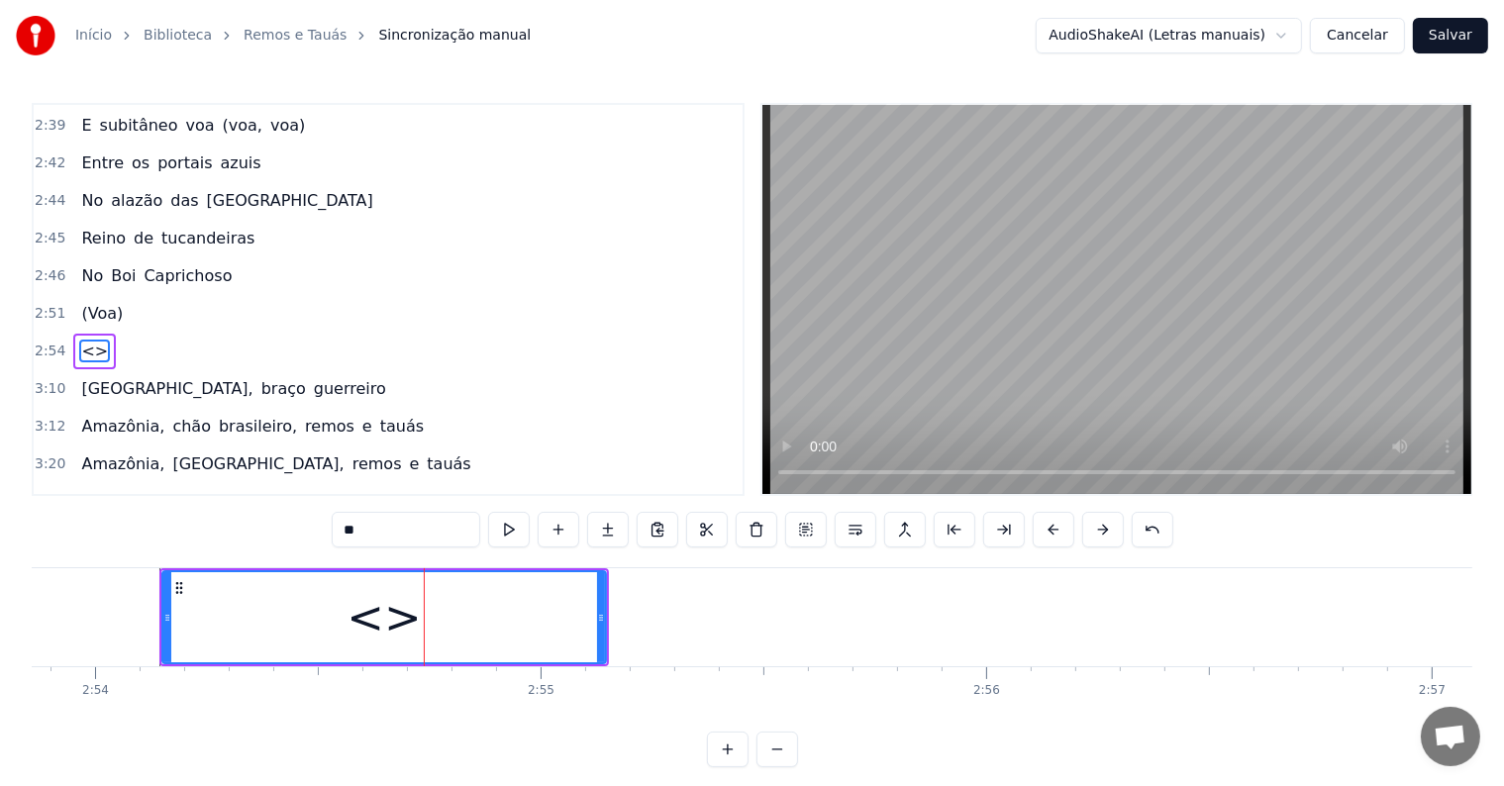
drag, startPoint x: 402, startPoint y: 532, endPoint x: 296, endPoint y: 536, distance: 106.0
click at [296, 536] on div "0:02 <Inscreva-se em nosso canal> 0:08 [O [PERSON_NAME]] [presta sua homenagem]…" at bounding box center [752, 435] width 1441 height 664
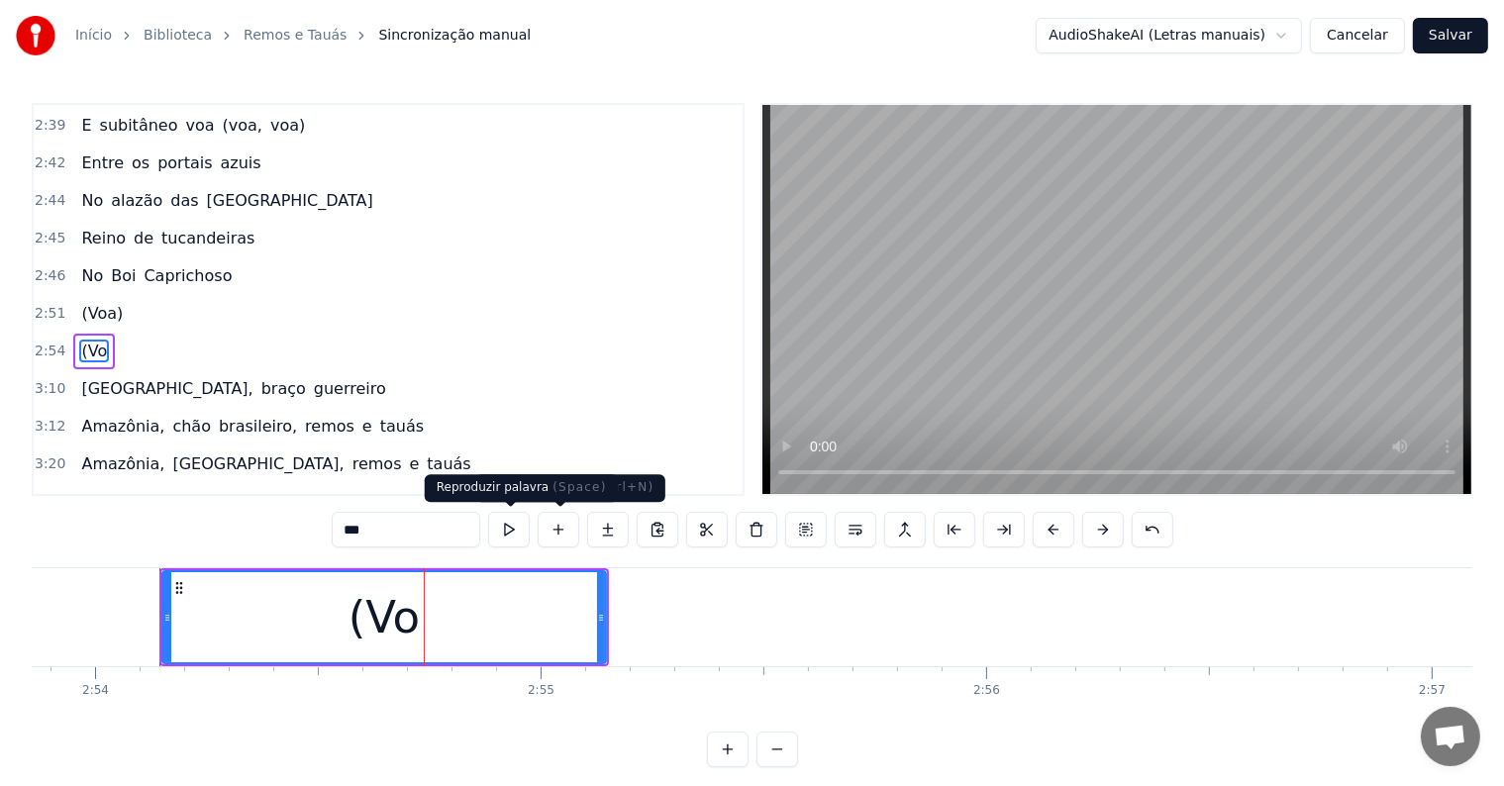
type input "***"
click at [502, 527] on button at bounding box center [509, 530] width 42 height 36
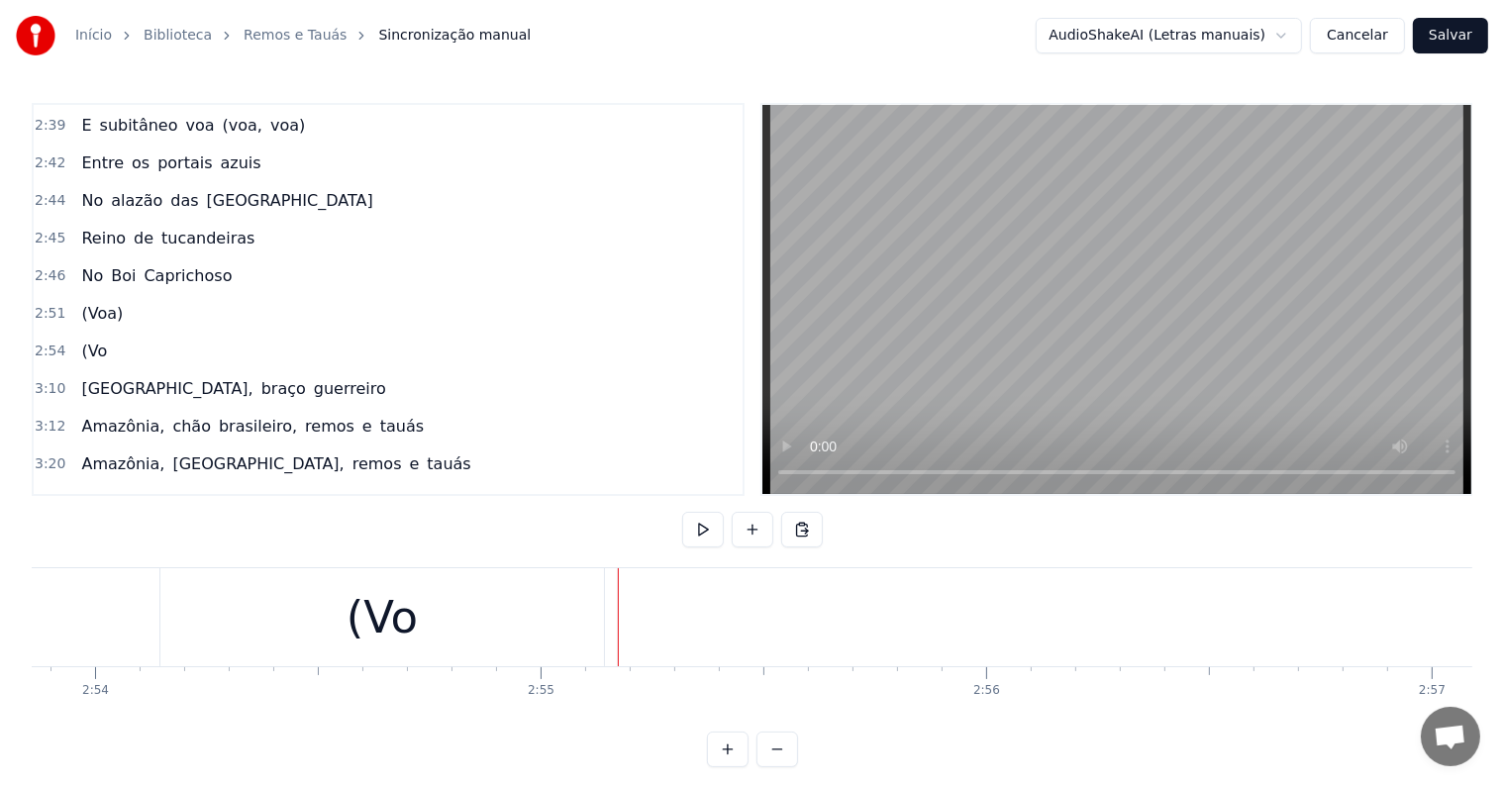
click at [754, 525] on button at bounding box center [753, 530] width 42 height 36
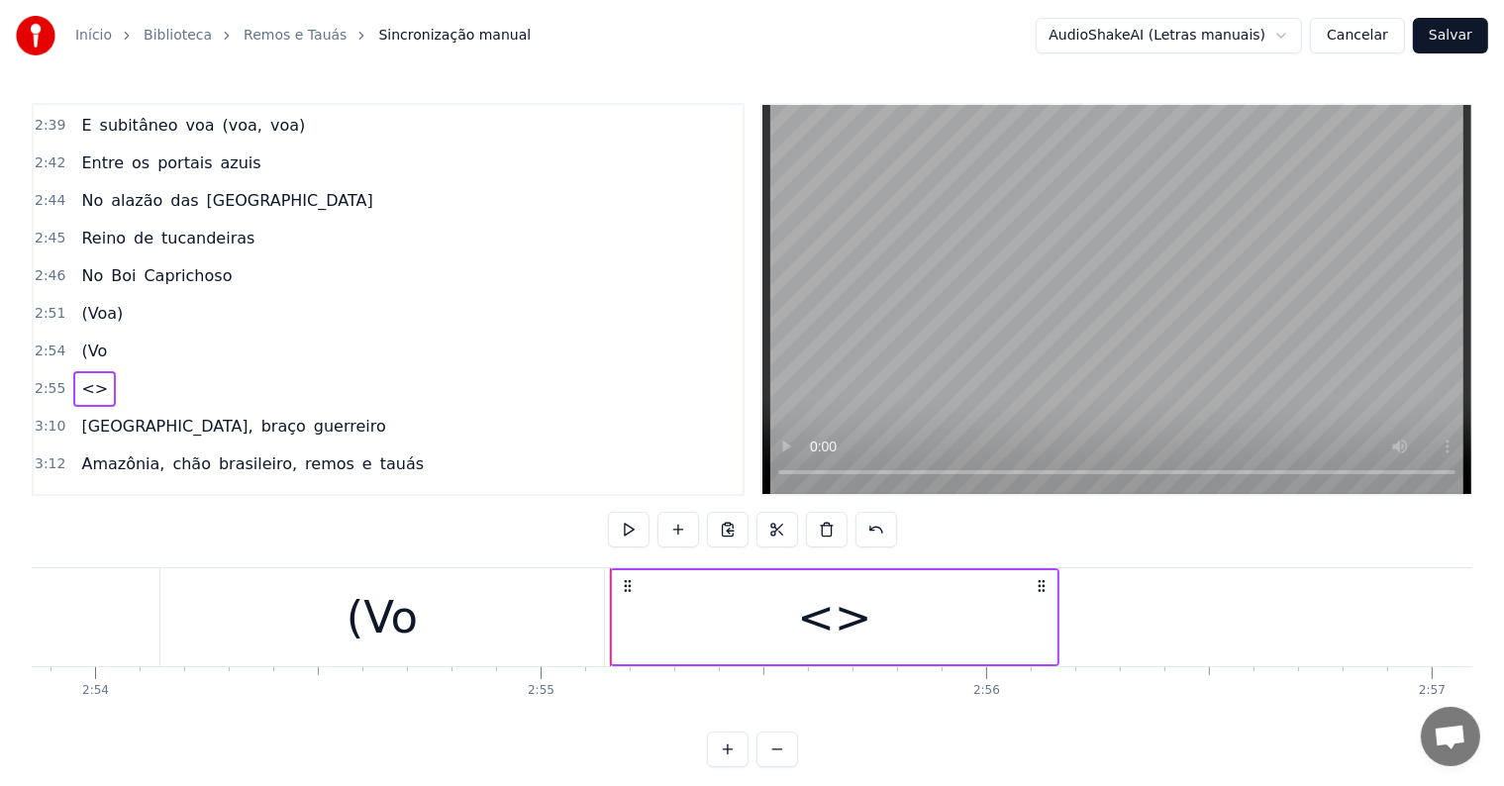
click at [675, 641] on div "<>" at bounding box center [835, 617] width 444 height 94
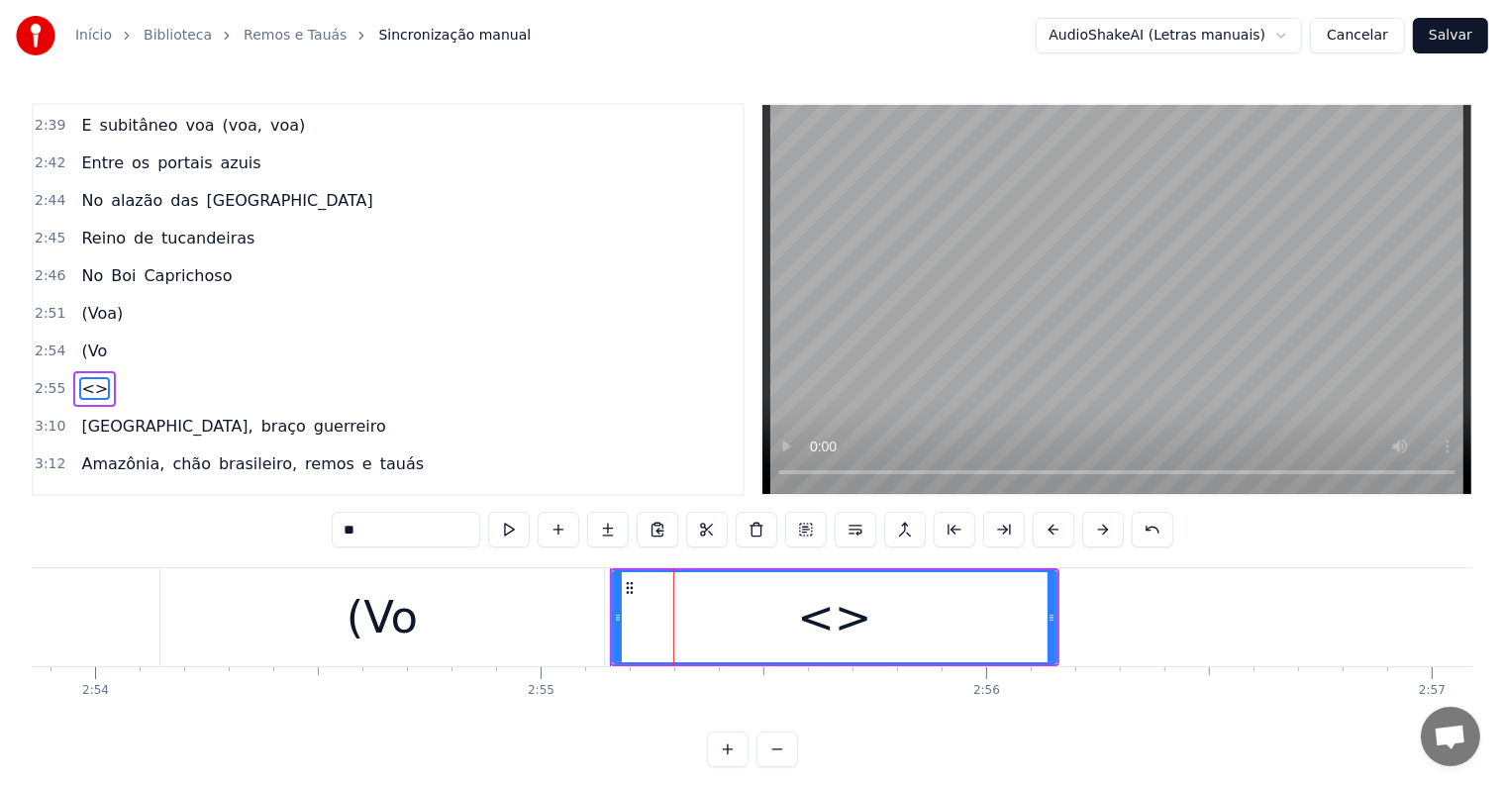
scroll to position [1426, 0]
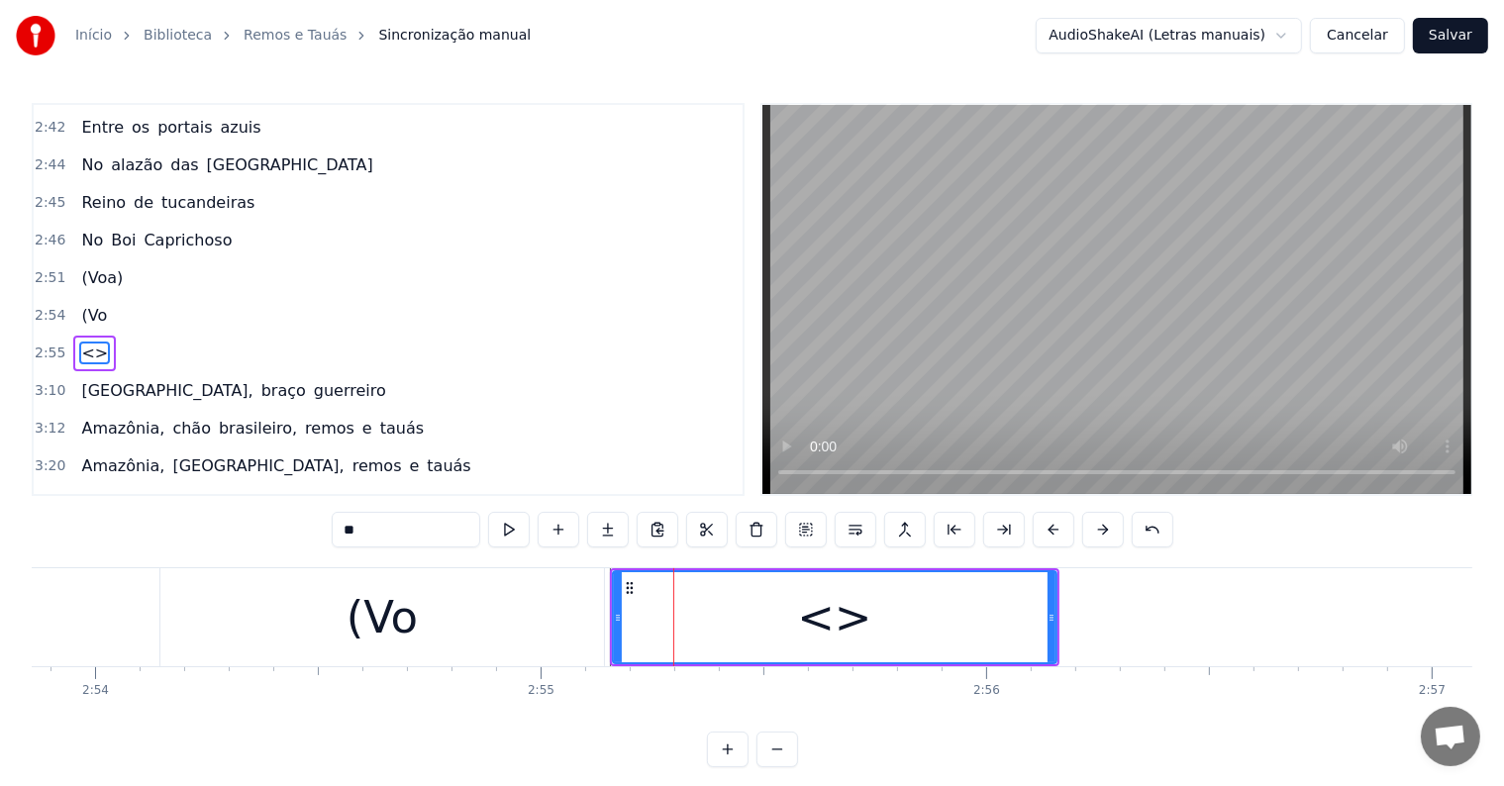
drag, startPoint x: 424, startPoint y: 531, endPoint x: 279, endPoint y: 515, distance: 145.4
click at [279, 515] on div "0:02 <Inscreva-se em nosso canal> 0:08 [O [PERSON_NAME]] [presta sua homenagem]…" at bounding box center [752, 435] width 1441 height 664
click at [426, 638] on div "(Vo" at bounding box center [382, 617] width 444 height 98
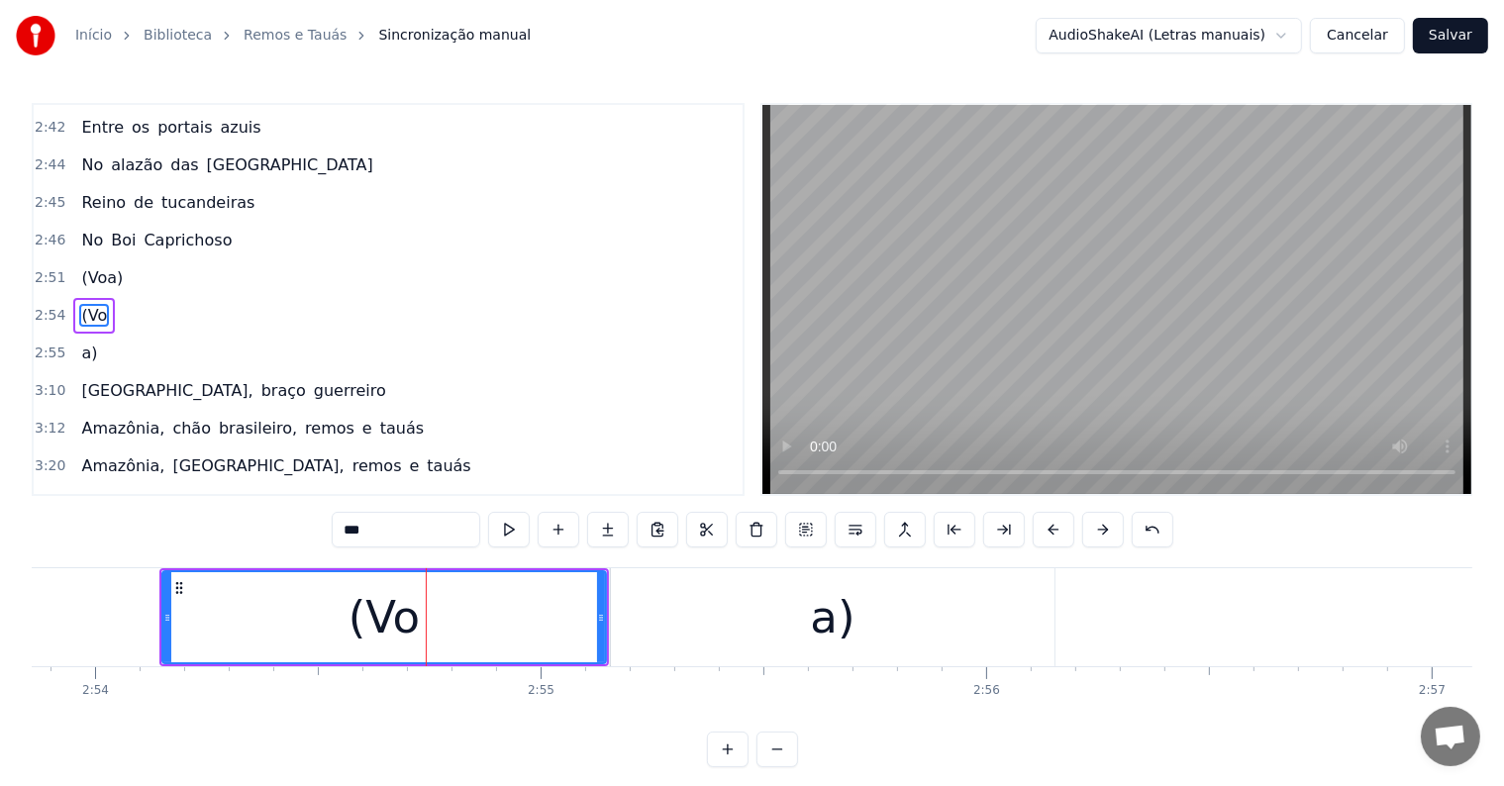
scroll to position [1390, 0]
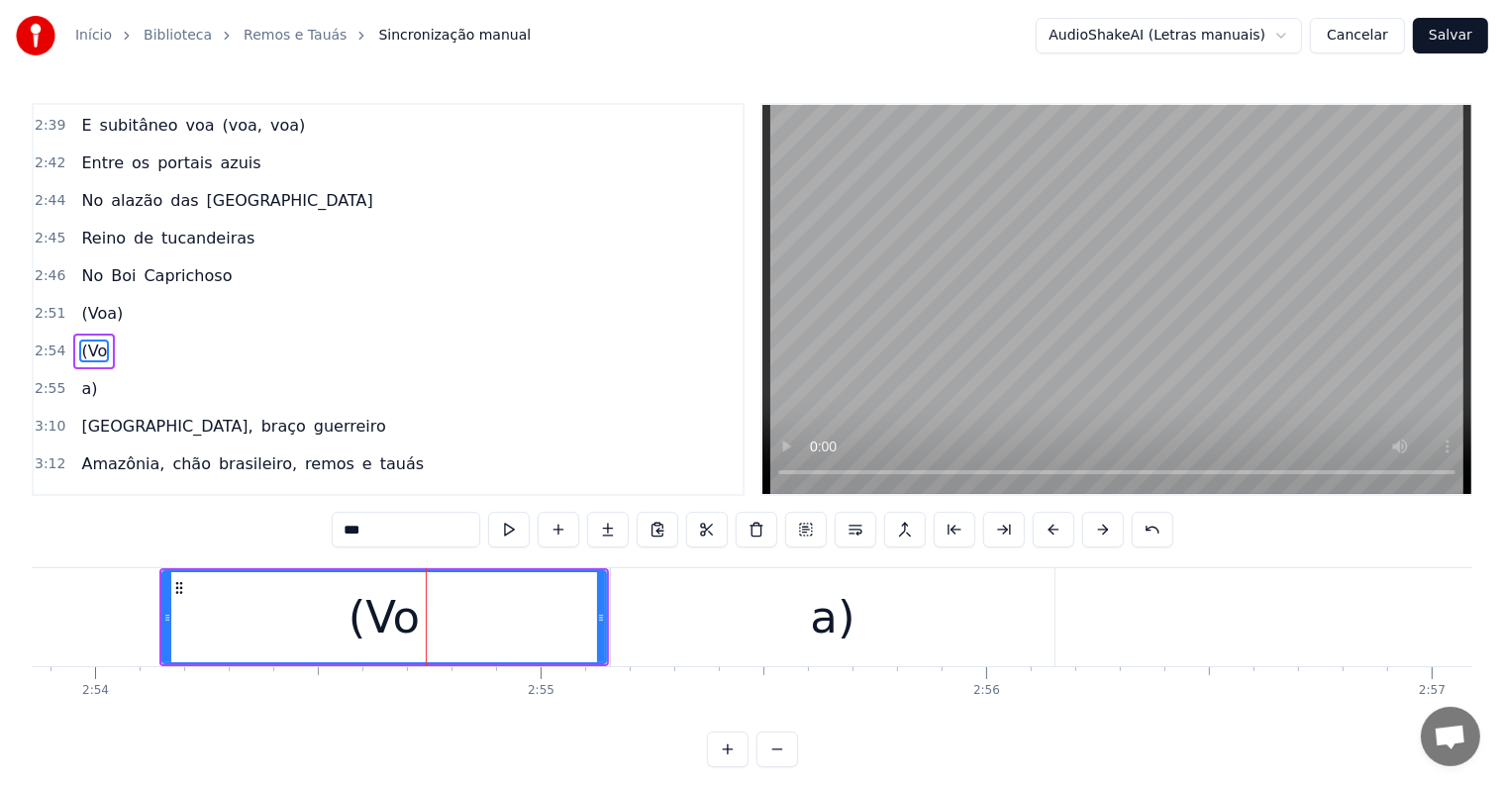
click at [816, 632] on div "a)" at bounding box center [832, 617] width 45 height 67
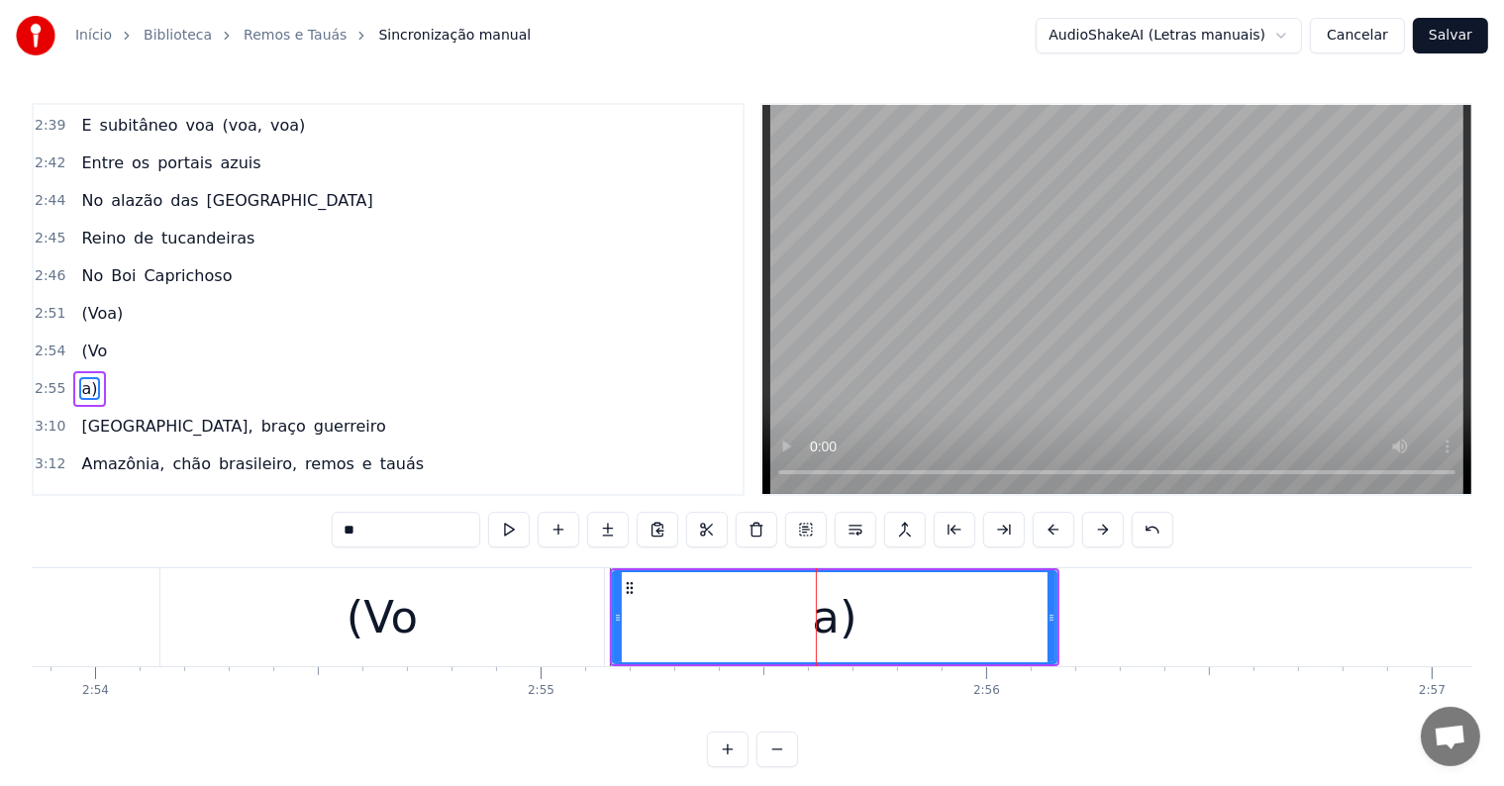
scroll to position [1426, 0]
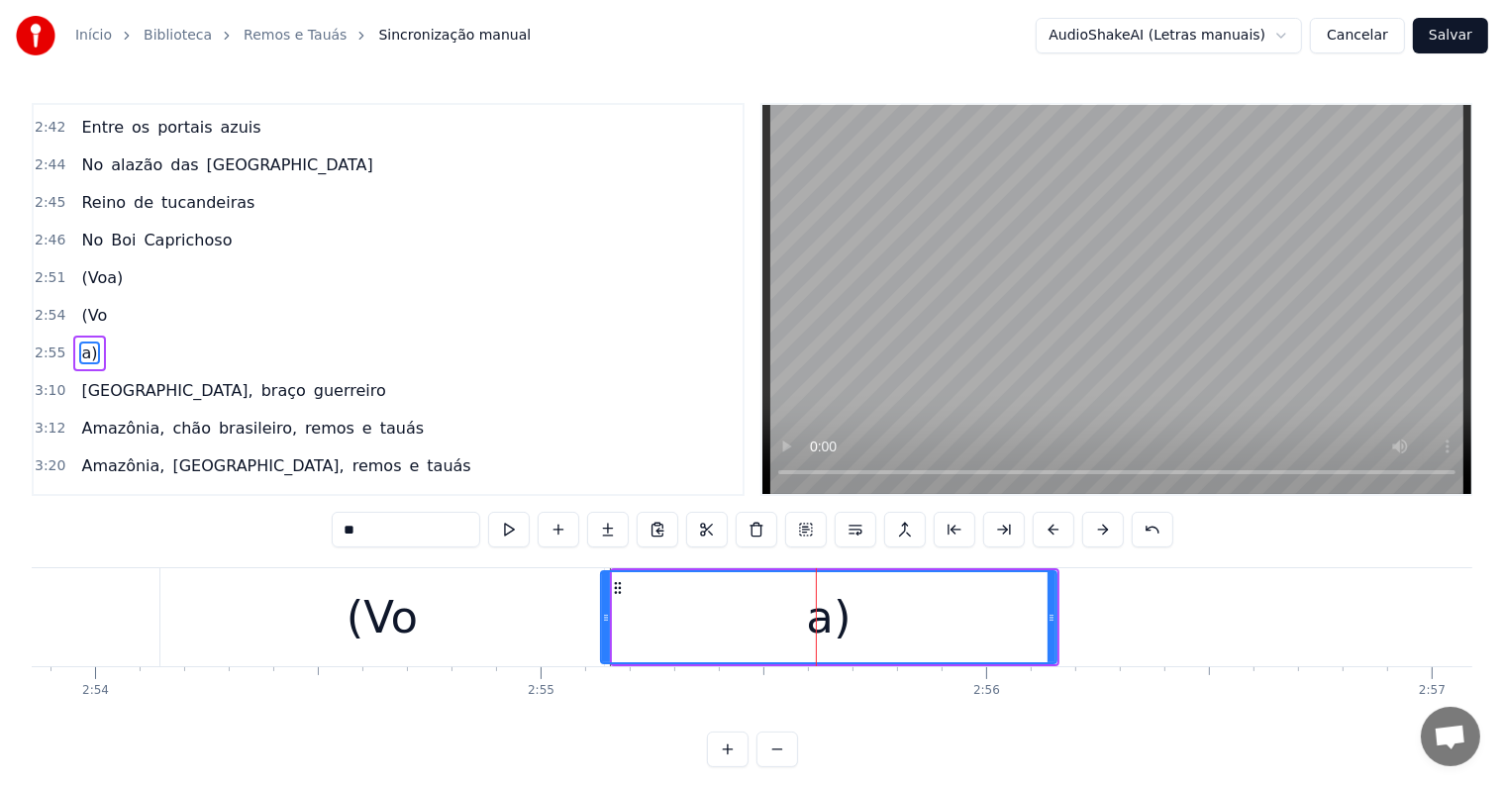
drag, startPoint x: 614, startPoint y: 617, endPoint x: 602, endPoint y: 617, distance: 11.9
click at [602, 617] on icon at bounding box center [606, 618] width 8 height 16
click at [610, 617] on icon at bounding box center [614, 618] width 8 height 16
click at [84, 304] on span "(Vo" at bounding box center [94, 315] width 30 height 23
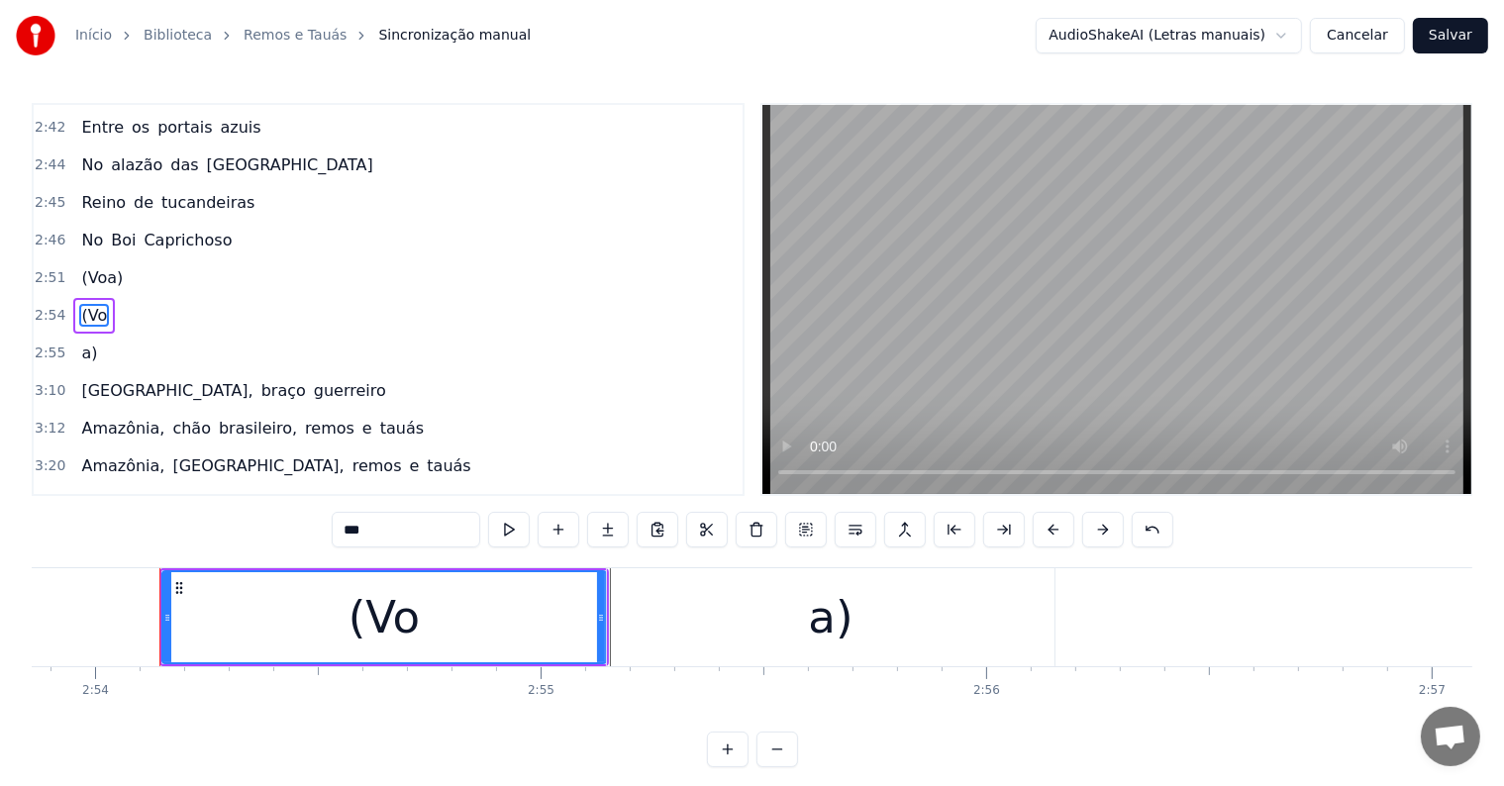
scroll to position [1390, 0]
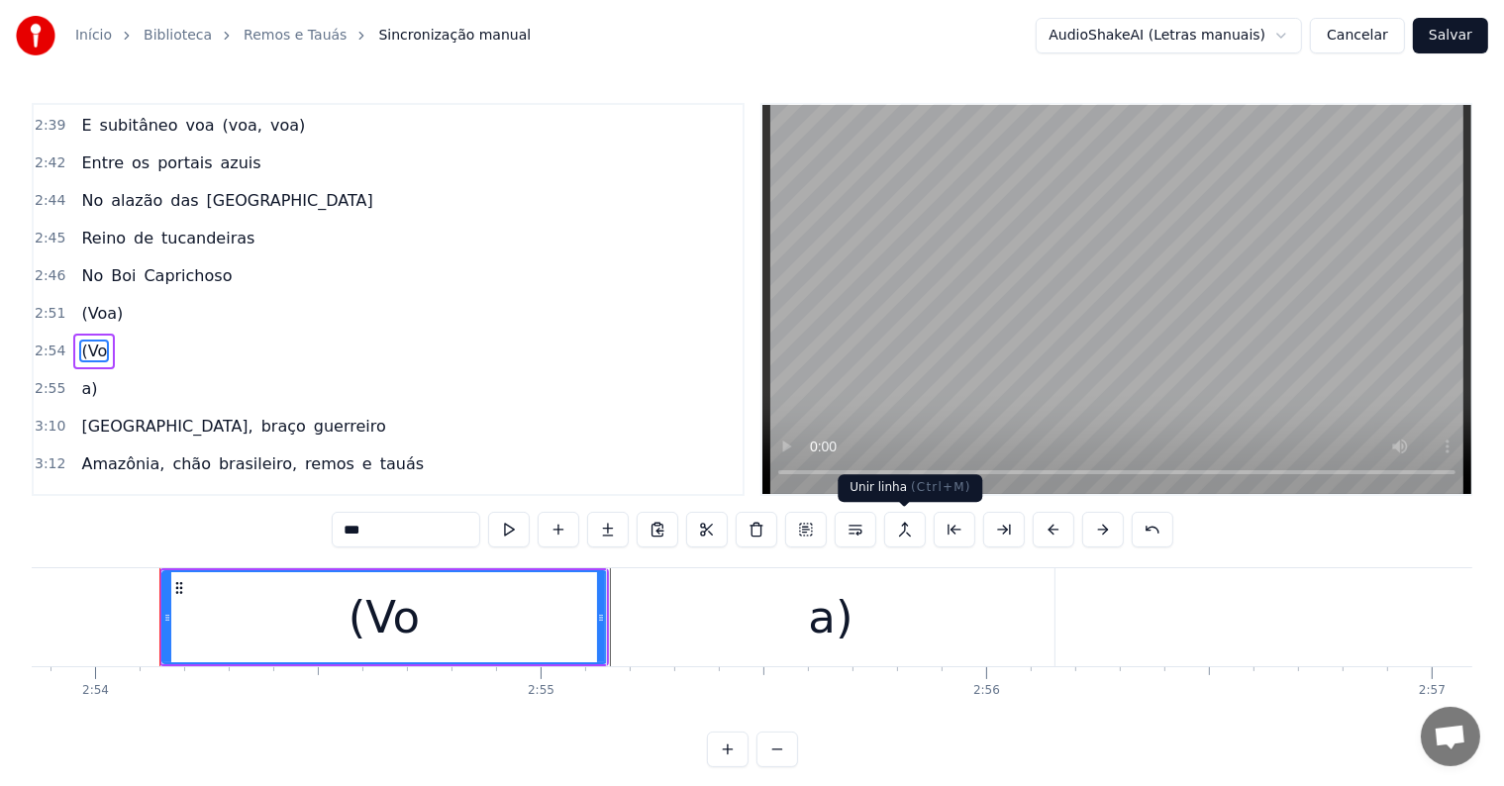
click at [907, 531] on button at bounding box center [905, 530] width 42 height 36
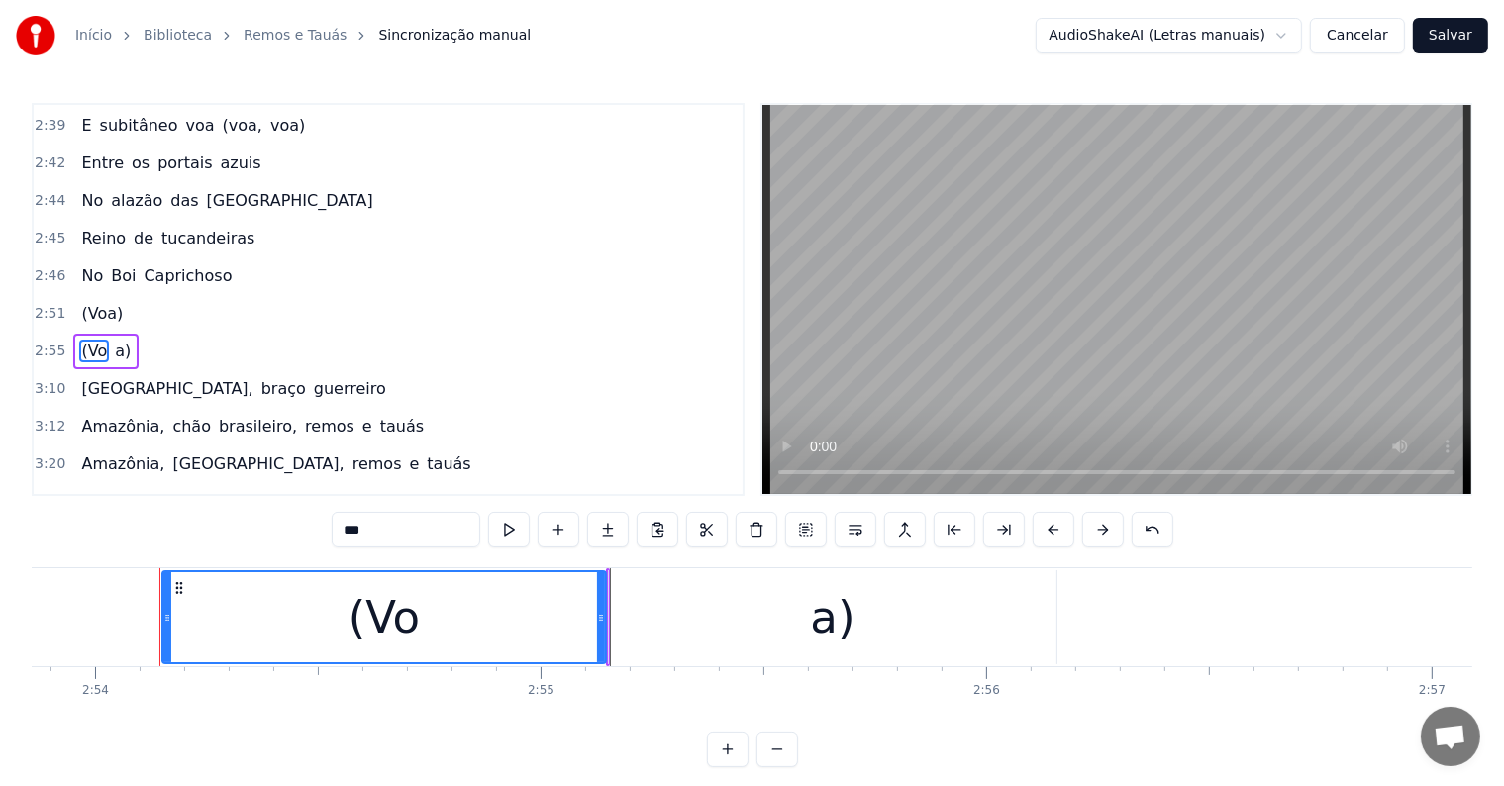
click at [79, 340] on span "(Vo" at bounding box center [94, 351] width 30 height 23
click at [804, 650] on div "a)" at bounding box center [831, 617] width 448 height 98
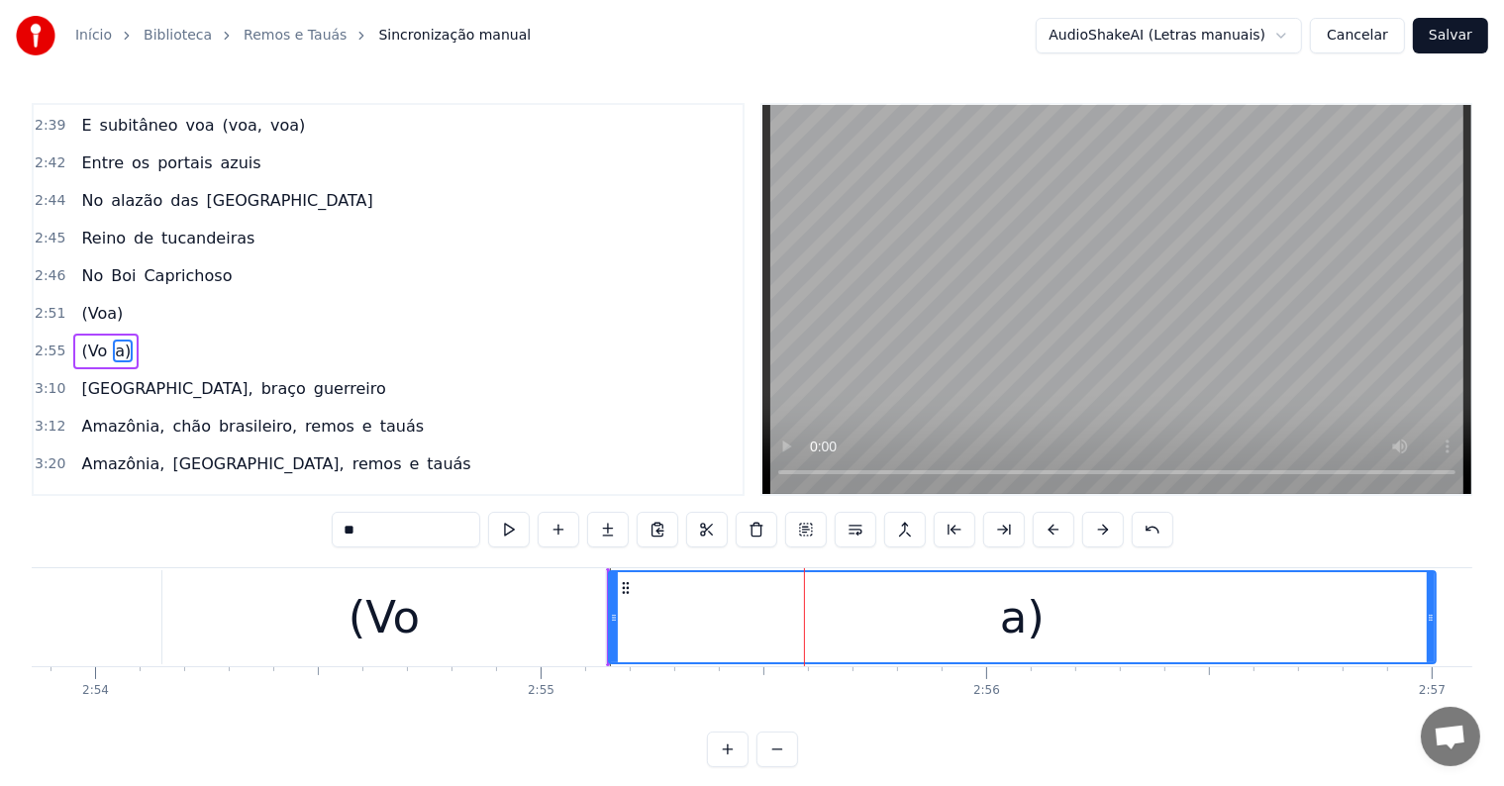
drag, startPoint x: 1052, startPoint y: 614, endPoint x: 1432, endPoint y: 613, distance: 379.2
click at [1432, 613] on icon at bounding box center [1431, 618] width 8 height 16
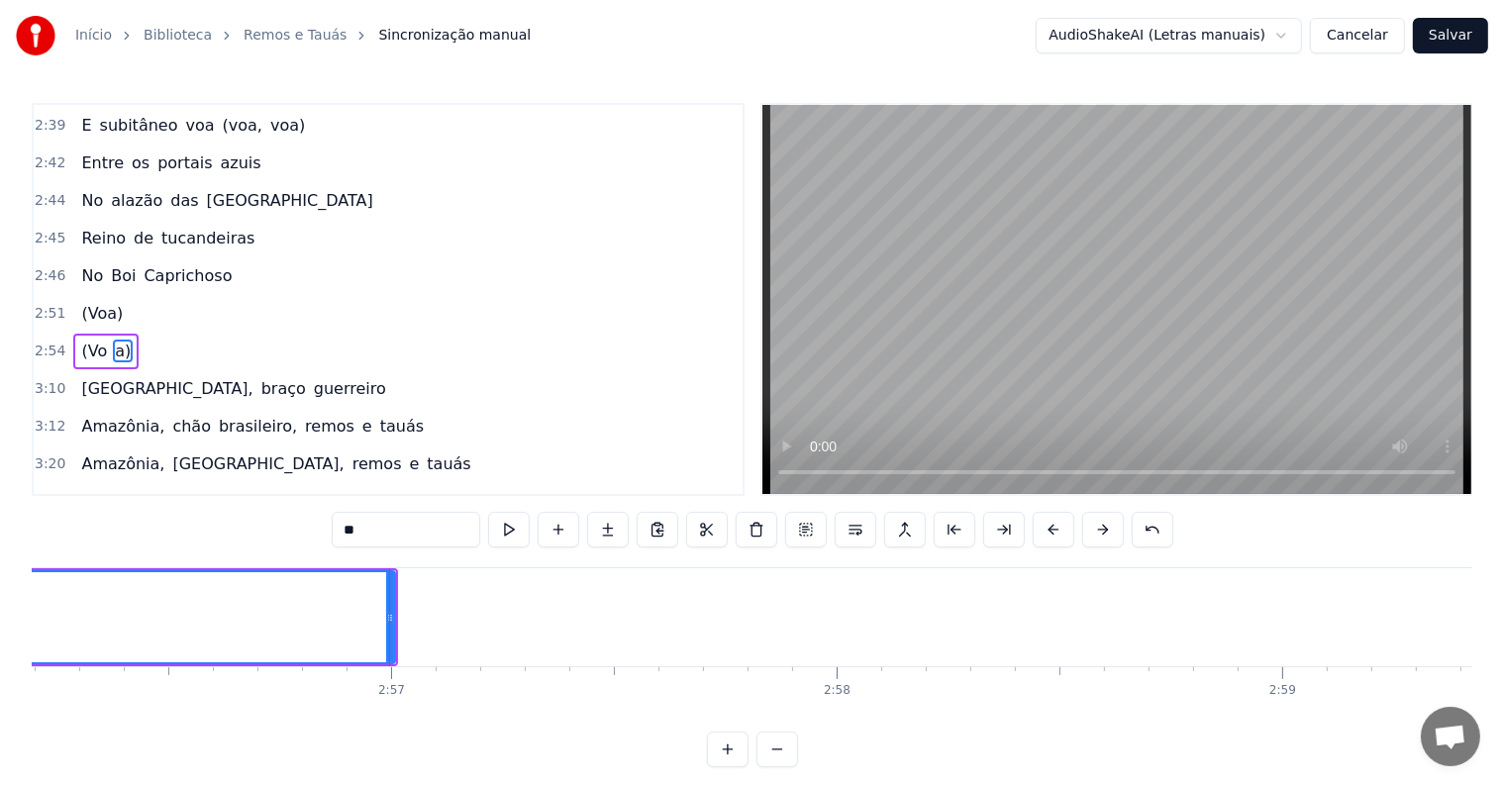
scroll to position [0, 78761]
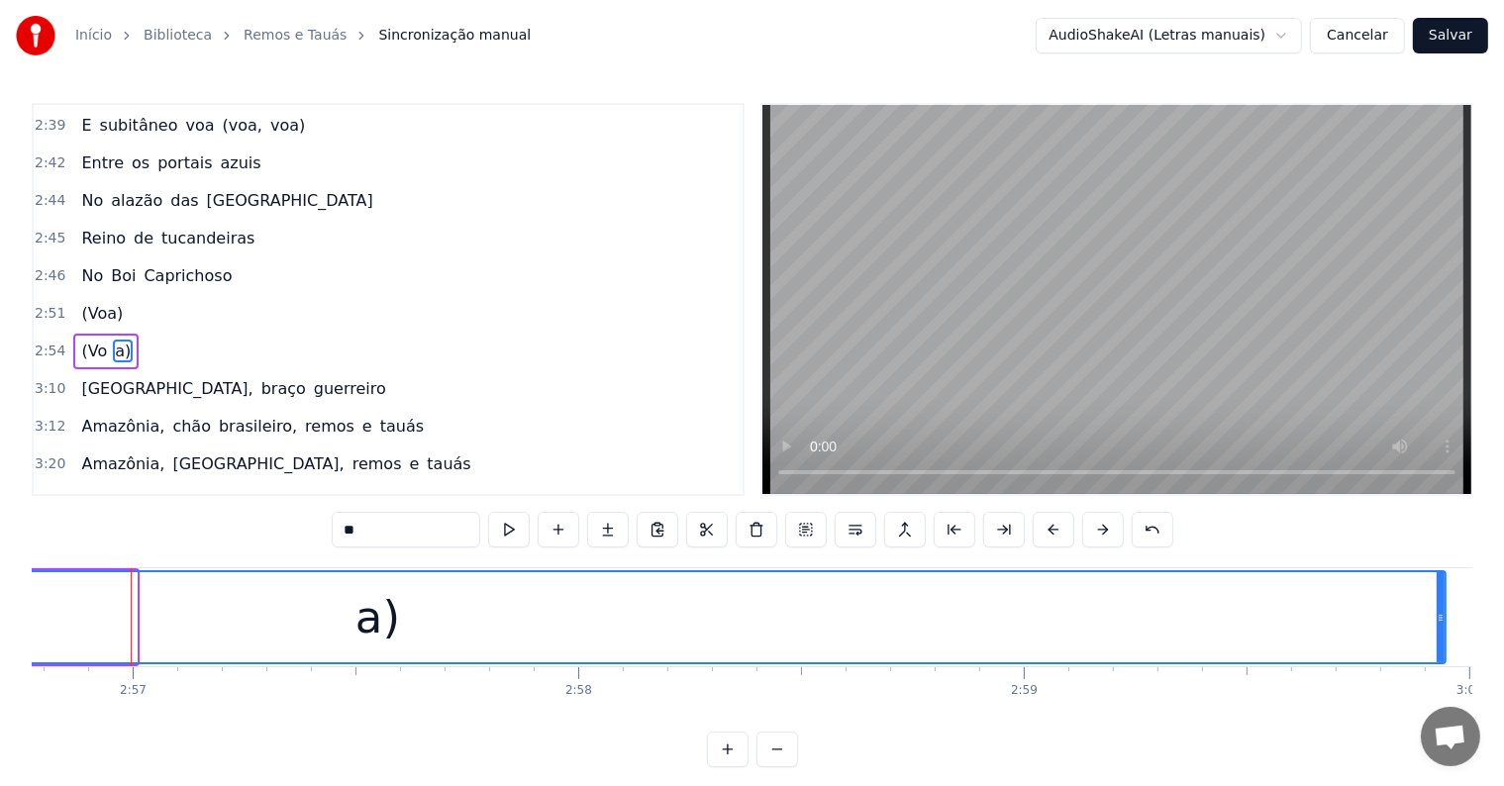
drag, startPoint x: 132, startPoint y: 617, endPoint x: 1438, endPoint y: 650, distance: 1306.4
click at [1438, 650] on div at bounding box center [1441, 617] width 8 height 90
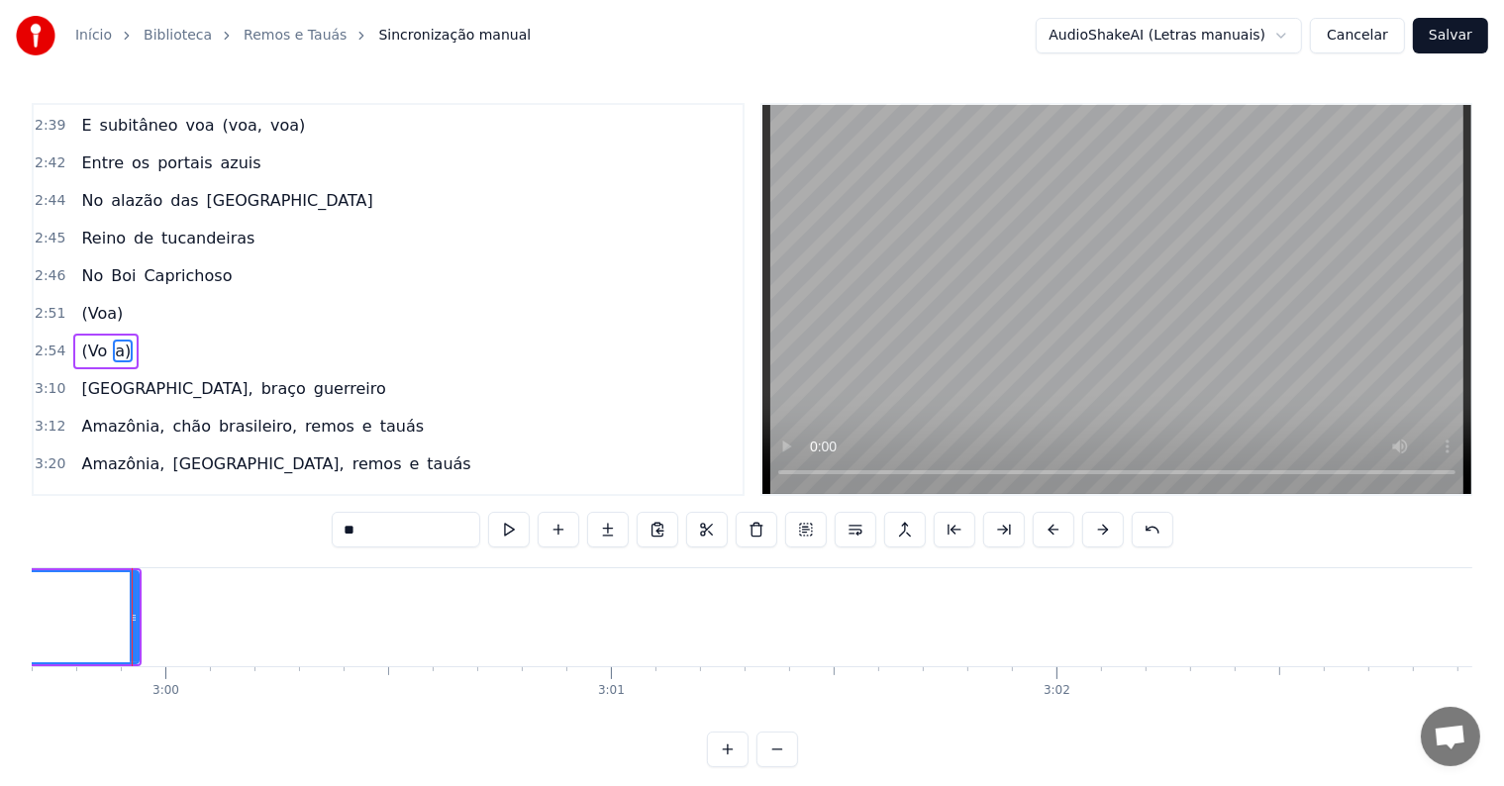
scroll to position [0, 80066]
drag, startPoint x: 134, startPoint y: 612, endPoint x: 372, endPoint y: 618, distance: 238.7
click at [372, 618] on icon at bounding box center [371, 618] width 8 height 16
click at [79, 340] on span "(Vo" at bounding box center [94, 351] width 30 height 23
type input "***"
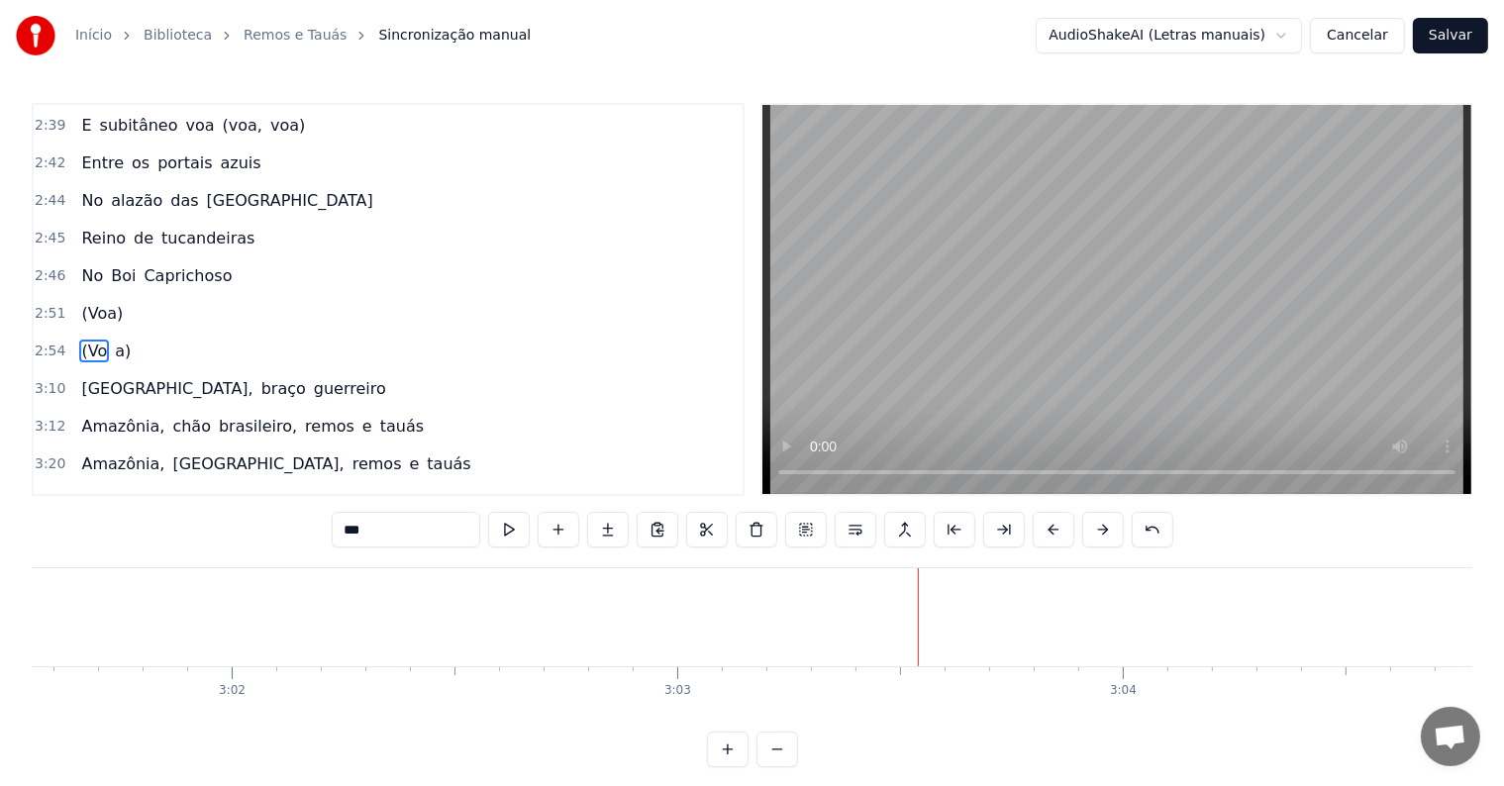
scroll to position [0, 80853]
click at [84, 296] on div "(Voa)" at bounding box center [101, 314] width 57 height 36
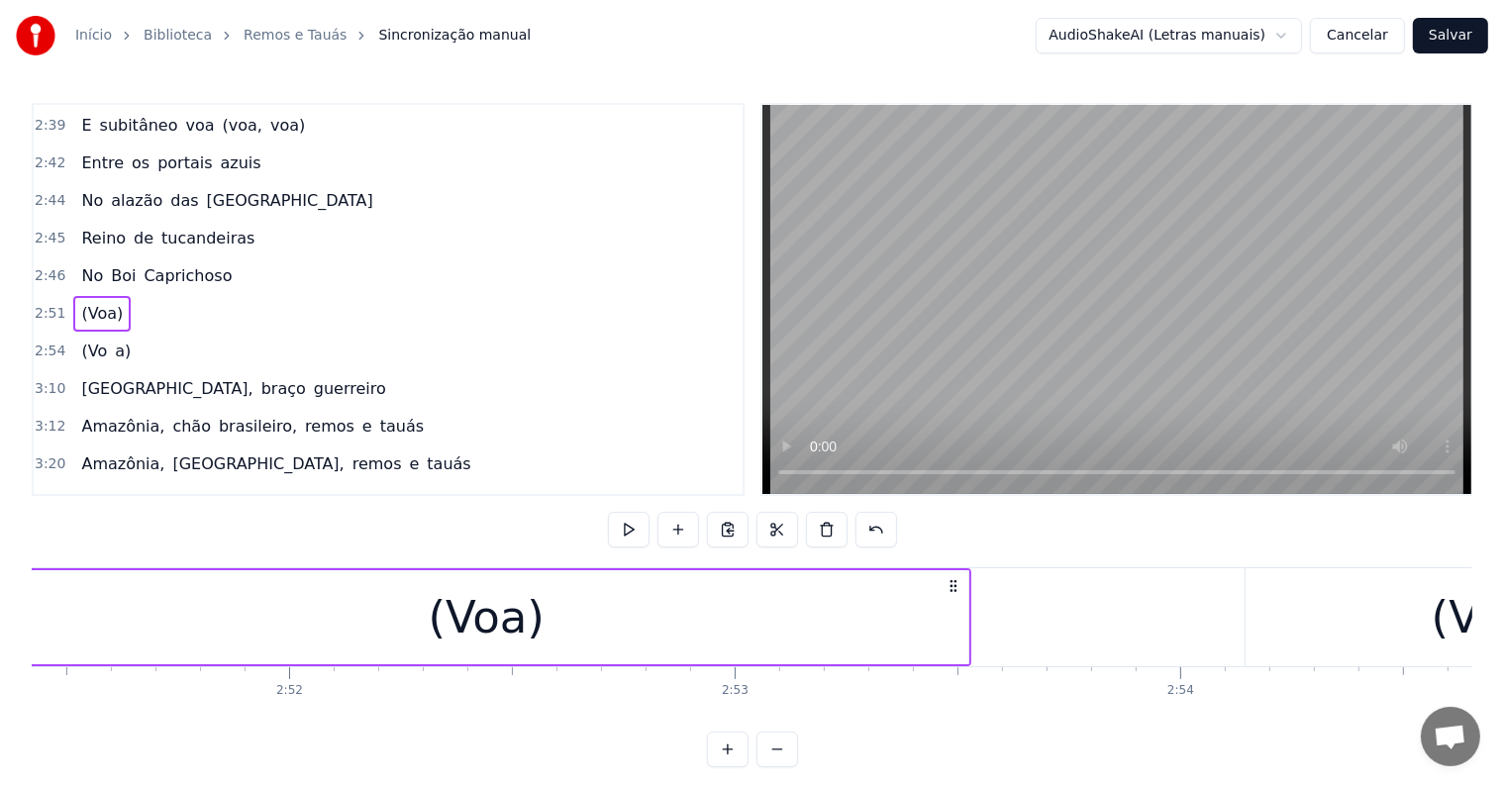
scroll to position [0, 76246]
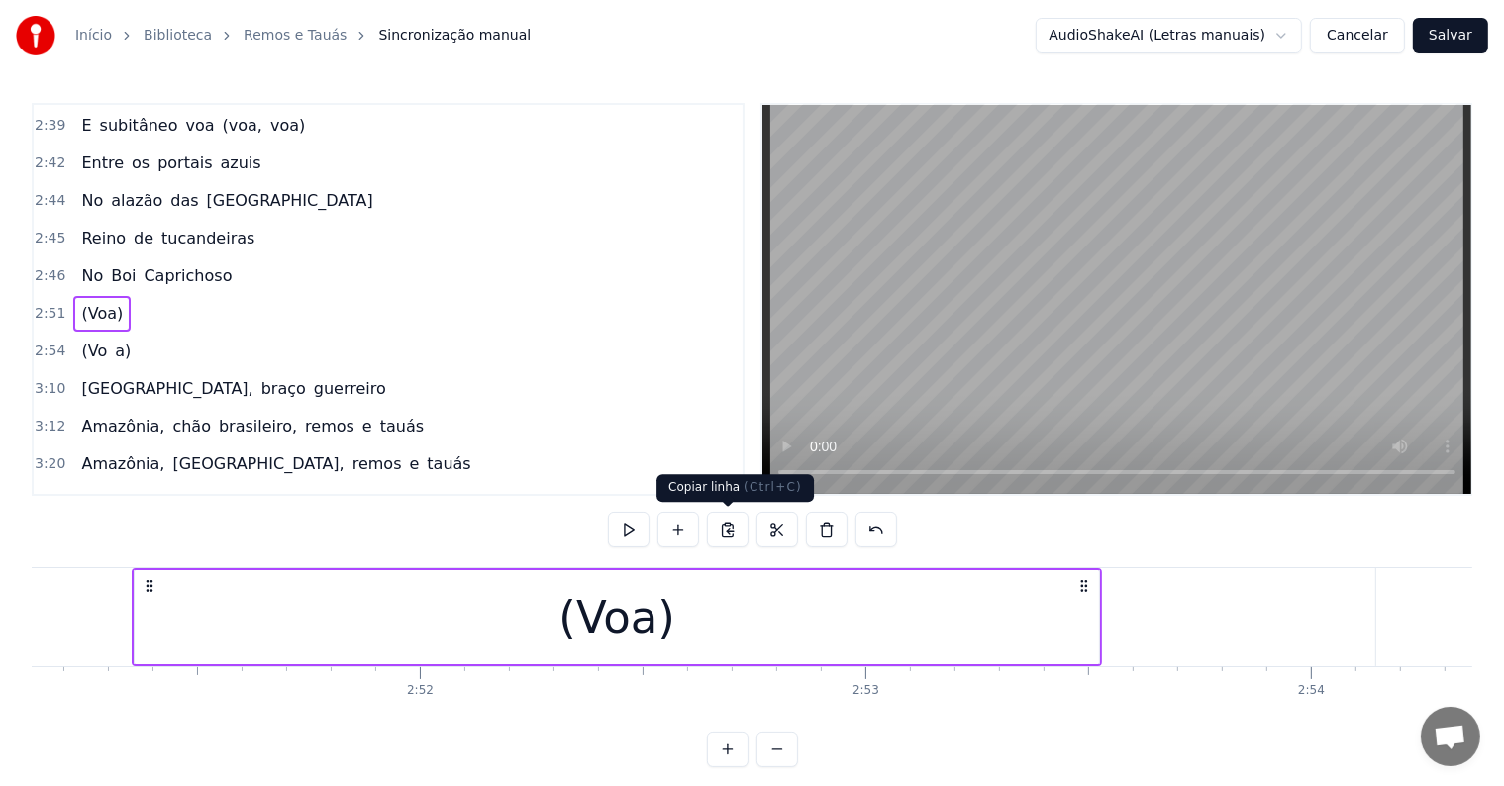
click at [726, 528] on button at bounding box center [728, 530] width 42 height 36
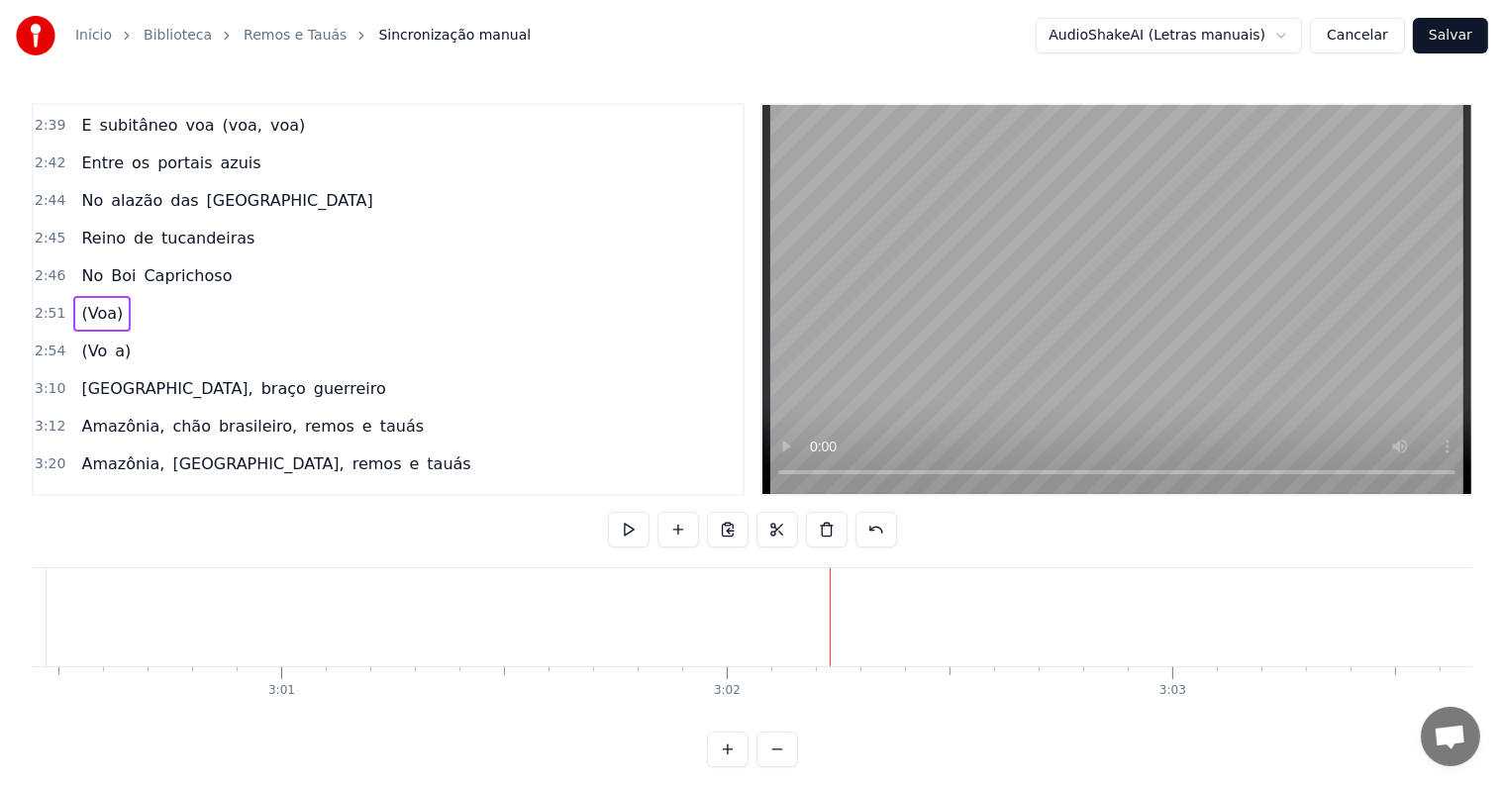
scroll to position [0, 80374]
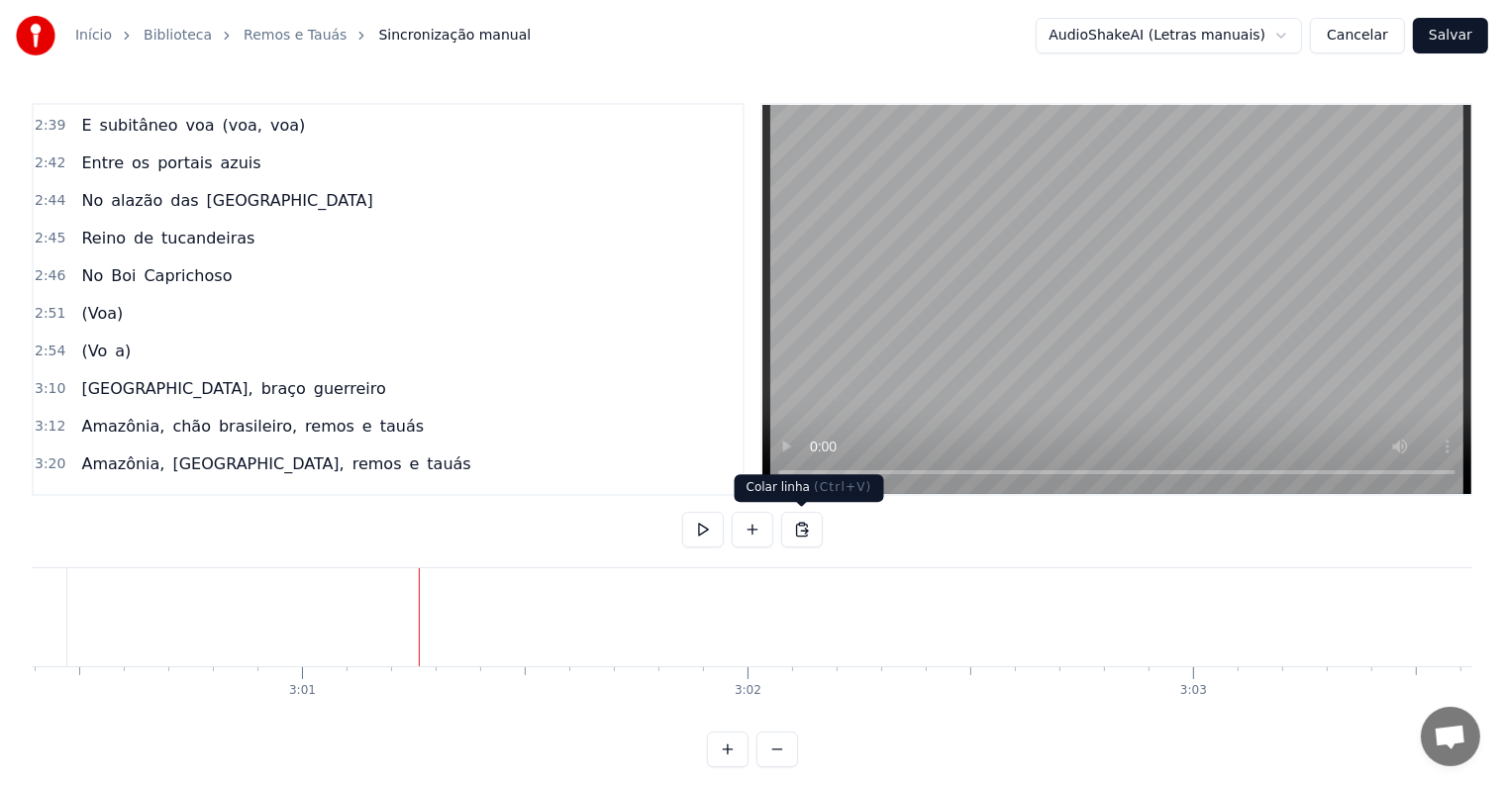
click at [807, 531] on button at bounding box center [802, 530] width 42 height 36
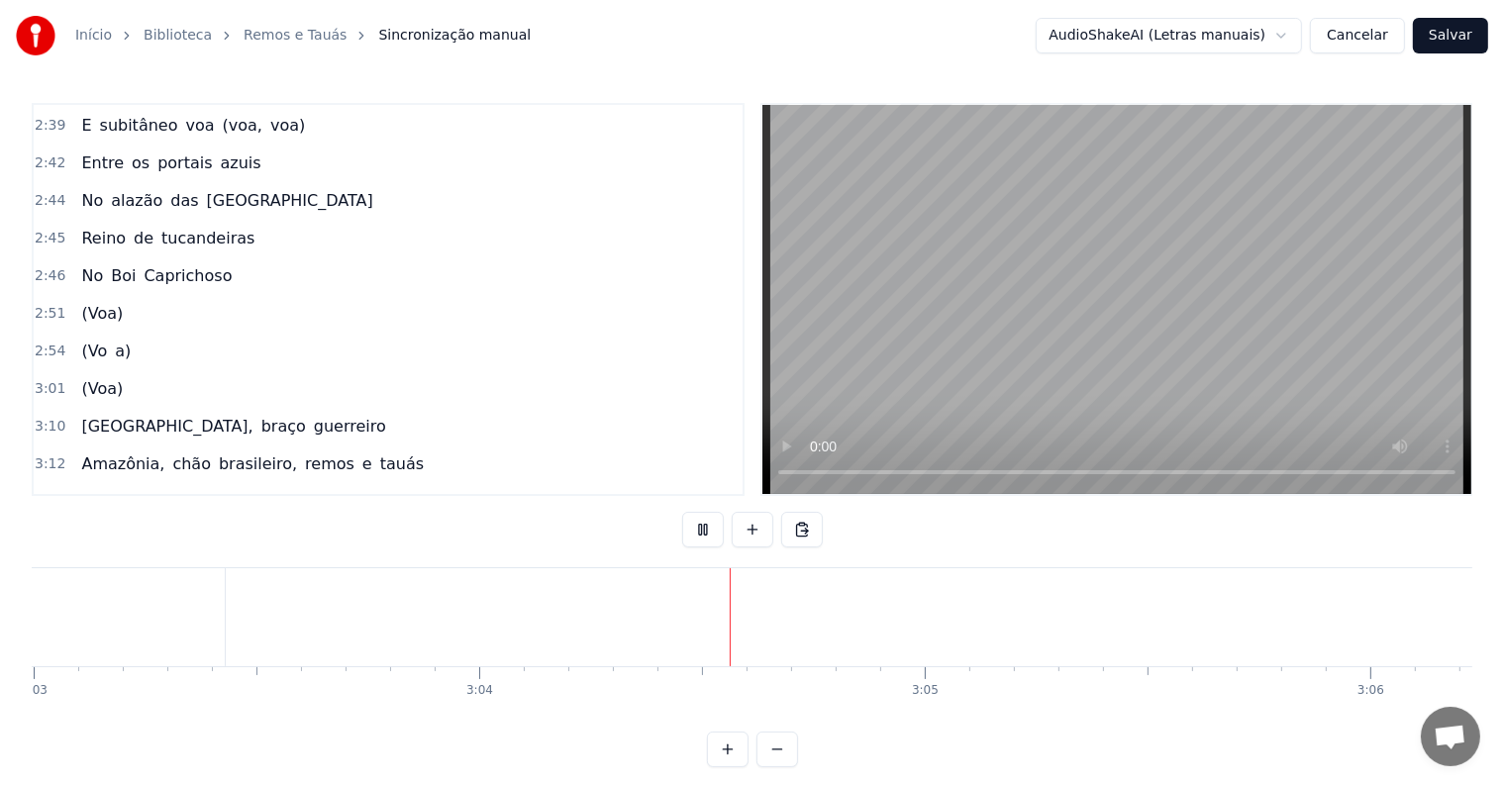
scroll to position [0, 81853]
click at [91, 334] on div "(Vo a)" at bounding box center [105, 352] width 65 height 36
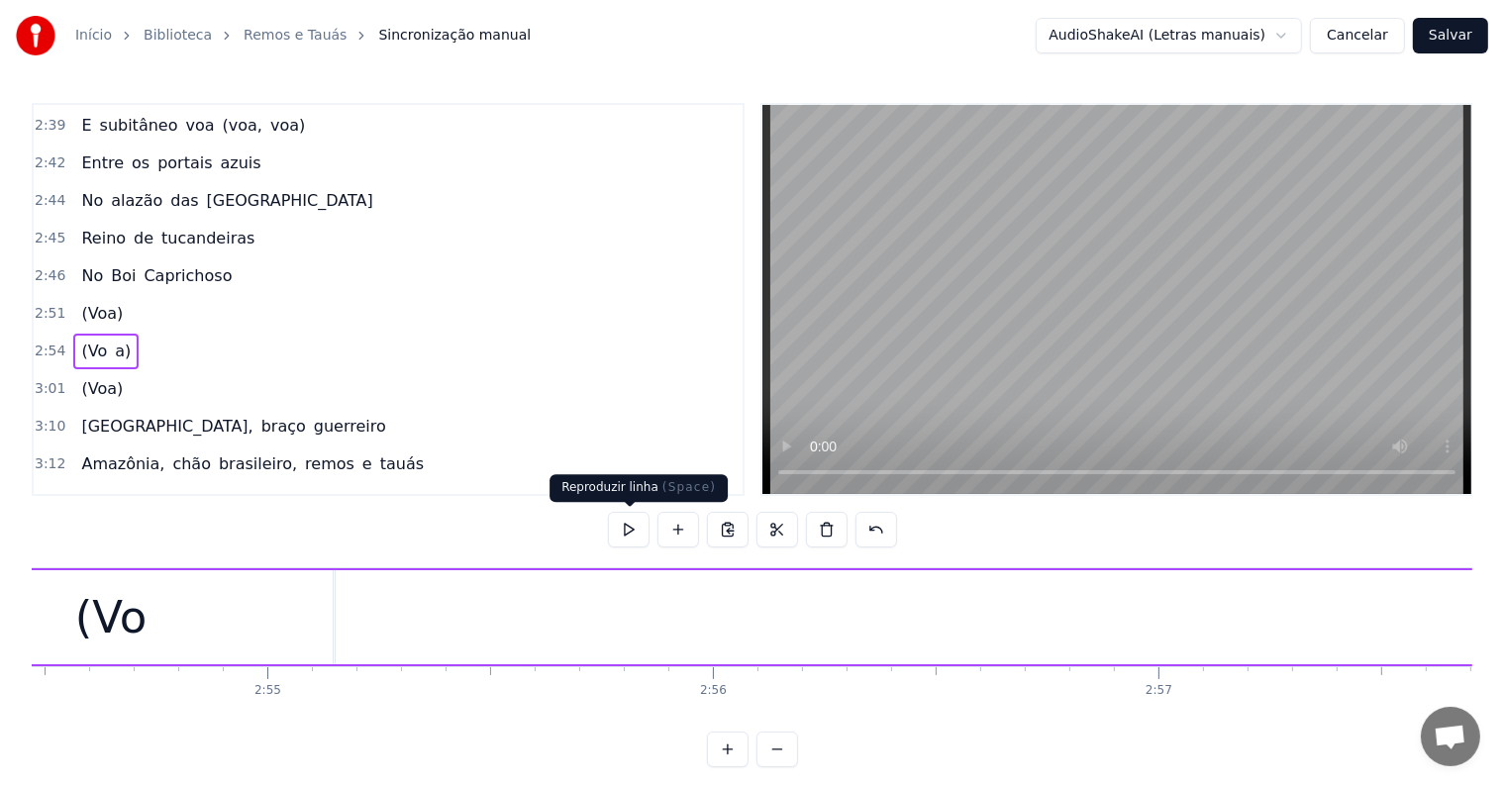
scroll to position [0, 77490]
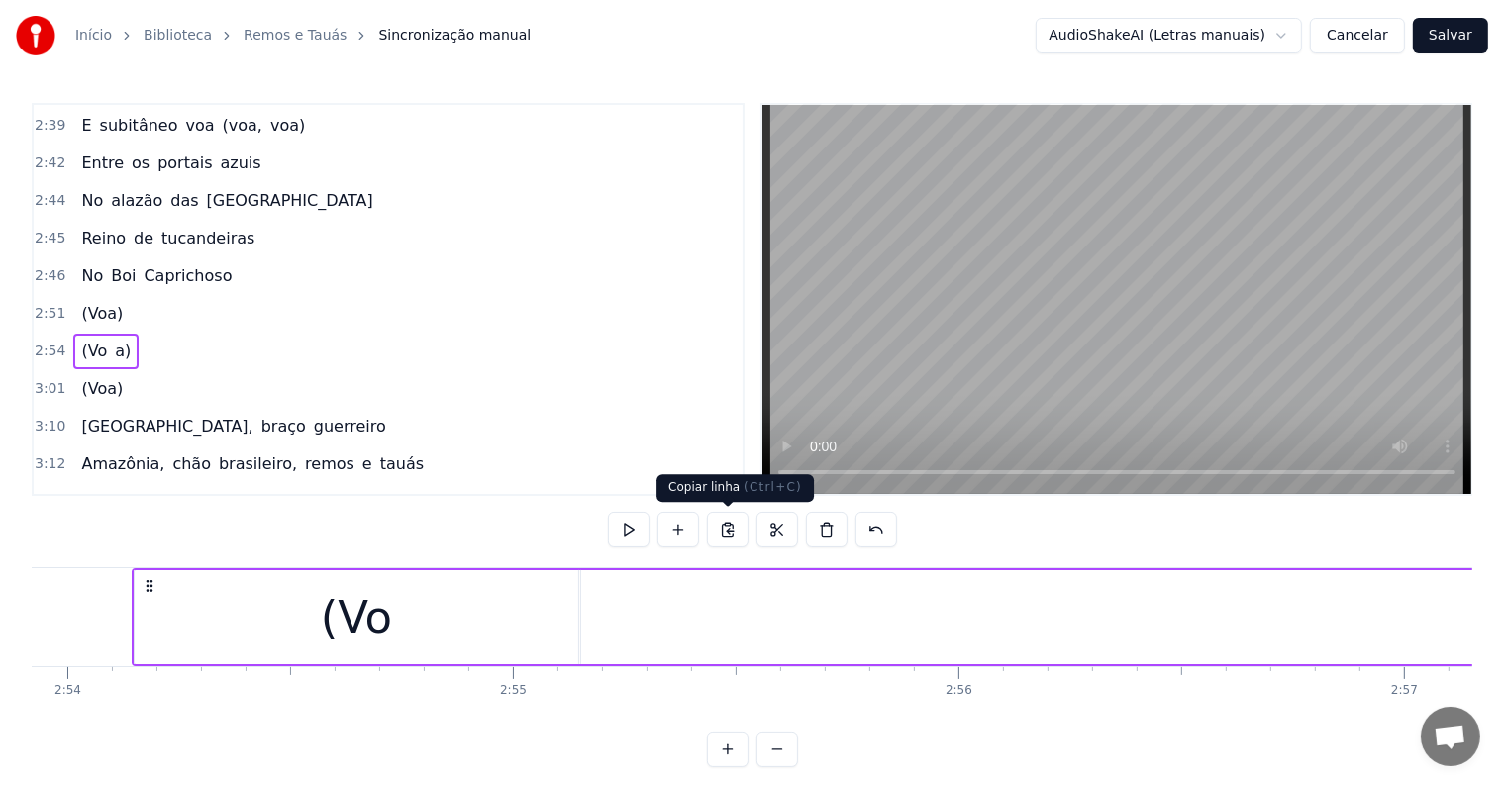
click at [726, 531] on button at bounding box center [728, 530] width 42 height 36
click at [95, 377] on span "(Voa)" at bounding box center [102, 388] width 46 height 23
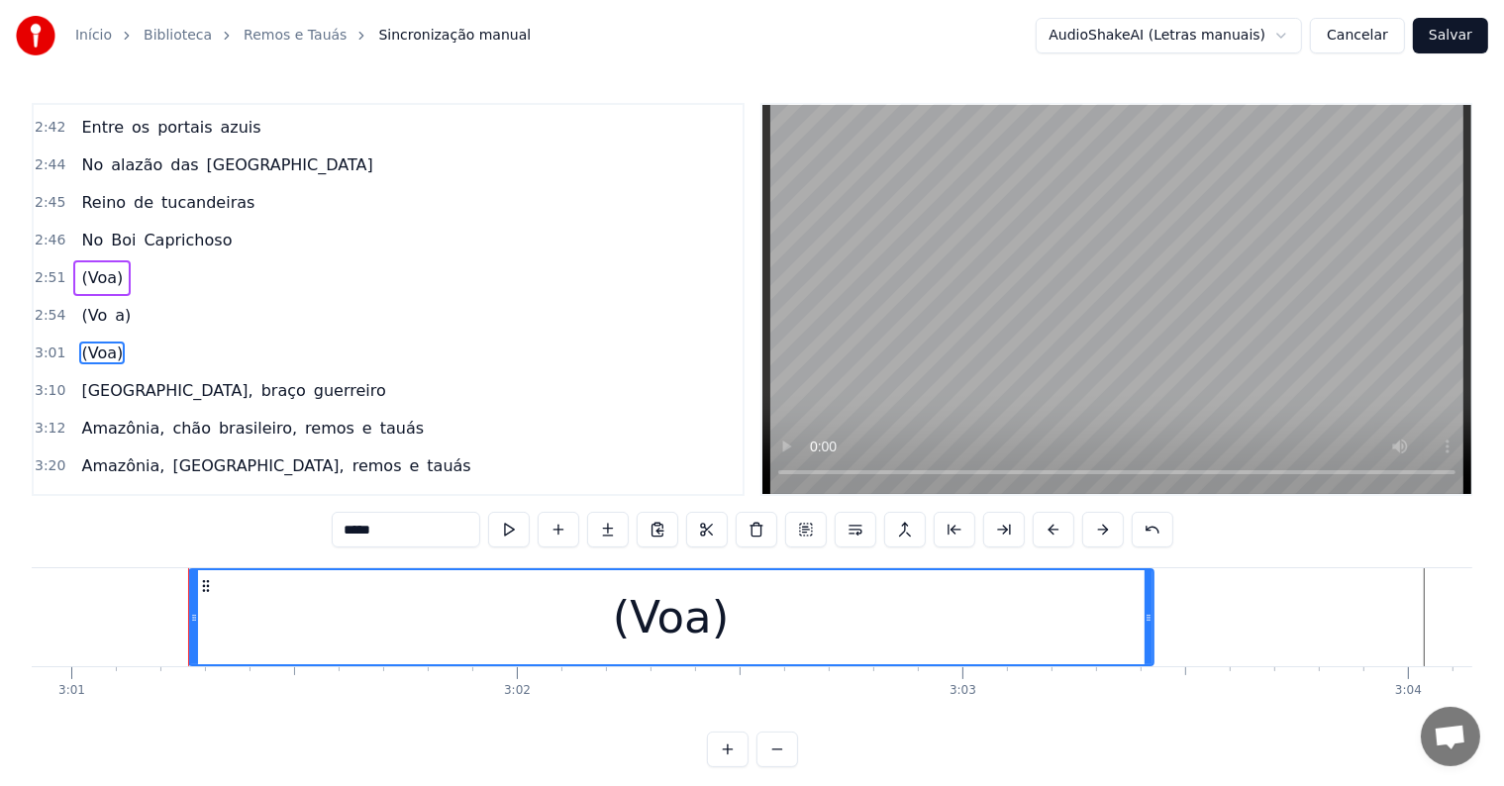
scroll to position [0, 80661]
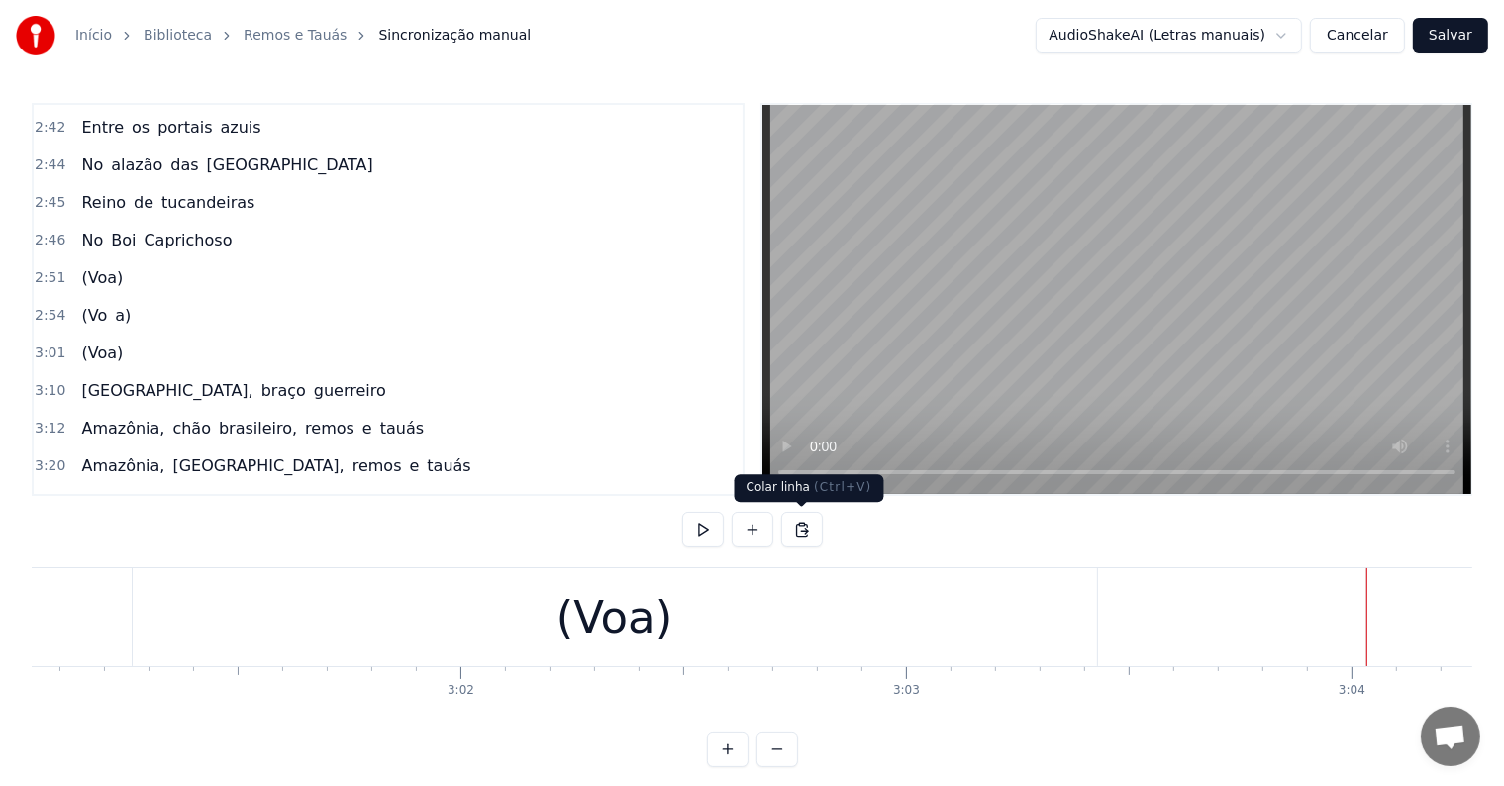
click at [799, 528] on button at bounding box center [802, 530] width 42 height 36
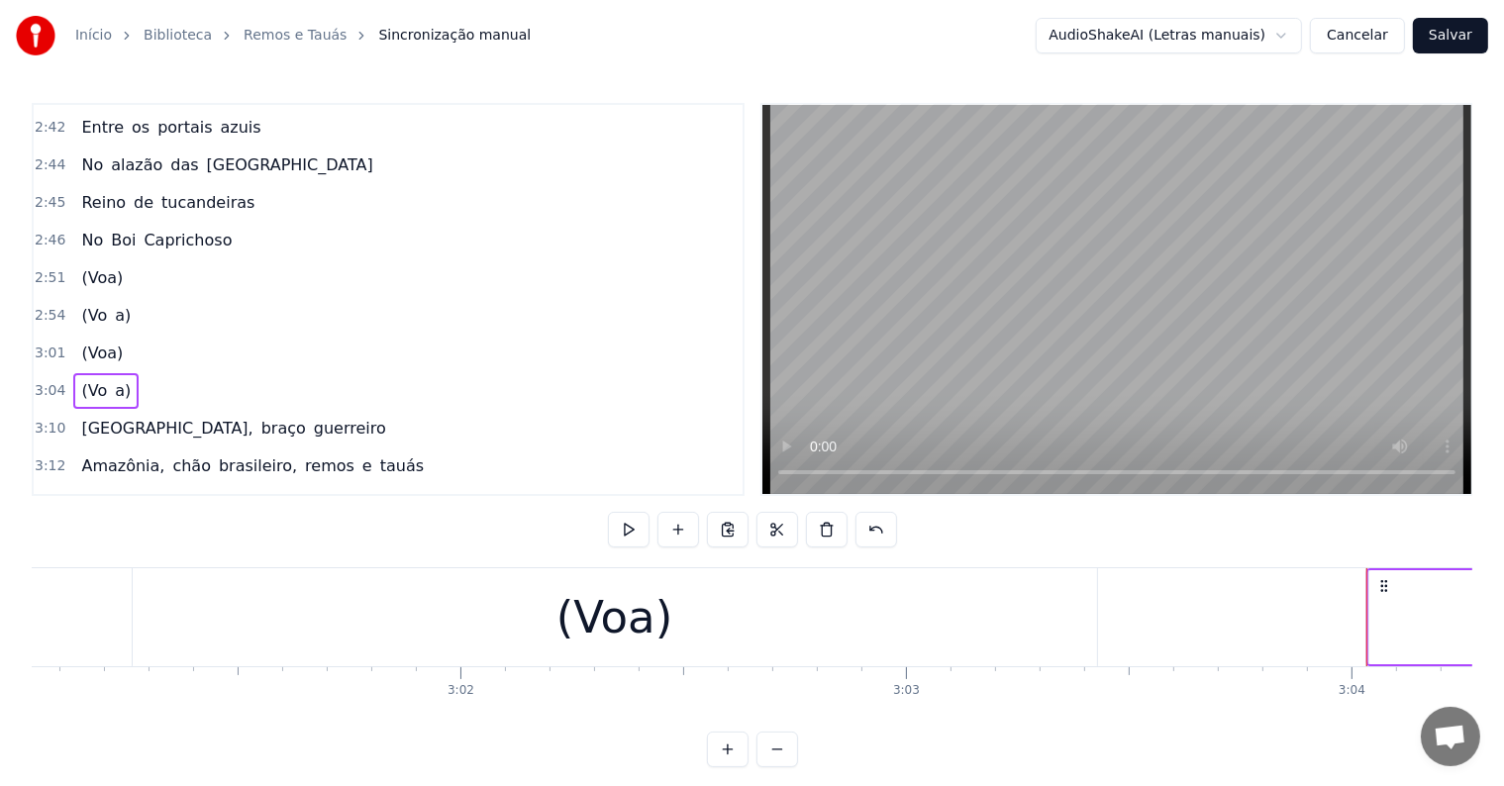
click at [738, 610] on div "(Voa)" at bounding box center [615, 617] width 964 height 98
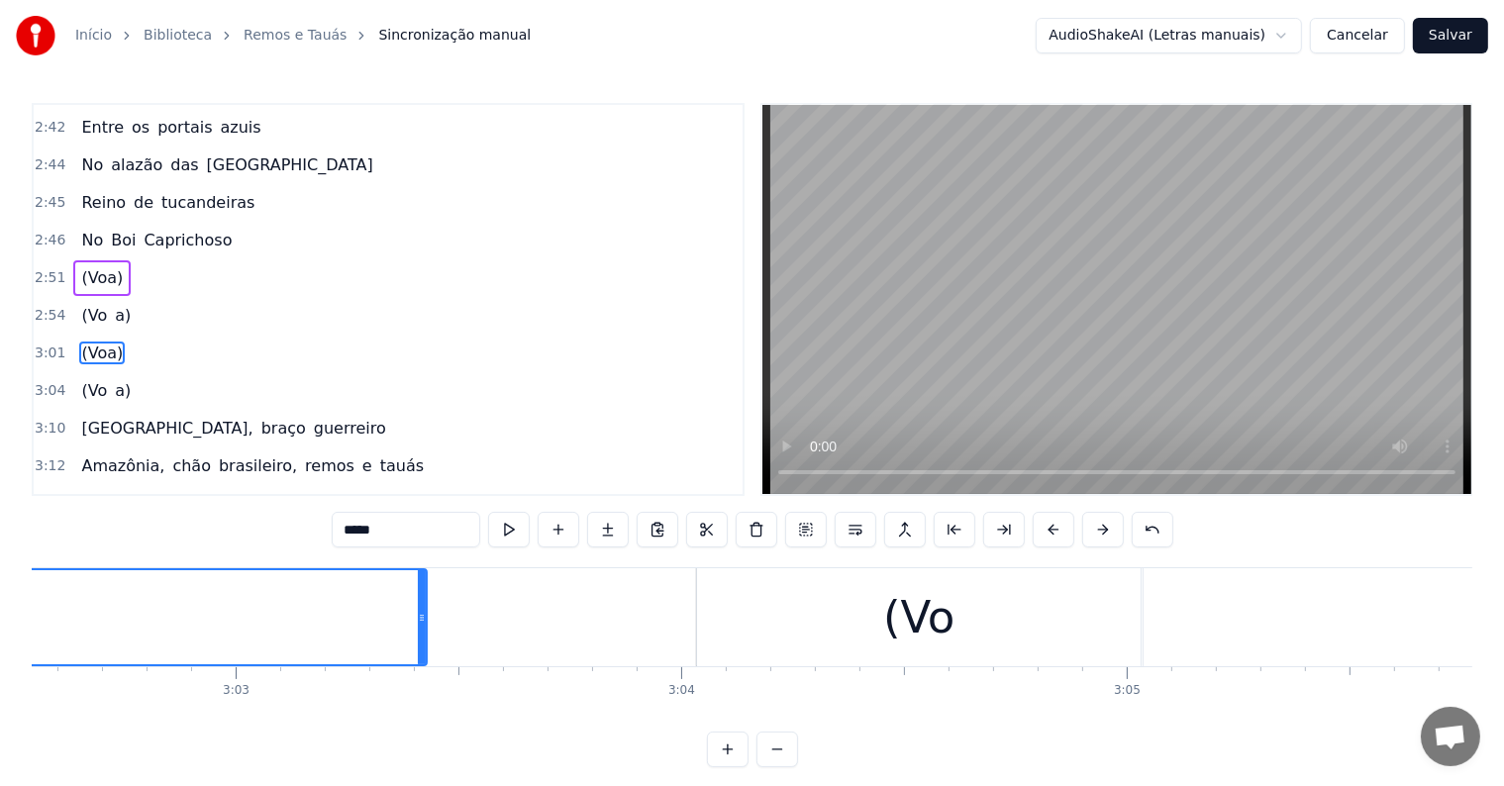
scroll to position [0, 81330]
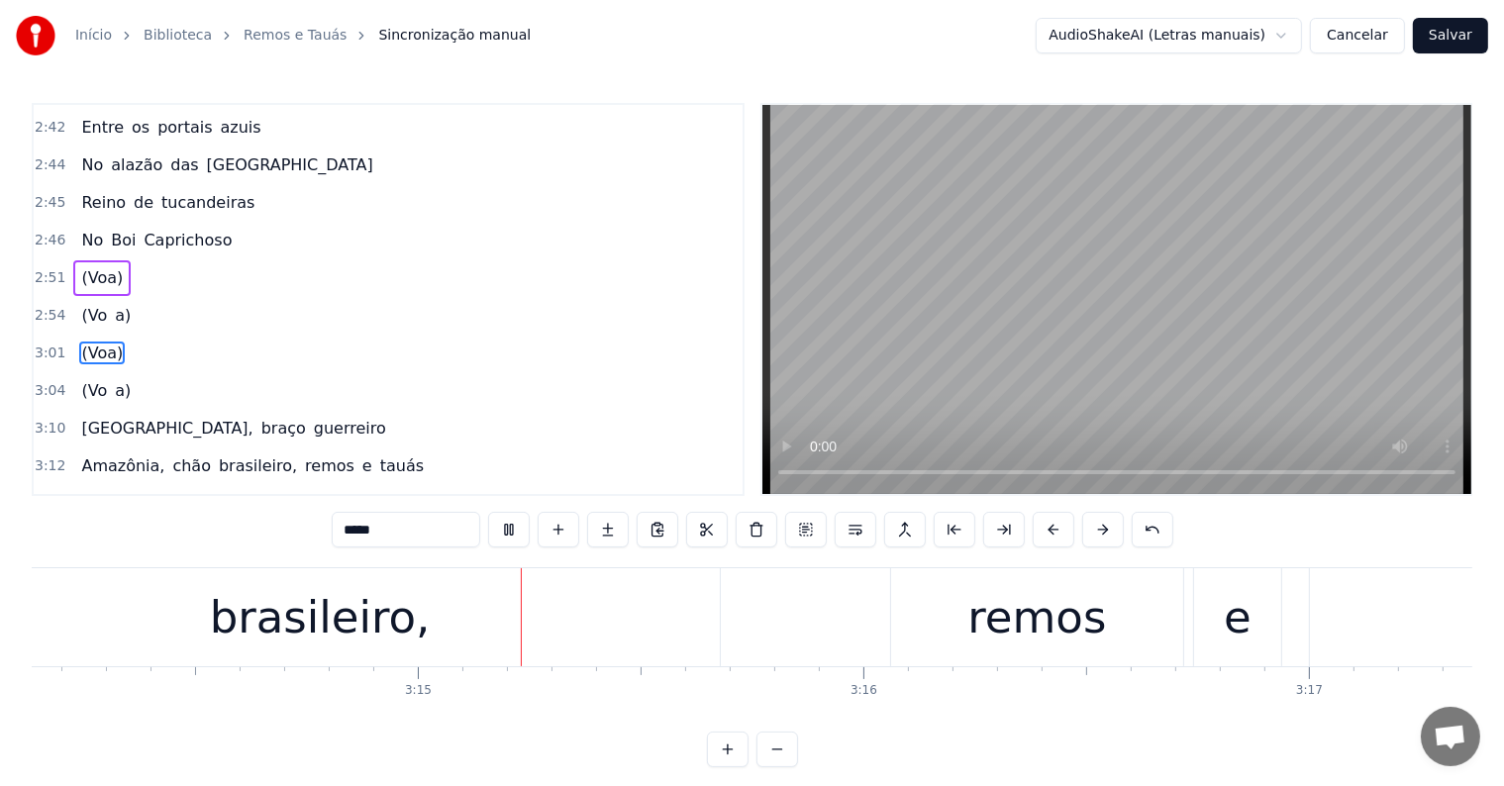
scroll to position [0, 86531]
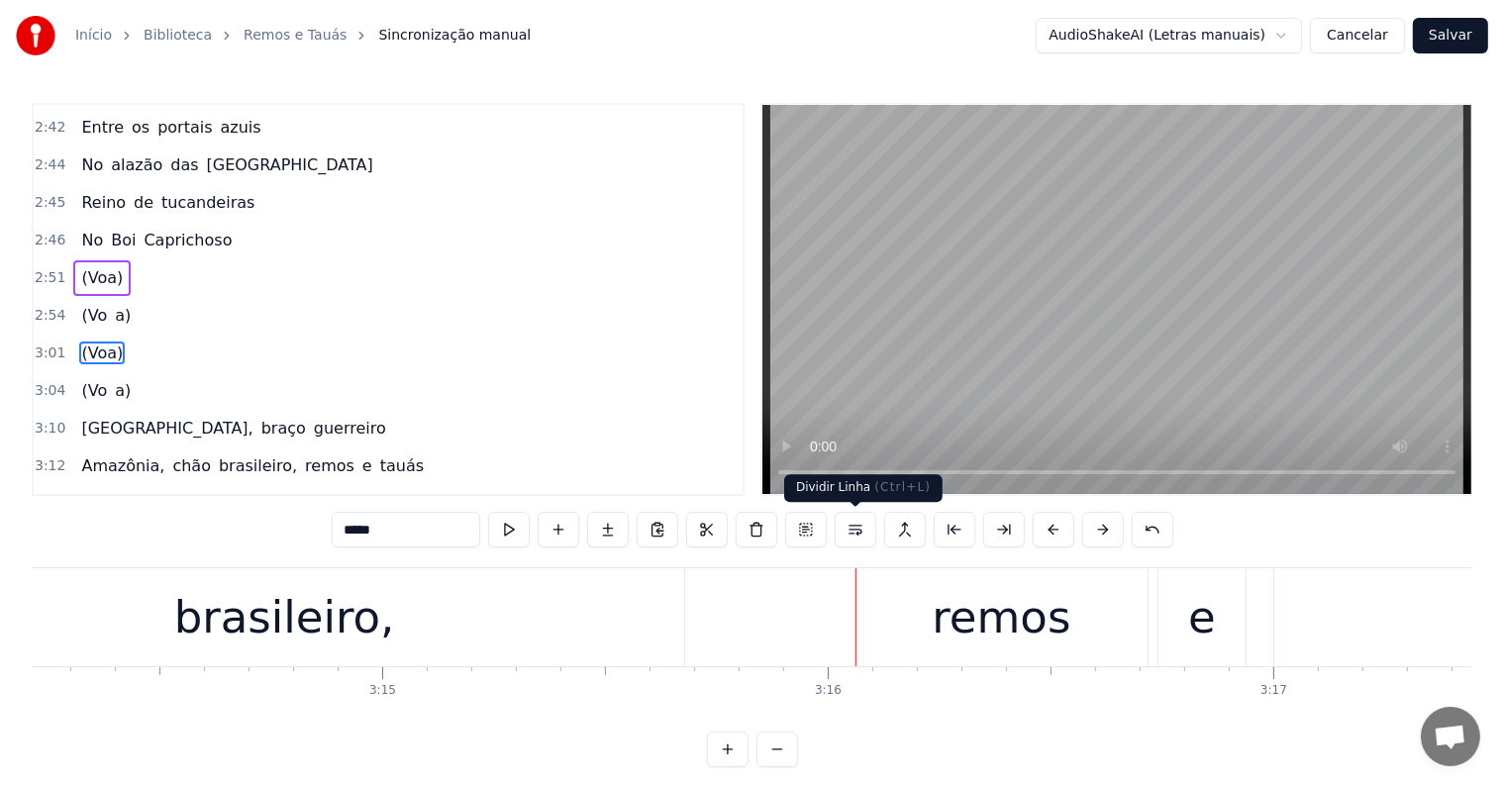
click at [922, 635] on div "remos" at bounding box center [1001, 617] width 292 height 98
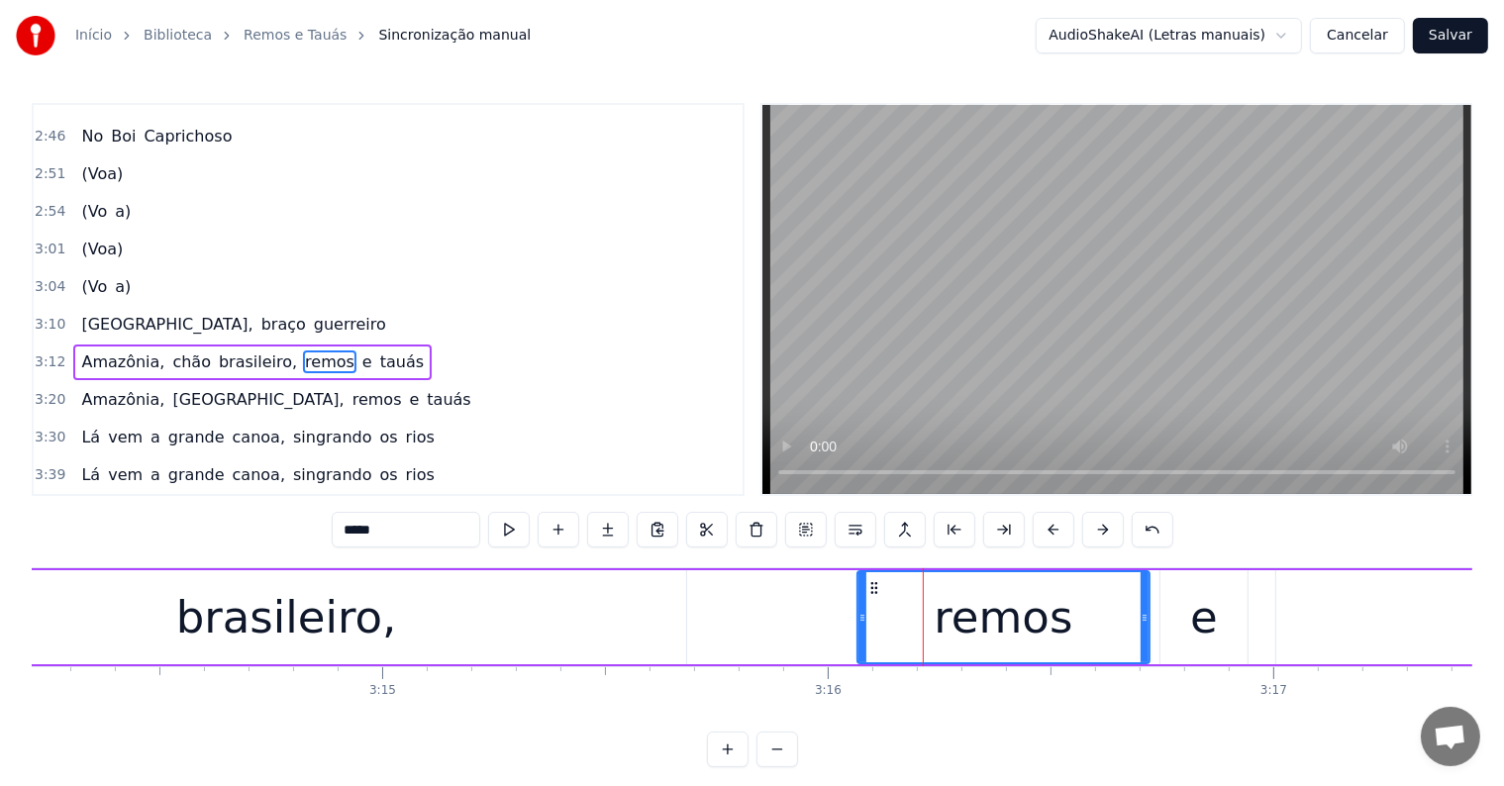
scroll to position [1536, 0]
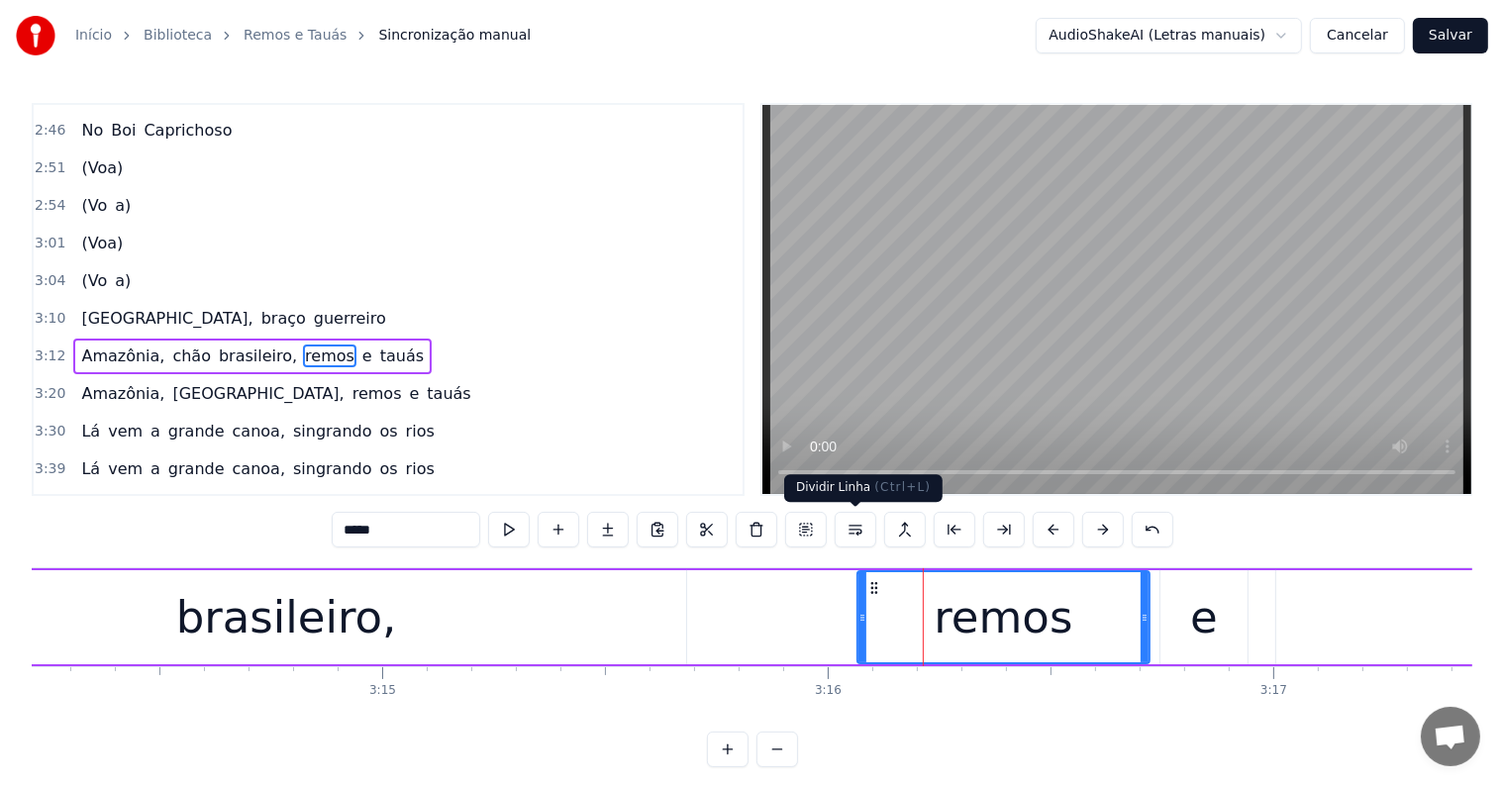
click at [851, 527] on button at bounding box center [856, 530] width 42 height 36
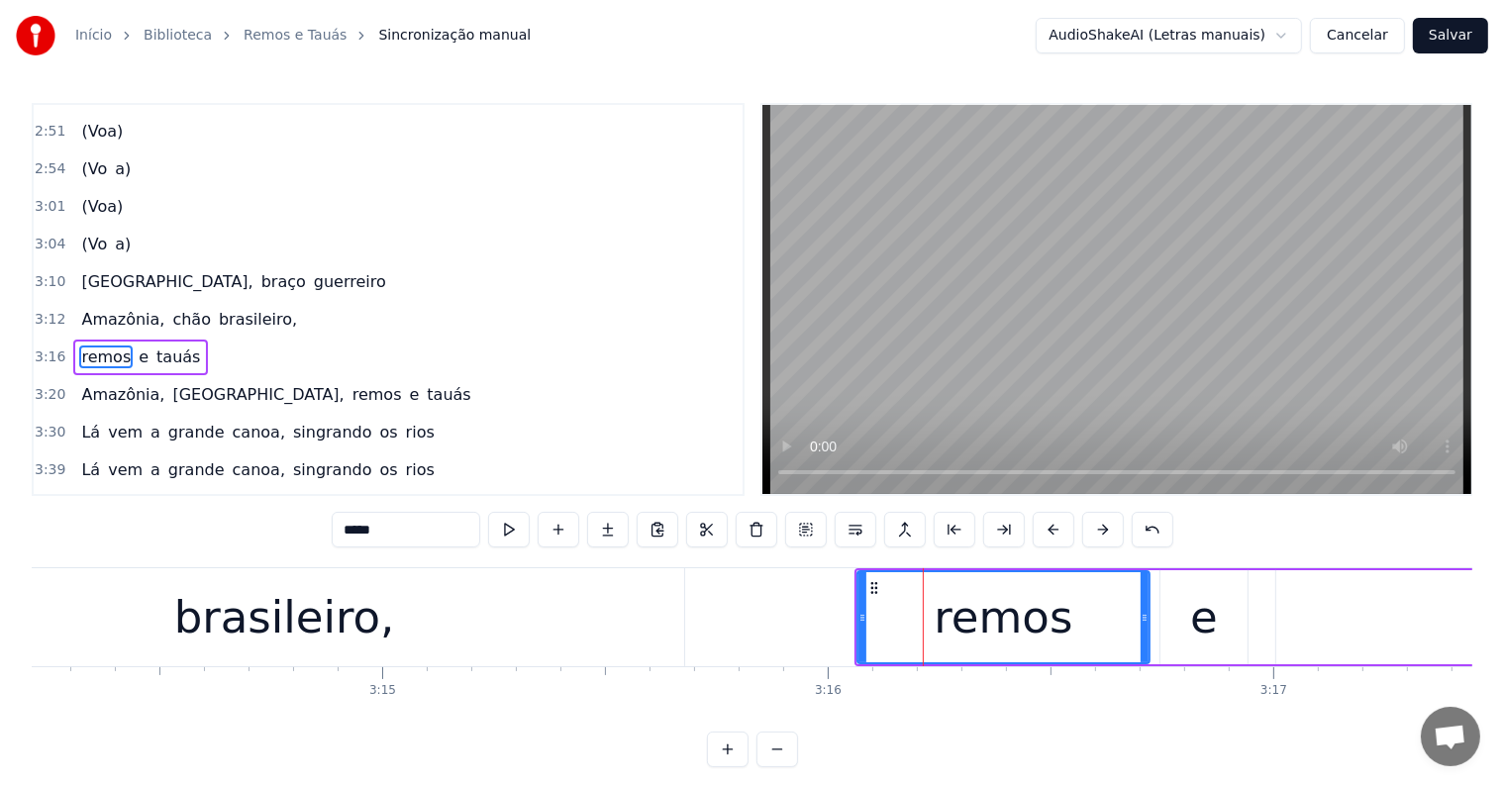
click at [221, 308] on span "brasileiro," at bounding box center [258, 319] width 82 height 23
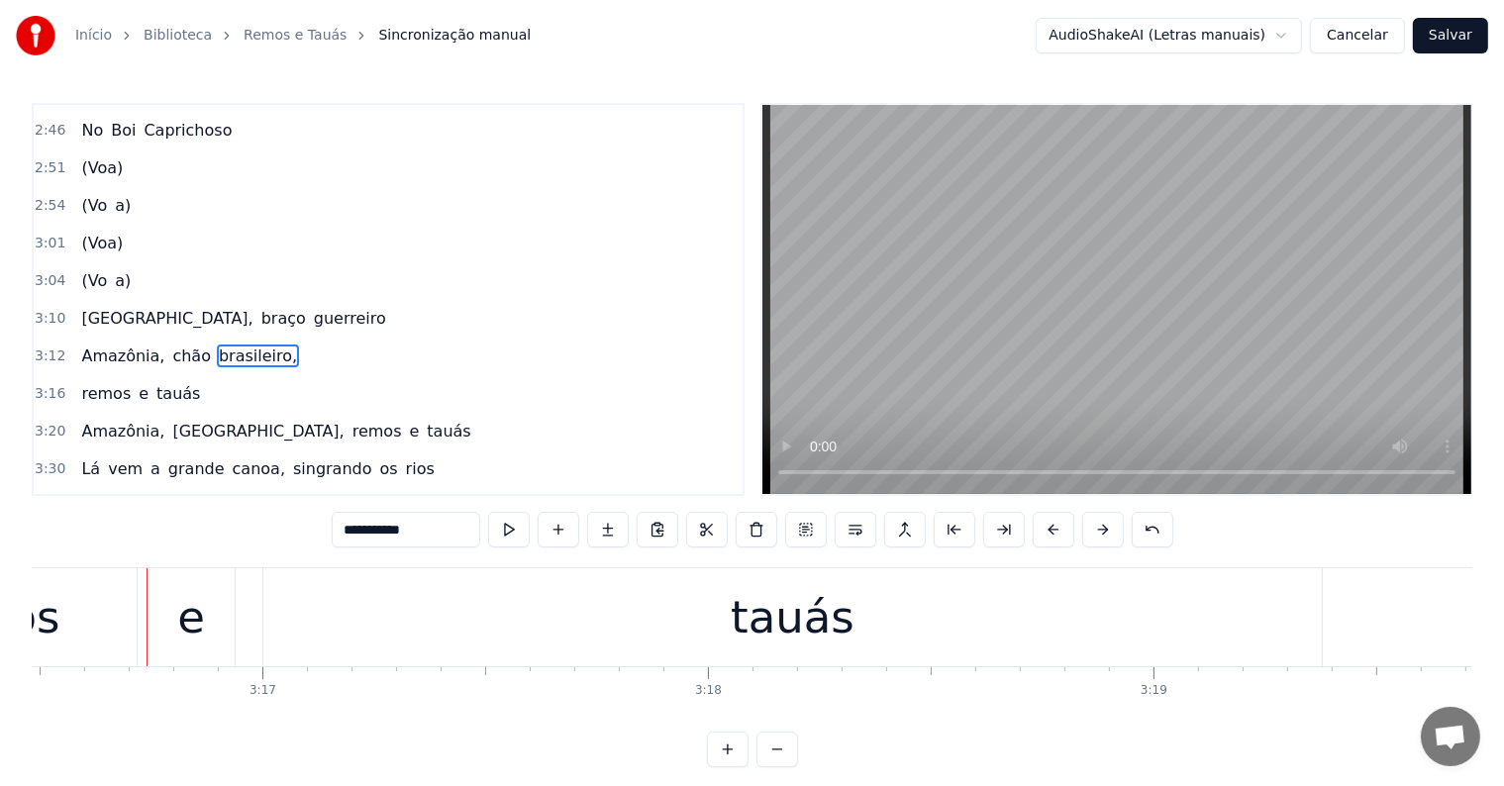
scroll to position [0, 87557]
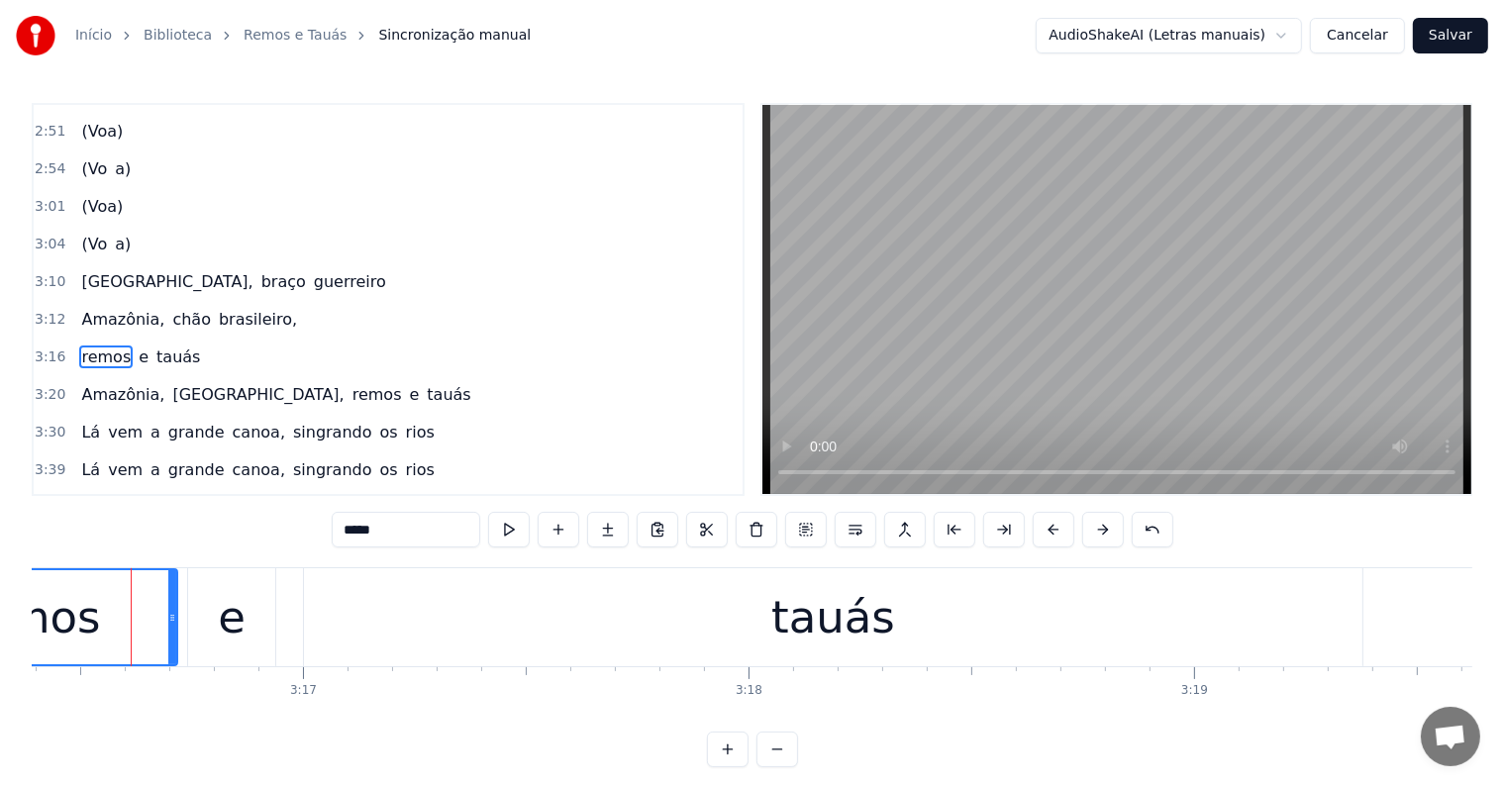
scroll to position [0, 87500]
drag, startPoint x: 352, startPoint y: 535, endPoint x: 336, endPoint y: 535, distance: 16.8
click at [336, 535] on input "*****" at bounding box center [406, 530] width 149 height 36
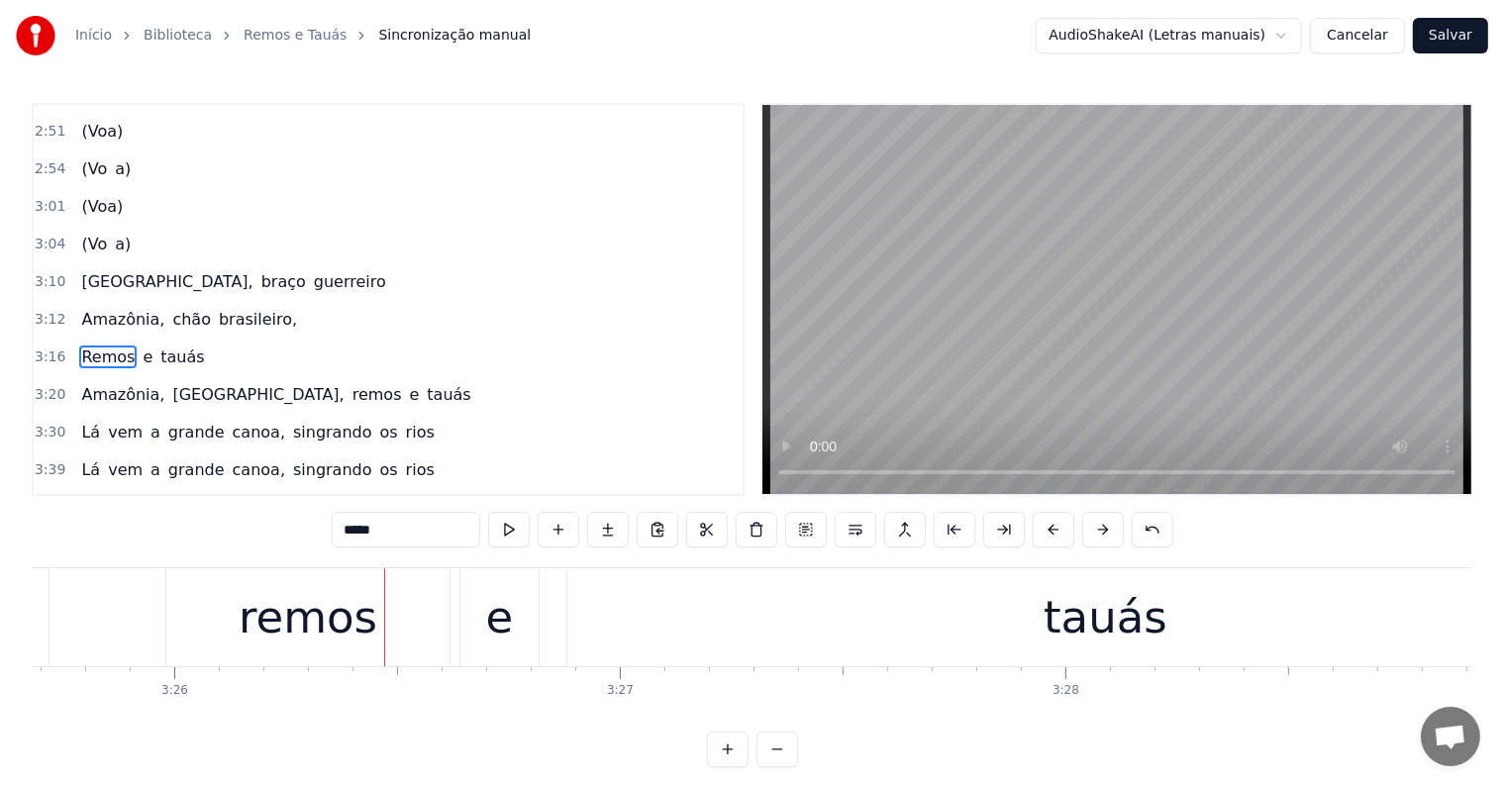
scroll to position [0, 91692]
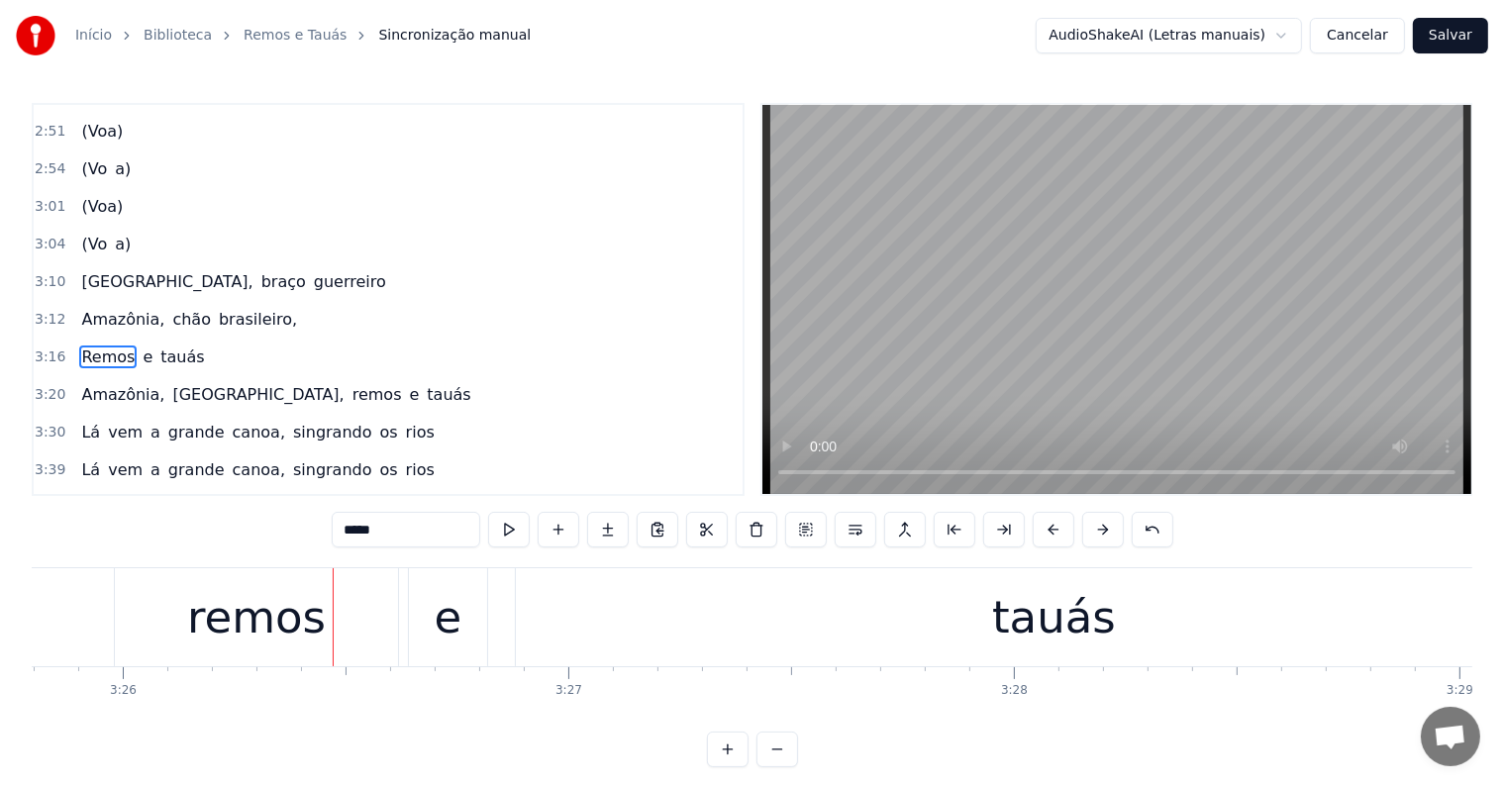
click at [277, 630] on div "remos" at bounding box center [256, 617] width 139 height 67
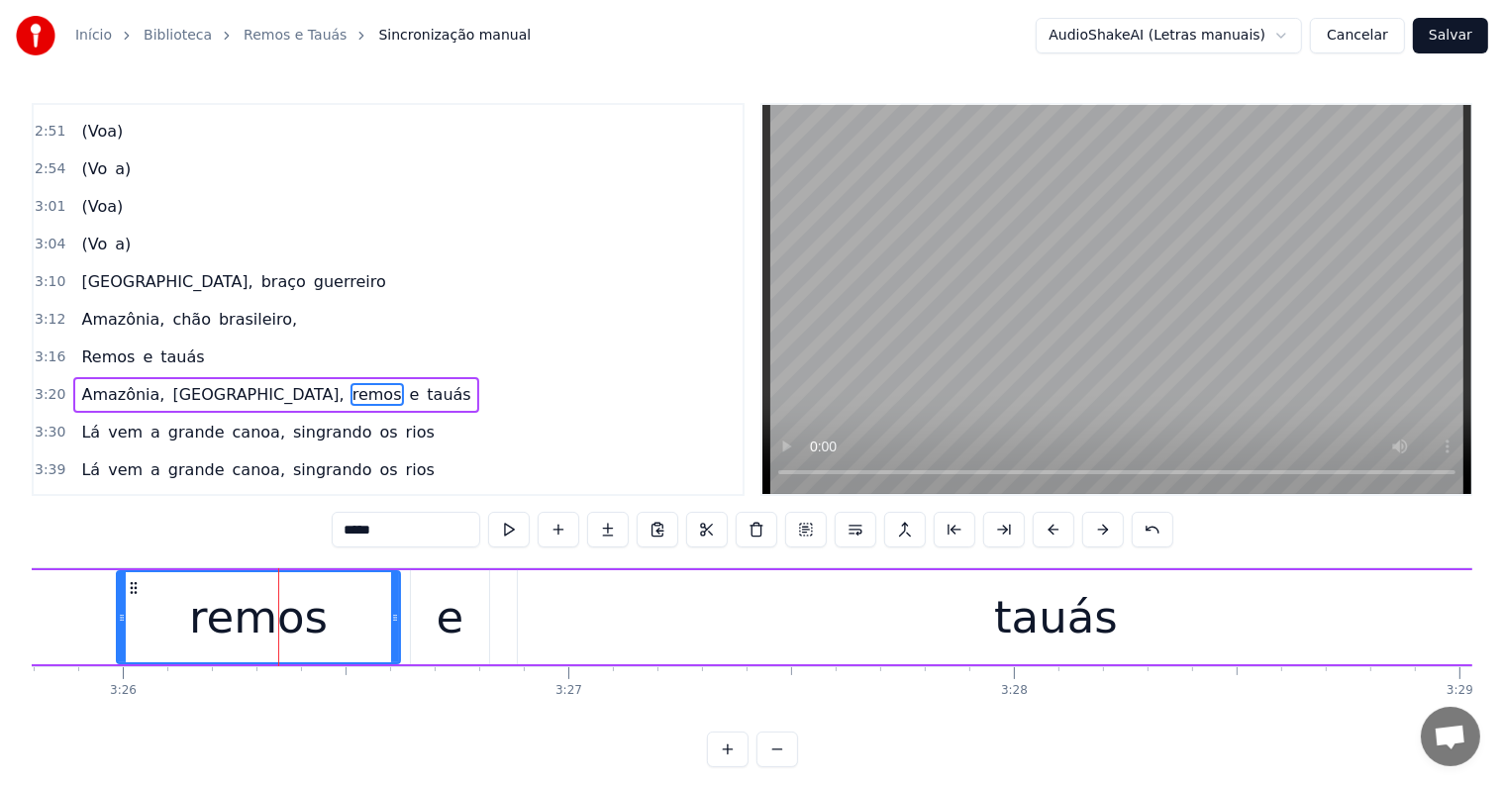
scroll to position [1608, 0]
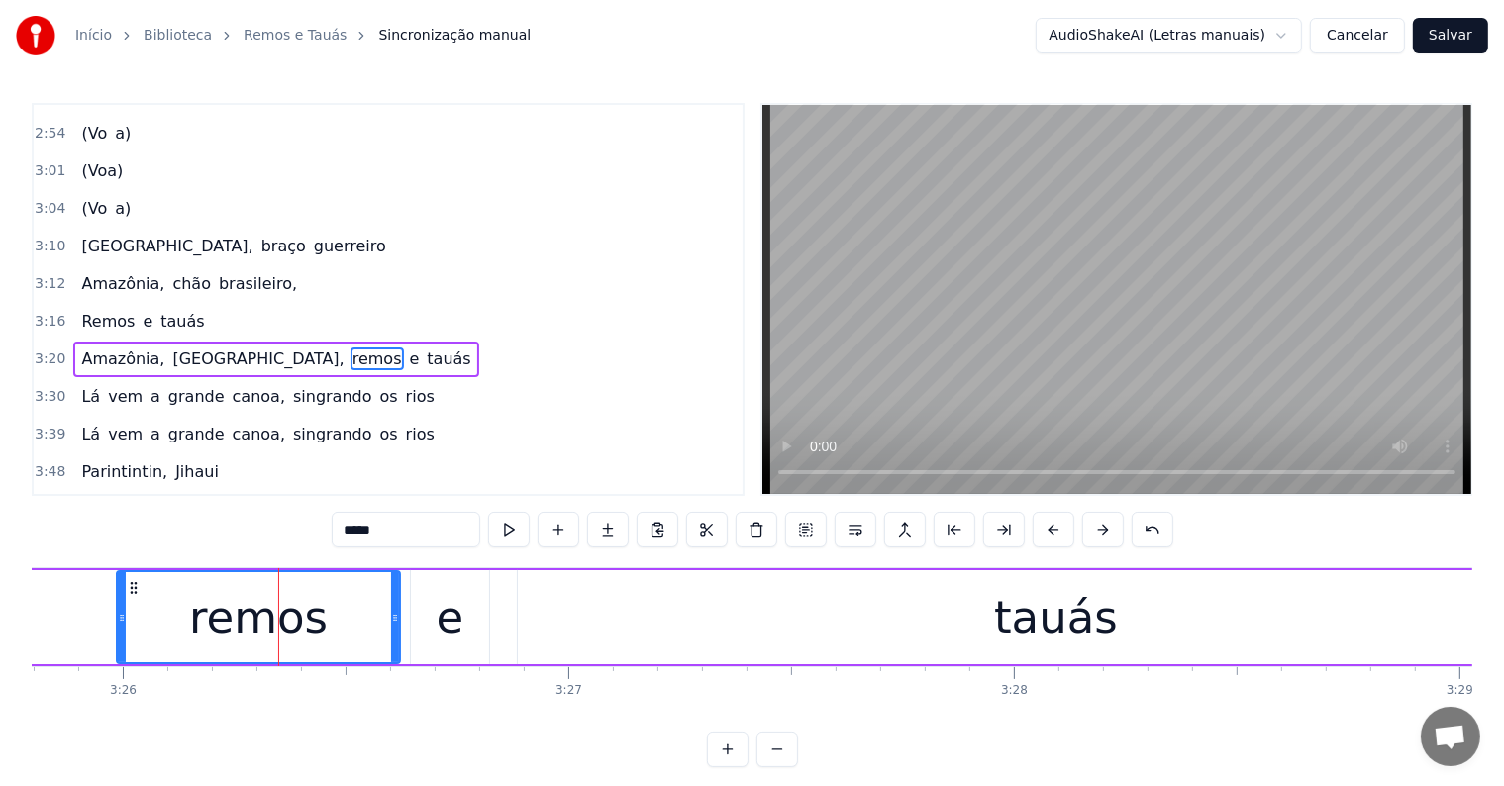
drag, startPoint x: 352, startPoint y: 531, endPoint x: 332, endPoint y: 536, distance: 21.4
click at [332, 536] on div "0:02 <Inscreva-se em nosso canal> 0:08 [O [PERSON_NAME]] [presta sua homenagem]…" at bounding box center [752, 435] width 1441 height 664
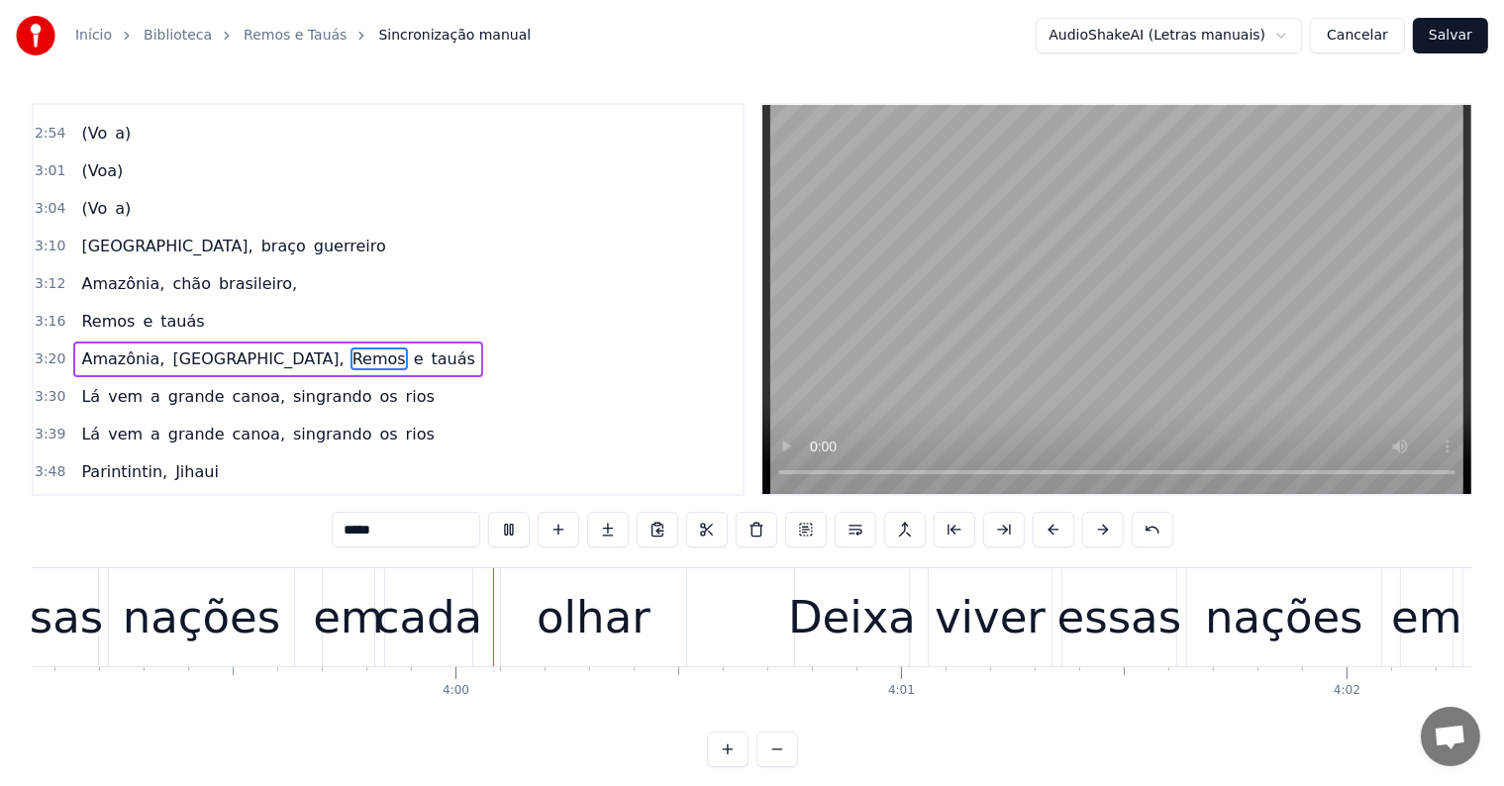
scroll to position [0, 106577]
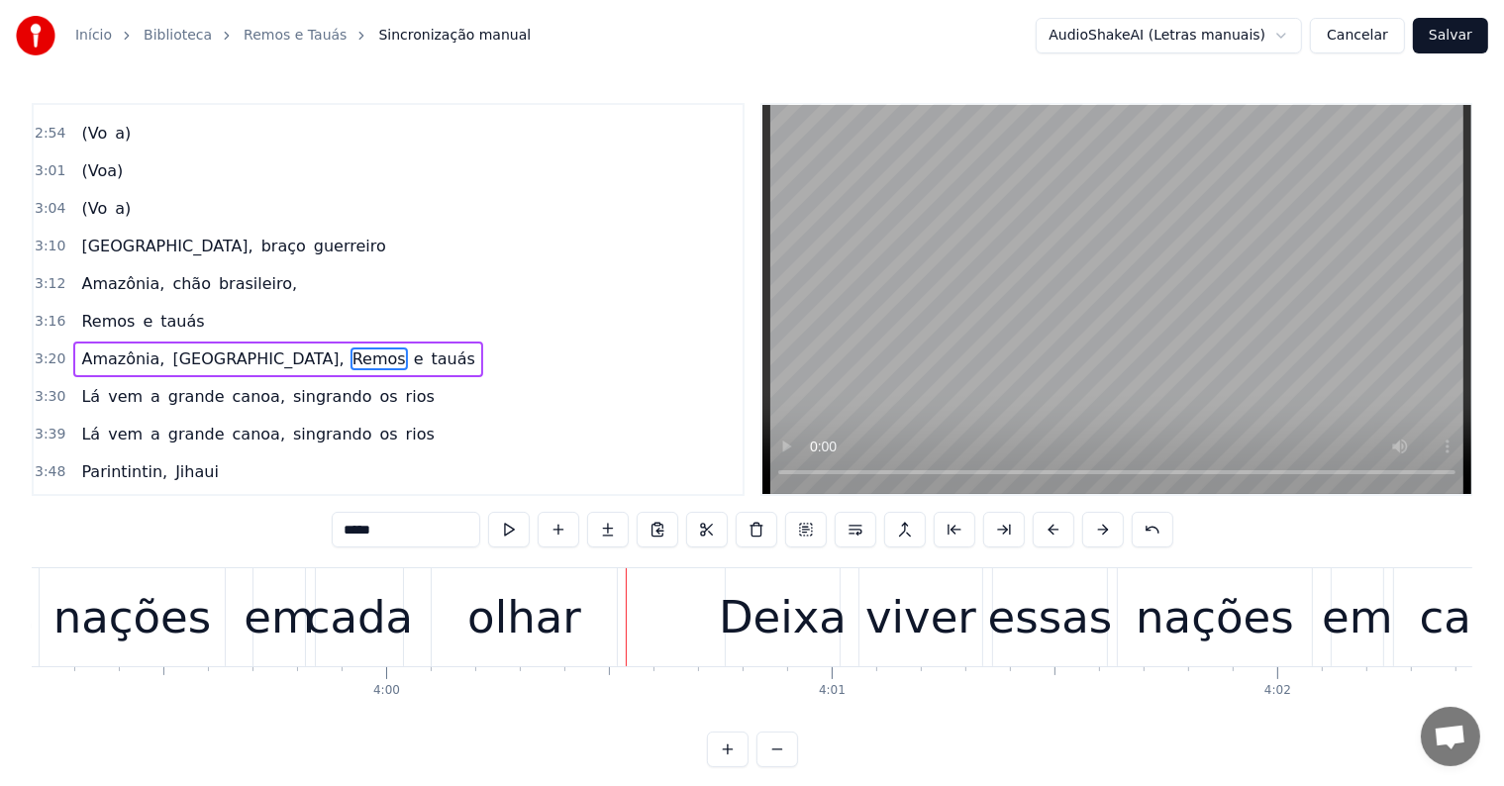
click at [519, 626] on div "olhar" at bounding box center [524, 617] width 114 height 67
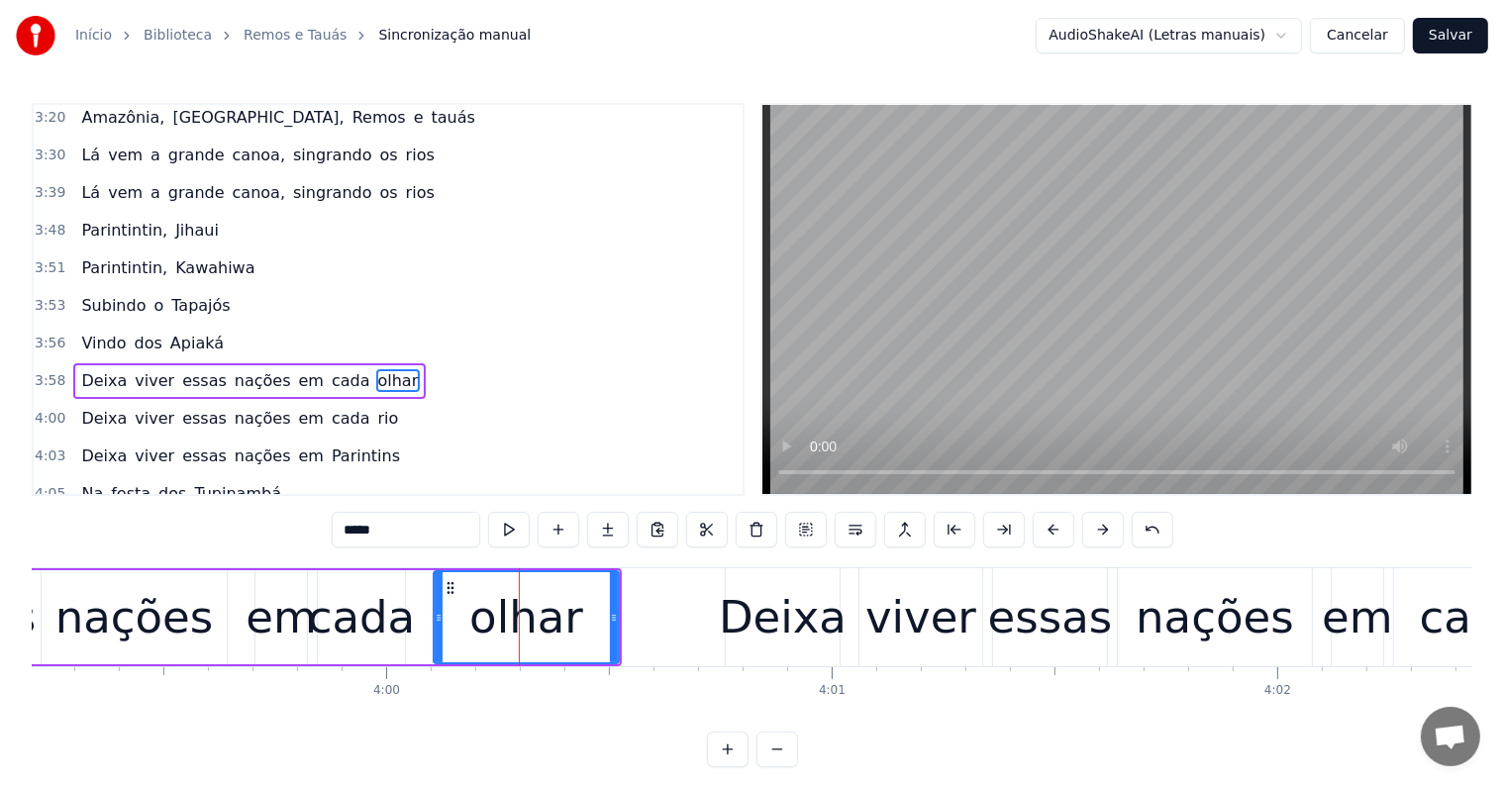
scroll to position [1863, 0]
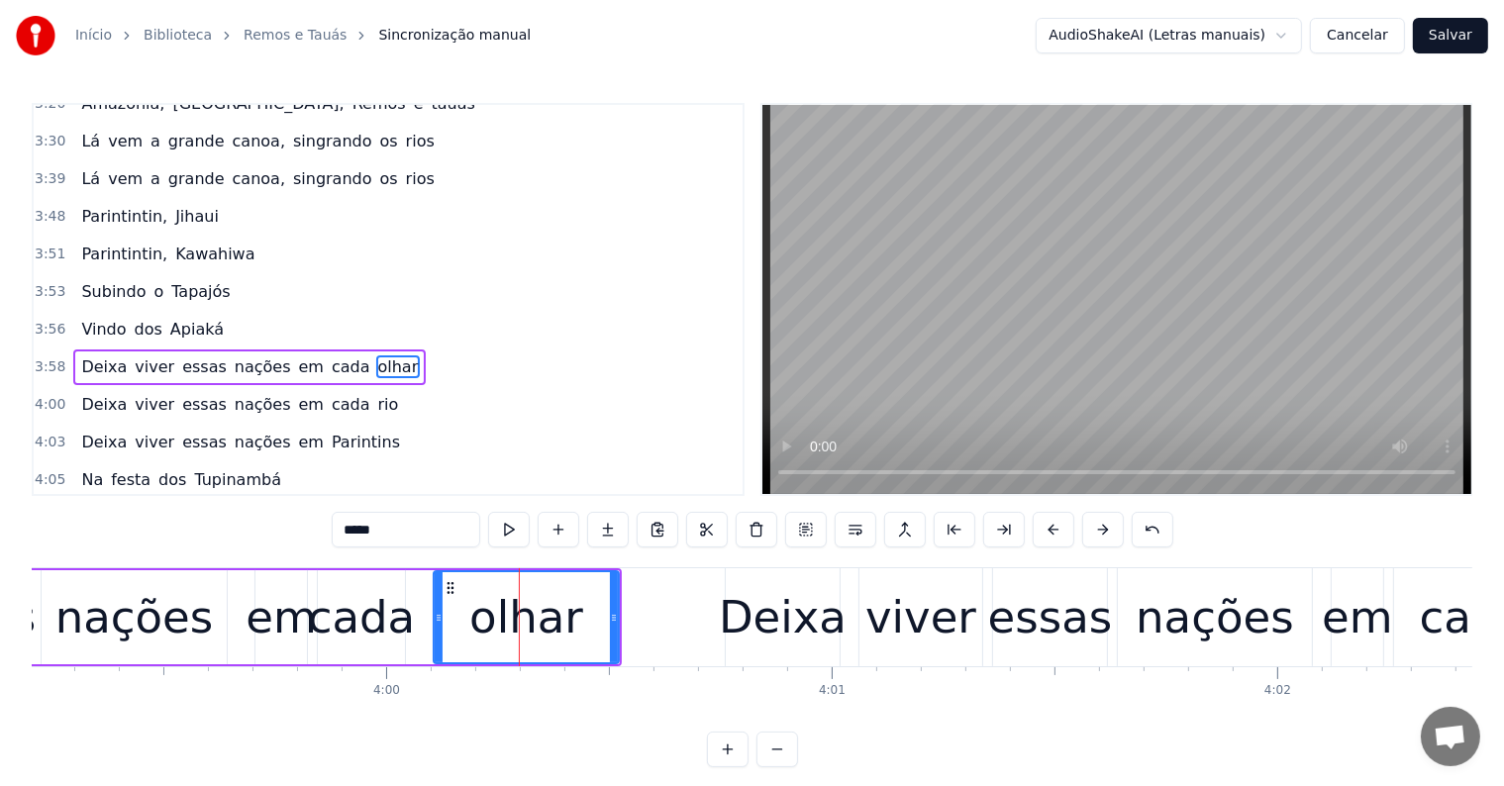
click at [297, 355] on span "em" at bounding box center [311, 366] width 29 height 23
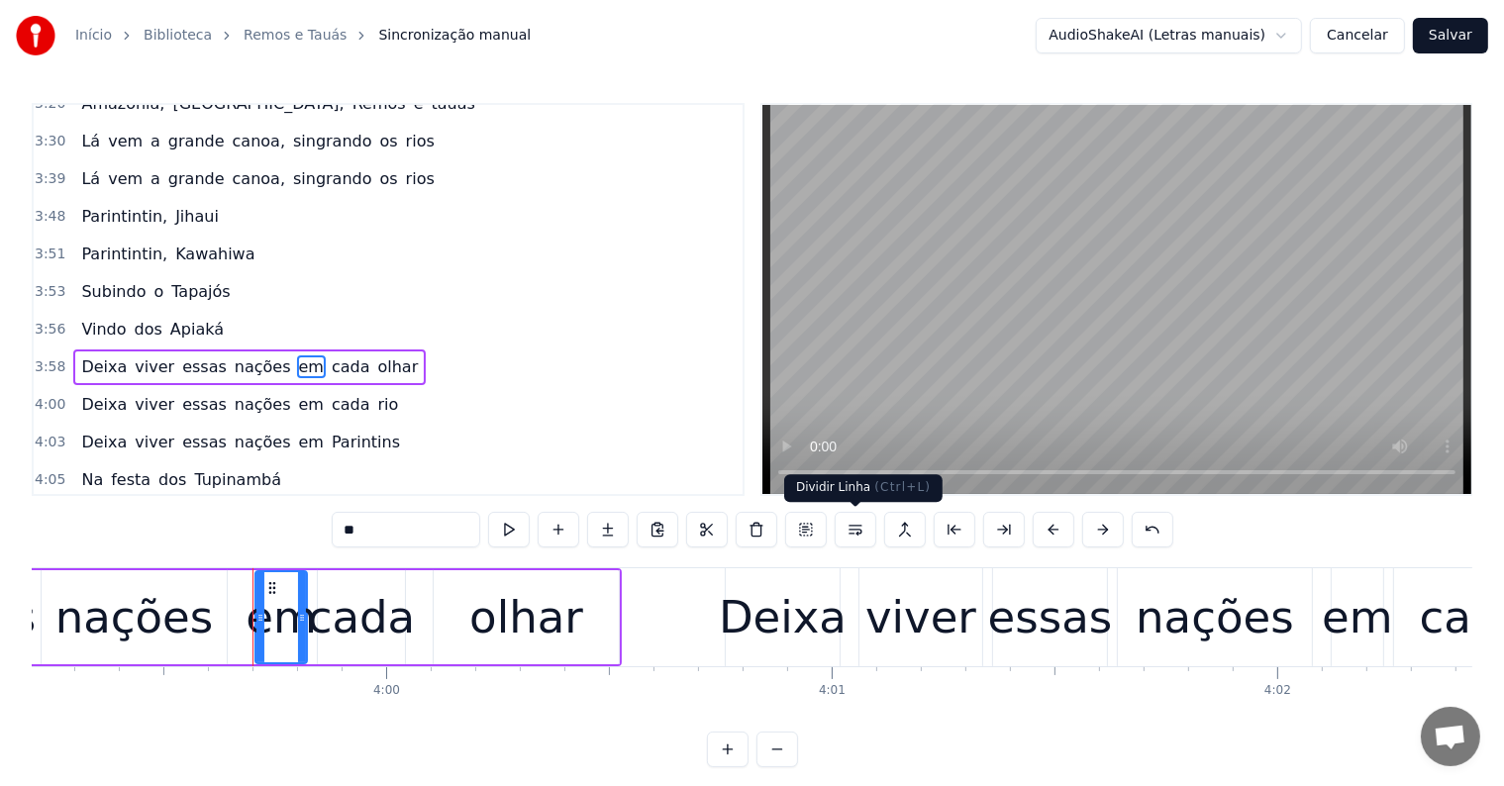
click at [851, 532] on button at bounding box center [856, 530] width 42 height 36
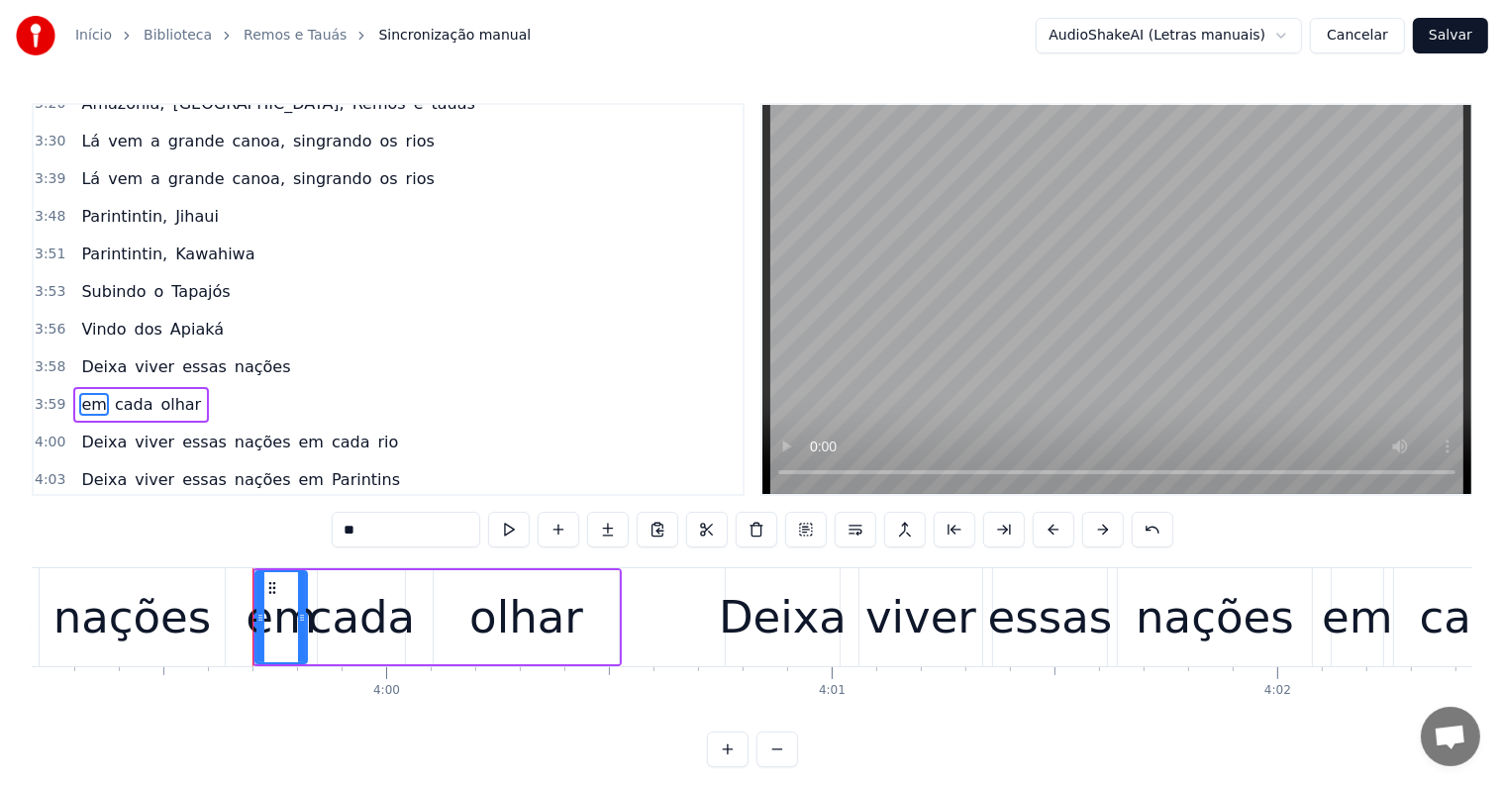
scroll to position [1900, 0]
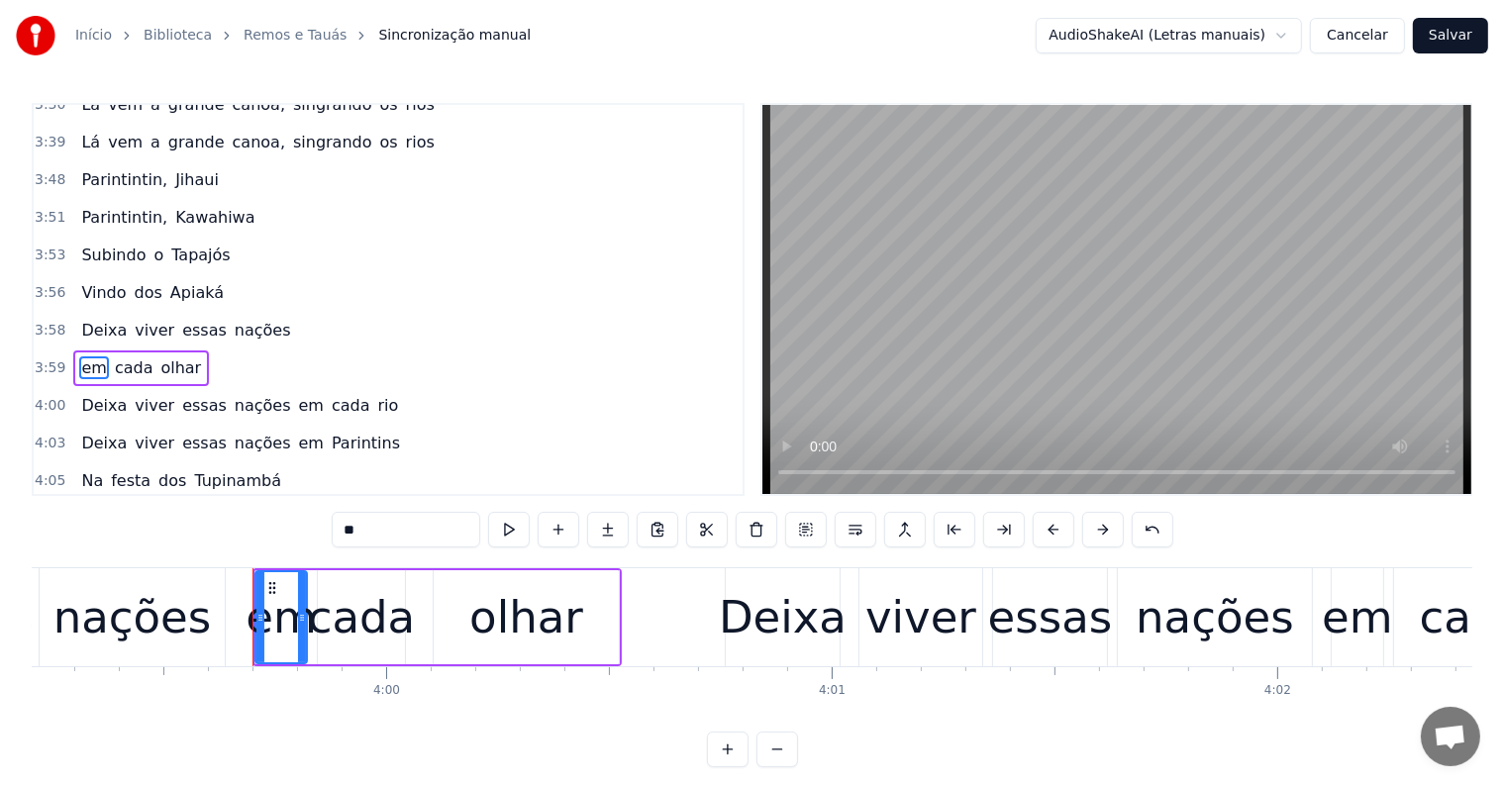
click at [240, 319] on span "nações" at bounding box center [263, 330] width 60 height 23
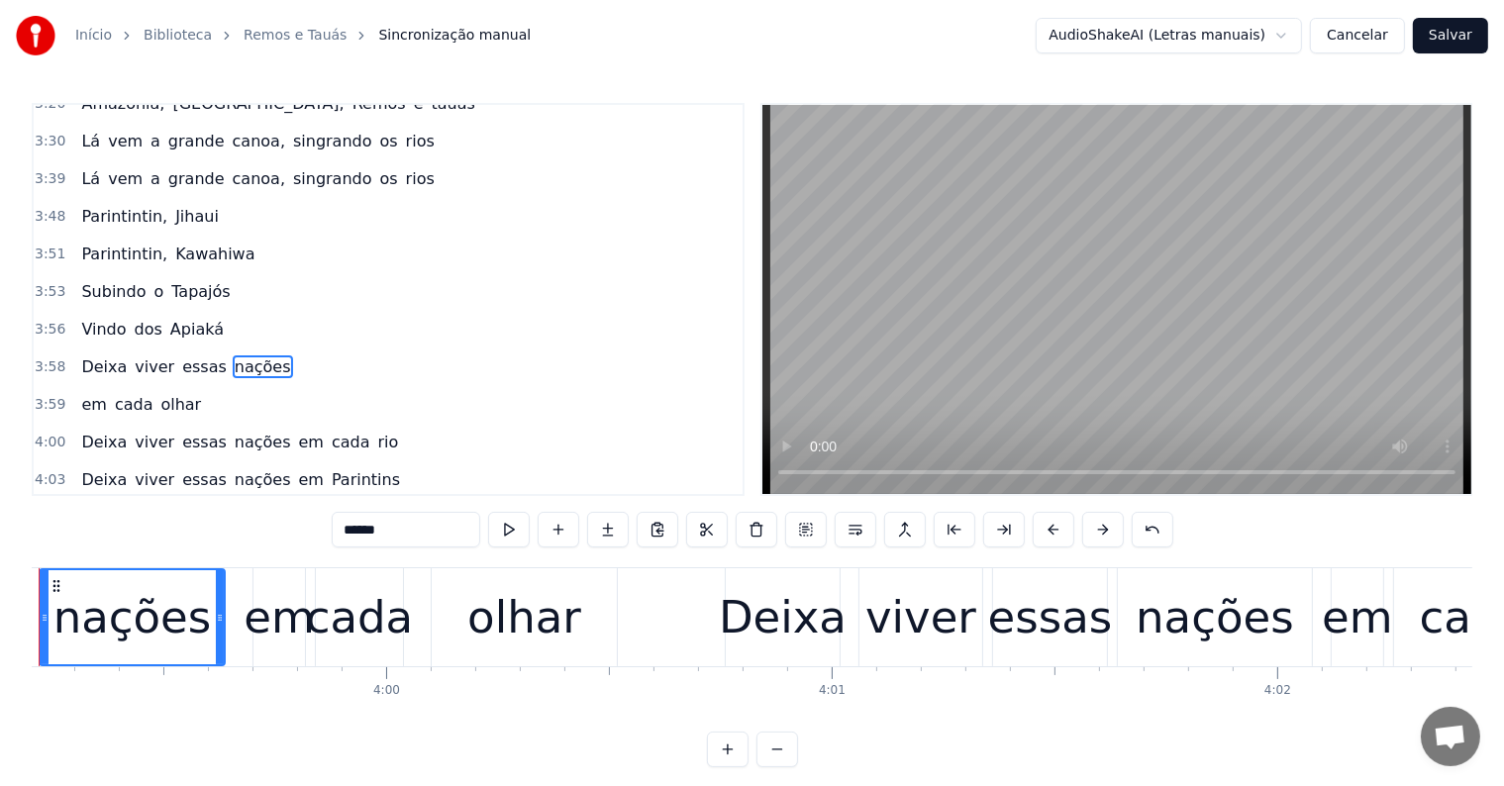
scroll to position [0, 106484]
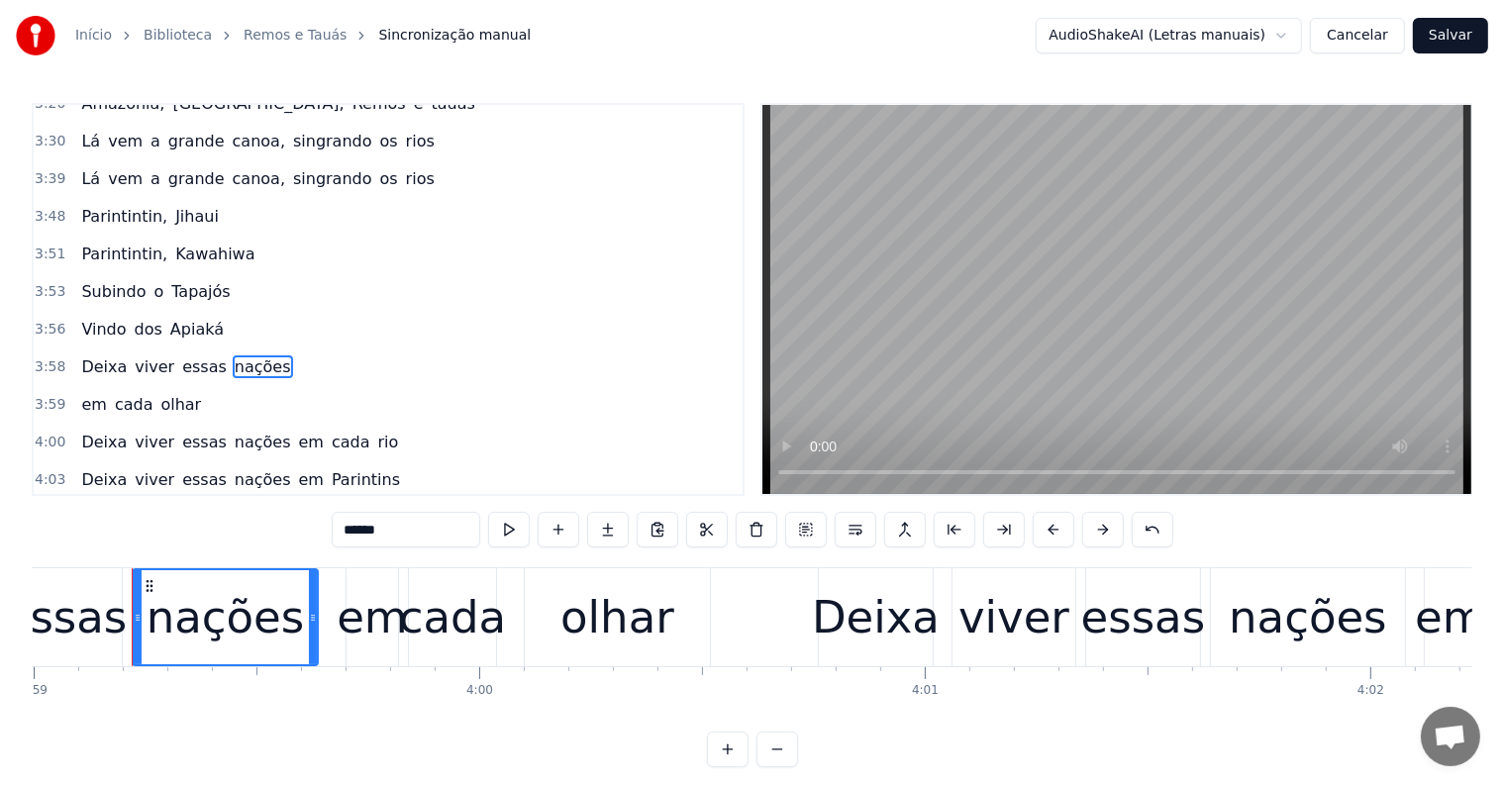
click at [297, 431] on span "em" at bounding box center [311, 442] width 29 height 23
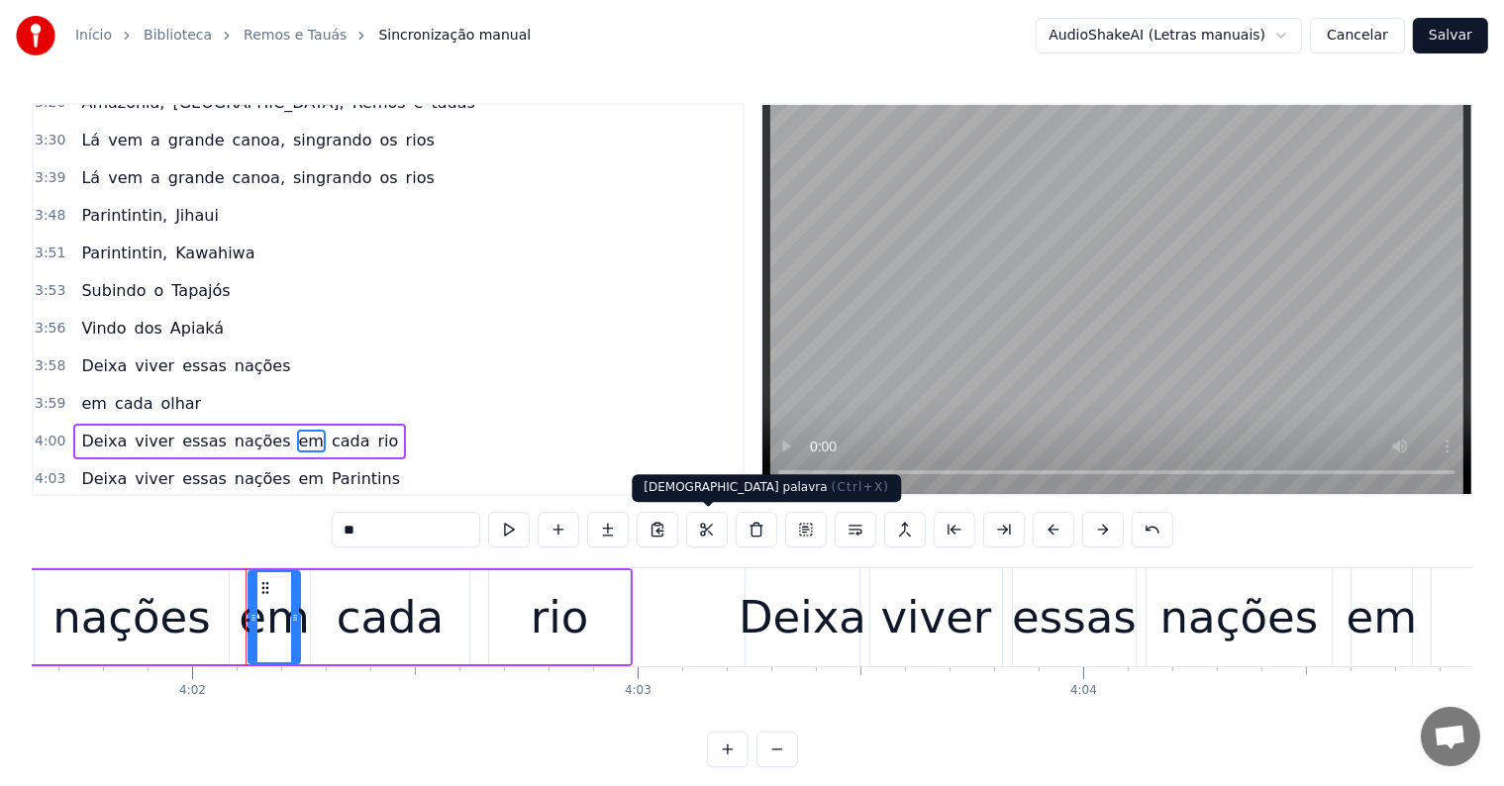
scroll to position [0, 107776]
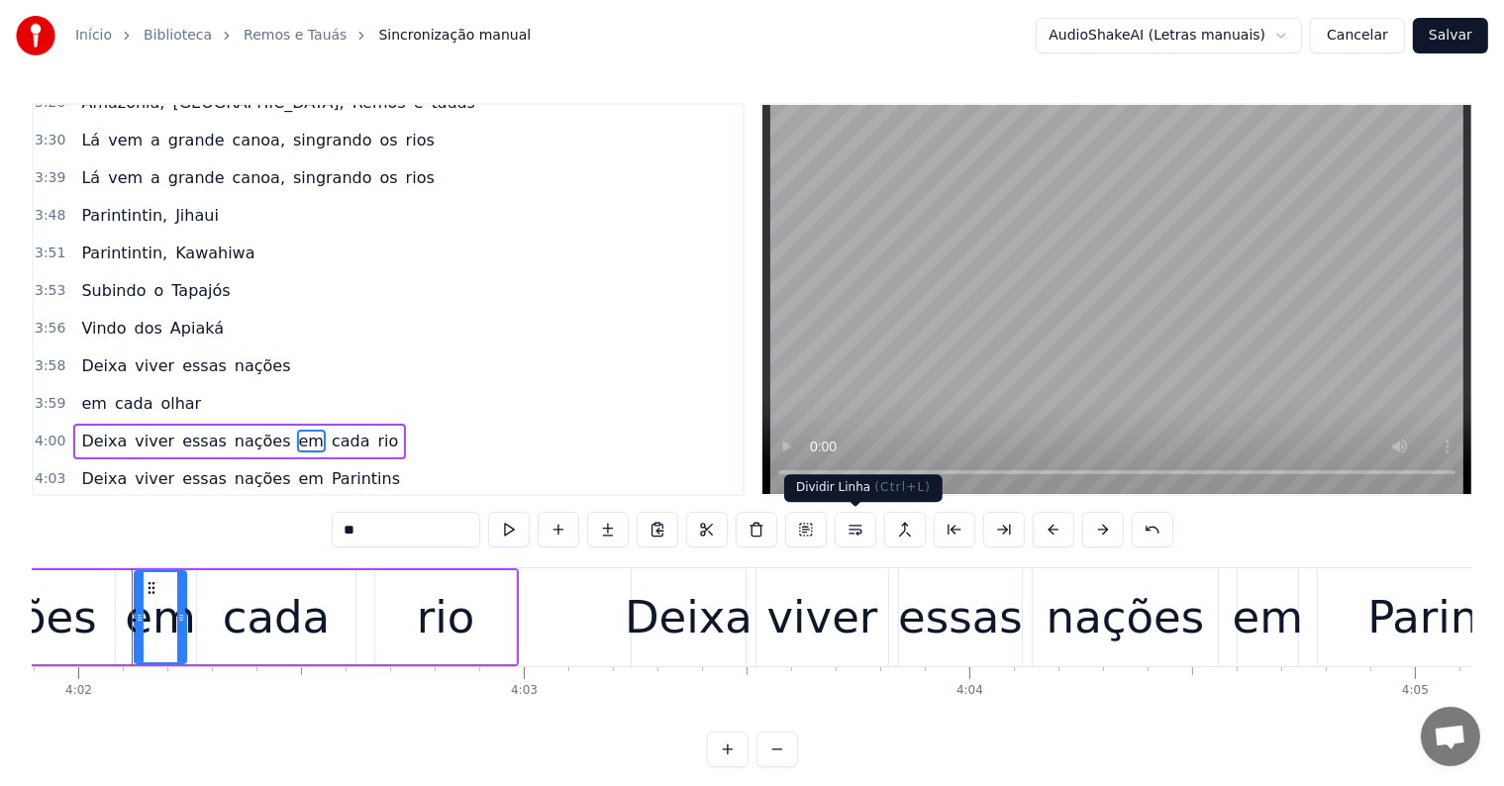
click at [855, 534] on button at bounding box center [856, 530] width 42 height 36
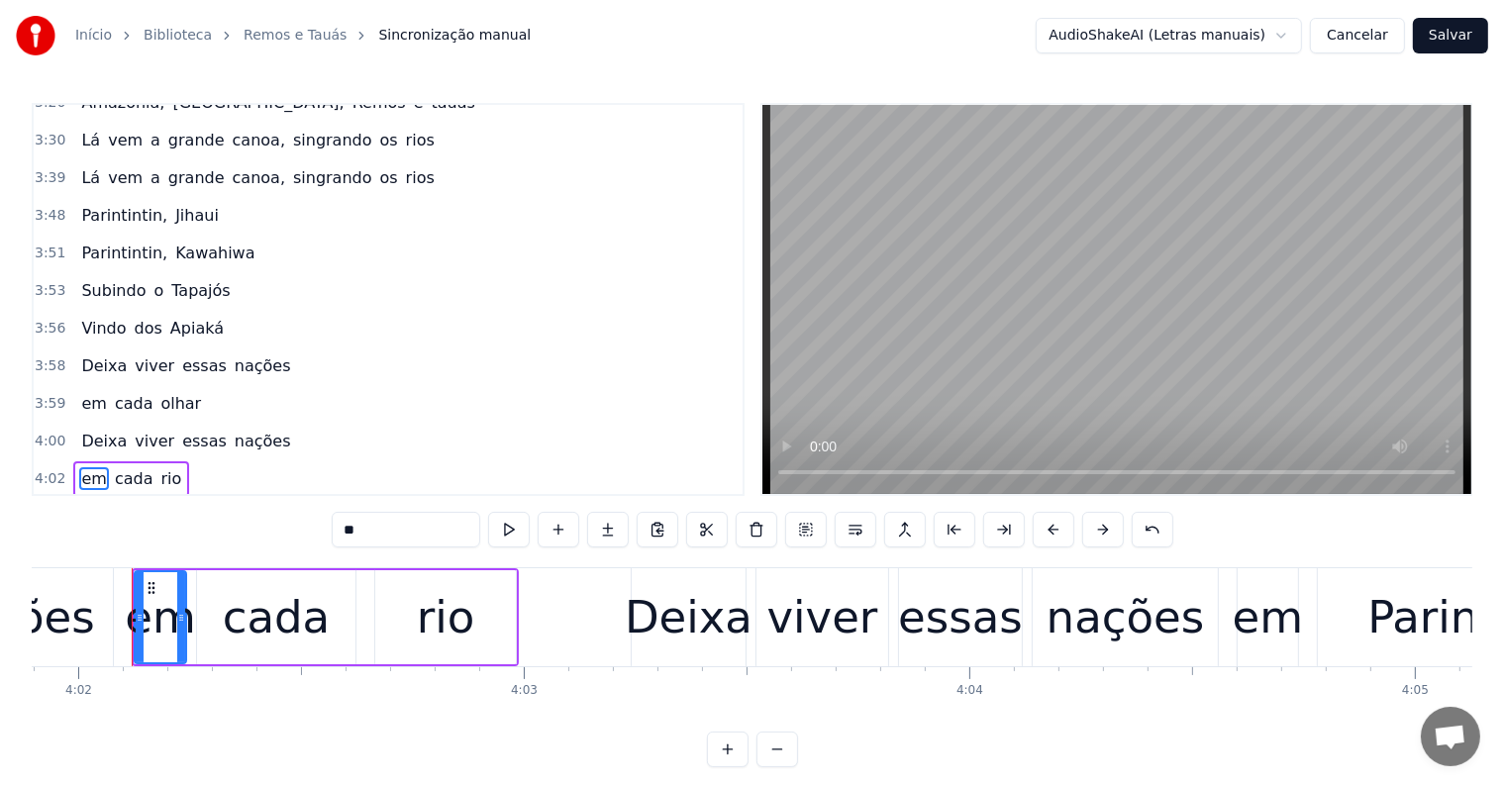
scroll to position [1972, 0]
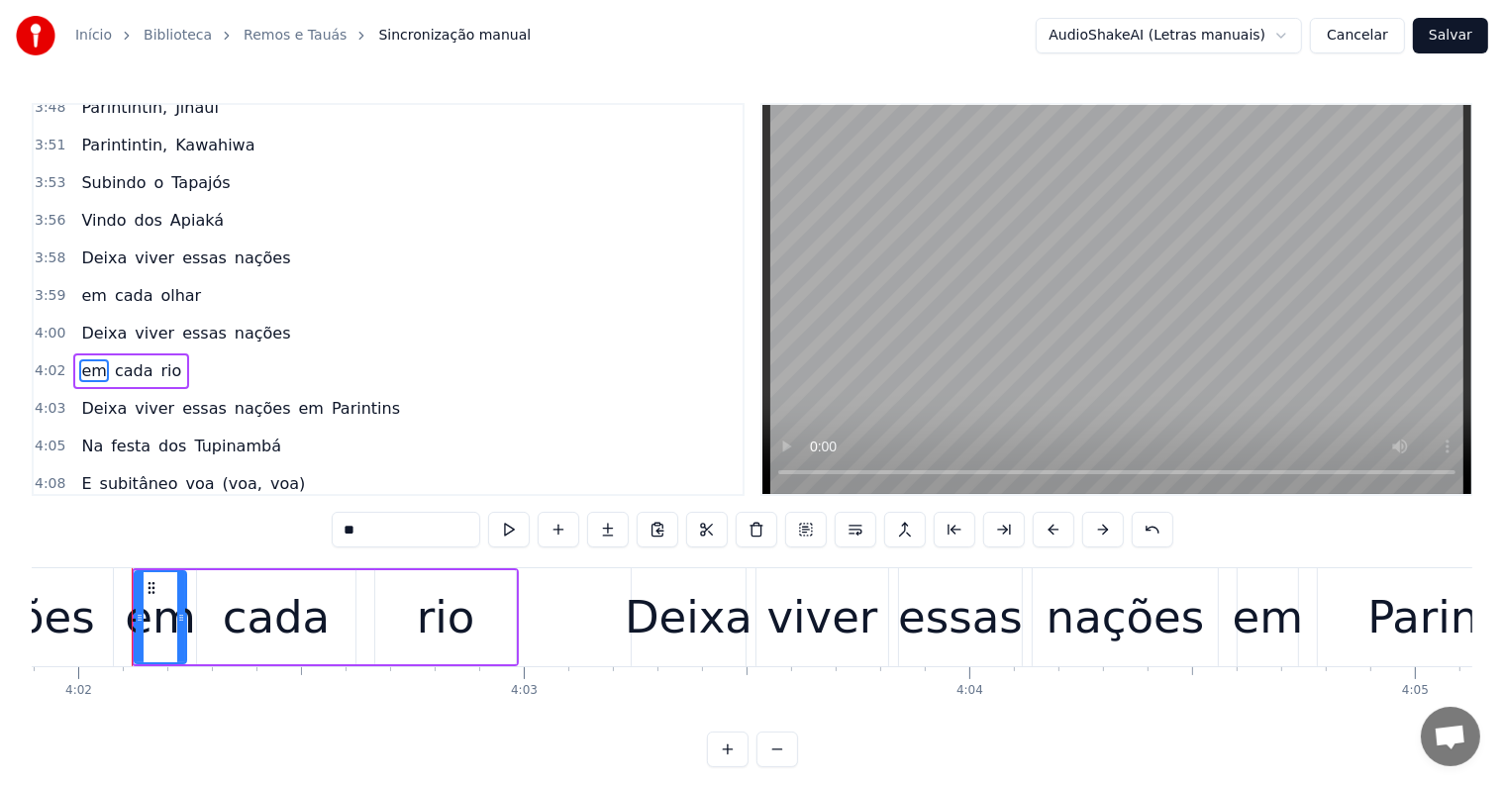
click at [297, 397] on span "em" at bounding box center [311, 408] width 29 height 23
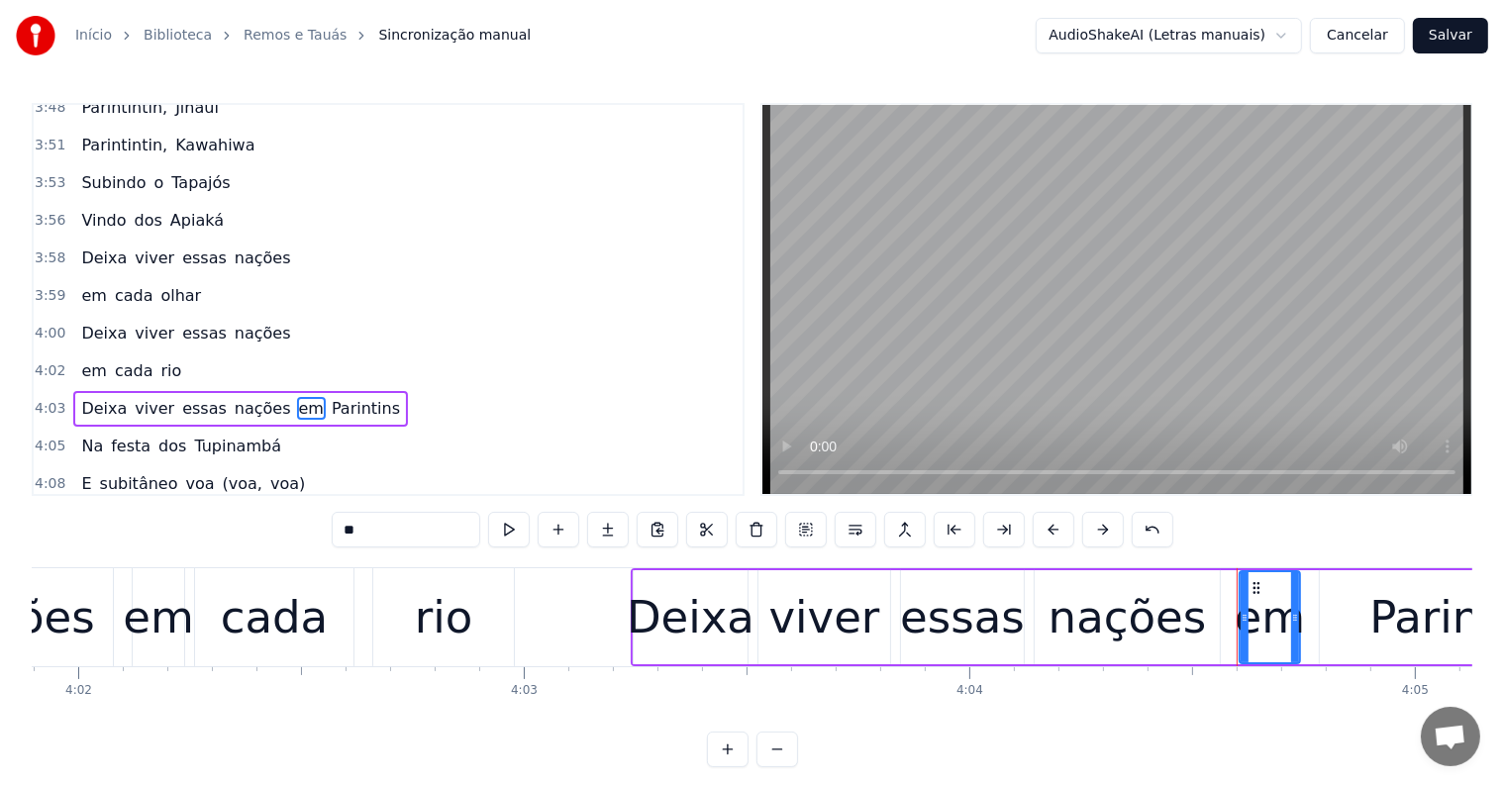
scroll to position [2009, 0]
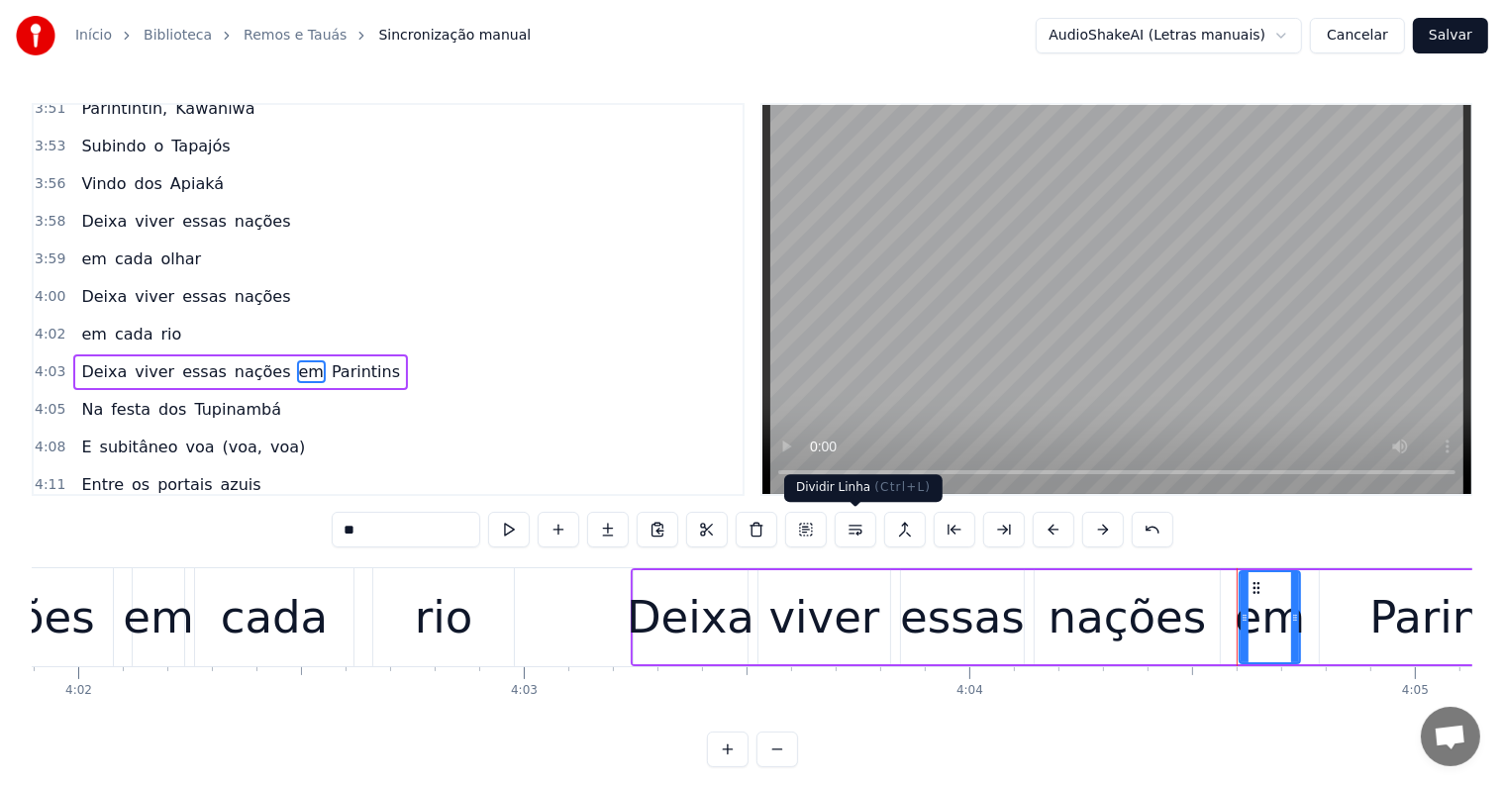
click at [854, 529] on button at bounding box center [856, 530] width 42 height 36
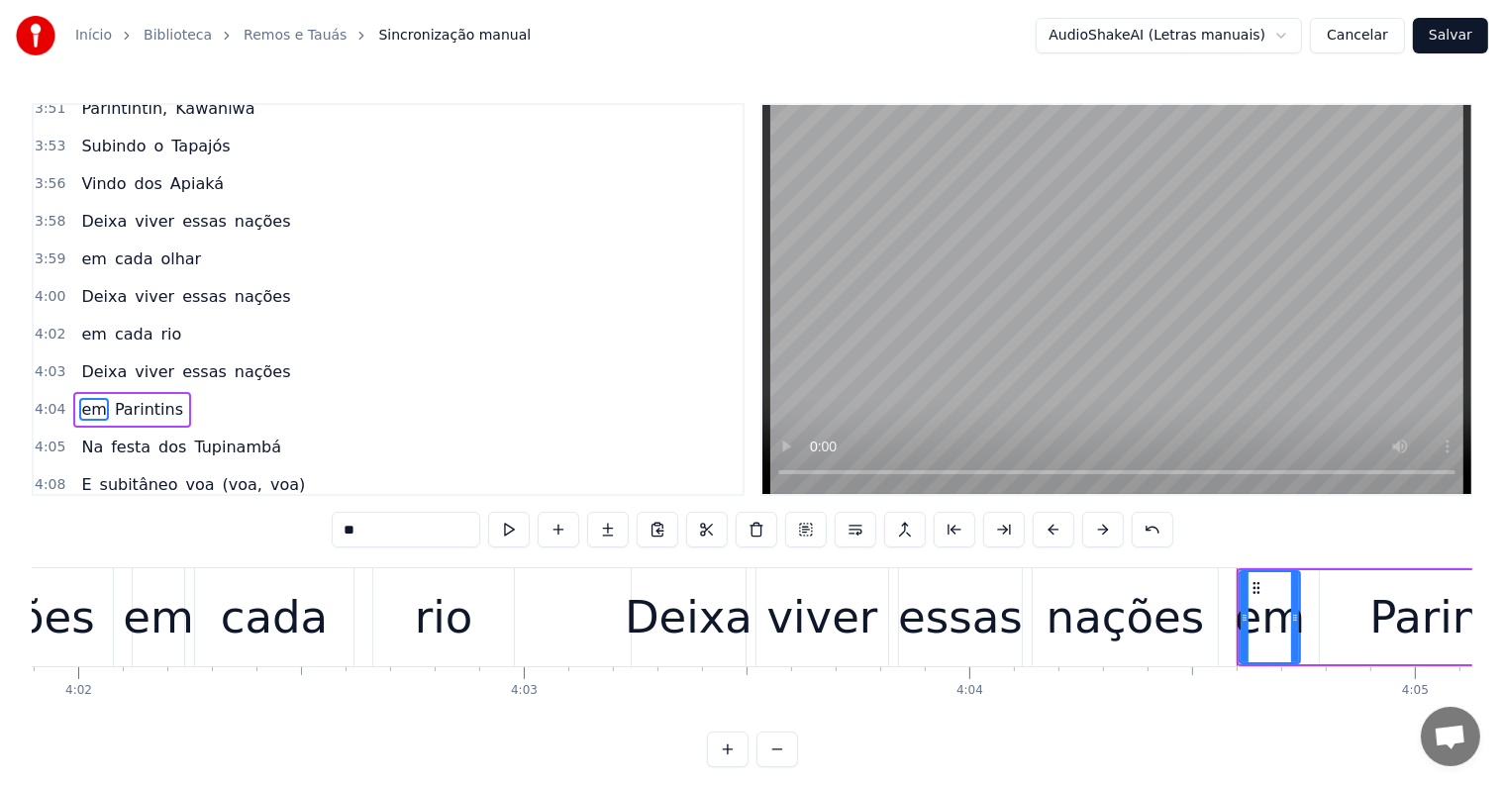
scroll to position [2046, 0]
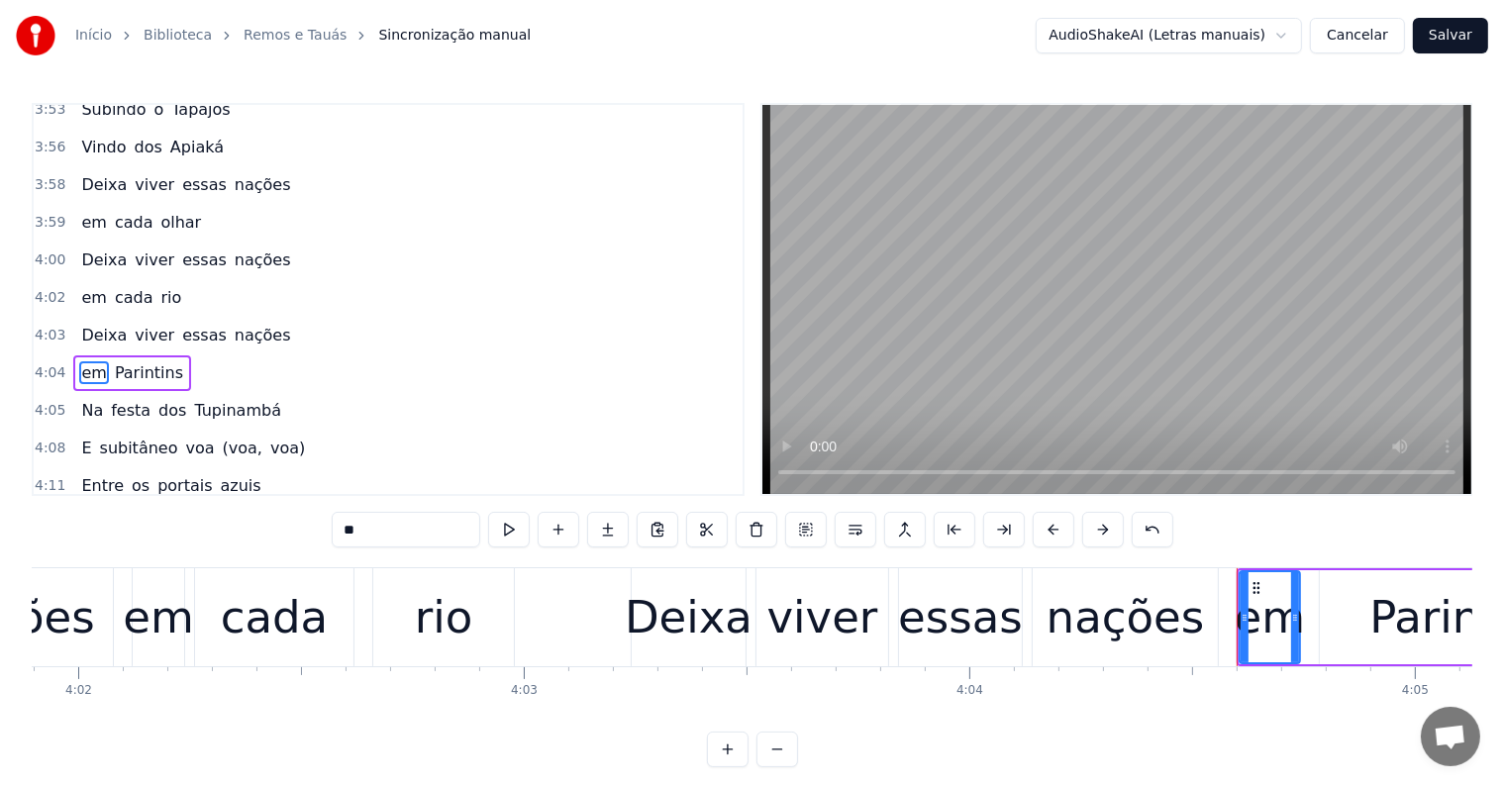
click at [164, 211] on span "olhar" at bounding box center [180, 222] width 45 height 23
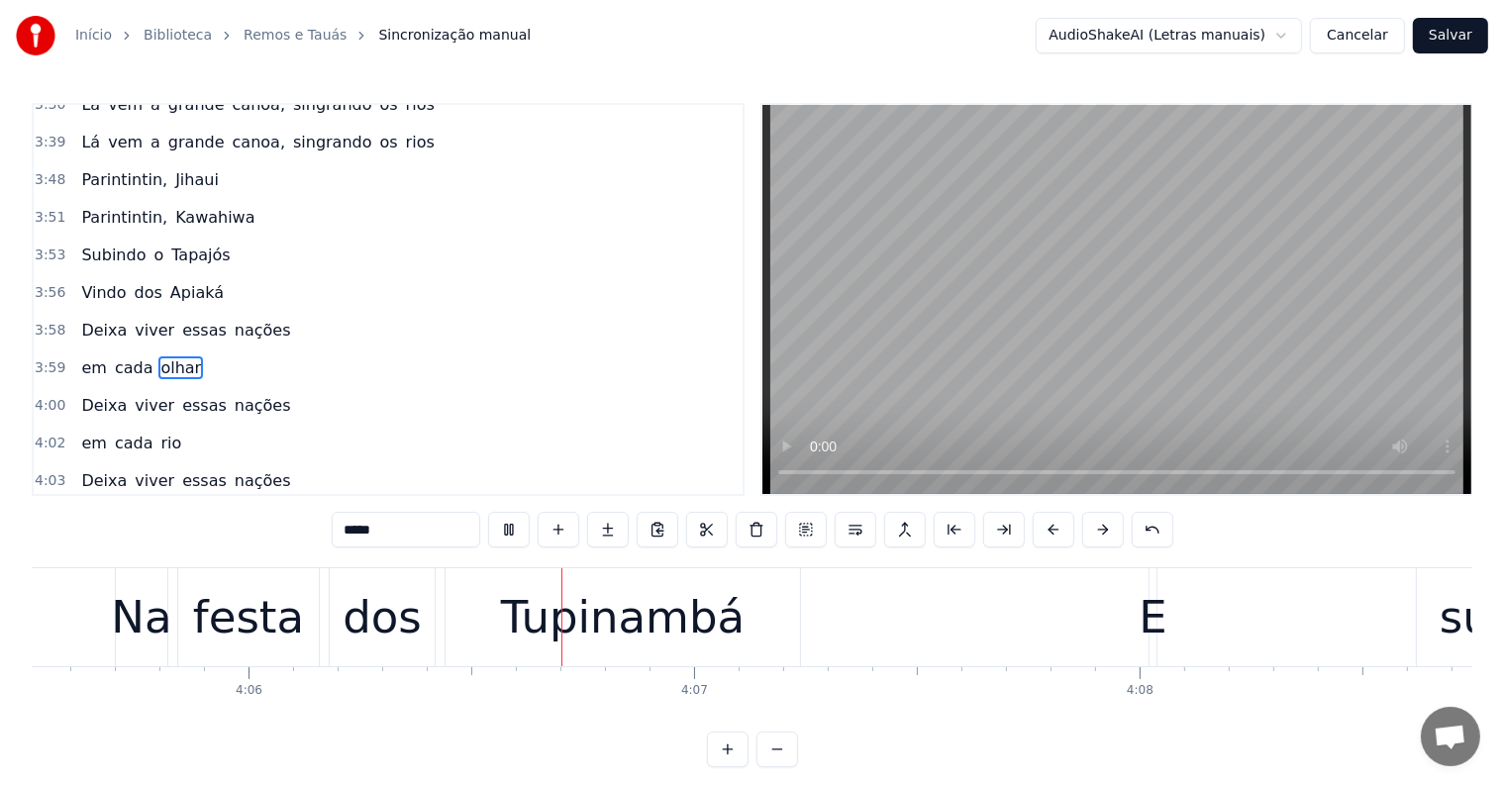
scroll to position [0, 109498]
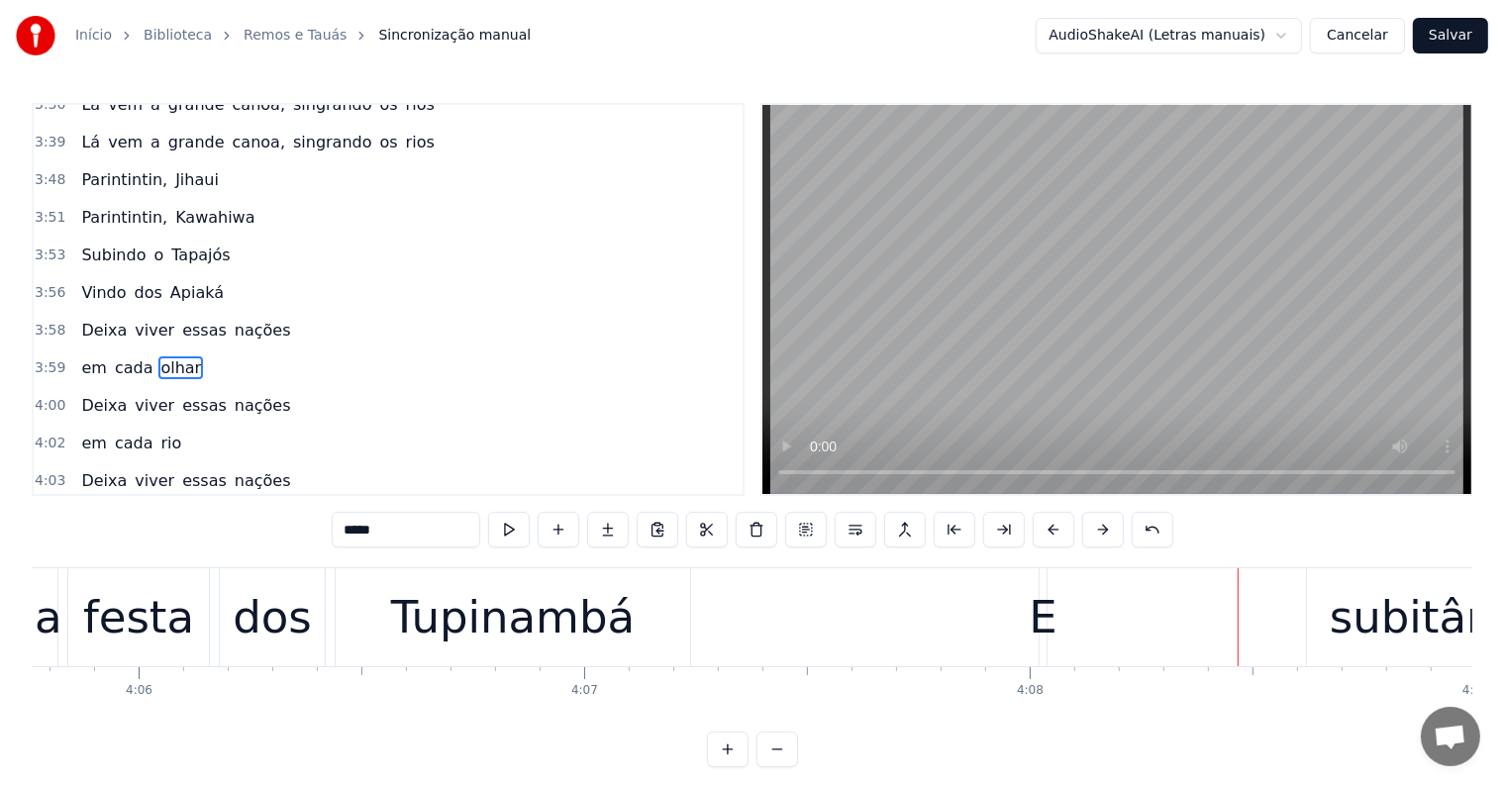
click at [251, 624] on div "dos" at bounding box center [272, 617] width 79 height 67
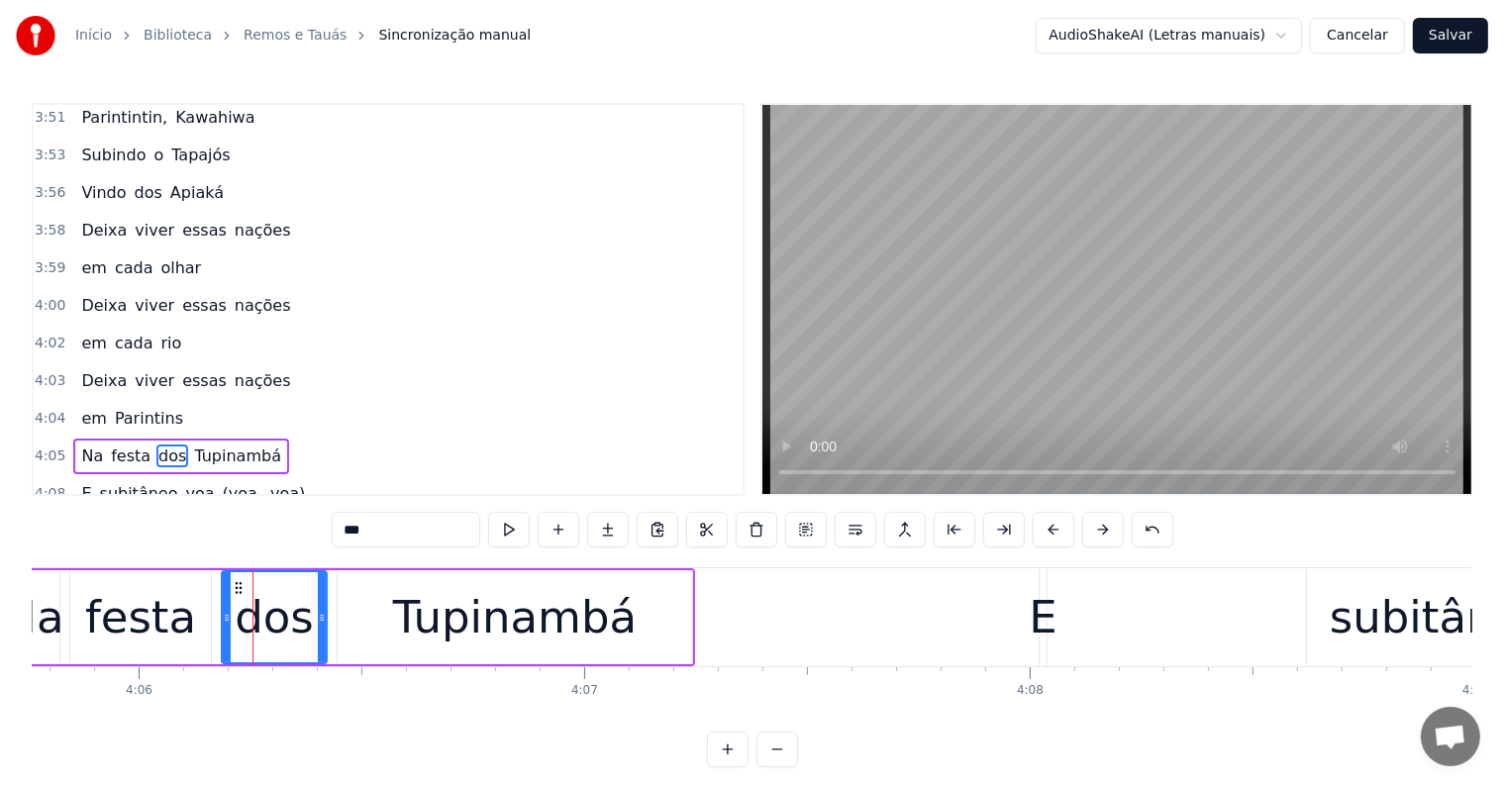
scroll to position [2082, 0]
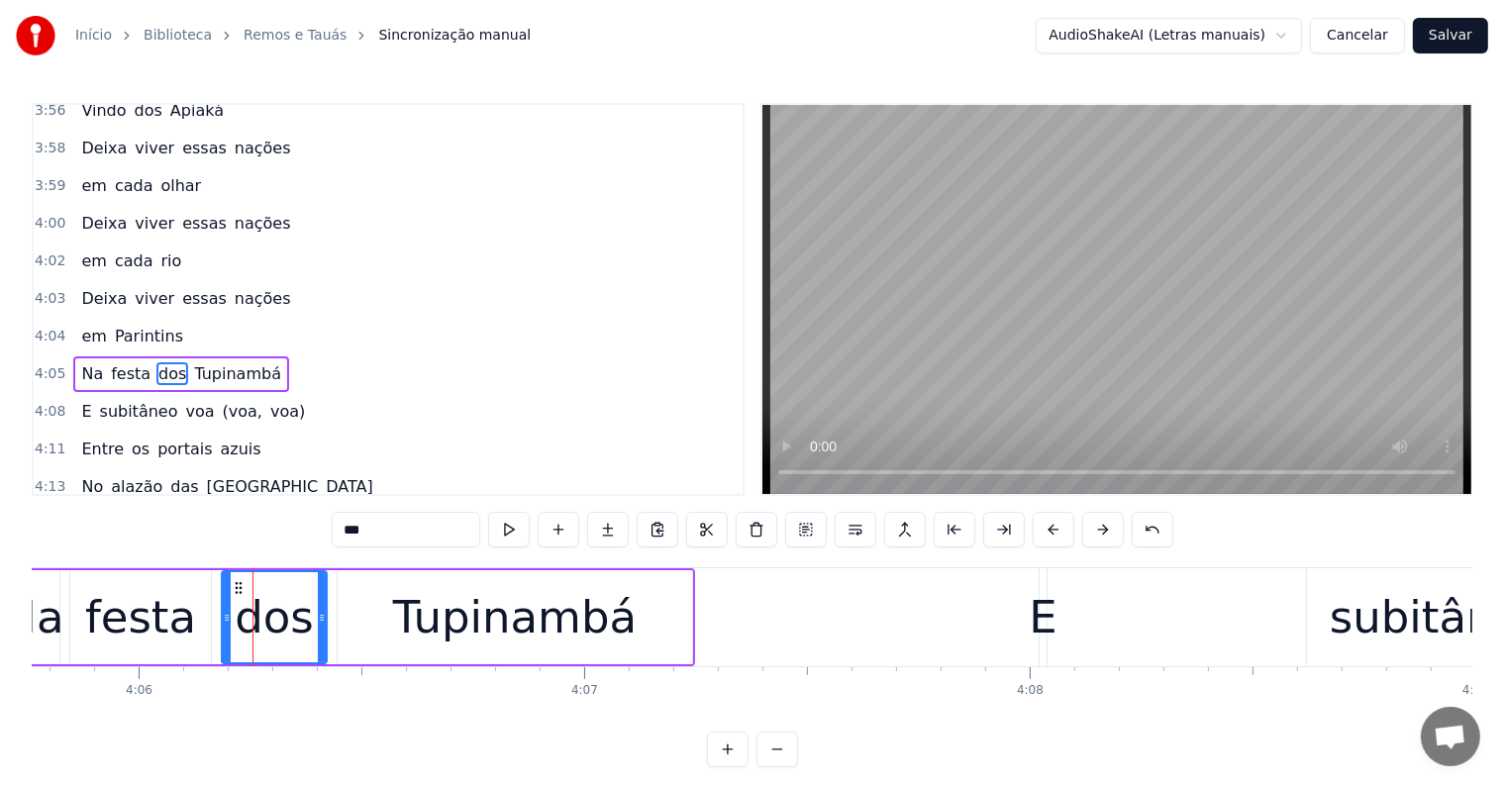
click at [1039, 618] on div "E" at bounding box center [1043, 617] width 28 height 67
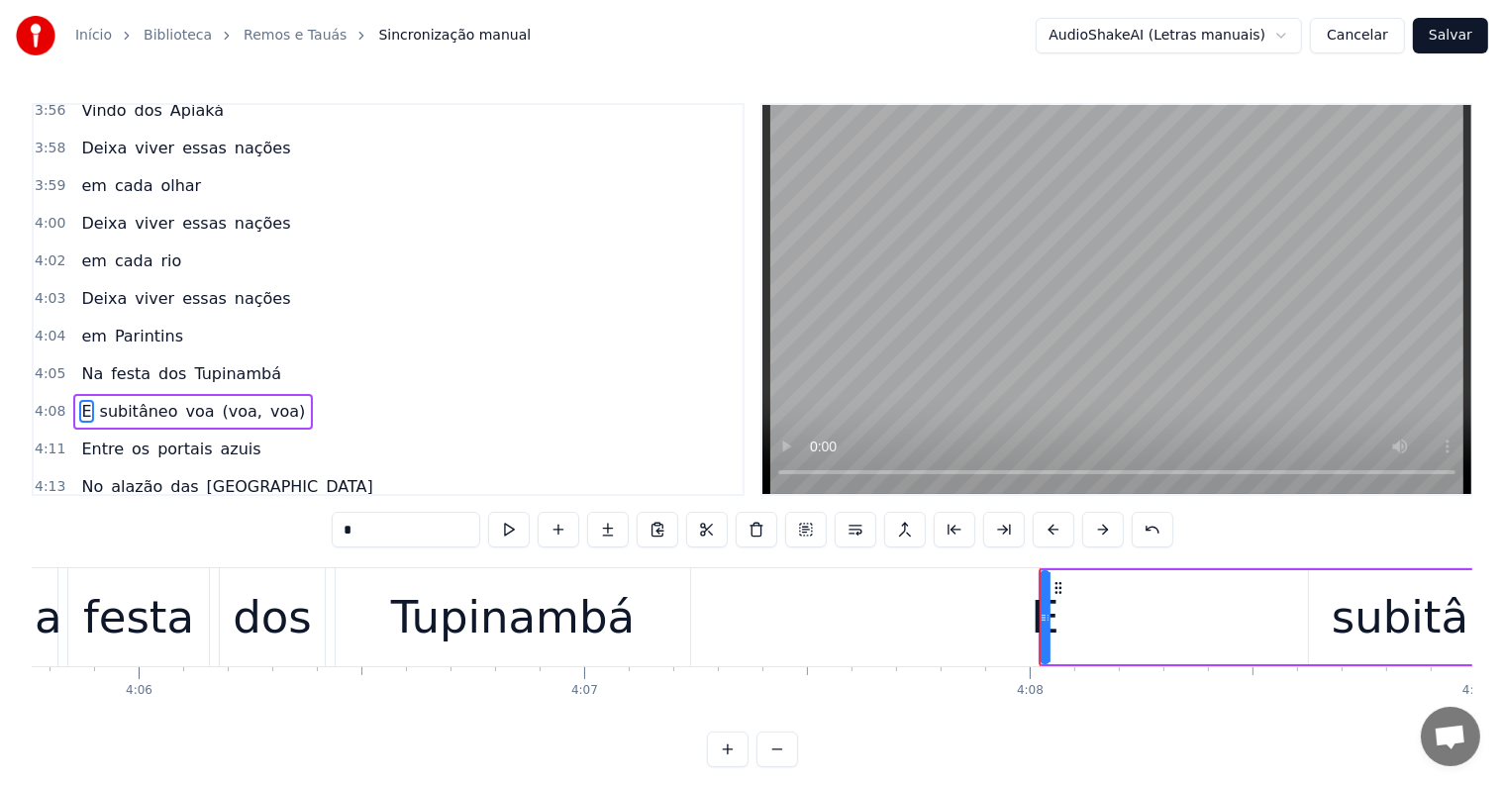
scroll to position [2119, 0]
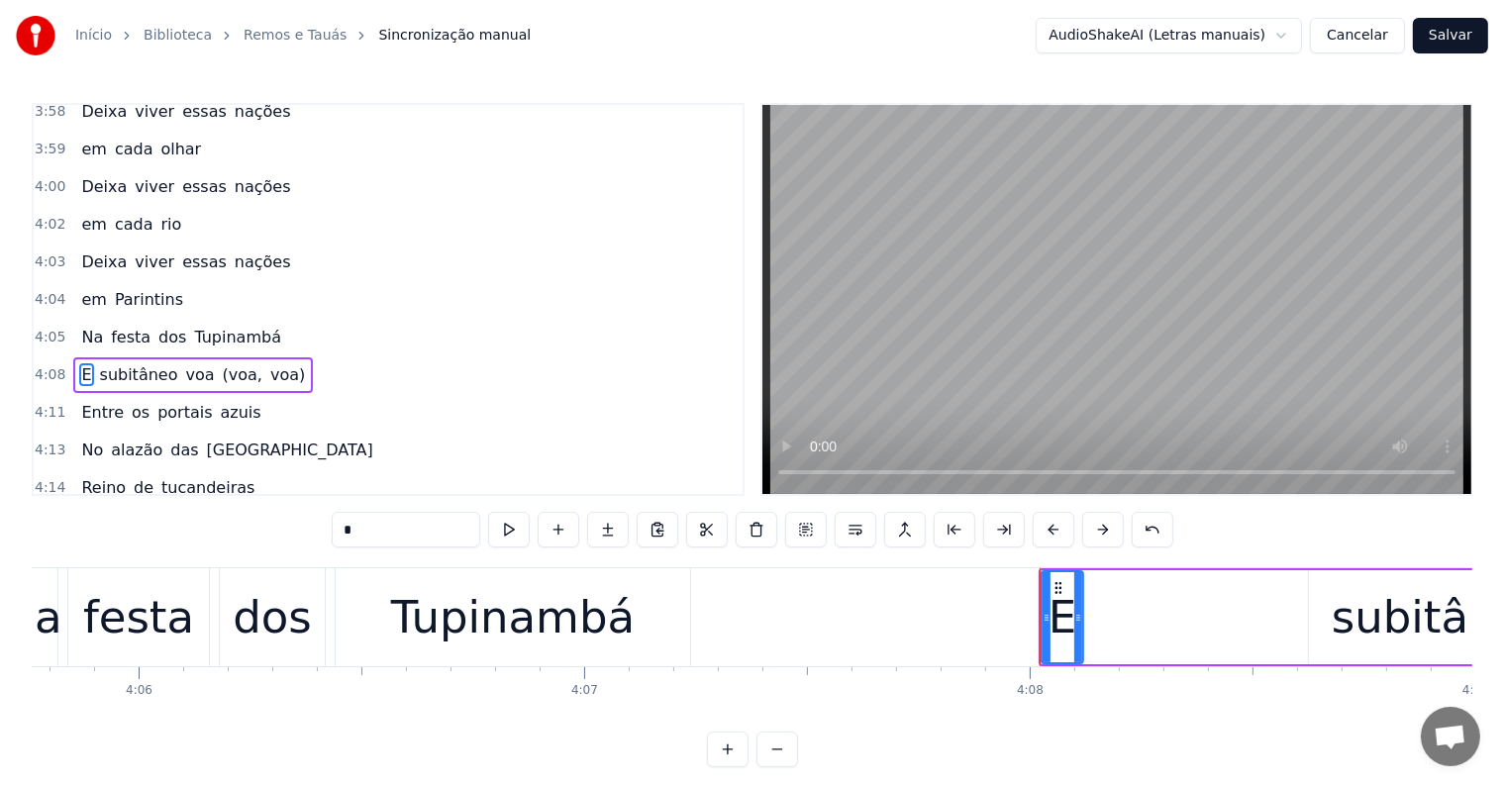
drag, startPoint x: 1046, startPoint y: 614, endPoint x: 1080, endPoint y: 620, distance: 35.2
click at [1080, 620] on icon at bounding box center [1078, 618] width 8 height 16
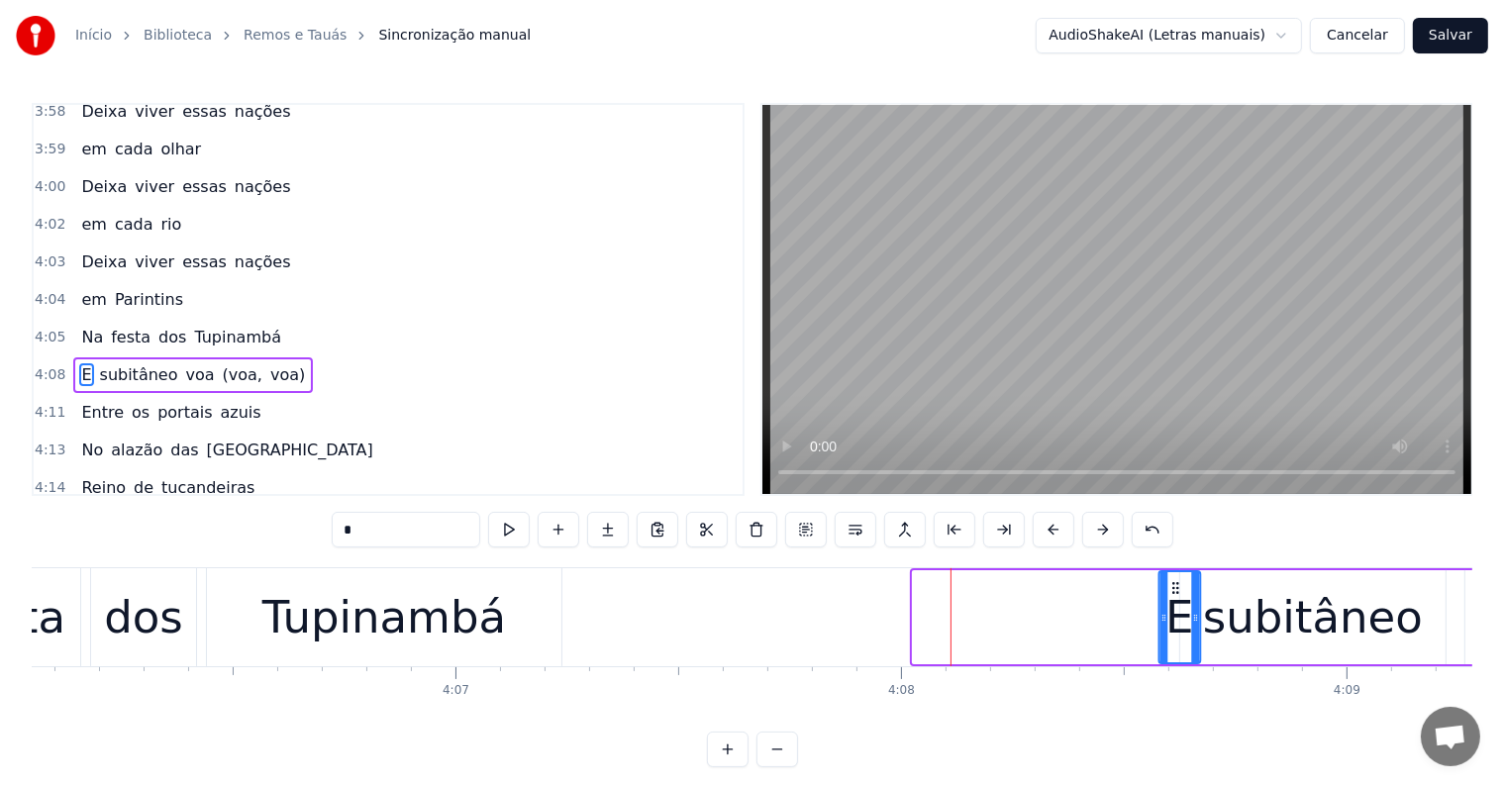
scroll to position [0, 109627]
drag, startPoint x: 1054, startPoint y: 585, endPoint x: 1177, endPoint y: 618, distance: 127.0
click at [1177, 618] on div "E" at bounding box center [1184, 617] width 40 height 90
click at [404, 624] on div "Tupinambá" at bounding box center [383, 617] width 244 height 67
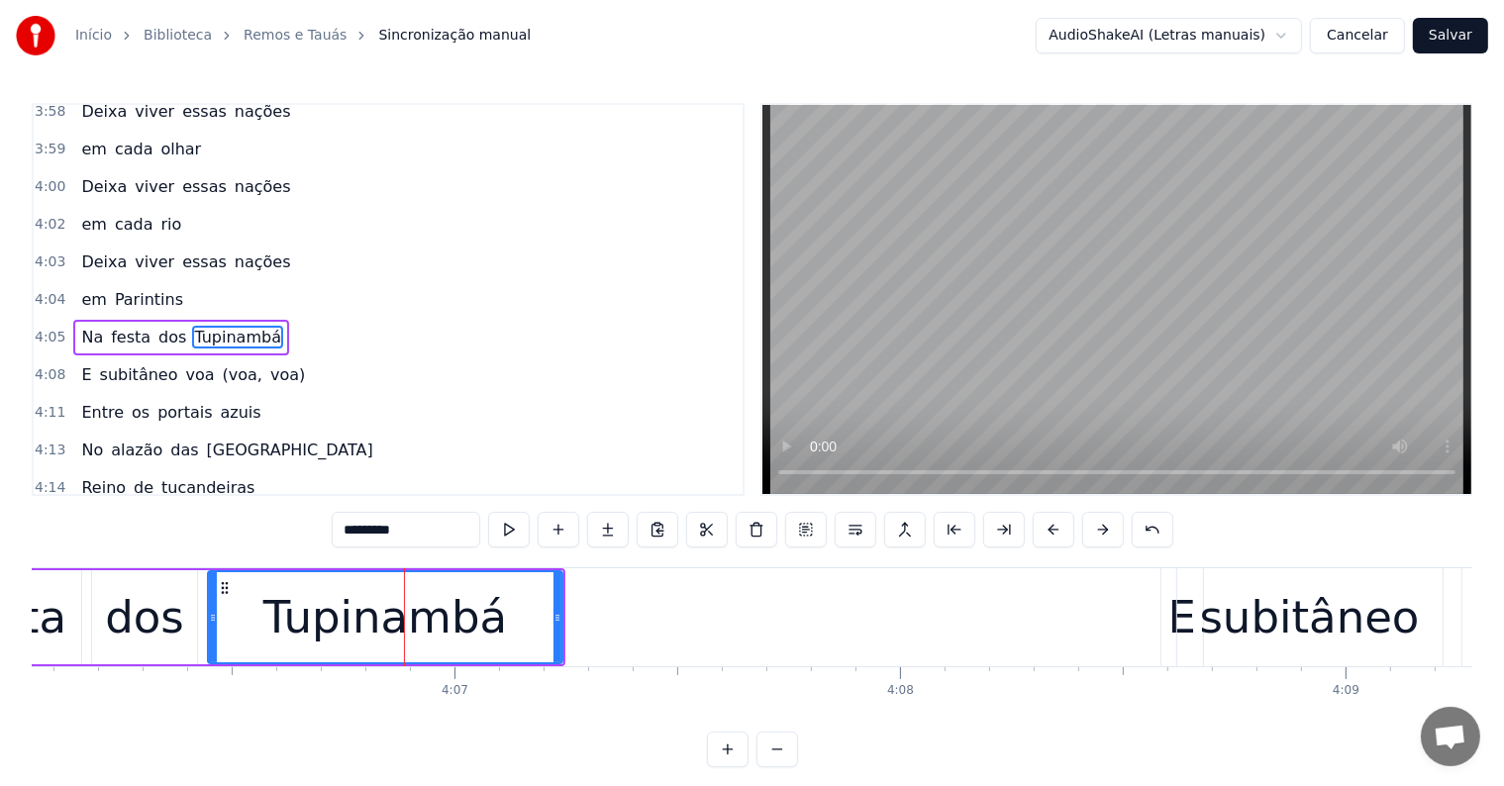
scroll to position [2082, 0]
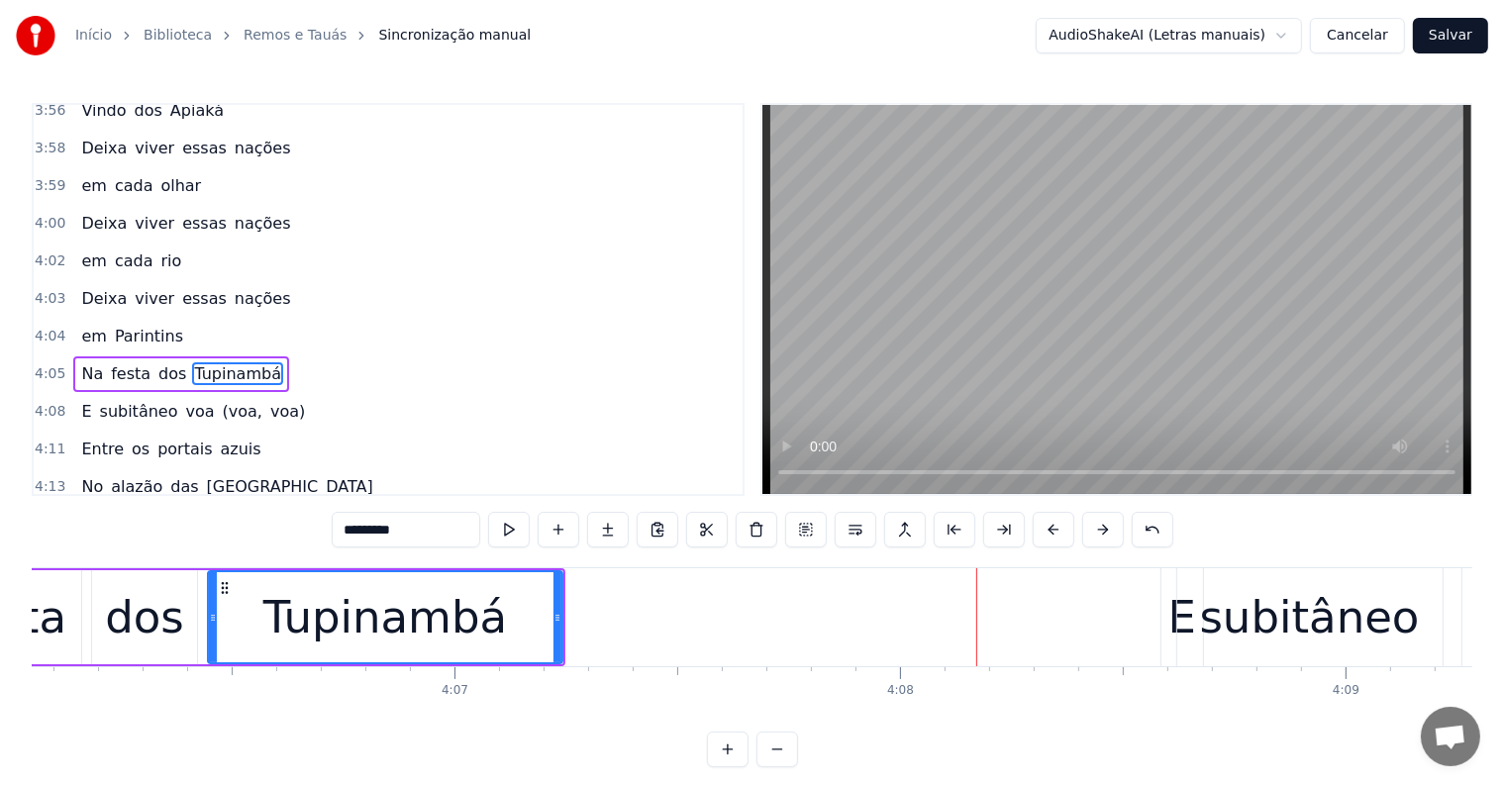
click at [478, 622] on div "Tupinambá" at bounding box center [385, 617] width 244 height 67
click at [230, 610] on div "Tupinambá" at bounding box center [385, 617] width 352 height 90
click at [510, 525] on button at bounding box center [509, 530] width 42 height 36
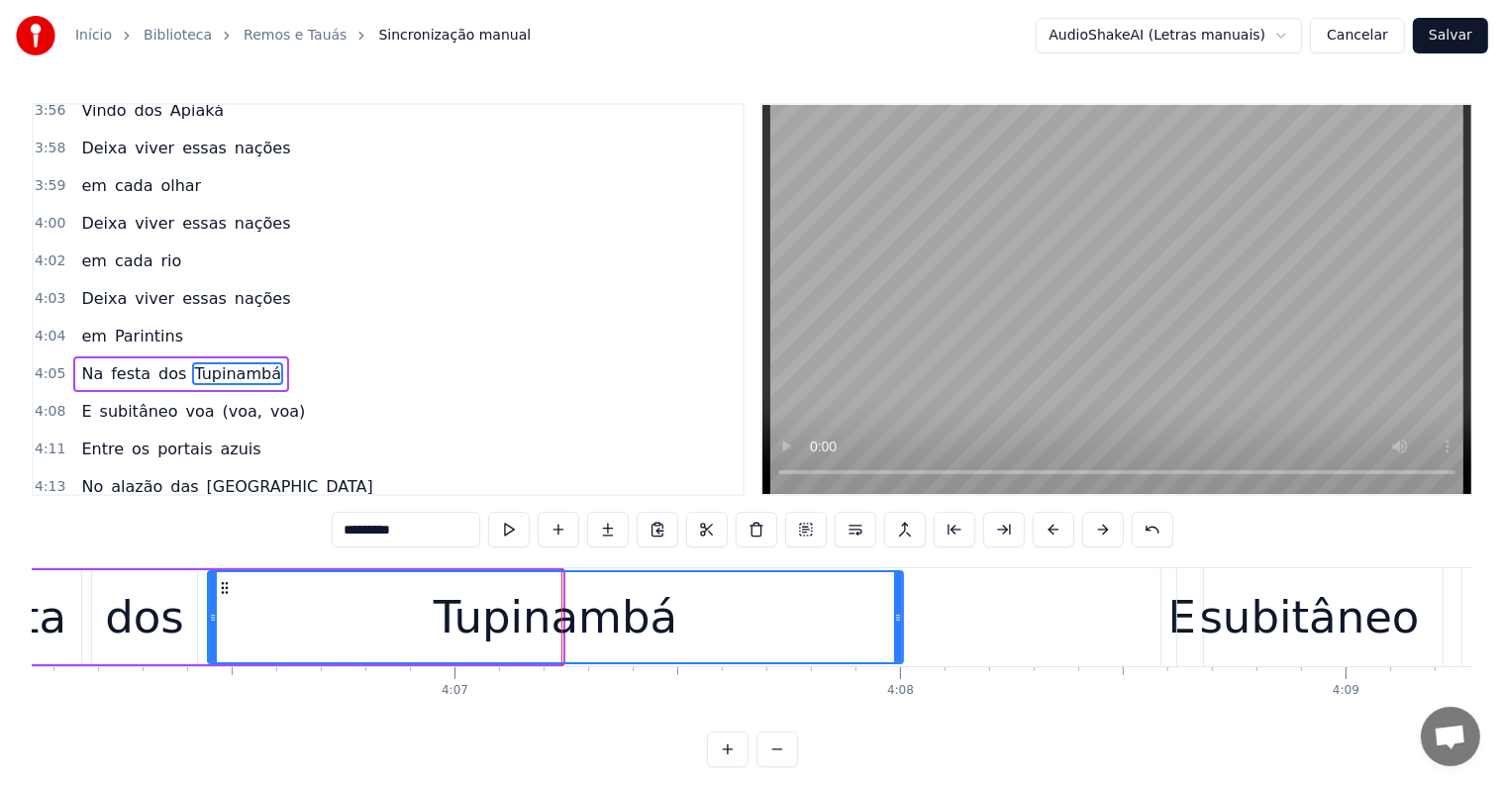
drag, startPoint x: 554, startPoint y: 616, endPoint x: 895, endPoint y: 614, distance: 340.6
click at [895, 614] on icon at bounding box center [898, 618] width 8 height 16
click at [101, 610] on div "dos" at bounding box center [144, 617] width 105 height 94
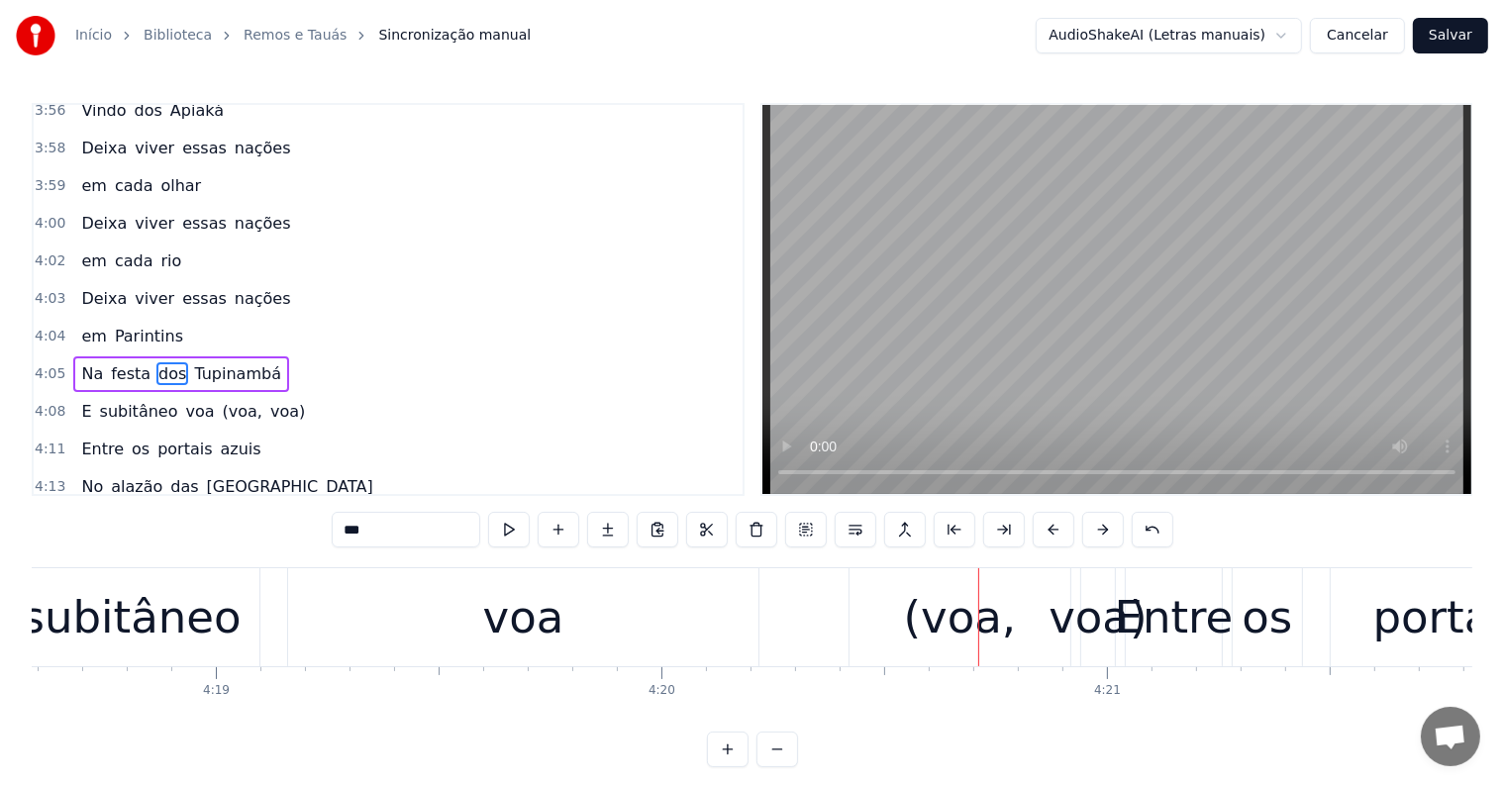
scroll to position [0, 115188]
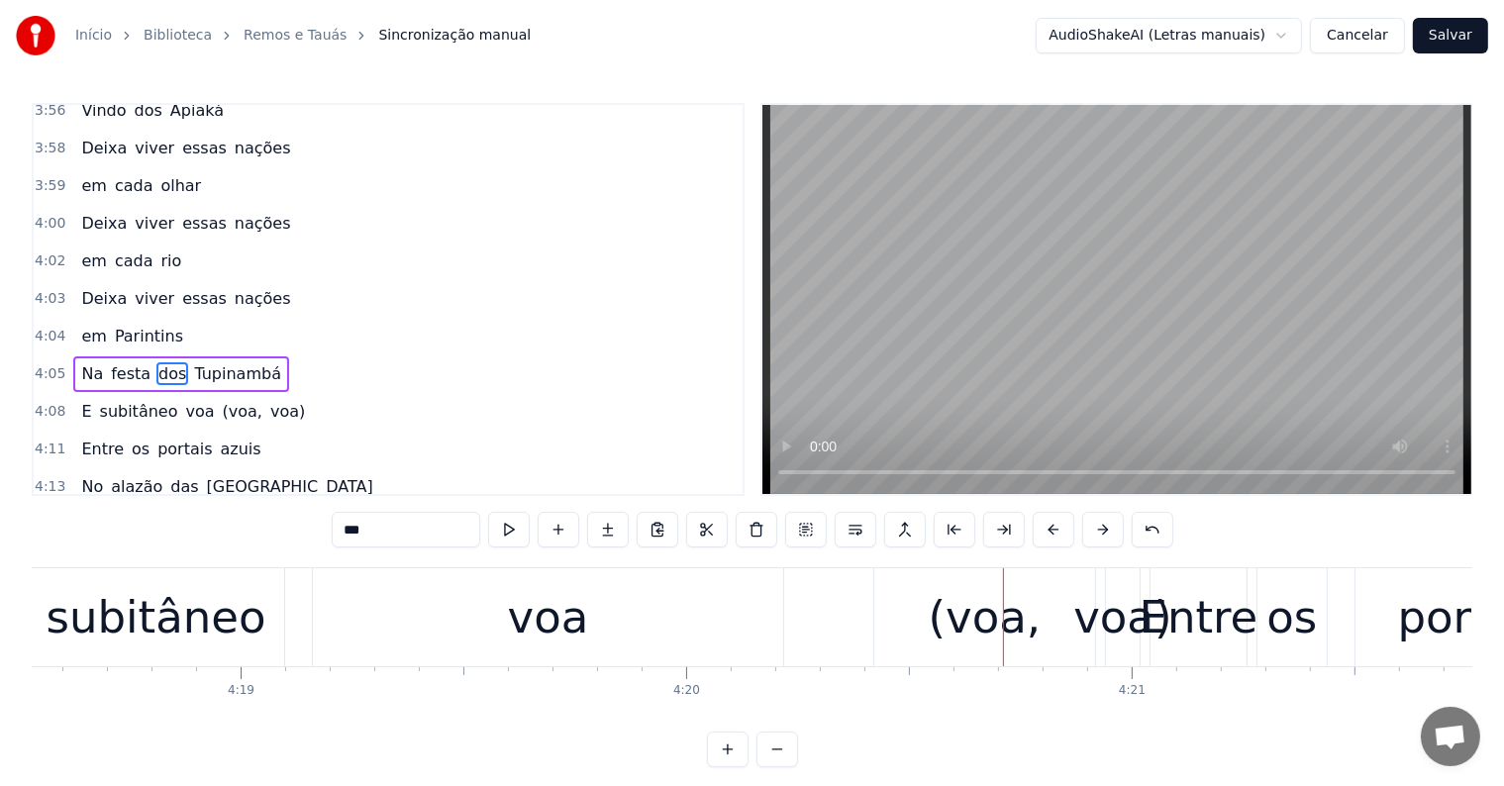
click at [210, 598] on div "subitâneo" at bounding box center [157, 617] width 220 height 67
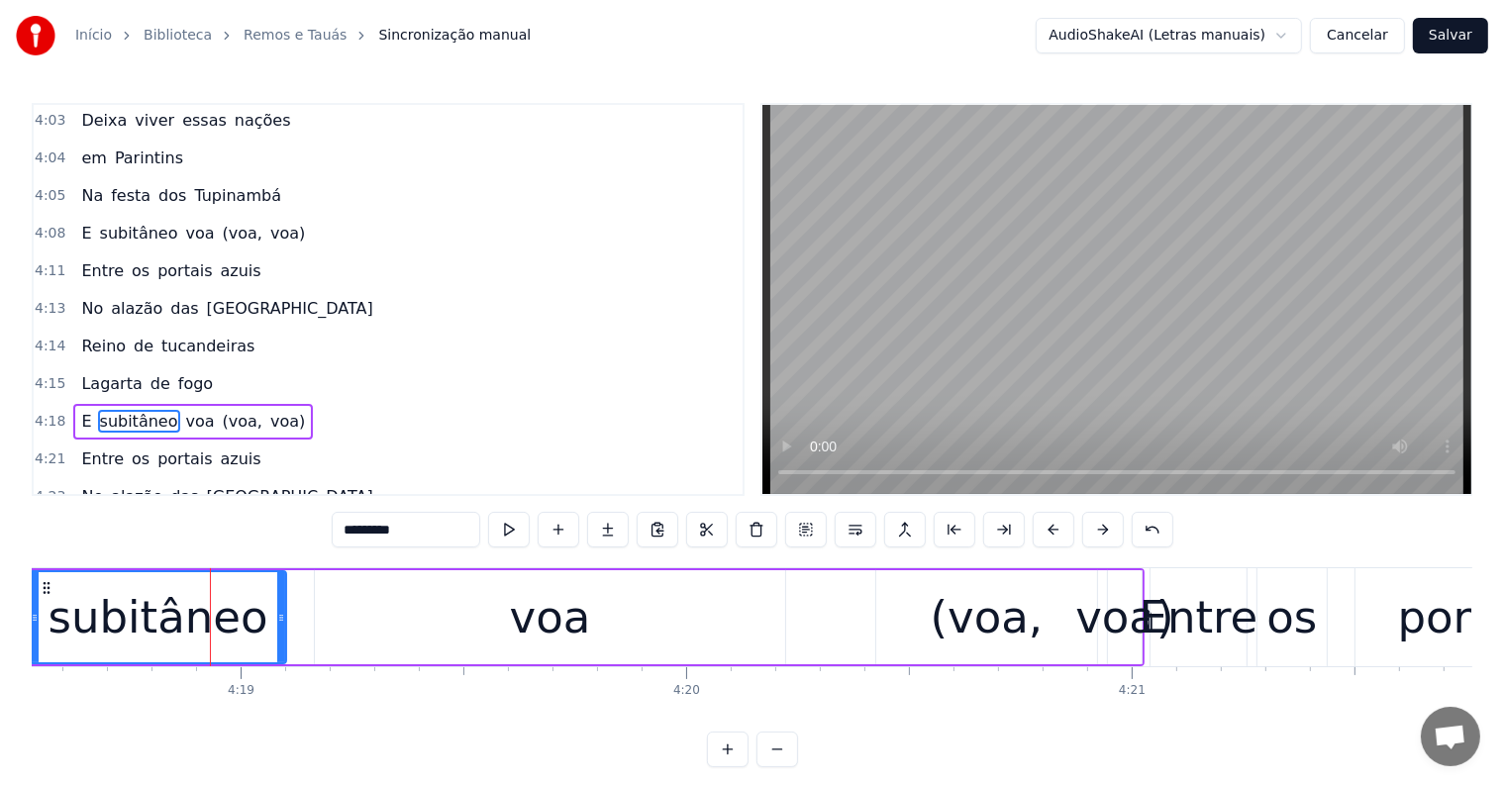
scroll to position [2269, 0]
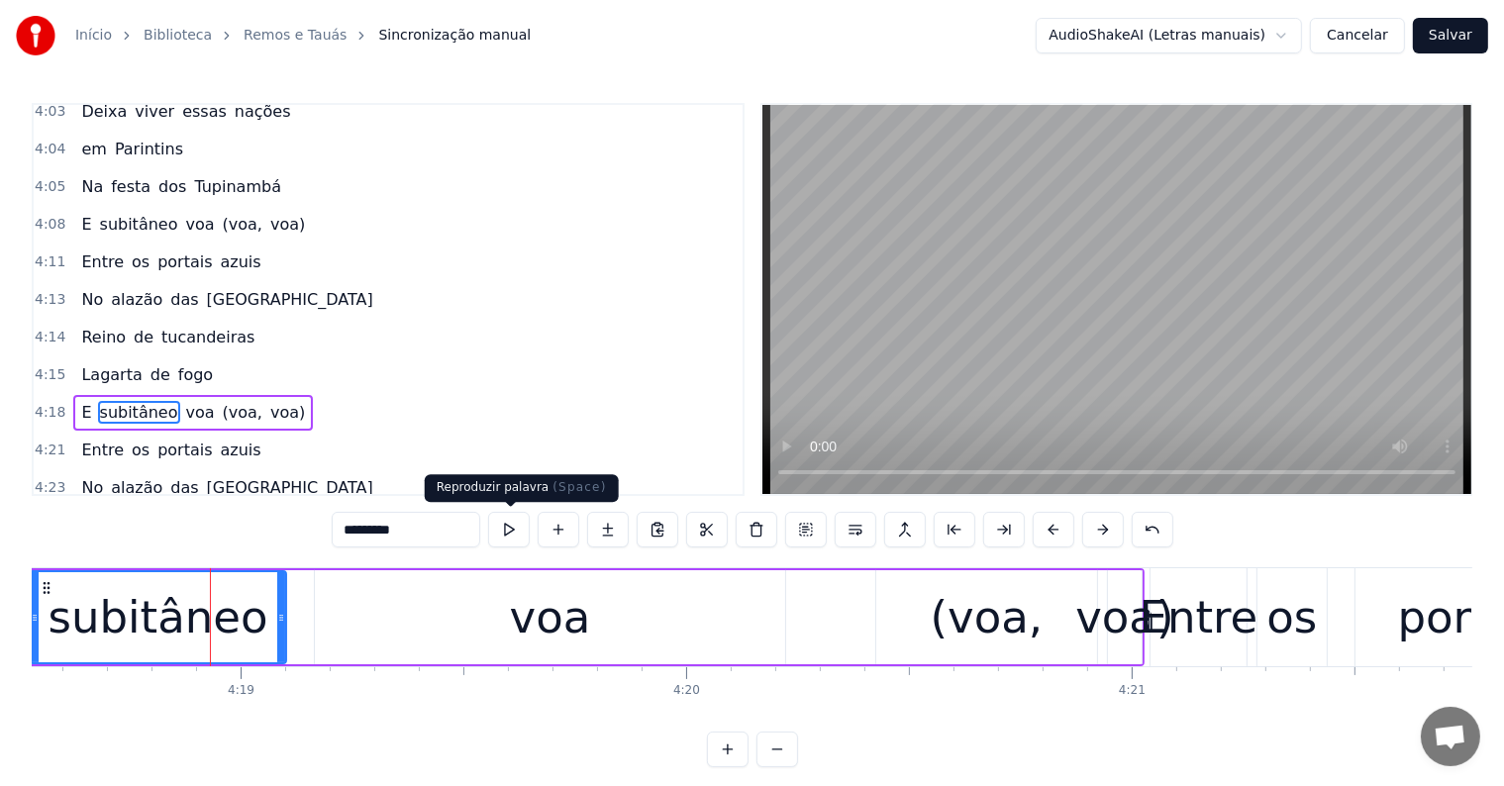
click at [509, 528] on button at bounding box center [509, 530] width 42 height 36
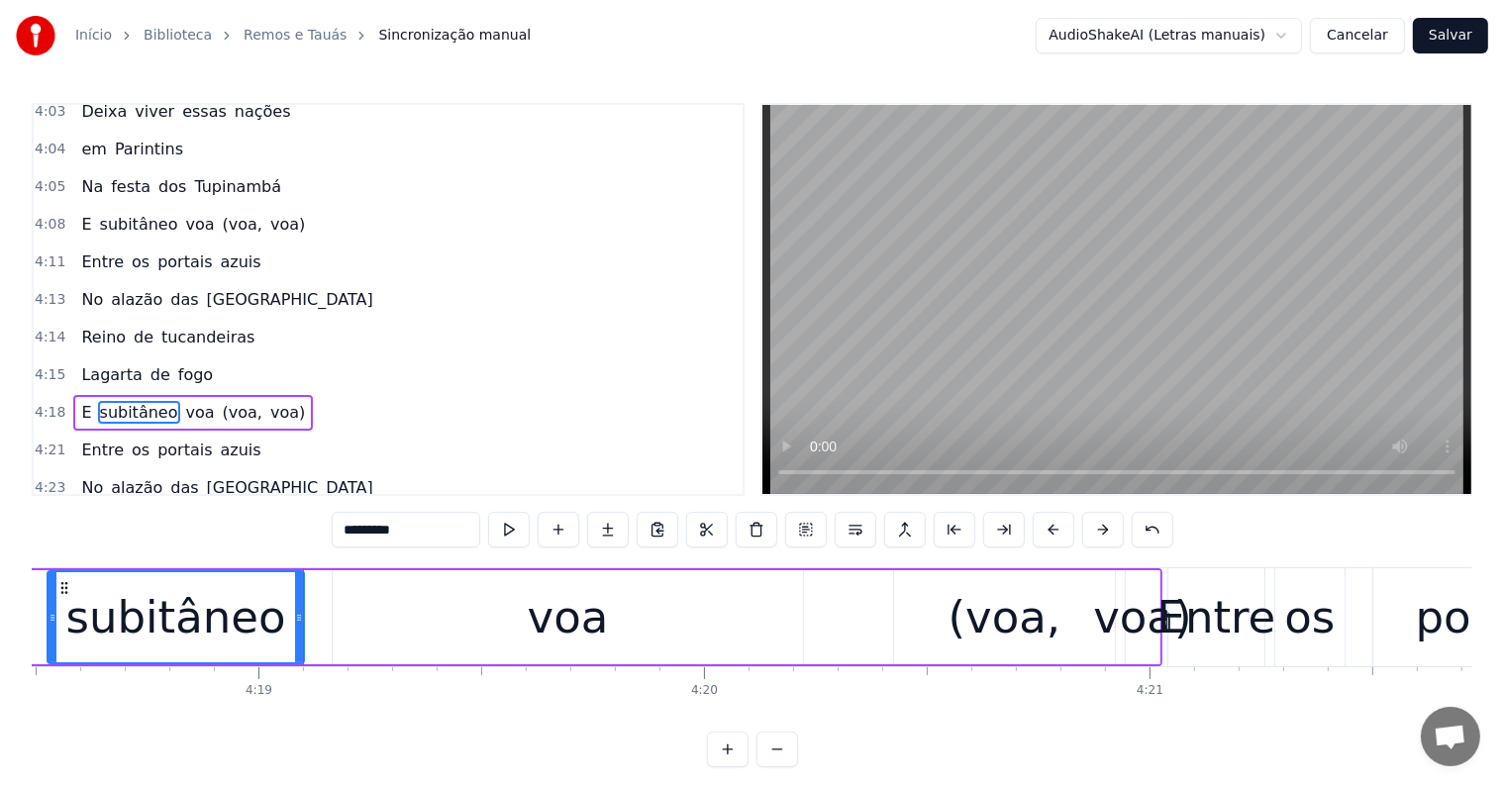
click at [509, 528] on button at bounding box center [509, 530] width 42 height 36
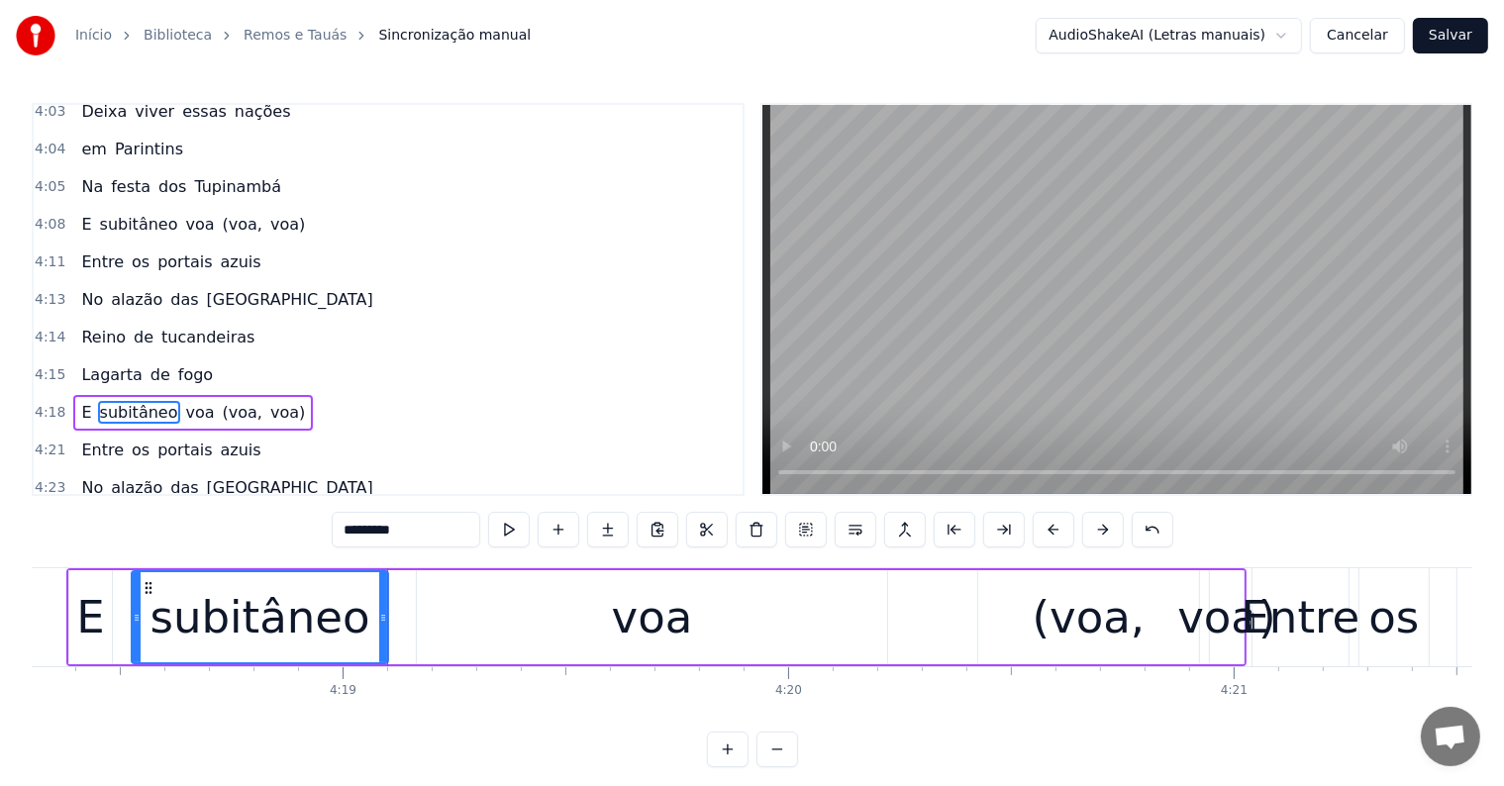
click at [509, 528] on button at bounding box center [509, 530] width 42 height 36
click at [427, 625] on div "voa" at bounding box center [652, 617] width 470 height 94
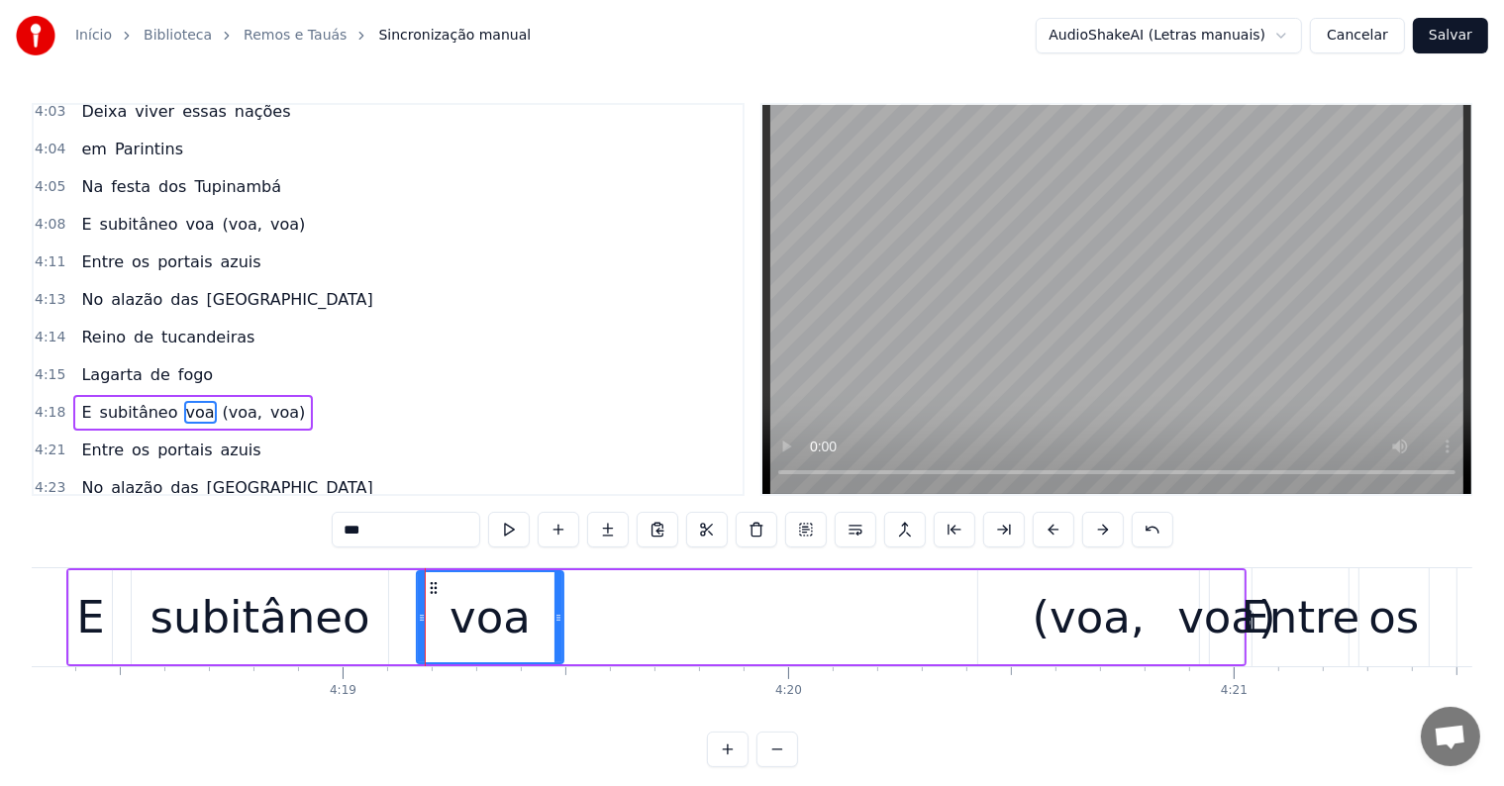
drag, startPoint x: 879, startPoint y: 614, endPoint x: 555, endPoint y: 640, distance: 324.8
click at [555, 640] on div at bounding box center [558, 617] width 8 height 90
click at [509, 531] on button at bounding box center [509, 530] width 42 height 36
click at [1064, 624] on div "(voa," at bounding box center [1089, 617] width 113 height 67
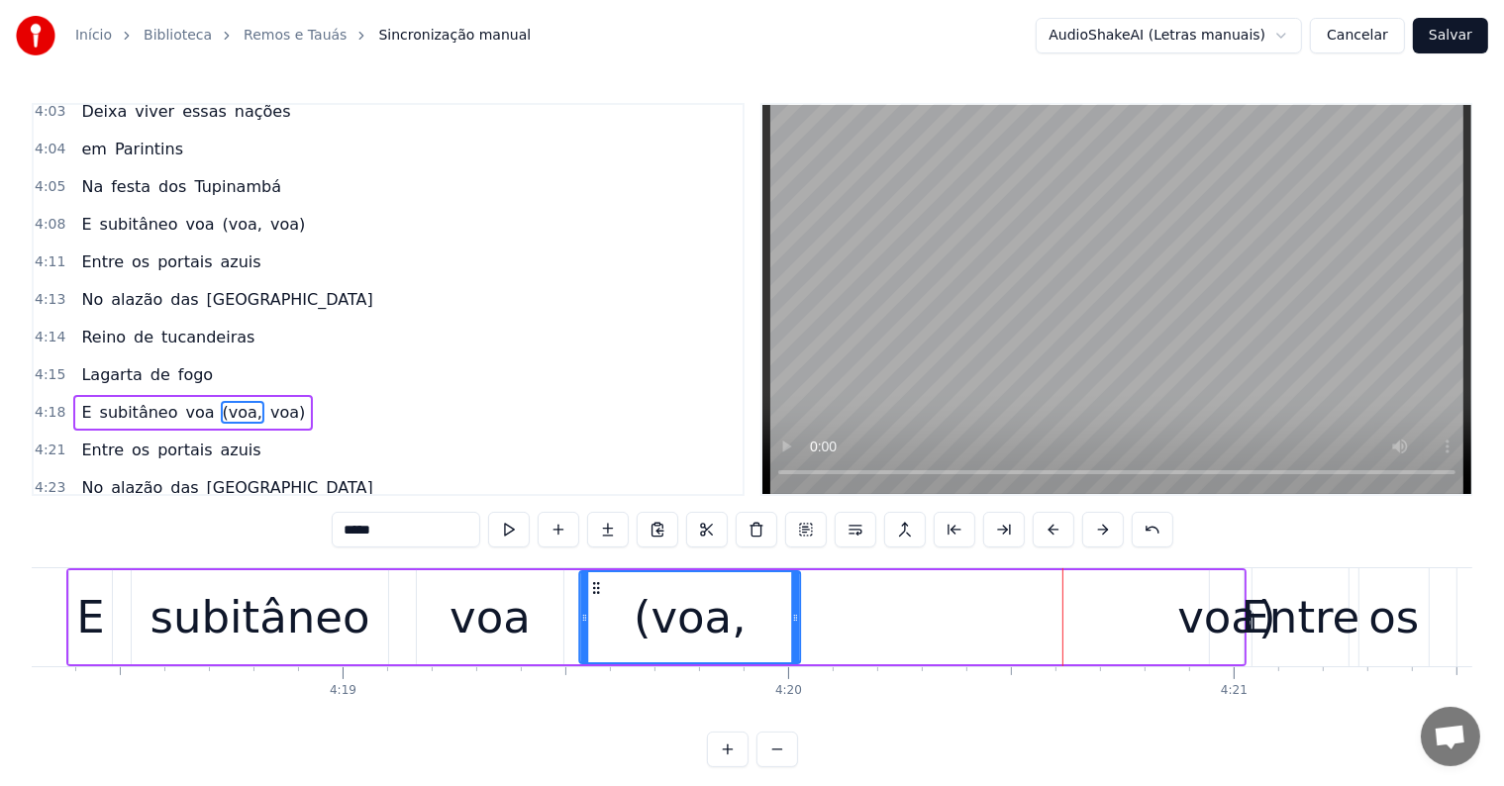
drag, startPoint x: 991, startPoint y: 584, endPoint x: 594, endPoint y: 622, distance: 398.8
click at [594, 622] on div "(voa," at bounding box center [690, 617] width 219 height 90
click at [507, 522] on button at bounding box center [509, 530] width 42 height 36
click at [1206, 618] on div "voa)" at bounding box center [1226, 617] width 98 height 67
type input "****"
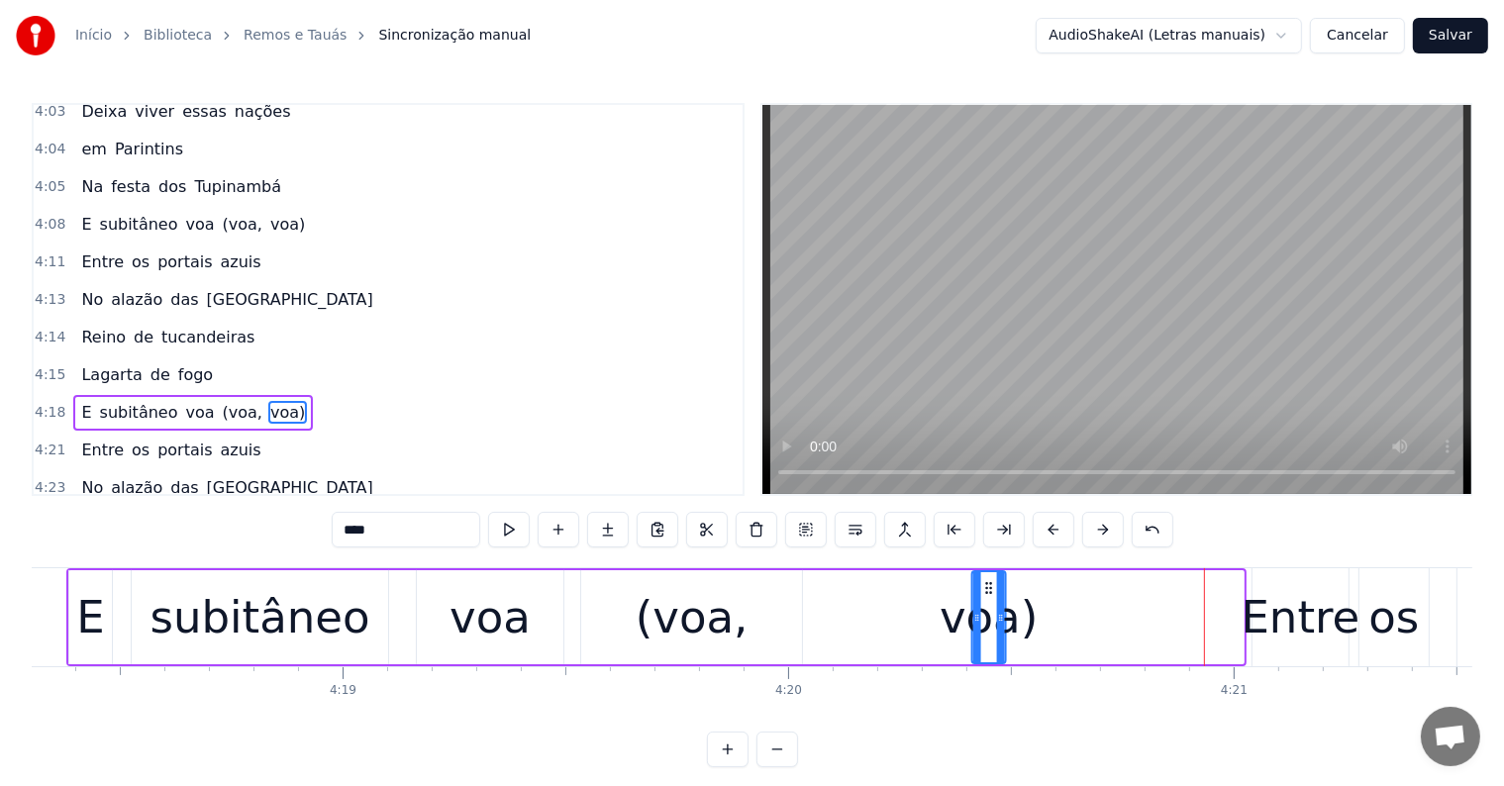
drag, startPoint x: 1225, startPoint y: 584, endPoint x: 987, endPoint y: 618, distance: 240.0
click at [987, 618] on div "voa)" at bounding box center [989, 617] width 32 height 90
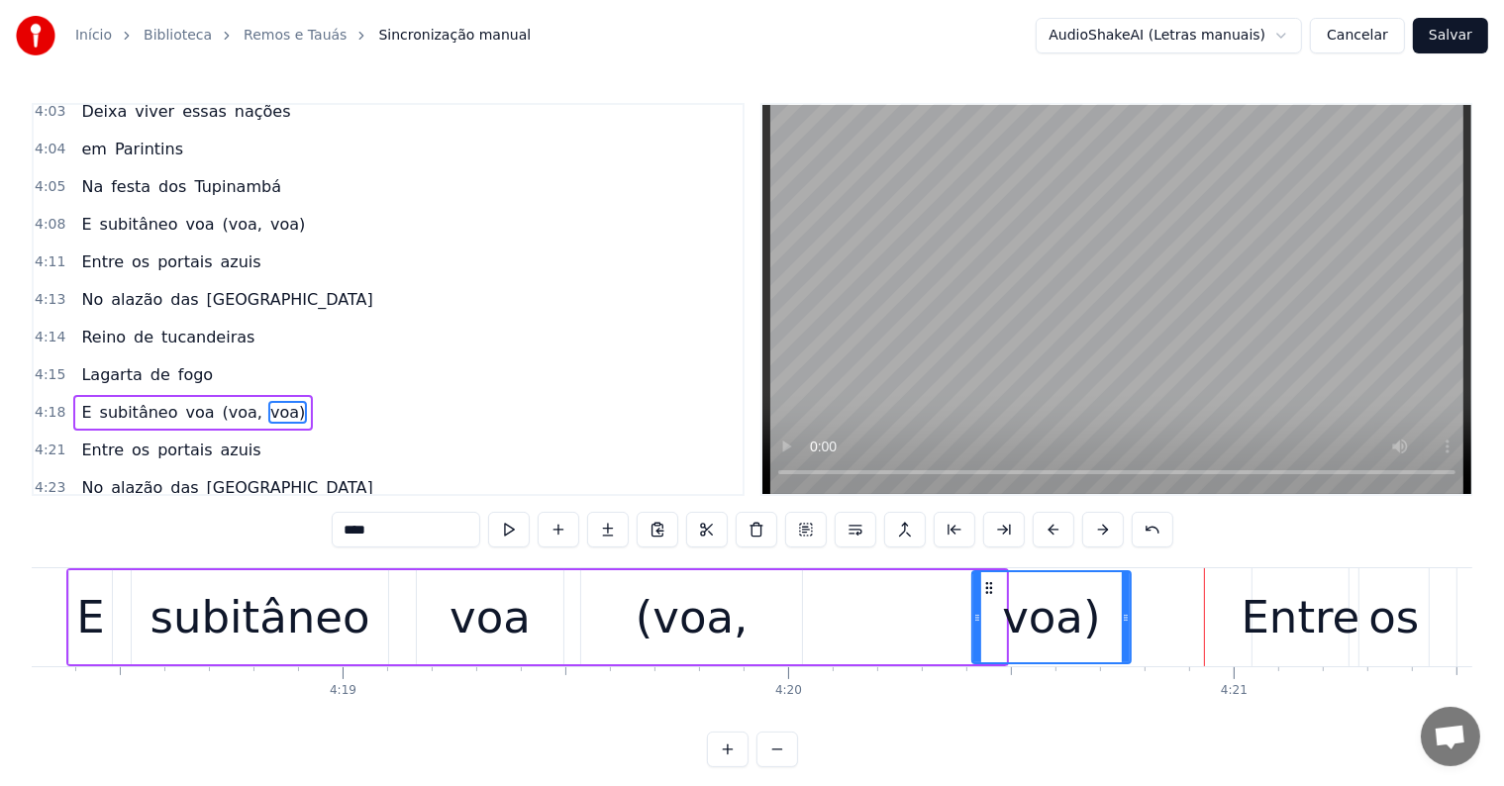
drag, startPoint x: 1001, startPoint y: 617, endPoint x: 1125, endPoint y: 622, distance: 123.9
click at [1125, 622] on icon at bounding box center [1126, 618] width 8 height 16
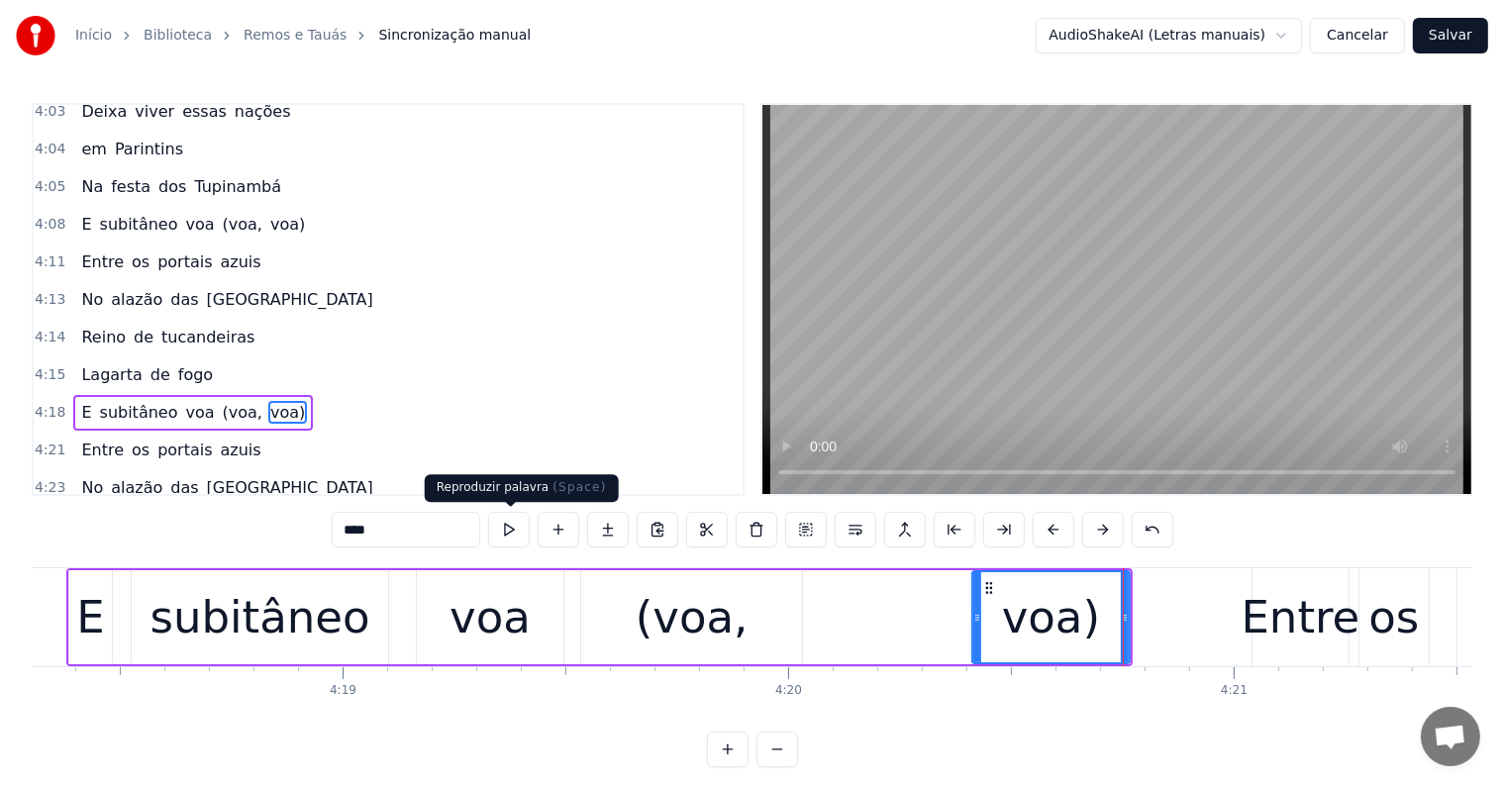
click at [508, 523] on button at bounding box center [509, 530] width 42 height 36
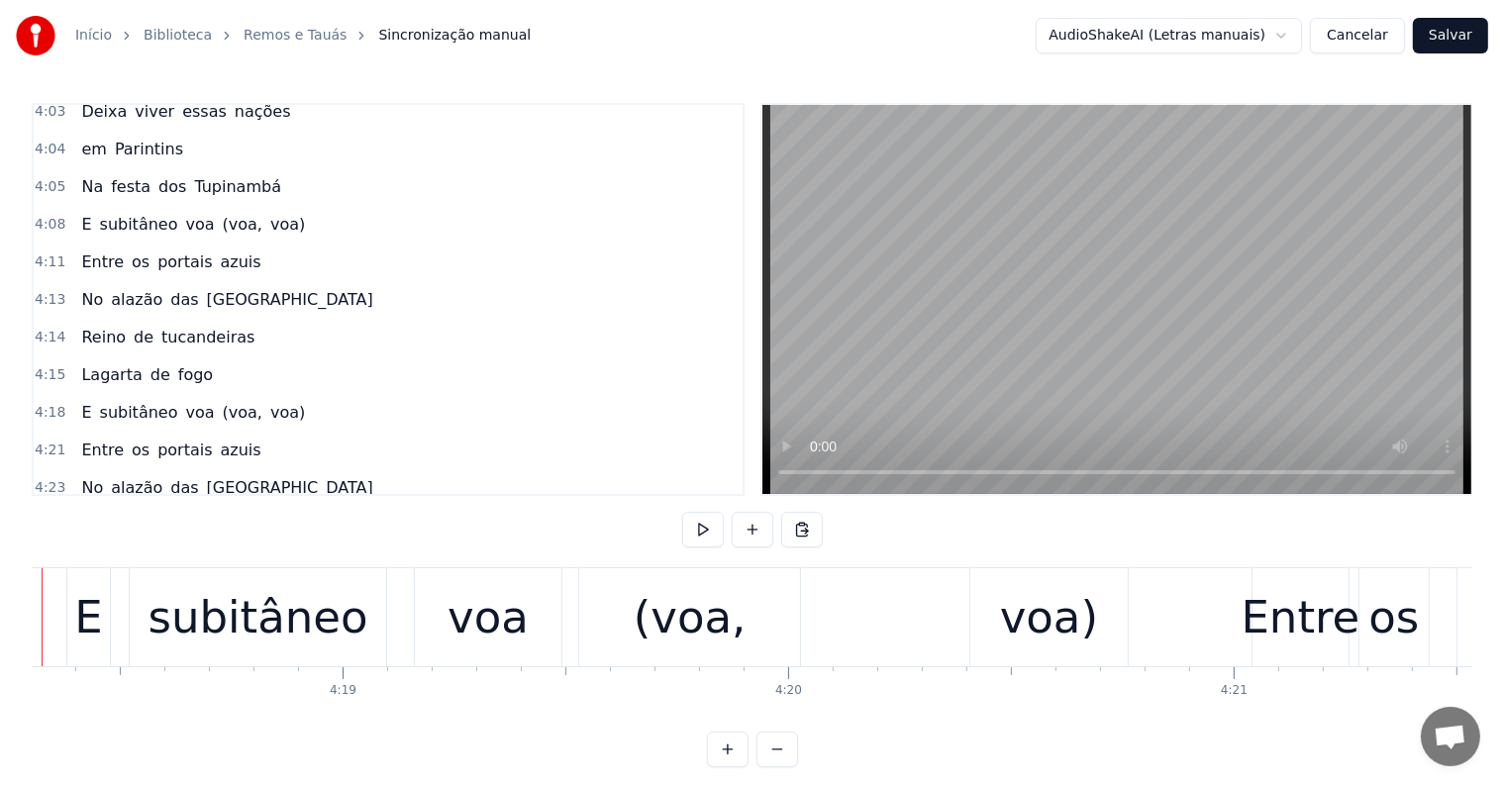
scroll to position [0, 114996]
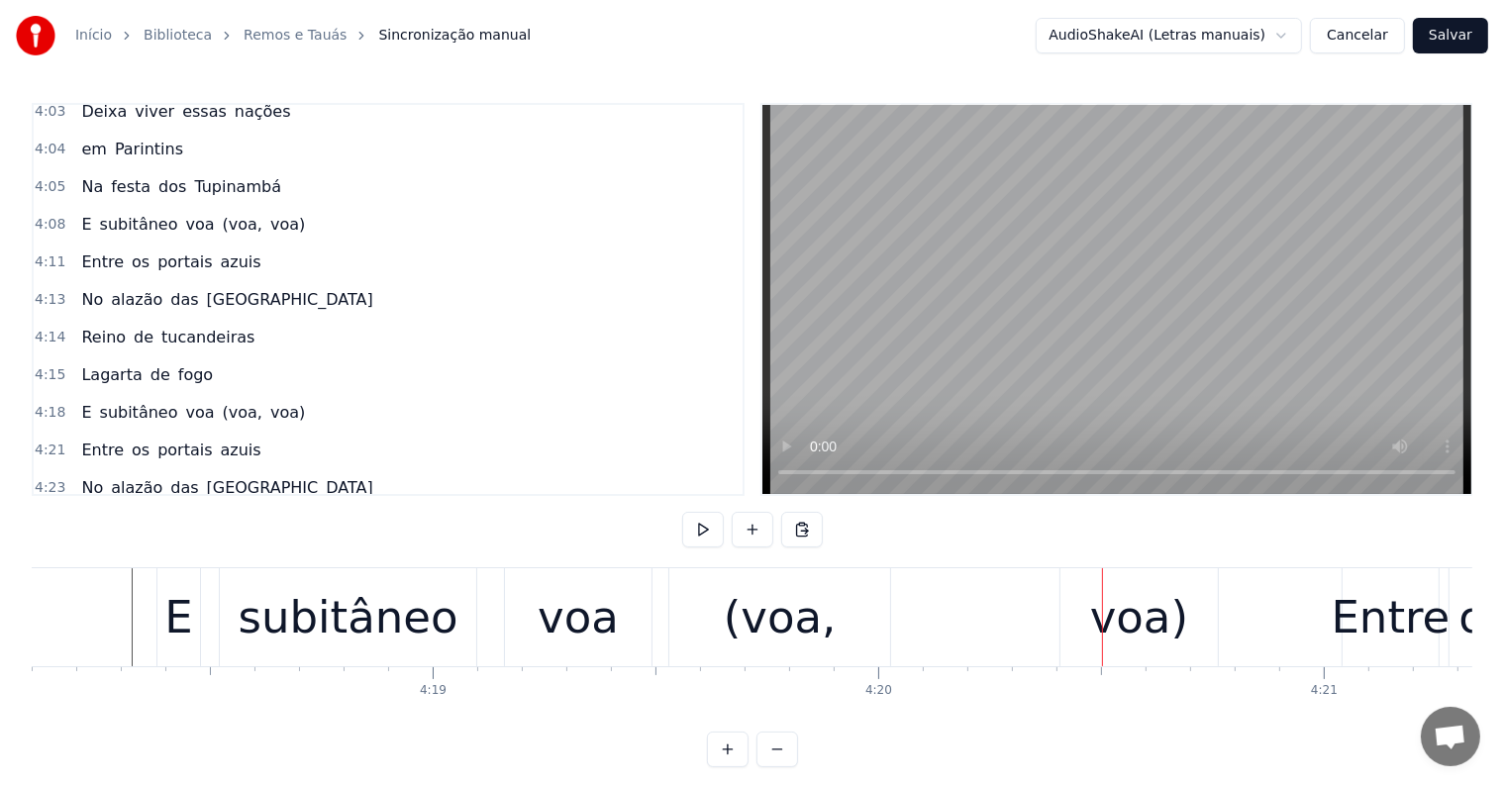
click at [756, 627] on div "(voa," at bounding box center [780, 617] width 113 height 67
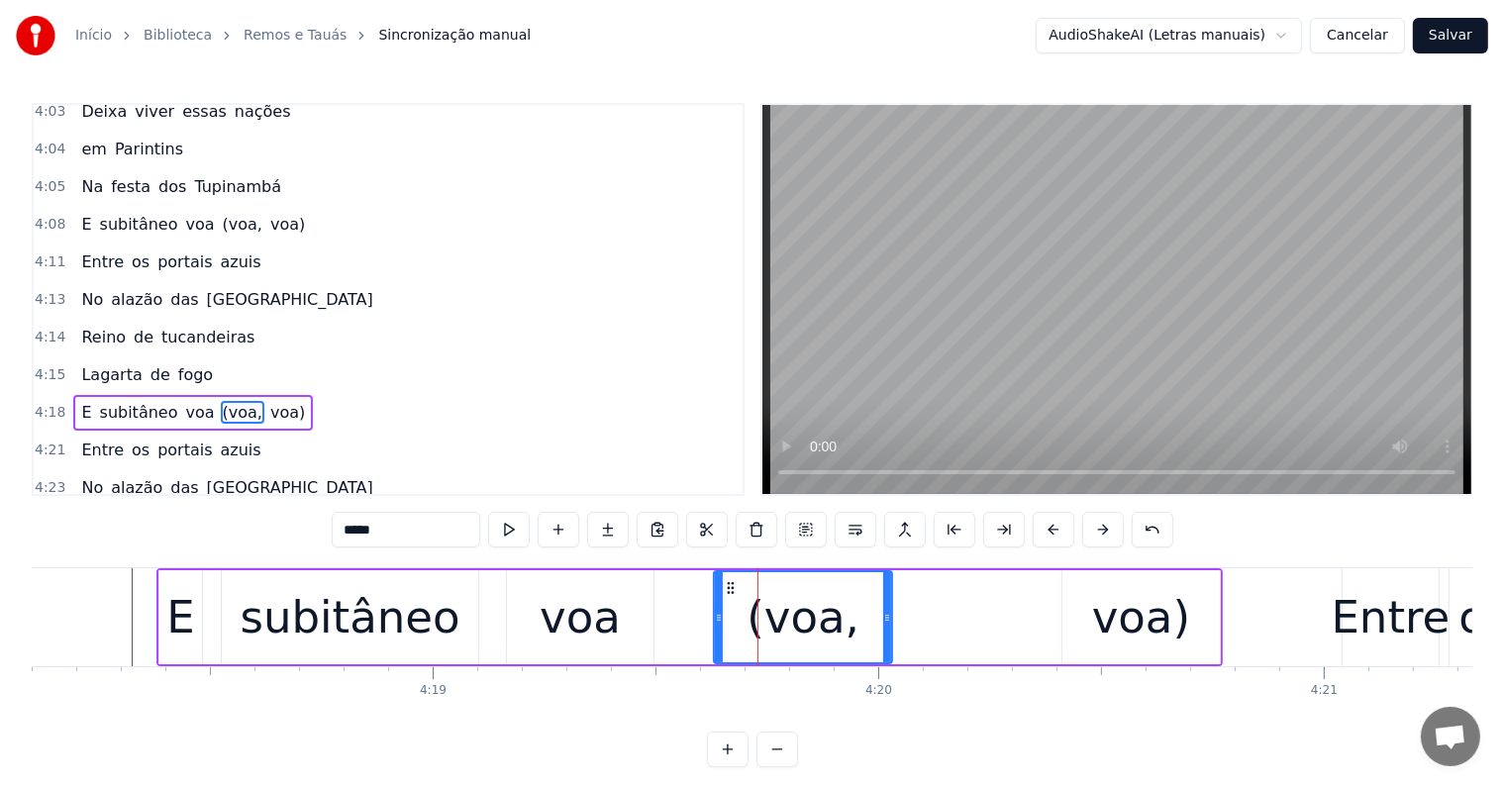
drag, startPoint x: 675, startPoint y: 615, endPoint x: 718, endPoint y: 615, distance: 42.6
click at [718, 615] on icon at bounding box center [719, 618] width 8 height 16
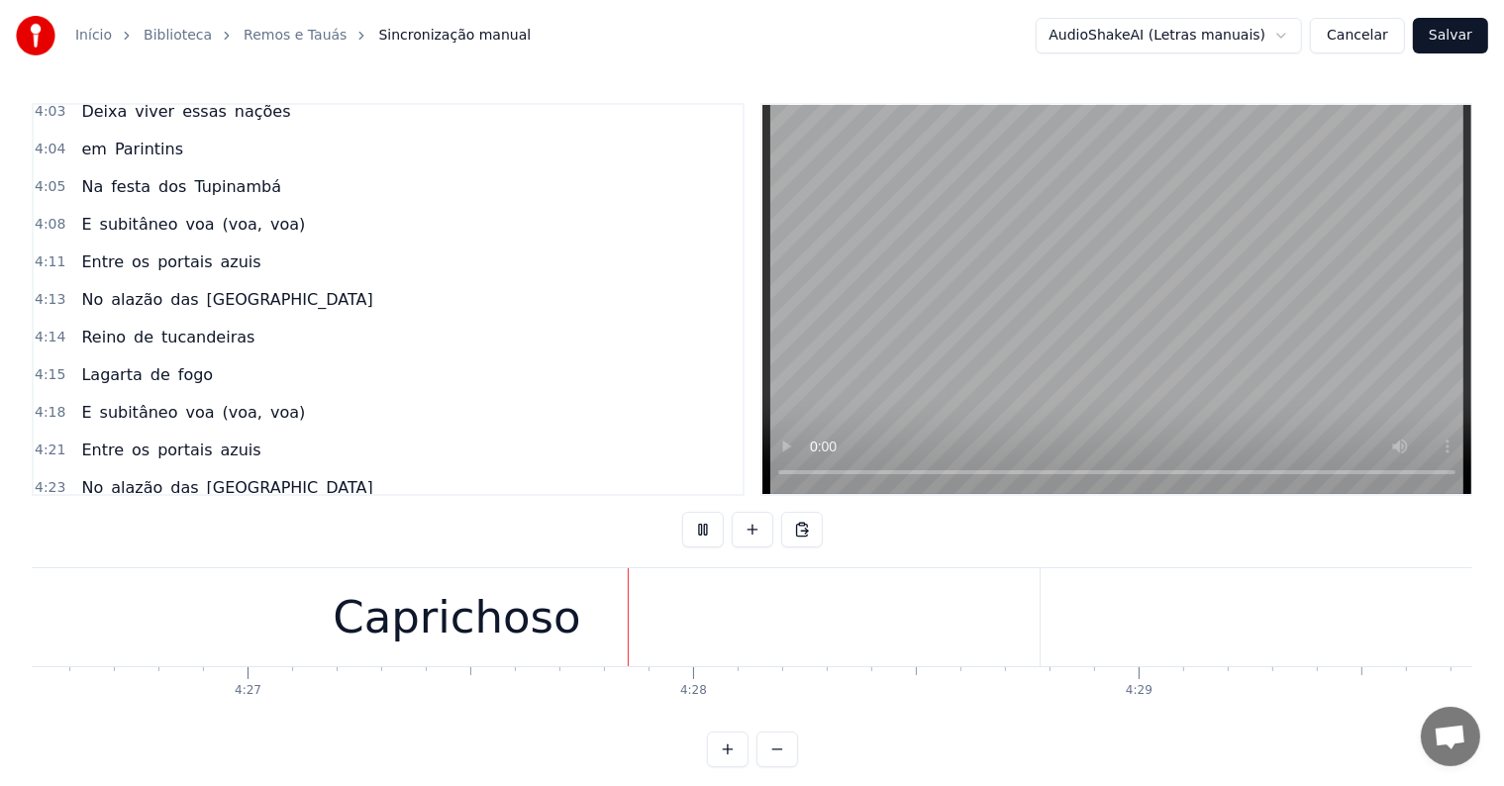
scroll to position [0, 118921]
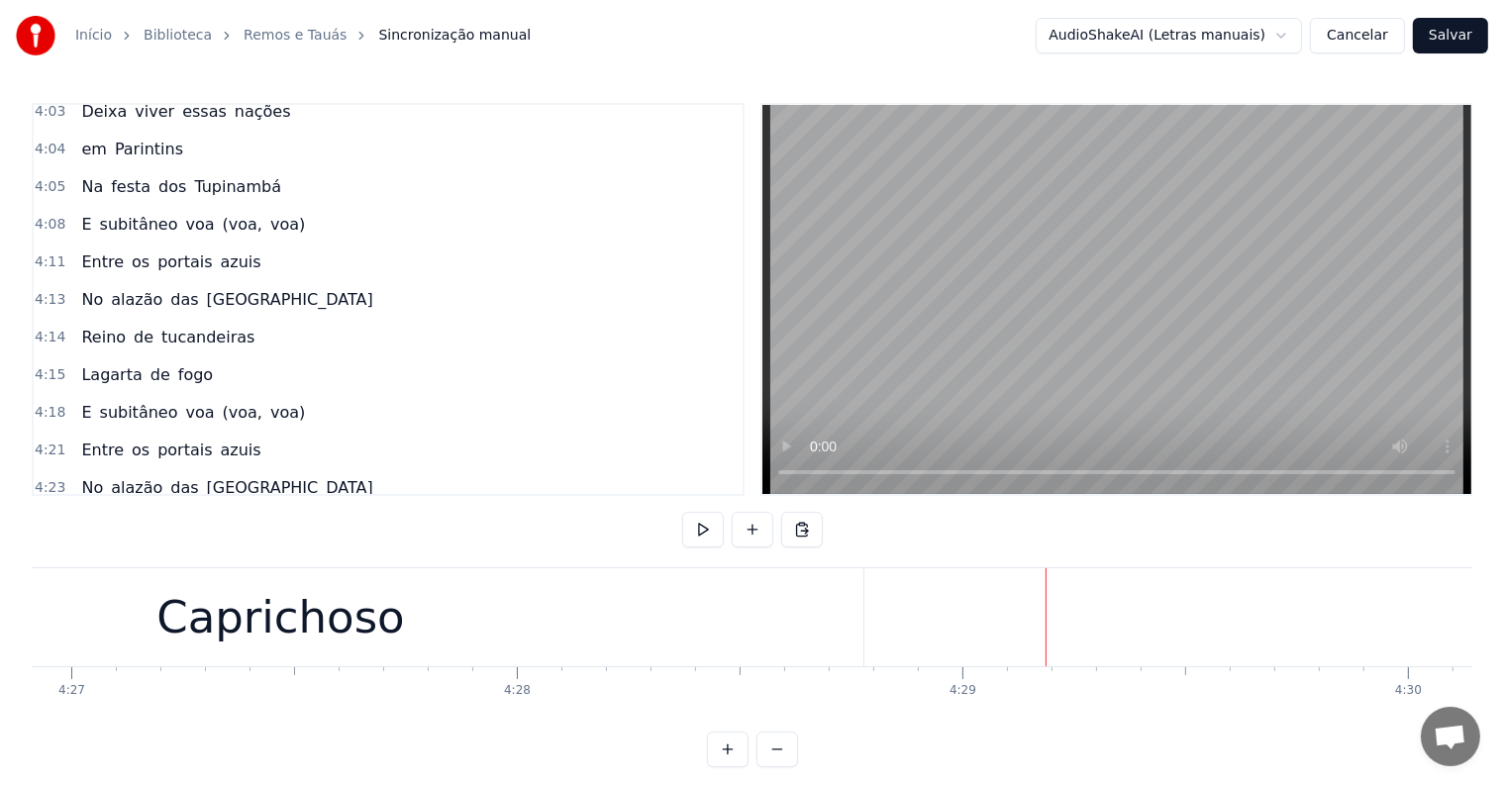
click at [552, 642] on div "Caprichoso" at bounding box center [280, 617] width 1165 height 98
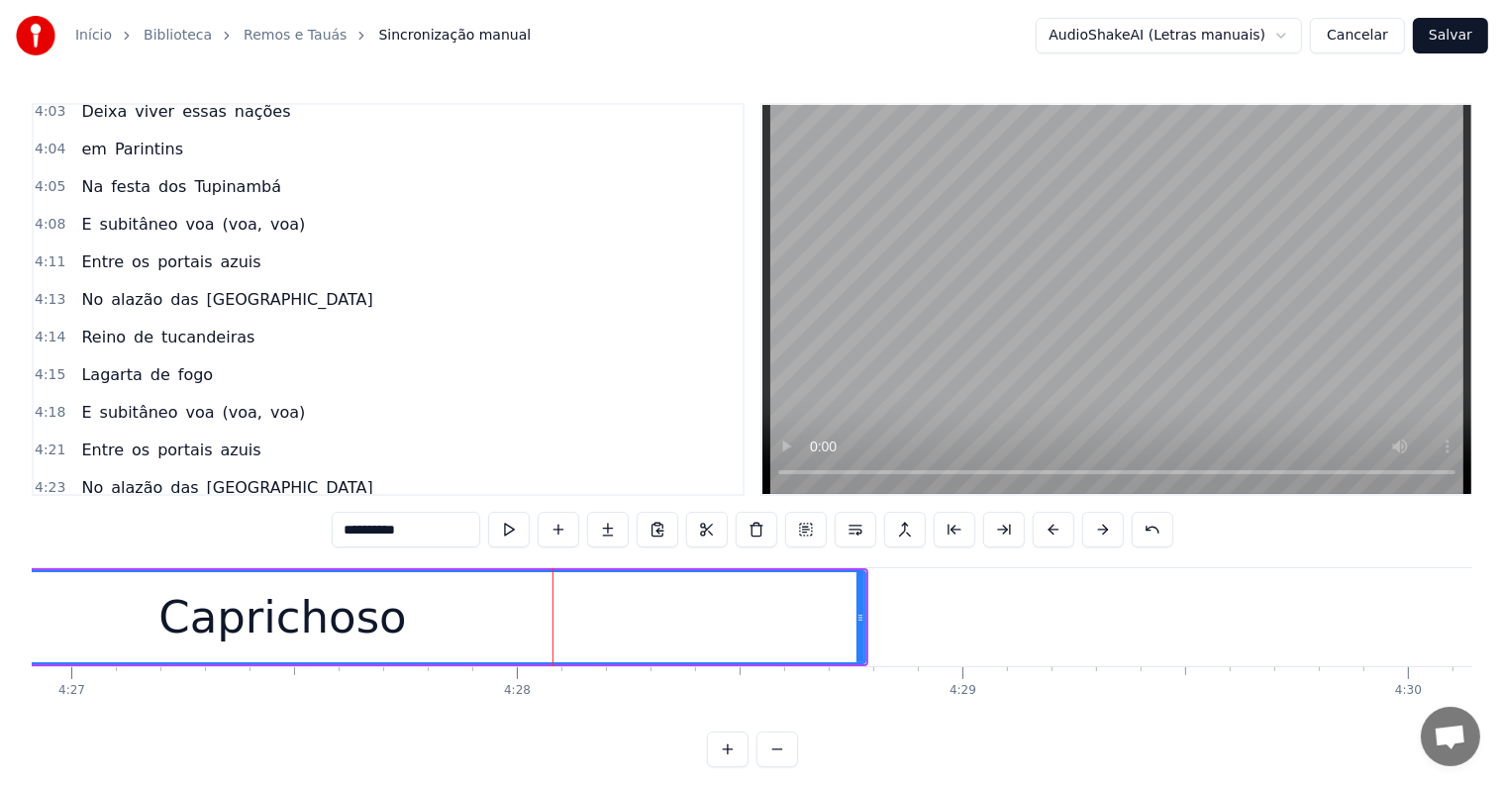
scroll to position [30, 0]
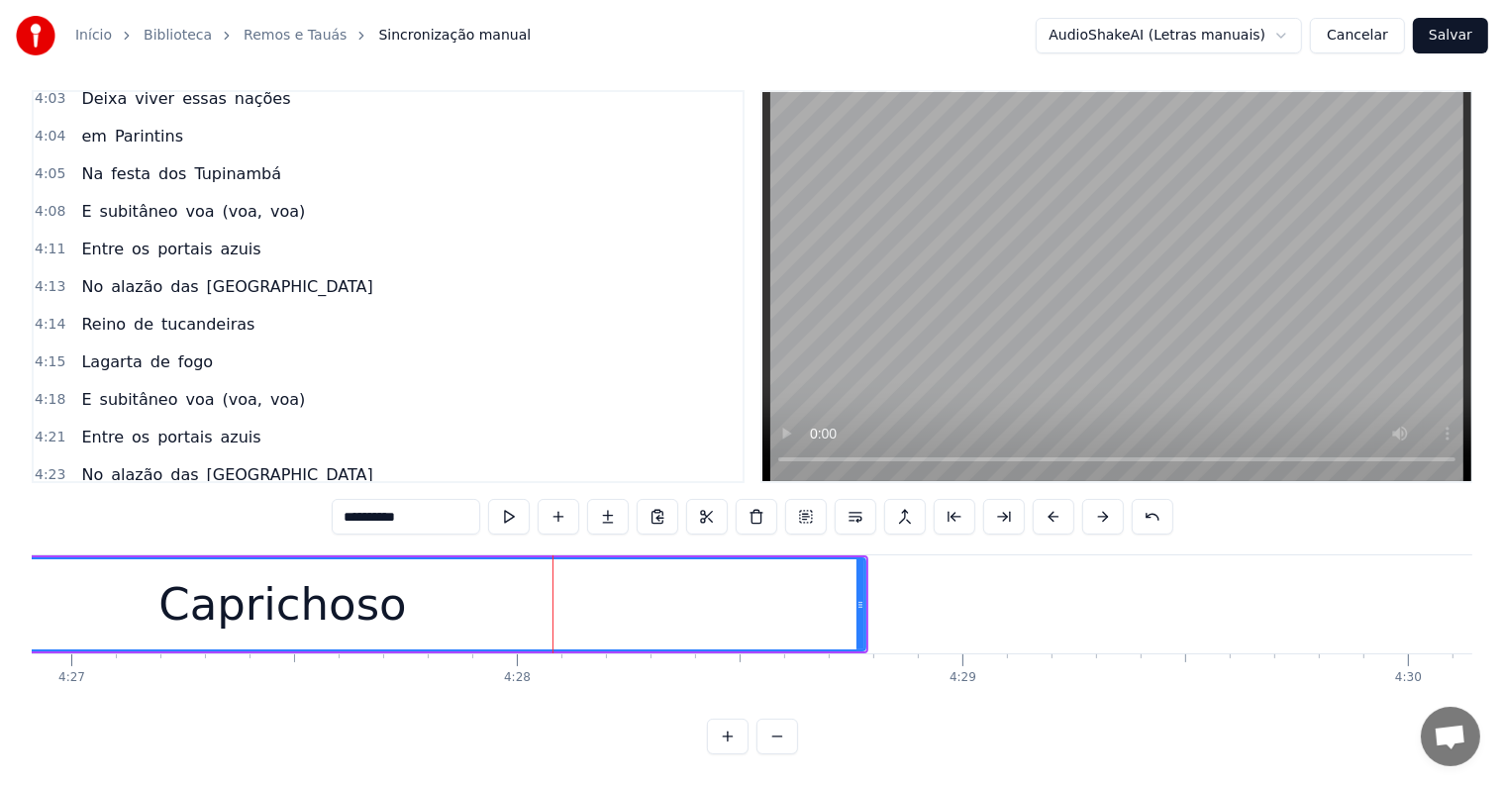
click at [455, 503] on input "**********" at bounding box center [406, 517] width 149 height 36
type input "**********"
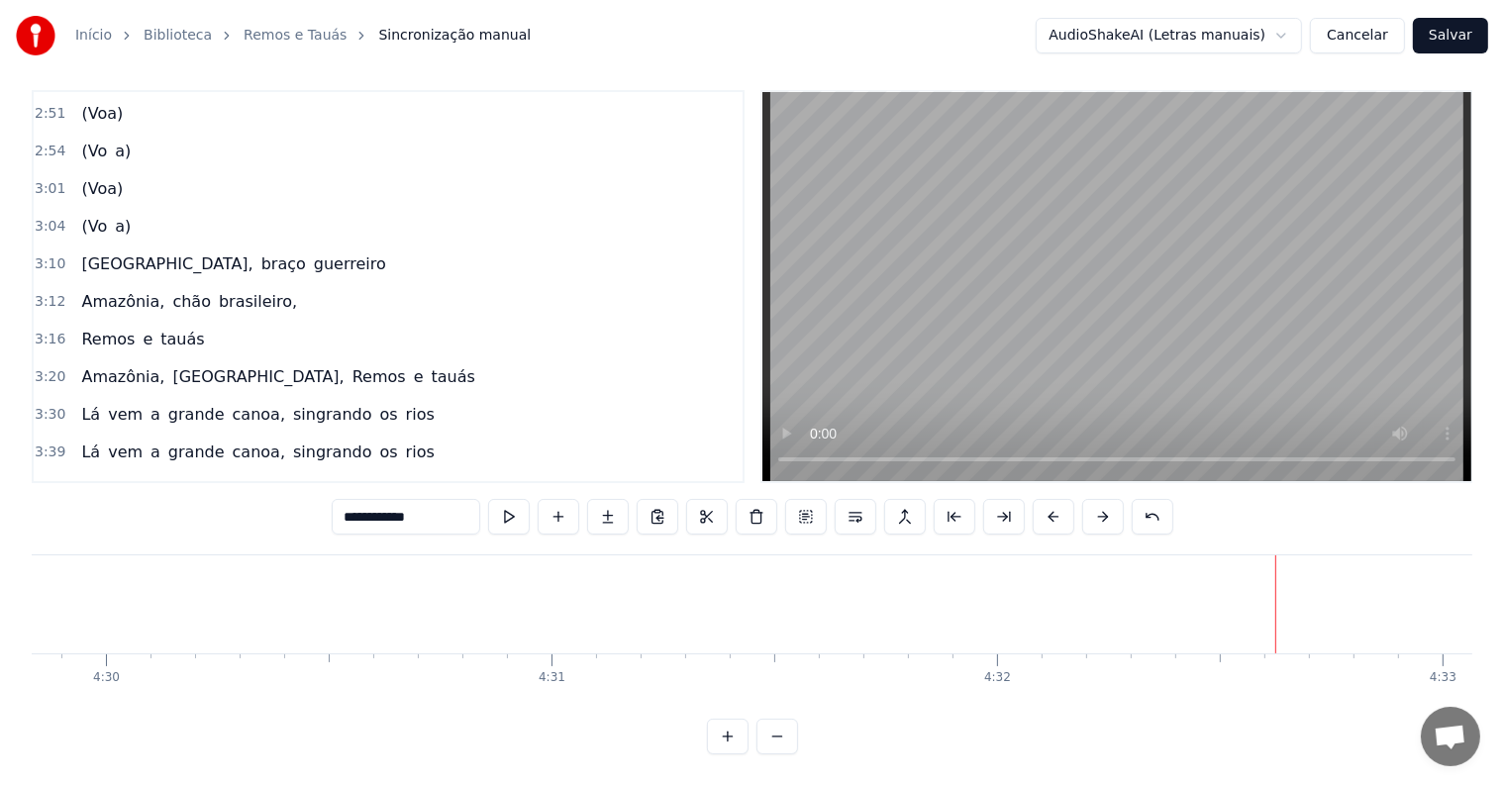
scroll to position [1576, 0]
click at [99, 172] on div "(Voa)" at bounding box center [101, 190] width 57 height 36
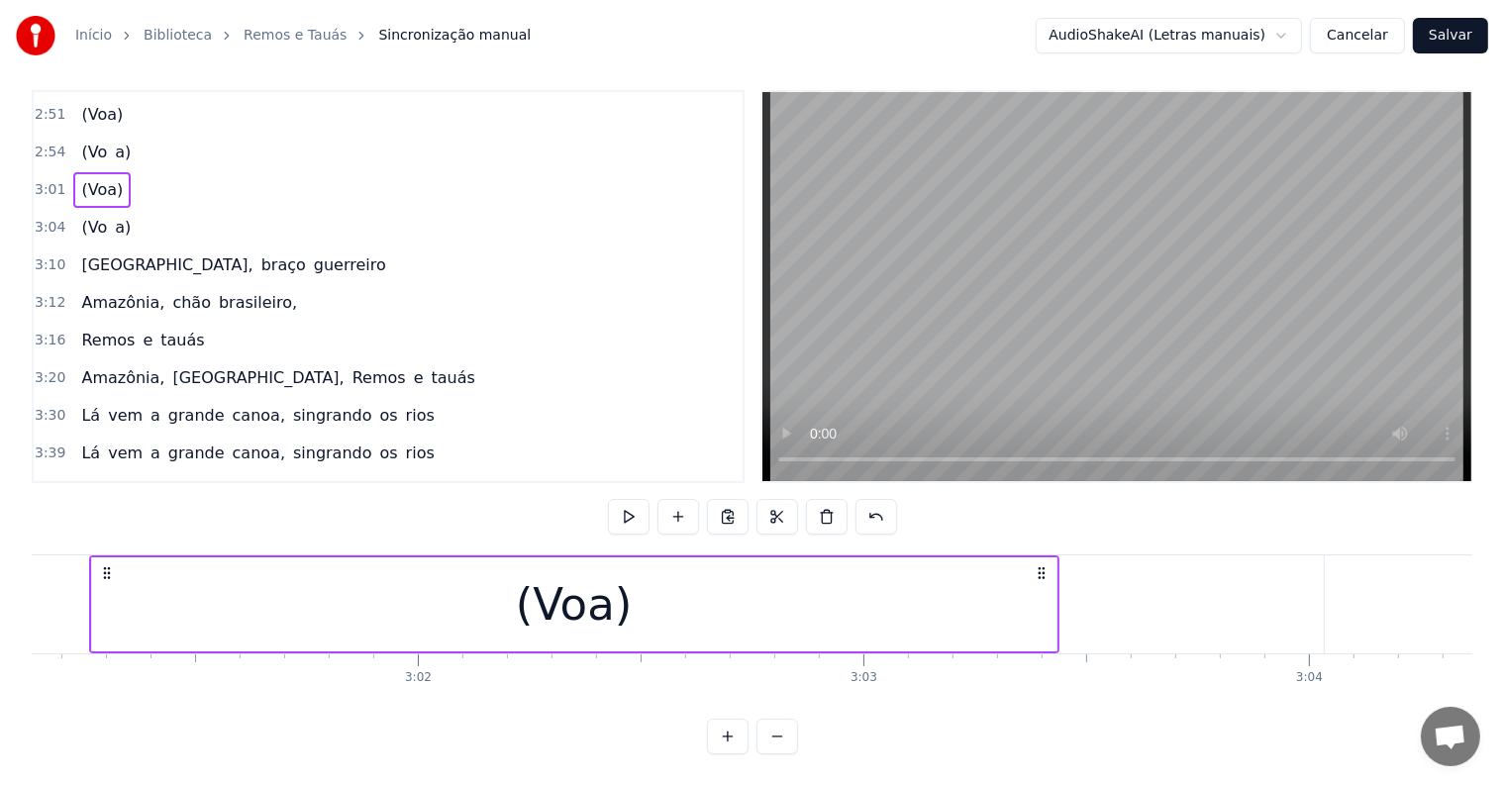
scroll to position [0, 80661]
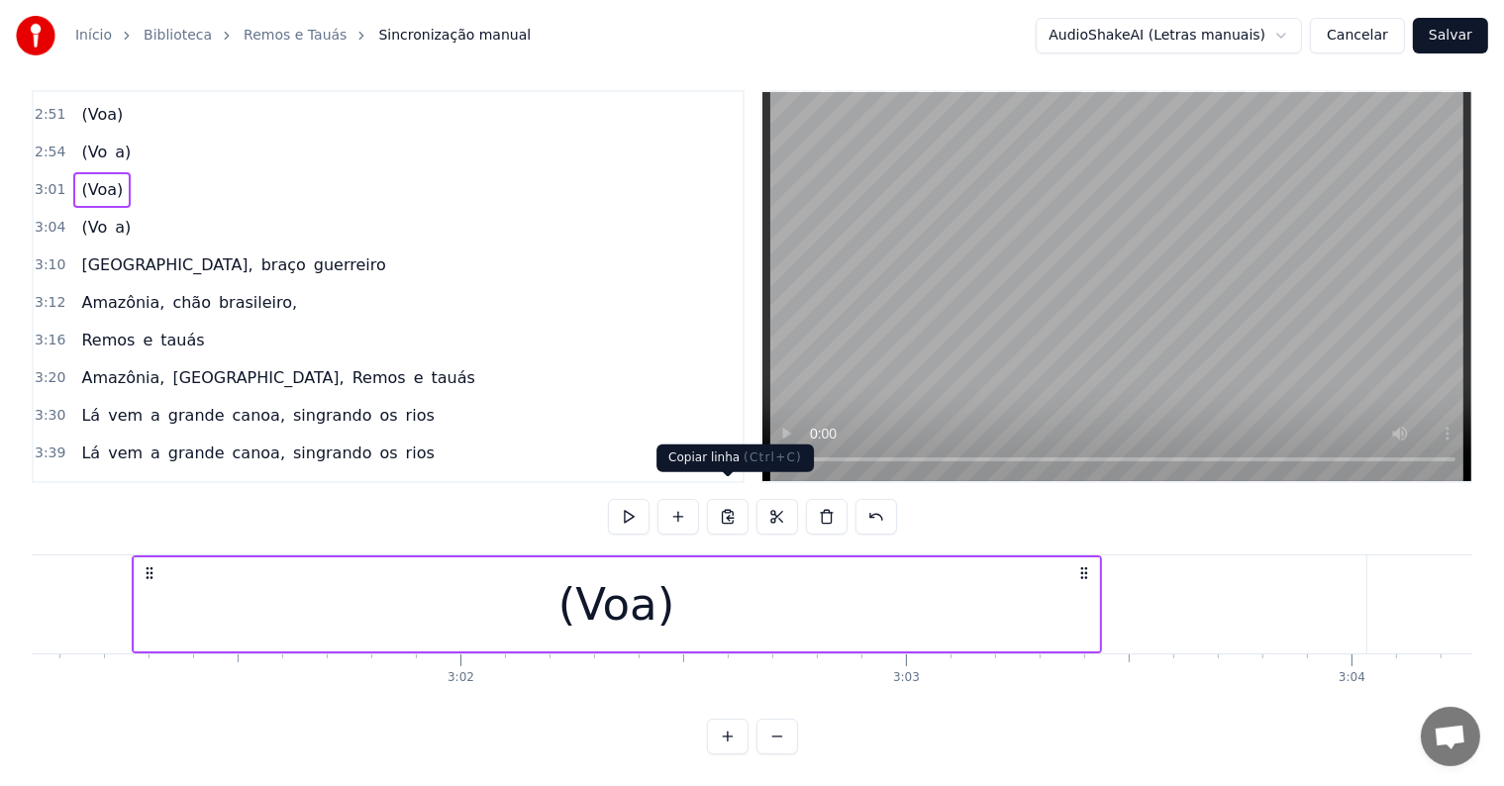
click at [721, 503] on button at bounding box center [728, 517] width 42 height 36
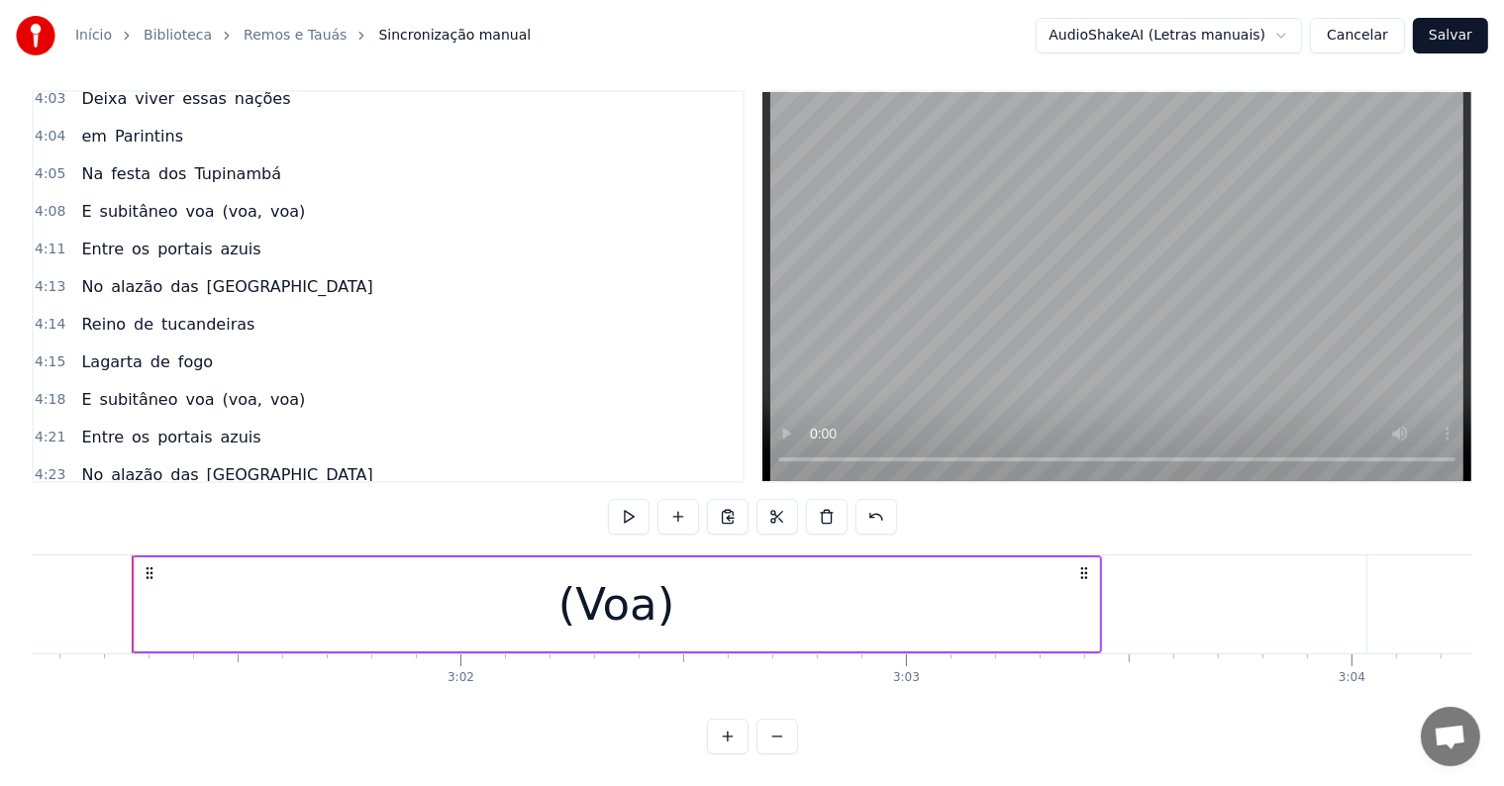
click at [197, 539] on span "Caprichoso.." at bounding box center [193, 550] width 102 height 23
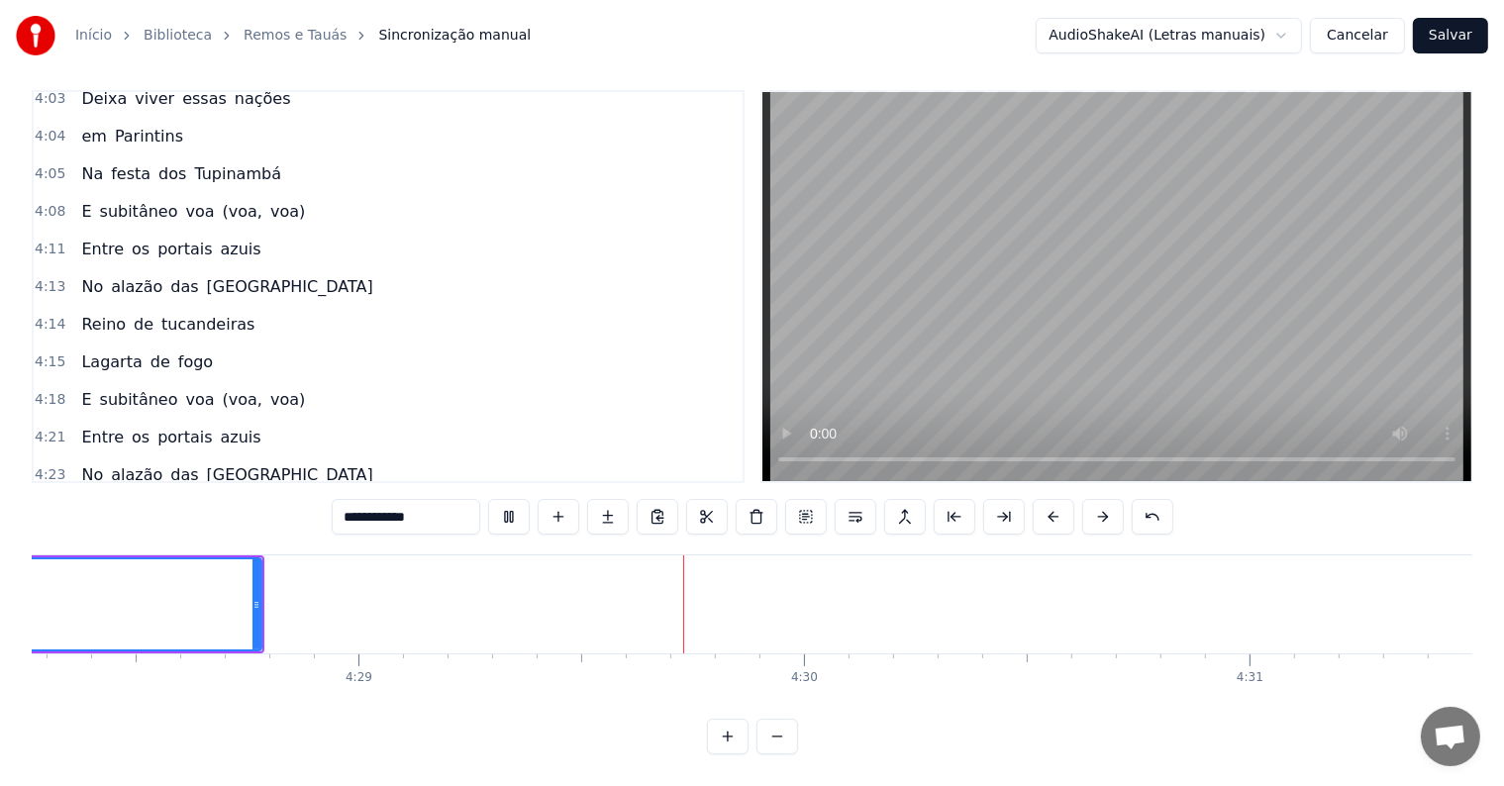
scroll to position [0, 119781]
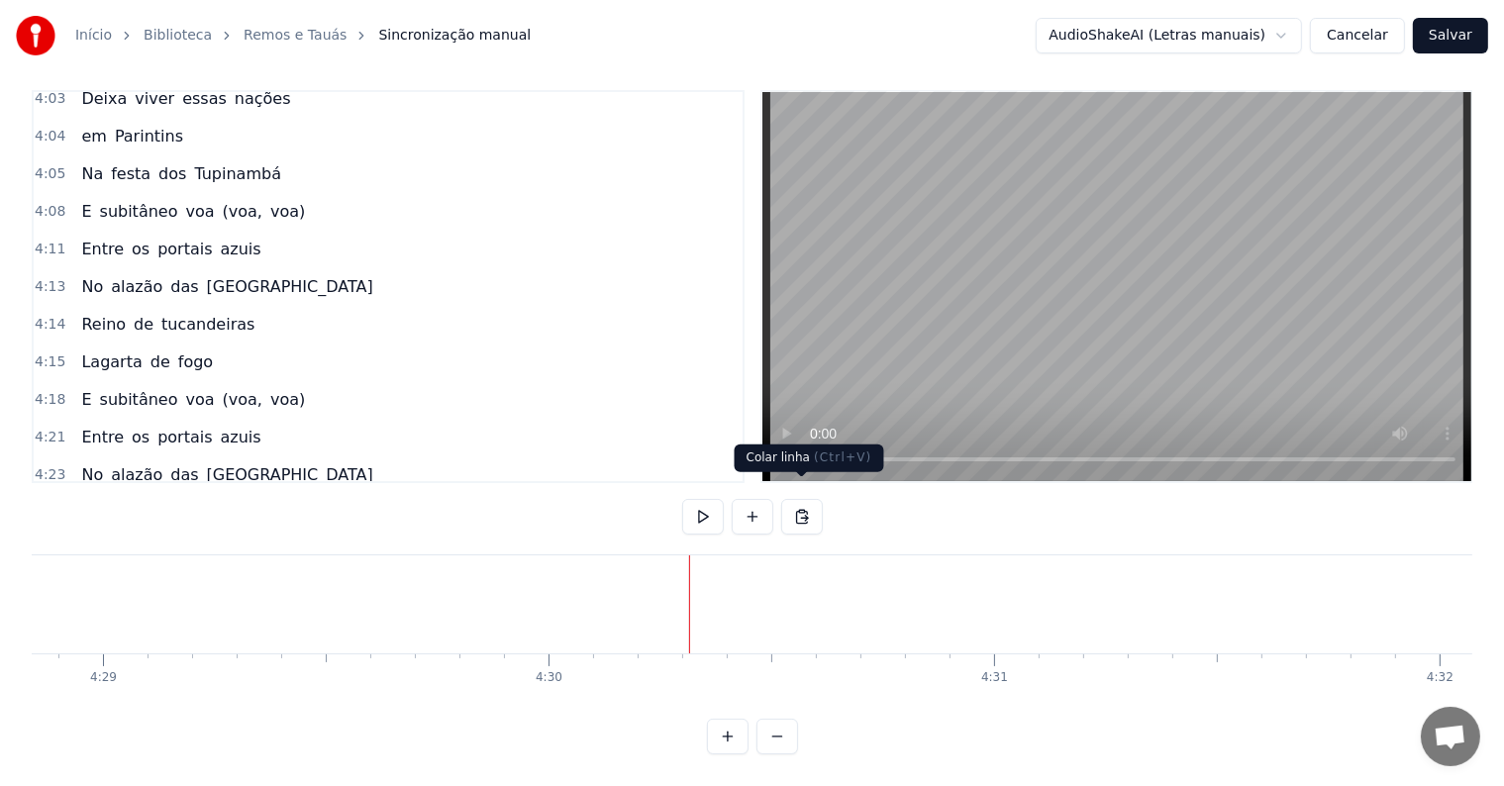
click at [802, 499] on button at bounding box center [802, 517] width 42 height 36
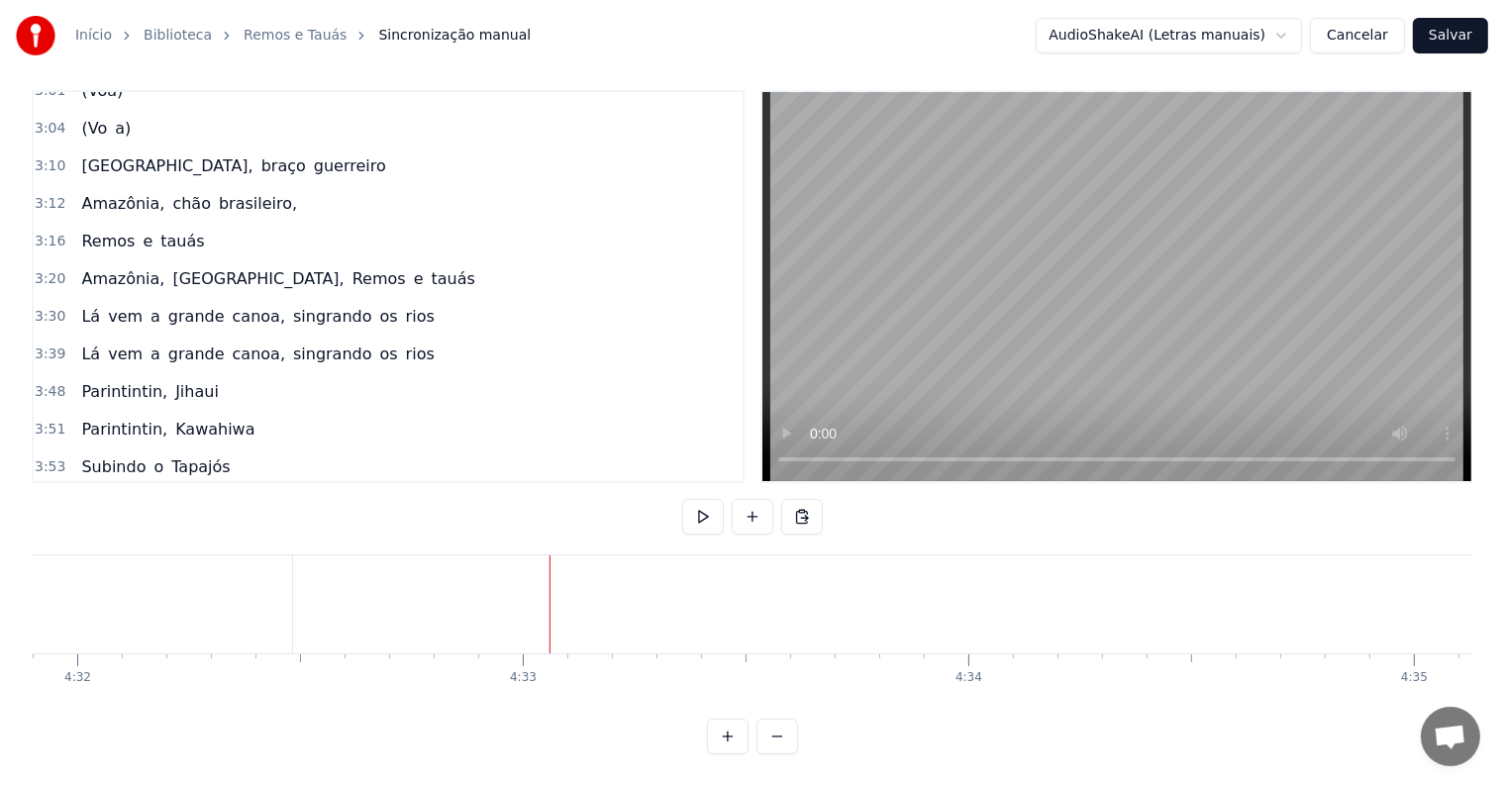
scroll to position [1576, 0]
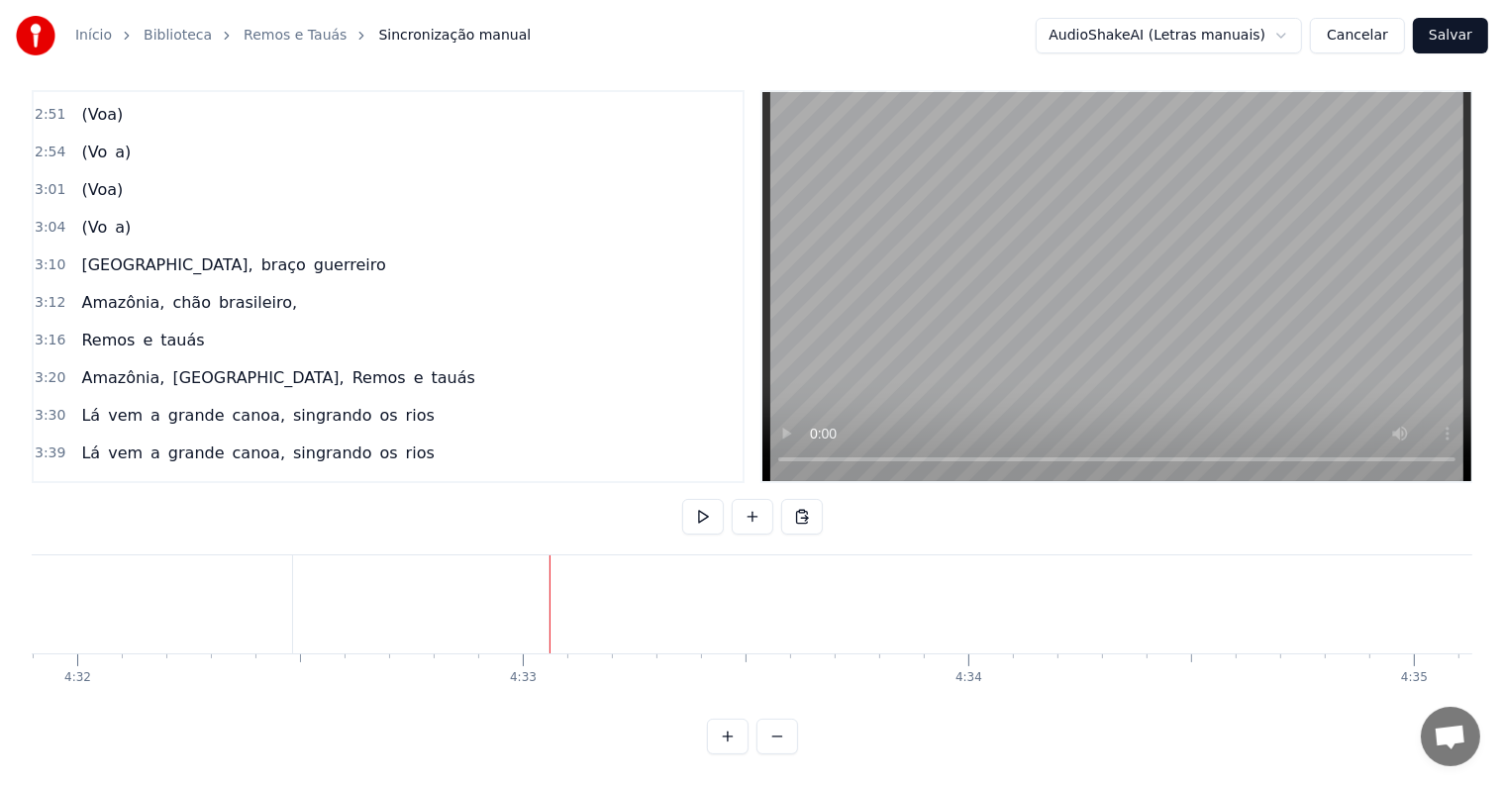
click at [104, 210] on div "(Vo a)" at bounding box center [105, 228] width 65 height 36
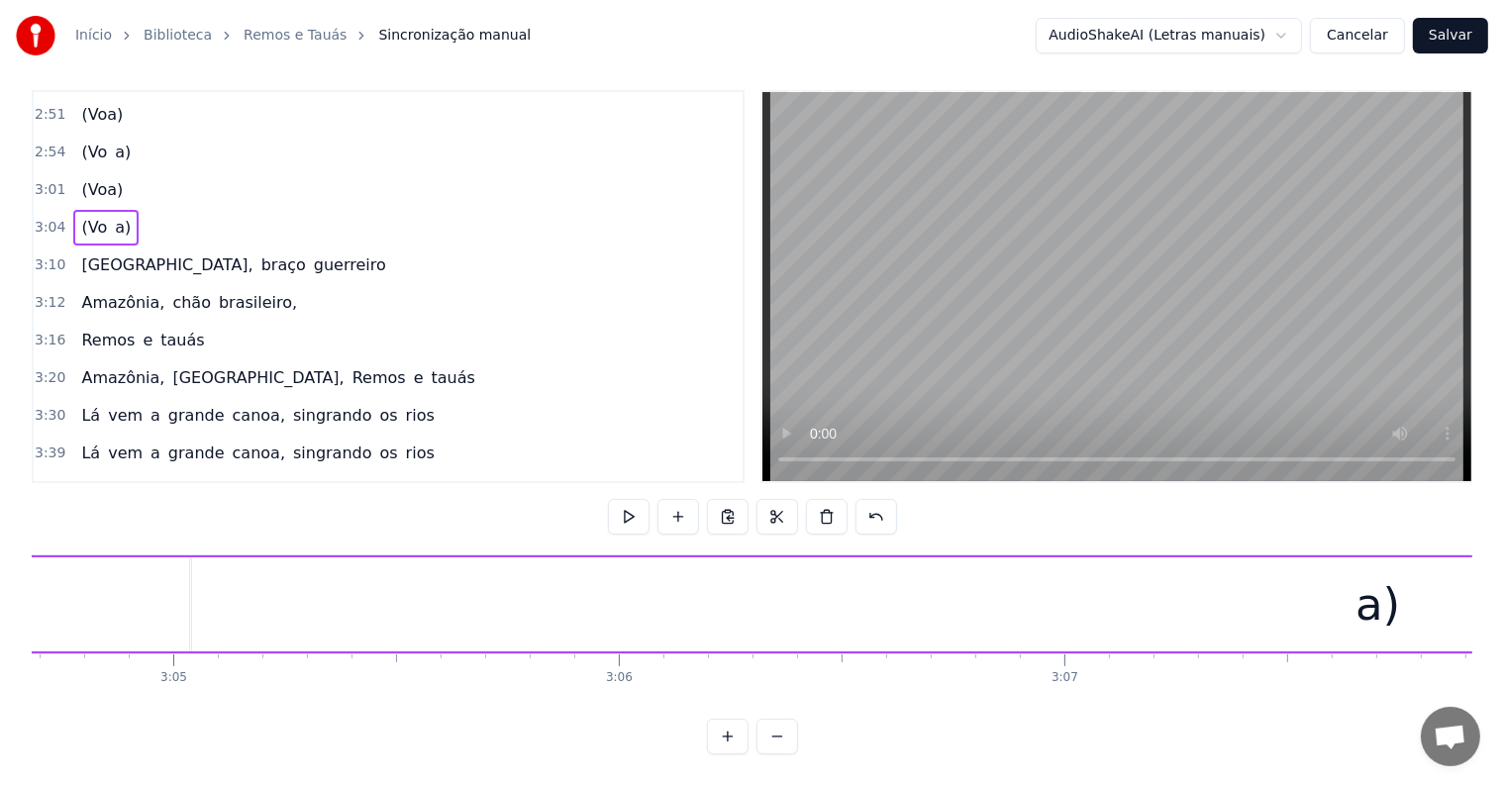
scroll to position [0, 81896]
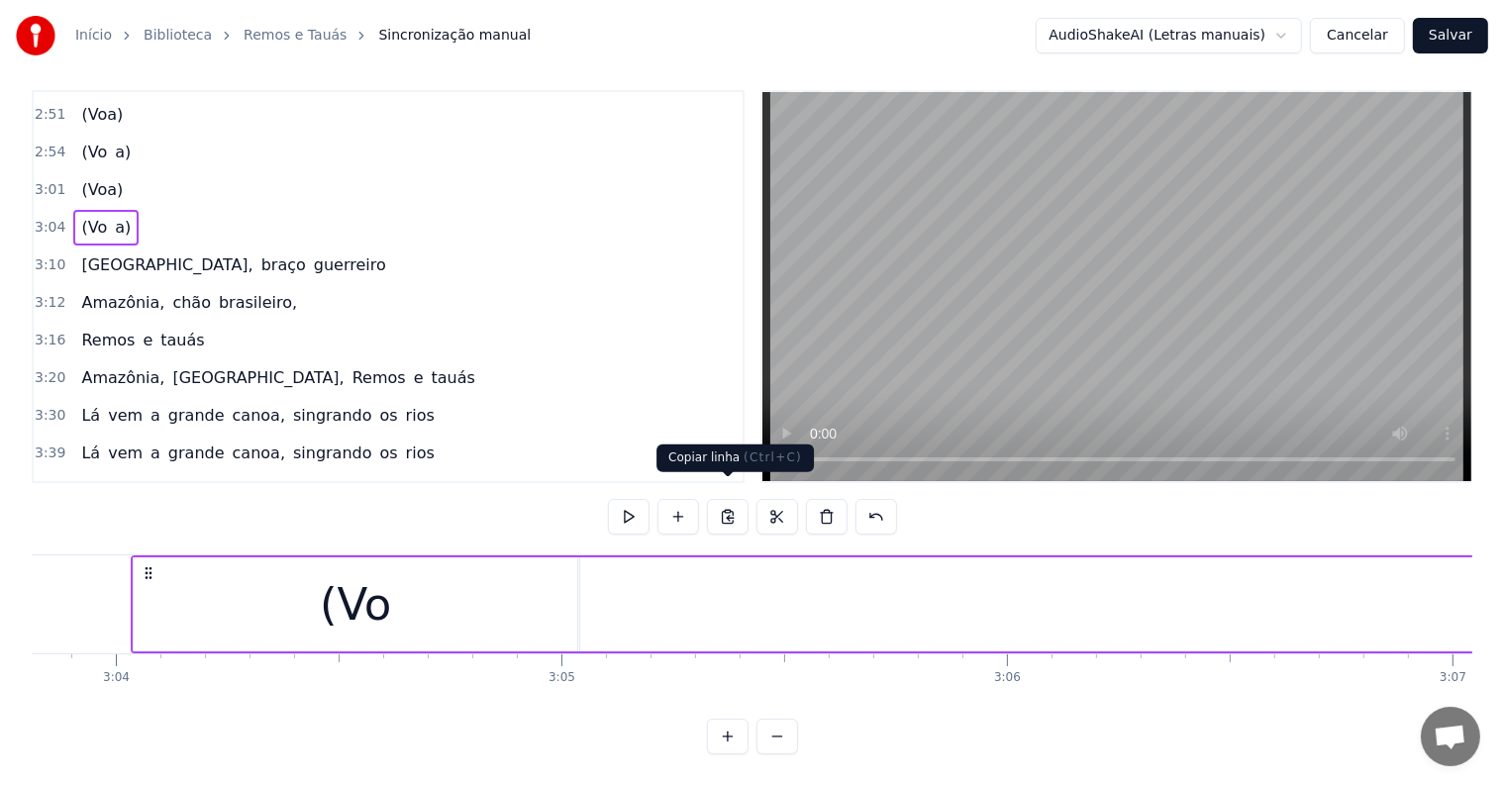
click at [728, 501] on button at bounding box center [728, 517] width 42 height 36
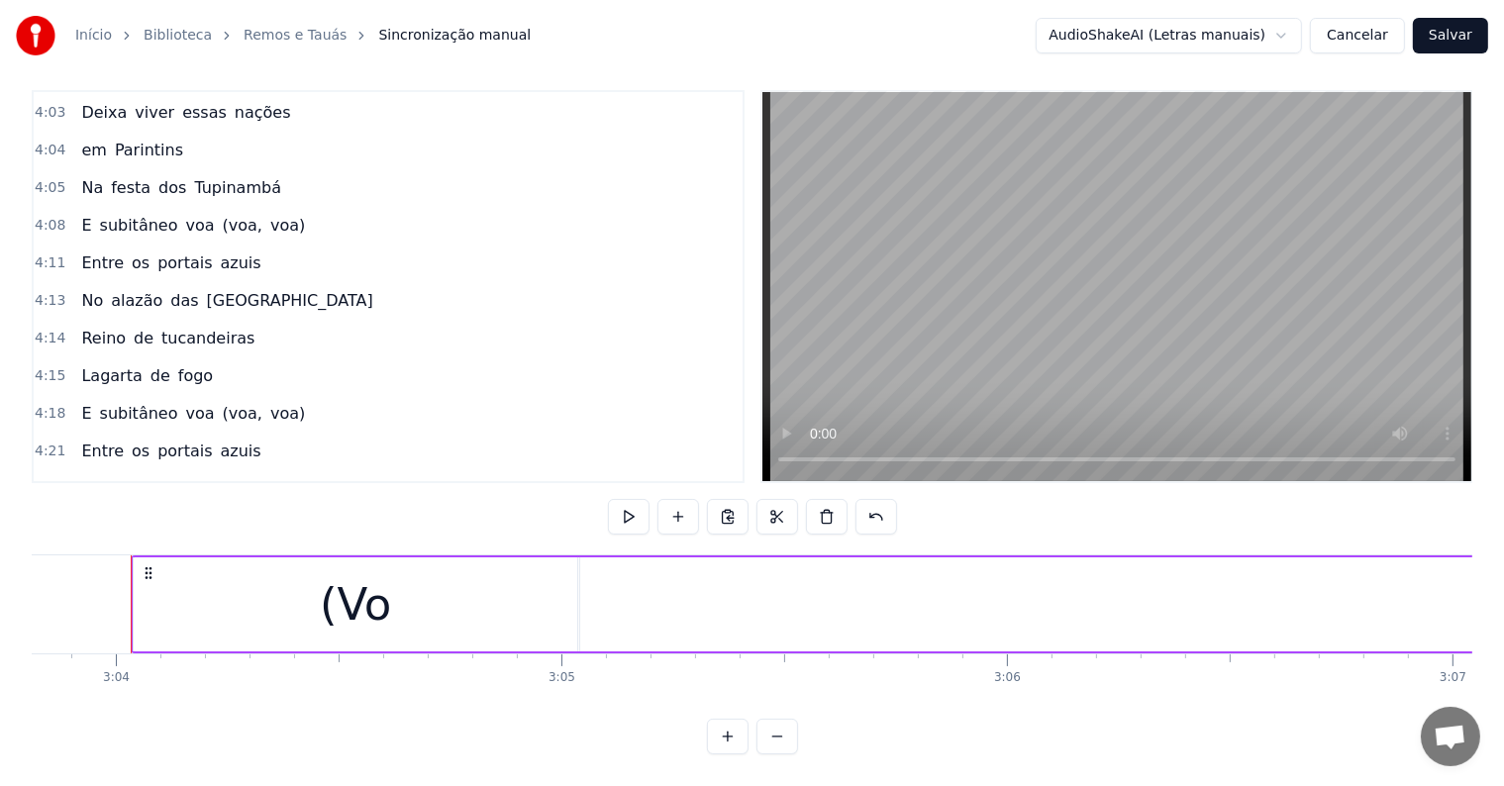
scroll to position [2306, 0]
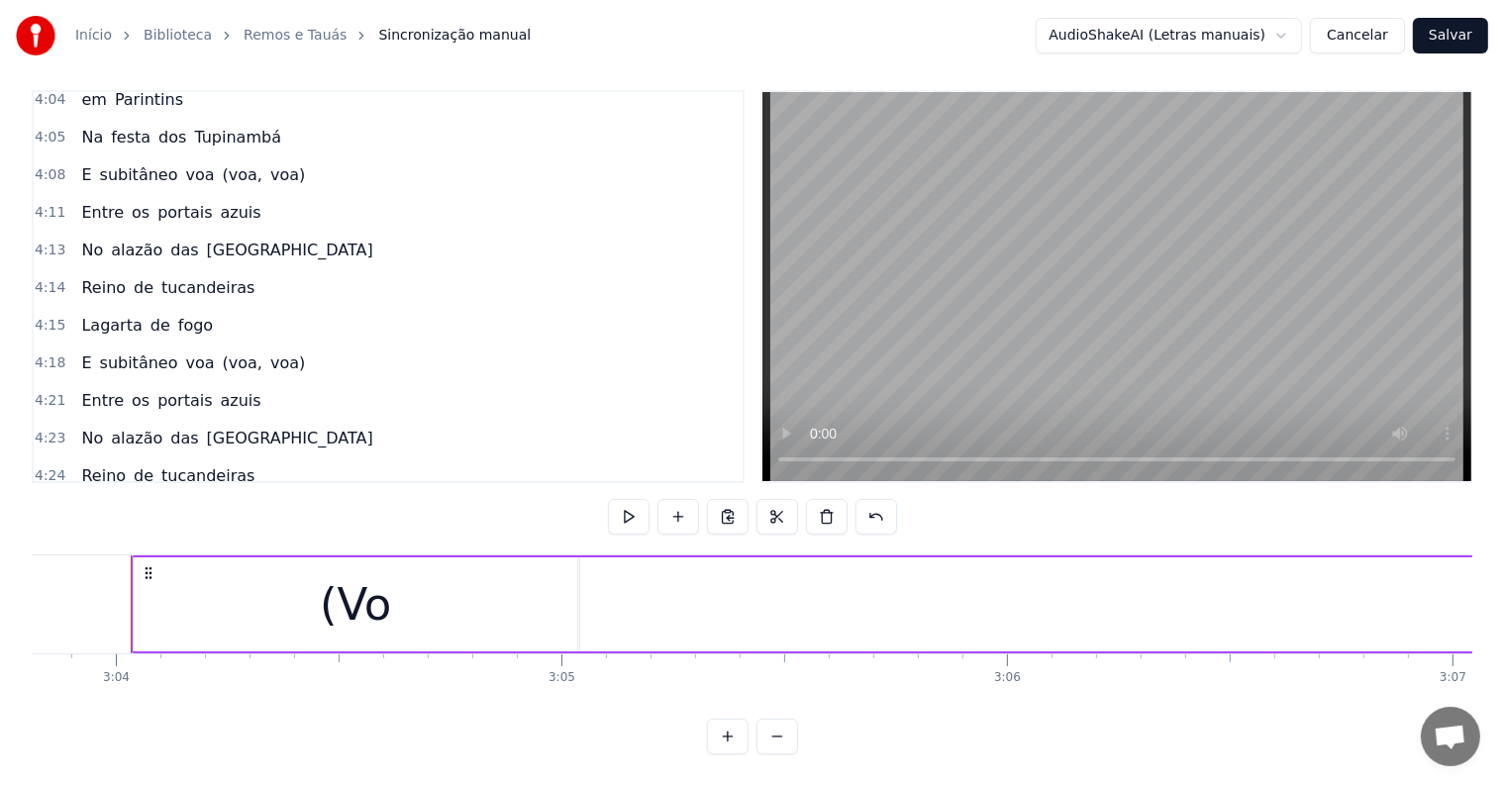
click at [98, 540] on span "(Voa)" at bounding box center [102, 551] width 46 height 23
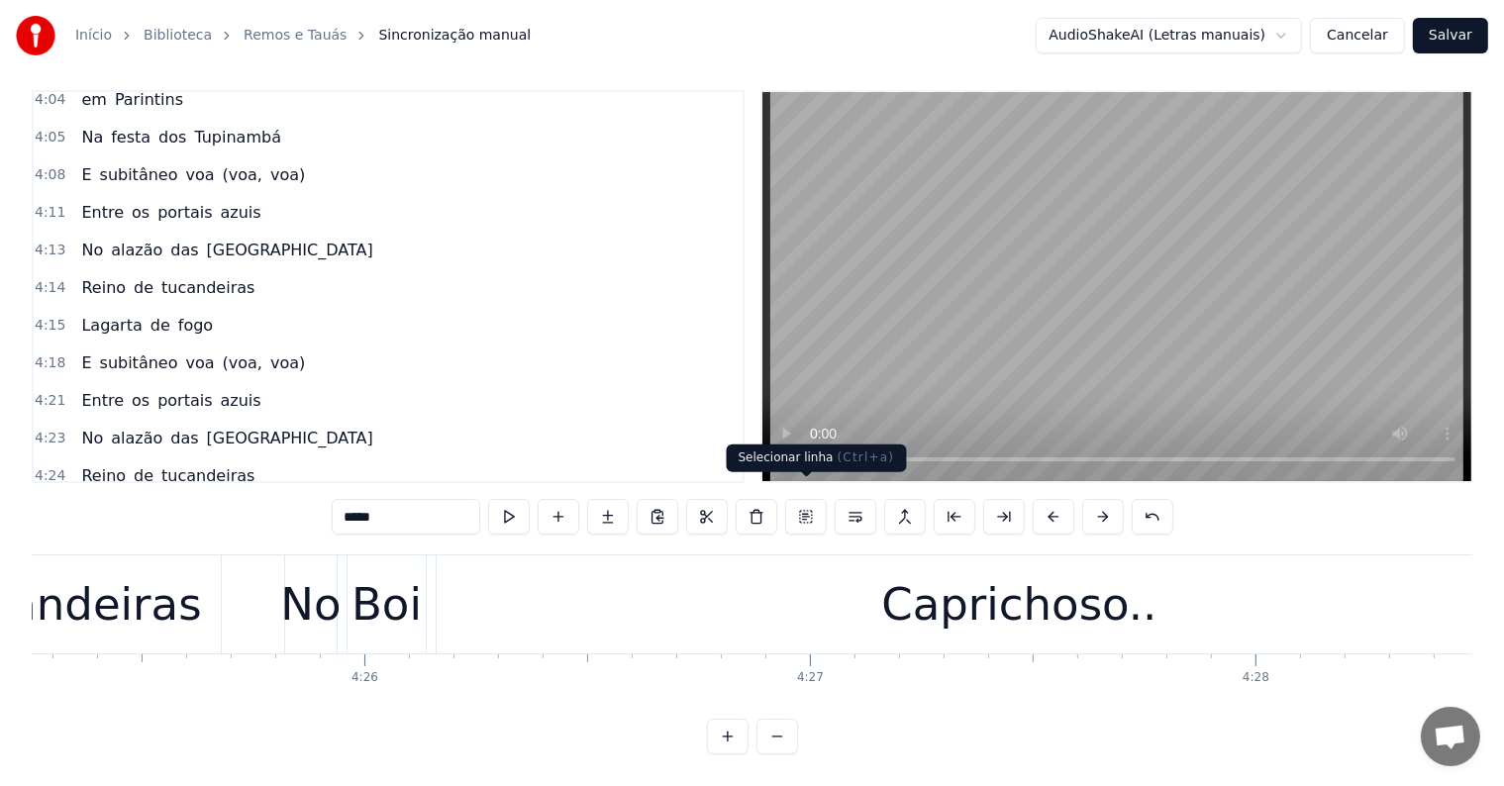
scroll to position [0, 120339]
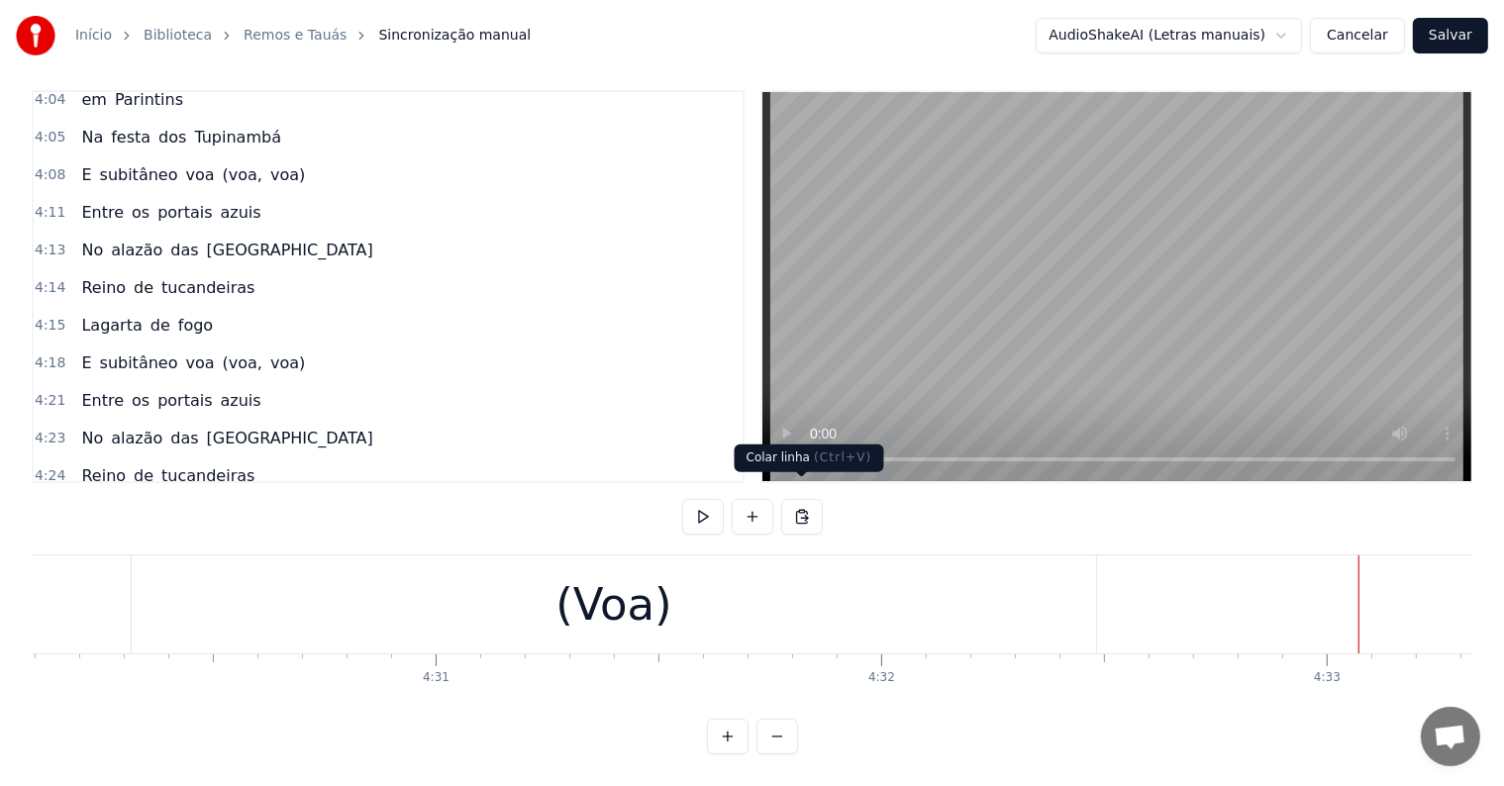
click at [805, 499] on button at bounding box center [802, 517] width 42 height 36
click at [677, 562] on div "(Voa)" at bounding box center [614, 604] width 964 height 98
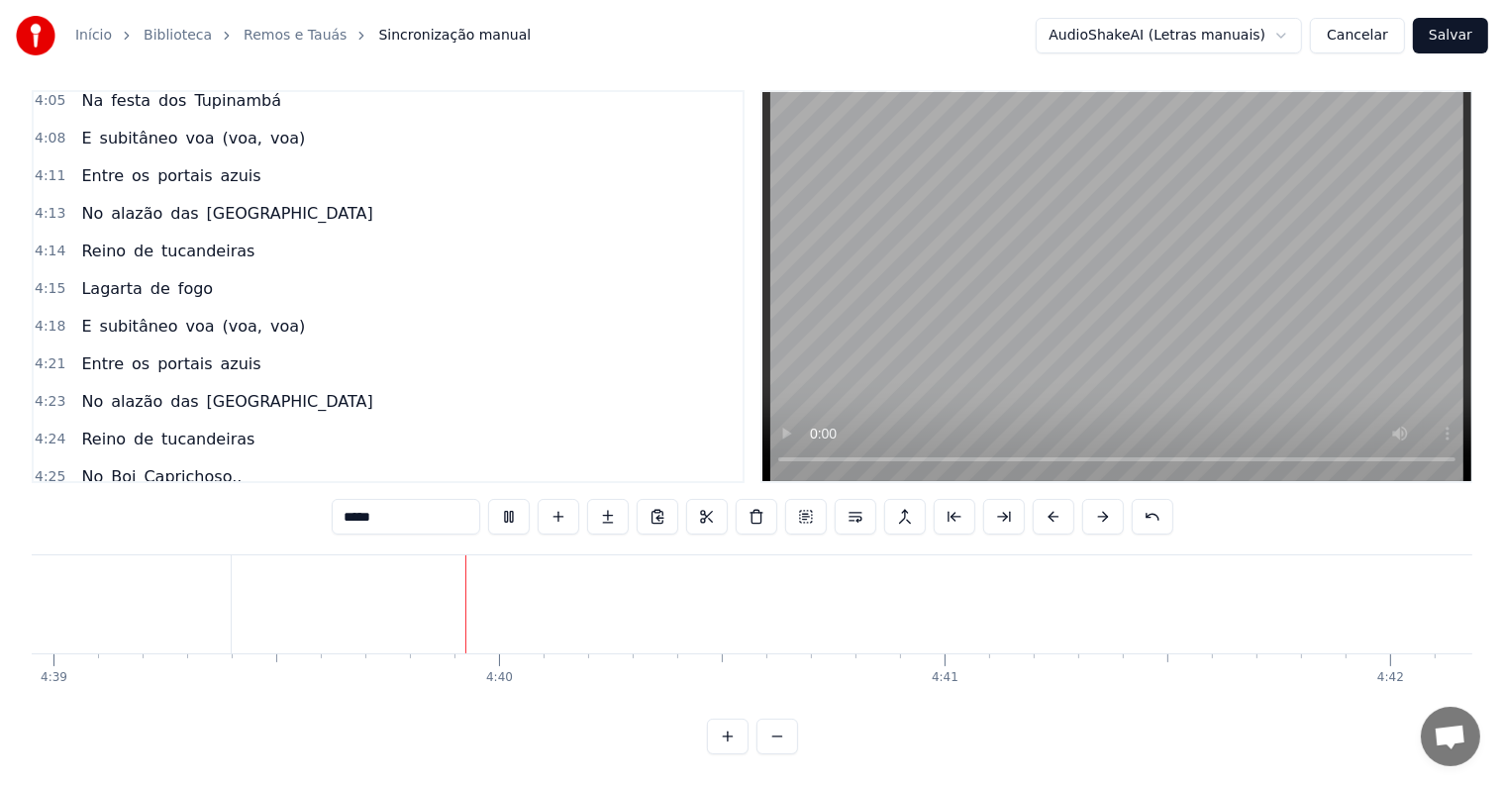
scroll to position [0, 124291]
click at [92, 503] on span "(Voa)" at bounding box center [102, 514] width 46 height 23
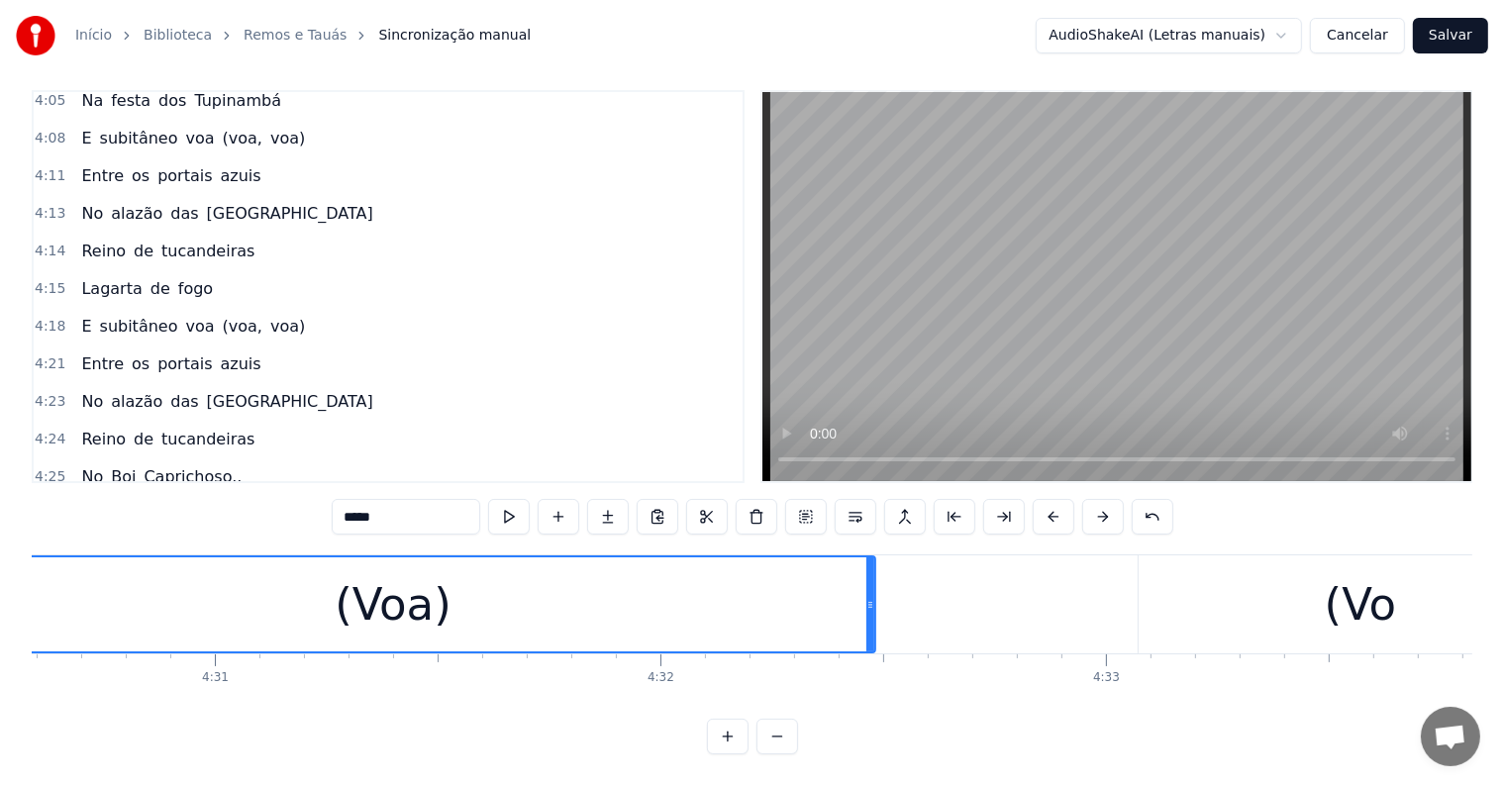
scroll to position [0, 120339]
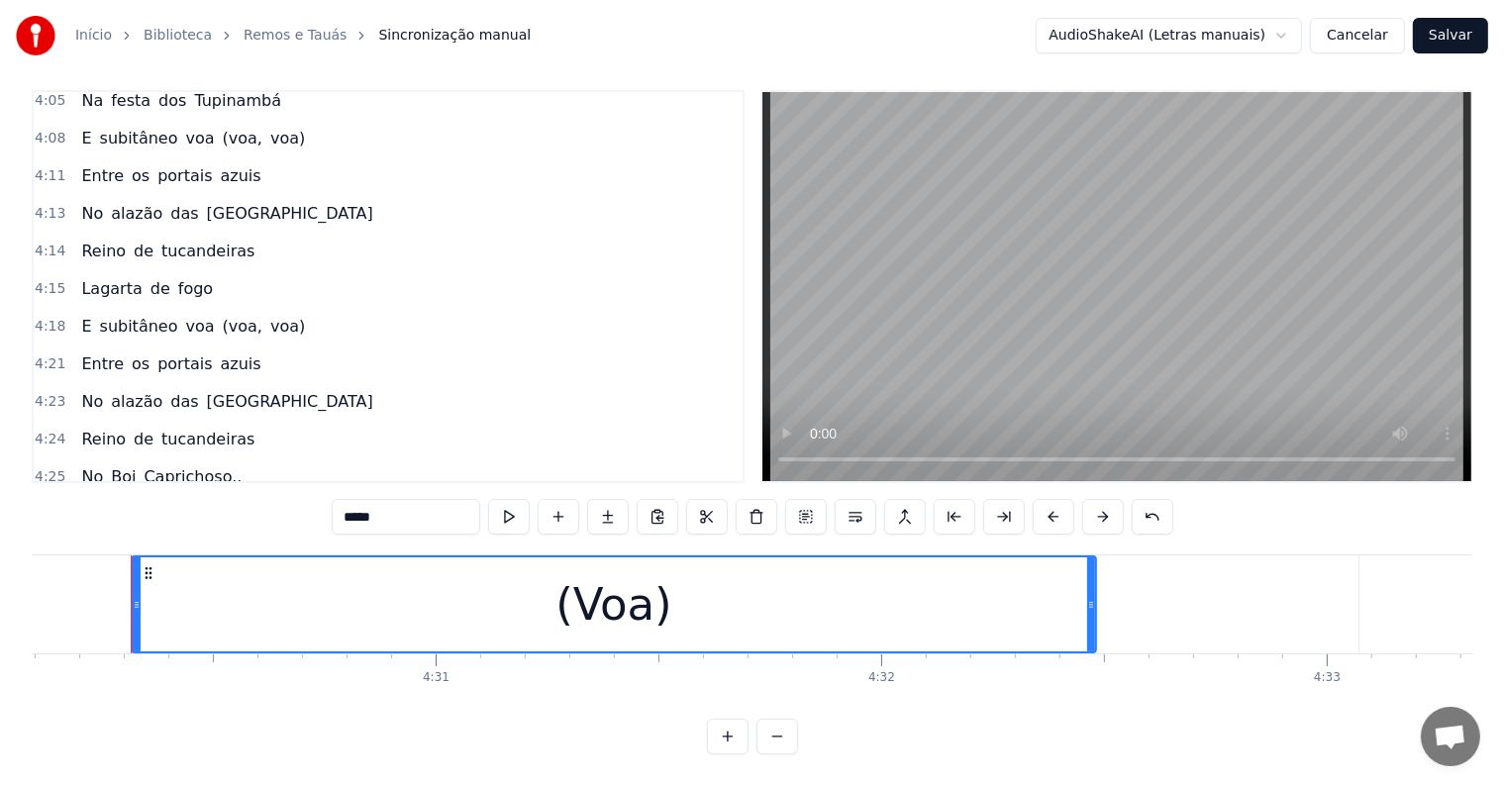
click at [92, 497] on div "(Voa)" at bounding box center [101, 515] width 57 height 36
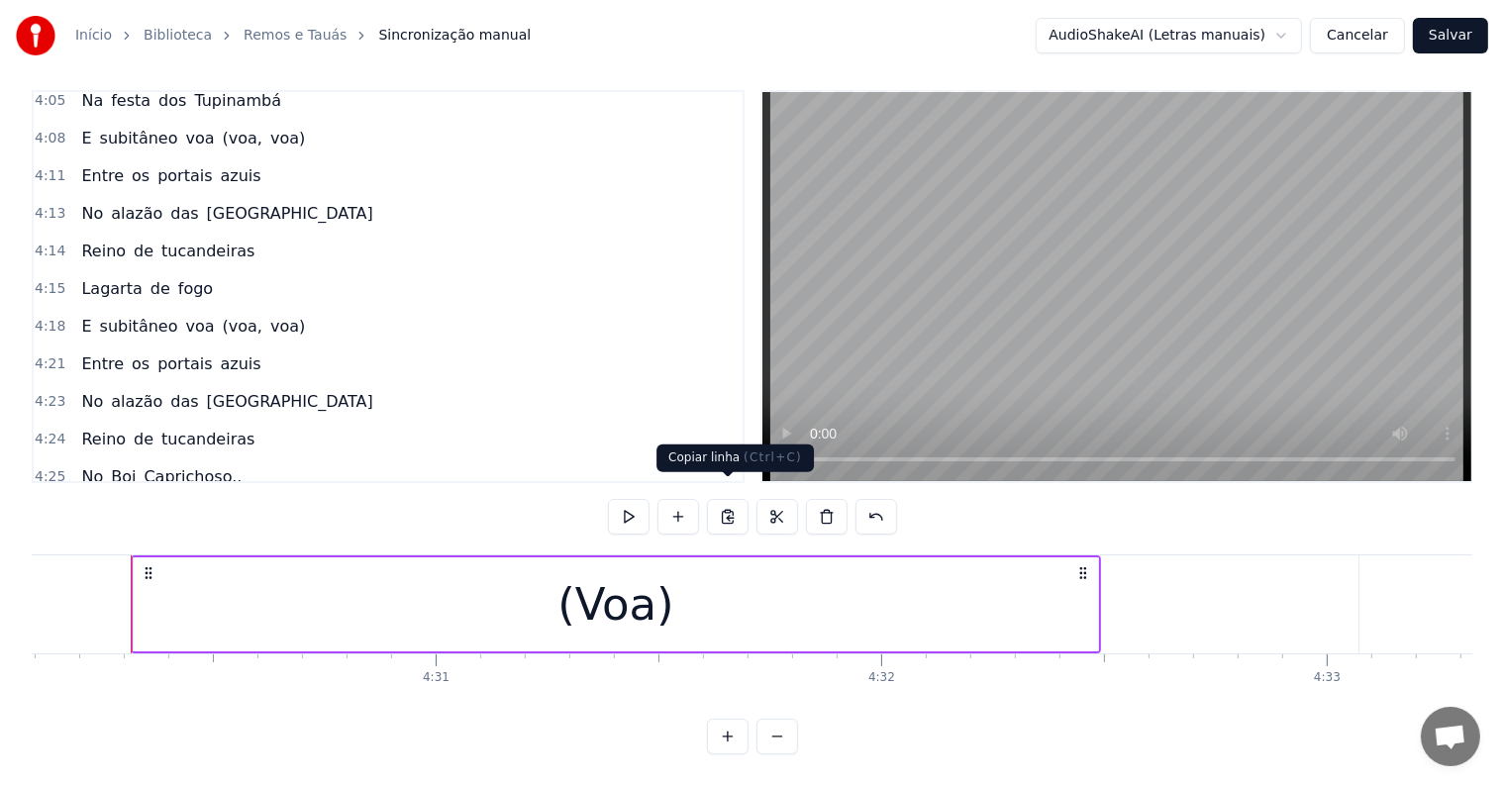
click at [721, 499] on button at bounding box center [728, 517] width 42 height 36
click at [113, 541] on span "a)" at bounding box center [123, 552] width 20 height 23
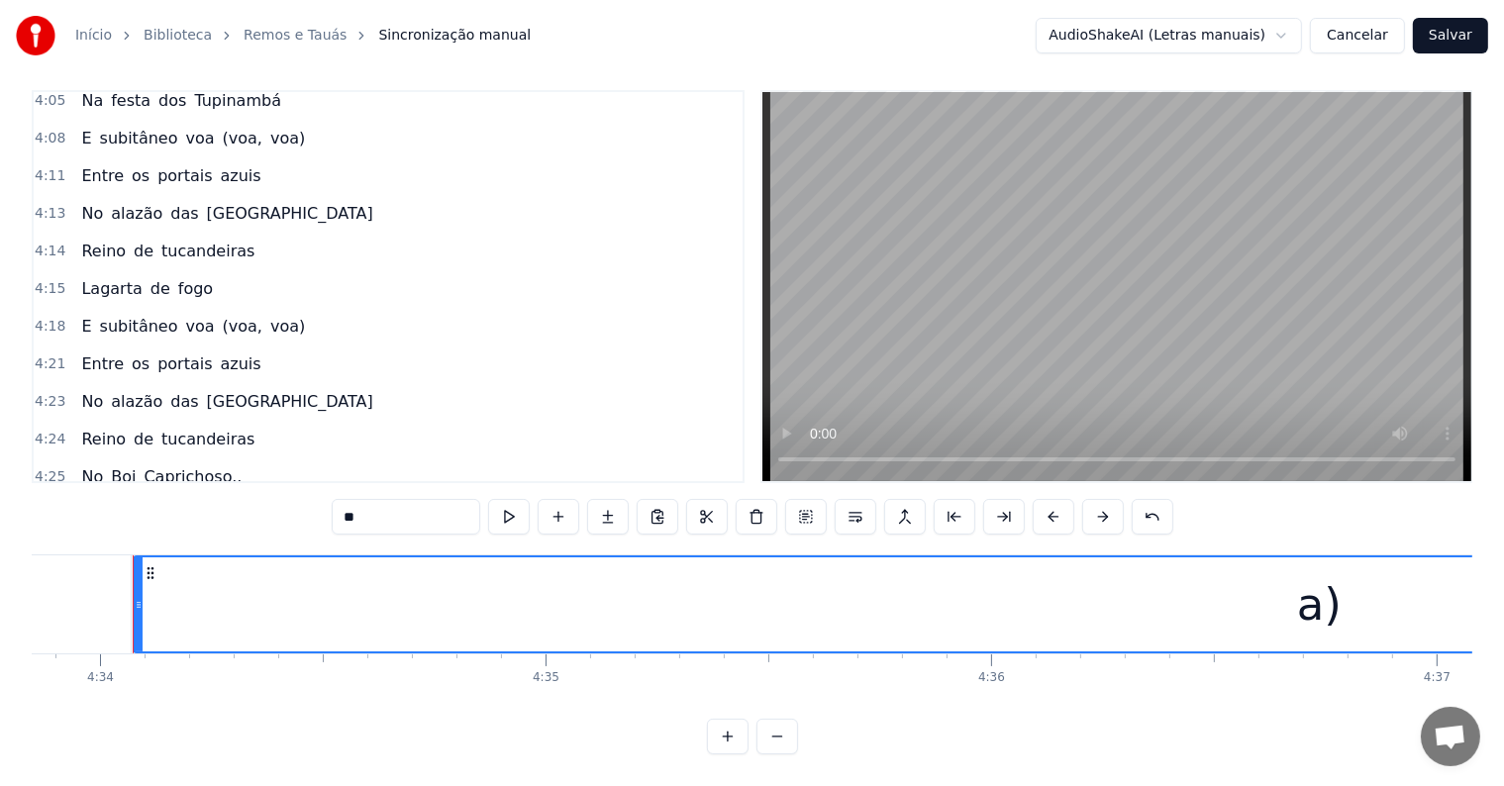
scroll to position [0, 122013]
click at [1443, 615] on div "a)" at bounding box center [1318, 604] width 2369 height 94
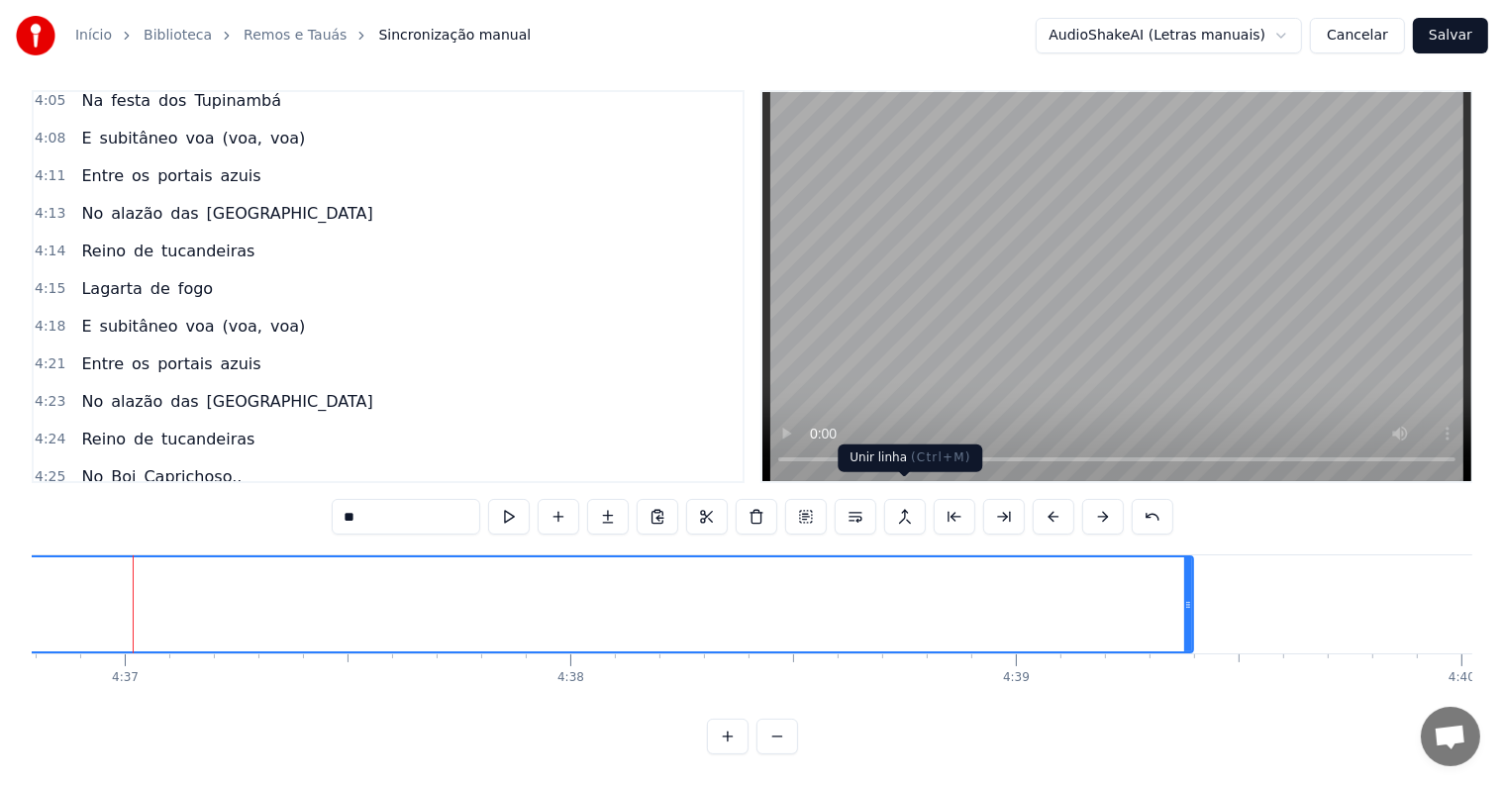
scroll to position [0, 123324]
click at [994, 578] on div "a)" at bounding box center [6, 604] width 2369 height 94
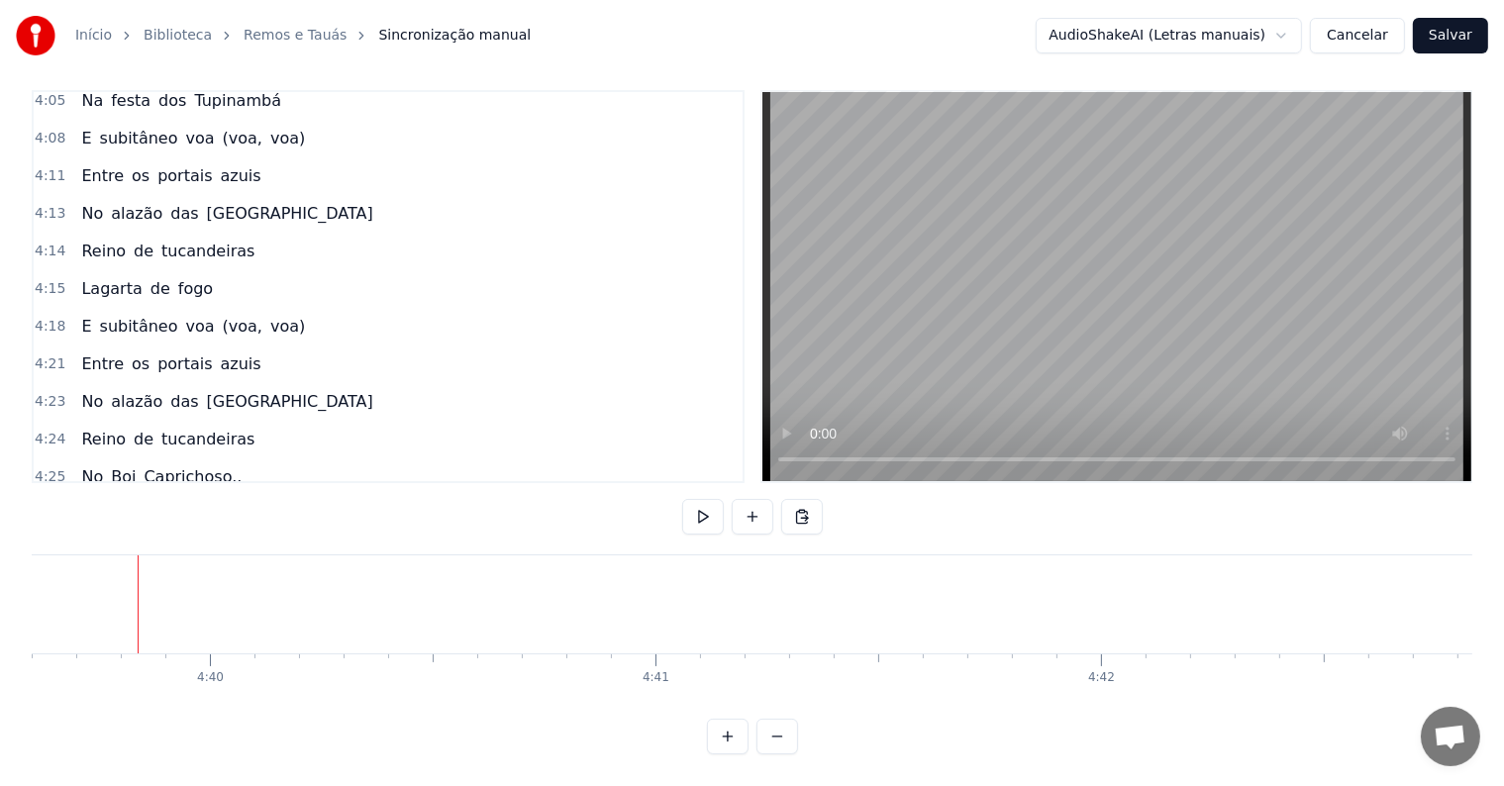
scroll to position [0, 124581]
click at [795, 503] on button at bounding box center [802, 517] width 42 height 36
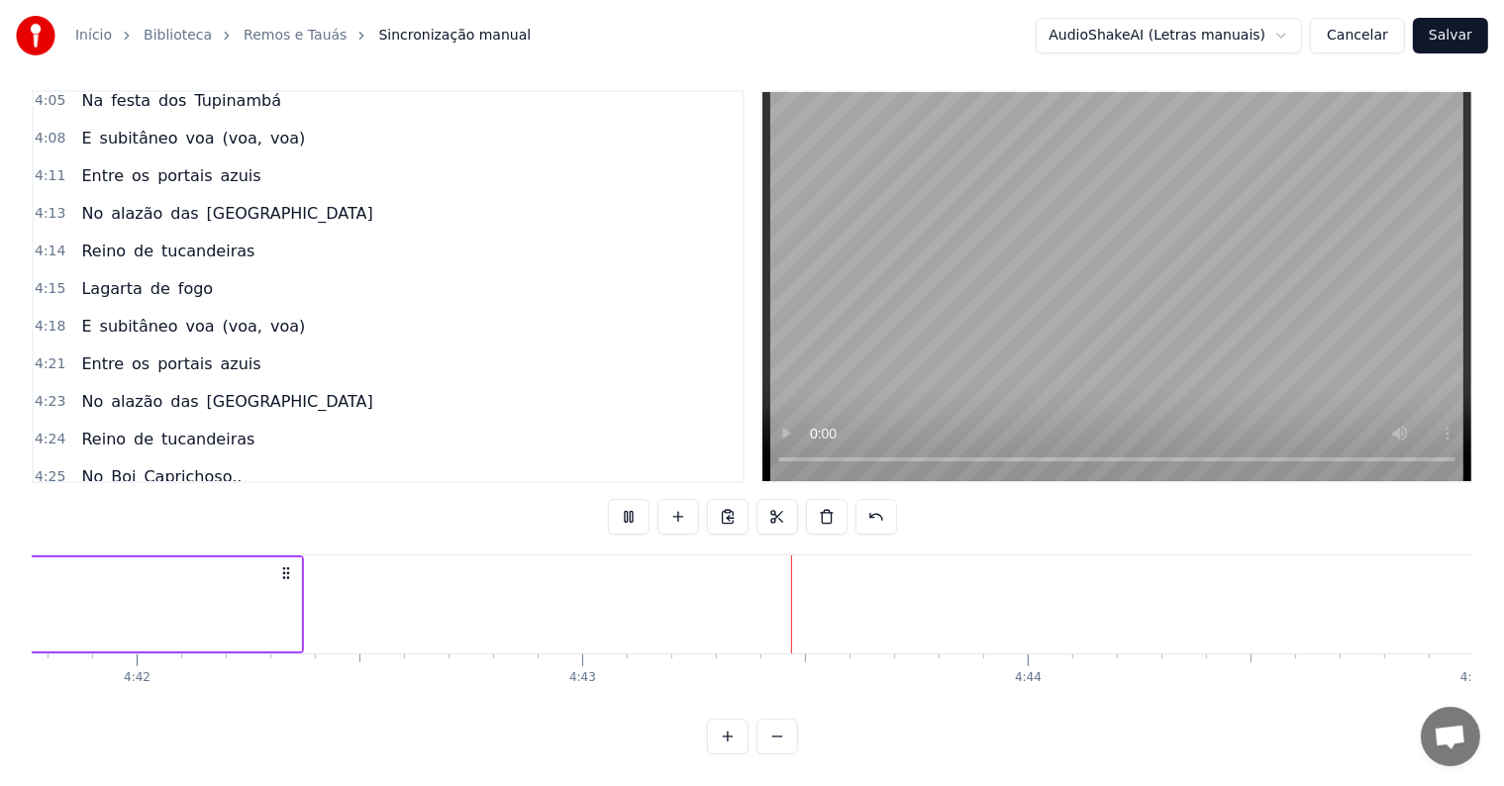
scroll to position [0, 125907]
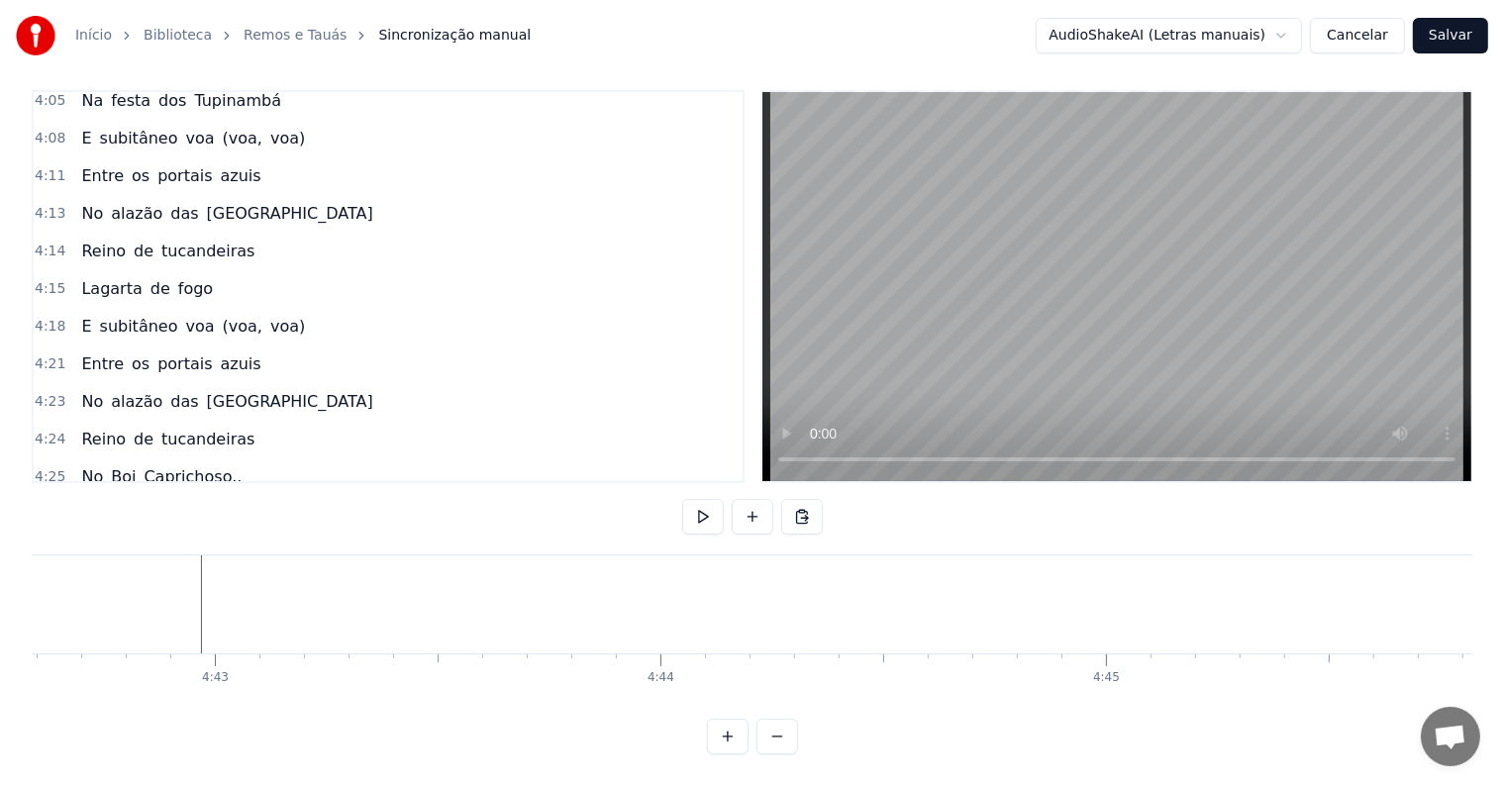
click at [107, 535] on div "(Vo a)" at bounding box center [105, 553] width 65 height 36
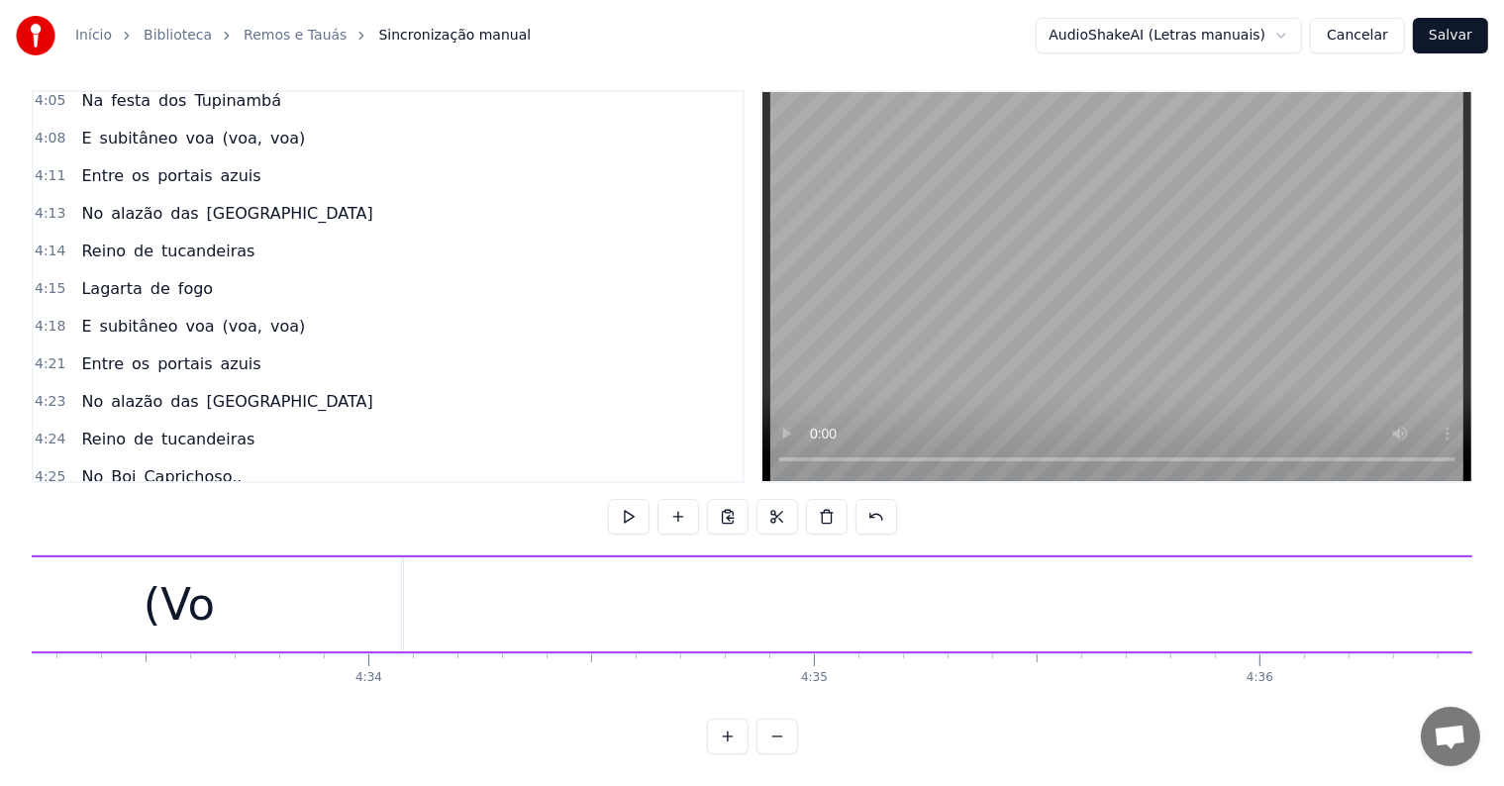
scroll to position [0, 121567]
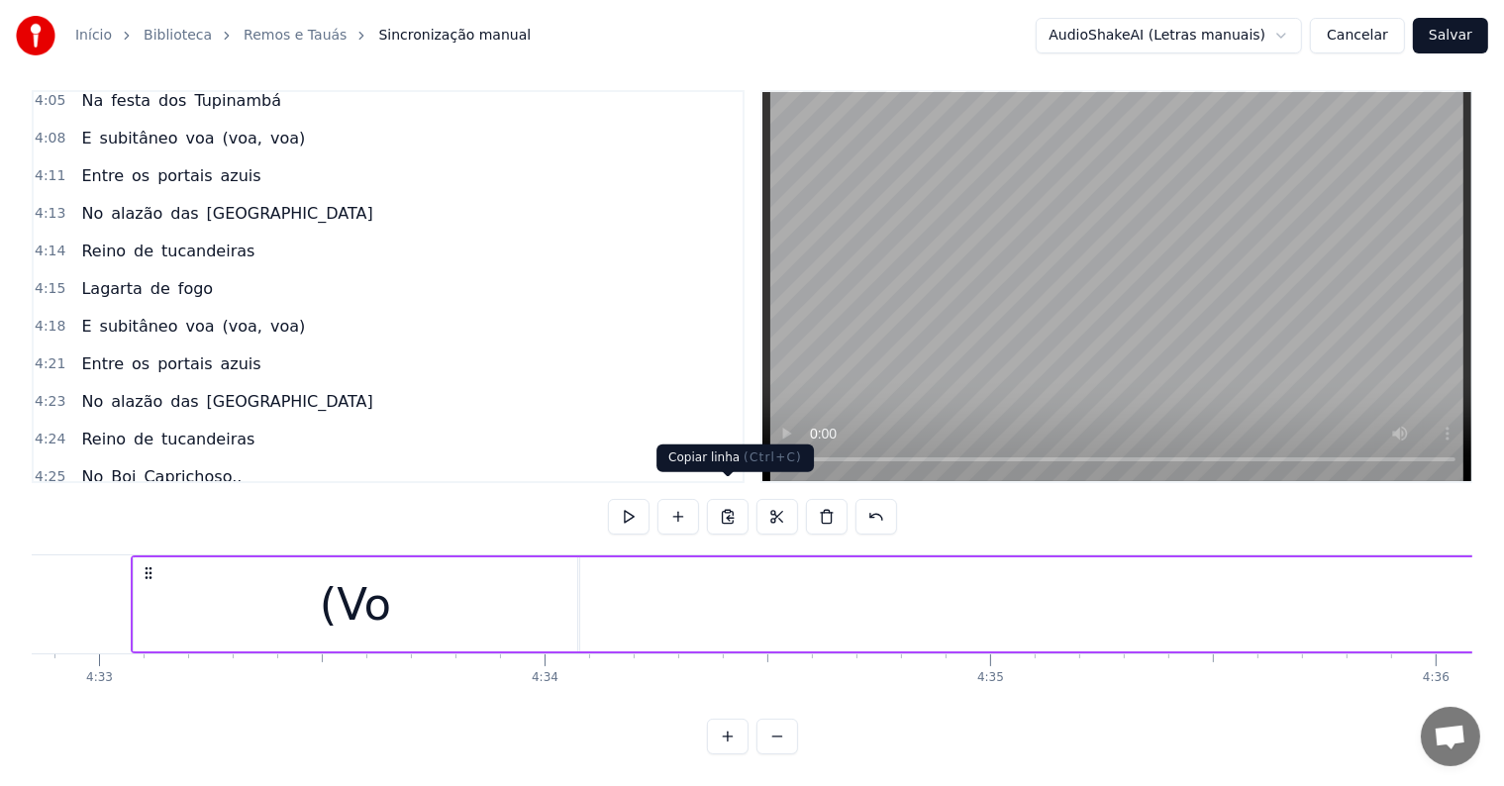
click at [729, 499] on button at bounding box center [728, 517] width 42 height 36
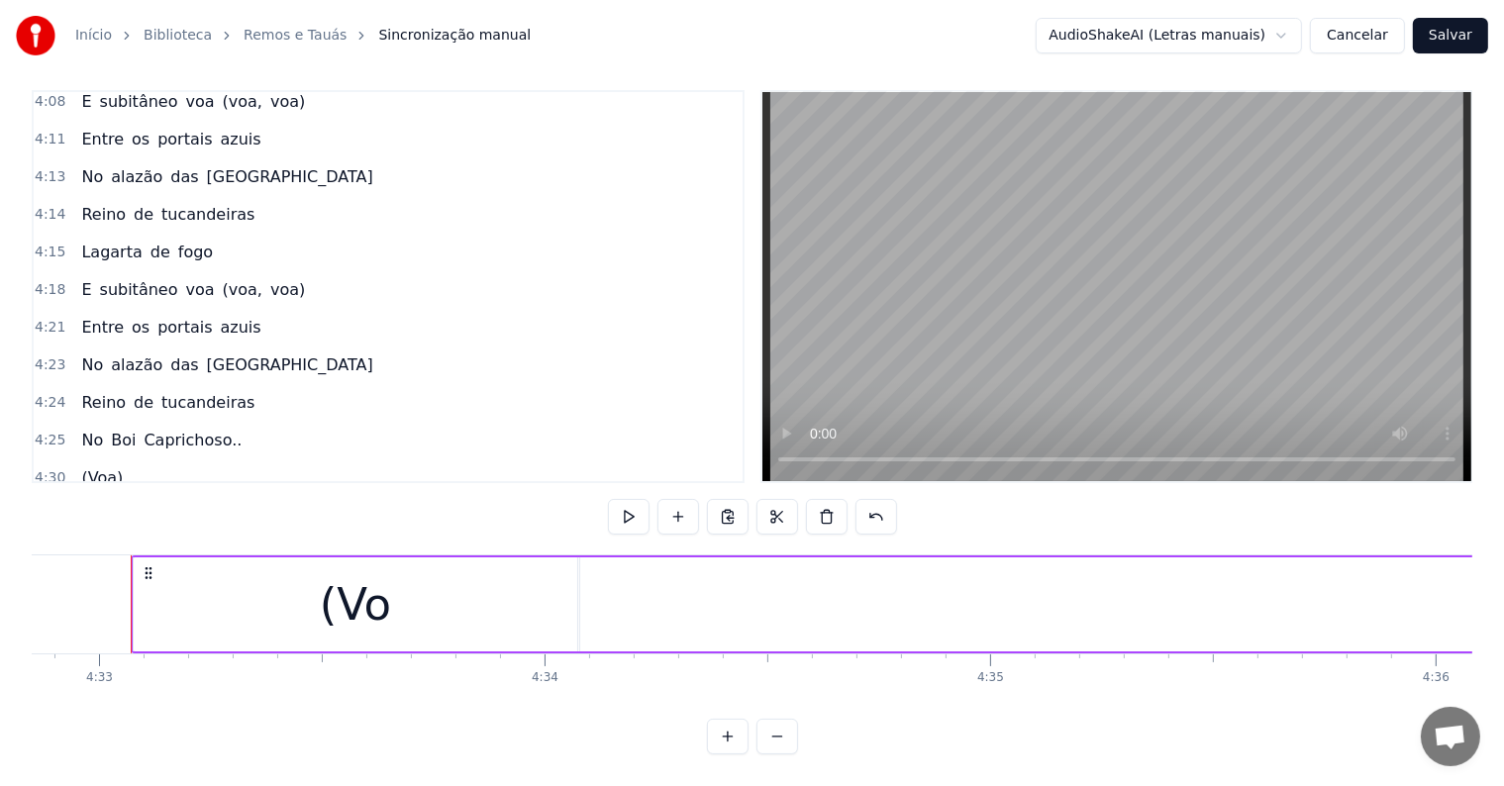
click at [104, 542] on span "(Voa)" at bounding box center [102, 553] width 46 height 23
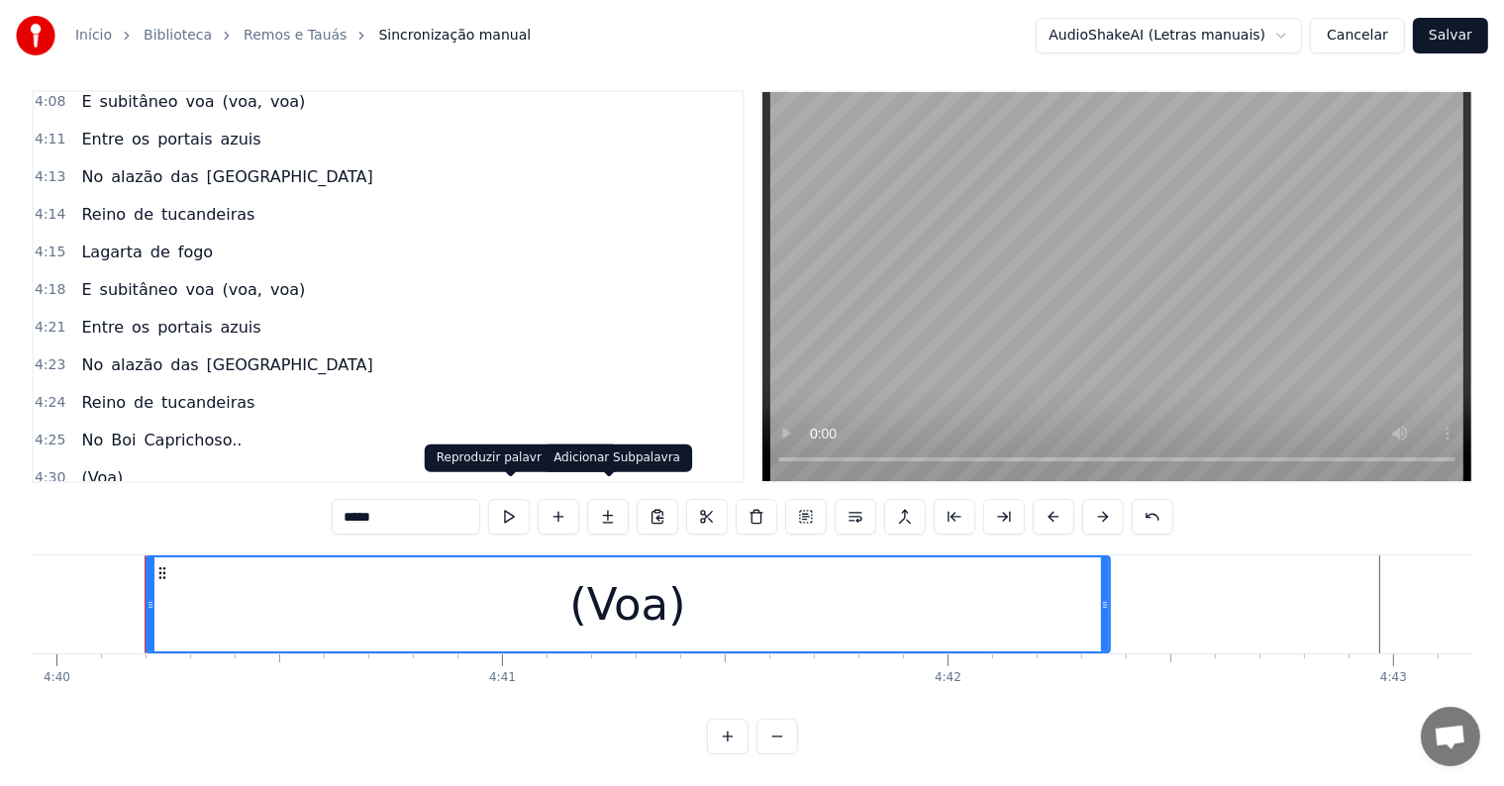
scroll to position [0, 124741]
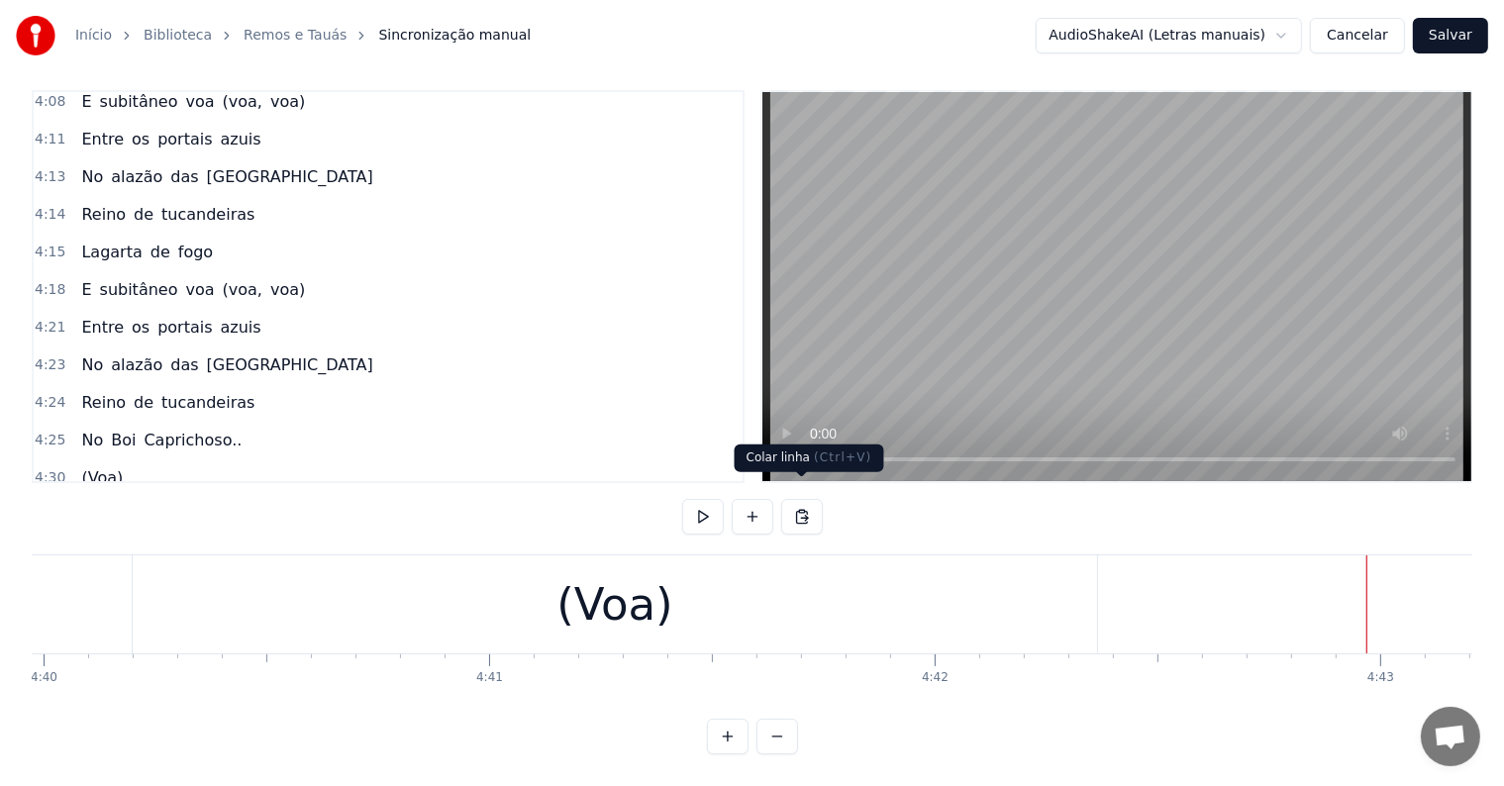
click at [802, 501] on button at bounding box center [802, 517] width 42 height 36
click at [656, 597] on div "(Voa)" at bounding box center [614, 604] width 117 height 67
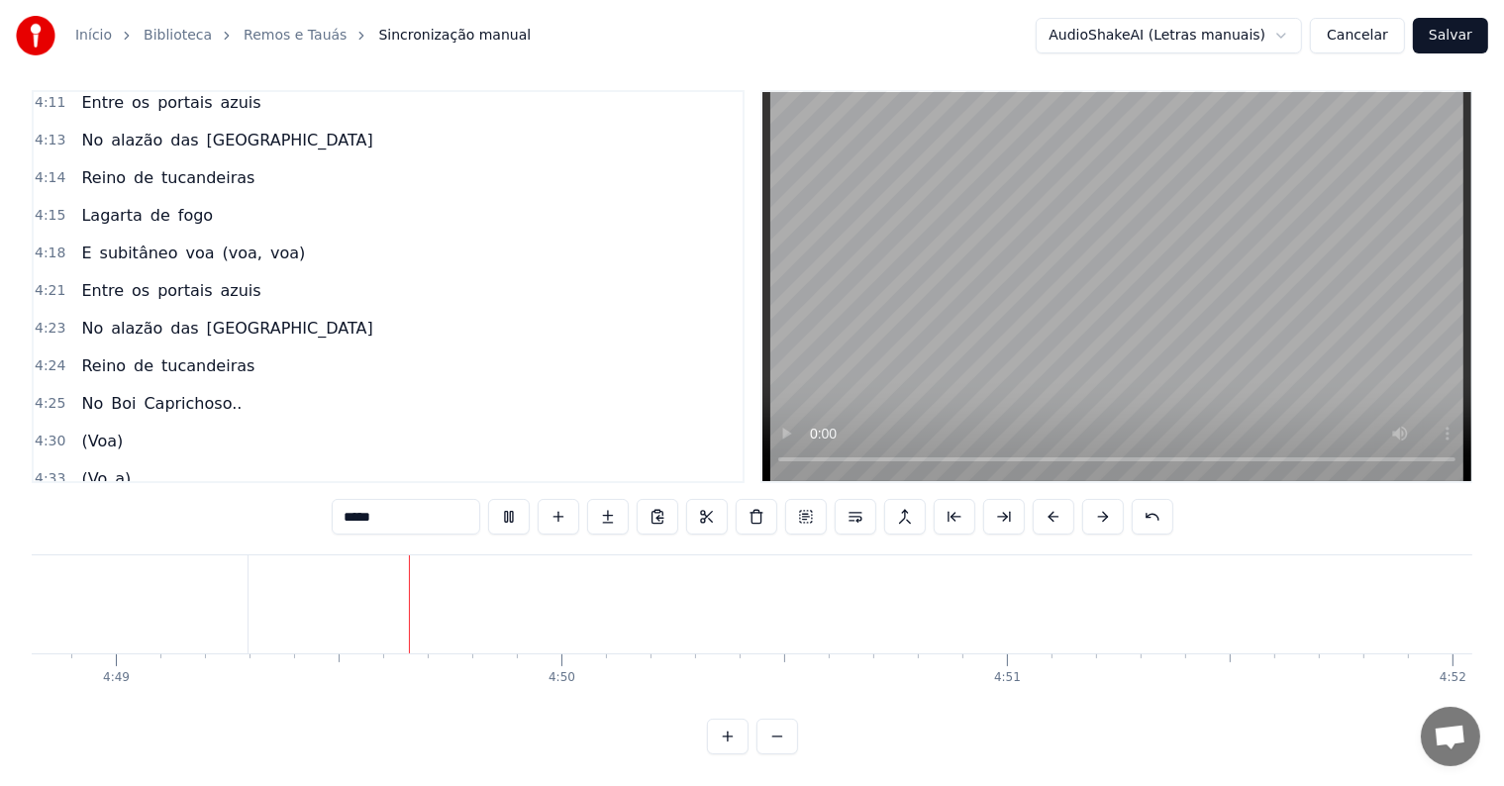
scroll to position [0, 128682]
click at [81, 499] on div "(Voa)" at bounding box center [101, 517] width 57 height 36
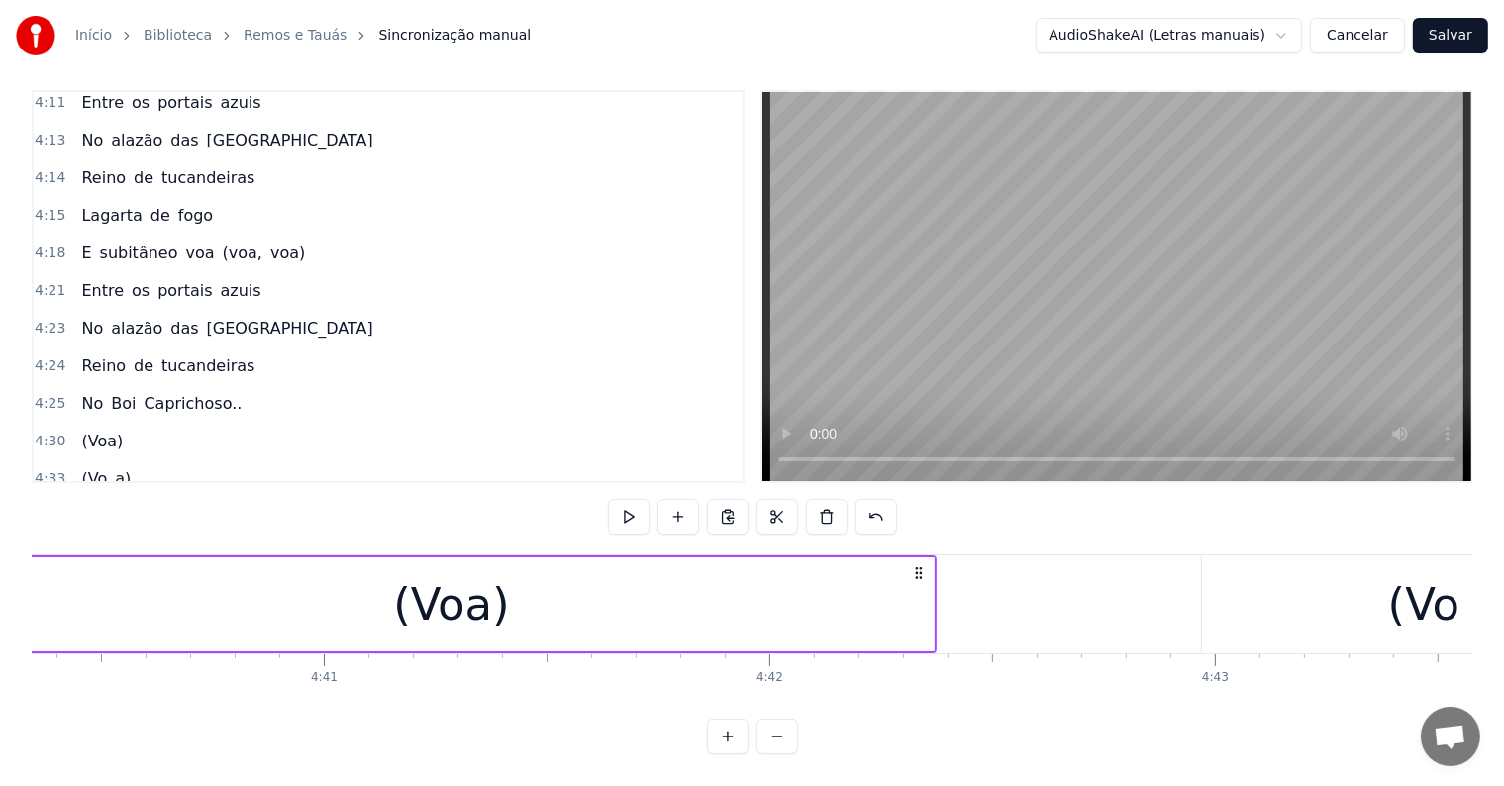
scroll to position [0, 124741]
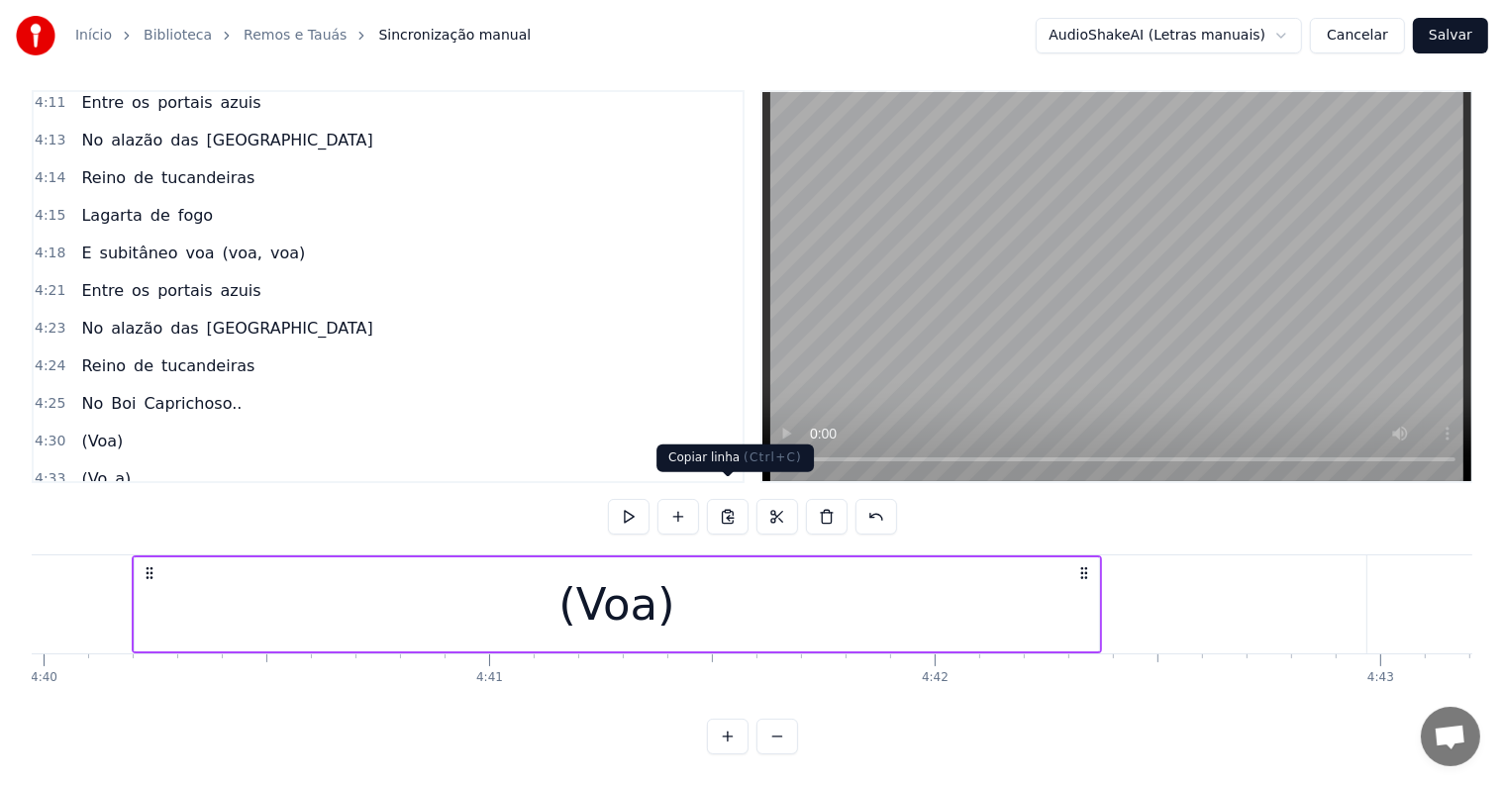
click at [728, 502] on button at bounding box center [728, 517] width 42 height 36
click at [113, 543] on span "a)" at bounding box center [123, 554] width 20 height 23
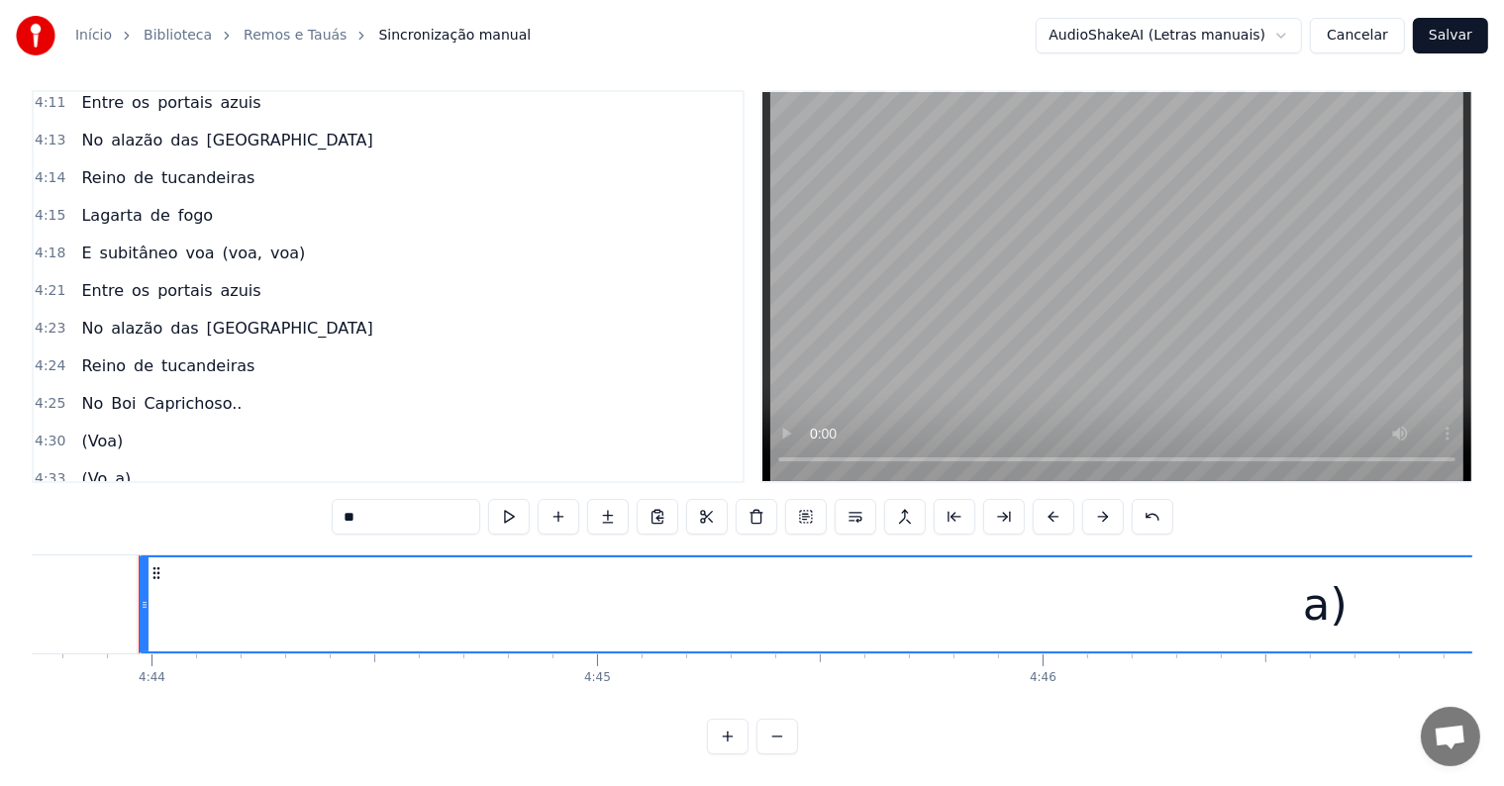
scroll to position [0, 126422]
click at [1353, 604] on div "a)" at bounding box center [1318, 604] width 2369 height 94
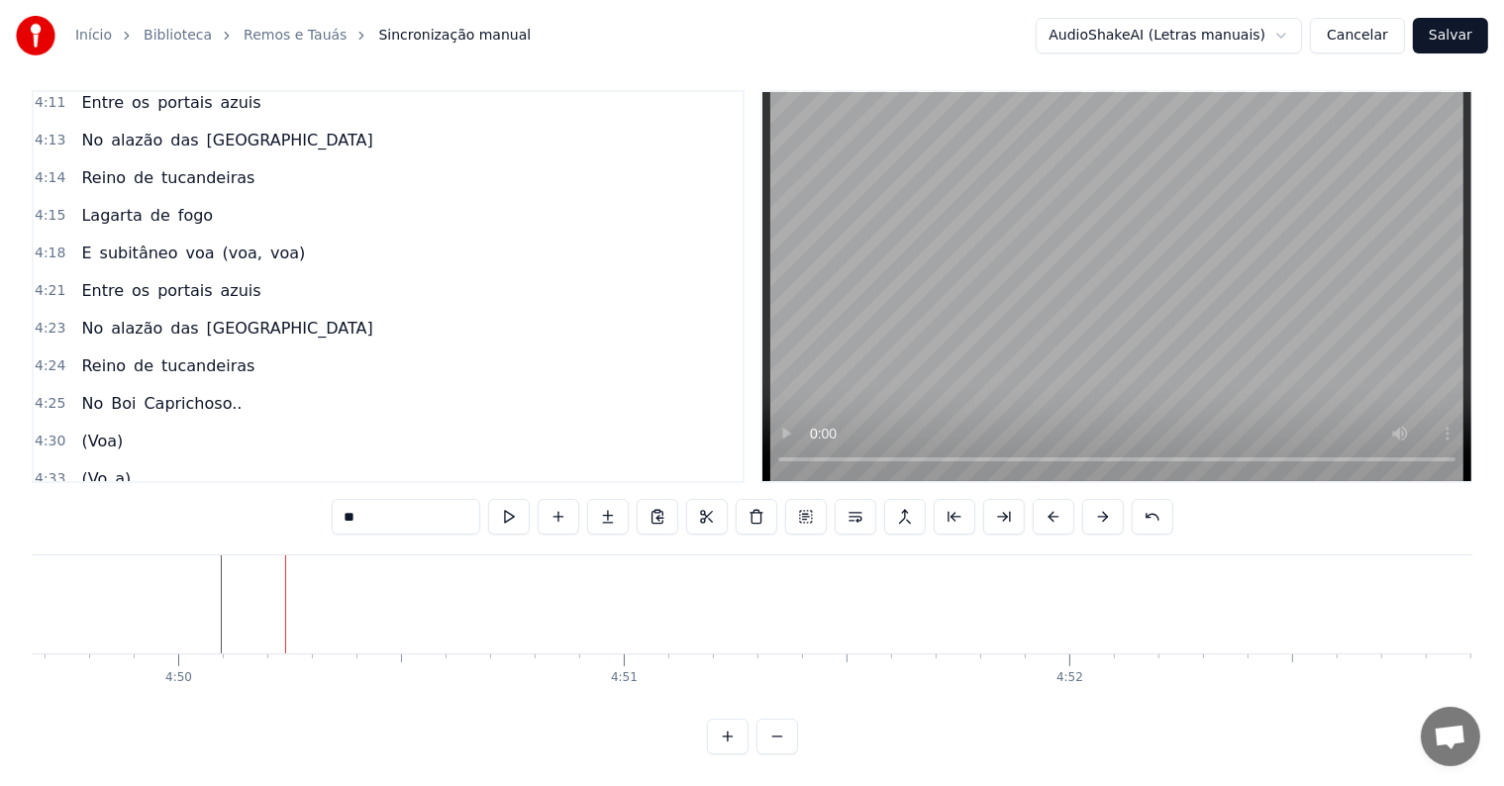
scroll to position [0, 129101]
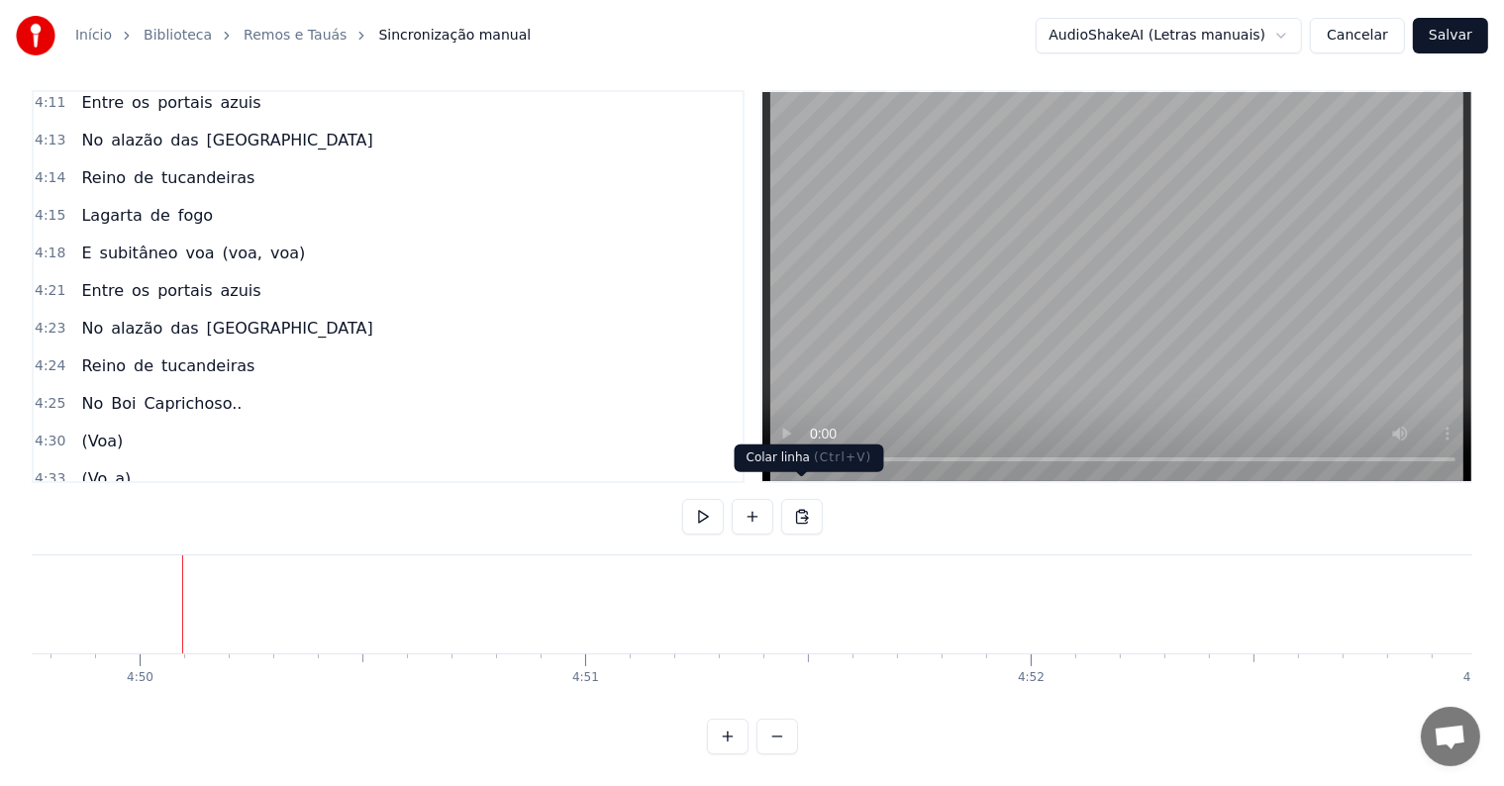
click at [799, 499] on button at bounding box center [802, 517] width 42 height 36
click at [111, 537] on div "(Vo a)" at bounding box center [105, 555] width 65 height 36
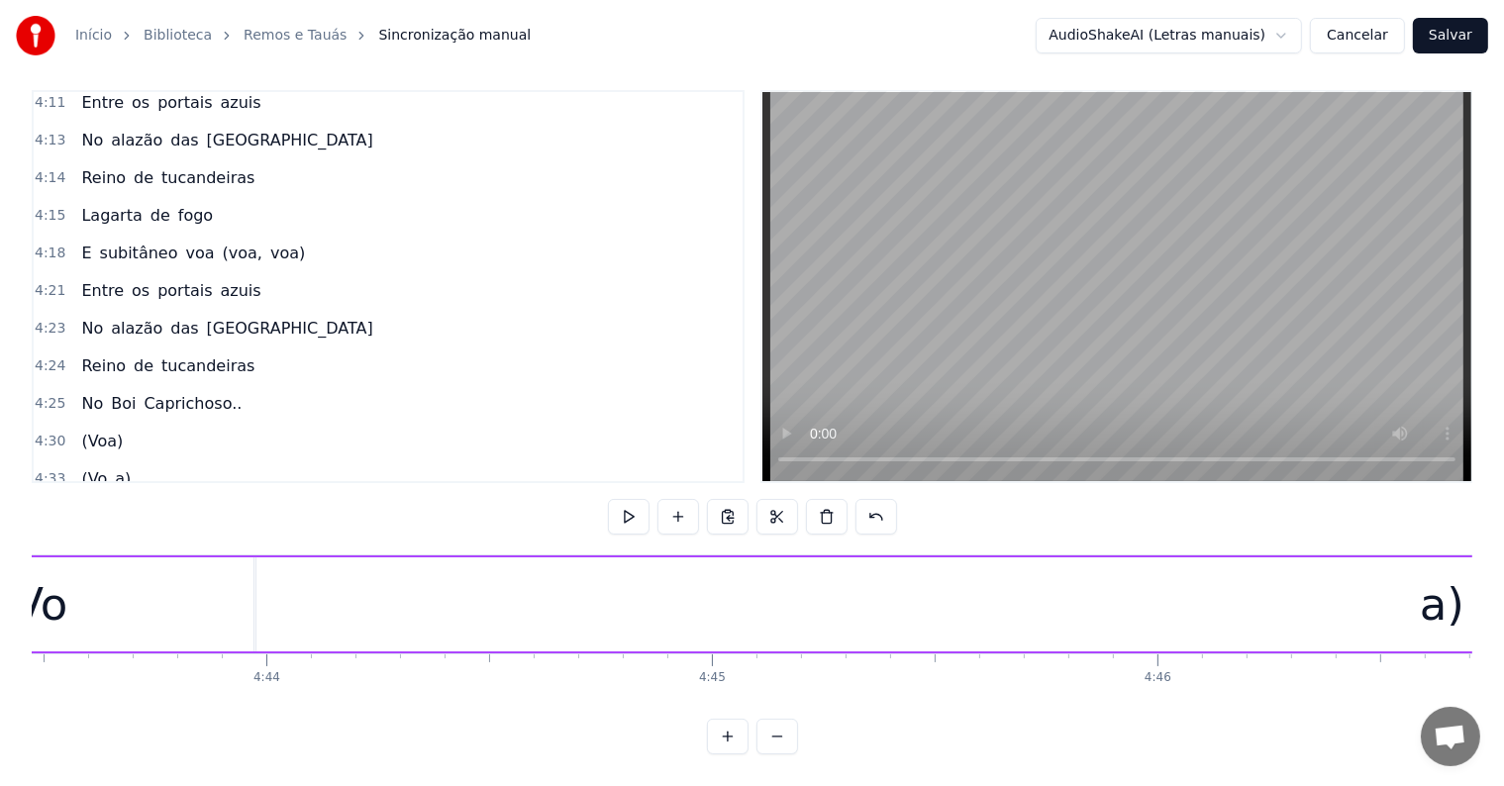
scroll to position [0, 125976]
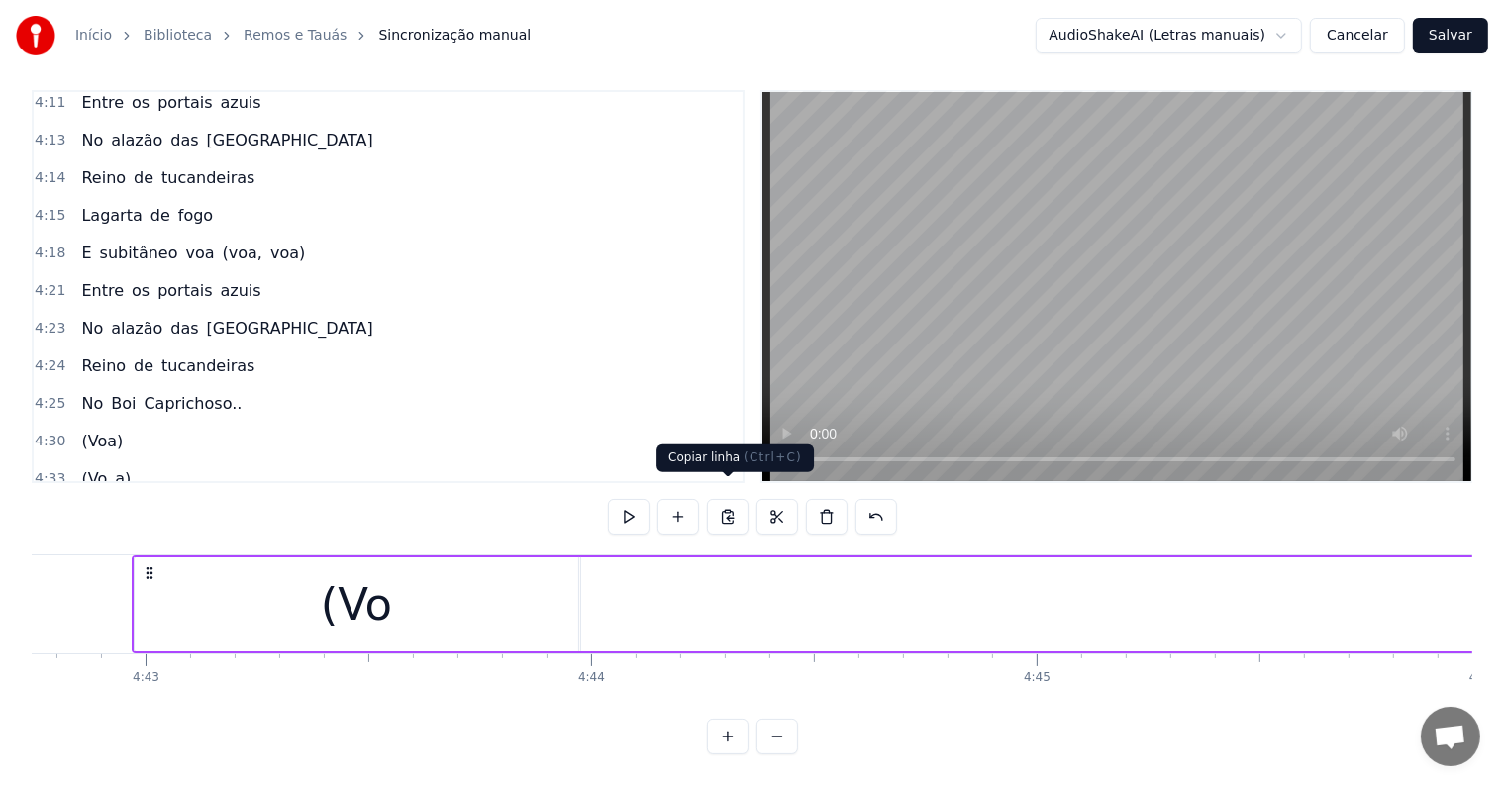
click at [731, 503] on button at bounding box center [728, 517] width 42 height 36
click at [108, 537] on div "(Vo a)" at bounding box center [105, 555] width 65 height 36
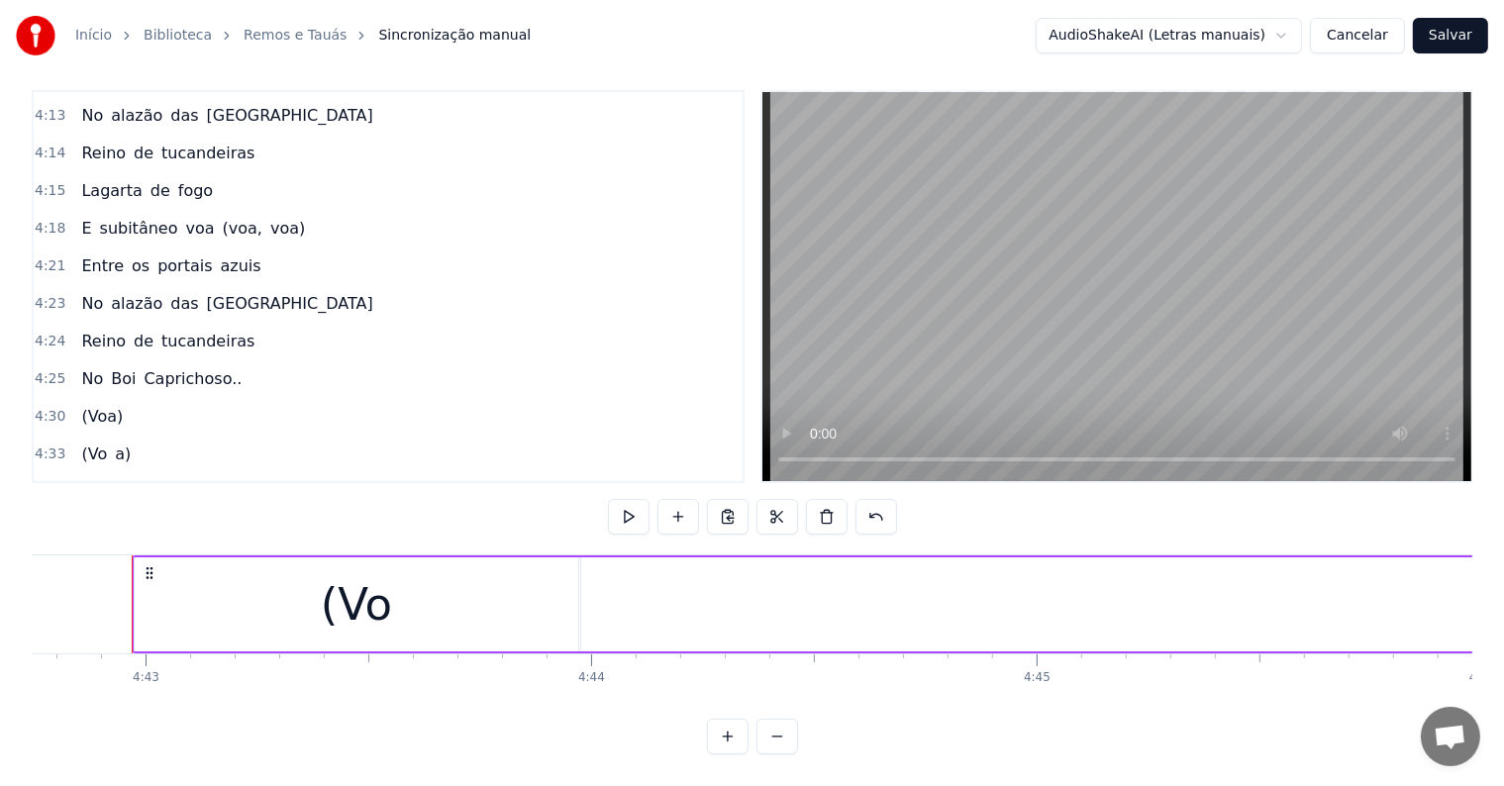
scroll to position [2451, 0]
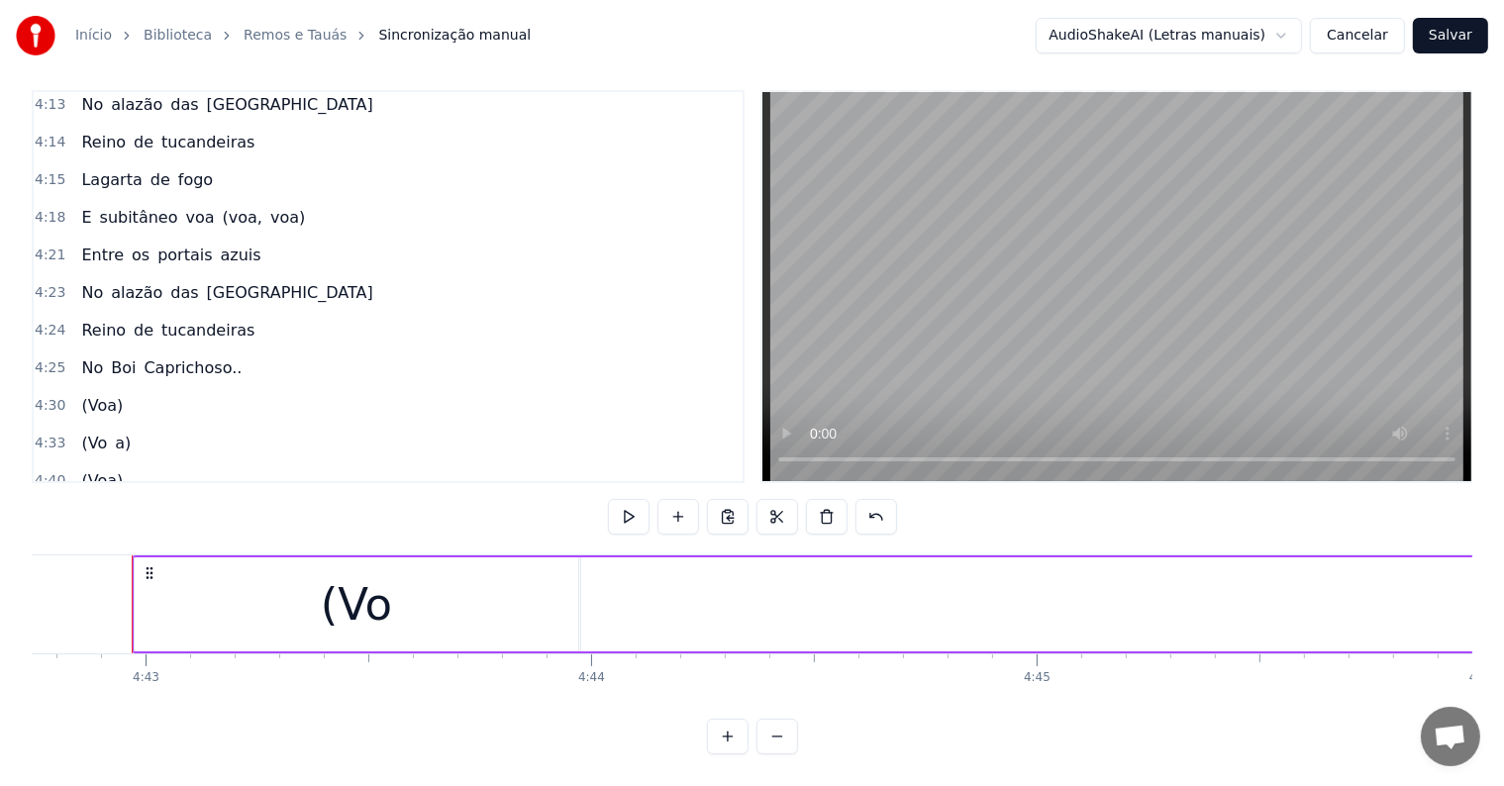
click at [105, 545] on span "(Voa)" at bounding box center [102, 556] width 46 height 23
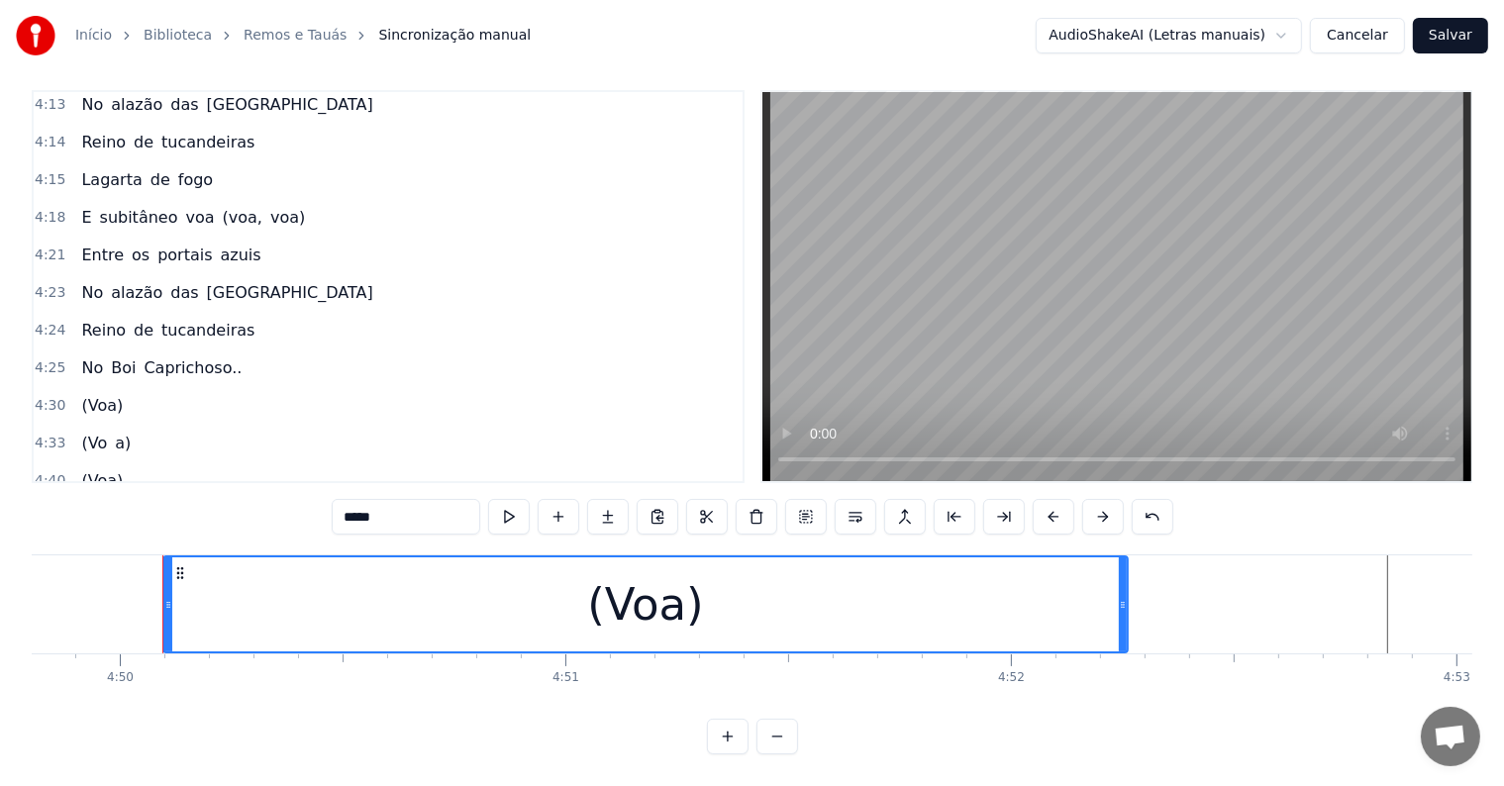
scroll to position [0, 129152]
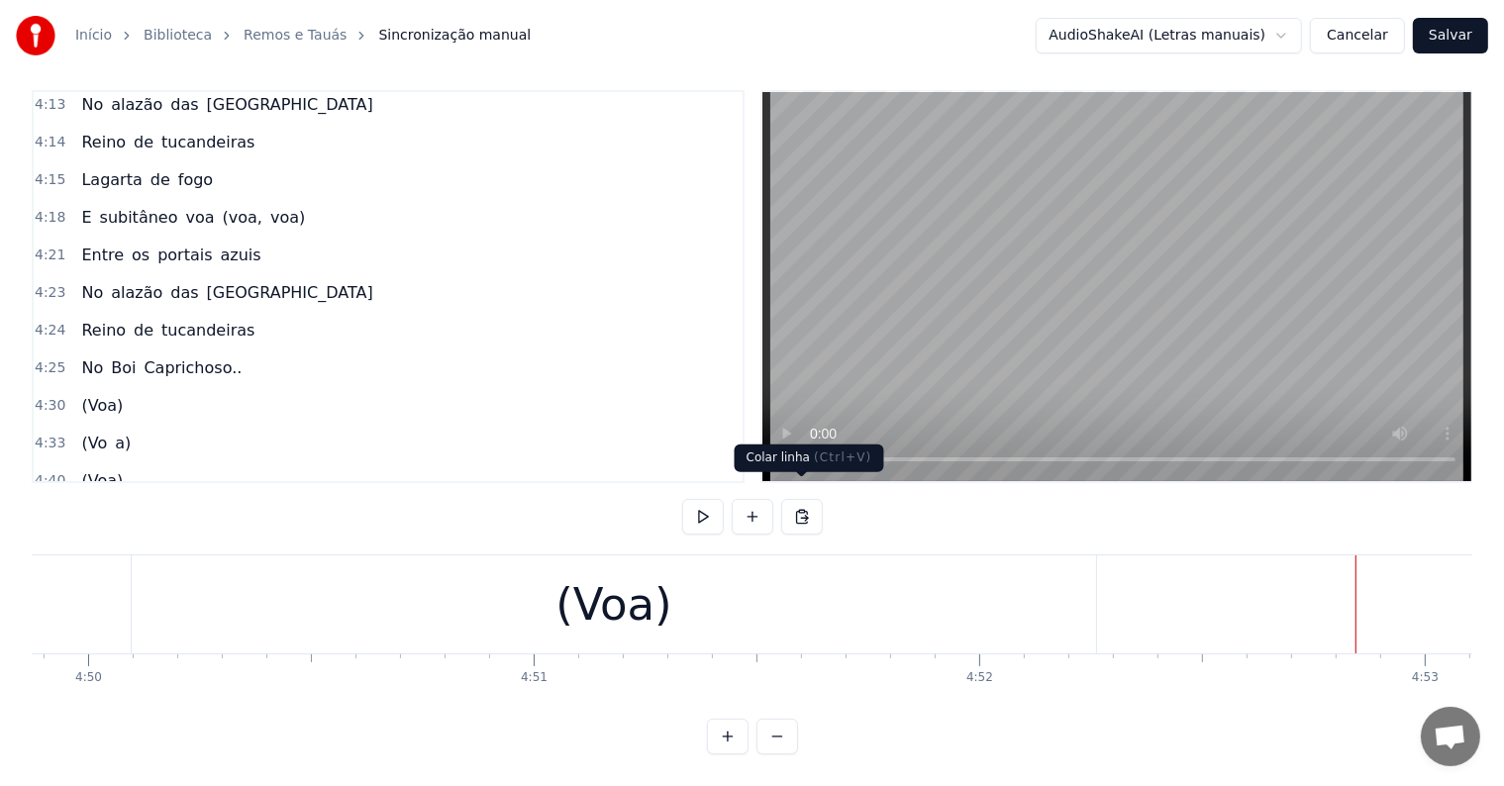
click at [797, 499] on button at bounding box center [802, 517] width 42 height 36
click at [335, 628] on div "(Voa)" at bounding box center [614, 604] width 964 height 98
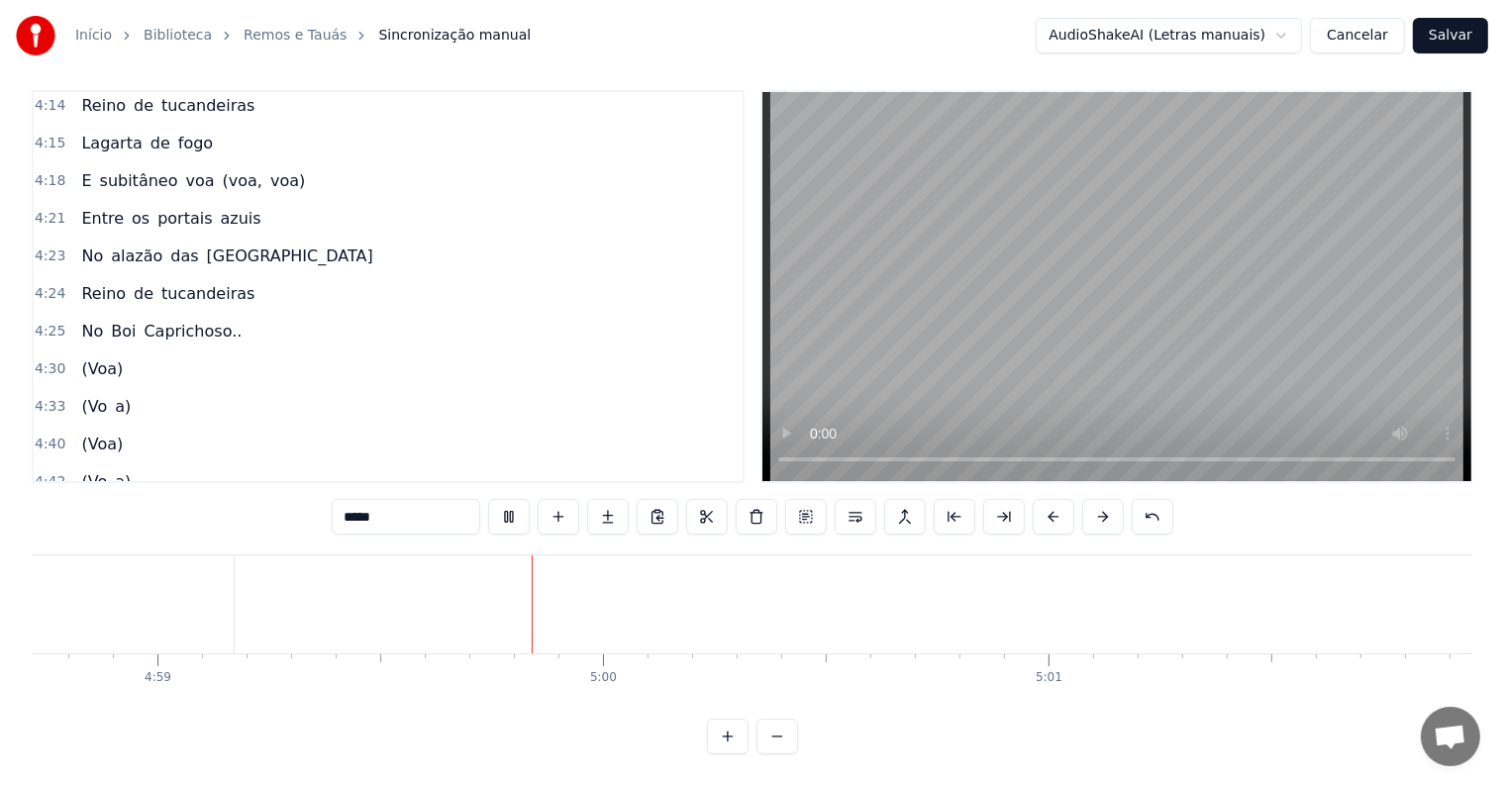
scroll to position [0, 133140]
click at [1446, 32] on button "Salvar" at bounding box center [1450, 36] width 75 height 36
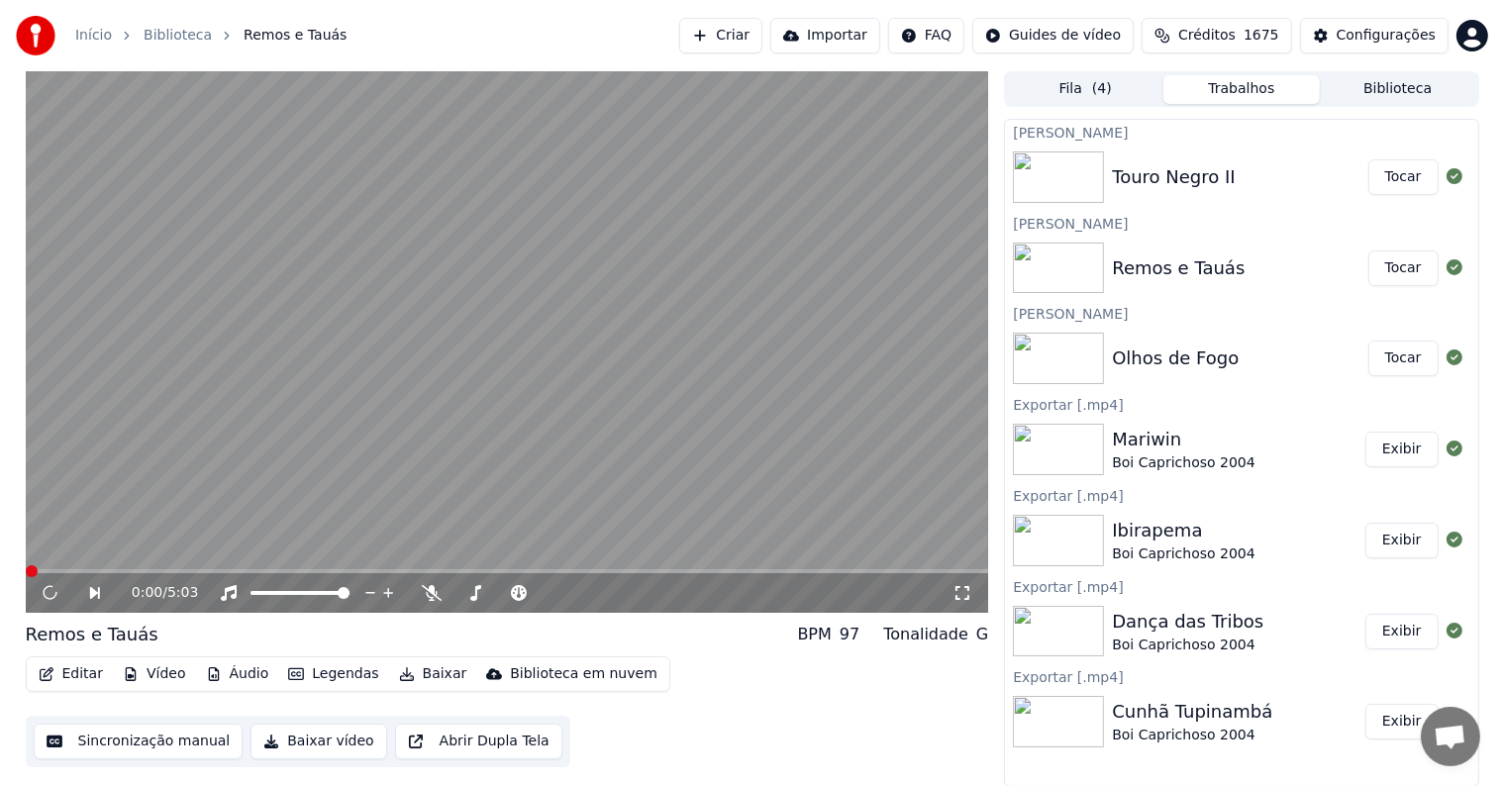
click at [1411, 179] on button "Tocar" at bounding box center [1403, 177] width 70 height 36
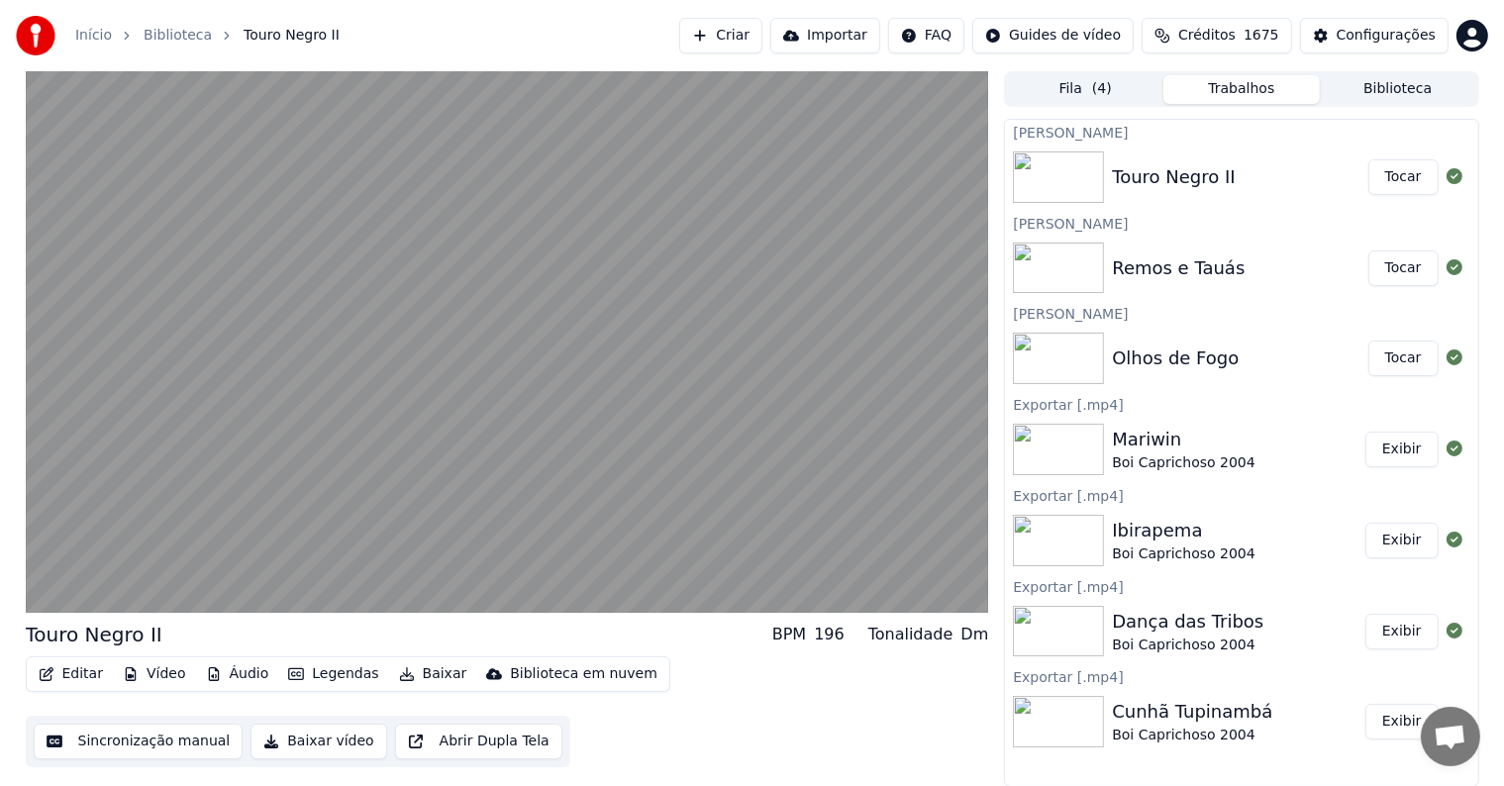
click at [1404, 263] on button "Tocar" at bounding box center [1403, 268] width 70 height 36
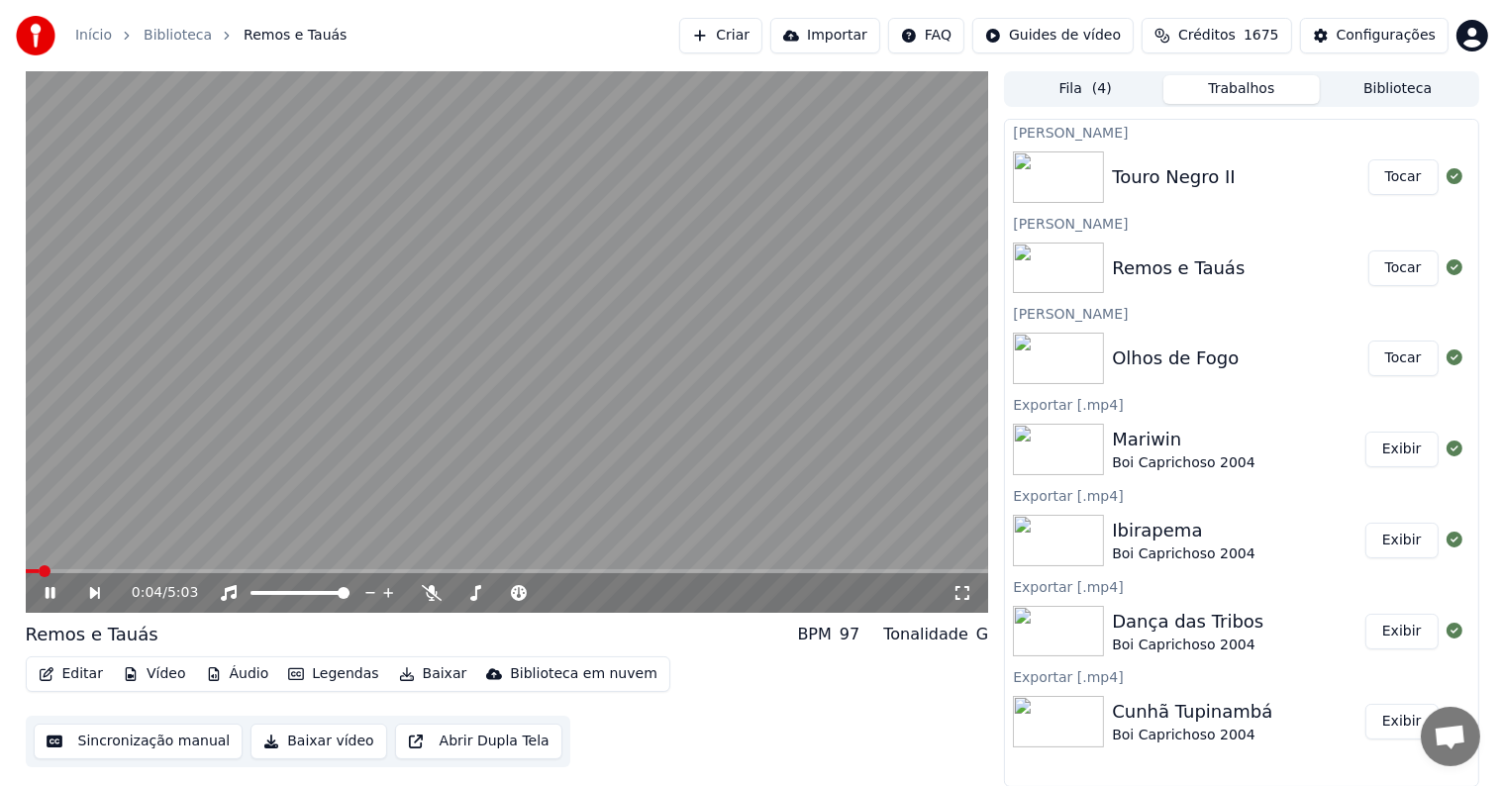
click at [657, 404] on video at bounding box center [507, 342] width 963 height 542
click at [902, 572] on span at bounding box center [507, 571] width 963 height 4
click at [335, 491] on video at bounding box center [507, 342] width 963 height 542
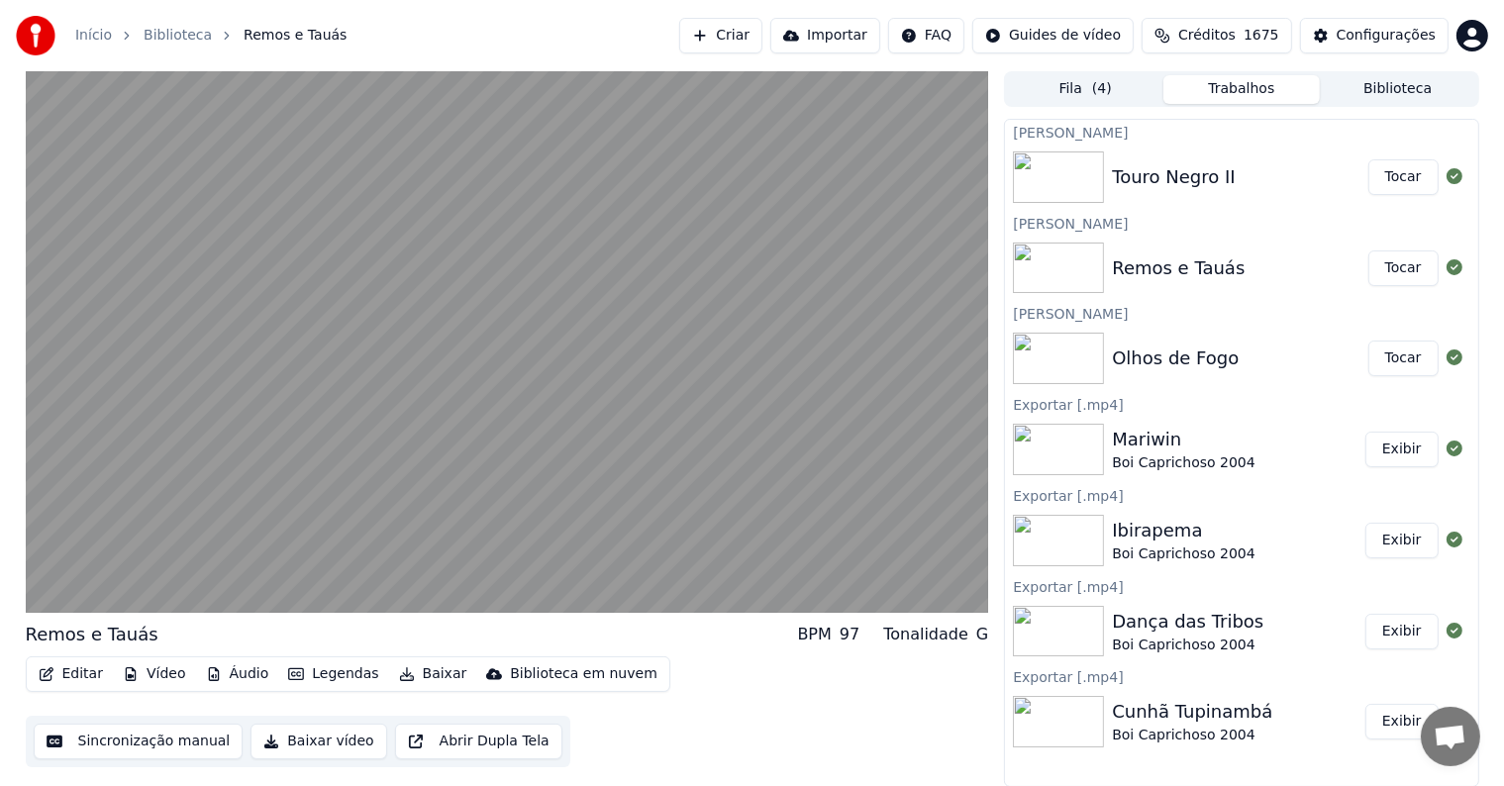
click at [1406, 172] on button "Tocar" at bounding box center [1403, 177] width 70 height 36
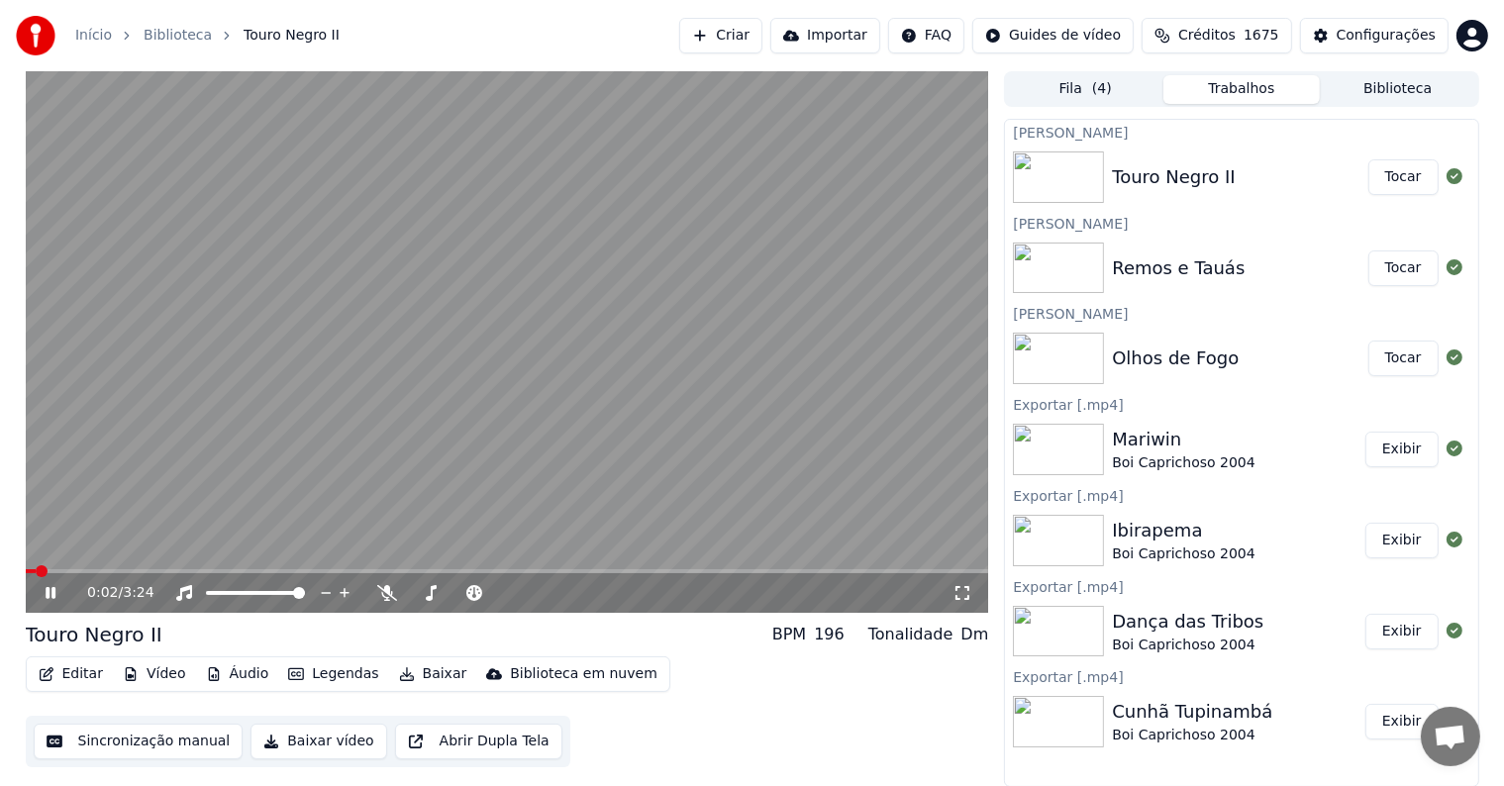
click at [503, 431] on video at bounding box center [507, 342] width 963 height 542
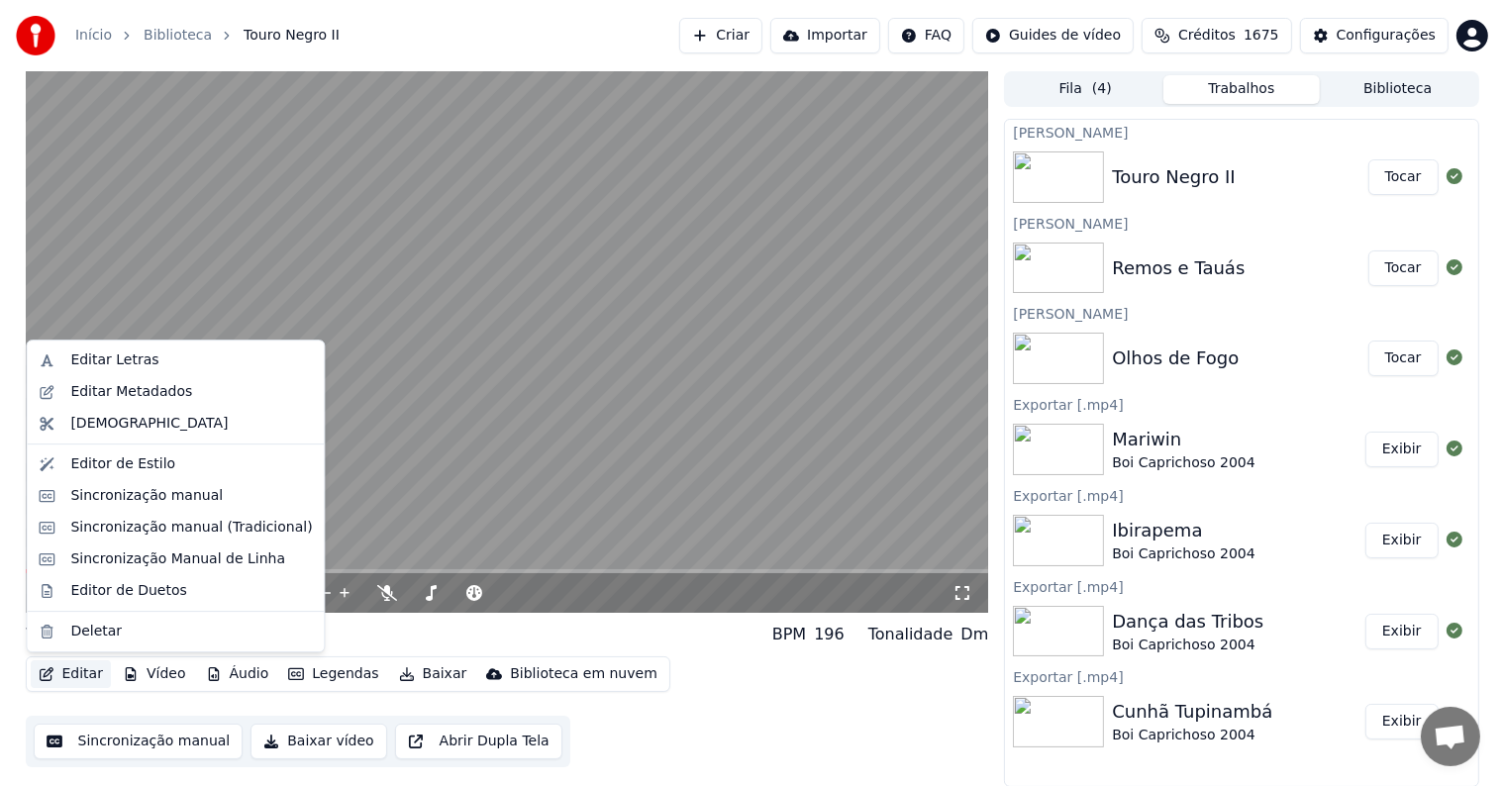
click at [67, 679] on button "Editar" at bounding box center [71, 674] width 80 height 28
click at [87, 394] on div "Editar Metadados" at bounding box center [131, 392] width 122 height 20
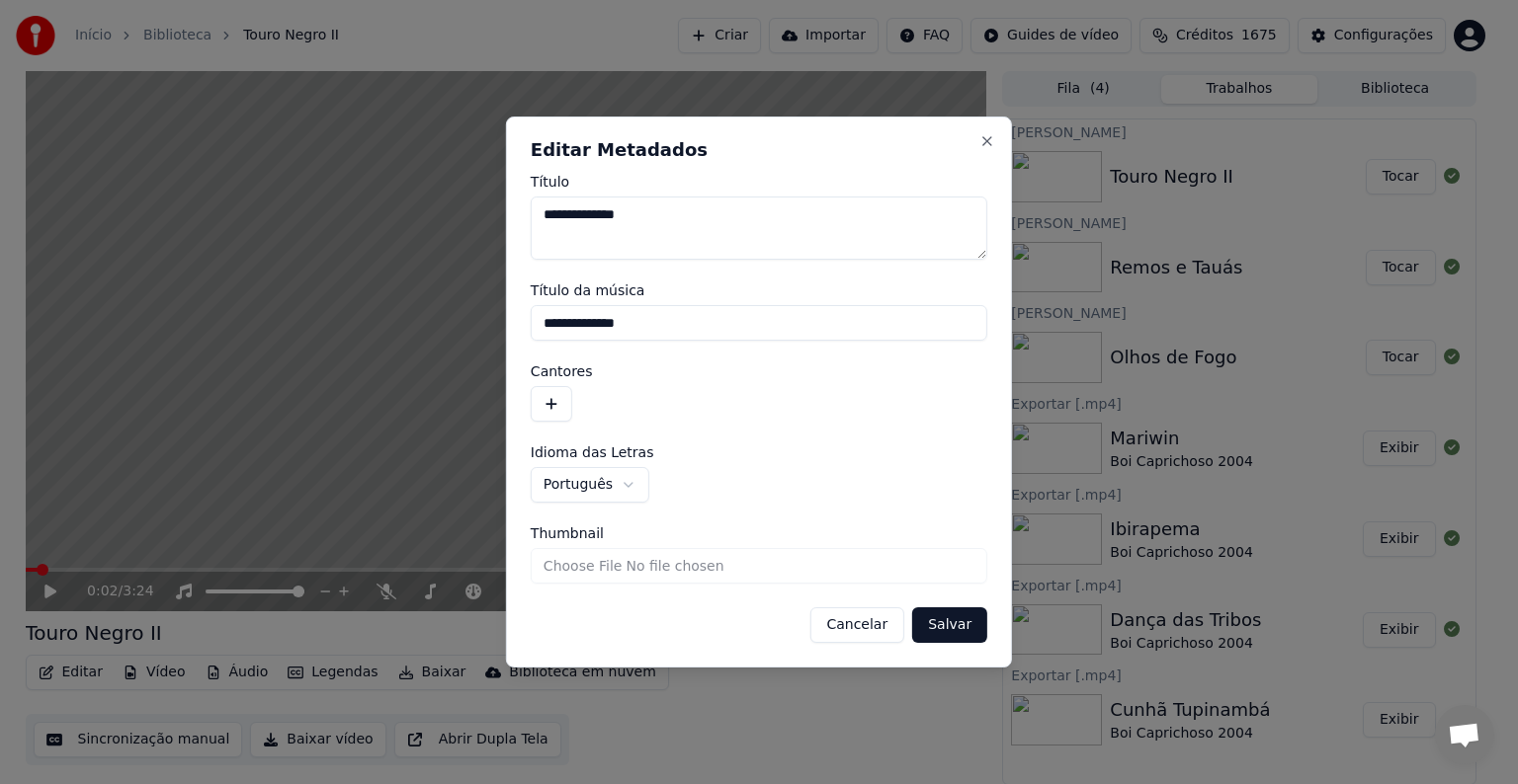
drag, startPoint x: 636, startPoint y: 324, endPoint x: 514, endPoint y: 312, distance: 122.6
click at [514, 312] on div "**********" at bounding box center [759, 392] width 506 height 551
click at [542, 395] on button "button" at bounding box center [552, 404] width 42 height 36
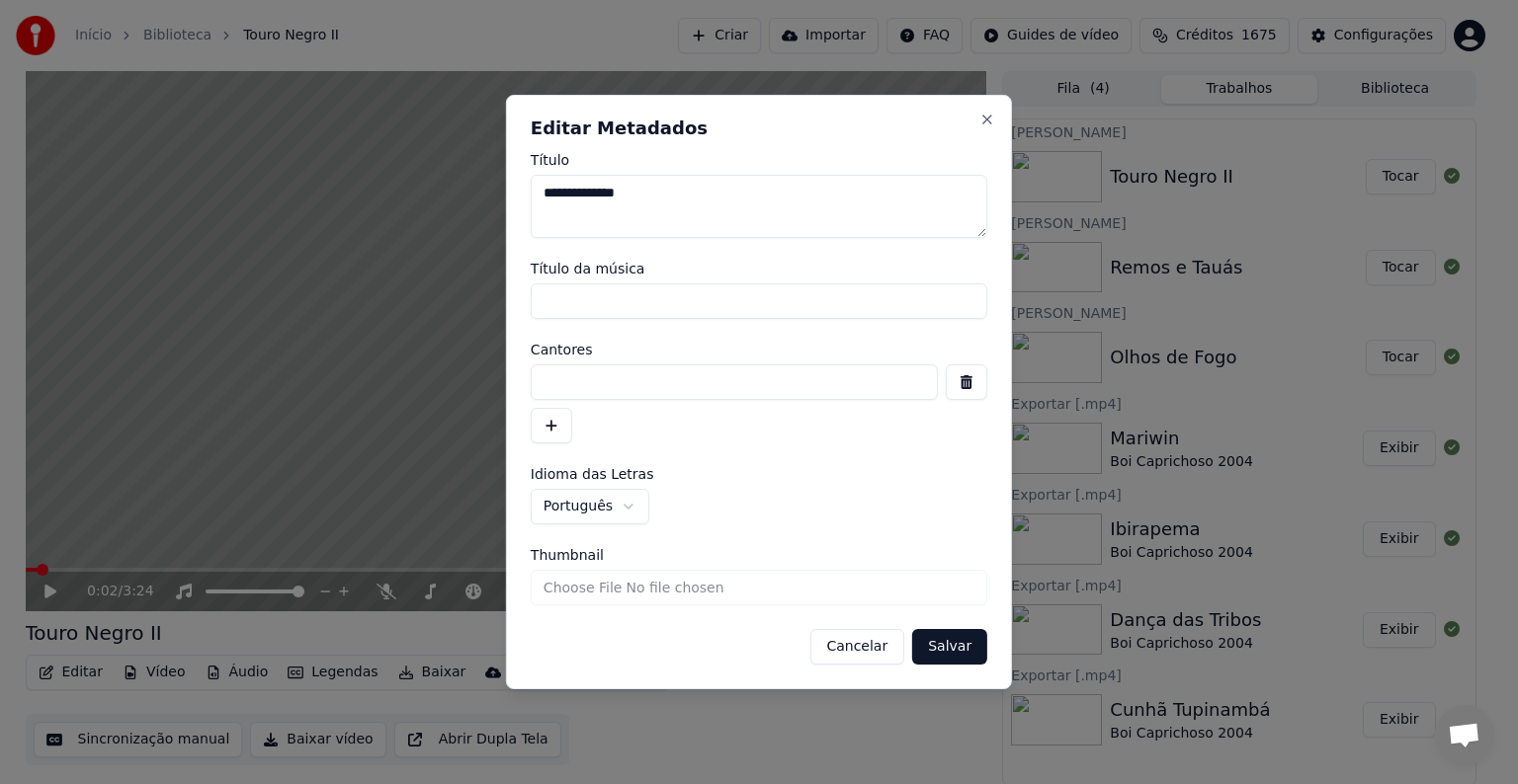
click at [545, 385] on input at bounding box center [735, 382] width 407 height 36
paste input "**********"
type input "**********"
click at [962, 650] on button "Salvar" at bounding box center [949, 647] width 75 height 36
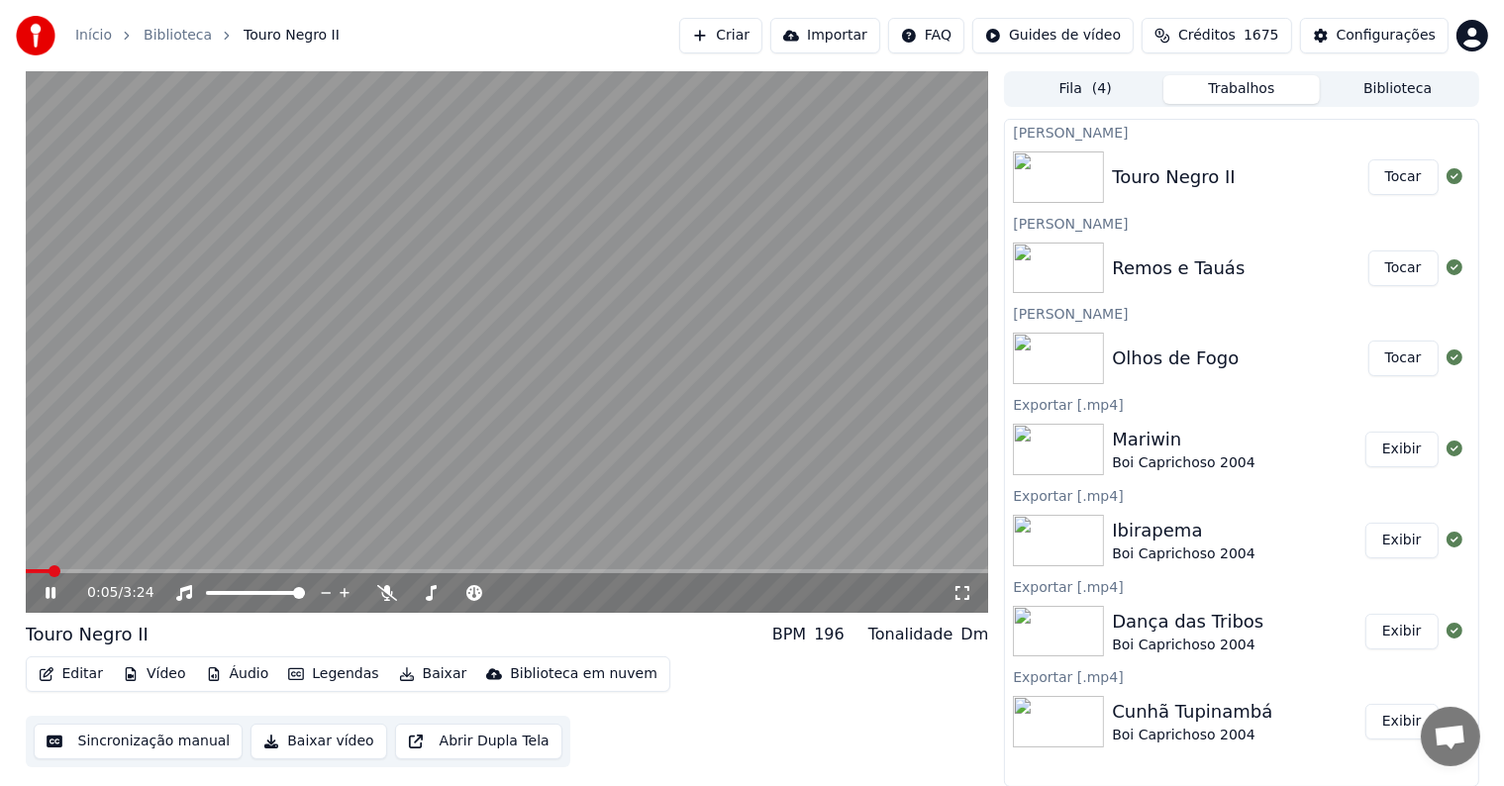
click at [178, 303] on video at bounding box center [507, 342] width 963 height 542
click at [167, 741] on button "Sincronização manual" at bounding box center [139, 742] width 210 height 36
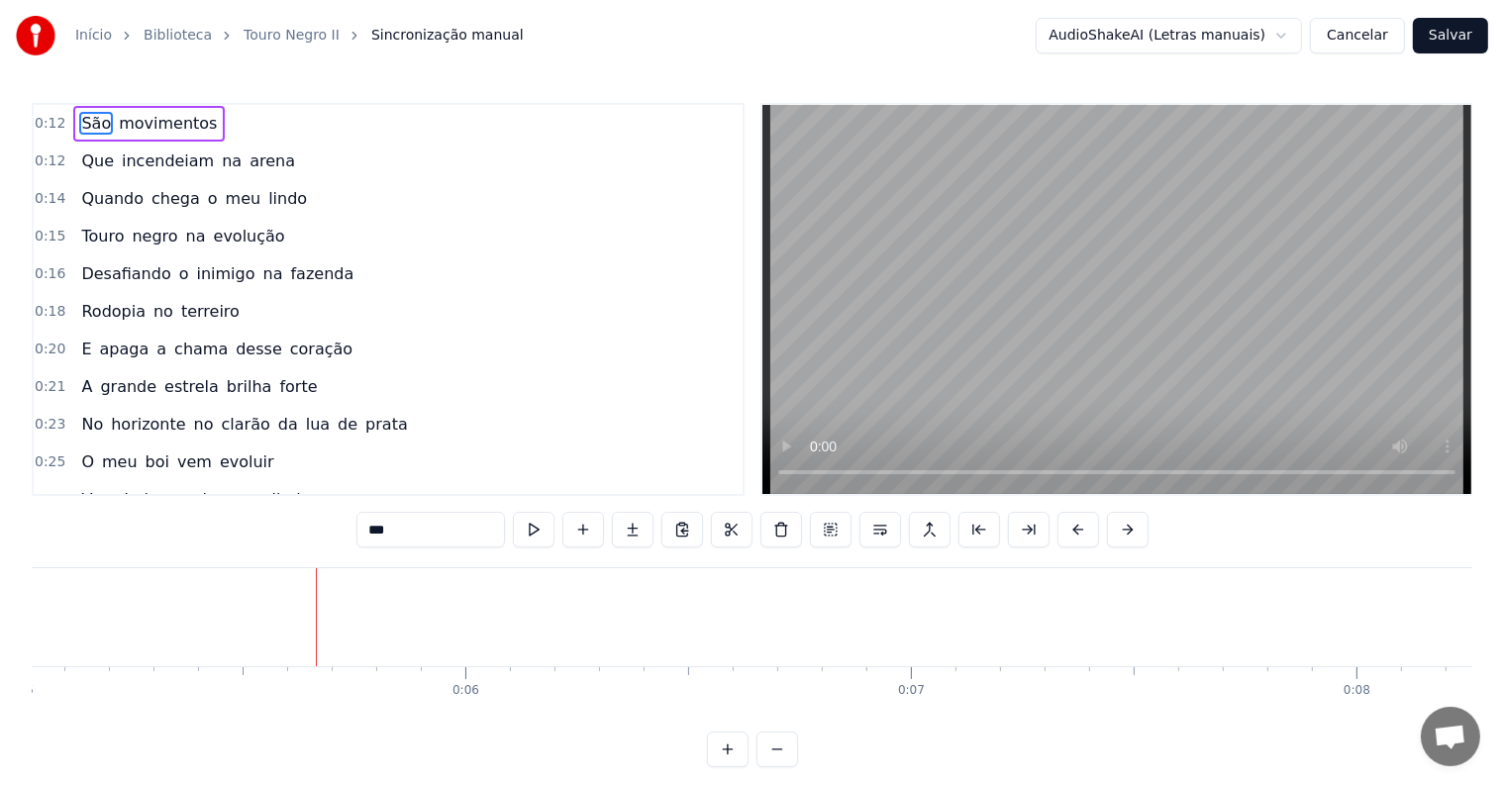
scroll to position [0, 2279]
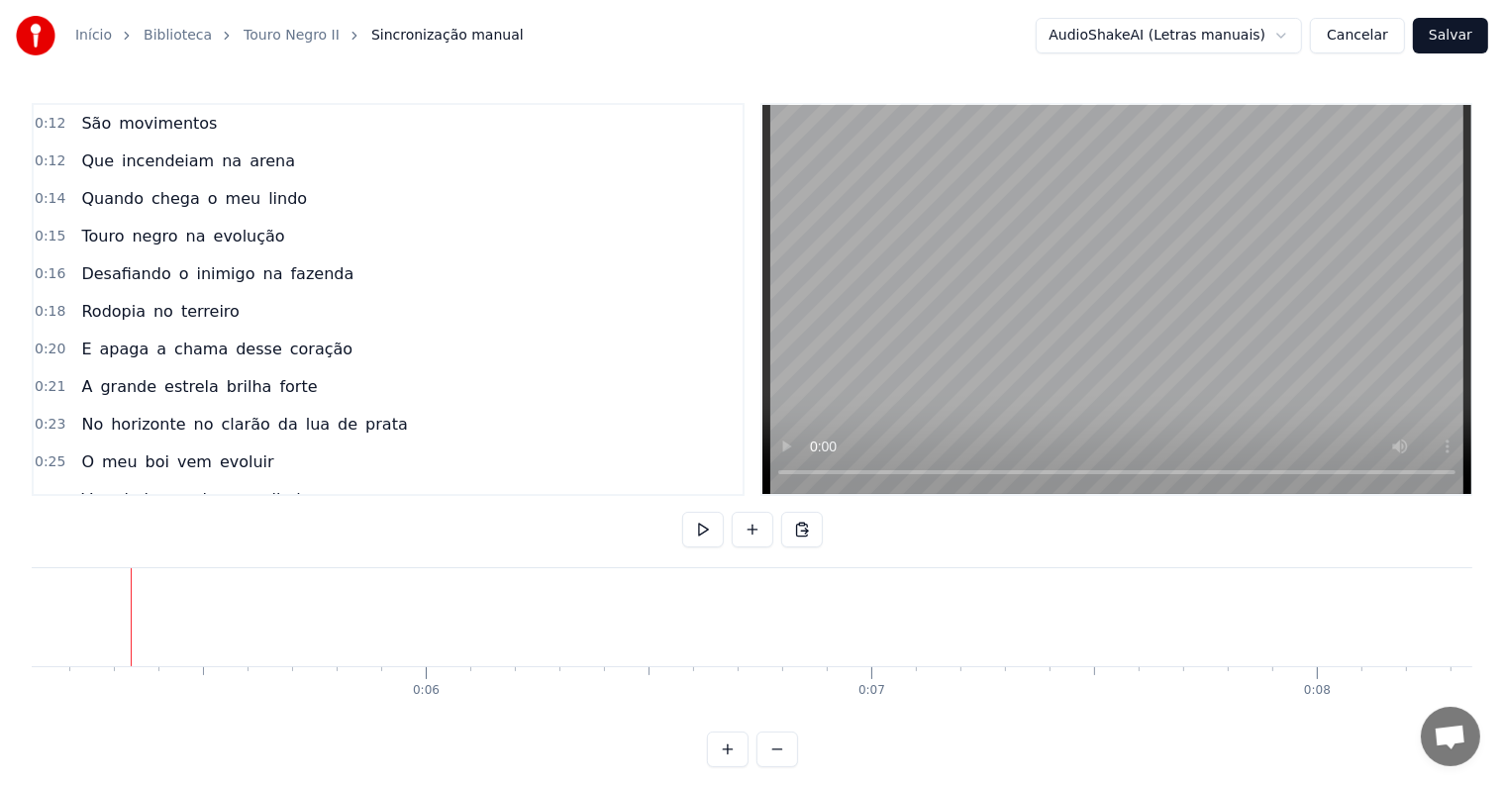
scroll to position [0, 2278]
click at [750, 535] on button at bounding box center [753, 530] width 42 height 36
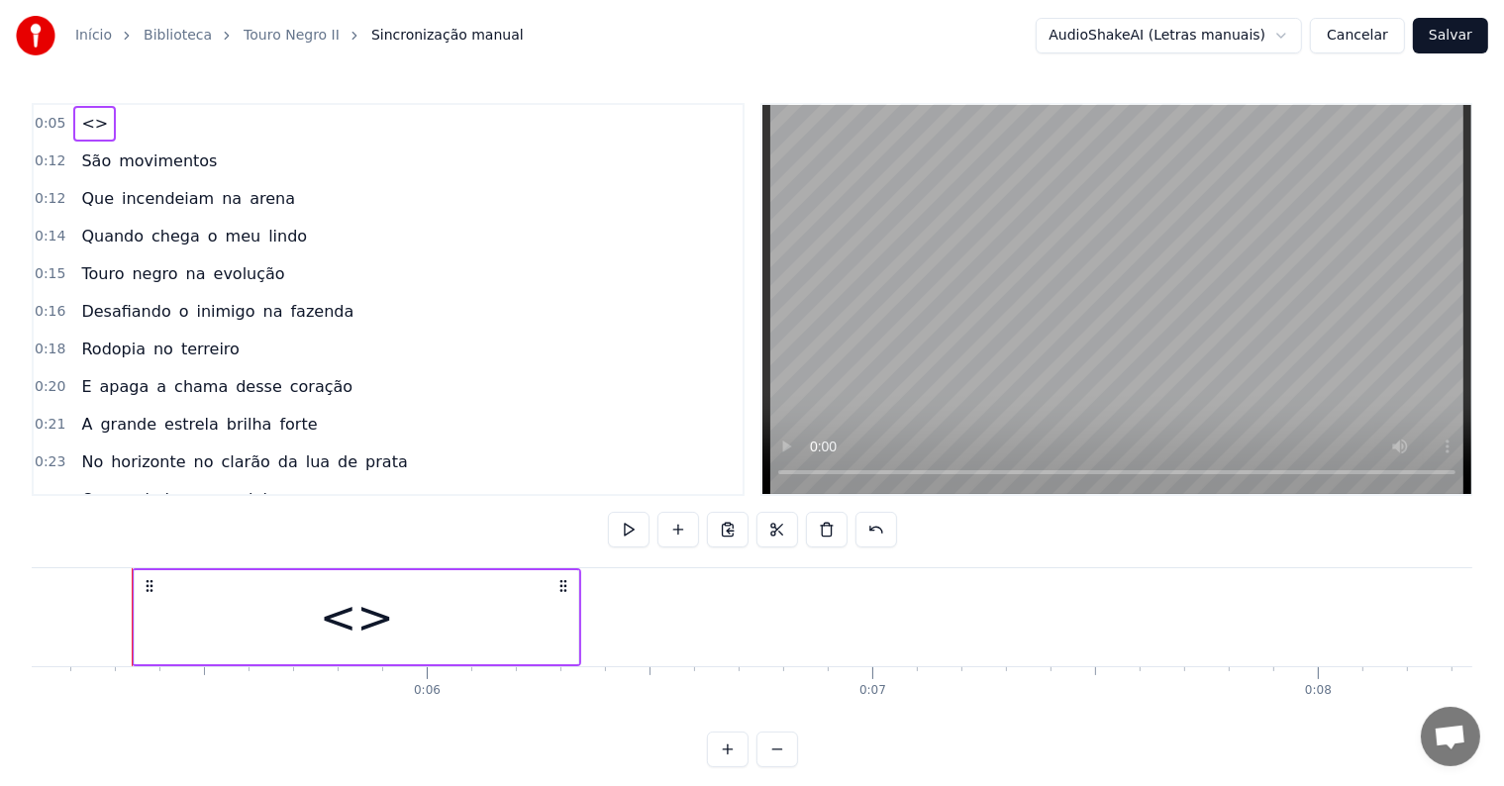
click at [448, 633] on div "<>" at bounding box center [357, 617] width 444 height 94
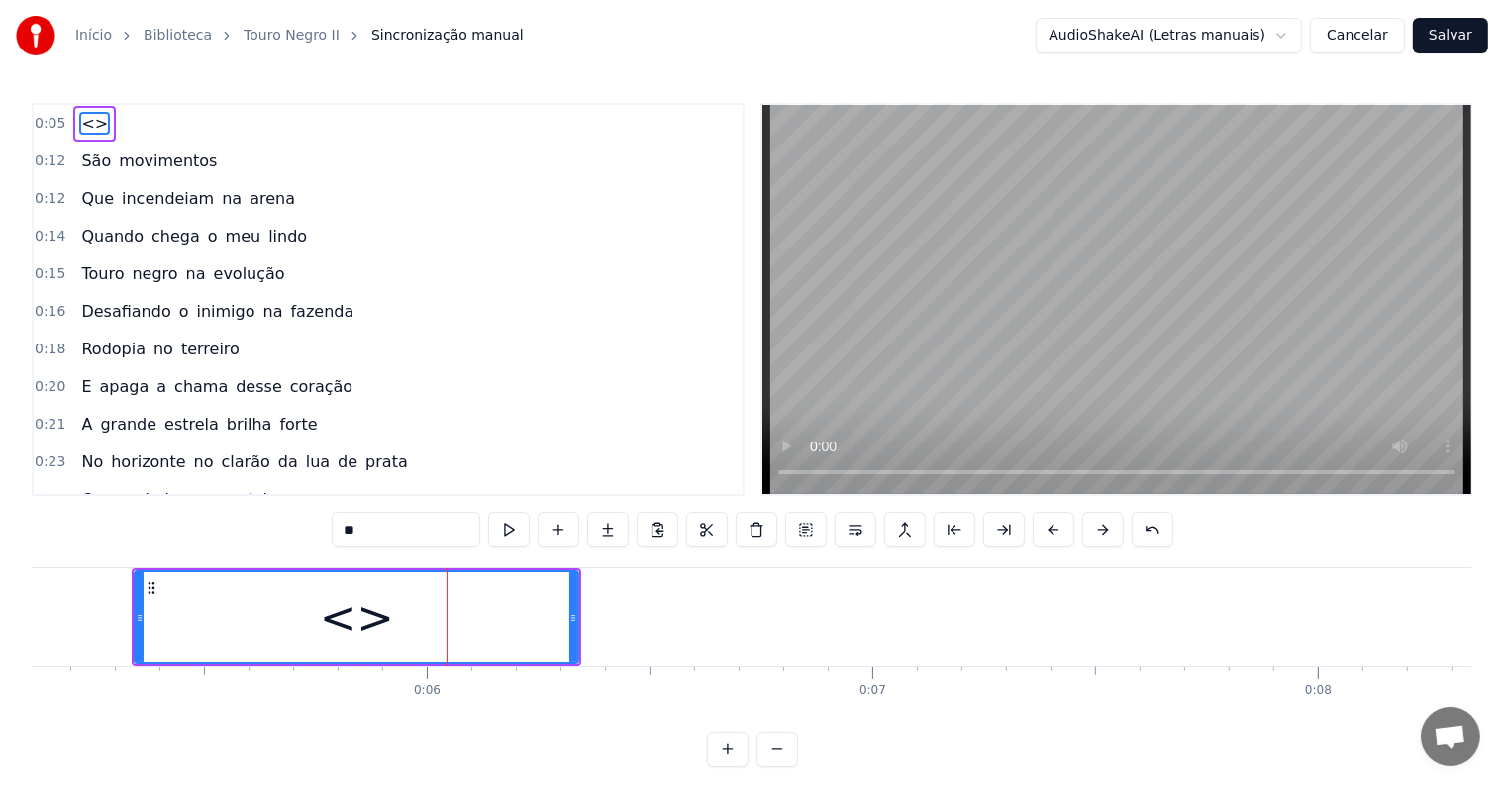
drag, startPoint x: 411, startPoint y: 518, endPoint x: 230, endPoint y: 515, distance: 181.2
click at [230, 515] on div "0:05 <> 0:12 São movimentos 0:12 Que incendeiam na arena 0:14 Quando chega o me…" at bounding box center [752, 435] width 1441 height 664
paste input "**********"
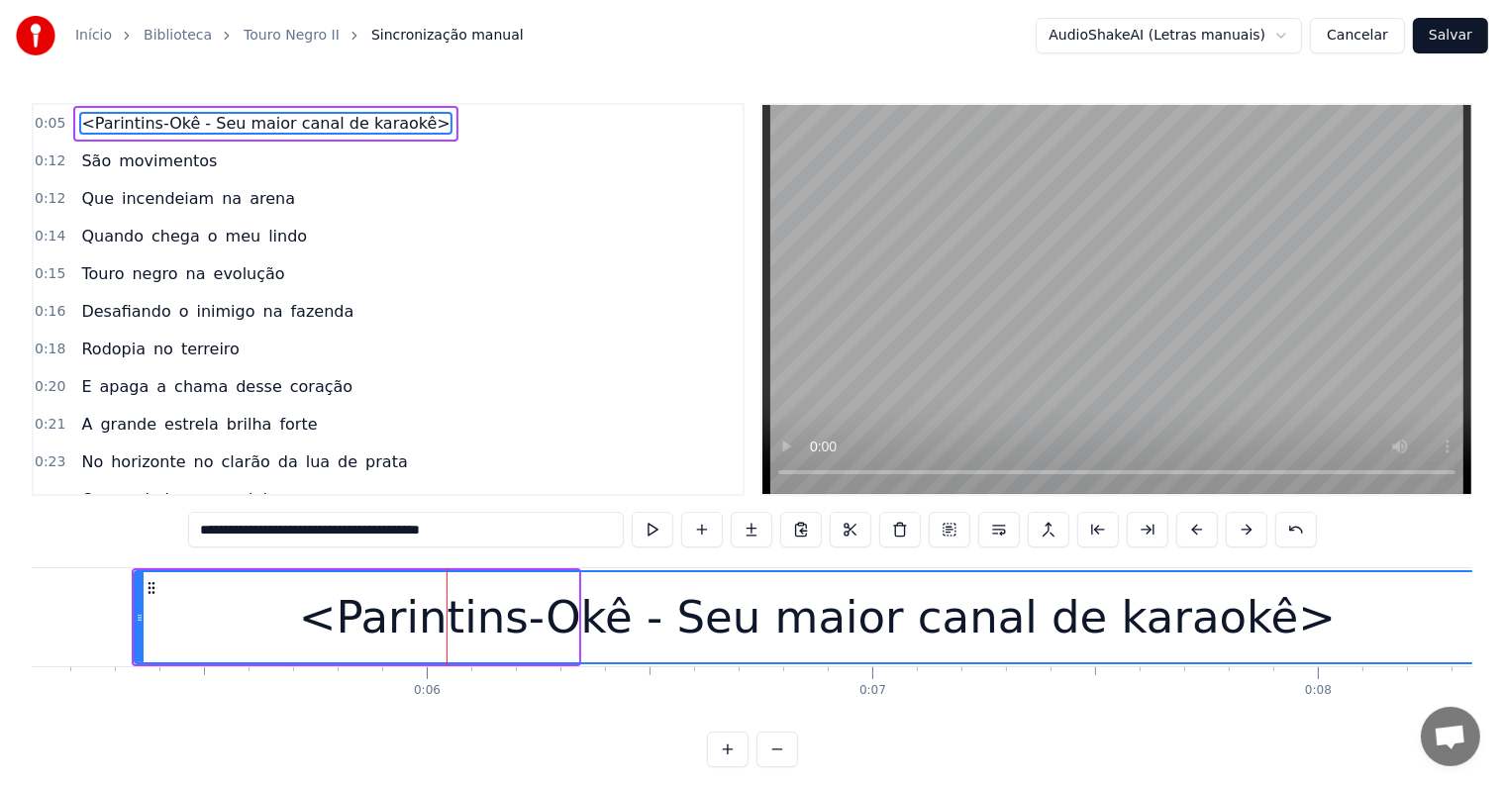
drag, startPoint x: 575, startPoint y: 616, endPoint x: 1496, endPoint y: 677, distance: 922.8
click at [1496, 677] on div "Início Biblioteca Touro Negro II Sincronização manual AudioShakeAI (Letras manu…" at bounding box center [752, 383] width 1504 height 767
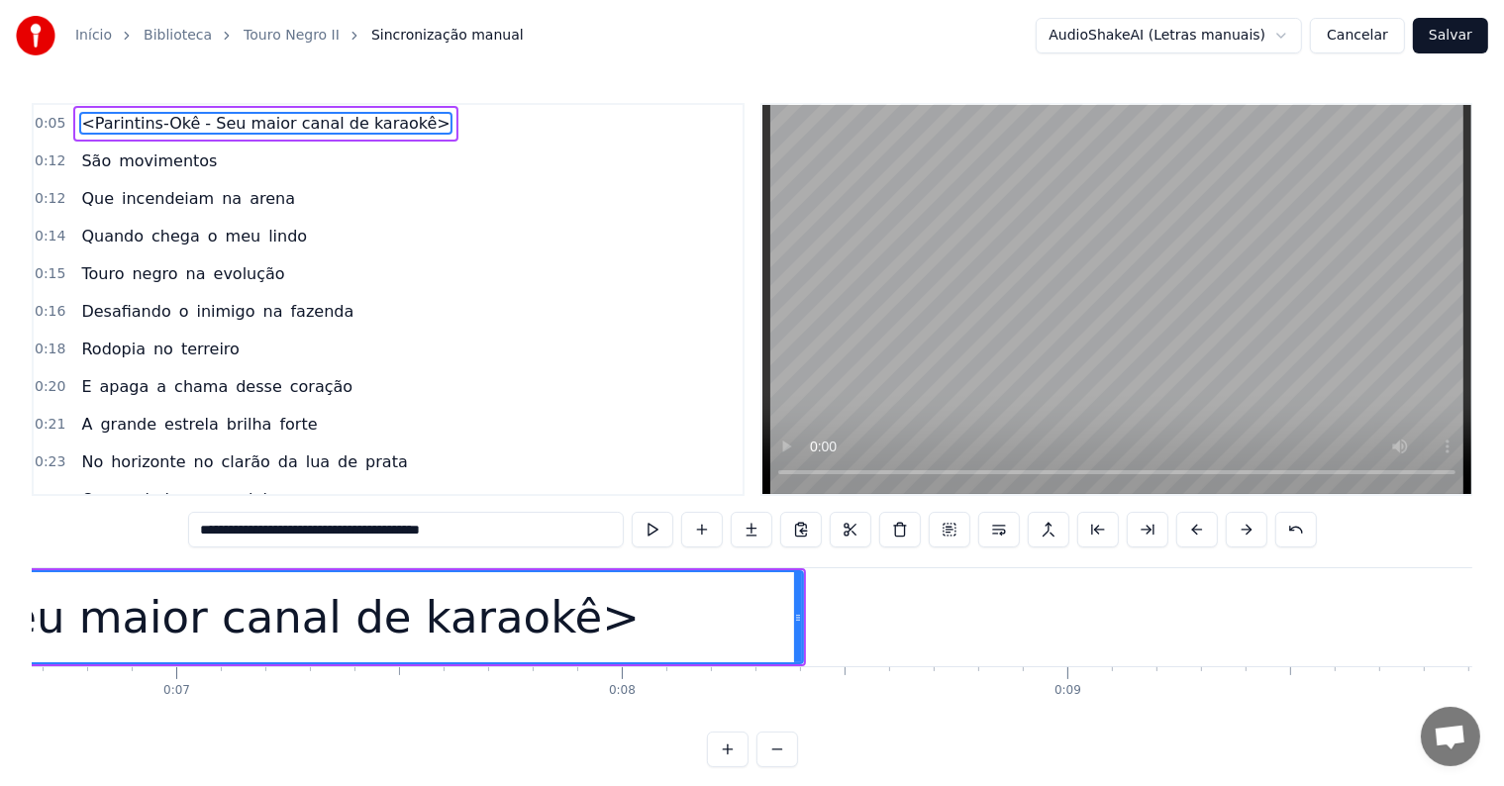
scroll to position [0, 3077]
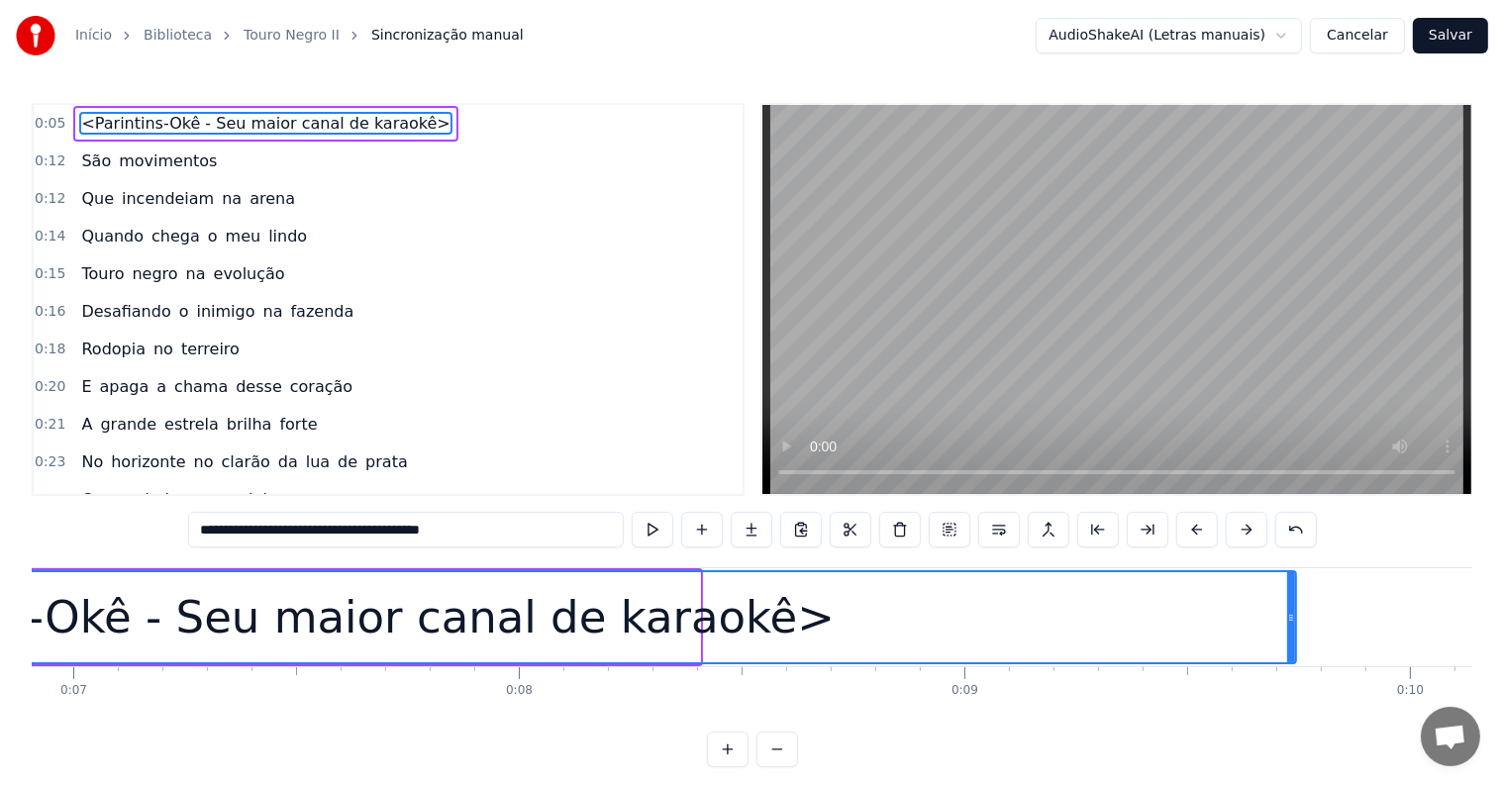
drag, startPoint x: 695, startPoint y: 614, endPoint x: 951, endPoint y: 523, distance: 271.2
click at [1291, 669] on div "<Parintins-Okê - Seu maior canal de karaokê> São movimentos Que incendeiam na a…" at bounding box center [752, 641] width 1441 height 149
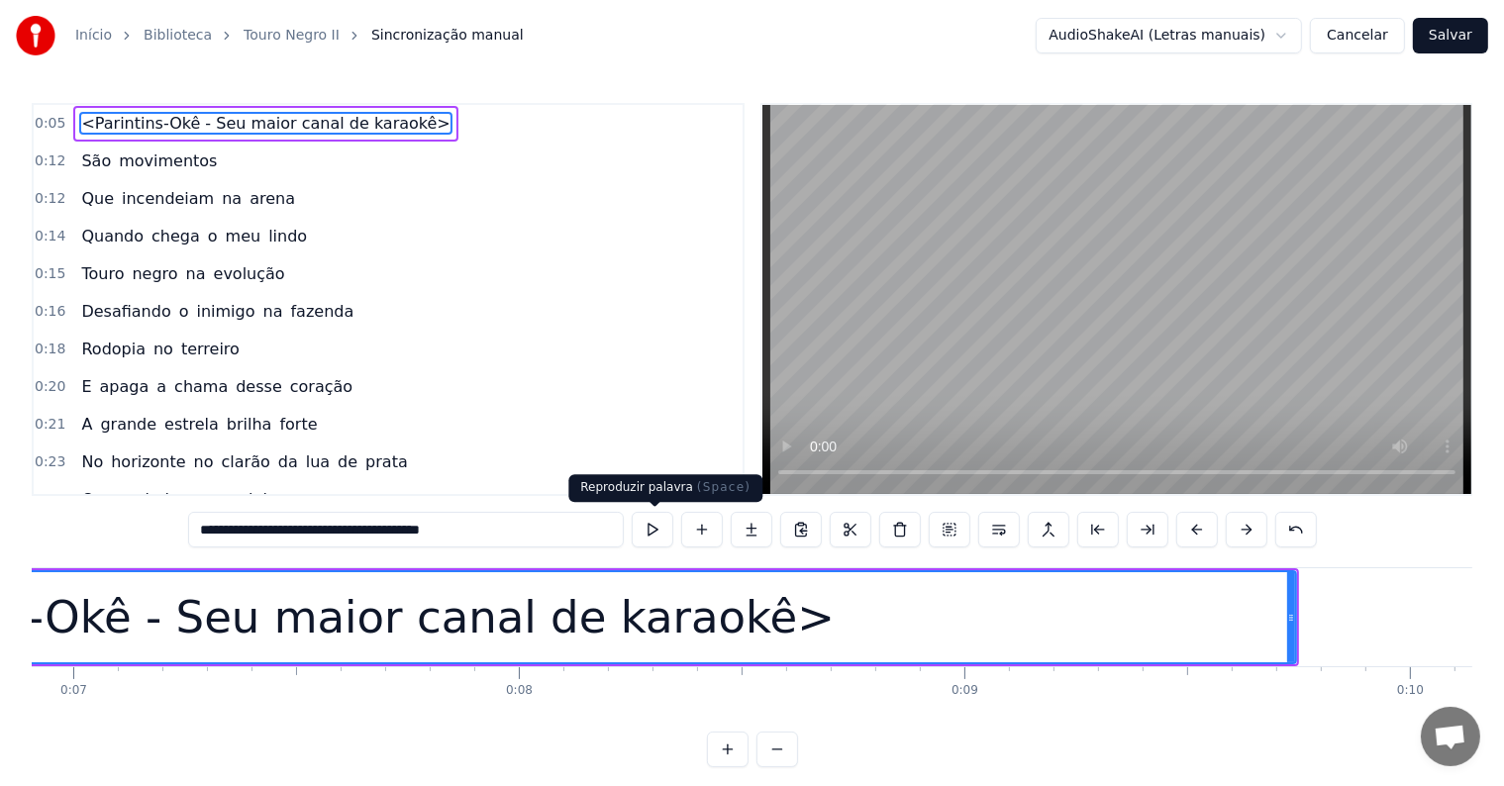
click at [403, 610] on div "<Parintins-Okê - Seu maior canal de karaokê>" at bounding box center [316, 617] width 1037 height 67
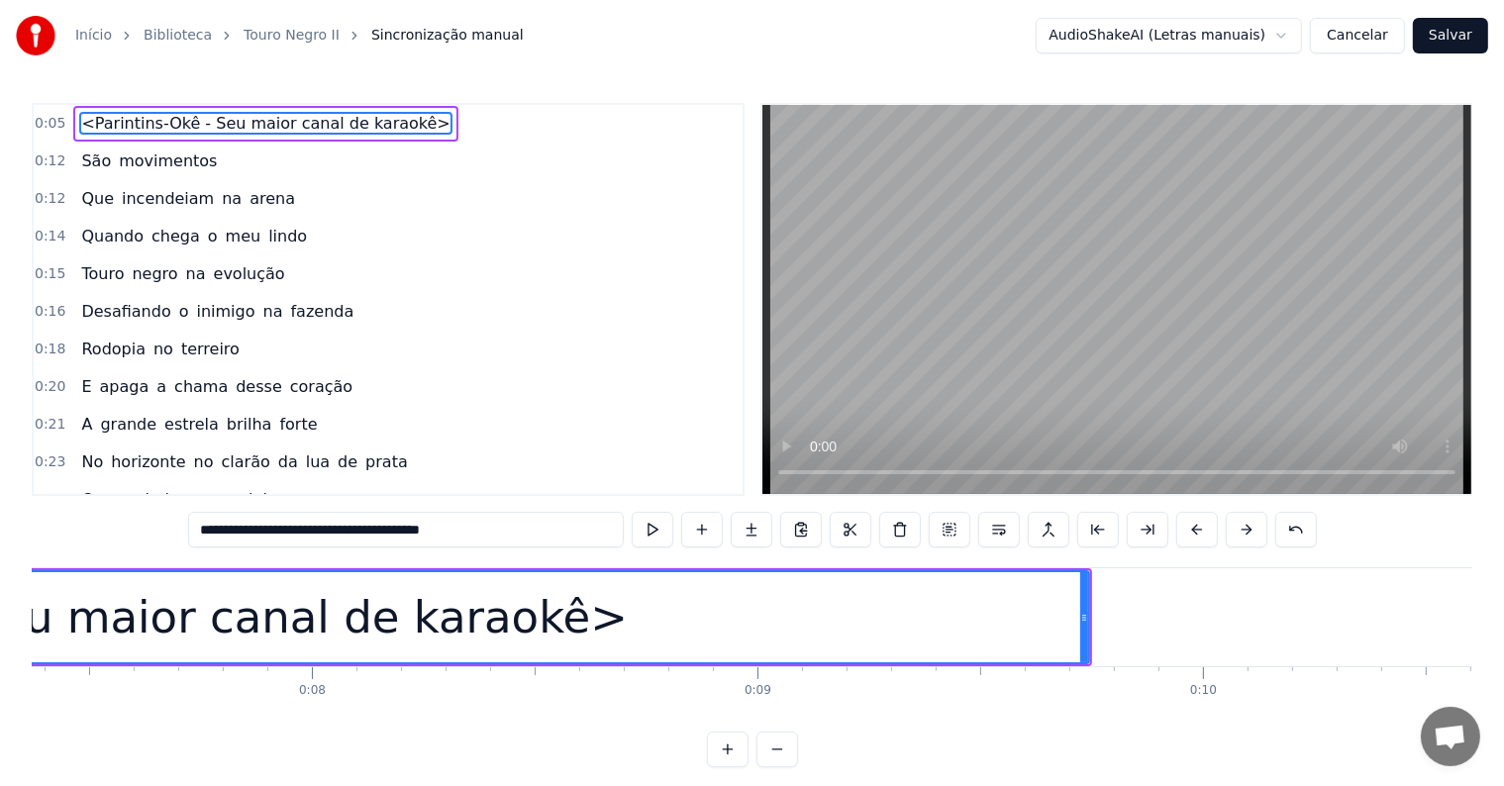
scroll to position [0, 3193]
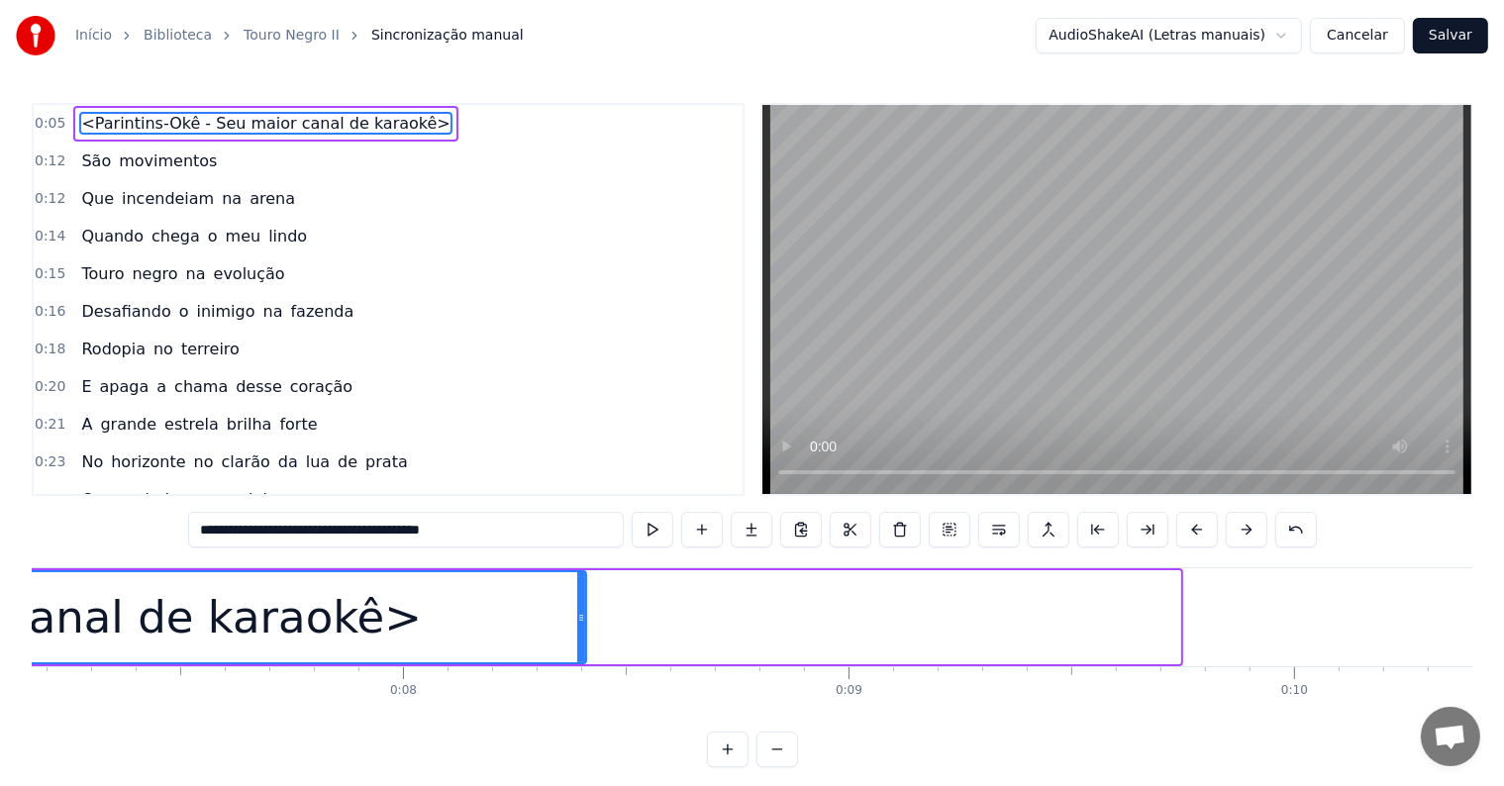
drag, startPoint x: 1171, startPoint y: 610, endPoint x: 577, endPoint y: 623, distance: 594.2
click at [577, 623] on icon at bounding box center [581, 618] width 8 height 16
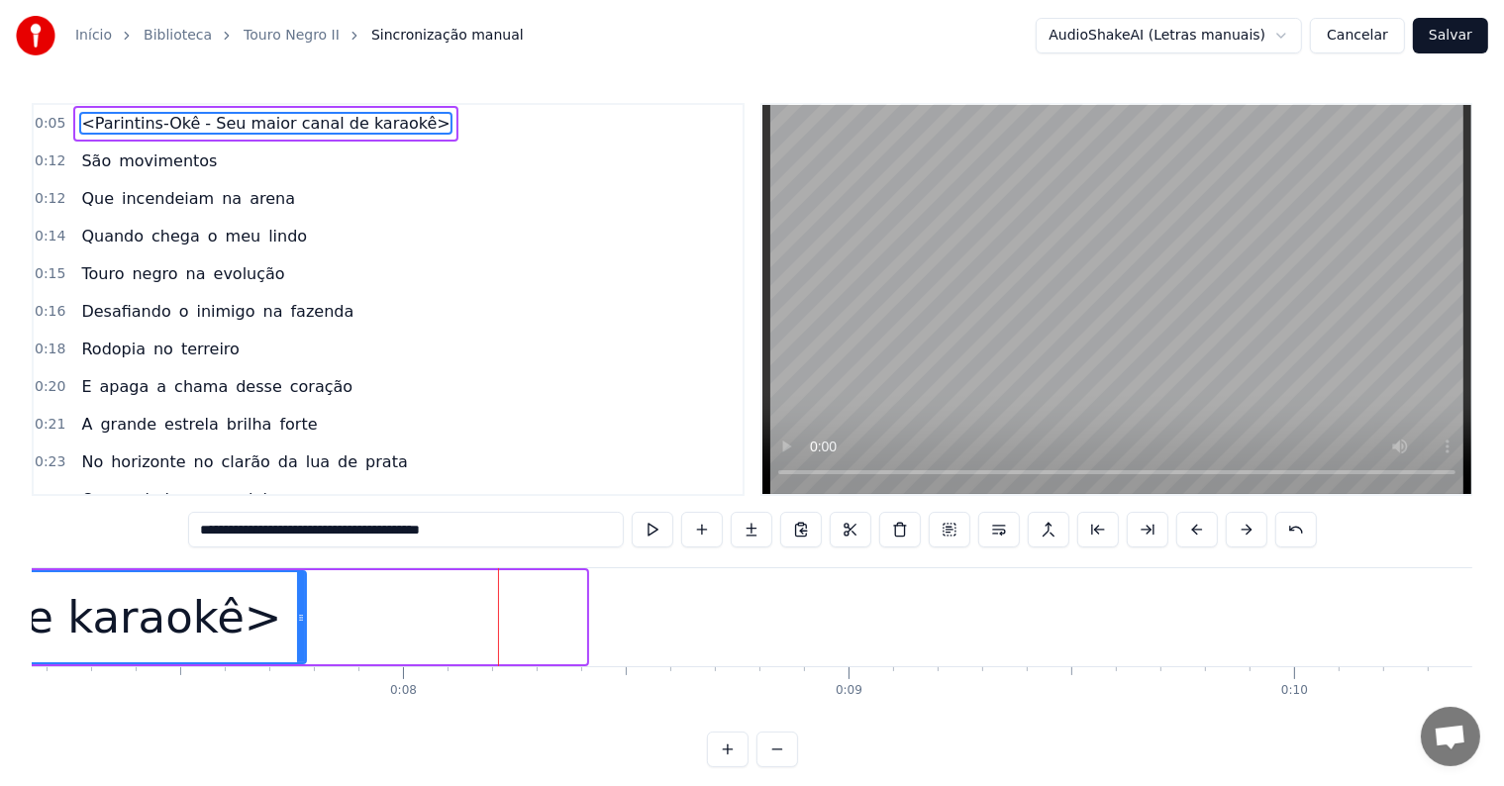
drag, startPoint x: 582, startPoint y: 616, endPoint x: 302, endPoint y: 638, distance: 281.0
click at [302, 638] on div at bounding box center [301, 617] width 8 height 90
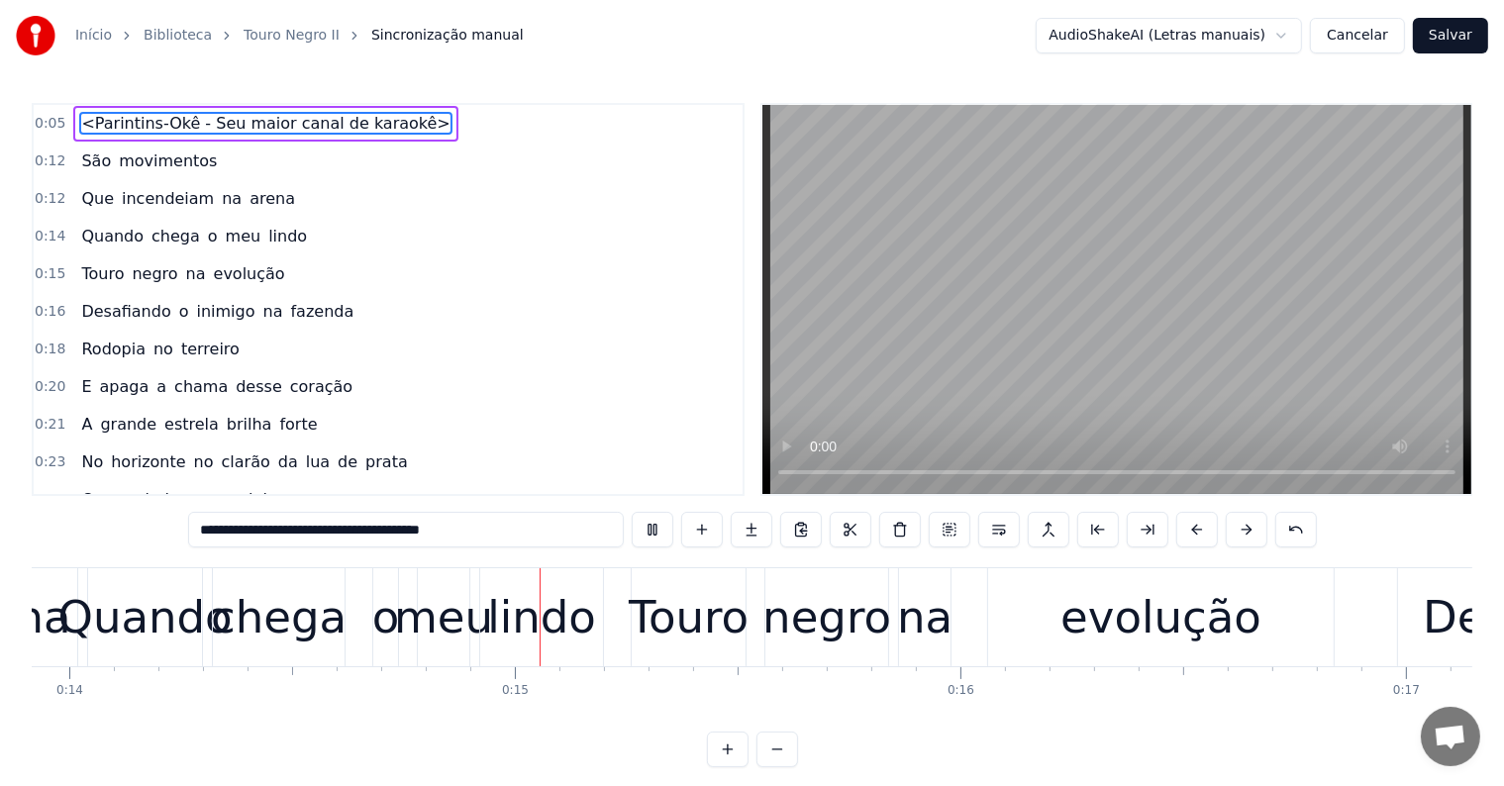
scroll to position [0, 6304]
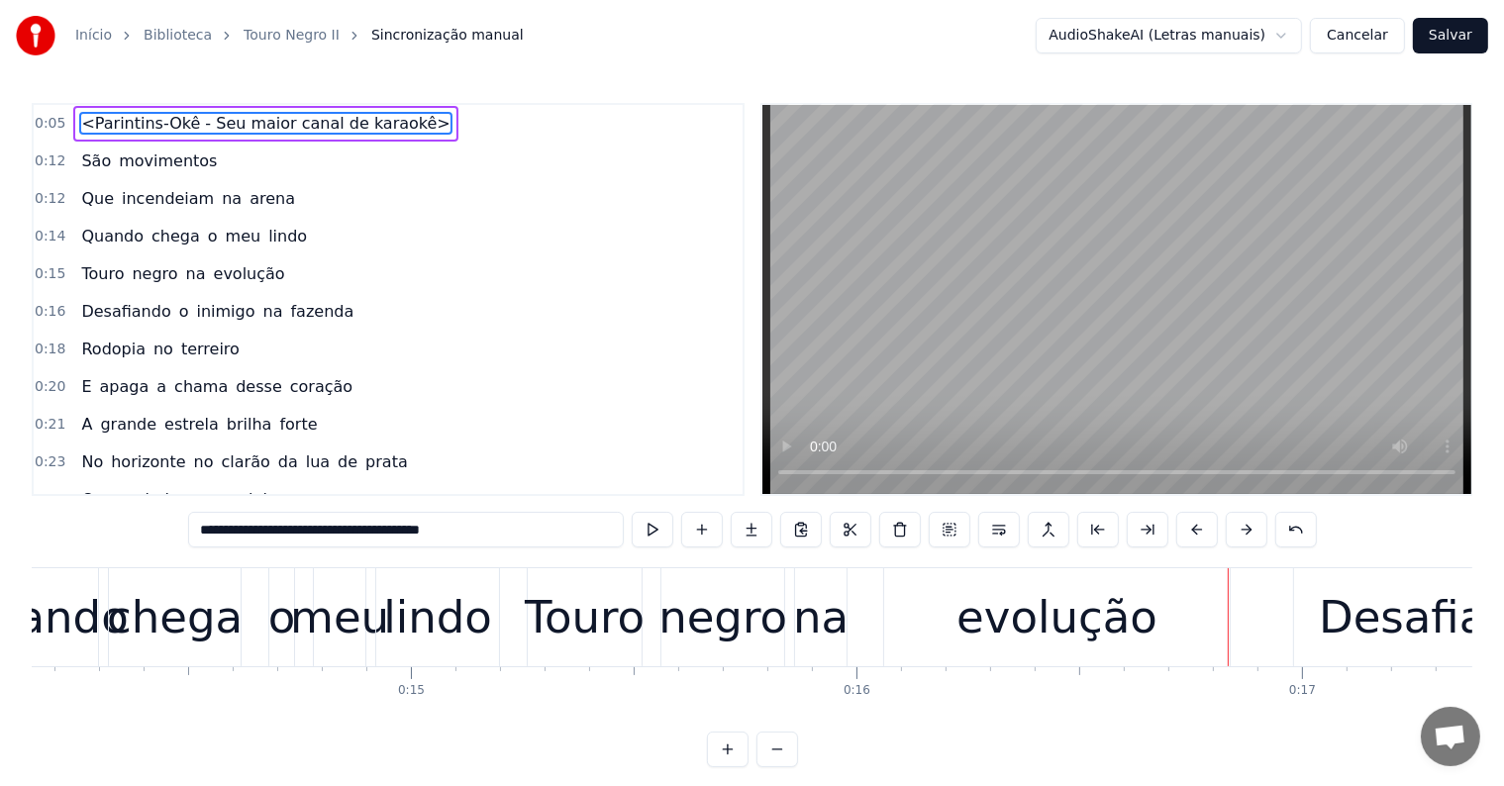
click at [79, 198] on span "Que" at bounding box center [97, 198] width 37 height 23
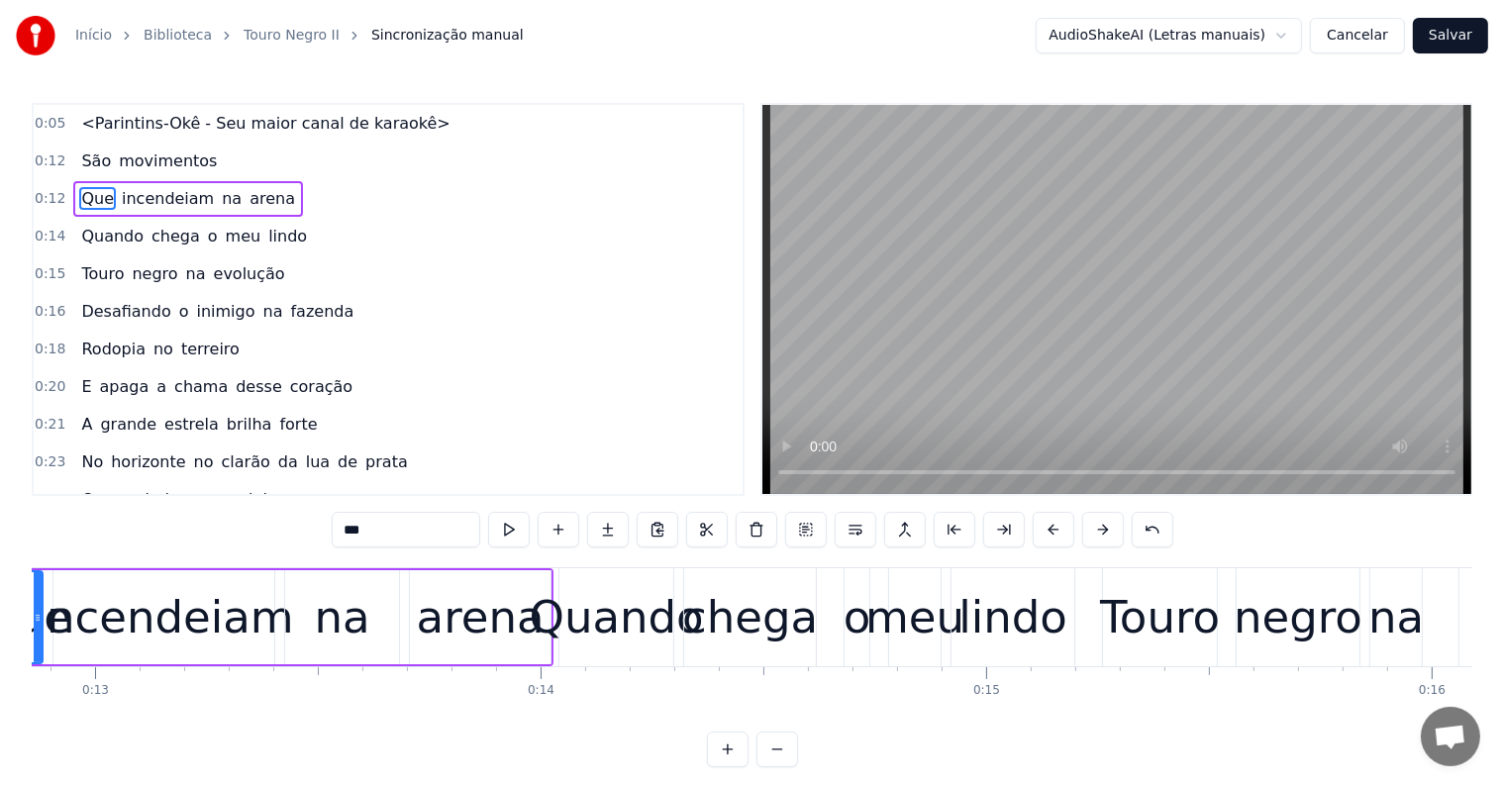
scroll to position [0, 5604]
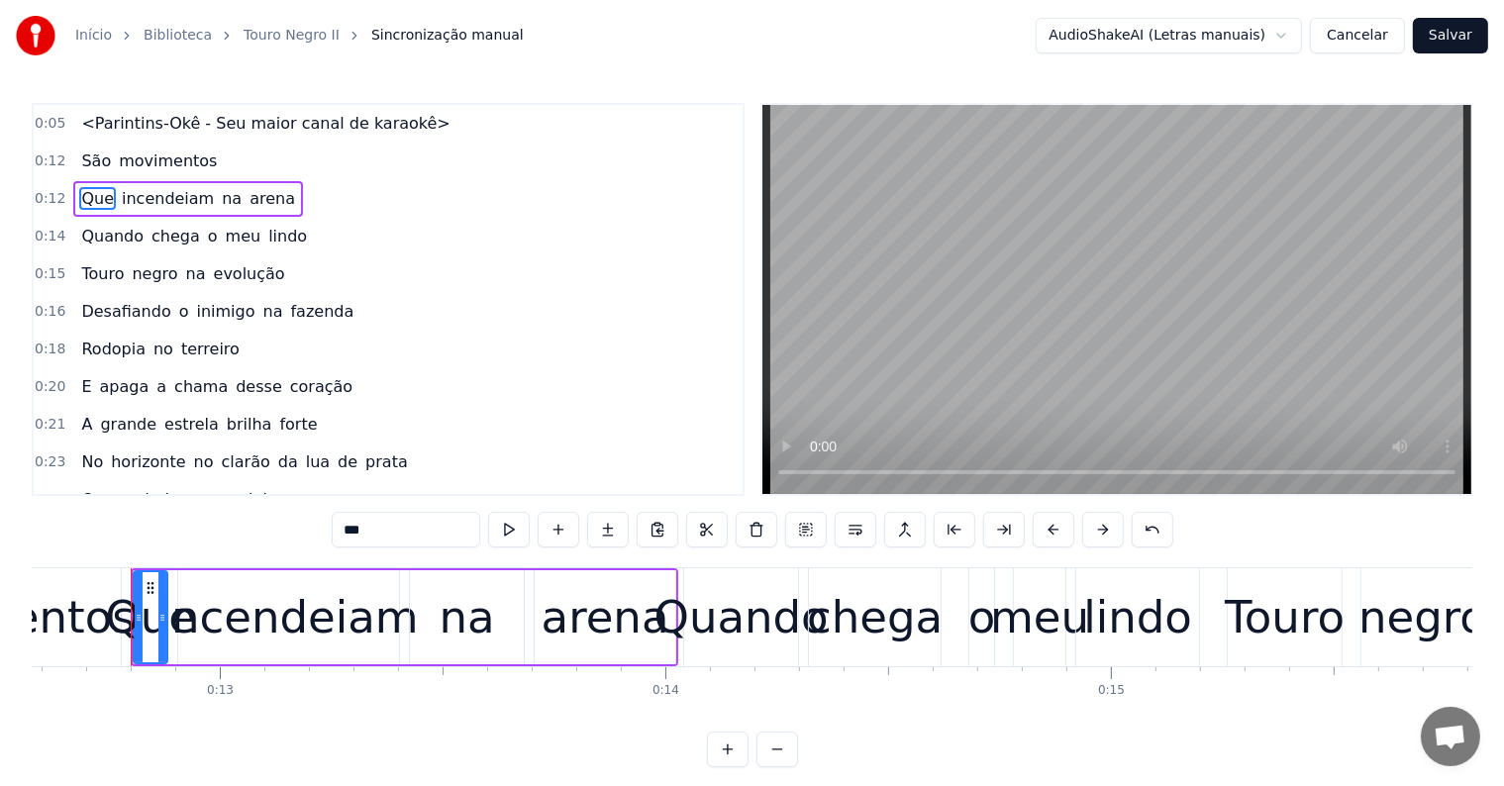
click at [170, 164] on span "movimentos" at bounding box center [168, 161] width 102 height 23
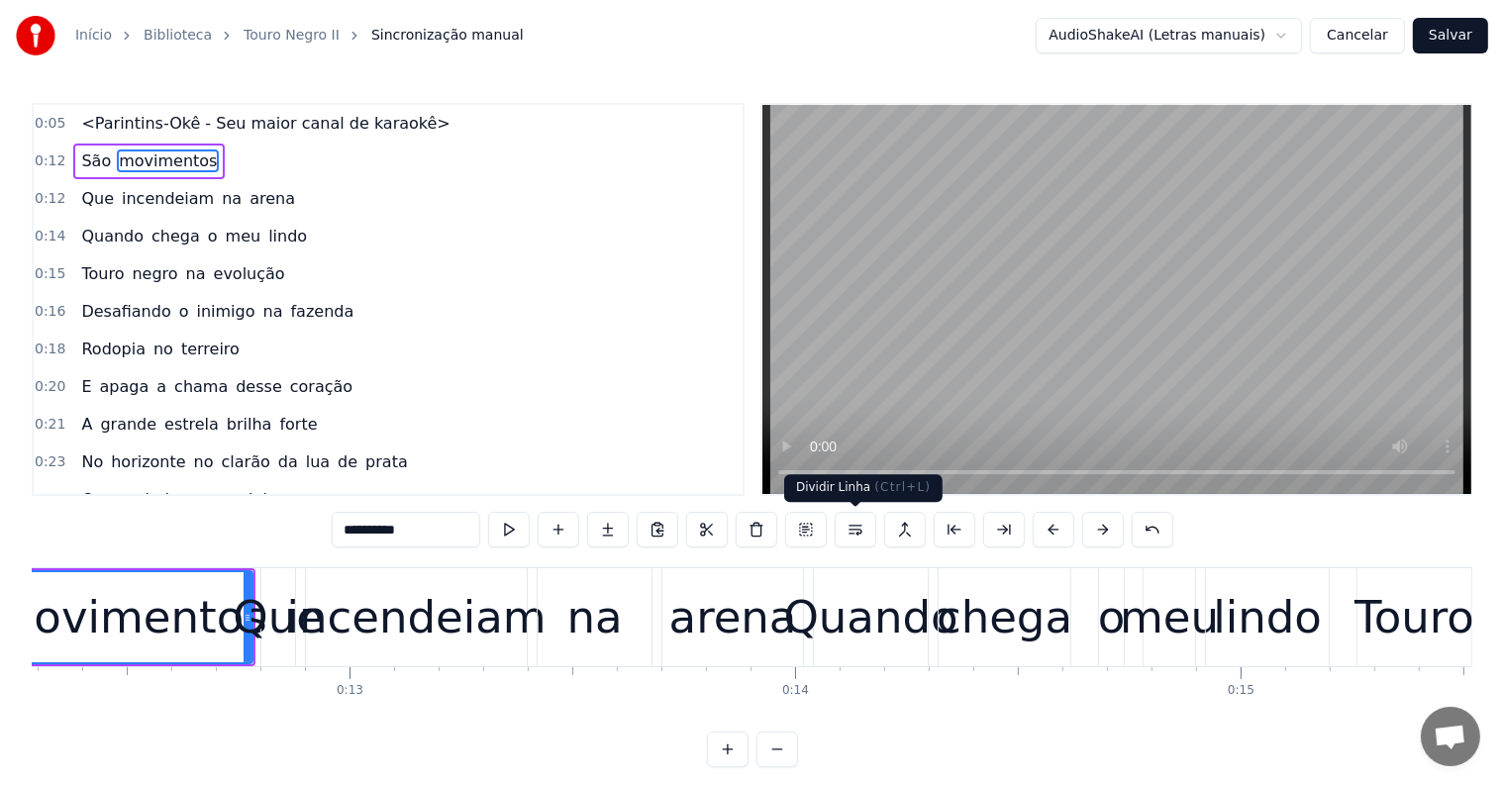
scroll to position [0, 5345]
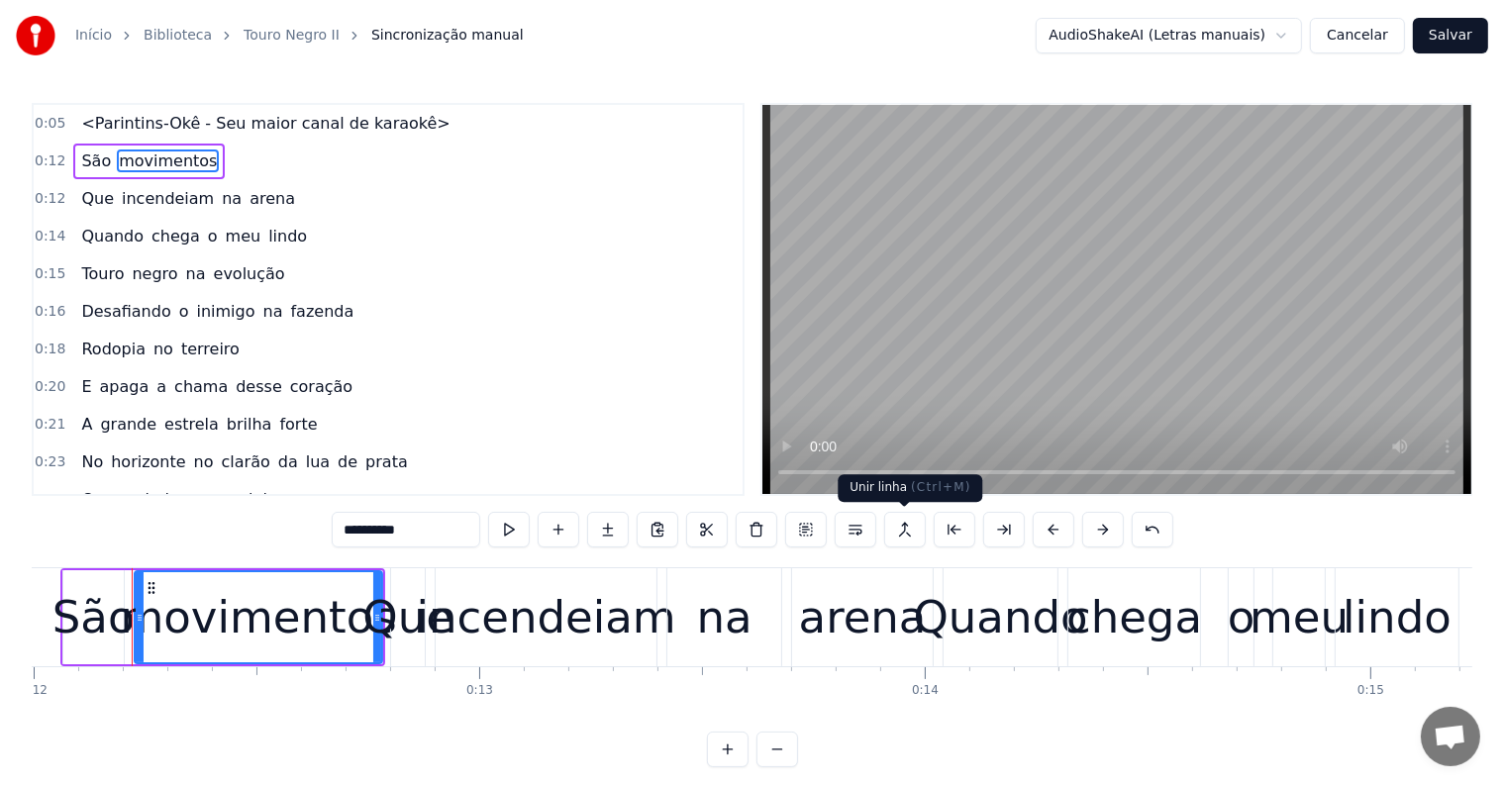
click at [899, 528] on button at bounding box center [905, 530] width 42 height 36
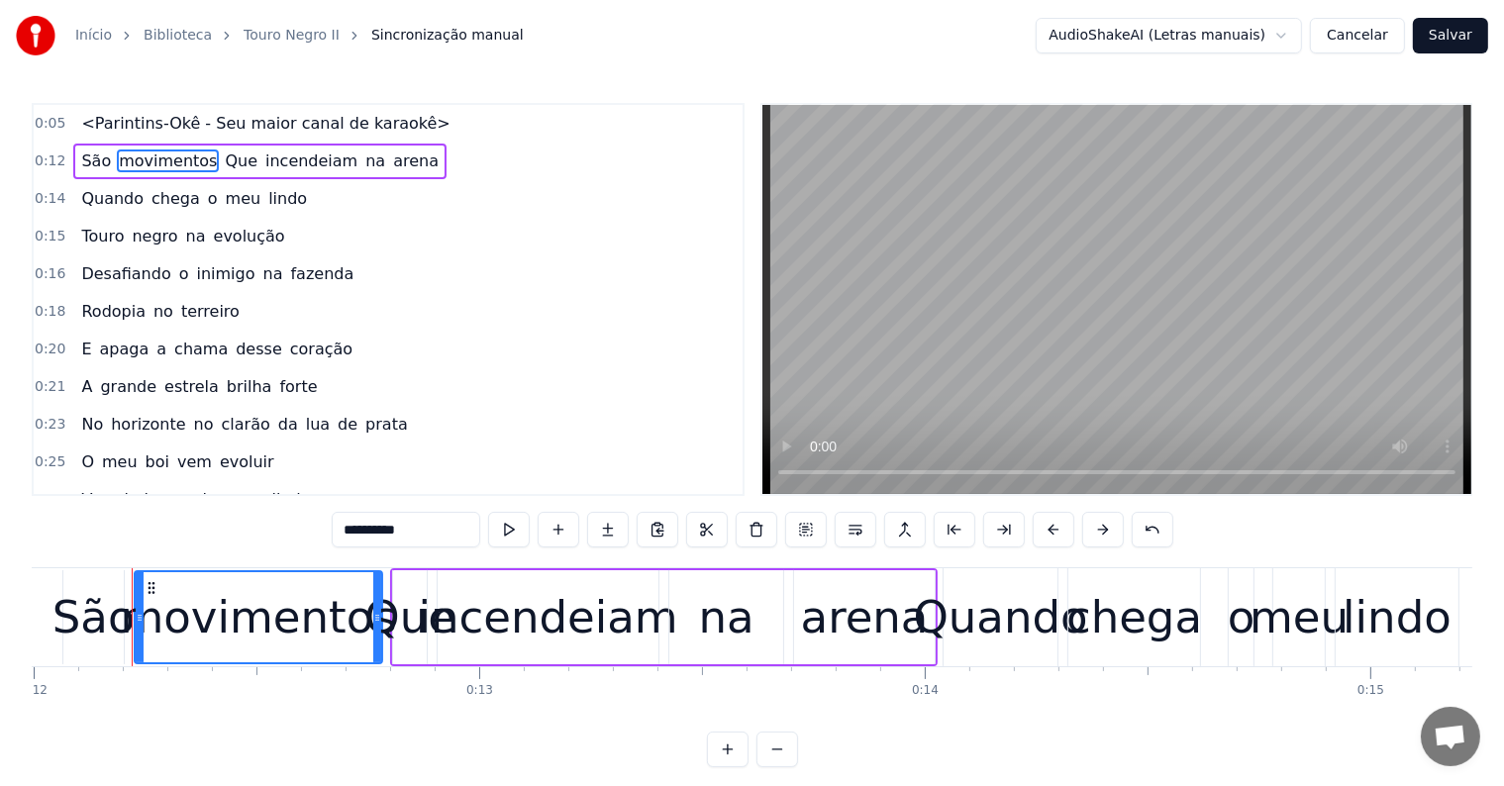
click at [223, 157] on span "Que" at bounding box center [241, 161] width 37 height 23
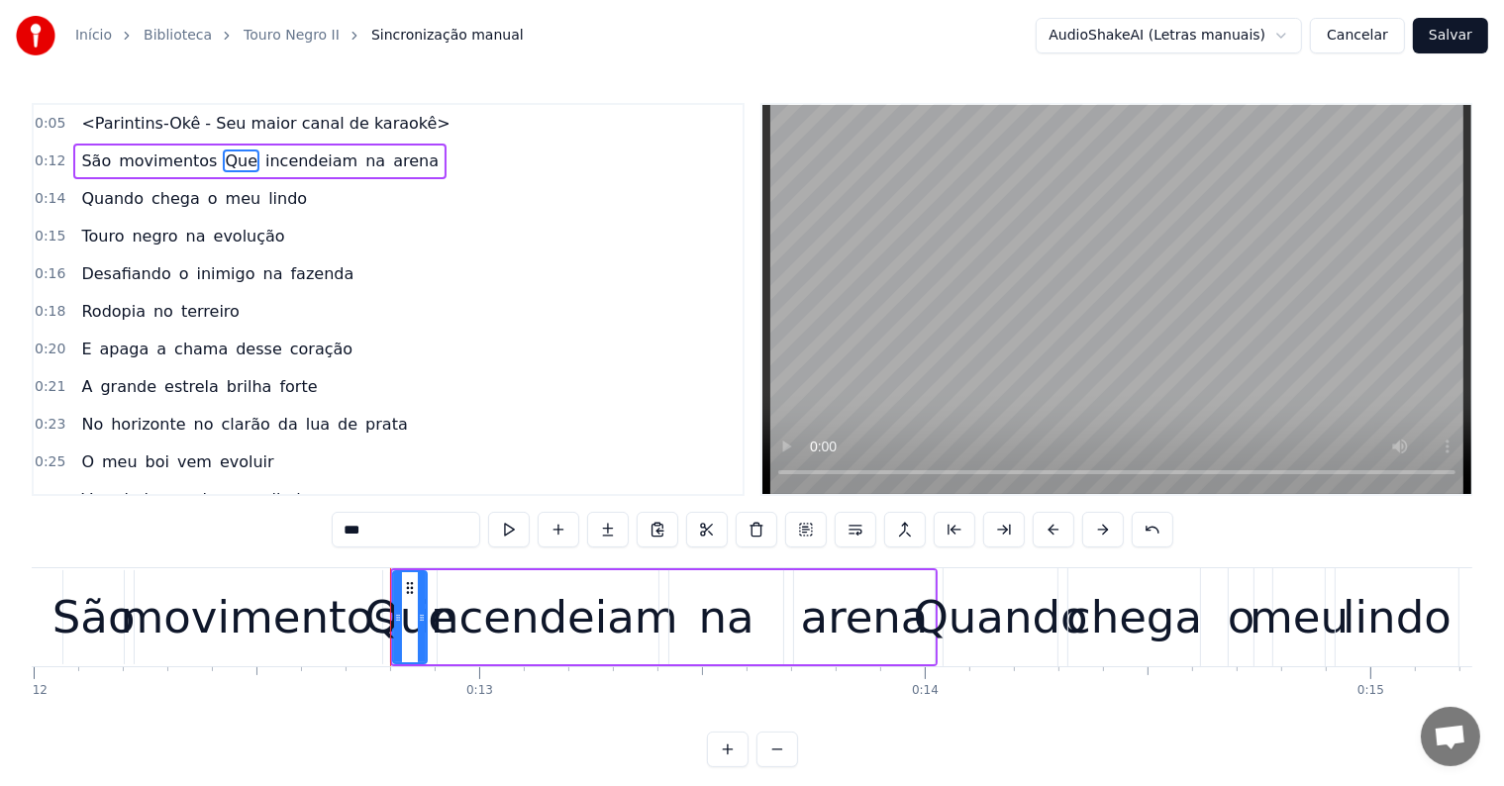
drag, startPoint x: 356, startPoint y: 528, endPoint x: 341, endPoint y: 525, distance: 16.1
click at [341, 525] on input "***" at bounding box center [406, 530] width 149 height 36
click at [361, 164] on span "na" at bounding box center [373, 161] width 24 height 23
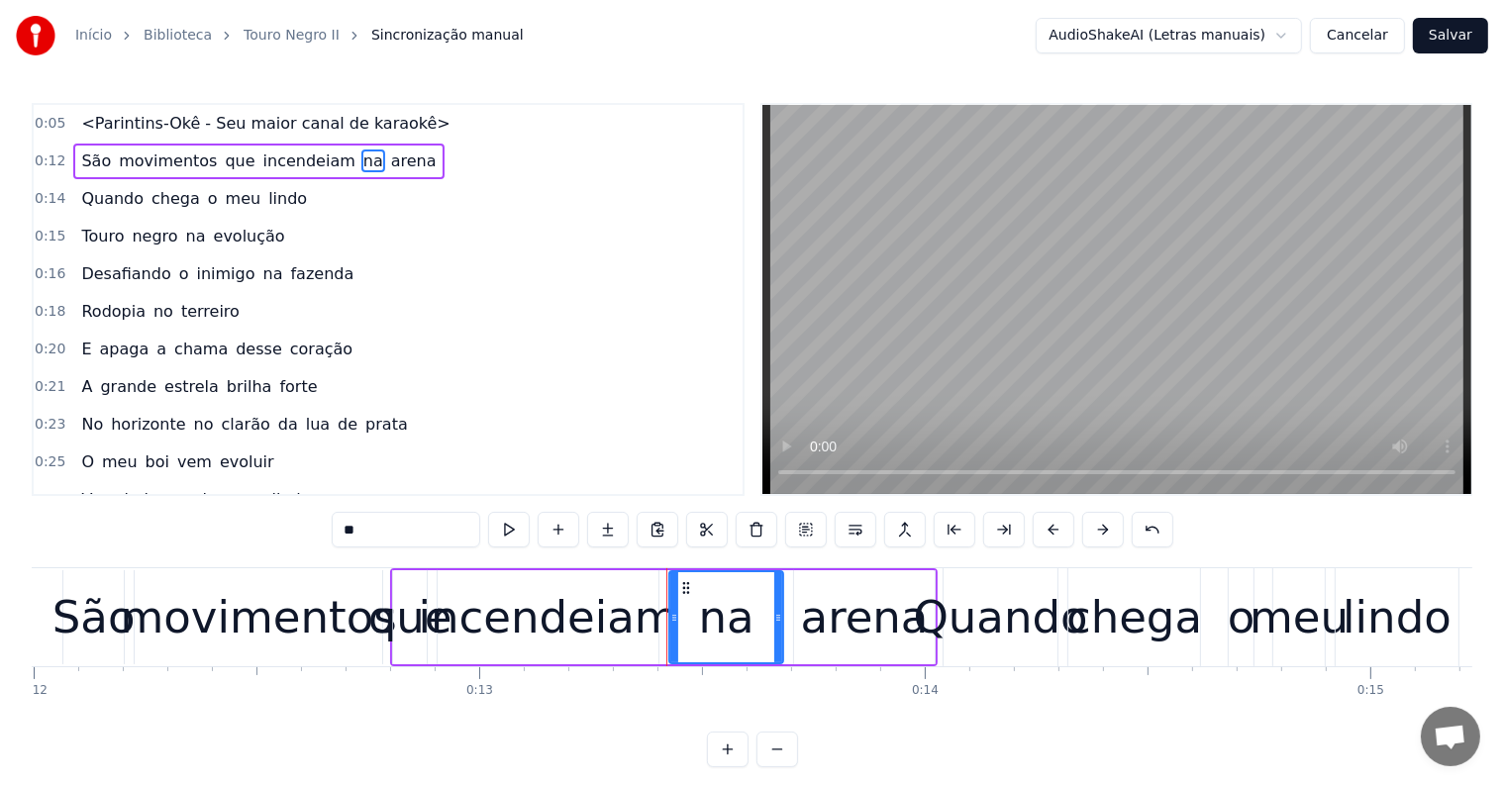
click at [389, 158] on span "arena" at bounding box center [414, 161] width 50 height 23
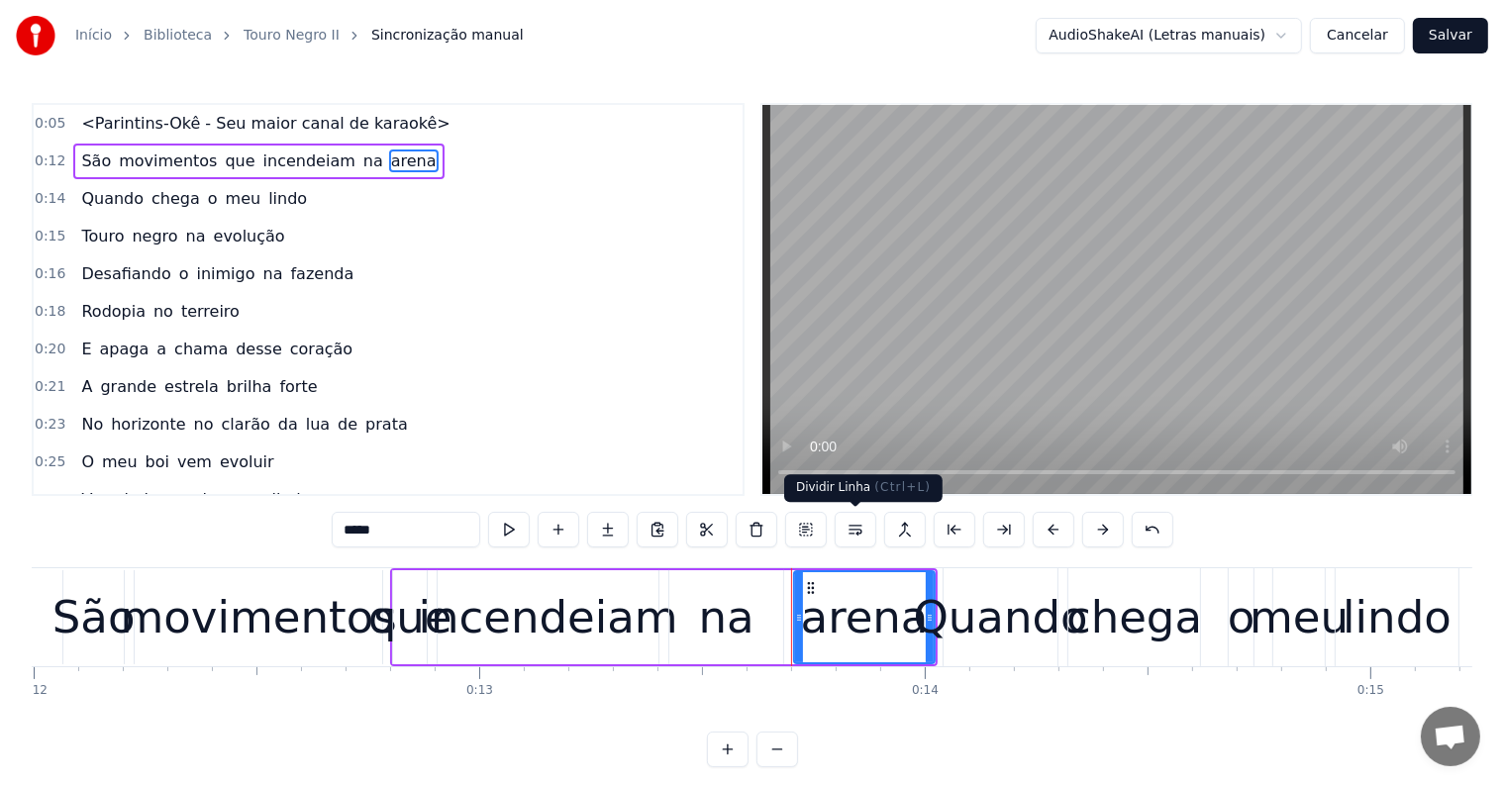
click at [854, 531] on button at bounding box center [856, 530] width 42 height 36
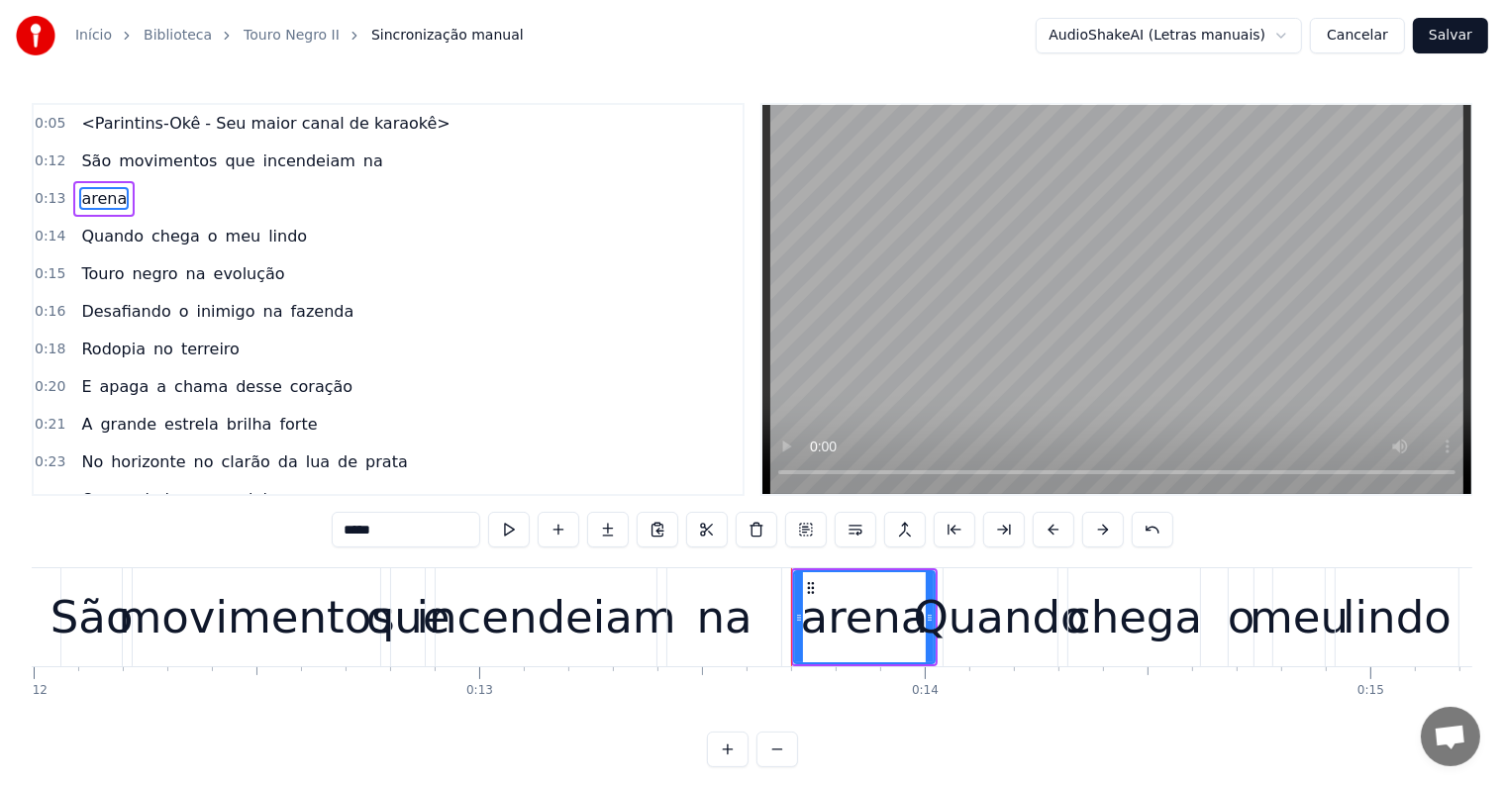
click at [361, 157] on span "na" at bounding box center [373, 161] width 24 height 23
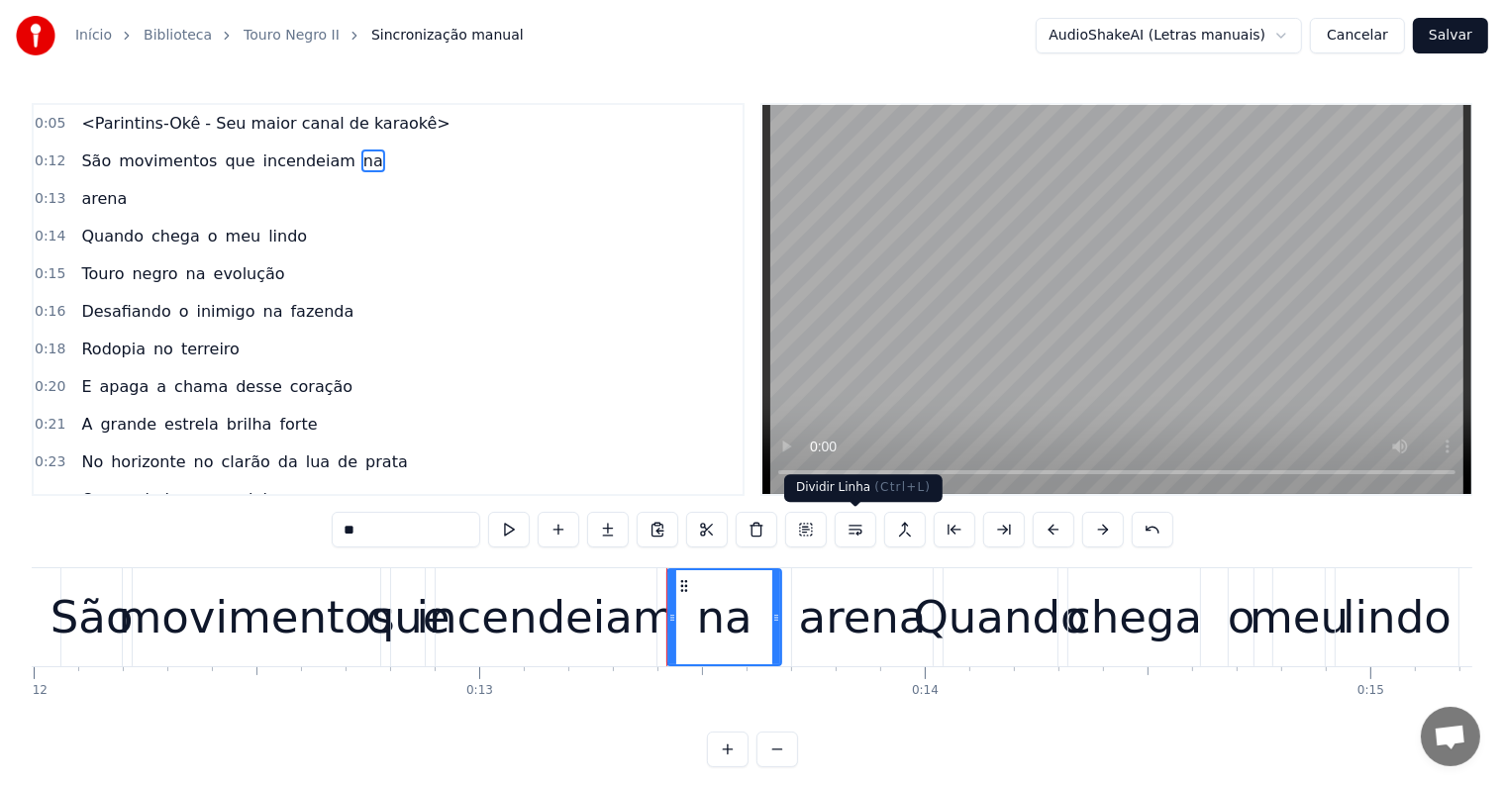
click at [850, 530] on button at bounding box center [856, 530] width 42 height 36
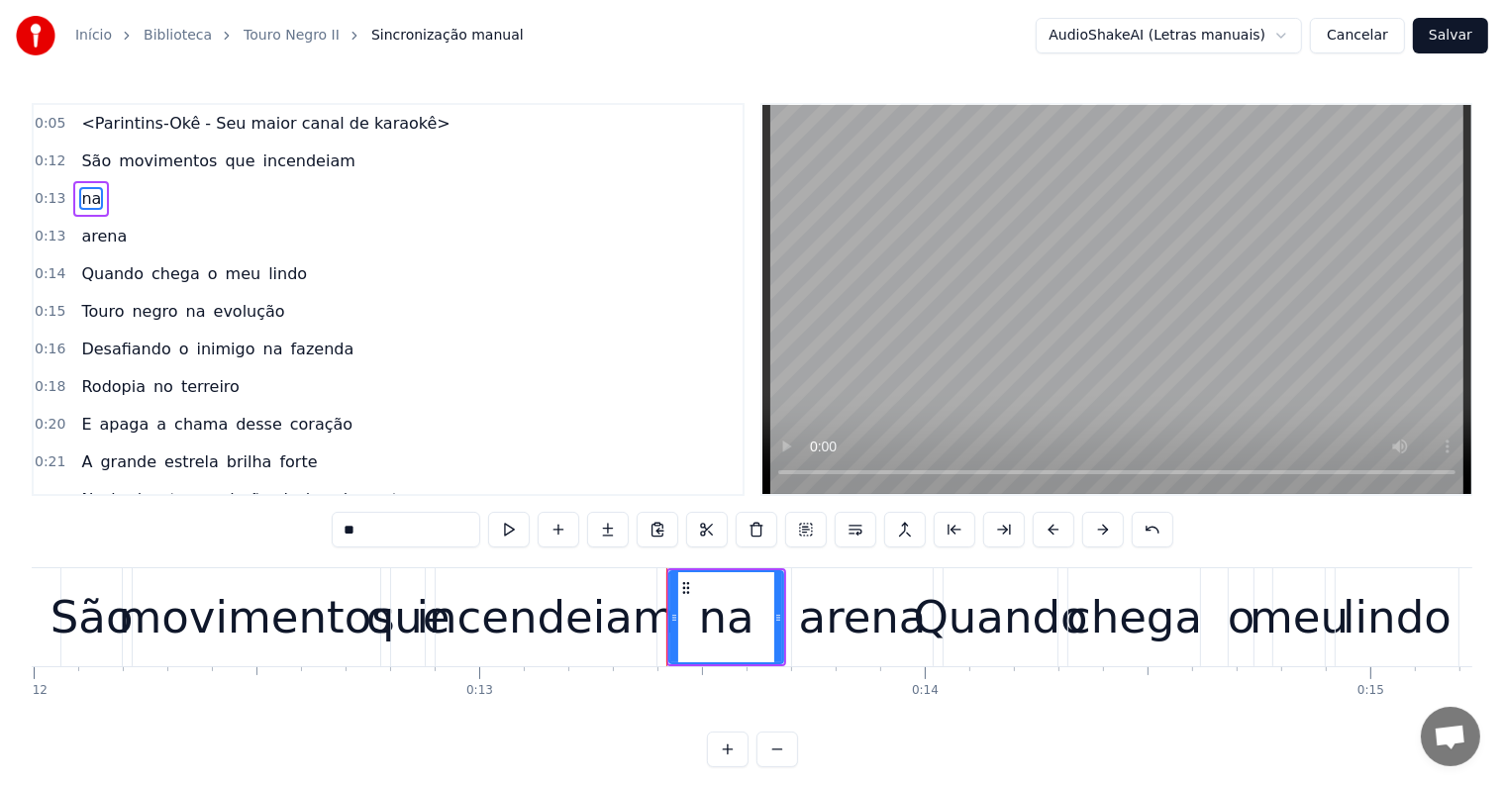
click at [293, 162] on span "incendeiam" at bounding box center [309, 161] width 96 height 23
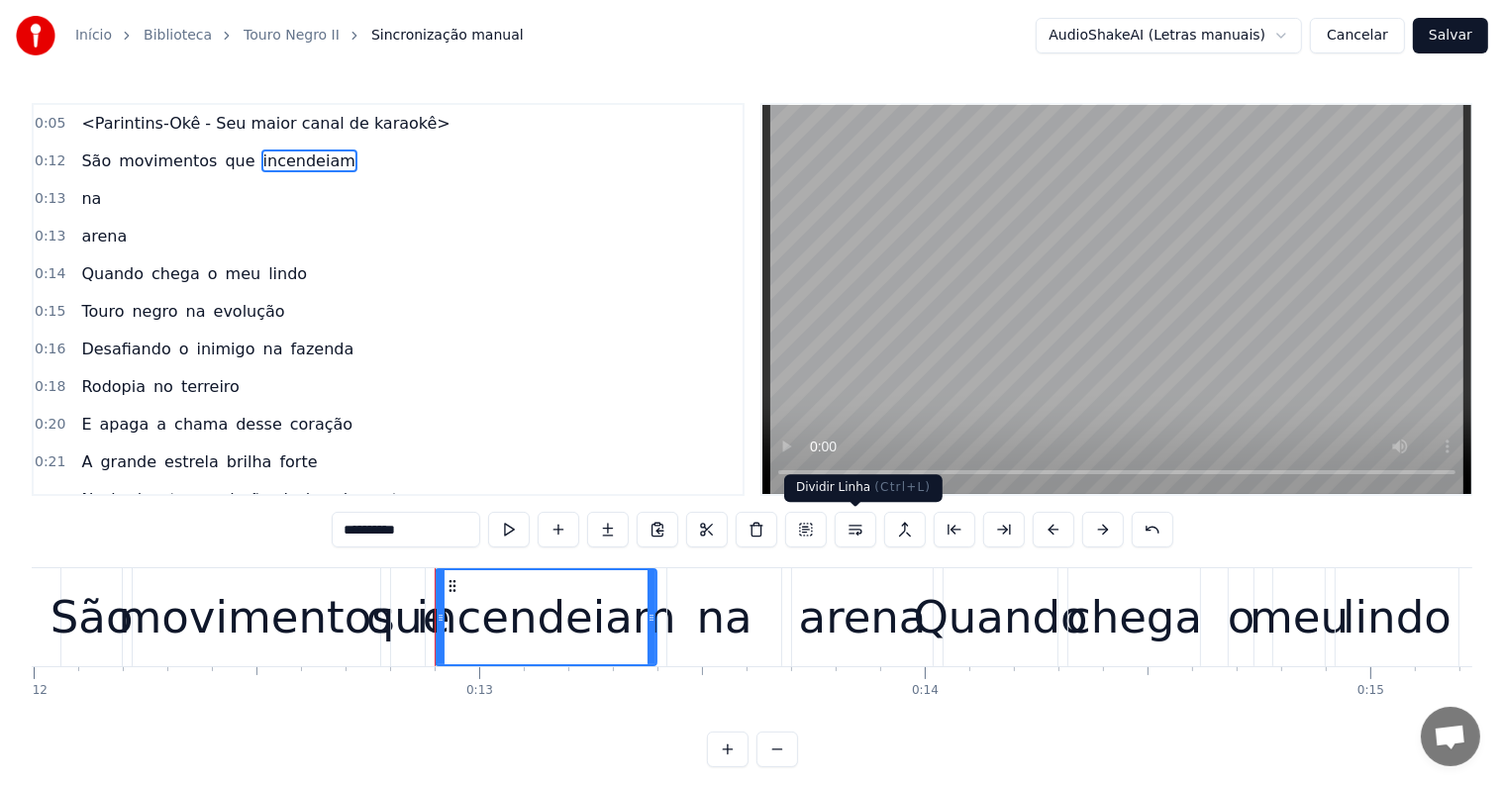
click at [854, 531] on button at bounding box center [856, 530] width 42 height 36
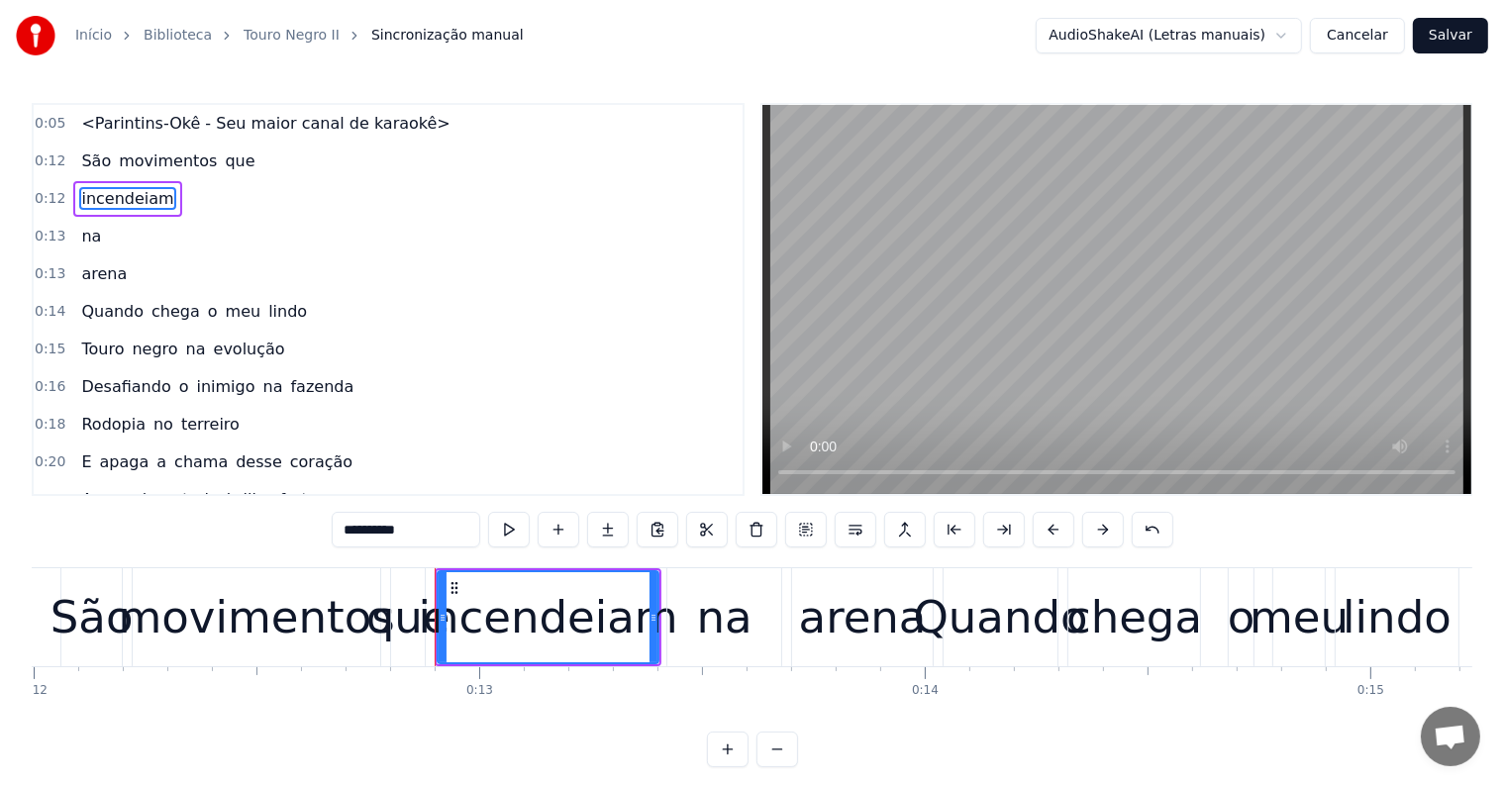
click at [223, 159] on span "que" at bounding box center [240, 161] width 34 height 23
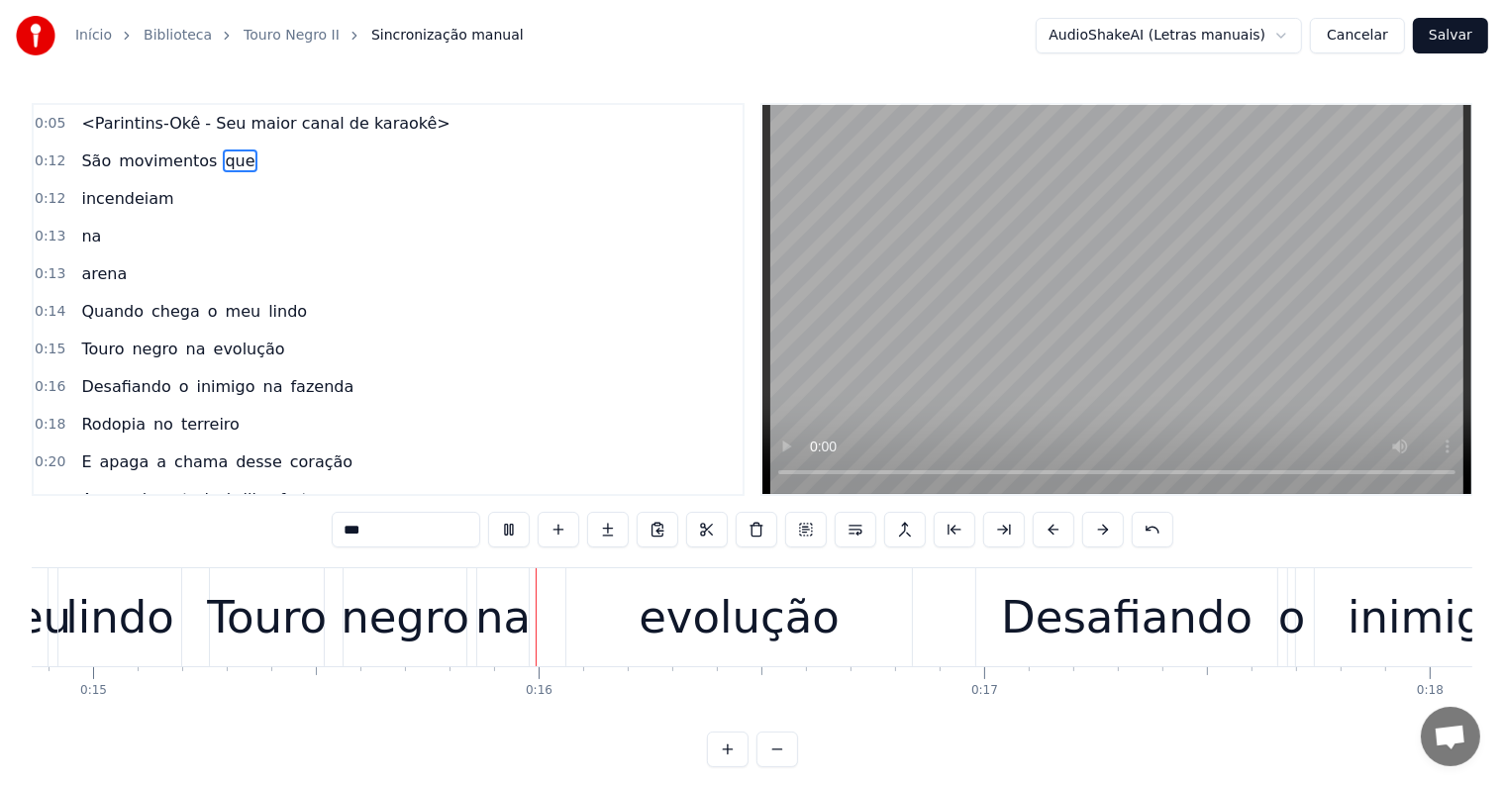
scroll to position [0, 6681]
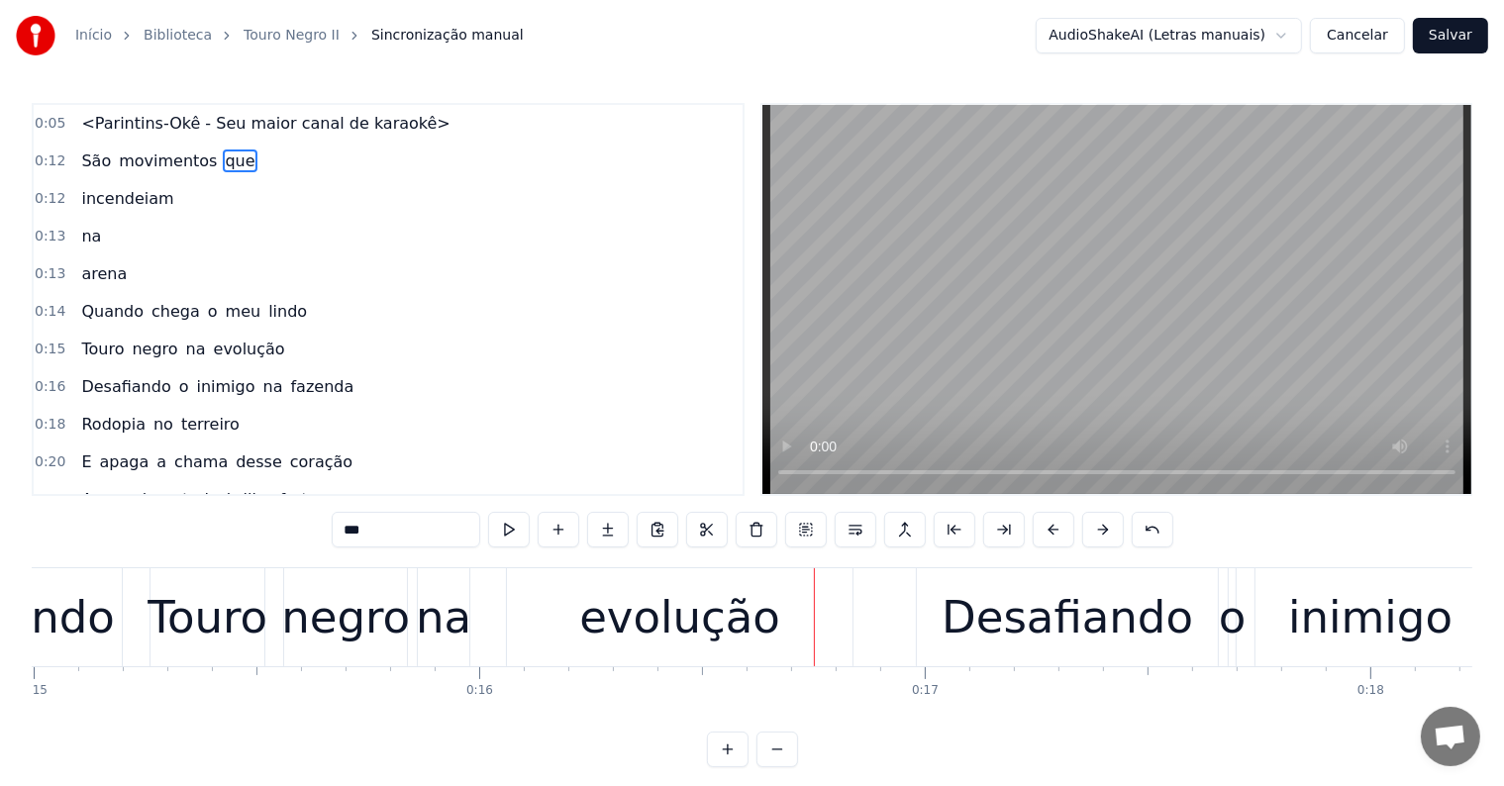
click at [663, 630] on div "evolução" at bounding box center [679, 617] width 201 height 67
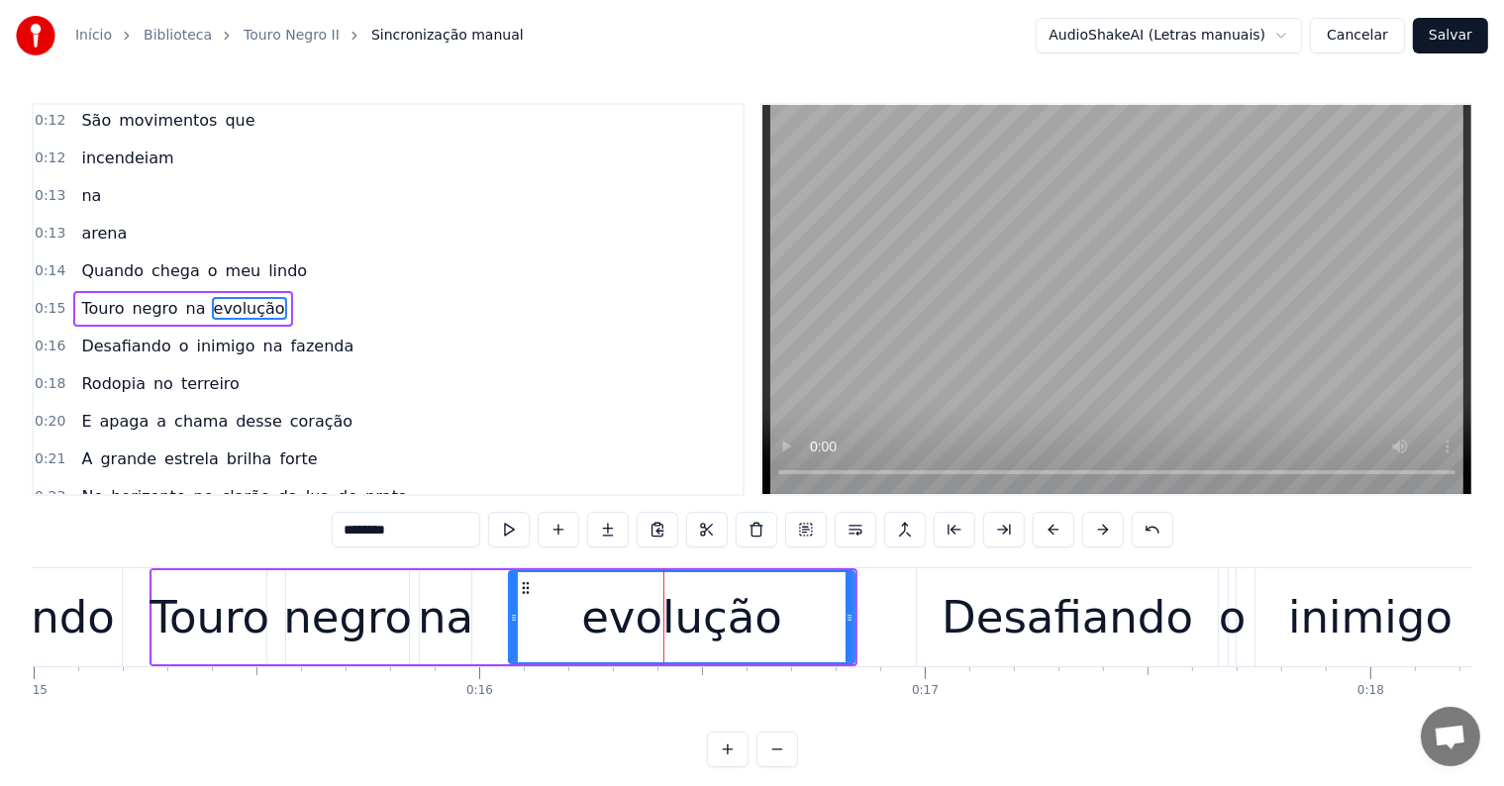
scroll to position [42, 0]
click at [266, 260] on span "lindo" at bounding box center [287, 269] width 43 height 23
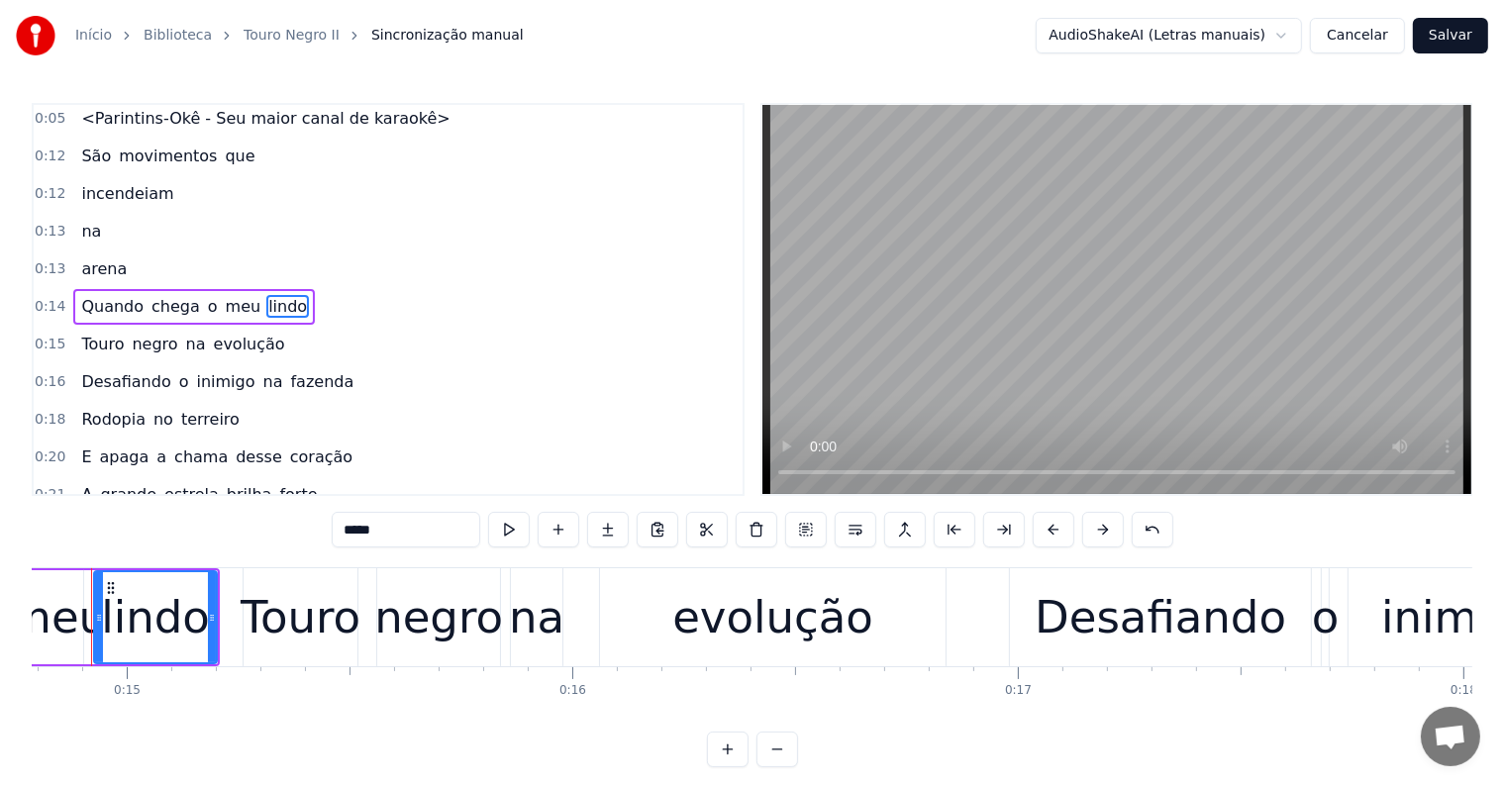
scroll to position [0, 6548]
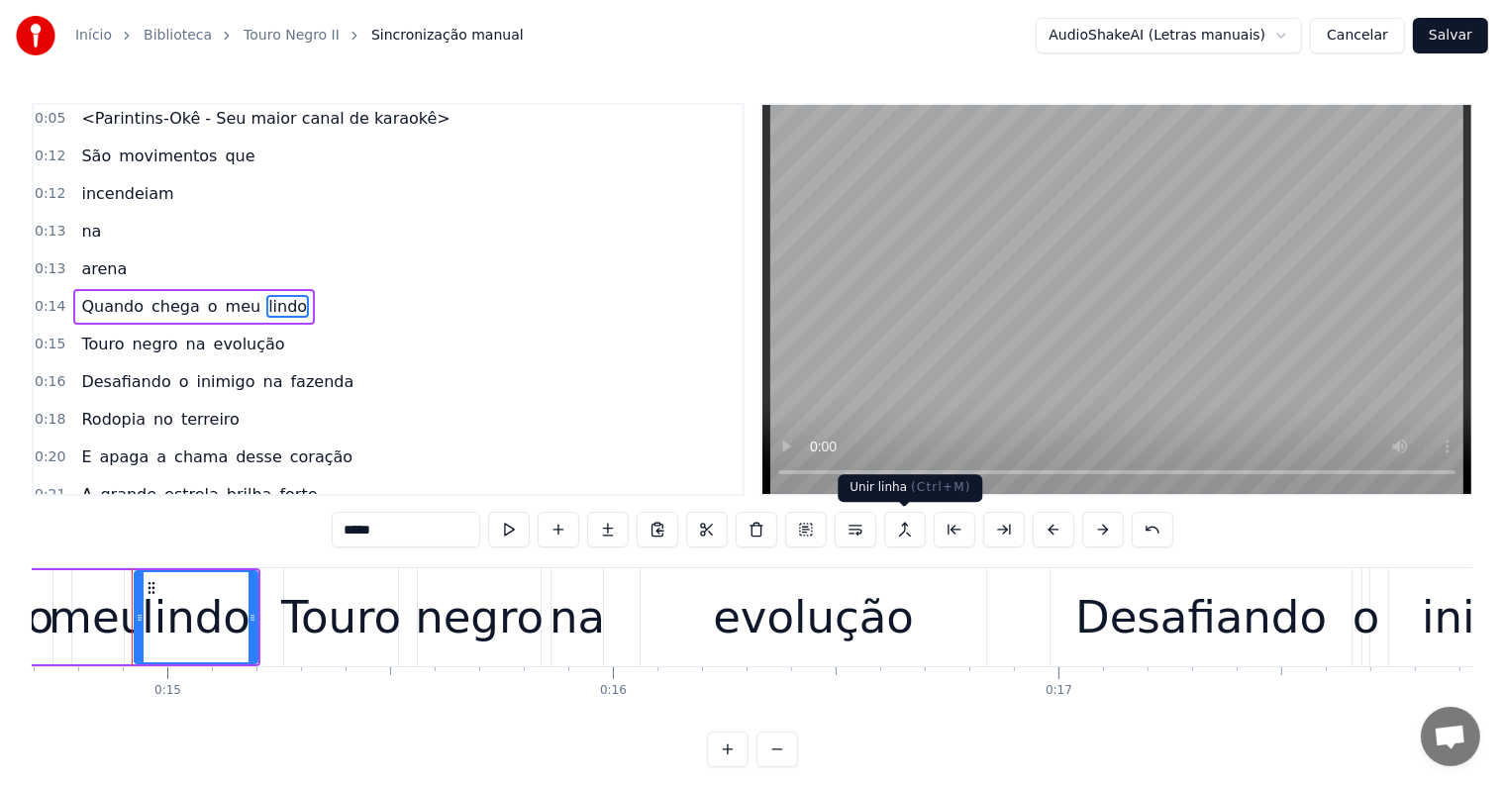
click at [899, 527] on button at bounding box center [905, 530] width 42 height 36
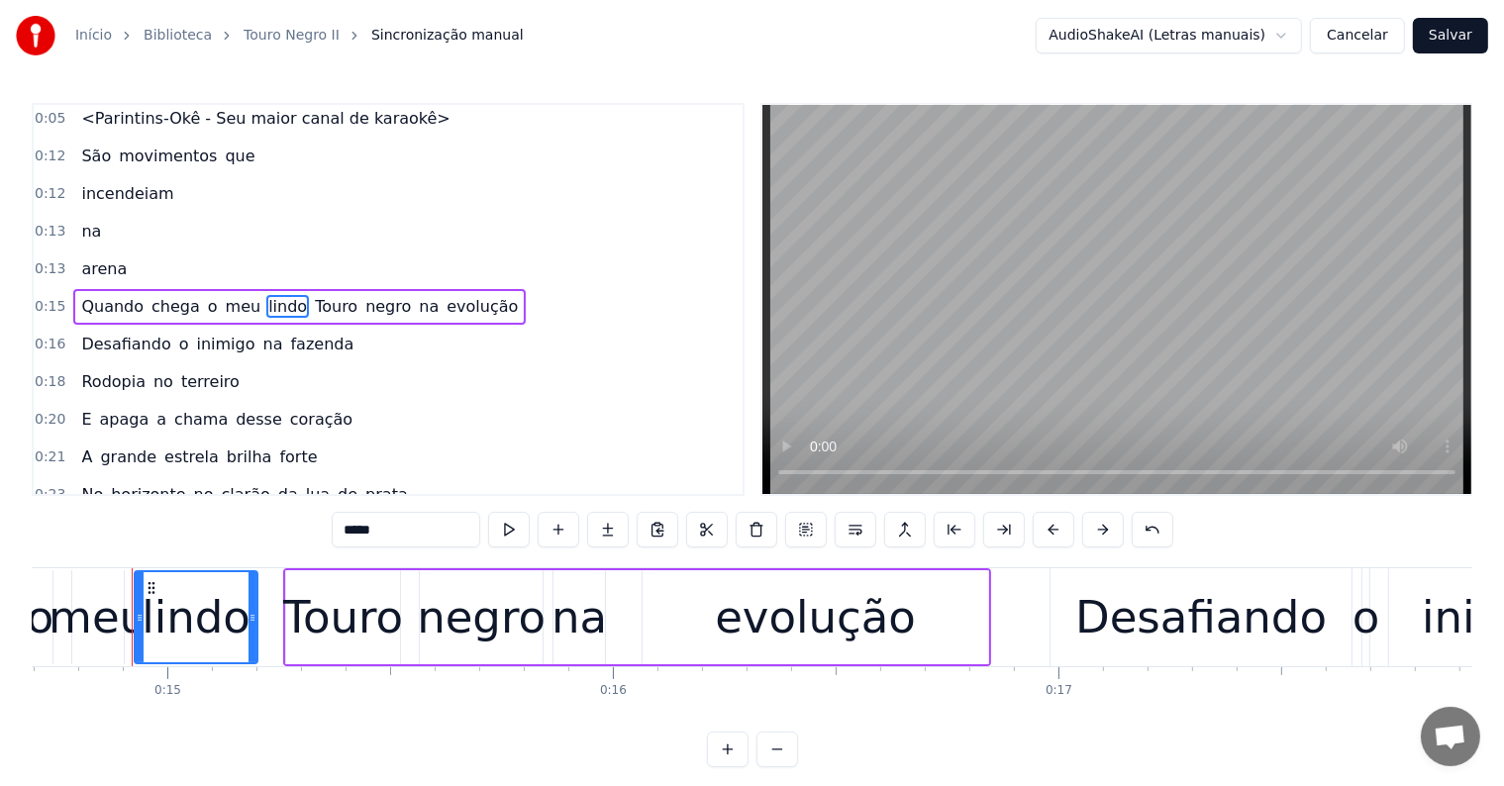
click at [313, 306] on span "Touro" at bounding box center [336, 306] width 47 height 23
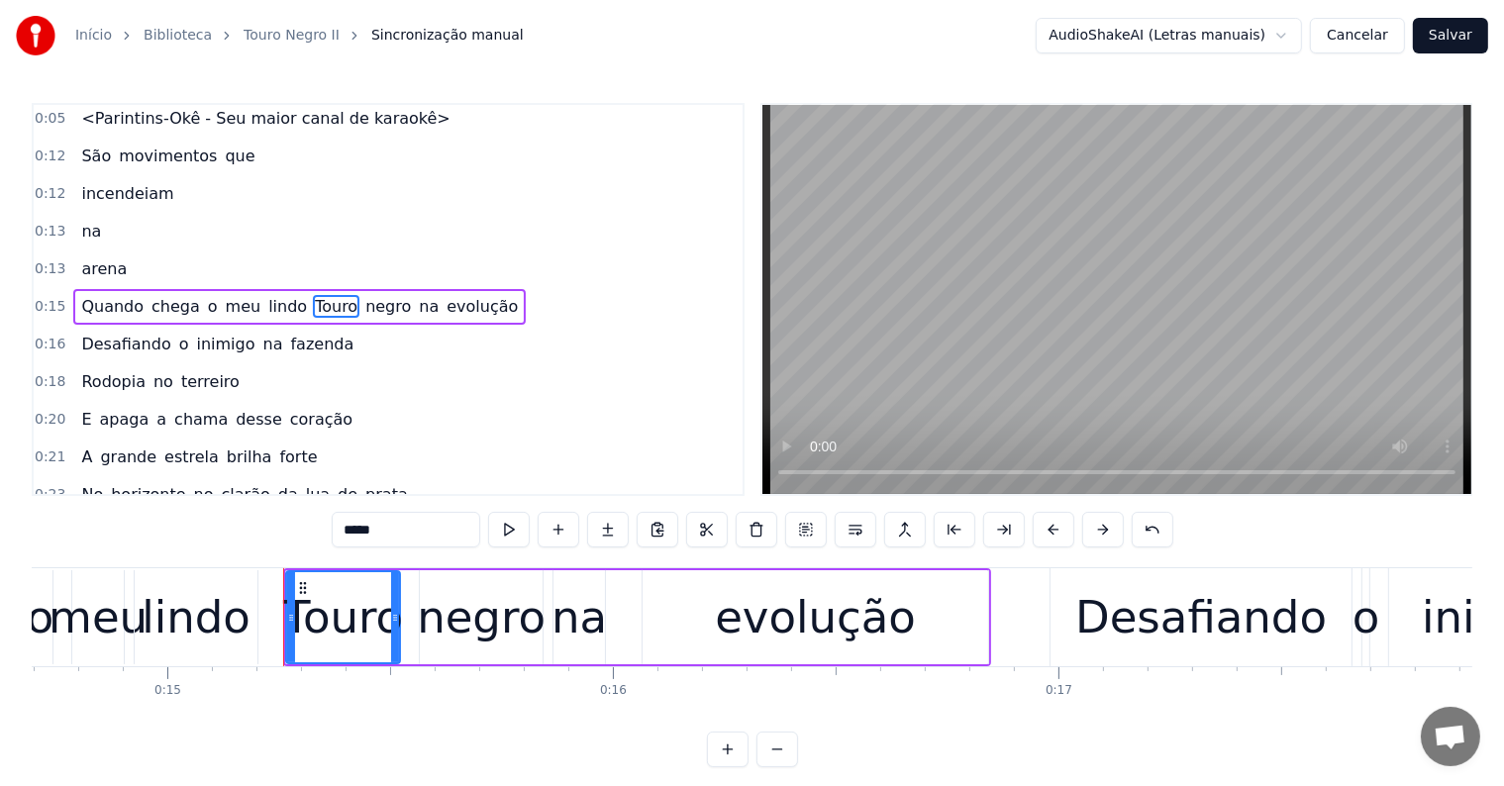
drag, startPoint x: 352, startPoint y: 529, endPoint x: 333, endPoint y: 530, distance: 19.8
click at [333, 530] on div "0:05 <Parintins-Okê - Seu maior canal de karaokê> 0:12 São movimentos que 0:12 …" at bounding box center [752, 435] width 1441 height 664
click at [595, 630] on div "na" at bounding box center [578, 617] width 55 height 67
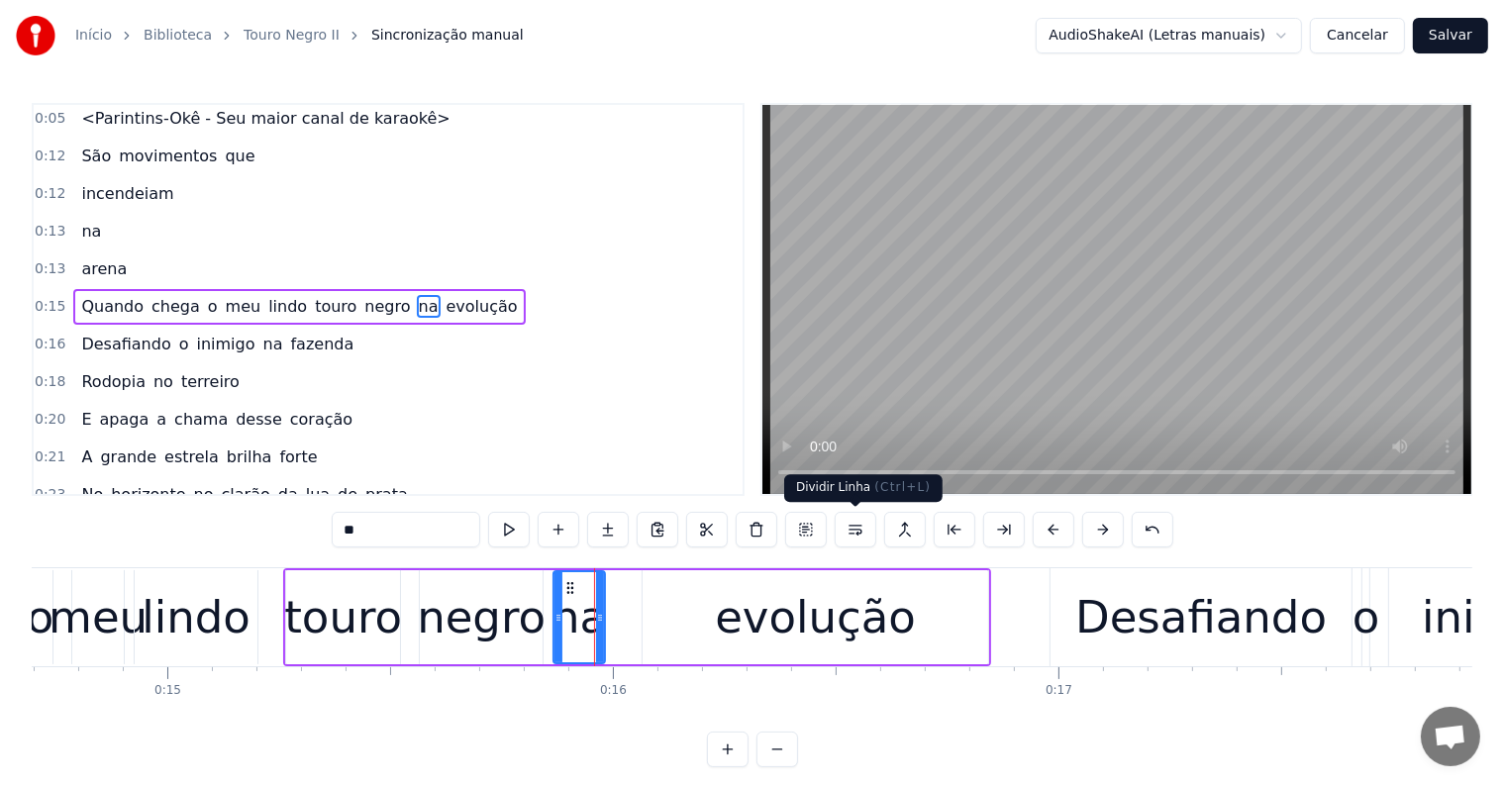
click at [854, 531] on button at bounding box center [856, 530] width 42 height 36
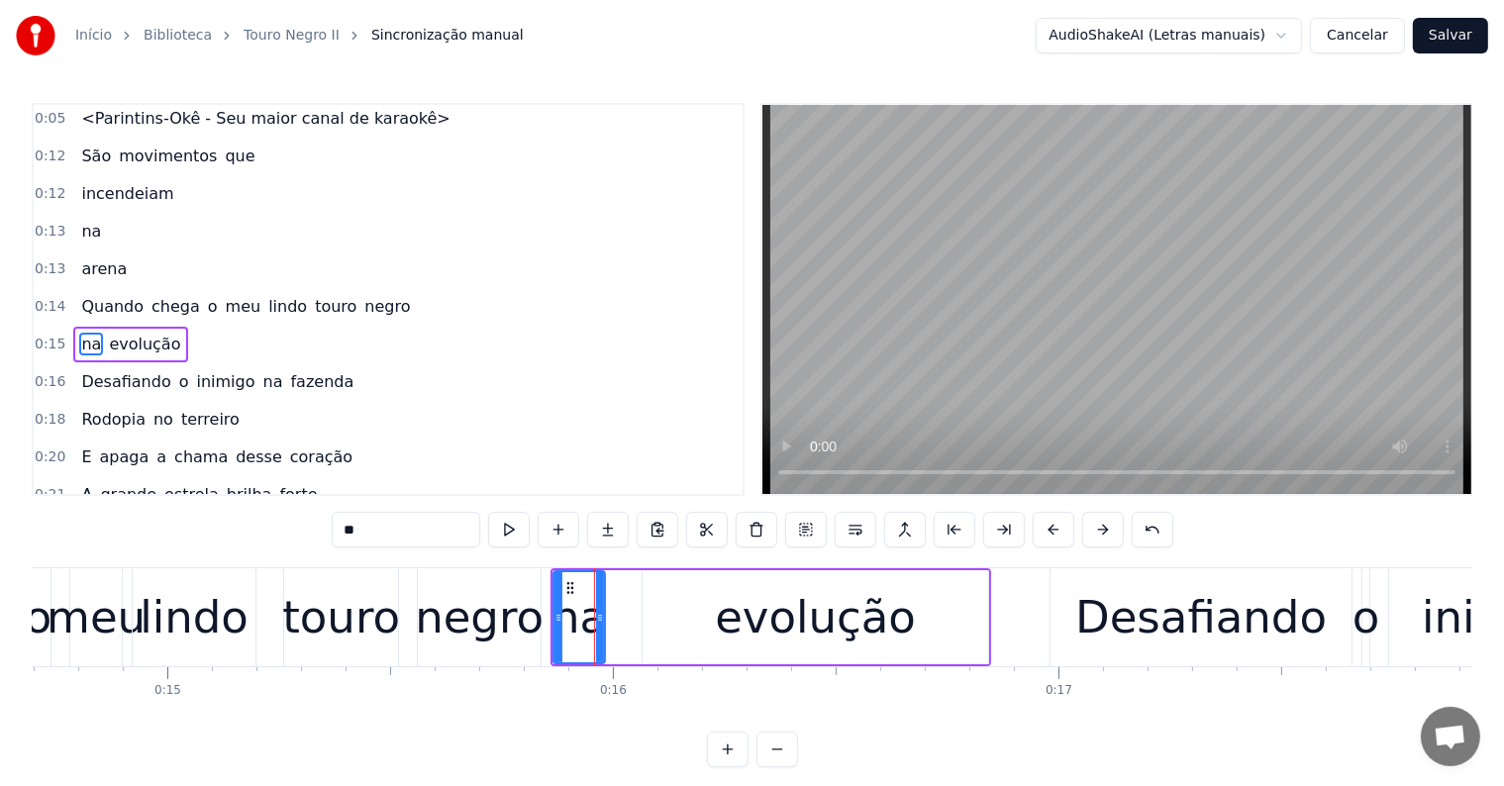
scroll to position [42, 0]
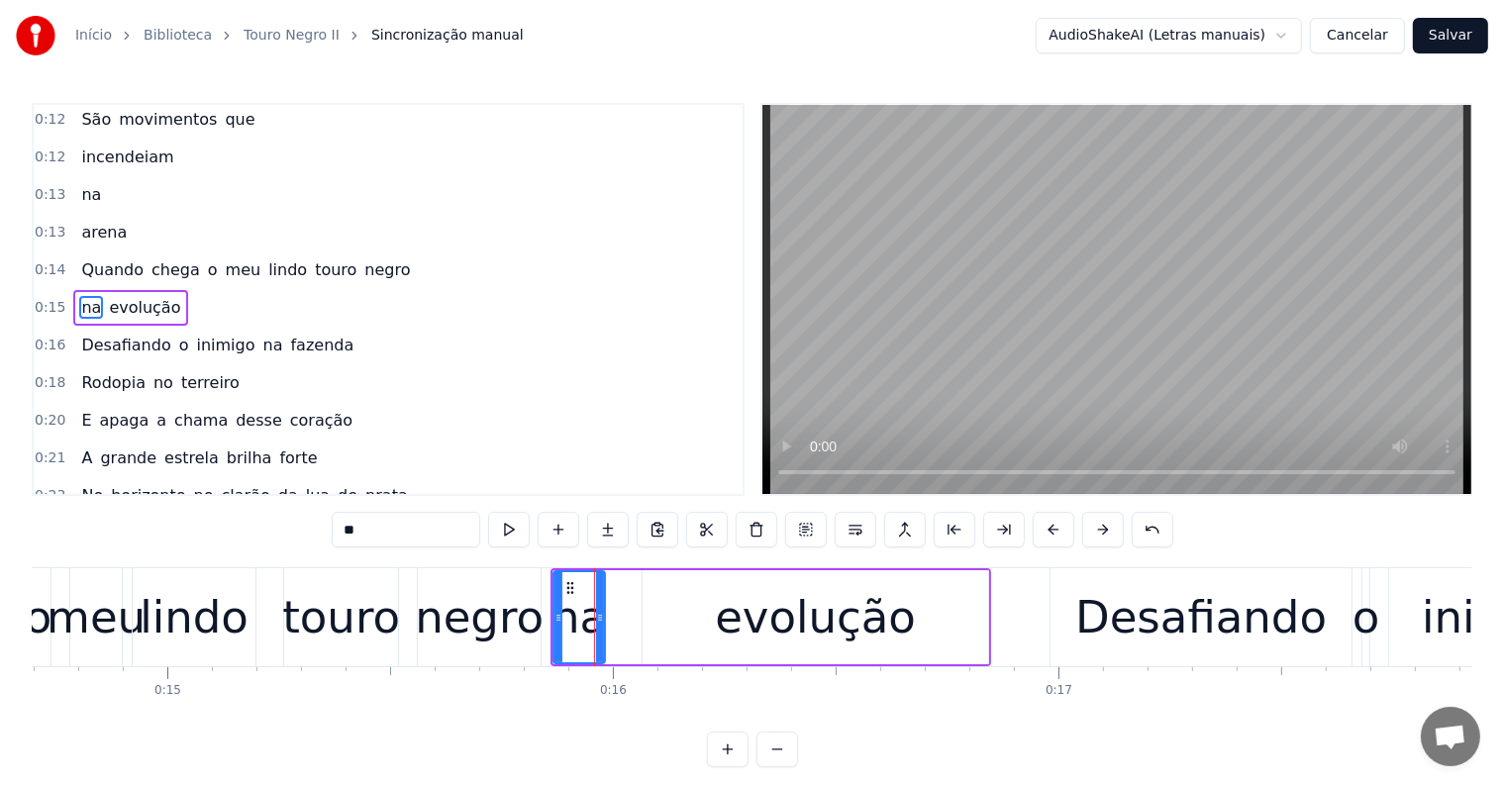
click at [362, 272] on span "negro" at bounding box center [387, 269] width 50 height 23
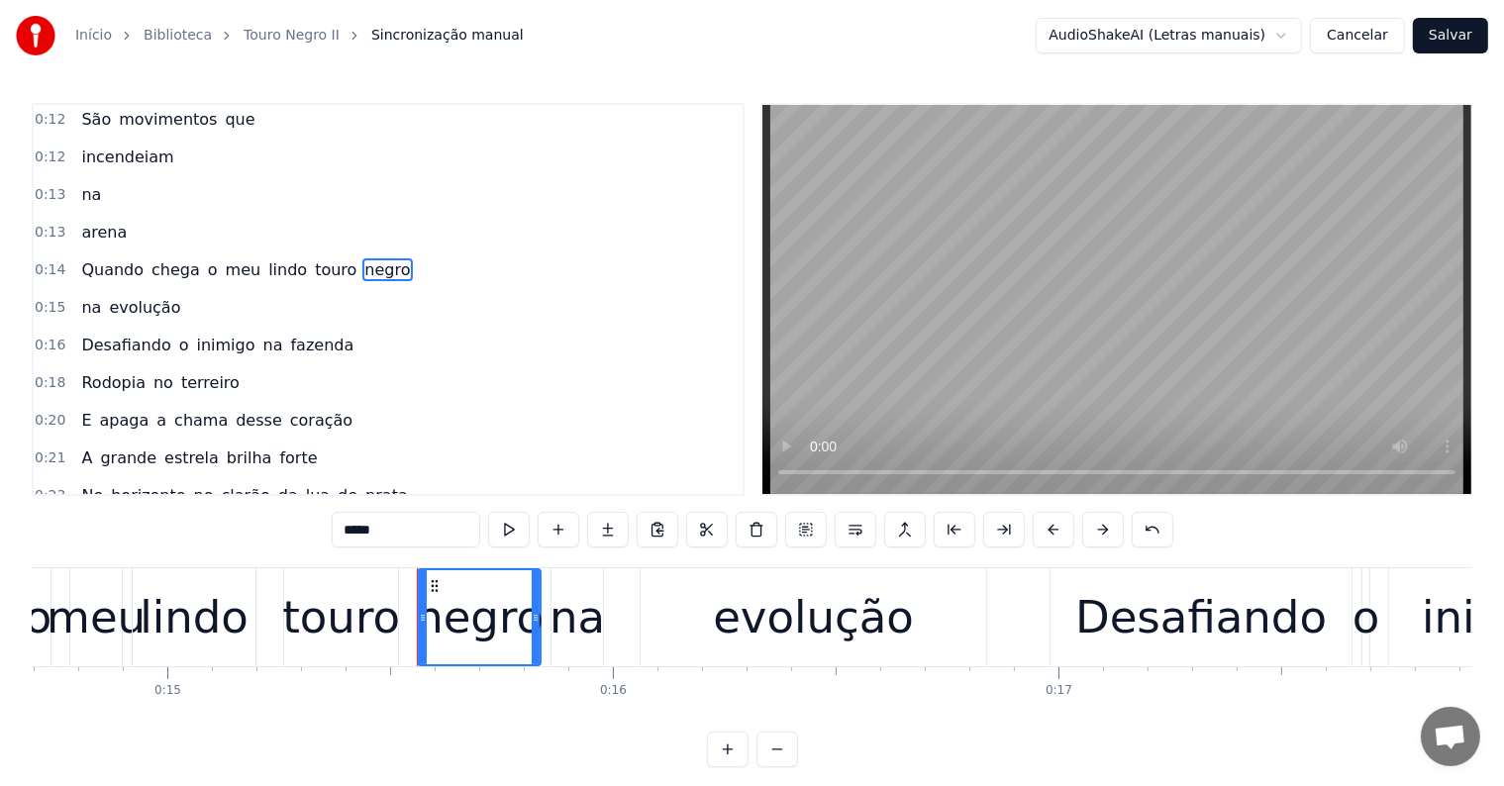
scroll to position [5, 0]
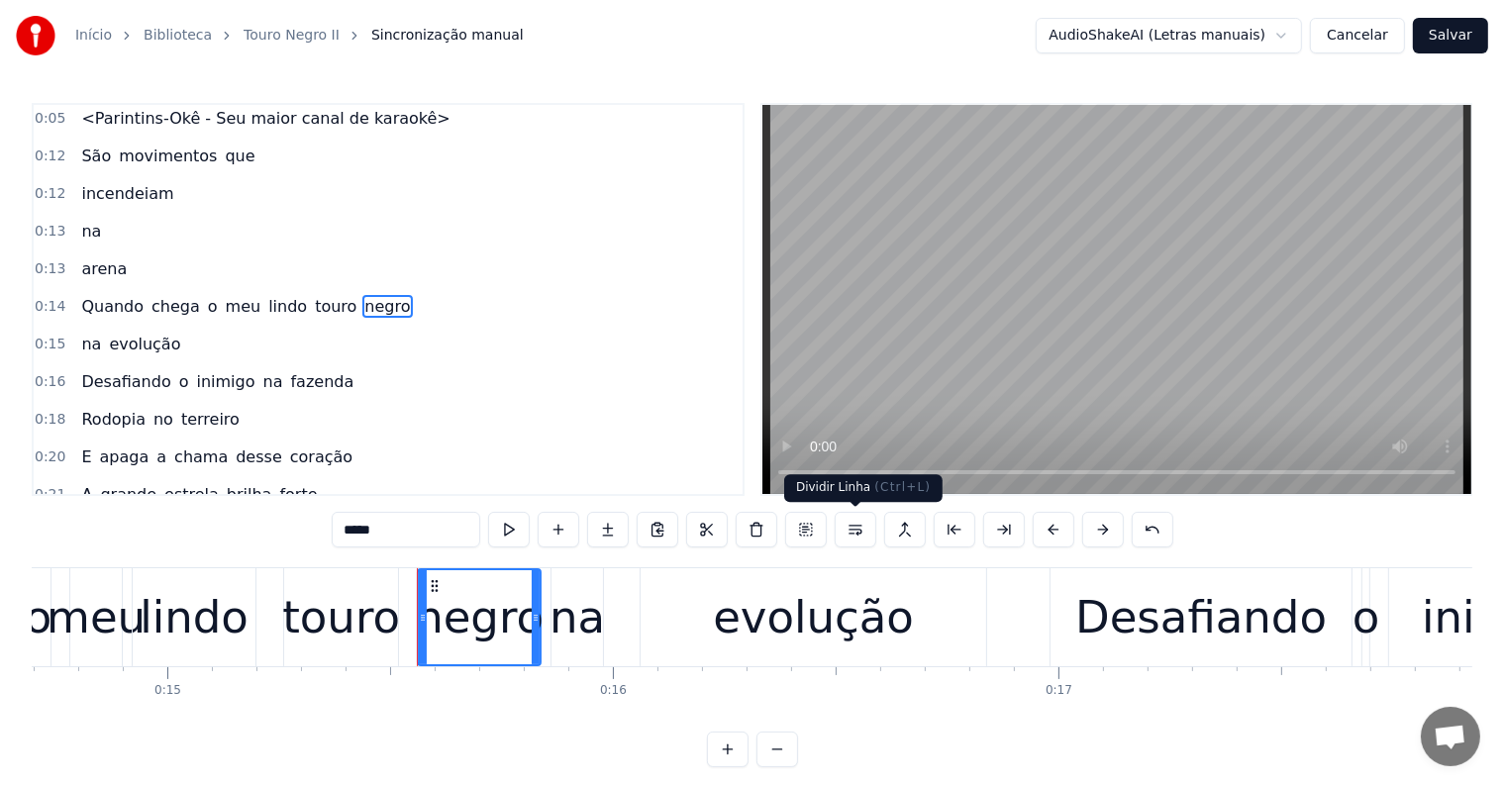
click at [851, 526] on button at bounding box center [856, 530] width 42 height 36
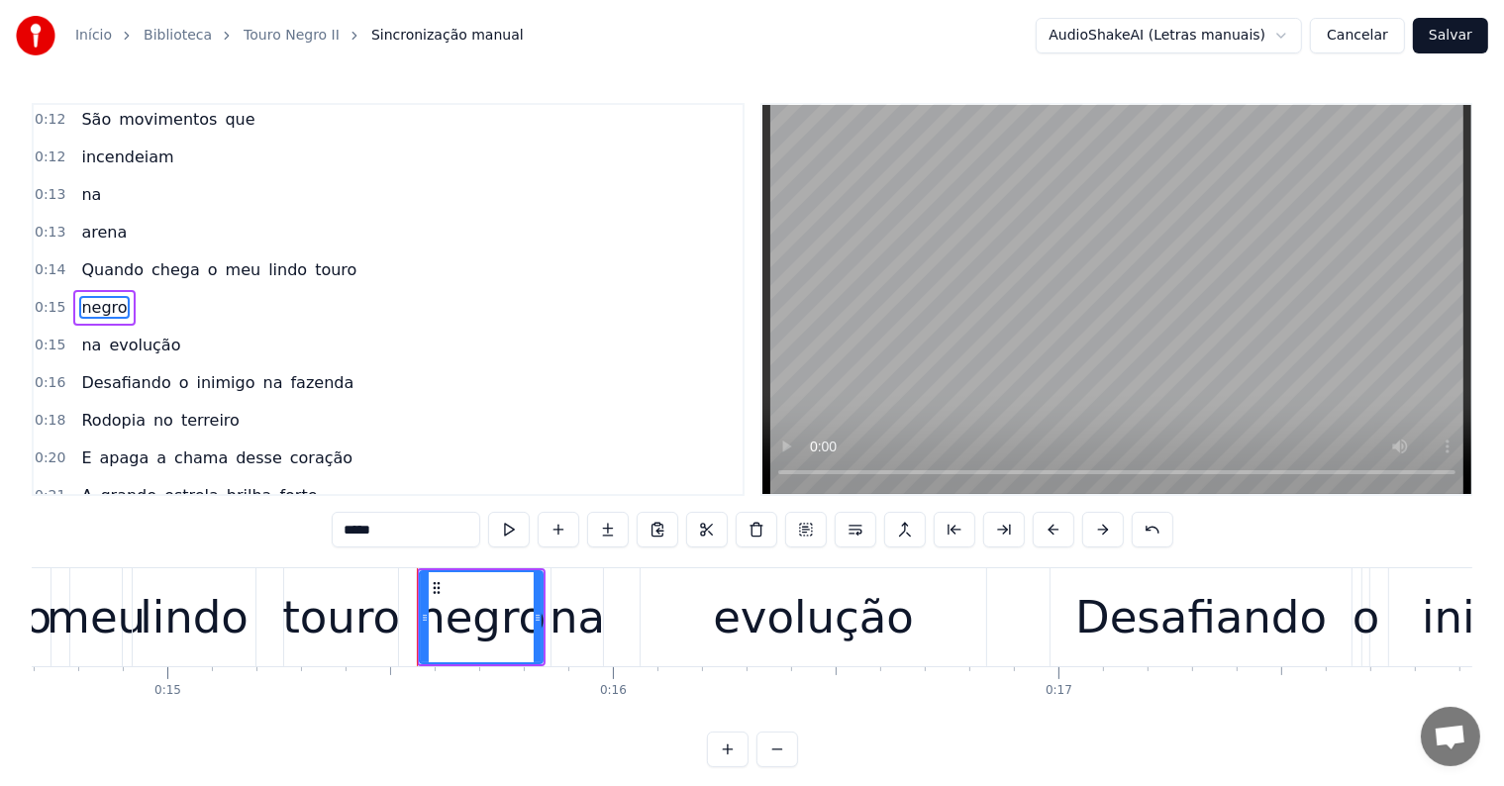
click at [313, 265] on span "touro" at bounding box center [336, 269] width 46 height 23
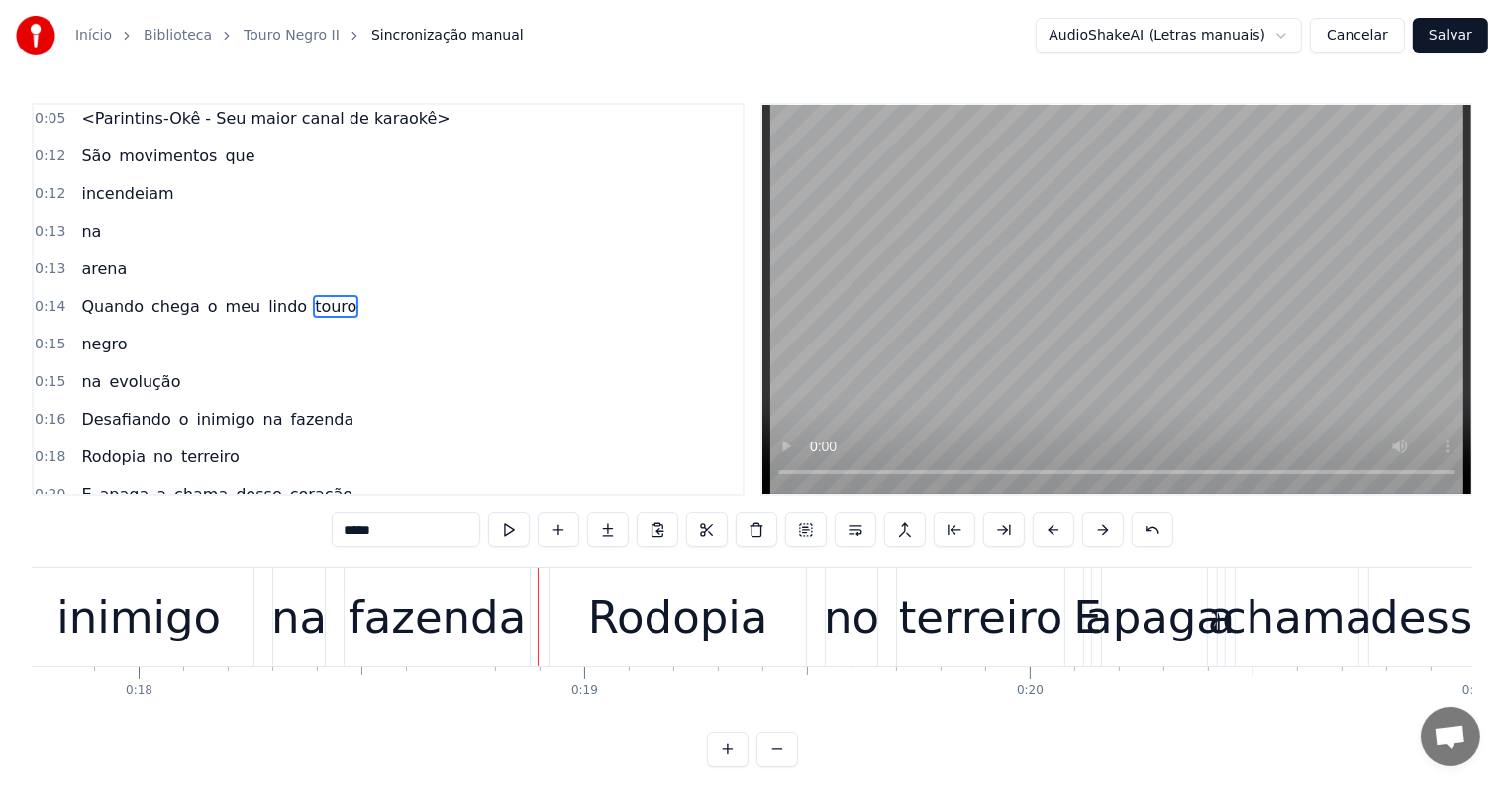
scroll to position [0, 7914]
click at [468, 622] on div "fazenda" at bounding box center [436, 617] width 177 height 67
type input "*******"
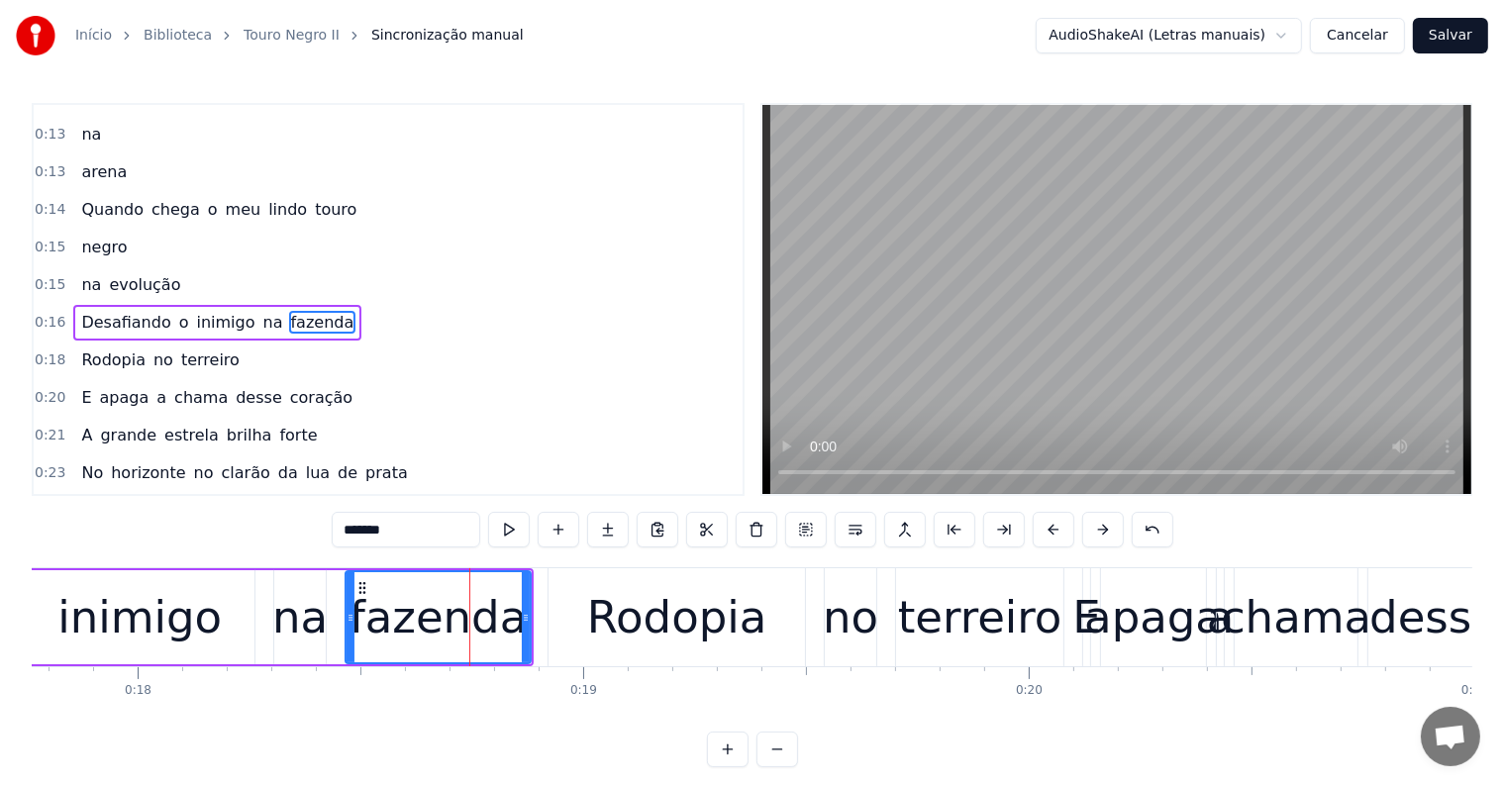
scroll to position [115, 0]
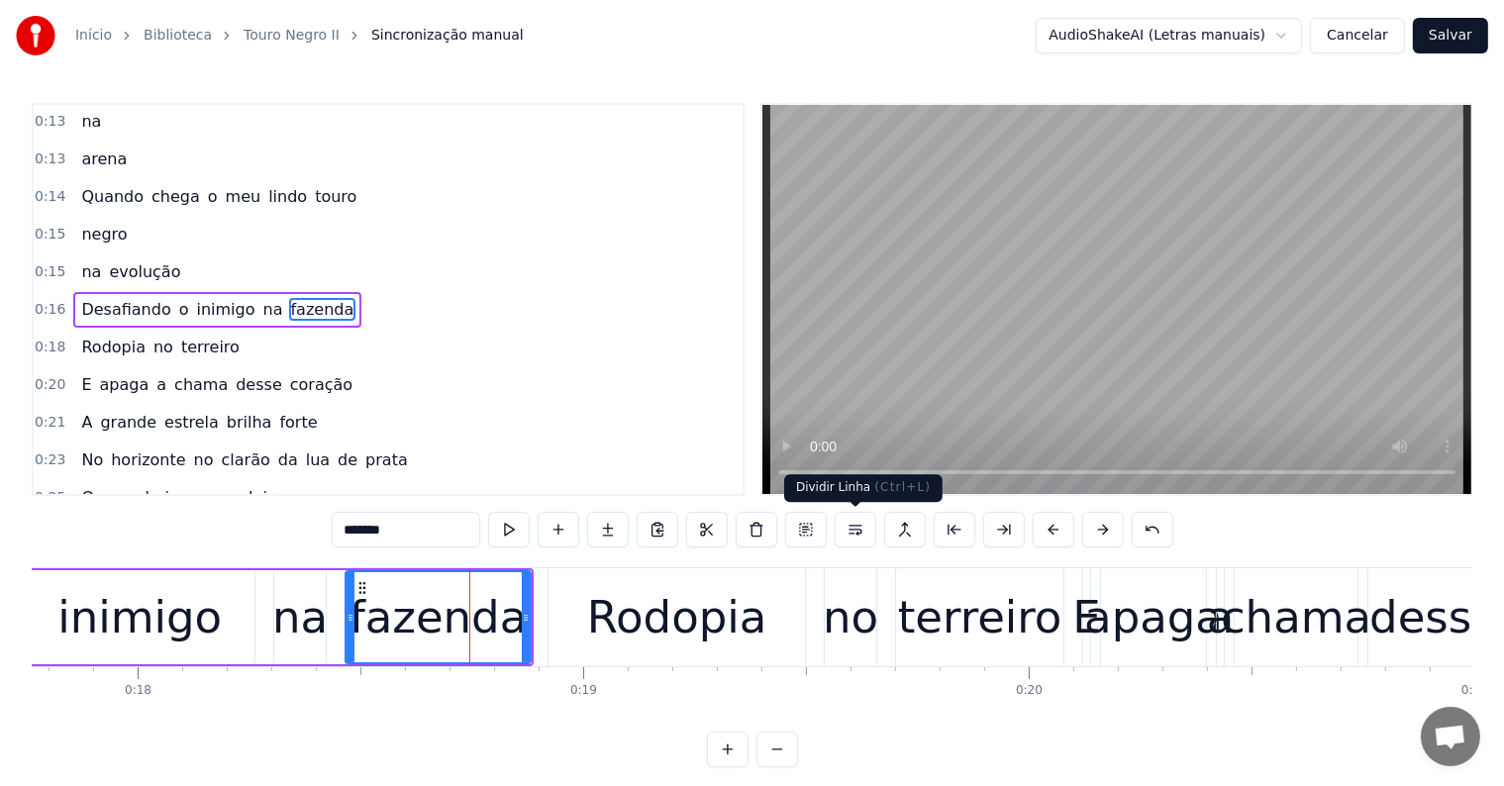
click at [850, 529] on button at bounding box center [856, 530] width 42 height 36
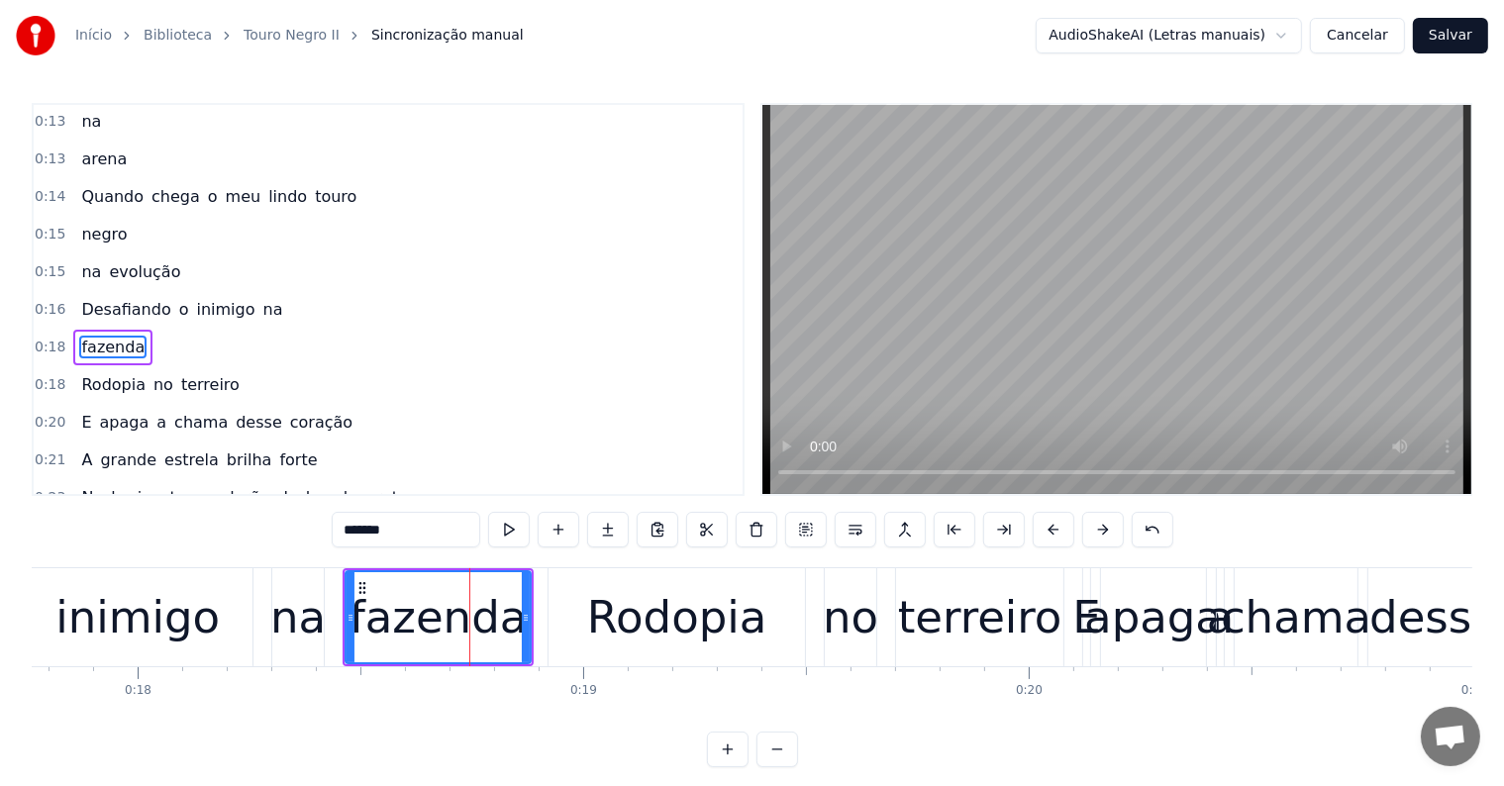
scroll to position [150, 0]
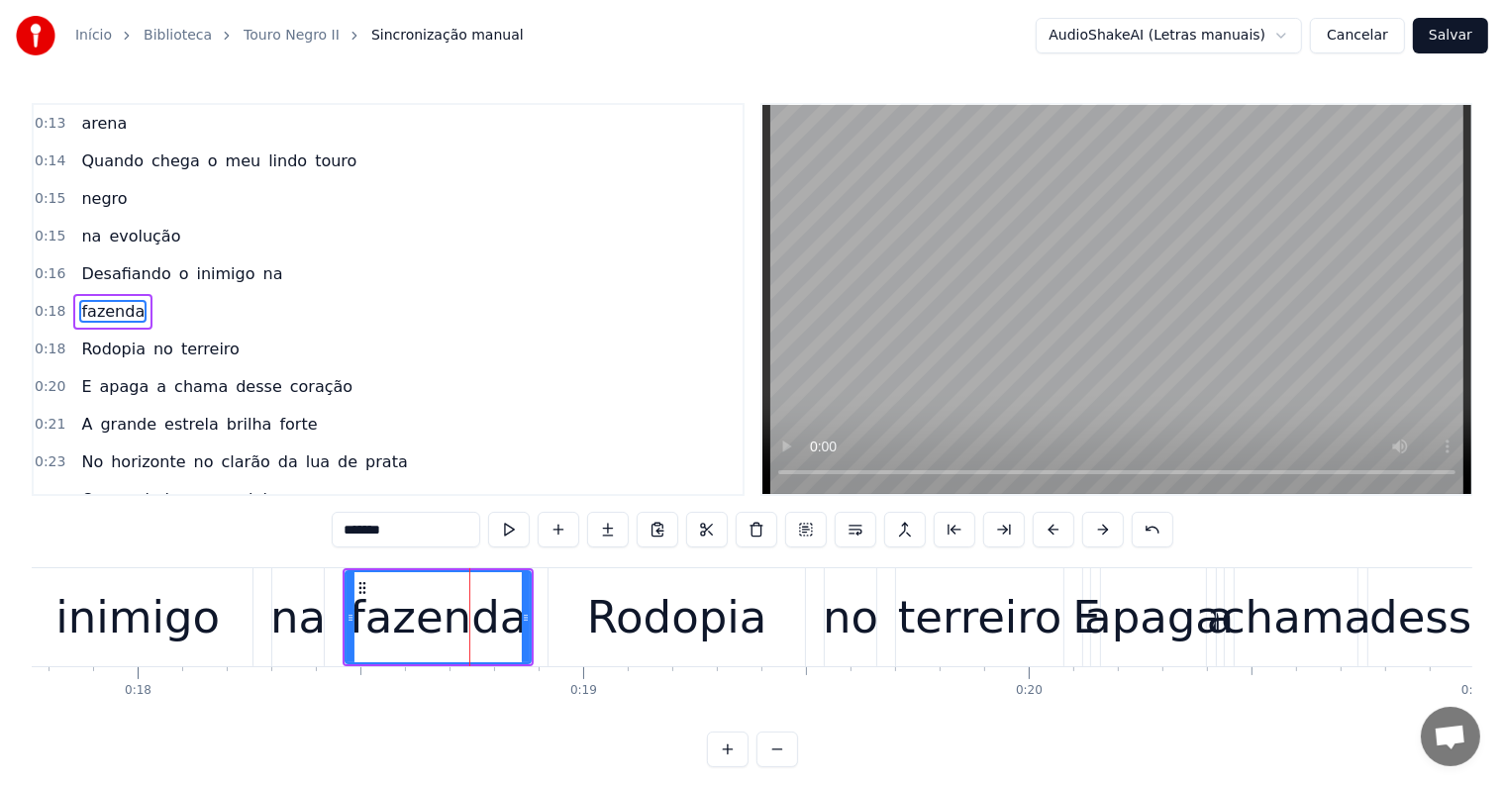
click at [325, 632] on div "Desafiando o inimigo na" at bounding box center [6, 617] width 646 height 98
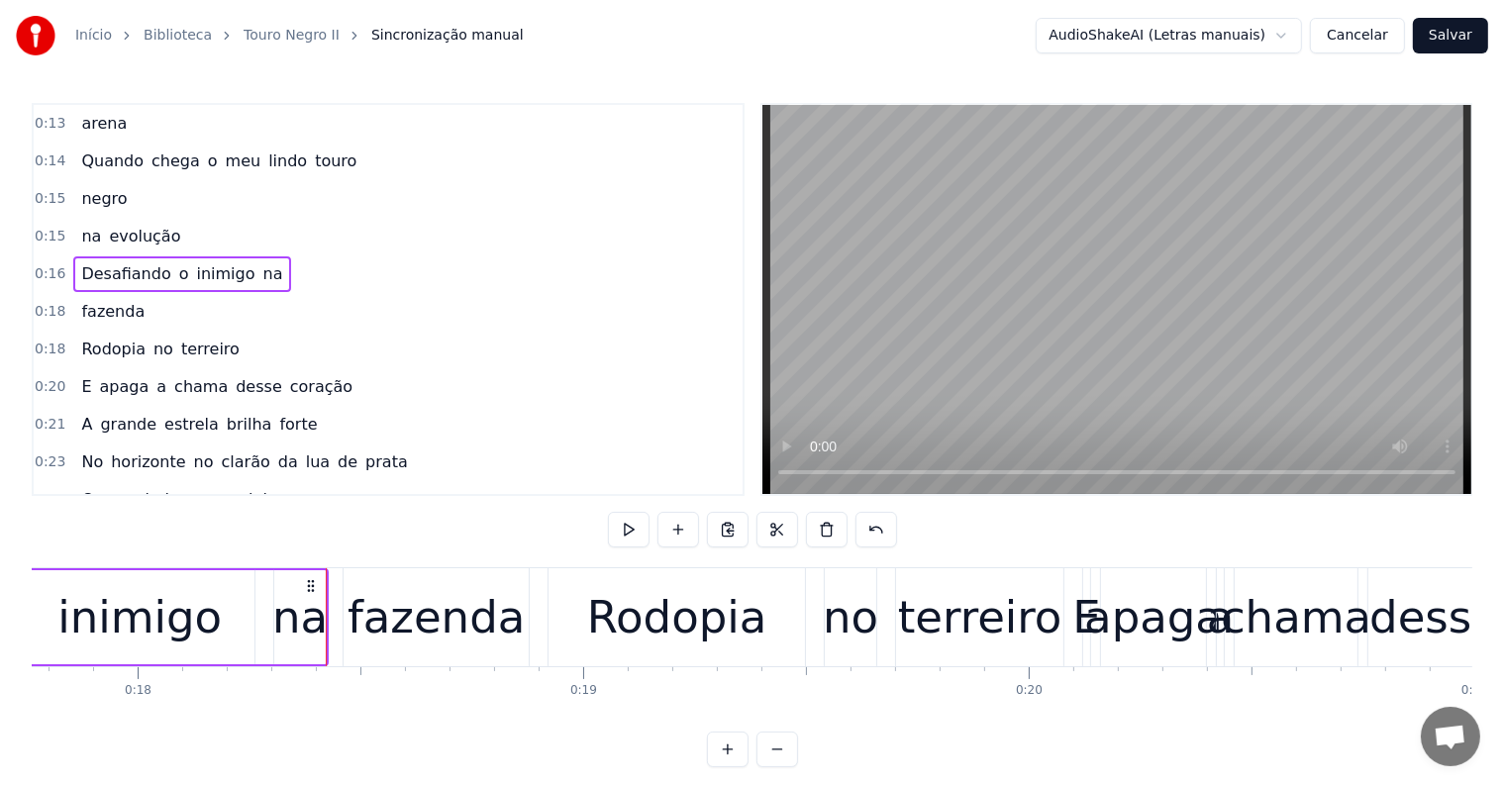
click at [300, 630] on div "na" at bounding box center [299, 617] width 55 height 67
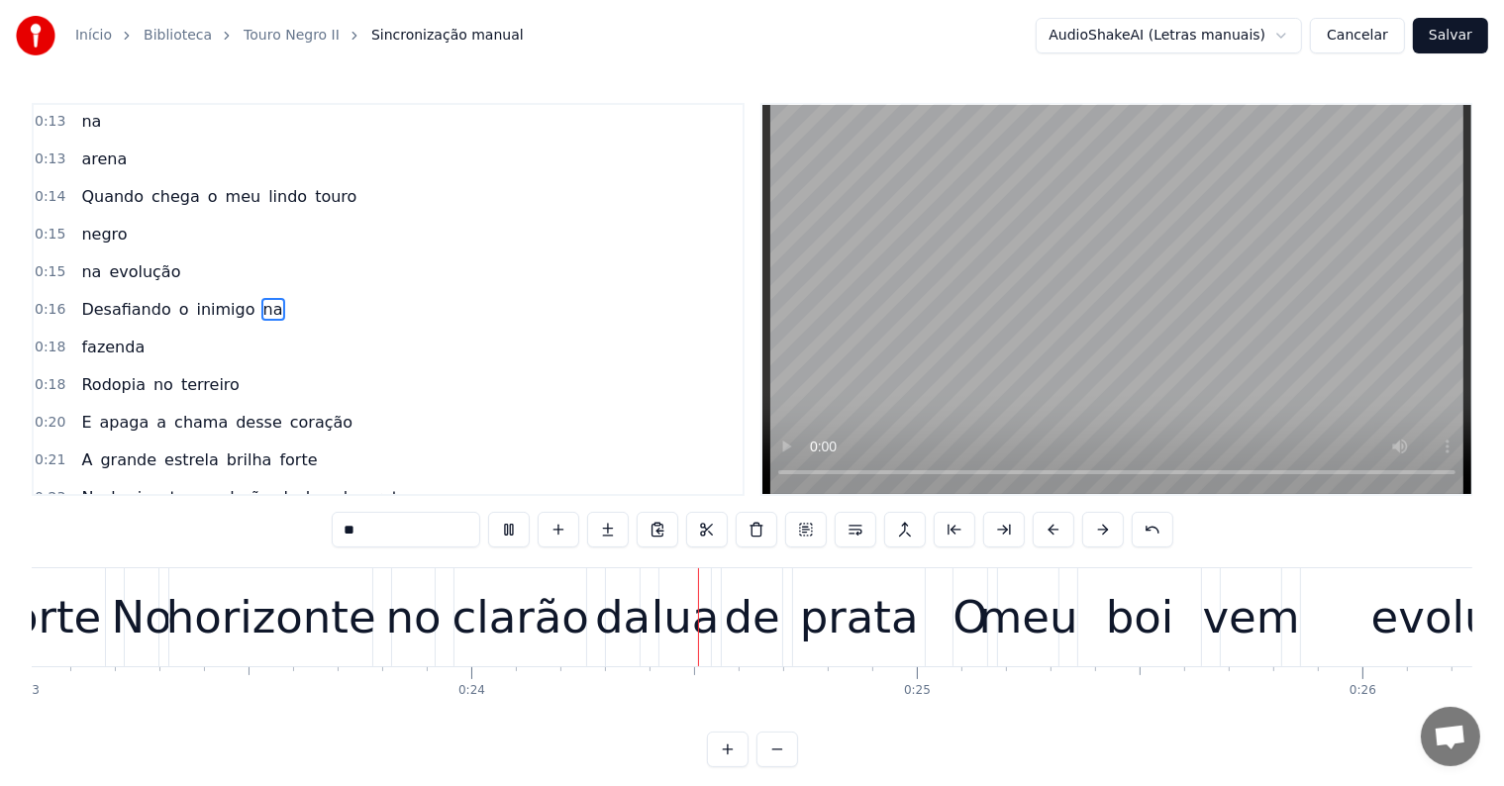
scroll to position [0, 10491]
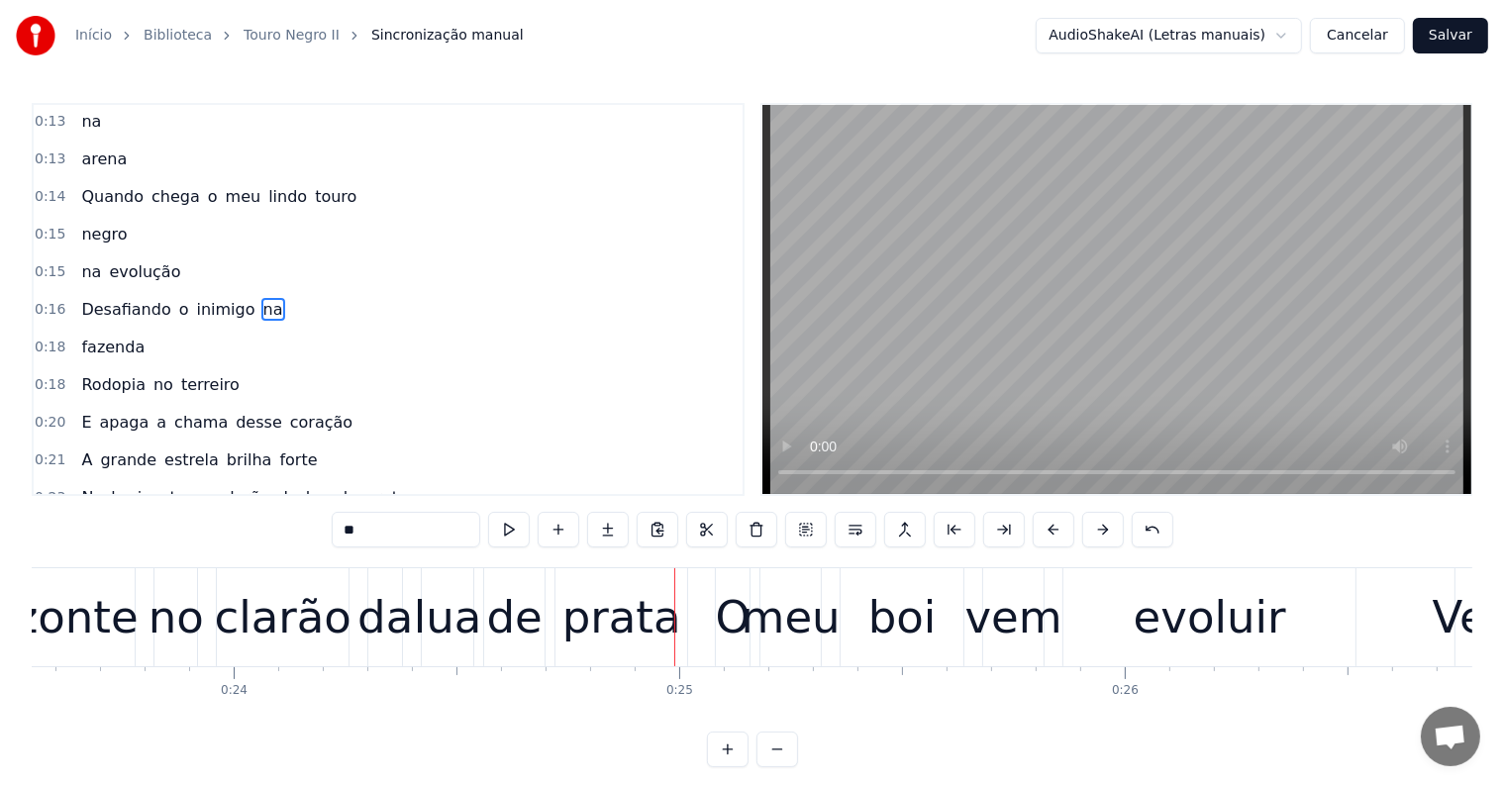
click at [302, 636] on div "clarão" at bounding box center [282, 617] width 137 height 67
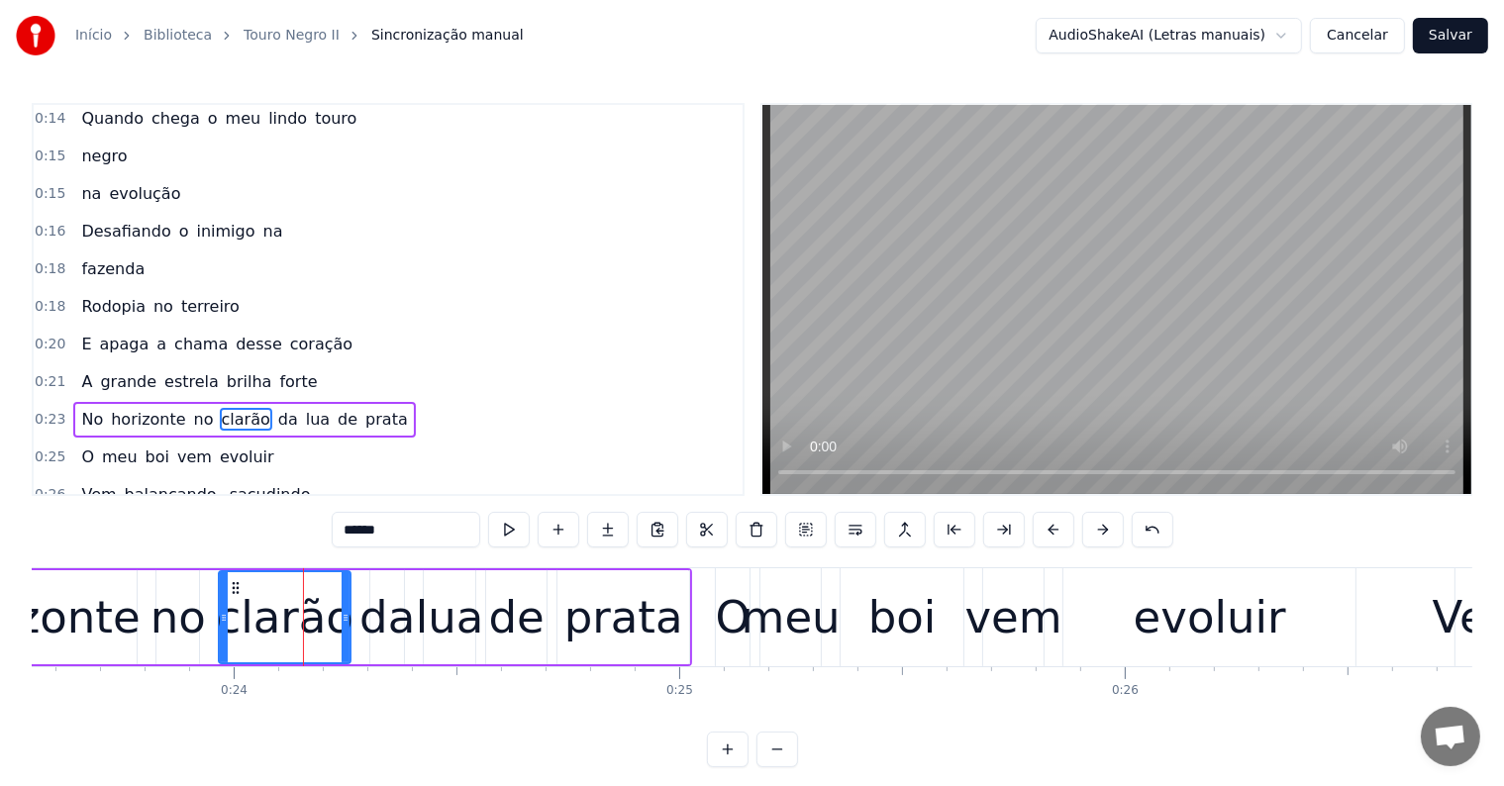
scroll to position [297, 0]
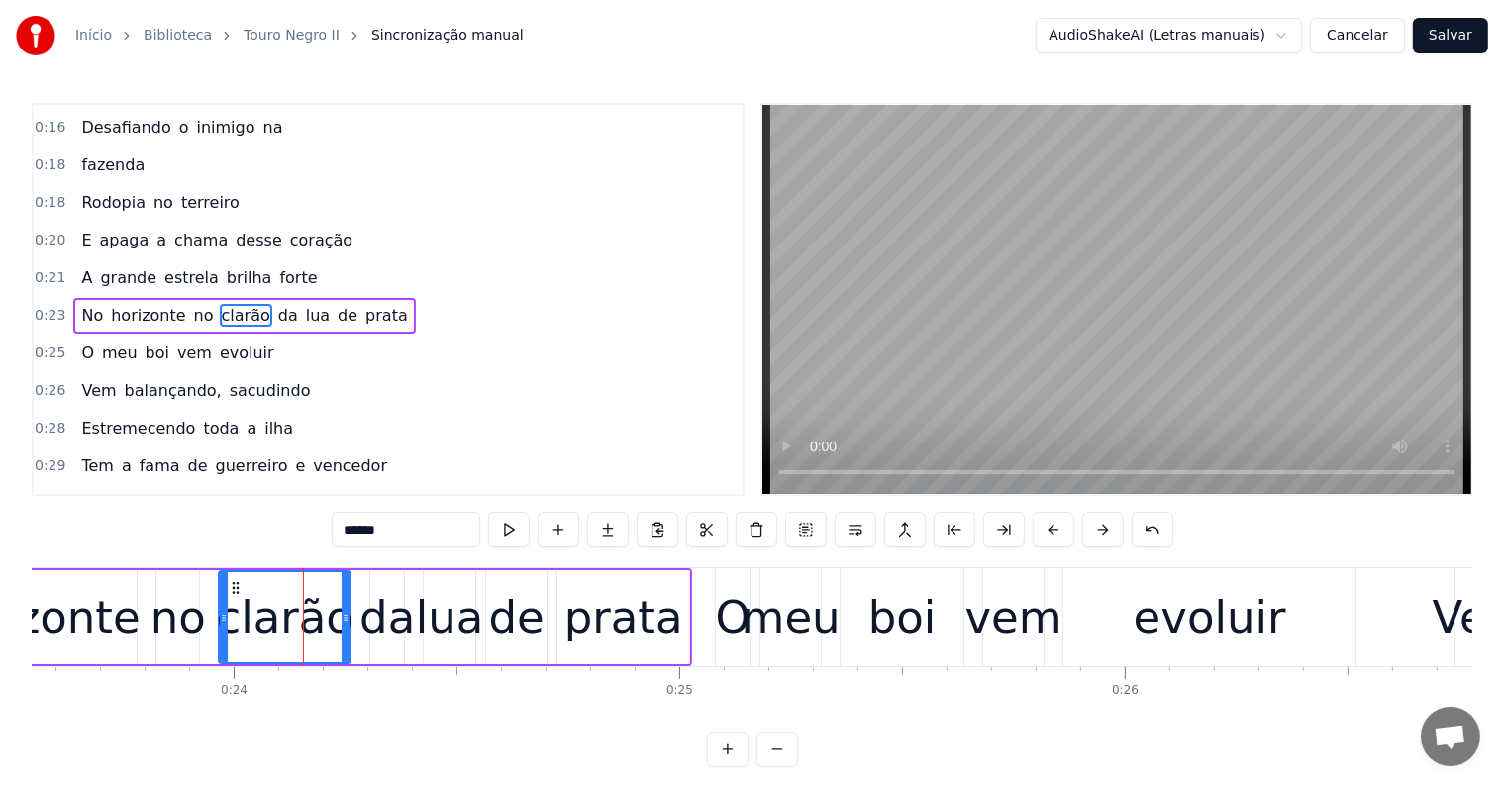
click at [277, 269] on span "forte" at bounding box center [298, 277] width 42 height 23
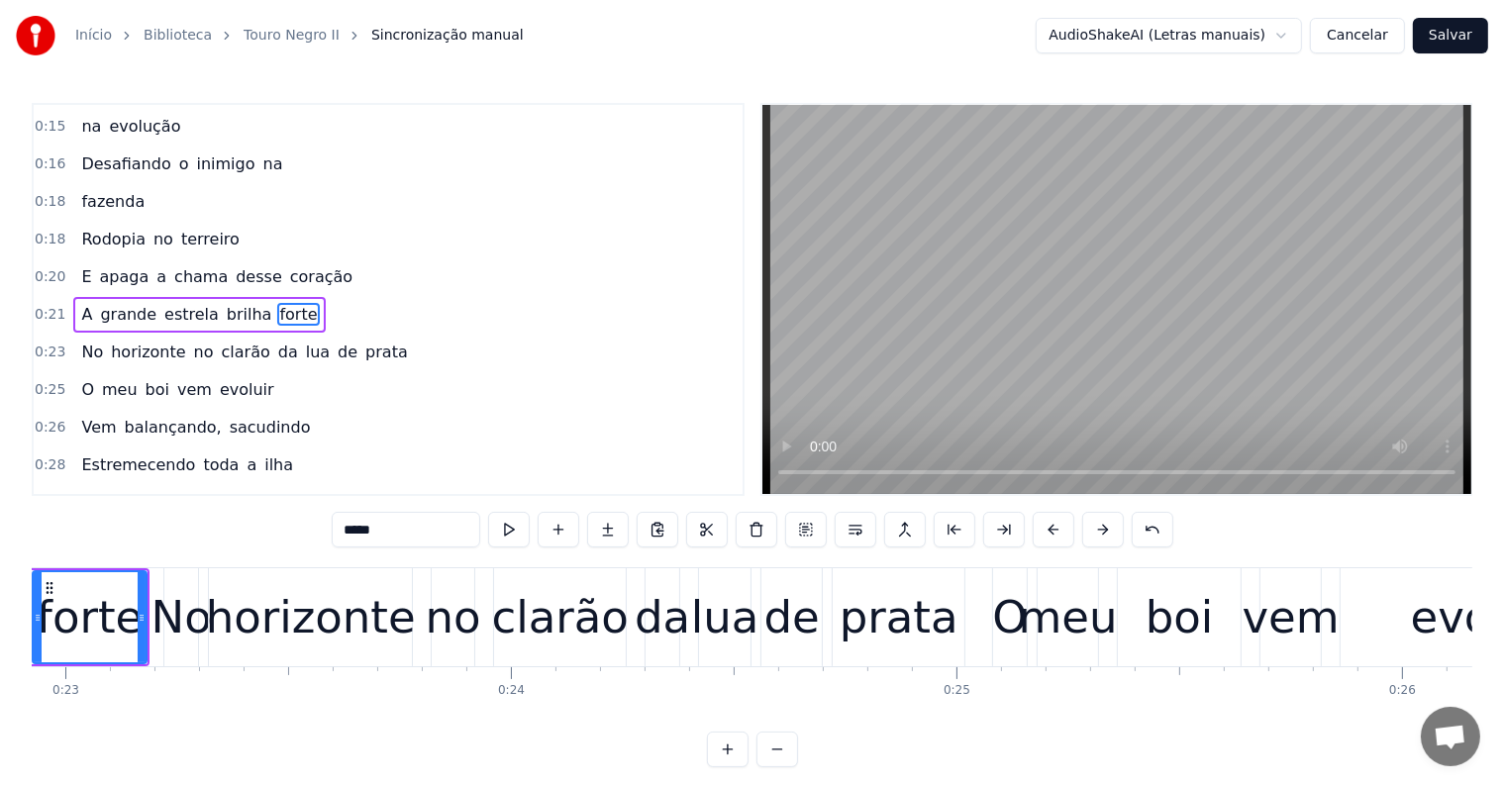
scroll to position [0, 10112]
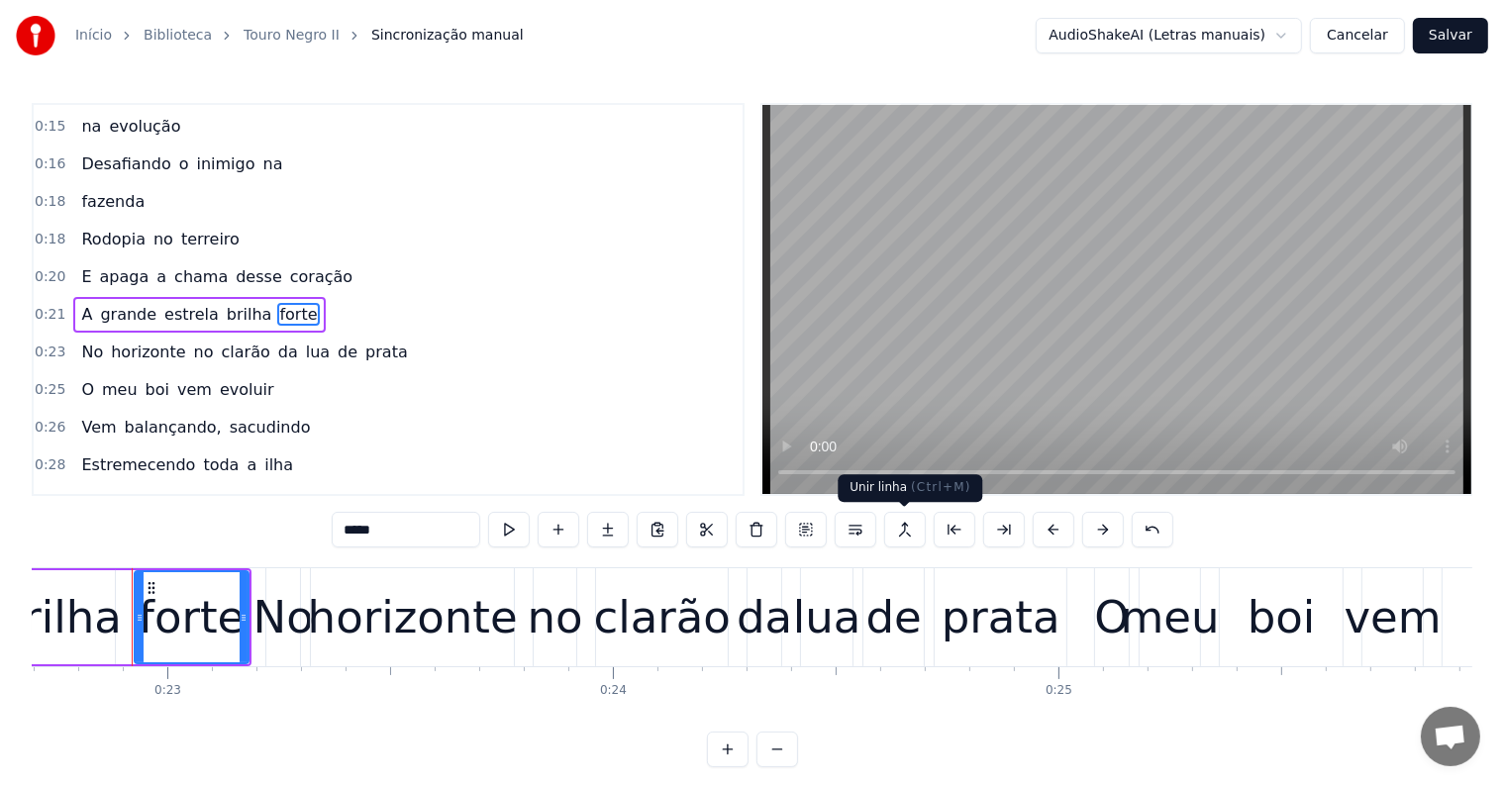
click at [900, 533] on button at bounding box center [905, 530] width 42 height 36
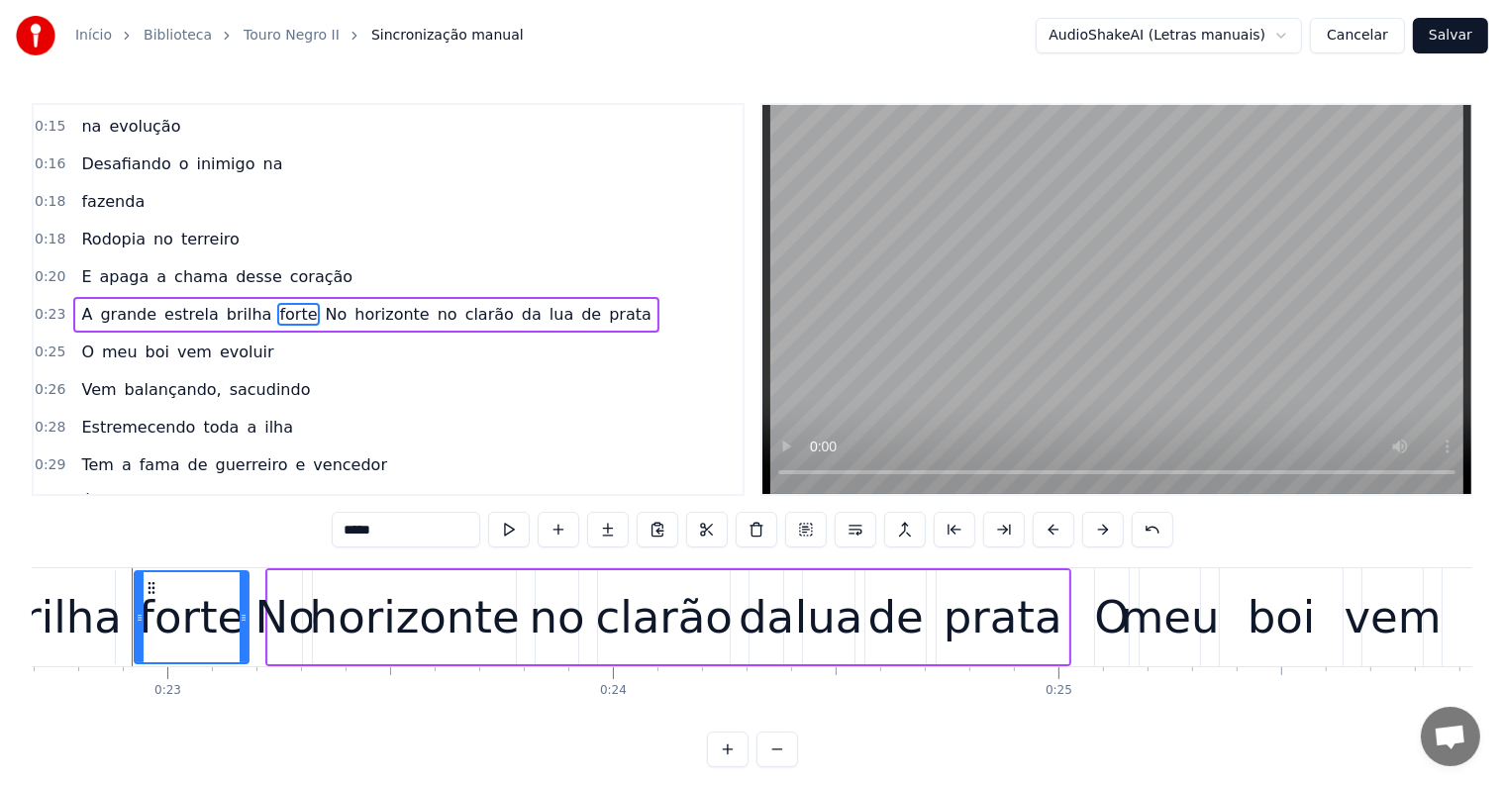
click at [324, 303] on span "No" at bounding box center [337, 314] width 26 height 23
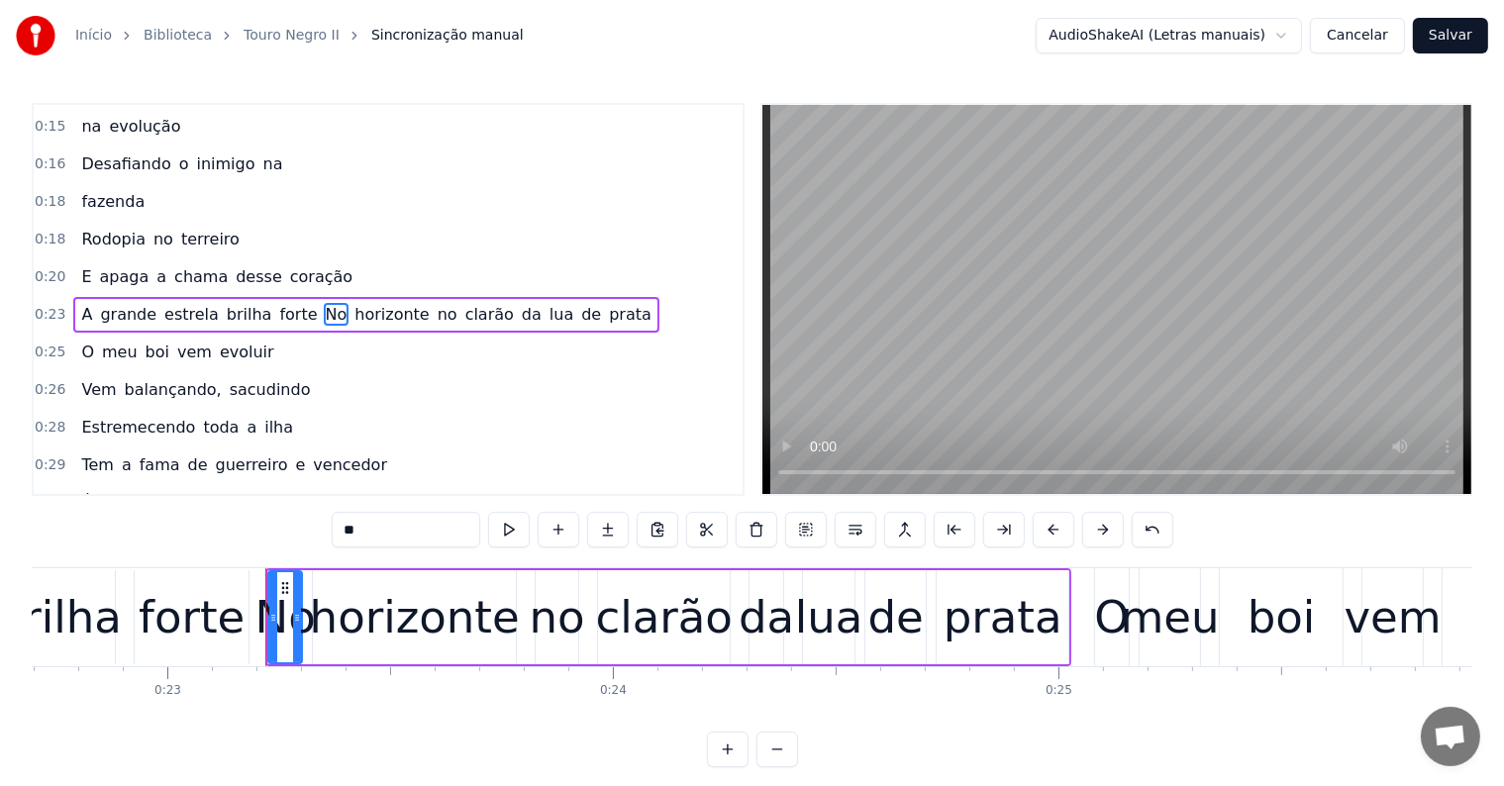
drag, startPoint x: 355, startPoint y: 529, endPoint x: 332, endPoint y: 527, distance: 23.8
click at [332, 527] on div "0:05 <Parintins-Okê - Seu maior canal de karaokê> 0:12 São movimentos que 0:12 …" at bounding box center [752, 435] width 1441 height 664
click at [553, 630] on div "no" at bounding box center [557, 617] width 55 height 67
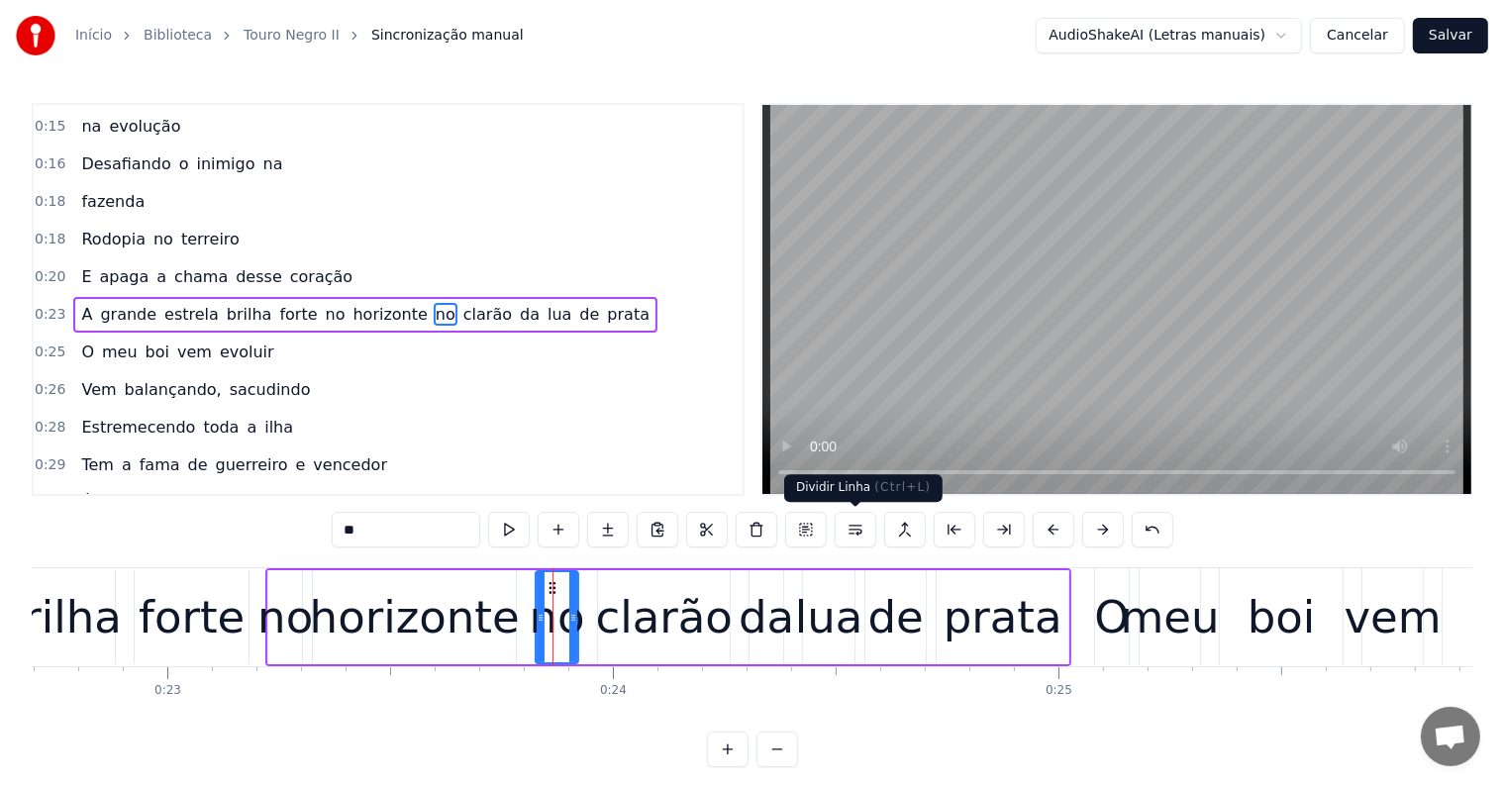
click at [853, 530] on button at bounding box center [856, 530] width 42 height 36
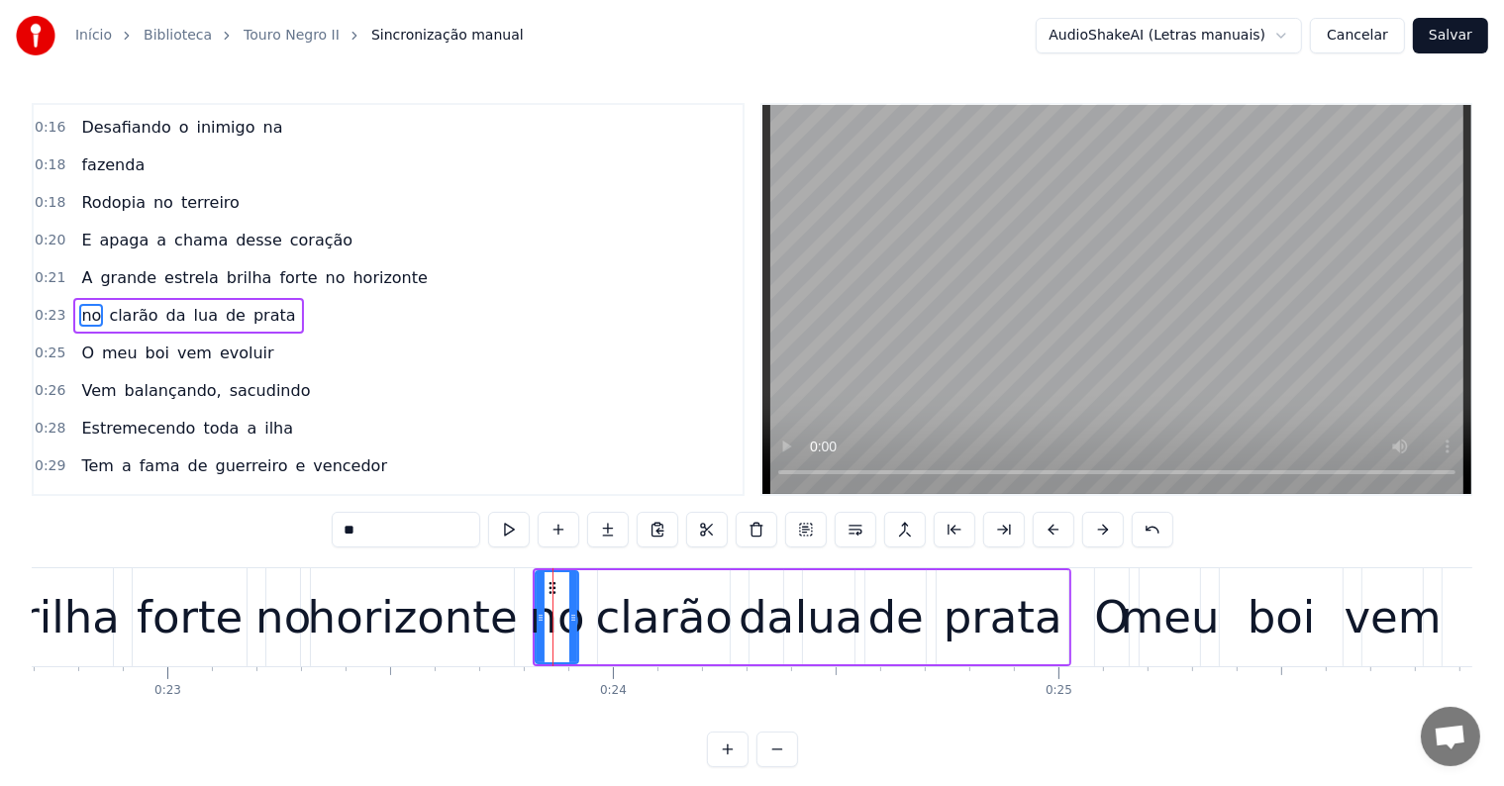
click at [355, 266] on span "horizonte" at bounding box center [390, 277] width 78 height 23
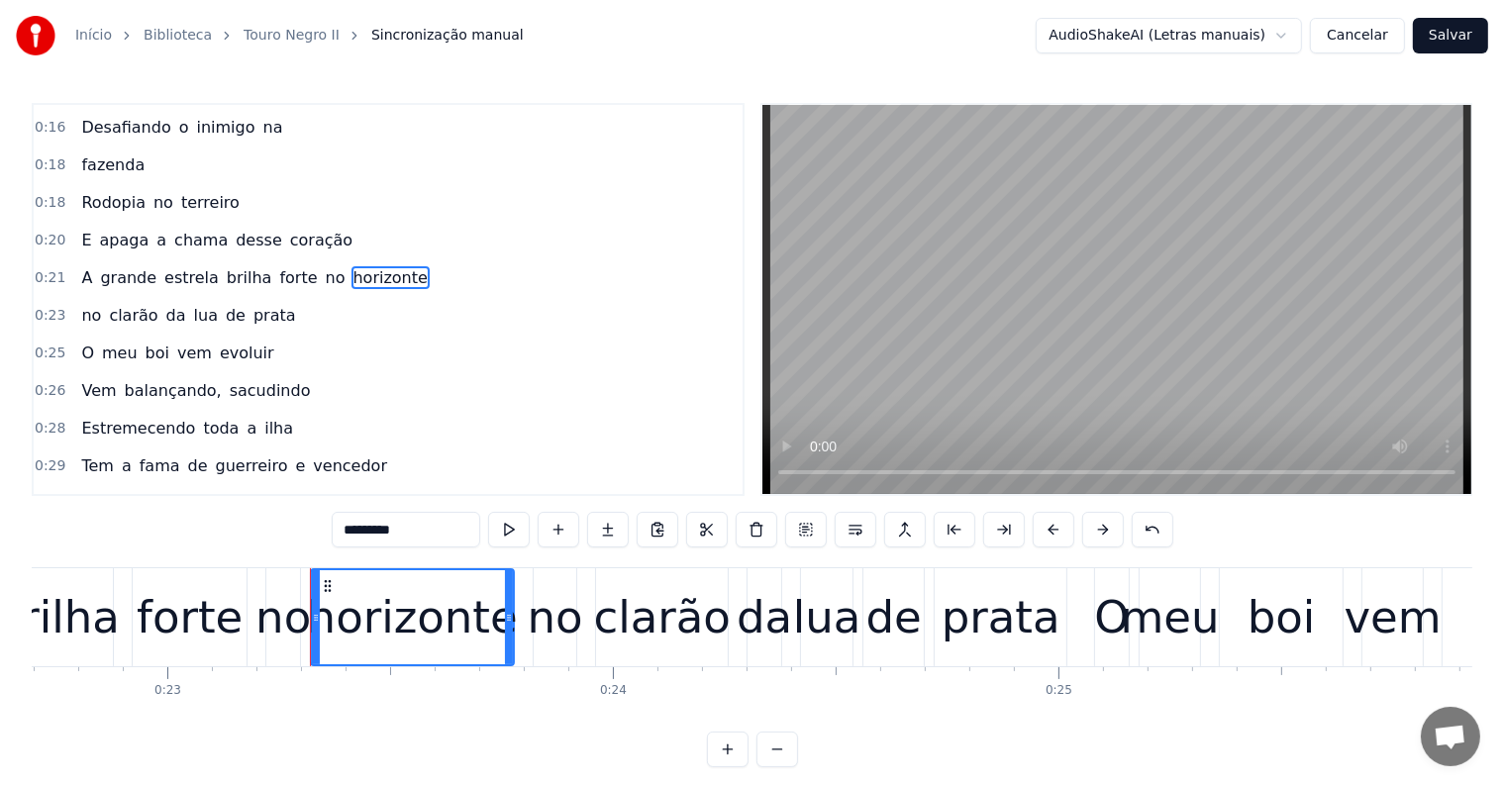
scroll to position [260, 0]
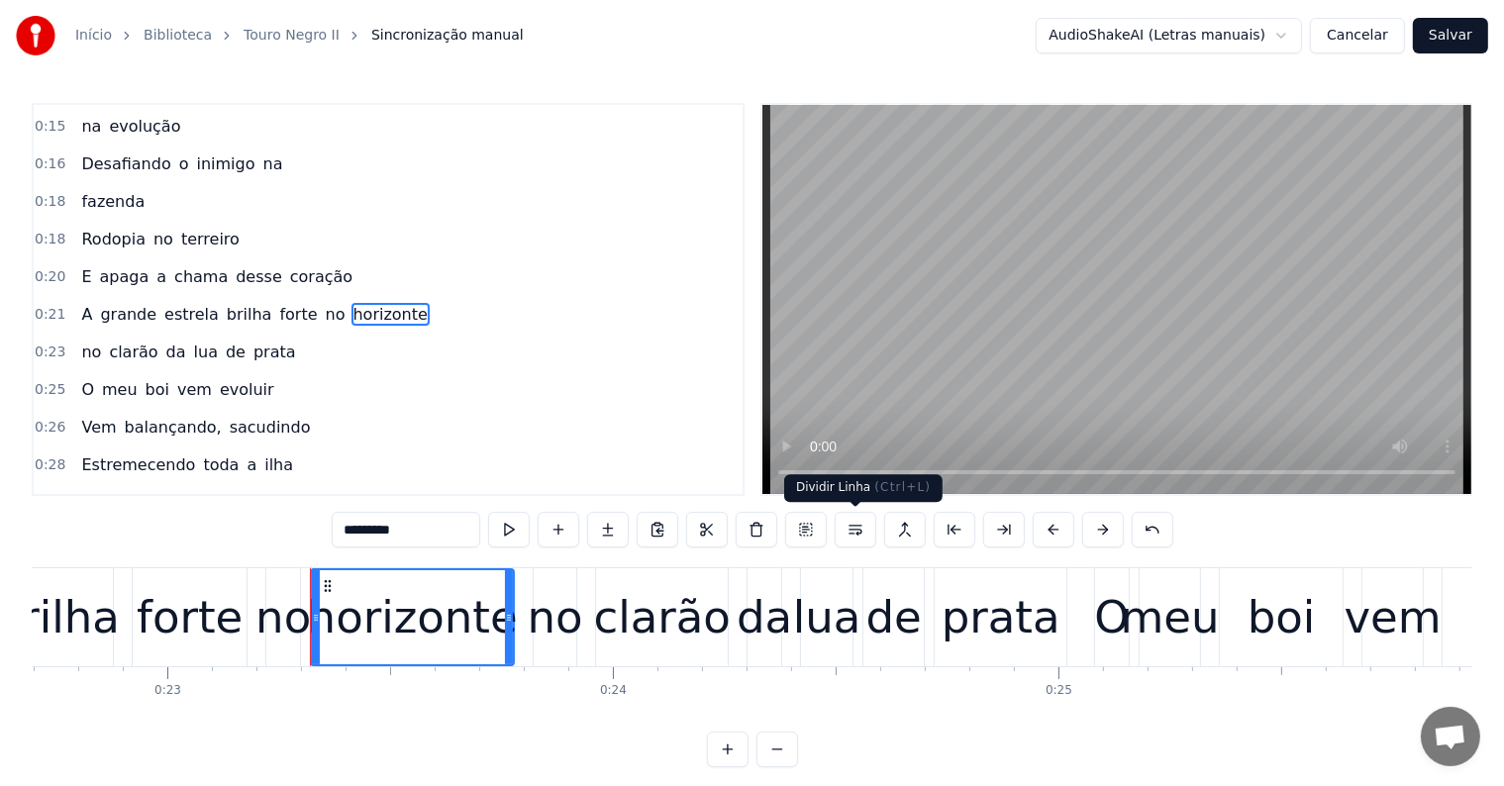
click at [856, 529] on button at bounding box center [856, 530] width 42 height 36
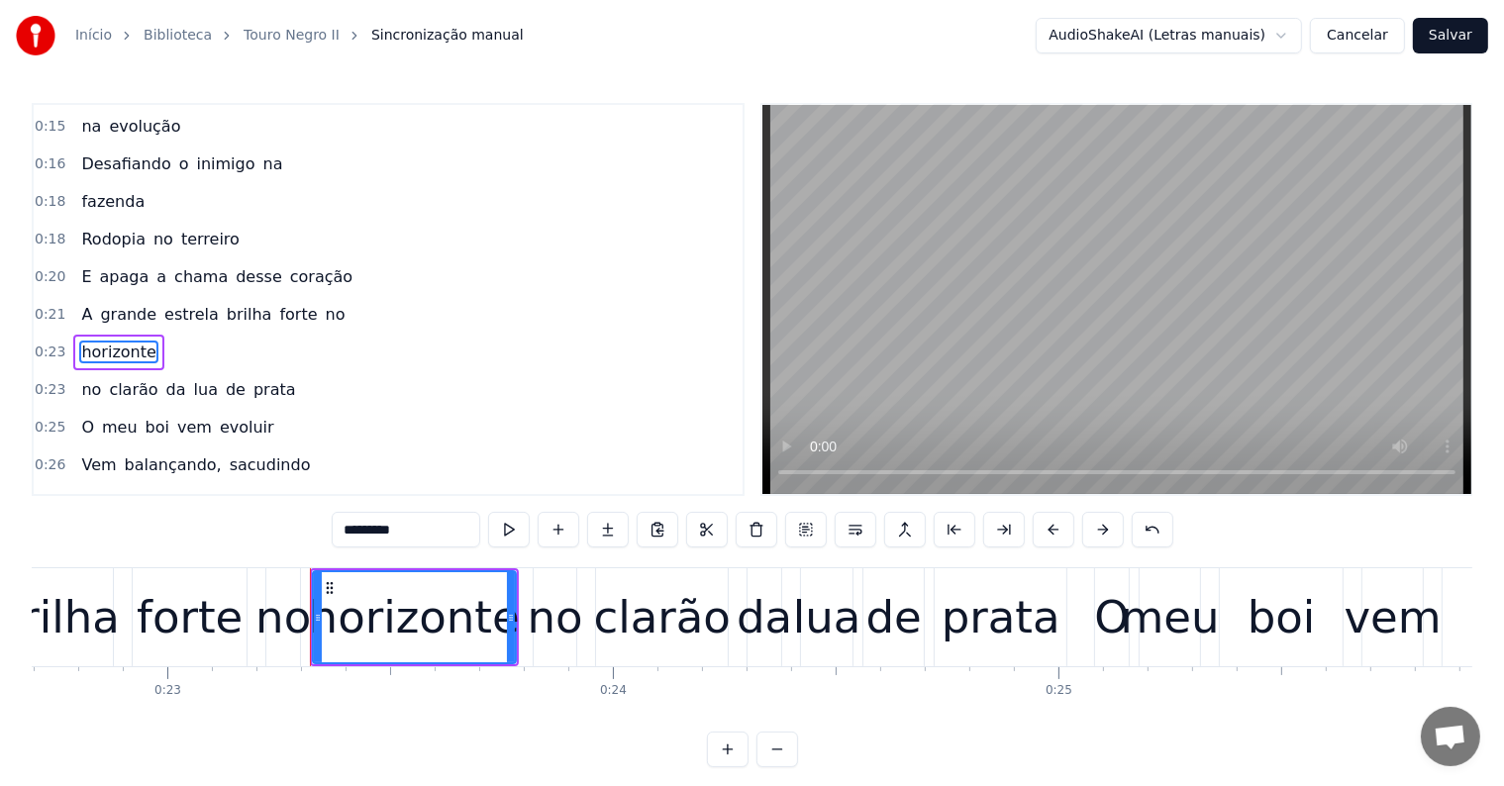
scroll to position [297, 0]
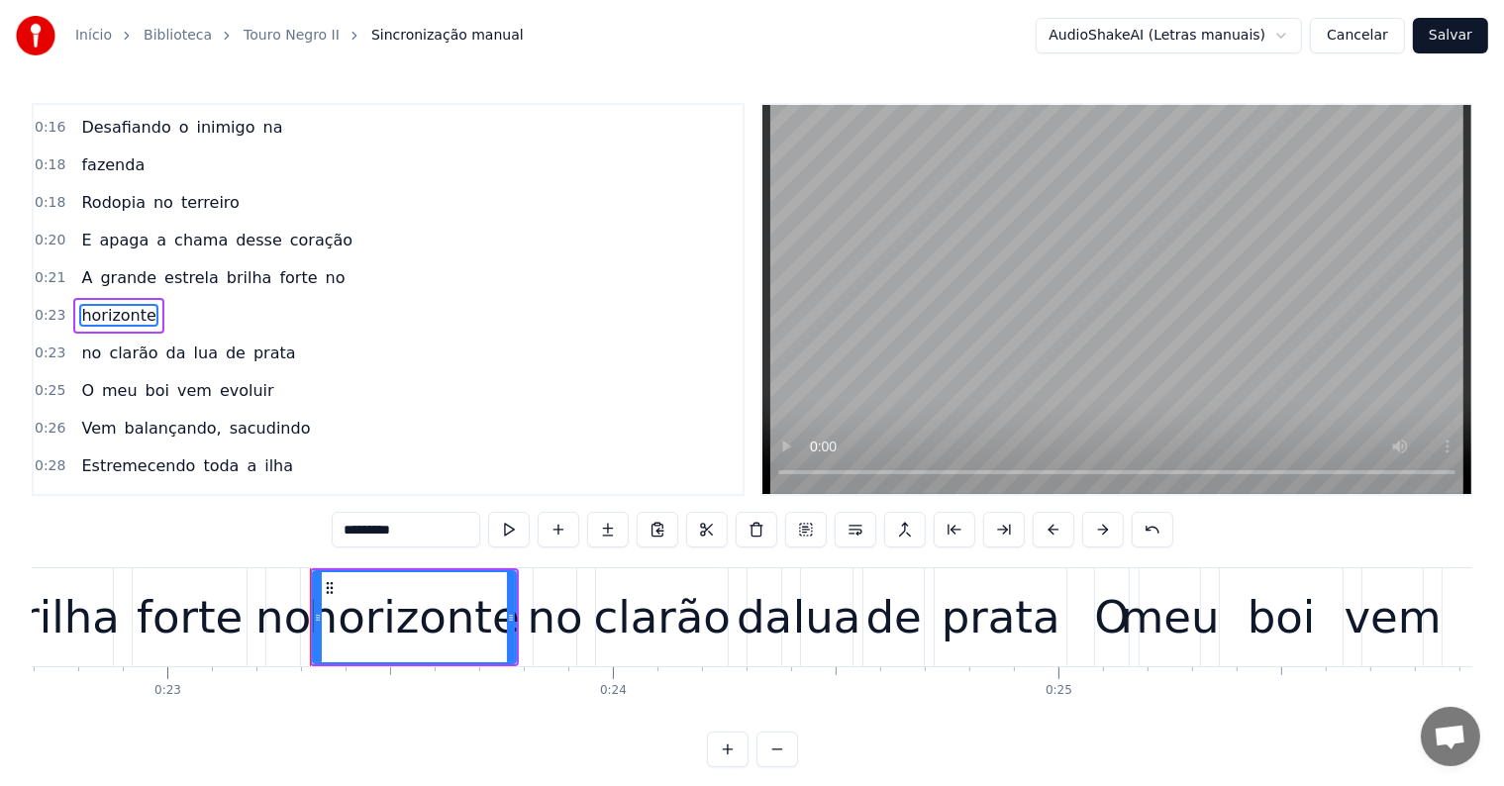
click at [324, 269] on span "no" at bounding box center [336, 277] width 24 height 23
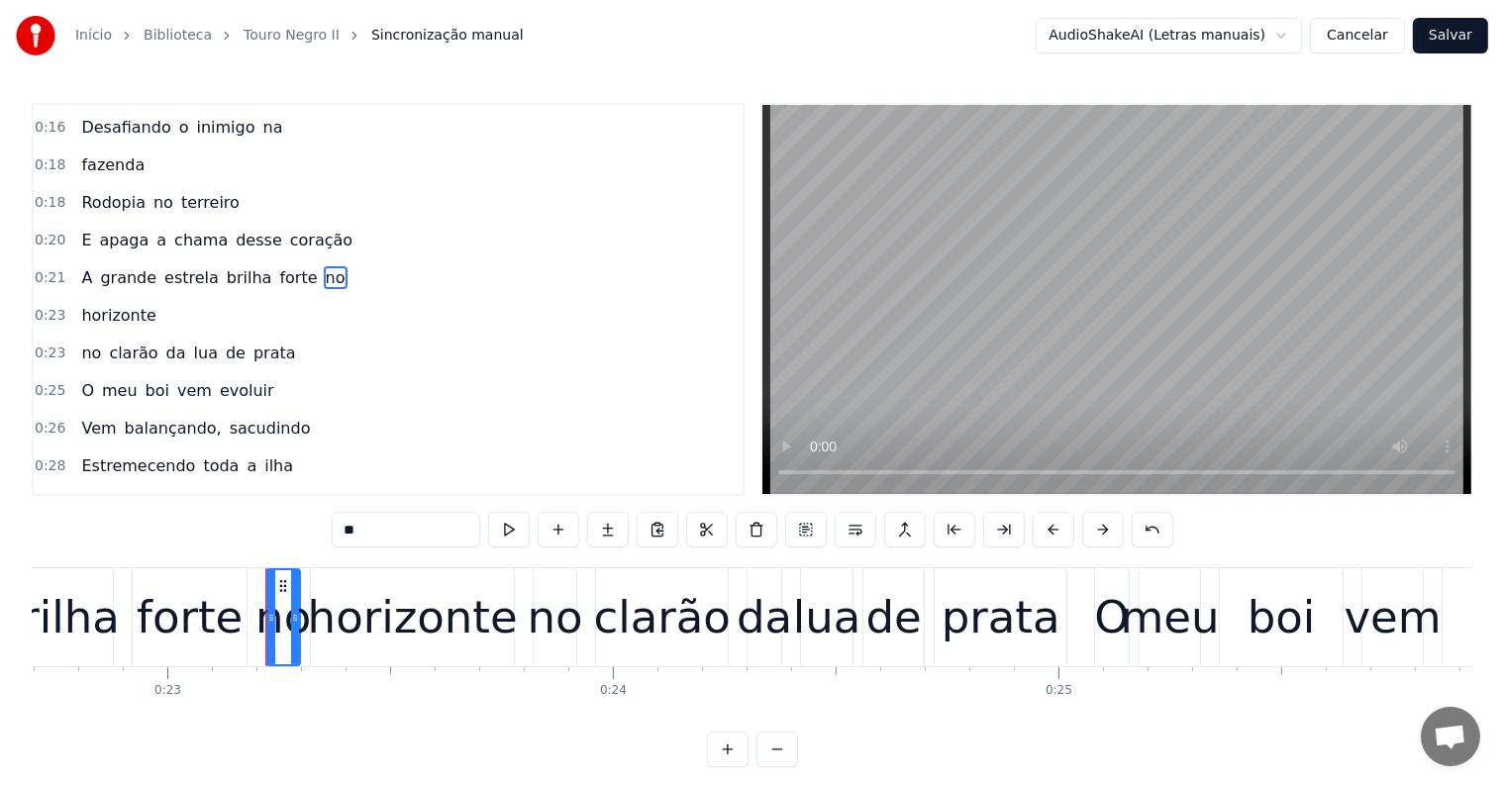
scroll to position [260, 0]
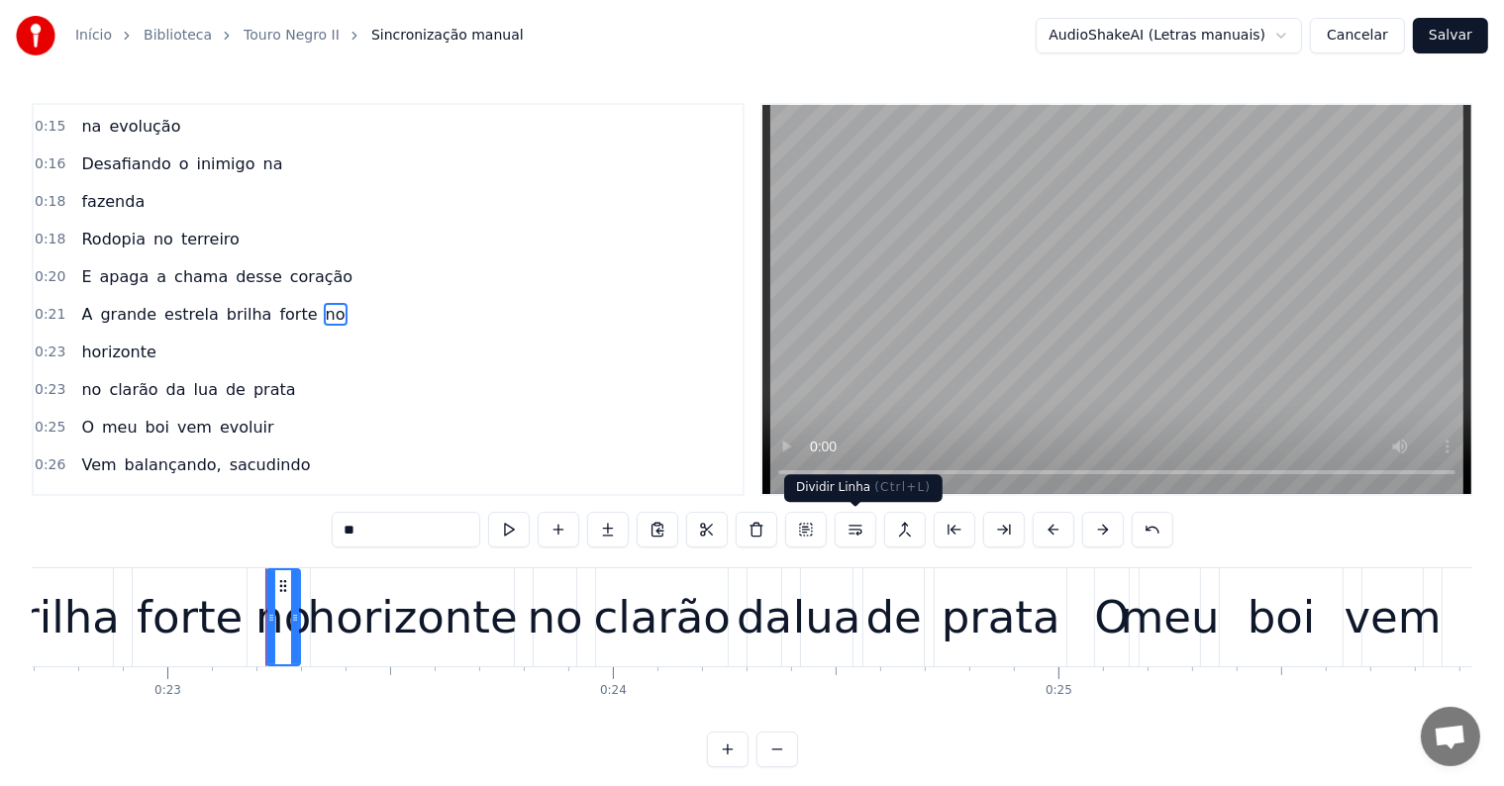
click at [849, 534] on button at bounding box center [856, 530] width 42 height 36
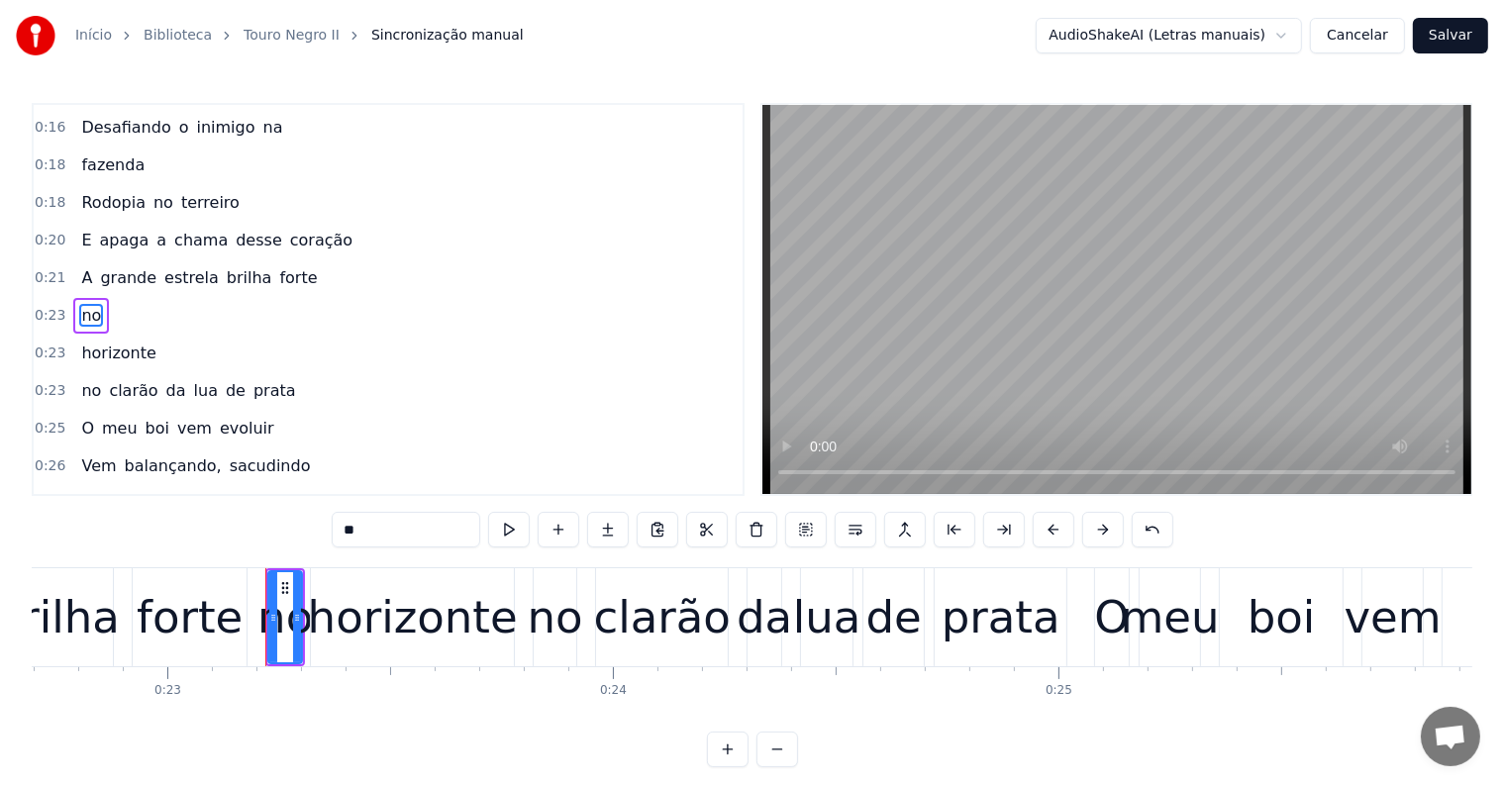
click at [277, 266] on span "forte" at bounding box center [298, 277] width 42 height 23
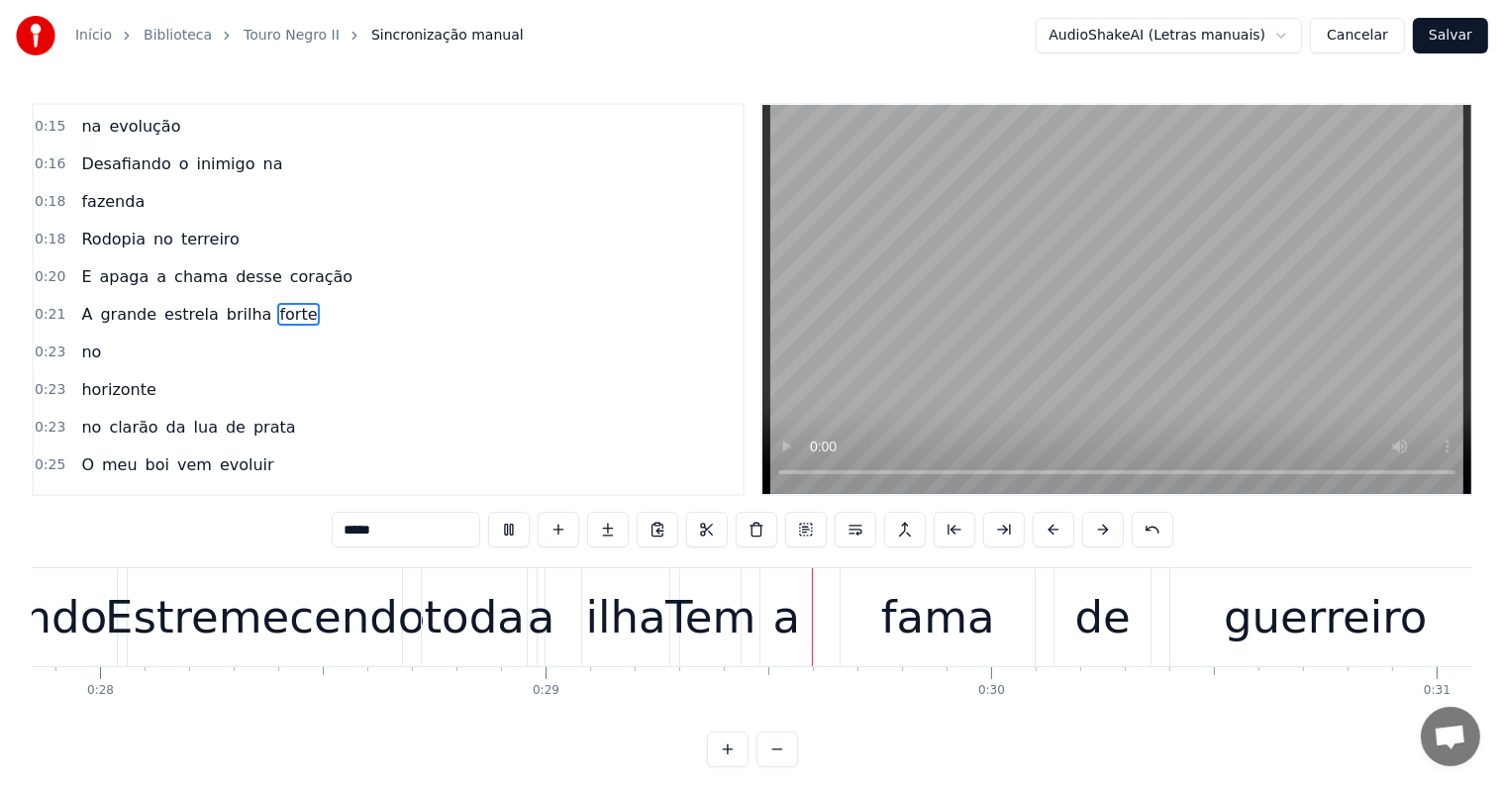
scroll to position [0, 12684]
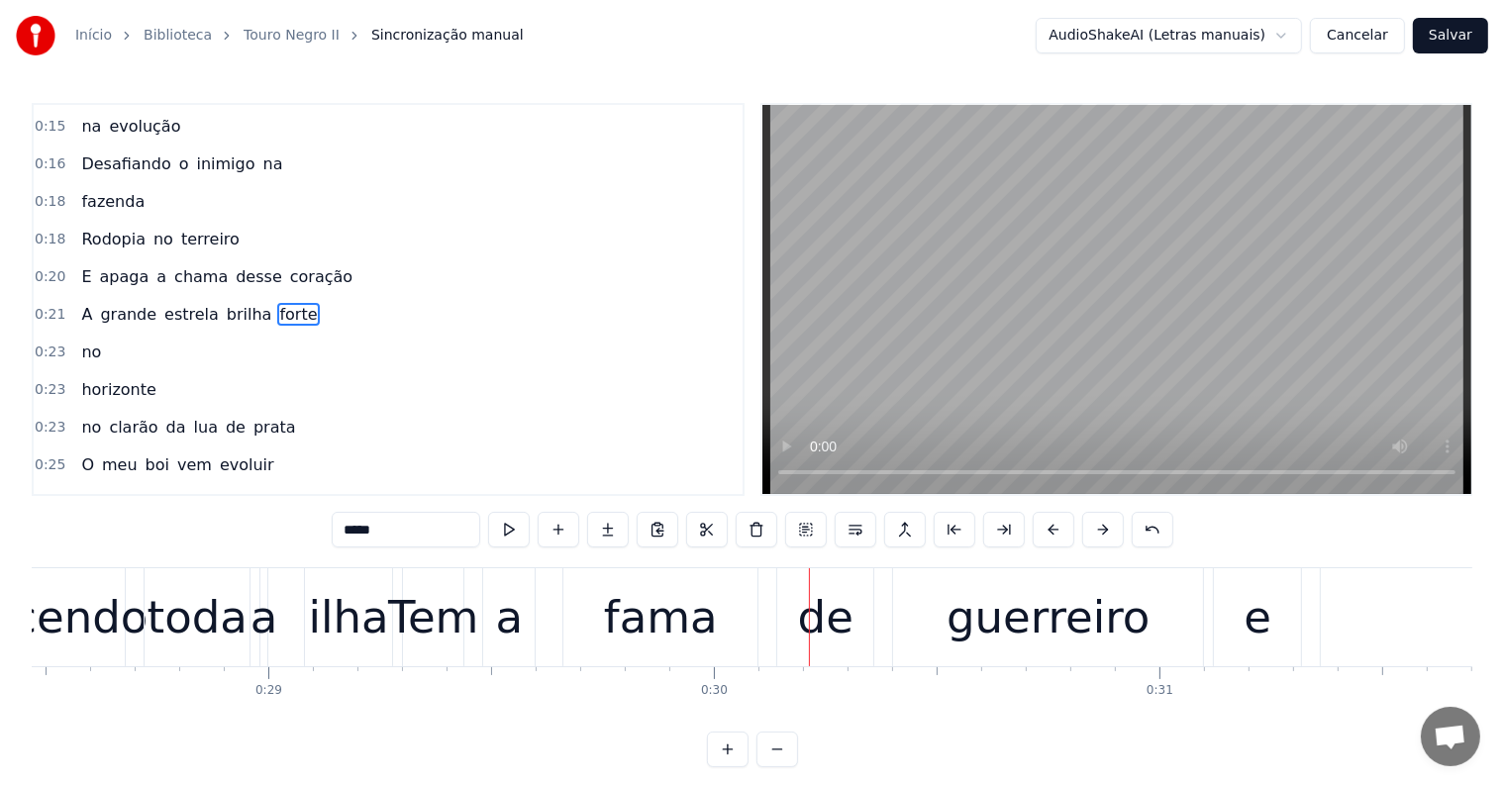
click at [669, 632] on div "fama" at bounding box center [661, 617] width 114 height 67
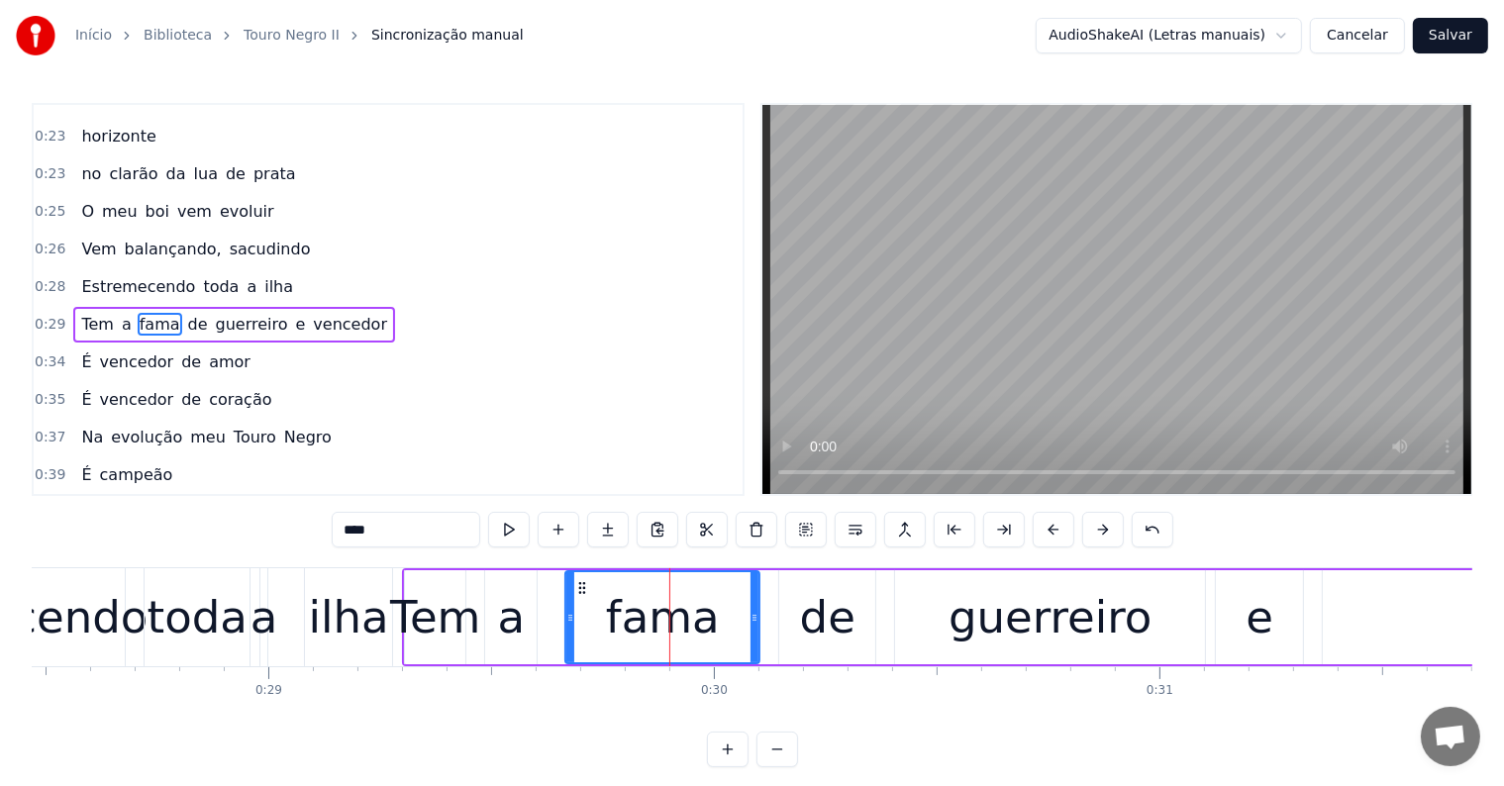
scroll to position [515, 0]
click at [262, 274] on span "ilha" at bounding box center [278, 285] width 33 height 23
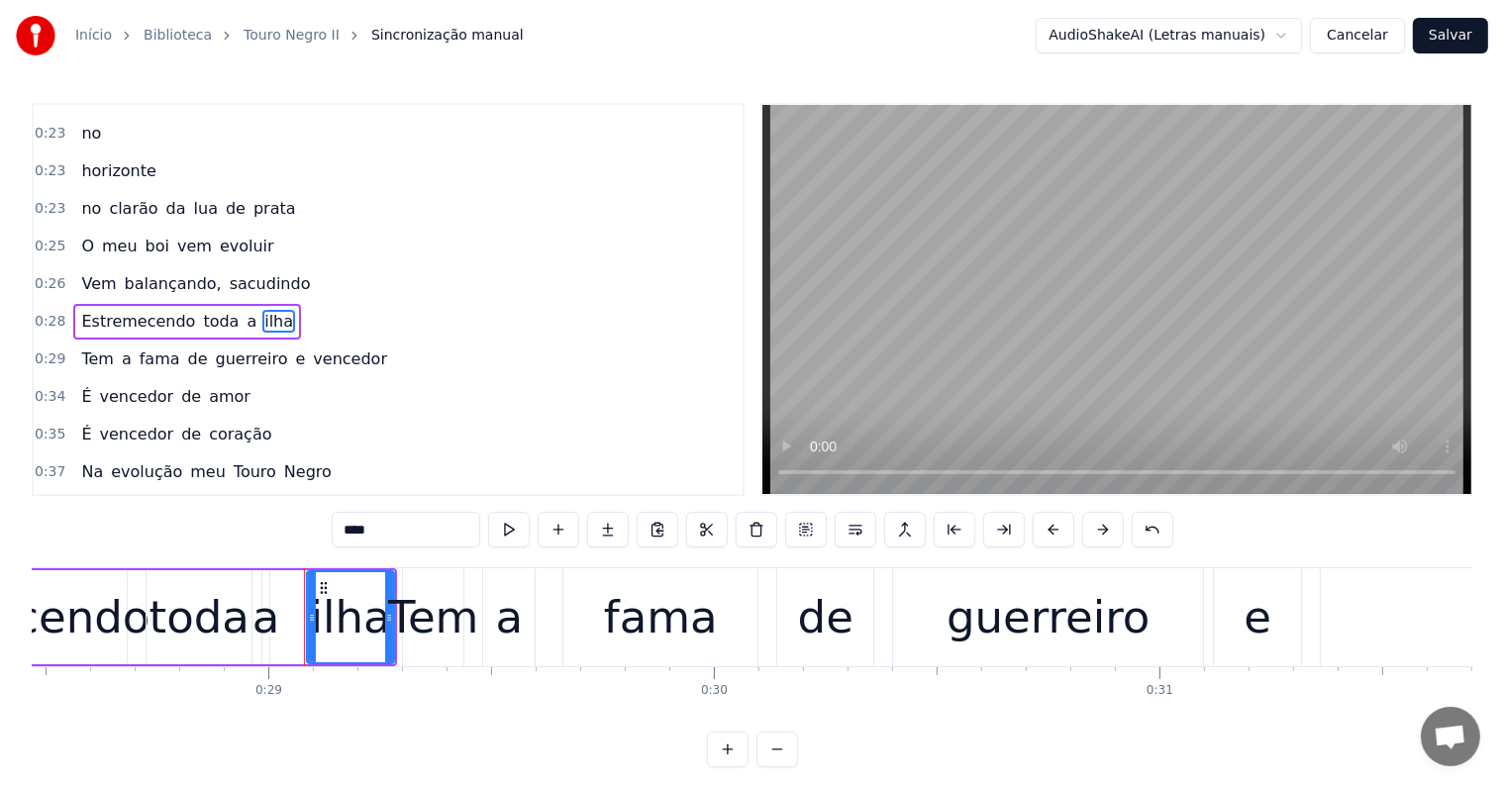
click at [243, 272] on span "sacudindo" at bounding box center [270, 283] width 85 height 23
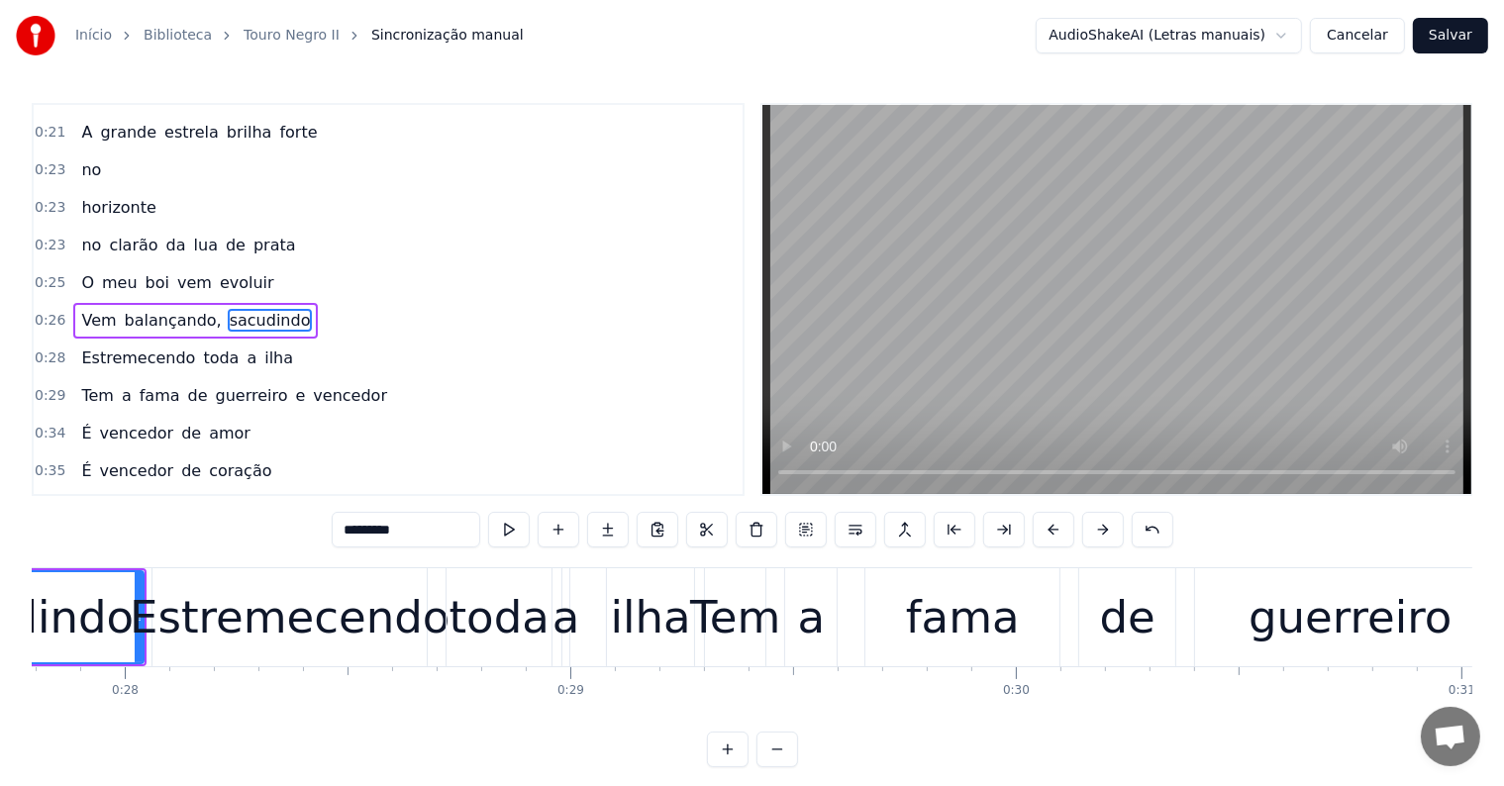
scroll to position [0, 12144]
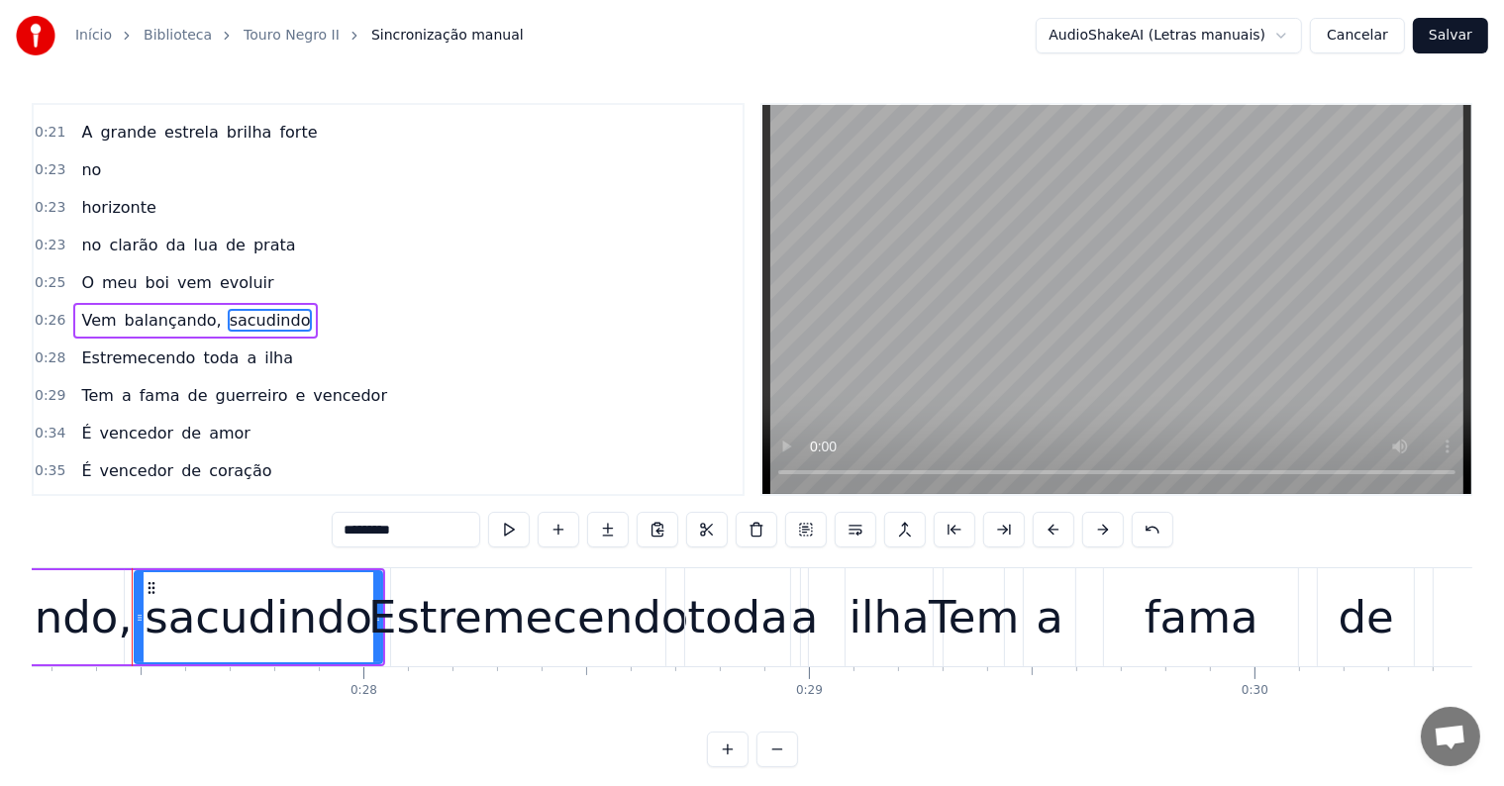
click at [262, 347] on span "ilha" at bounding box center [278, 358] width 33 height 23
type input "****"
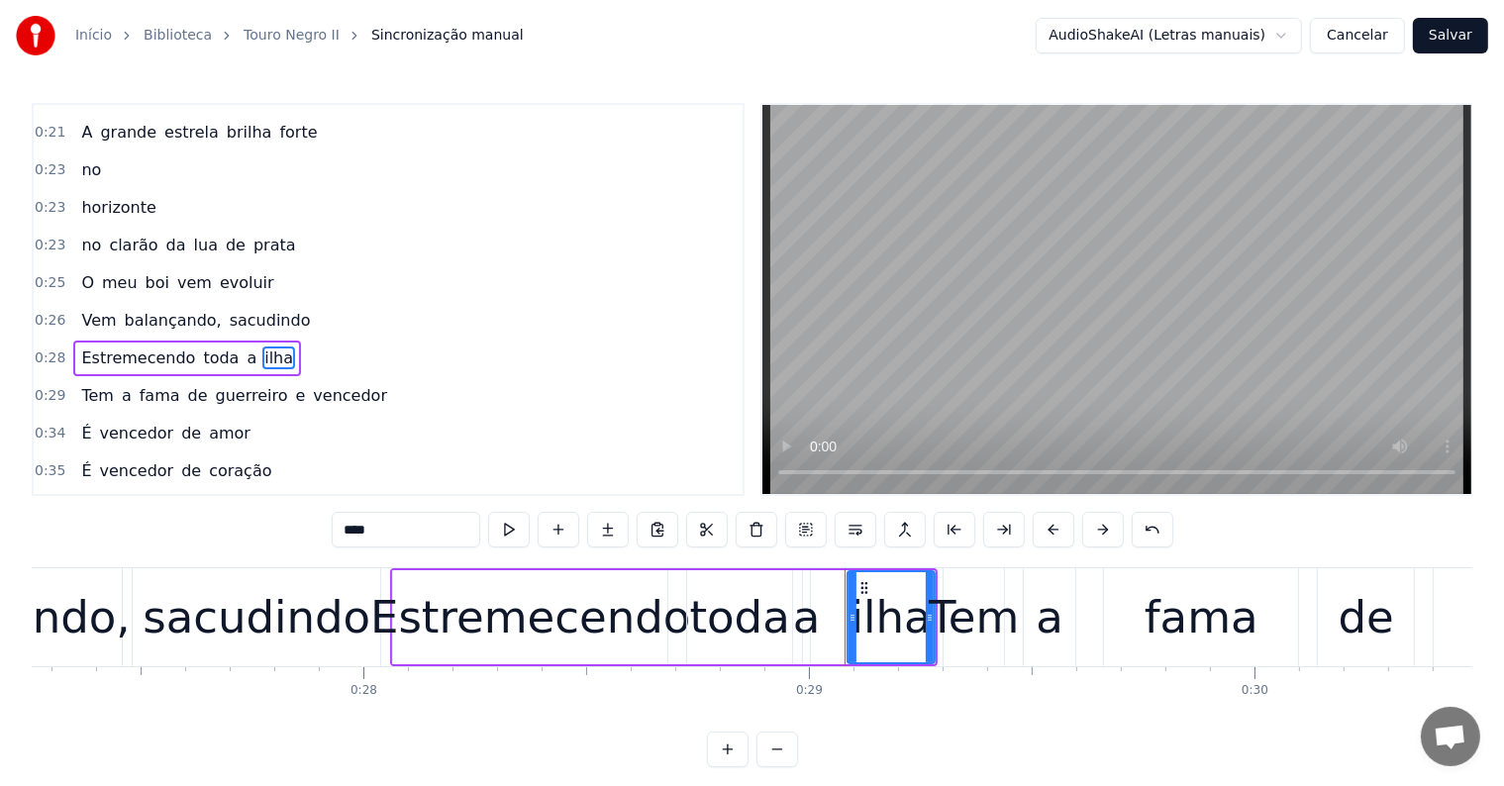
scroll to position [479, 0]
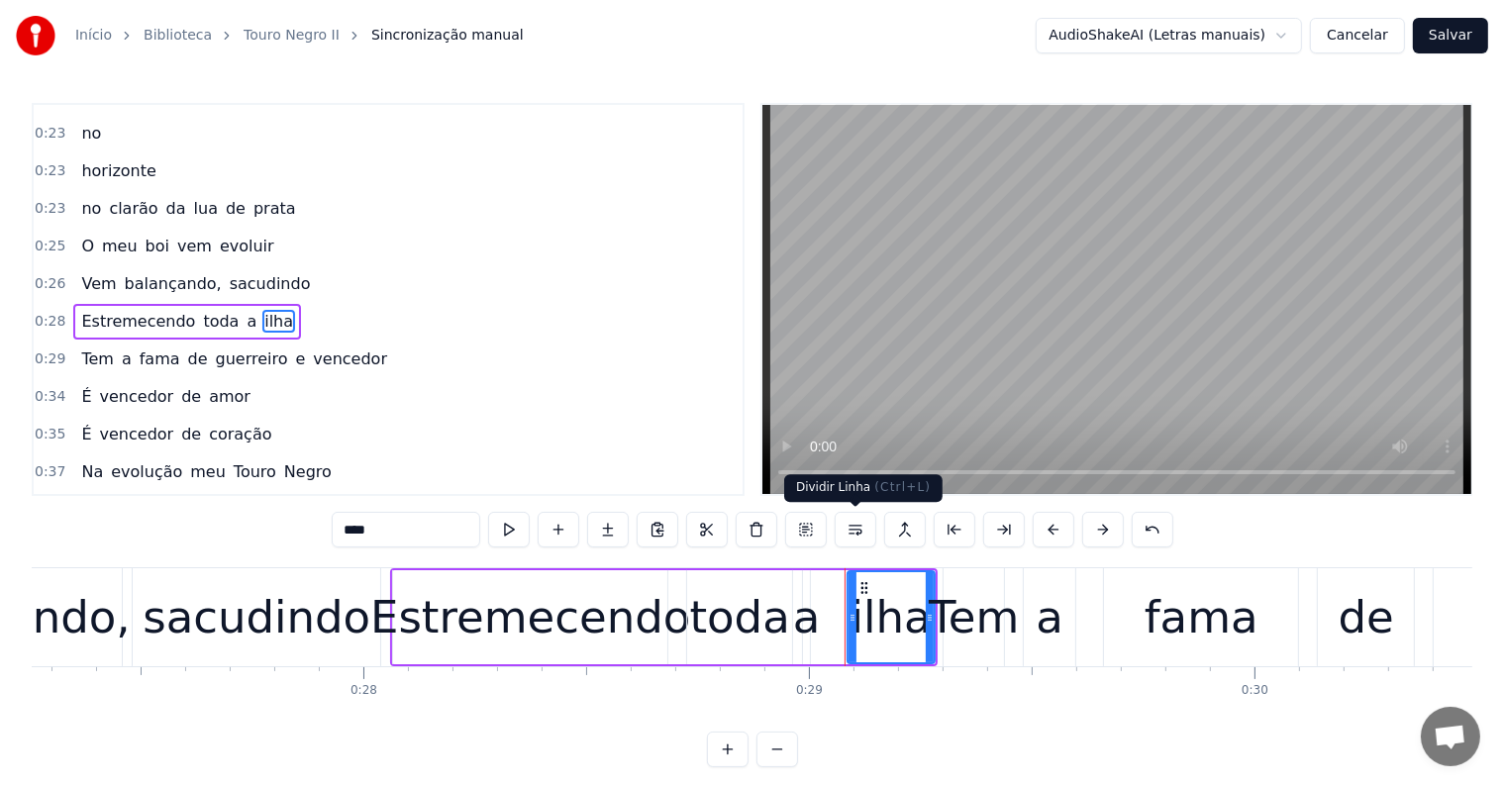
click at [856, 527] on button at bounding box center [856, 530] width 42 height 36
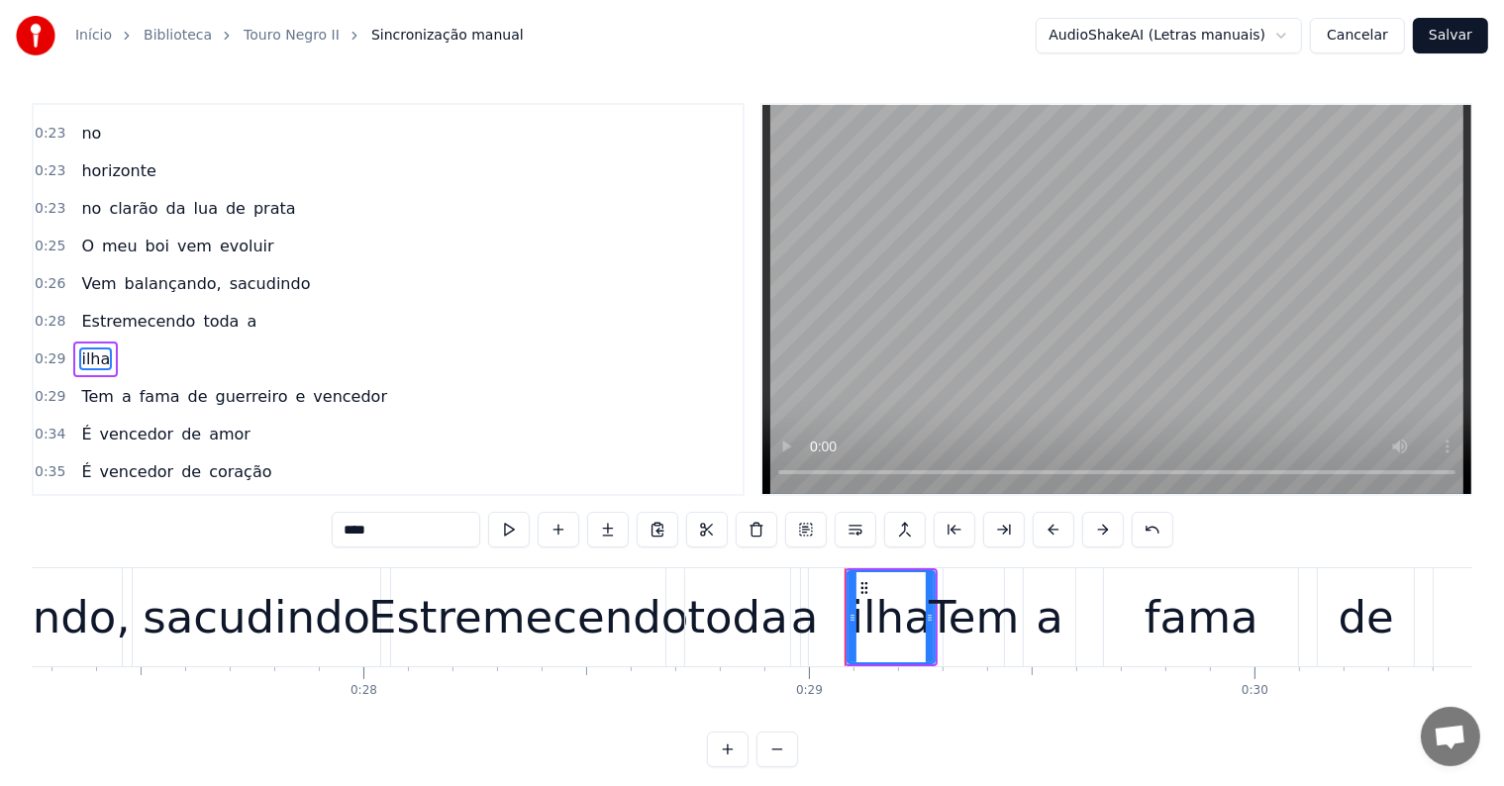
scroll to position [515, 0]
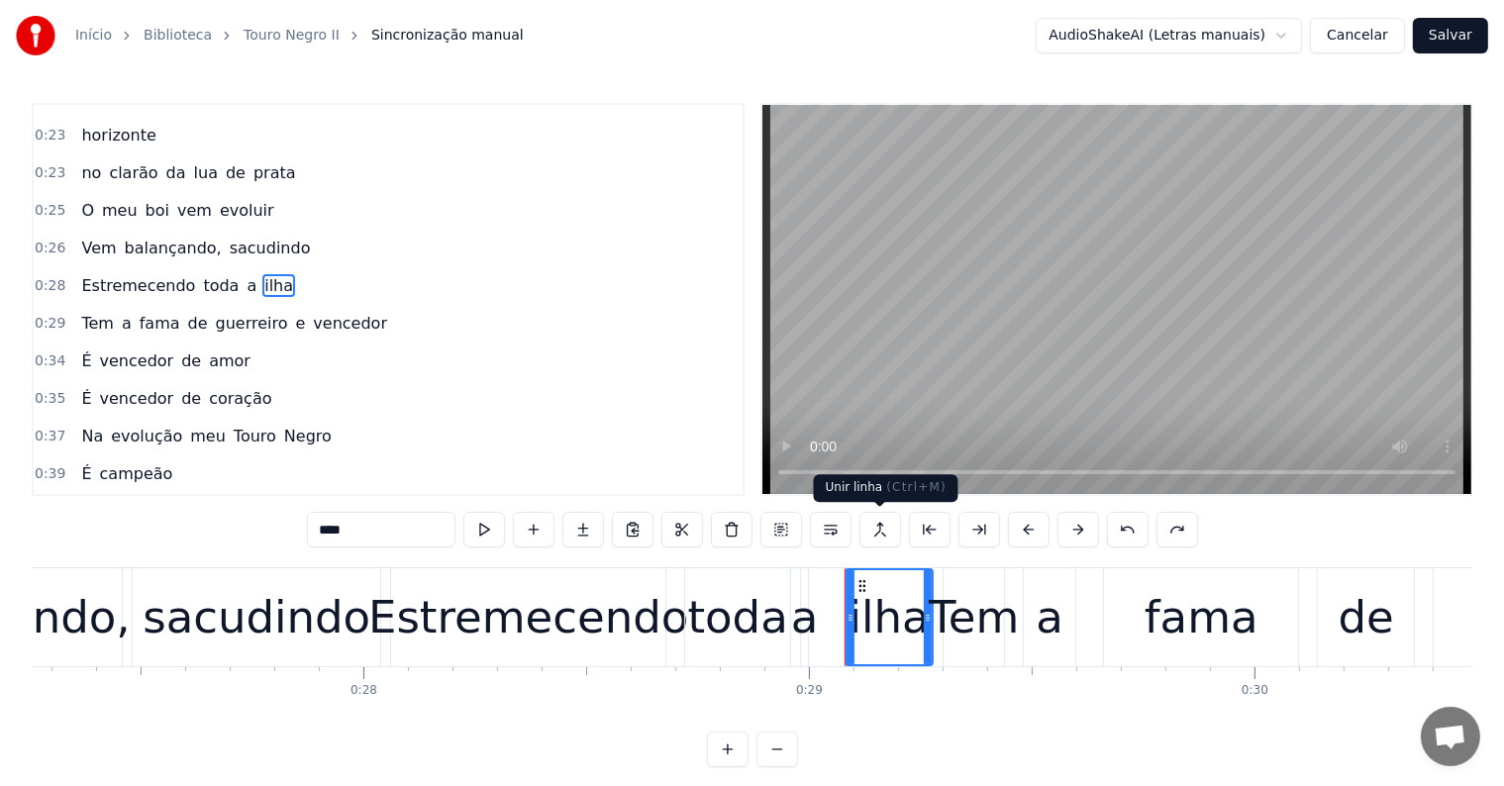
click at [885, 531] on button at bounding box center [880, 530] width 42 height 36
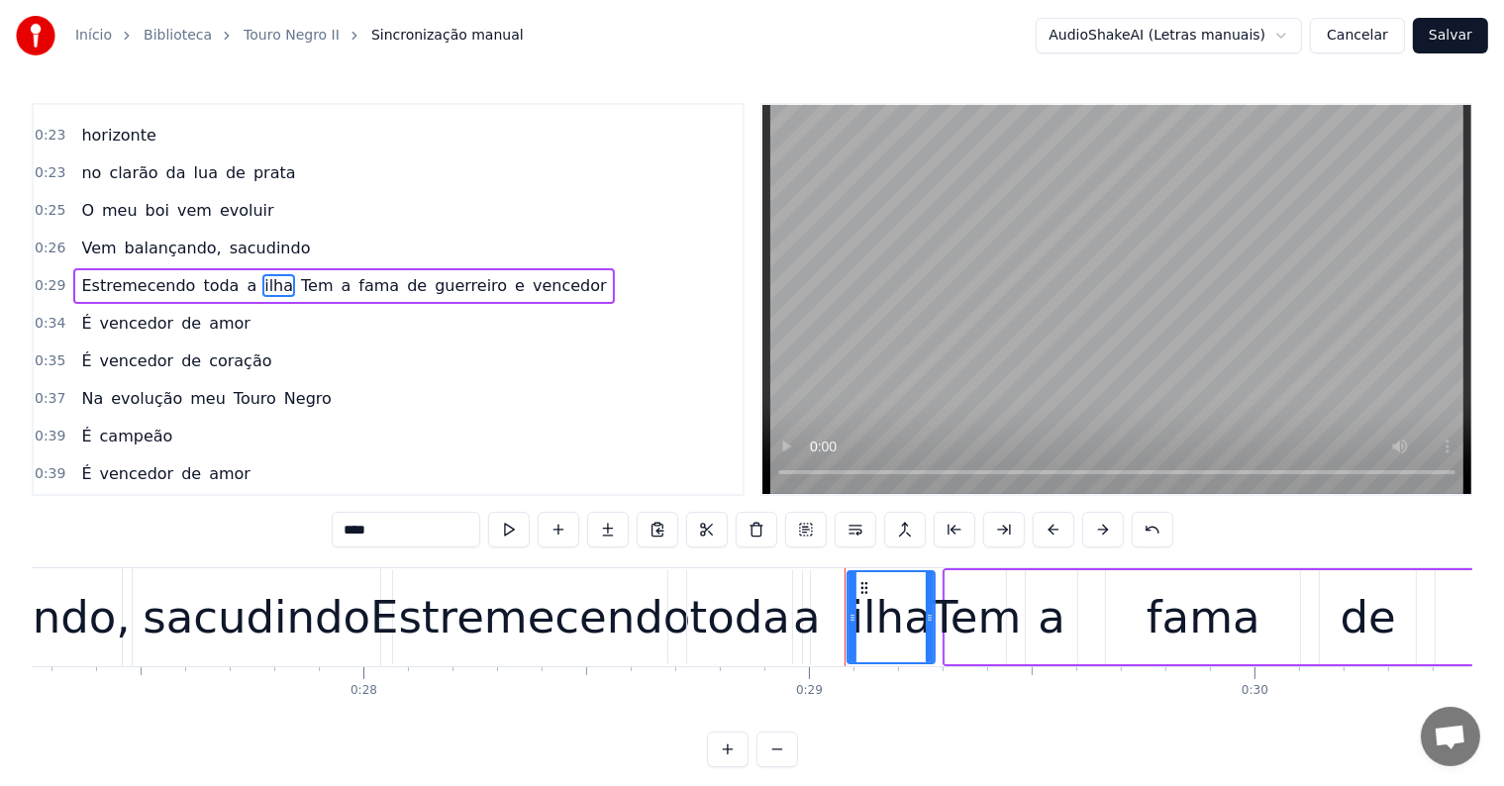
click at [299, 274] on span "Tem" at bounding box center [317, 285] width 36 height 23
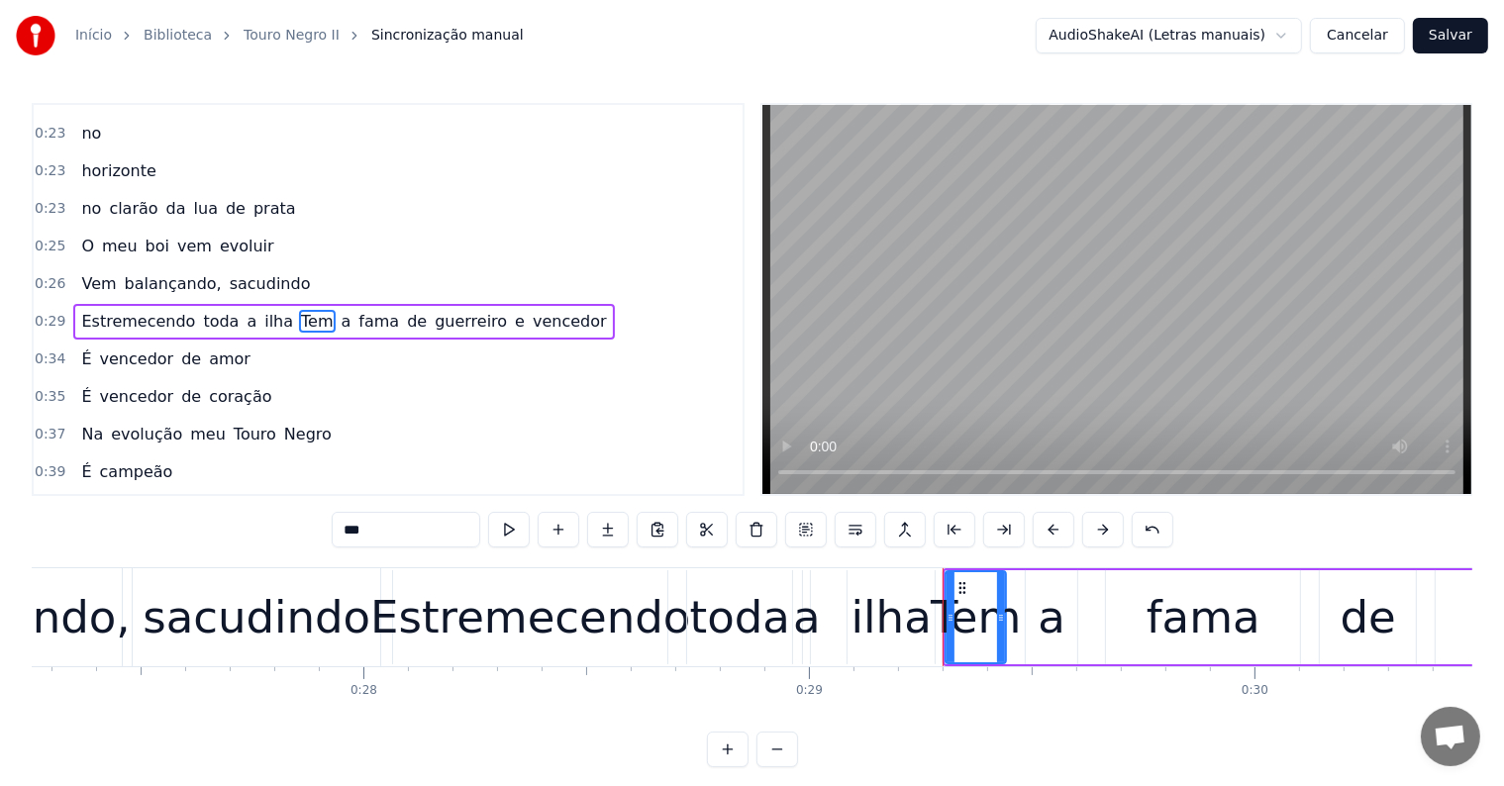
drag, startPoint x: 352, startPoint y: 531, endPoint x: 339, endPoint y: 531, distance: 13.9
click at [339, 531] on input "***" at bounding box center [406, 530] width 149 height 36
click at [404, 310] on span "de" at bounding box center [416, 321] width 24 height 23
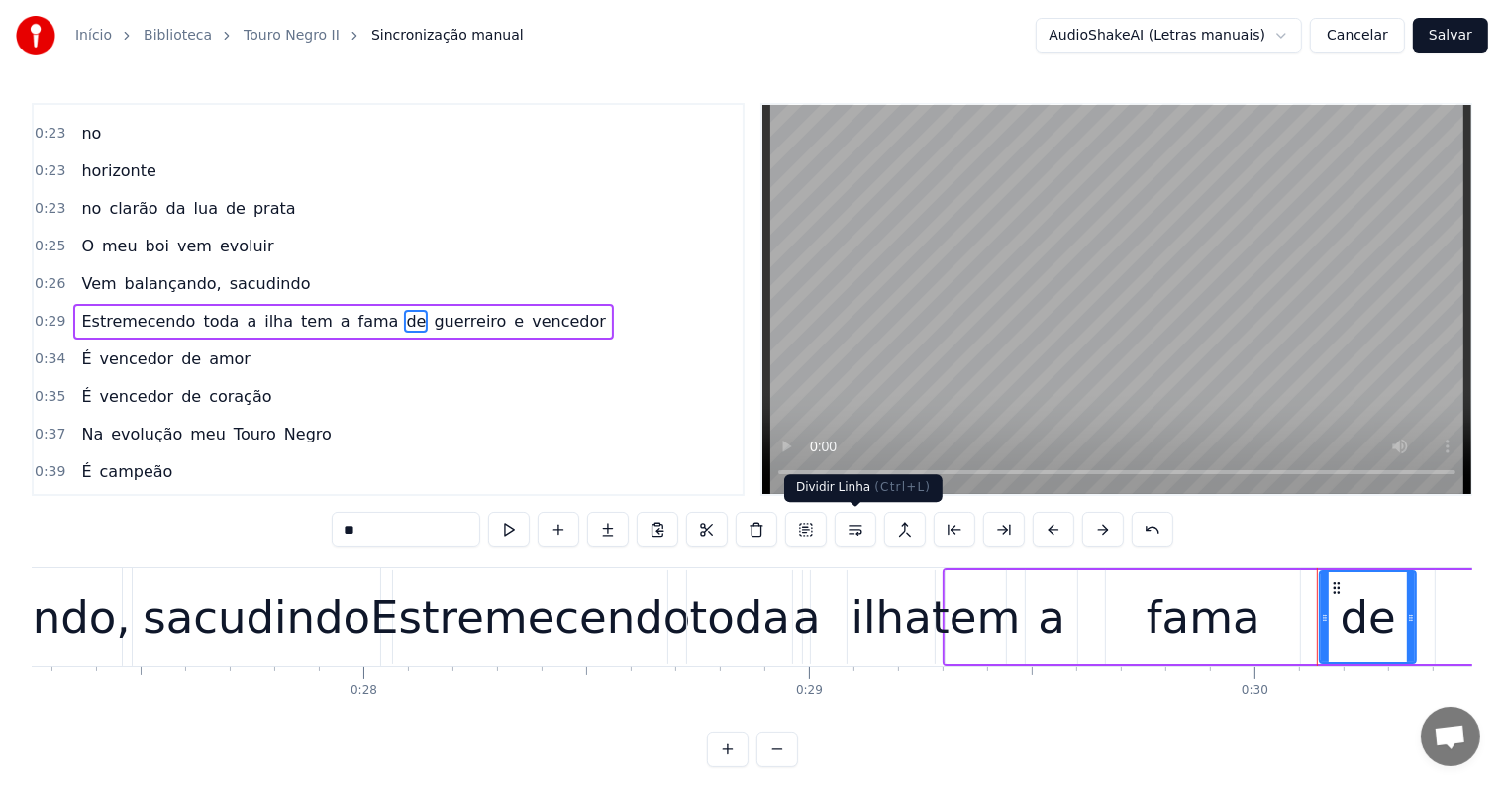
click at [858, 528] on button at bounding box center [856, 530] width 42 height 36
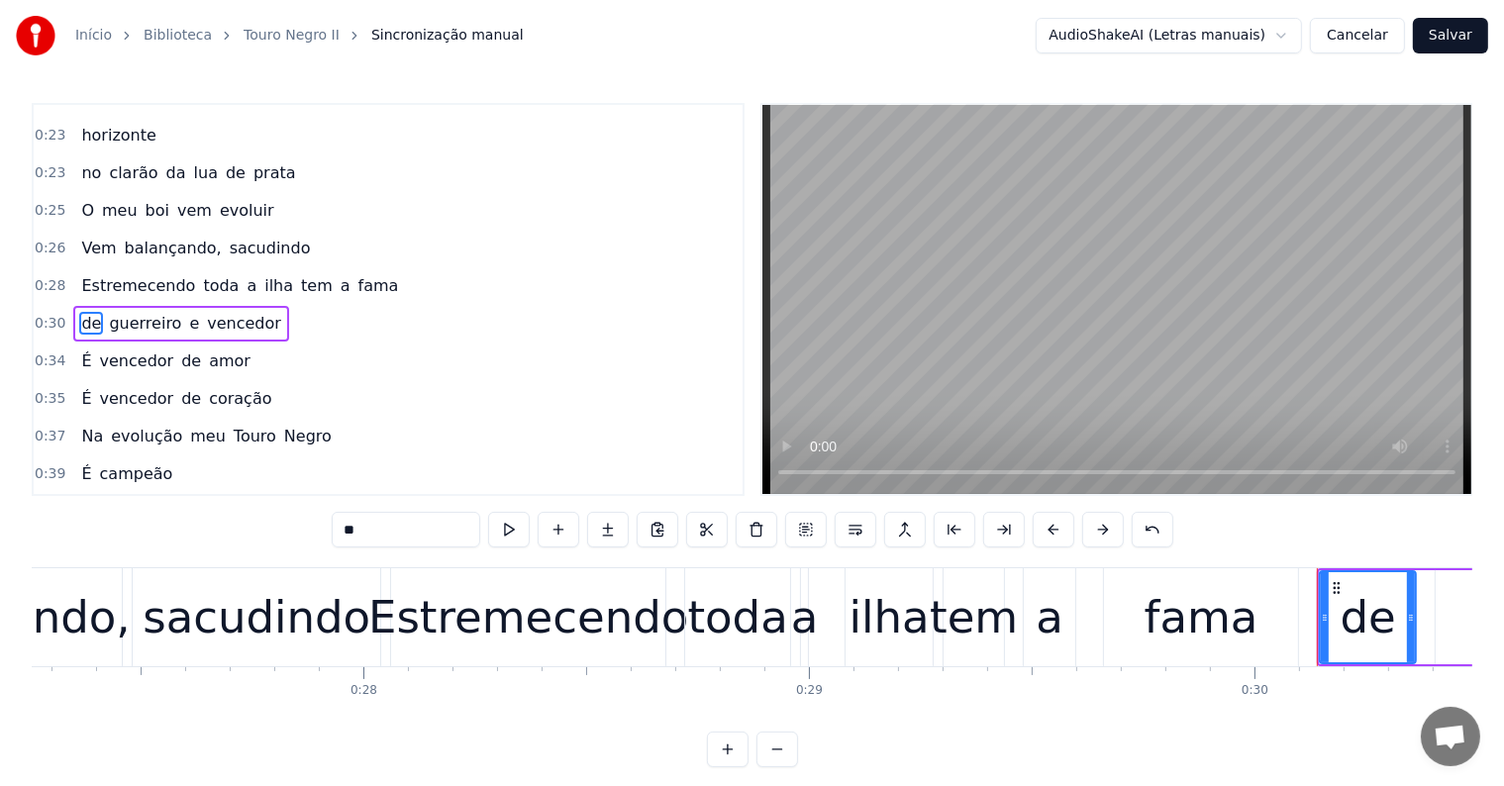
click at [356, 274] on span "fama" at bounding box center [378, 285] width 45 height 23
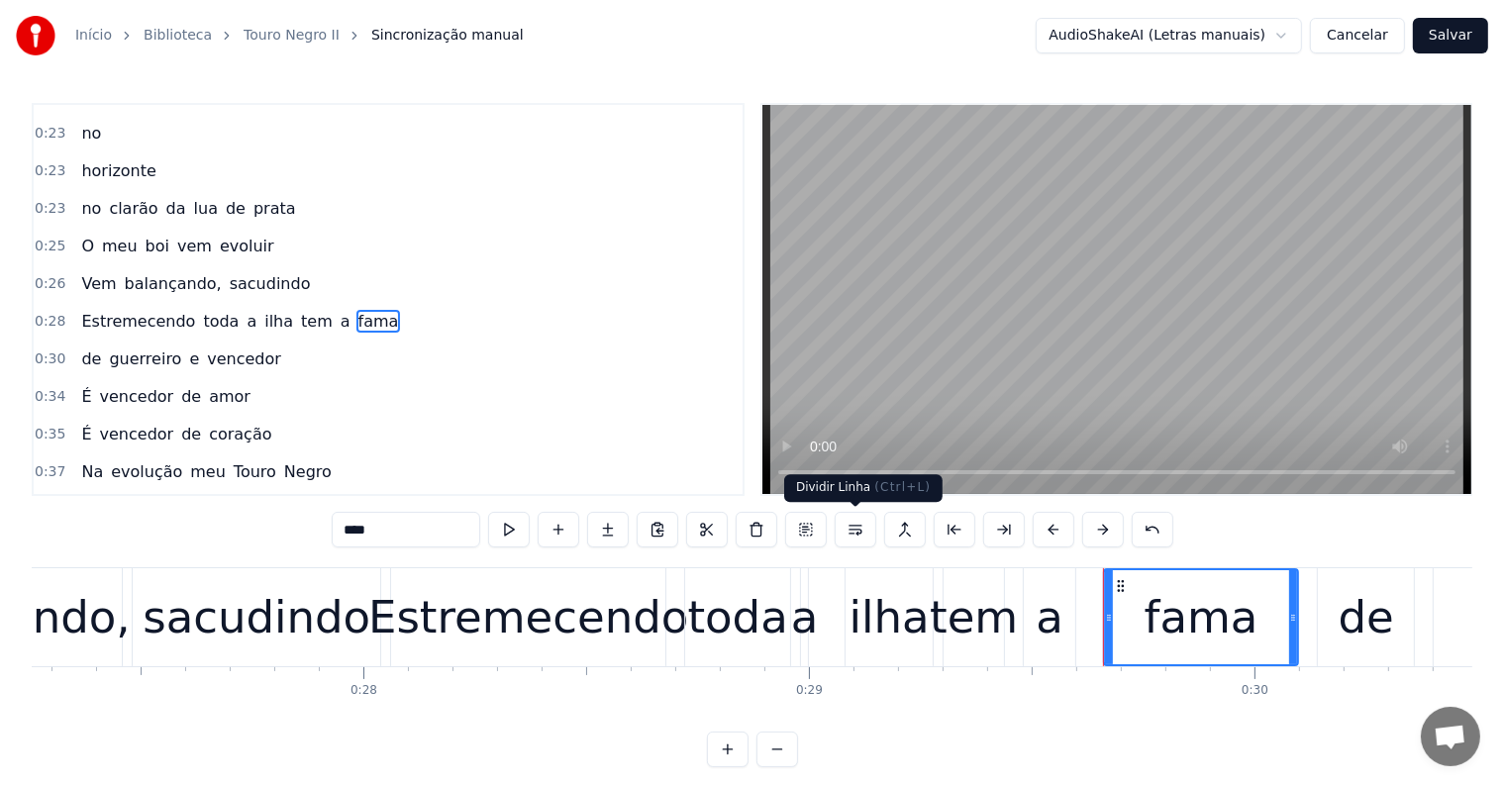
click at [856, 528] on button at bounding box center [856, 530] width 42 height 36
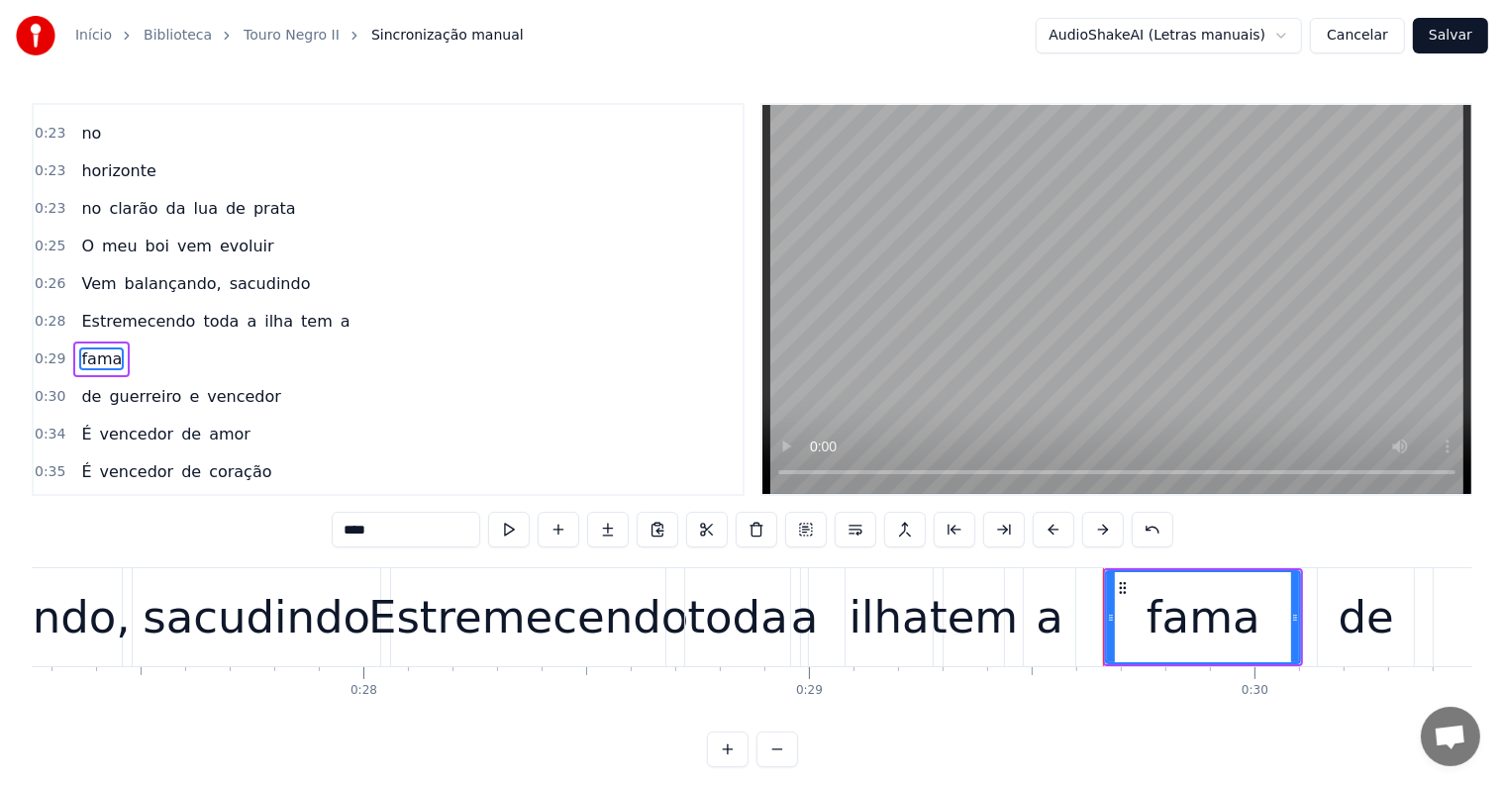
scroll to position [515, 0]
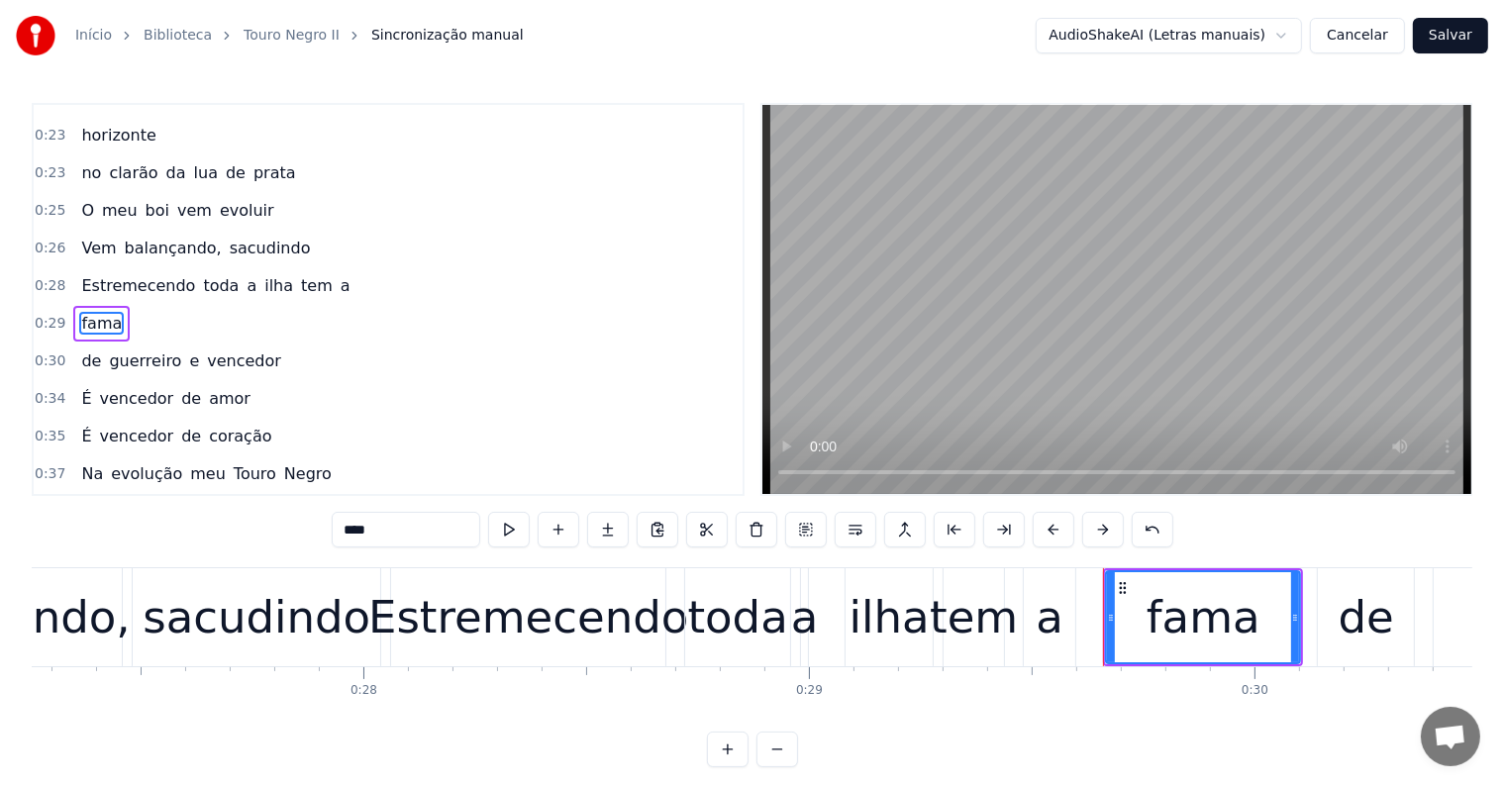
click at [339, 274] on span "a" at bounding box center [346, 285] width 14 height 23
type input "*"
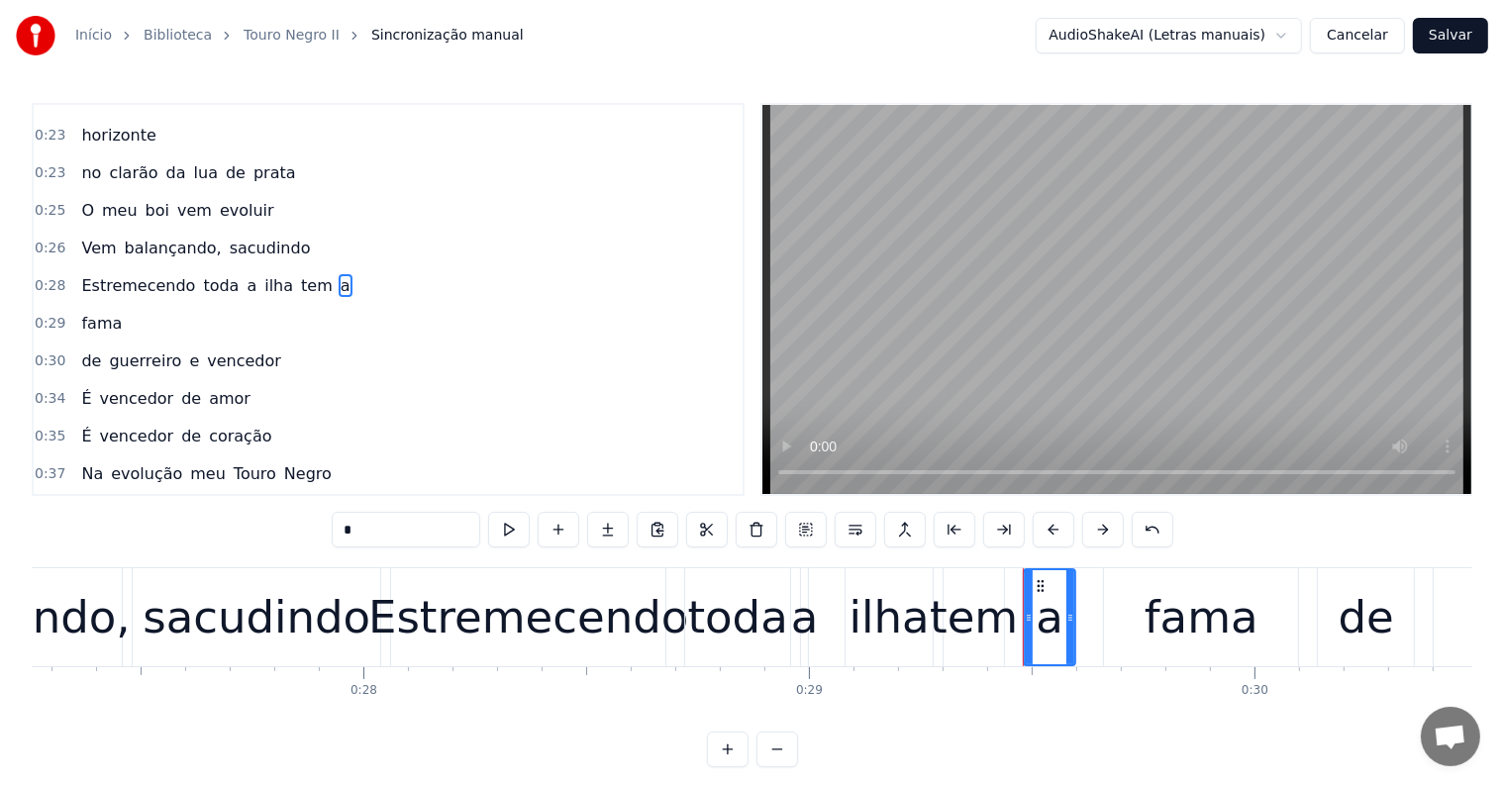
scroll to position [479, 0]
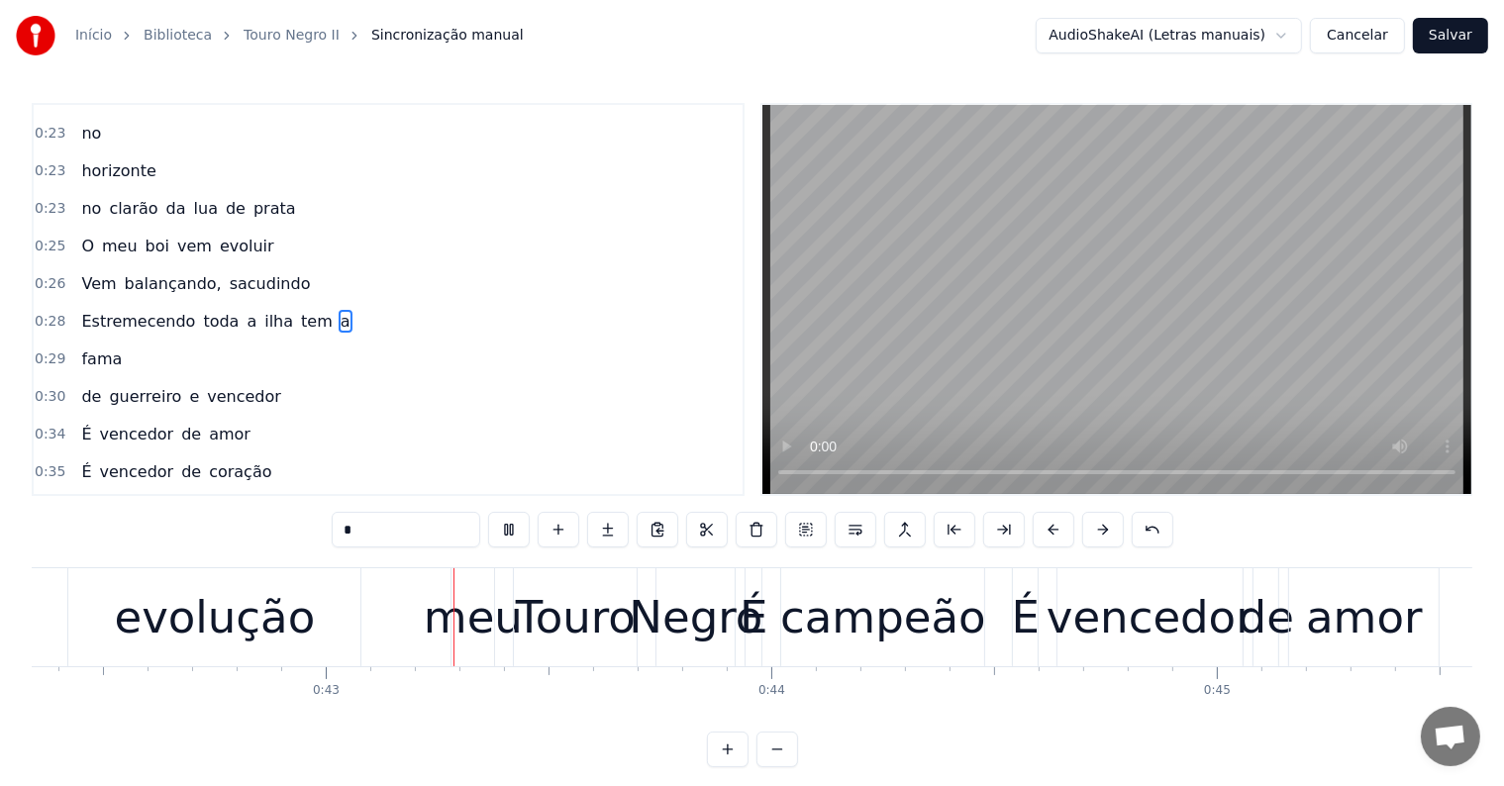
scroll to position [0, 18930]
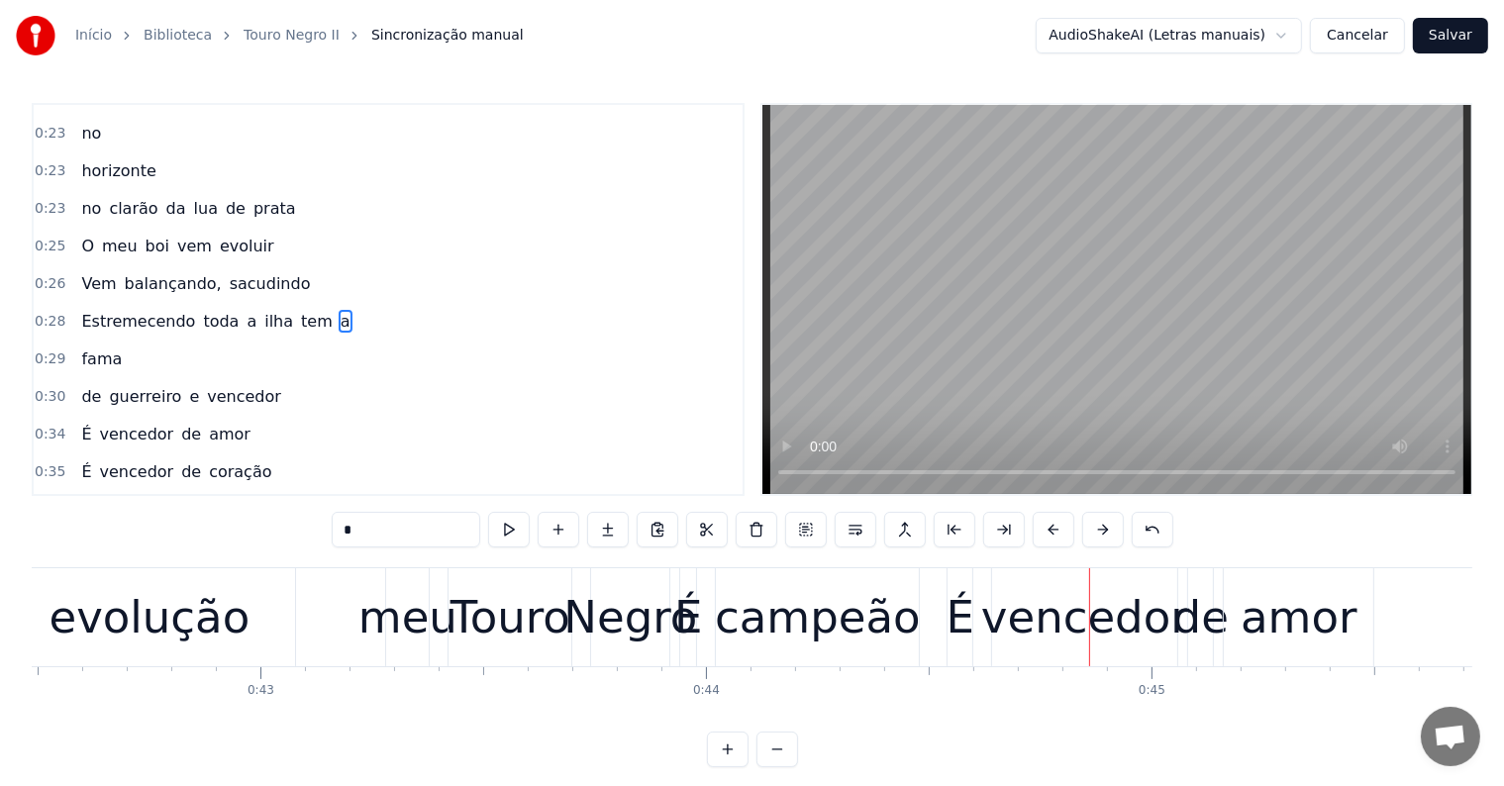
click at [457, 642] on div "Touro" at bounding box center [510, 617] width 120 height 67
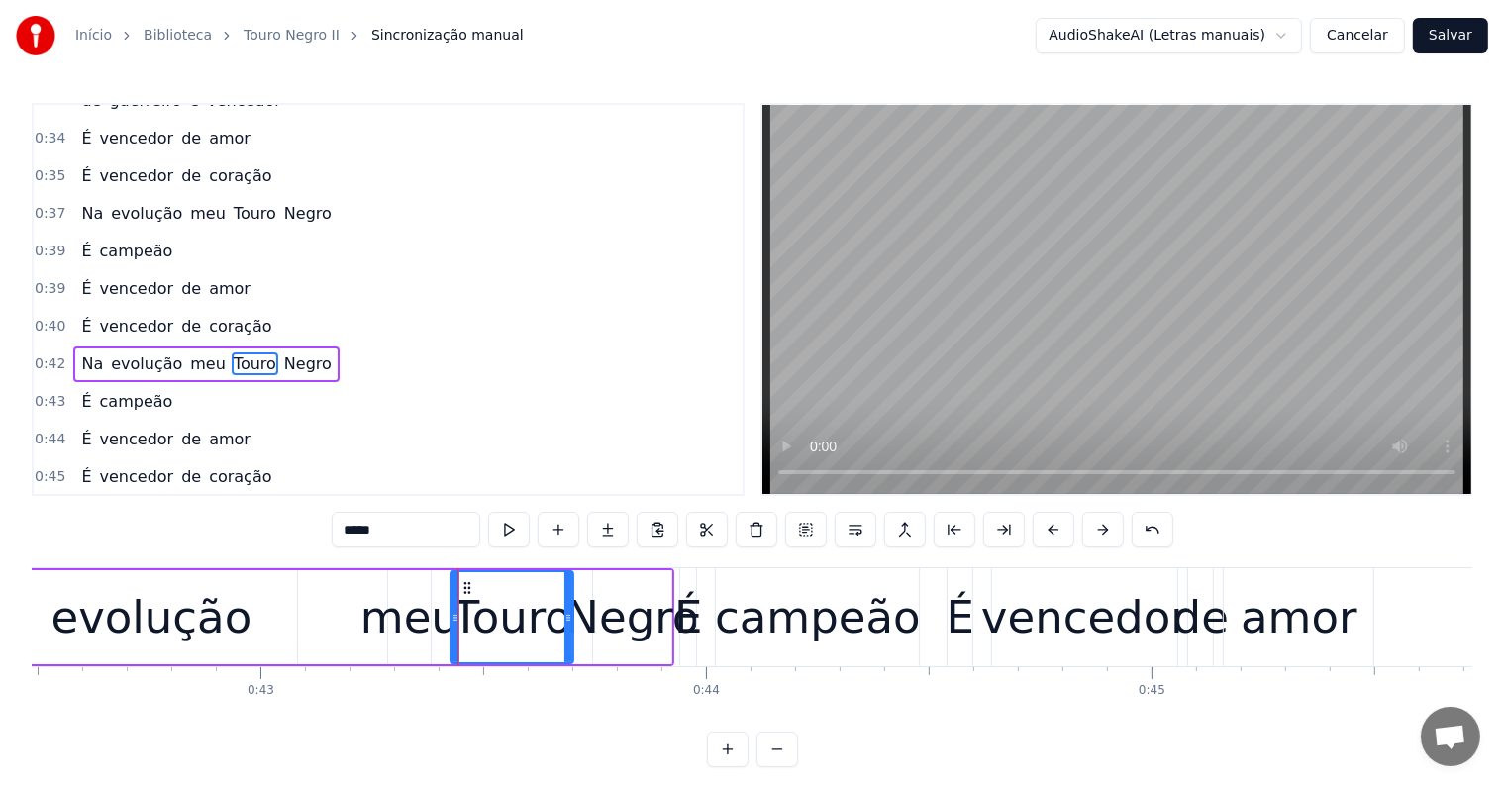
scroll to position [807, 0]
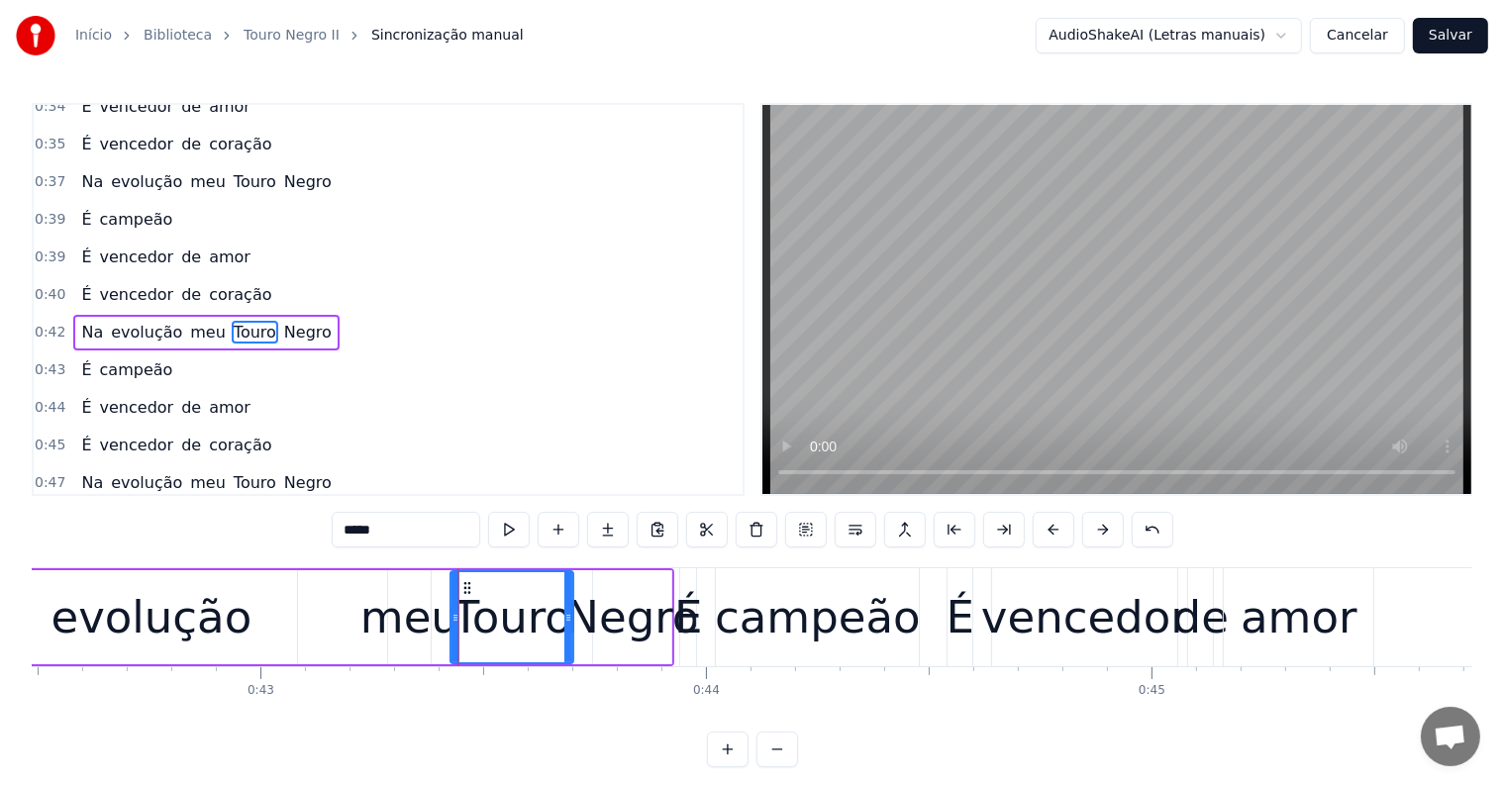
click at [79, 321] on span "Na" at bounding box center [92, 332] width 26 height 23
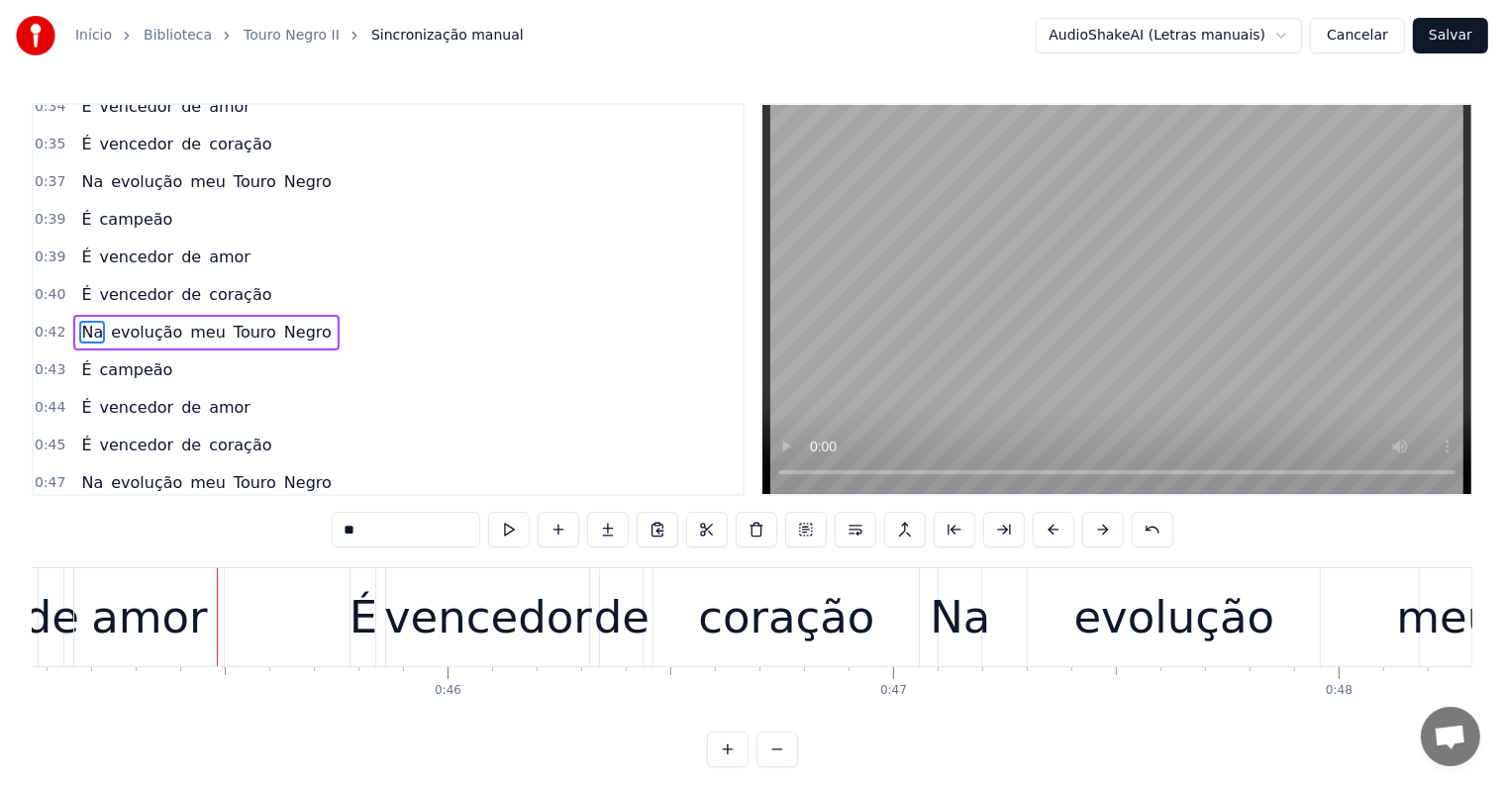
scroll to position [0, 20164]
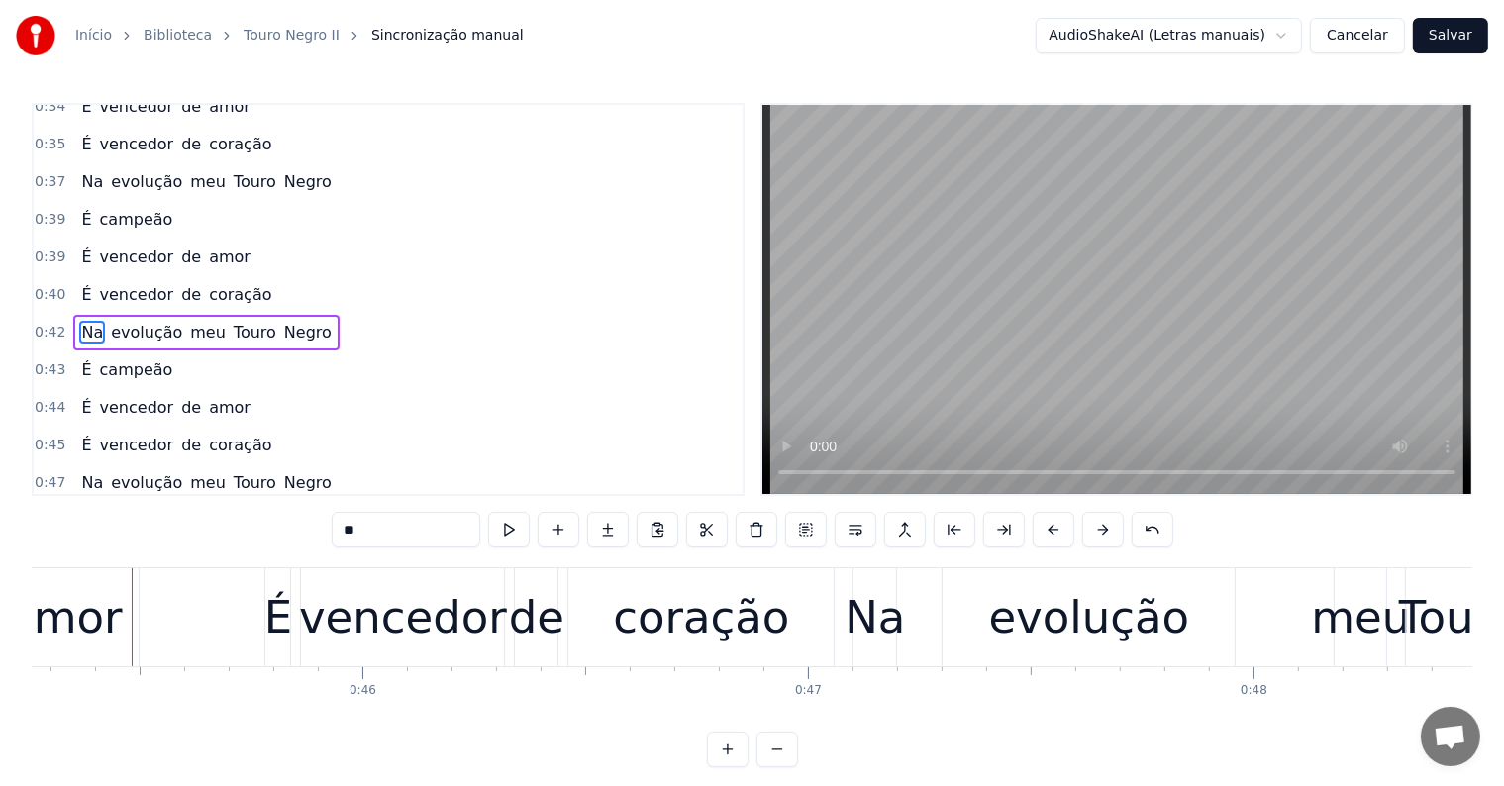
click at [150, 321] on span "evolução" at bounding box center [146, 332] width 75 height 23
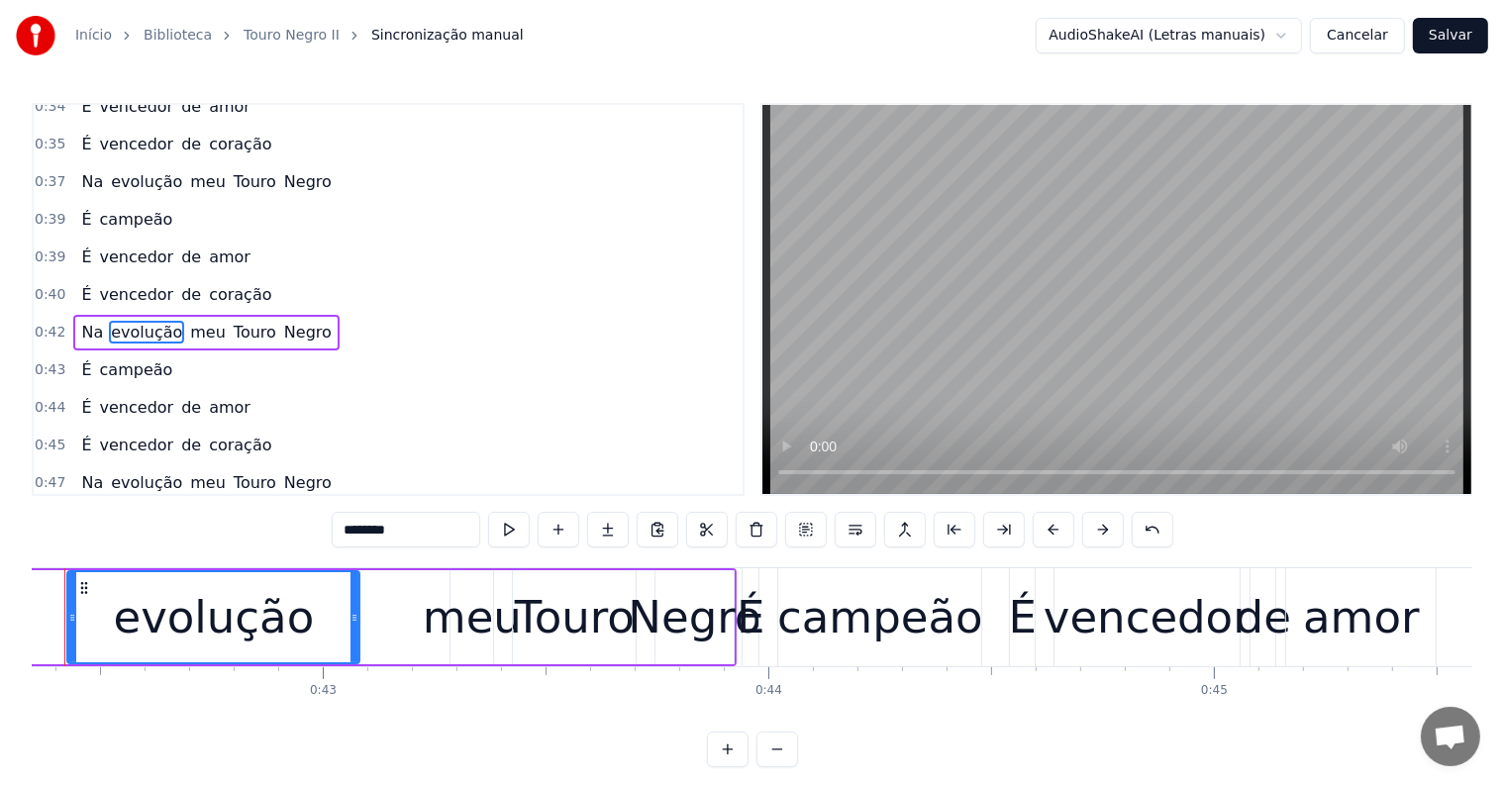
scroll to position [0, 18800]
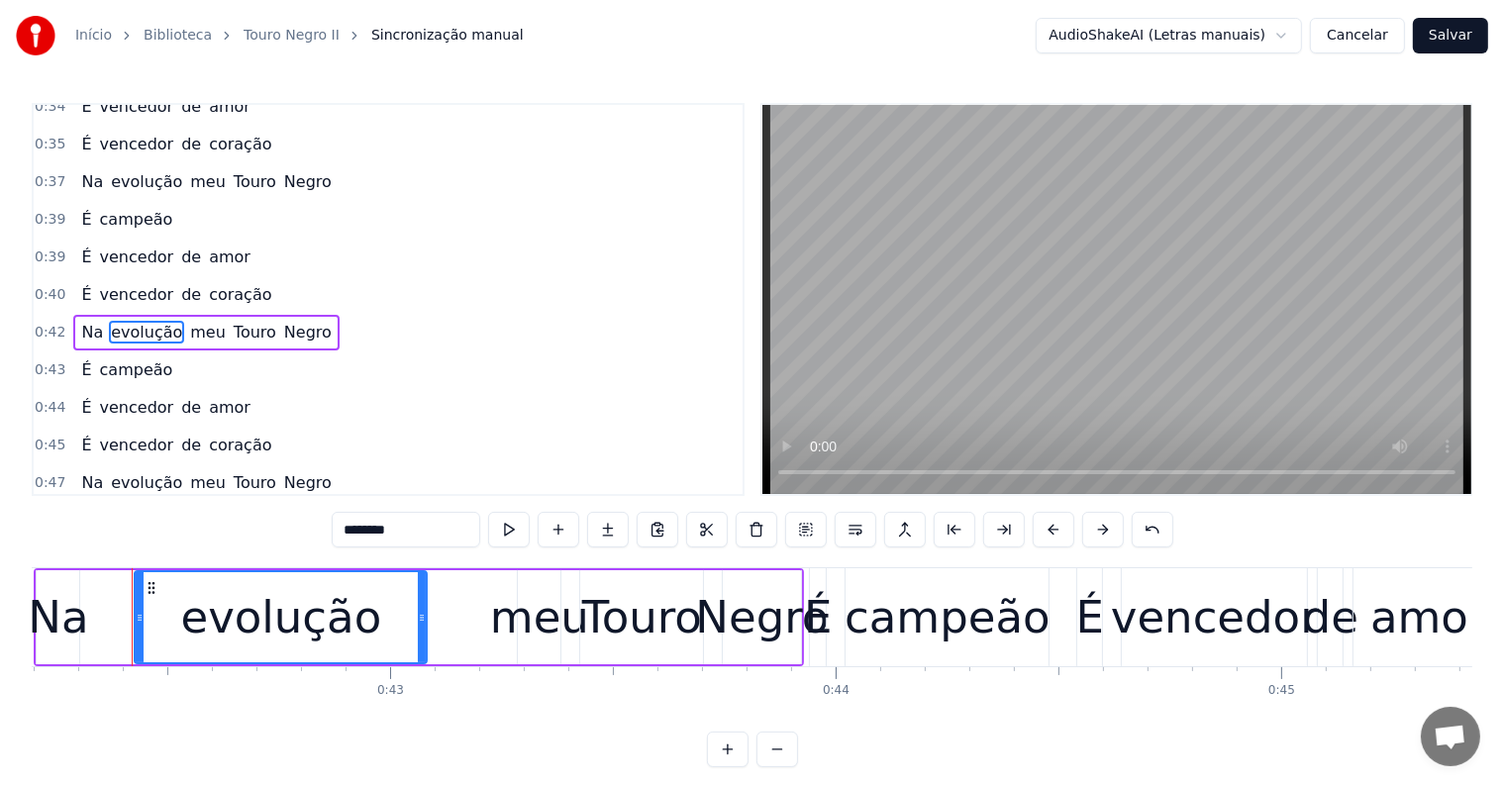
click at [207, 283] on span "coração" at bounding box center [240, 294] width 66 height 23
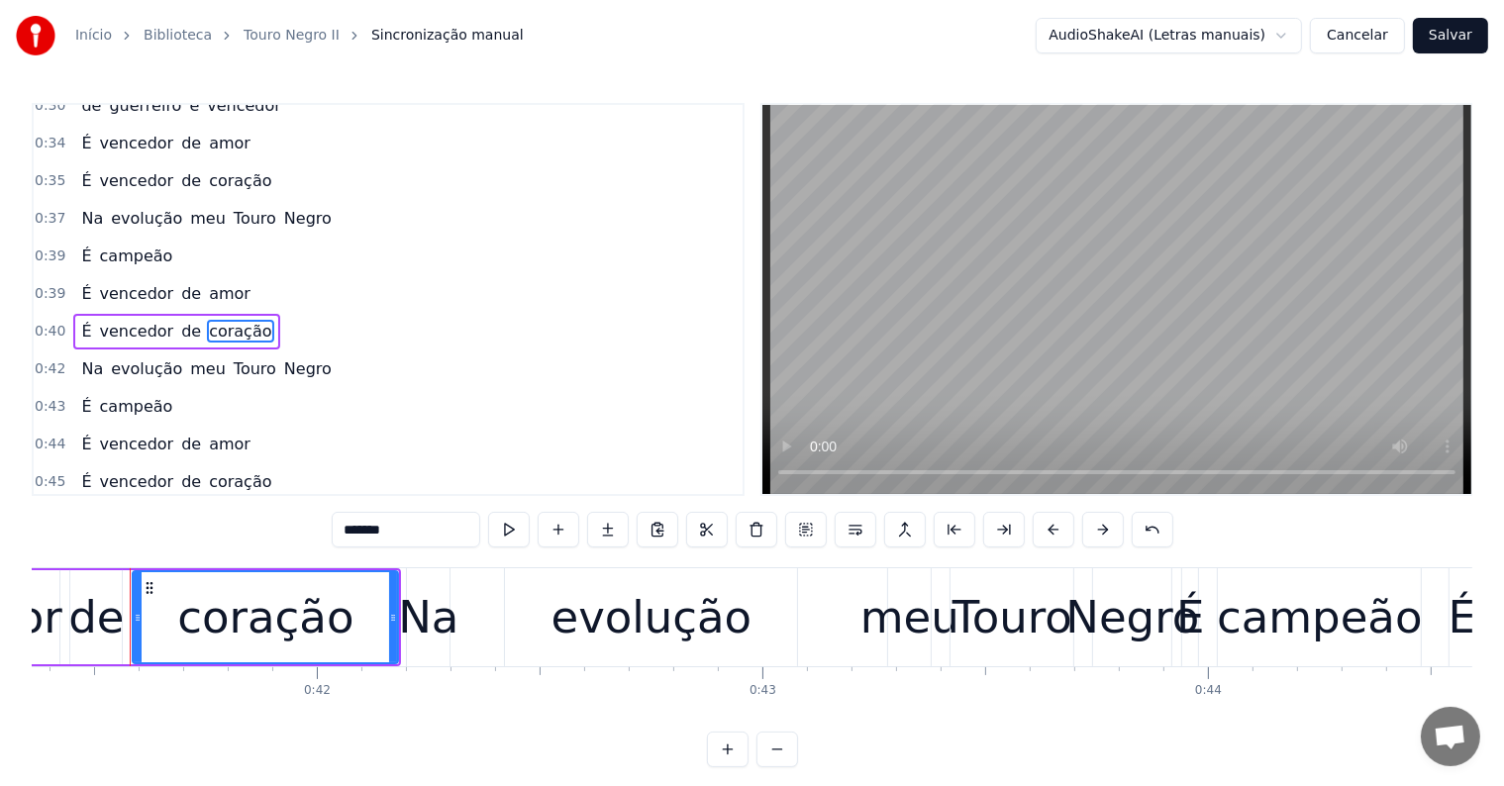
scroll to position [0, 18427]
click at [223, 320] on span "coração" at bounding box center [240, 331] width 66 height 23
click at [900, 531] on button at bounding box center [905, 530] width 42 height 36
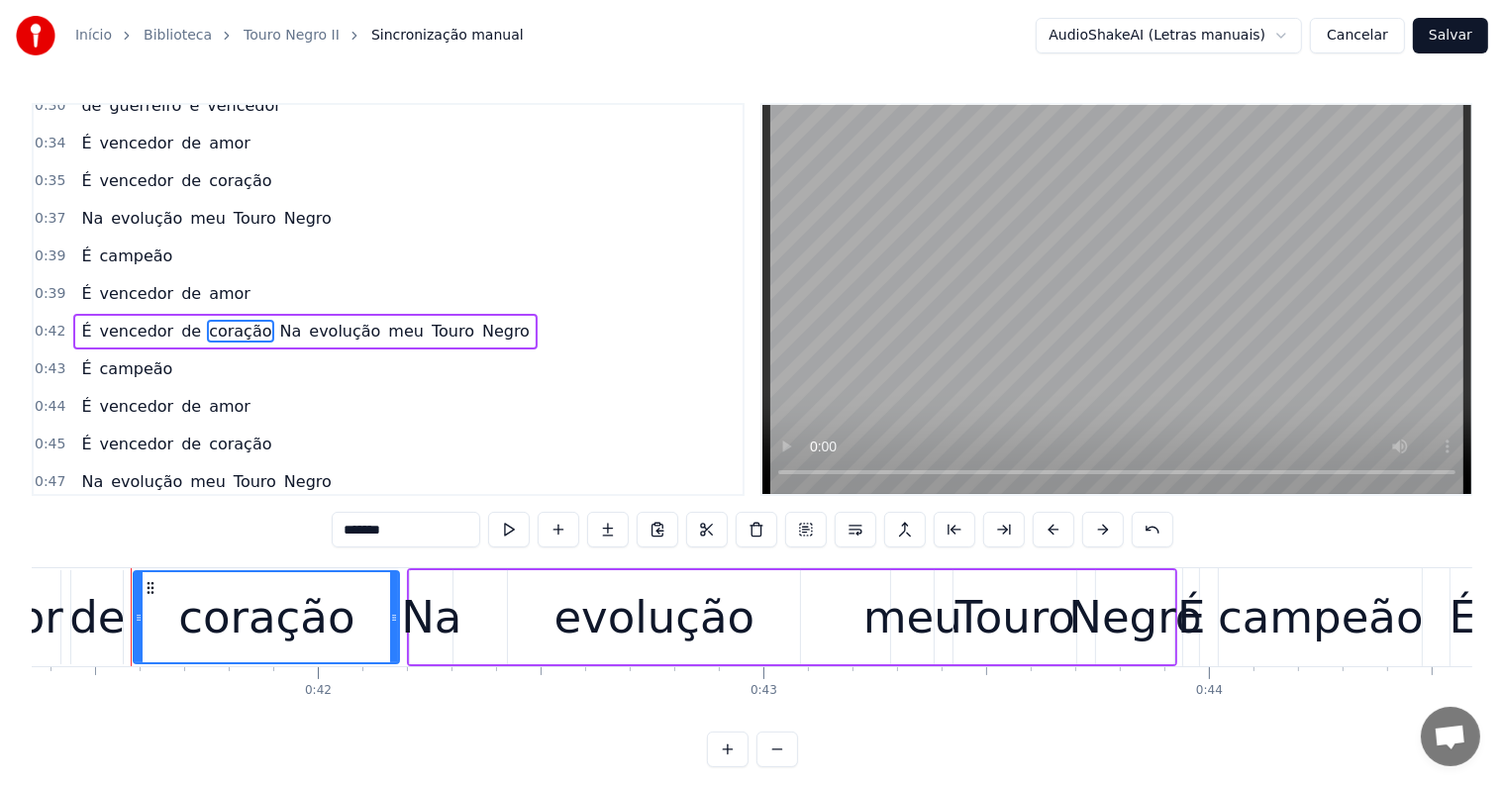
click at [278, 320] on span "Na" at bounding box center [291, 331] width 26 height 23
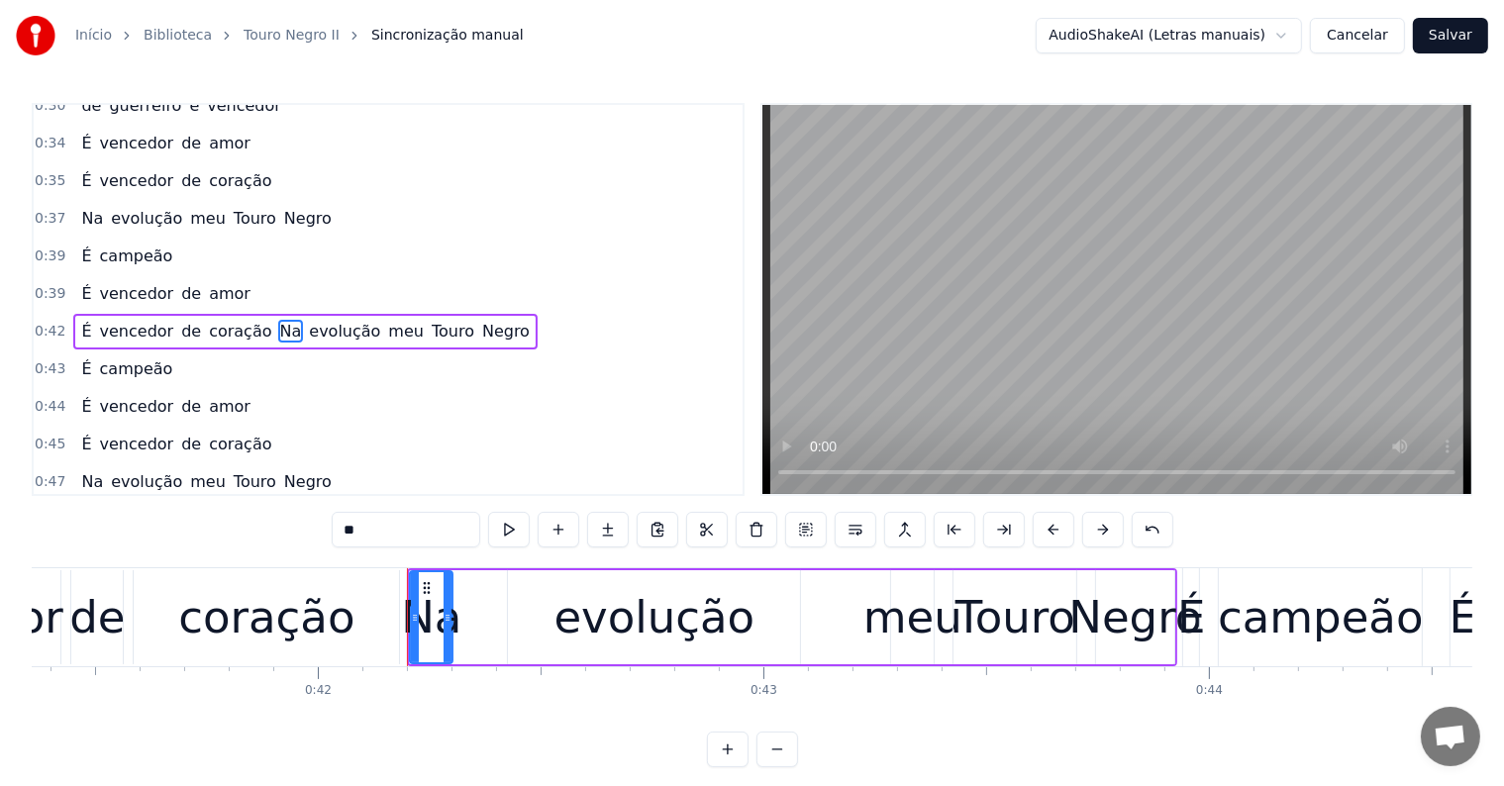
drag, startPoint x: 358, startPoint y: 529, endPoint x: 345, endPoint y: 527, distance: 14.0
click at [345, 527] on input "**" at bounding box center [406, 530] width 149 height 36
click at [240, 320] on span "coração" at bounding box center [240, 331] width 66 height 23
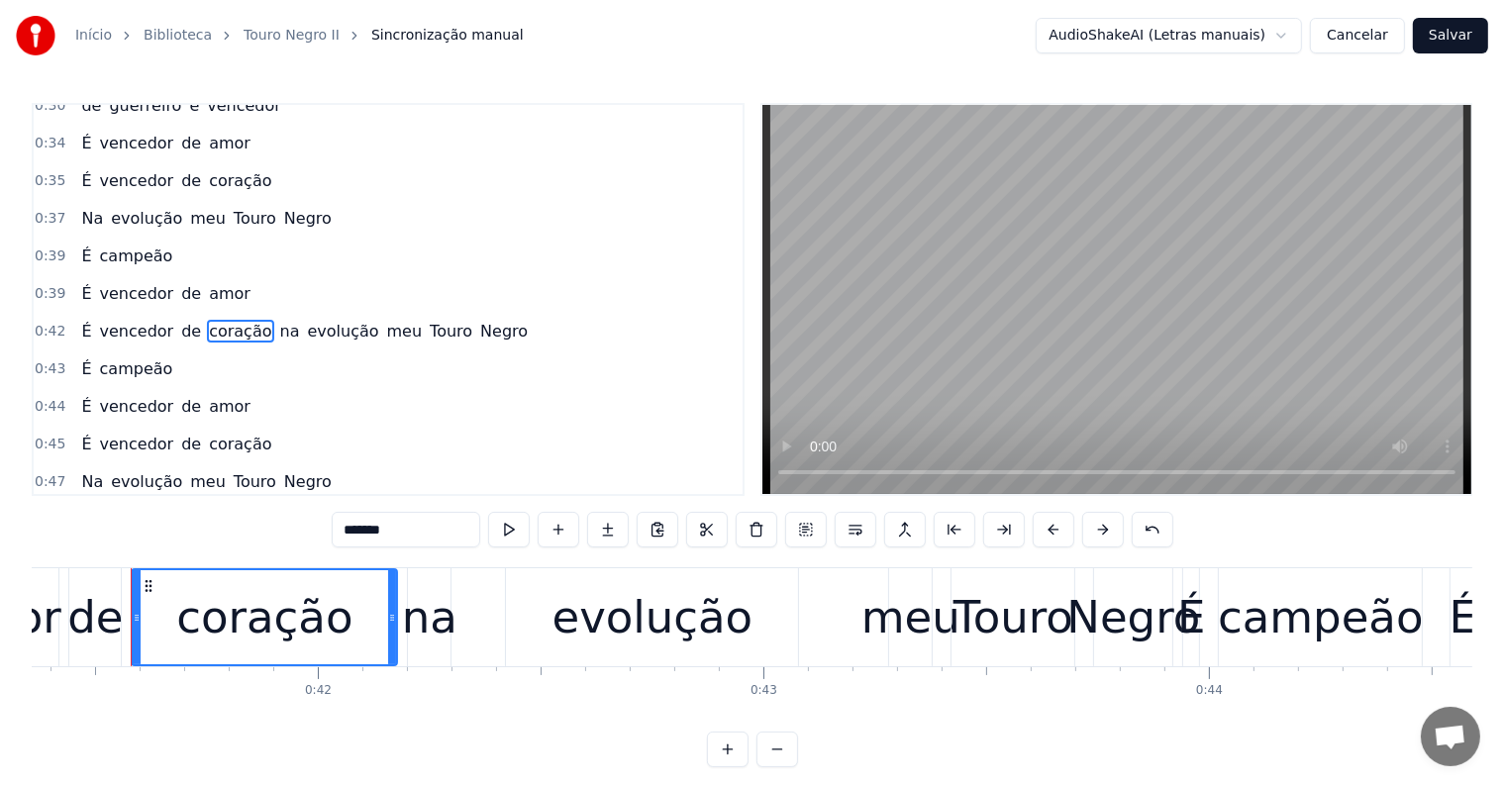
click at [404, 541] on input "*******" at bounding box center [406, 530] width 149 height 36
click at [390, 320] on span "meu" at bounding box center [410, 331] width 40 height 23
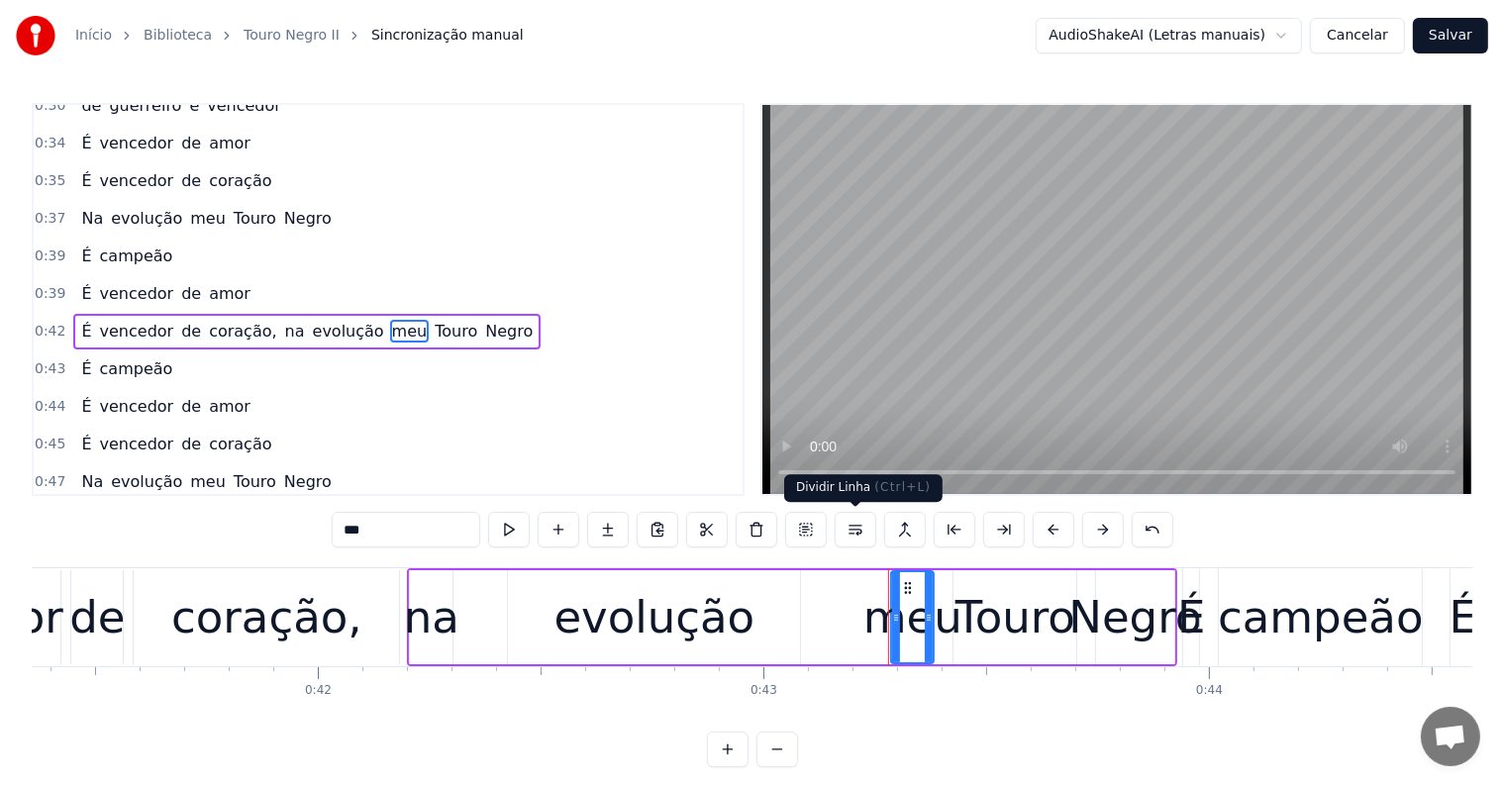
click at [857, 533] on button at bounding box center [856, 530] width 42 height 36
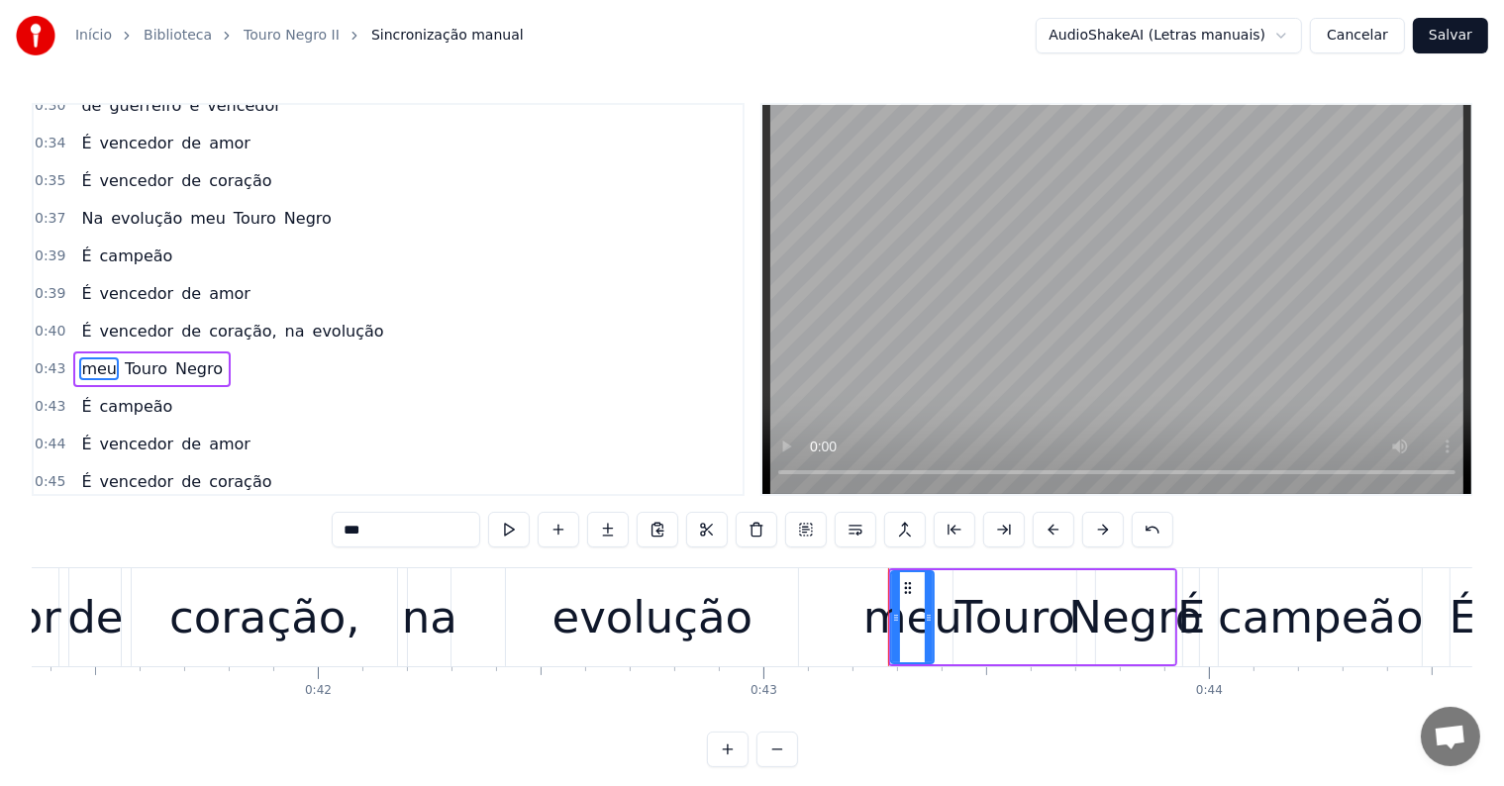
scroll to position [807, 0]
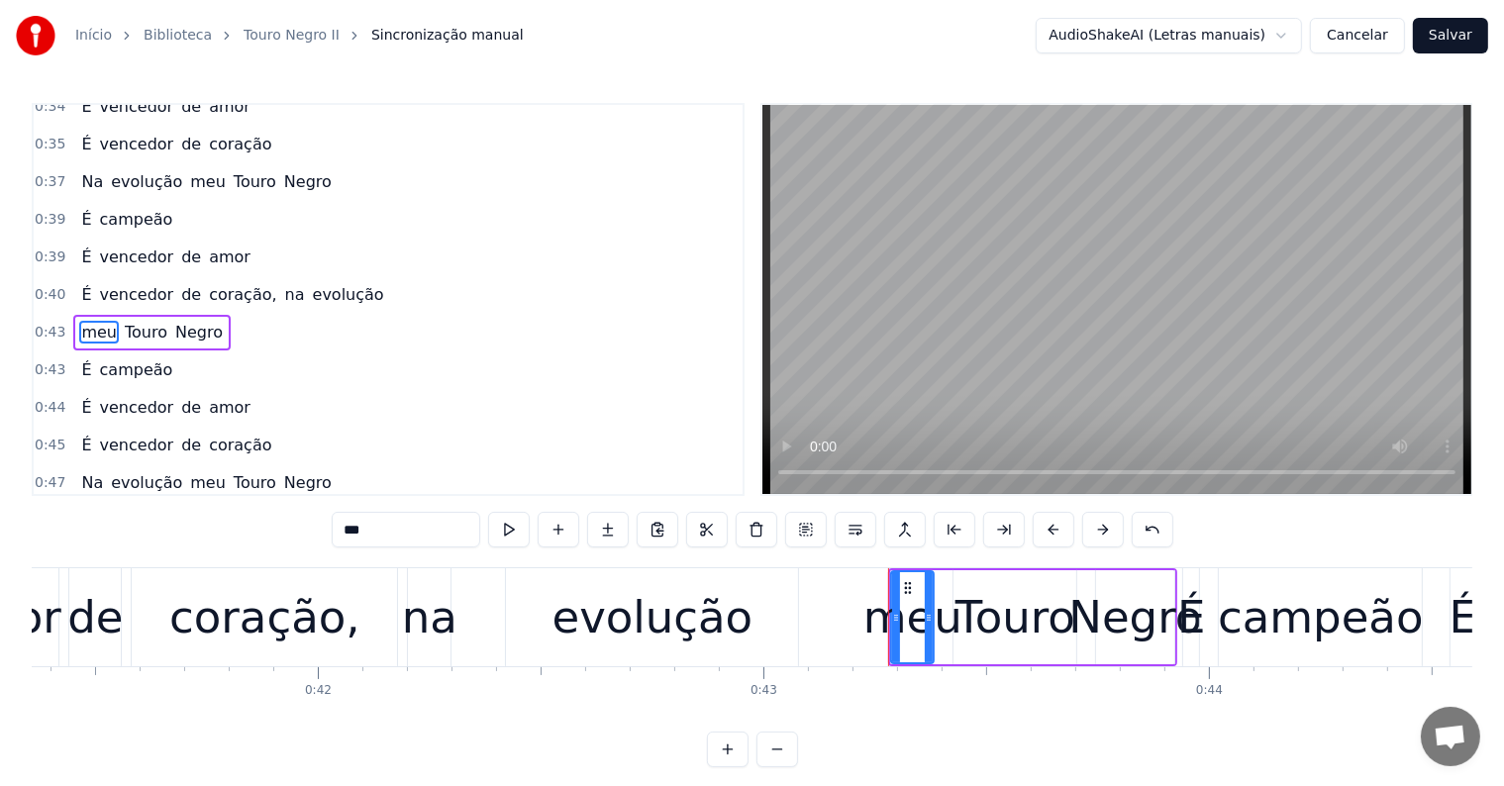
click at [176, 321] on span "Negro" at bounding box center [198, 332] width 51 height 23
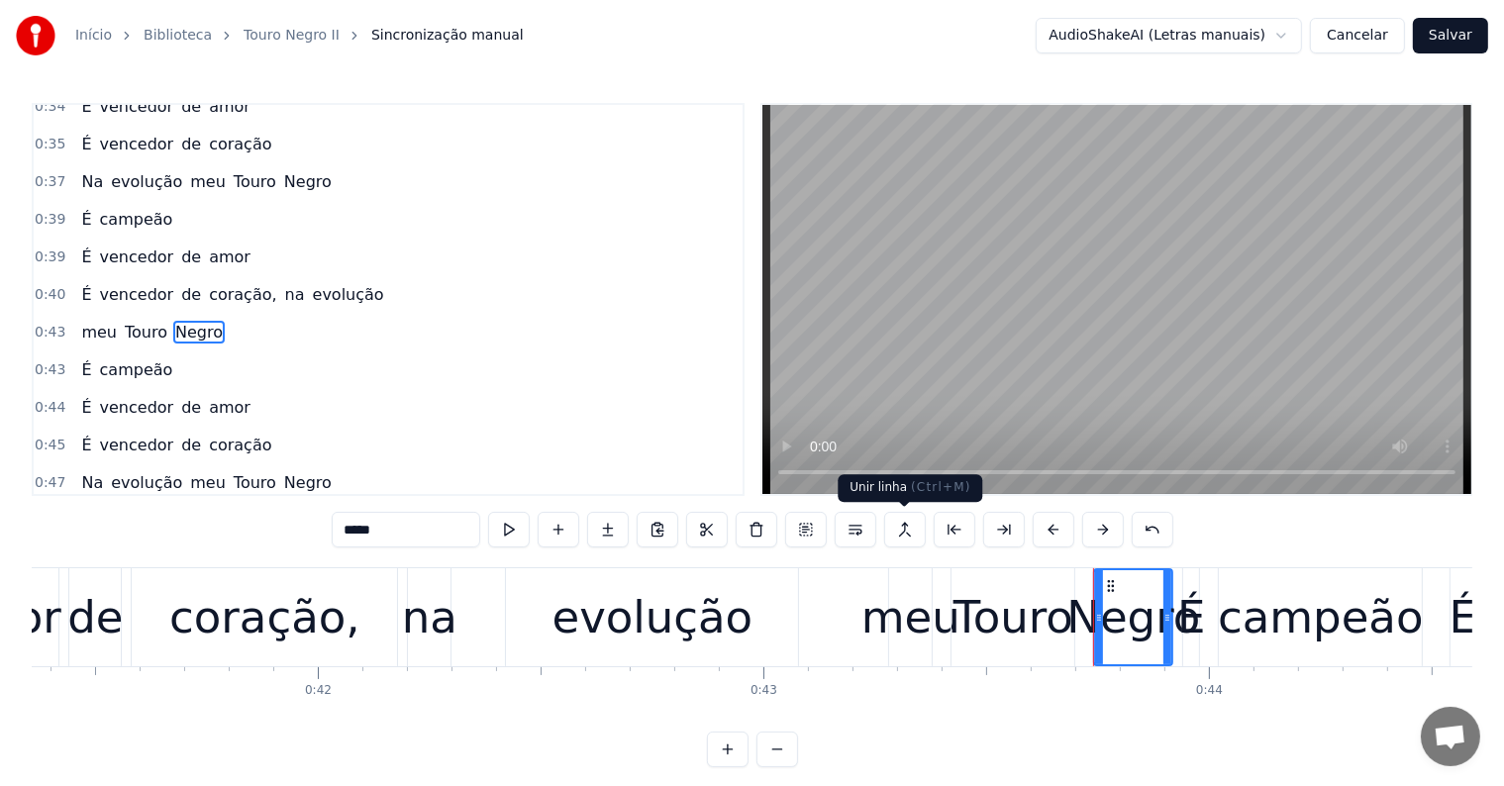
click at [901, 531] on button at bounding box center [905, 530] width 42 height 36
click at [173, 321] on span "Negro" at bounding box center [198, 332] width 51 height 23
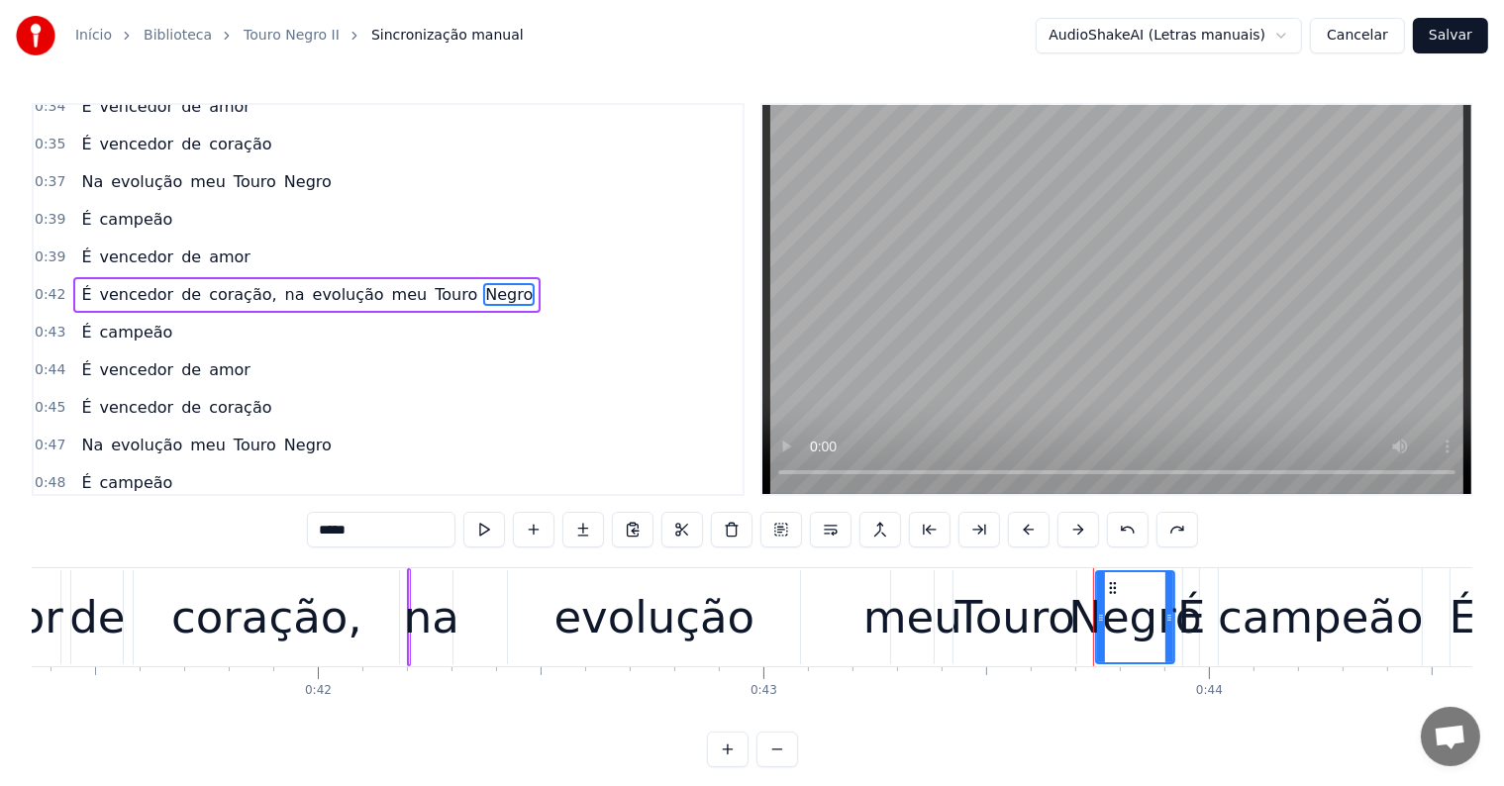
click at [483, 283] on span "Negro" at bounding box center [508, 294] width 51 height 23
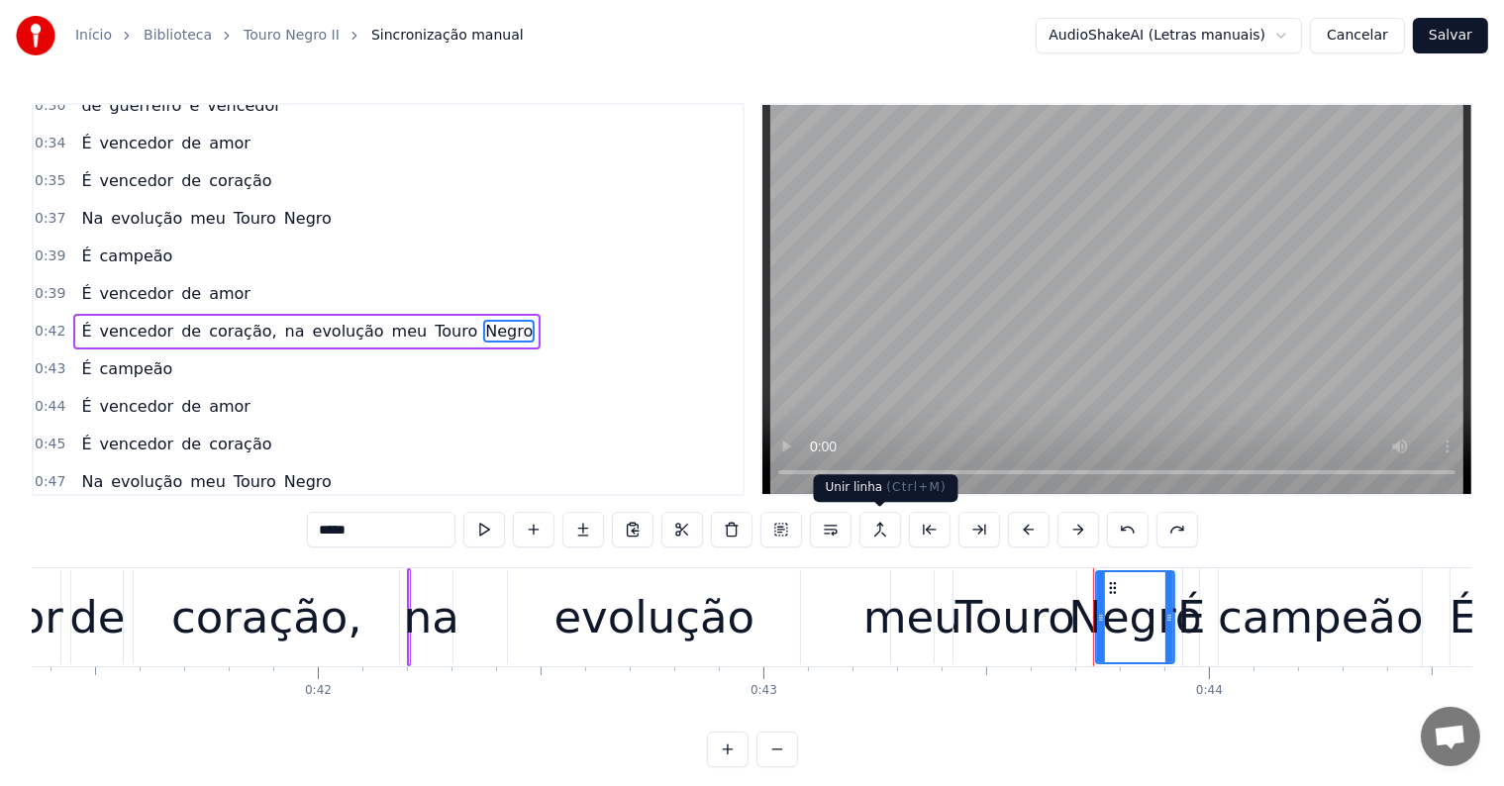
click at [879, 527] on button at bounding box center [880, 530] width 42 height 36
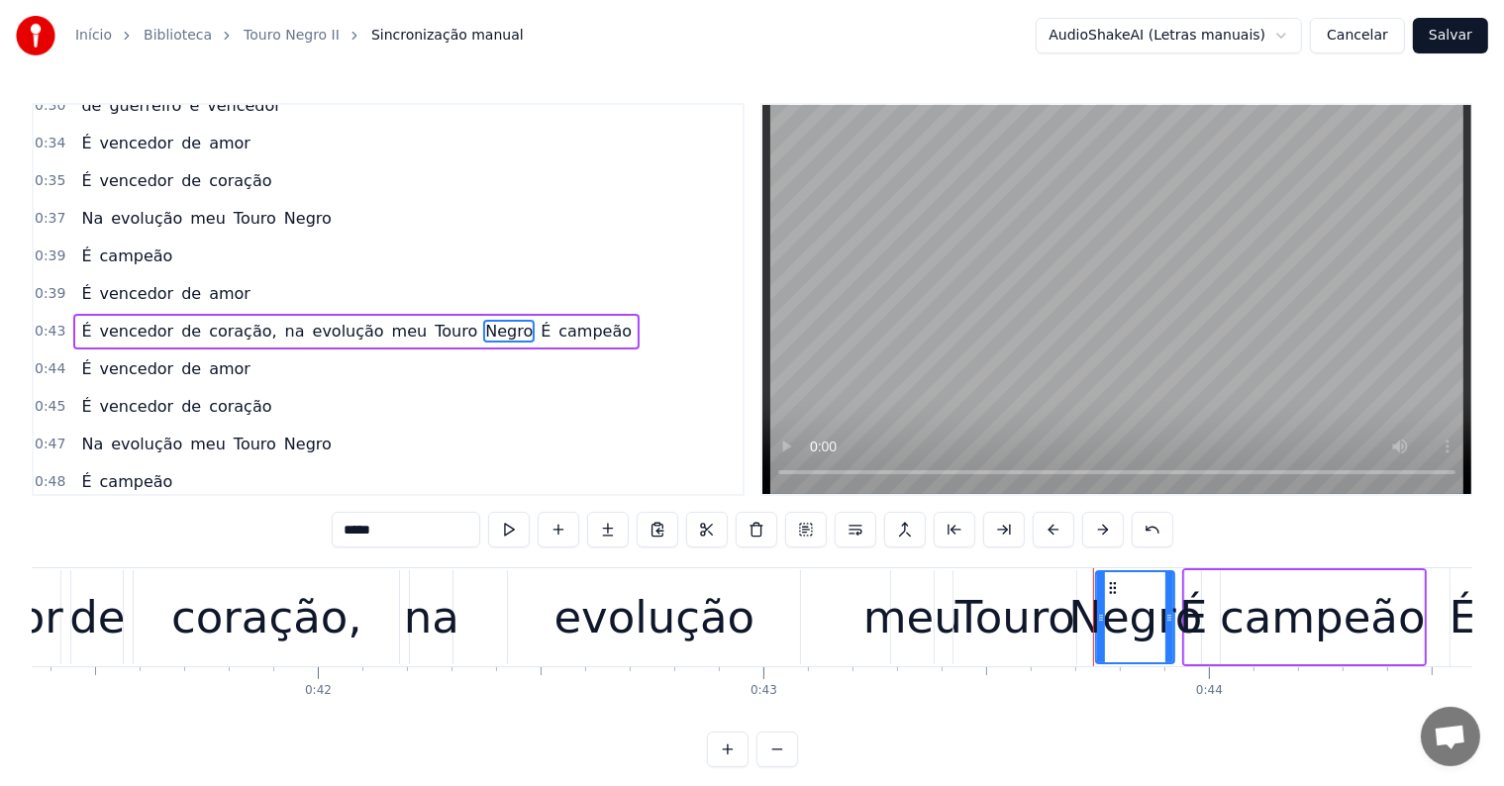
click at [539, 320] on span "É" at bounding box center [546, 331] width 14 height 23
drag, startPoint x: 382, startPoint y: 536, endPoint x: 338, endPoint y: 536, distance: 44.6
click at [338, 536] on input "*" at bounding box center [406, 530] width 149 height 36
click at [390, 320] on span "meu" at bounding box center [410, 331] width 40 height 23
type input "***"
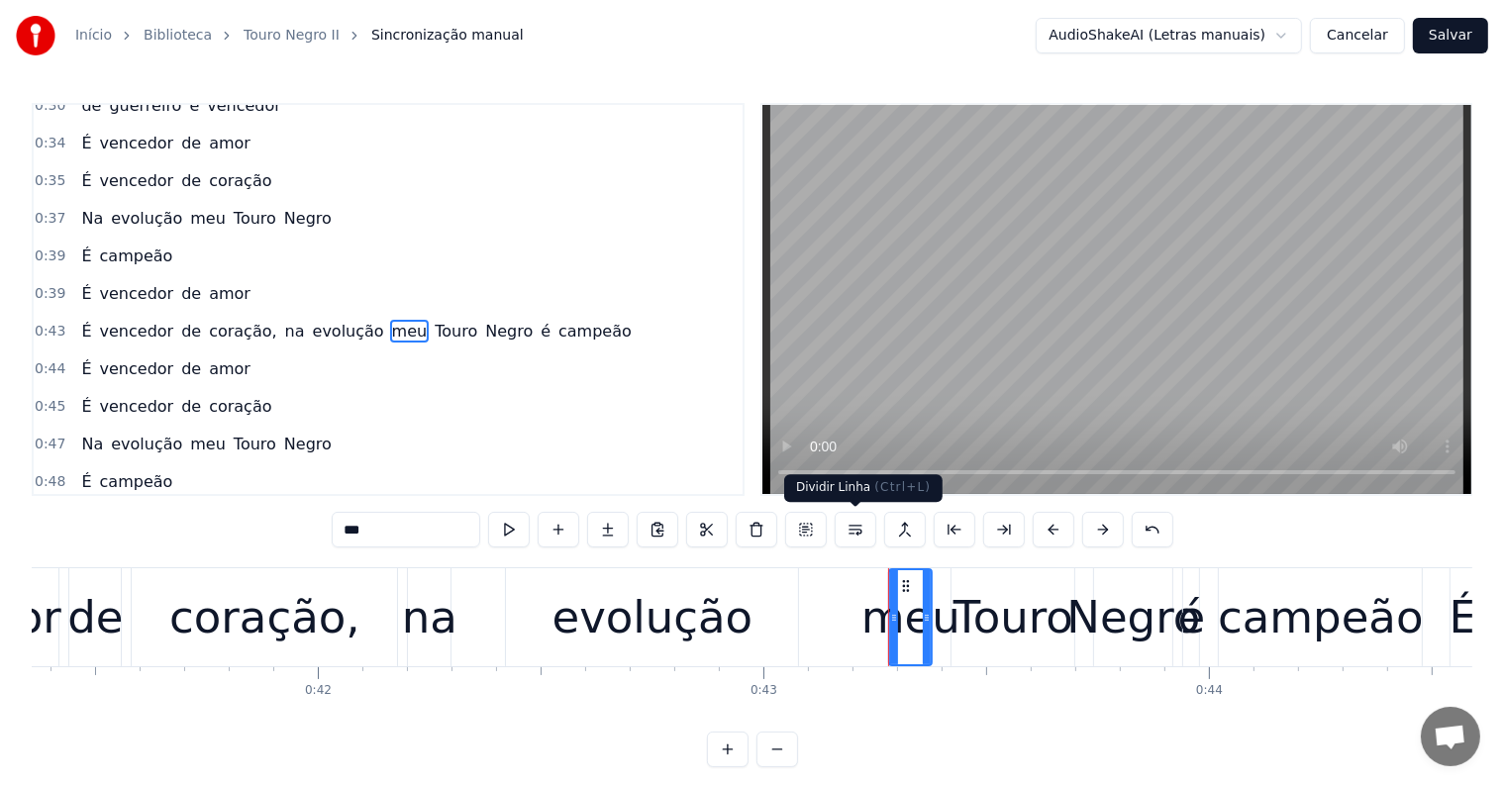
click at [849, 530] on button at bounding box center [856, 530] width 42 height 36
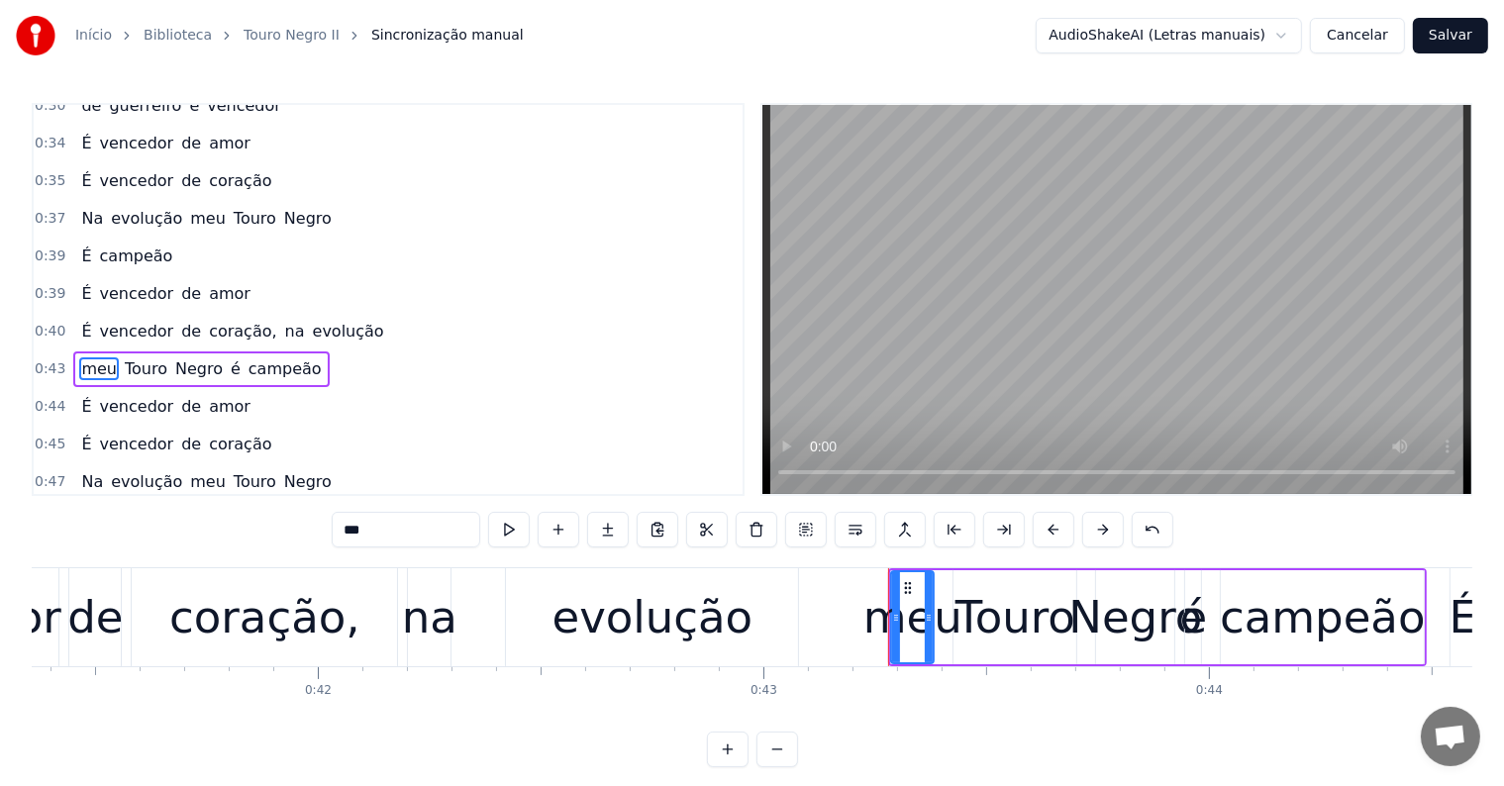
scroll to position [807, 0]
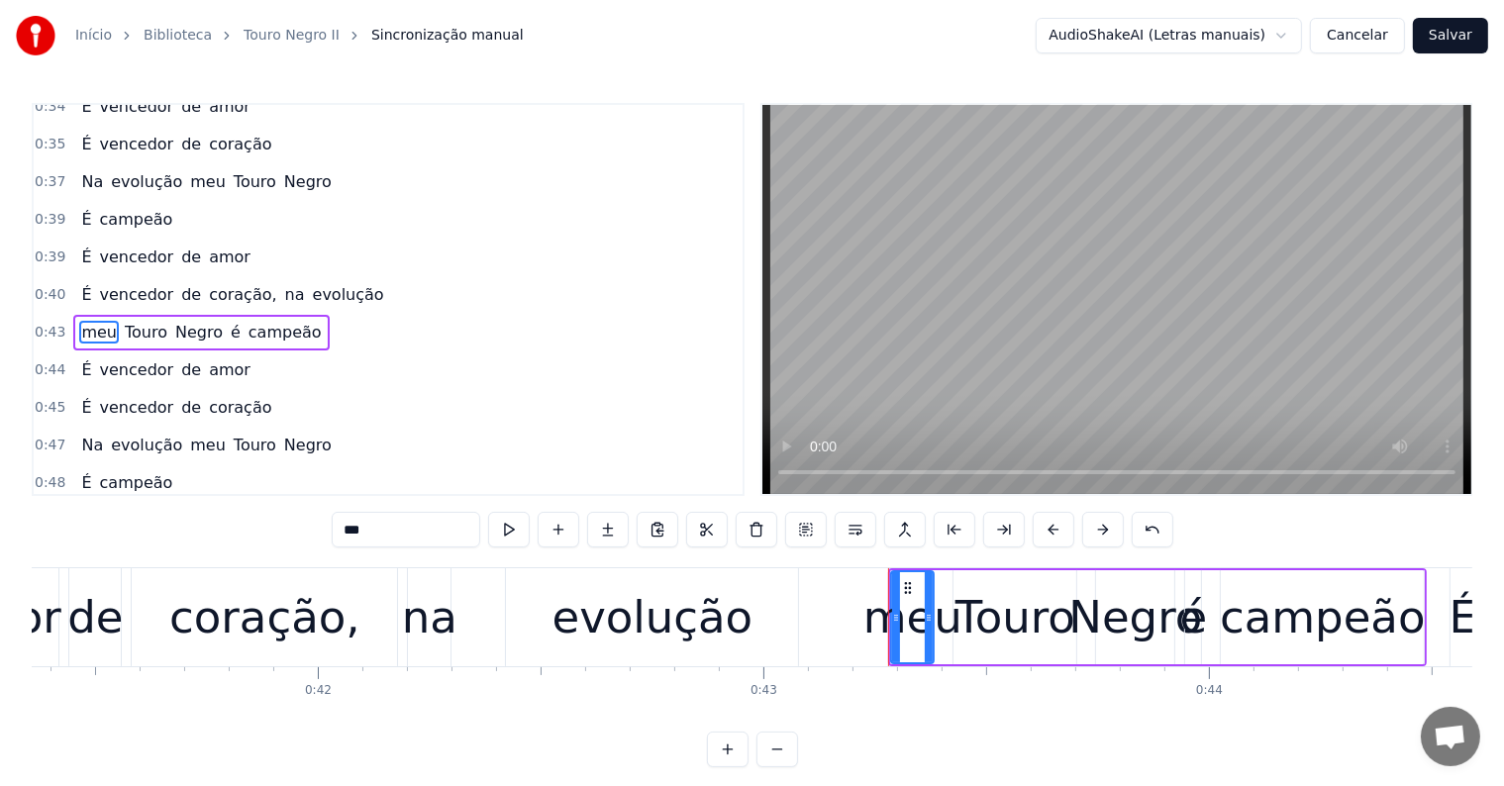
click at [273, 277] on div "É vencedor de coração, na evolução" at bounding box center [232, 295] width 318 height 36
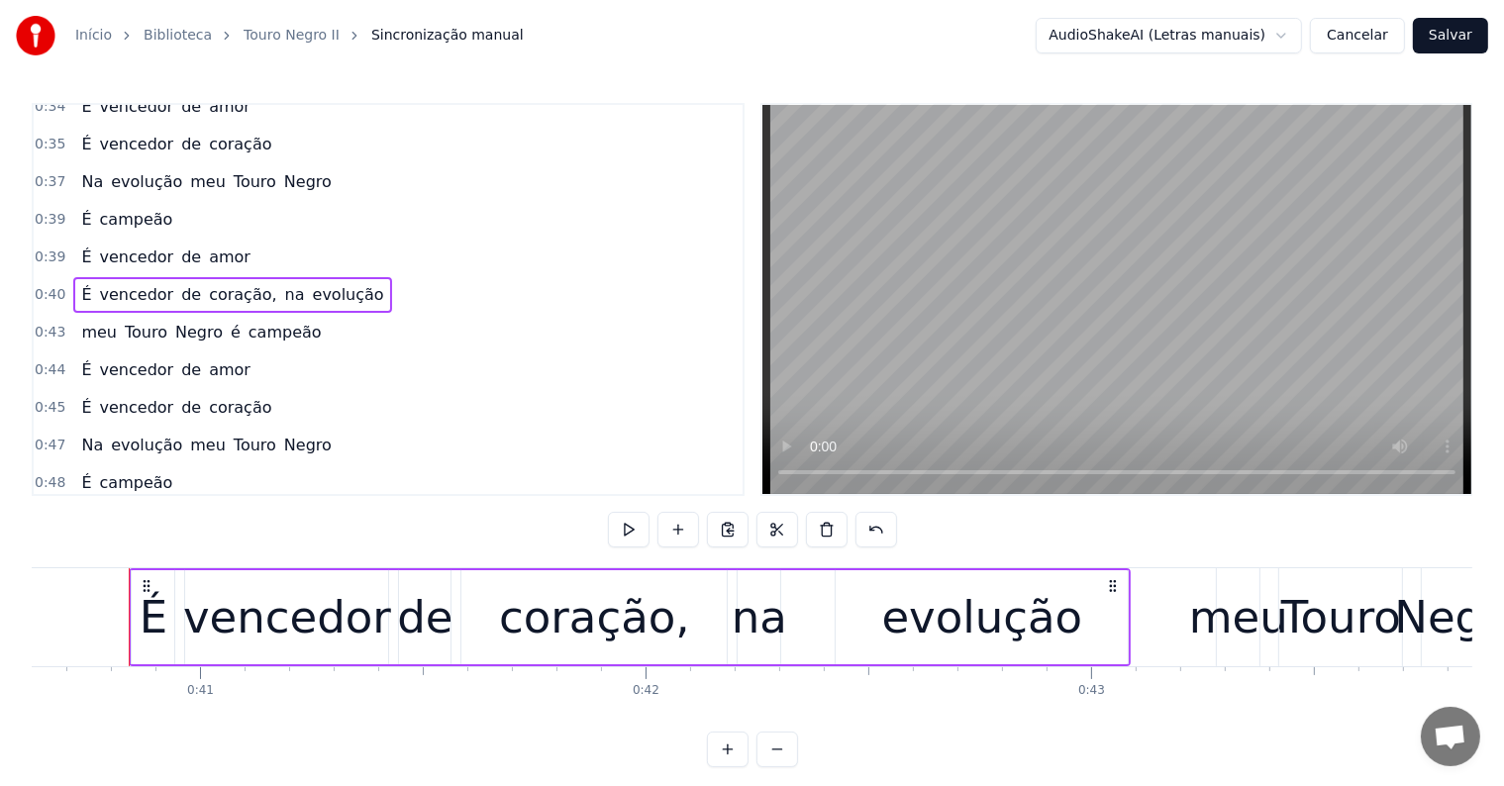
scroll to position [0, 18096]
click at [311, 283] on span "evolução" at bounding box center [348, 294] width 75 height 23
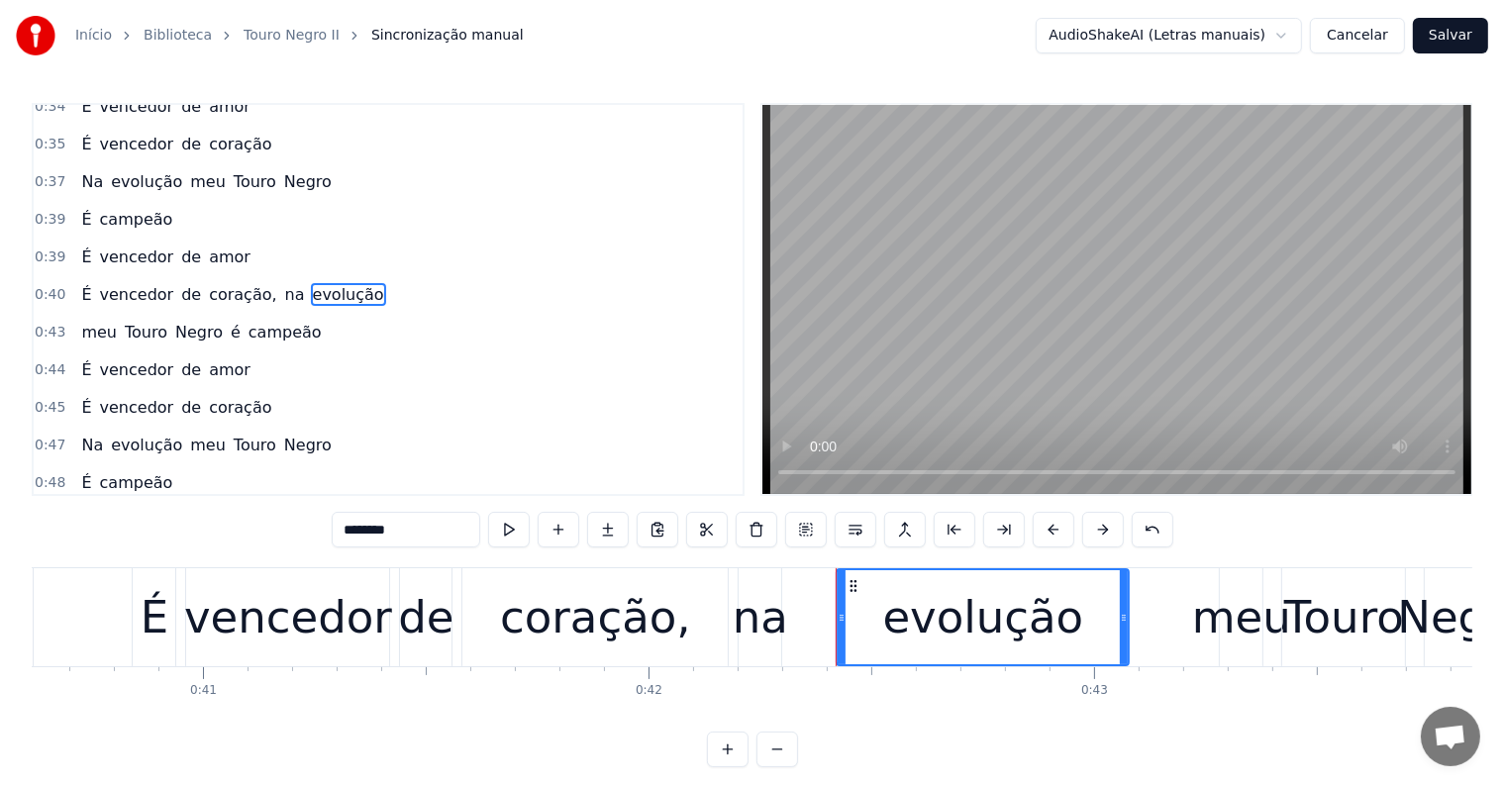
scroll to position [770, 0]
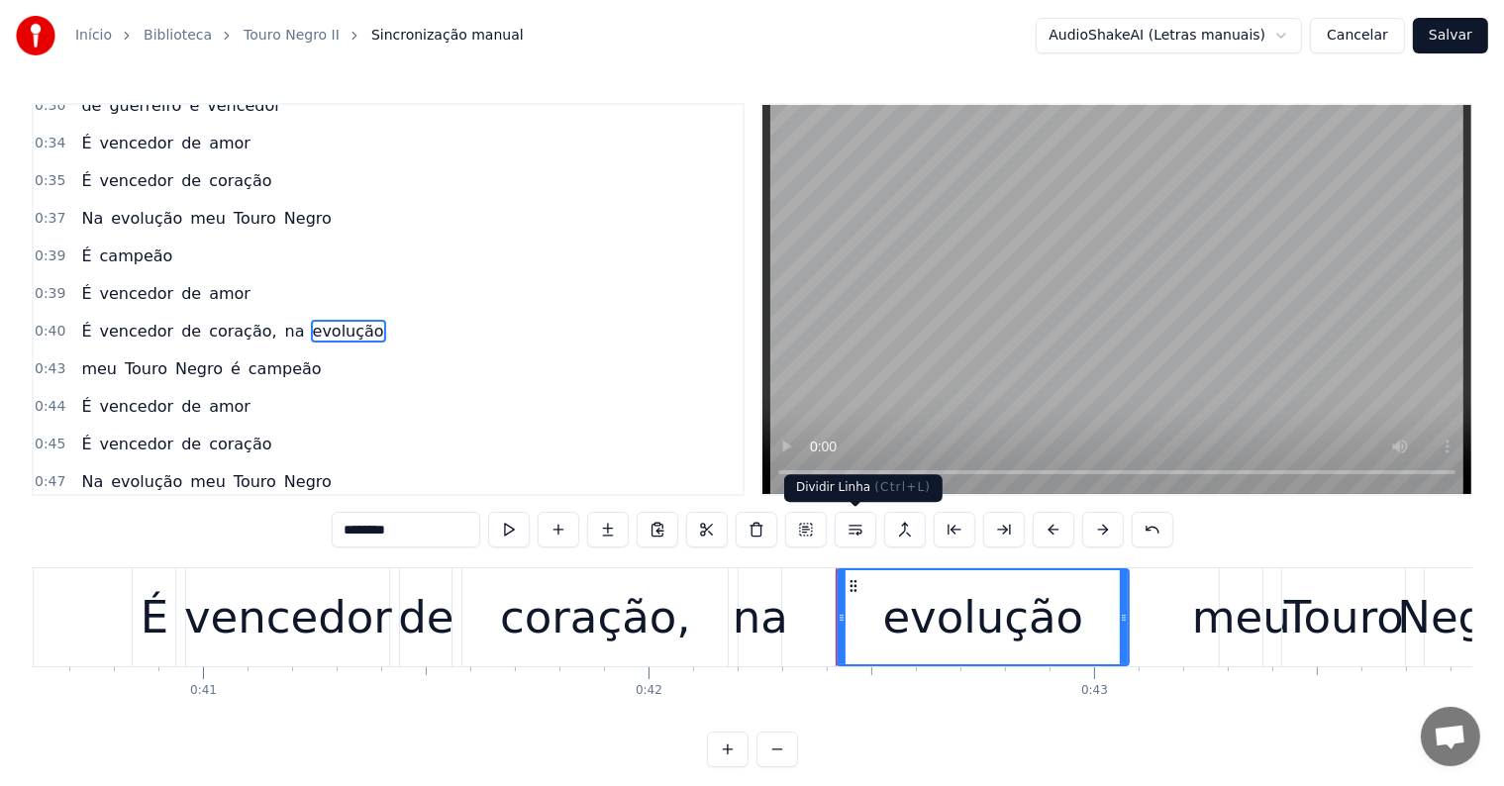
click at [854, 533] on button at bounding box center [856, 530] width 42 height 36
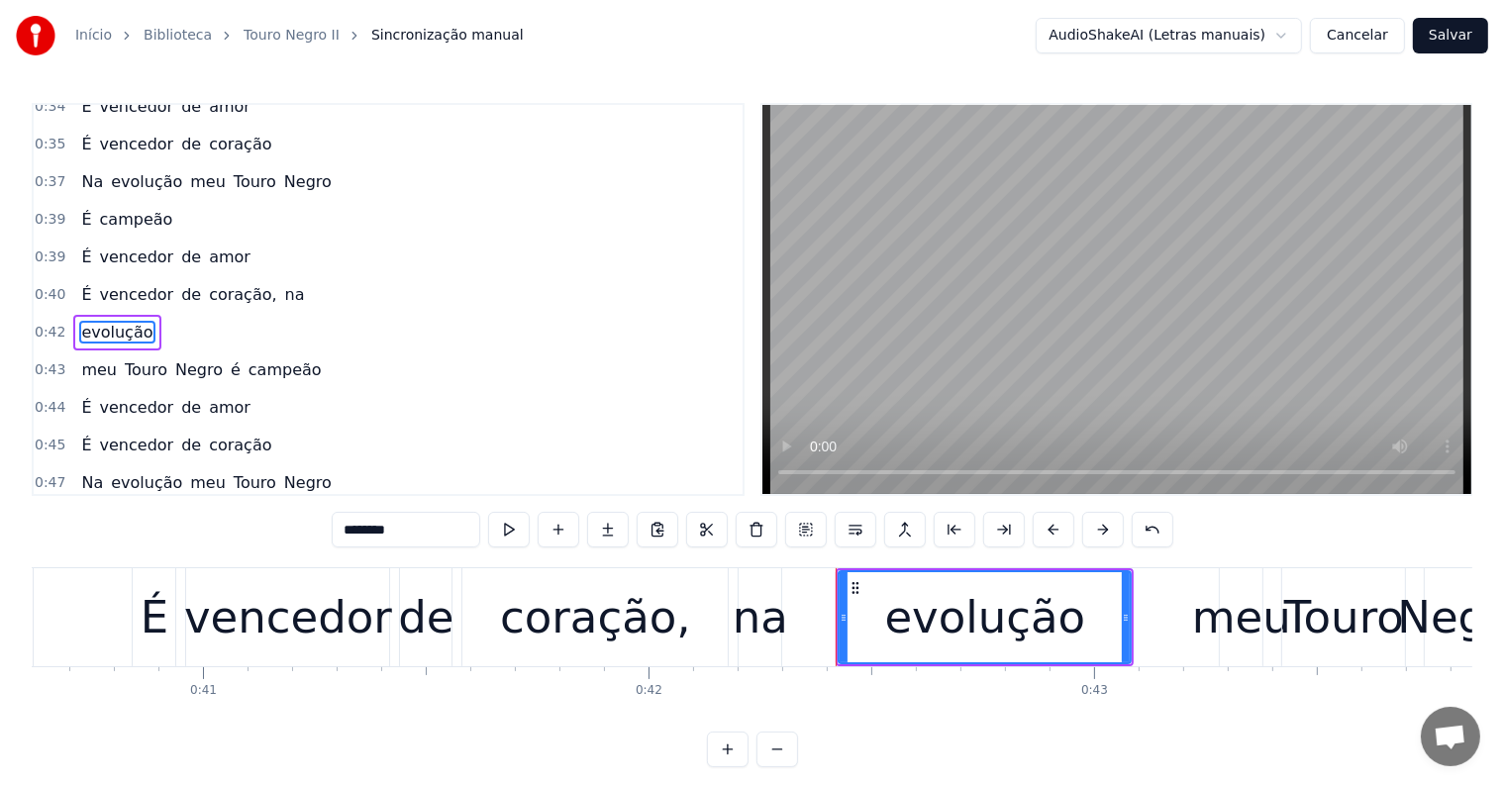
click at [283, 283] on span "na" at bounding box center [295, 294] width 24 height 23
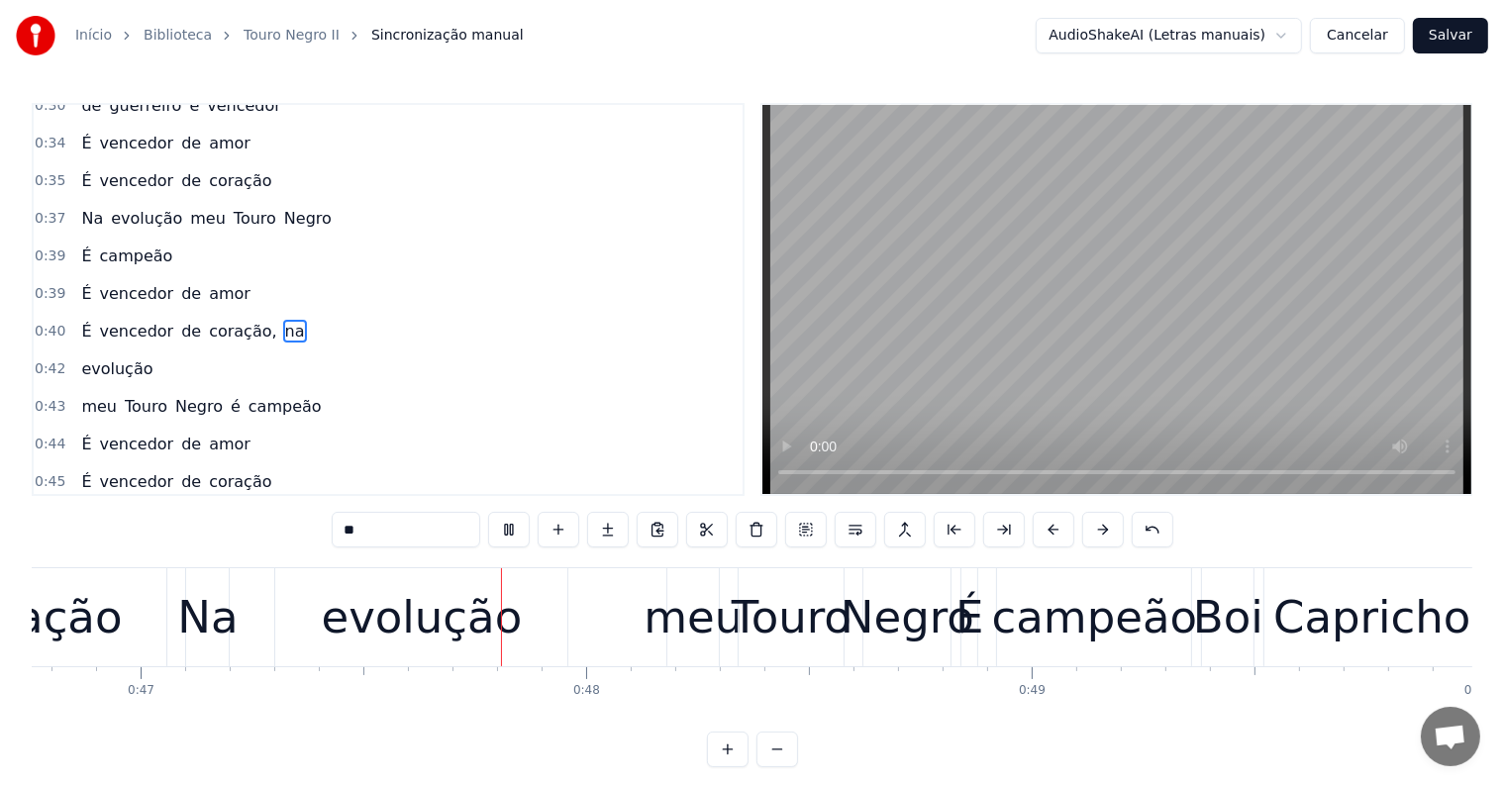
scroll to position [0, 20959]
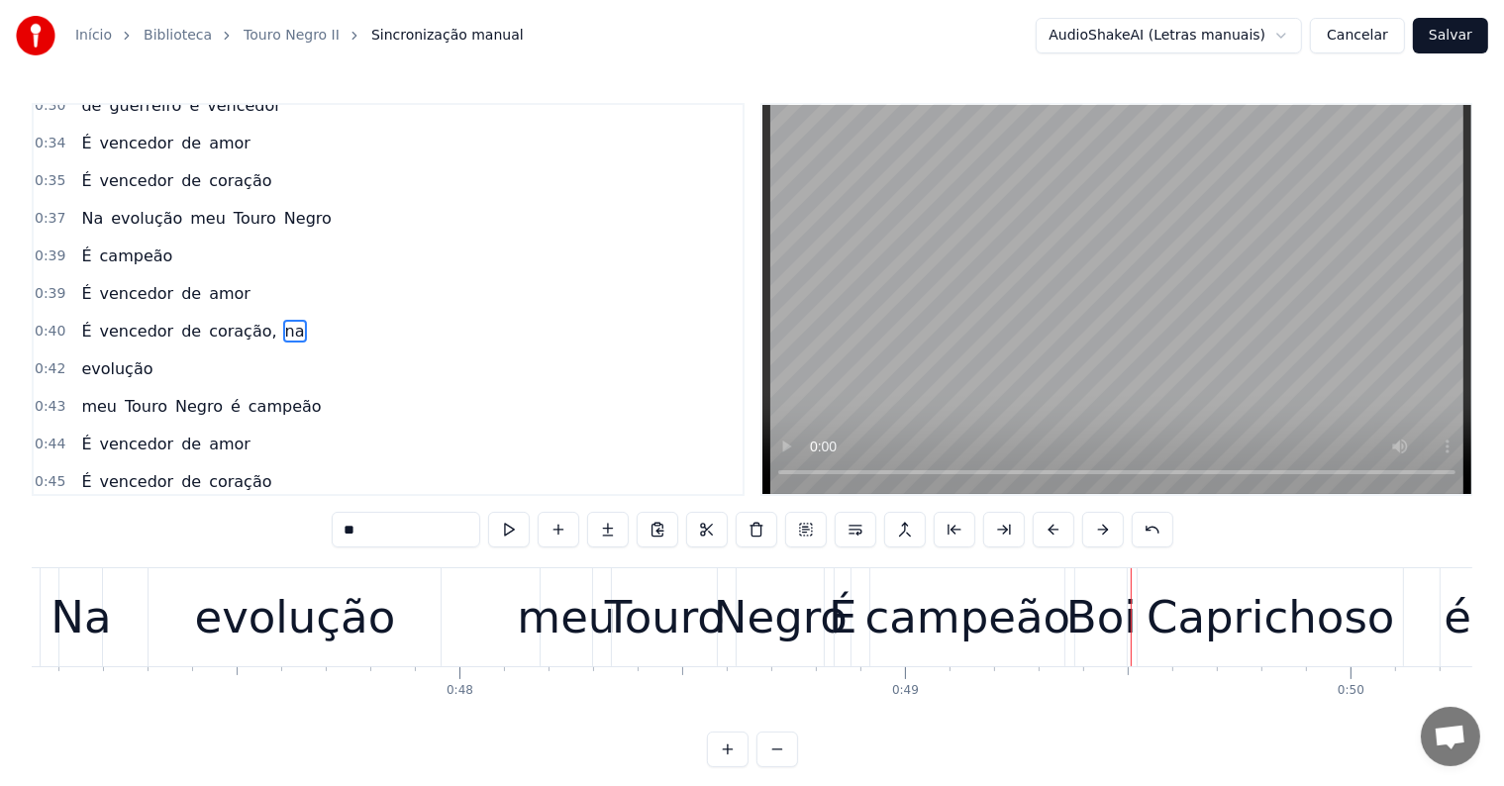
click at [923, 629] on div "campeão" at bounding box center [968, 617] width 206 height 67
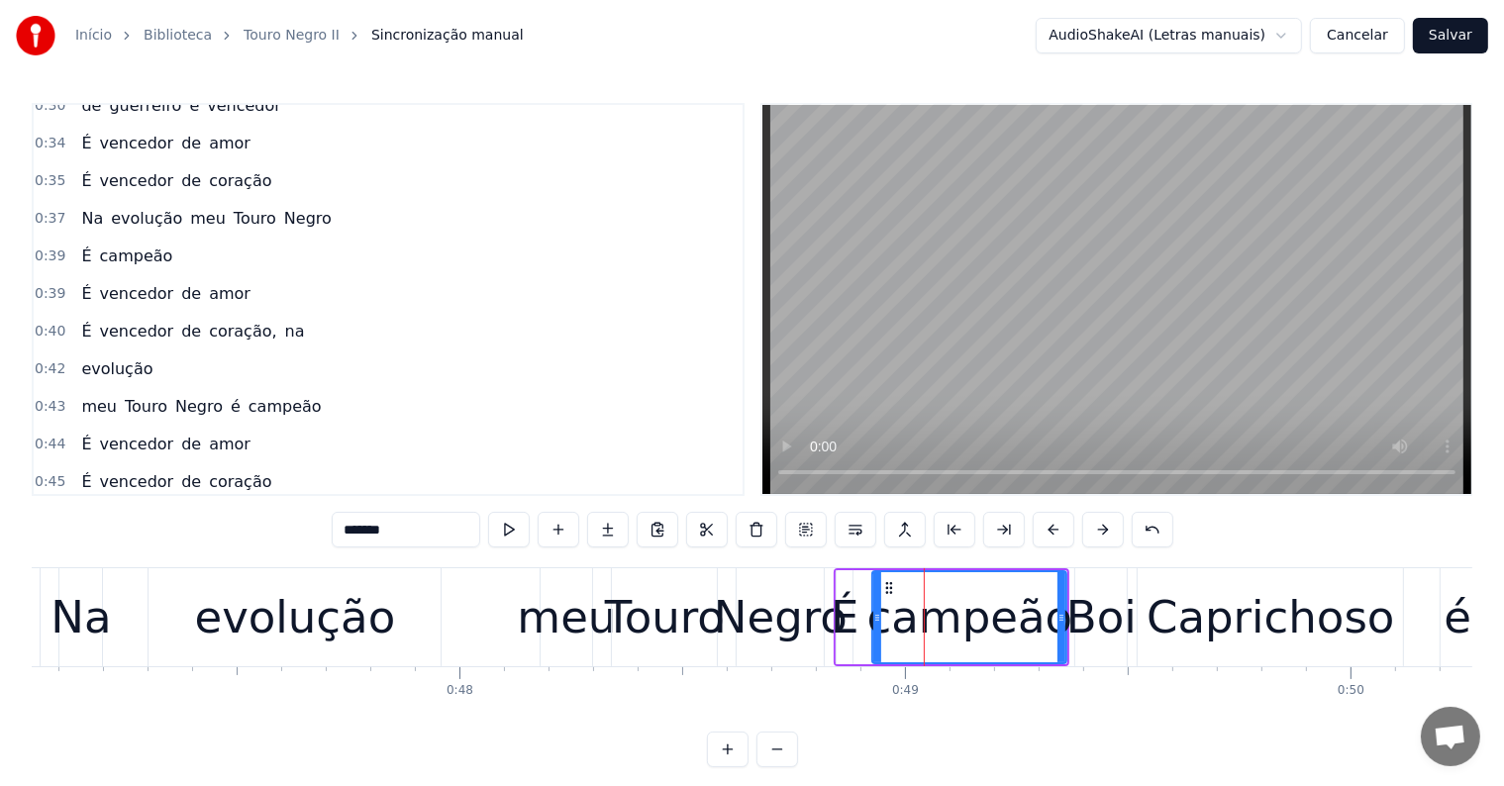
scroll to position [989, 0]
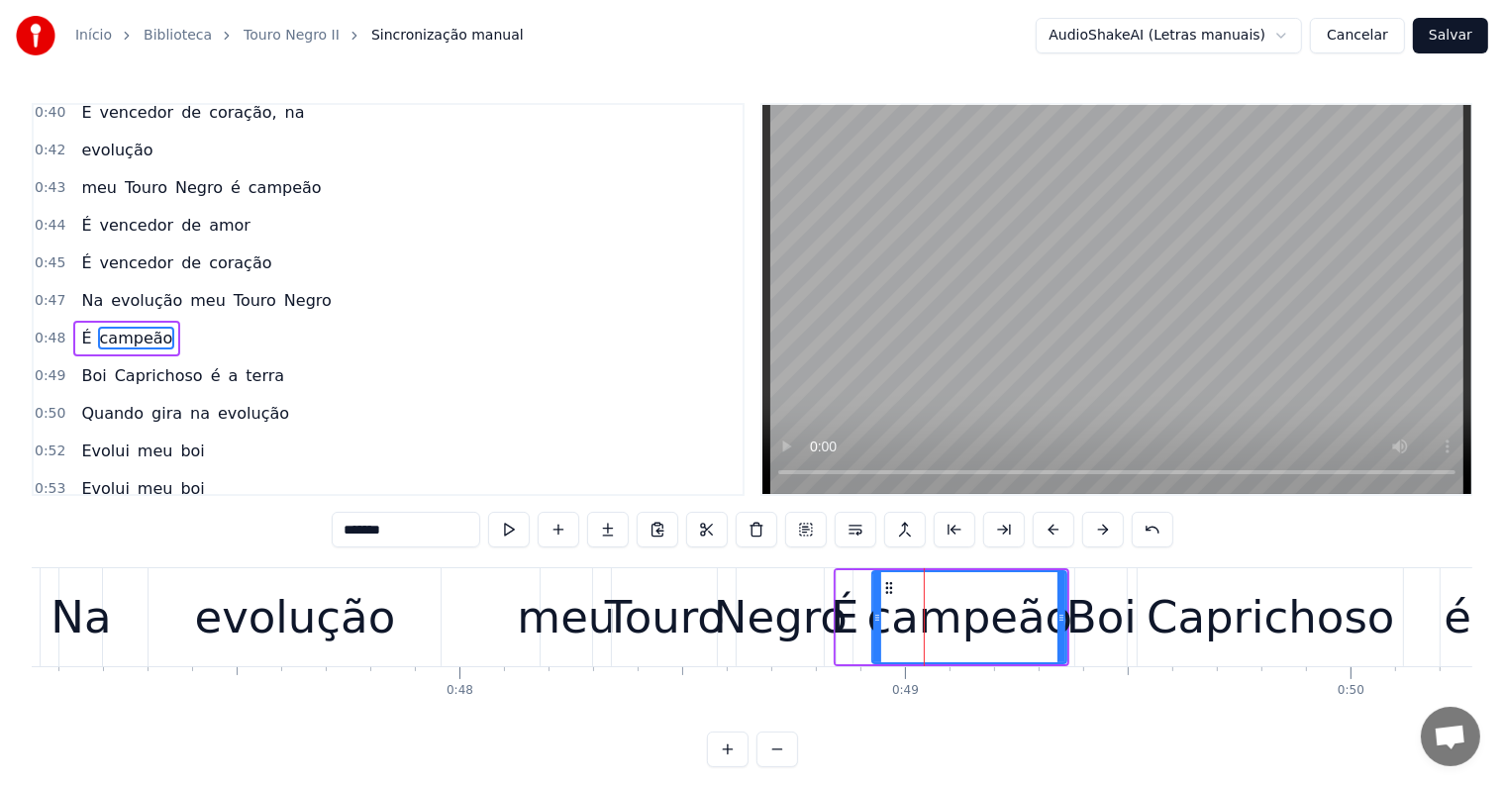
click at [207, 251] on span "coração" at bounding box center [240, 262] width 66 height 23
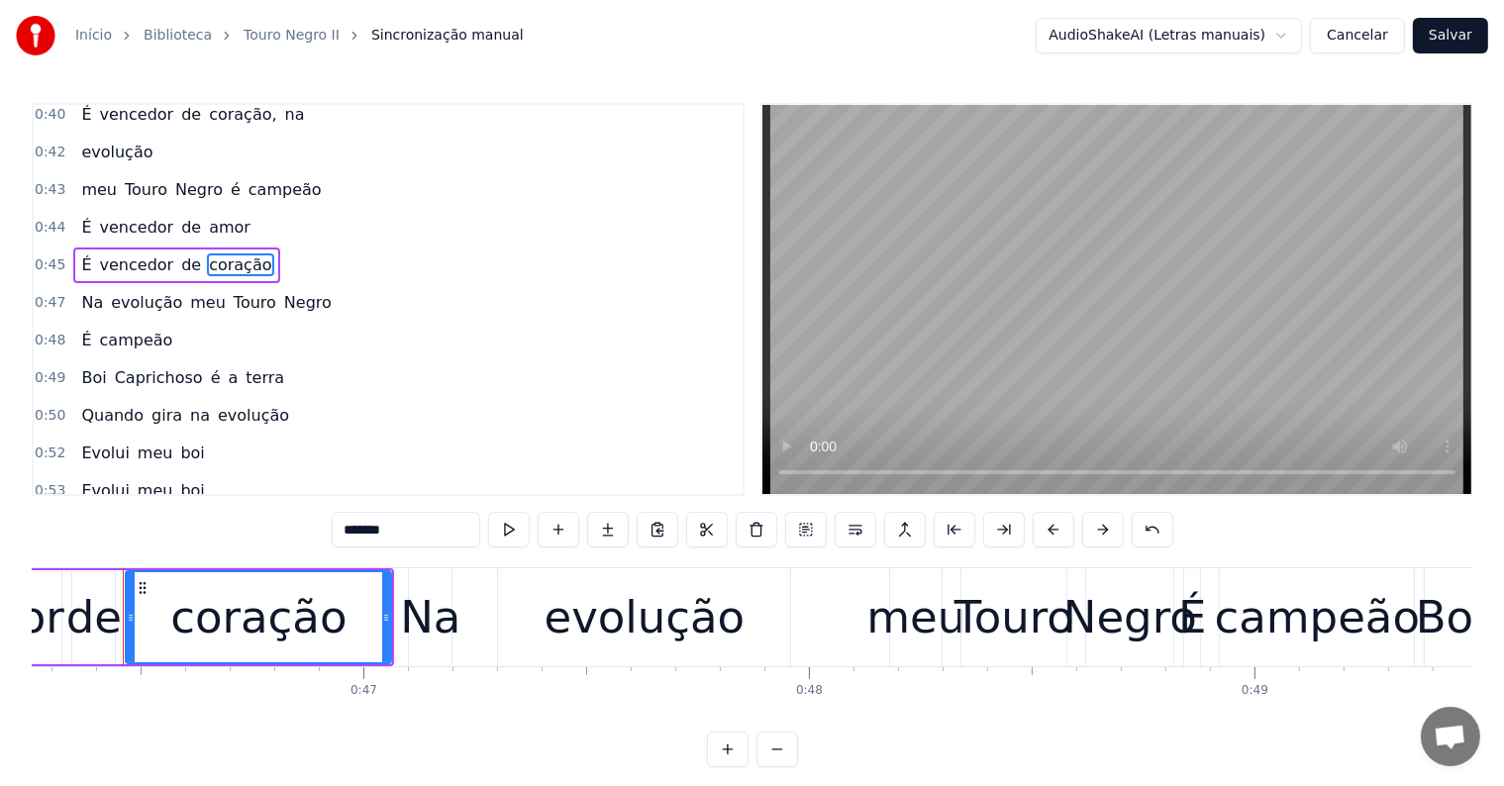
scroll to position [0, 20601]
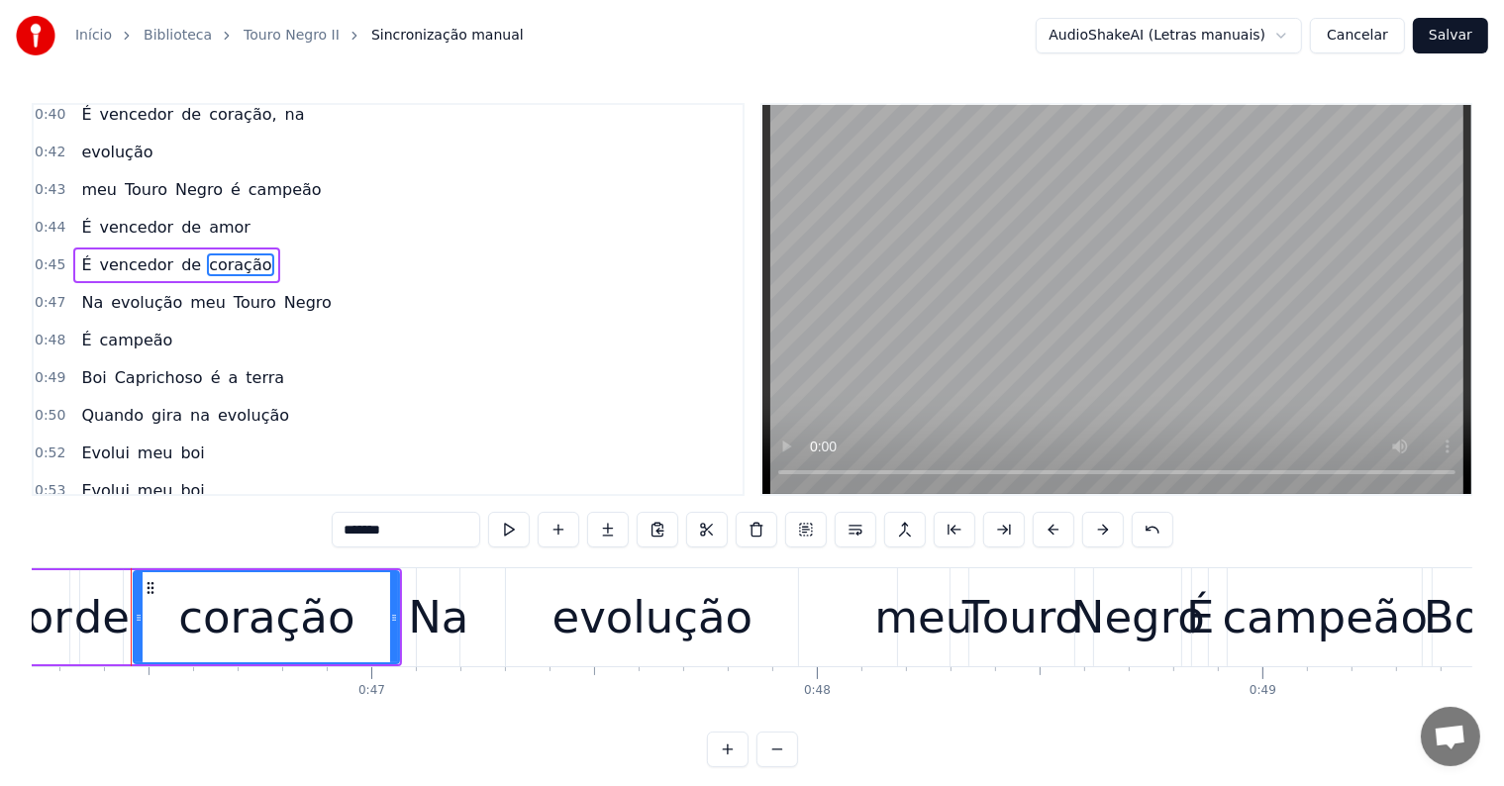
click at [282, 291] on span "Negro" at bounding box center [307, 302] width 51 height 23
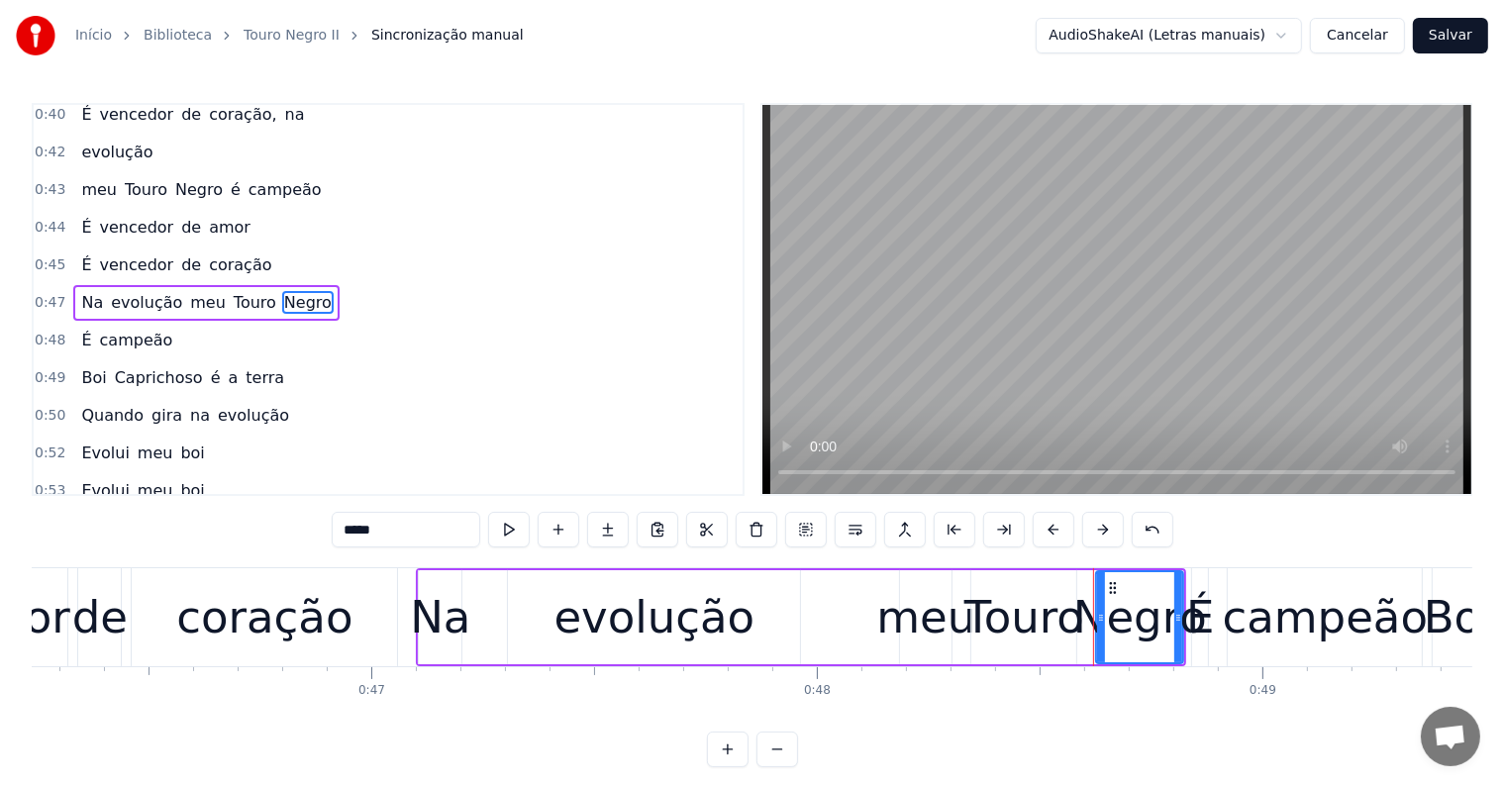
scroll to position [952, 0]
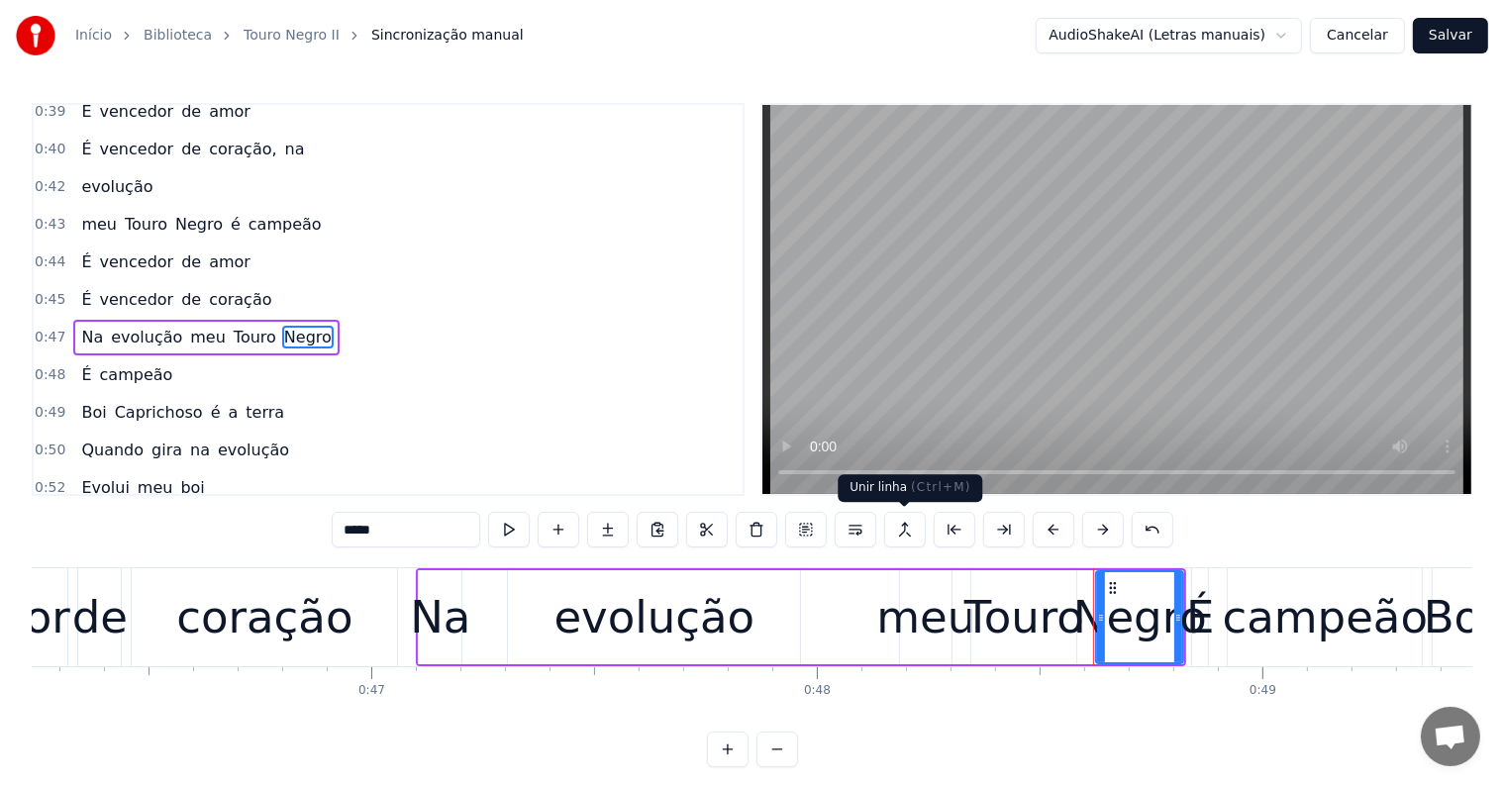
click at [905, 529] on button at bounding box center [905, 530] width 42 height 36
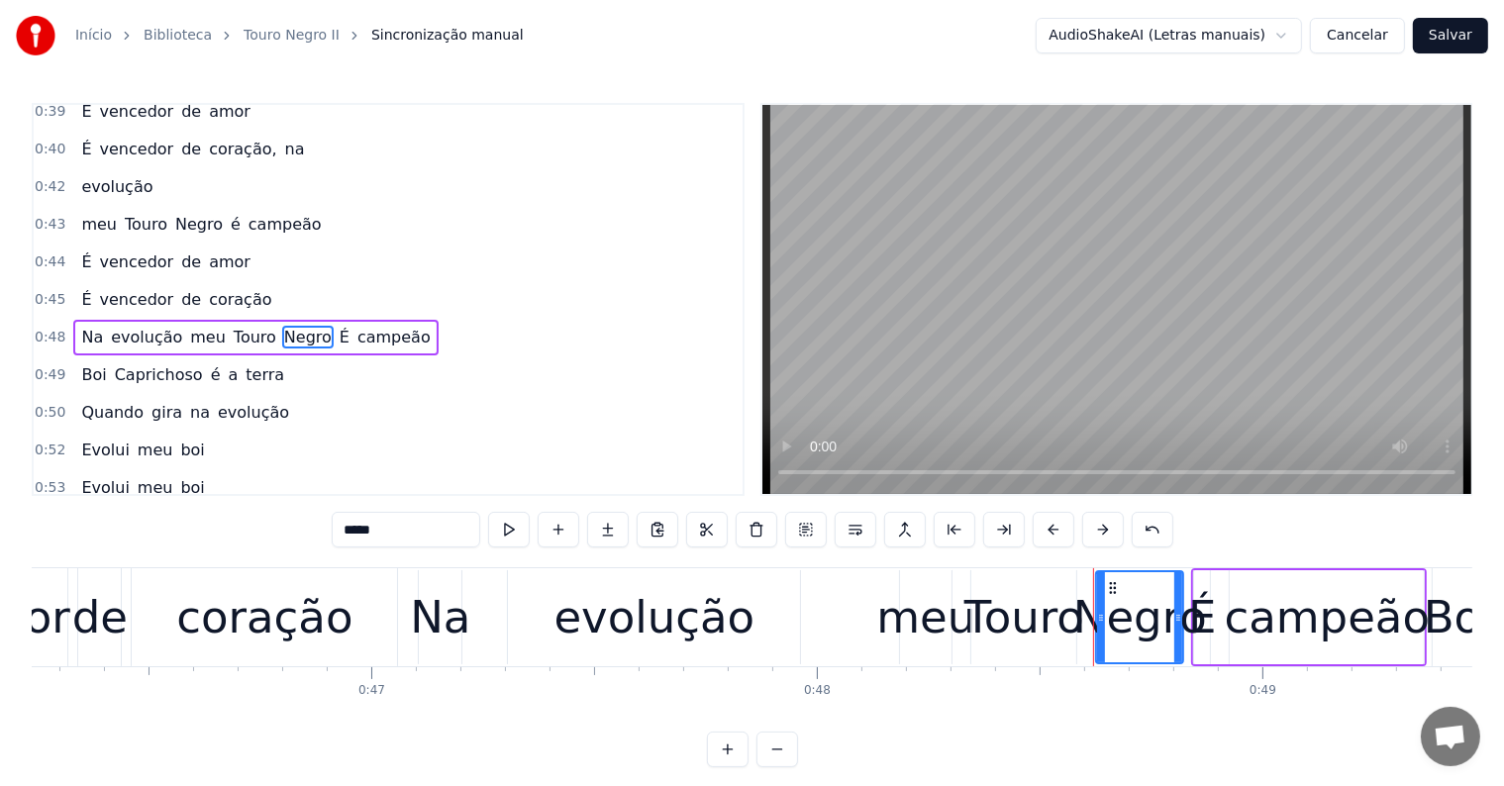
click at [188, 326] on span "meu" at bounding box center [208, 337] width 40 height 23
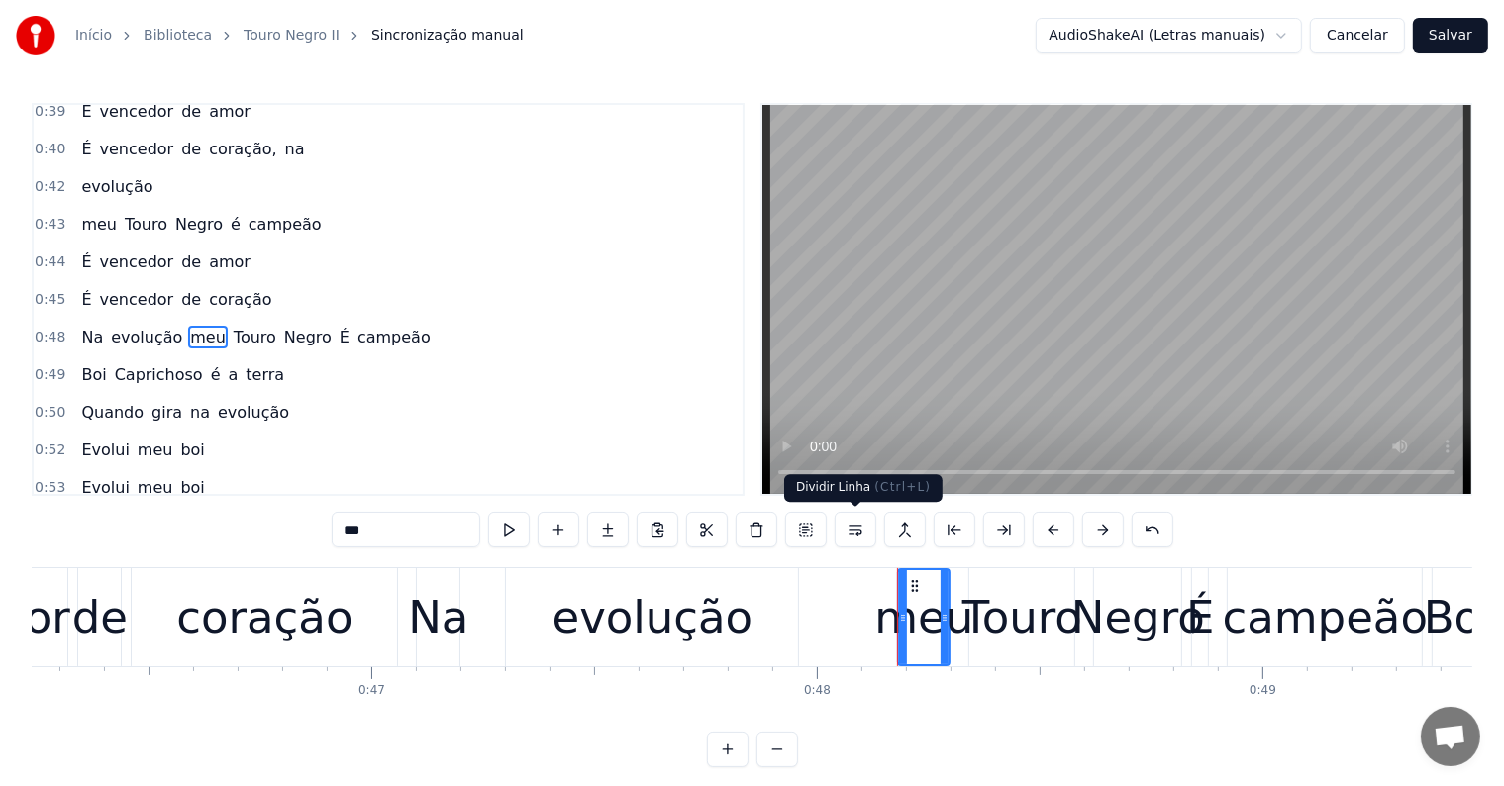
click at [851, 528] on button at bounding box center [856, 530] width 42 height 36
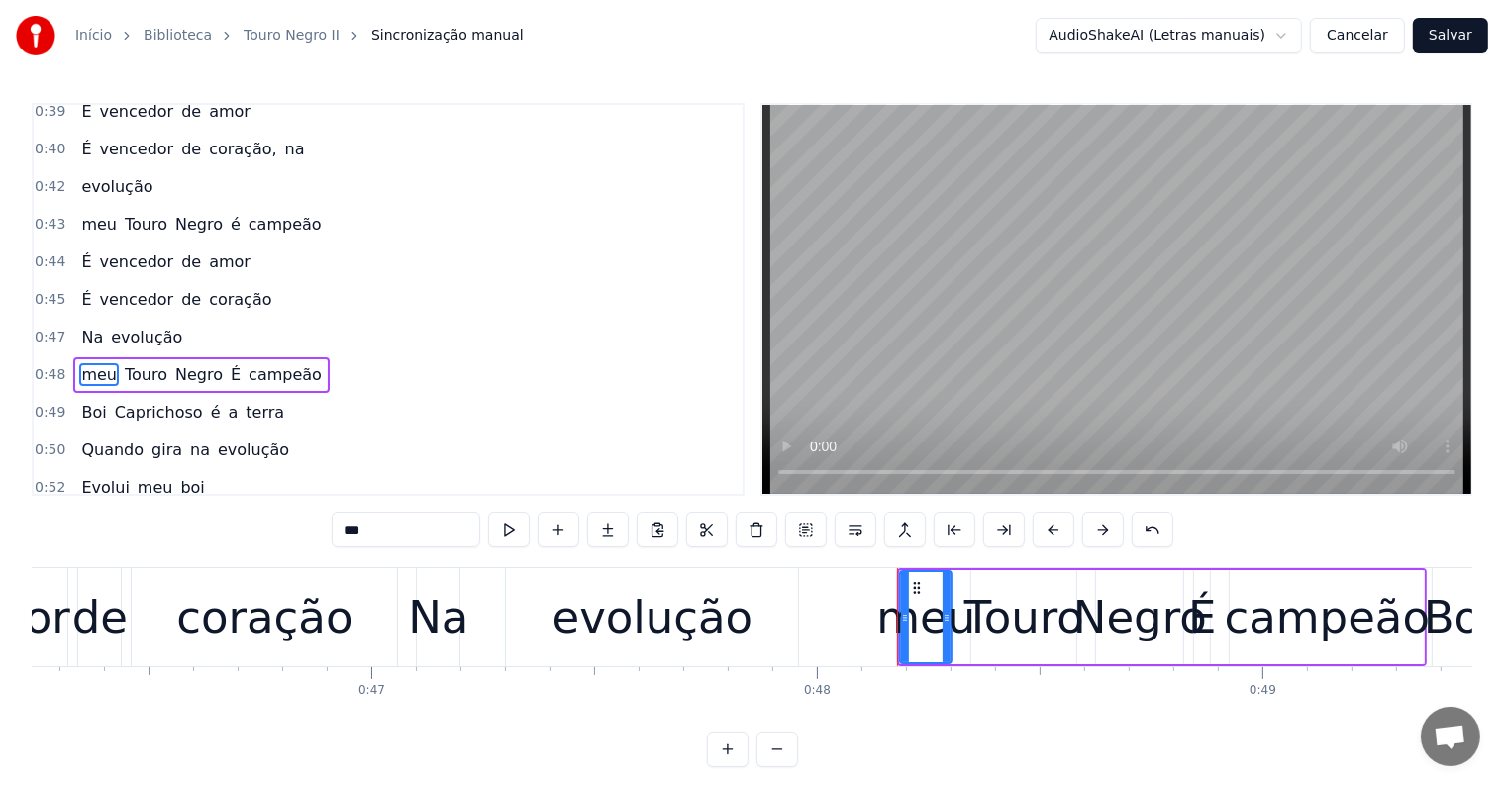
scroll to position [989, 0]
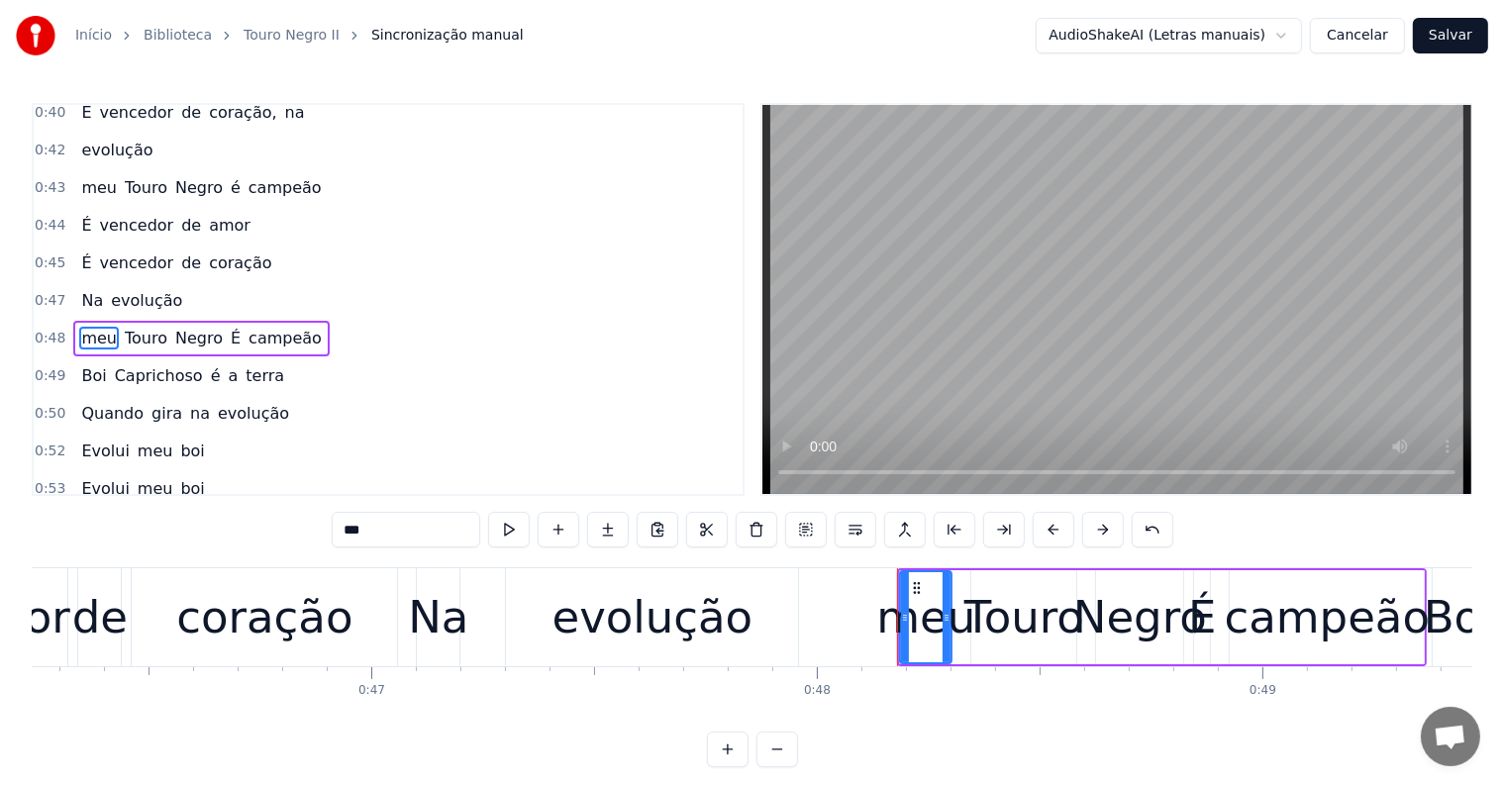
click at [229, 327] on span "É" at bounding box center [236, 338] width 14 height 23
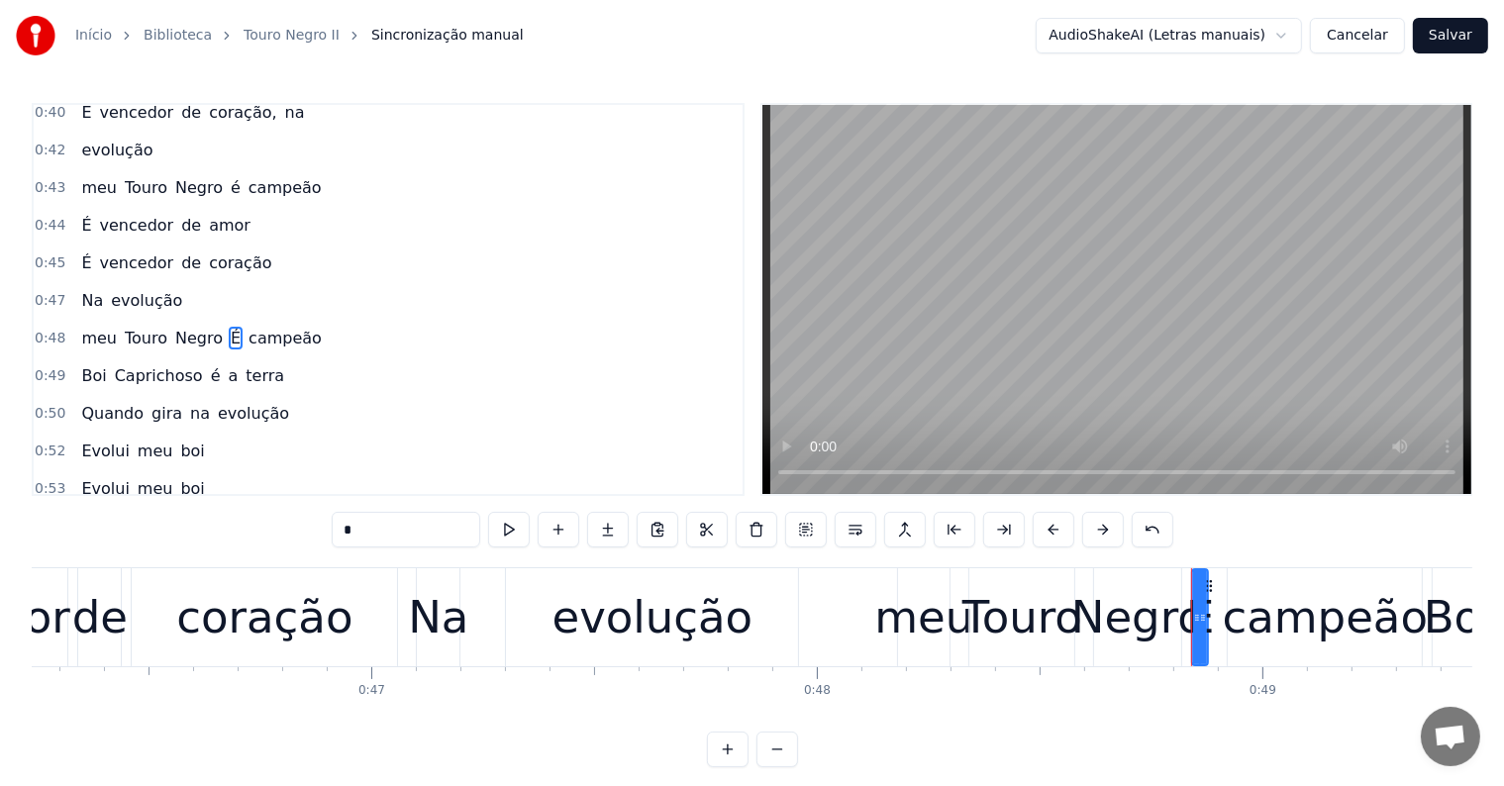
drag, startPoint x: 361, startPoint y: 531, endPoint x: 297, endPoint y: 519, distance: 65.4
click at [297, 519] on div "0:05 <Parintins-Okê - Seu maior canal de karaokê> 0:12 São movimentos que 0:12 …" at bounding box center [752, 435] width 1441 height 664
click at [98, 251] on span "vencedor" at bounding box center [137, 262] width 78 height 23
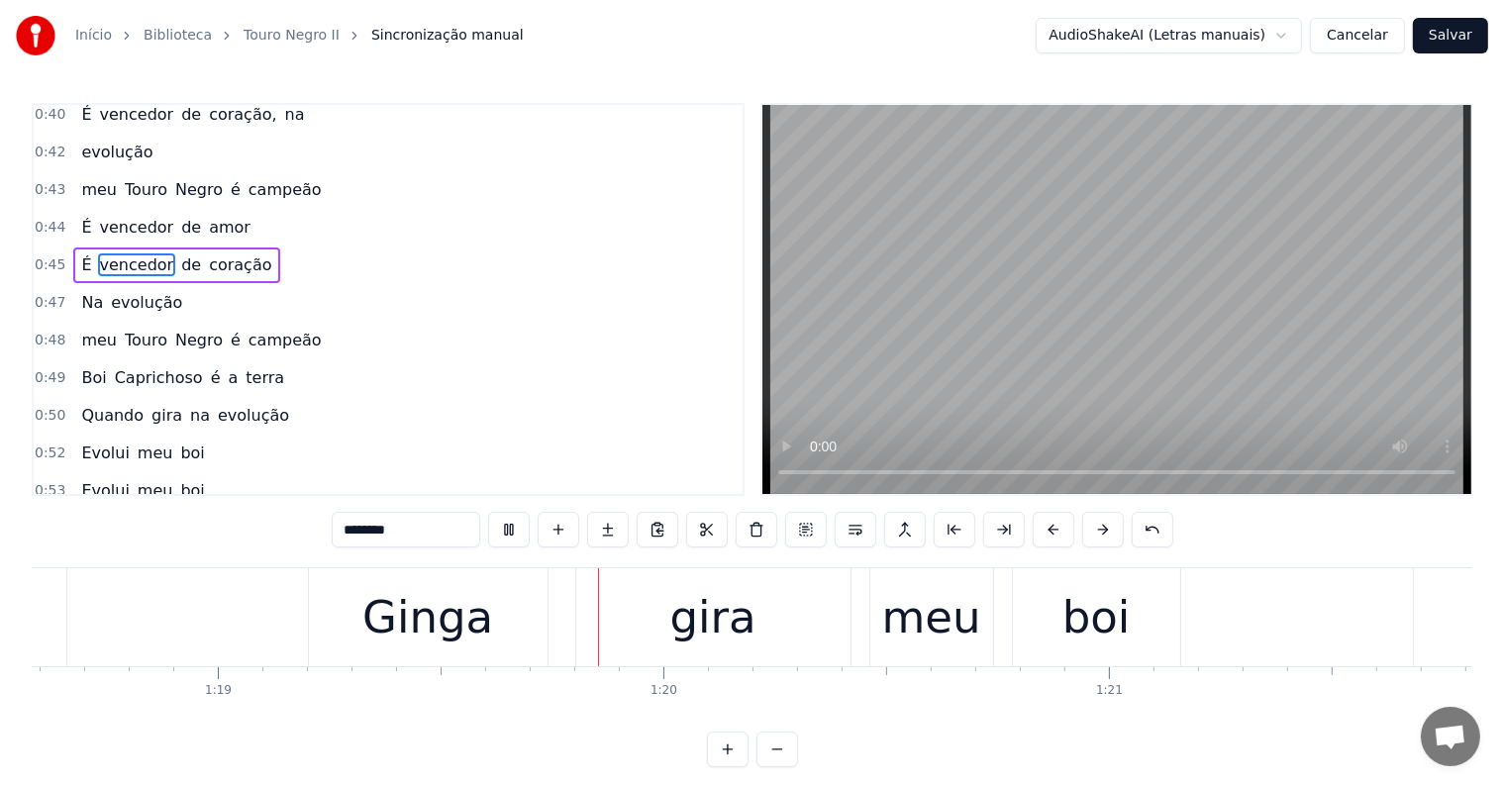
scroll to position [0, 35151]
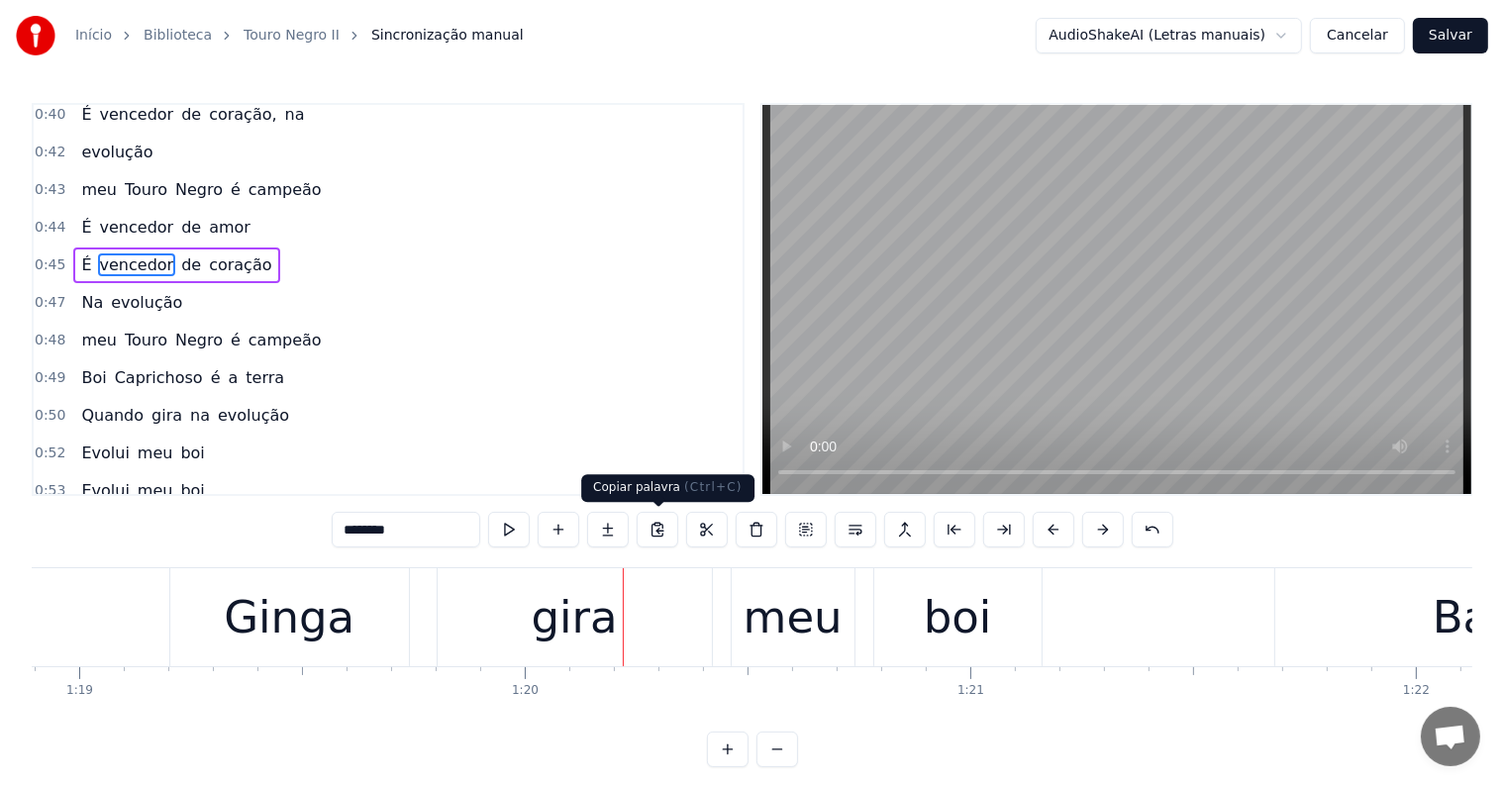
click at [579, 618] on div "gira" at bounding box center [575, 617] width 86 height 67
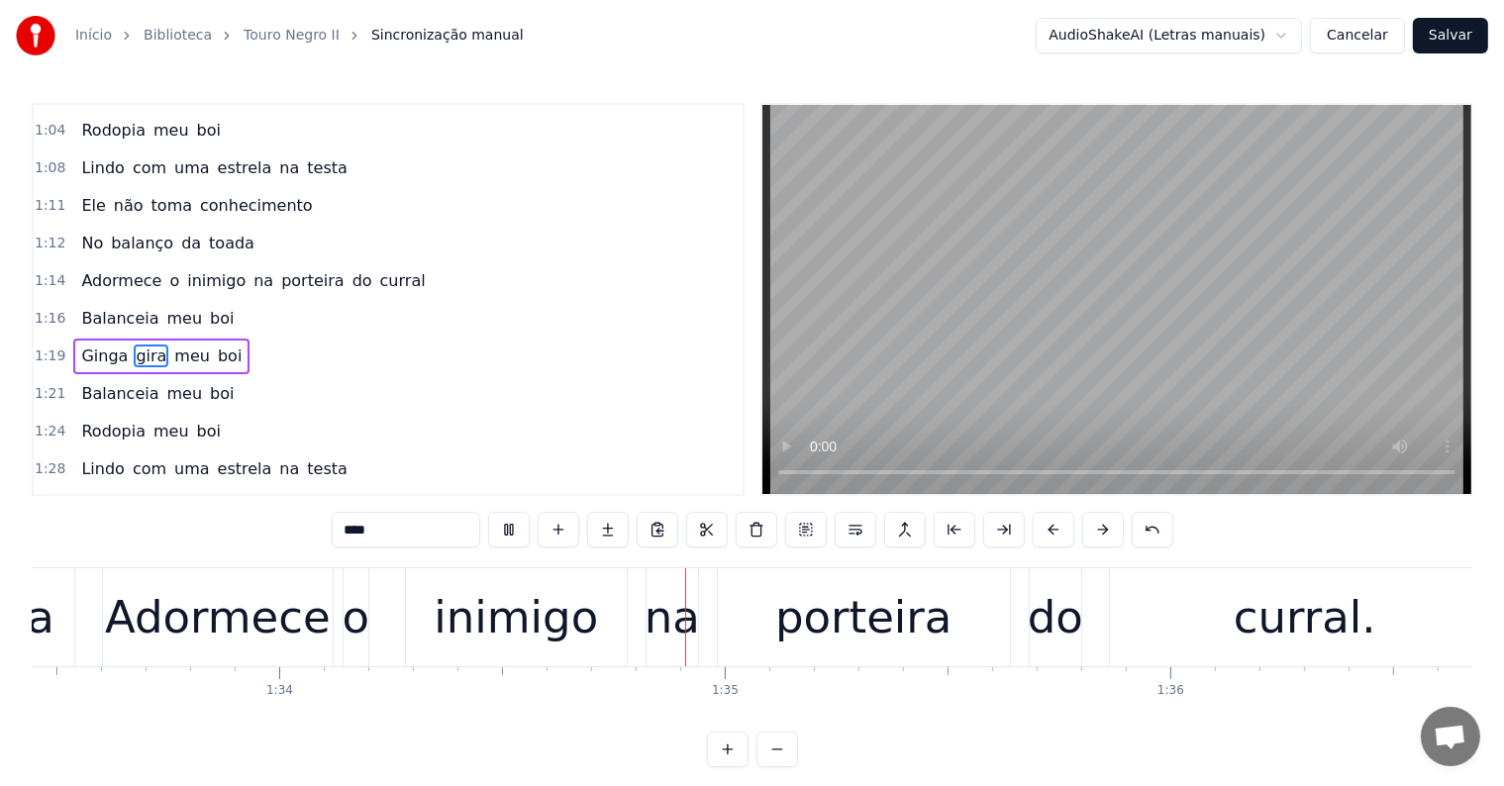
scroll to position [0, 41887]
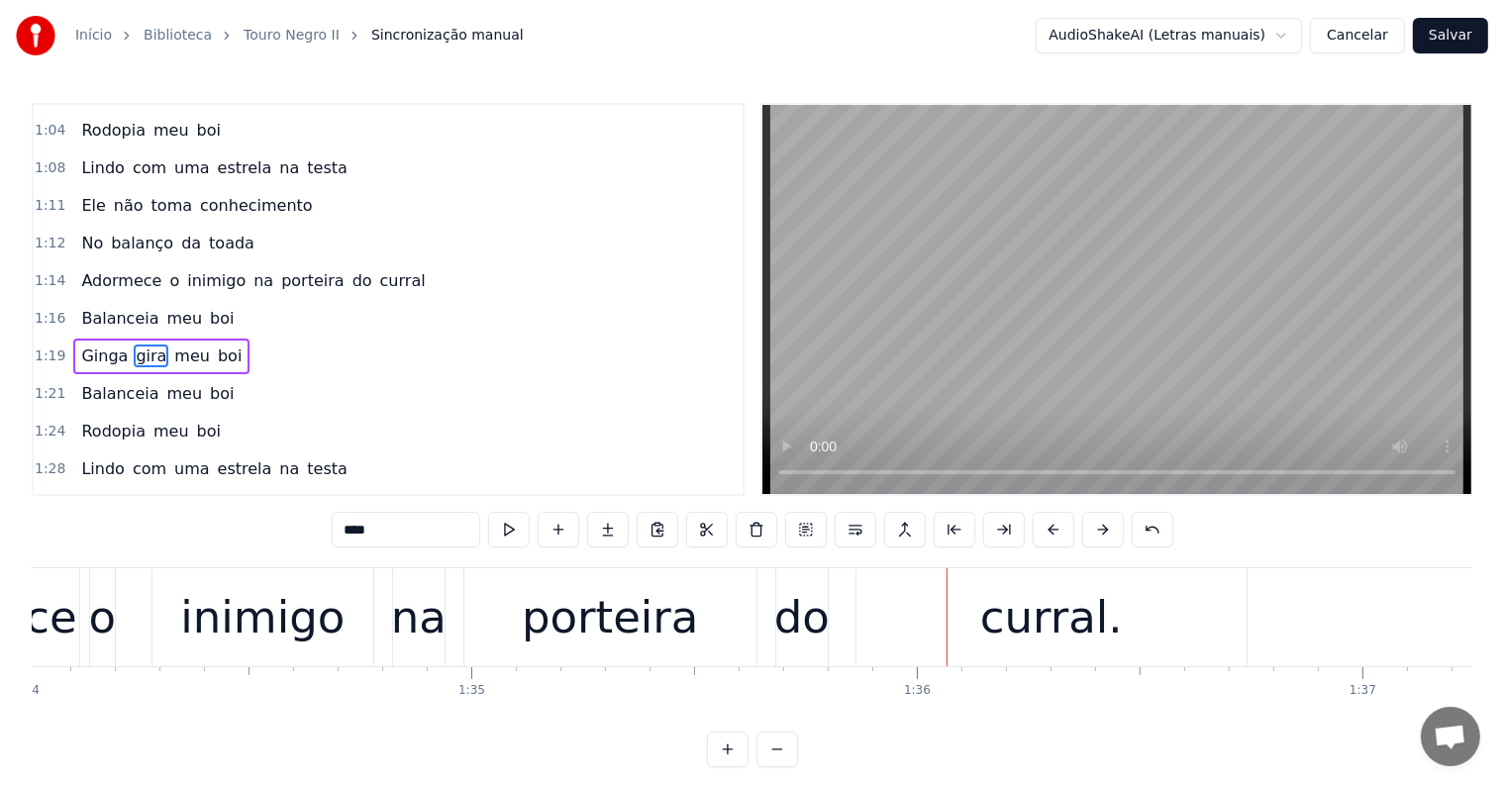
click at [799, 607] on div "do" at bounding box center [801, 617] width 55 height 67
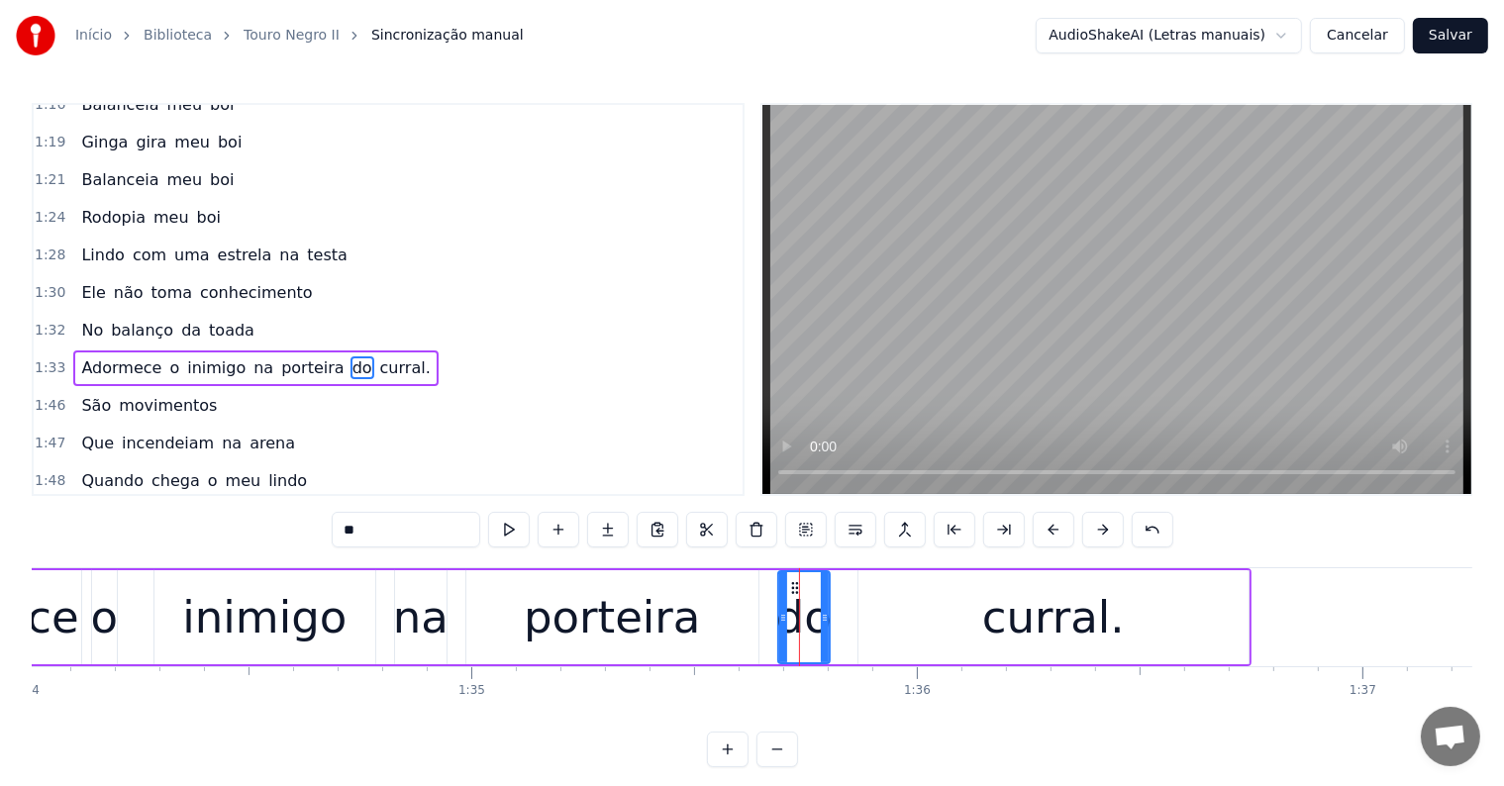
scroll to position [1754, 0]
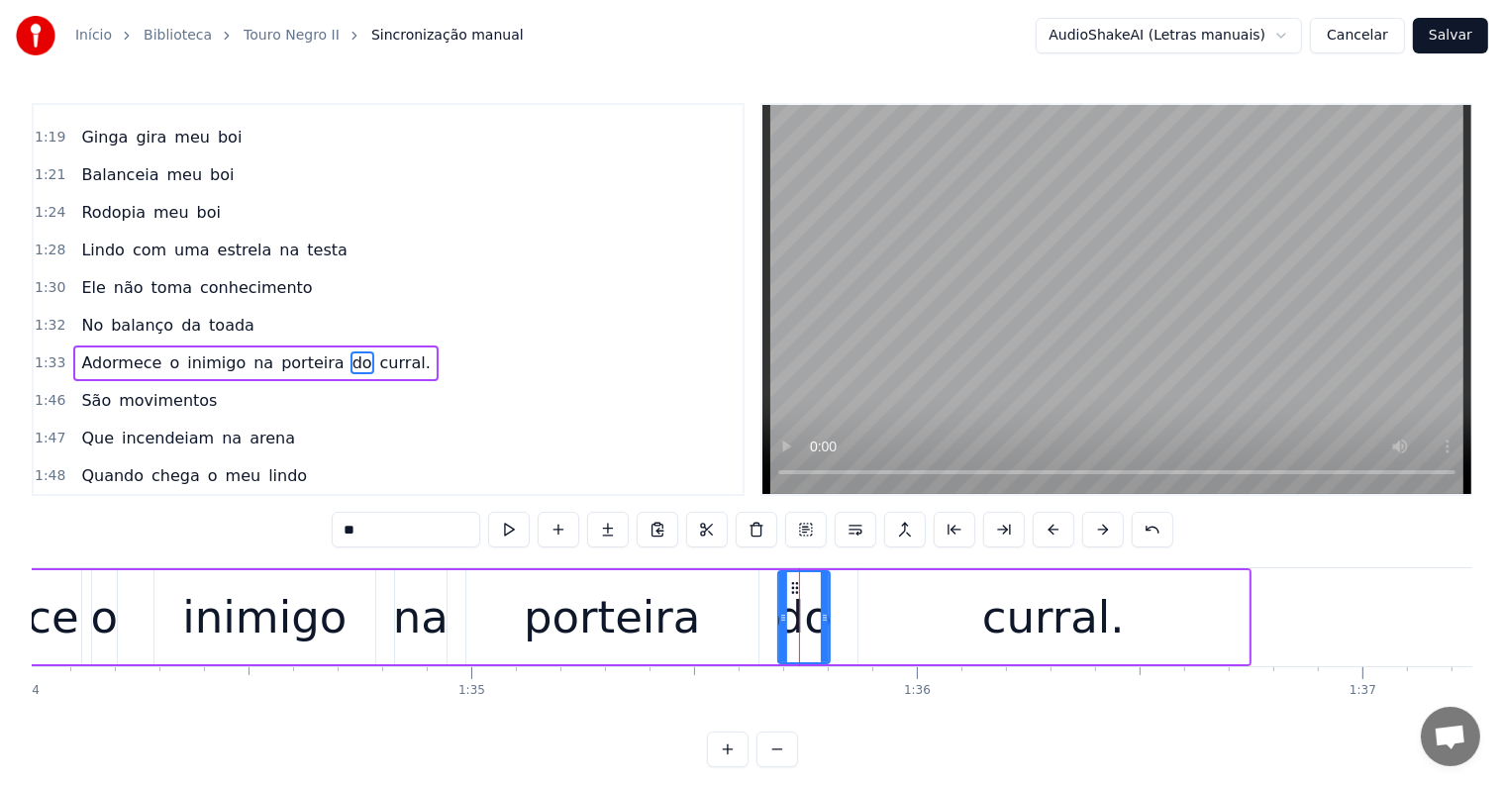
click at [438, 623] on div "na" at bounding box center [420, 617] width 55 height 67
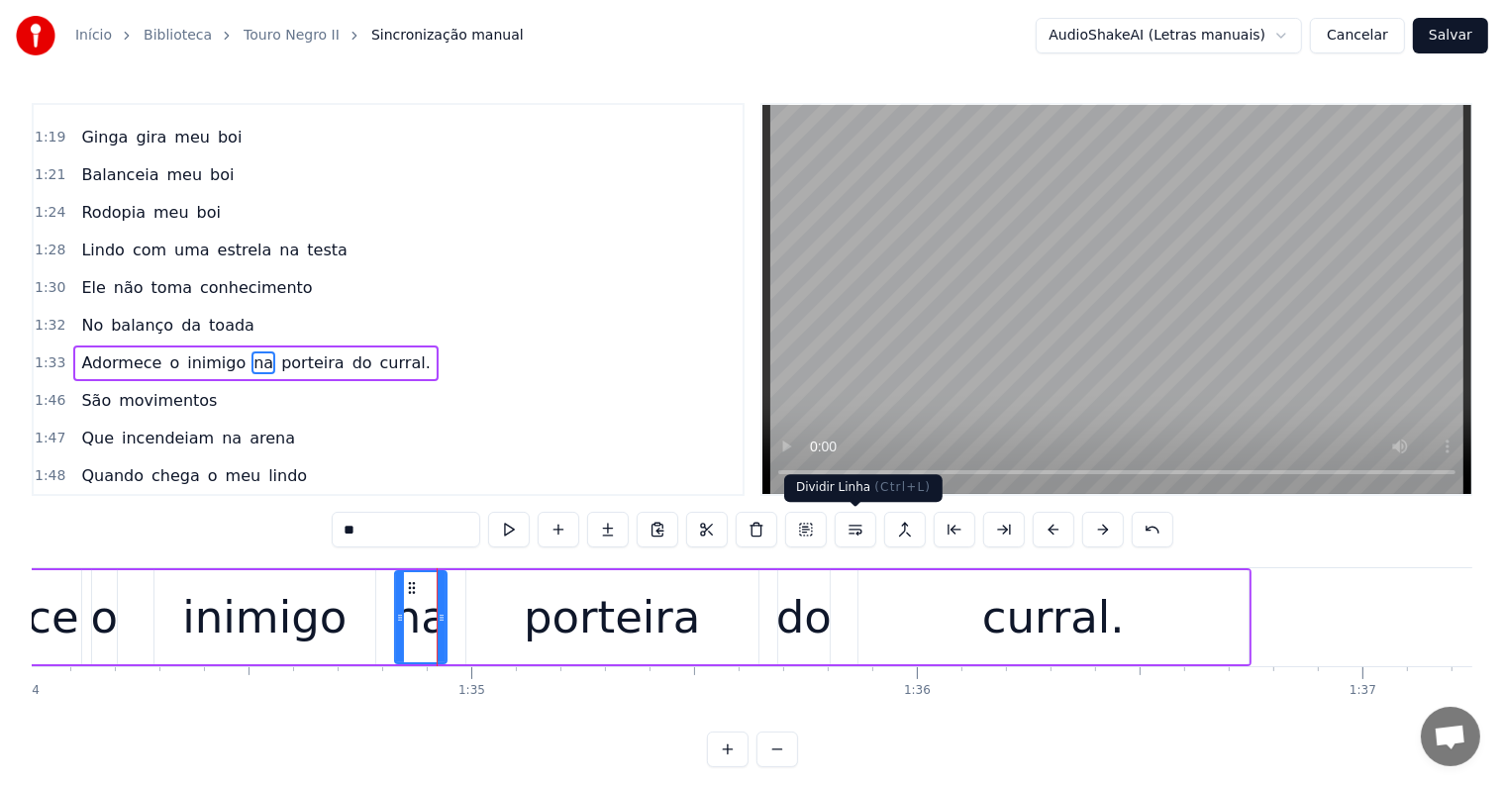
click at [851, 523] on button at bounding box center [856, 530] width 42 height 36
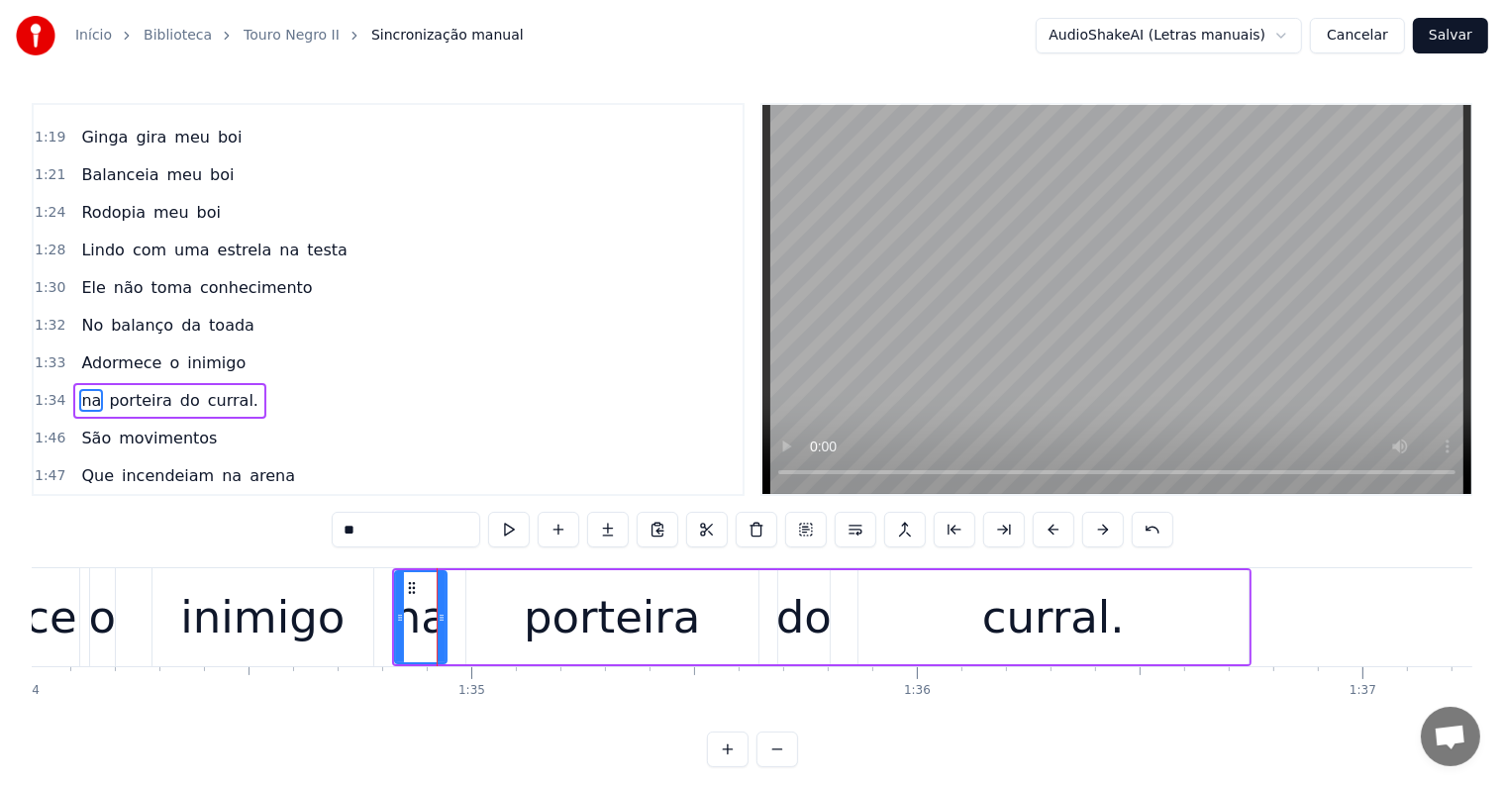
scroll to position [1790, 0]
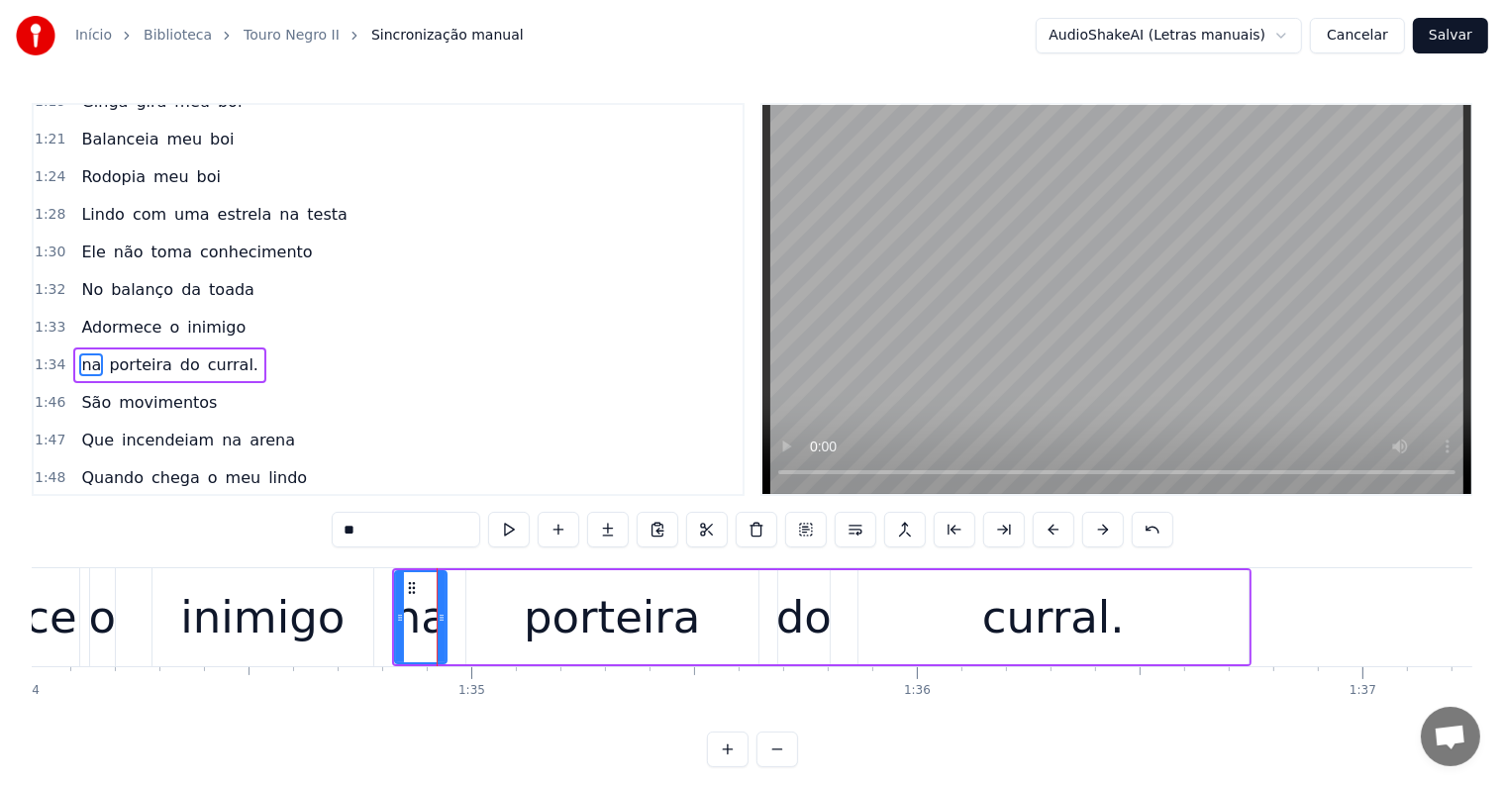
click at [188, 316] on span "inimigo" at bounding box center [216, 327] width 62 height 23
type input "*******"
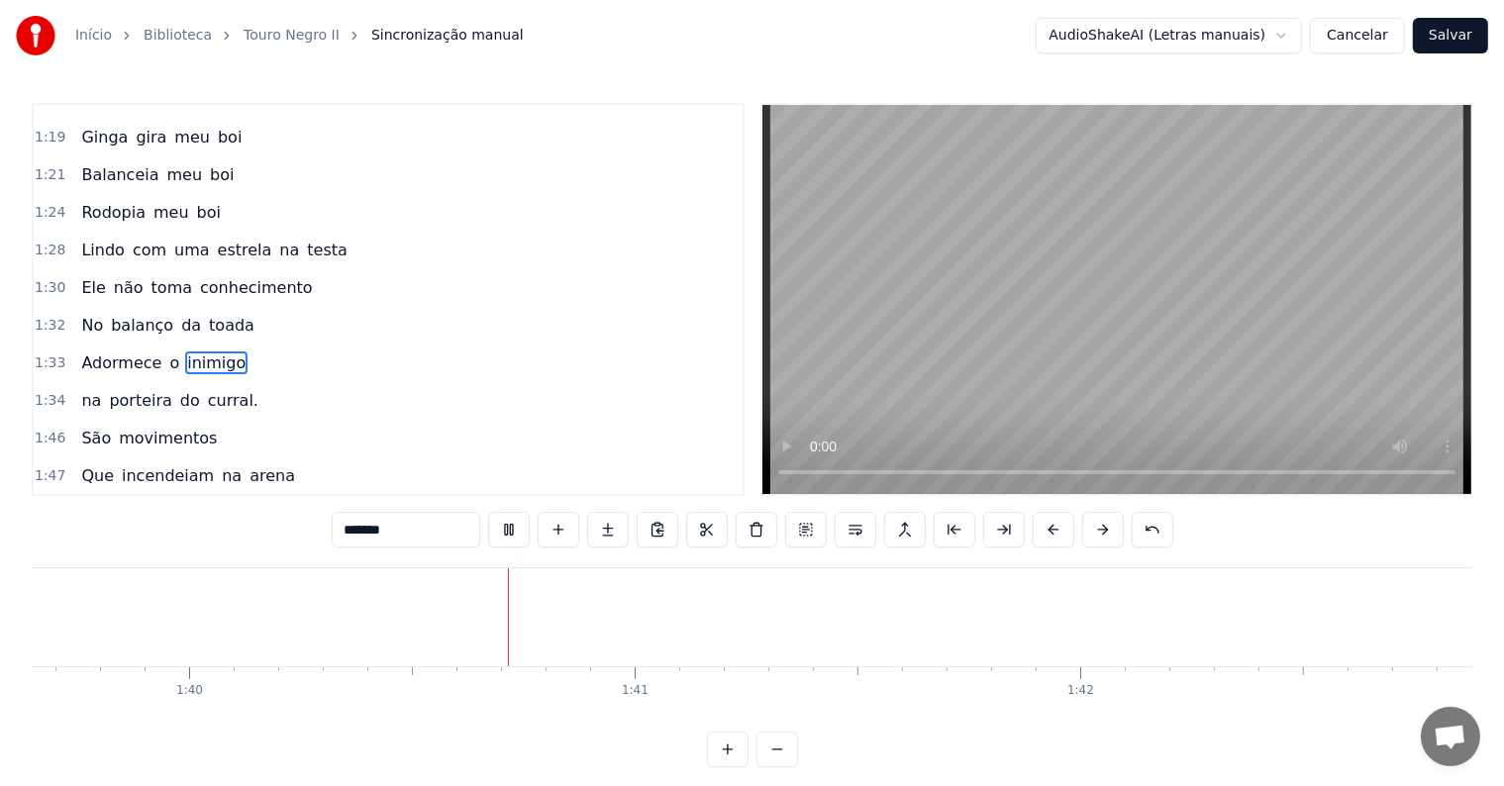
scroll to position [0, 44472]
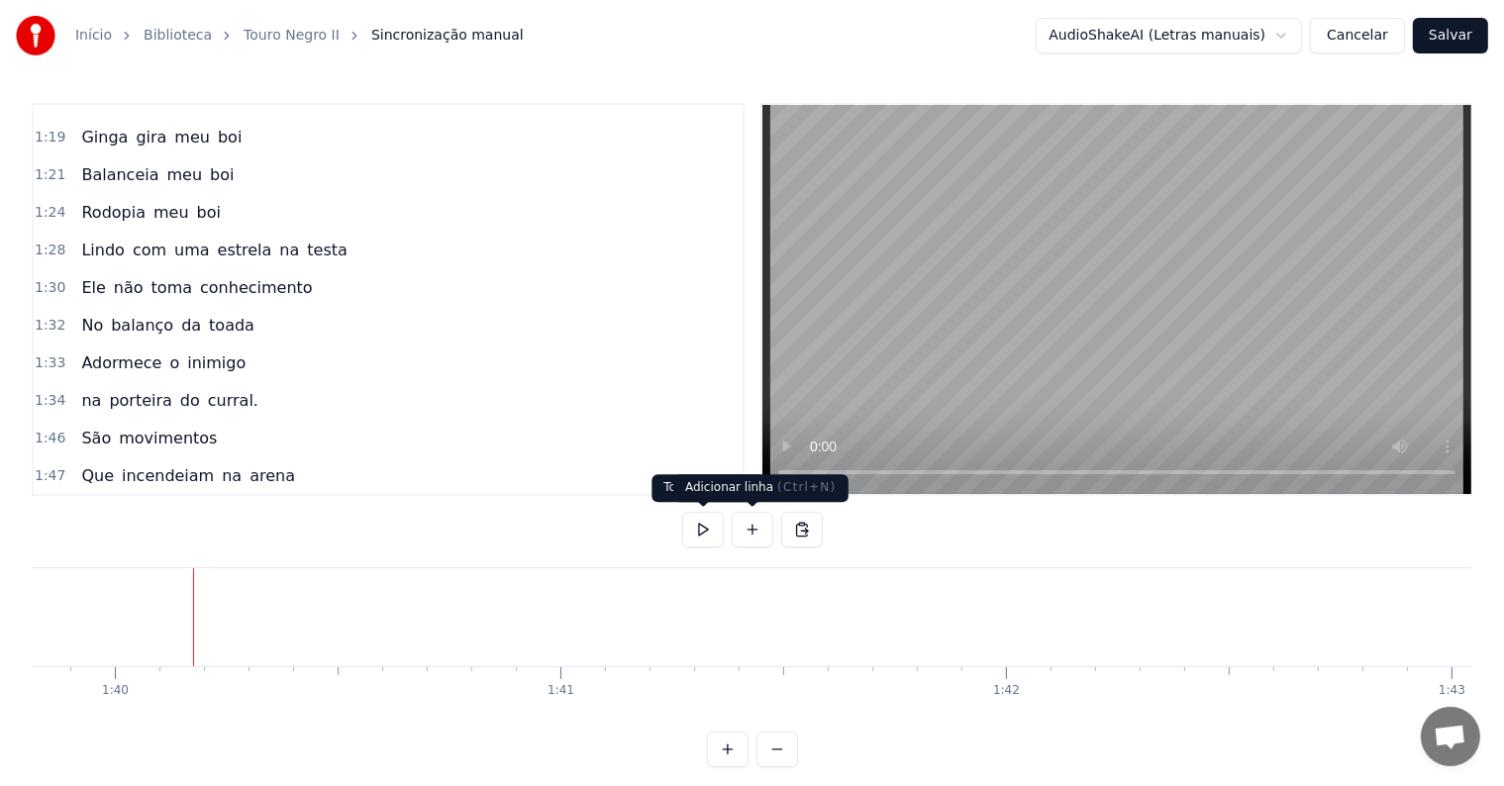
click at [758, 532] on button at bounding box center [753, 530] width 42 height 36
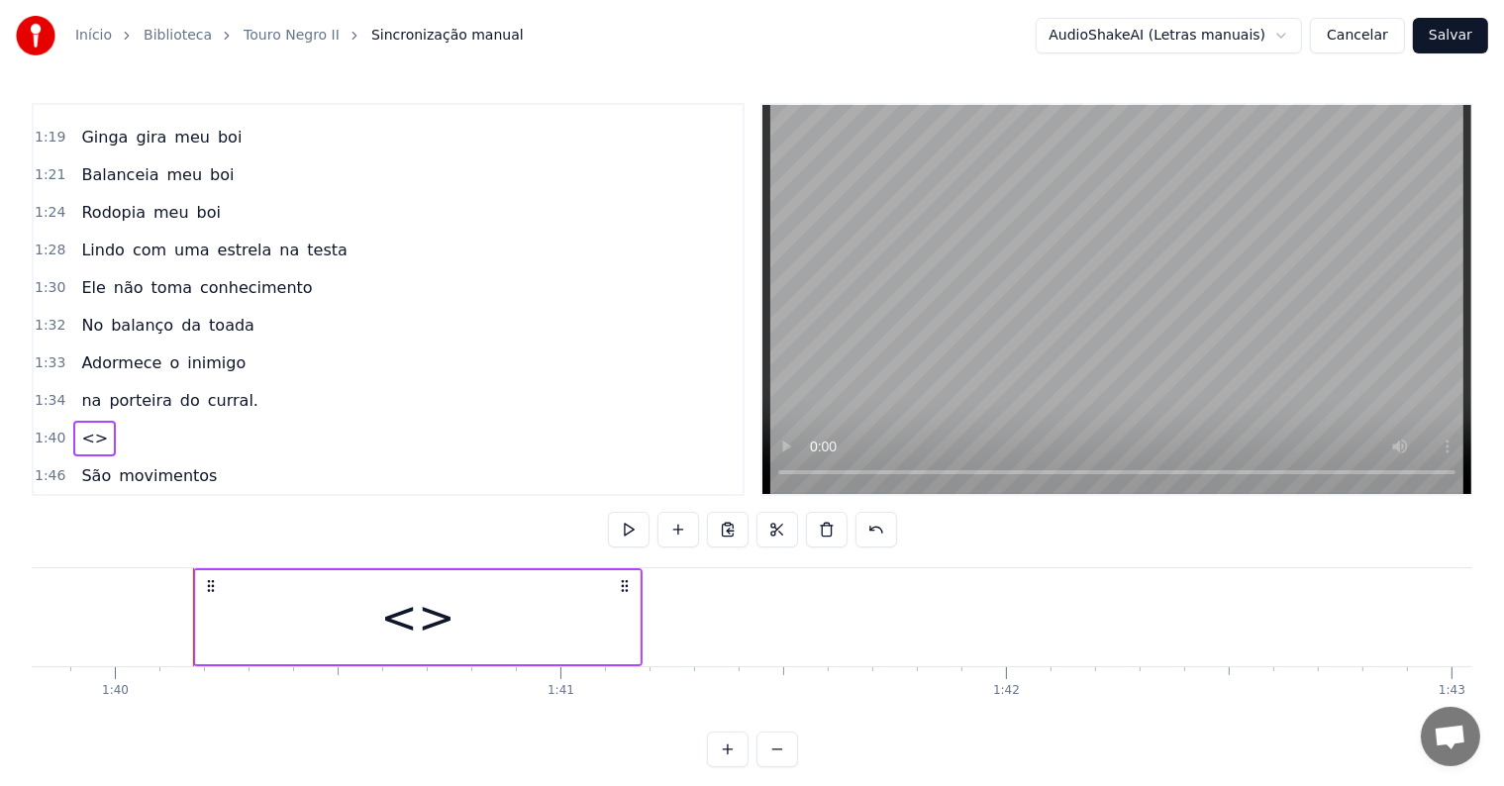
click at [319, 599] on div "<>" at bounding box center [418, 617] width 444 height 94
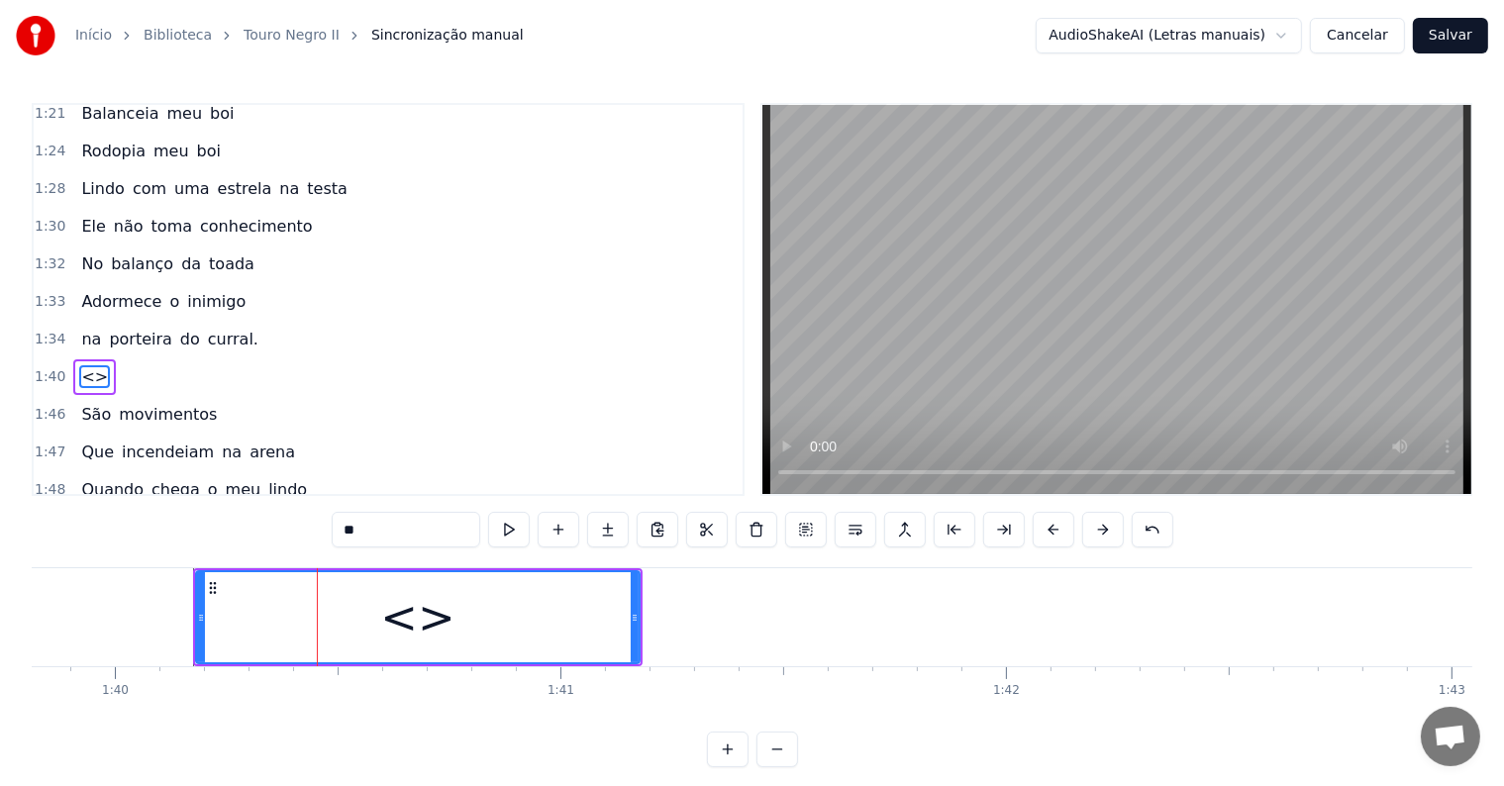
scroll to position [1827, 0]
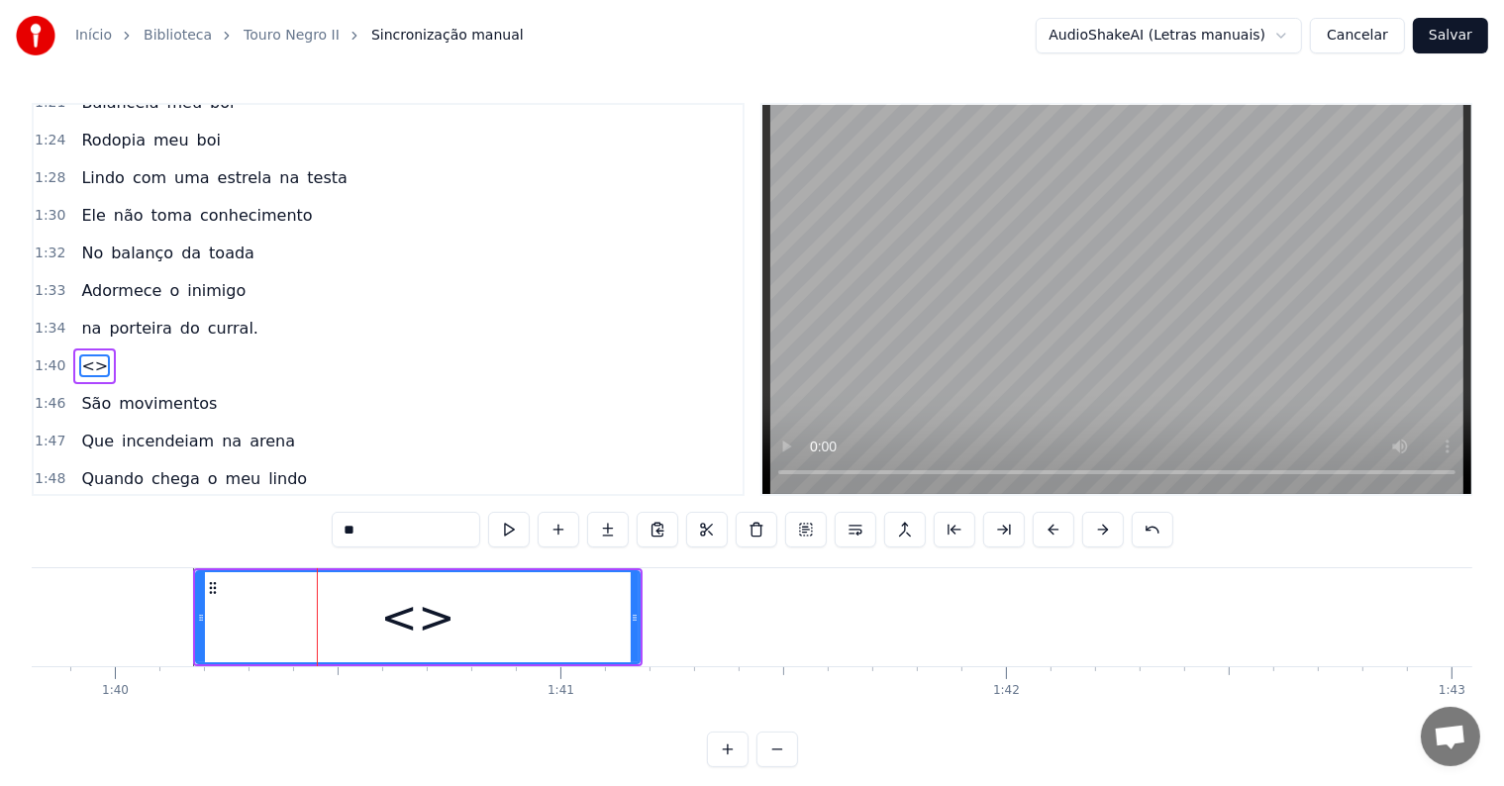
drag, startPoint x: 371, startPoint y: 535, endPoint x: 304, endPoint y: 524, distance: 68.2
click at [304, 524] on div "0:05 <Parintins-Okê - Seu maior canal de karaokê> 0:12 São movimentos que 0:12 …" at bounding box center [752, 435] width 1441 height 664
paste input "**********"
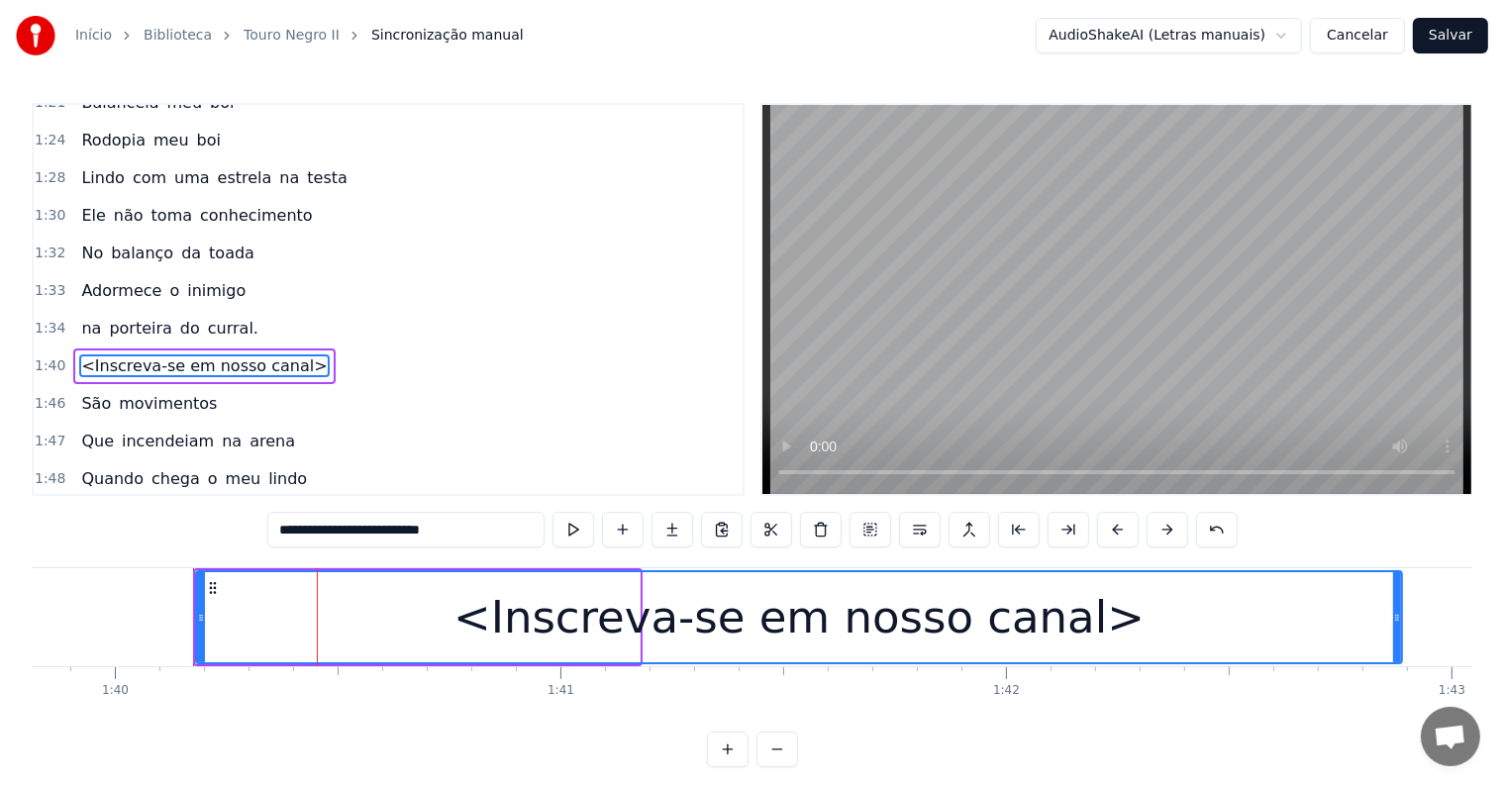
drag, startPoint x: 634, startPoint y: 615, endPoint x: 1396, endPoint y: 631, distance: 762.5
click at [1396, 631] on div at bounding box center [1397, 617] width 8 height 90
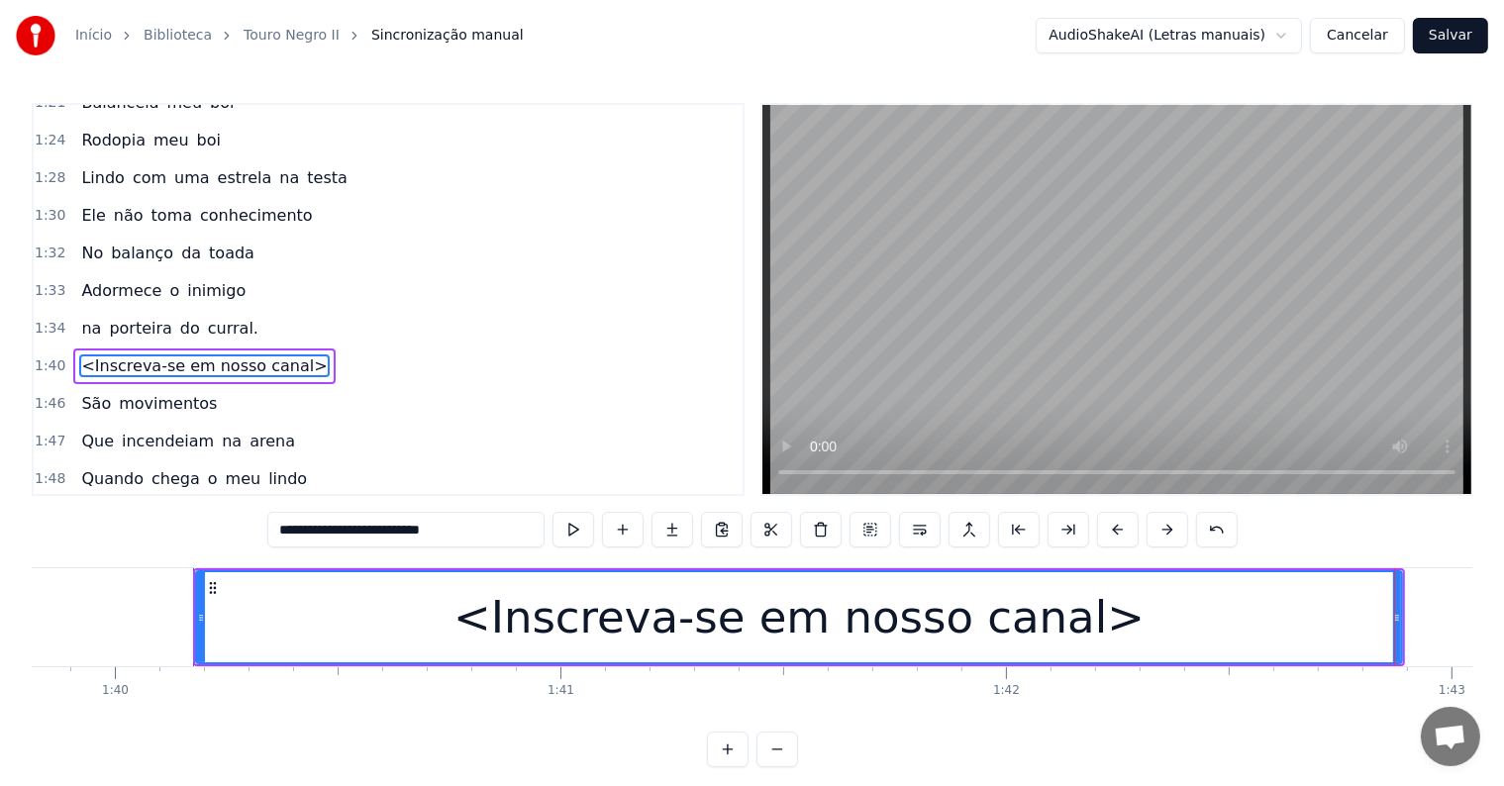
click at [996, 622] on div "<Inscreva-se em nosso canal>" at bounding box center [798, 617] width 691 height 67
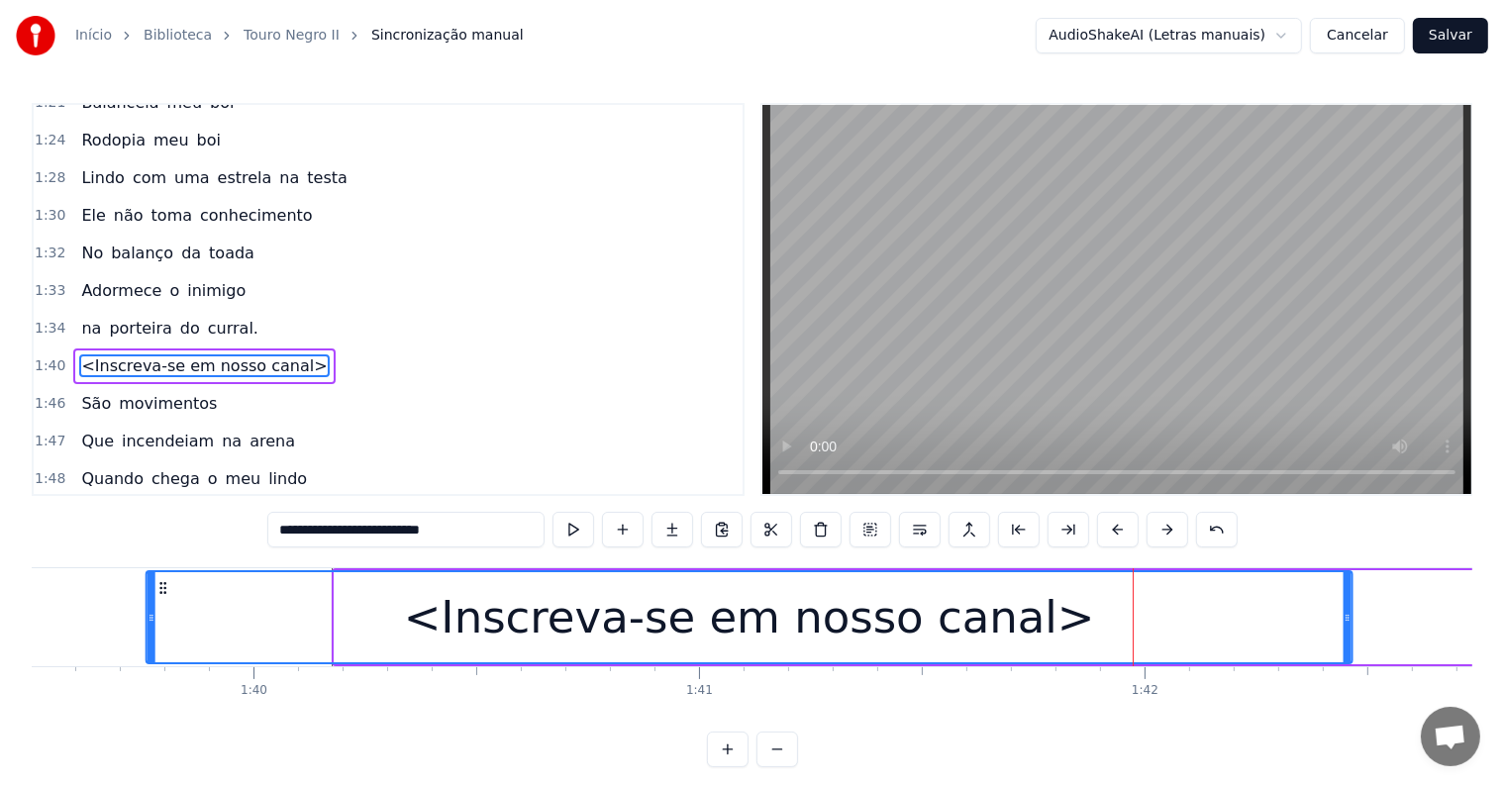
drag, startPoint x: 203, startPoint y: 583, endPoint x: 147, endPoint y: 588, distance: 56.7
click at [155, 589] on icon at bounding box center [163, 588] width 16 height 16
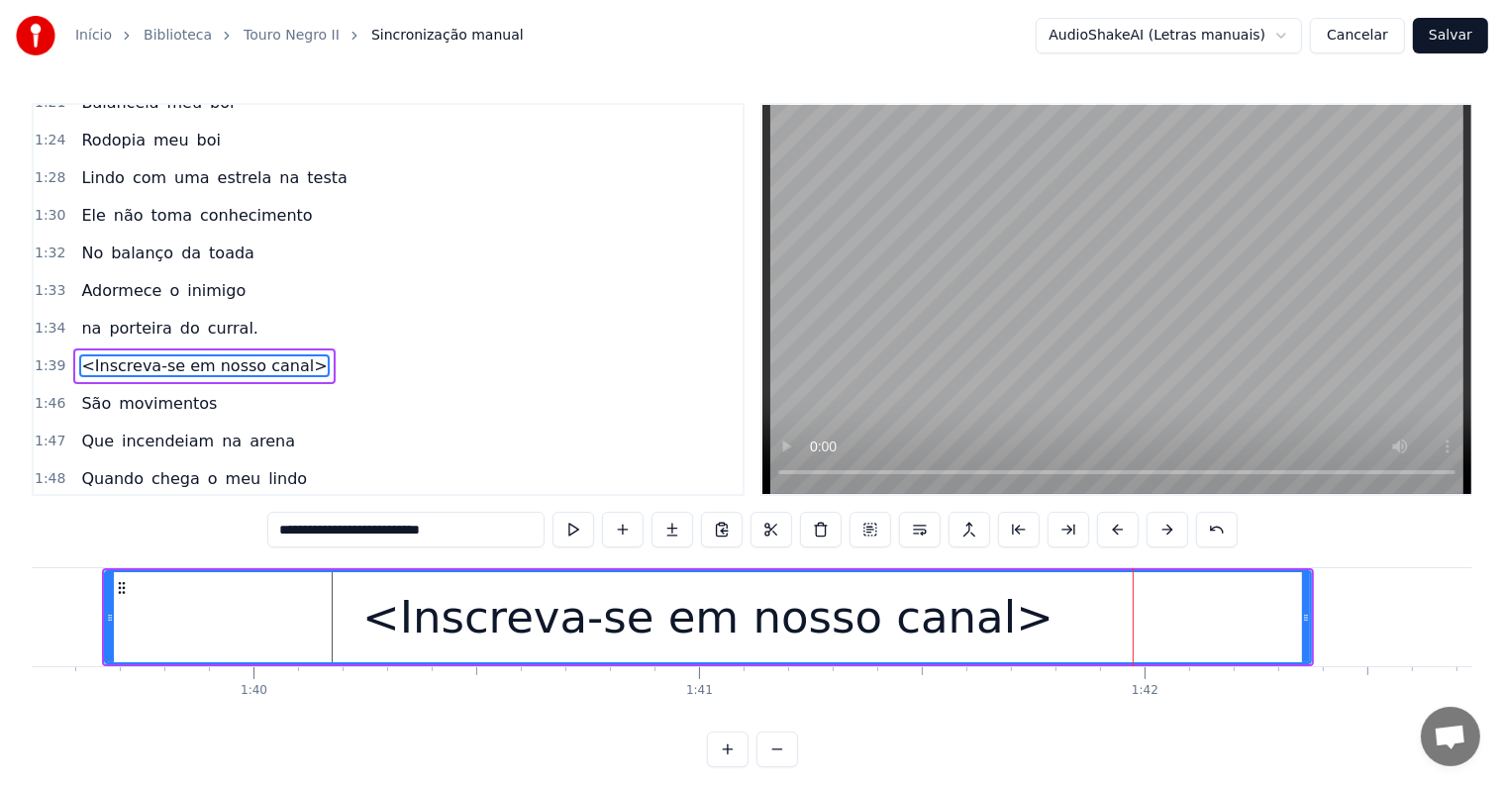
scroll to position [0, 44313]
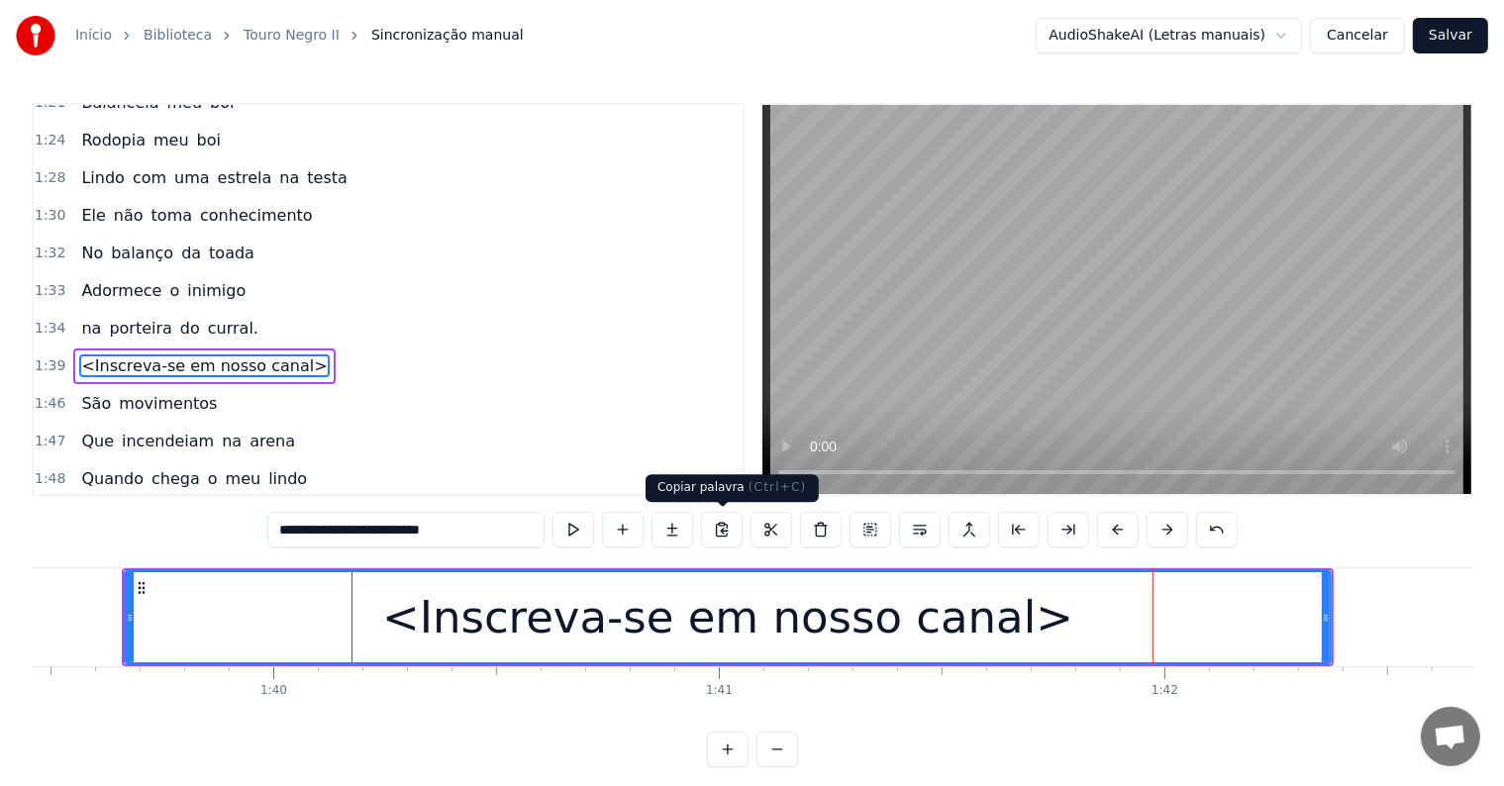
click at [698, 609] on div "<Inscreva-se em nosso canal>" at bounding box center [727, 617] width 691 height 67
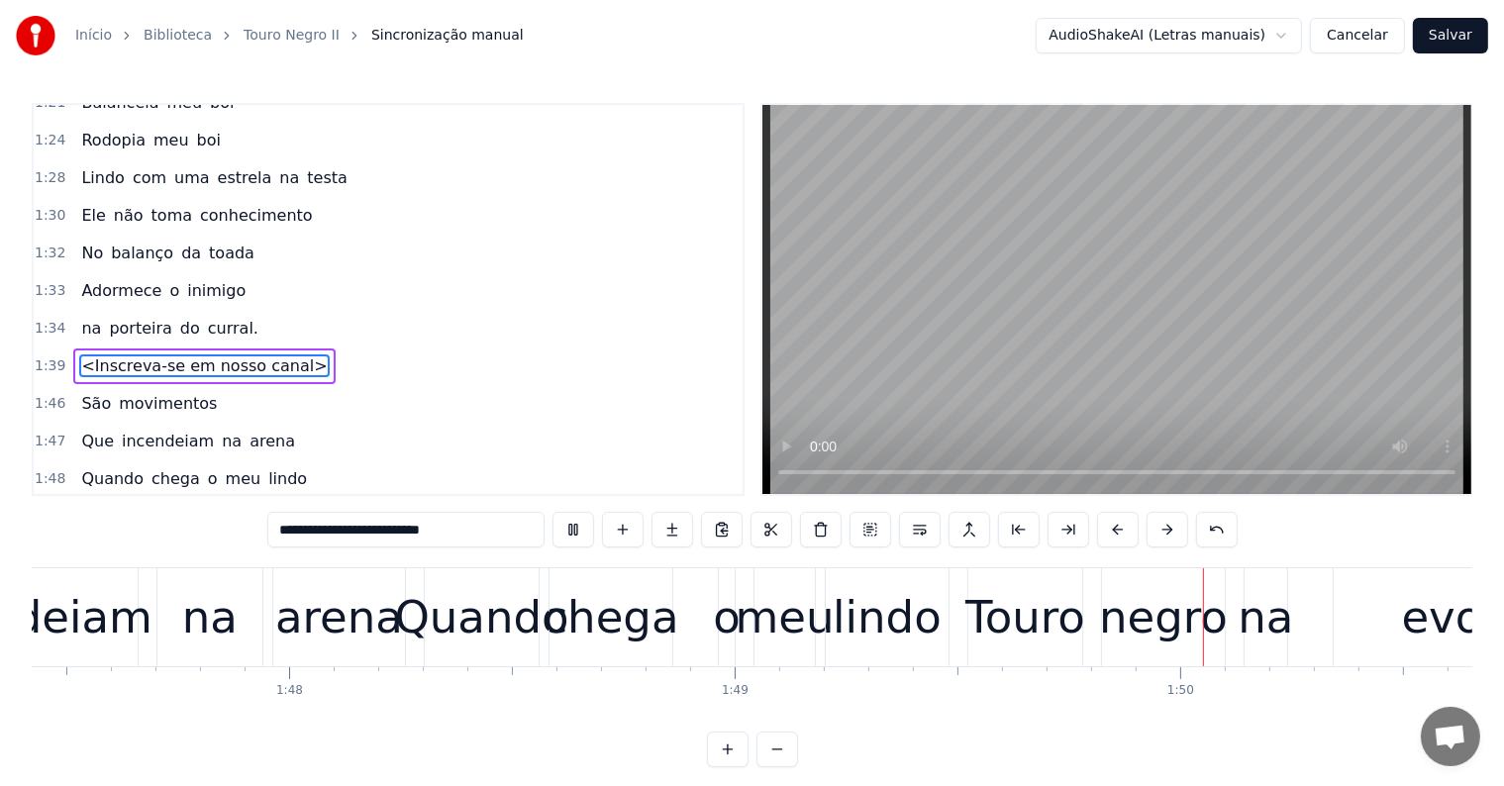
scroll to position [0, 48616]
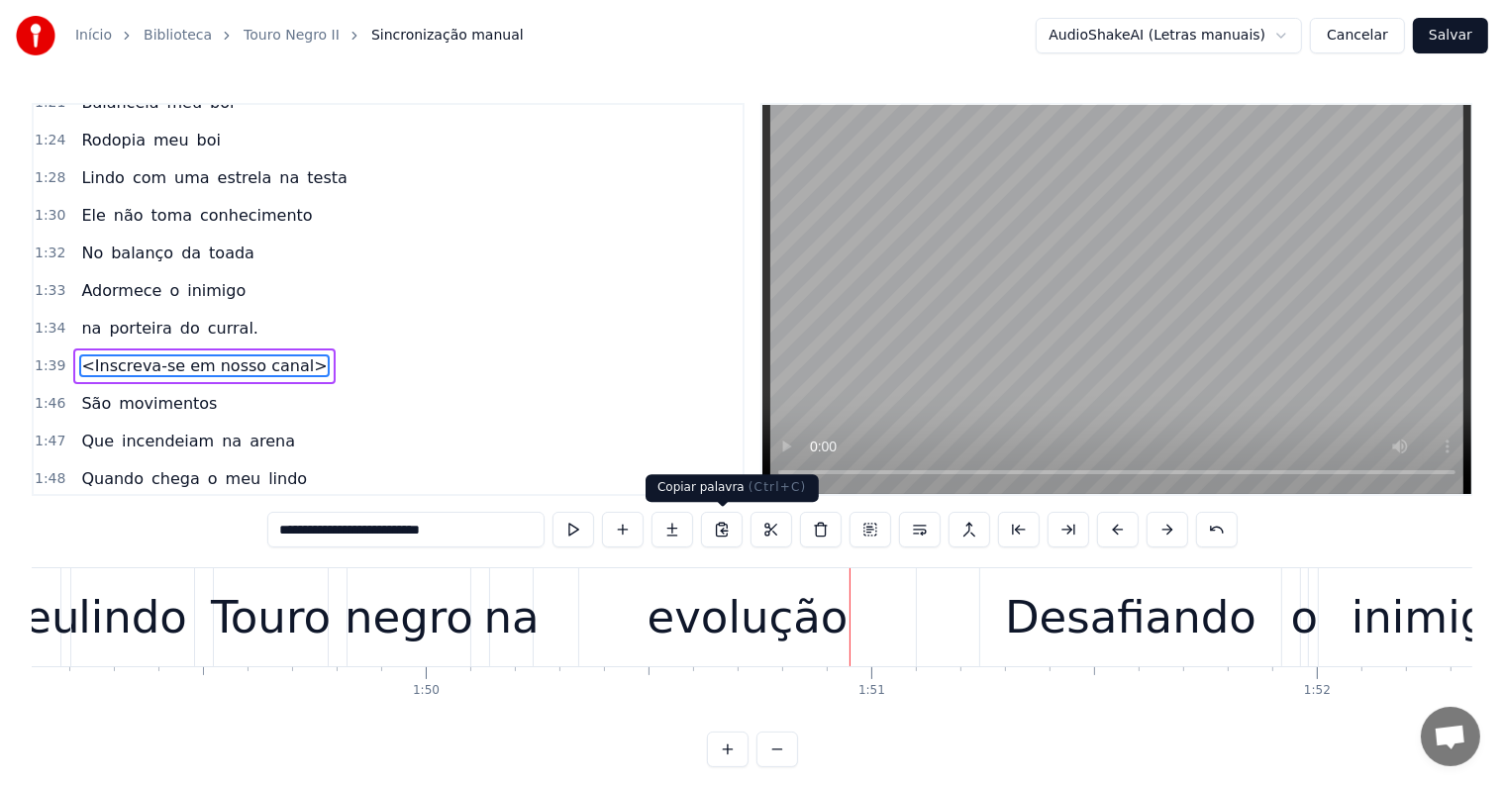
click at [641, 609] on div "evolução" at bounding box center [747, 617] width 337 height 98
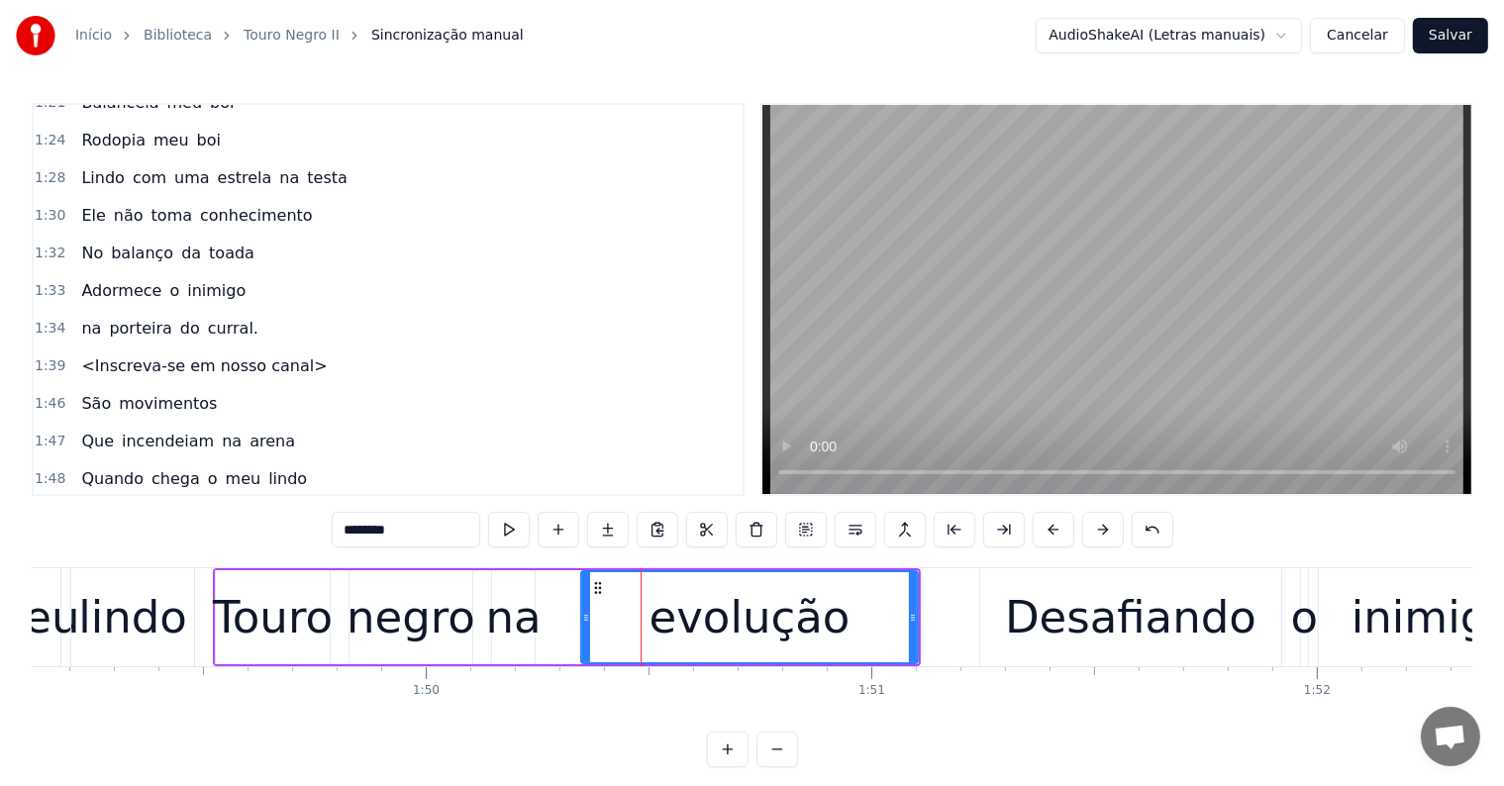
scroll to position [1972, 0]
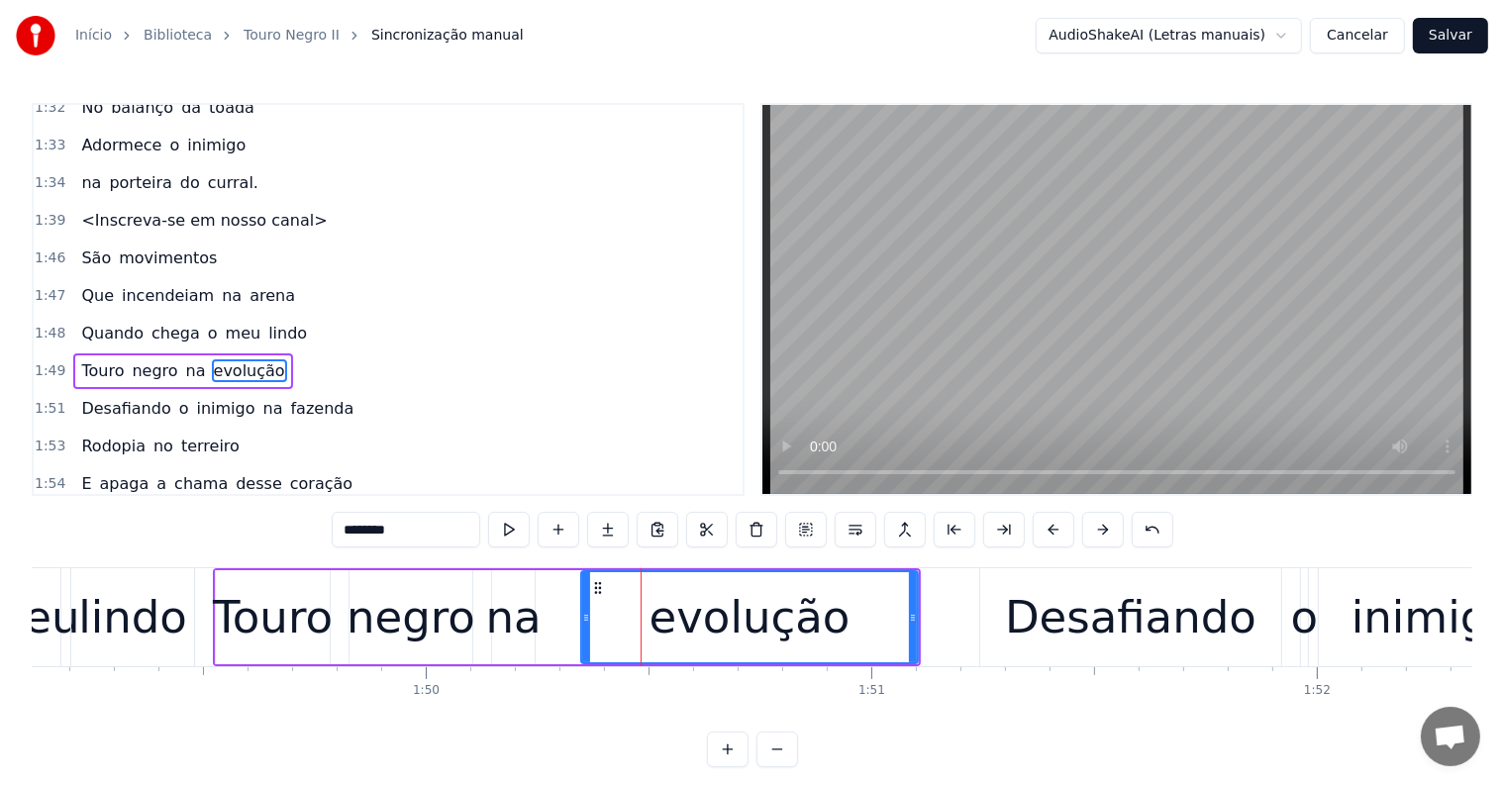
click at [186, 247] on span "movimentos" at bounding box center [168, 258] width 102 height 23
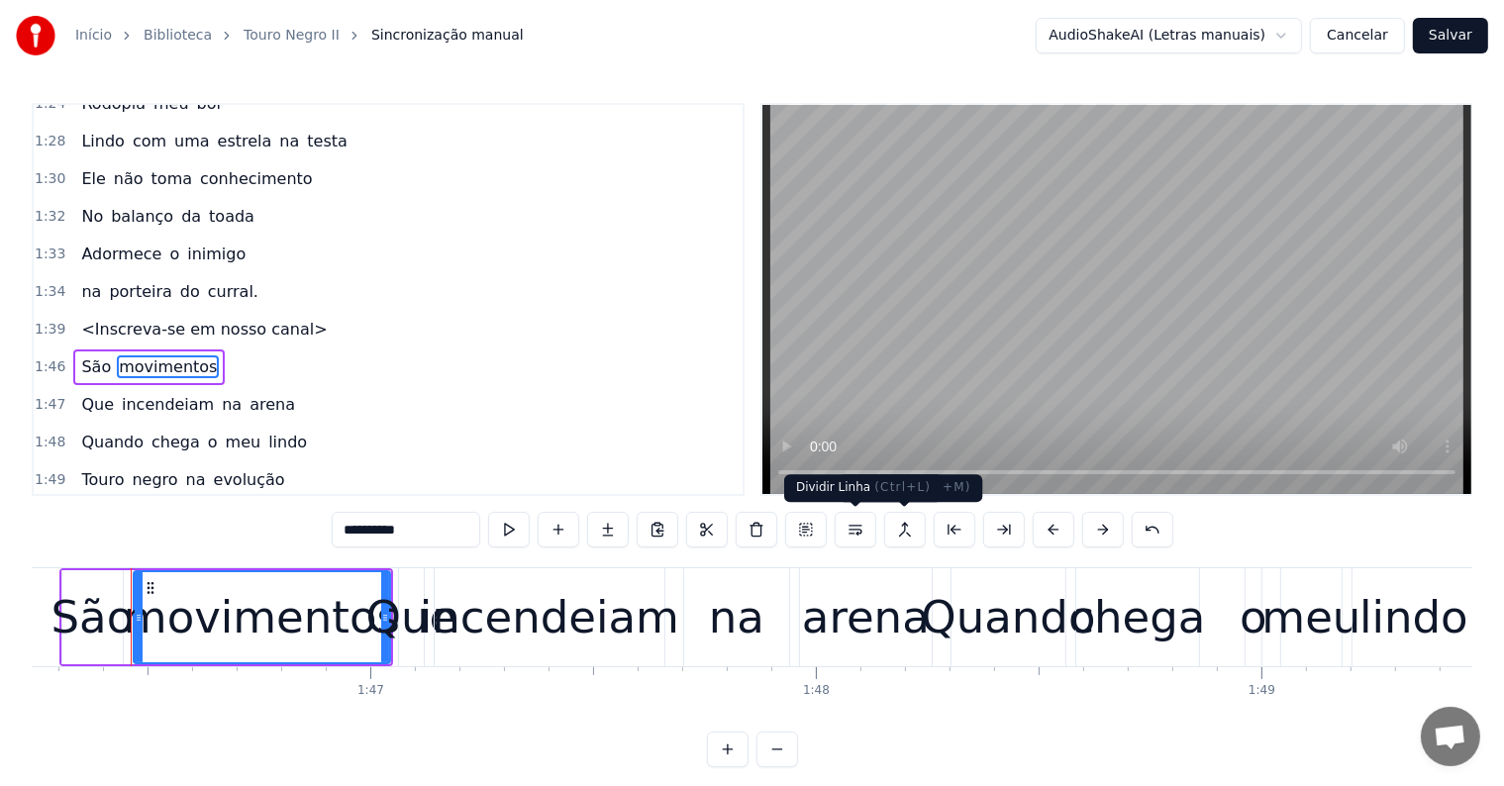
scroll to position [0, 47334]
click at [904, 531] on button at bounding box center [905, 530] width 42 height 36
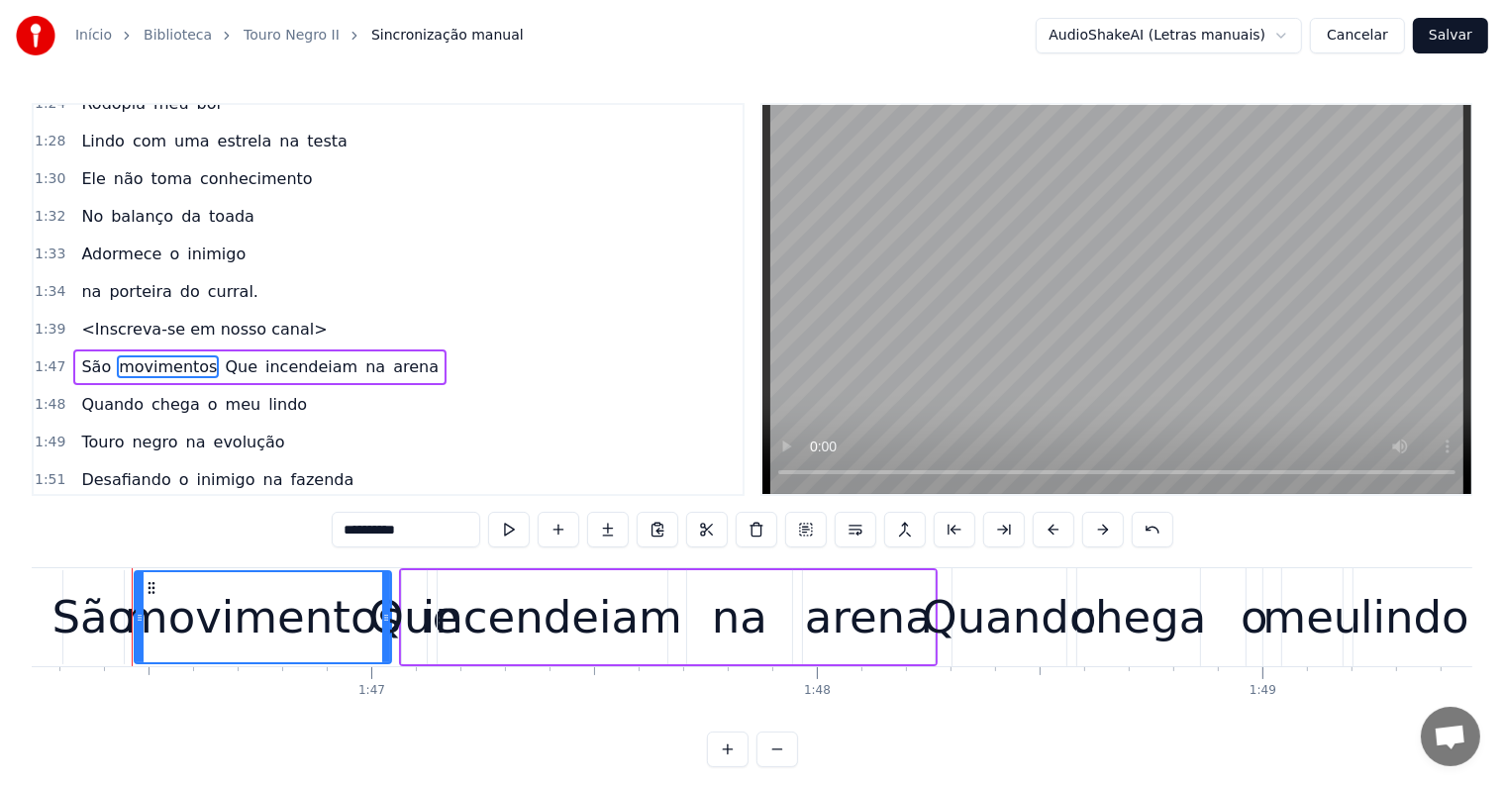
click at [391, 355] on span "arena" at bounding box center [416, 366] width 50 height 23
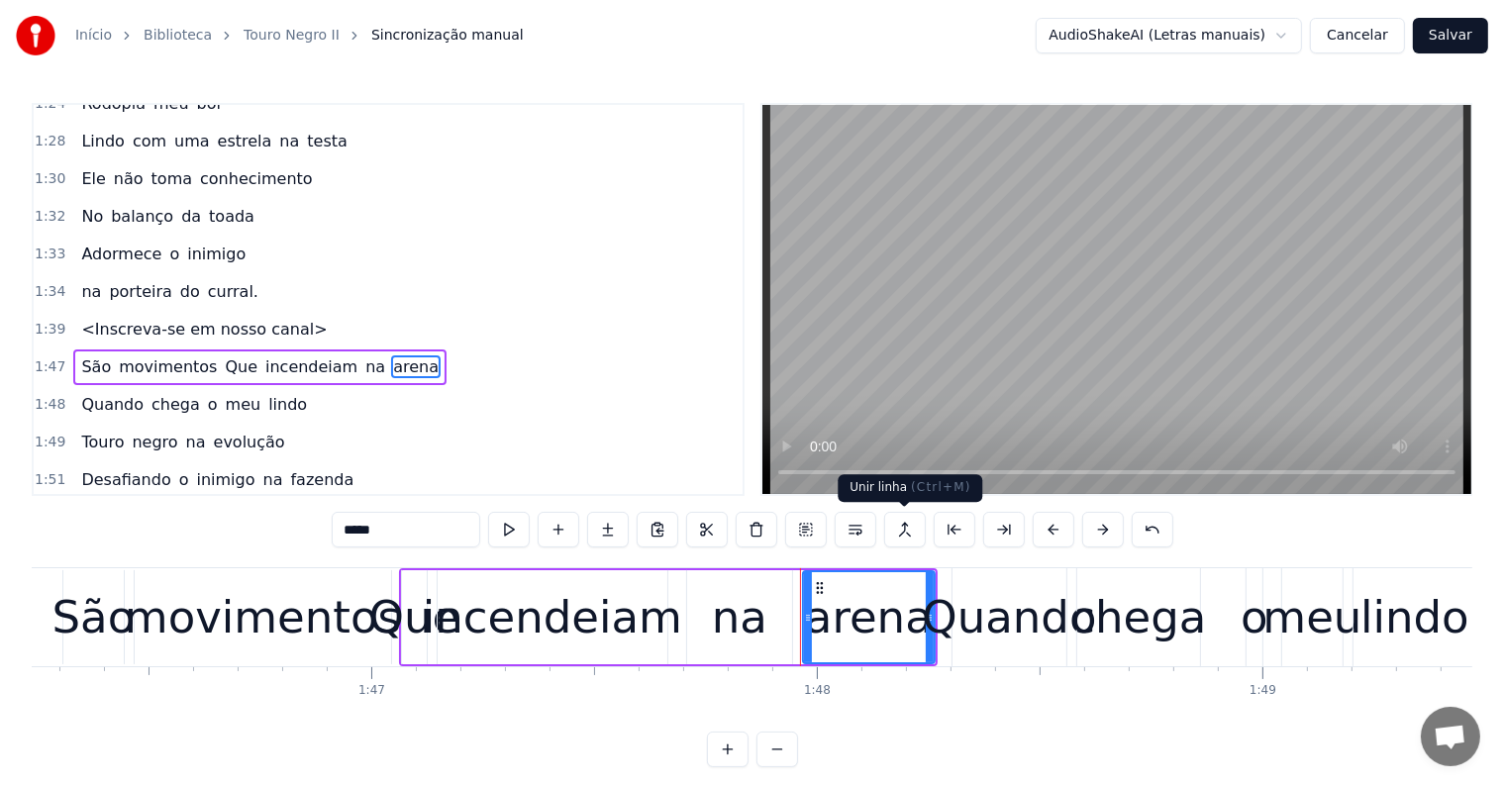
click at [905, 525] on button at bounding box center [905, 530] width 42 height 36
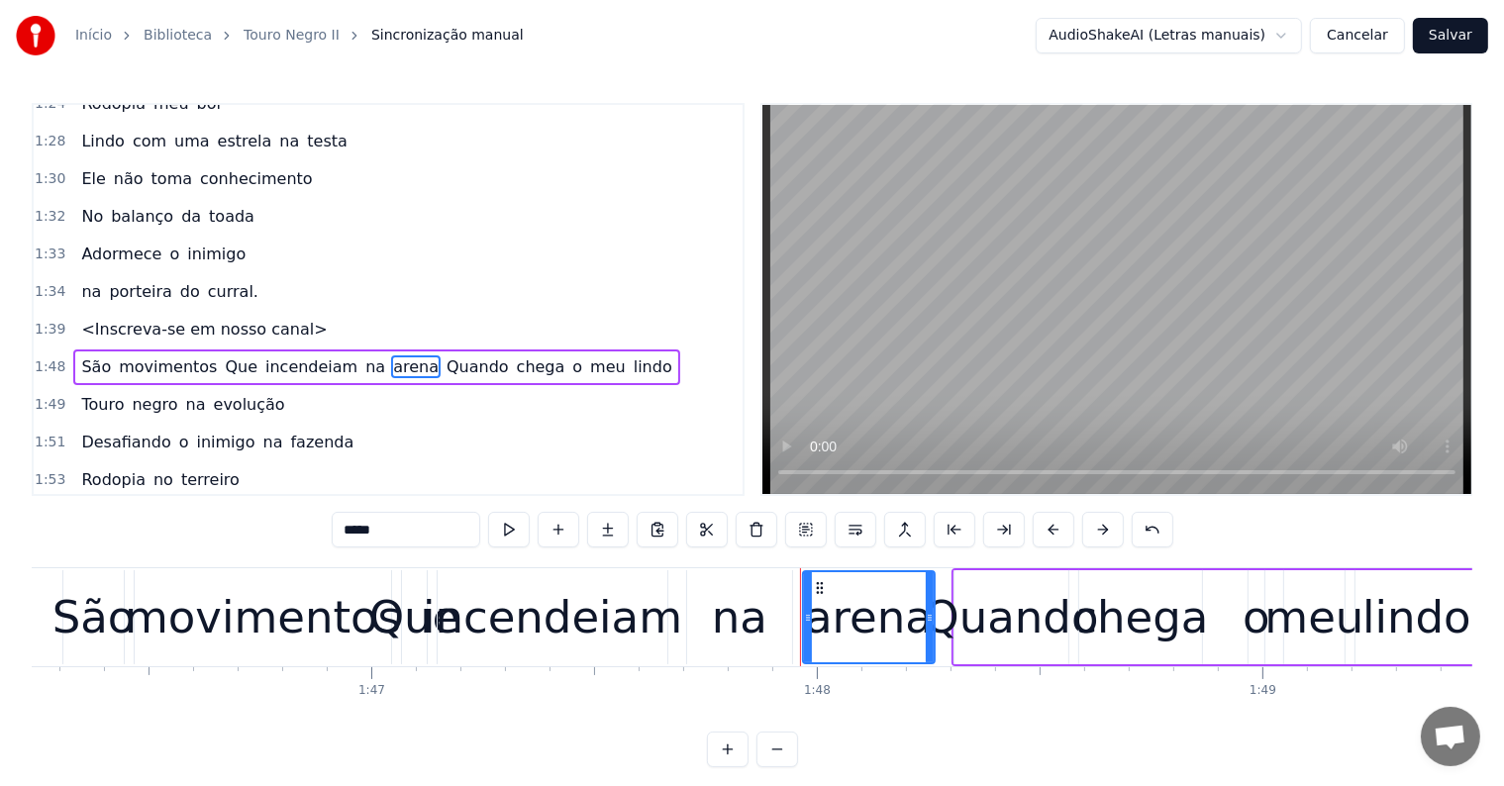
click at [445, 355] on span "Quando" at bounding box center [478, 366] width 66 height 23
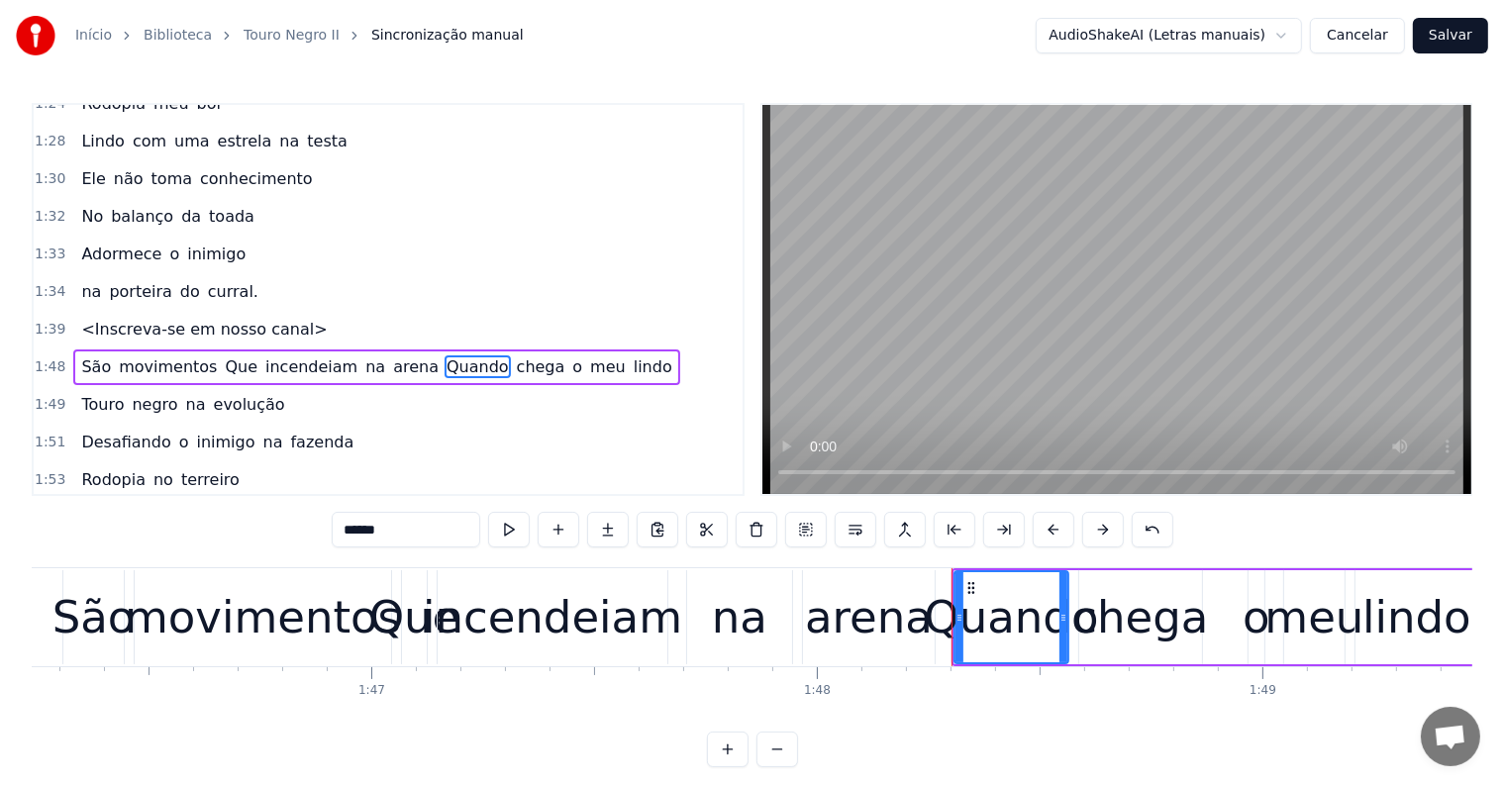
click at [223, 355] on span "Que" at bounding box center [241, 366] width 37 height 23
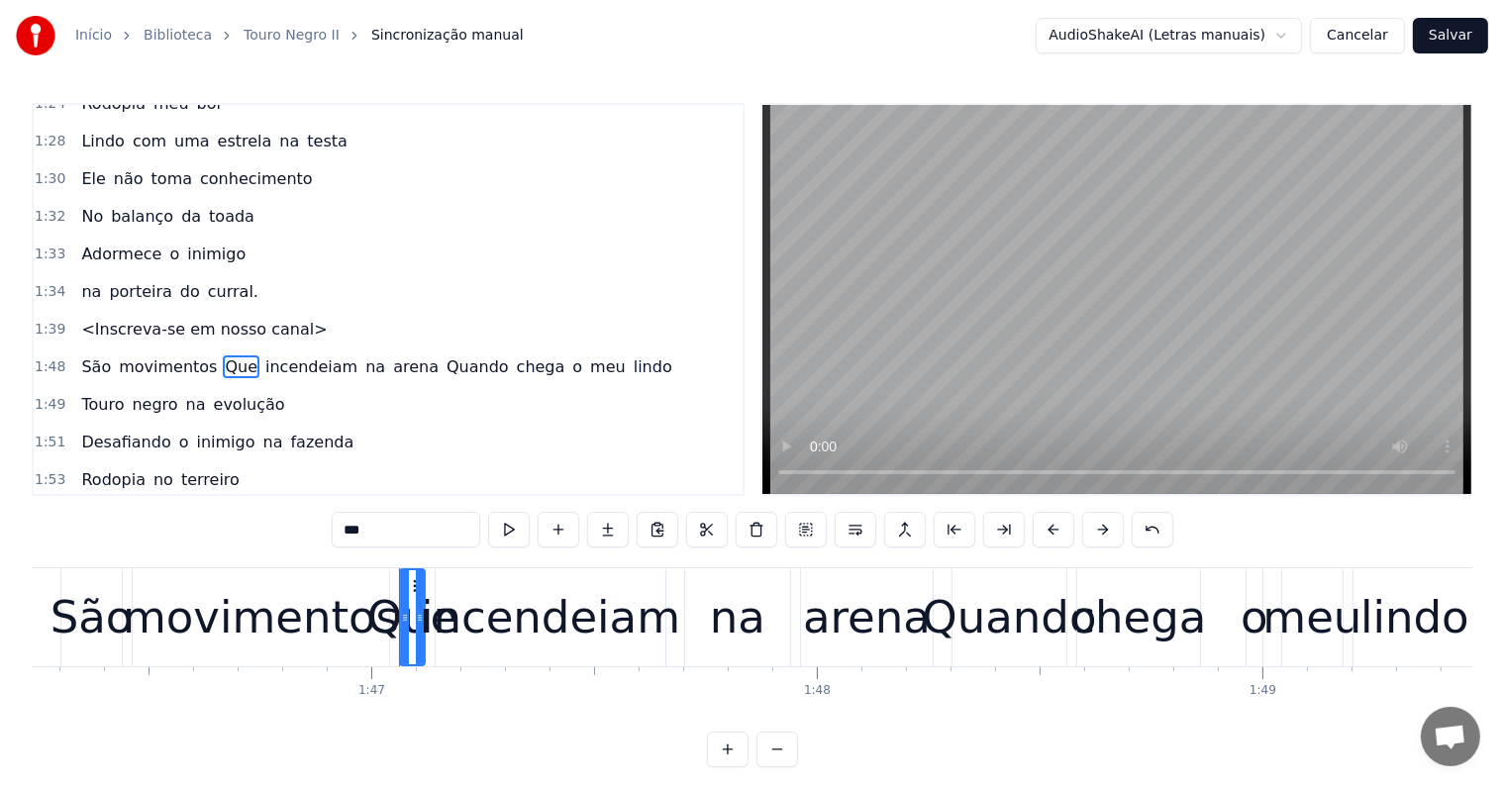
drag, startPoint x: 353, startPoint y: 529, endPoint x: 340, endPoint y: 531, distance: 14.0
click at [340, 531] on input "***" at bounding box center [406, 530] width 149 height 36
click at [443, 355] on span "Quando" at bounding box center [476, 366] width 66 height 23
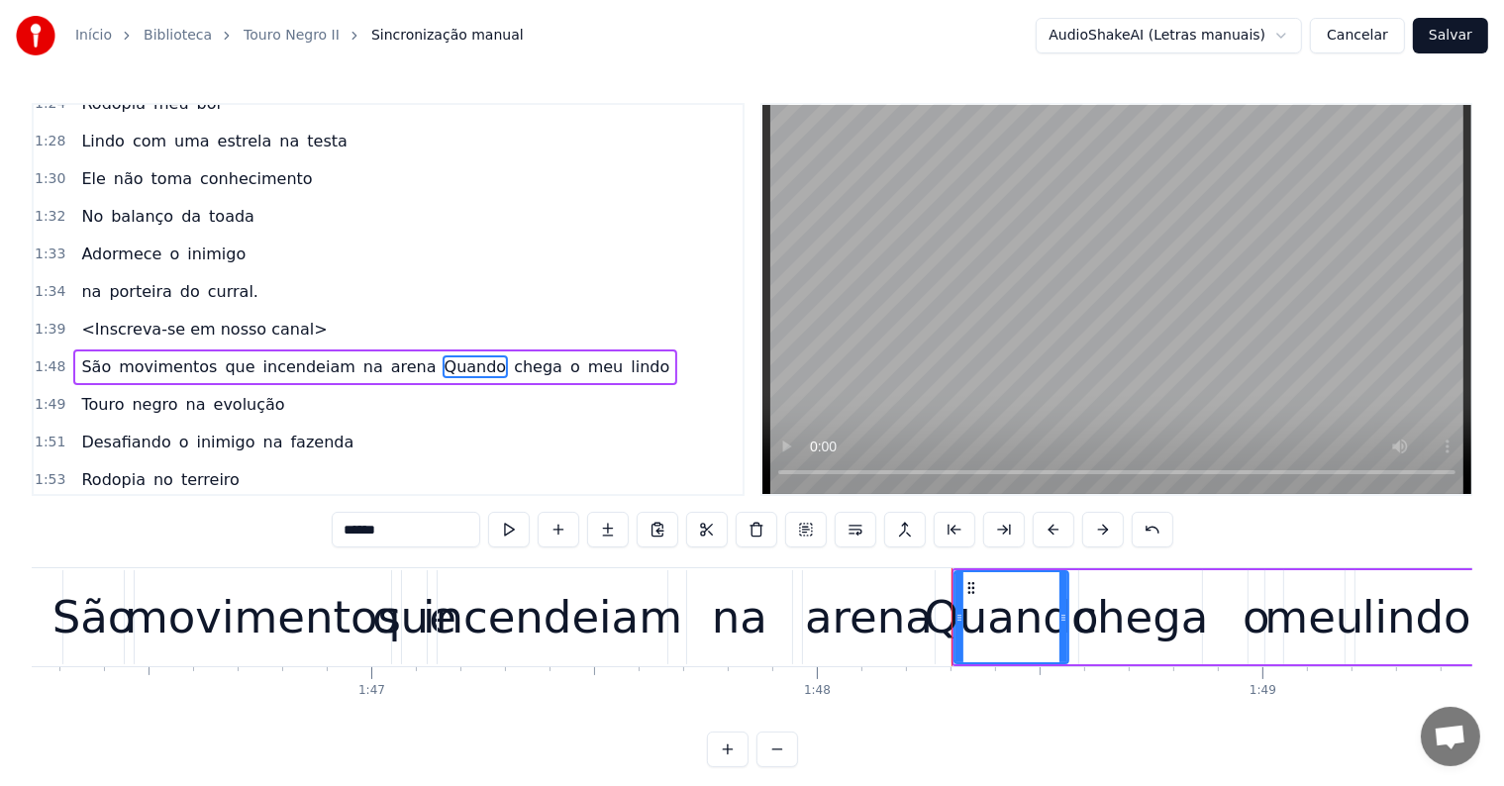
drag, startPoint x: 356, startPoint y: 530, endPoint x: 343, endPoint y: 531, distance: 13.9
click at [343, 531] on input "******" at bounding box center [406, 530] width 149 height 36
click at [443, 355] on span "quando" at bounding box center [474, 366] width 63 height 23
click at [627, 355] on span "lindo" at bounding box center [648, 366] width 43 height 23
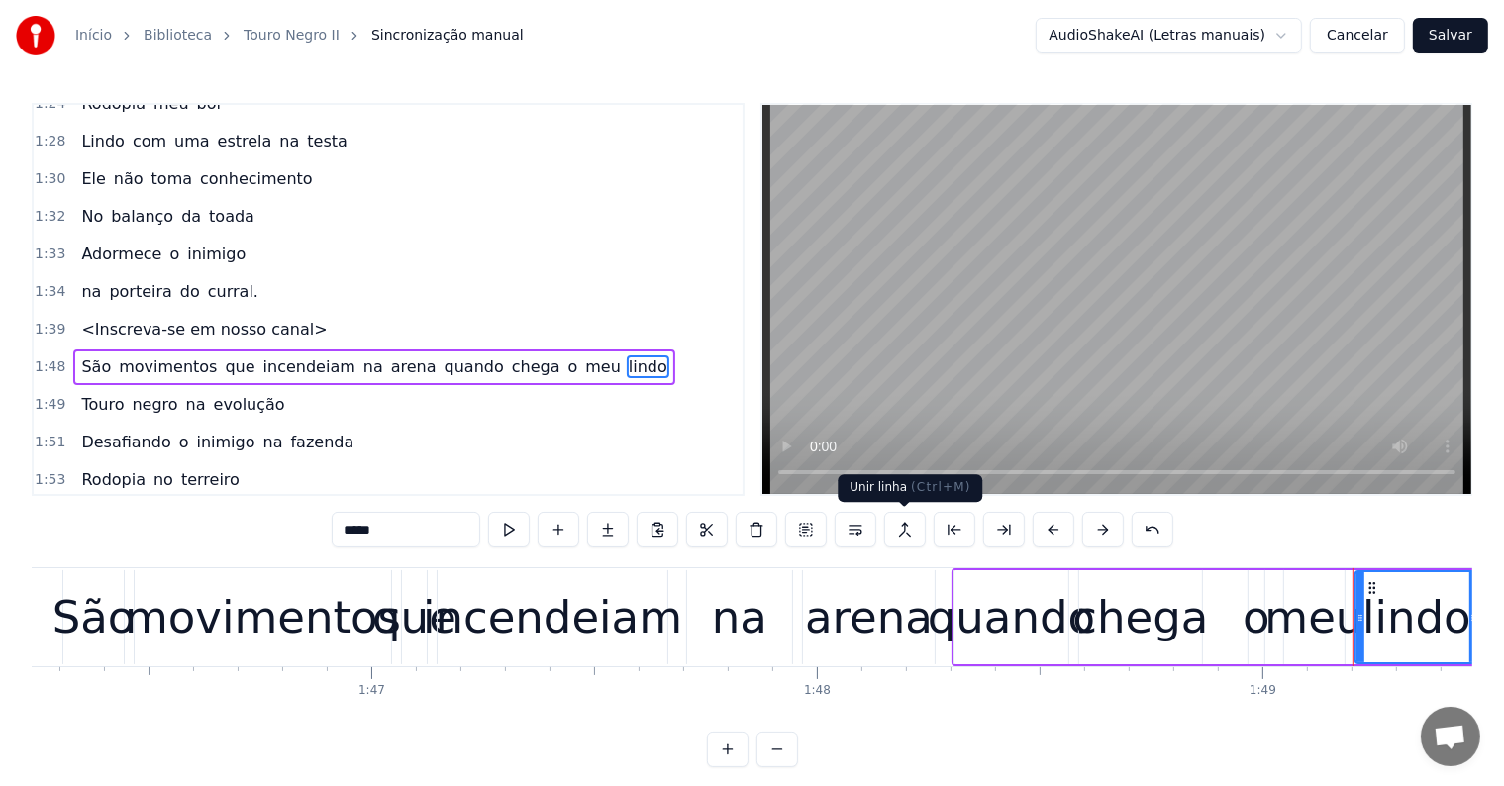
click at [909, 527] on button at bounding box center [905, 530] width 42 height 36
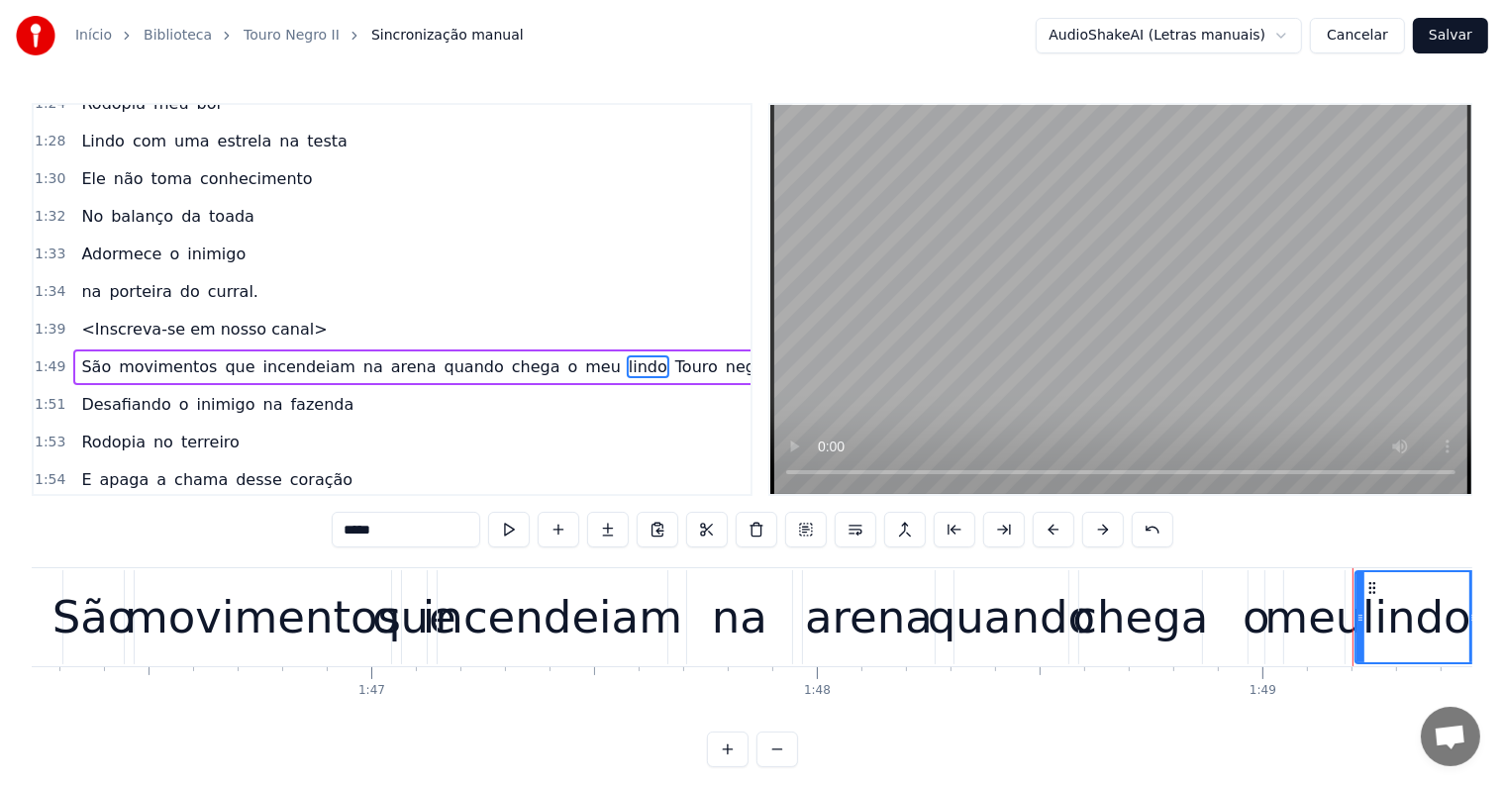
click at [673, 355] on span "Touro" at bounding box center [696, 366] width 47 height 23
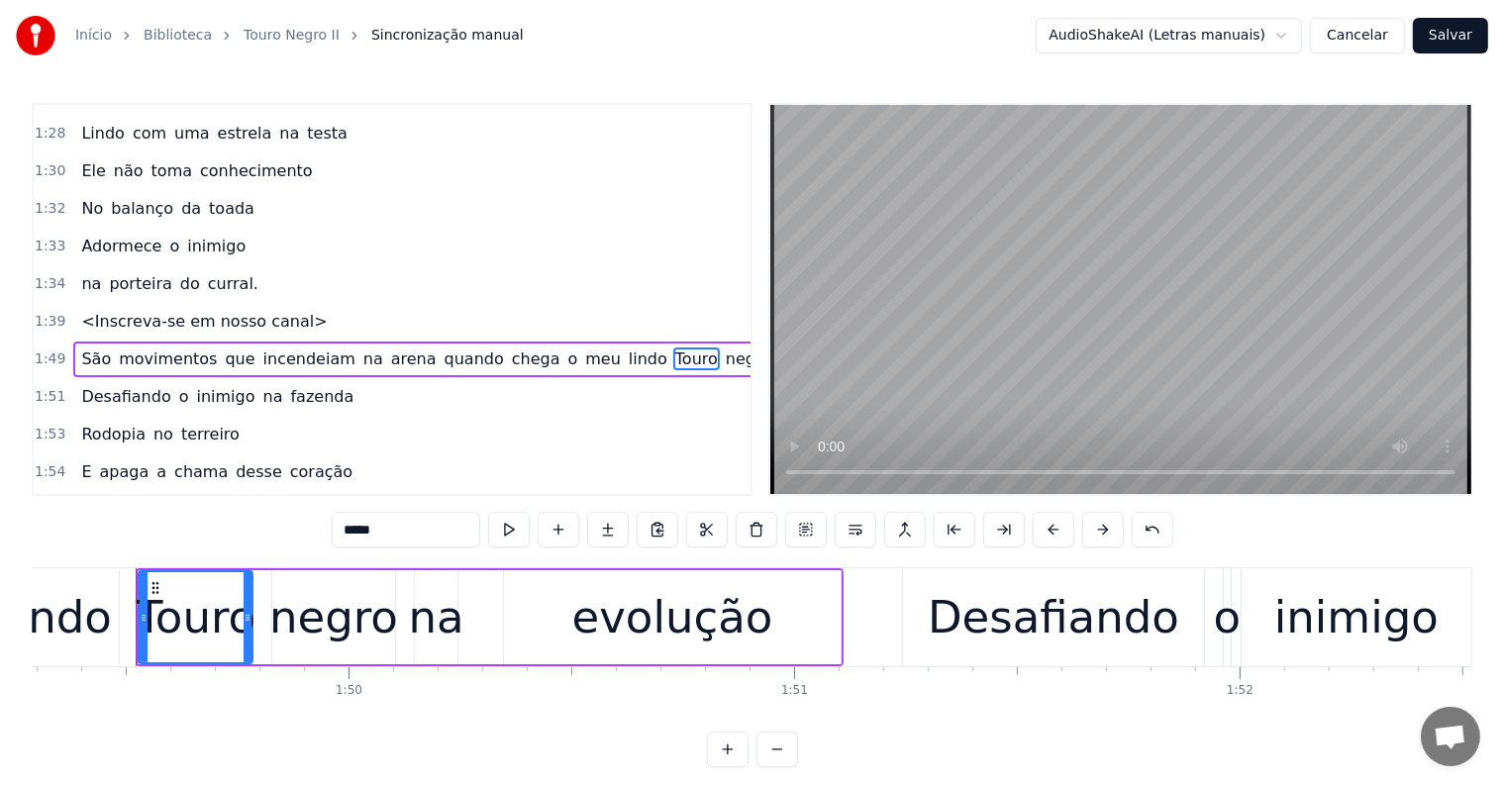
scroll to position [0, 48697]
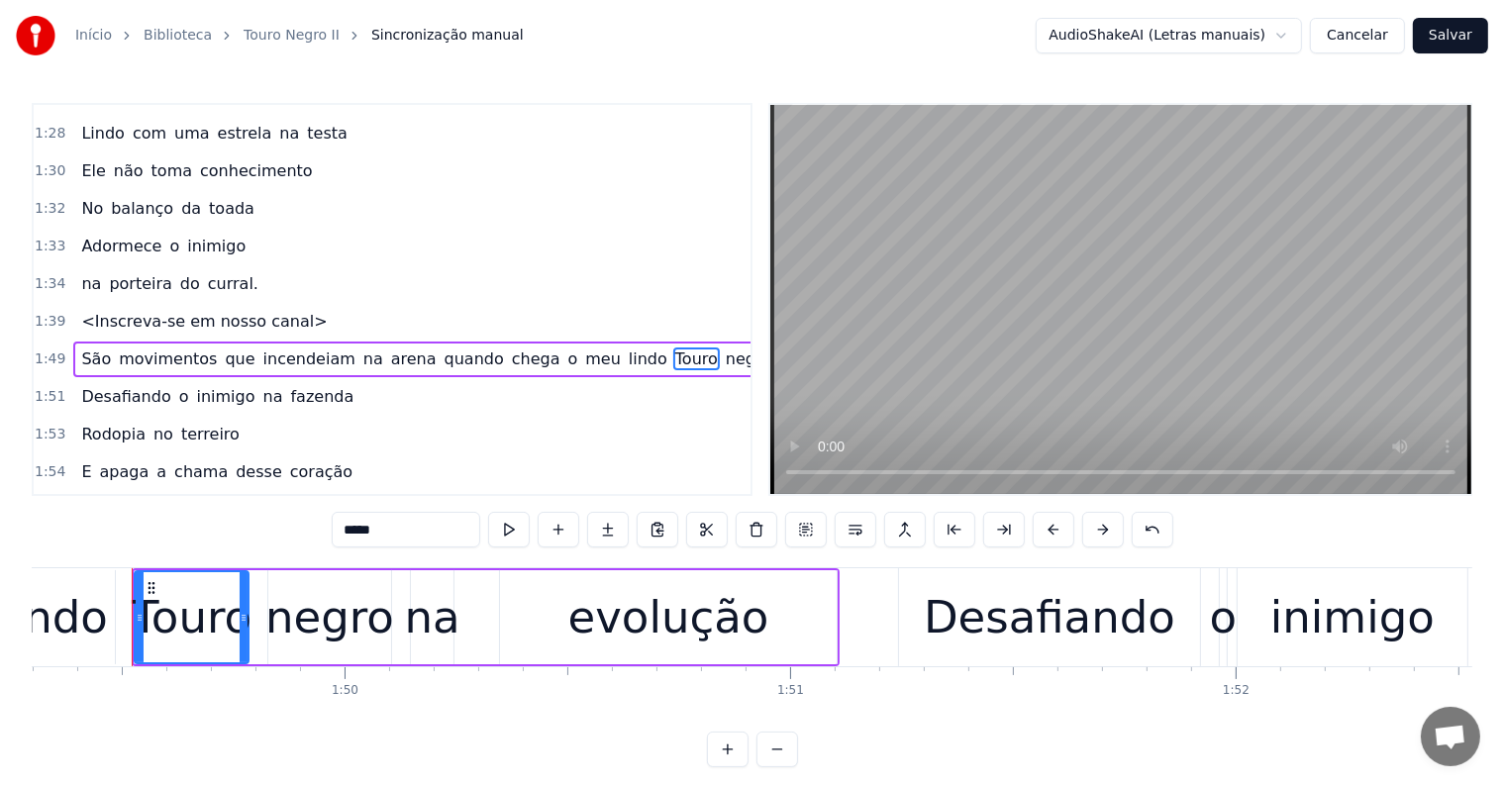
click at [443, 348] on span "quando" at bounding box center [474, 359] width 63 height 23
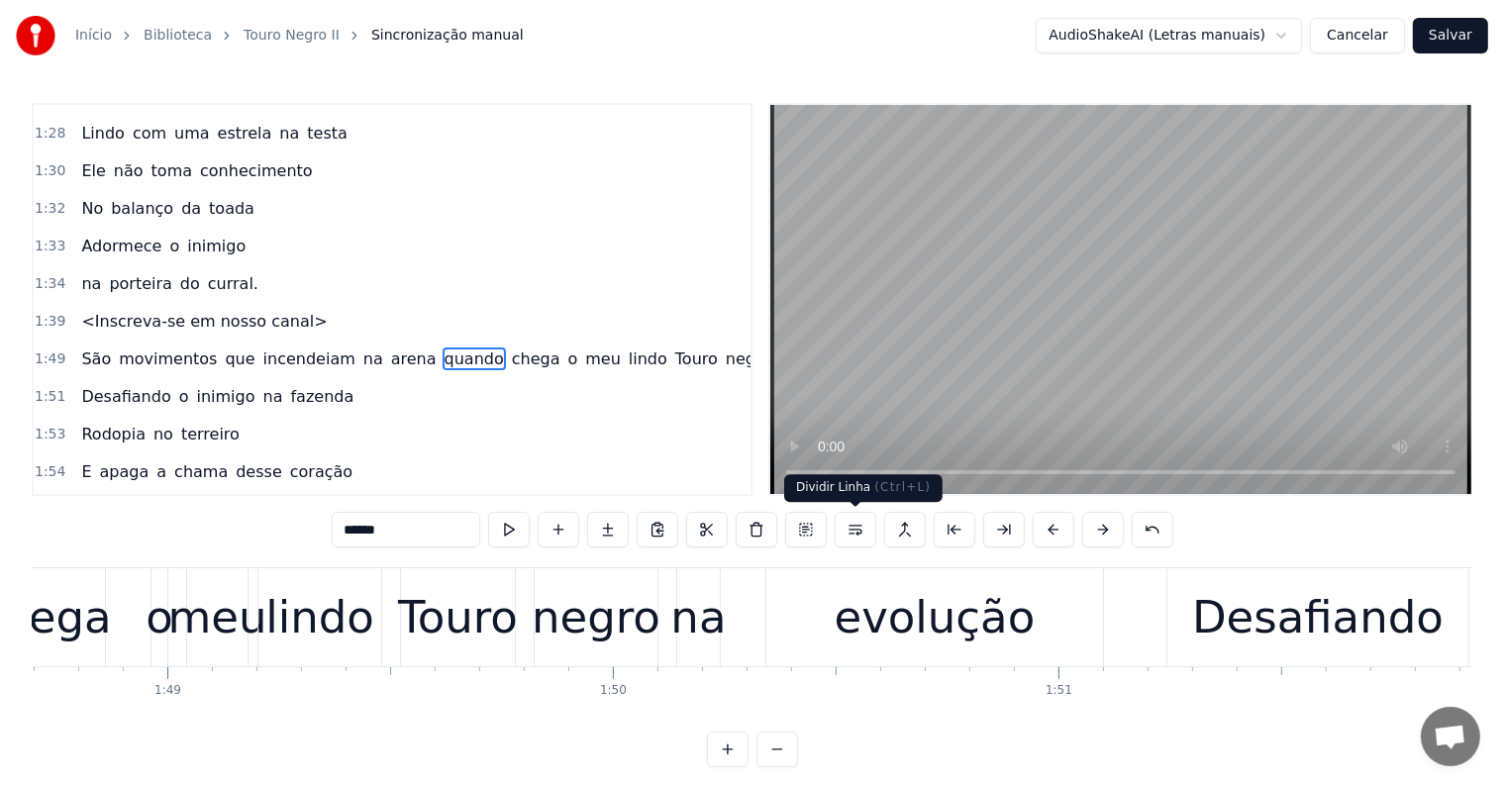
scroll to position [0, 48154]
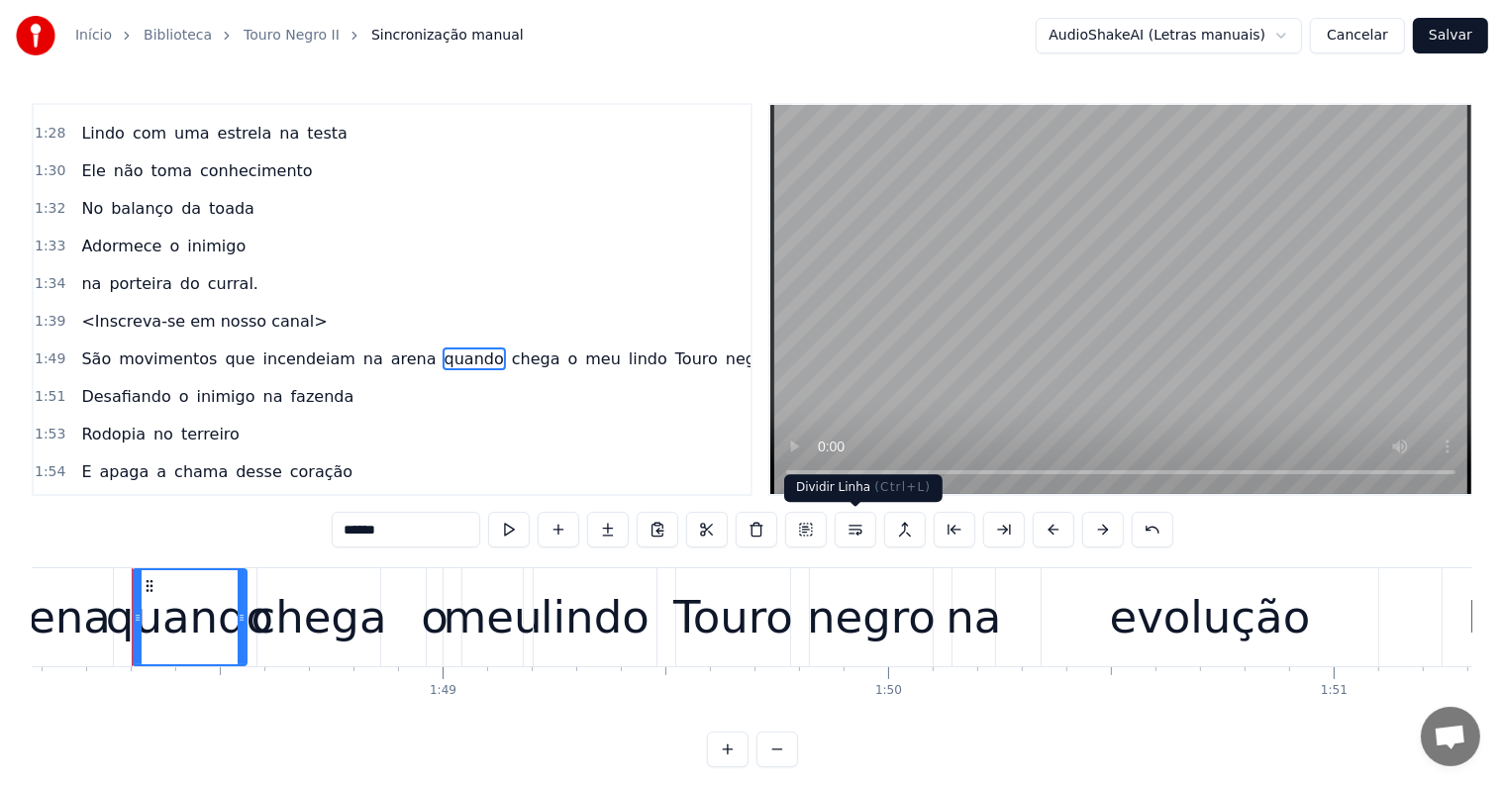
click at [854, 533] on button at bounding box center [856, 530] width 42 height 36
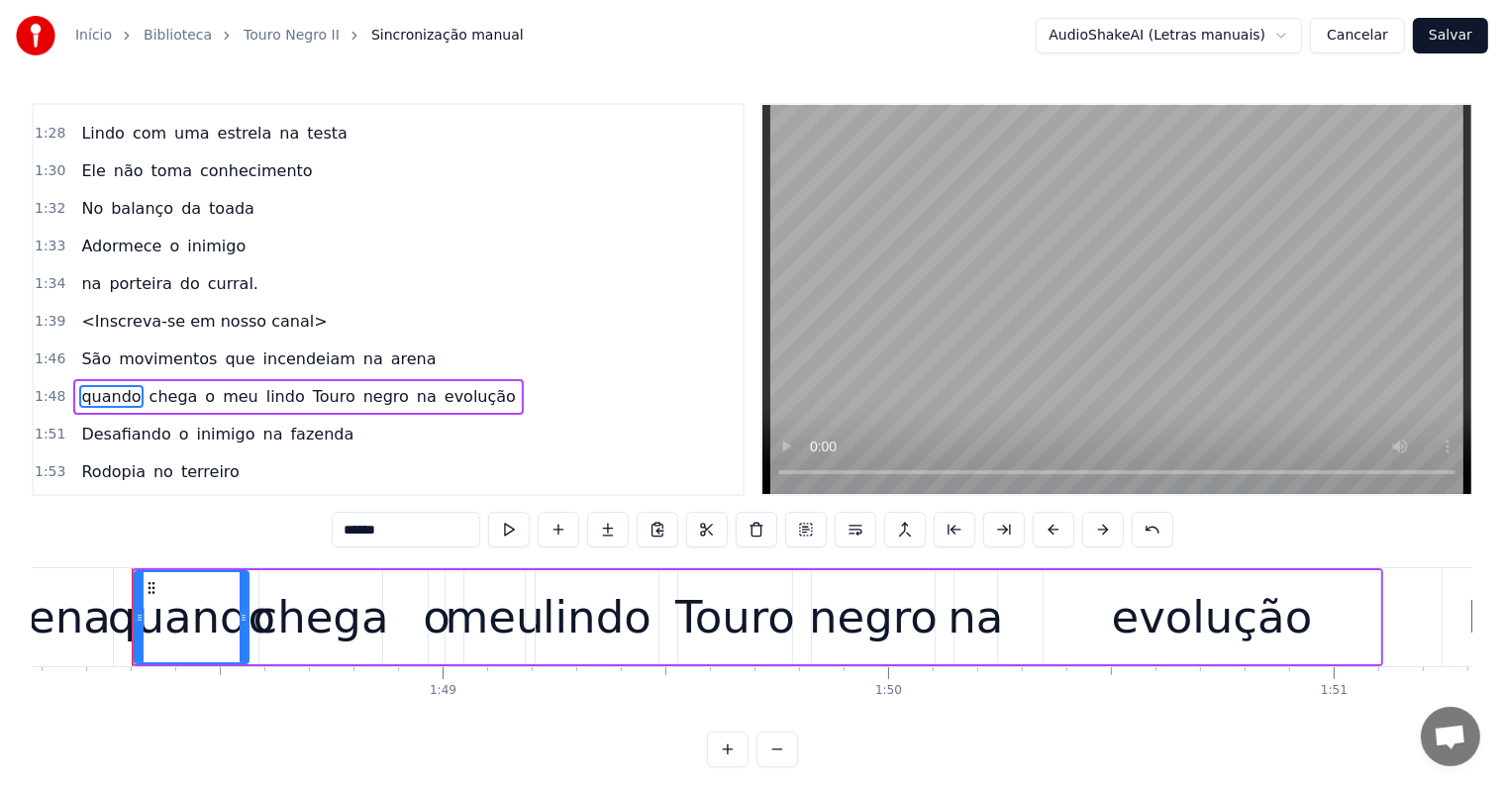
scroll to position [1900, 0]
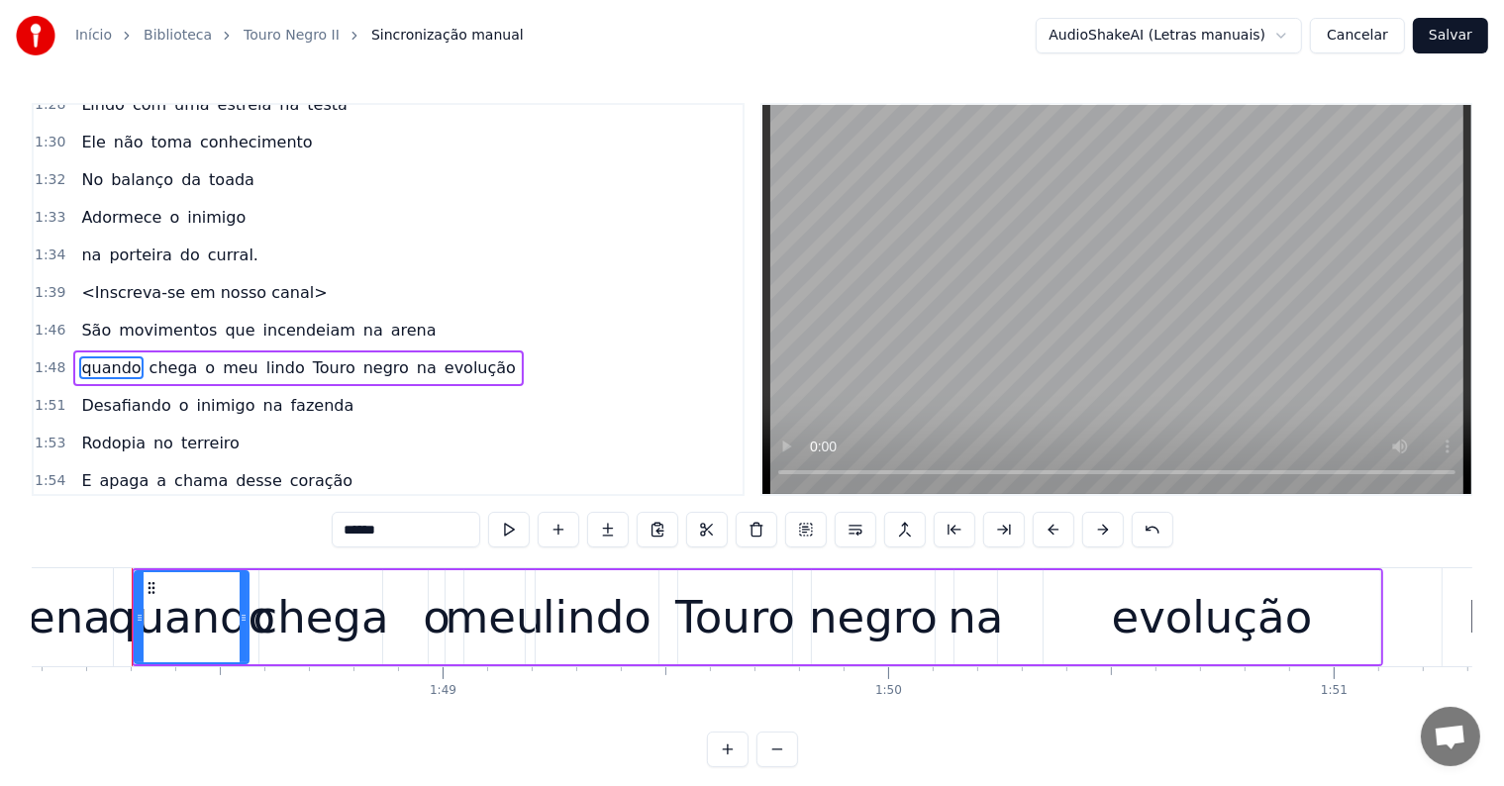
click at [415, 356] on span "na" at bounding box center [427, 367] width 24 height 23
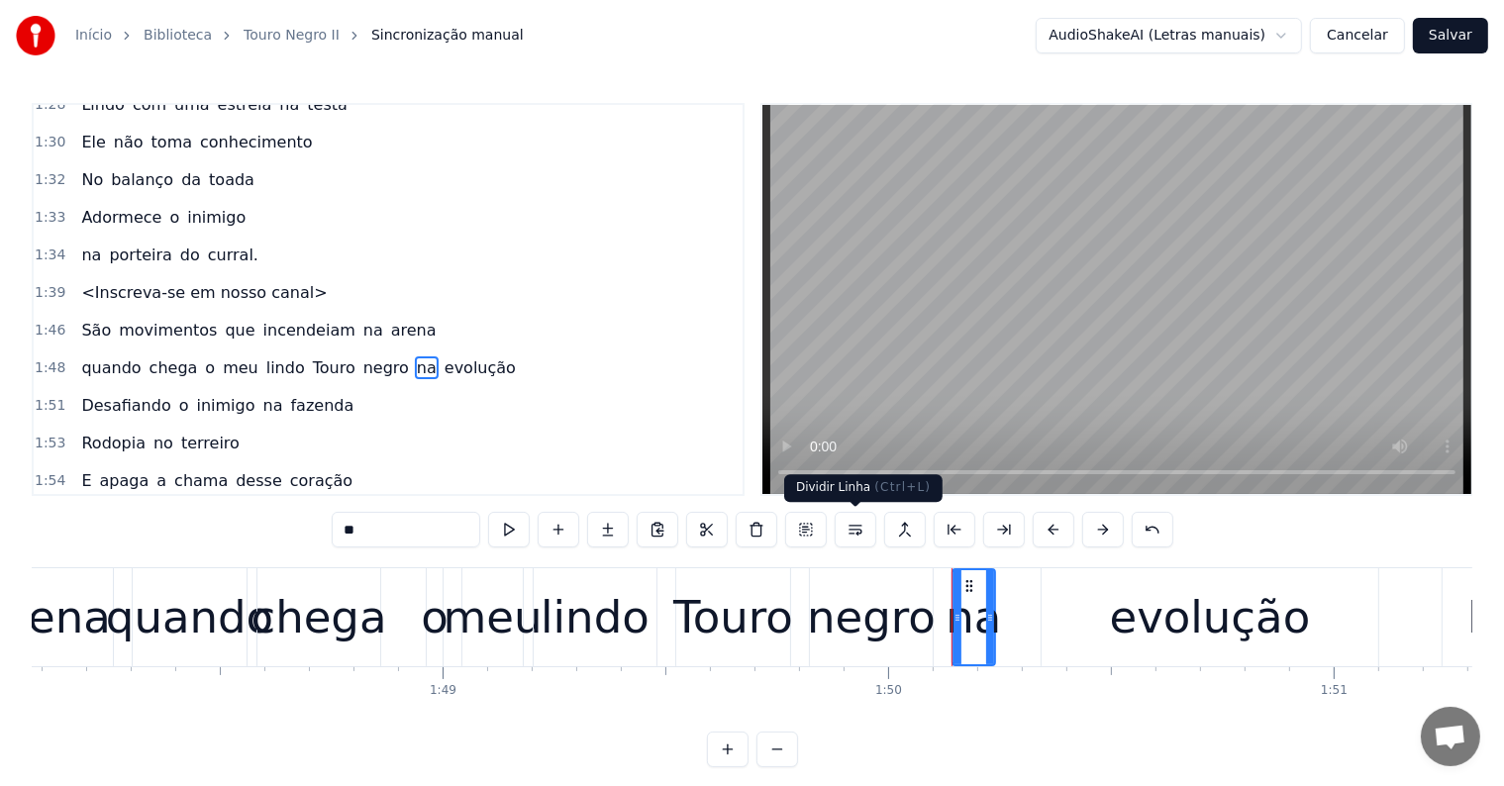
click at [851, 530] on button at bounding box center [856, 530] width 42 height 36
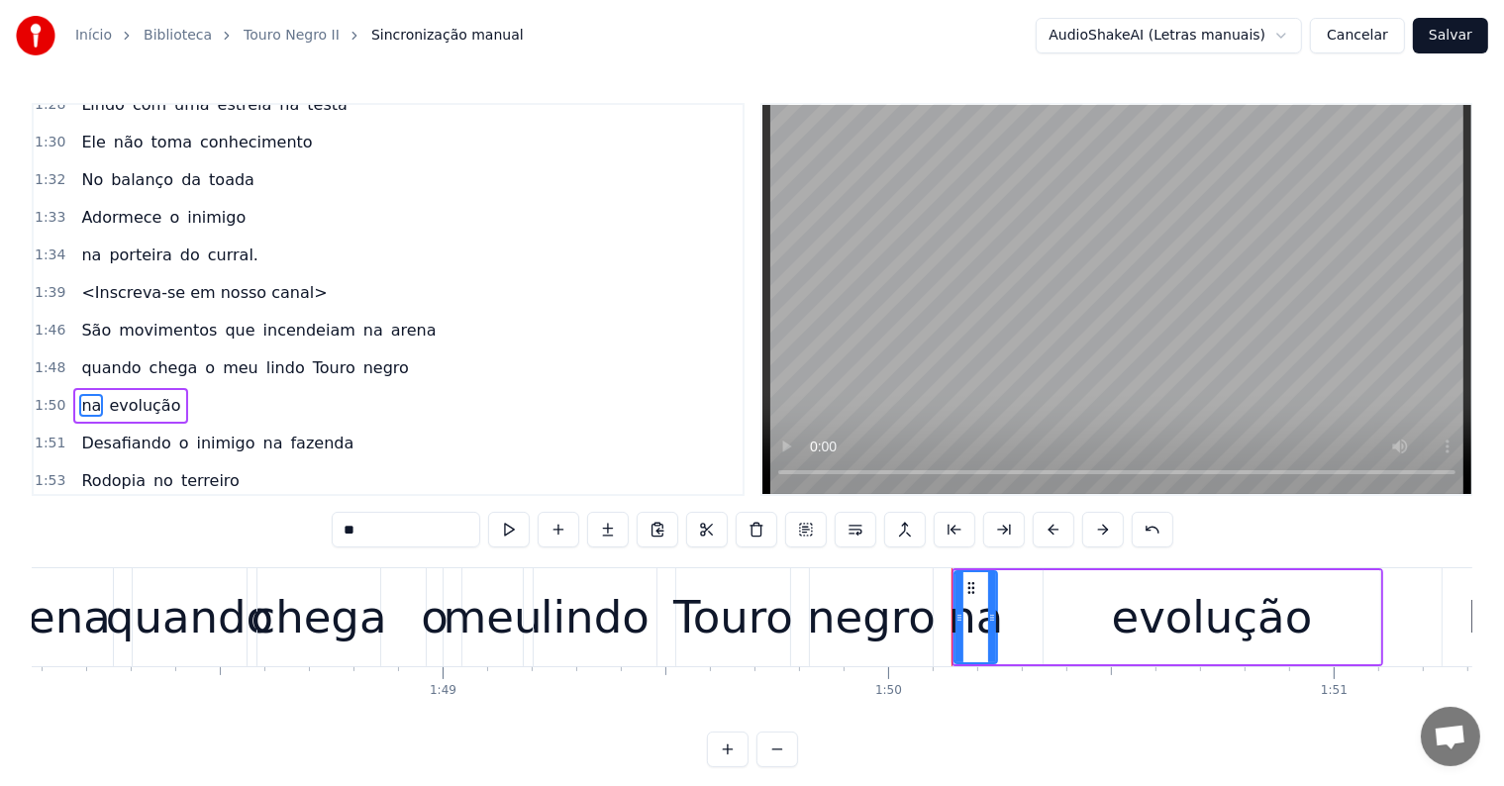
scroll to position [1937, 0]
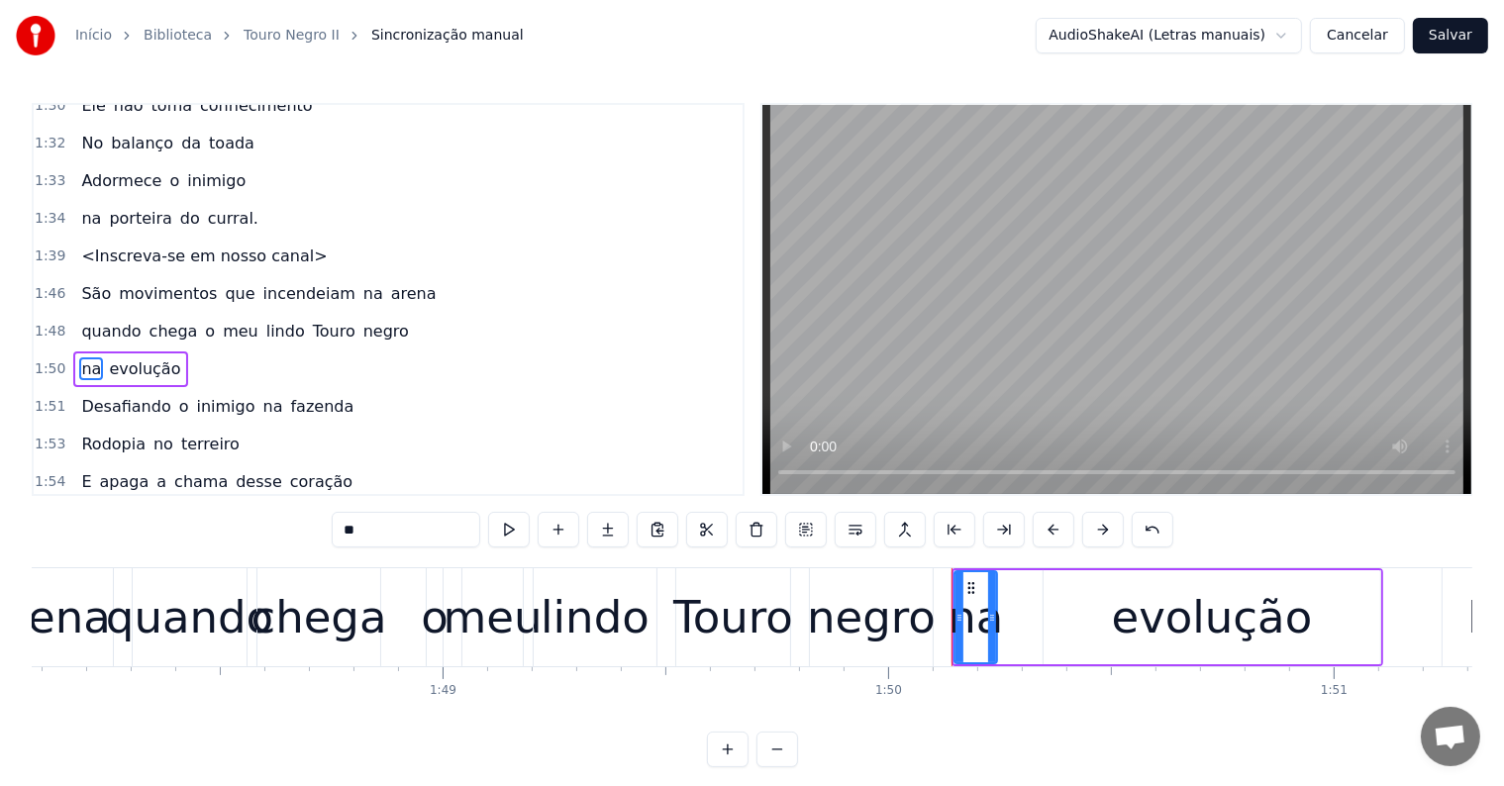
click at [389, 282] on span "arena" at bounding box center [414, 293] width 50 height 23
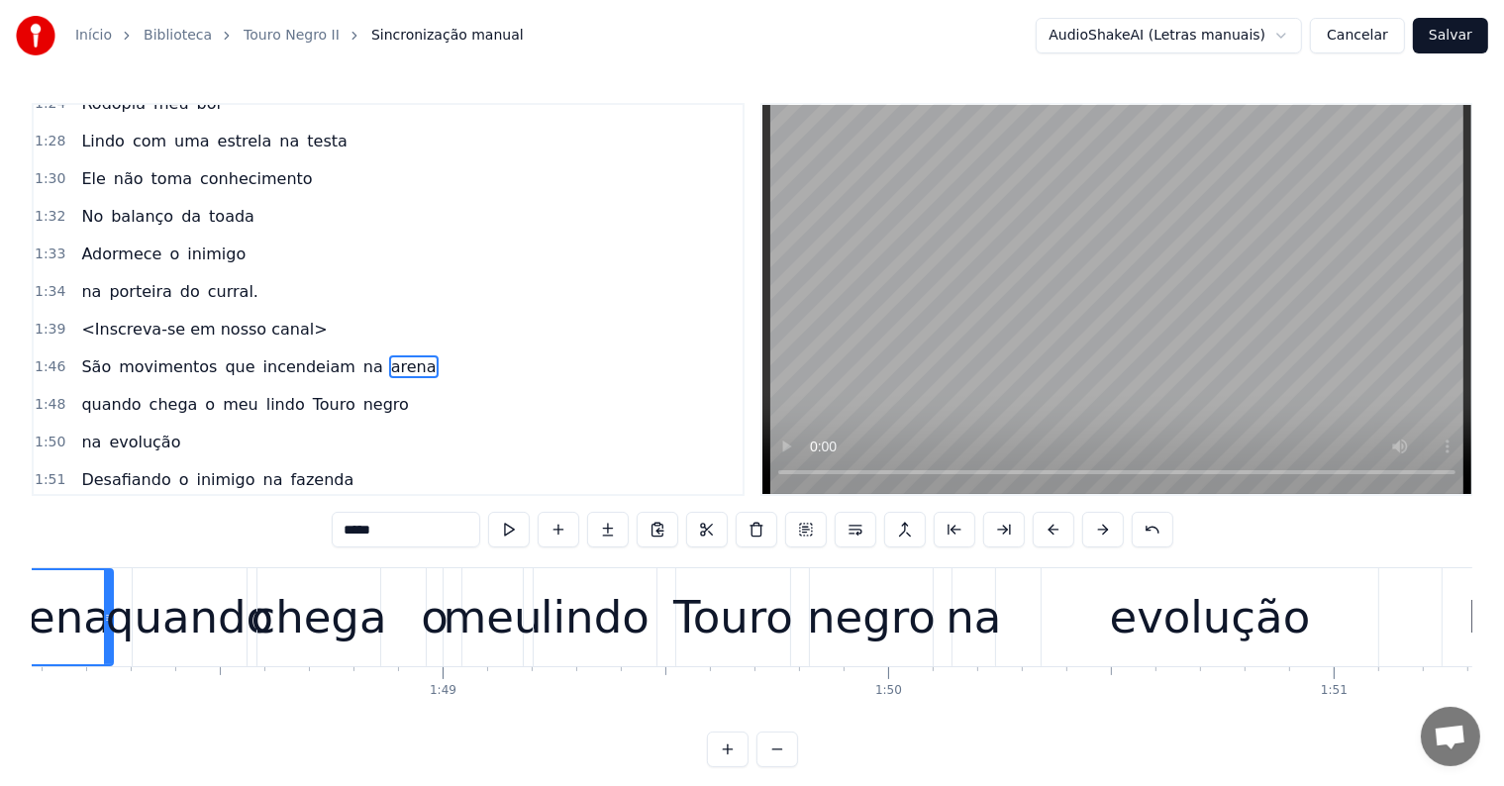
scroll to position [0, 48002]
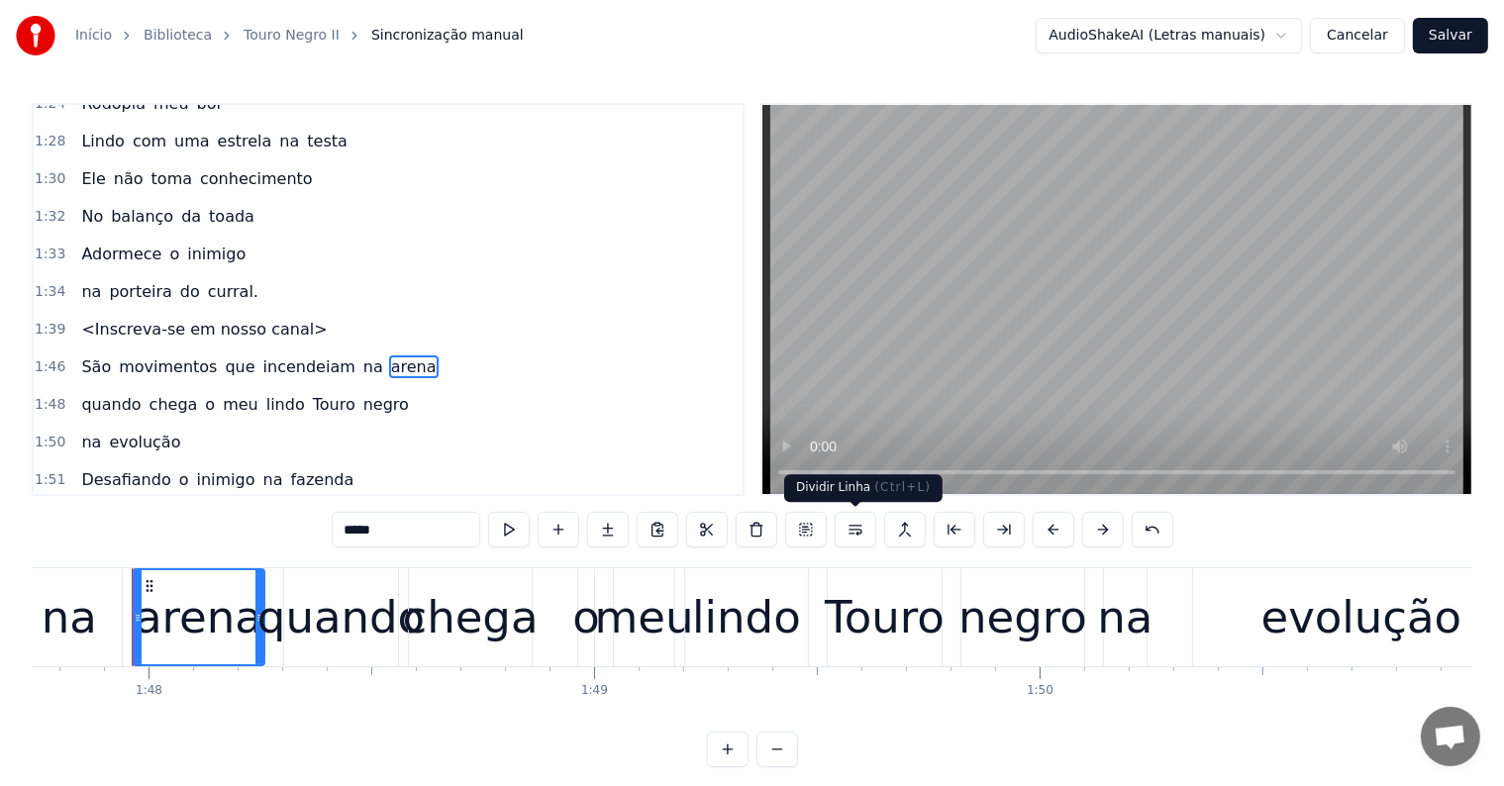
click at [858, 529] on button at bounding box center [856, 530] width 42 height 36
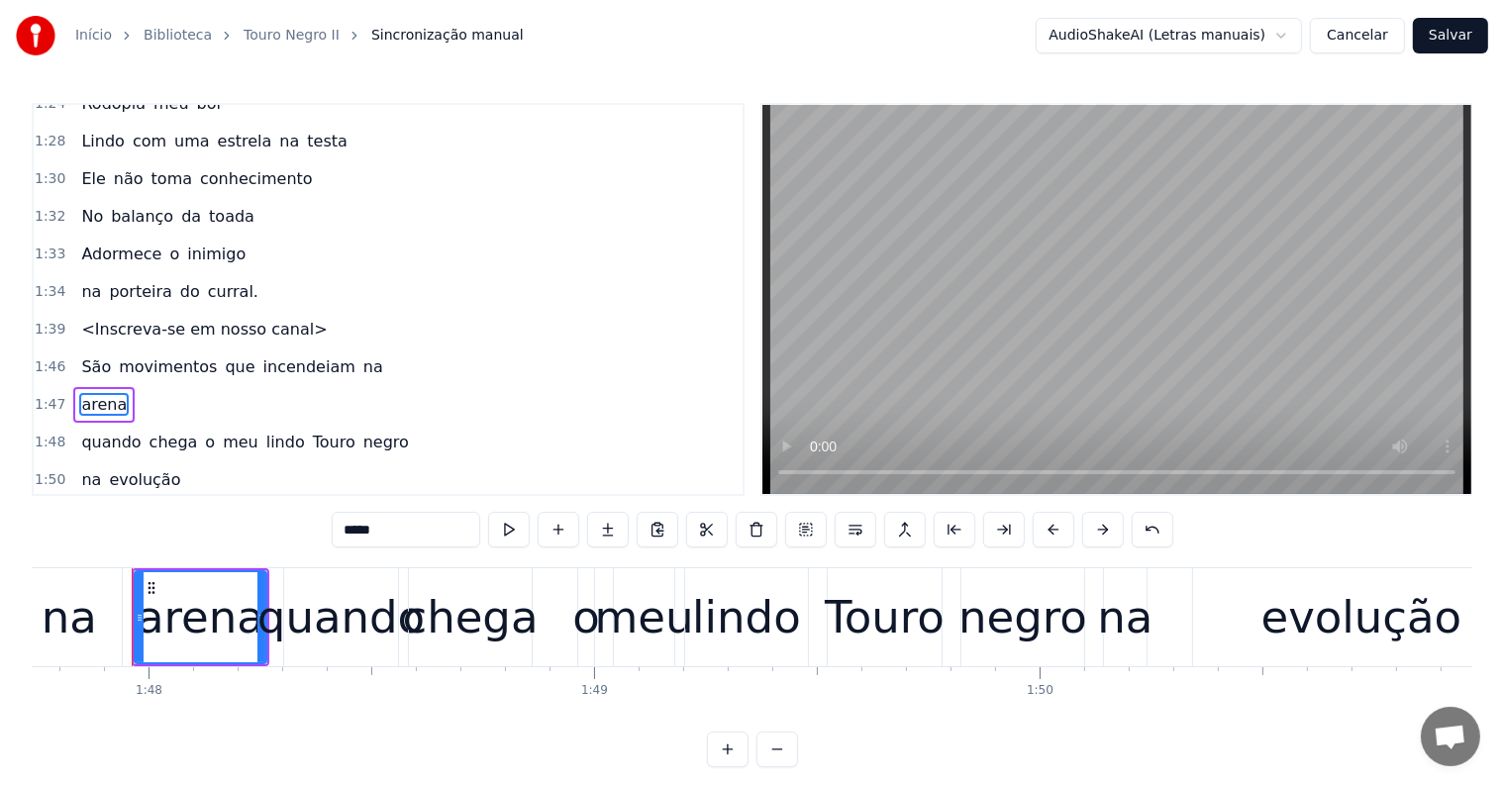
scroll to position [1900, 0]
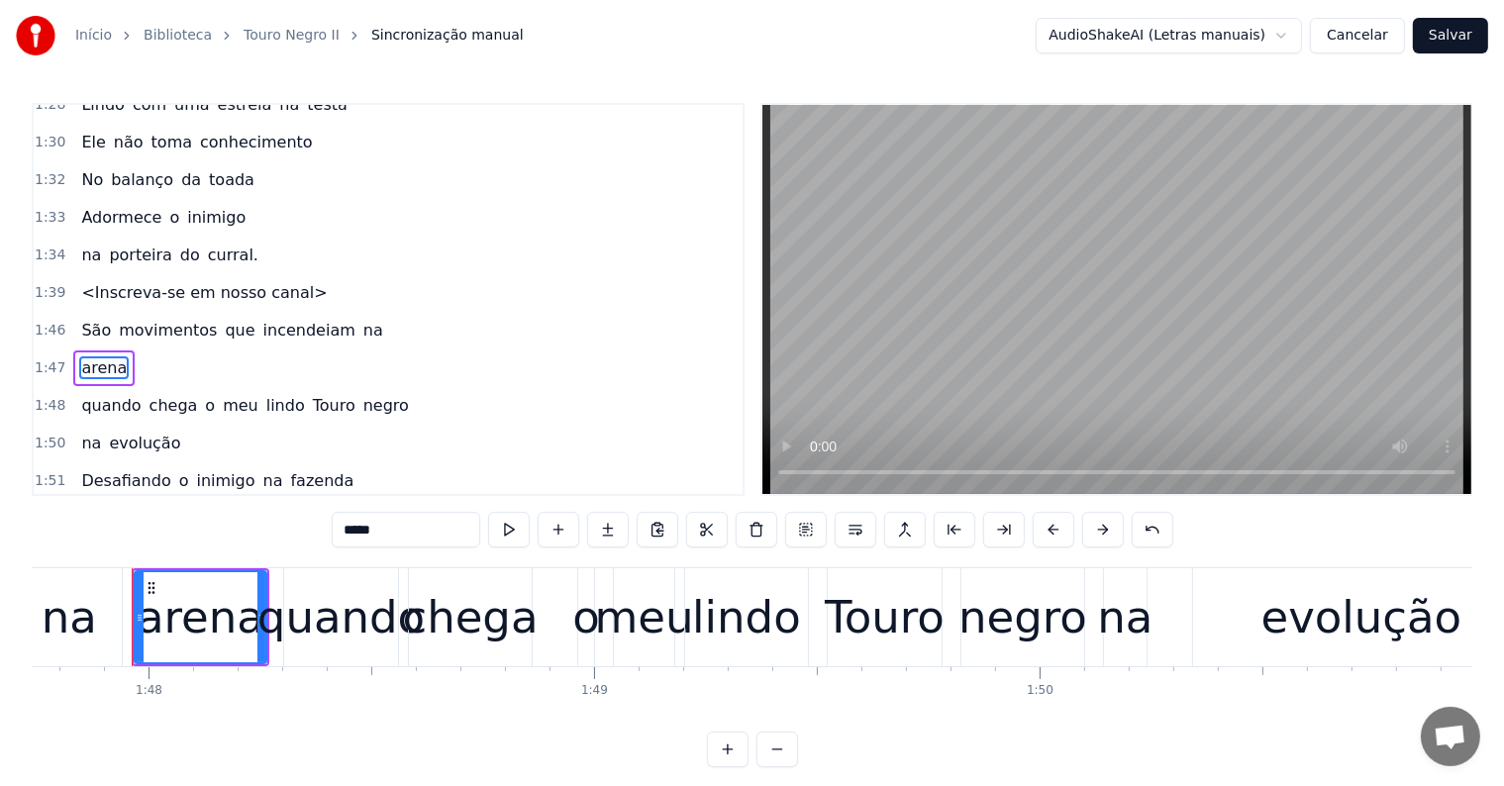
click at [361, 319] on span "na" at bounding box center [373, 330] width 24 height 23
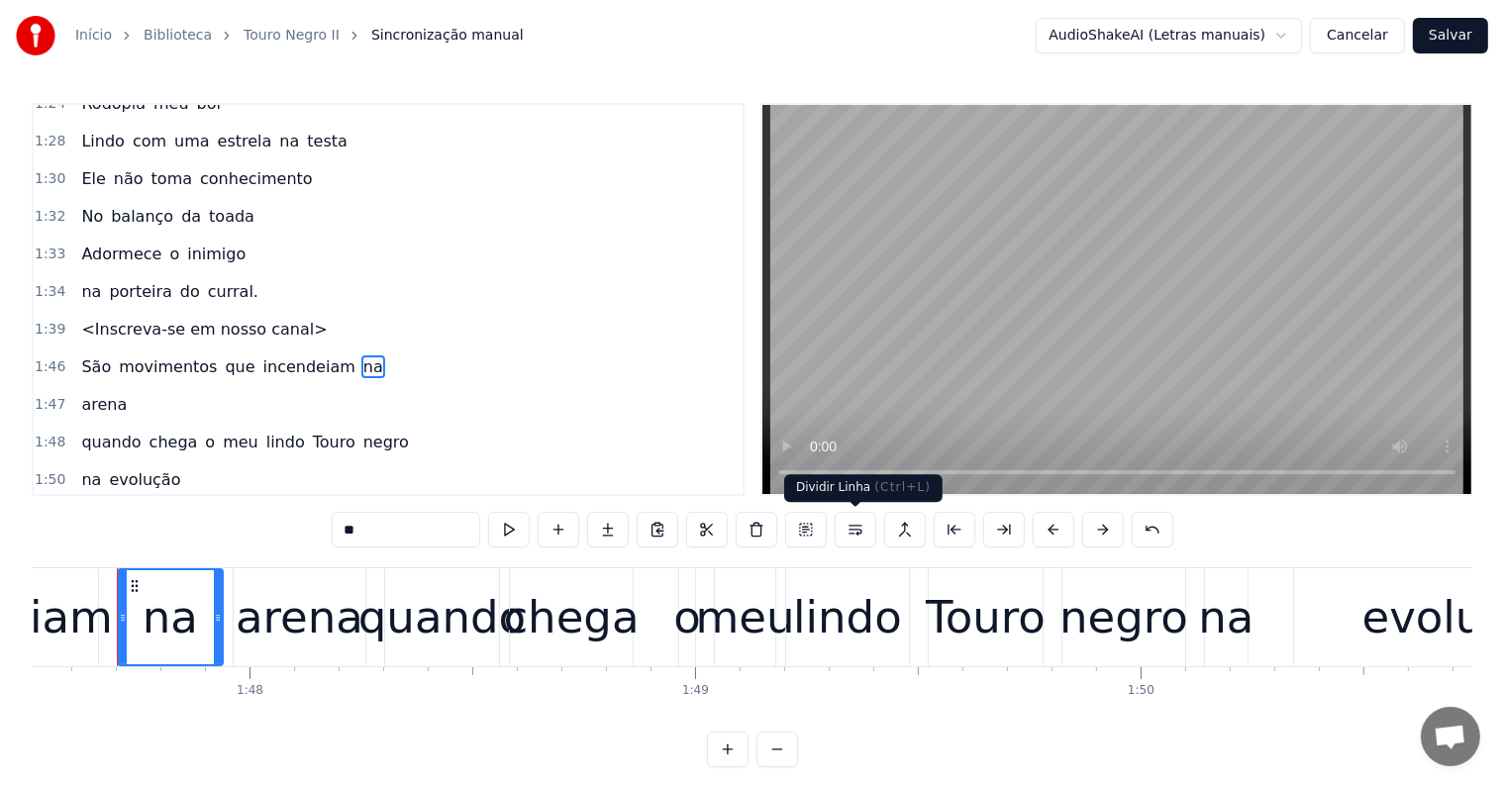
scroll to position [0, 47886]
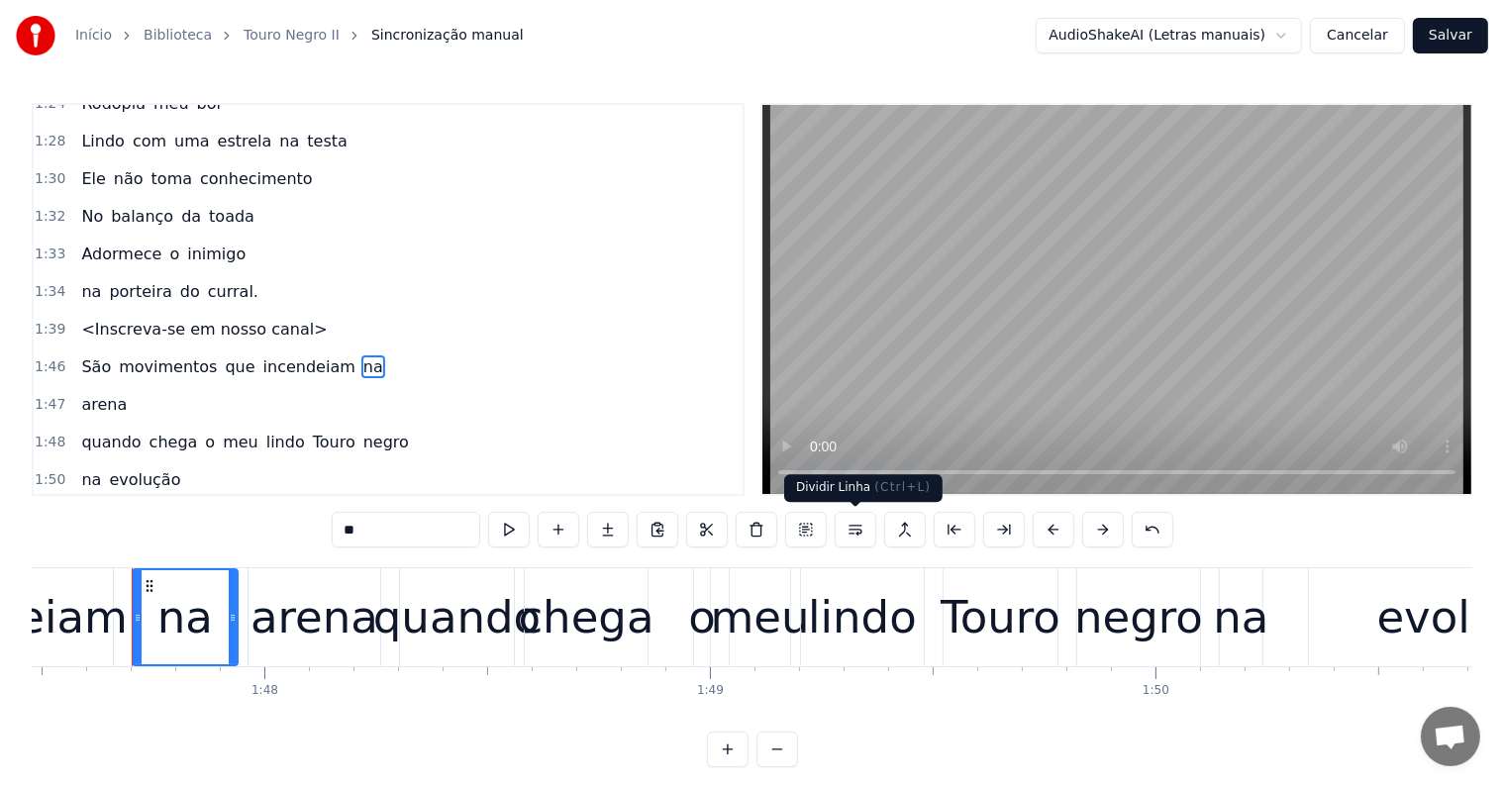
click at [851, 535] on button at bounding box center [856, 530] width 42 height 36
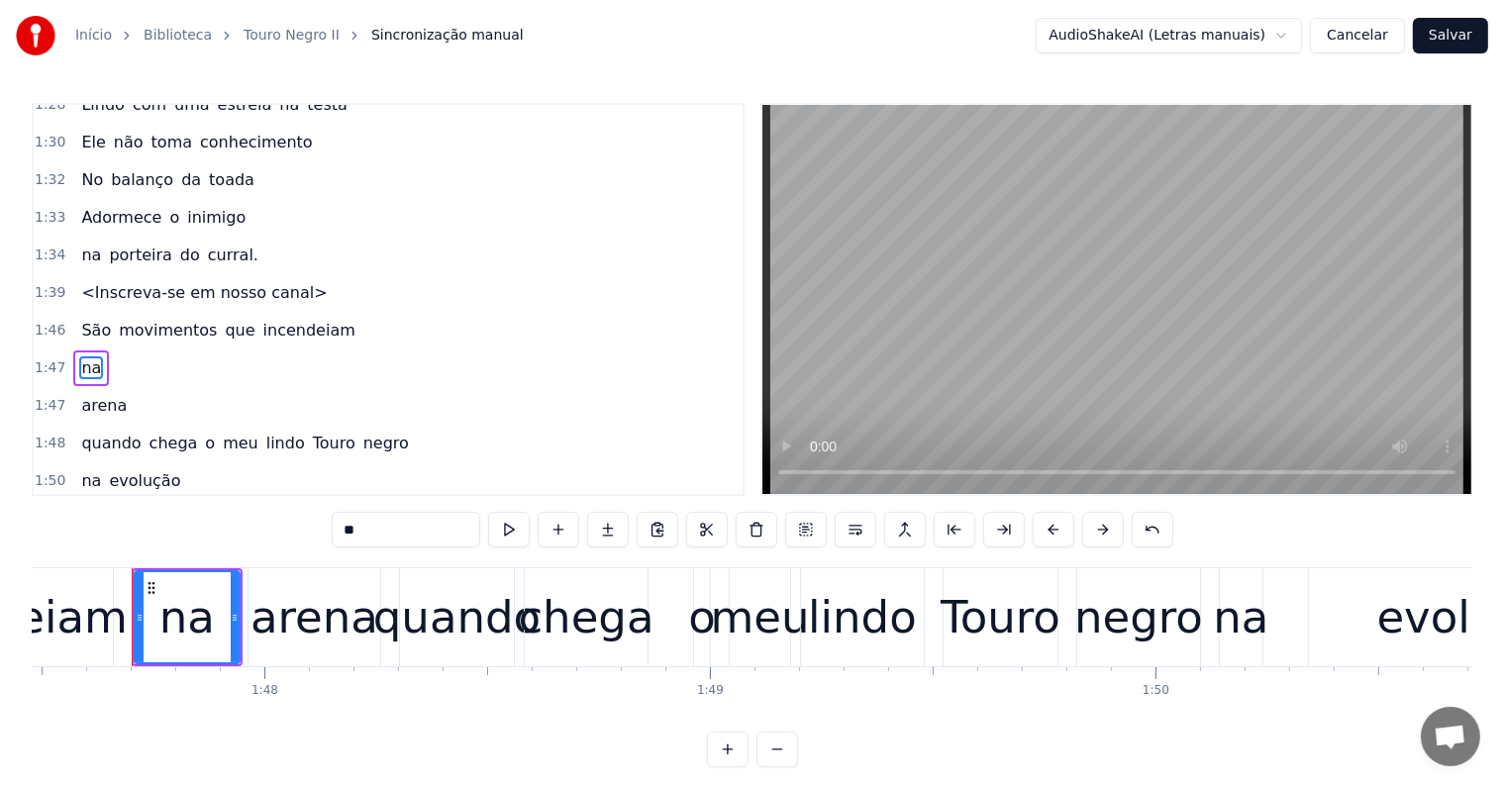
click at [277, 319] on span "incendeiam" at bounding box center [309, 330] width 96 height 23
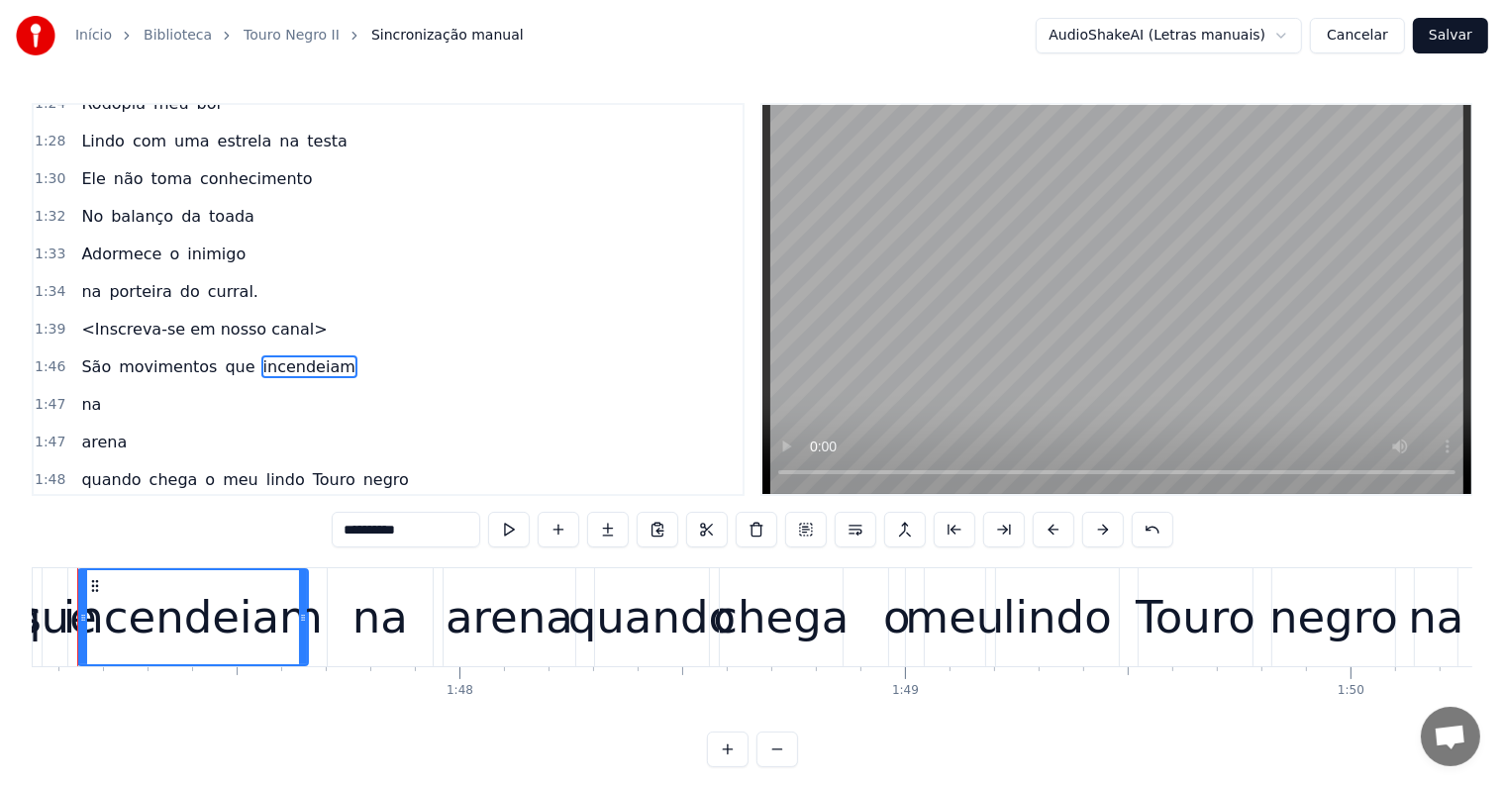
scroll to position [0, 47637]
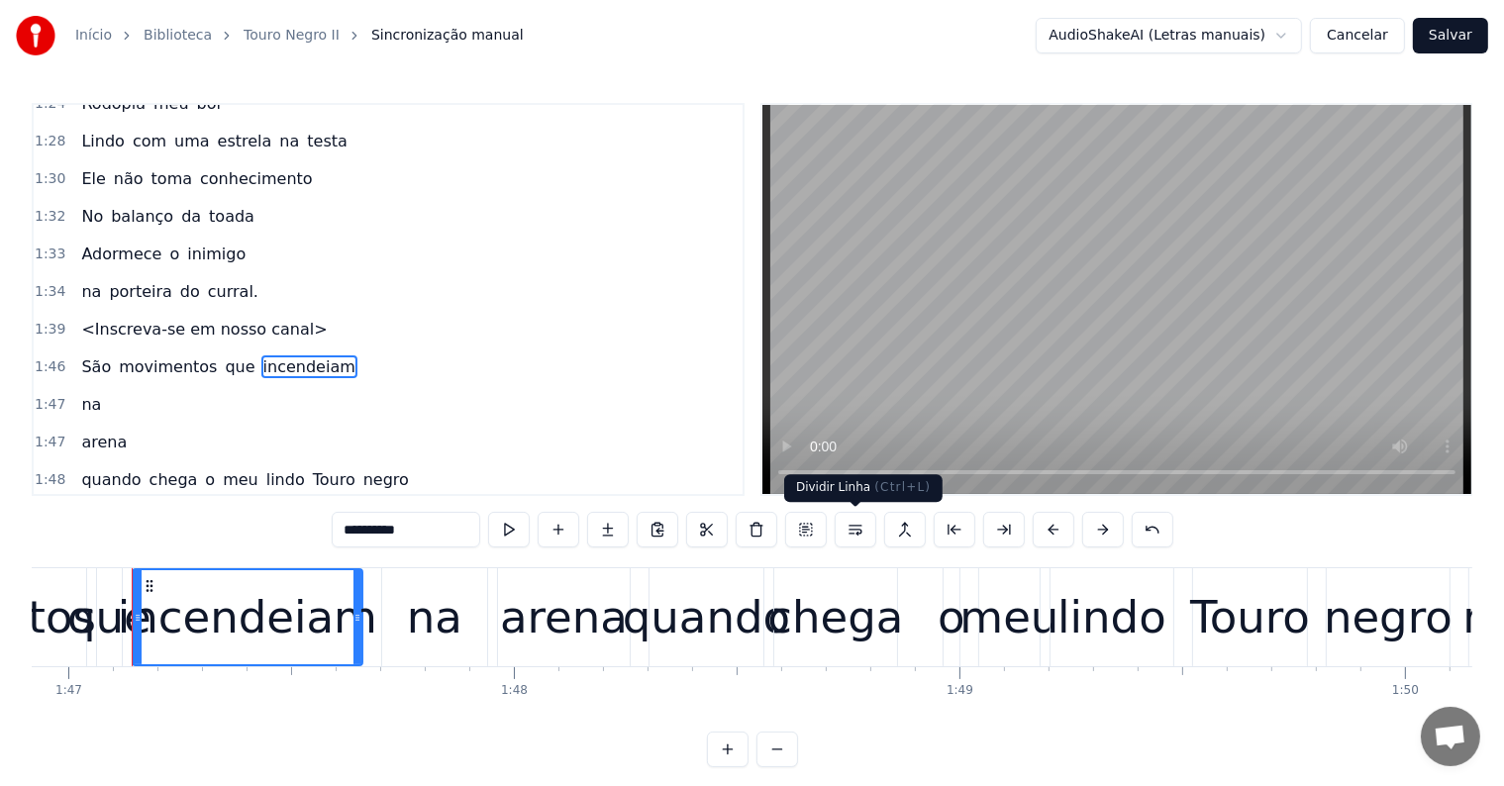
click at [855, 531] on button at bounding box center [856, 530] width 42 height 36
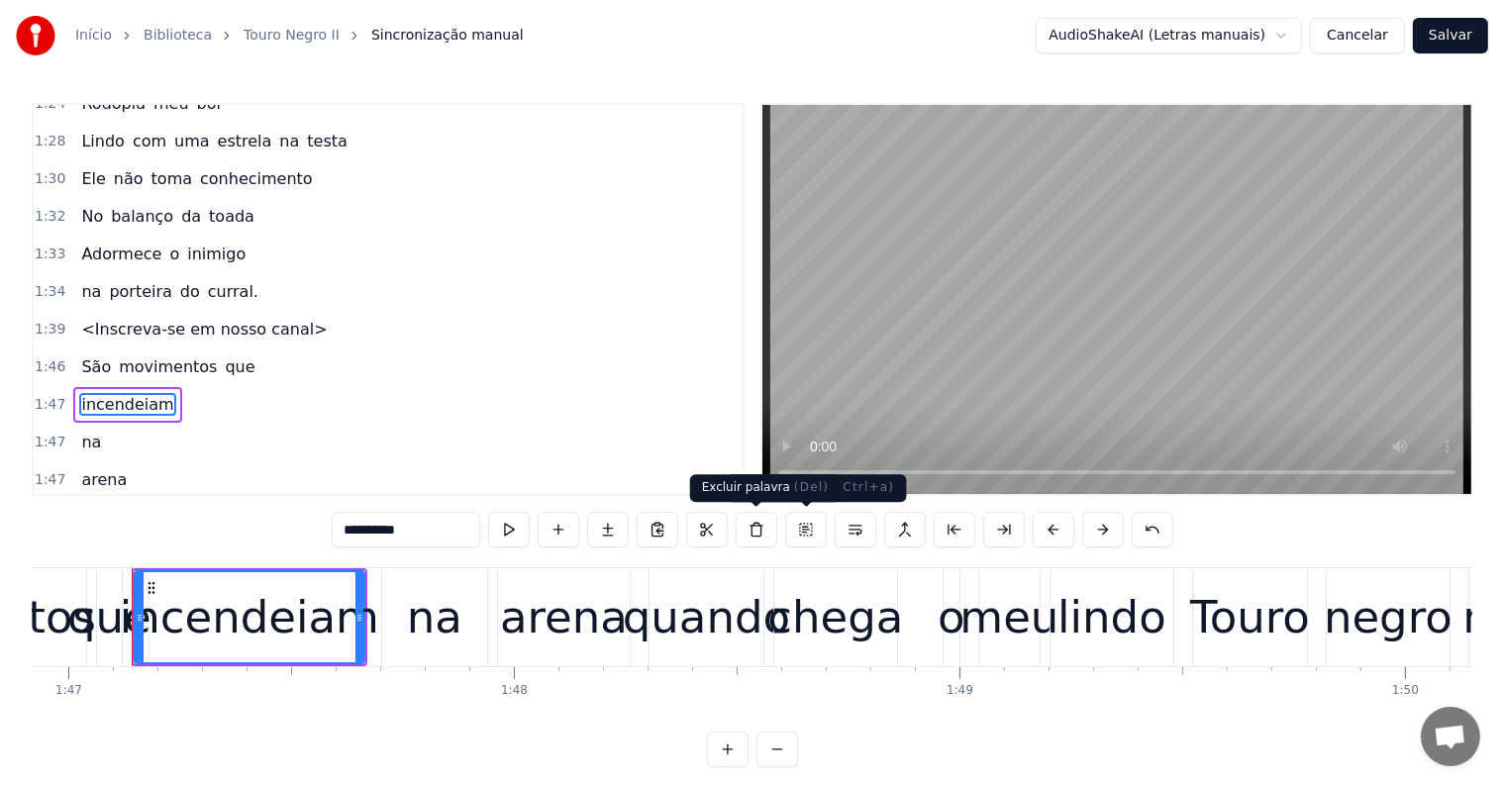
scroll to position [1900, 0]
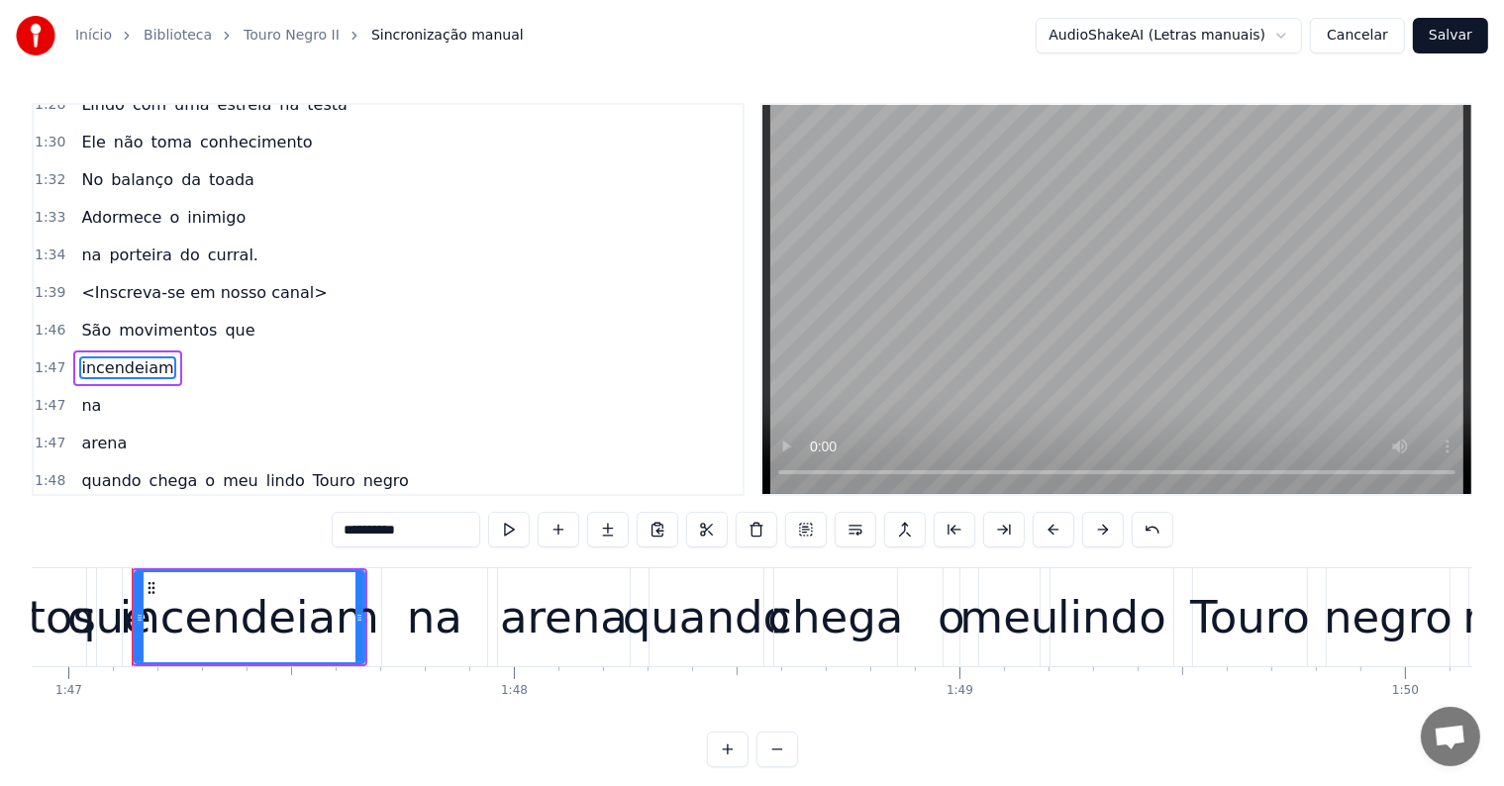
click at [223, 319] on span "que" at bounding box center [240, 330] width 34 height 23
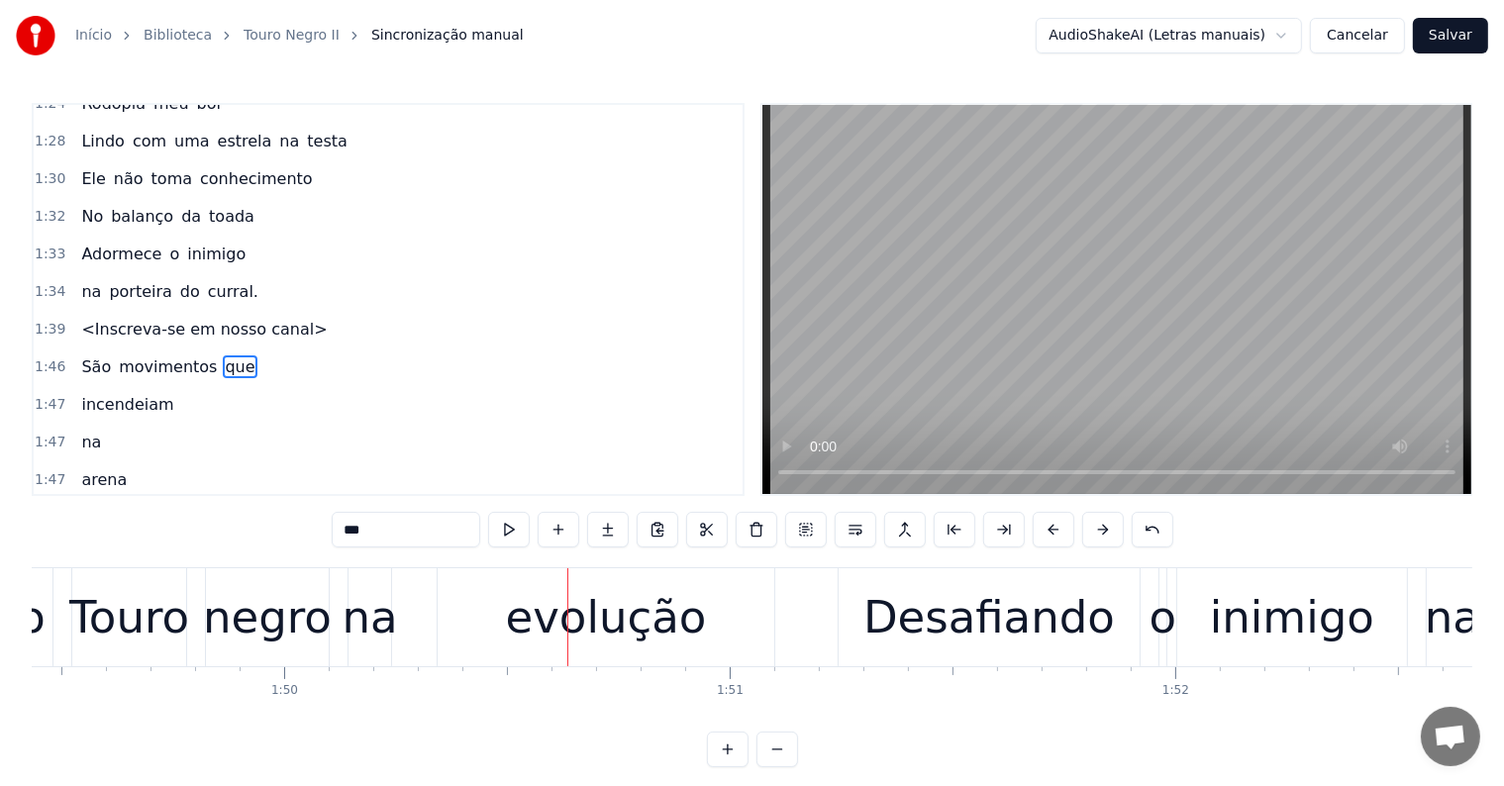
scroll to position [0, 48857]
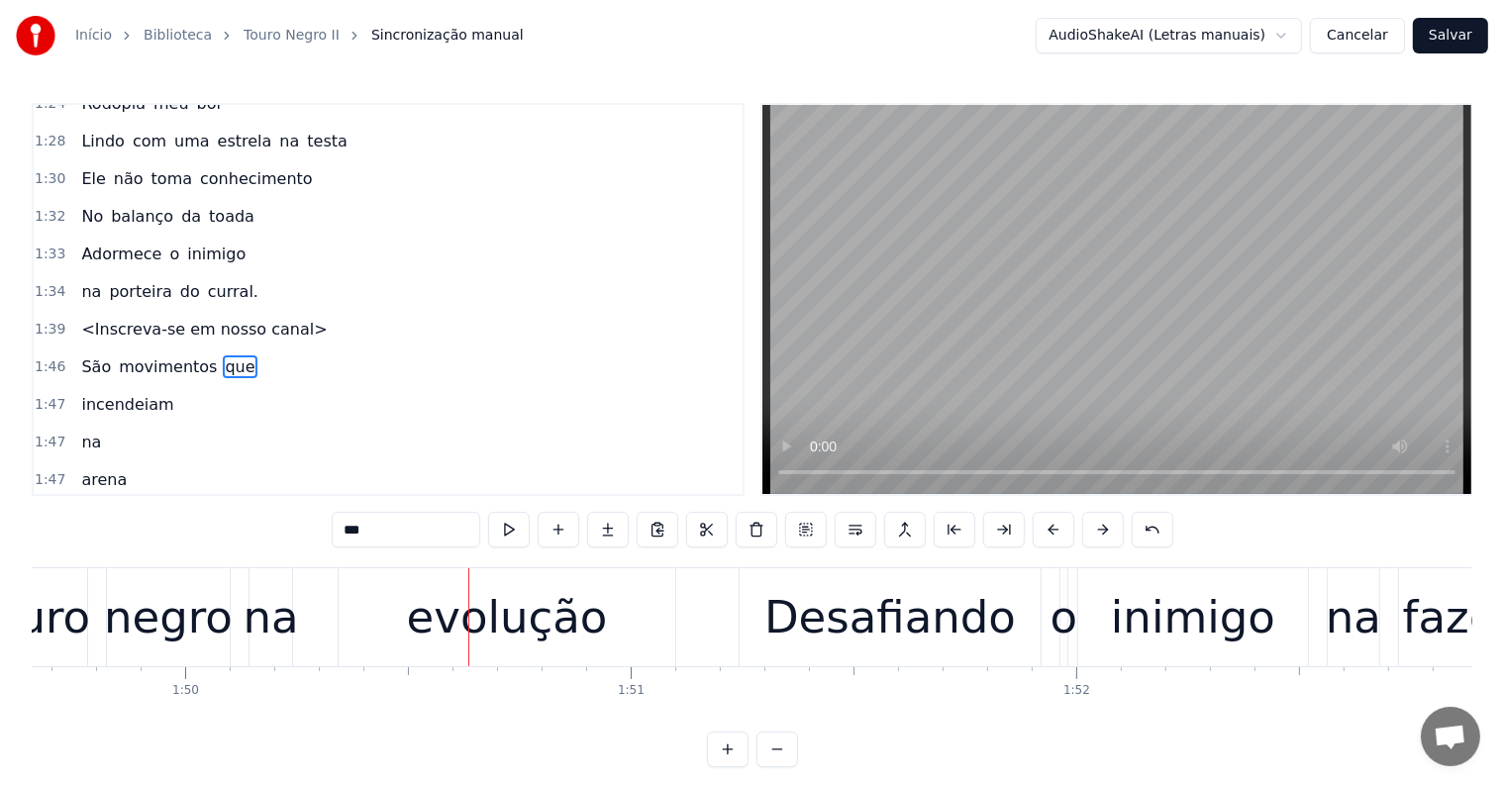
click at [361, 506] on span "negro" at bounding box center [386, 517] width 50 height 23
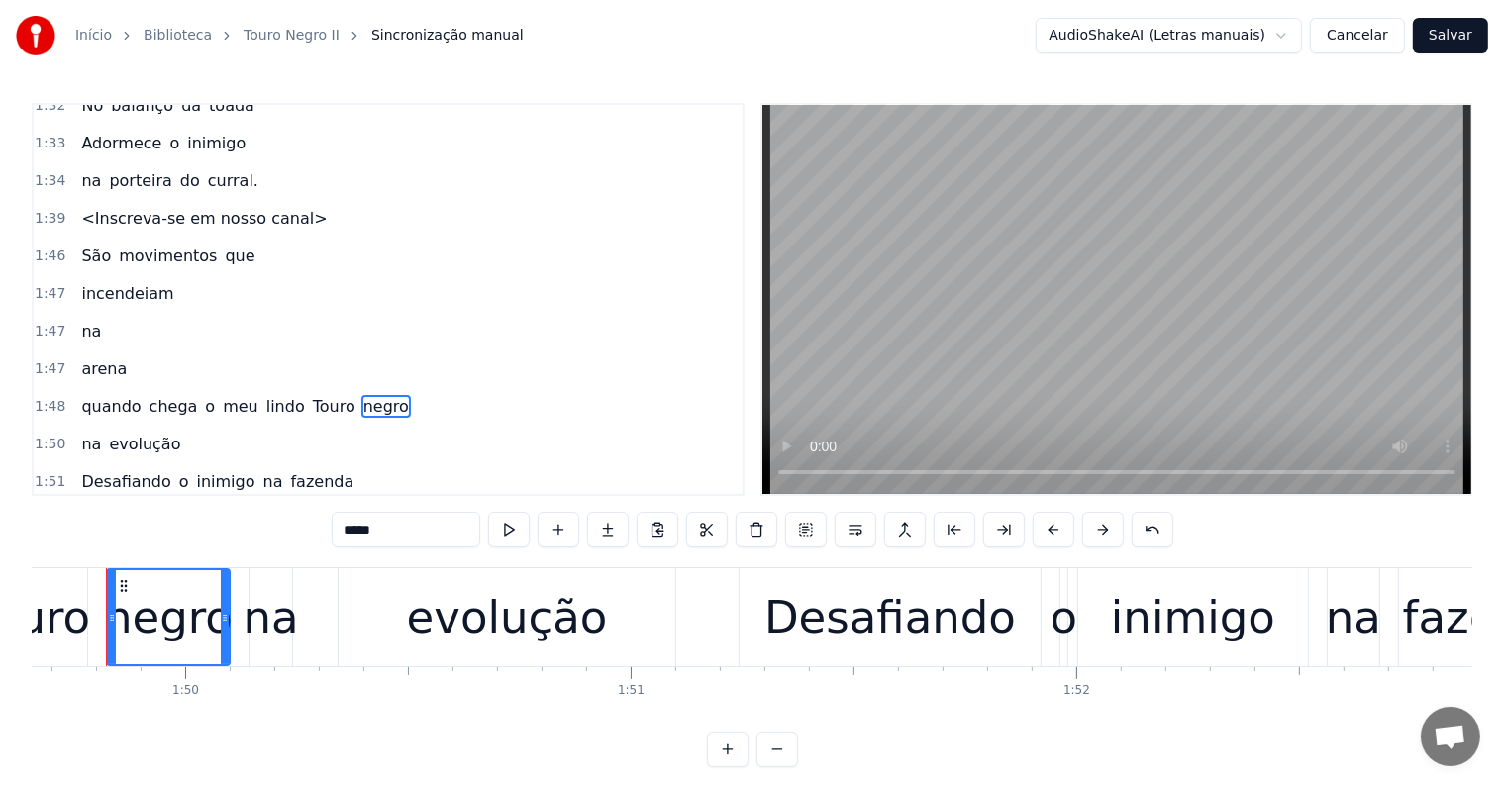
scroll to position [0, 48831]
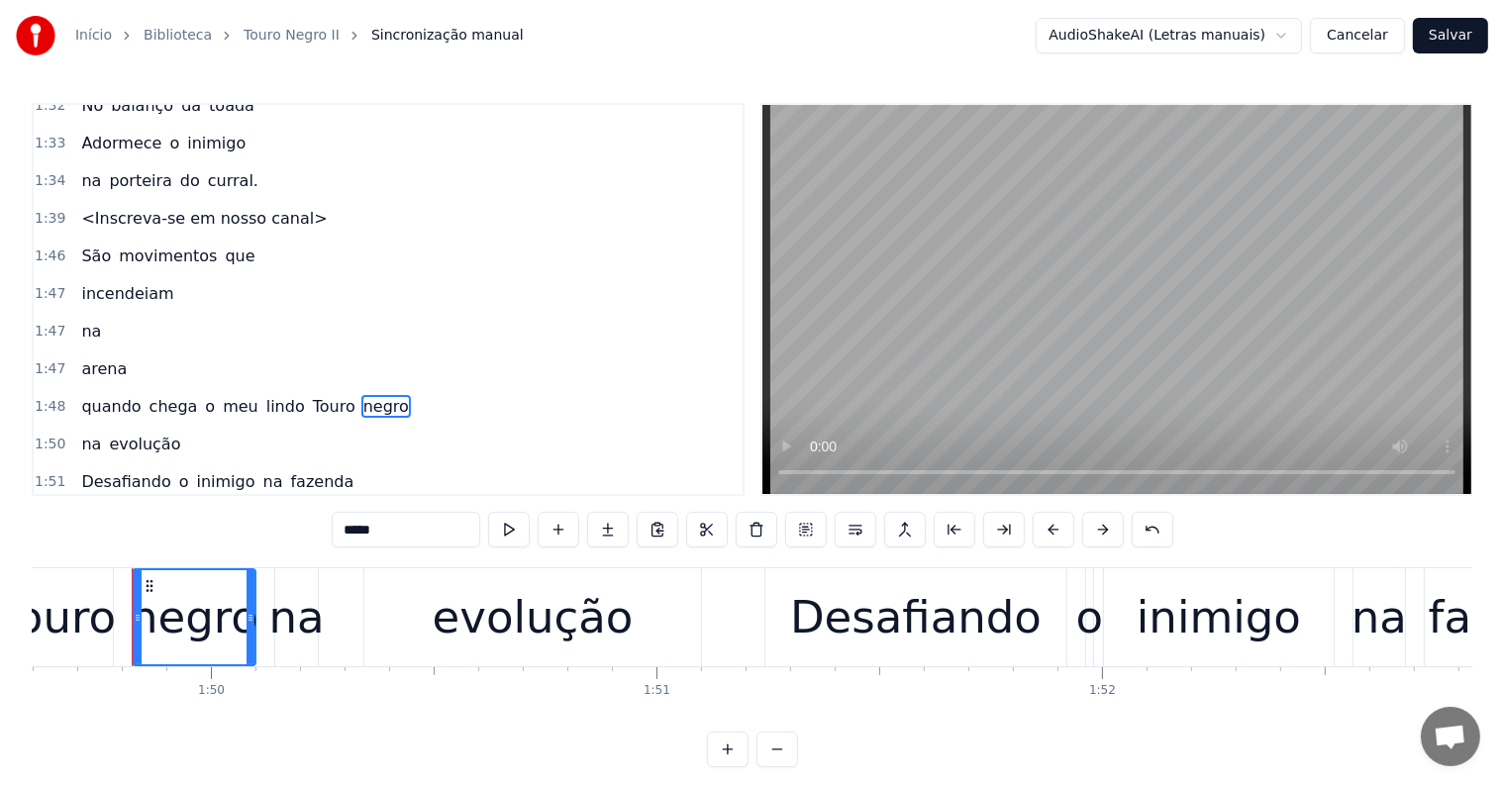
click at [852, 527] on button at bounding box center [856, 530] width 42 height 36
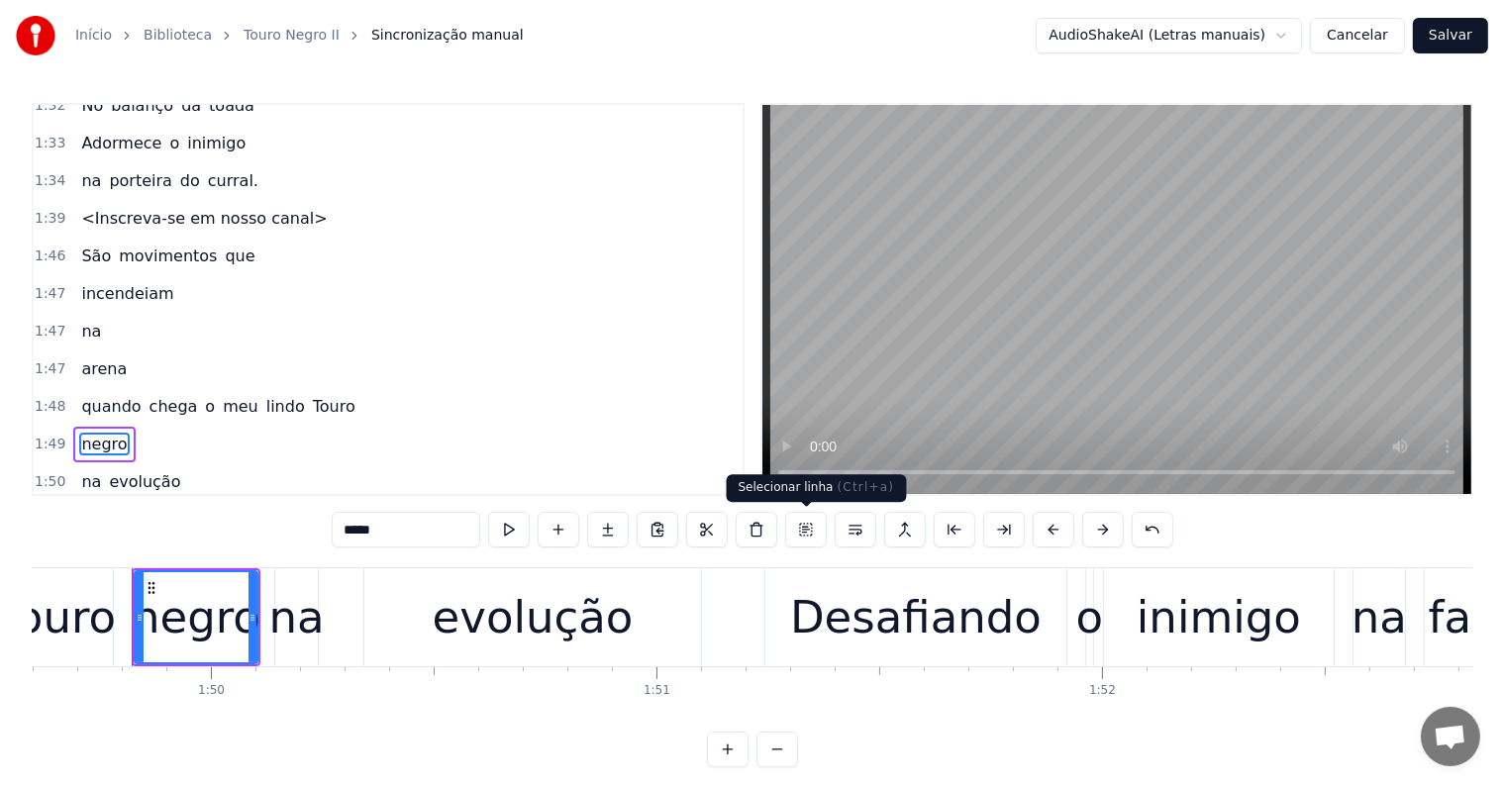
scroll to position [2046, 0]
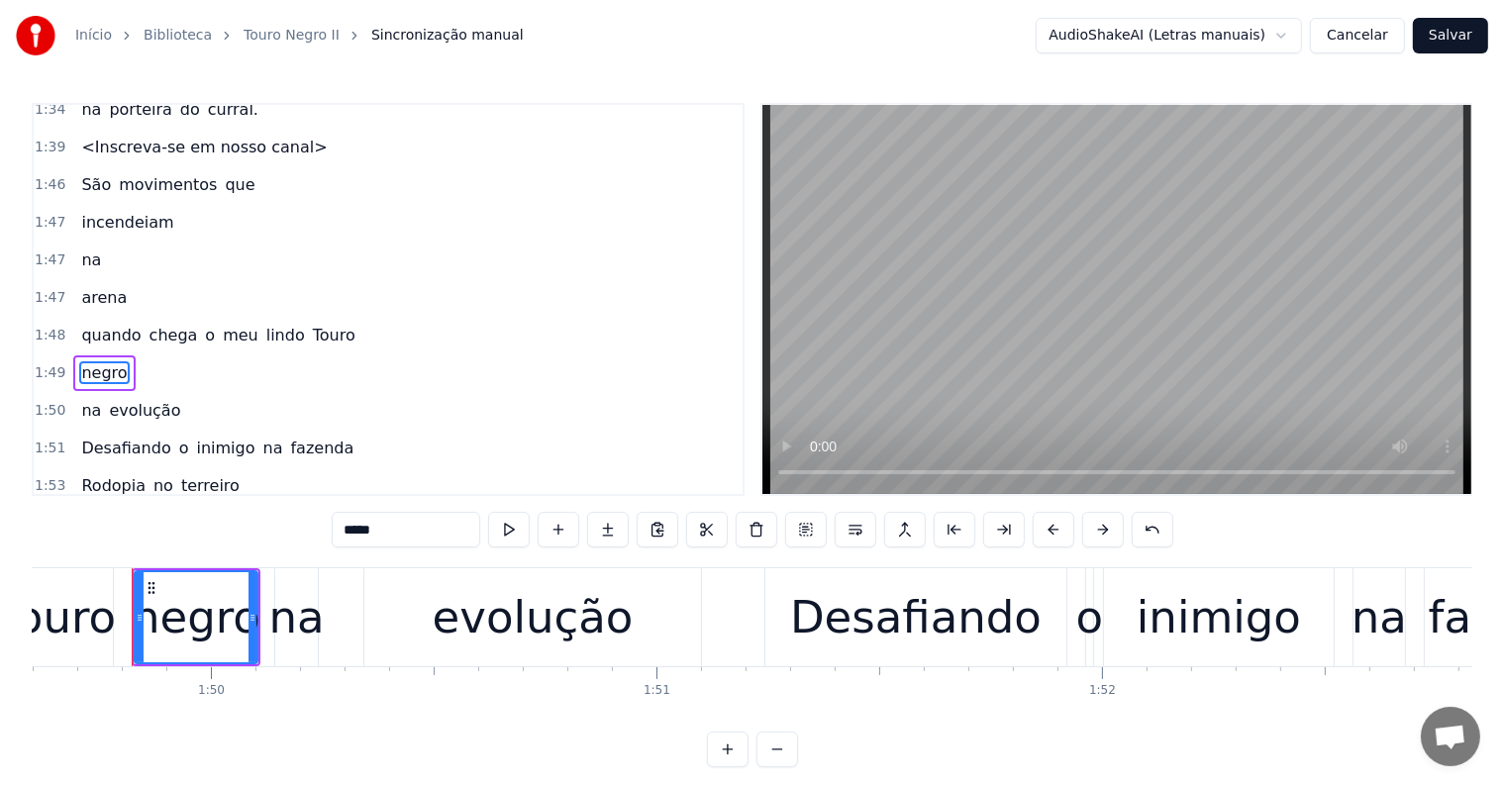
click at [311, 324] on span "Touro" at bounding box center [334, 335] width 47 height 23
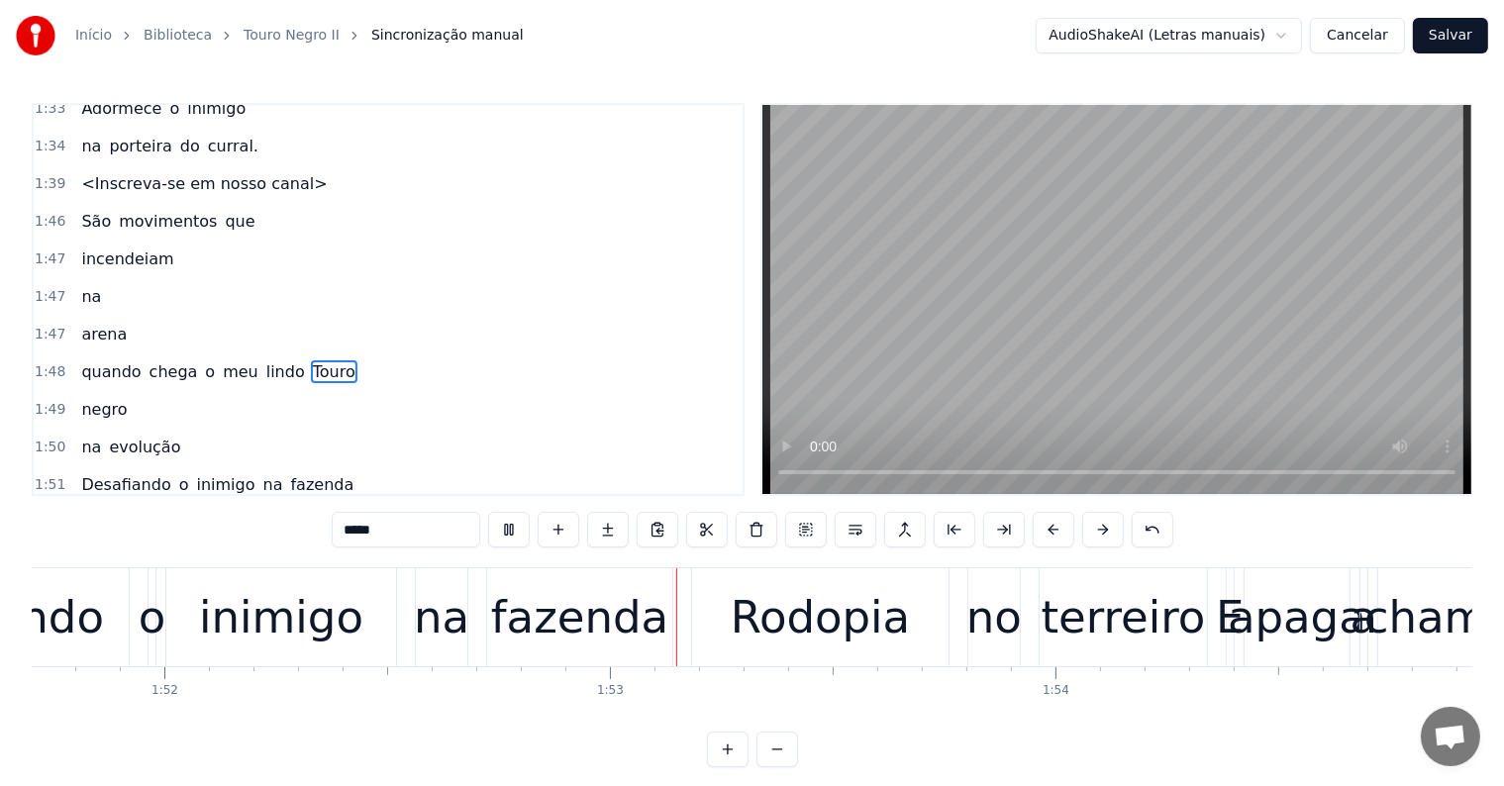
scroll to position [0, 49972]
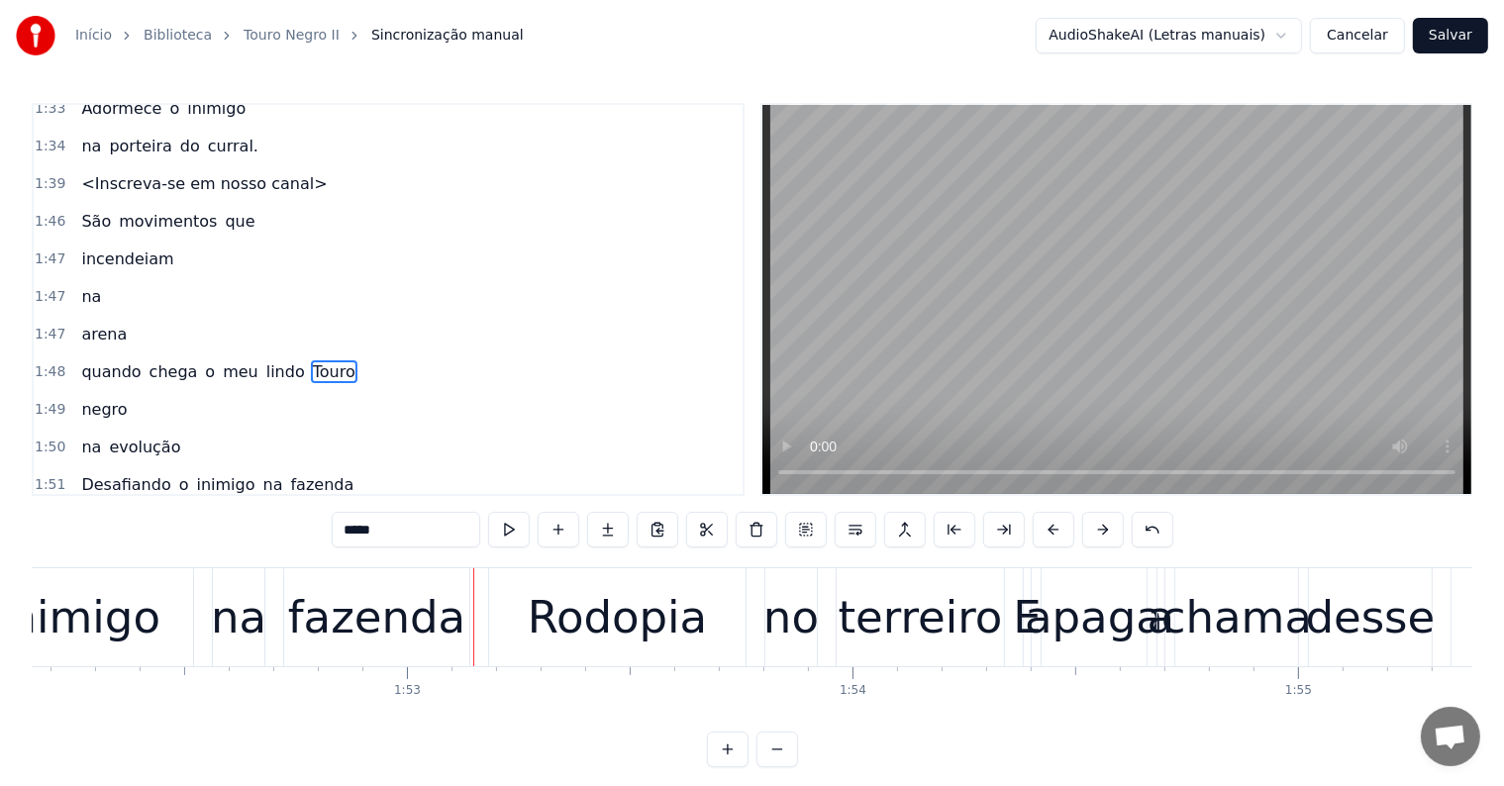
click at [424, 633] on div "fazenda" at bounding box center [376, 617] width 177 height 67
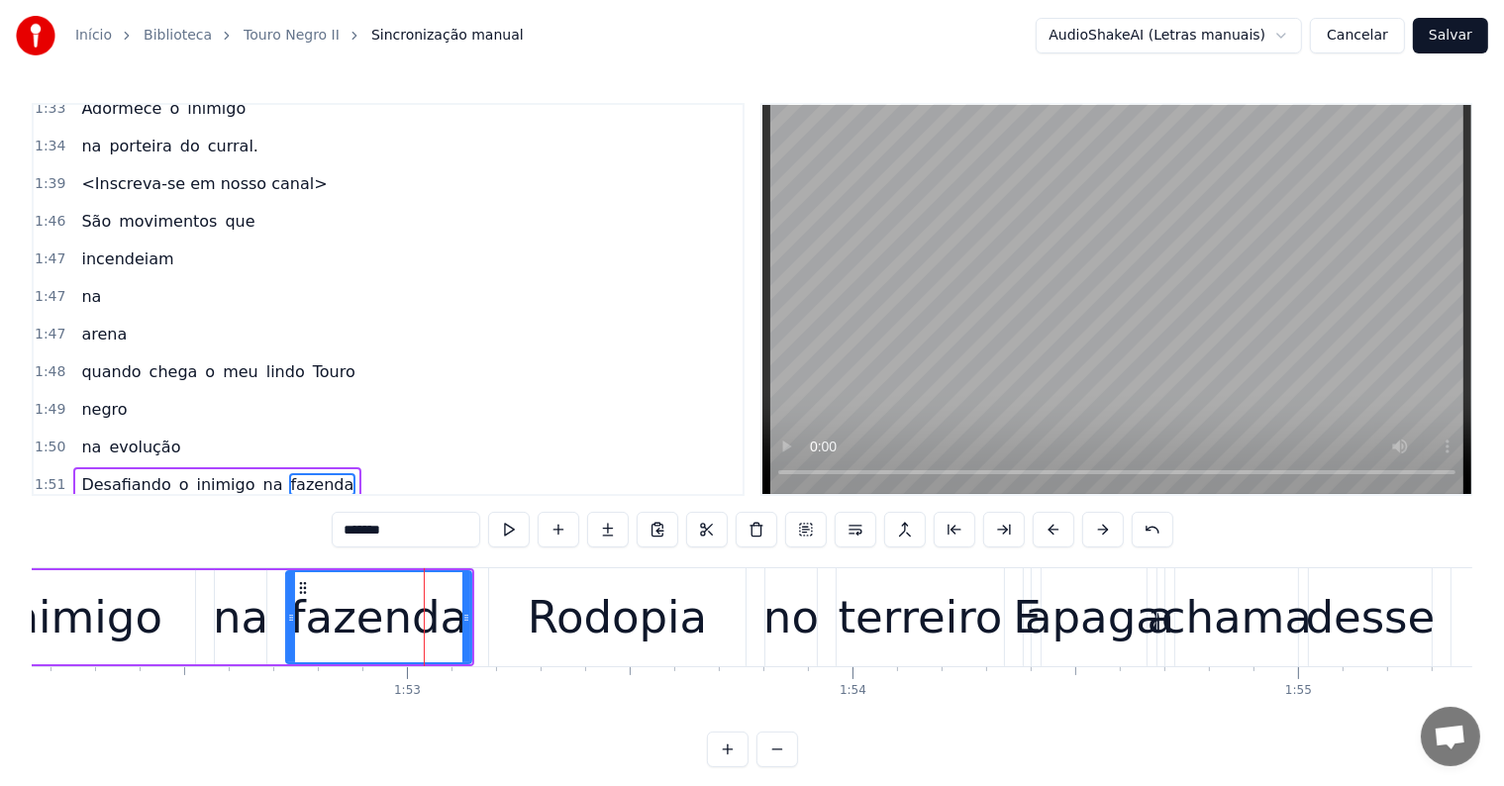
scroll to position [2119, 0]
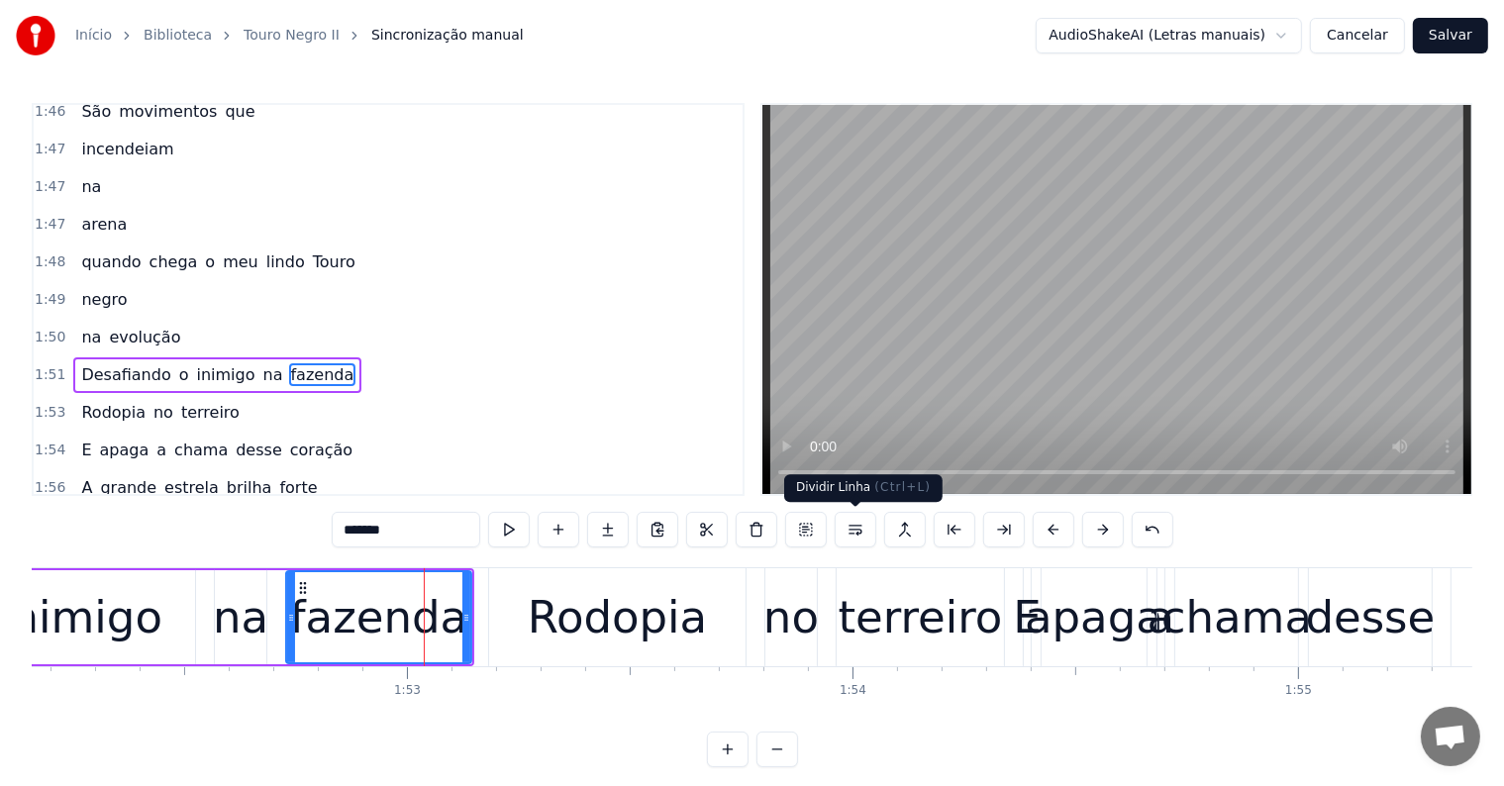
click at [856, 531] on button at bounding box center [856, 530] width 42 height 36
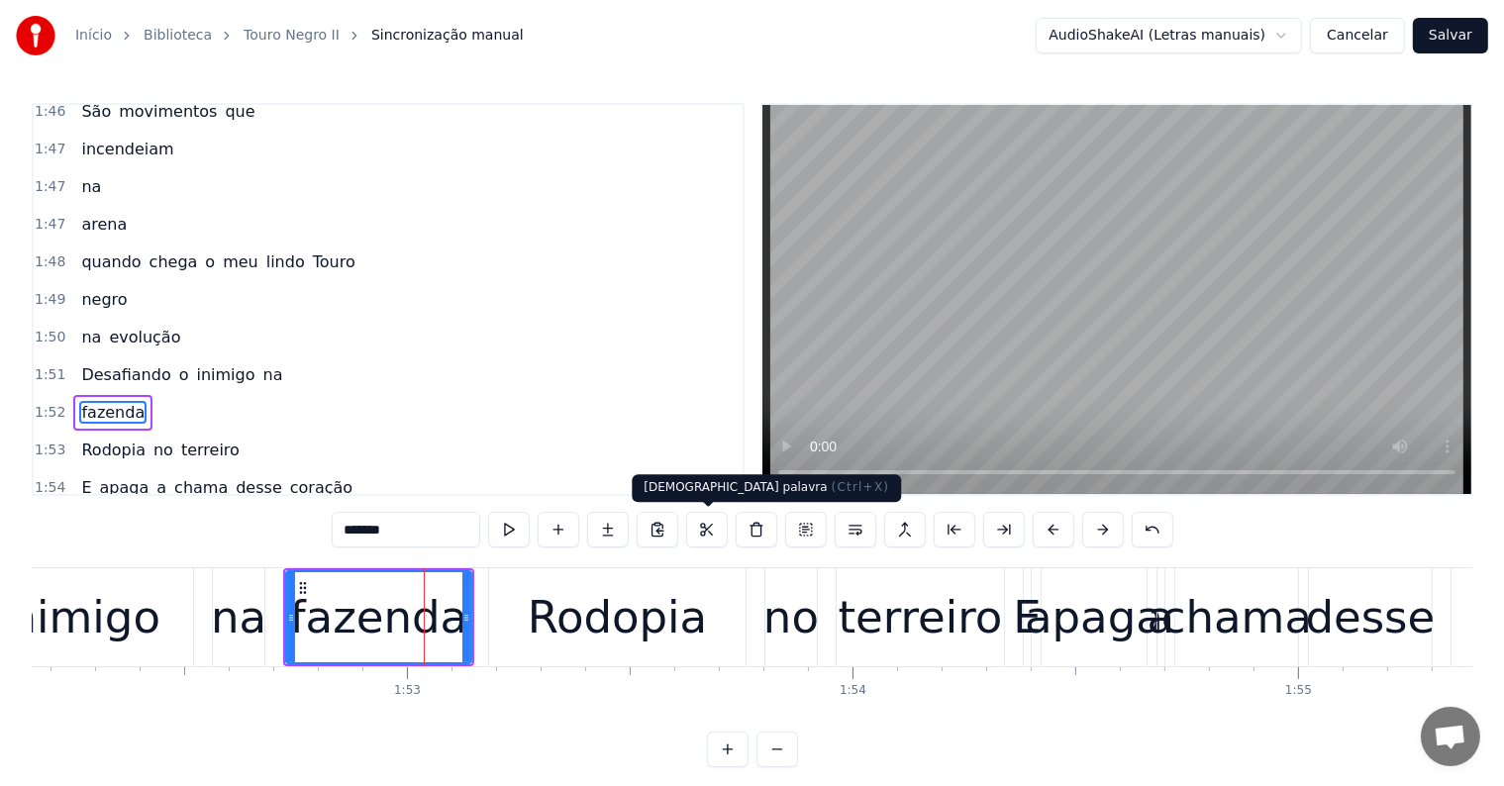
scroll to position [2154, 0]
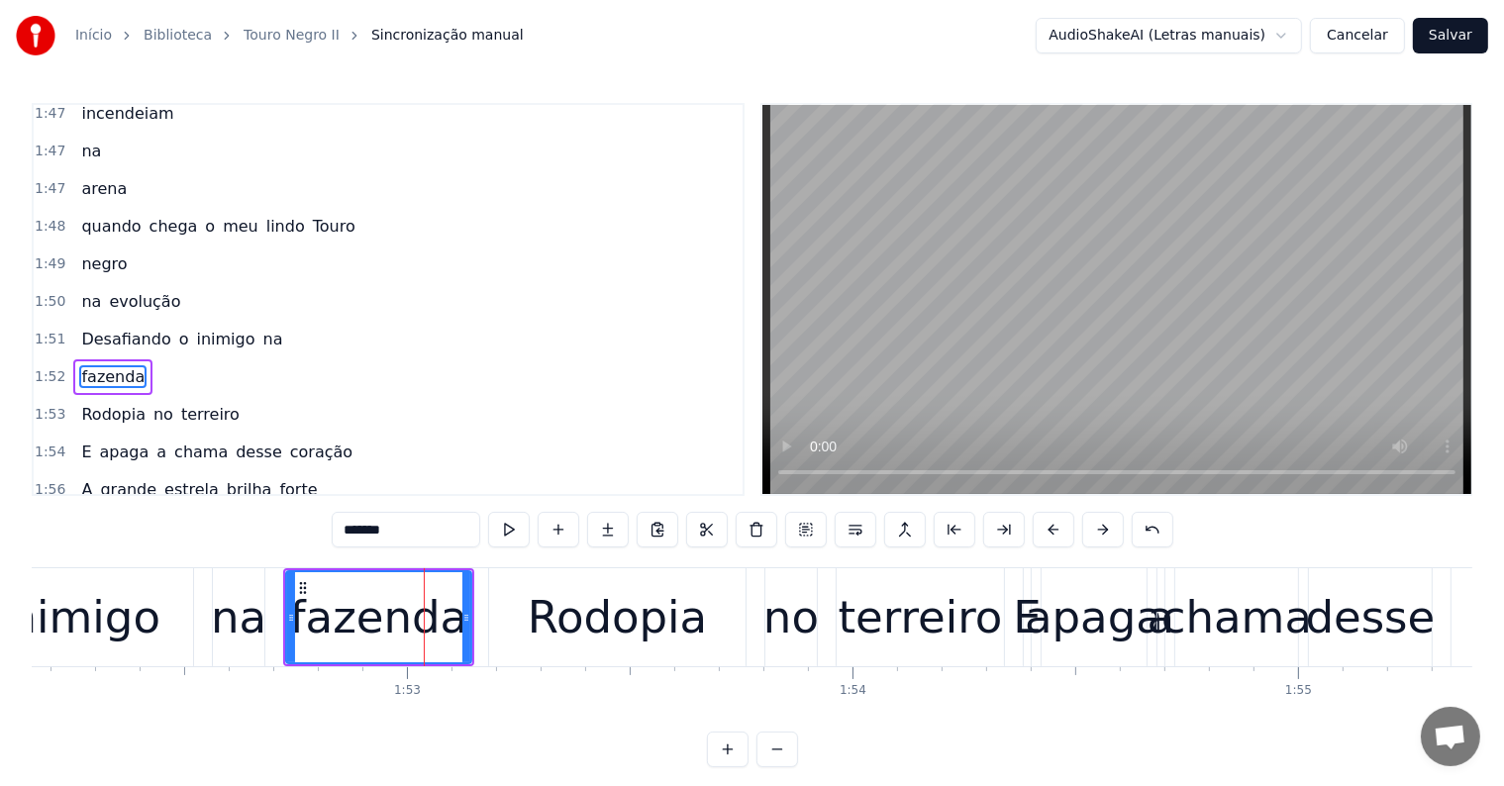
click at [303, 634] on div "fazenda" at bounding box center [378, 617] width 177 height 67
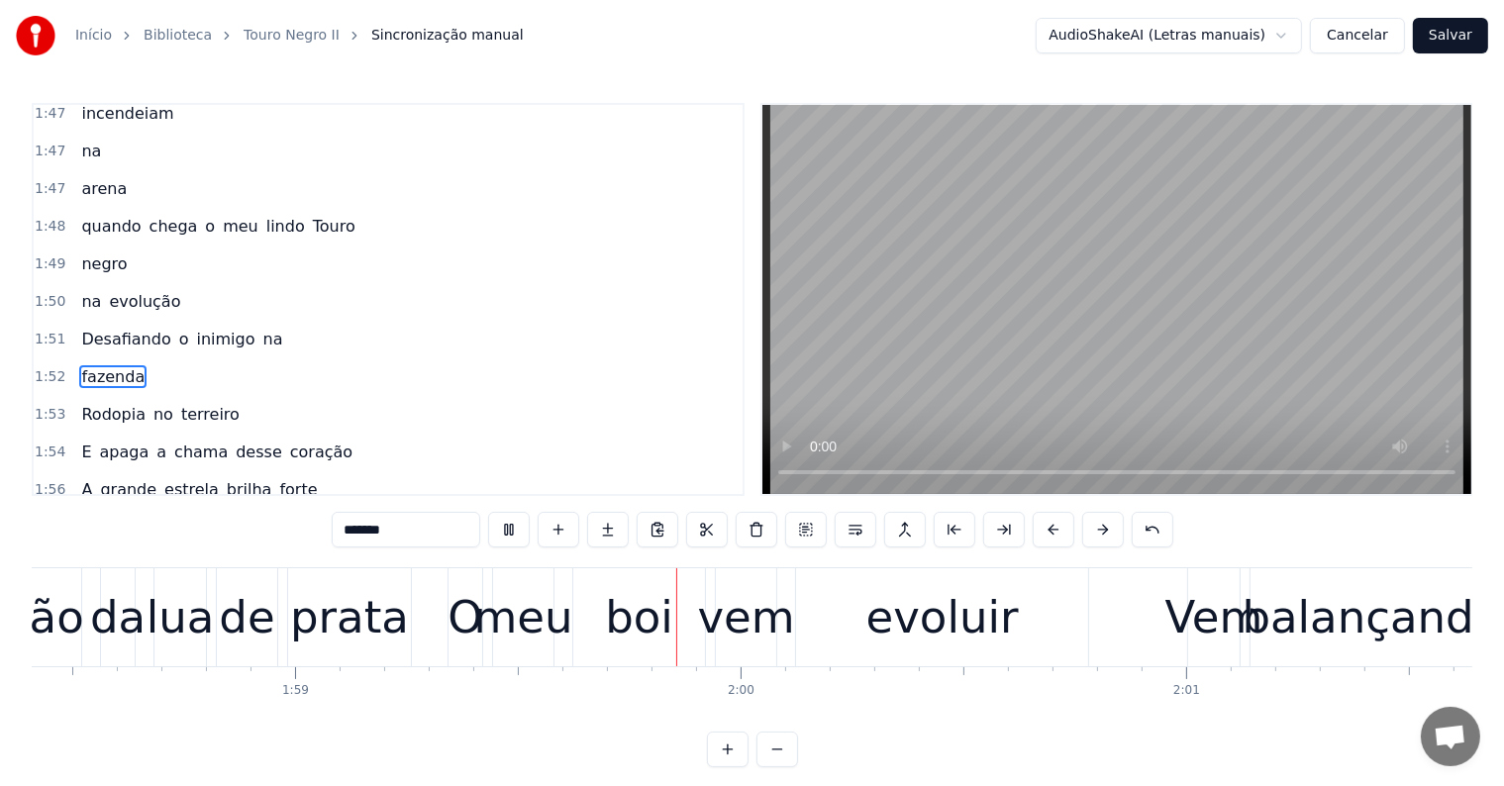
scroll to position [0, 53000]
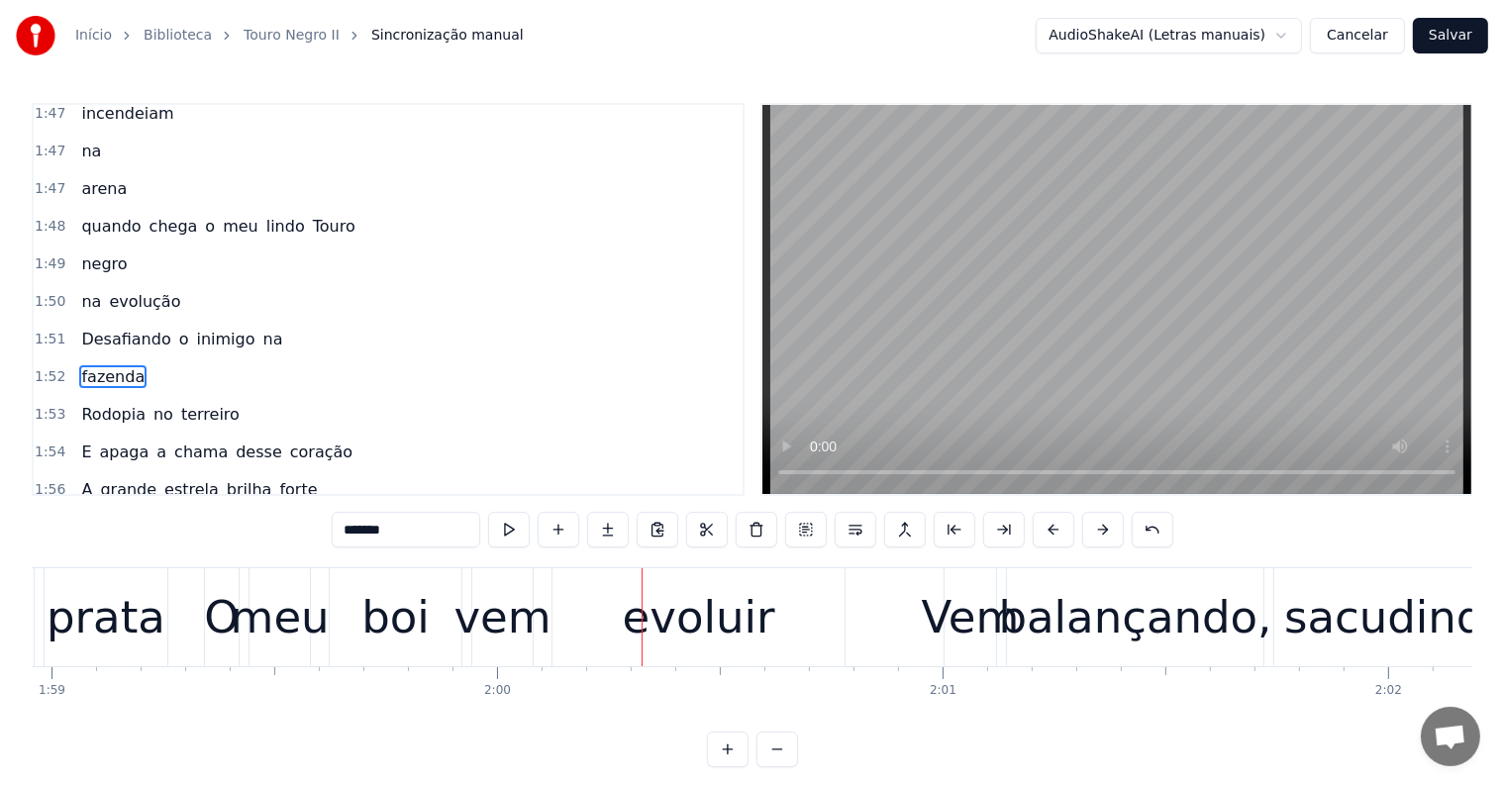
click at [284, 610] on div "meu" at bounding box center [280, 617] width 99 height 67
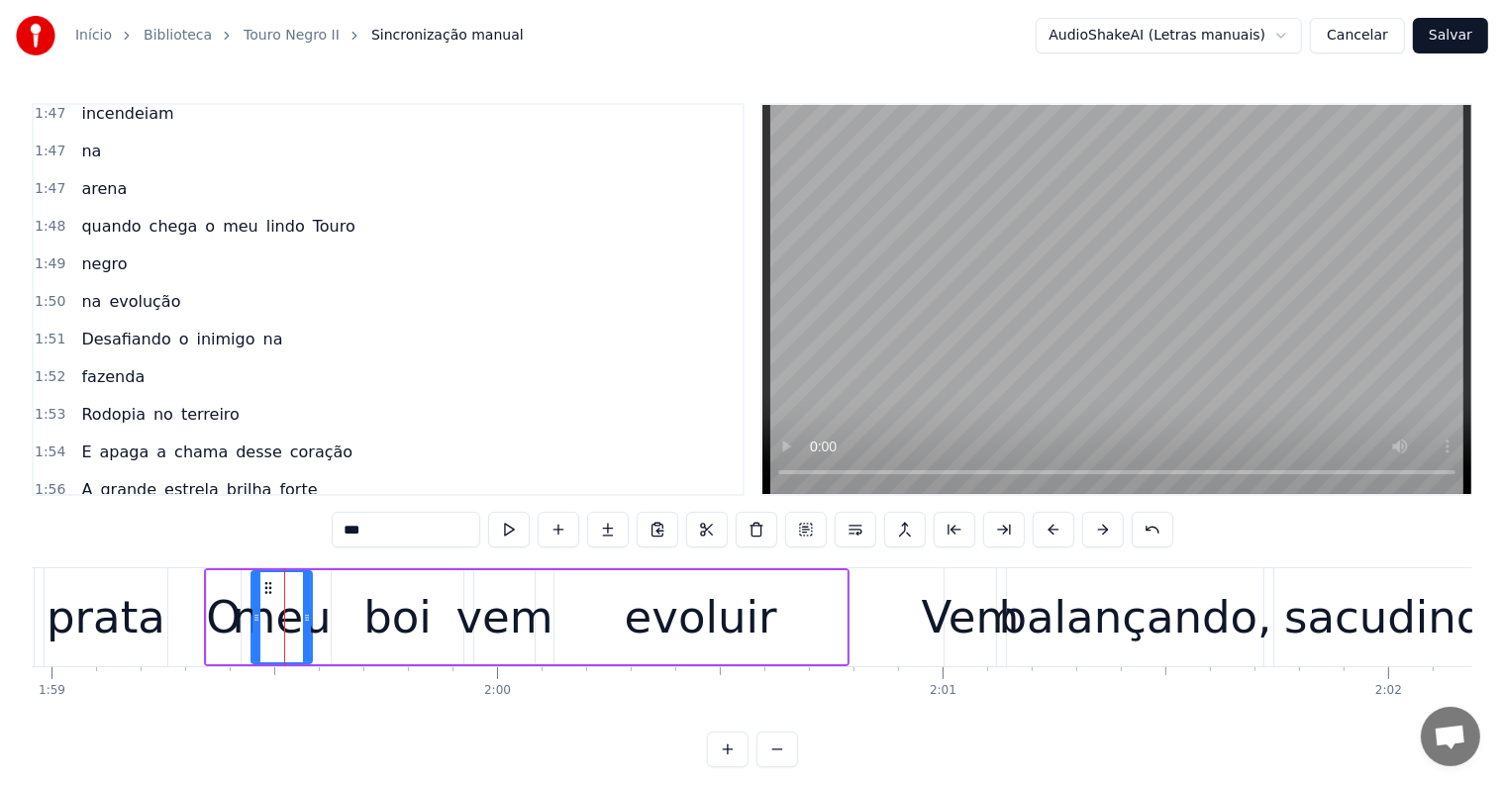
scroll to position [2337, 0]
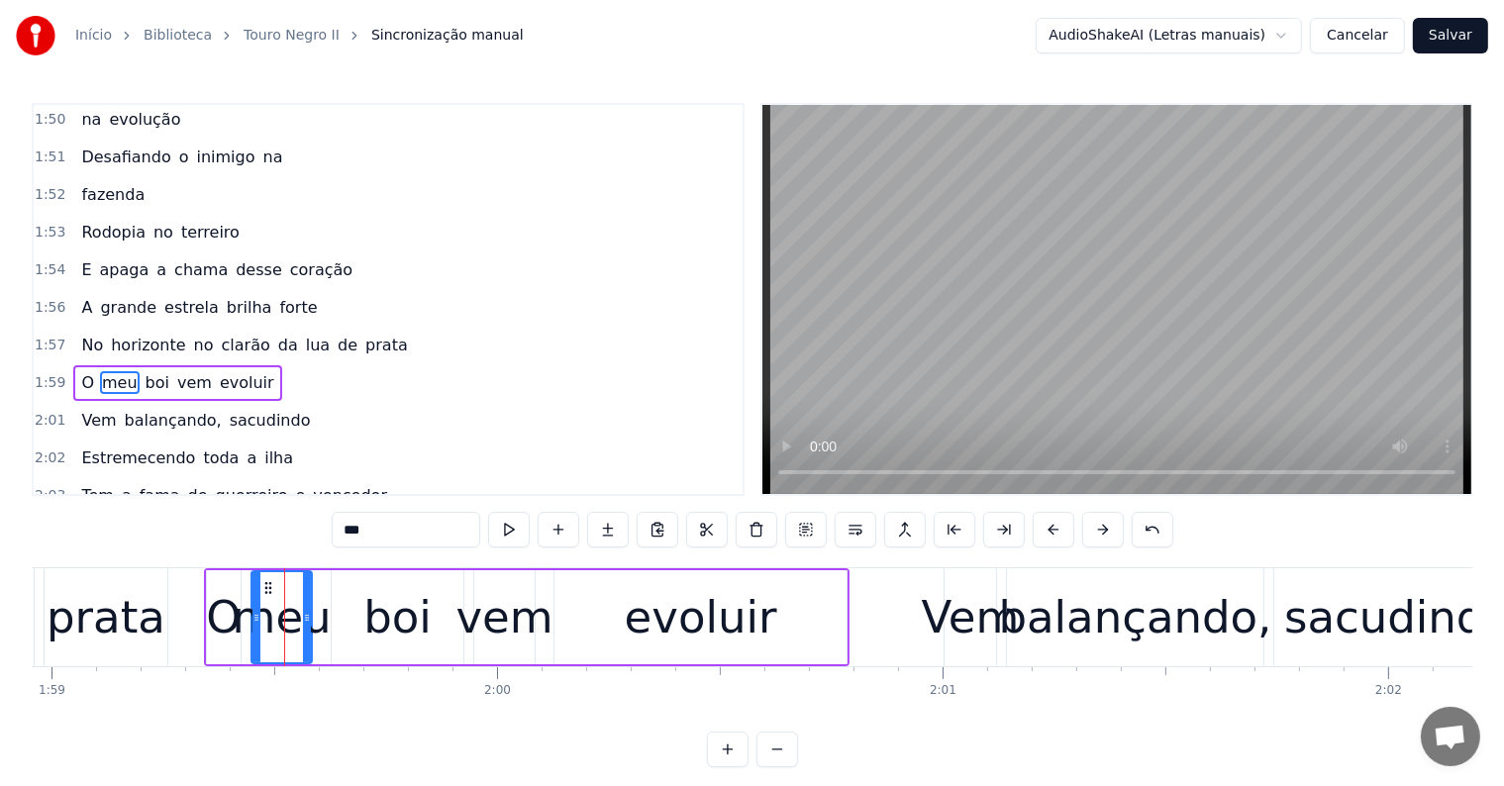
click at [277, 296] on span "forte" at bounding box center [298, 307] width 42 height 23
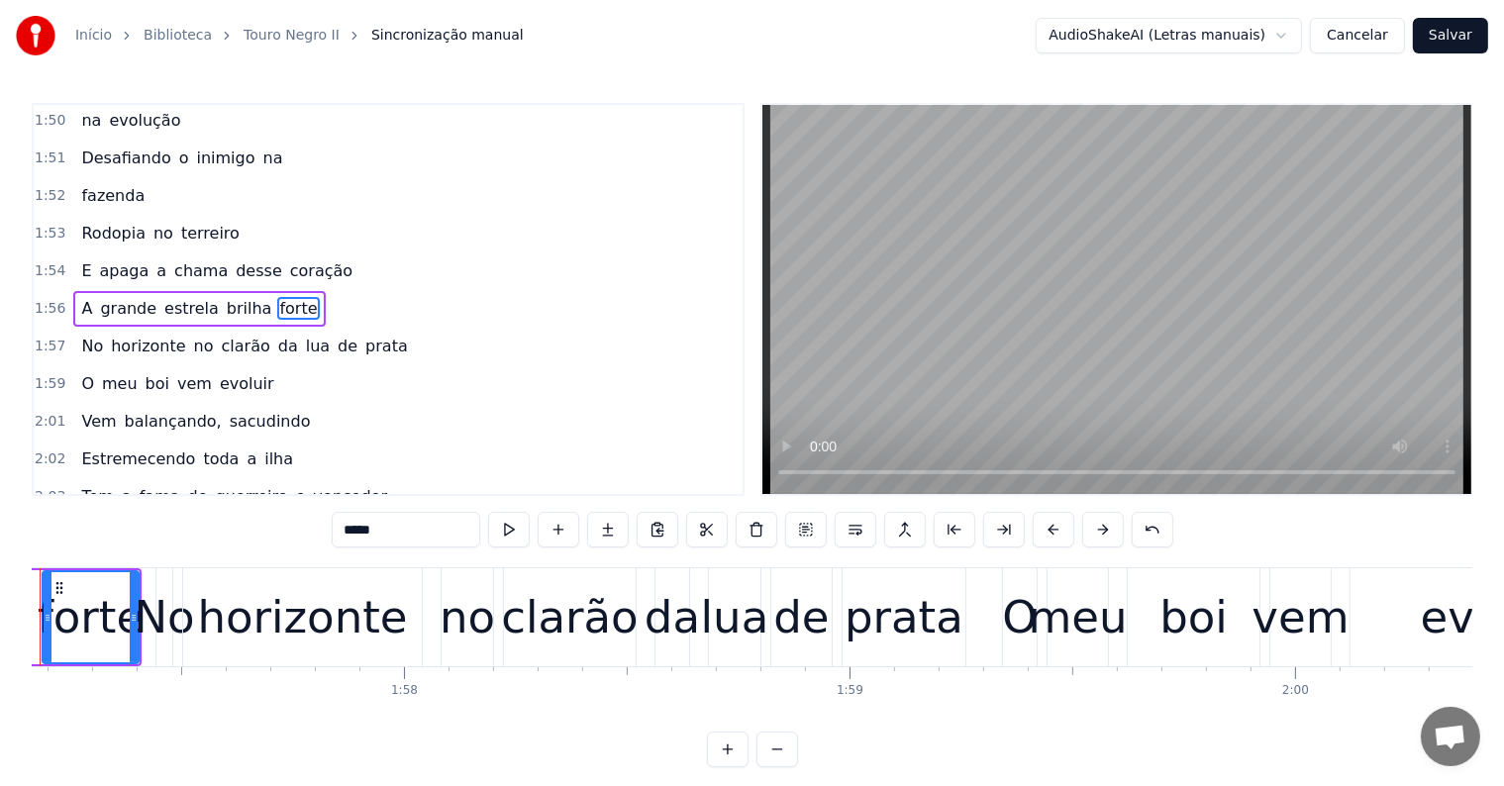
scroll to position [0, 52111]
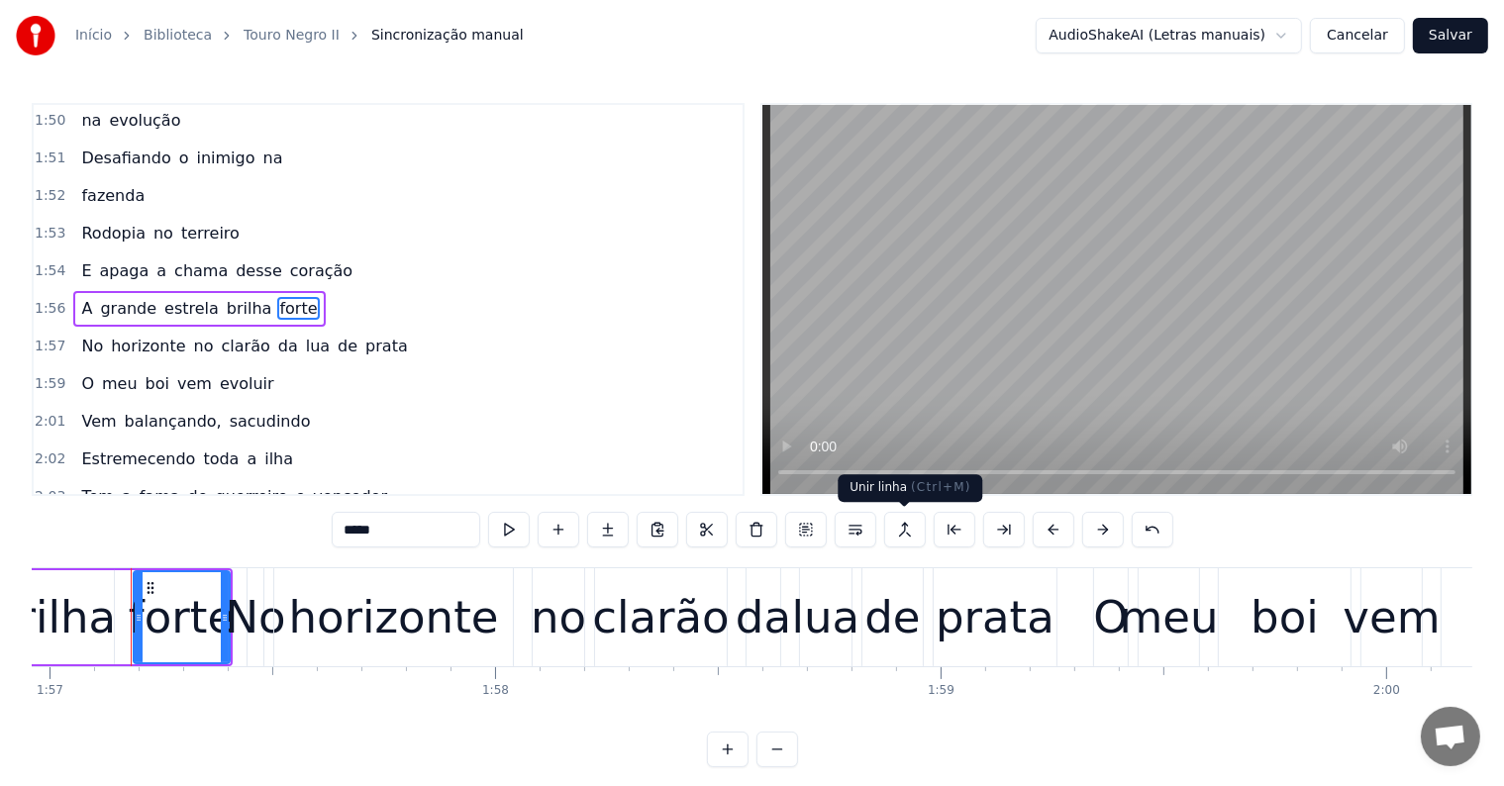
click at [905, 533] on button at bounding box center [905, 530] width 42 height 36
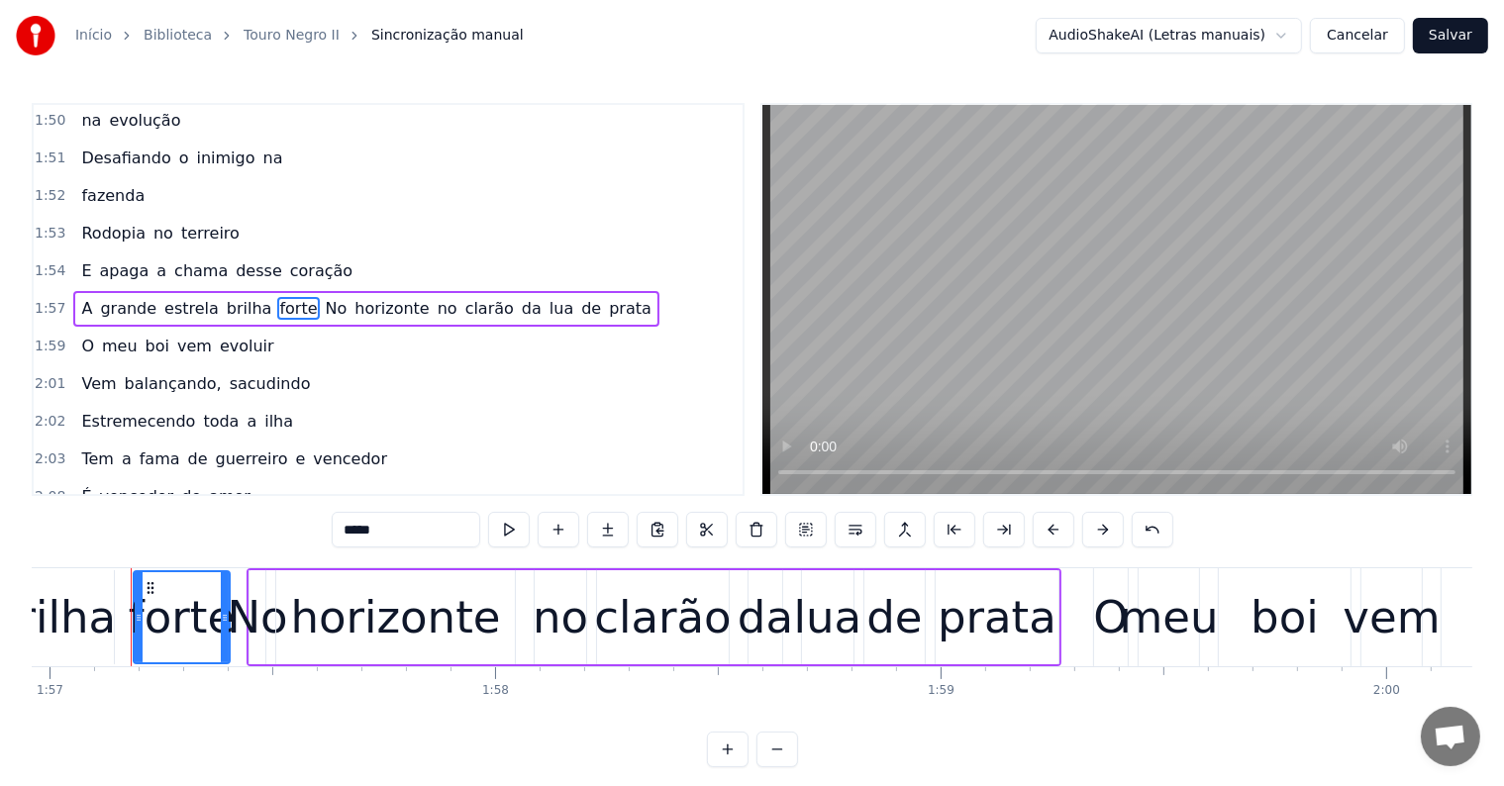
click at [607, 297] on span "prata" at bounding box center [630, 308] width 47 height 23
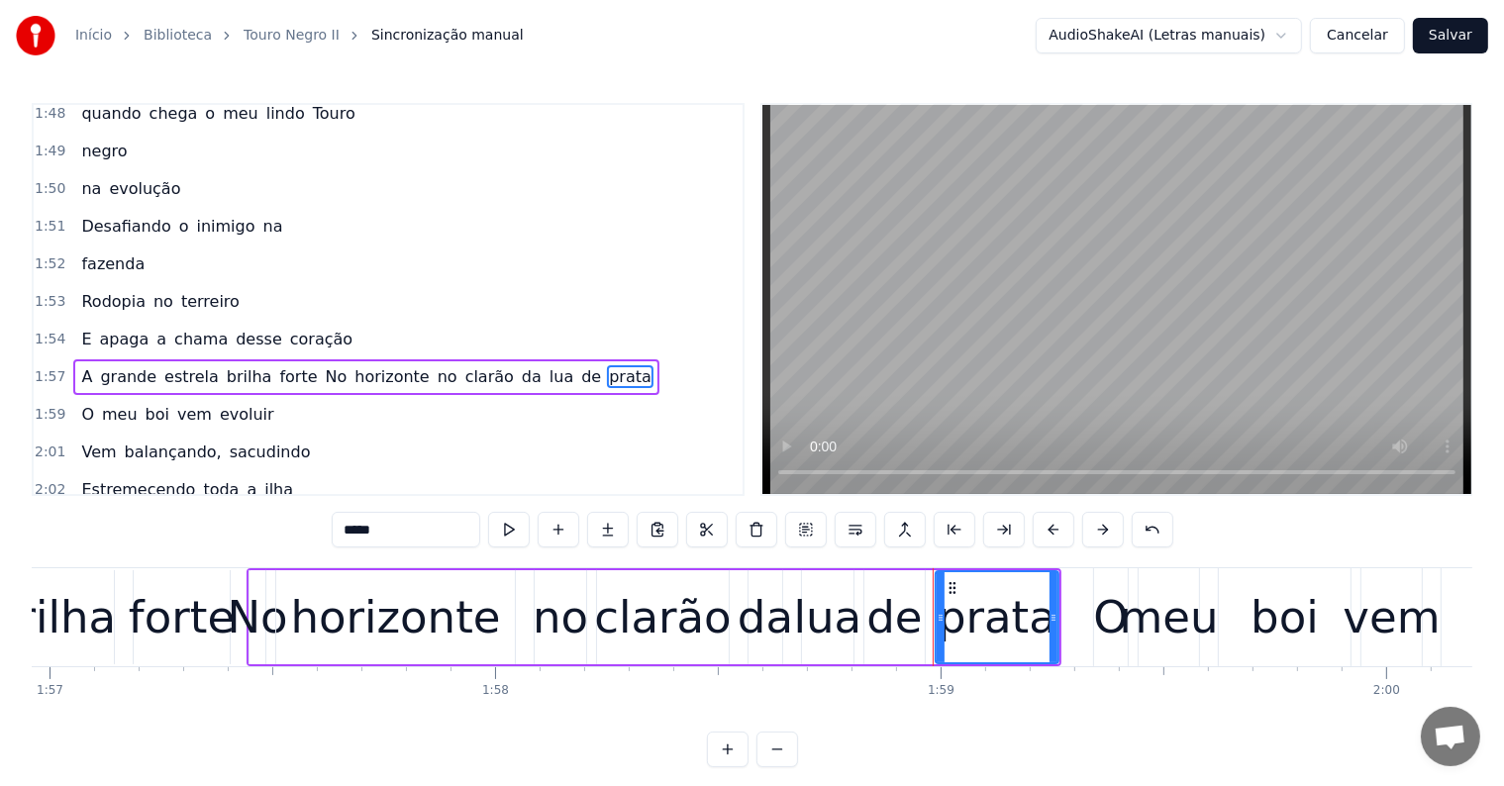
scroll to position [2264, 0]
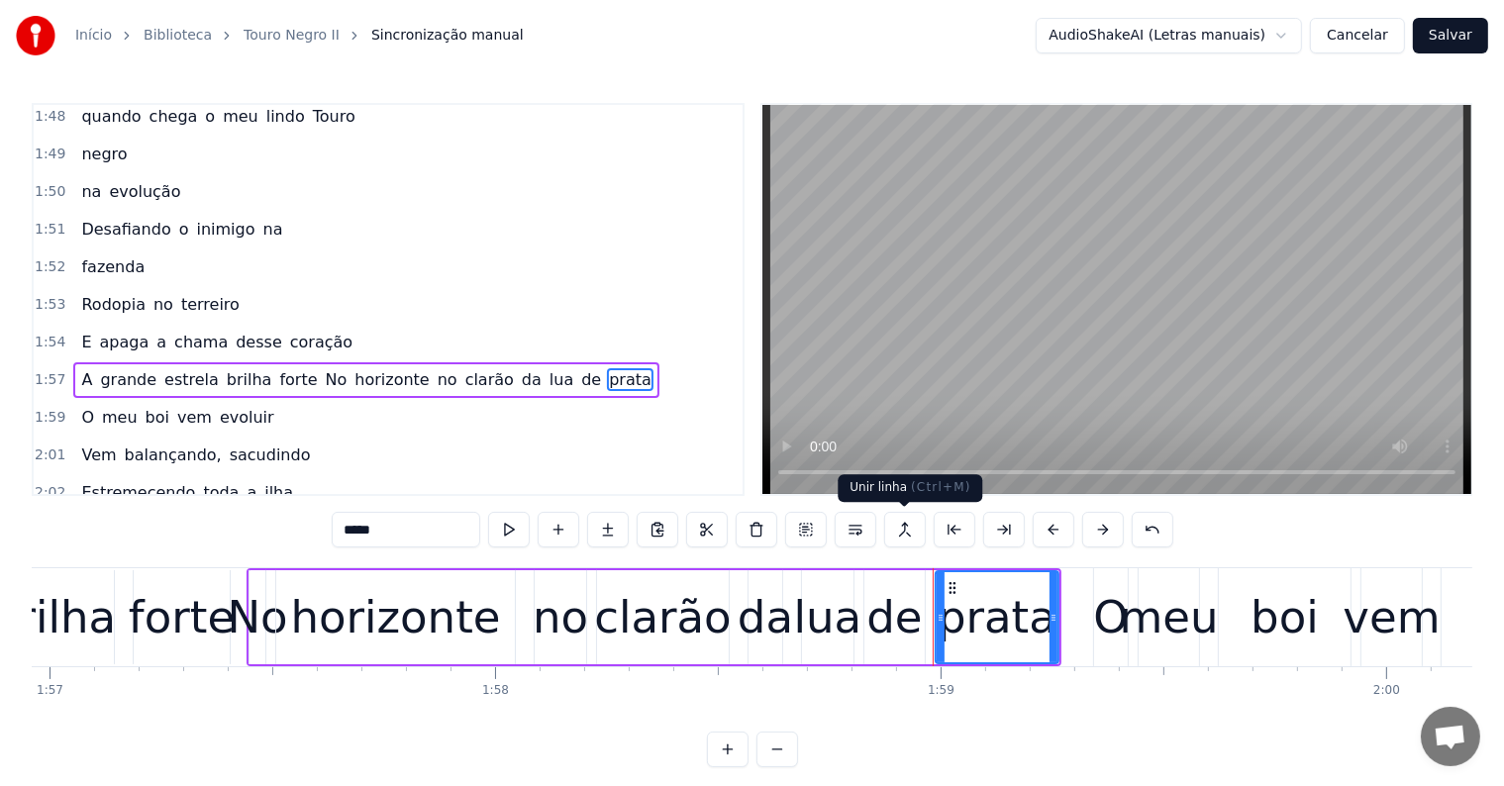
click at [899, 531] on button at bounding box center [905, 530] width 42 height 36
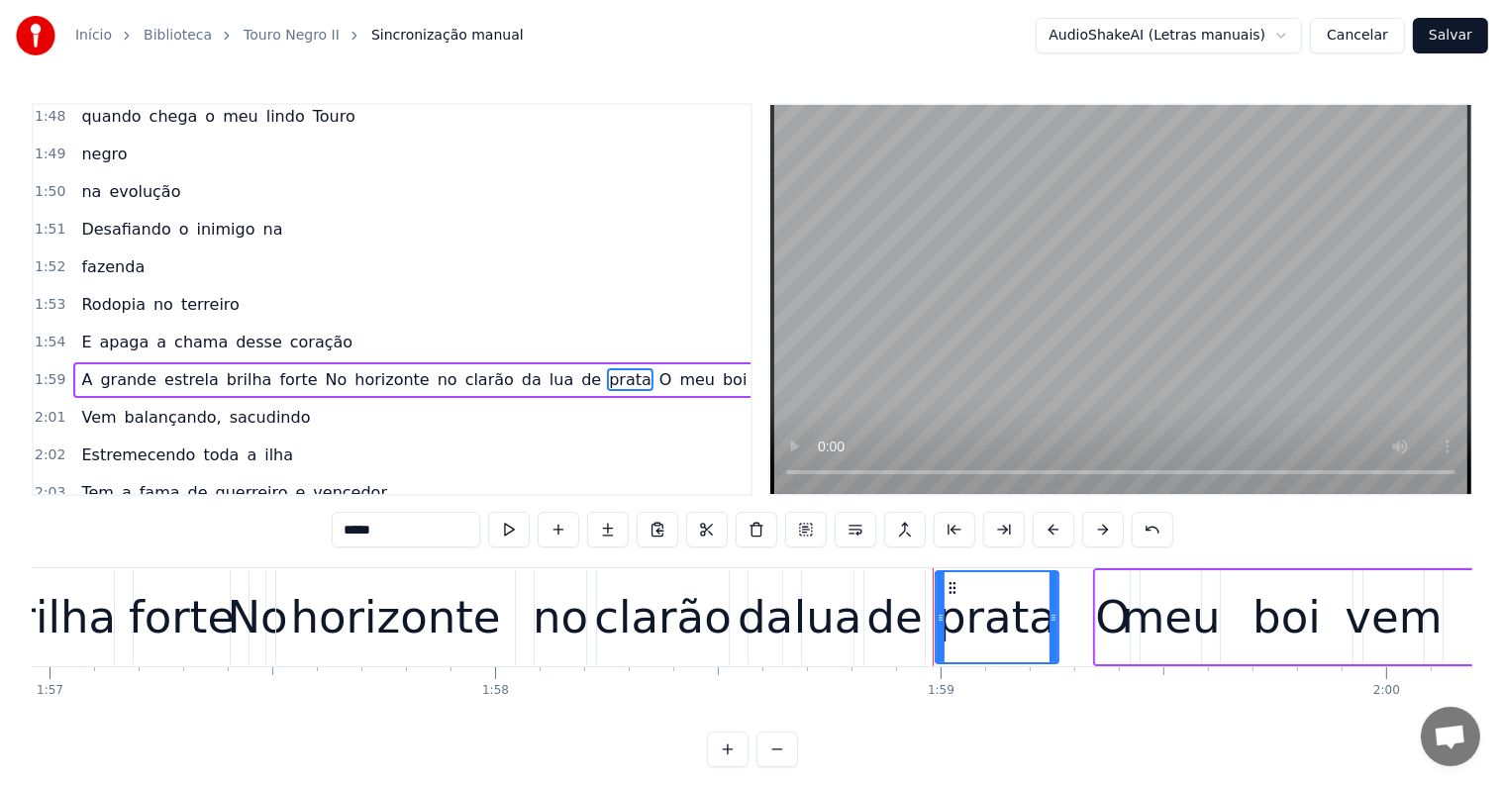
click at [657, 368] on span "O" at bounding box center [665, 379] width 17 height 23
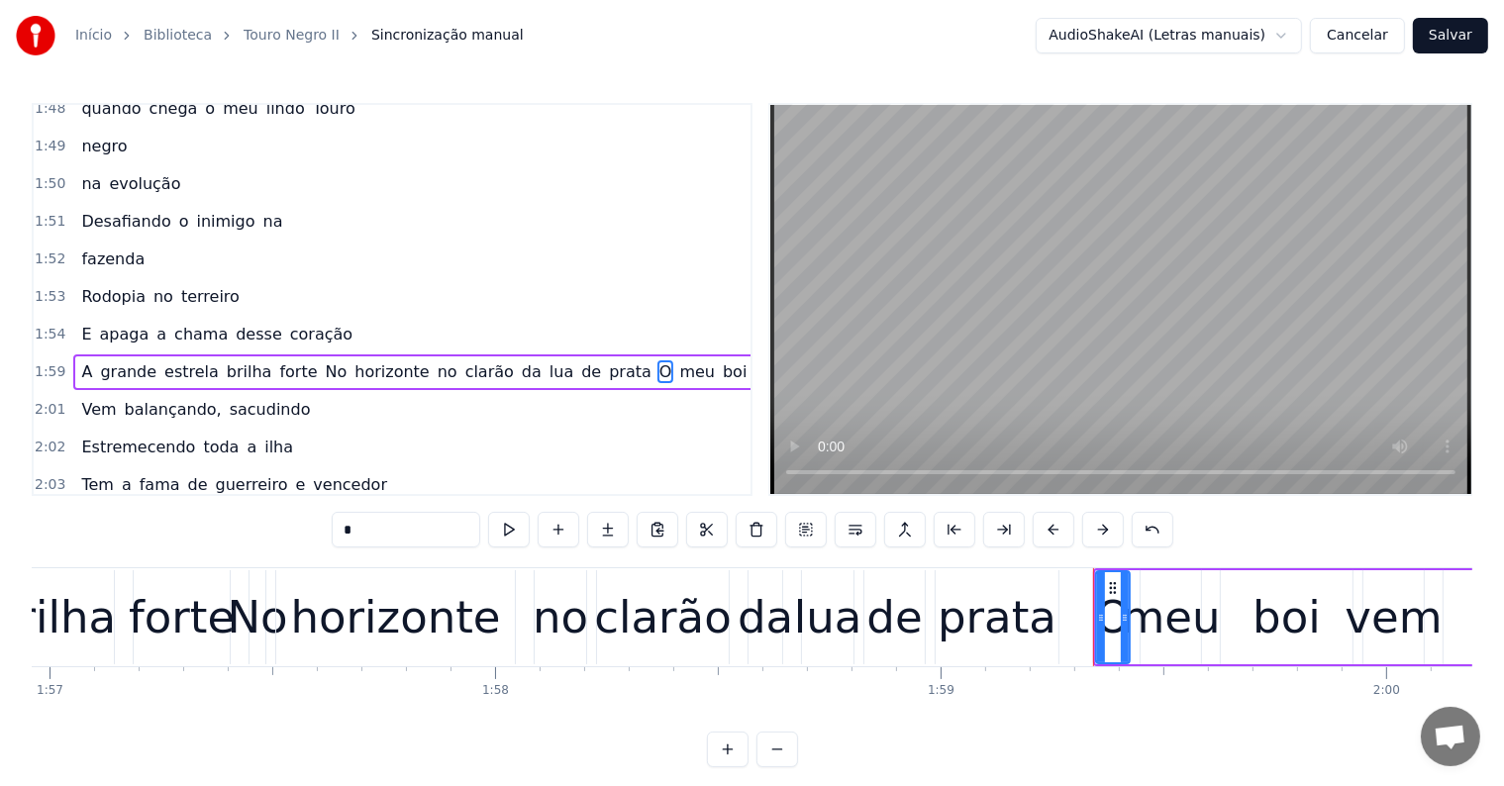
drag, startPoint x: 360, startPoint y: 532, endPoint x: 349, endPoint y: 532, distance: 11.9
click at [349, 532] on input "*" at bounding box center [406, 530] width 149 height 36
click at [324, 360] on span "No" at bounding box center [337, 371] width 26 height 23
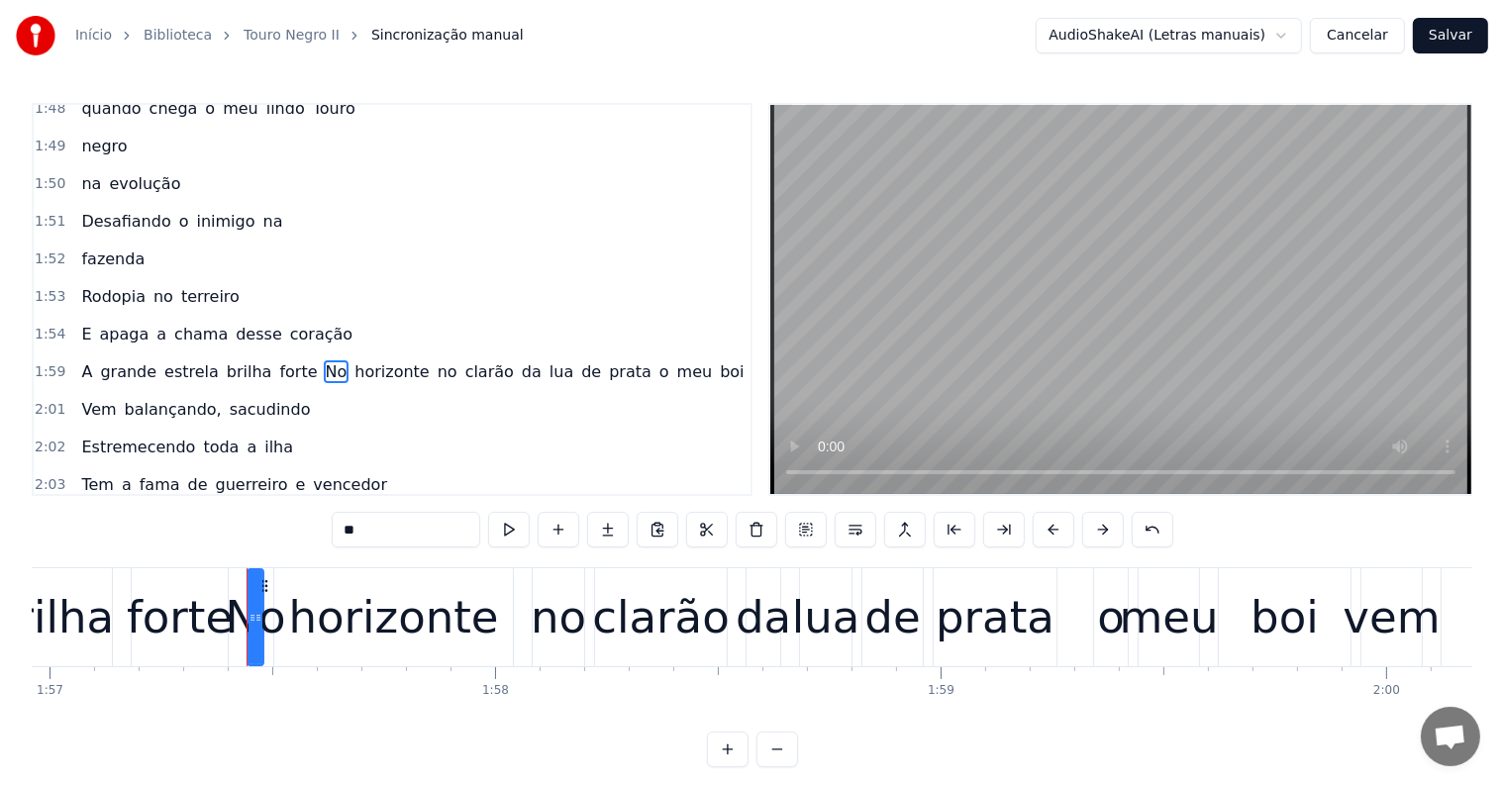
drag, startPoint x: 356, startPoint y: 529, endPoint x: 325, endPoint y: 530, distance: 31.7
click at [325, 530] on div "0:05 <Parintins-Okê - Seu maior canal de karaokê> 0:12 São movimentos que 0:12 …" at bounding box center [752, 435] width 1441 height 664
click at [434, 360] on span "no" at bounding box center [446, 371] width 24 height 23
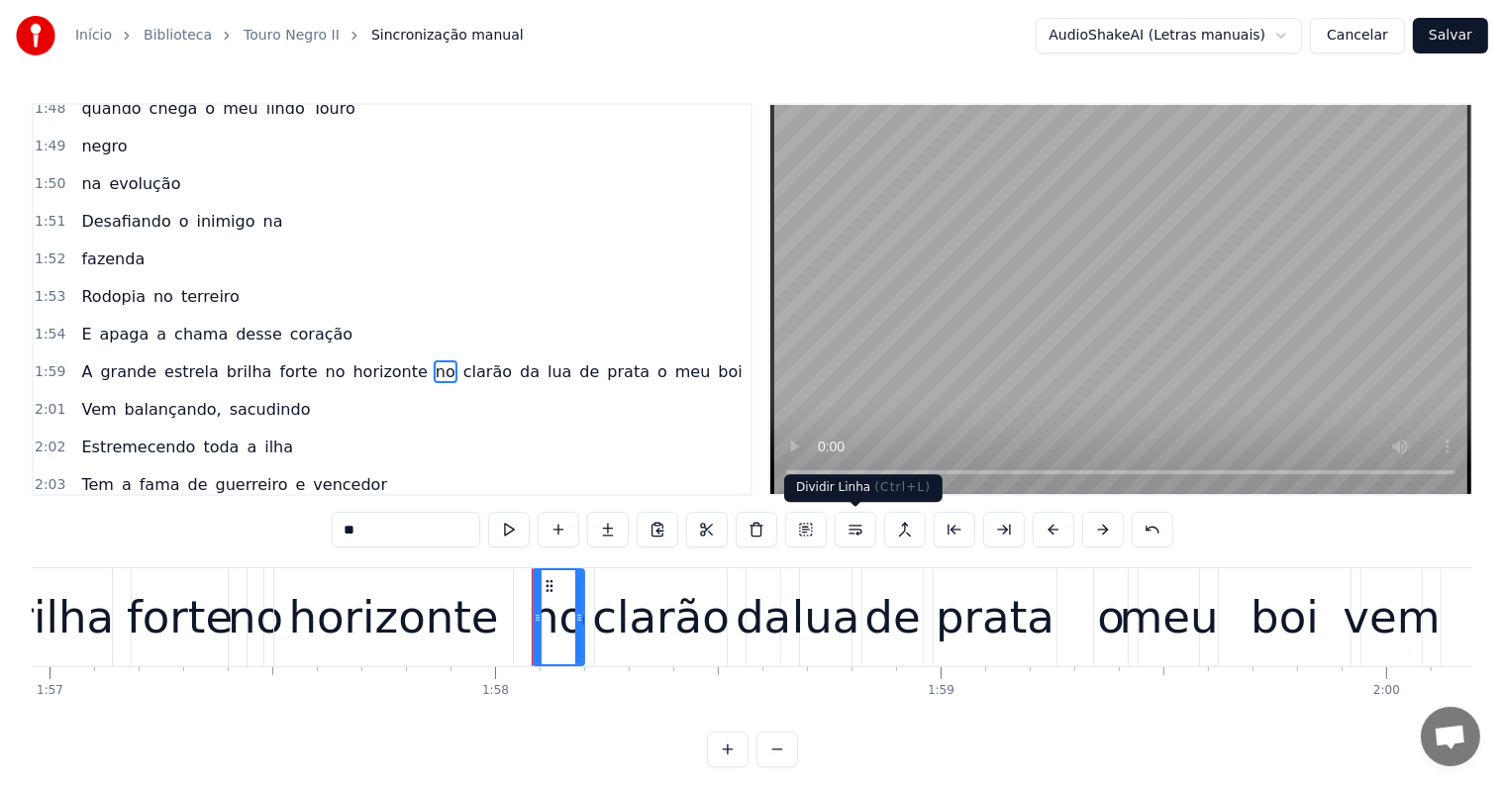
click at [848, 527] on button at bounding box center [856, 530] width 42 height 36
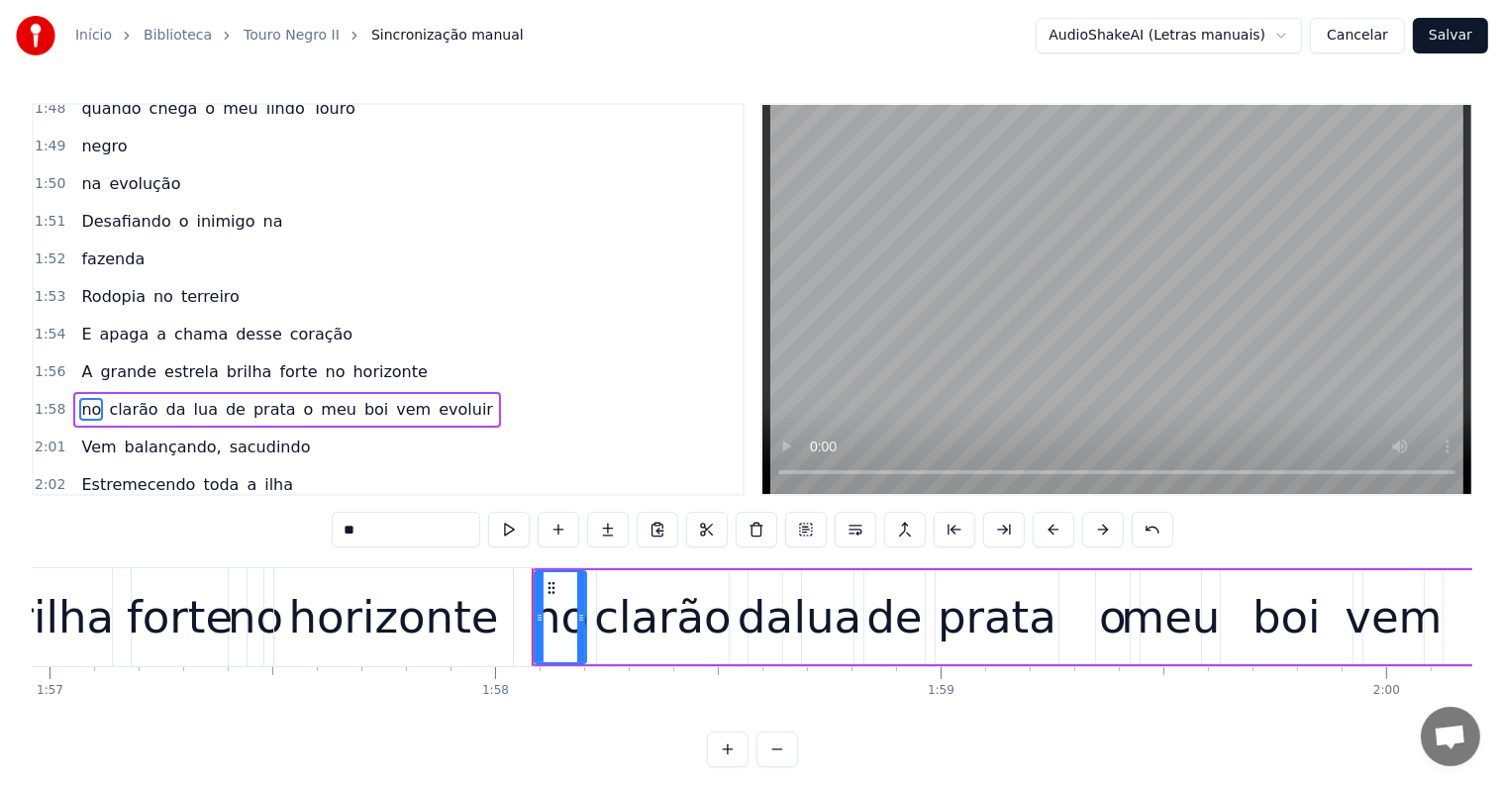
scroll to position [2301, 0]
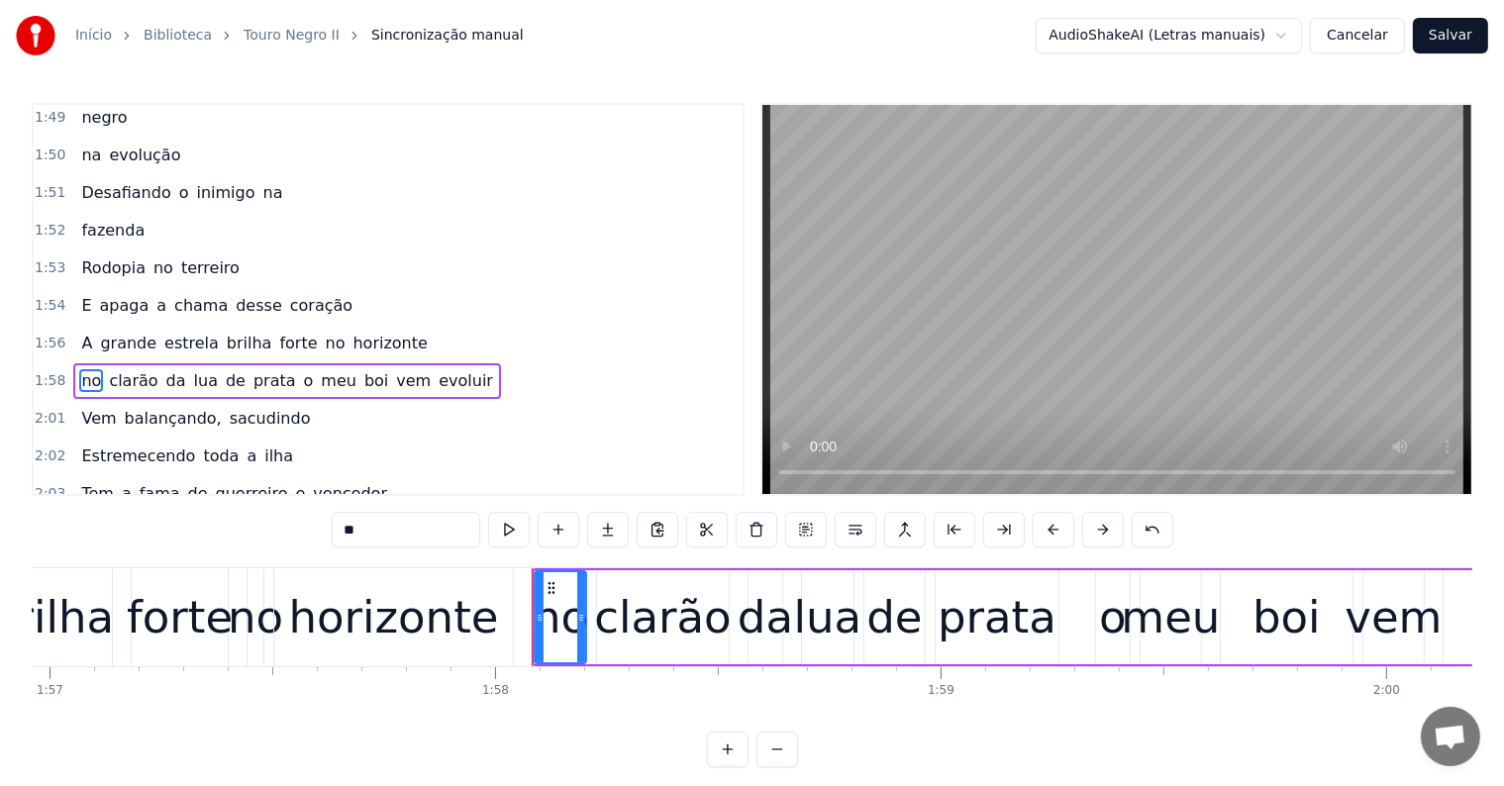
click at [394, 369] on span "vem" at bounding box center [413, 380] width 39 height 23
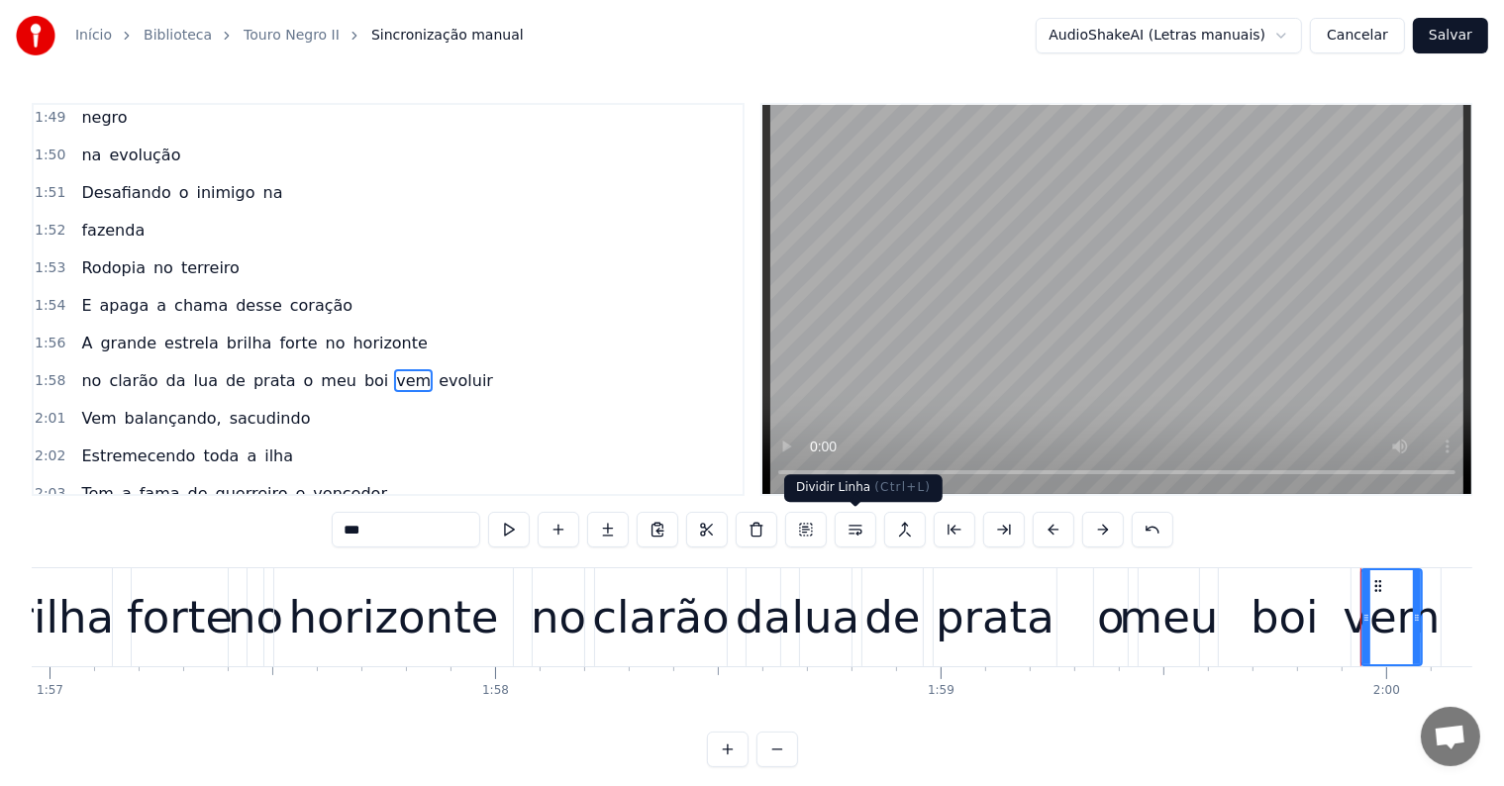
click at [855, 529] on button at bounding box center [856, 530] width 42 height 36
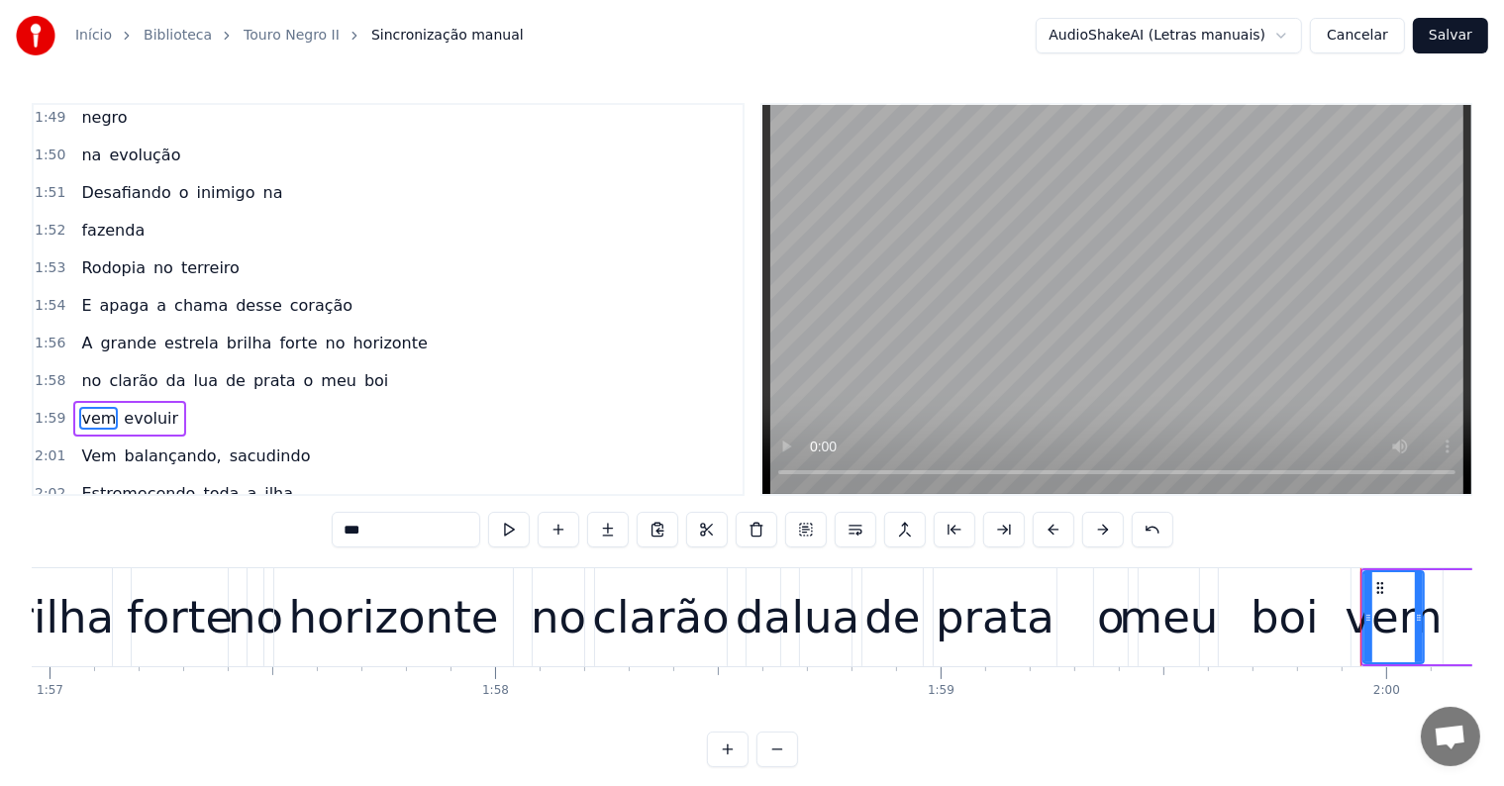
scroll to position [2337, 0]
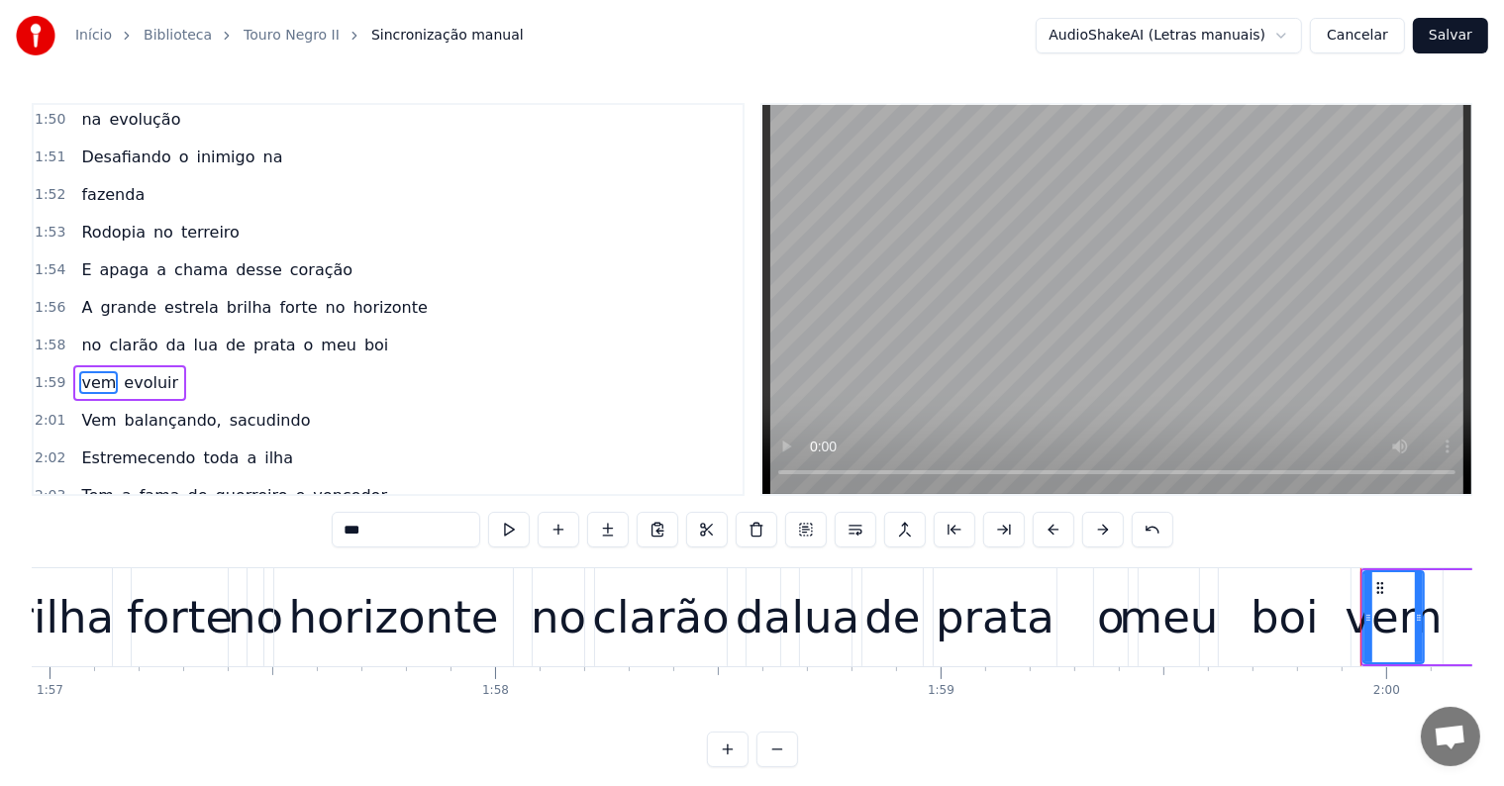
click at [351, 296] on span "horizonte" at bounding box center [390, 307] width 78 height 23
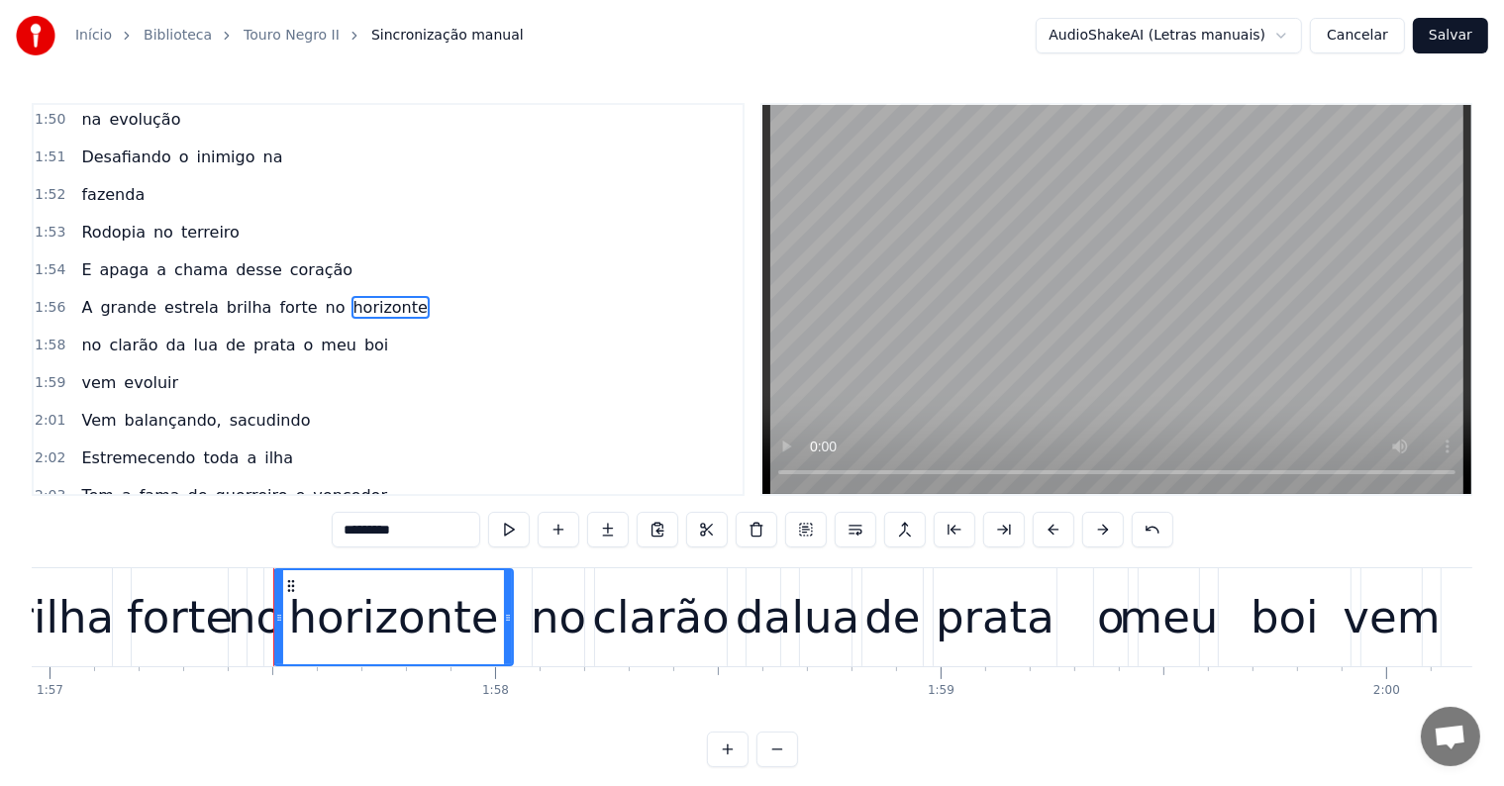
scroll to position [2264, 0]
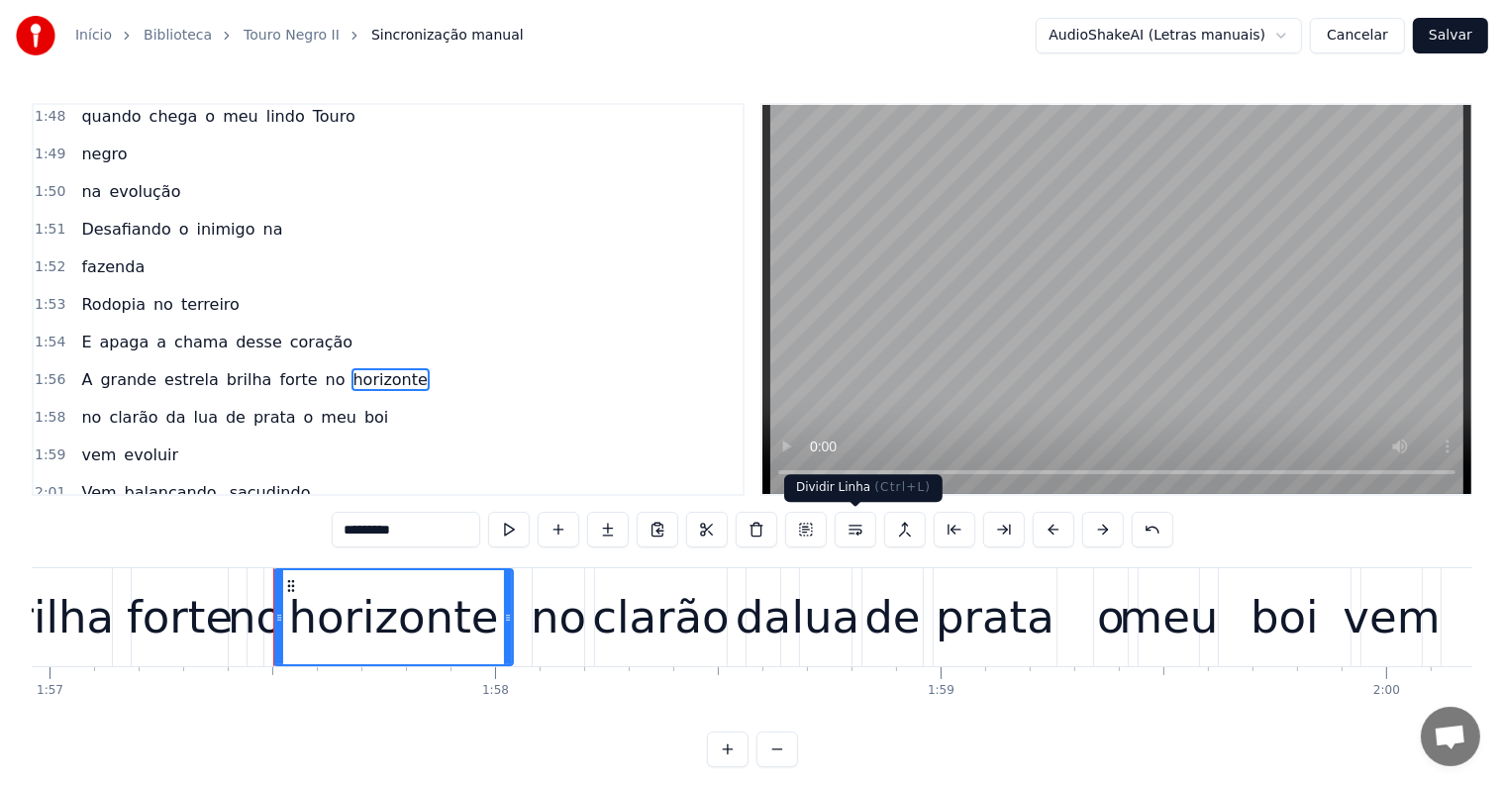
click at [858, 528] on button at bounding box center [856, 530] width 42 height 36
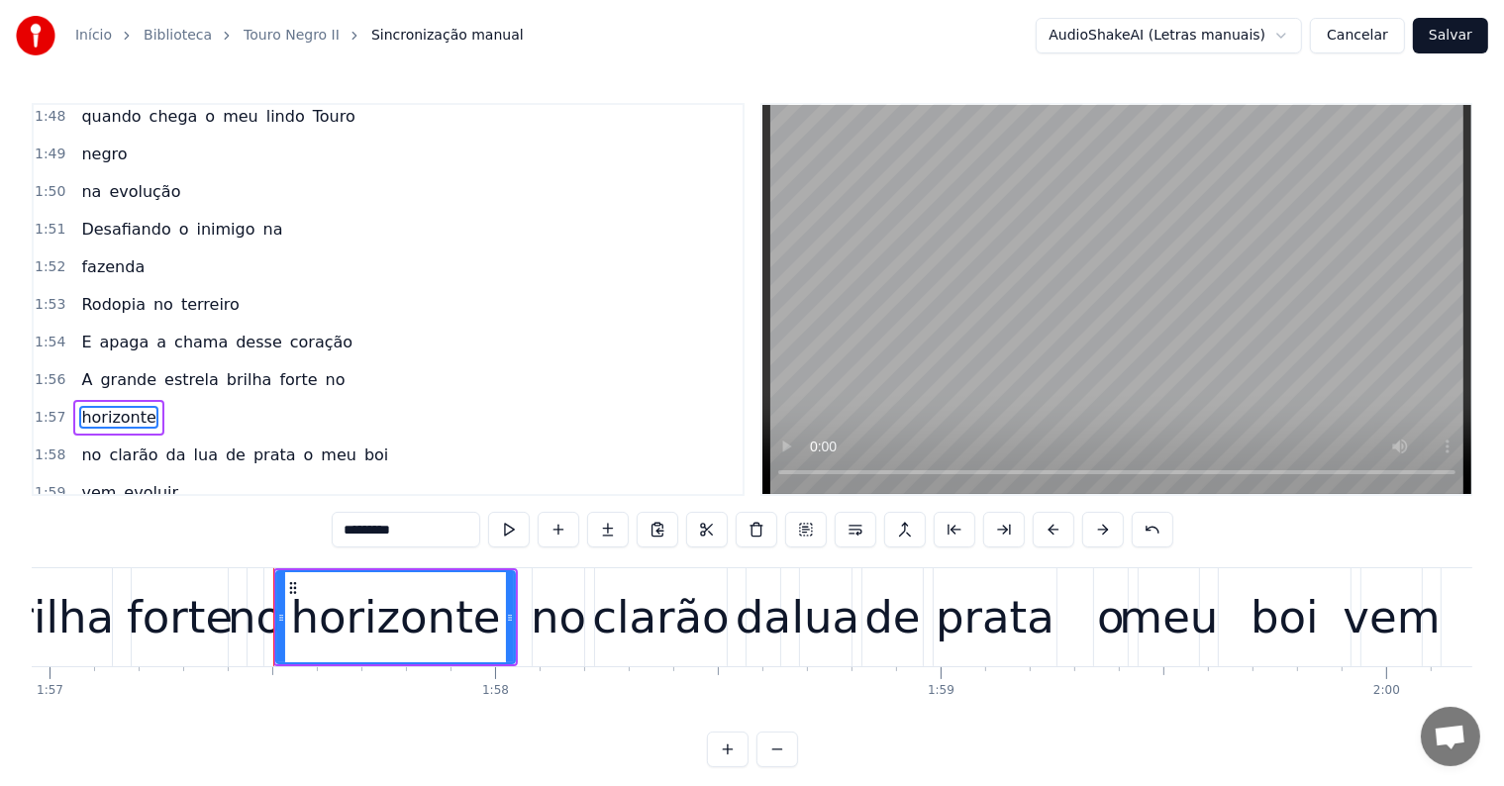
scroll to position [2301, 0]
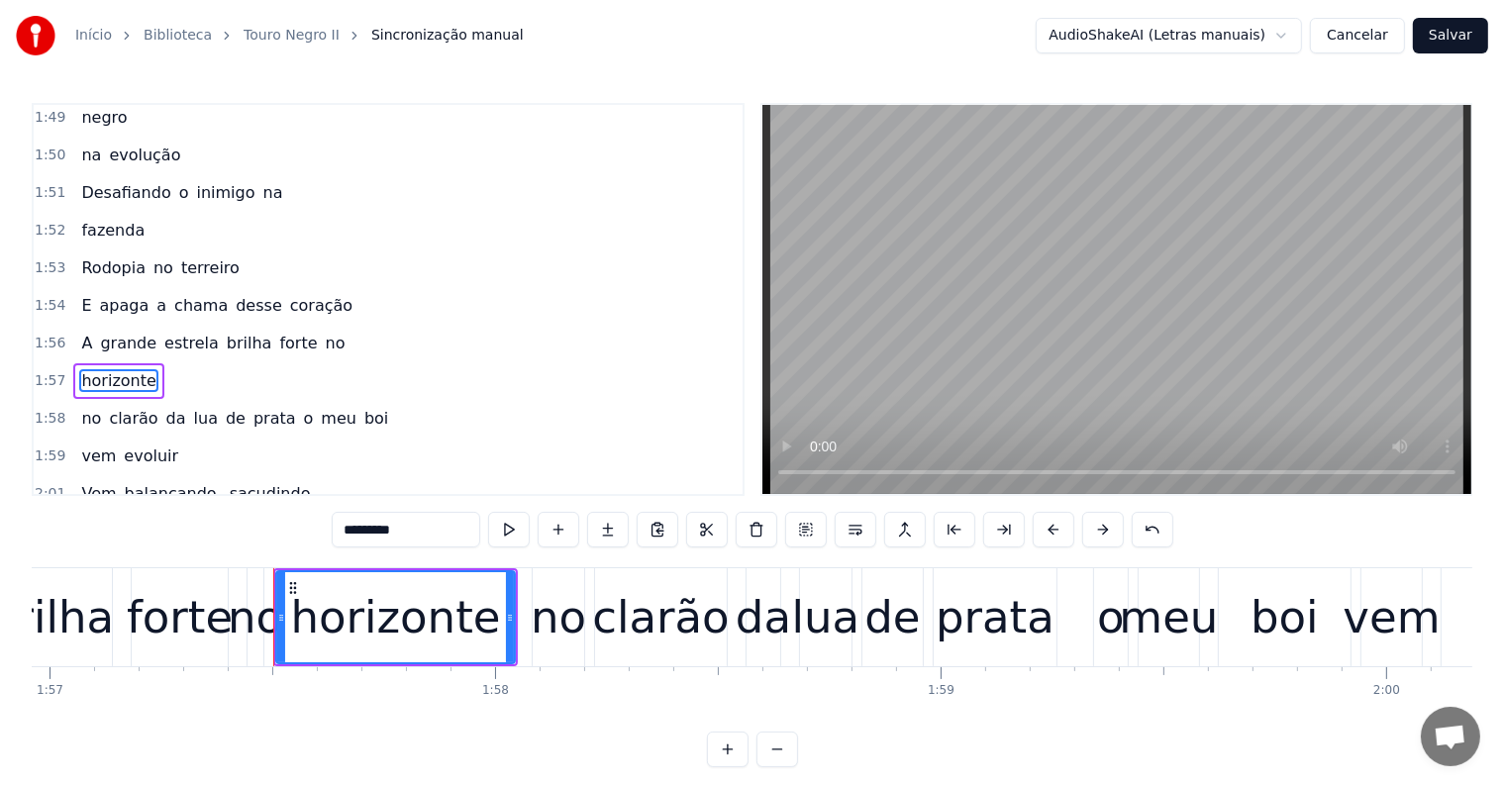
click at [324, 332] on span "no" at bounding box center [336, 343] width 24 height 23
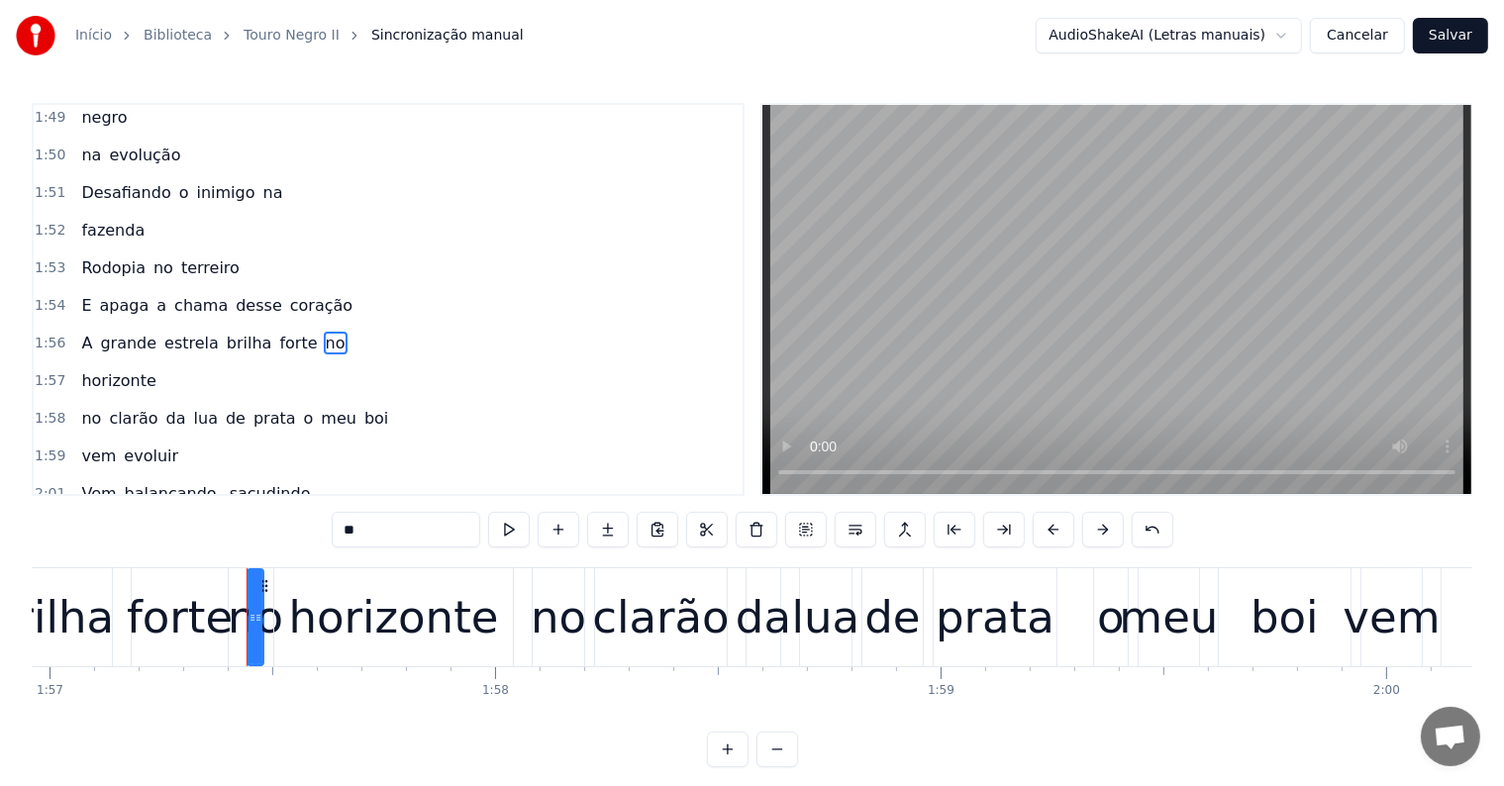
scroll to position [2264, 0]
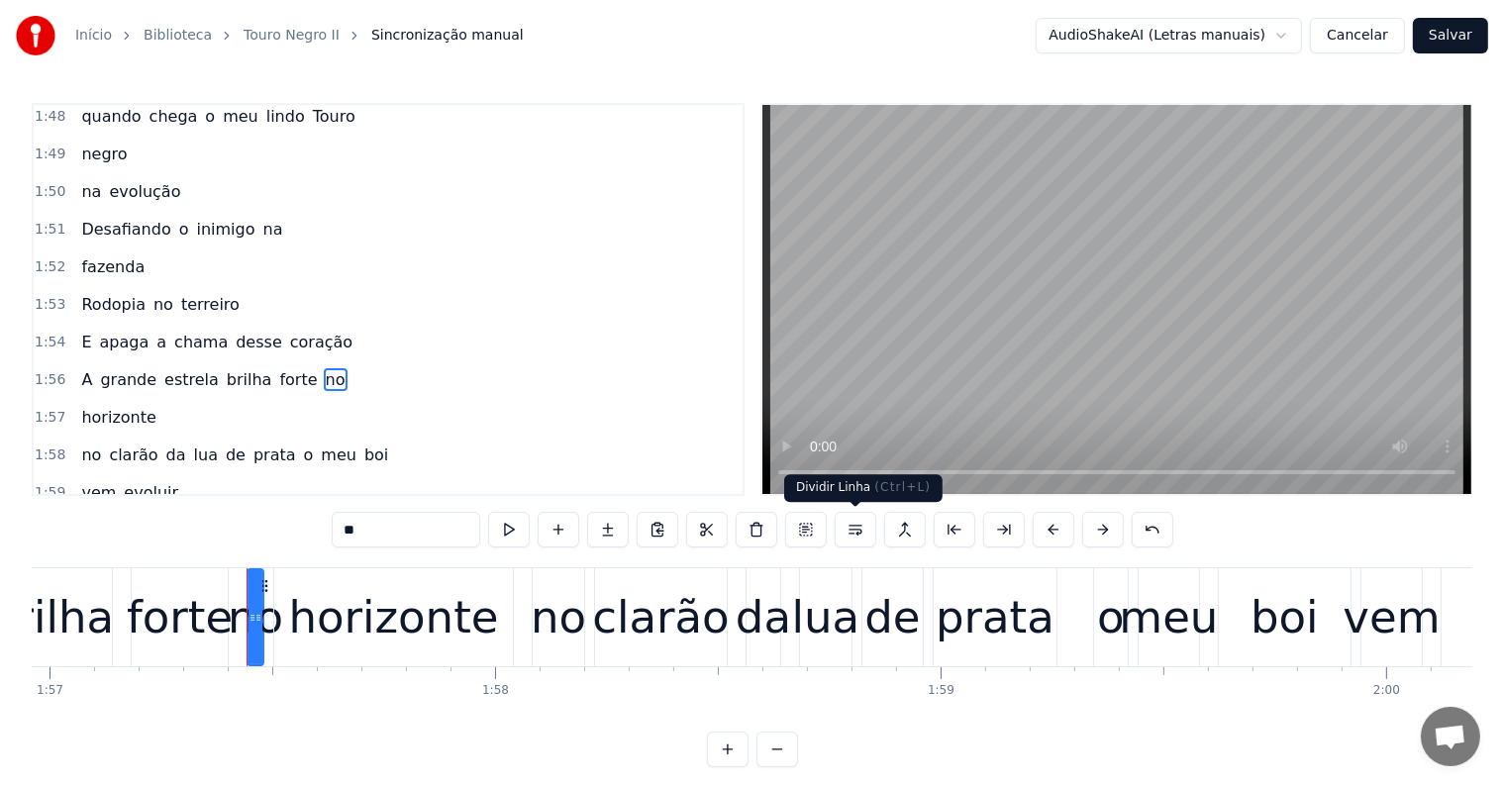
click at [851, 527] on button at bounding box center [856, 530] width 42 height 36
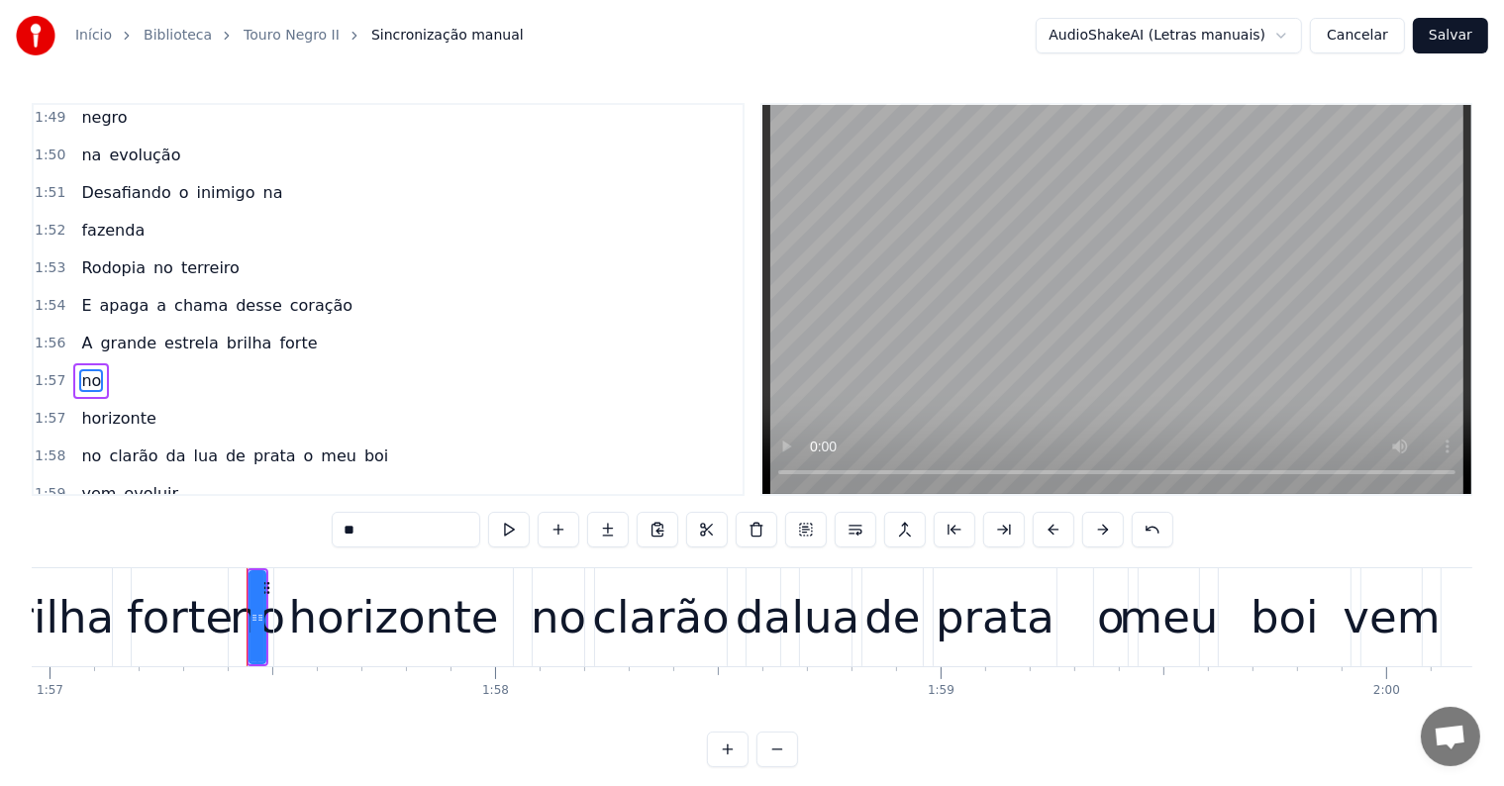
click at [277, 332] on span "forte" at bounding box center [298, 343] width 42 height 23
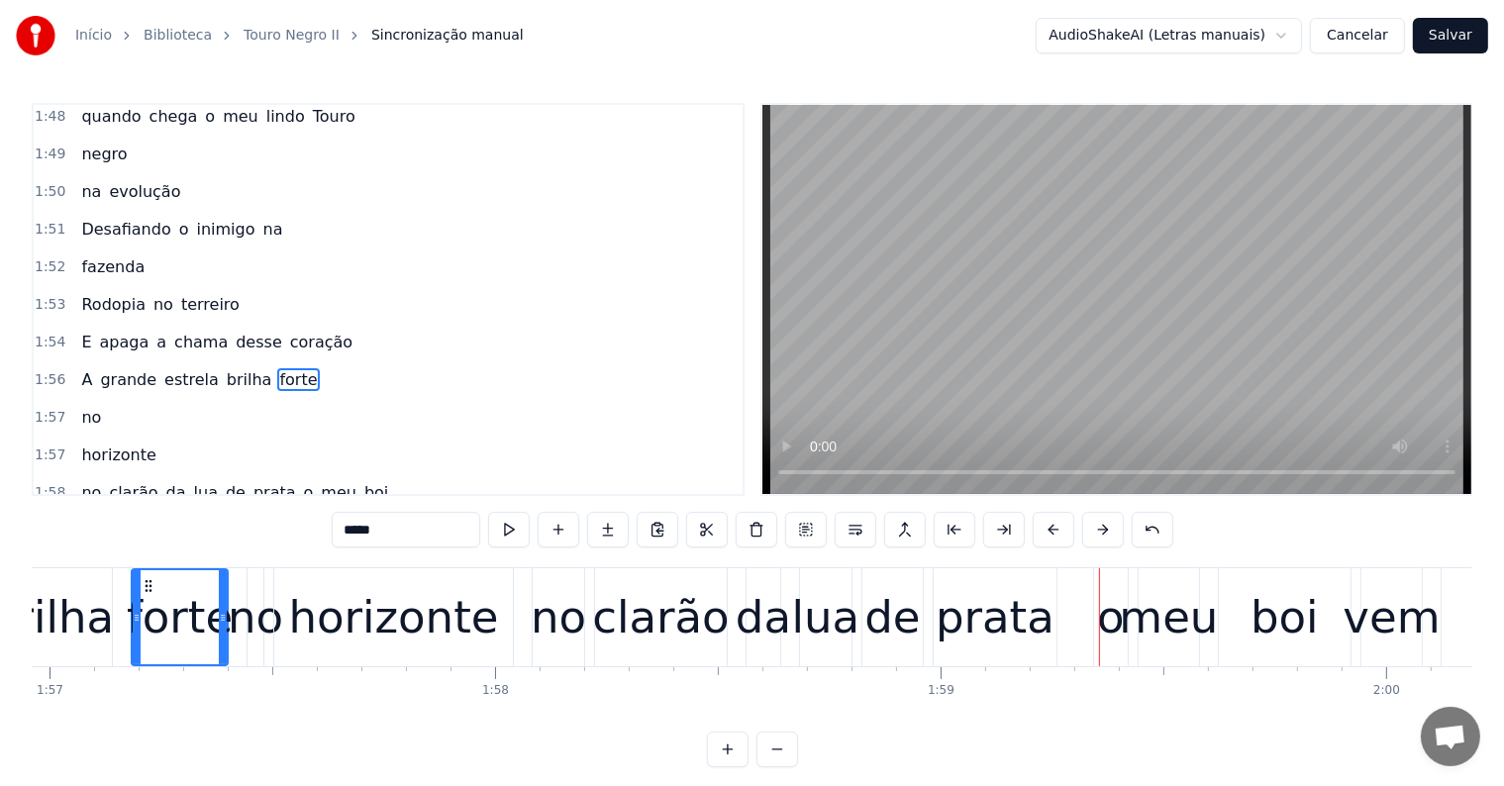
click at [111, 444] on span "horizonte" at bounding box center [118, 455] width 78 height 23
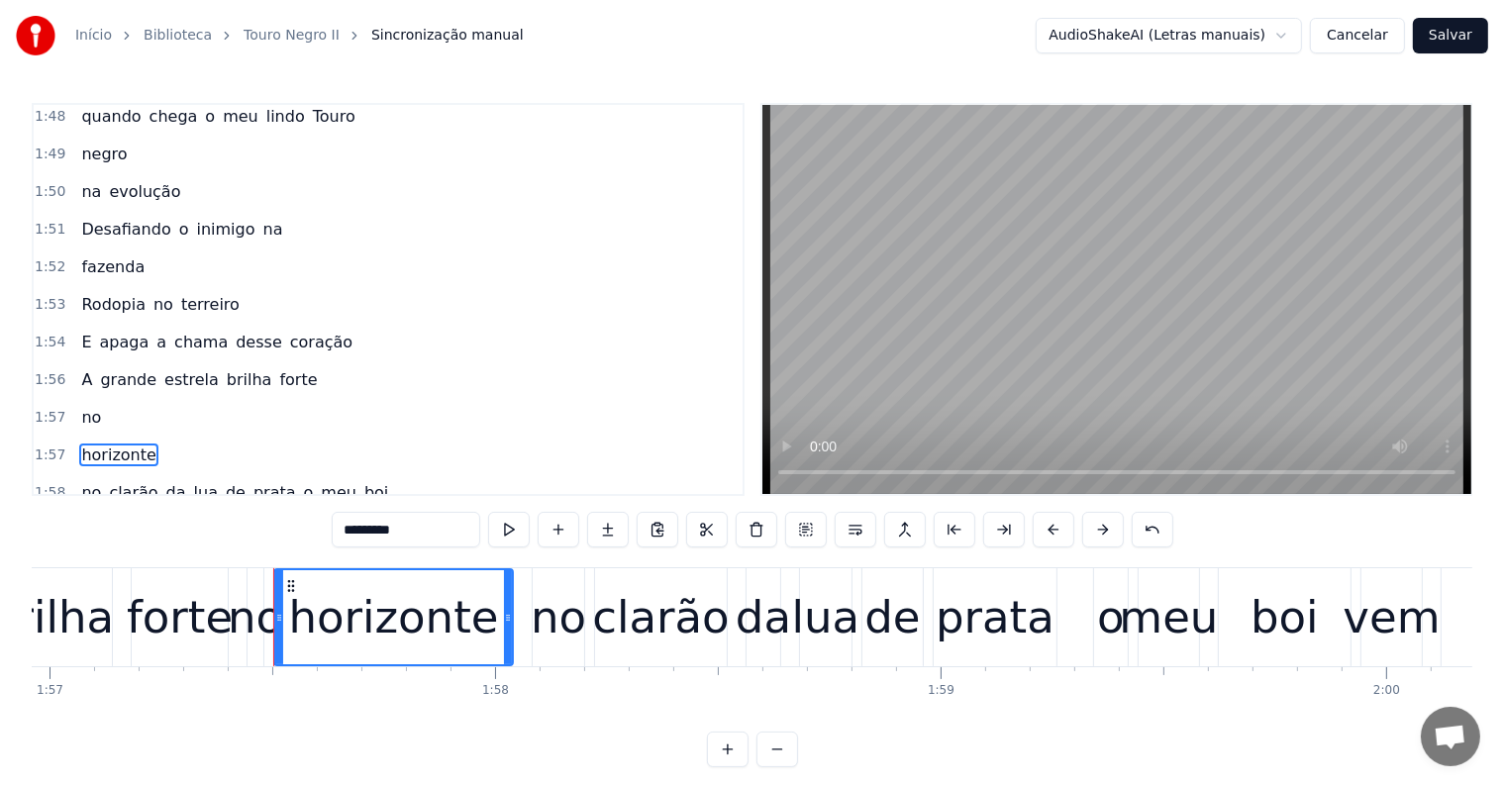
scroll to position [2337, 0]
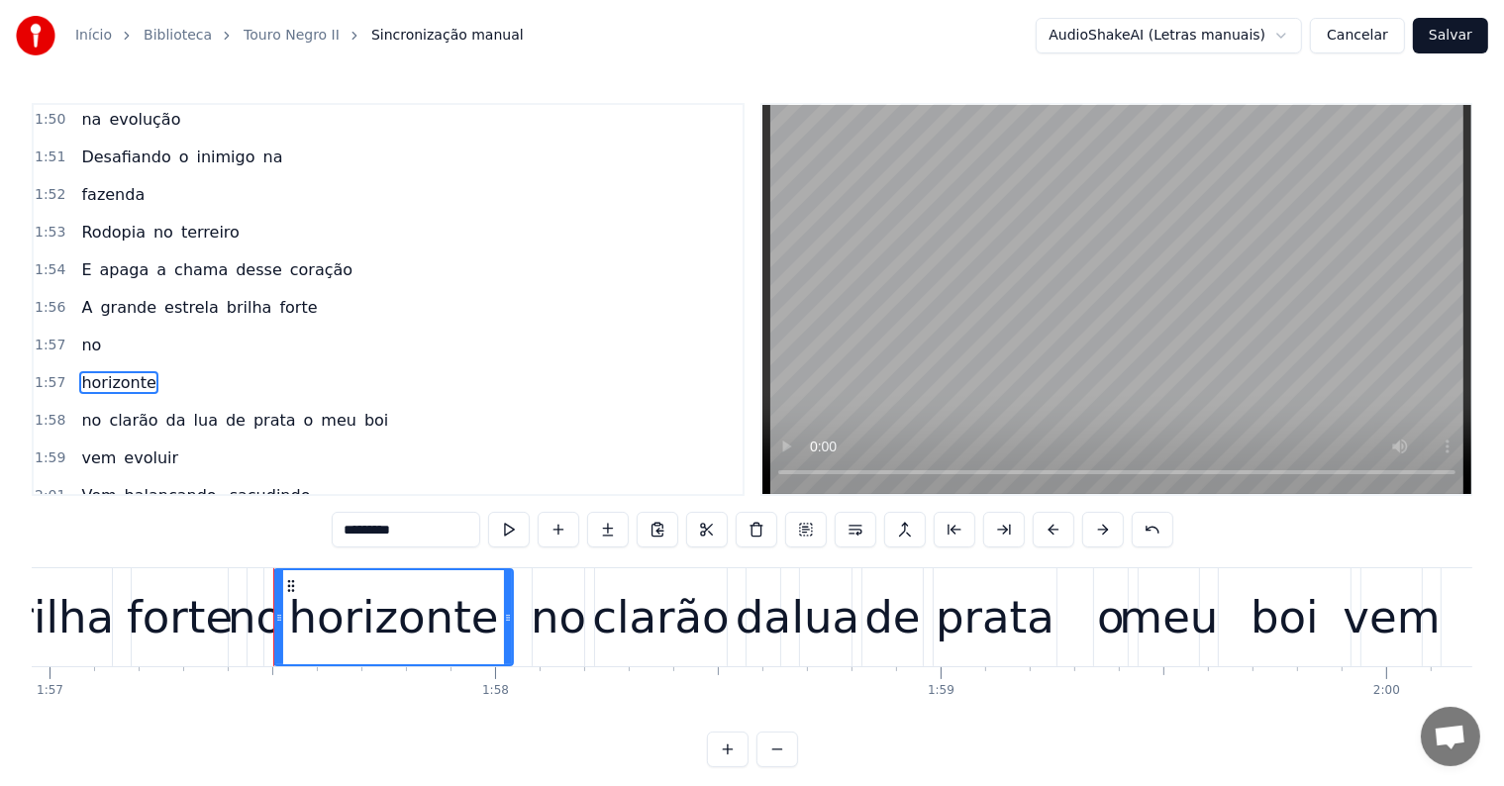
click at [362, 409] on span "boi" at bounding box center [376, 420] width 28 height 23
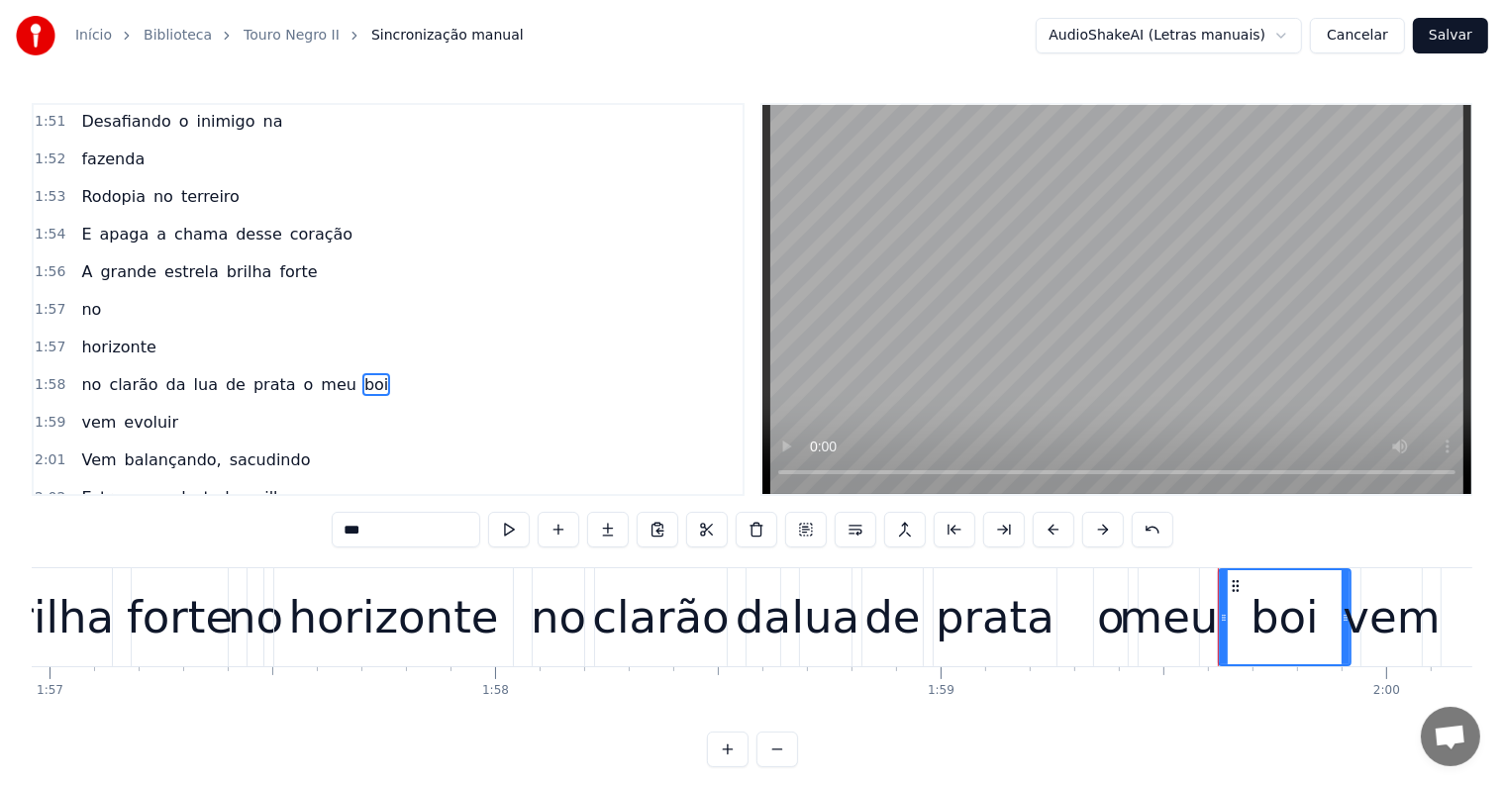
scroll to position [2373, 0]
click at [851, 530] on button at bounding box center [856, 530] width 42 height 36
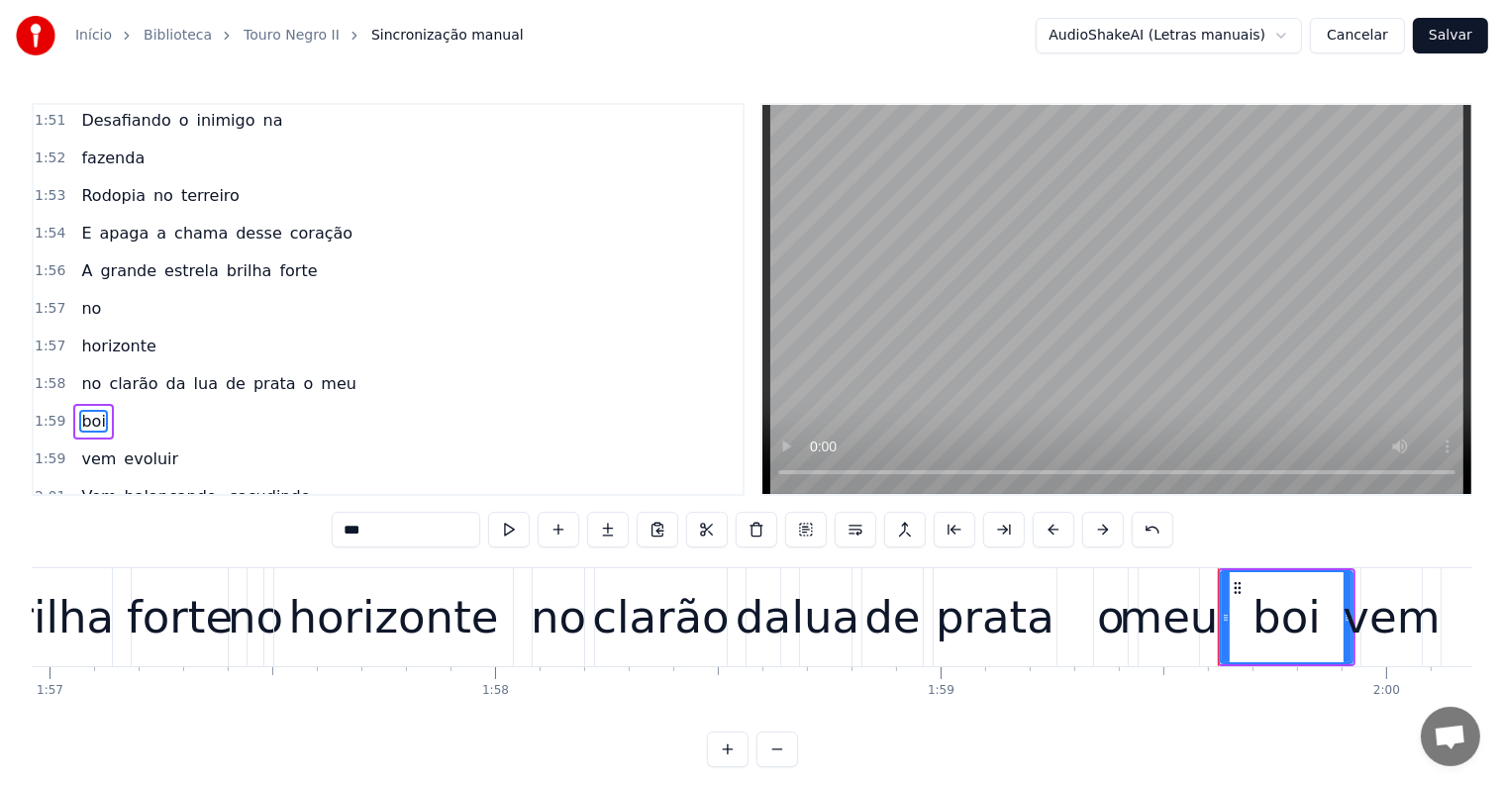
scroll to position [2410, 0]
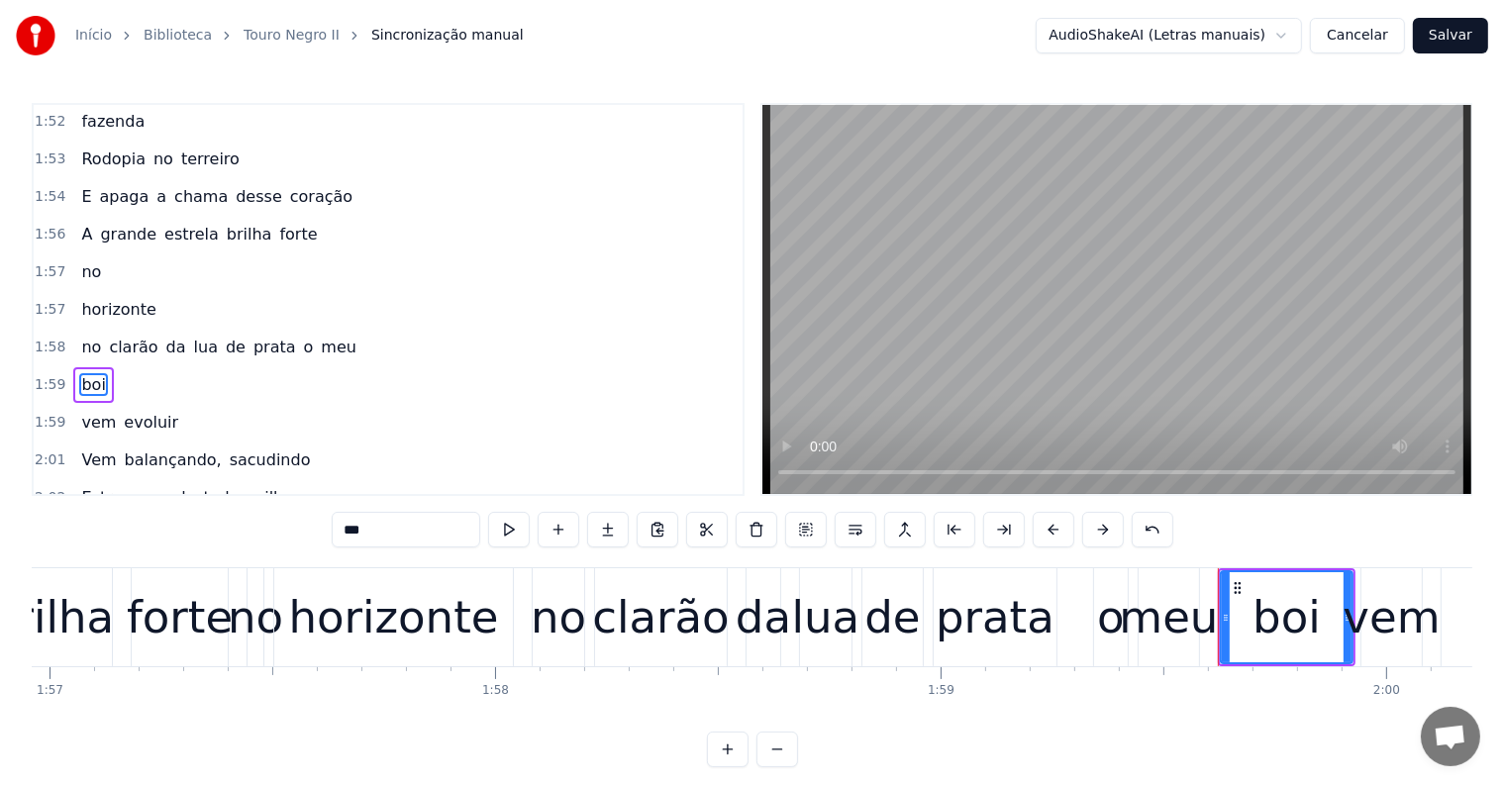
click at [319, 336] on span "meu" at bounding box center [339, 347] width 40 height 23
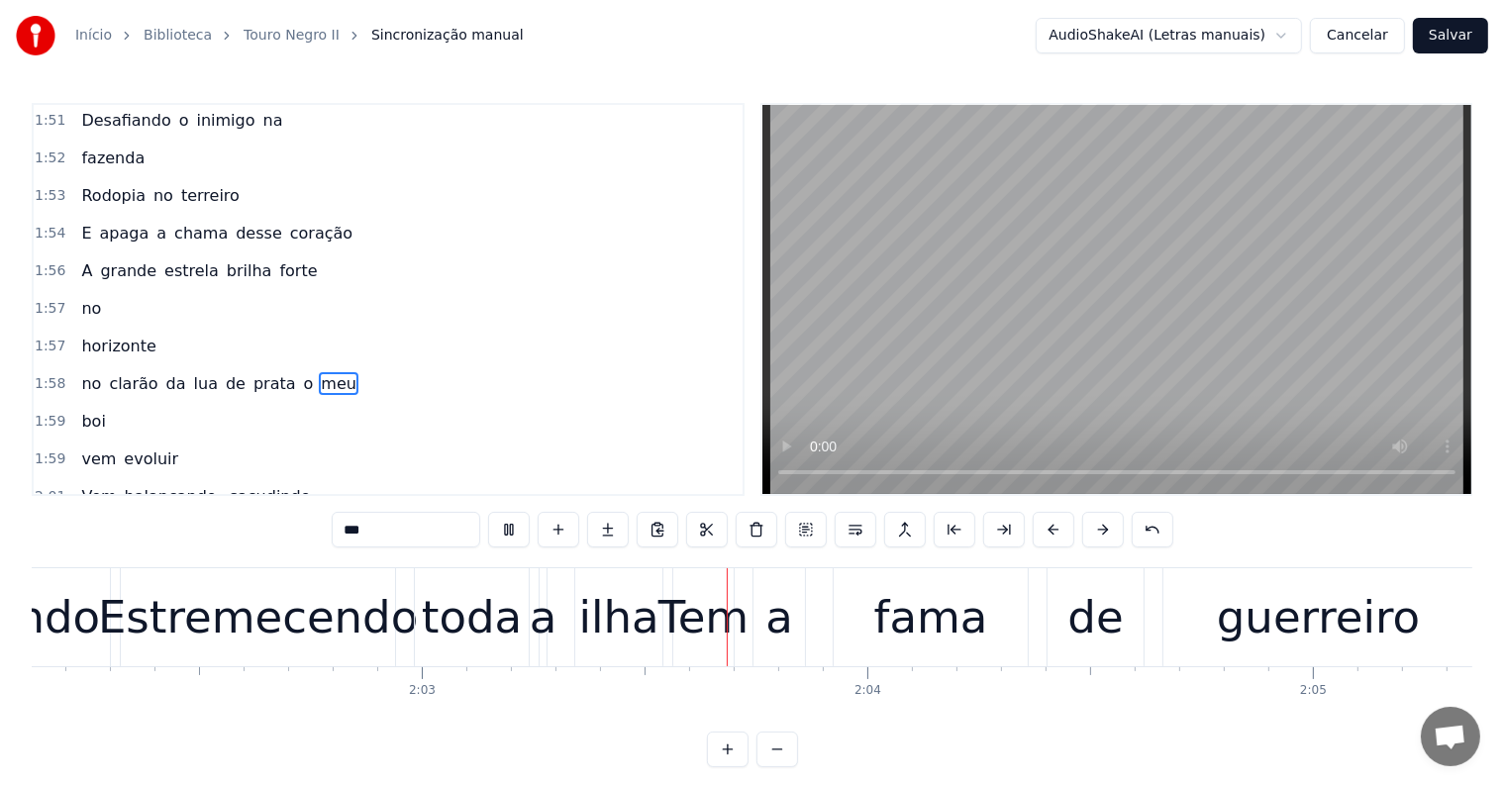
scroll to position [0, 54654]
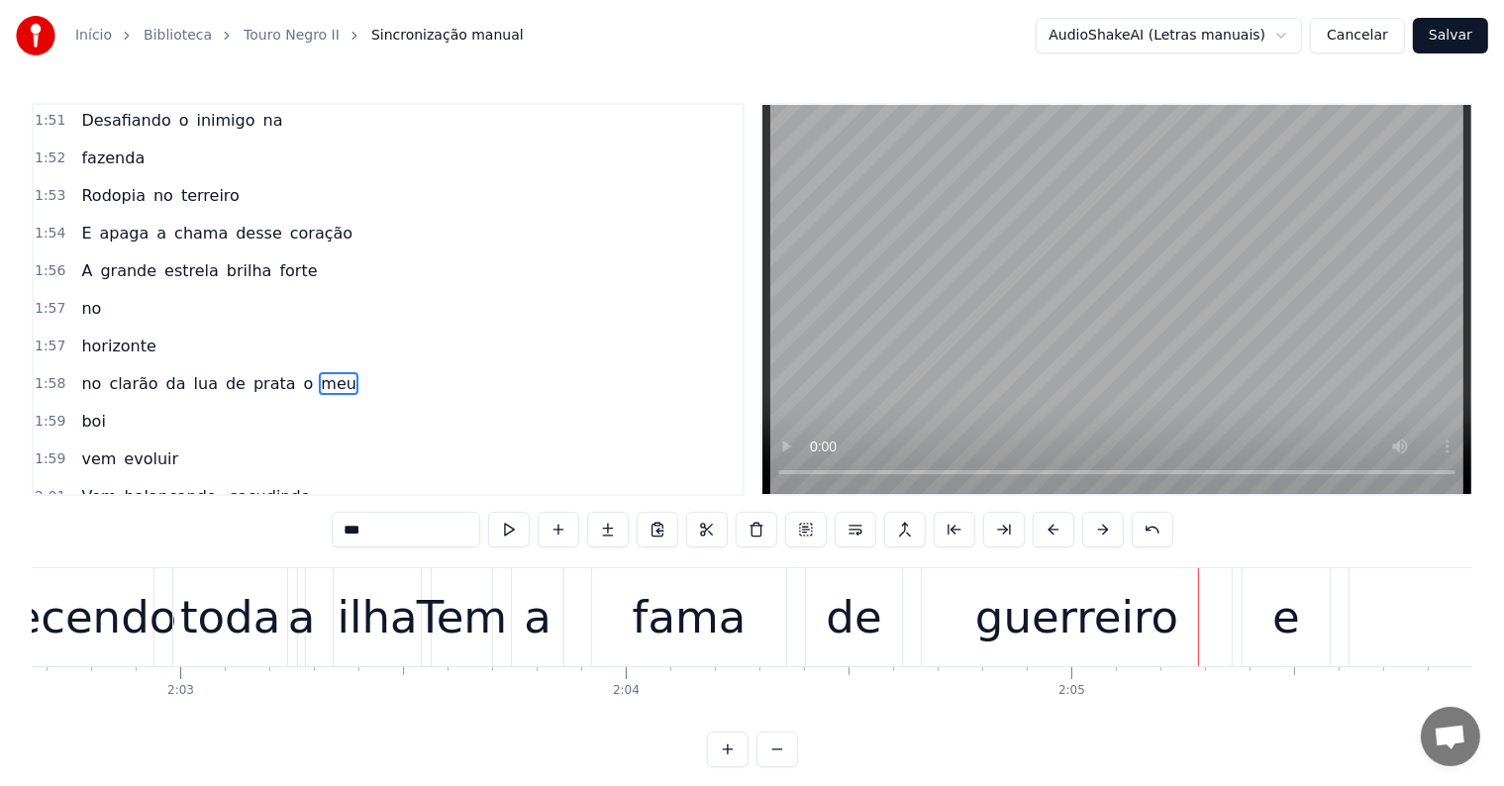
click at [725, 630] on div "fama" at bounding box center [690, 617] width 114 height 67
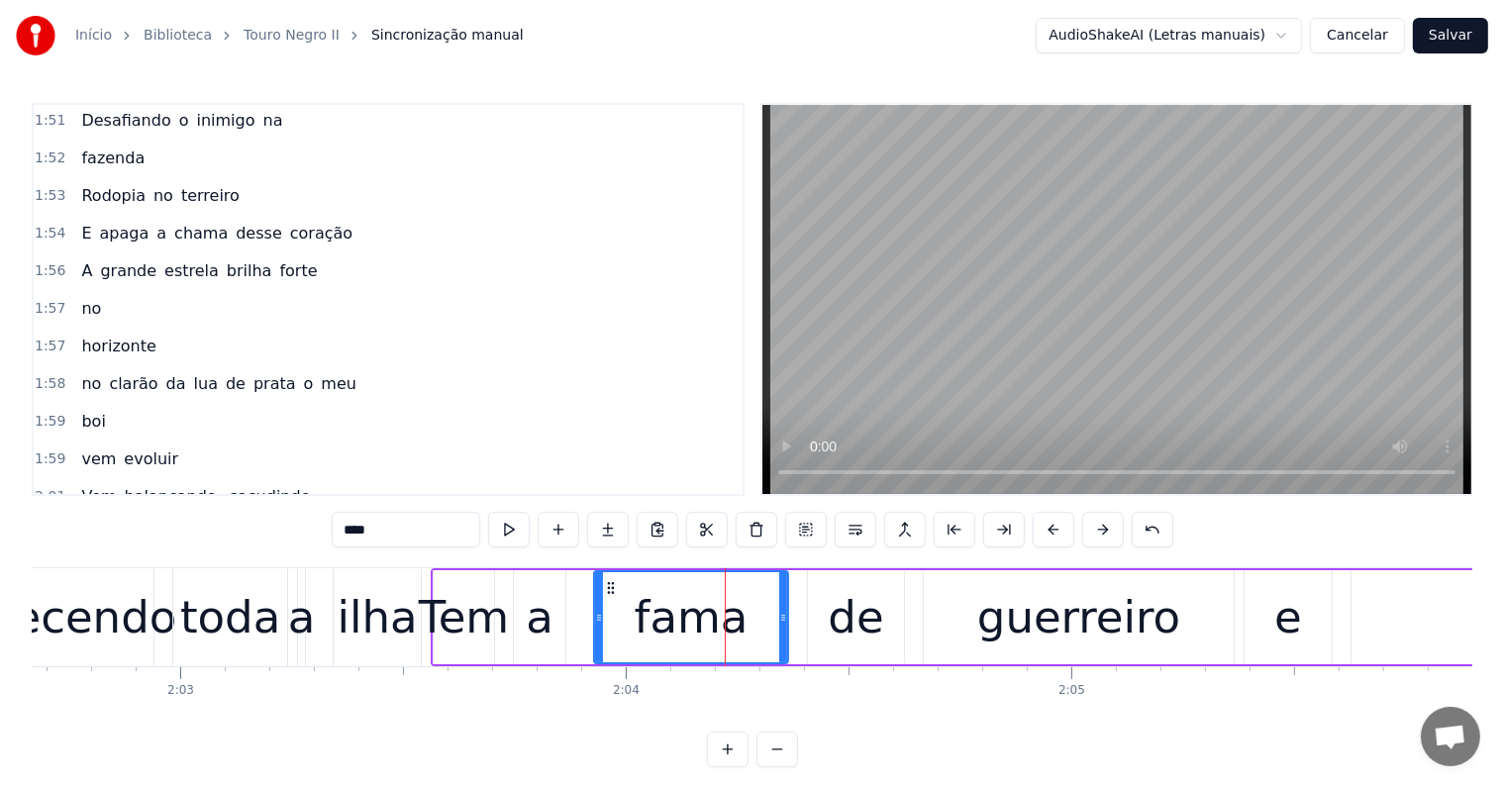
scroll to position [2555, 0]
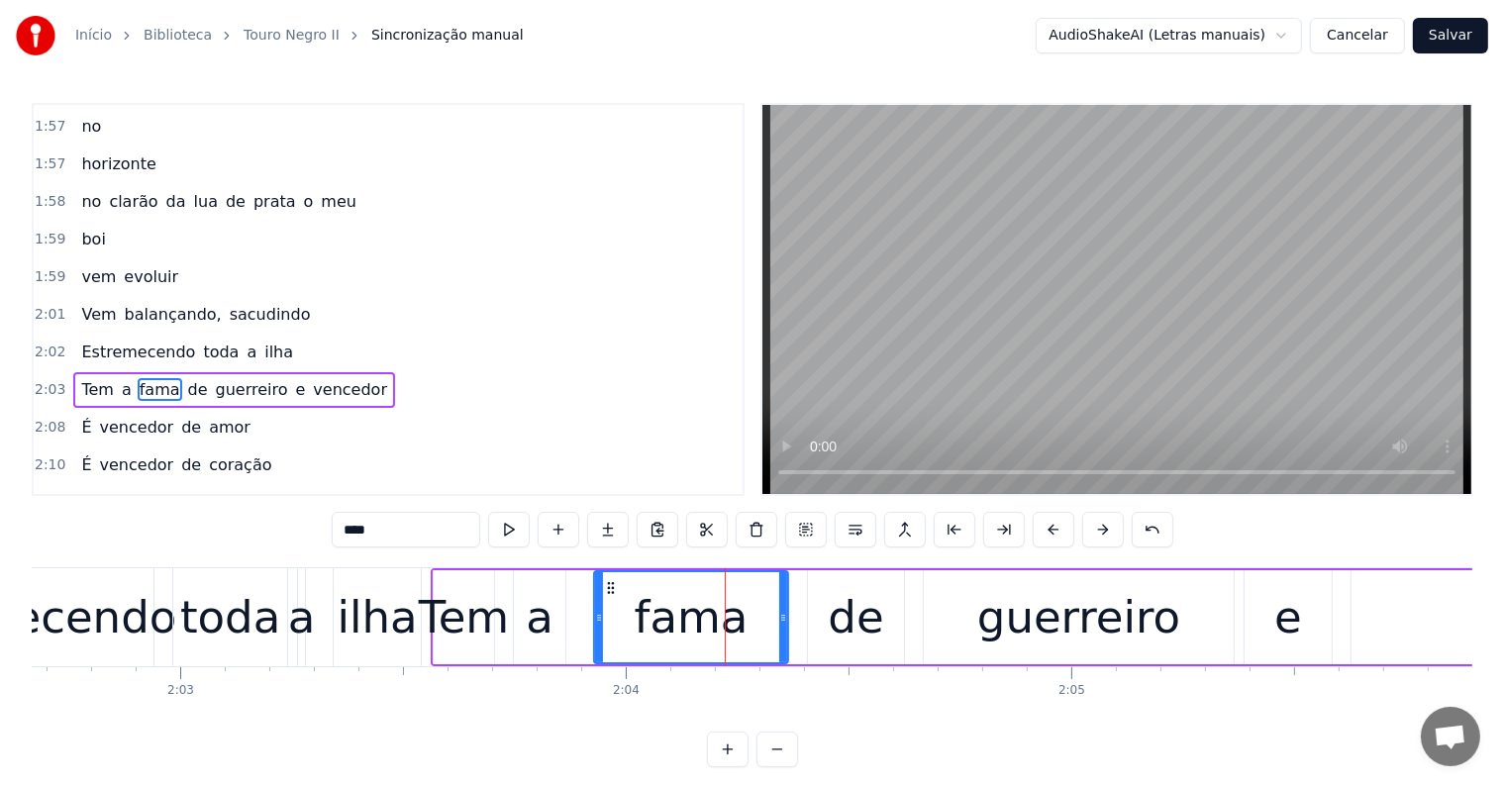
click at [170, 303] on span "balançando," at bounding box center [173, 314] width 101 height 23
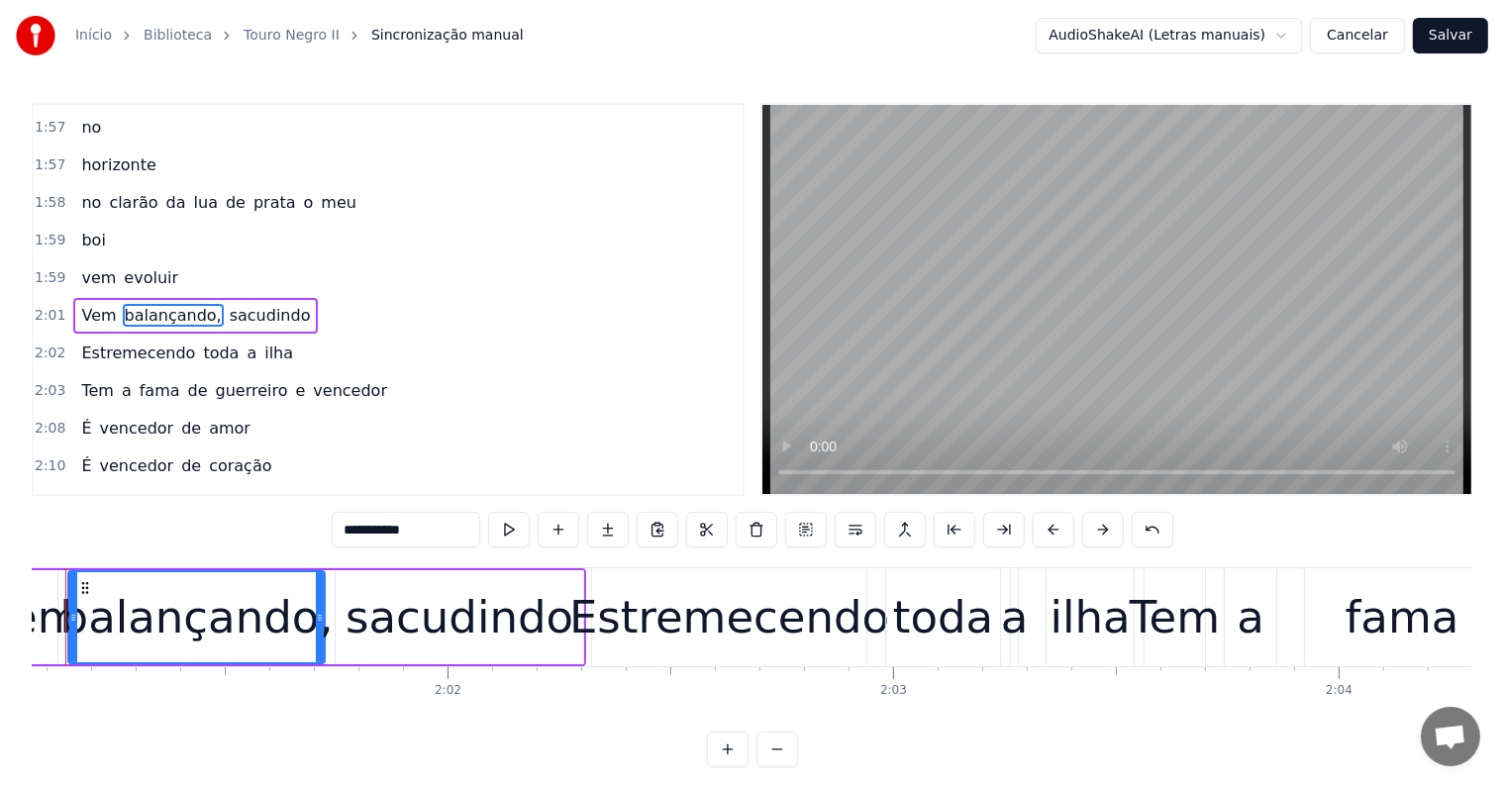
scroll to position [0, 53875]
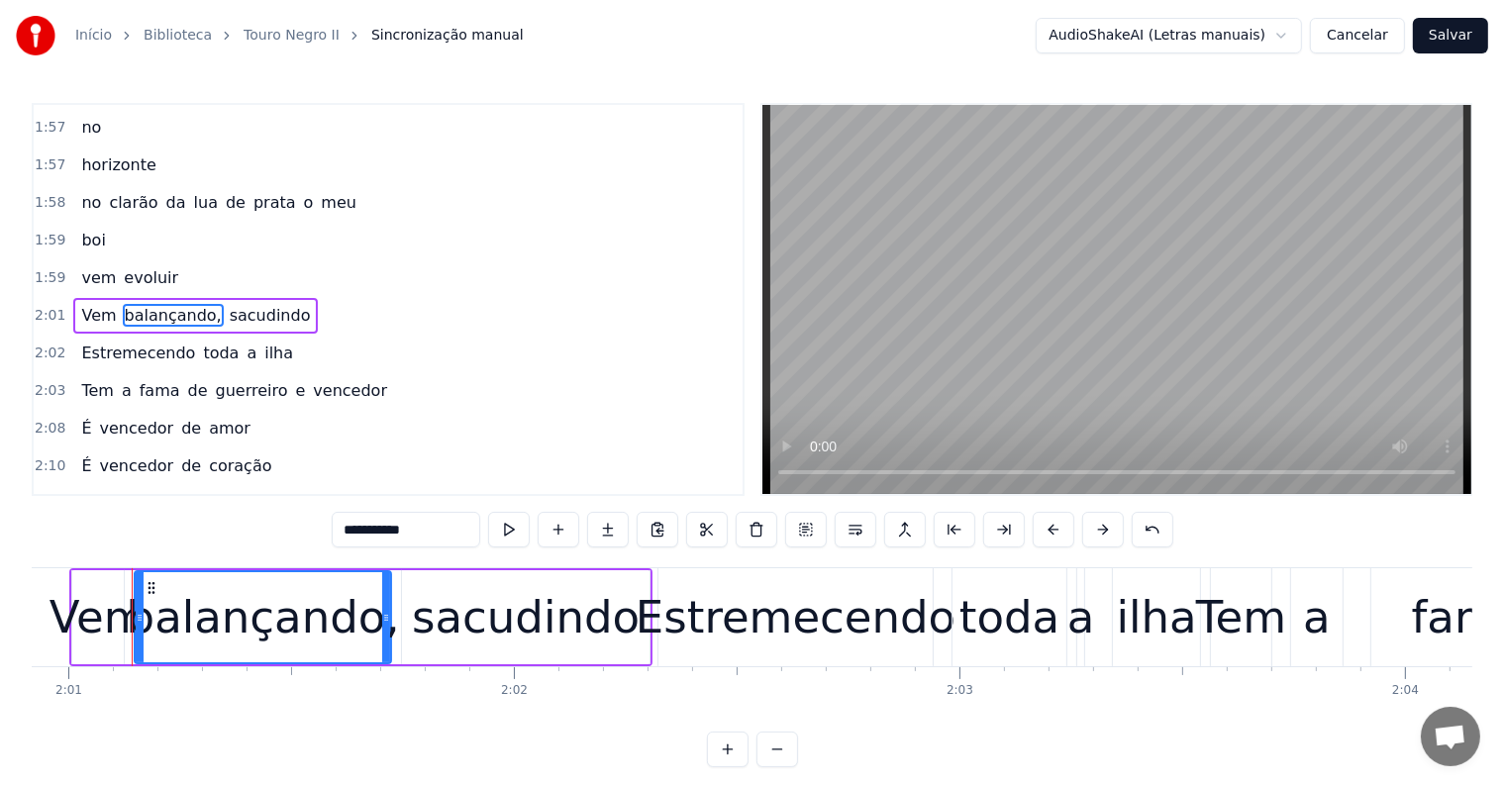
click at [252, 304] on span "sacudindo" at bounding box center [270, 315] width 85 height 23
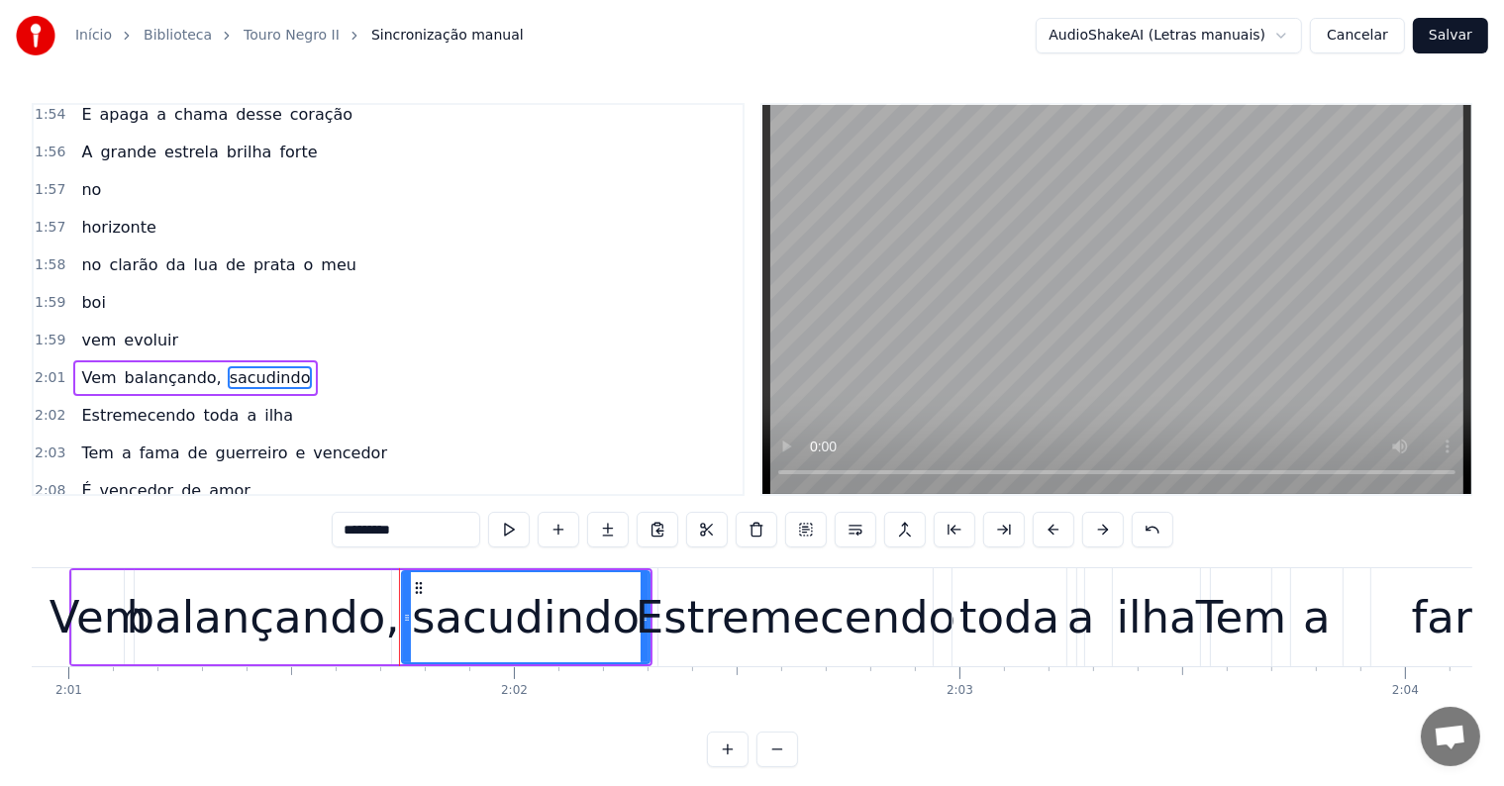
scroll to position [2483, 0]
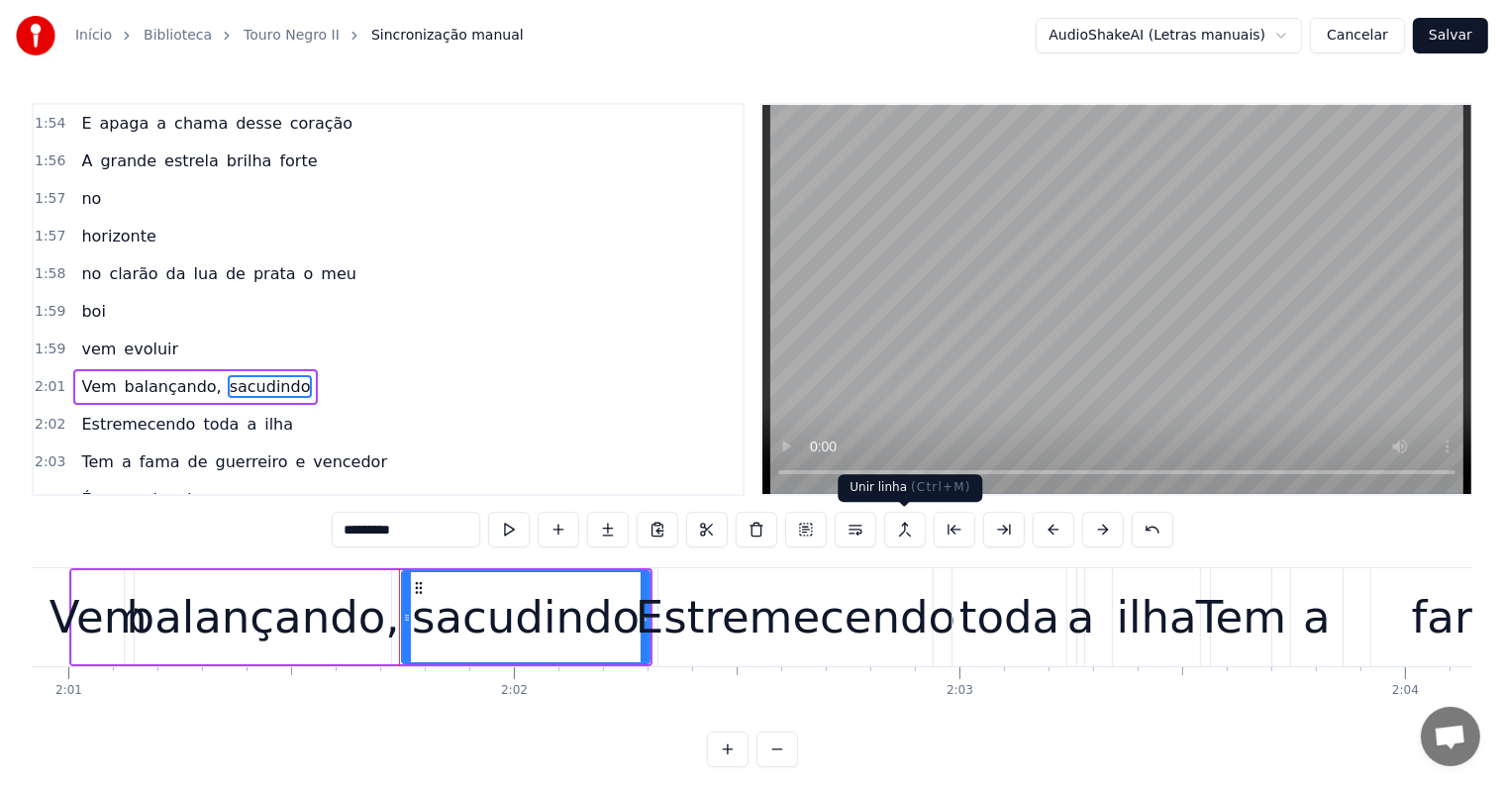
click at [900, 529] on button at bounding box center [905, 530] width 42 height 36
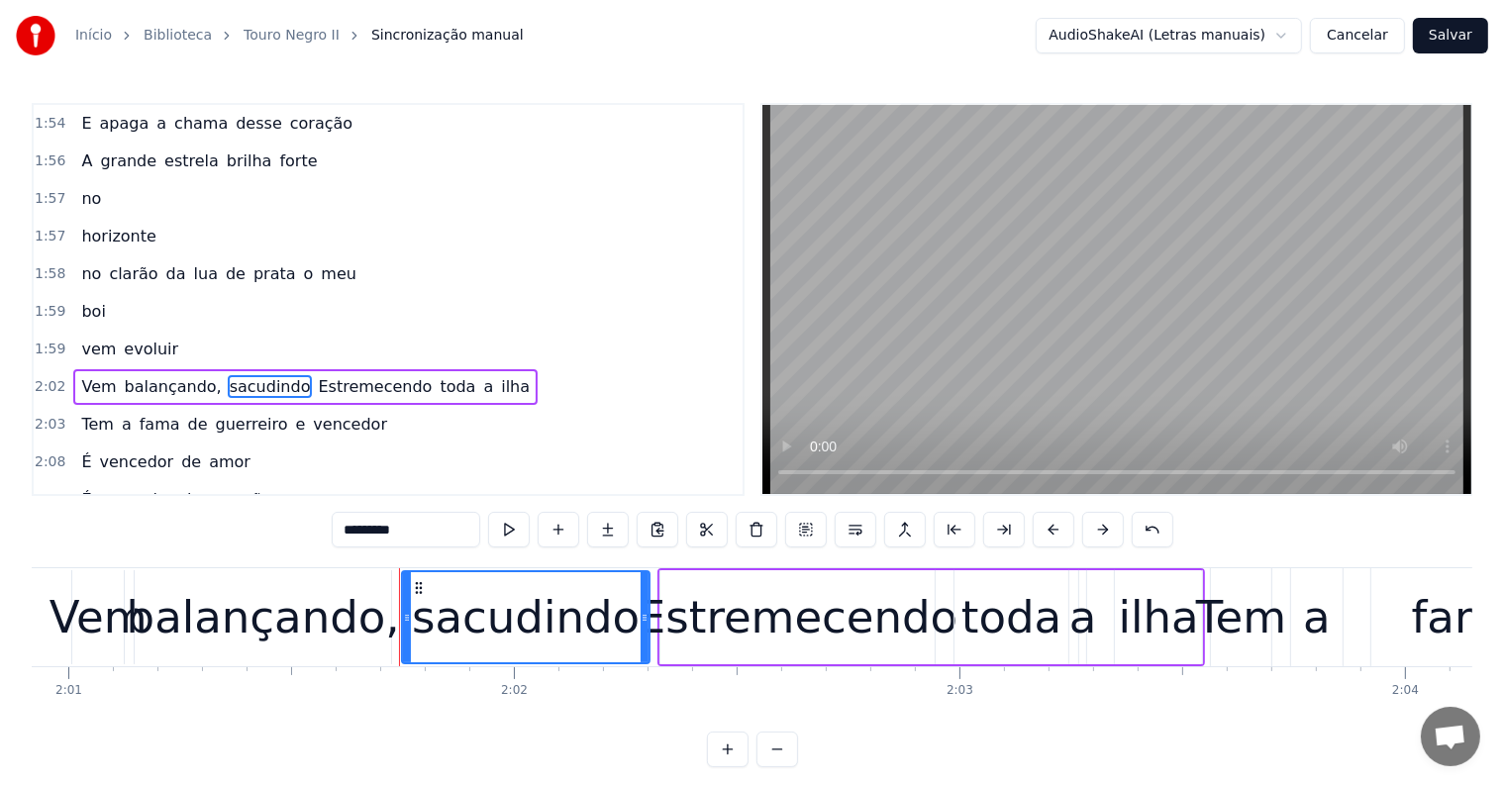
click at [499, 375] on span "ilha" at bounding box center [515, 386] width 33 height 23
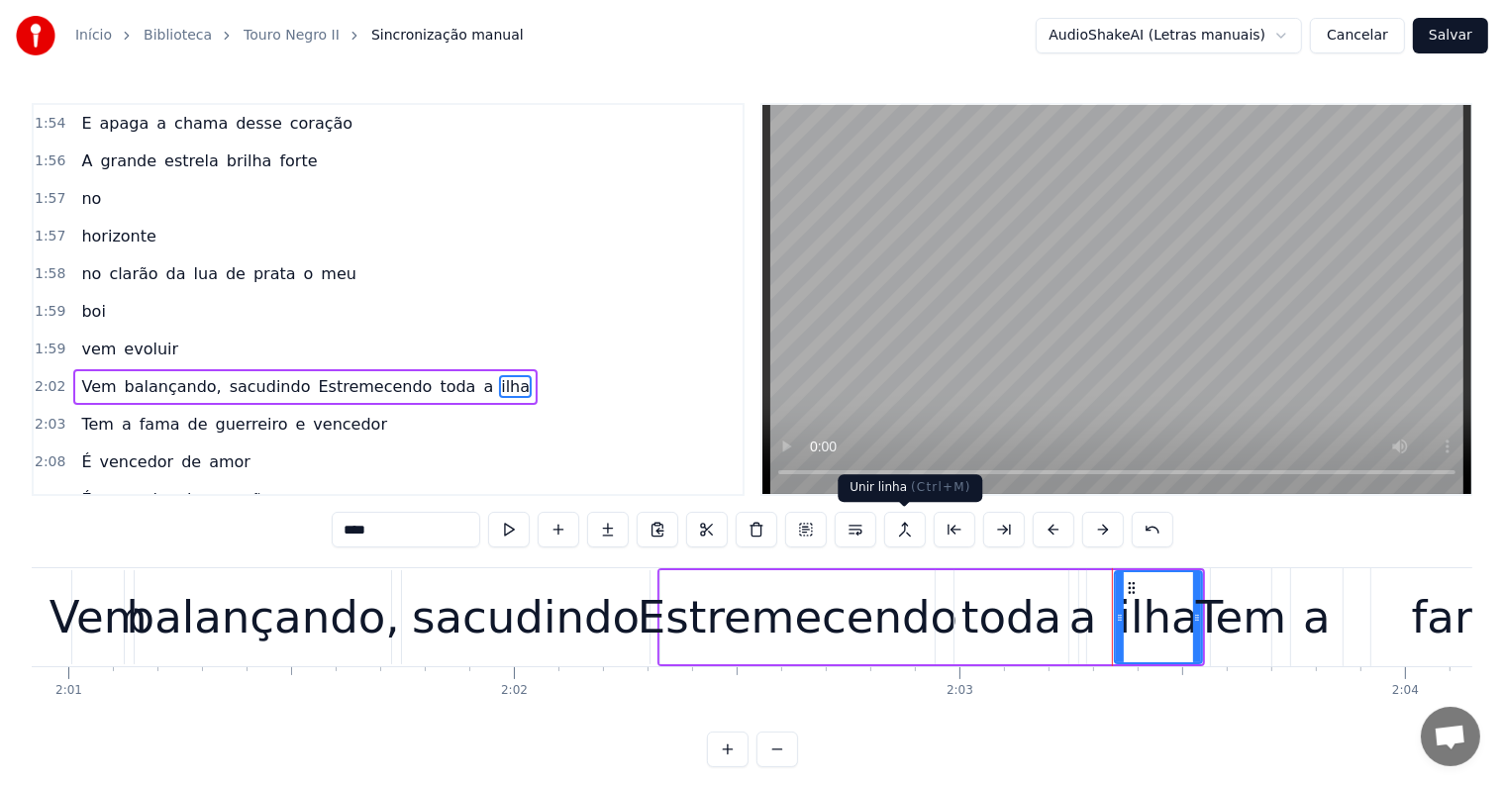
click at [904, 522] on button at bounding box center [905, 530] width 42 height 36
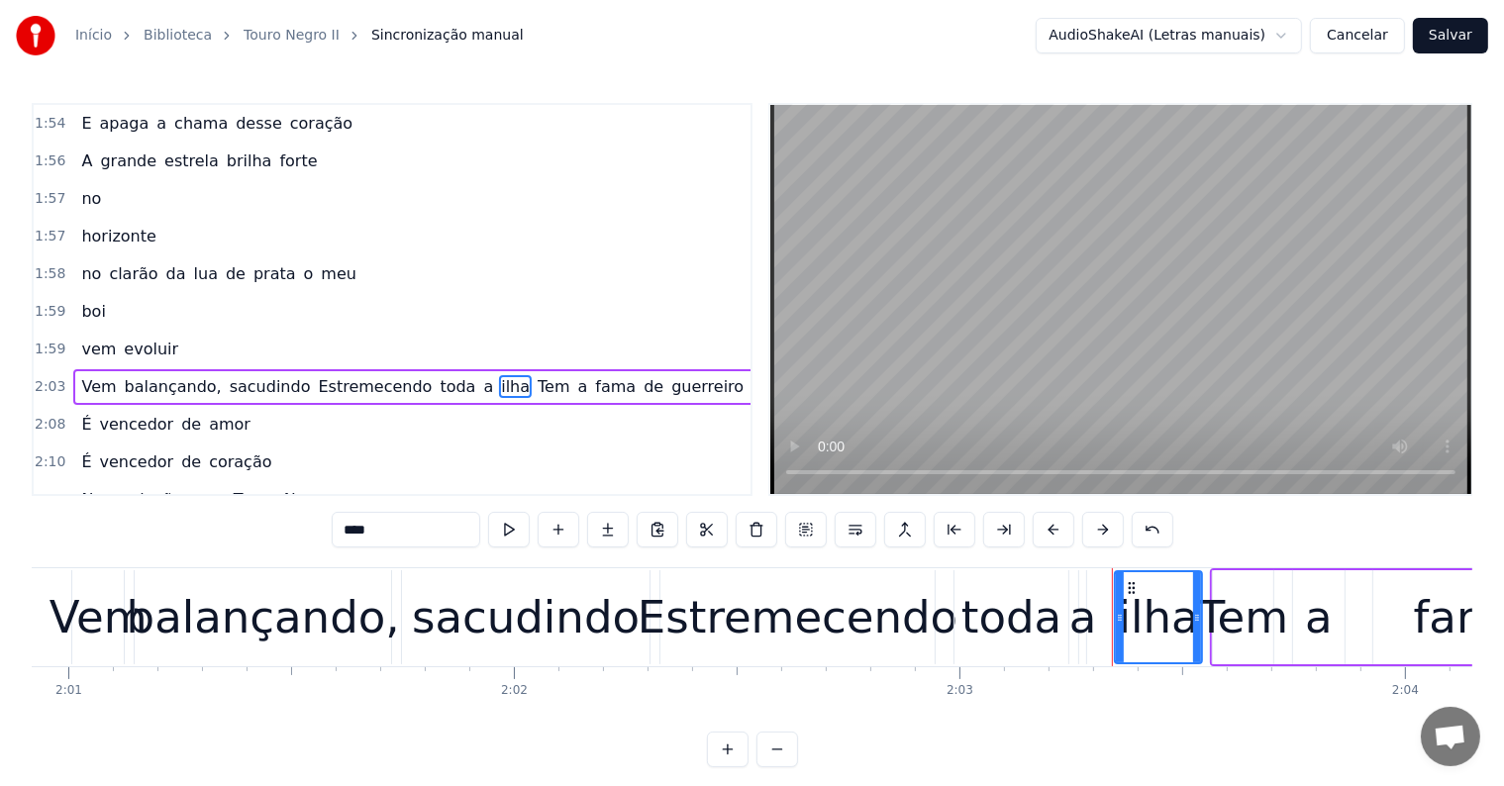
click at [438, 375] on span "toda" at bounding box center [458, 386] width 40 height 23
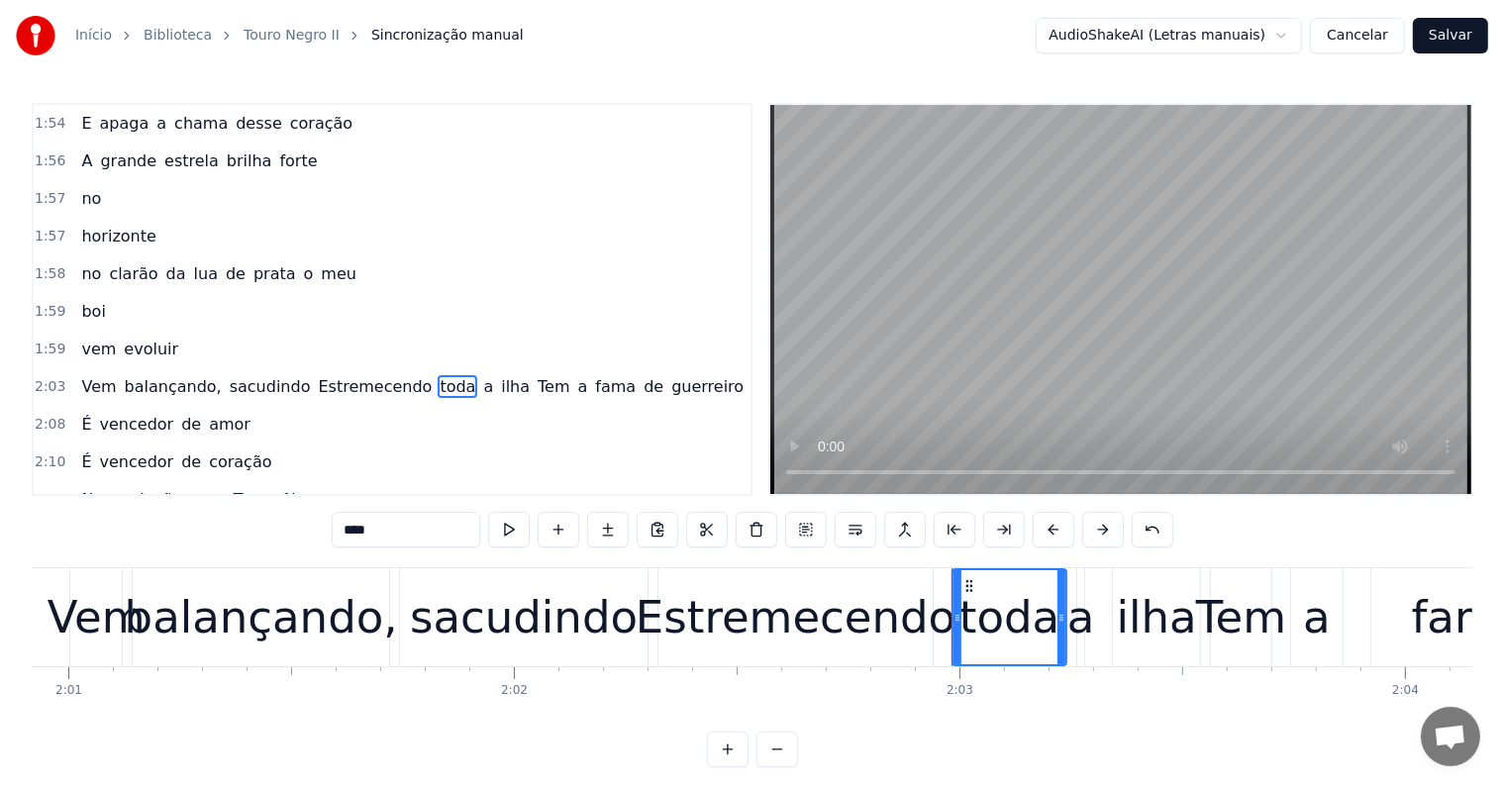
scroll to position [2491, 0]
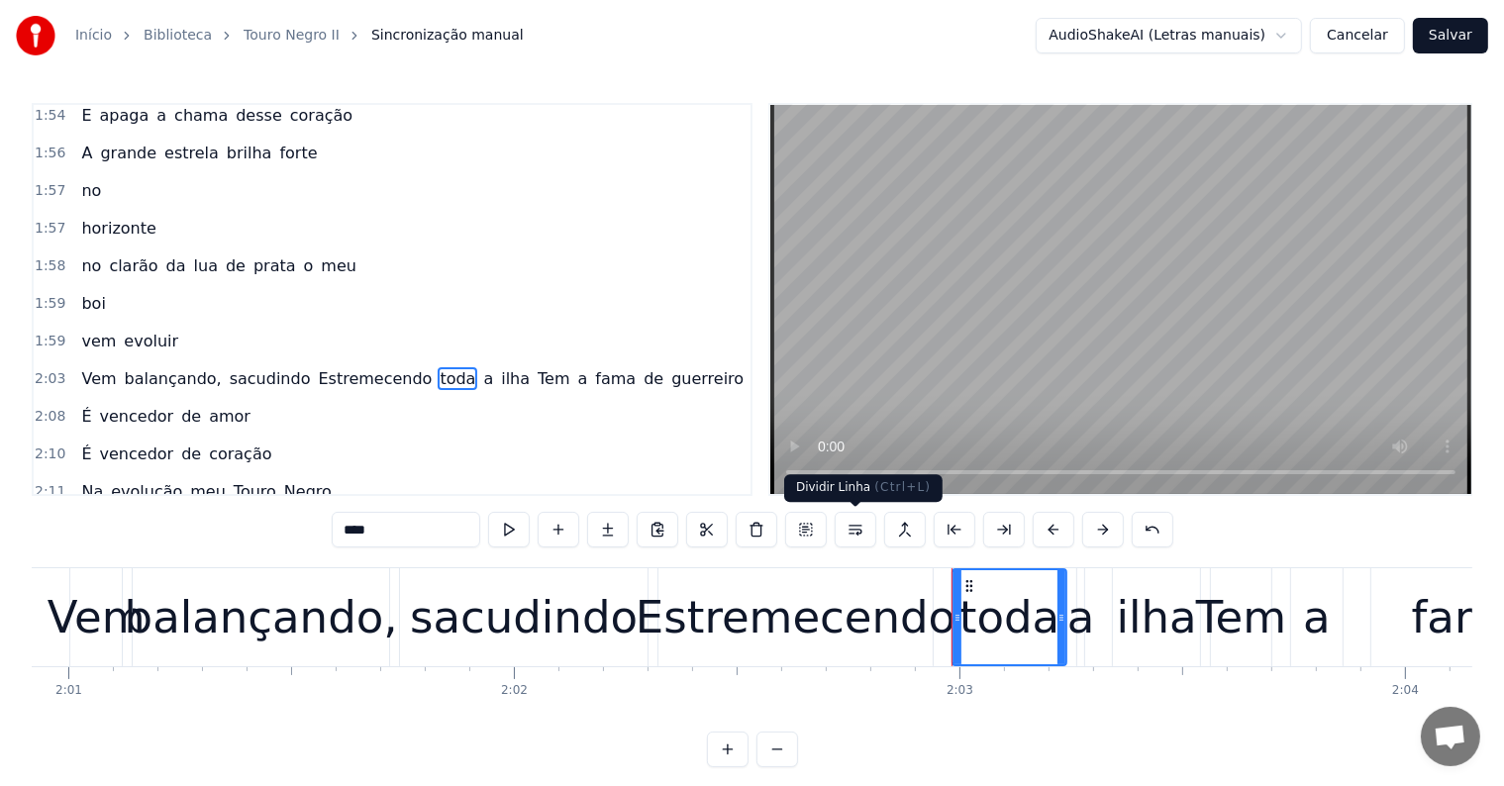
click at [857, 531] on button at bounding box center [856, 530] width 42 height 36
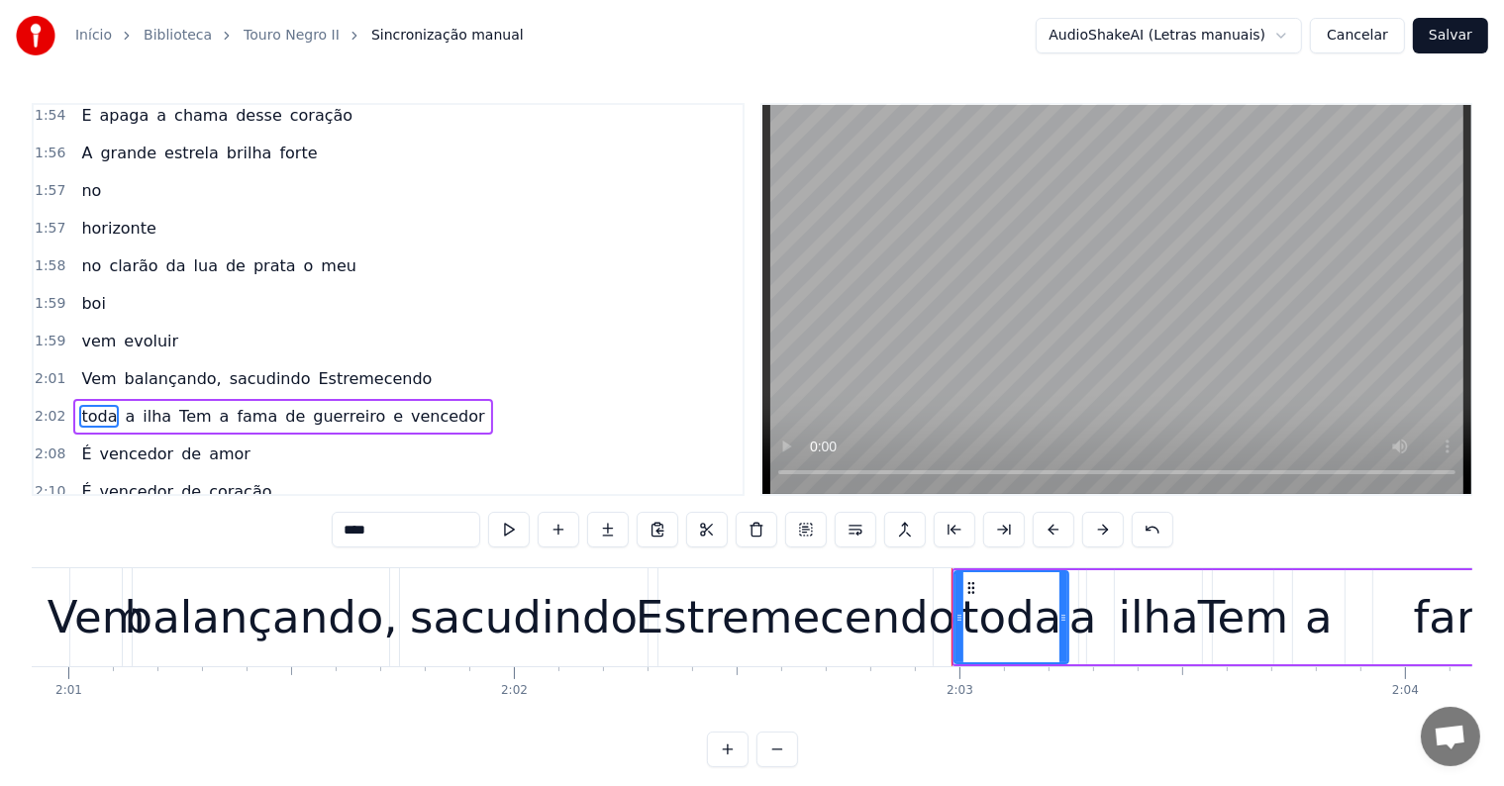
scroll to position [2519, 0]
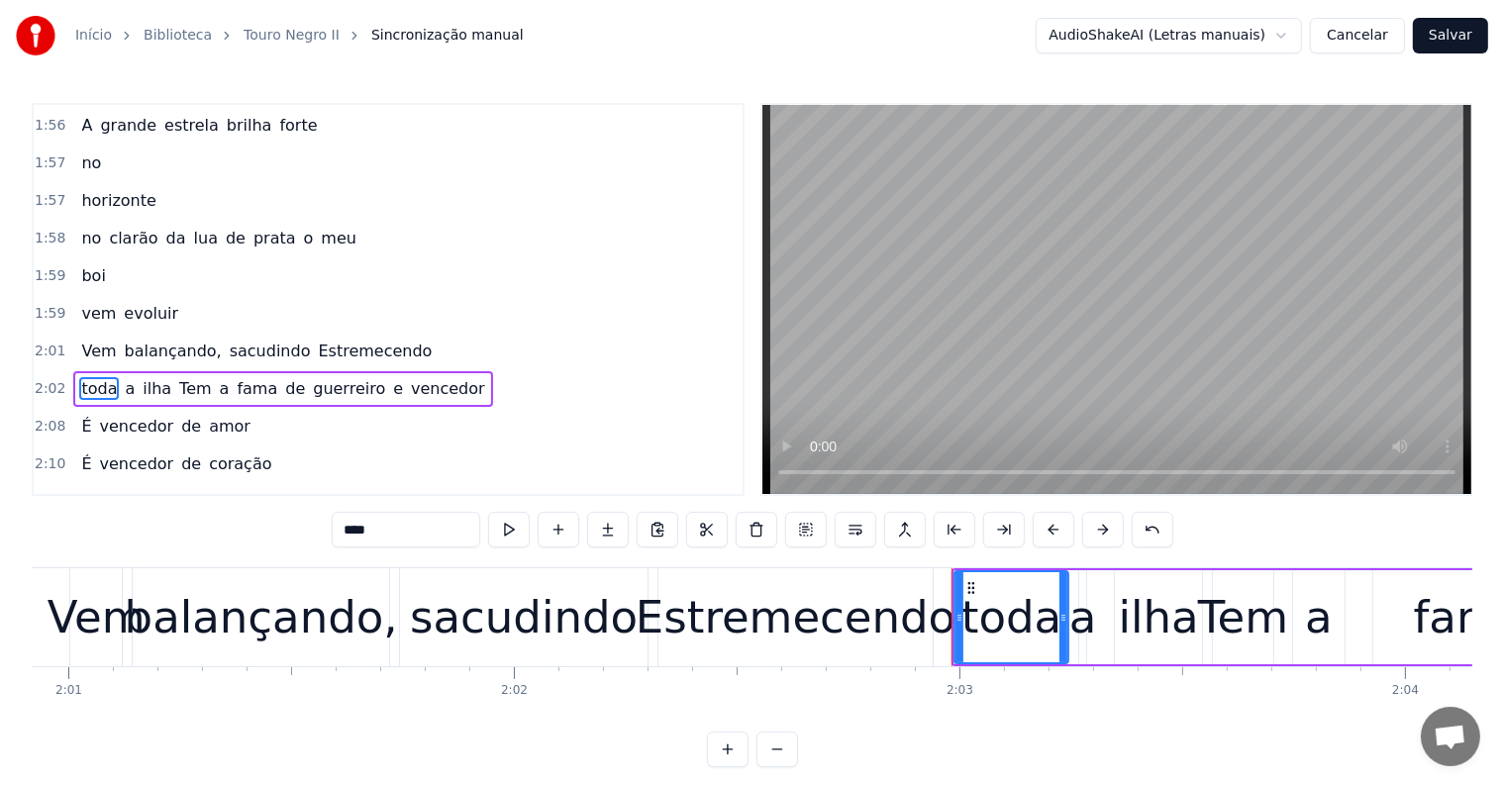
click at [316, 340] on span "Estremecendo" at bounding box center [375, 351] width 118 height 23
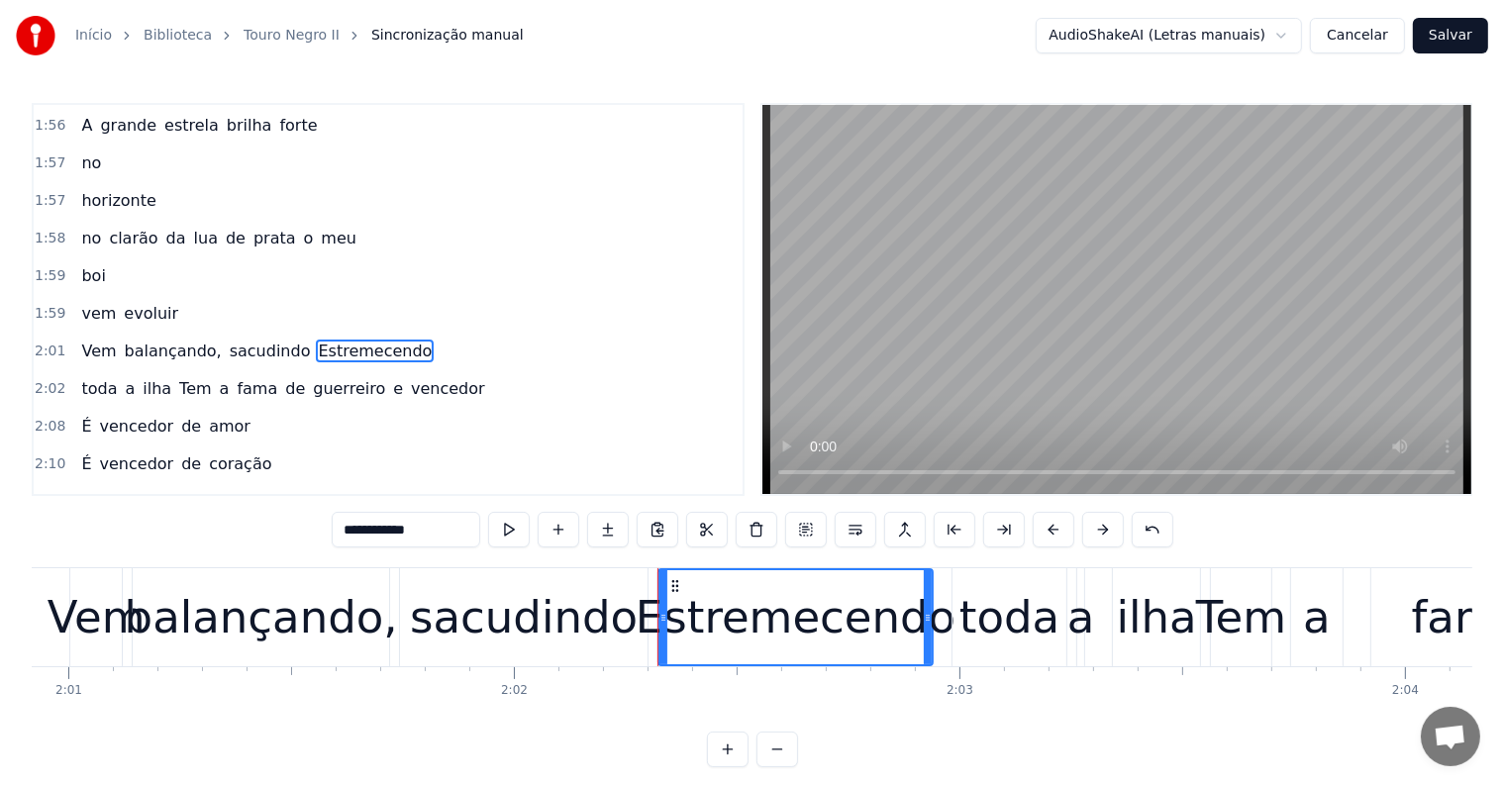
scroll to position [2483, 0]
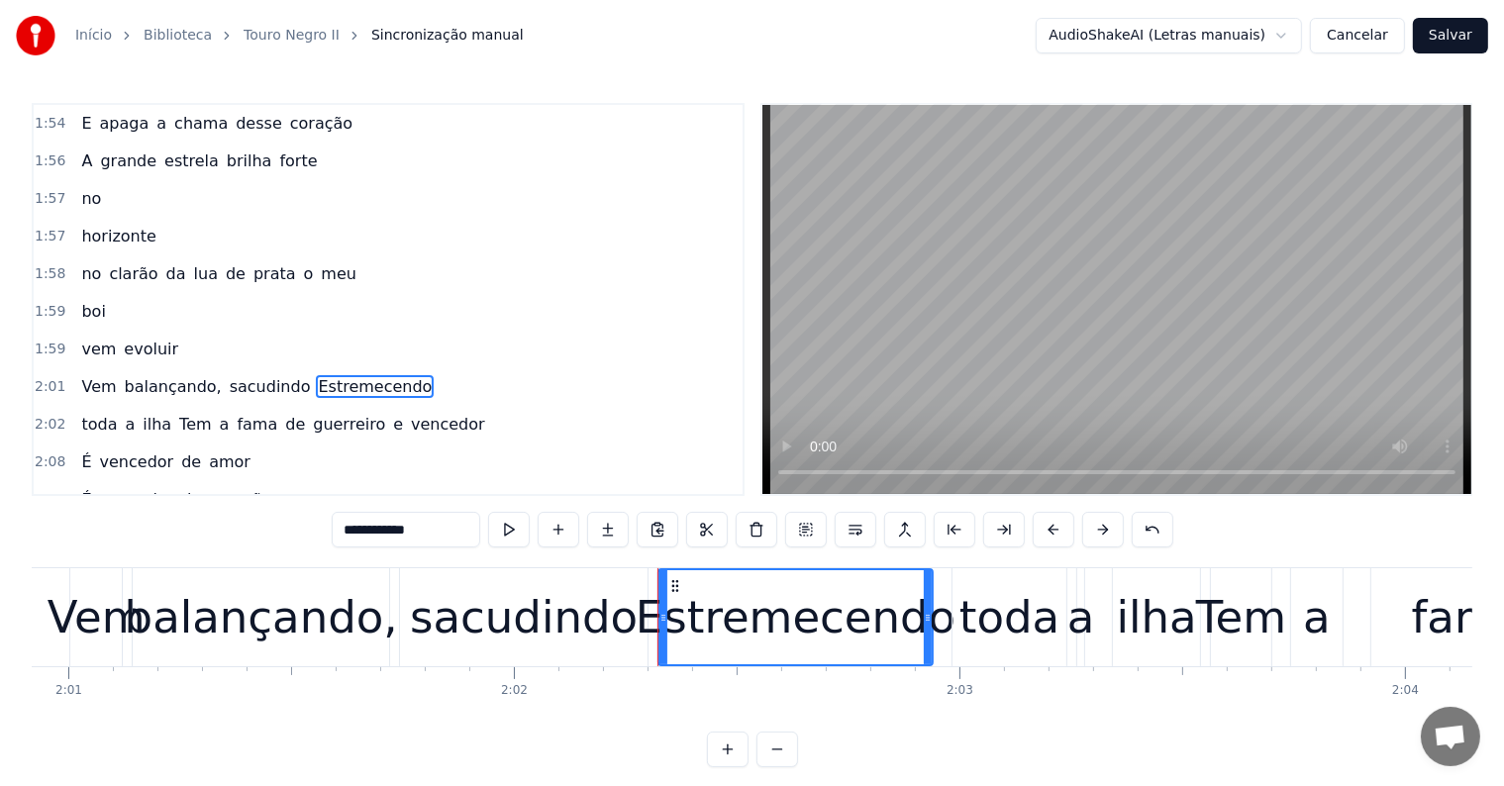
drag, startPoint x: 355, startPoint y: 529, endPoint x: 342, endPoint y: 530, distance: 13.9
click at [342, 530] on input "**********" at bounding box center [406, 530] width 149 height 36
click at [316, 375] on span "estremecendo" at bounding box center [375, 386] width 118 height 23
click at [851, 529] on button at bounding box center [856, 530] width 42 height 36
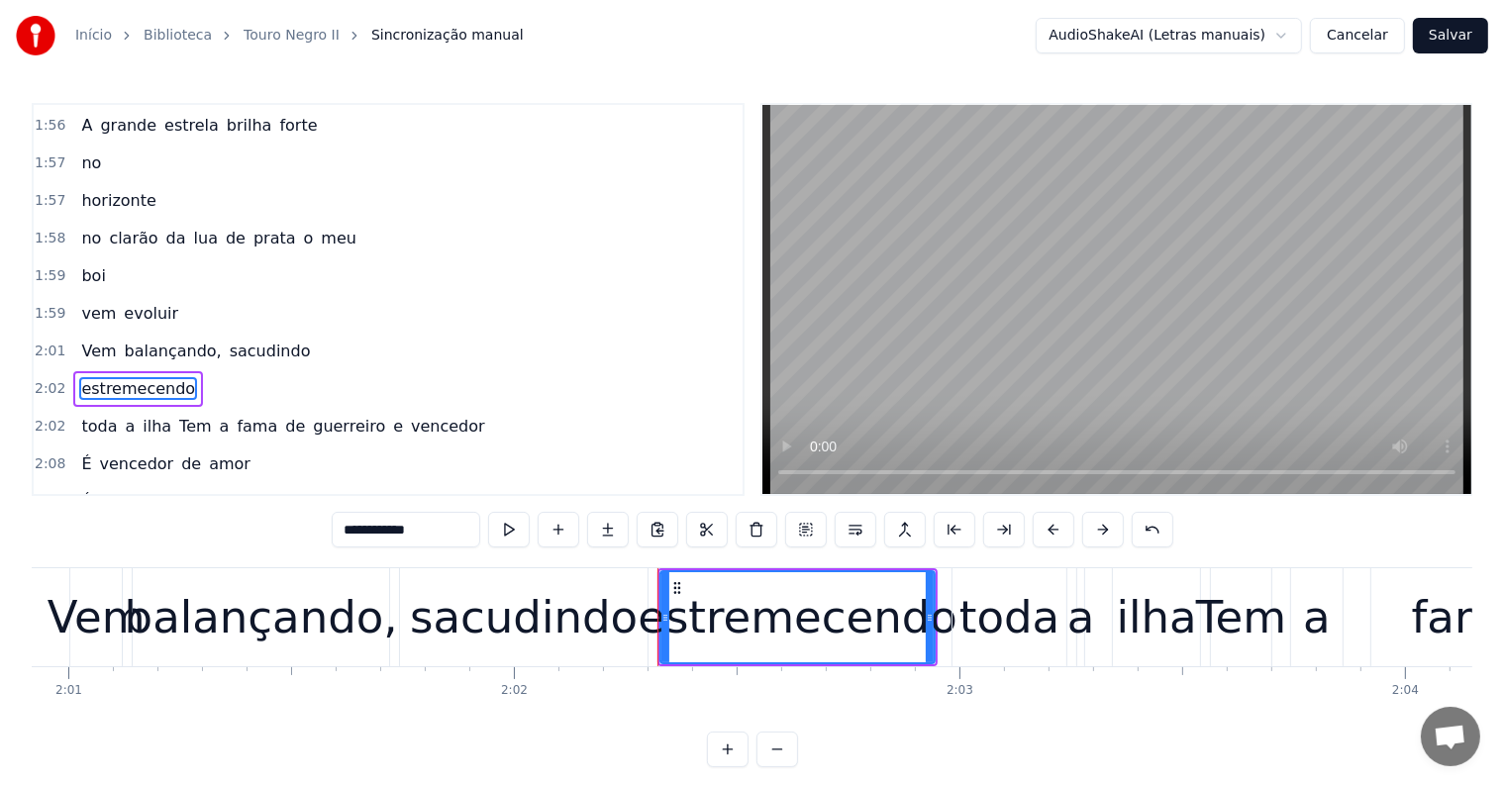
click at [269, 340] on span "sacudindo" at bounding box center [270, 351] width 85 height 23
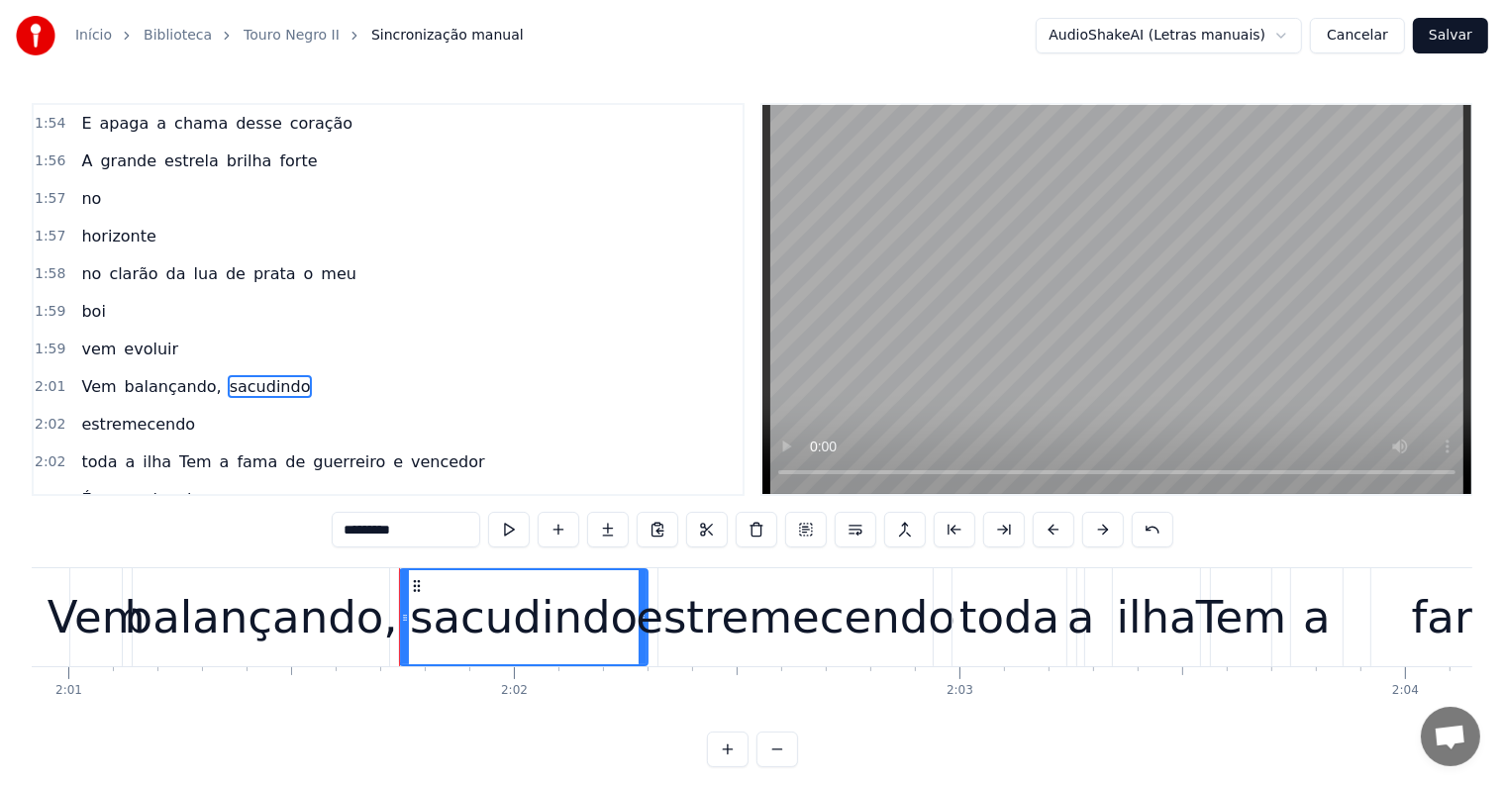
click at [235, 450] on span "fama" at bounding box center [257, 461] width 45 height 23
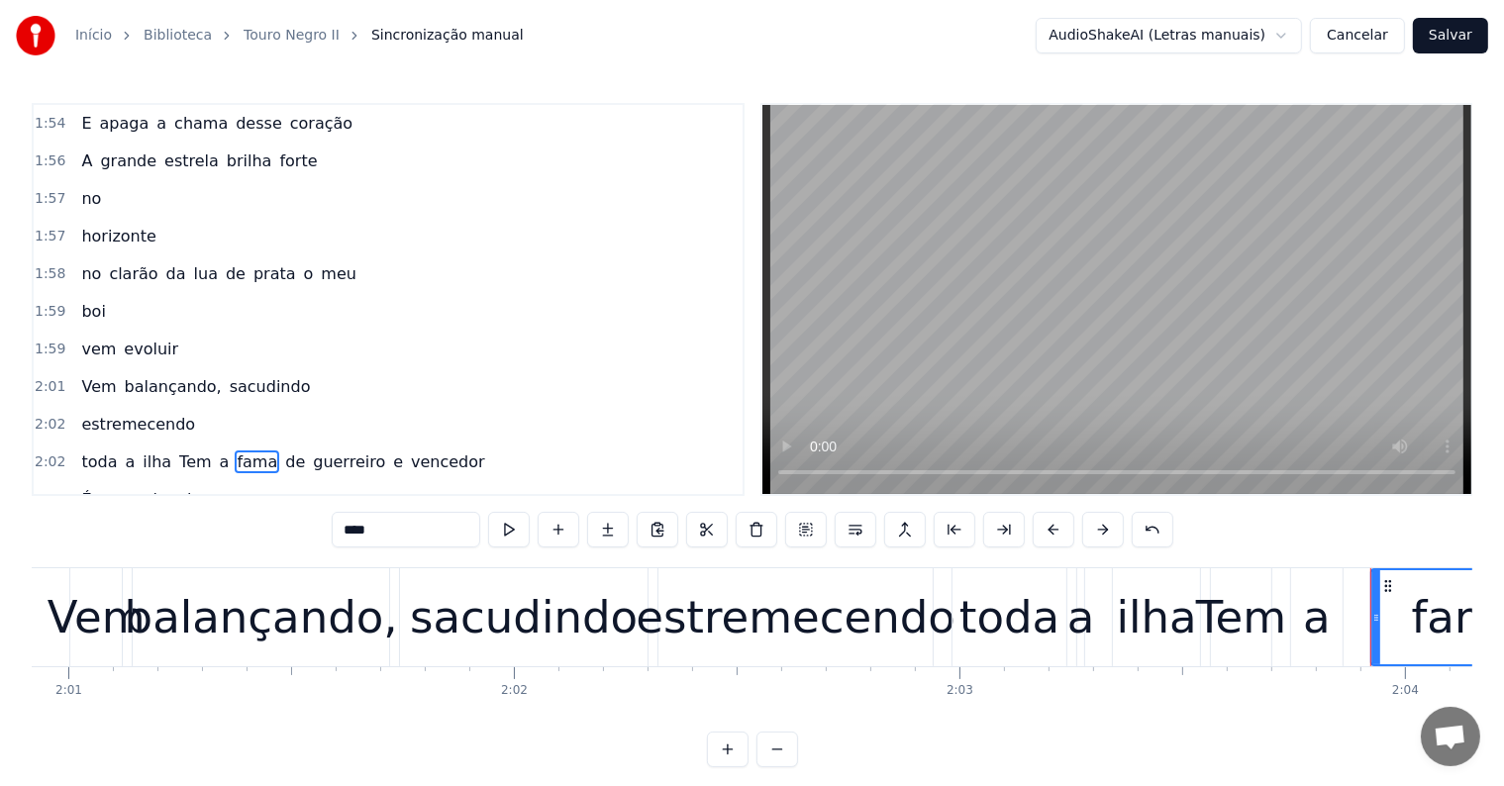
scroll to position [2555, 0]
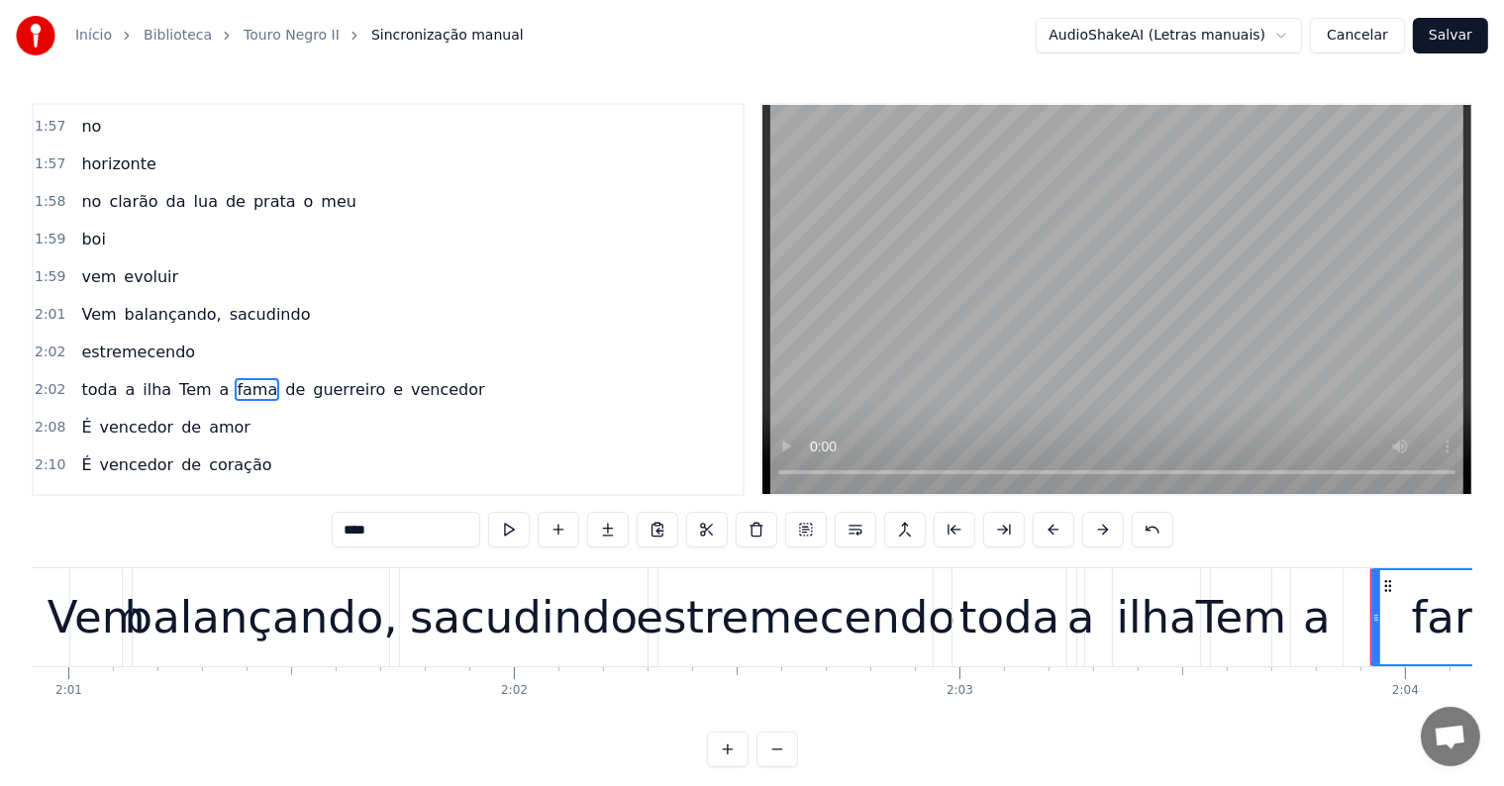
click at [409, 378] on span "vencedor" at bounding box center [448, 389] width 78 height 23
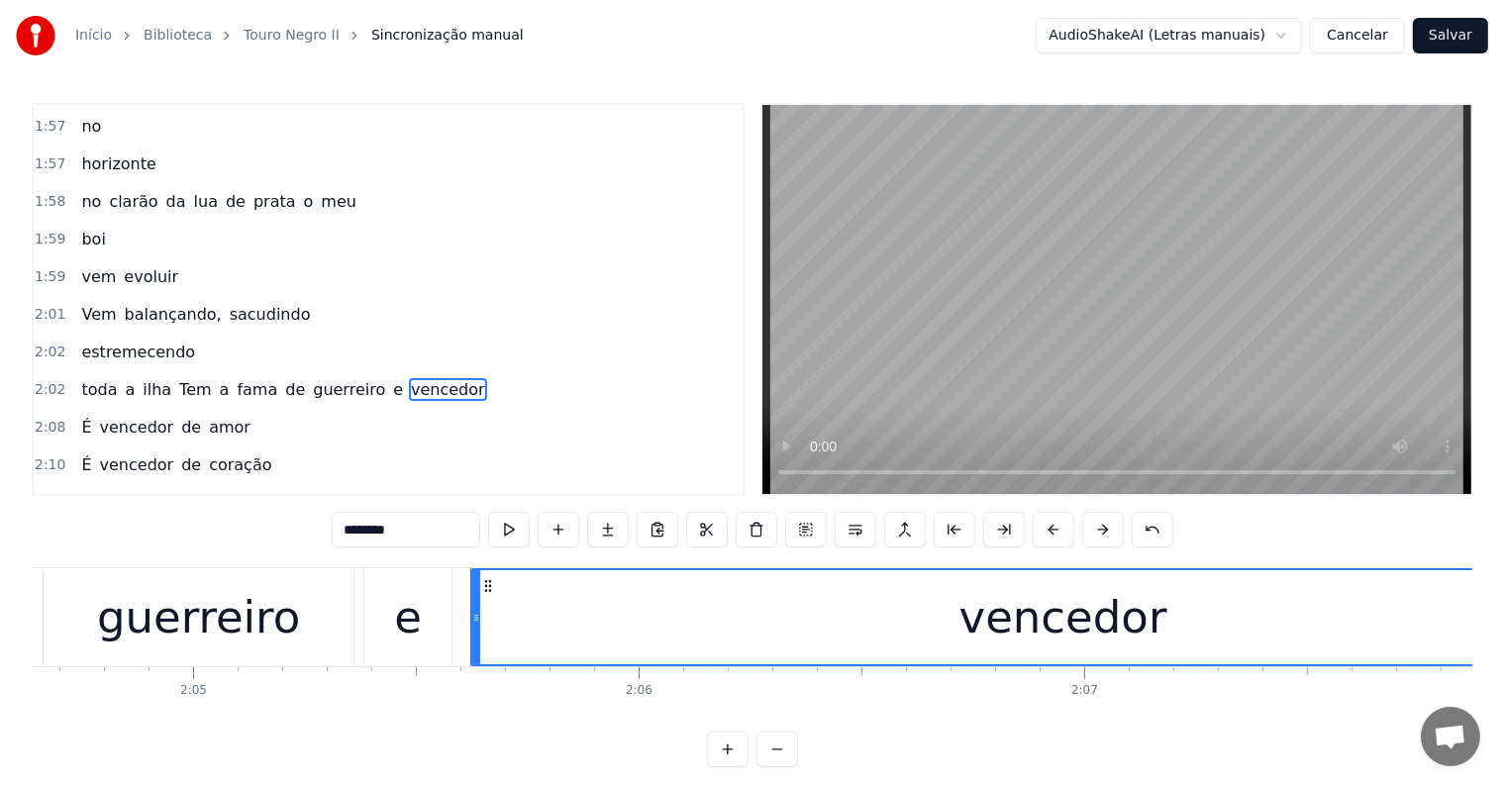
scroll to position [0, 55871]
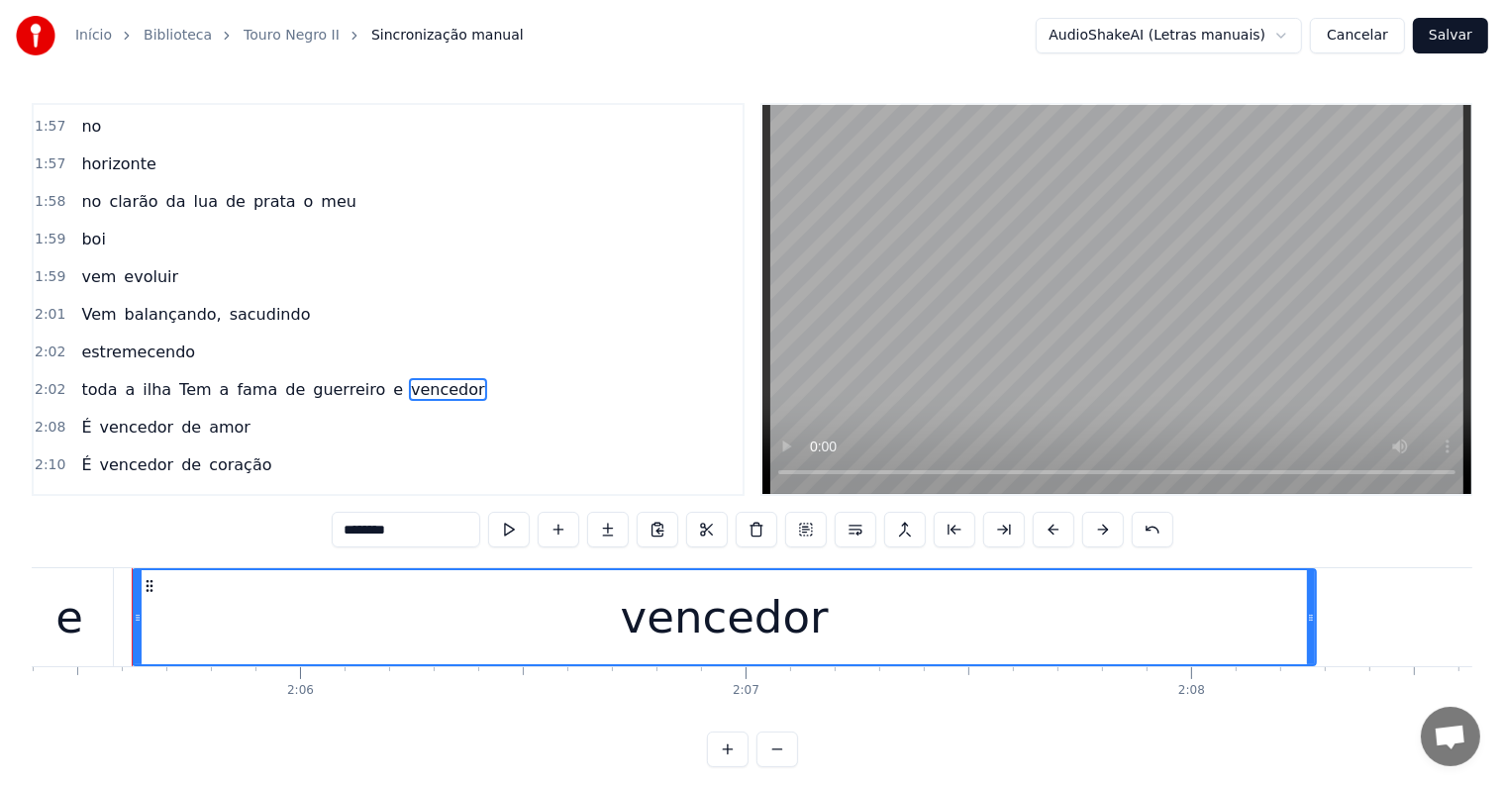
click at [391, 378] on span "e" at bounding box center [398, 389] width 14 height 23
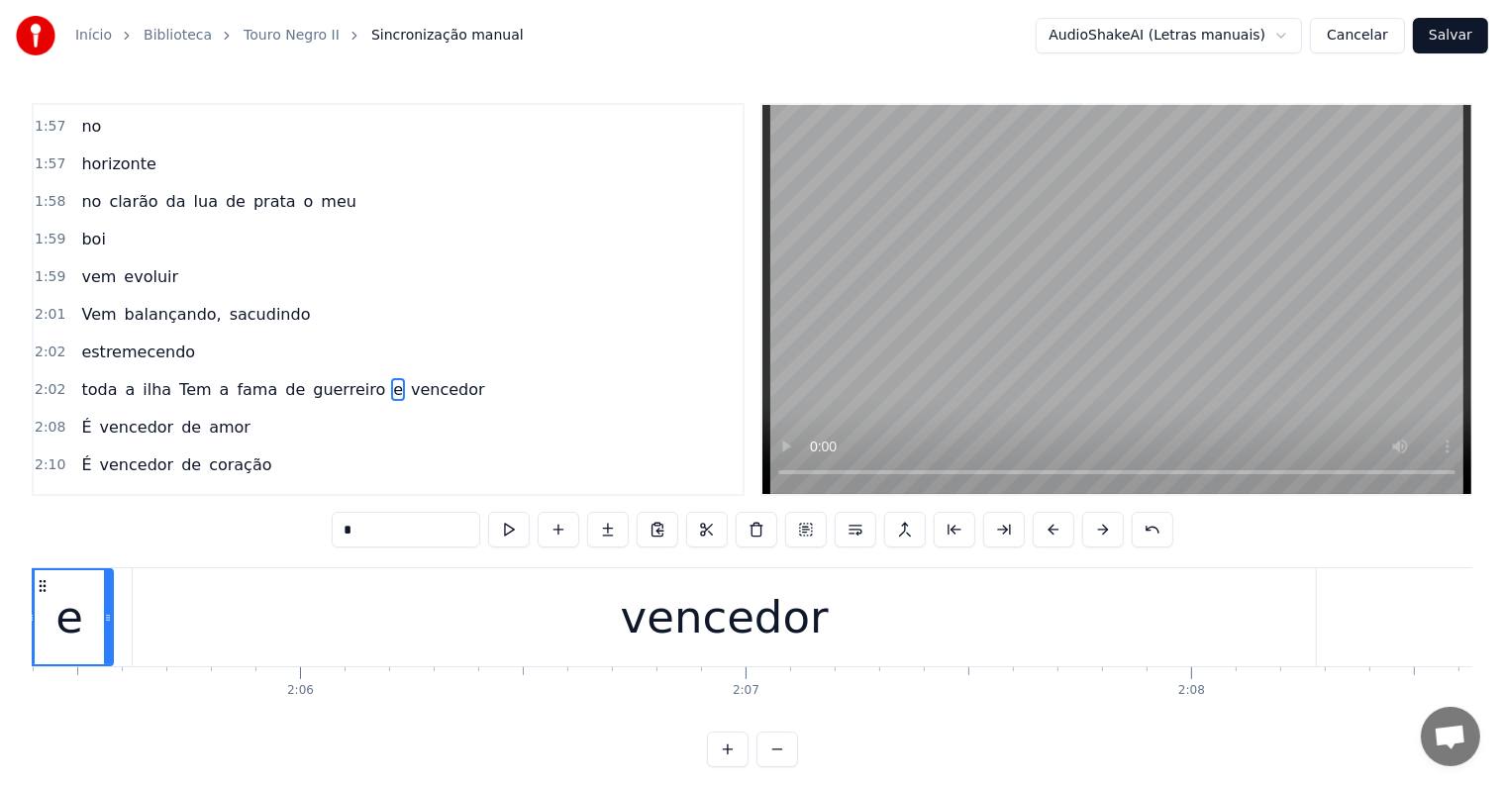
scroll to position [0, 55764]
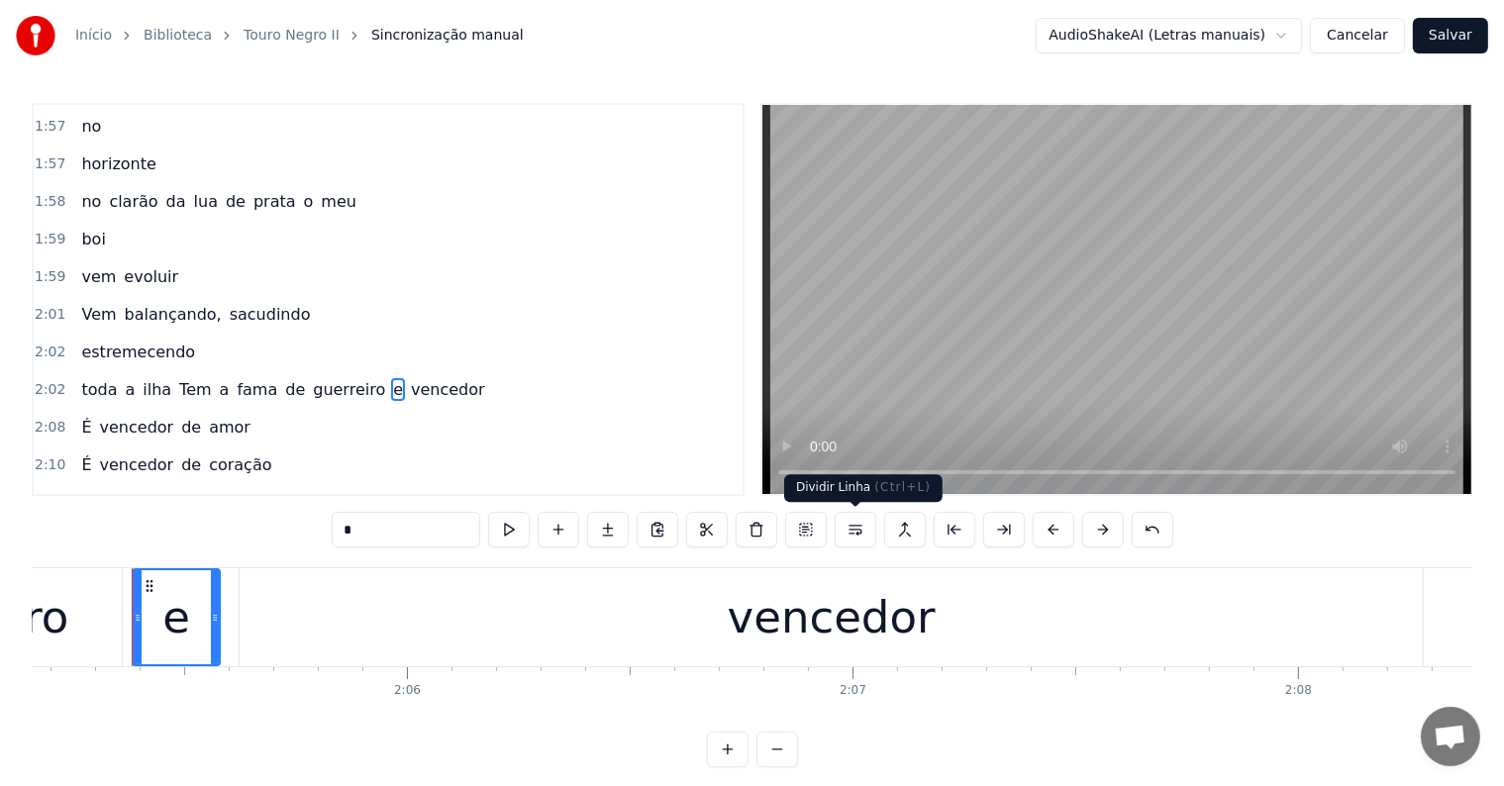
click at [855, 531] on button at bounding box center [856, 530] width 42 height 36
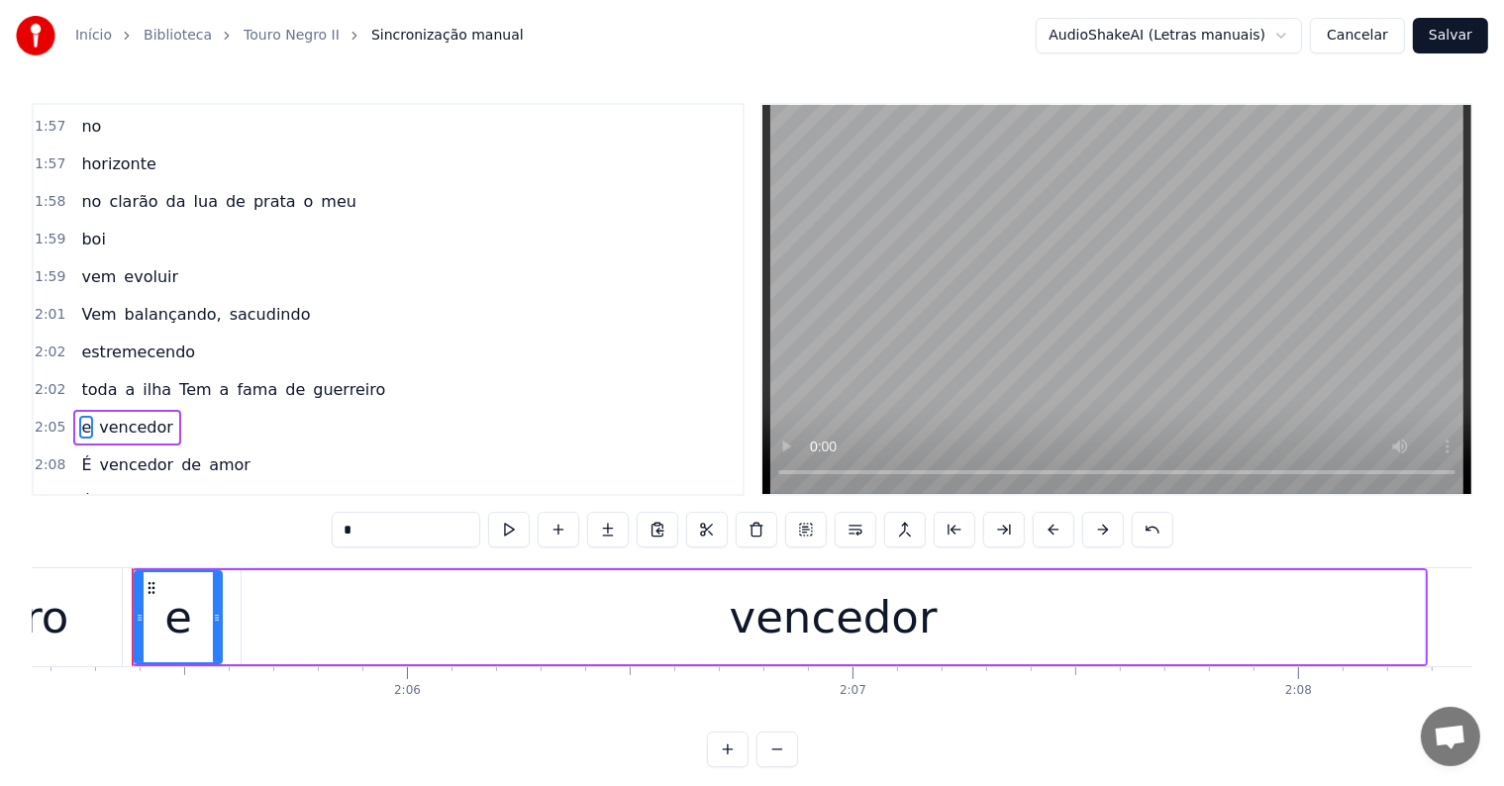
scroll to position [2592, 0]
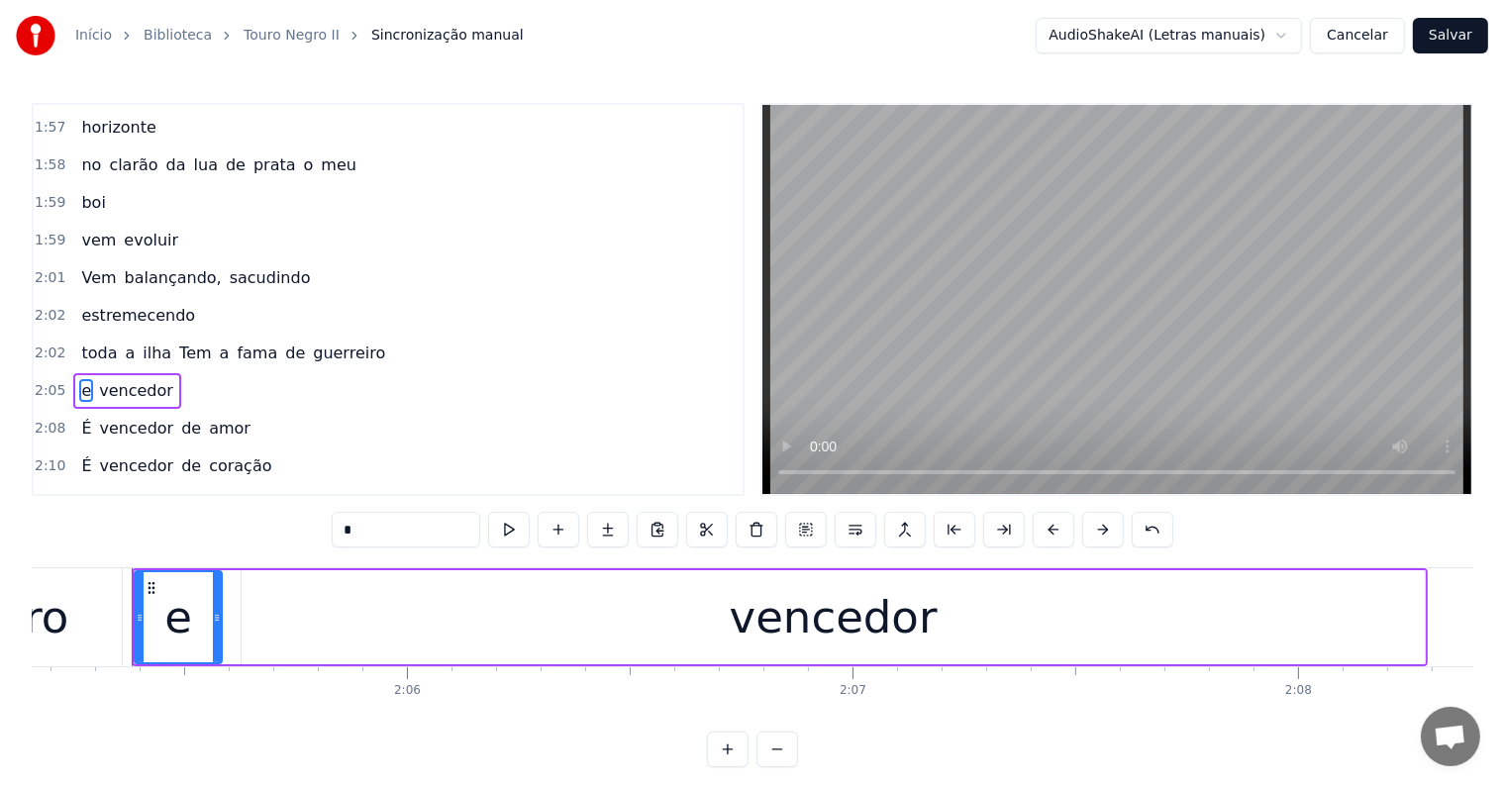
click at [311, 342] on span "guerreiro" at bounding box center [349, 353] width 76 height 23
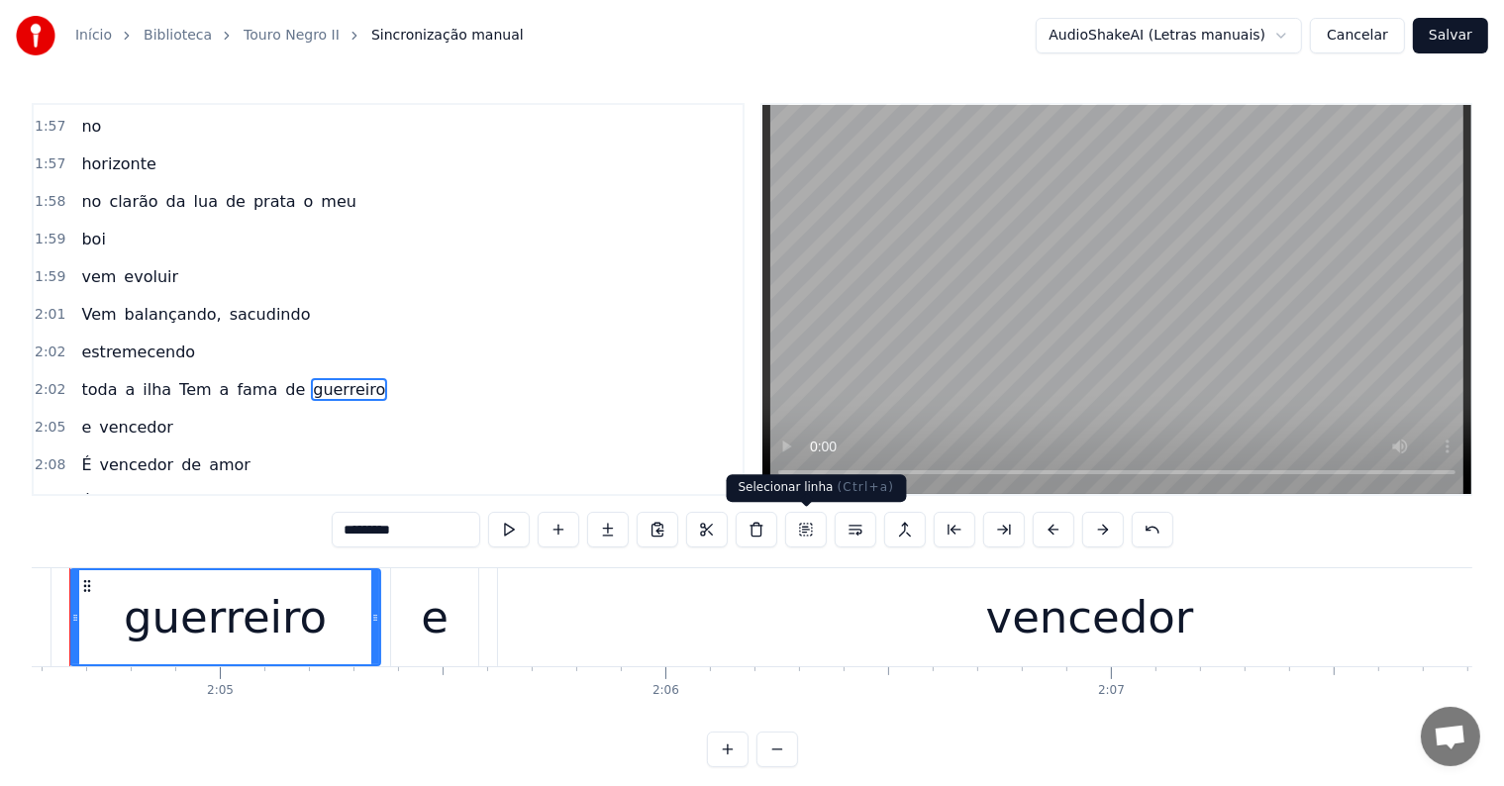
scroll to position [0, 55443]
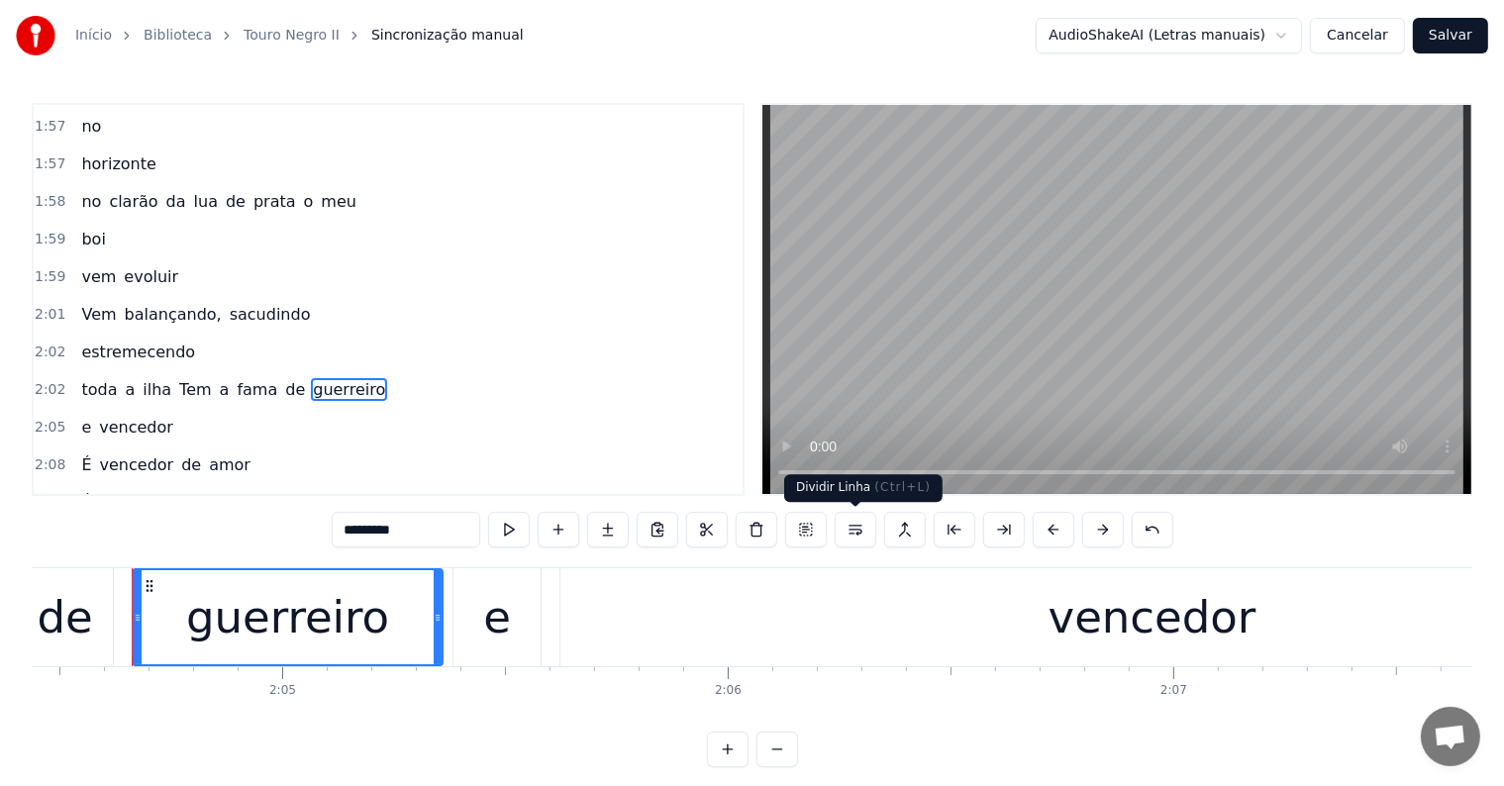
click at [851, 531] on button at bounding box center [856, 530] width 42 height 36
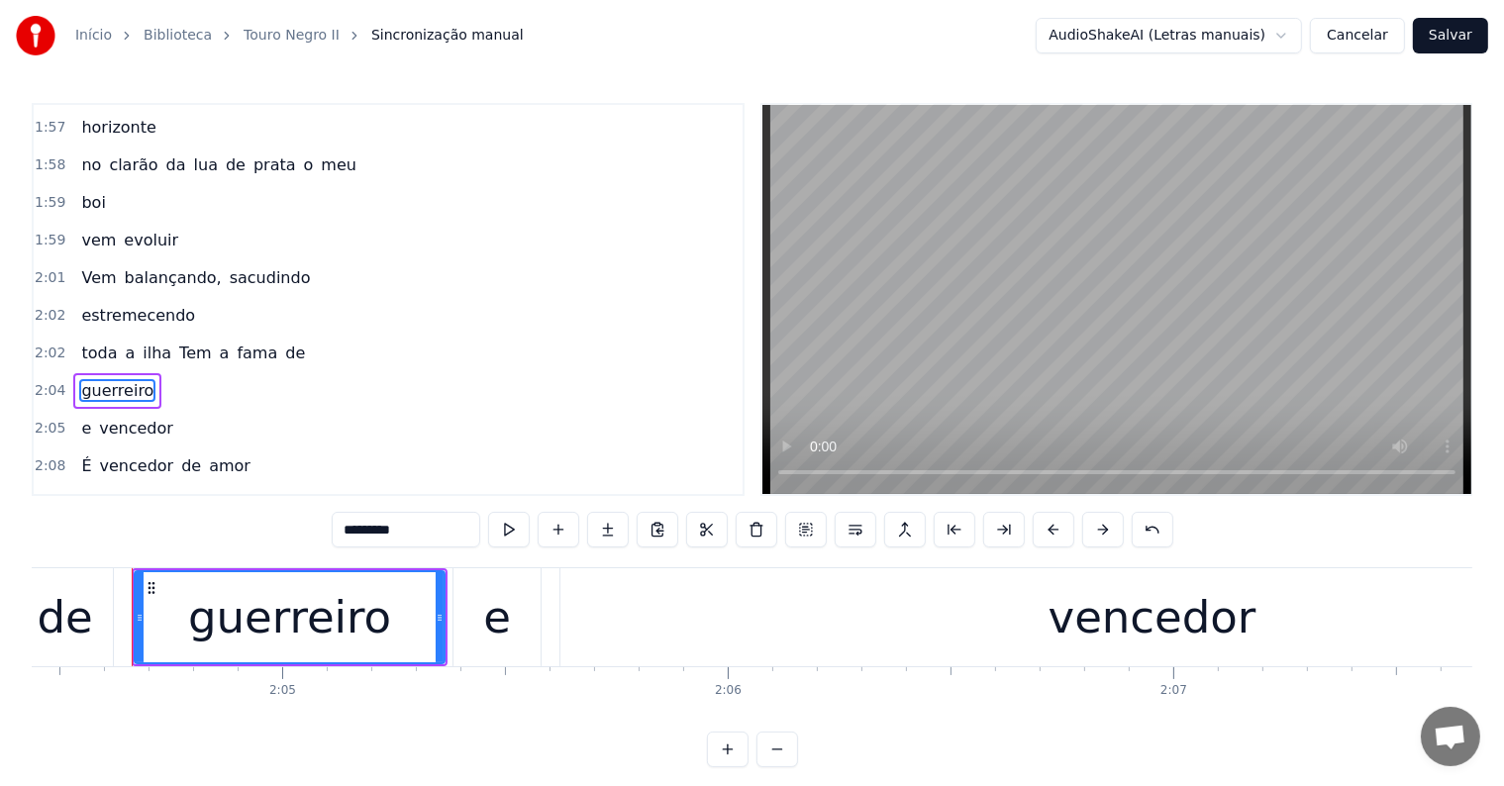
click at [283, 342] on span "de" at bounding box center [295, 353] width 24 height 23
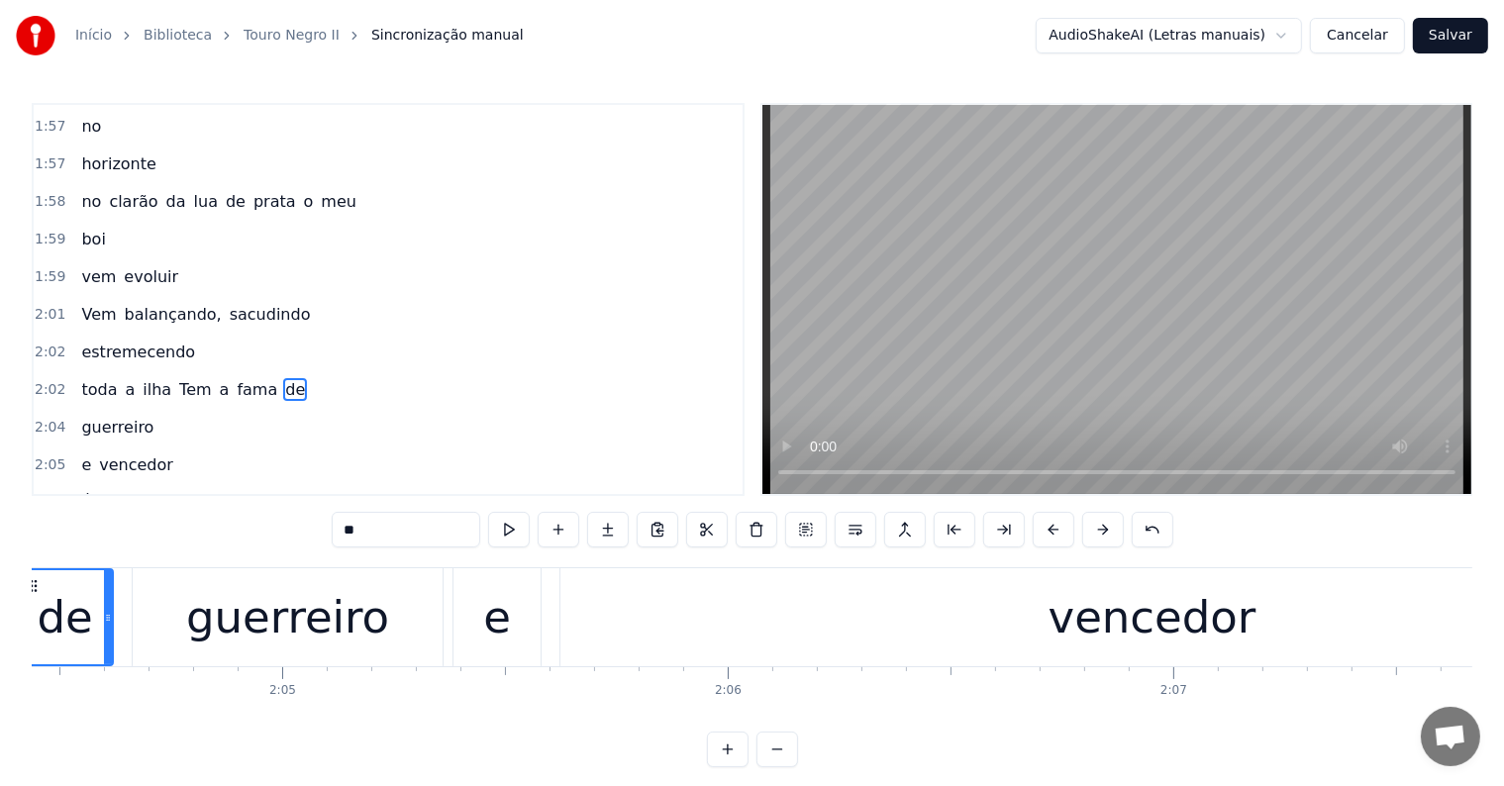
scroll to position [0, 55327]
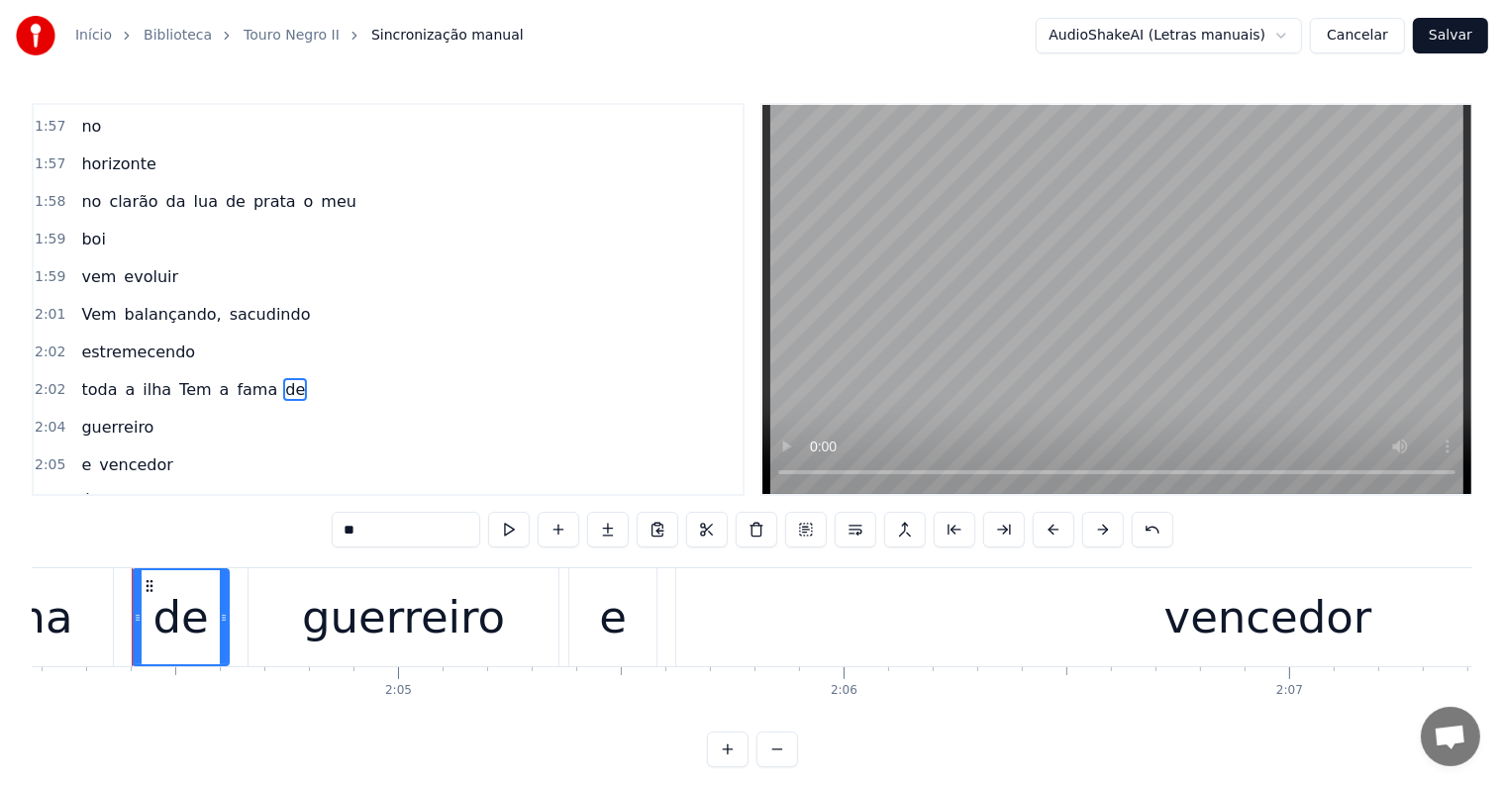
click at [107, 190] on span "clarão" at bounding box center [133, 201] width 52 height 23
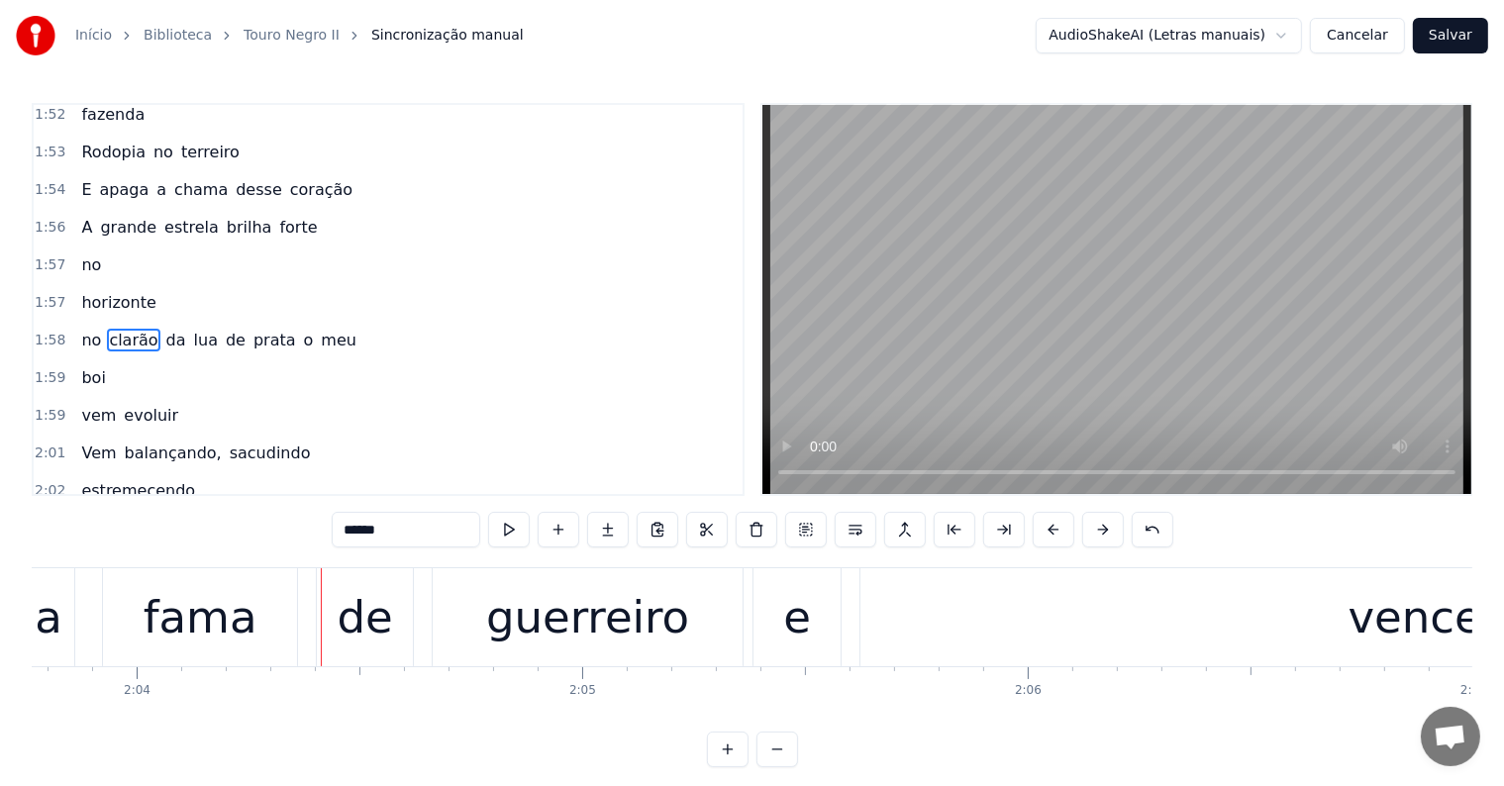
scroll to position [0, 55165]
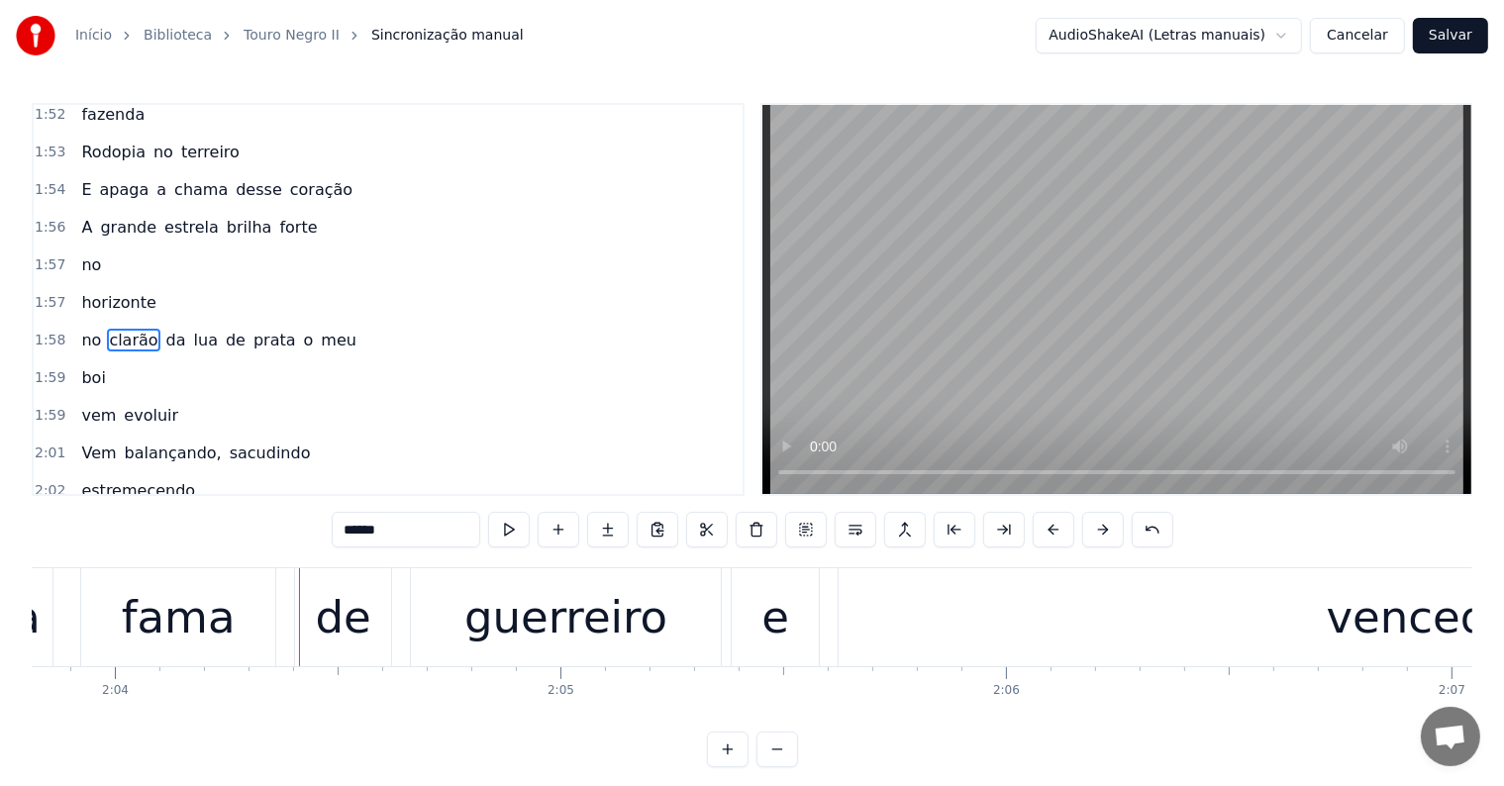
click at [206, 620] on div "fama" at bounding box center [179, 617] width 114 height 67
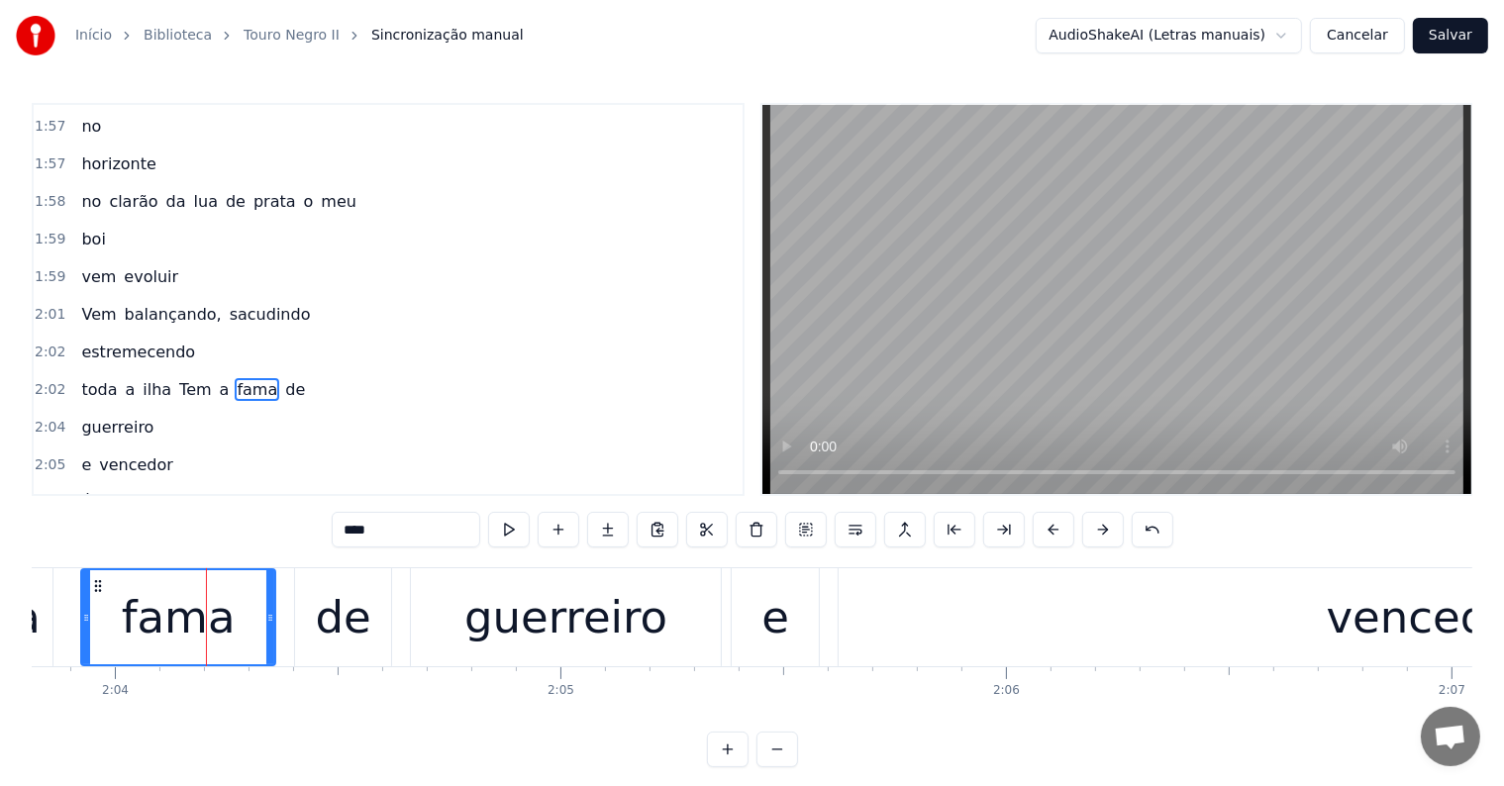
click at [177, 378] on span "Tem" at bounding box center [195, 389] width 36 height 23
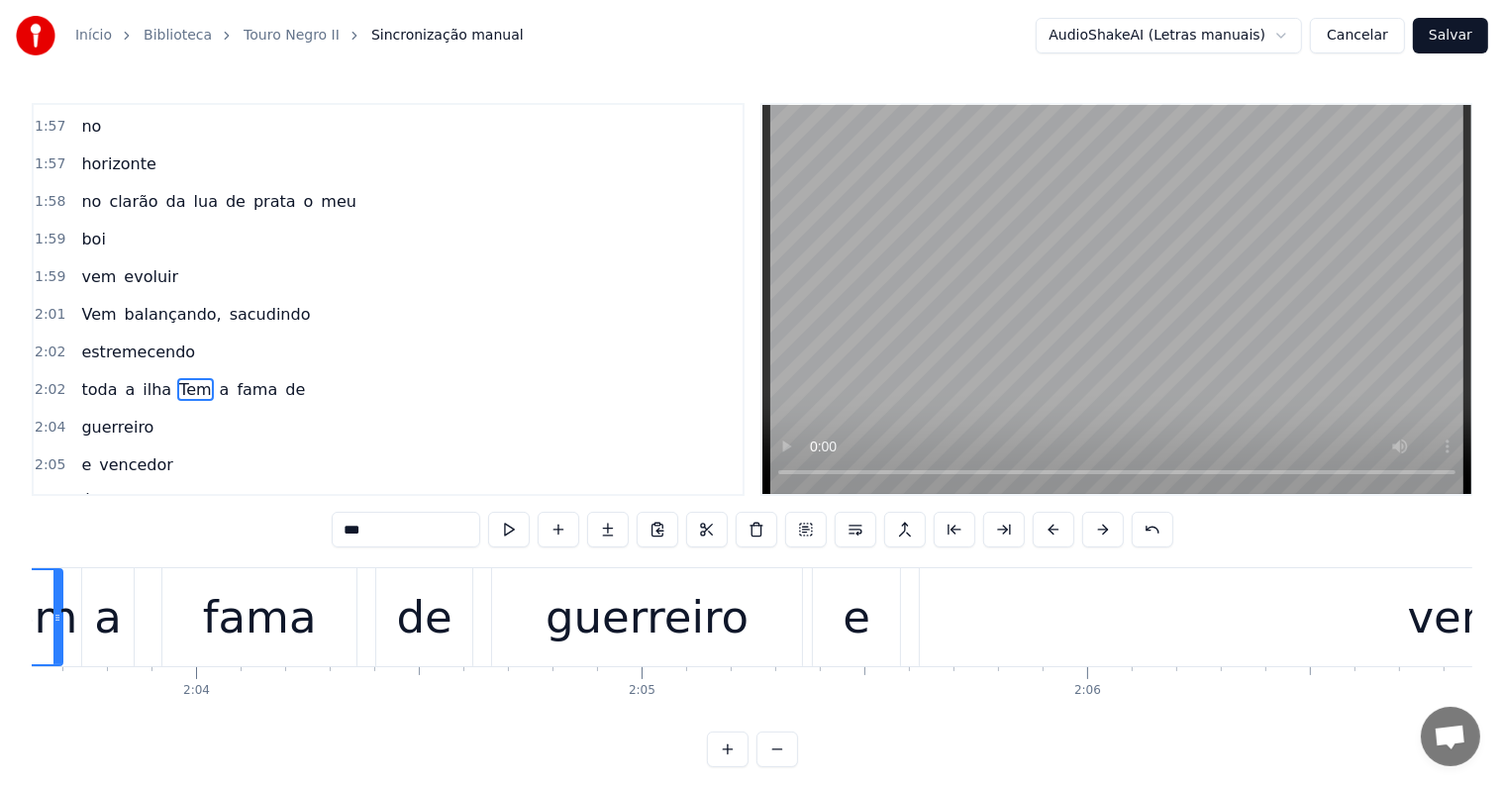
scroll to position [0, 54953]
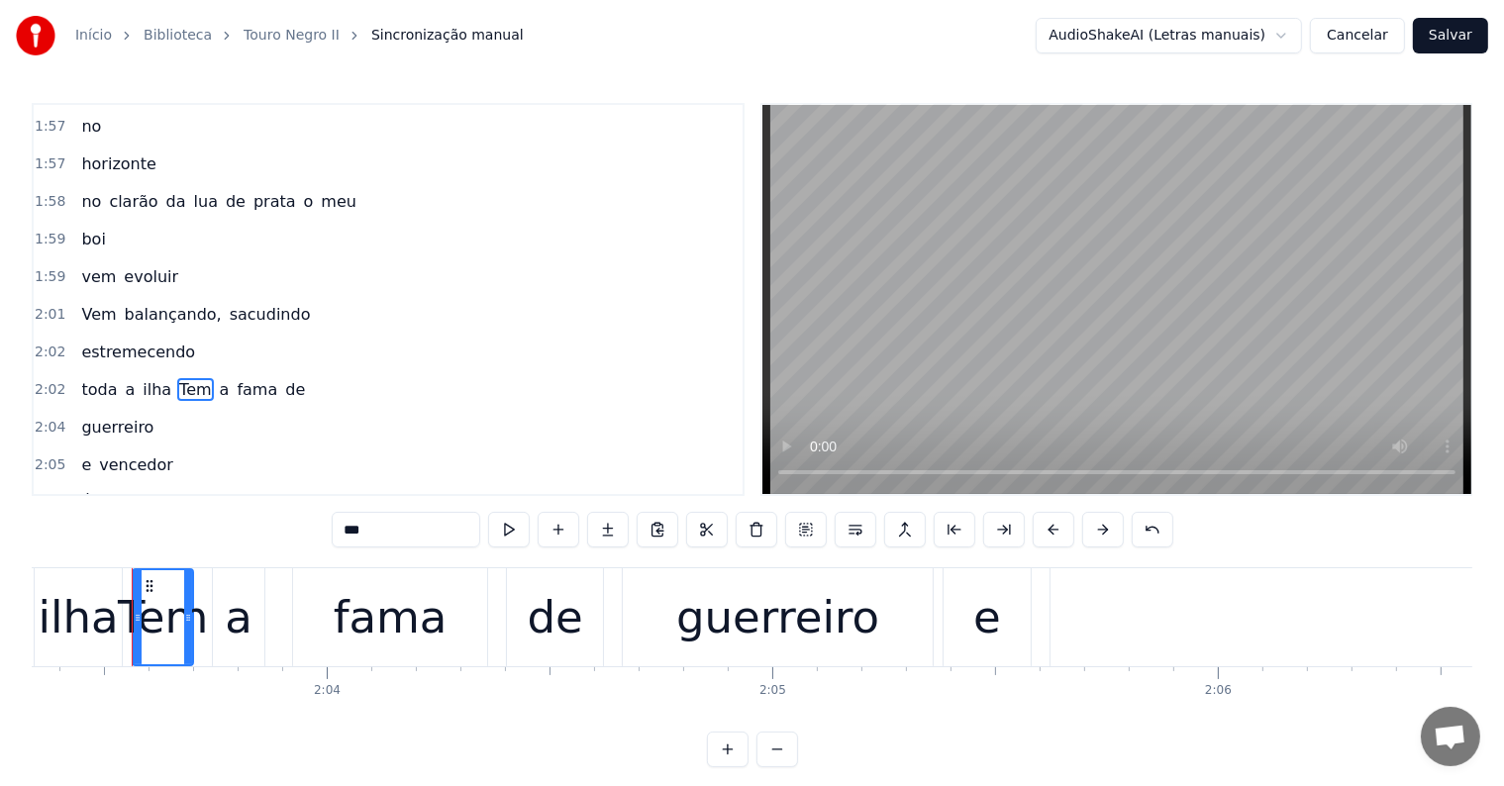
drag, startPoint x: 353, startPoint y: 528, endPoint x: 333, endPoint y: 527, distance: 20.8
click at [333, 527] on input "***" at bounding box center [406, 530] width 149 height 36
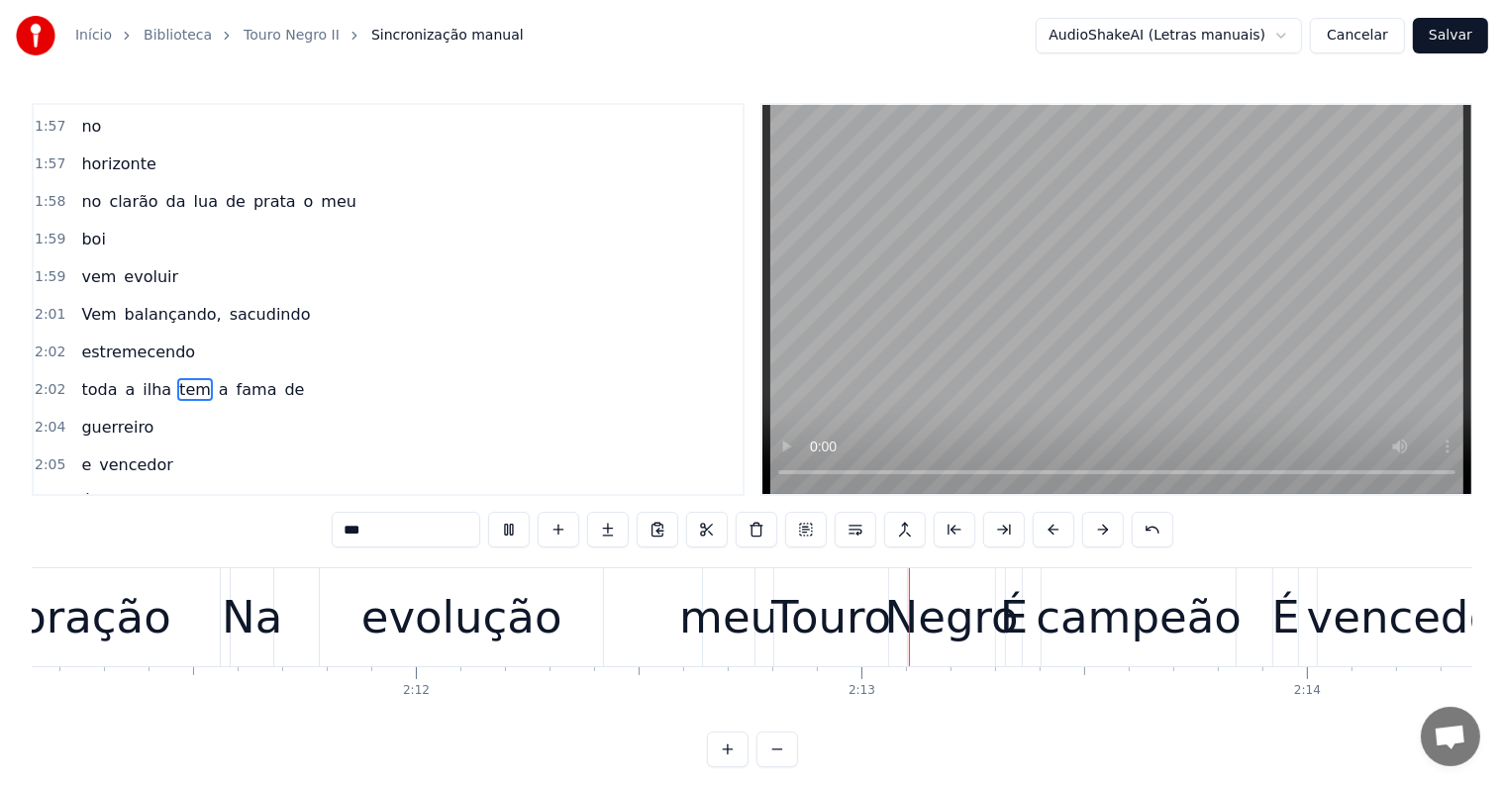
scroll to position [0, 58860]
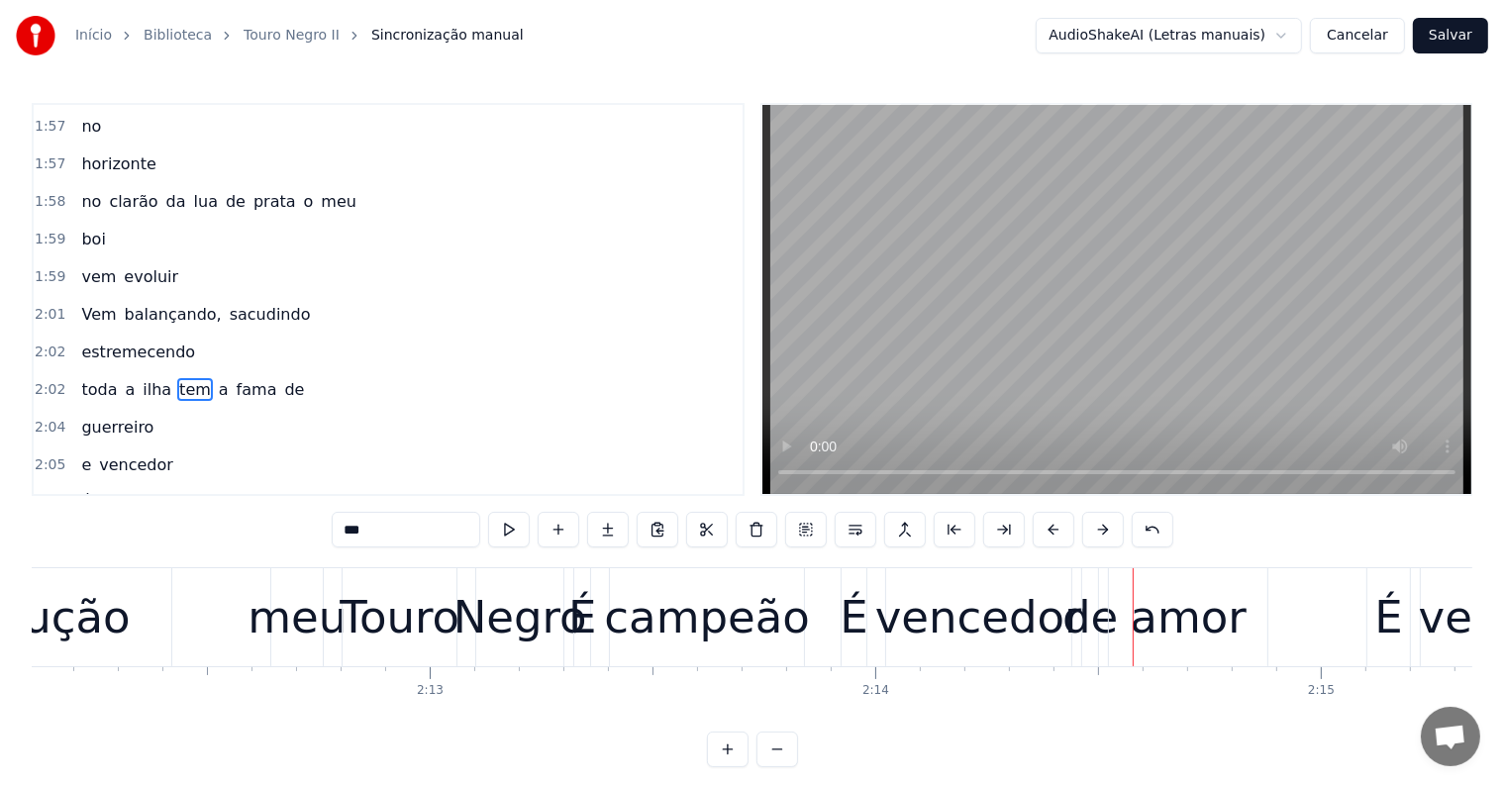
click at [709, 608] on div "campeão" at bounding box center [707, 617] width 206 height 67
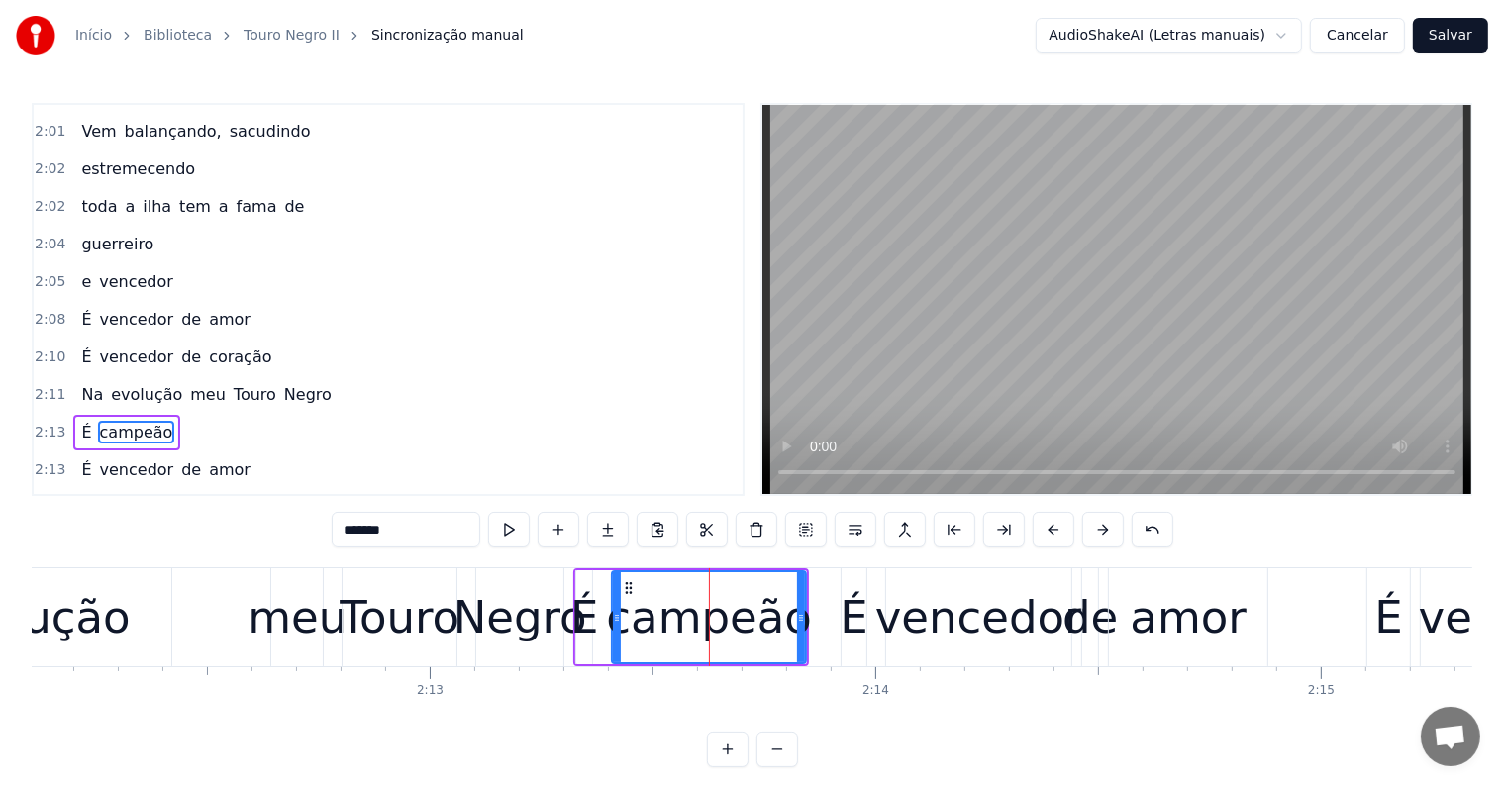
scroll to position [2774, 0]
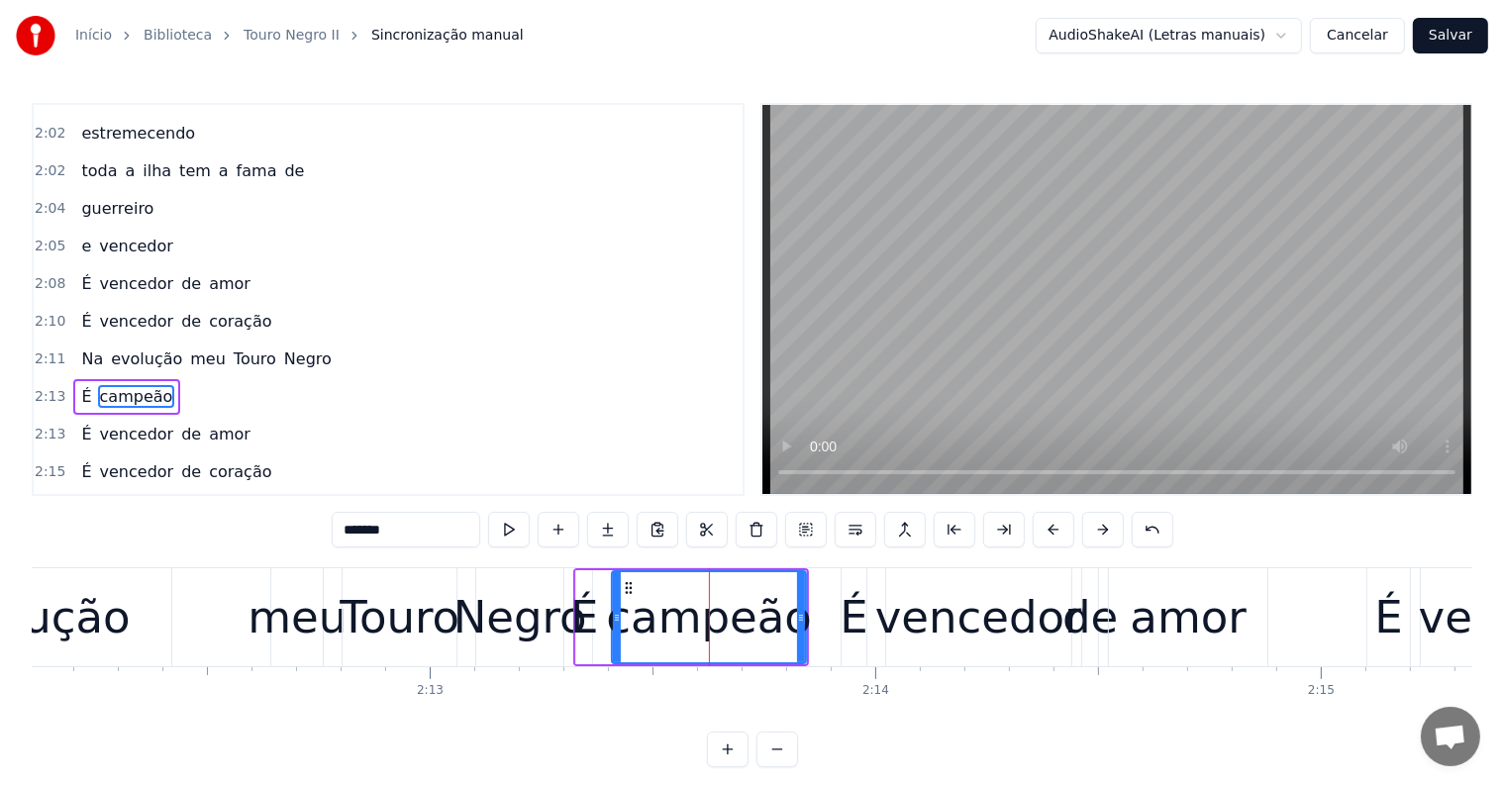
click at [282, 348] on span "Negro" at bounding box center [307, 359] width 51 height 23
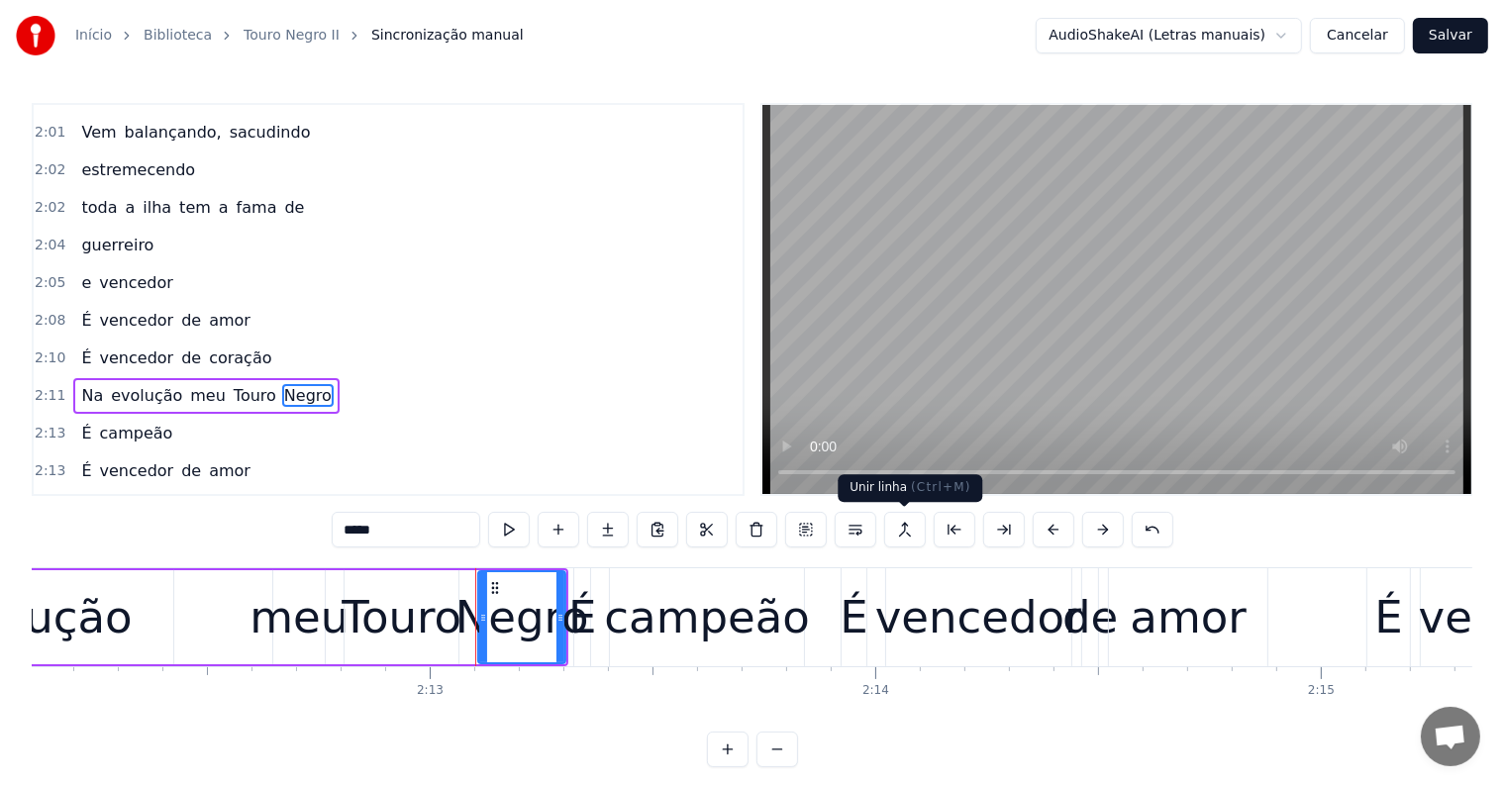
click at [907, 521] on button at bounding box center [905, 530] width 42 height 36
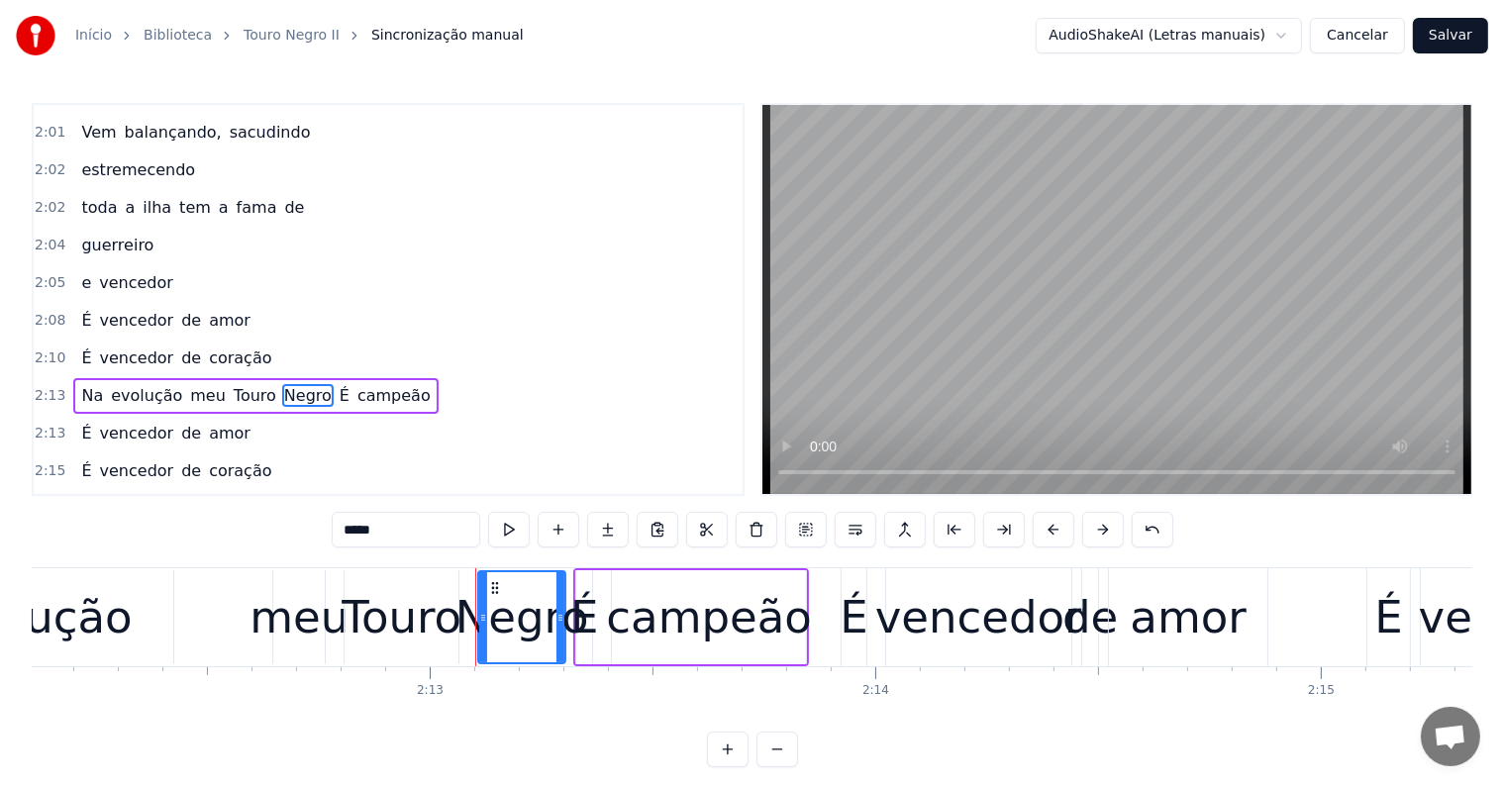
click at [188, 384] on span "meu" at bounding box center [208, 395] width 40 height 23
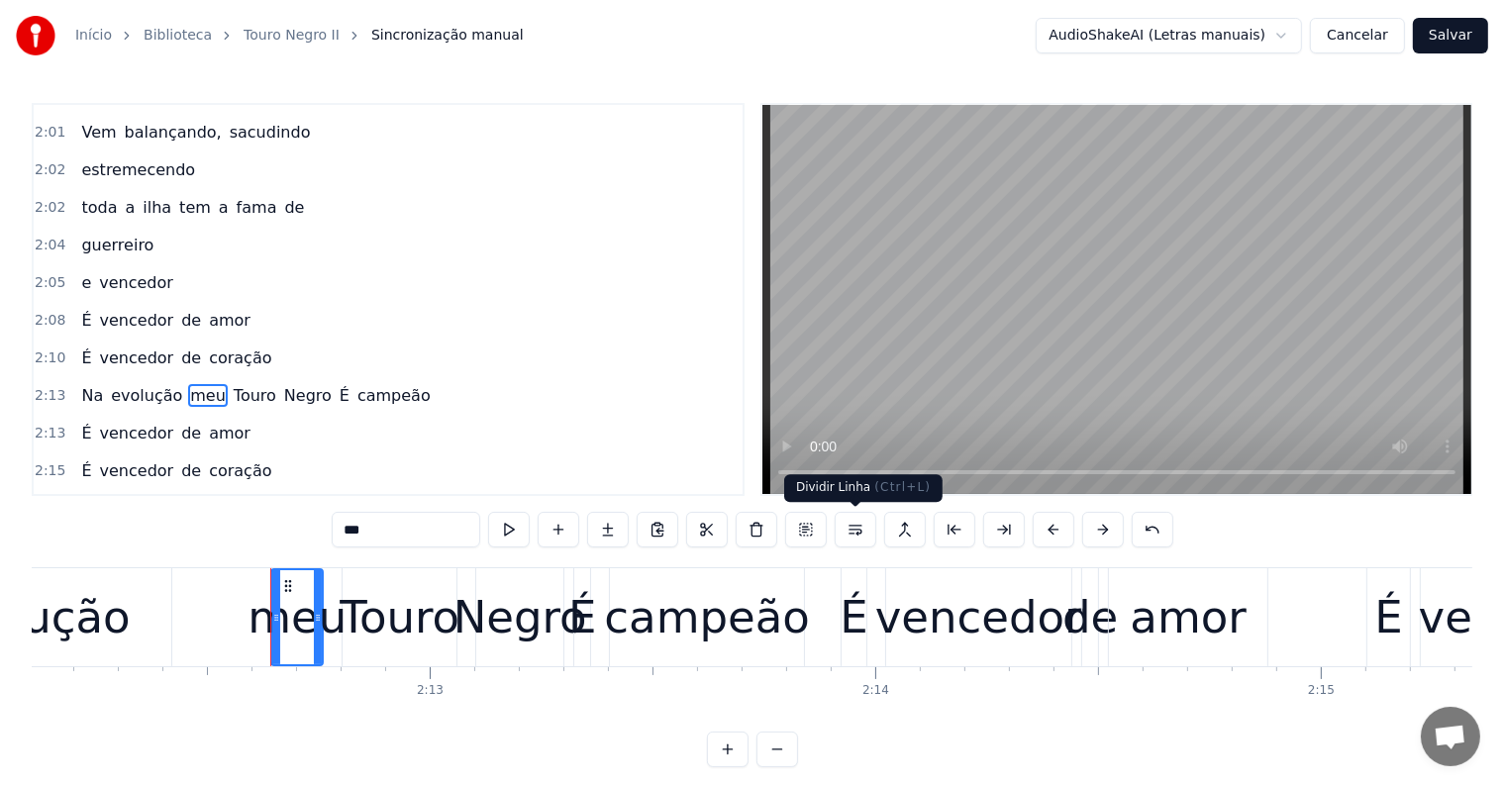
click at [851, 524] on button at bounding box center [856, 530] width 42 height 36
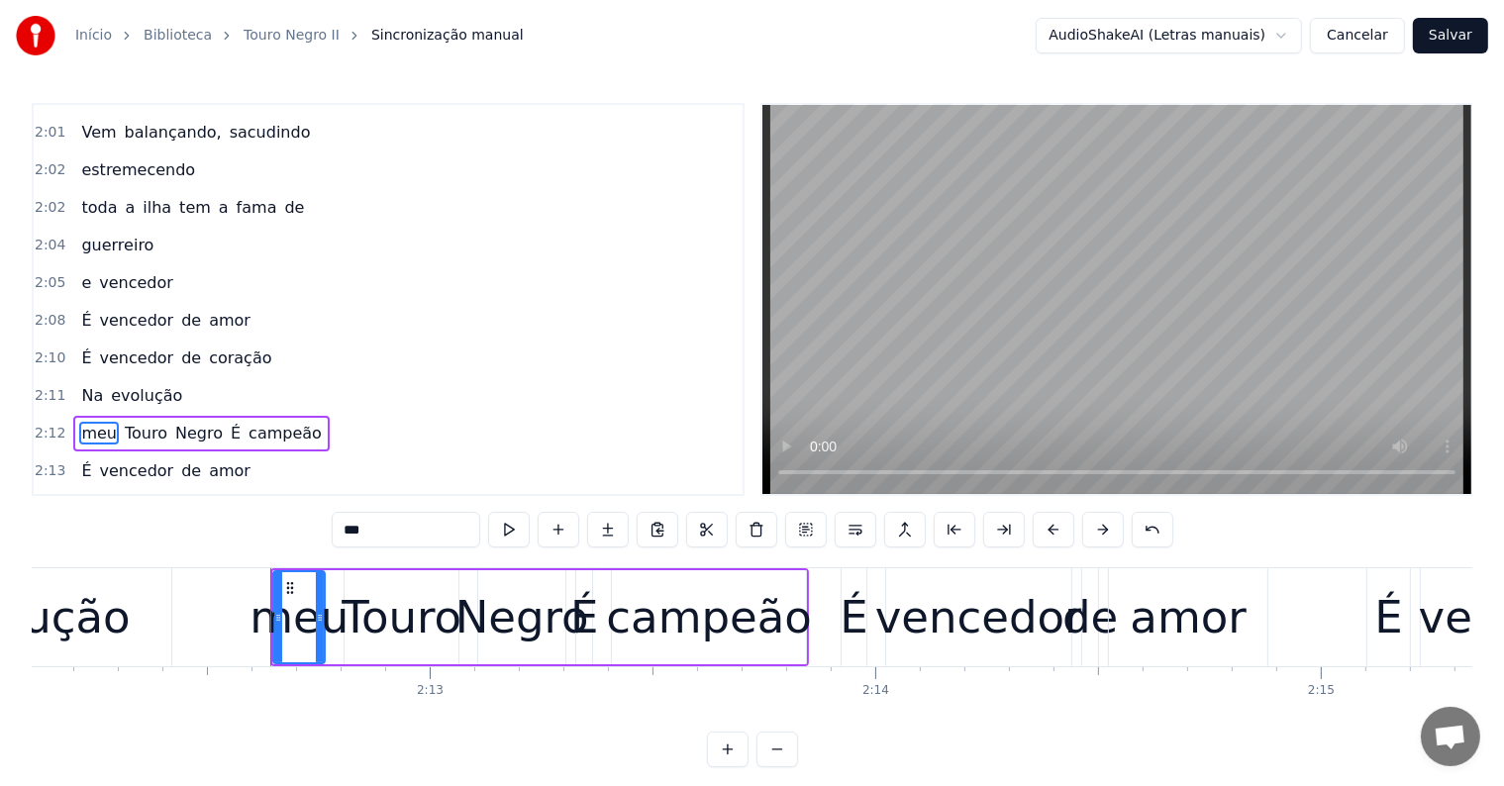
scroll to position [2774, 0]
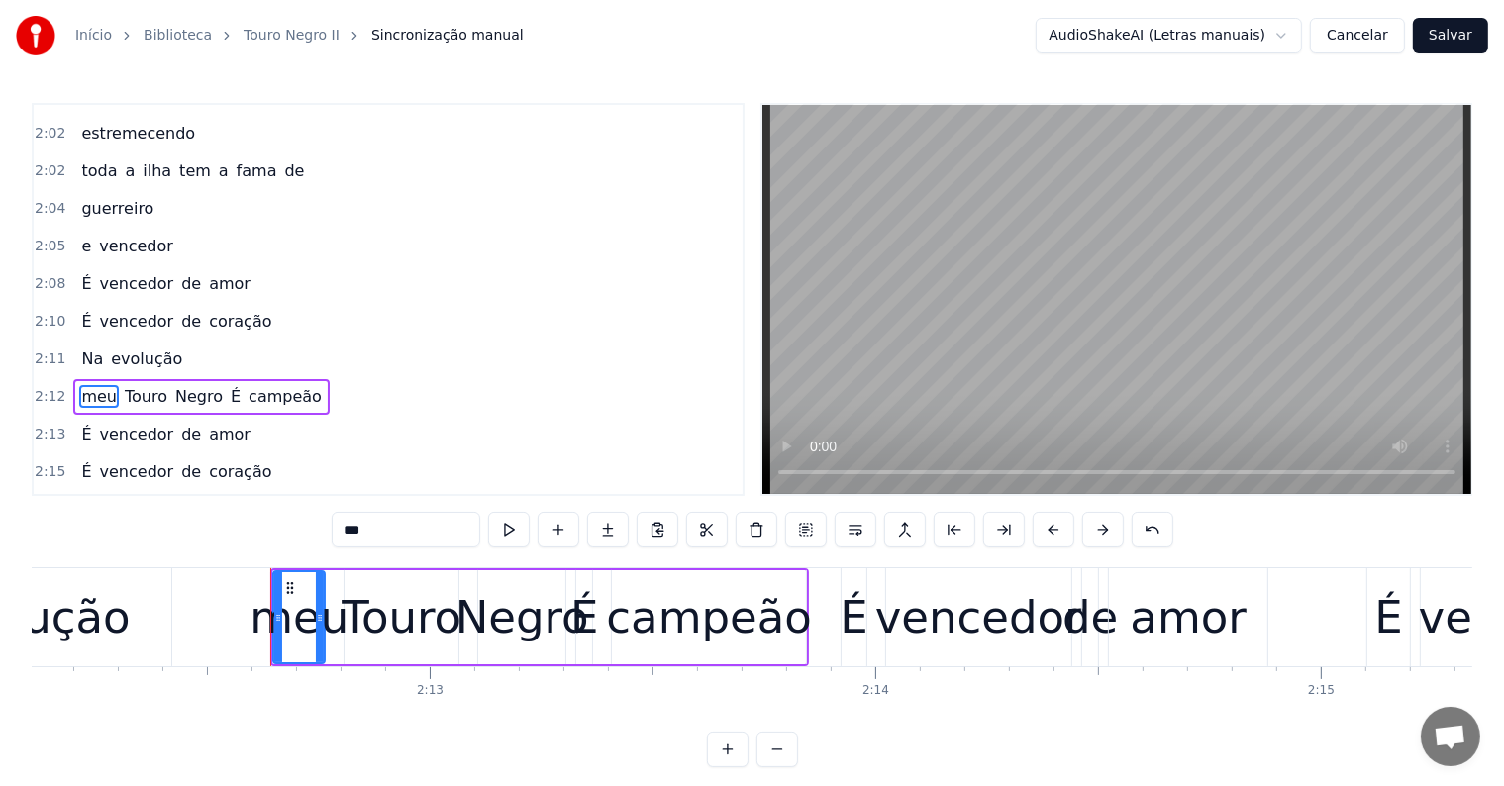
click at [229, 385] on span "É" at bounding box center [236, 396] width 14 height 23
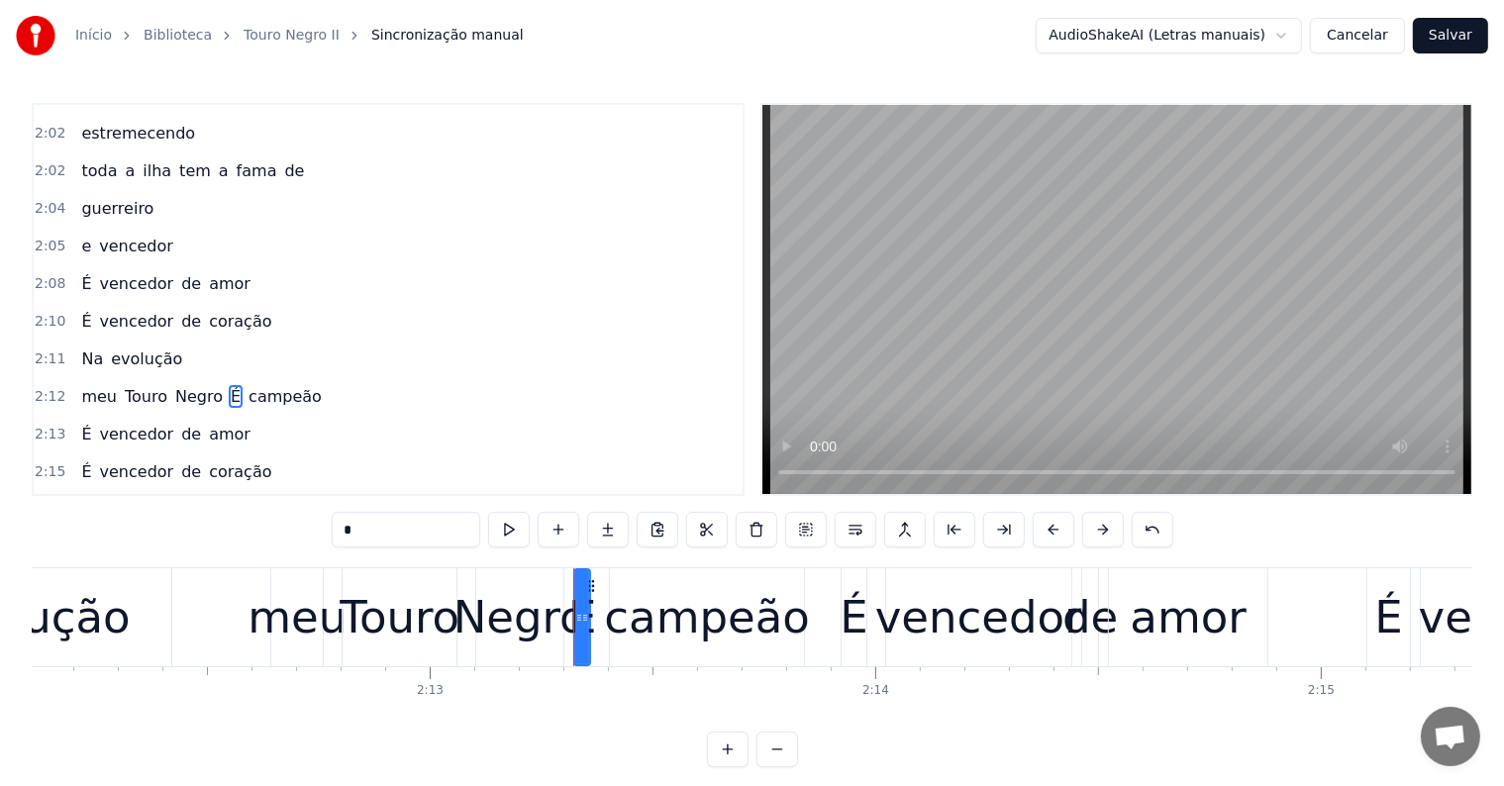
drag, startPoint x: 354, startPoint y: 531, endPoint x: 317, endPoint y: 530, distance: 37.6
click at [317, 530] on div "0:05 <Parintins-Okê - Seu maior canal de karaokê> 0:12 São movimentos que 0:12 …" at bounding box center [752, 435] width 1441 height 664
click at [104, 310] on span "vencedor" at bounding box center [137, 321] width 78 height 23
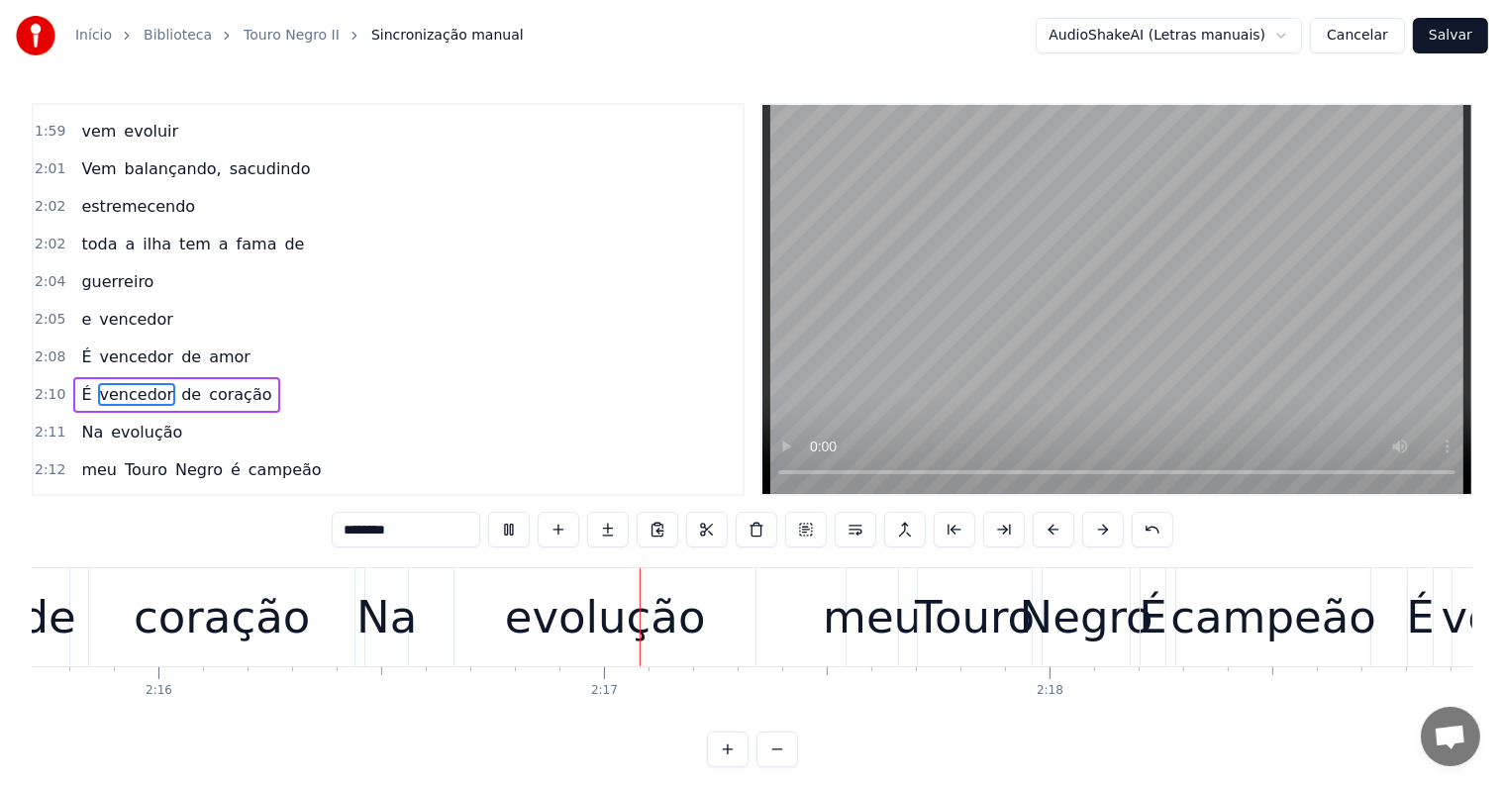
scroll to position [0, 60642]
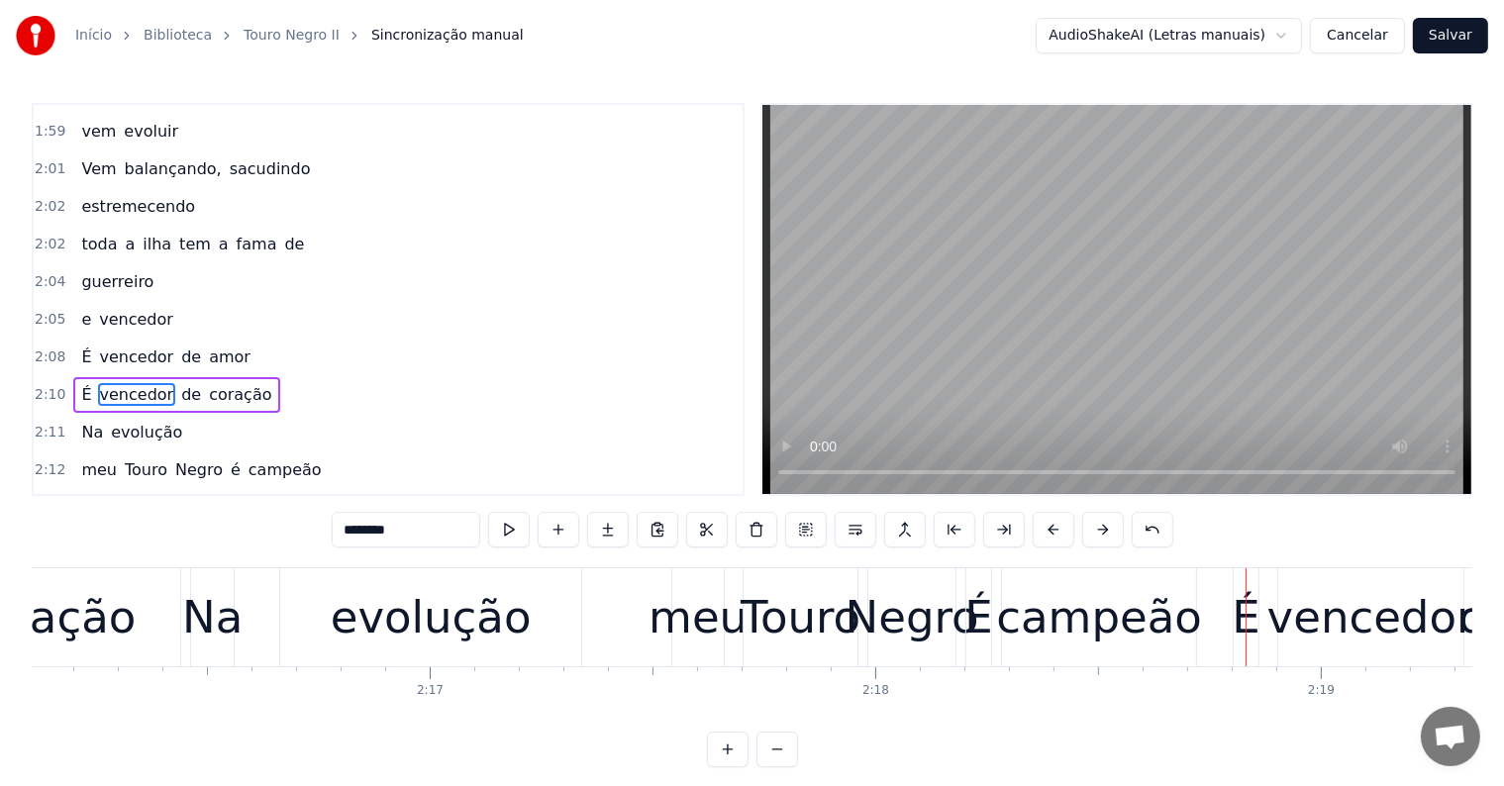
click at [83, 421] on span "Na" at bounding box center [92, 432] width 26 height 23
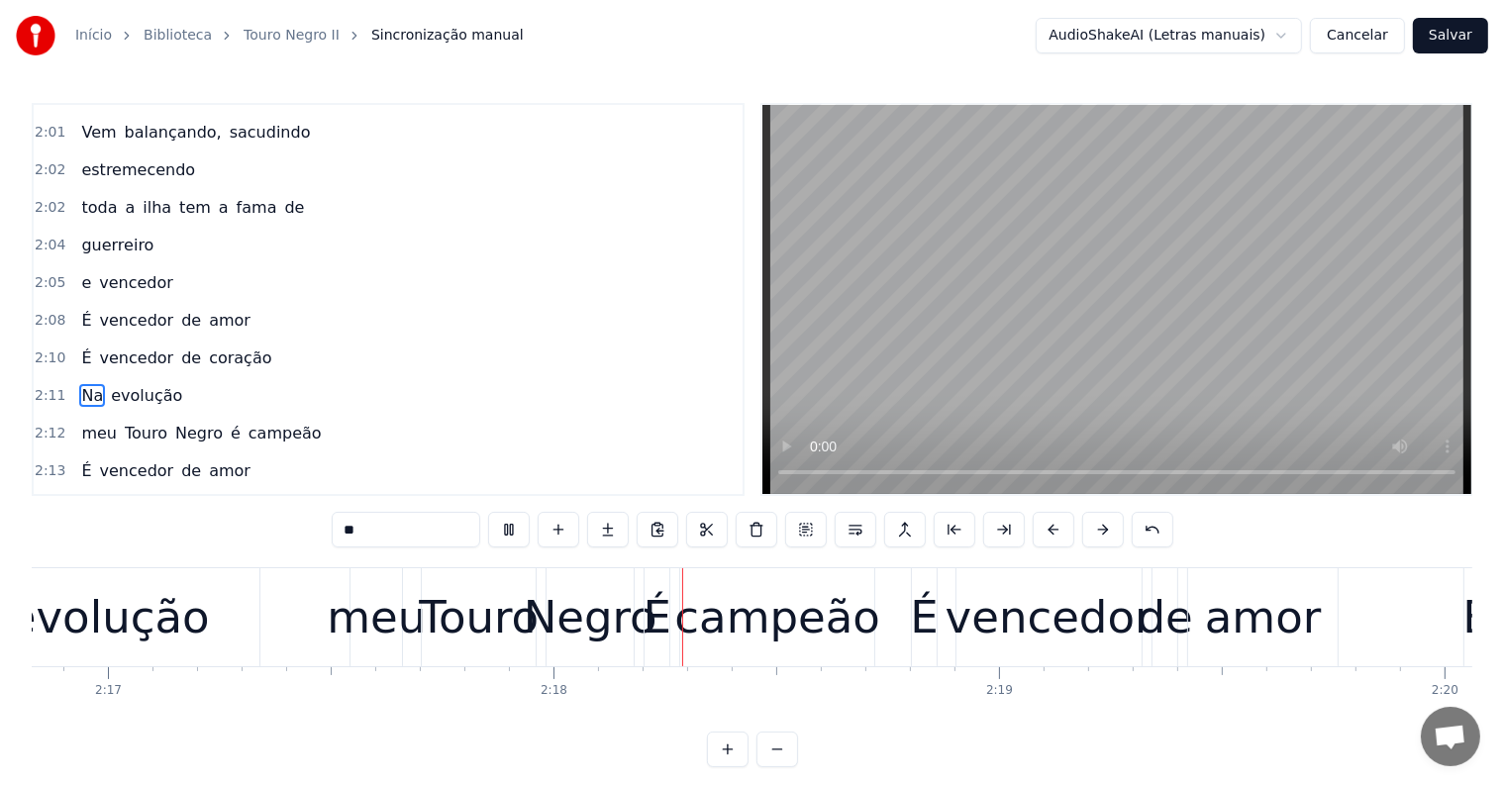
scroll to position [0, 61169]
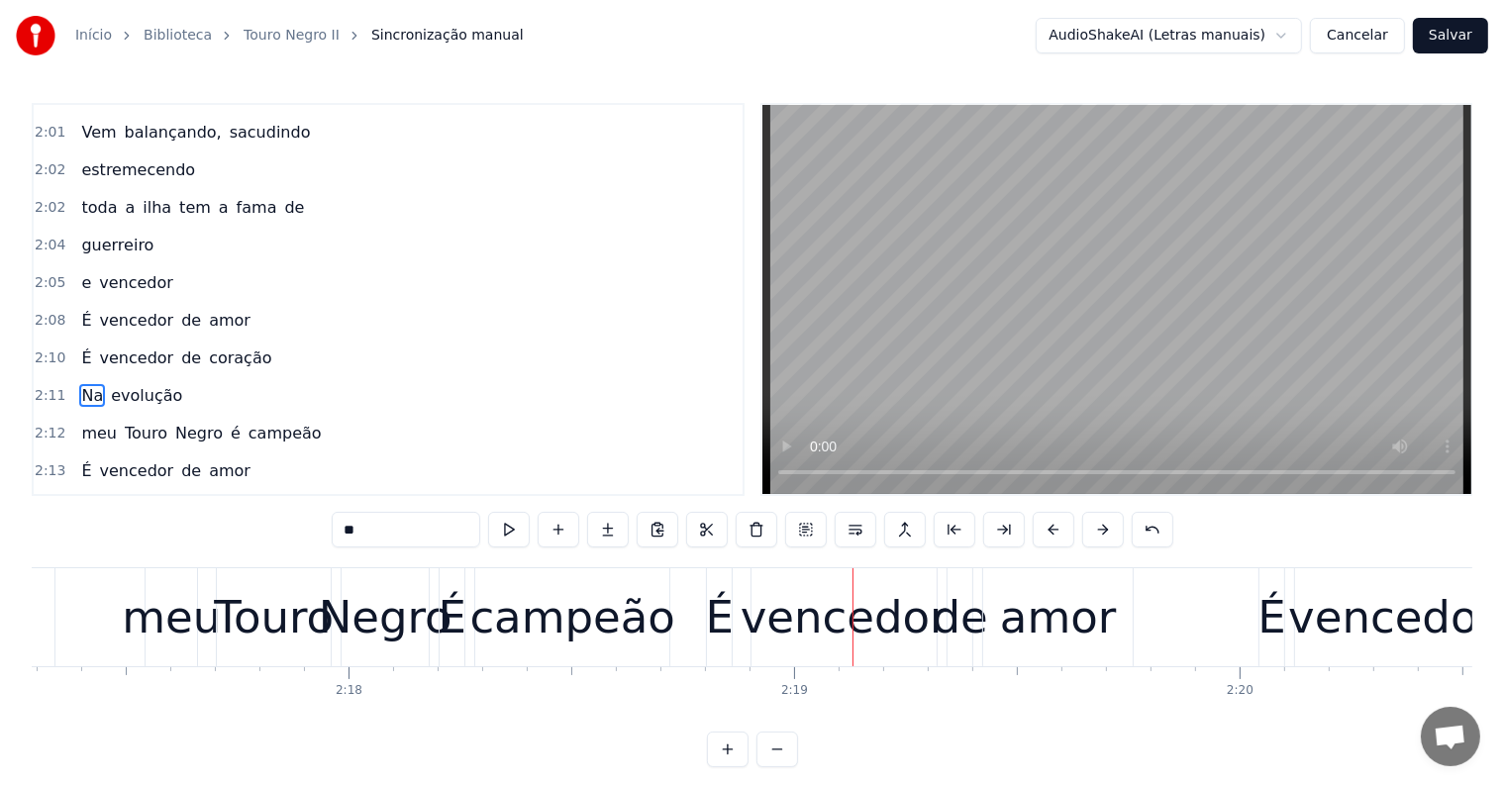
click at [312, 614] on div "Touro" at bounding box center [274, 617] width 120 height 67
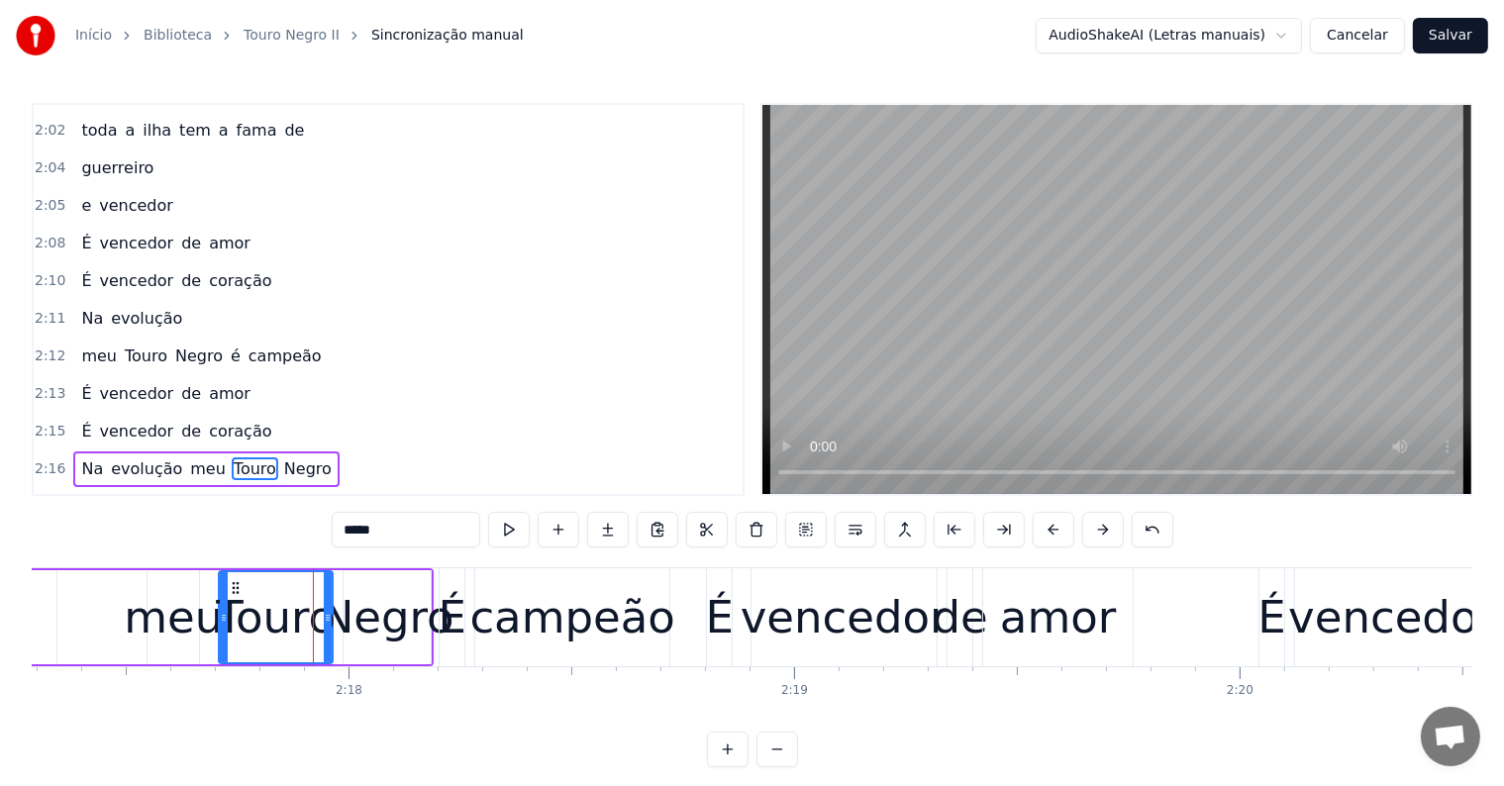
scroll to position [2883, 0]
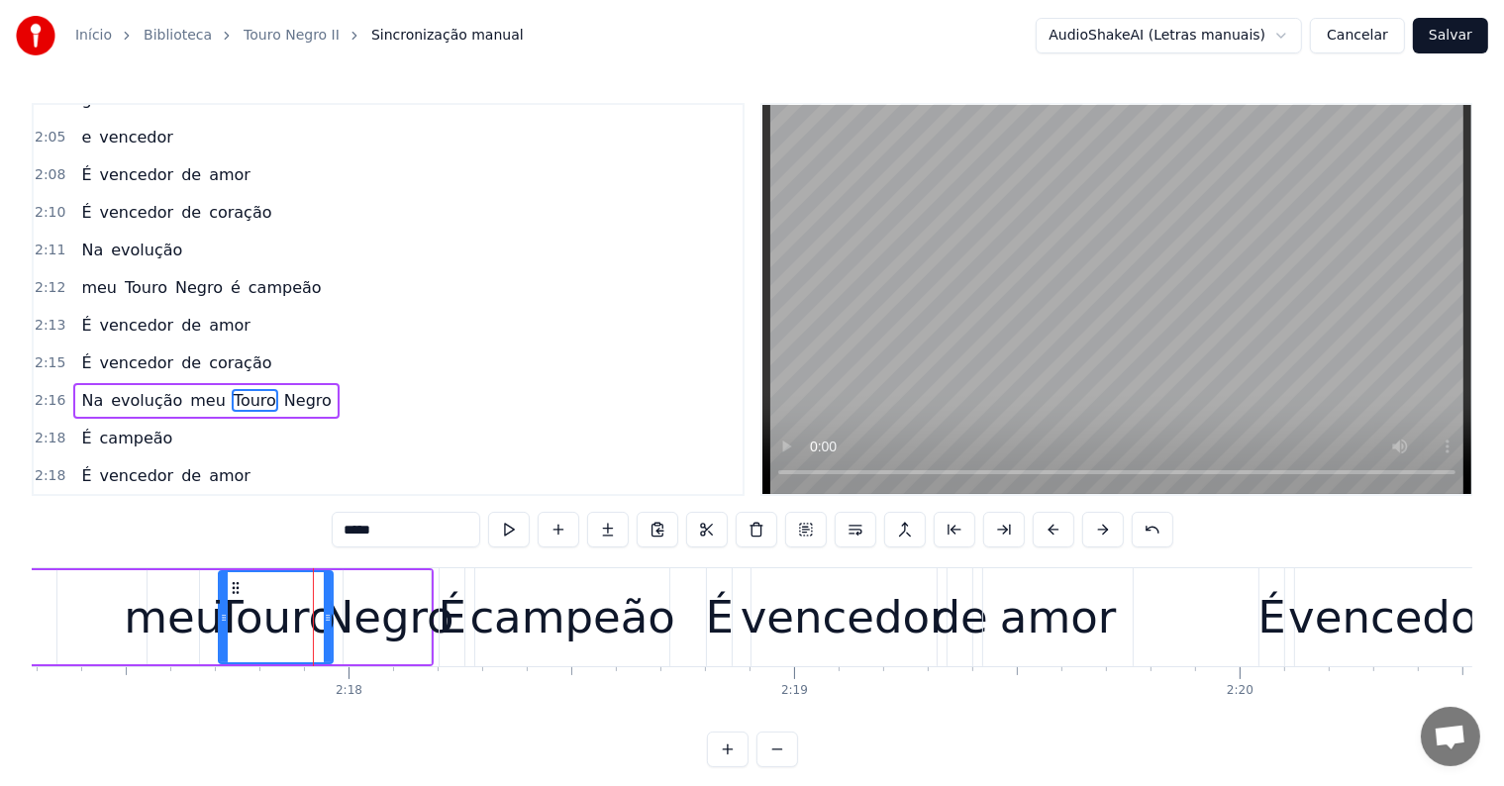
click at [1042, 630] on div "amor" at bounding box center [1058, 617] width 116 height 67
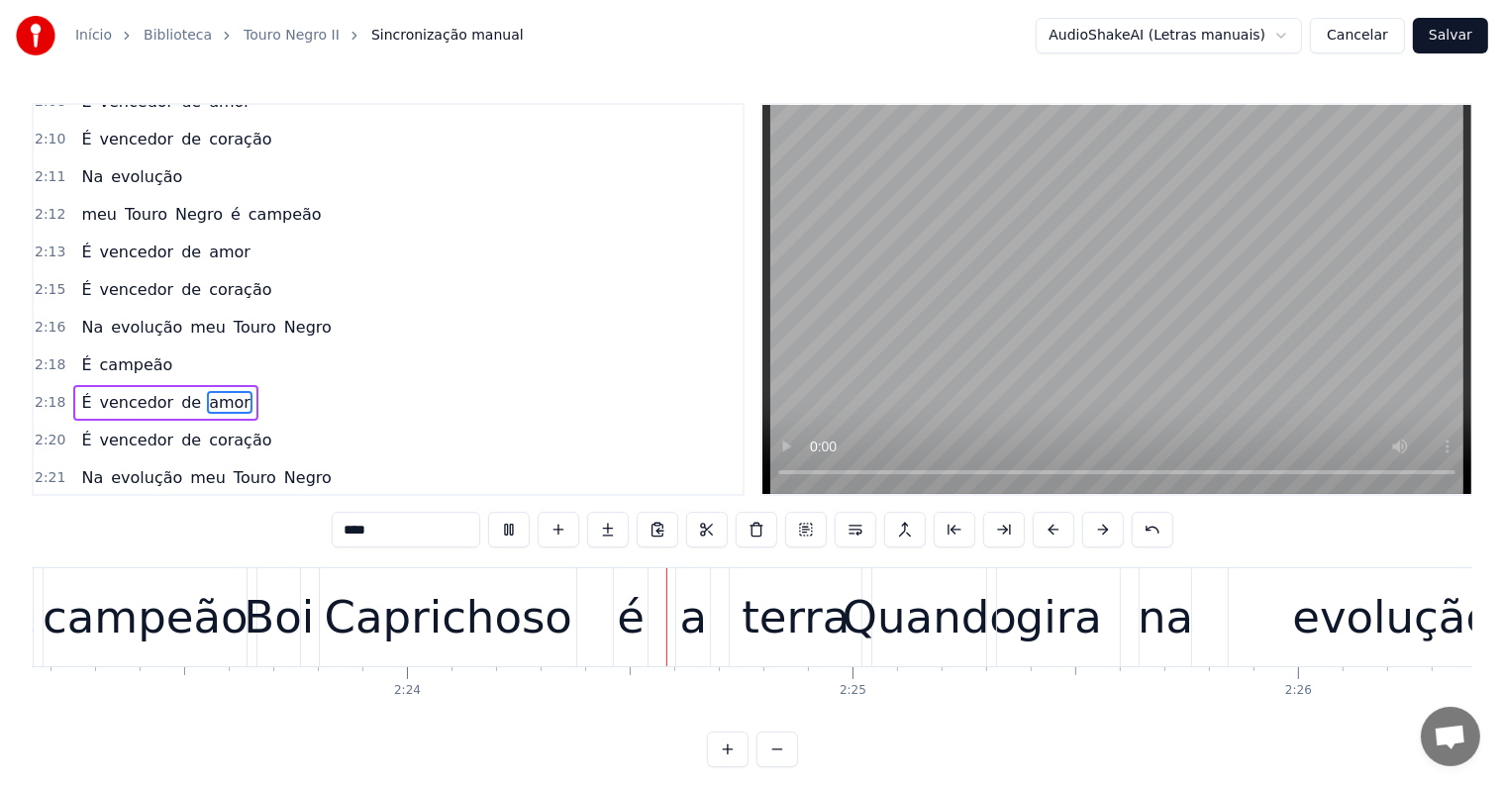
scroll to position [0, 63948]
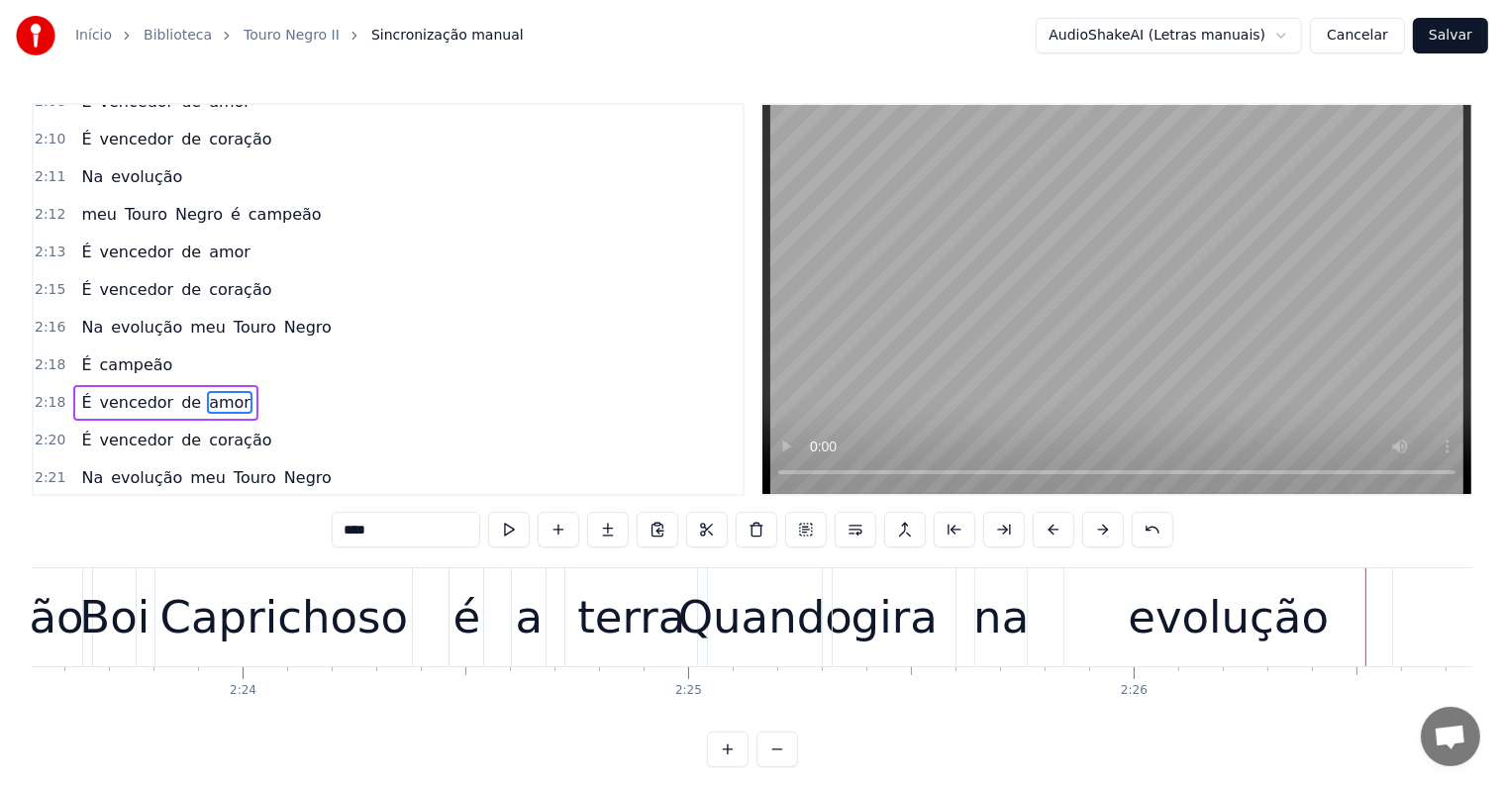
click at [778, 621] on div "Quando" at bounding box center [765, 617] width 174 height 67
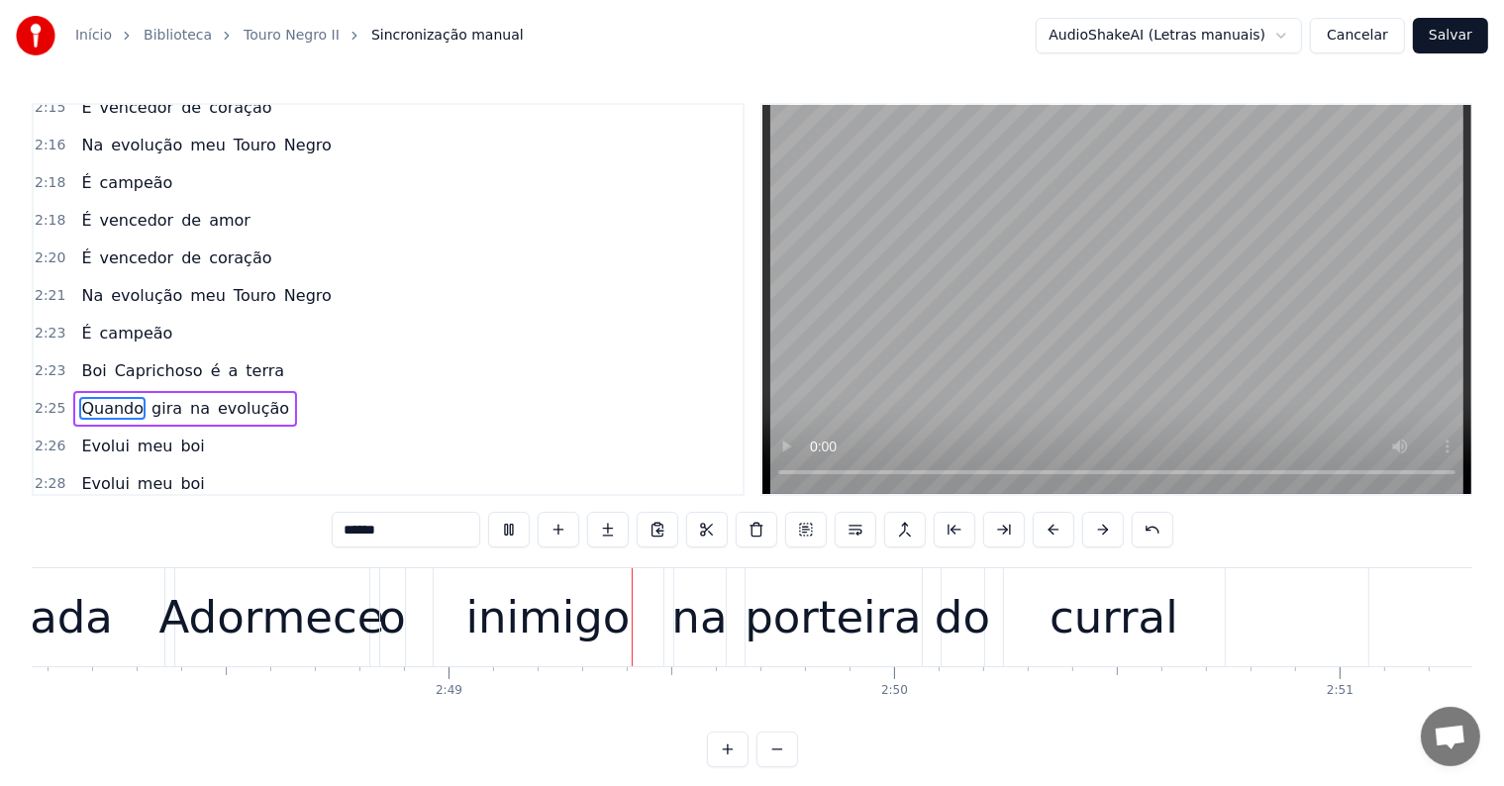
scroll to position [0, 75080]
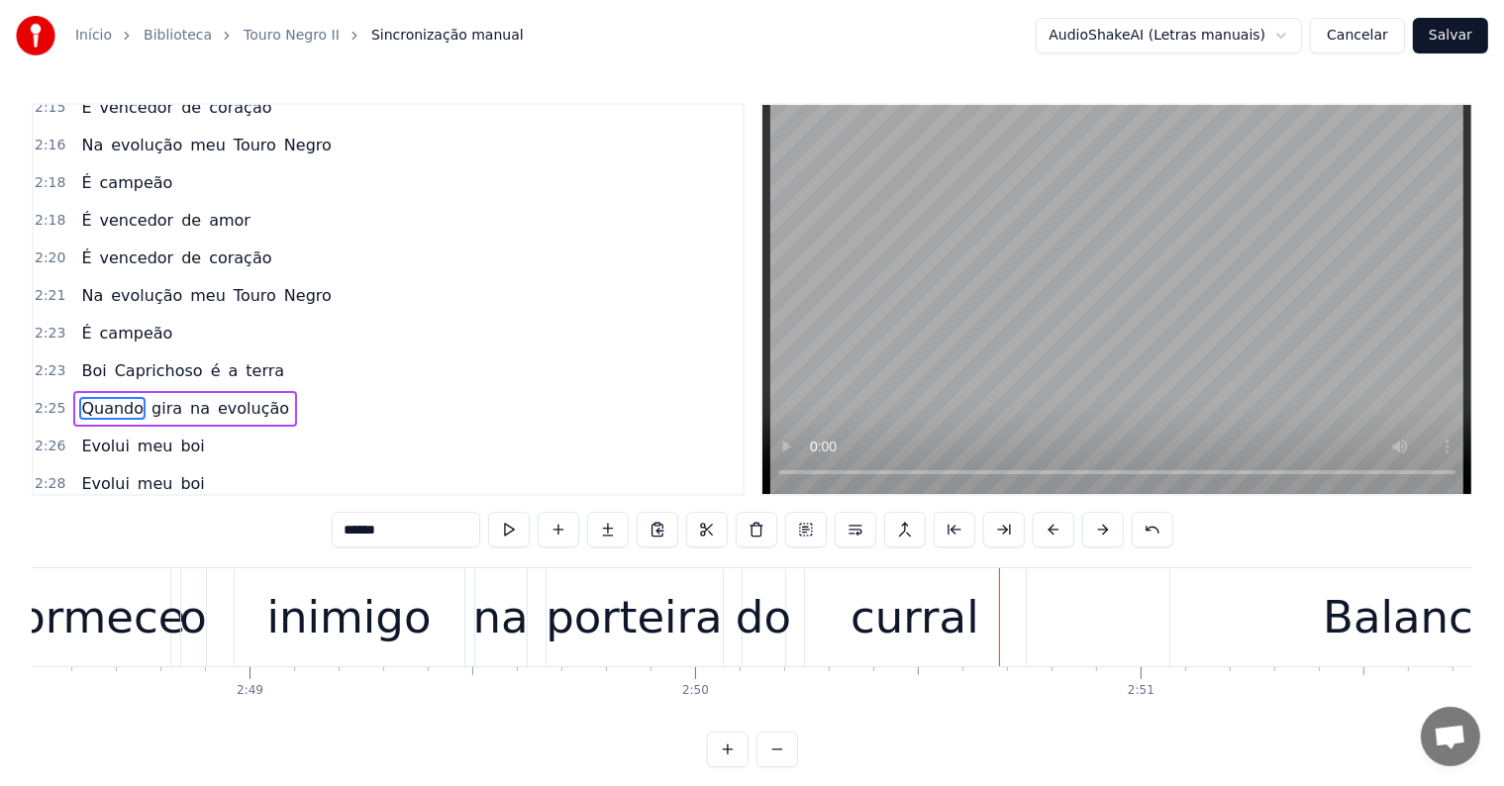
click at [703, 617] on div "porteira" at bounding box center [634, 617] width 177 height 67
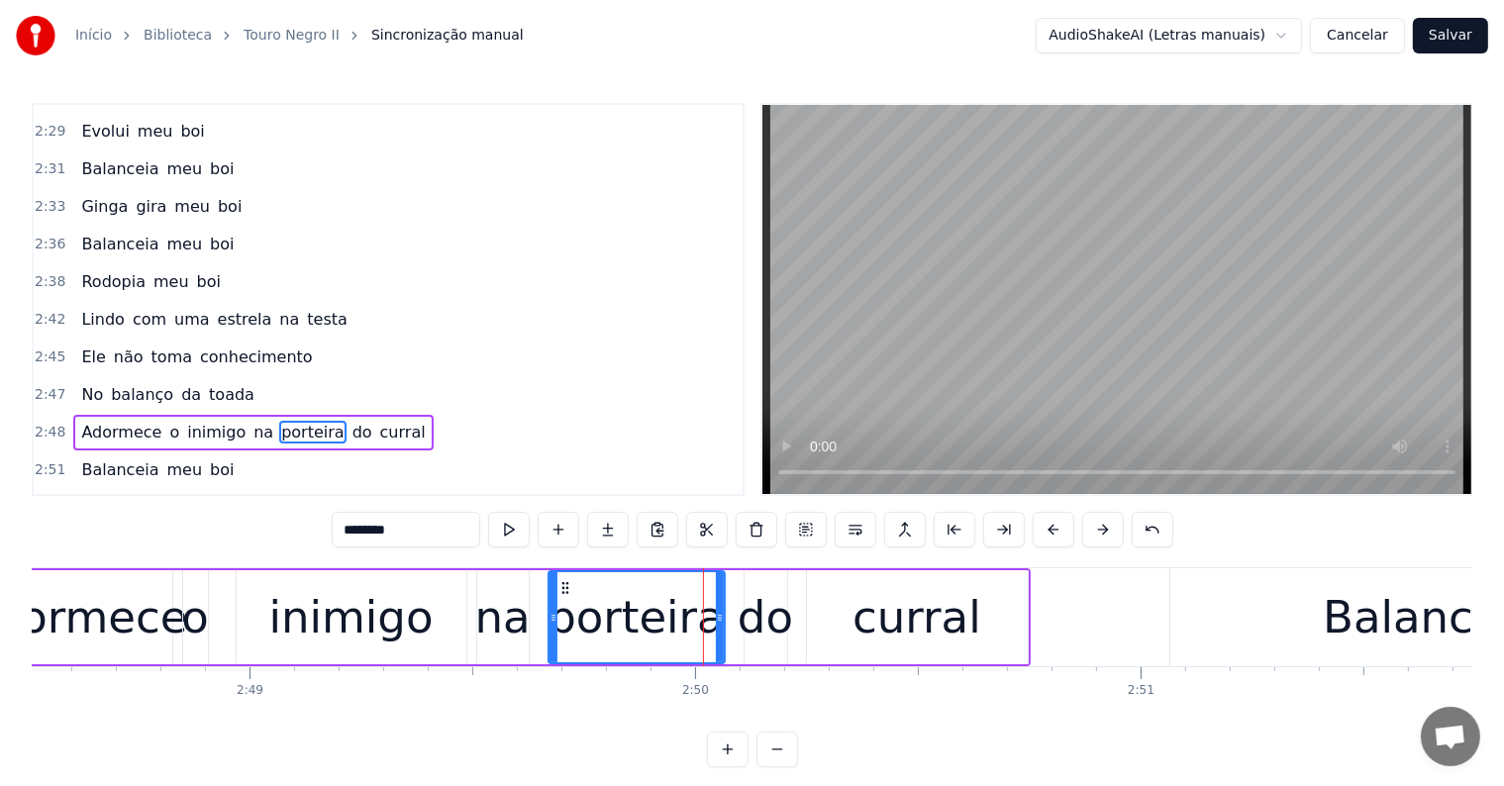
scroll to position [3540, 0]
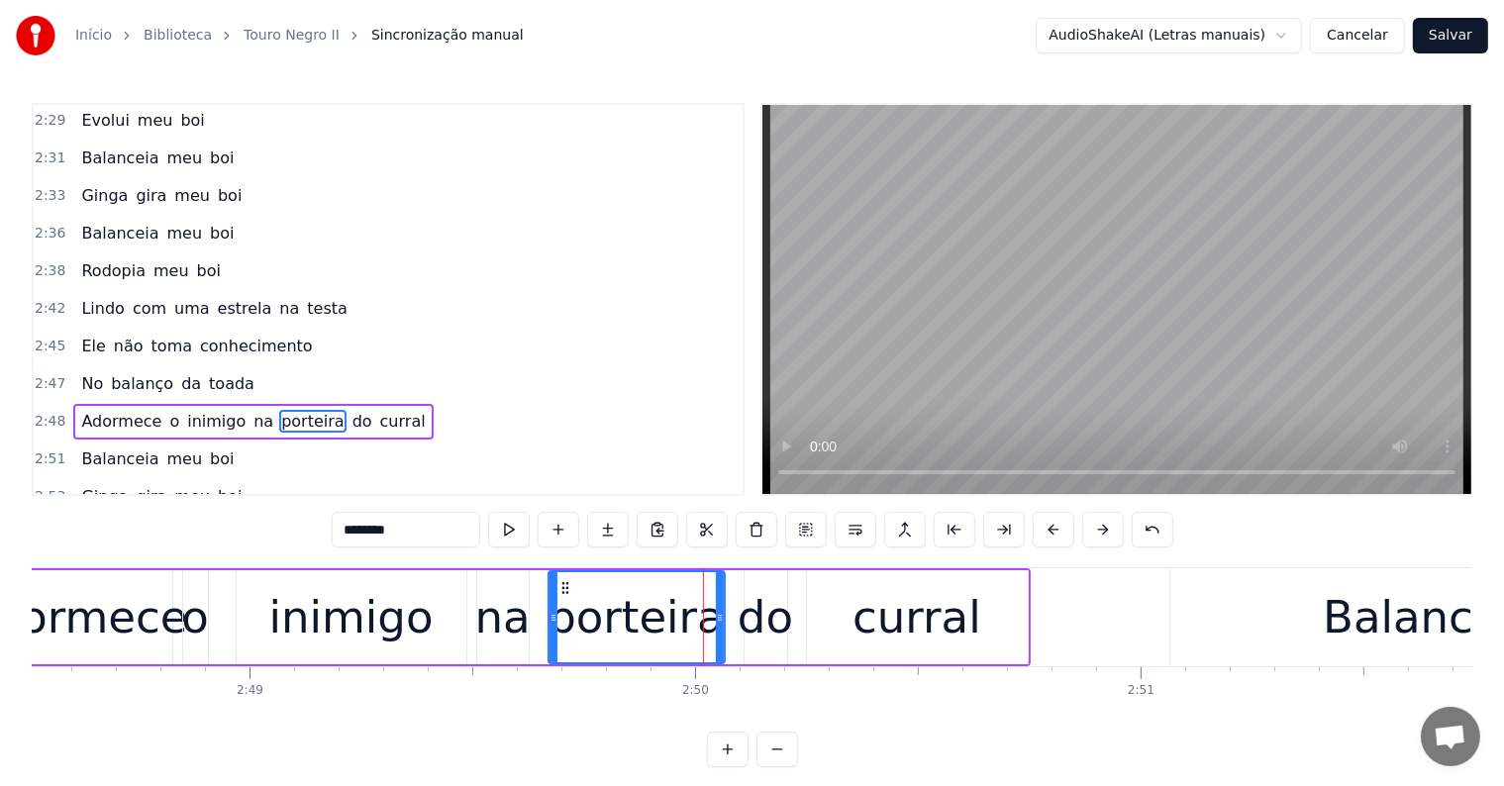
click at [287, 410] on span "porteira" at bounding box center [312, 421] width 66 height 23
click at [350, 410] on span "do" at bounding box center [362, 421] width 24 height 23
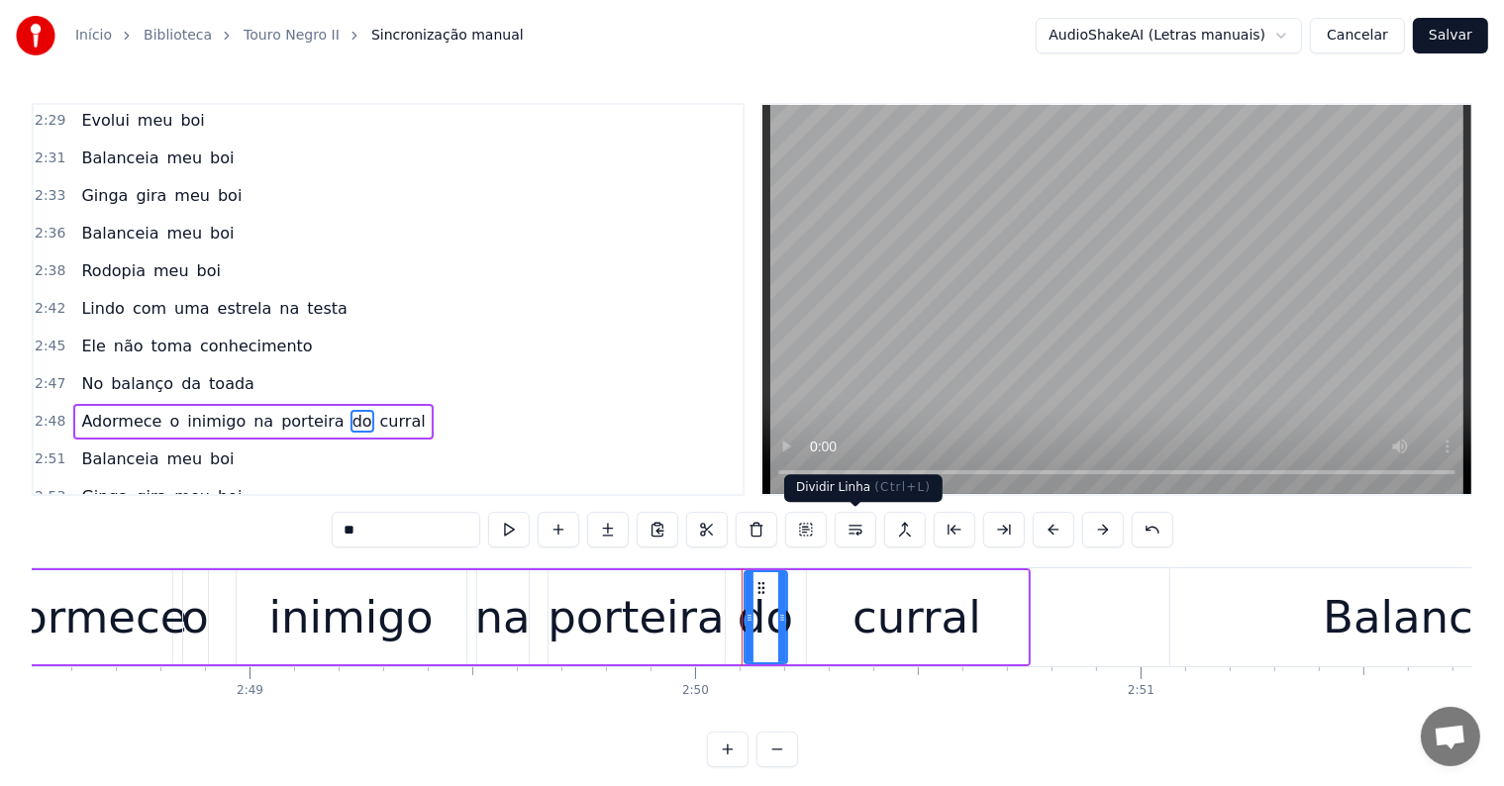
click at [855, 532] on button at bounding box center [856, 530] width 42 height 36
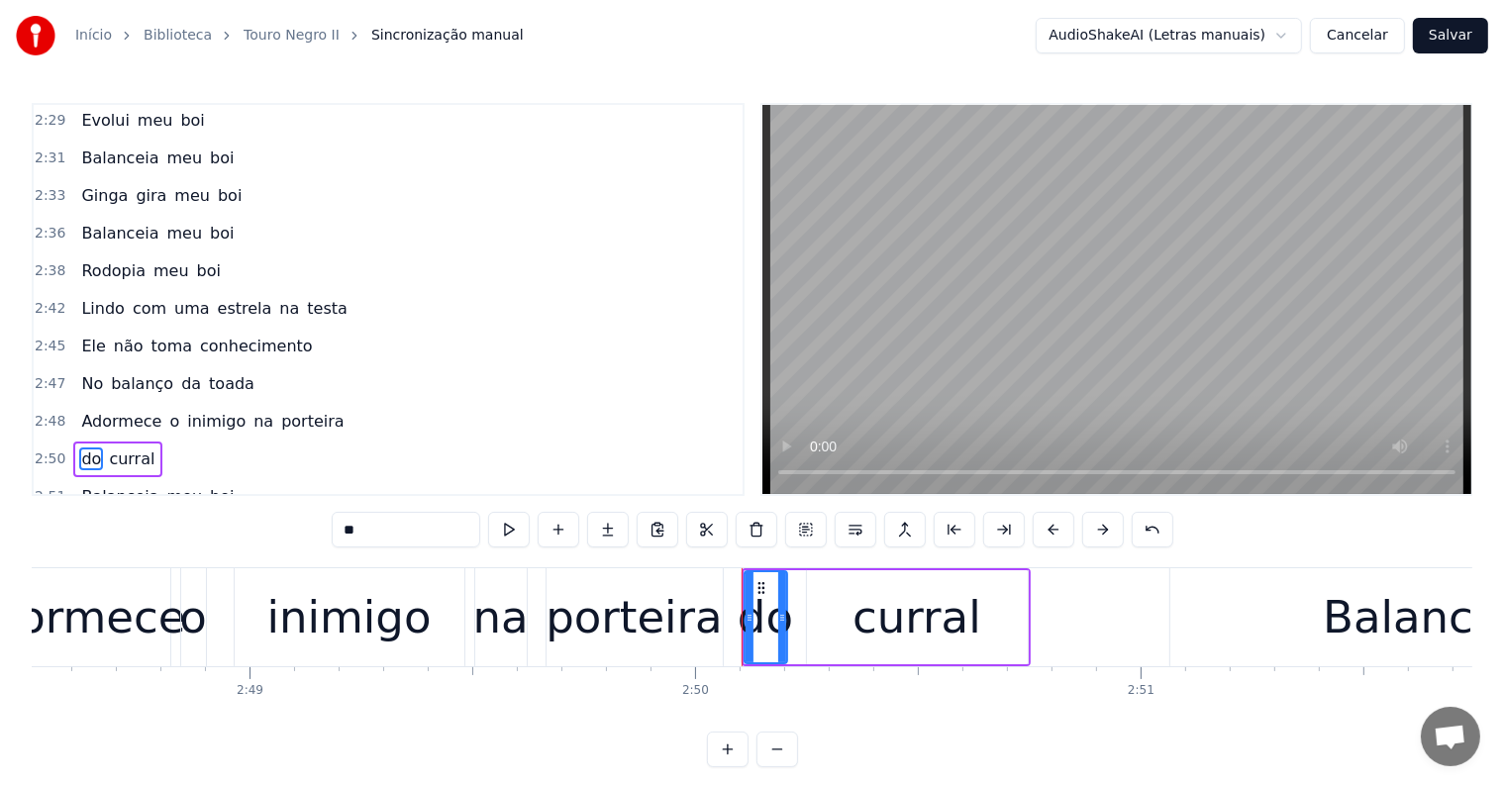
scroll to position [3576, 0]
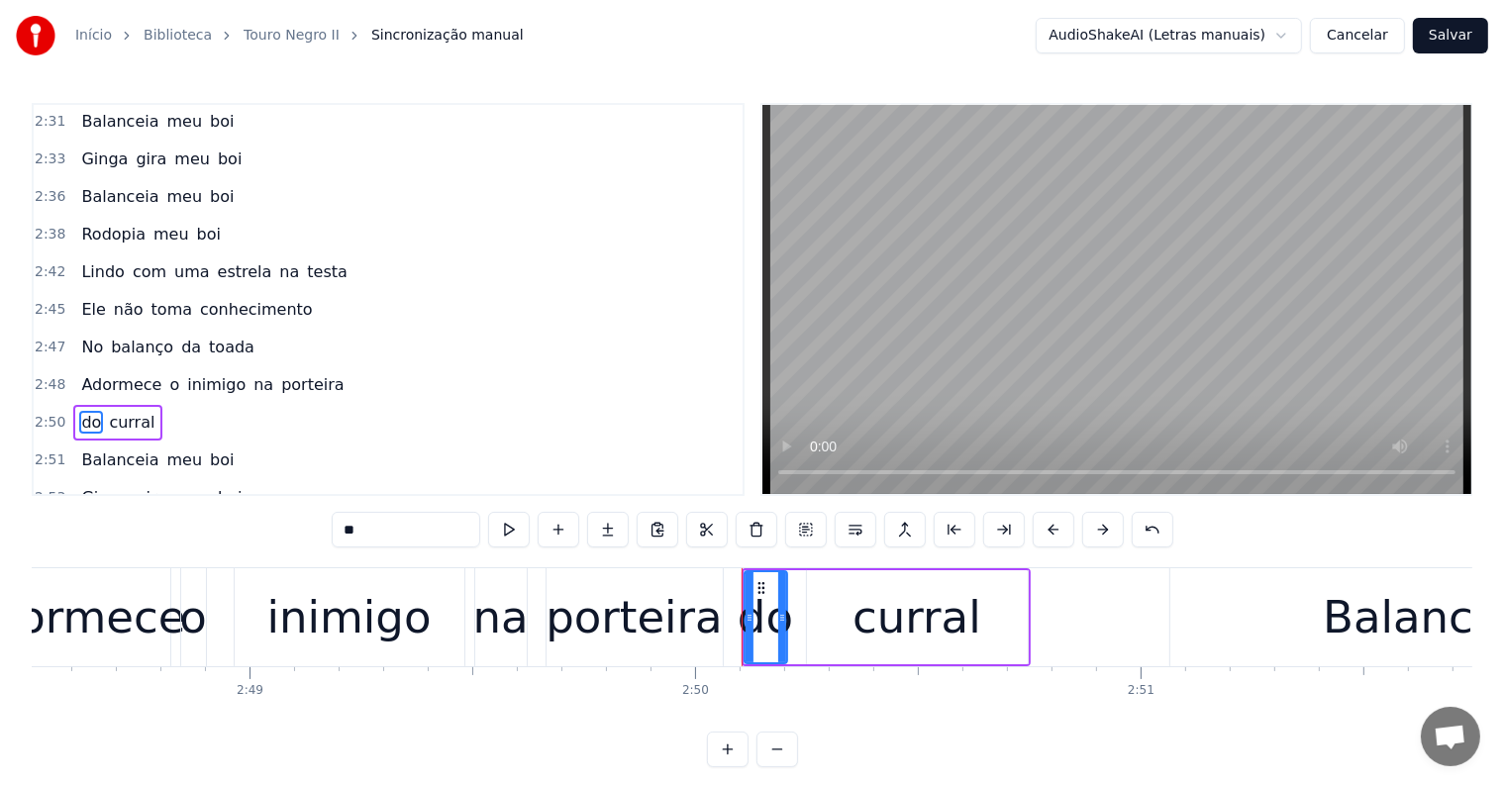
click at [279, 373] on span "porteira" at bounding box center [312, 384] width 66 height 23
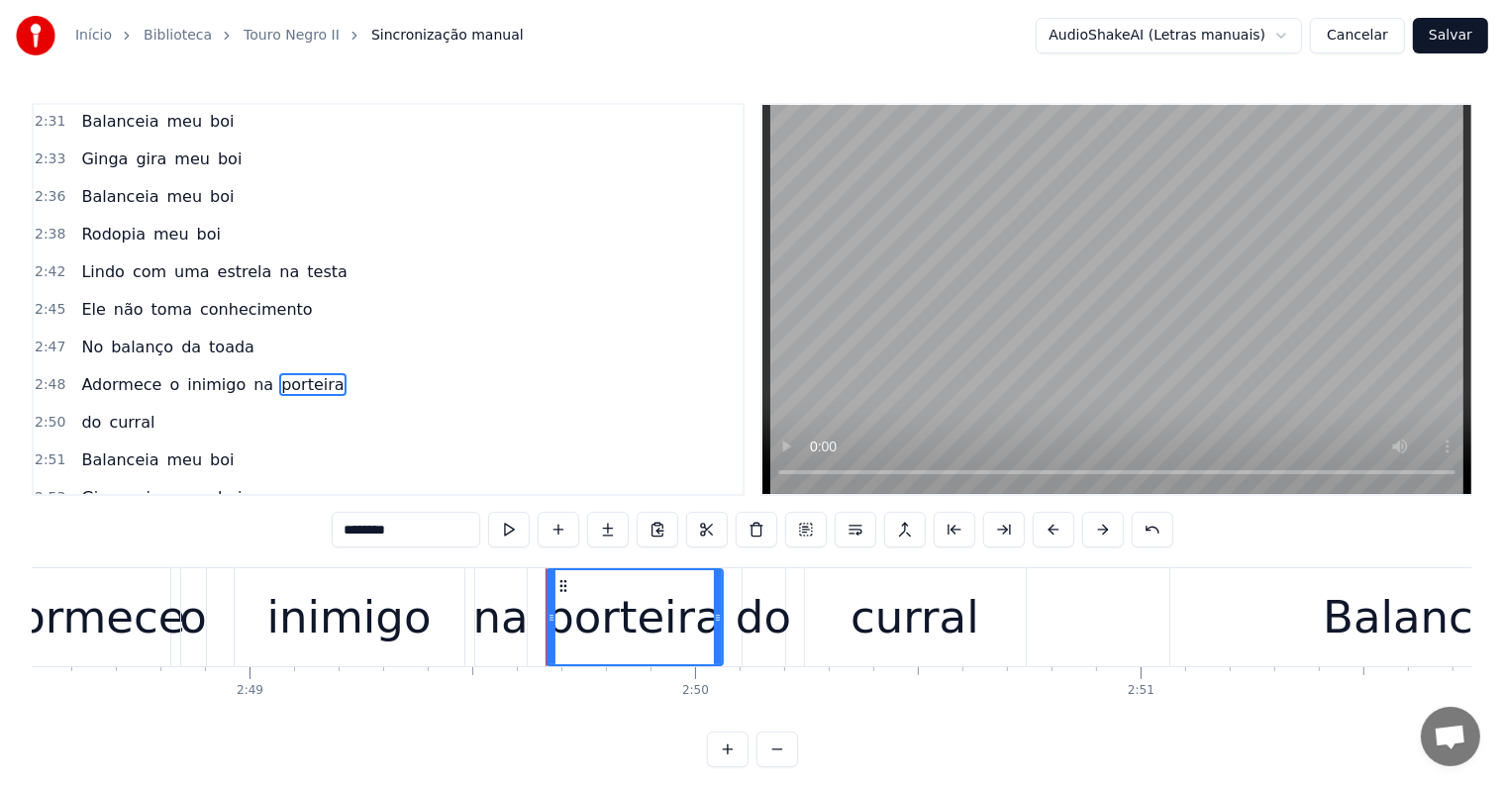
scroll to position [3540, 0]
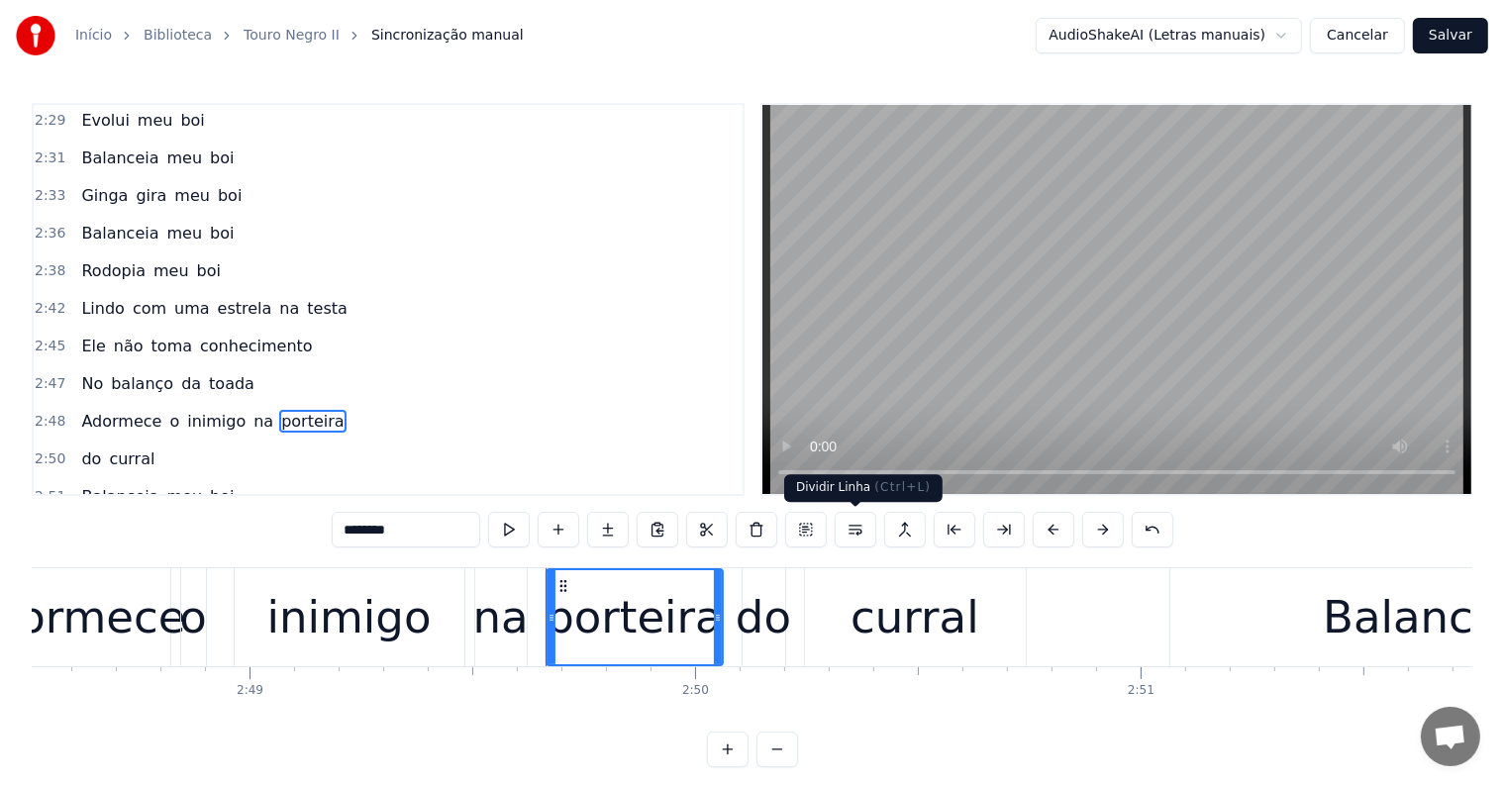
click at [854, 529] on button at bounding box center [856, 530] width 42 height 36
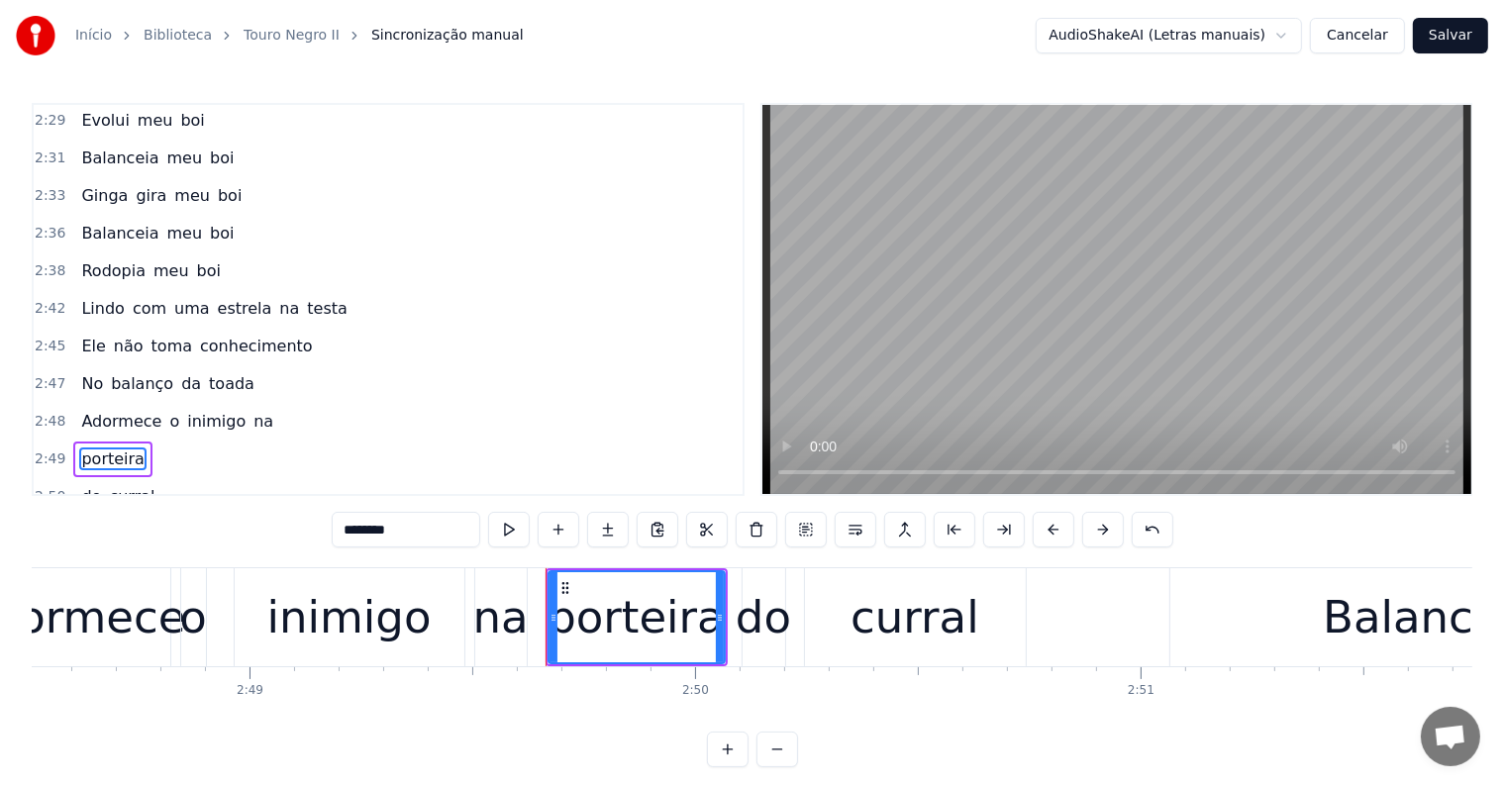
scroll to position [3576, 0]
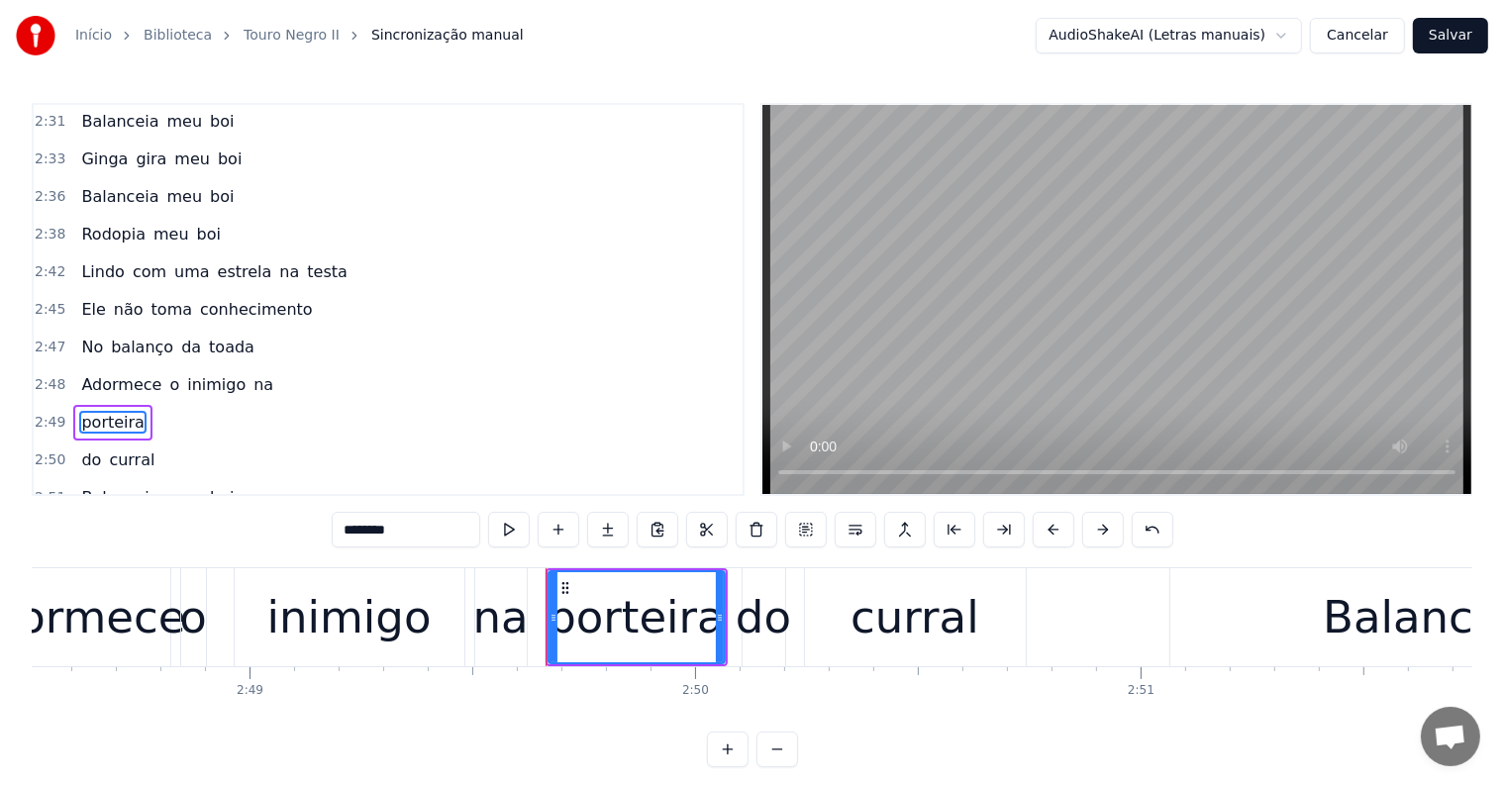
click at [251, 373] on span "na" at bounding box center [263, 384] width 24 height 23
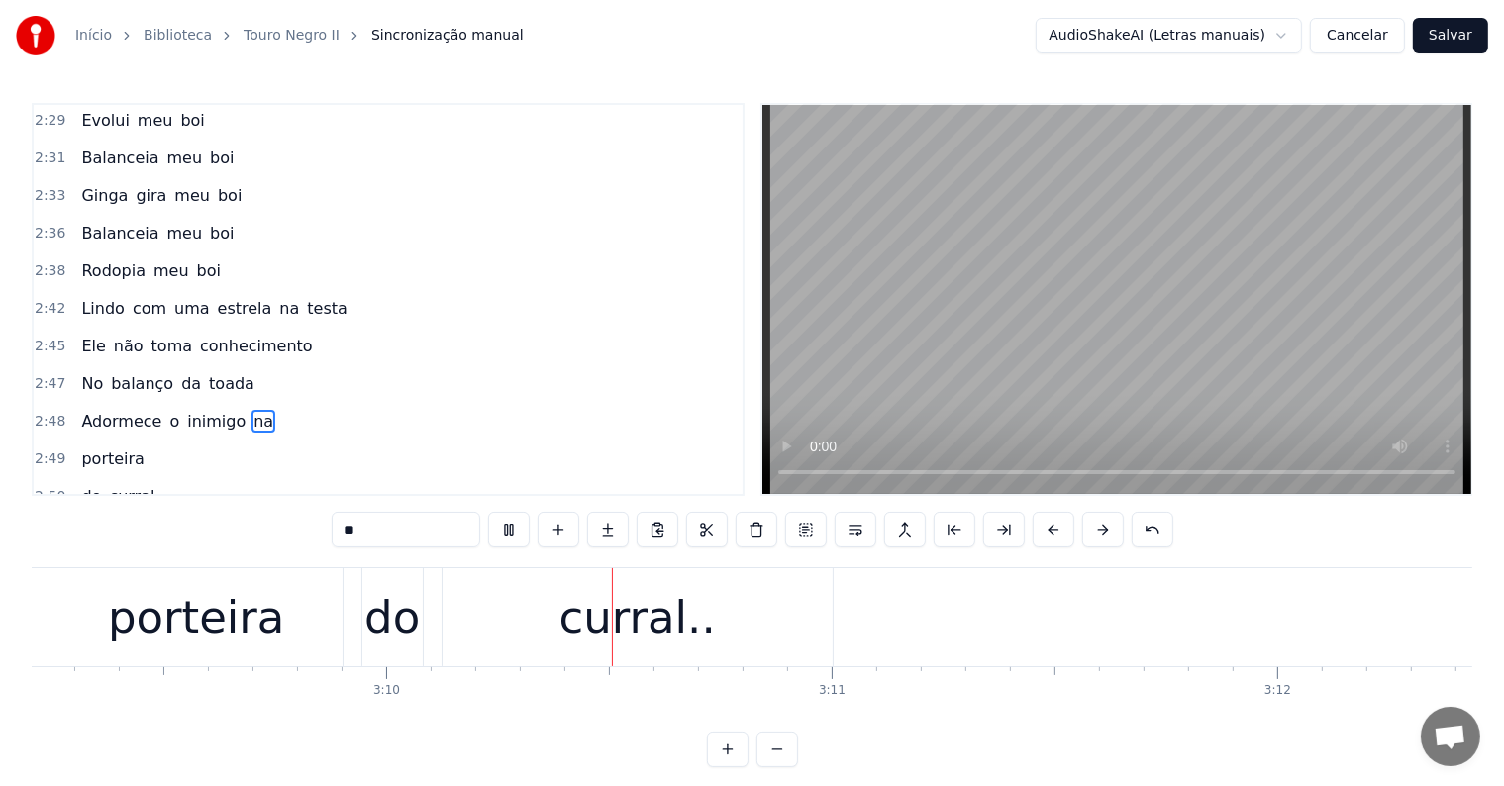
scroll to position [0, 84374]
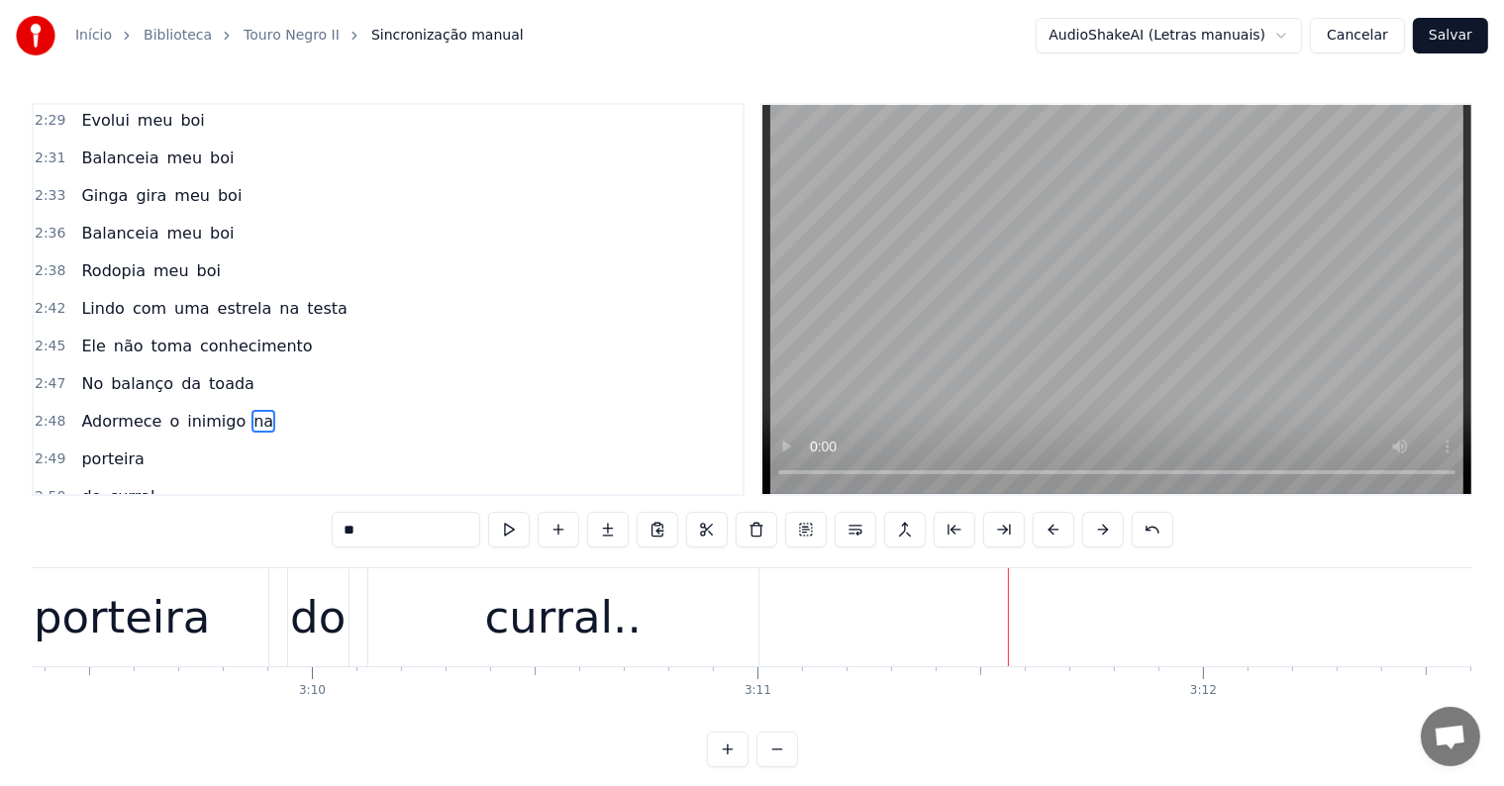
click at [562, 657] on div "curral.." at bounding box center [563, 617] width 390 height 98
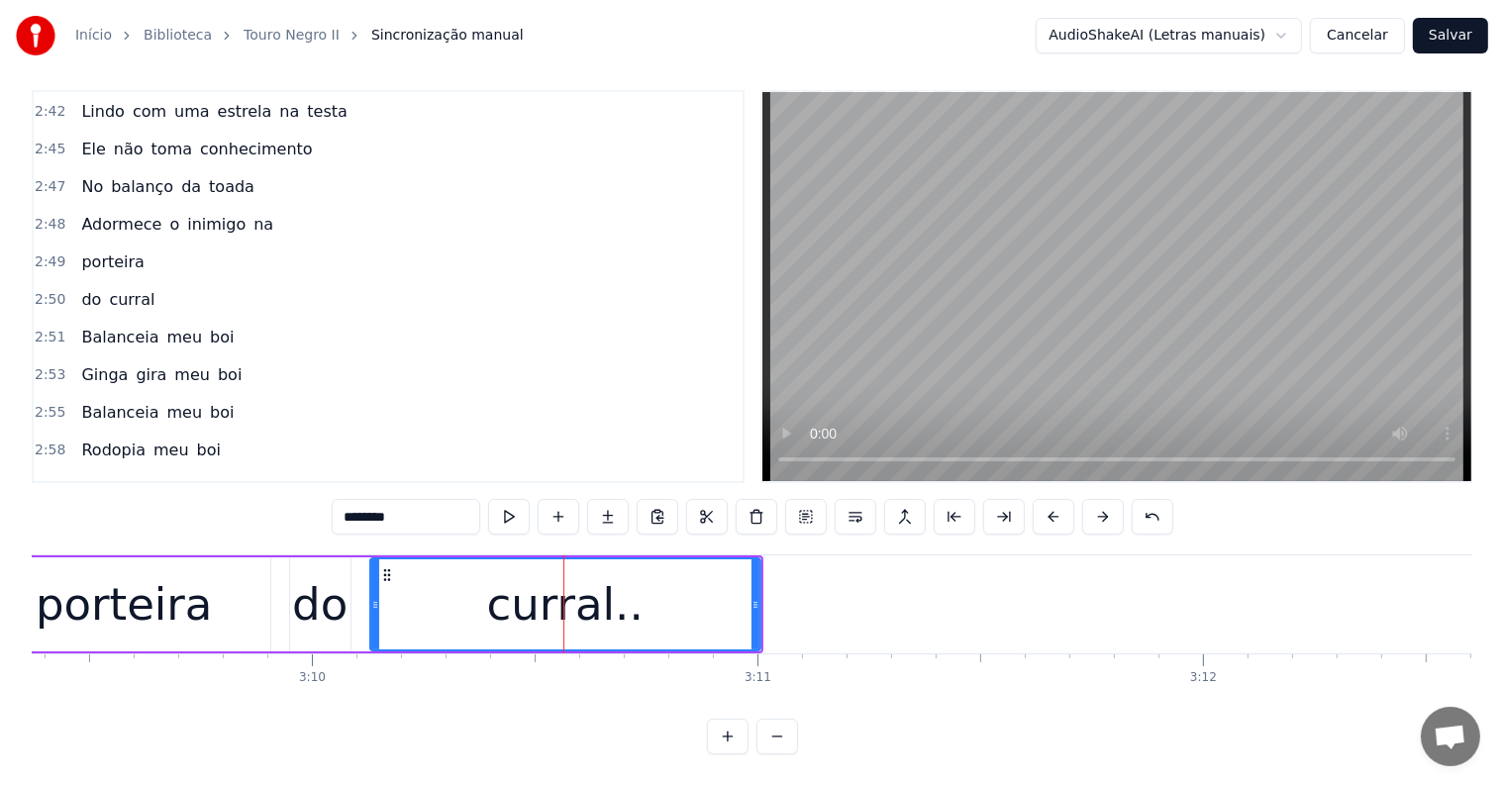
scroll to position [3727, 0]
click at [350, 586] on span "do" at bounding box center [362, 597] width 24 height 23
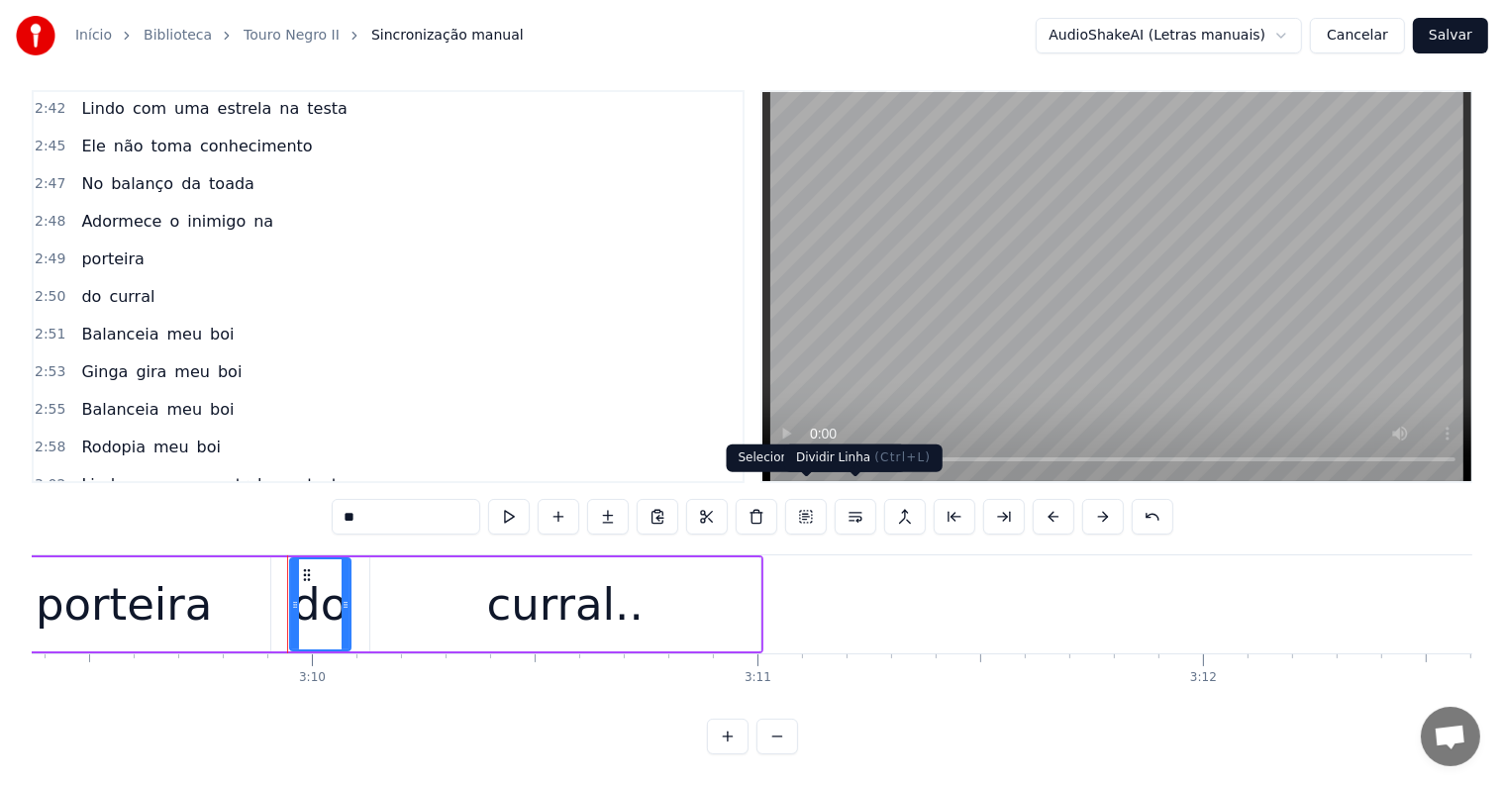
click at [854, 499] on button at bounding box center [856, 517] width 42 height 36
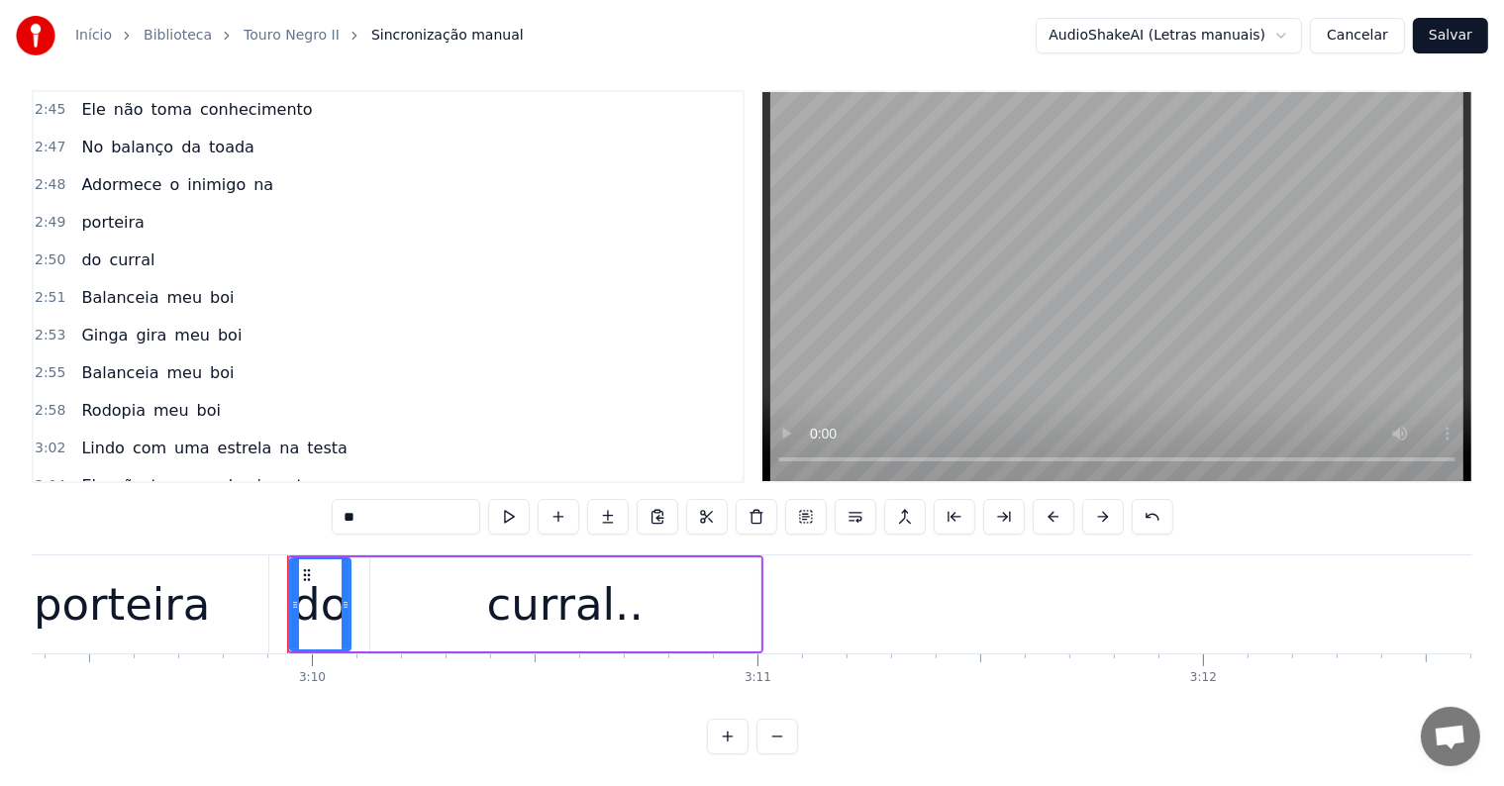
click at [288, 550] on span "porteira" at bounding box center [312, 561] width 66 height 23
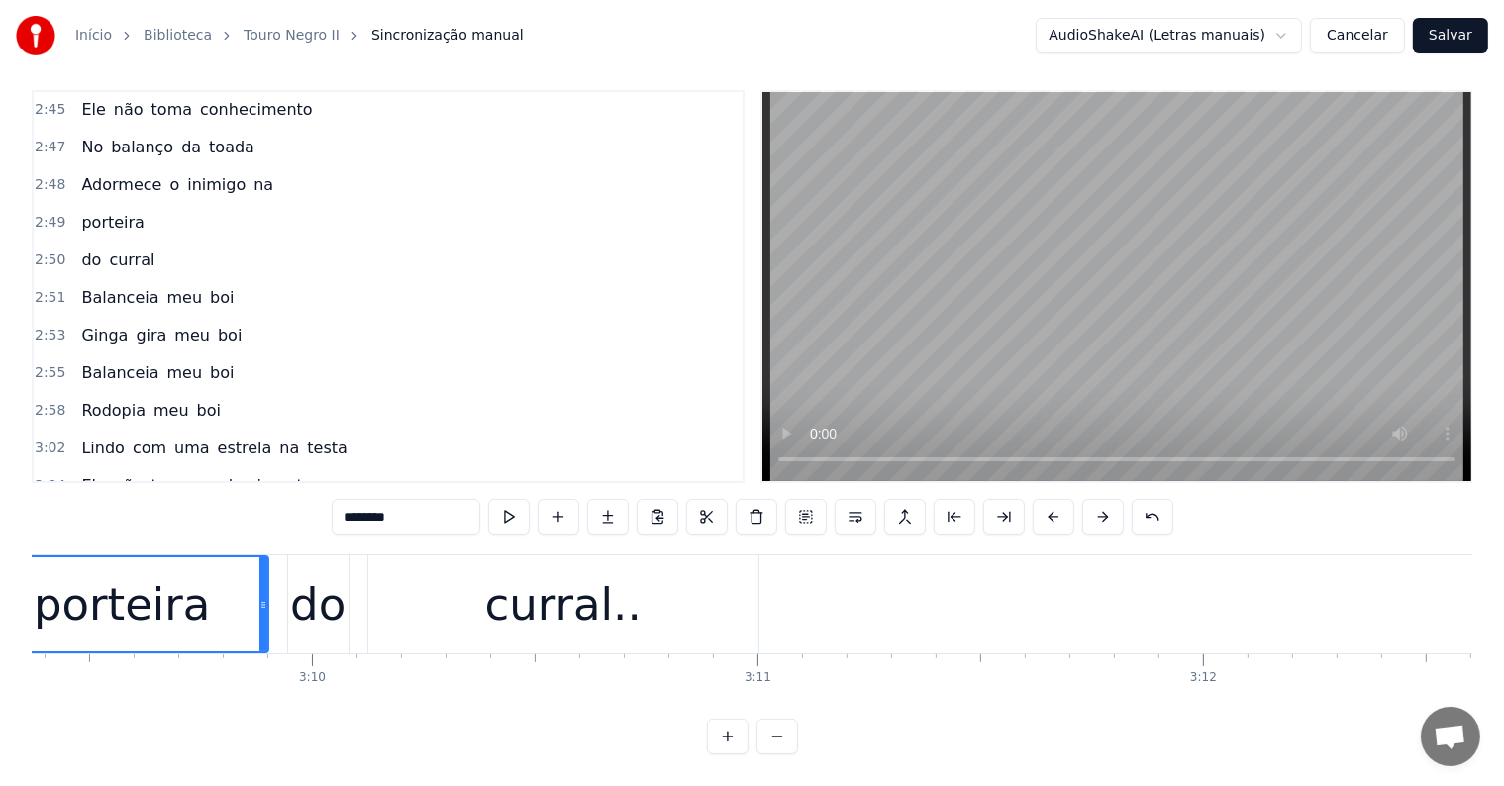
scroll to position [0, 84217]
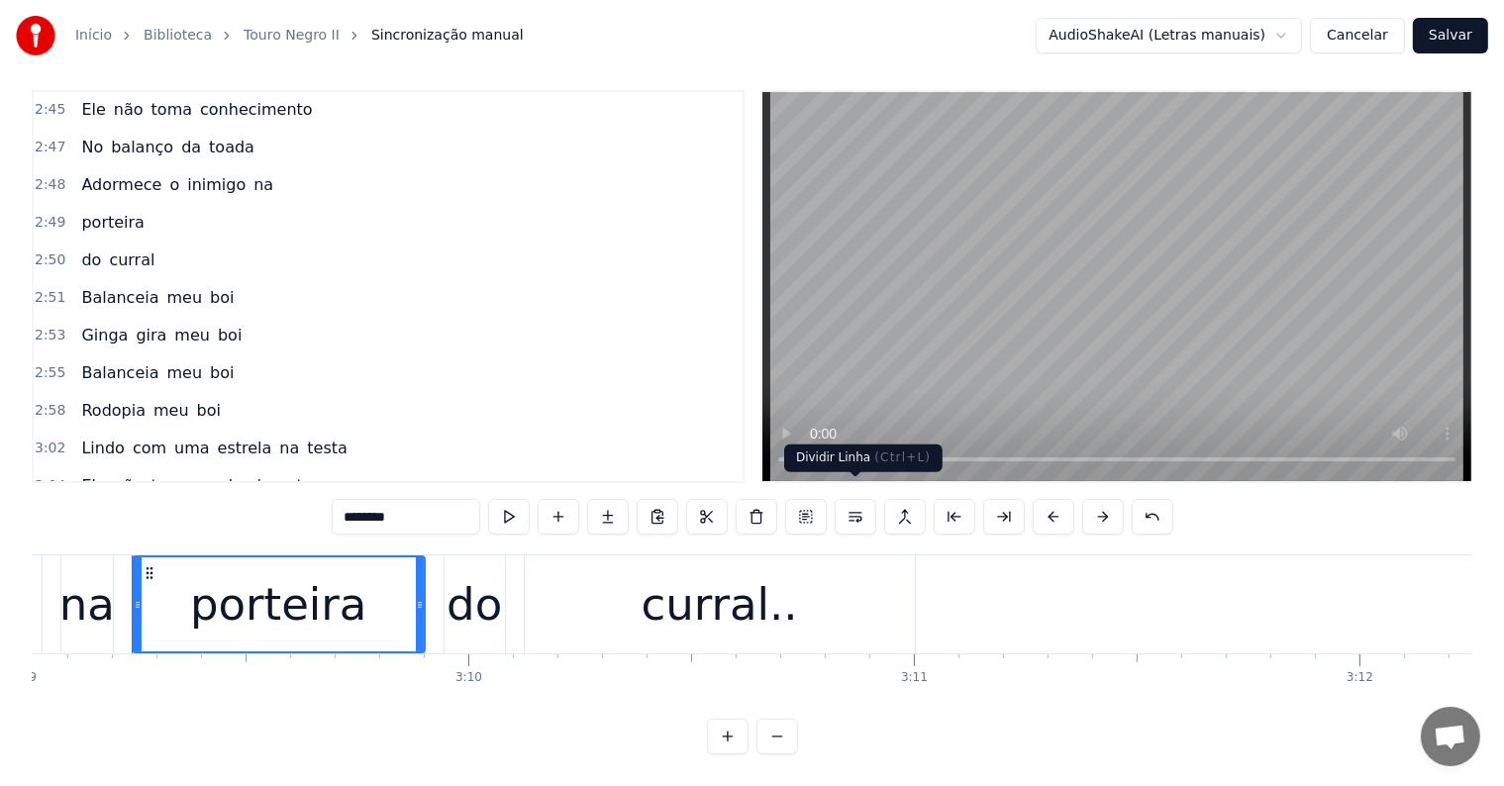
click at [851, 499] on button at bounding box center [856, 517] width 42 height 36
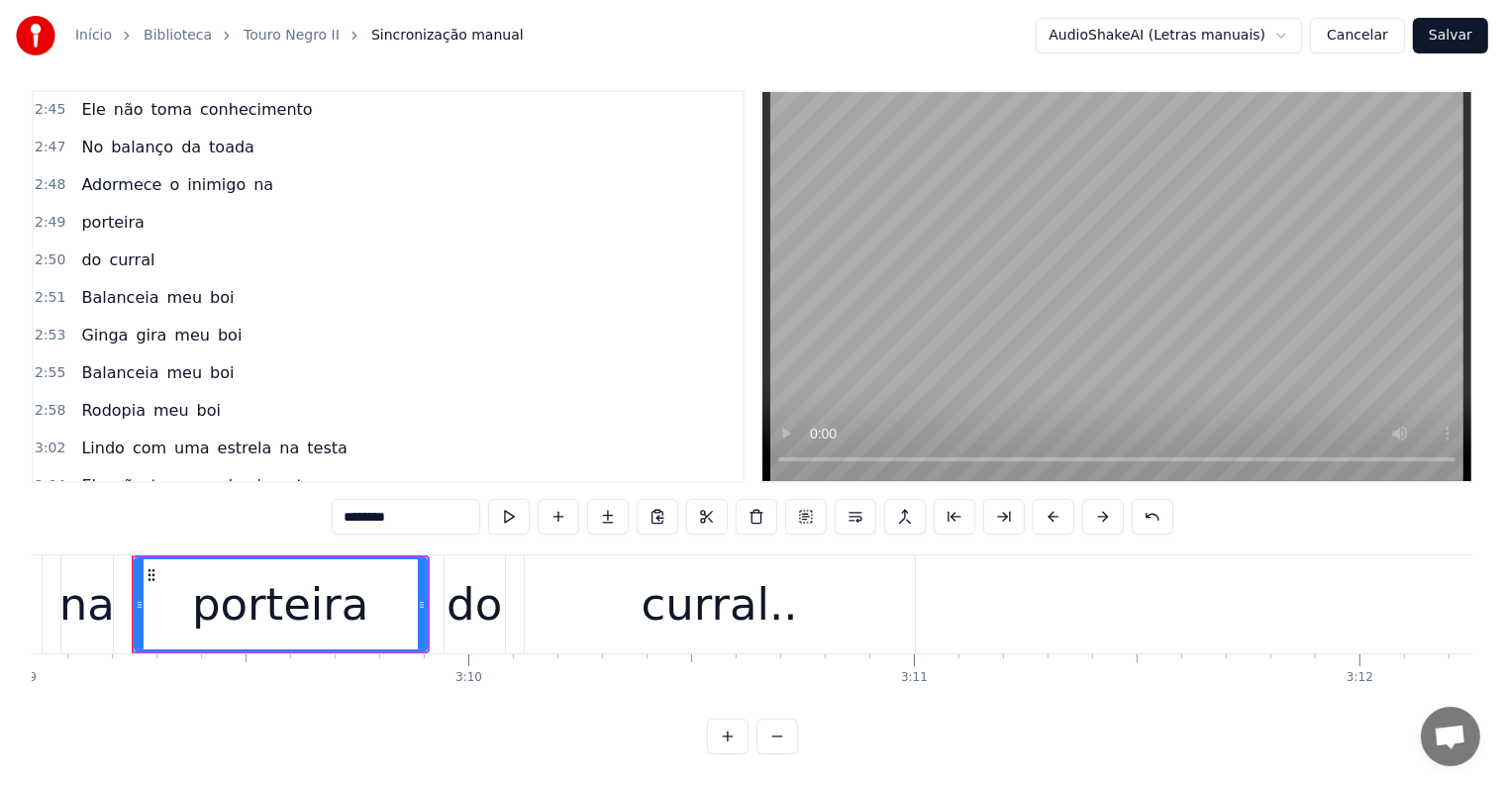
scroll to position [3800, 0]
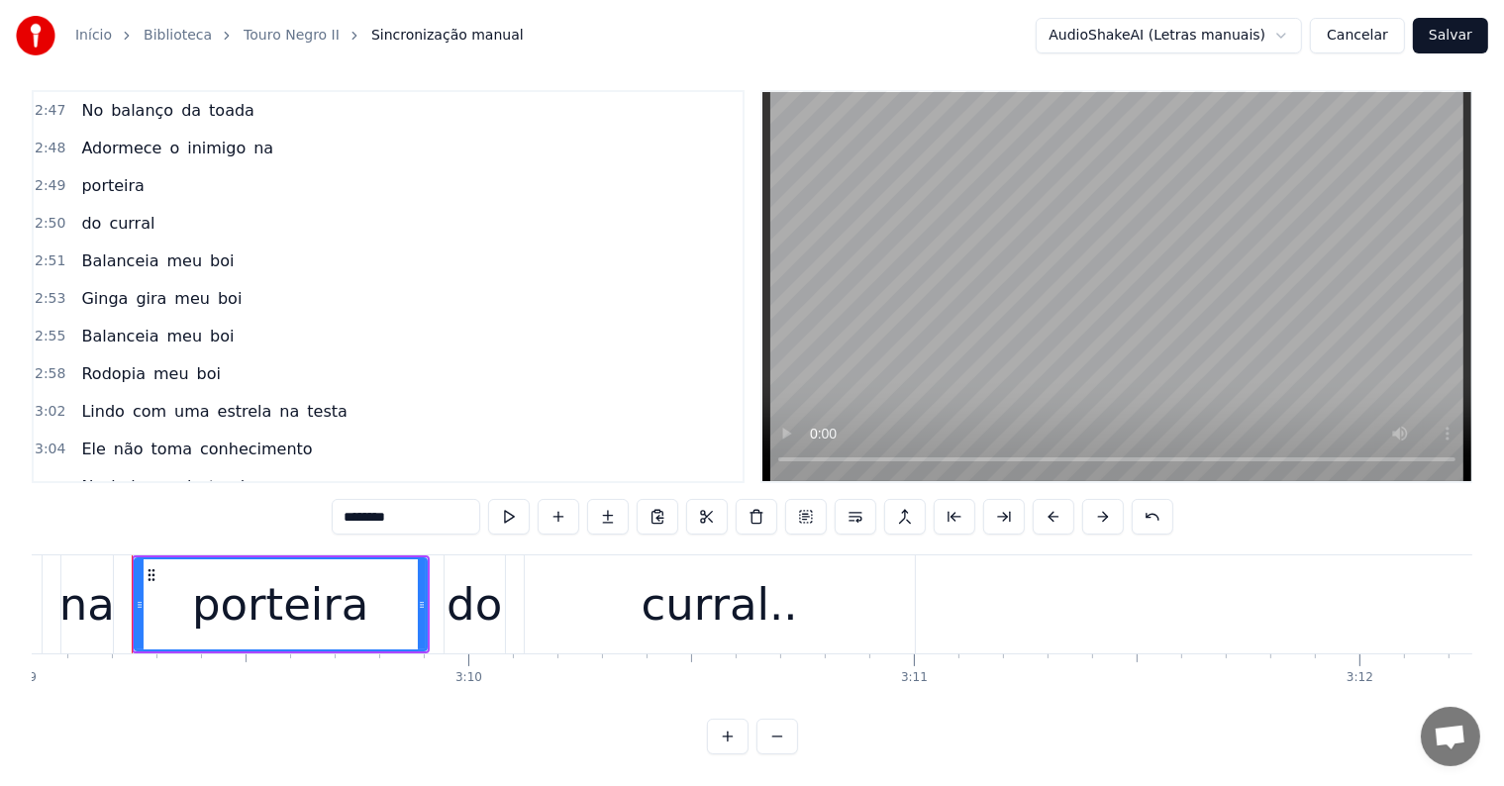
click at [251, 513] on span "na" at bounding box center [263, 524] width 24 height 23
type input "**"
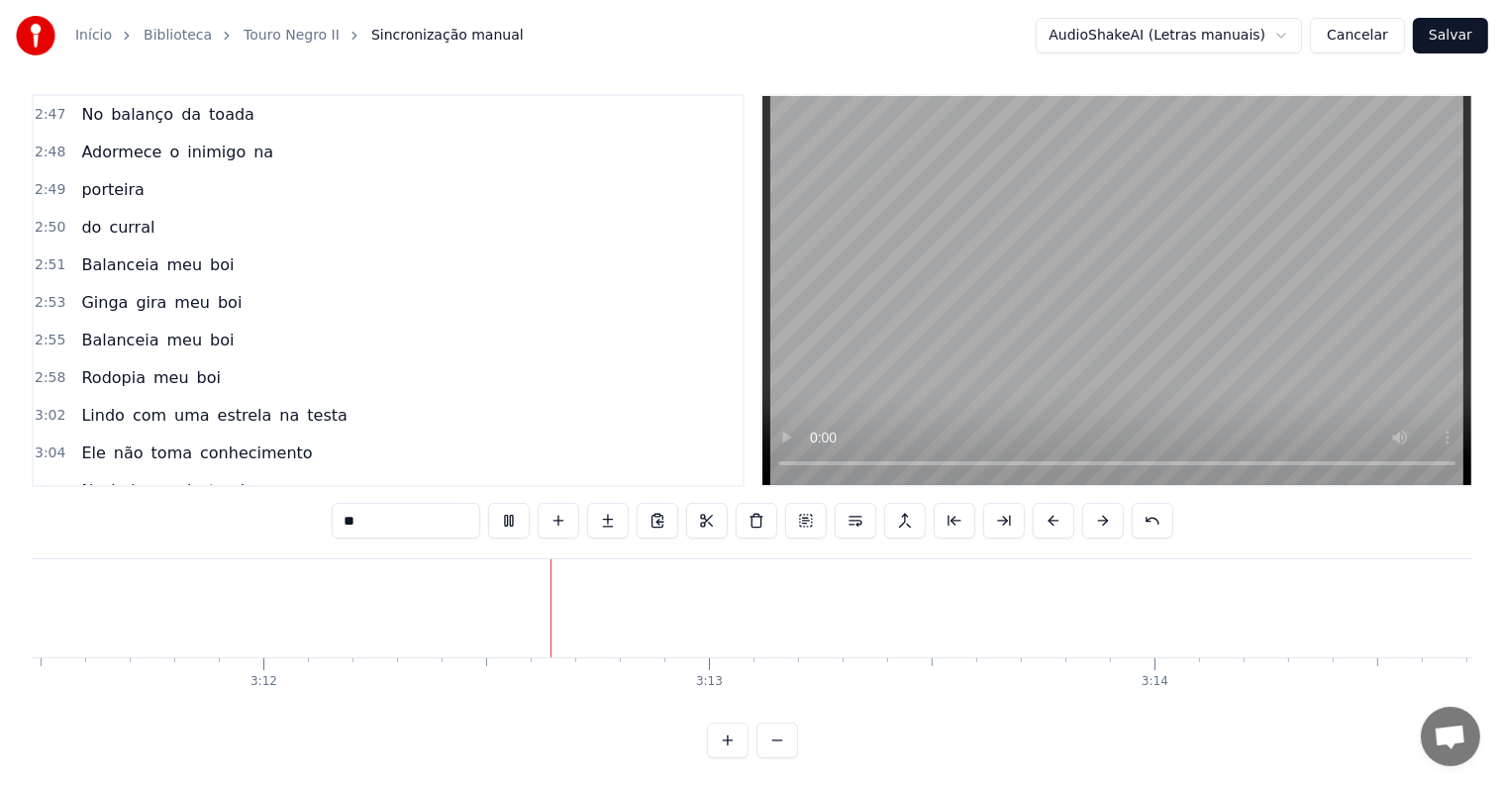
scroll to position [0, 85419]
click at [1441, 40] on button "Salvar" at bounding box center [1450, 36] width 75 height 36
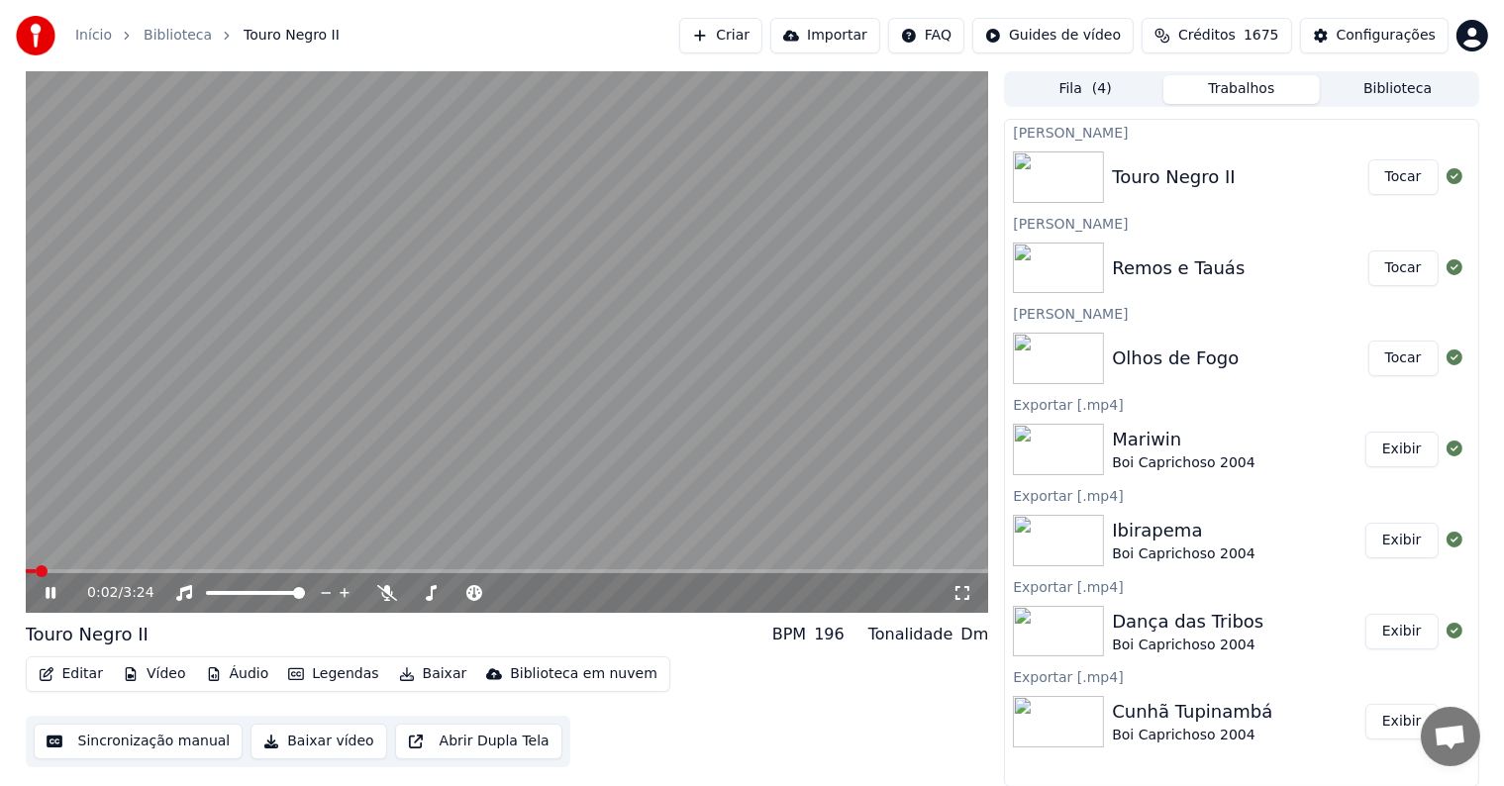
click at [630, 388] on video at bounding box center [507, 342] width 963 height 542
click at [1386, 360] on button "Tocar" at bounding box center [1403, 359] width 70 height 36
click at [413, 675] on button "Baixar" at bounding box center [433, 674] width 84 height 28
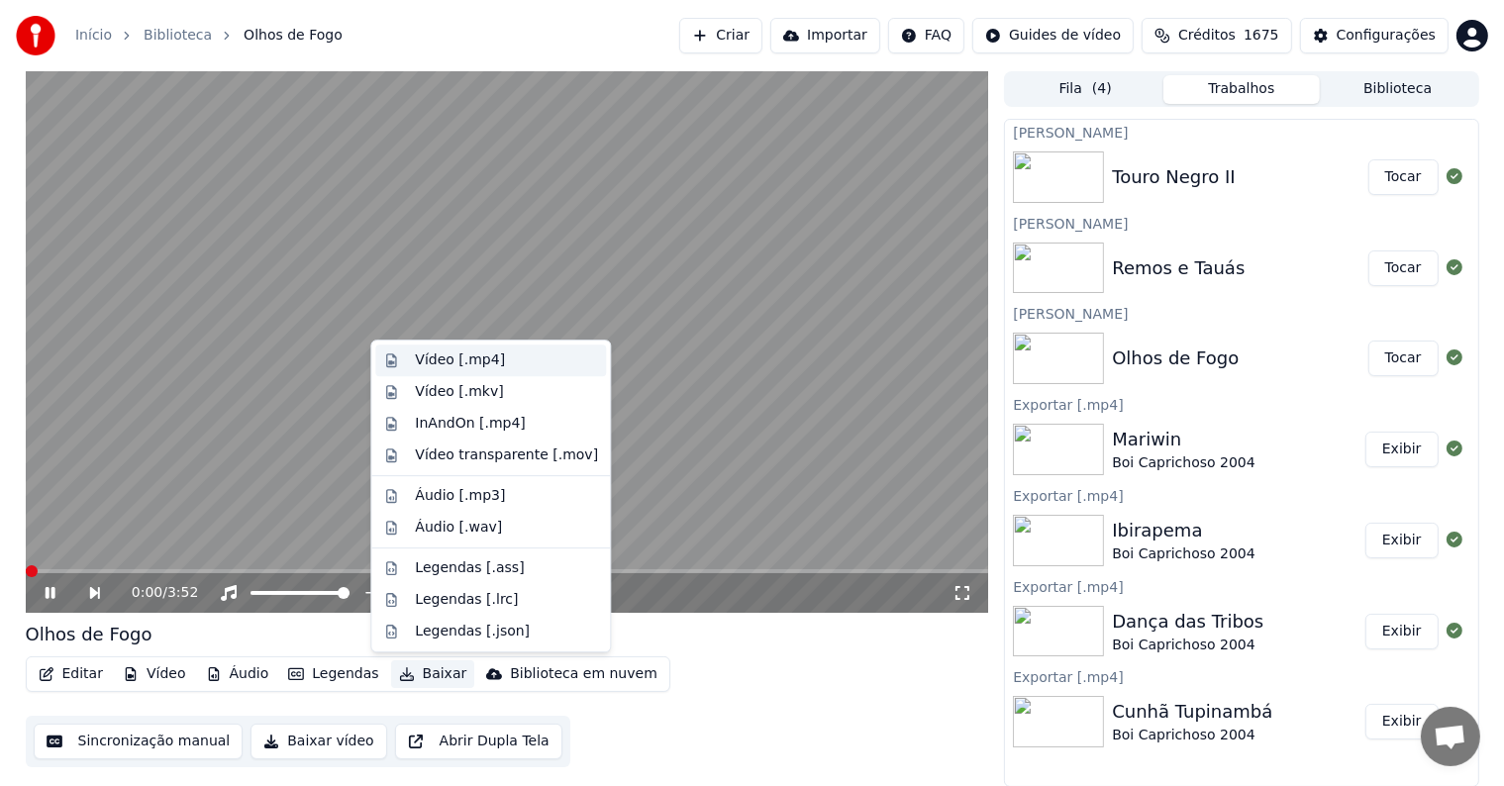
click at [440, 360] on div "Vídeo [.mp4]" at bounding box center [460, 360] width 90 height 20
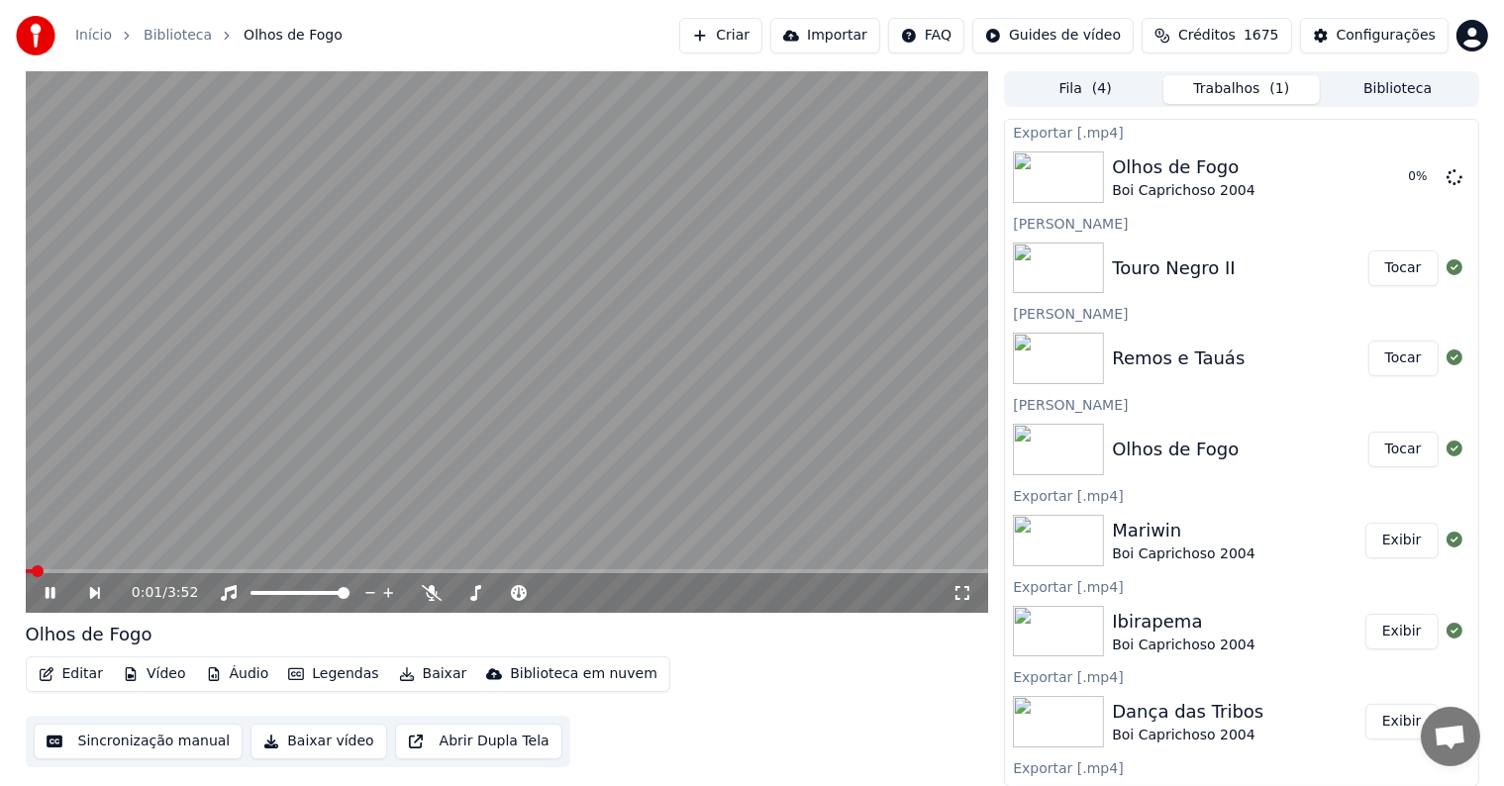
click at [1378, 360] on button "Tocar" at bounding box center [1403, 359] width 70 height 36
click at [426, 669] on button "Baixar" at bounding box center [433, 674] width 84 height 28
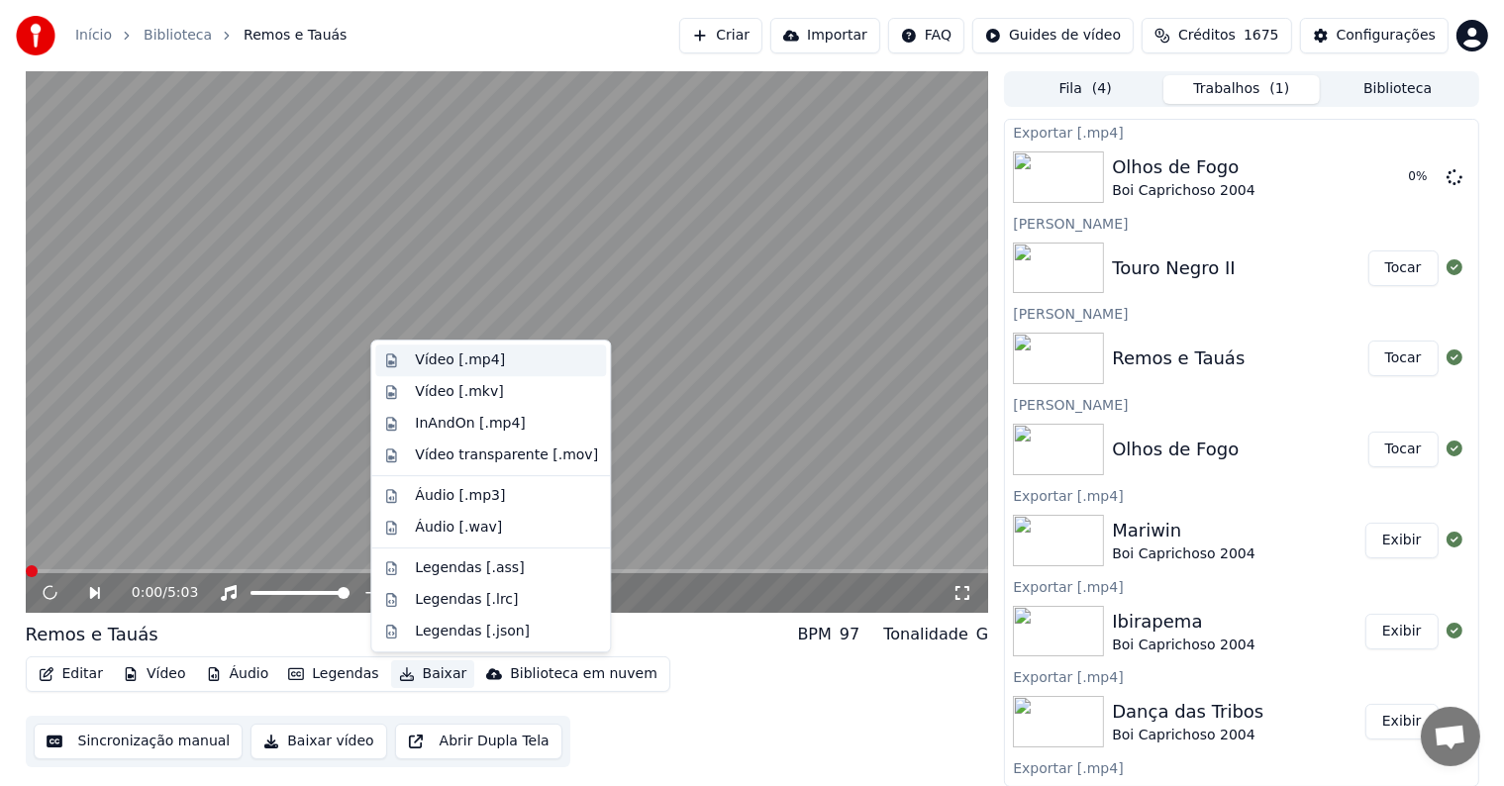
click at [475, 355] on div "Vídeo [.mp4]" at bounding box center [460, 360] width 90 height 20
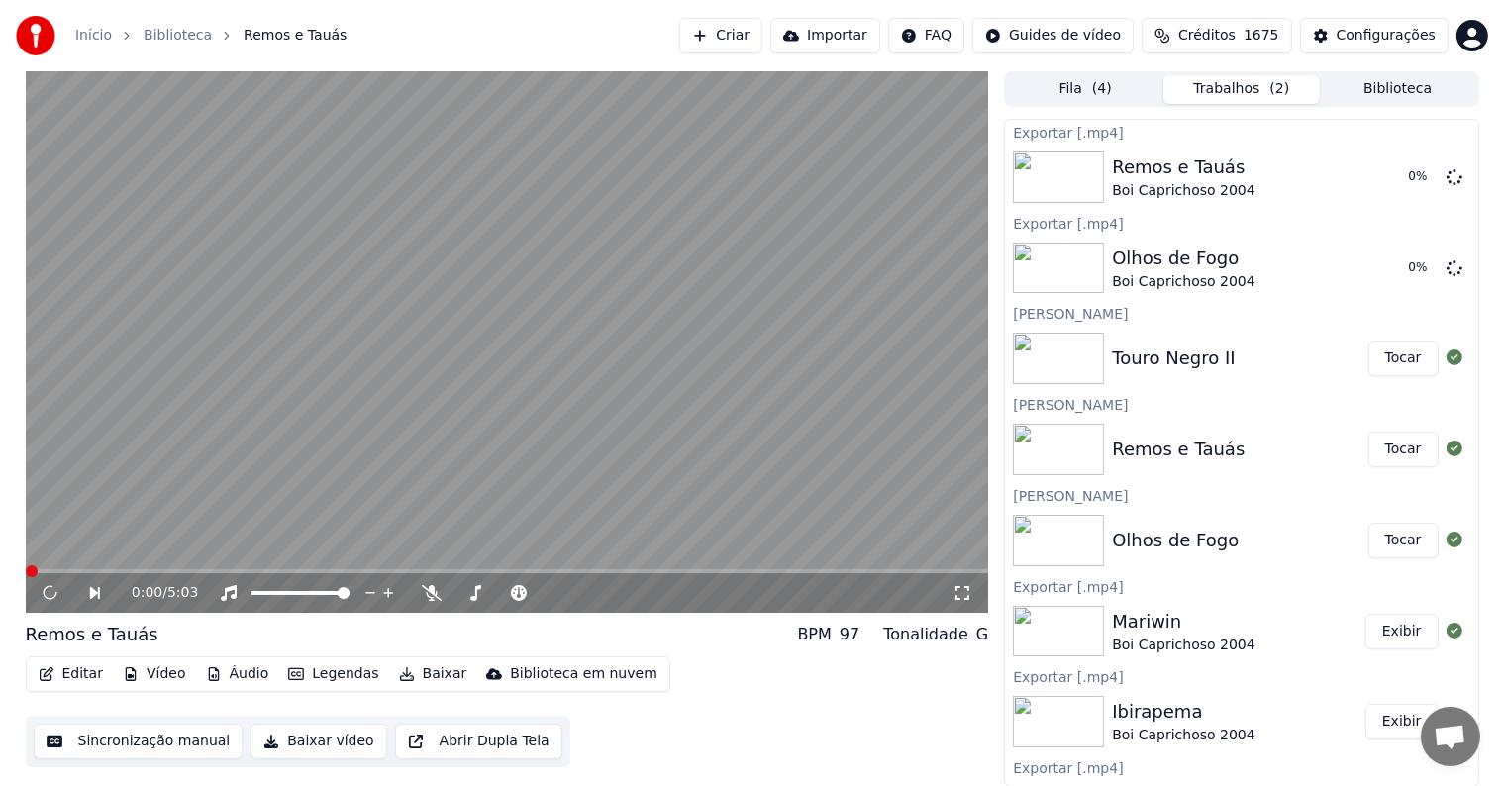
click at [1370, 356] on button "Tocar" at bounding box center [1403, 359] width 70 height 36
click at [410, 673] on button "Baixar" at bounding box center [433, 674] width 84 height 28
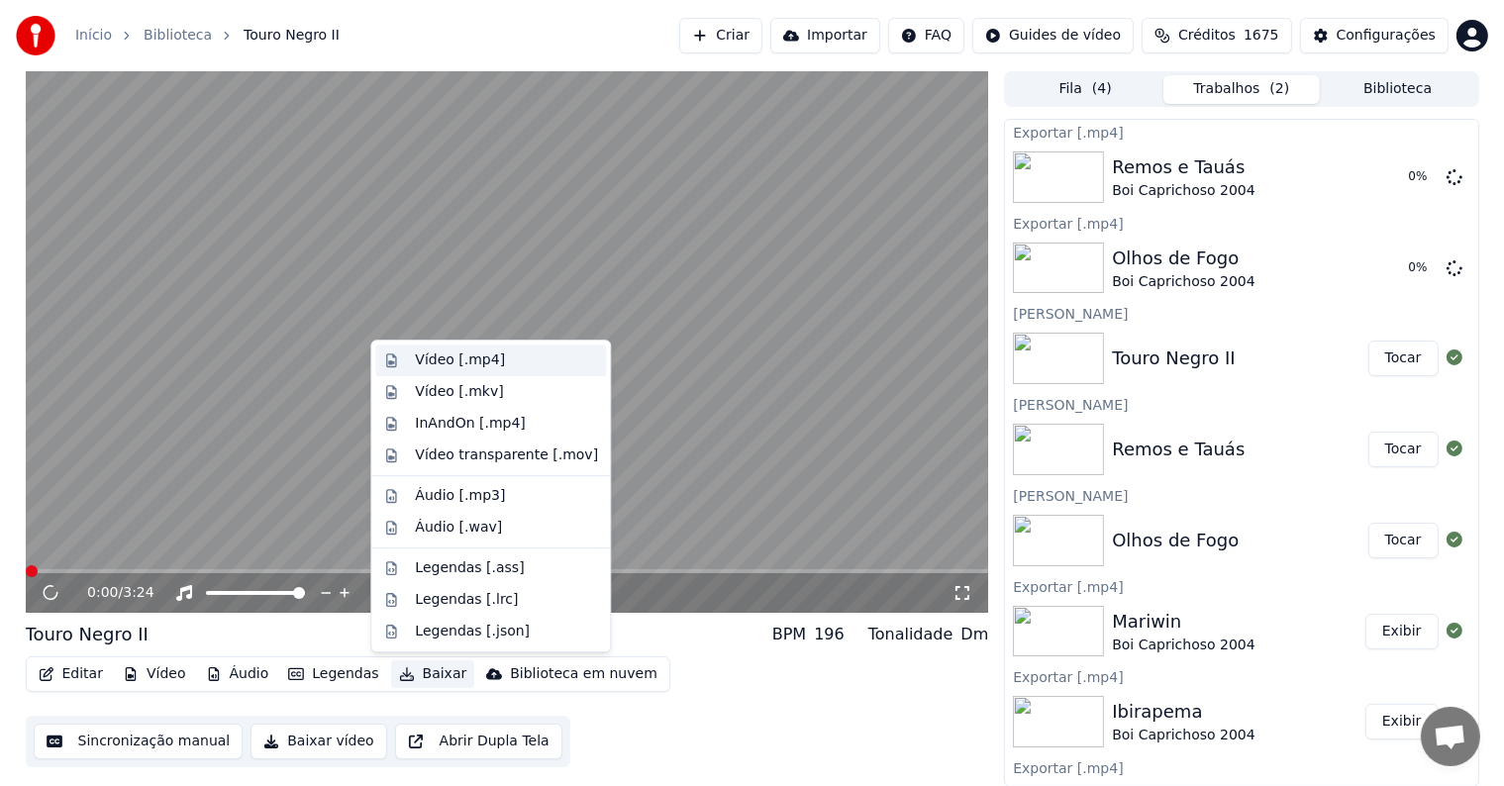
click at [448, 362] on div "Vídeo [.mp4]" at bounding box center [460, 360] width 90 height 20
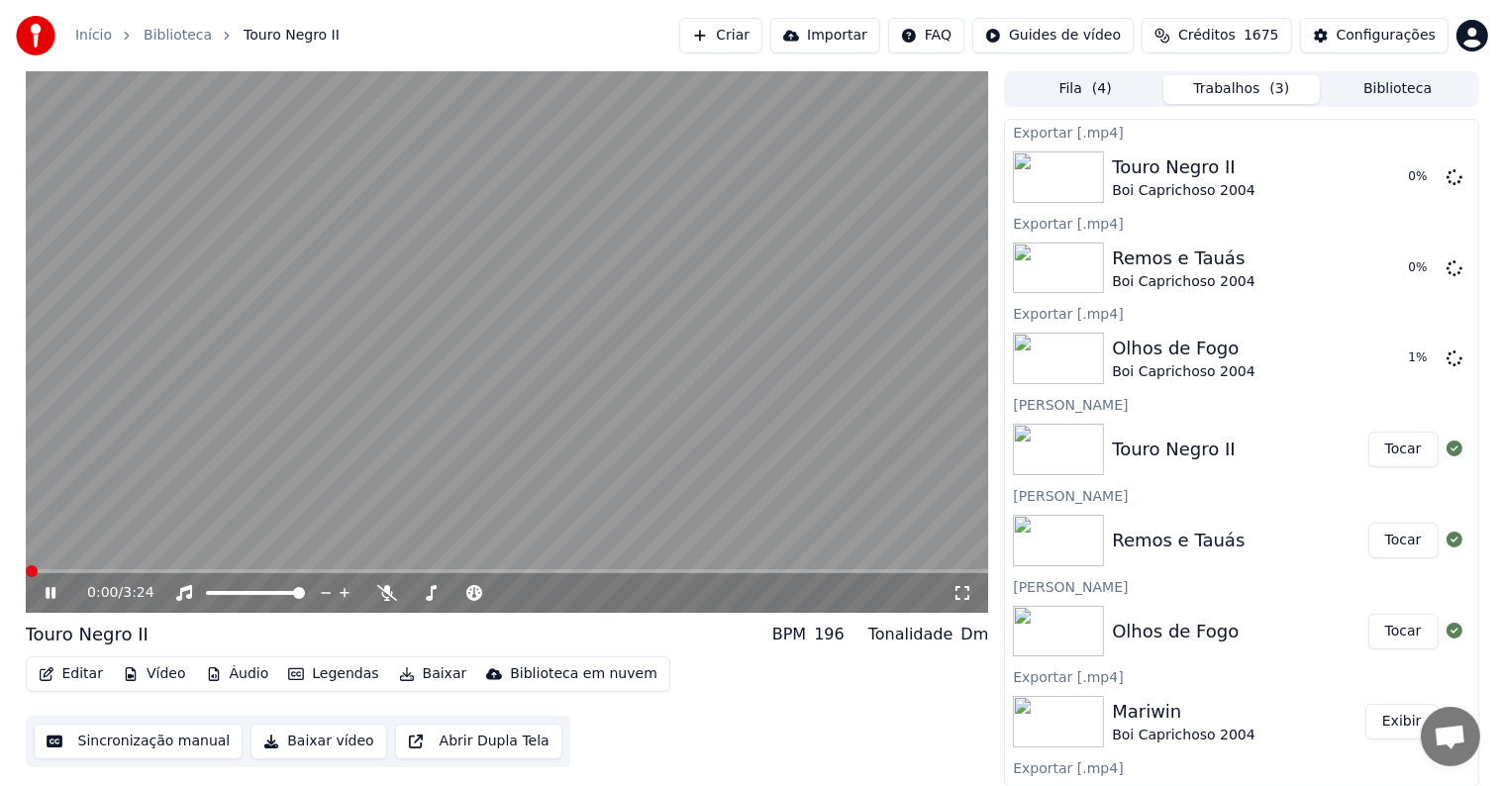
click at [260, 239] on video at bounding box center [507, 342] width 963 height 542
click at [688, 588] on div "0:00 / 3:24" at bounding box center [507, 342] width 963 height 542
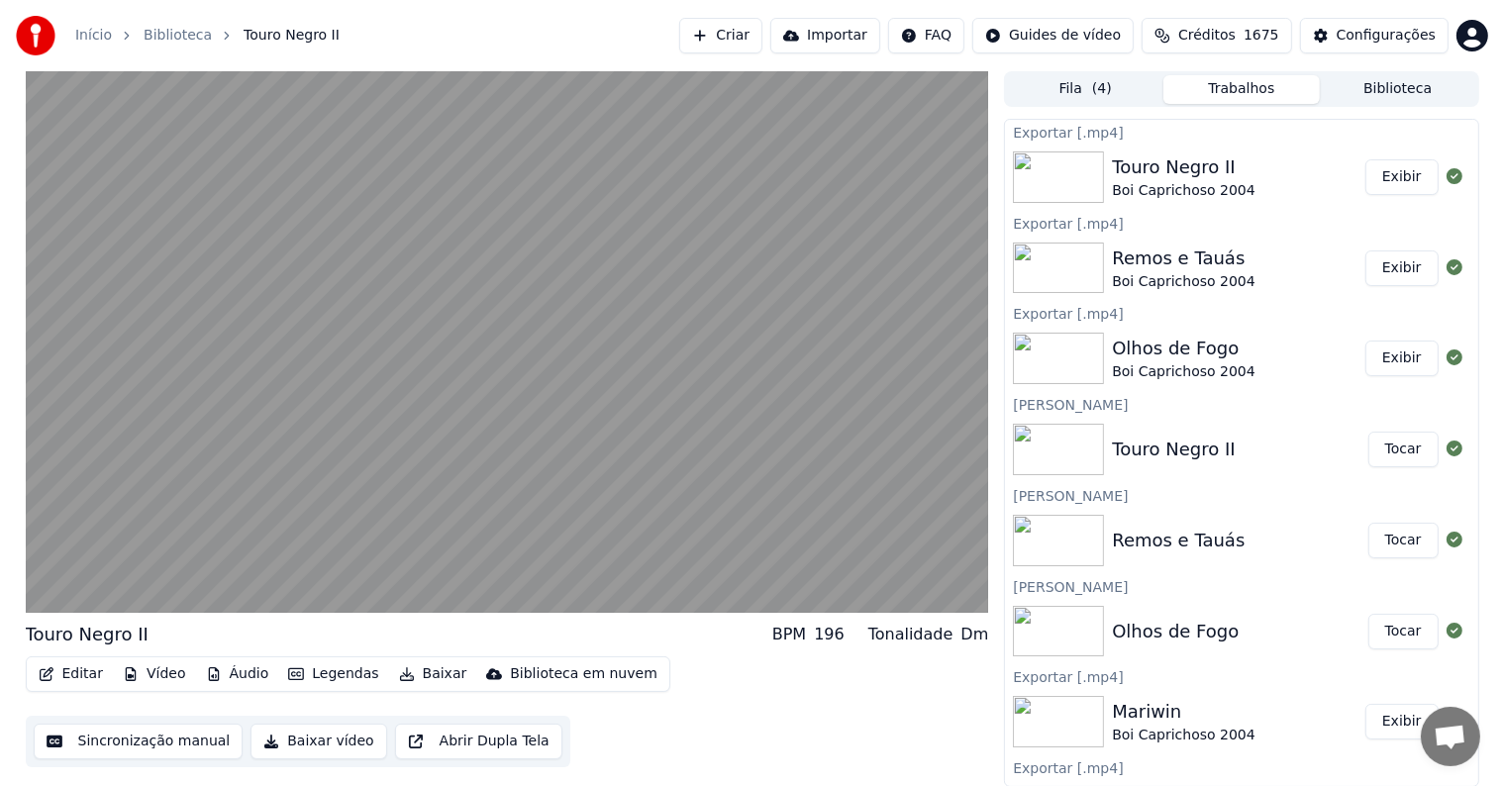
click at [1382, 174] on button "Exibir" at bounding box center [1401, 177] width 73 height 36
